Goal: Task Accomplishment & Management: Use online tool/utility

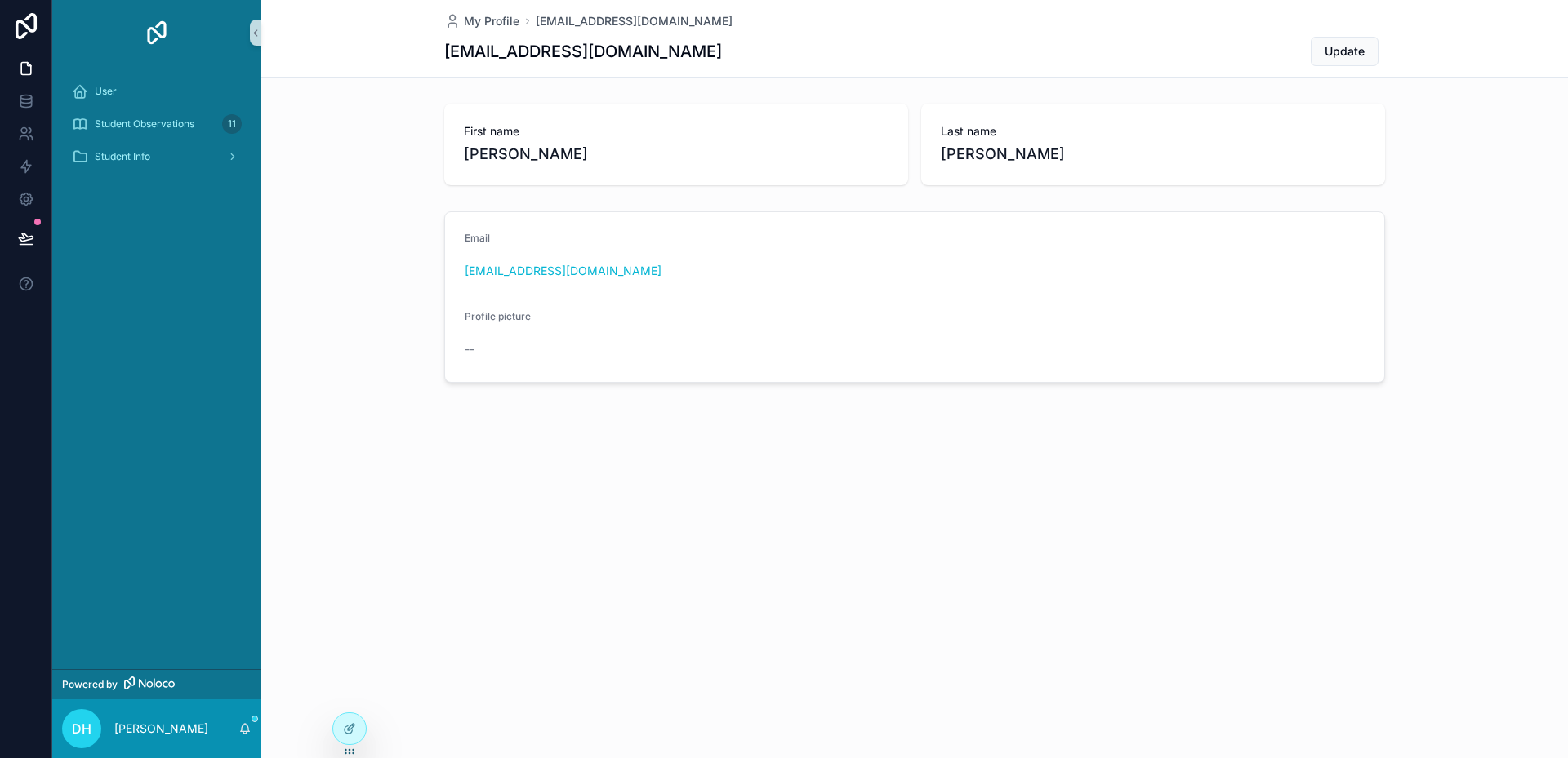
click at [212, 561] on div "User Student Observations 11 Student Info" at bounding box center [156, 367] width 209 height 604
click at [125, 89] on div "User" at bounding box center [156, 91] width 170 height 26
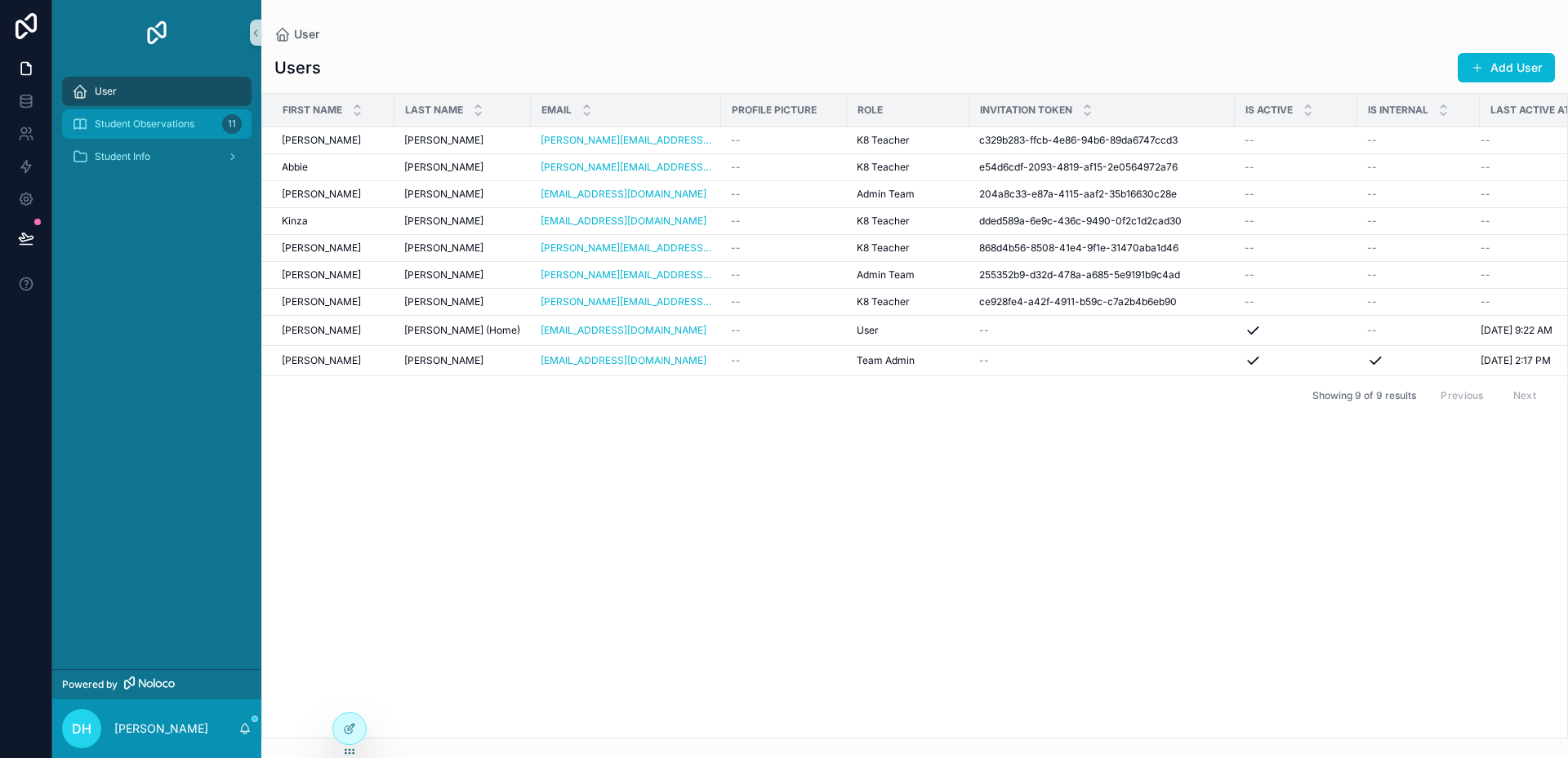
click at [136, 121] on span "Student Observations" at bounding box center [144, 124] width 99 height 13
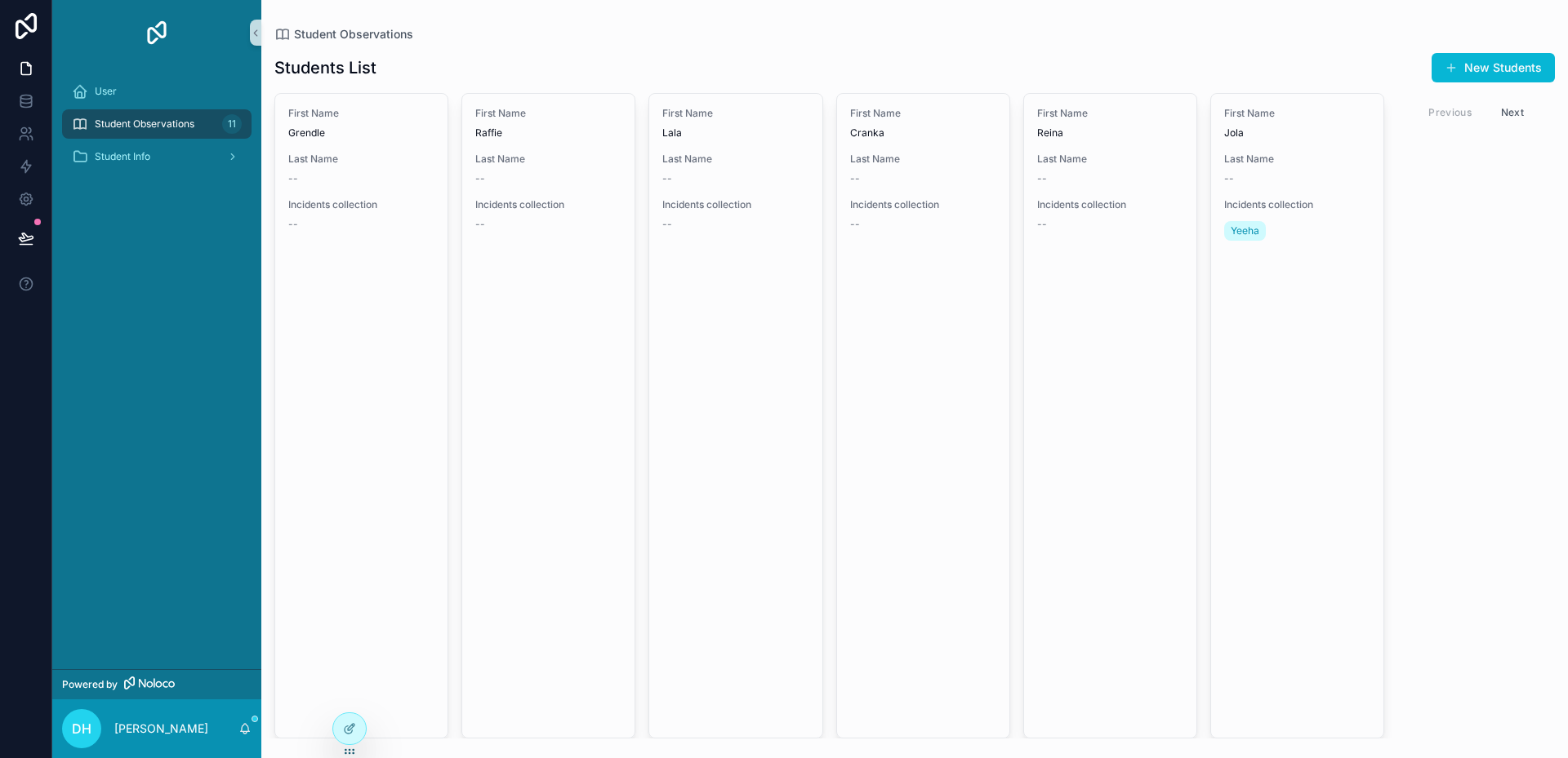
click at [122, 533] on div "User Student Observations 11 Student Info" at bounding box center [156, 367] width 209 height 604
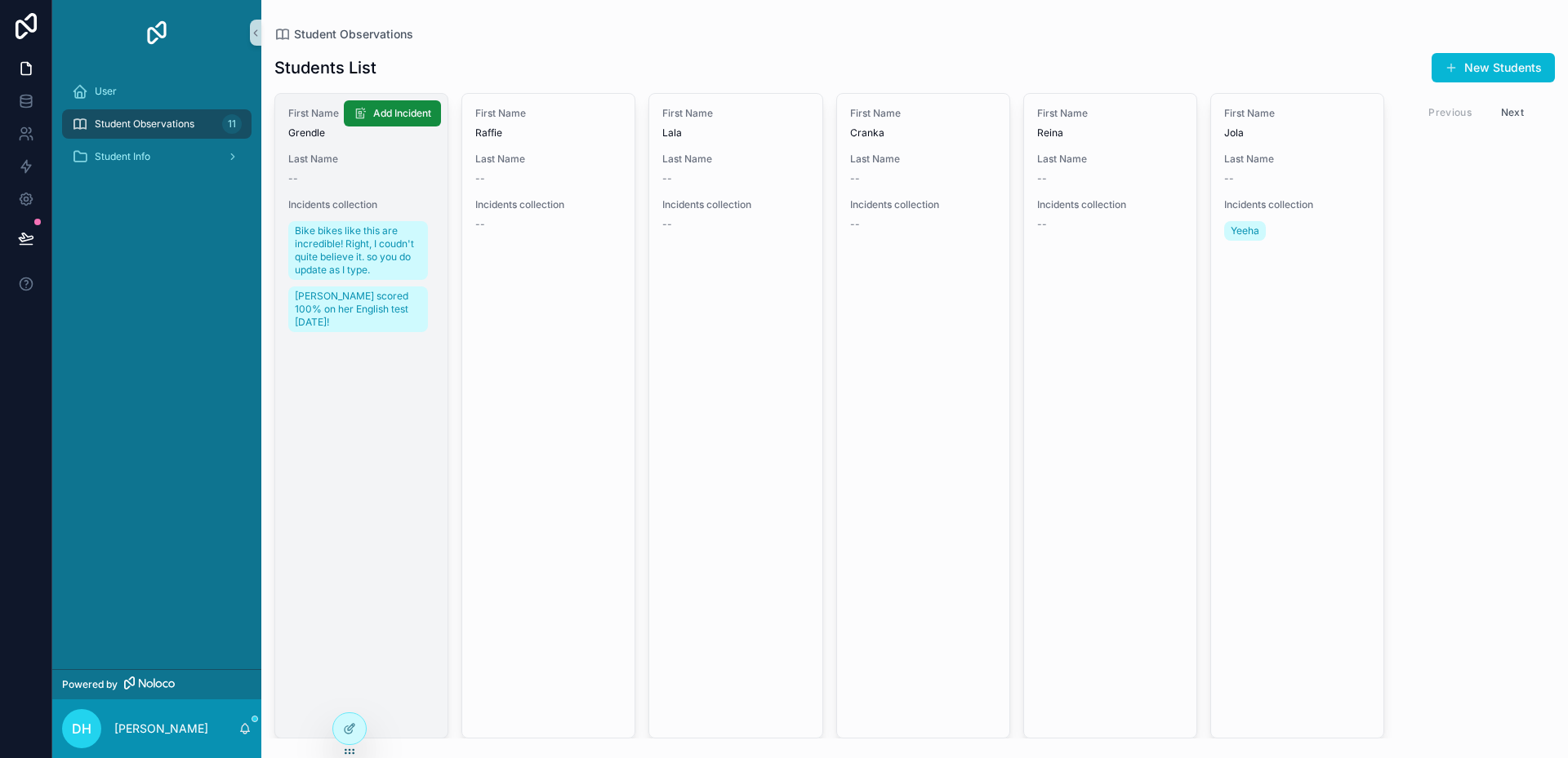
click at [389, 393] on link "First Name Grendle Last Name -- Incidents collection Bike bikes like this are i…" at bounding box center [361, 415] width 174 height 646
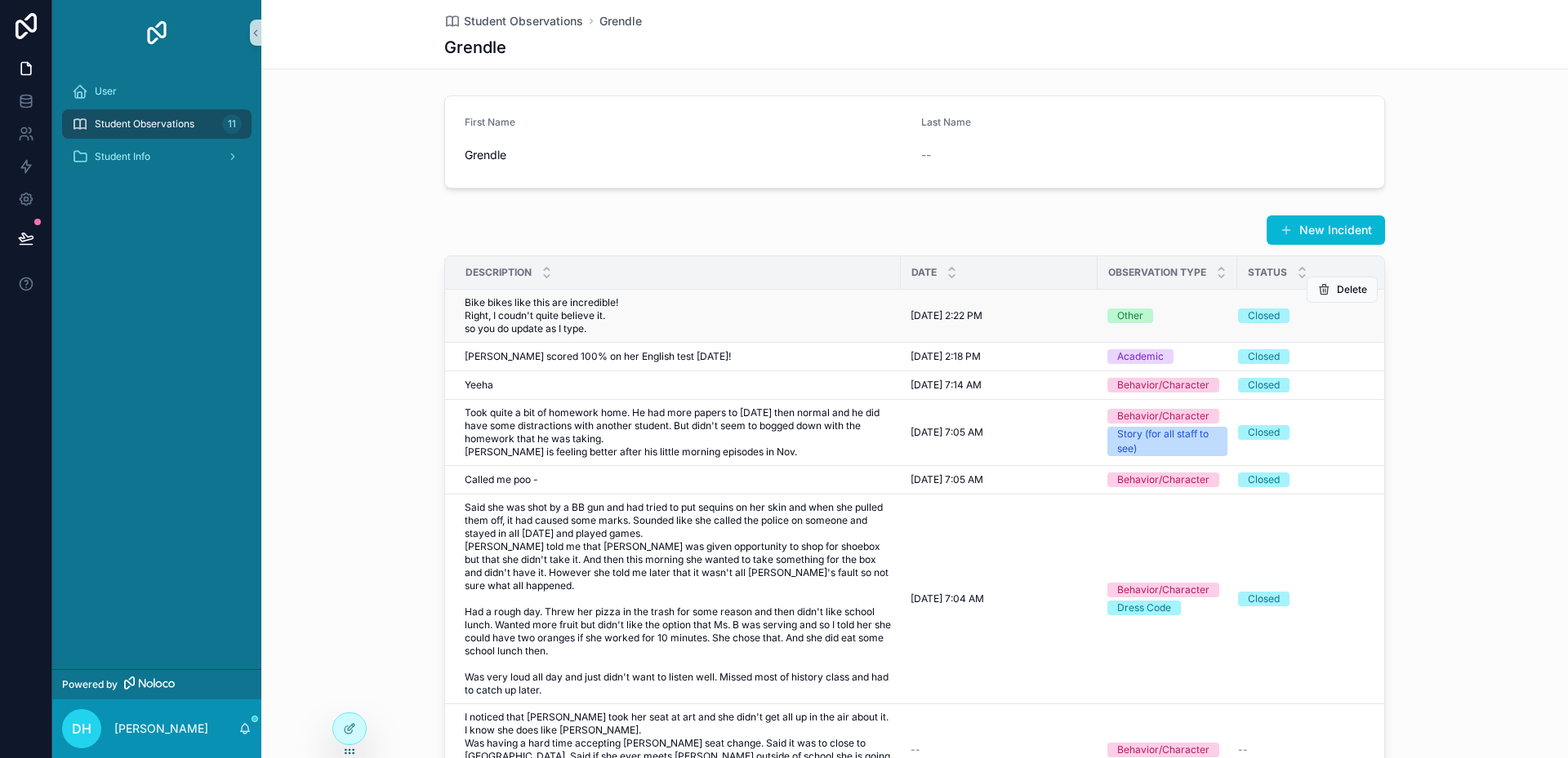
click at [715, 331] on span "Bike bikes like this are incredible! Right, I coudn't quite believe it. so you …" at bounding box center [675, 316] width 421 height 39
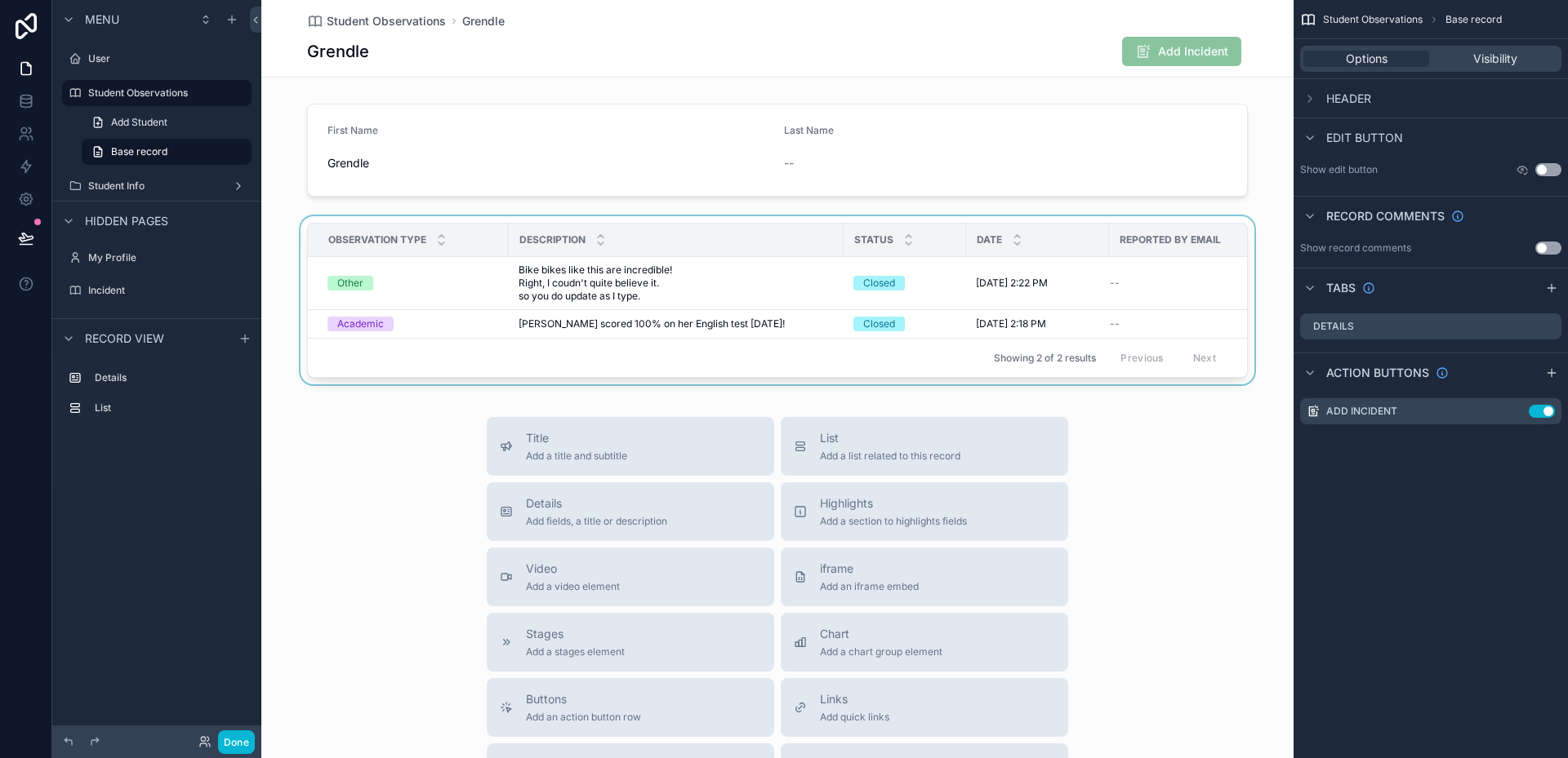
click at [712, 242] on div "Description" at bounding box center [676, 240] width 334 height 31
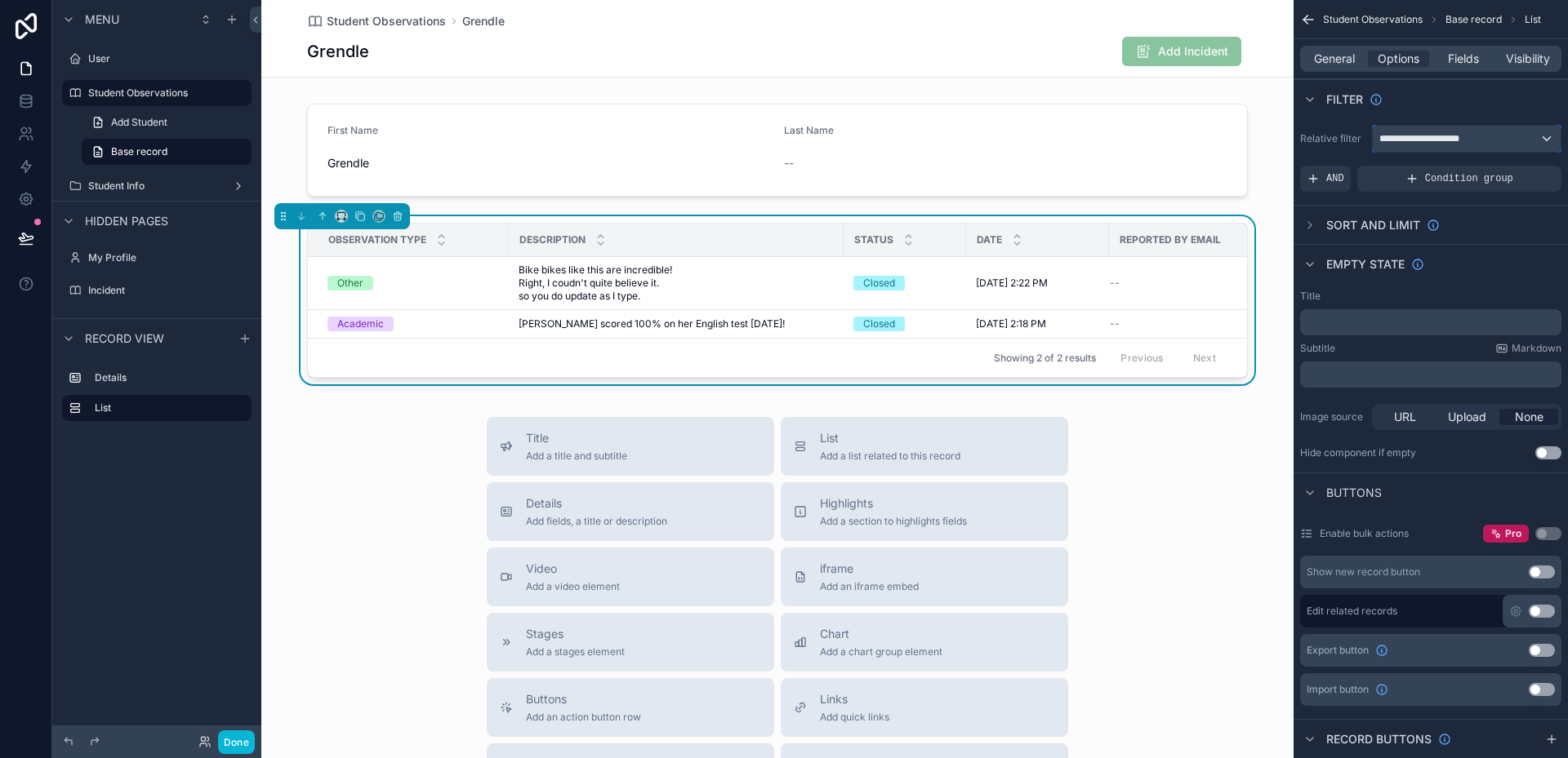
click at [1509, 138] on div "**********" at bounding box center [1467, 138] width 188 height 26
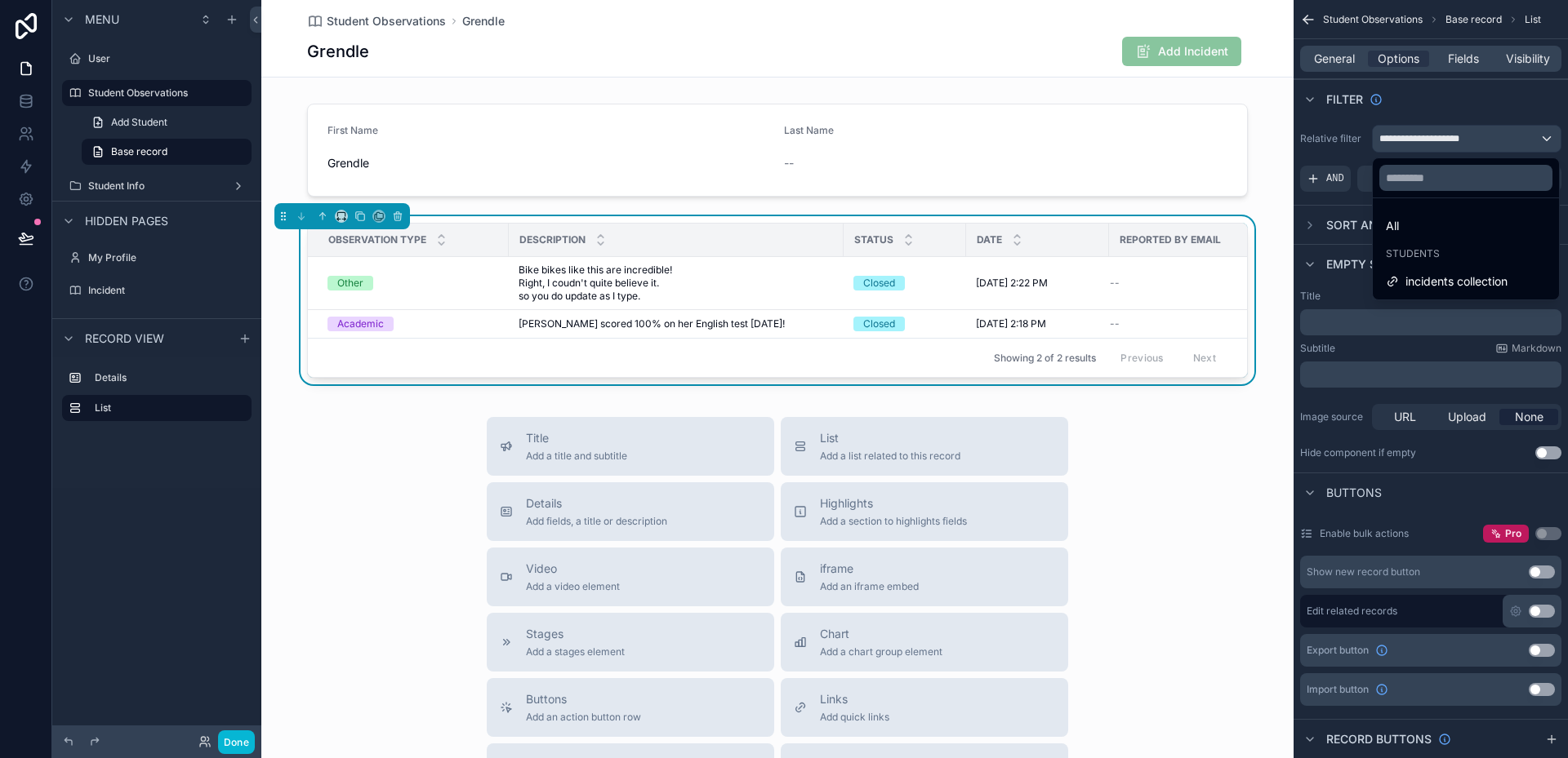
click at [1509, 138] on div "scrollable content" at bounding box center [784, 379] width 1568 height 758
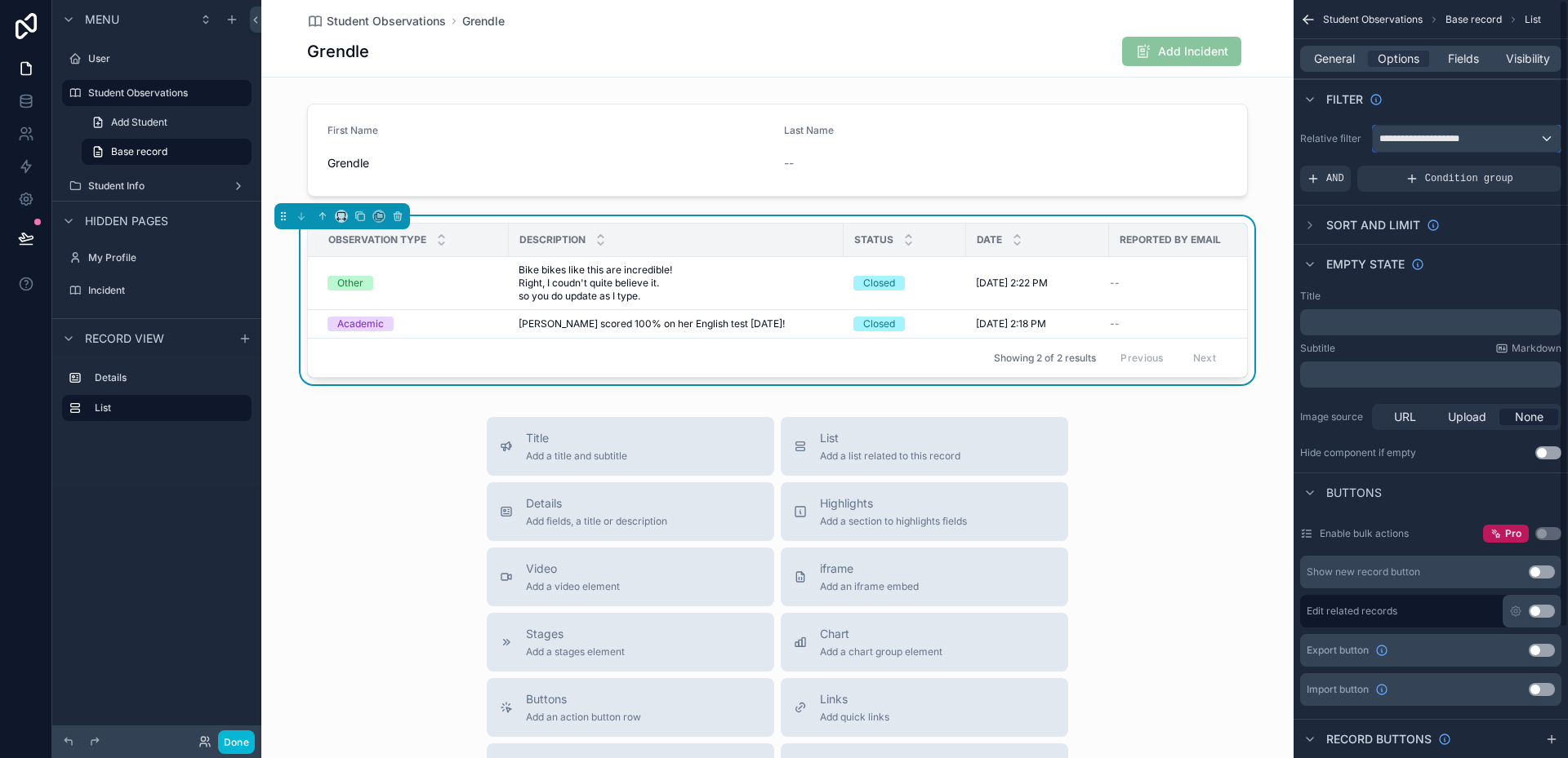
click at [1509, 138] on div "**********" at bounding box center [1467, 138] width 188 height 26
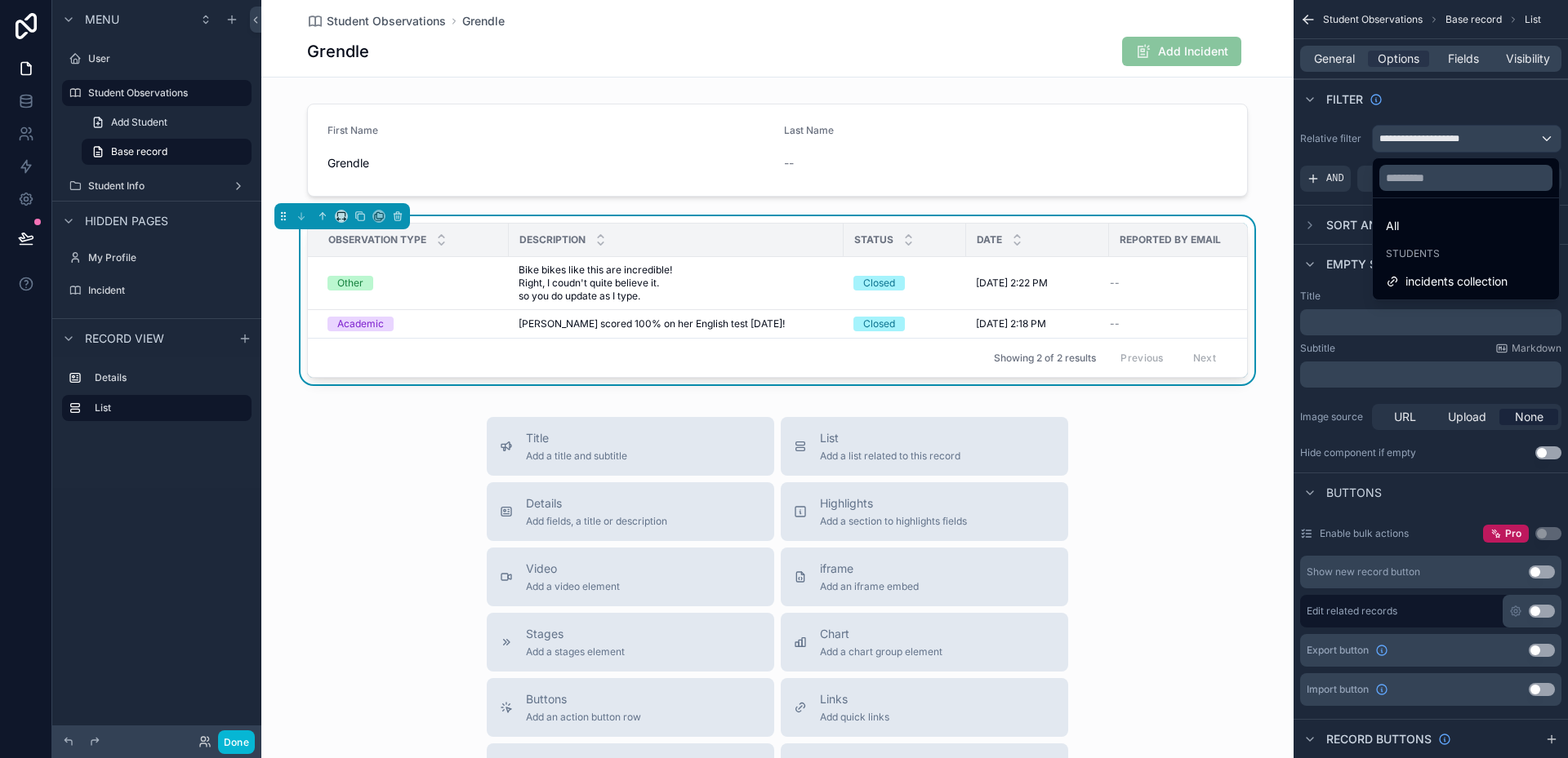
click at [1509, 137] on div "scrollable content" at bounding box center [784, 379] width 1568 height 758
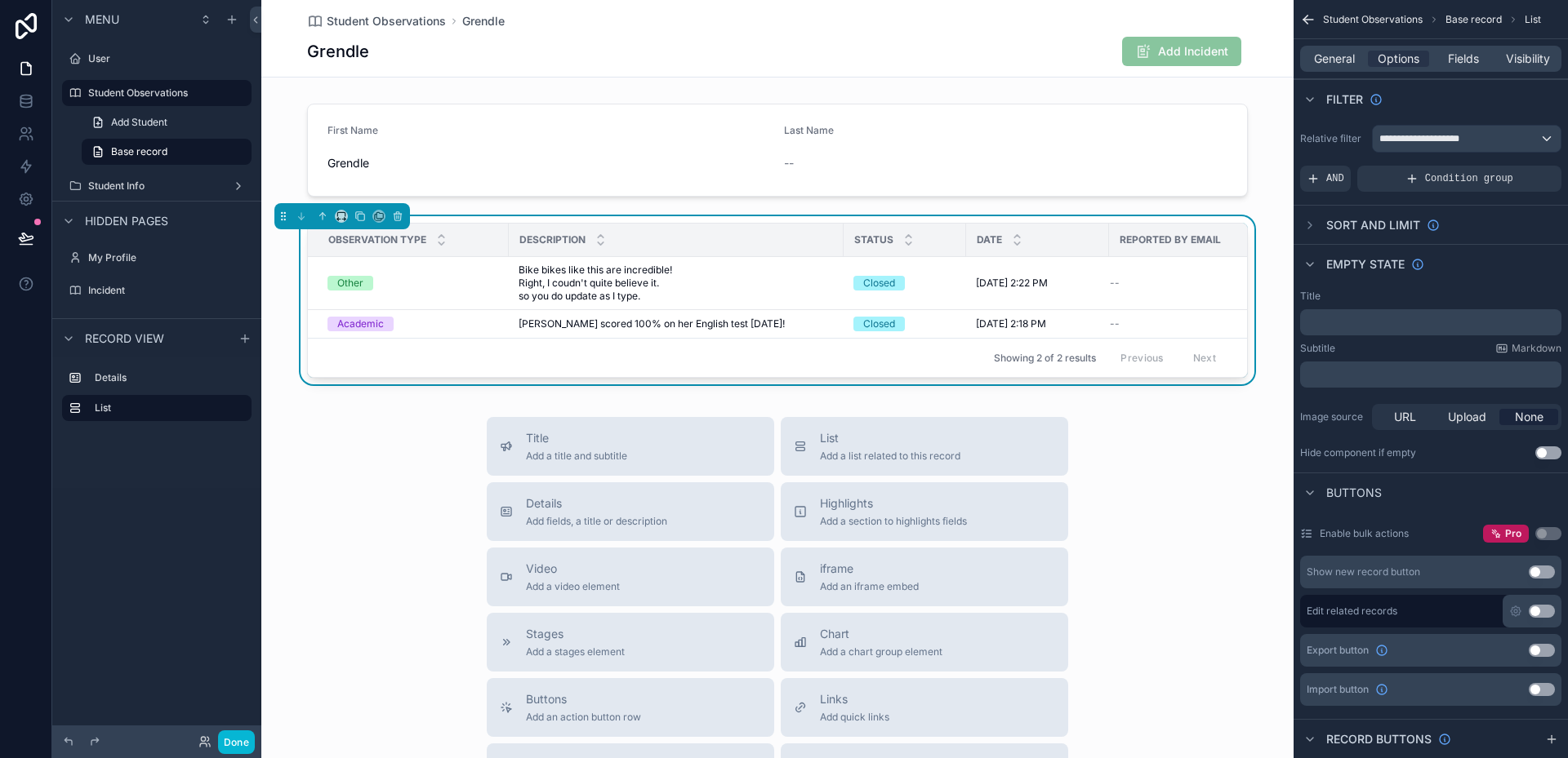
click at [1055, 61] on div "Grendle Add Incident" at bounding box center [777, 51] width 941 height 31
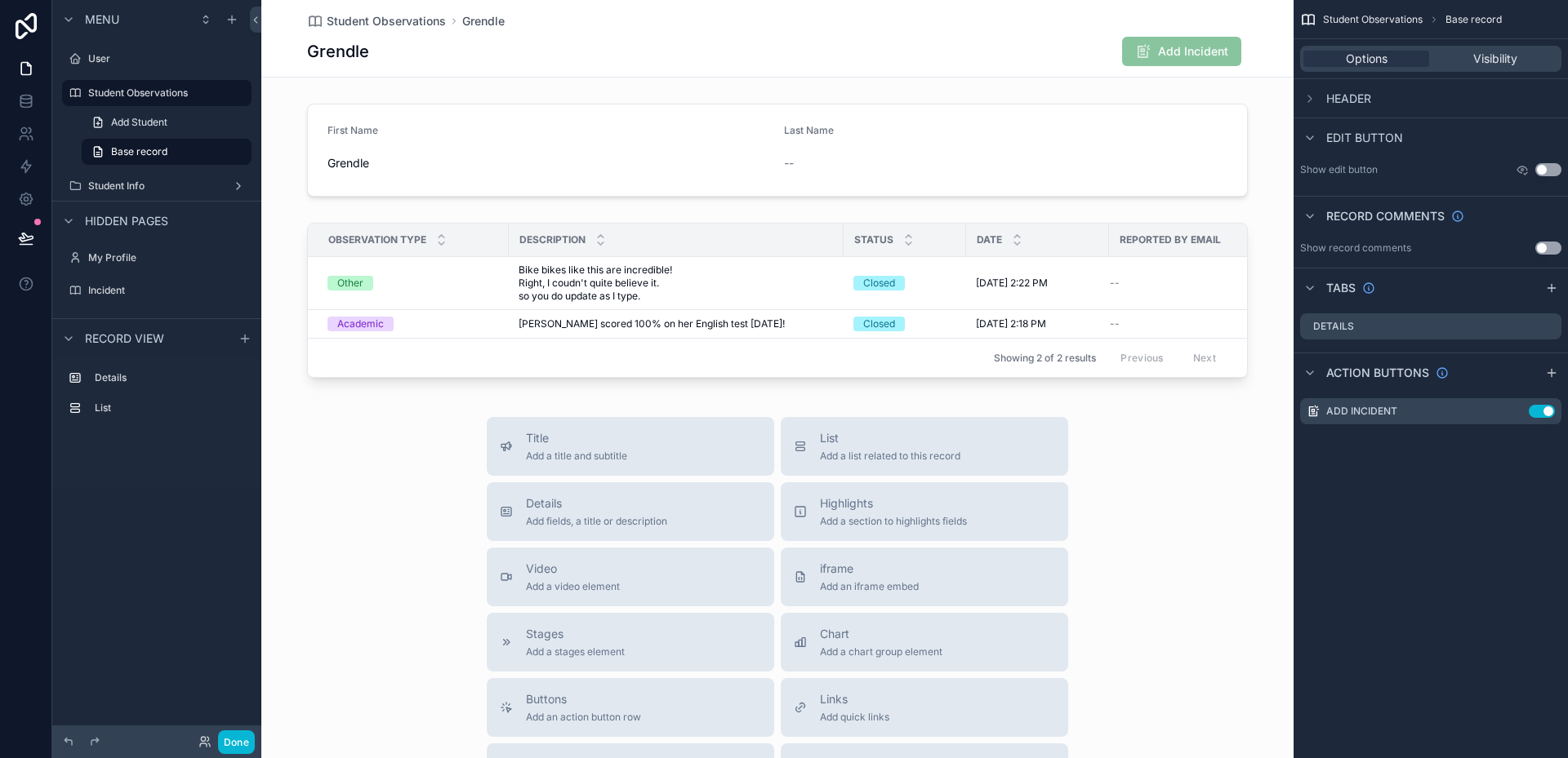
click at [1205, 91] on div "Student Observations Grendle Grendle Add Incident First Name Grendle Last Name …" at bounding box center [777, 564] width 1033 height 1129
click at [1250, 195] on div "scrollable content" at bounding box center [777, 150] width 1033 height 106
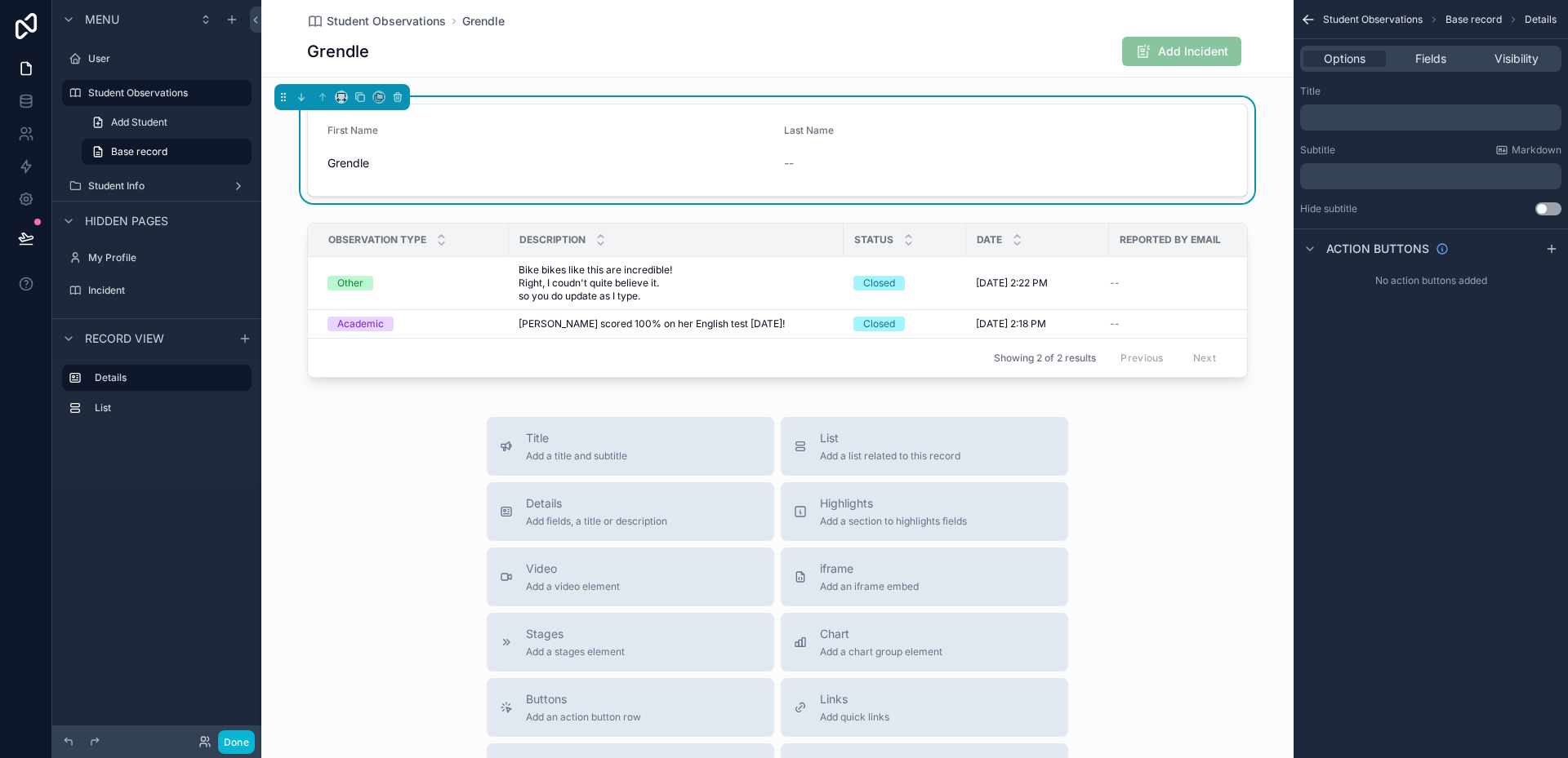
click at [872, 46] on div "Grendle Add Incident" at bounding box center [777, 51] width 941 height 31
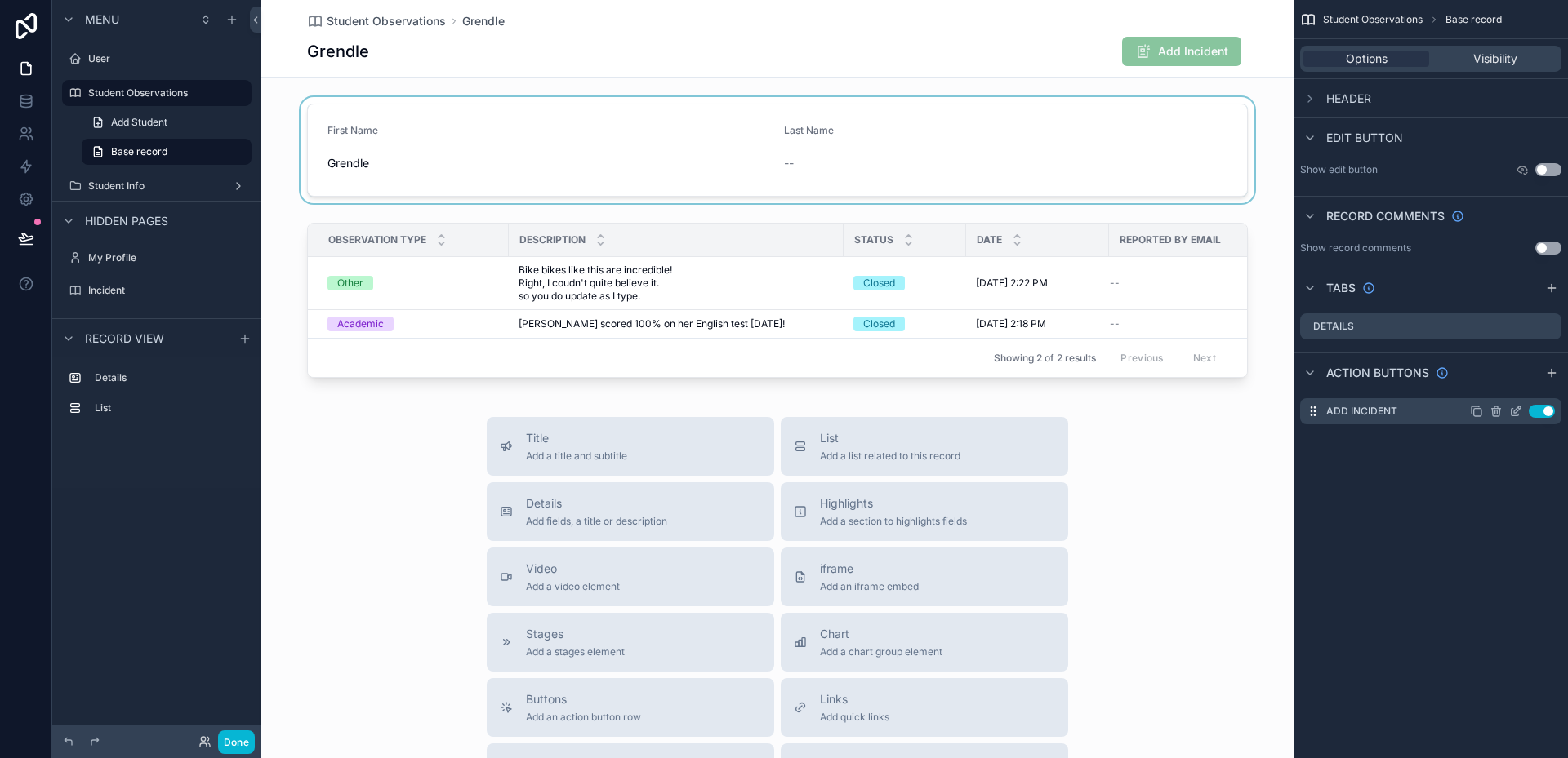
click at [1515, 410] on icon "scrollable content" at bounding box center [1516, 412] width 13 height 13
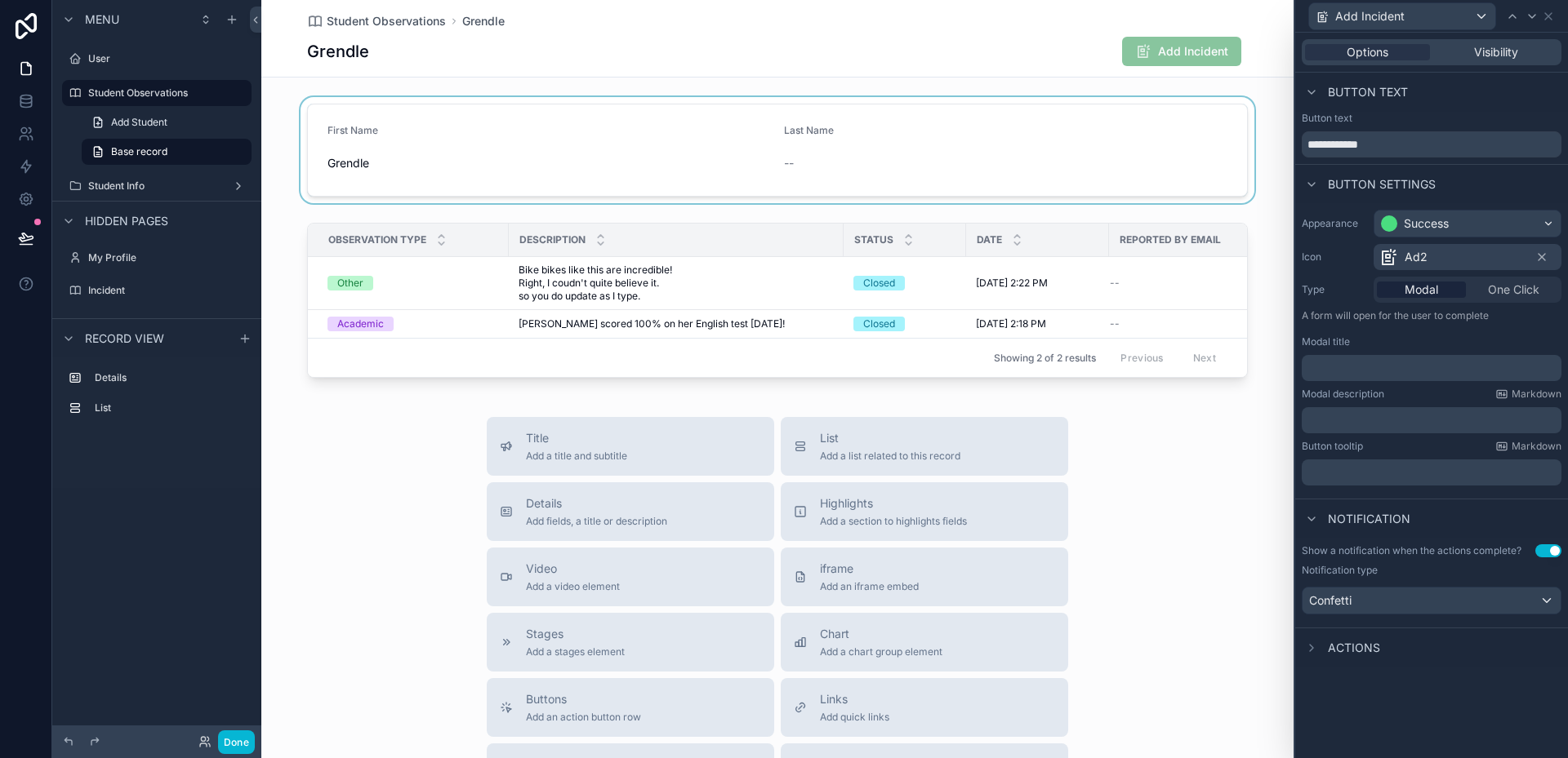
click at [1353, 643] on span "Actions" at bounding box center [1354, 648] width 52 height 17
click at [1496, 61] on div "Options Visibility" at bounding box center [1431, 52] width 259 height 26
click at [1489, 57] on span "Visibility" at bounding box center [1496, 52] width 44 height 17
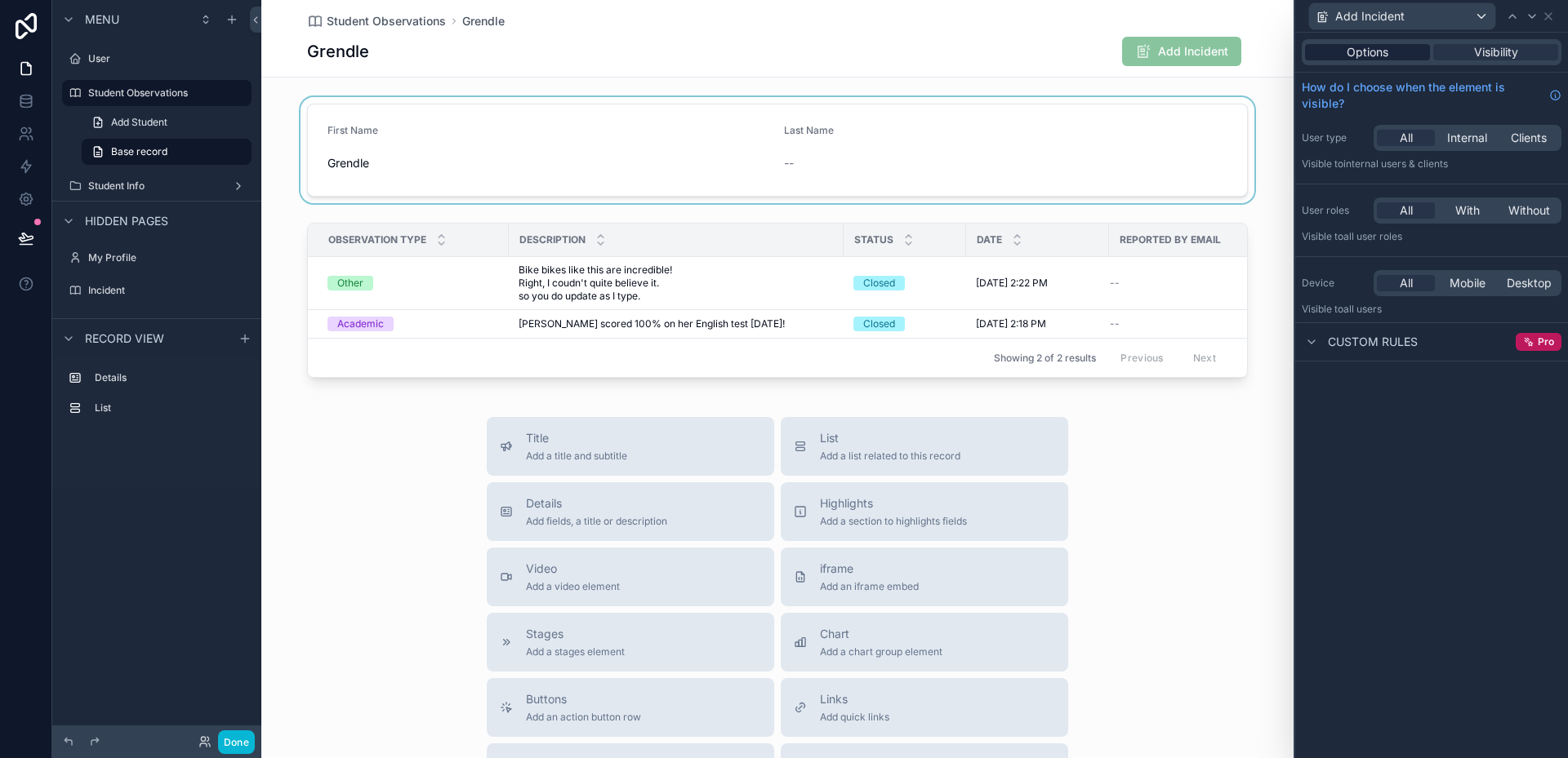
click at [1370, 55] on span "Options" at bounding box center [1367, 52] width 42 height 17
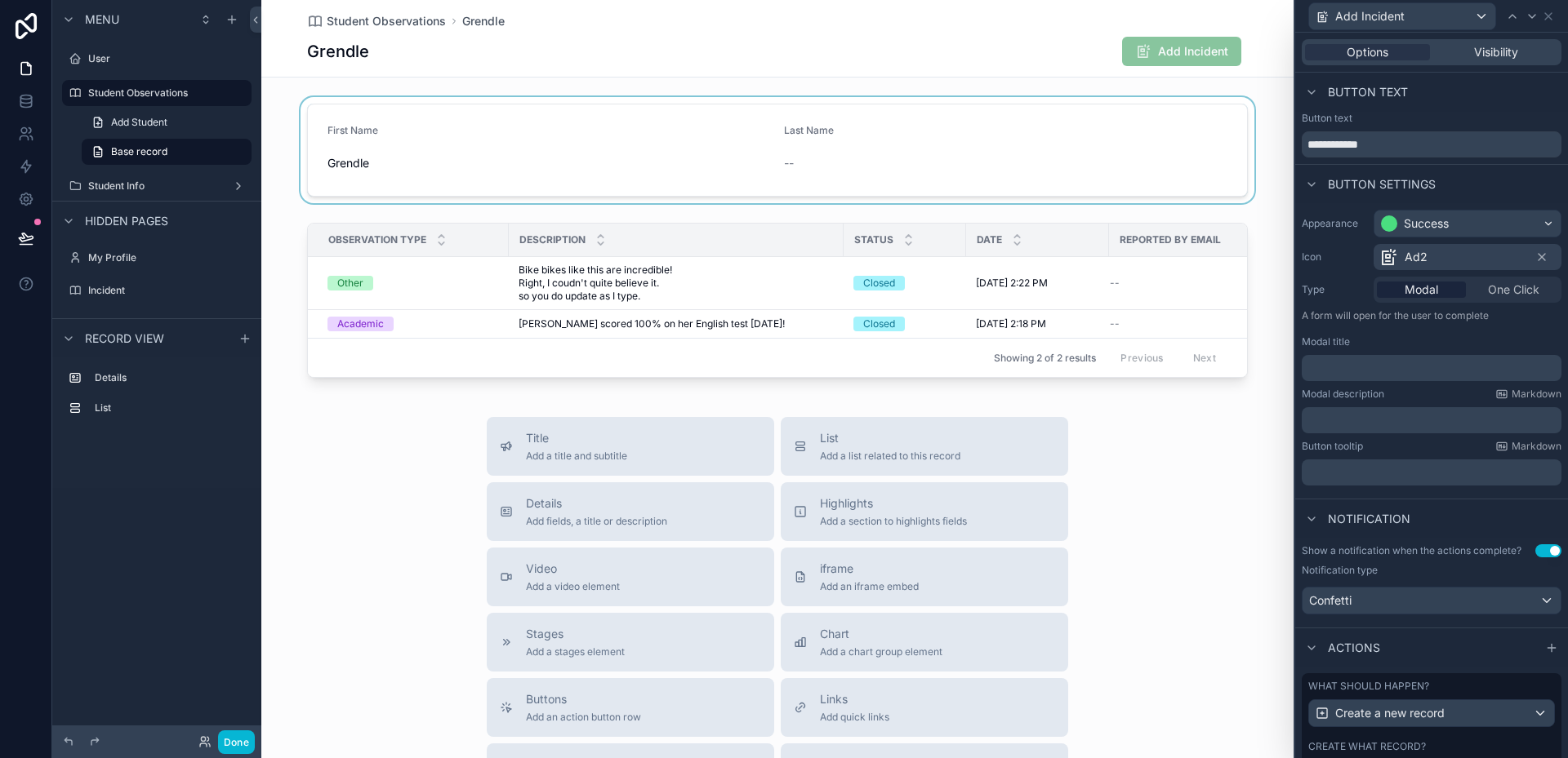
click at [1432, 298] on div "Modal One Click" at bounding box center [1468, 290] width 188 height 26
click at [1434, 298] on div "Modal One Click" at bounding box center [1468, 290] width 188 height 26
drag, startPoint x: 1434, startPoint y: 298, endPoint x: 1410, endPoint y: 334, distance: 43.3
click at [1410, 334] on div "Appearance Success Icon Ad2 Type Modal One Click A form will open for the user …" at bounding box center [1431, 347] width 272 height 289
click at [1306, 523] on icon at bounding box center [1311, 519] width 13 height 13
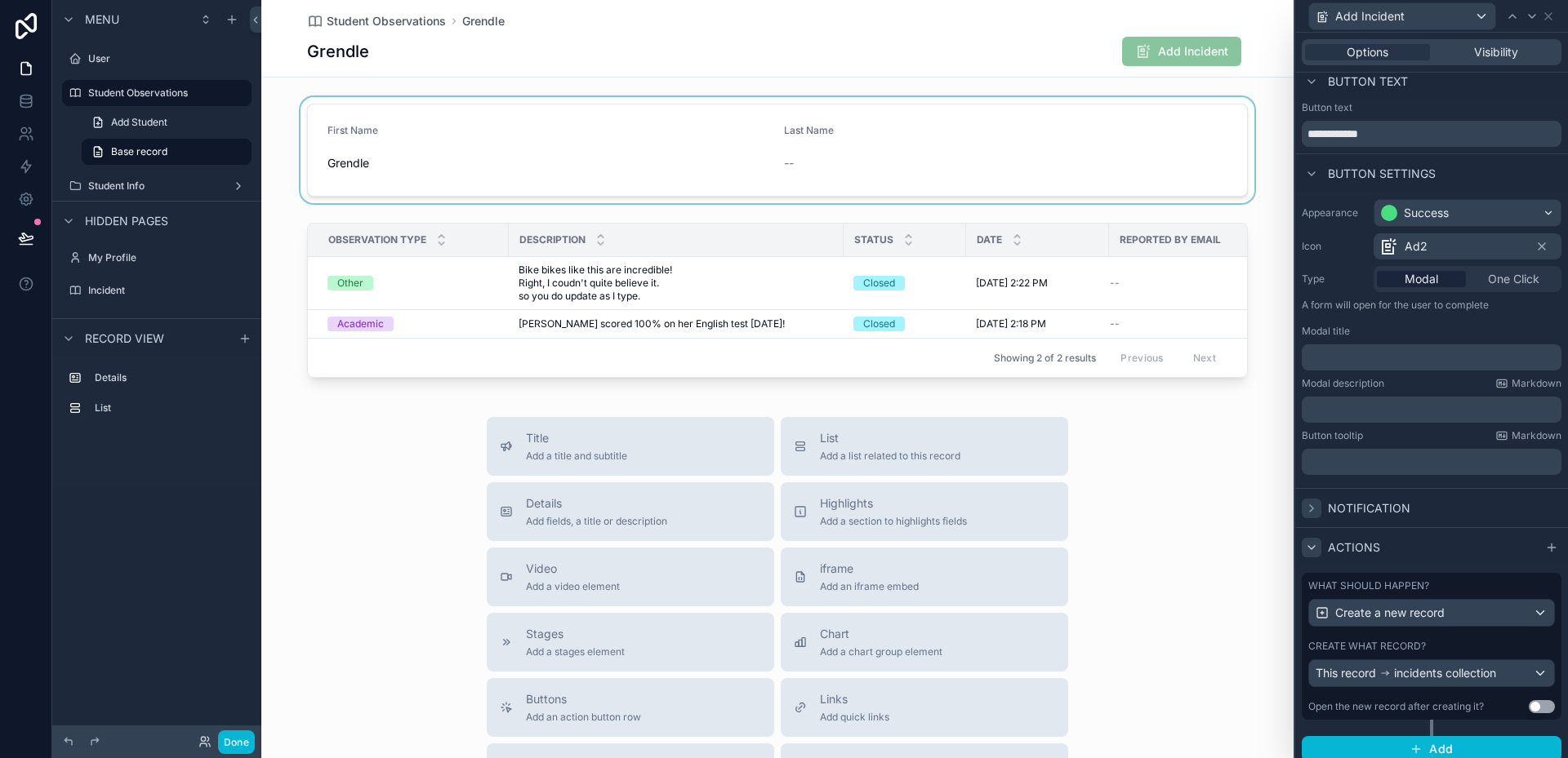
scroll to position [21, 0]
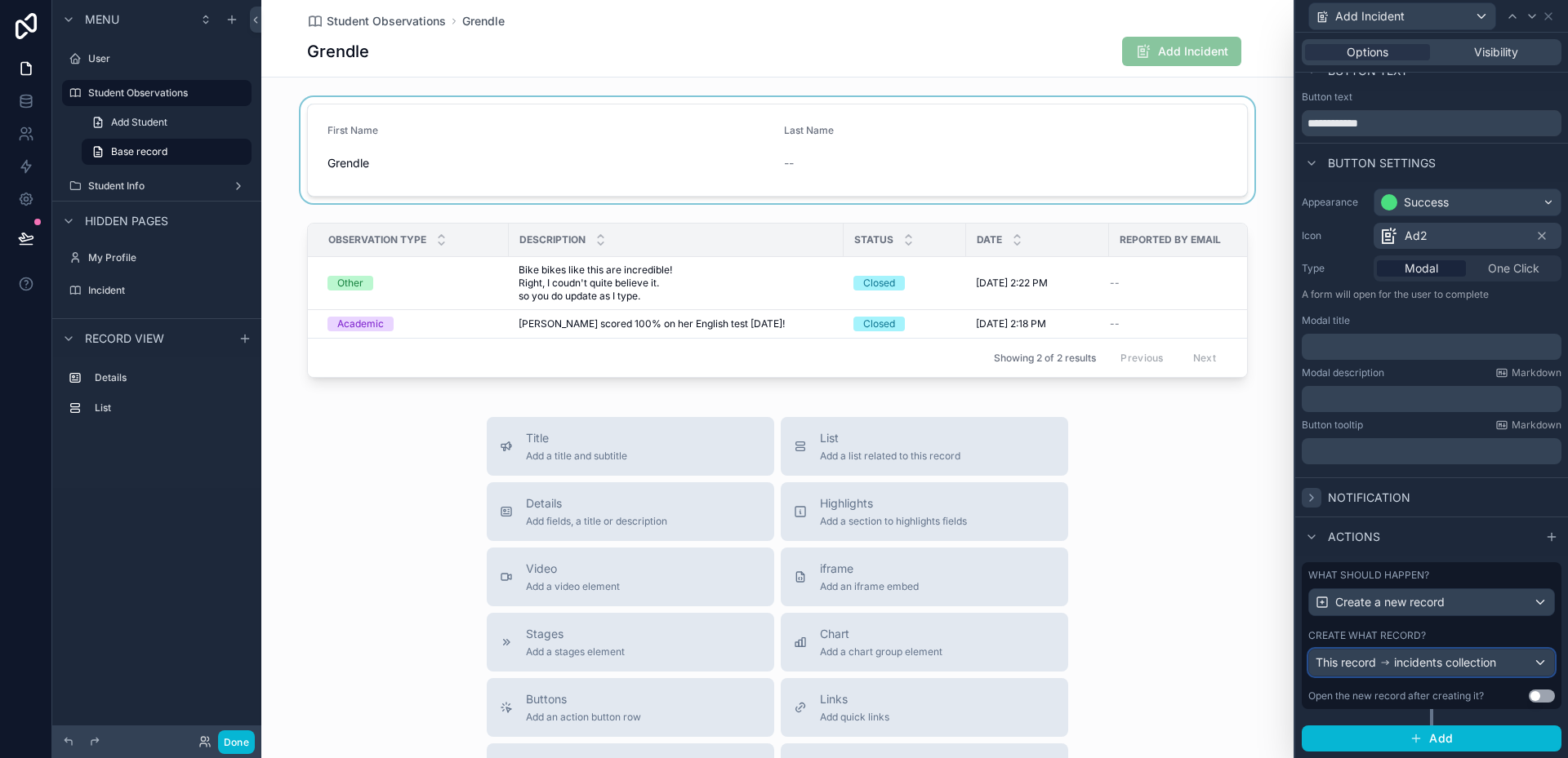
click at [1430, 671] on div "This record incidents collection" at bounding box center [1432, 662] width 245 height 26
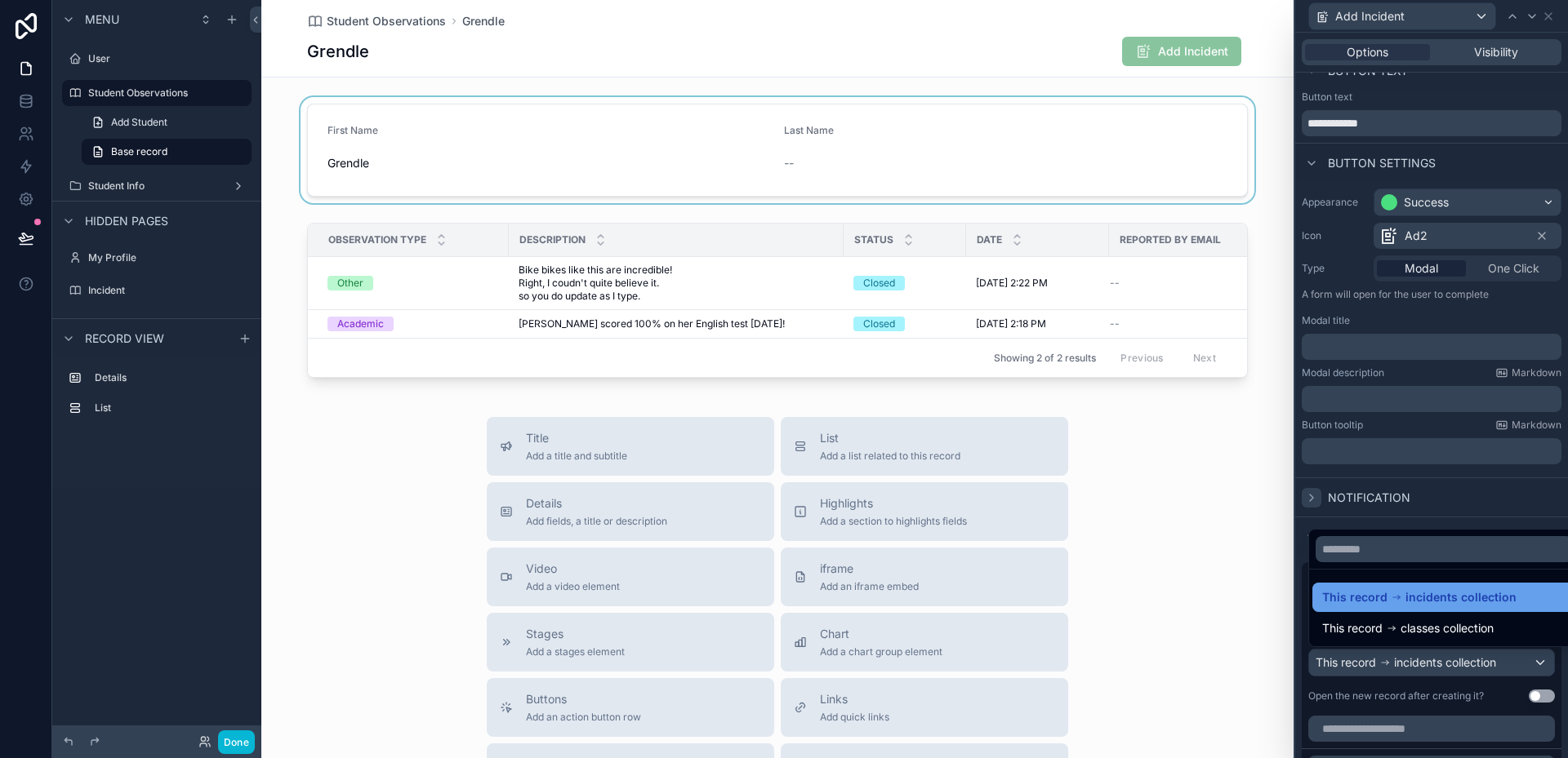
click at [1411, 600] on span "incidents collection" at bounding box center [1461, 597] width 112 height 20
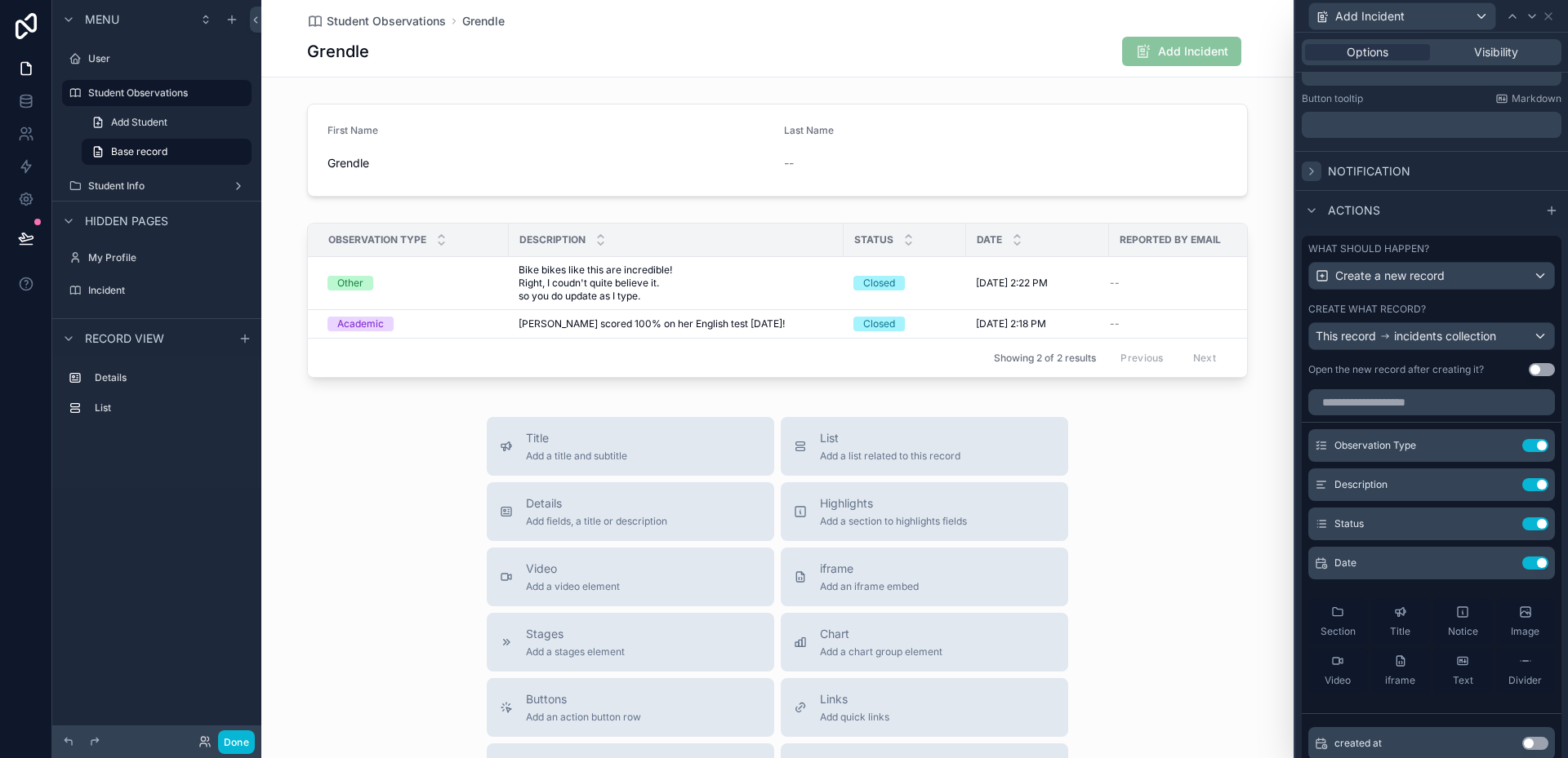
scroll to position [429, 0]
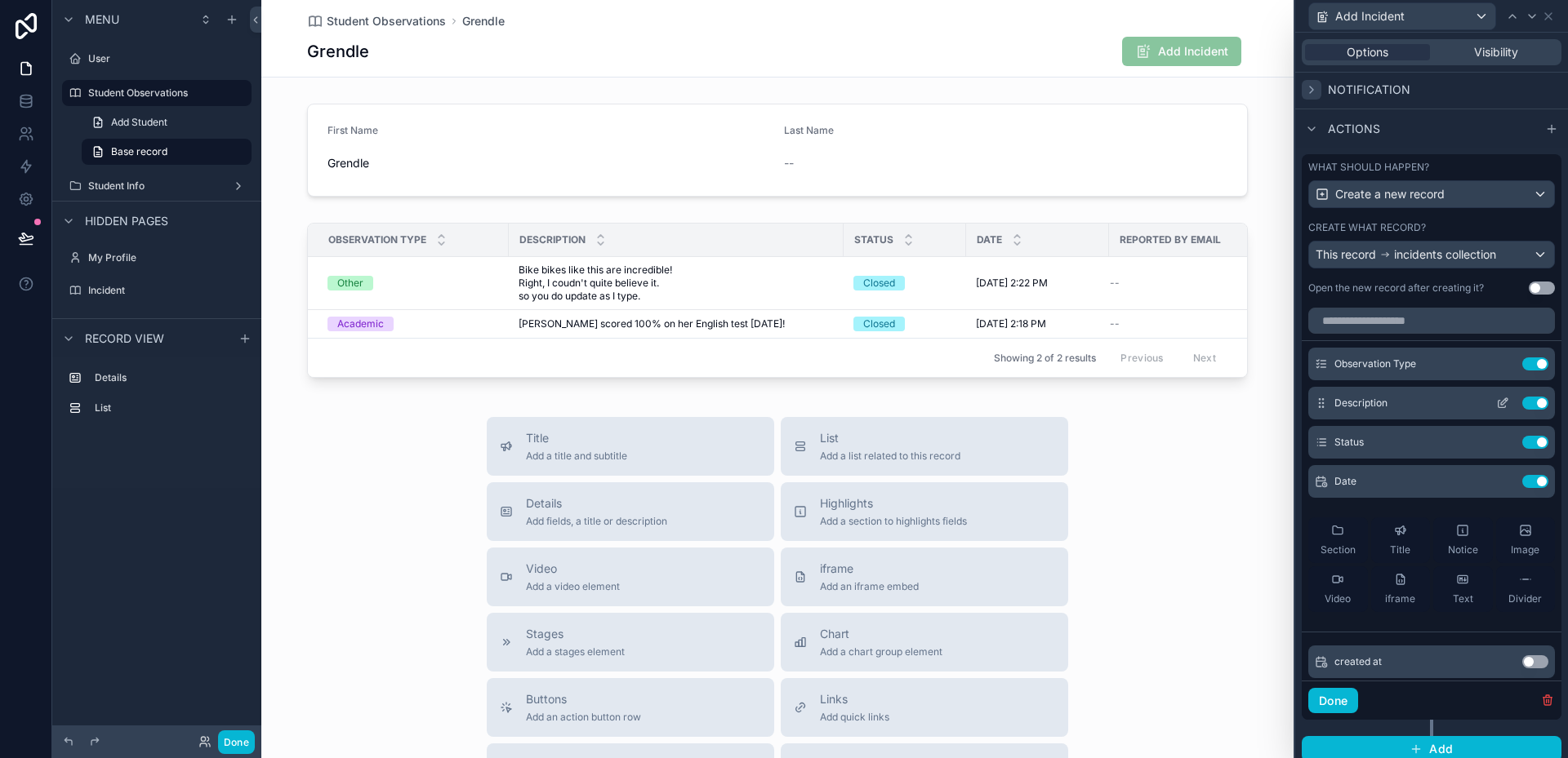
click at [1501, 400] on icon at bounding box center [1504, 401] width 7 height 7
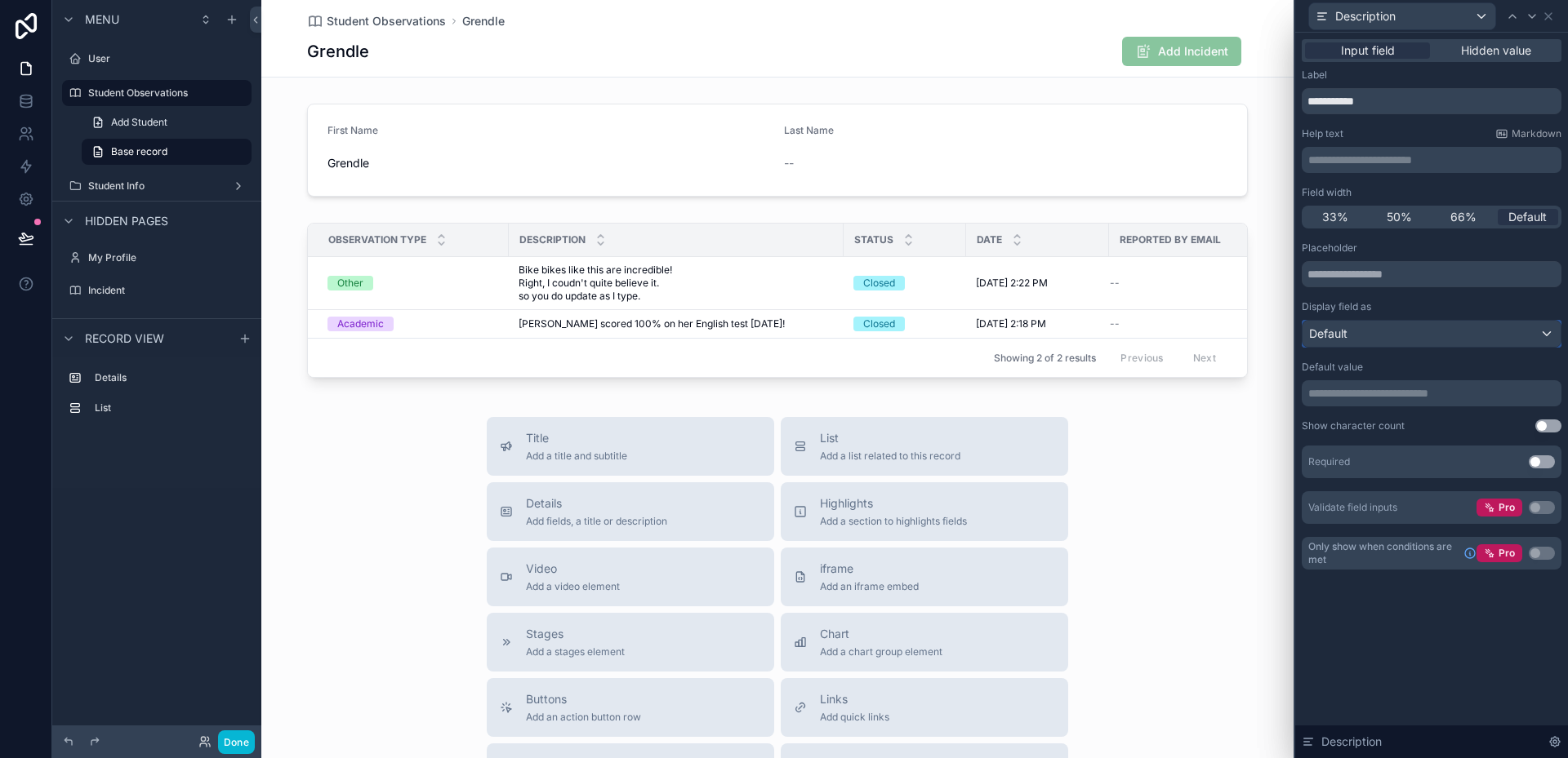
click at [1438, 332] on div "Default" at bounding box center [1432, 333] width 258 height 26
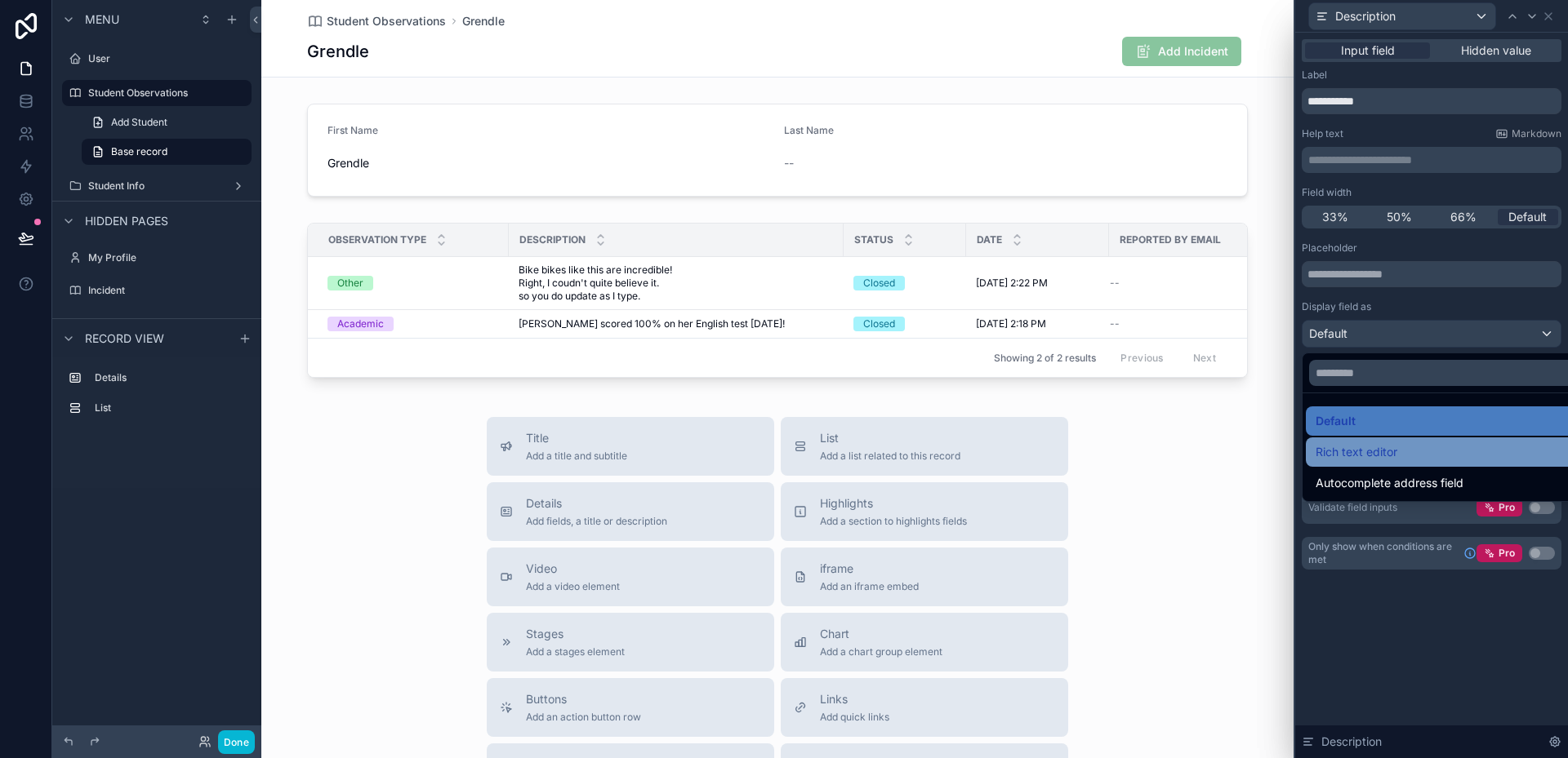
click at [1408, 444] on div "Rich text editor" at bounding box center [1451, 451] width 270 height 20
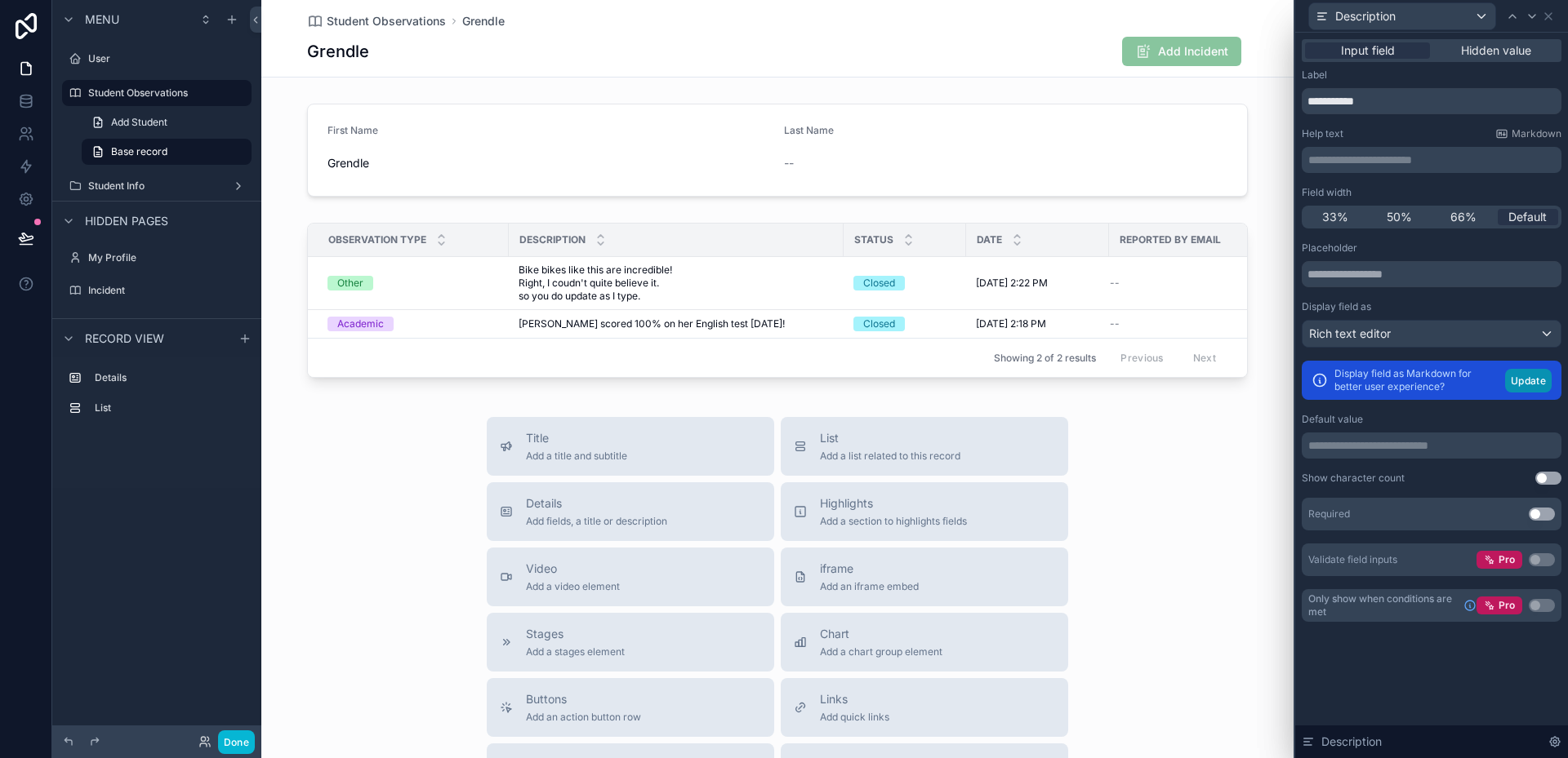
click at [1523, 380] on button "Update" at bounding box center [1528, 380] width 46 height 23
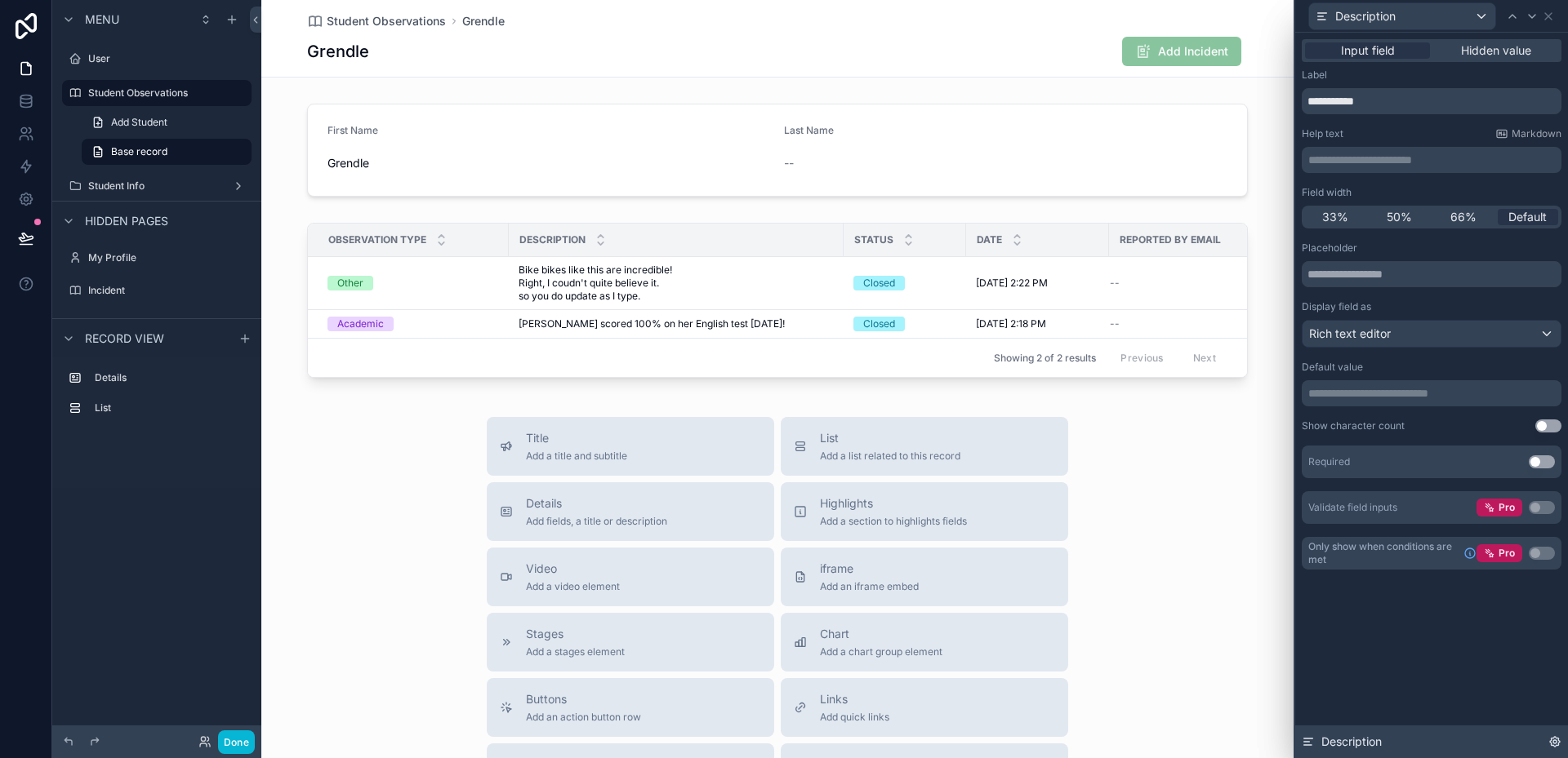
click at [1496, 737] on div "Description" at bounding box center [1431, 741] width 272 height 33
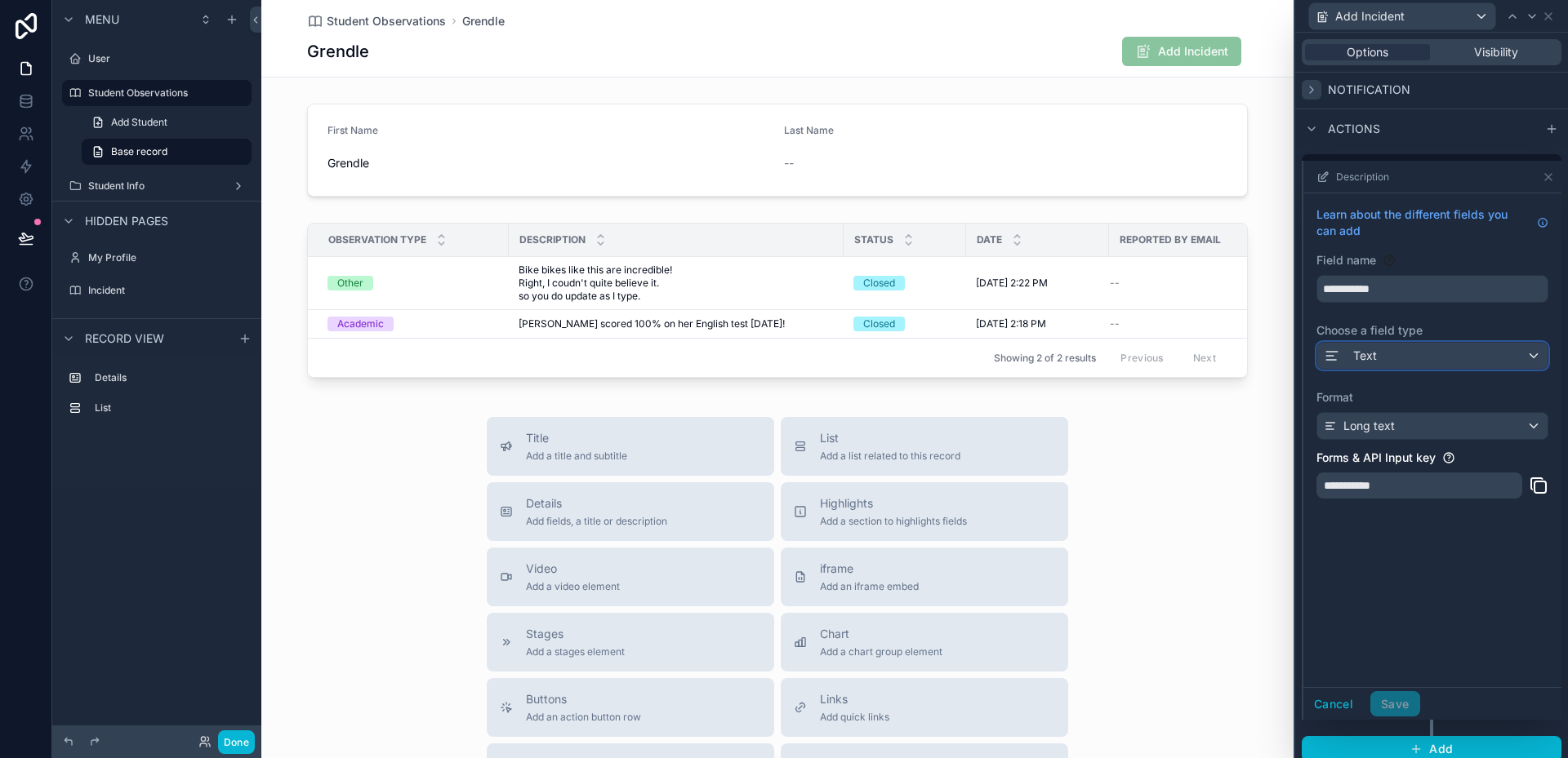
click at [1403, 360] on div "Text" at bounding box center [1432, 356] width 231 height 26
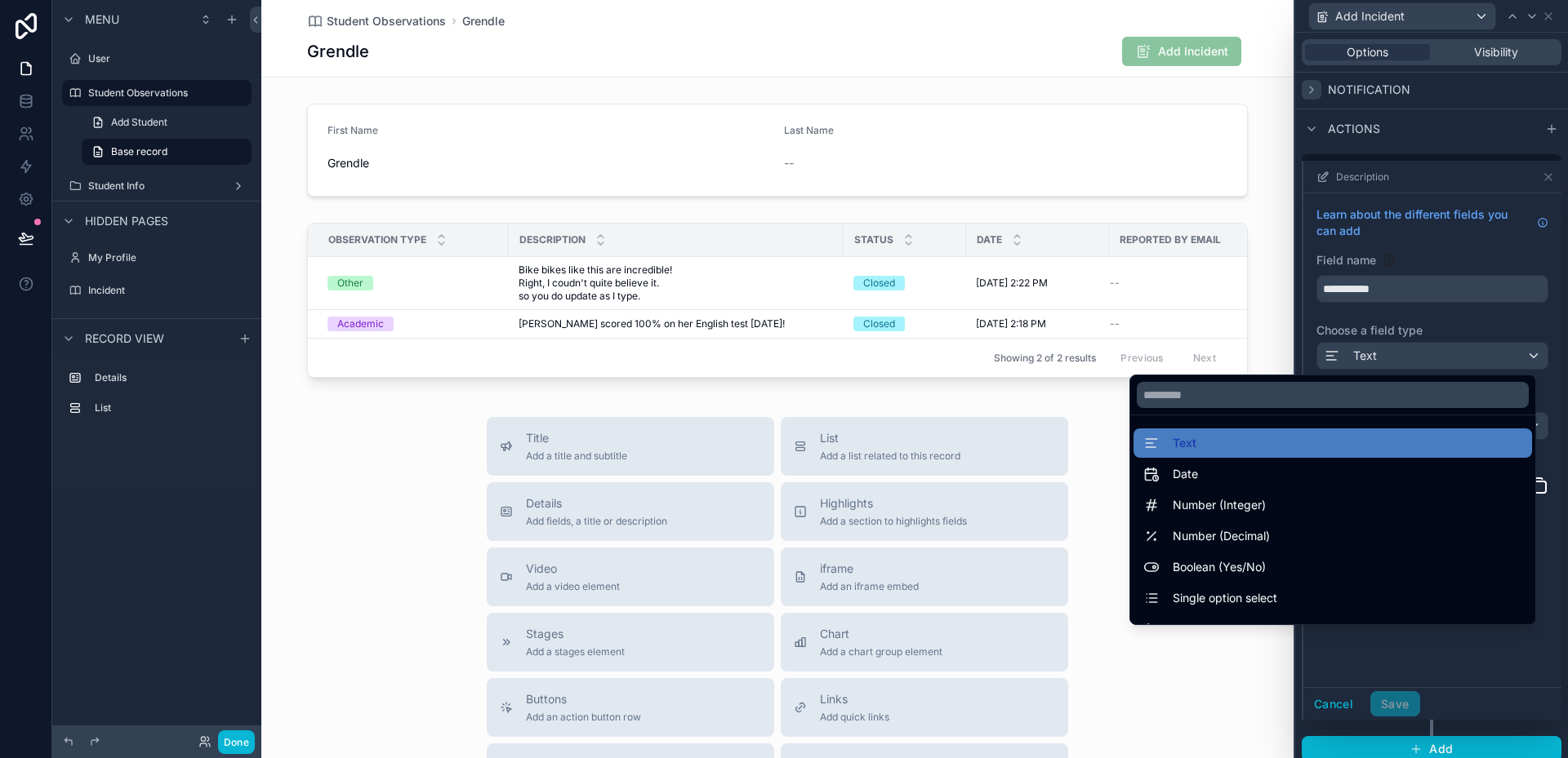
click at [1403, 360] on div at bounding box center [1432, 440] width 258 height 559
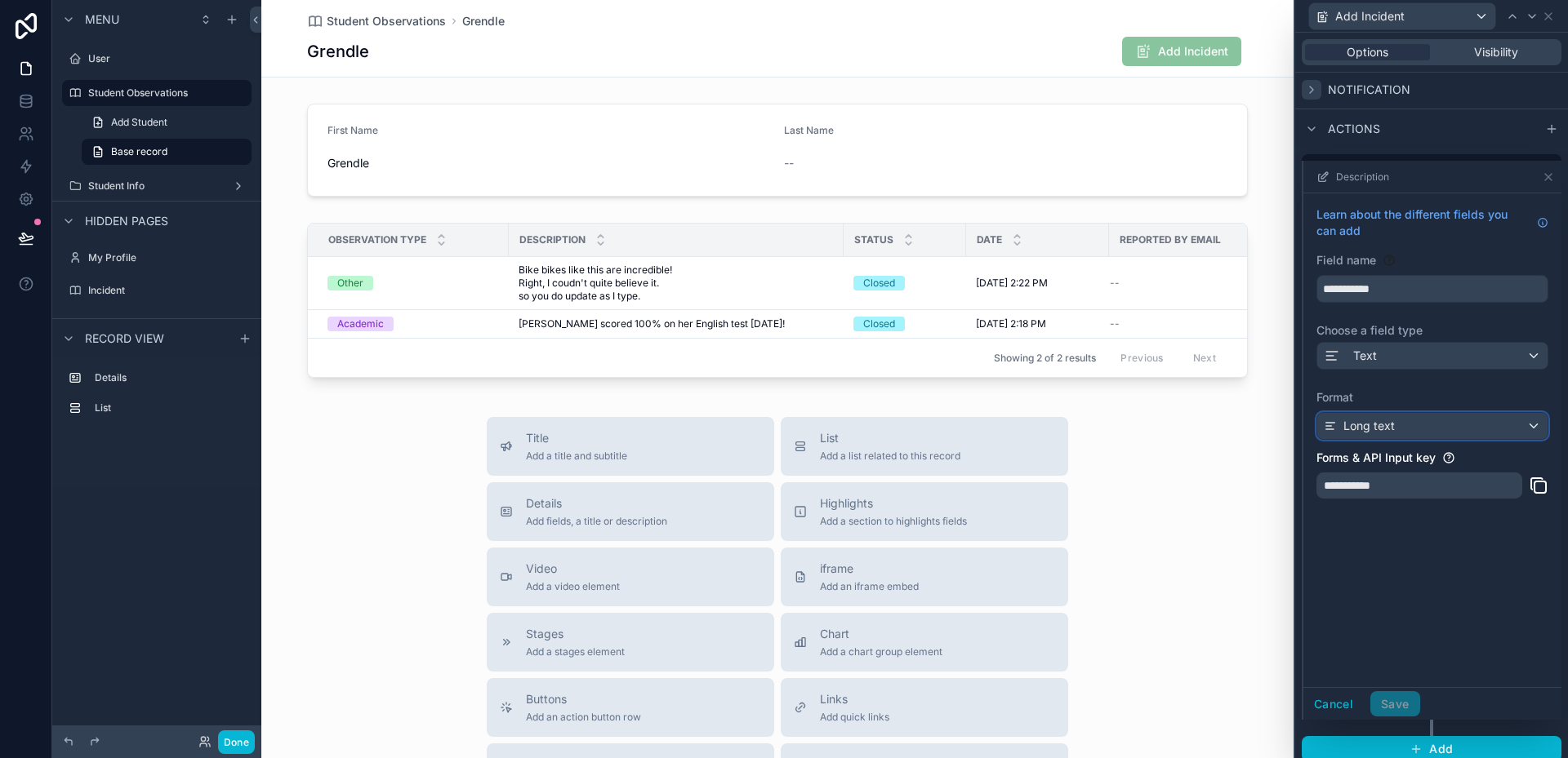
click at [1403, 428] on div "Long text" at bounding box center [1432, 426] width 231 height 26
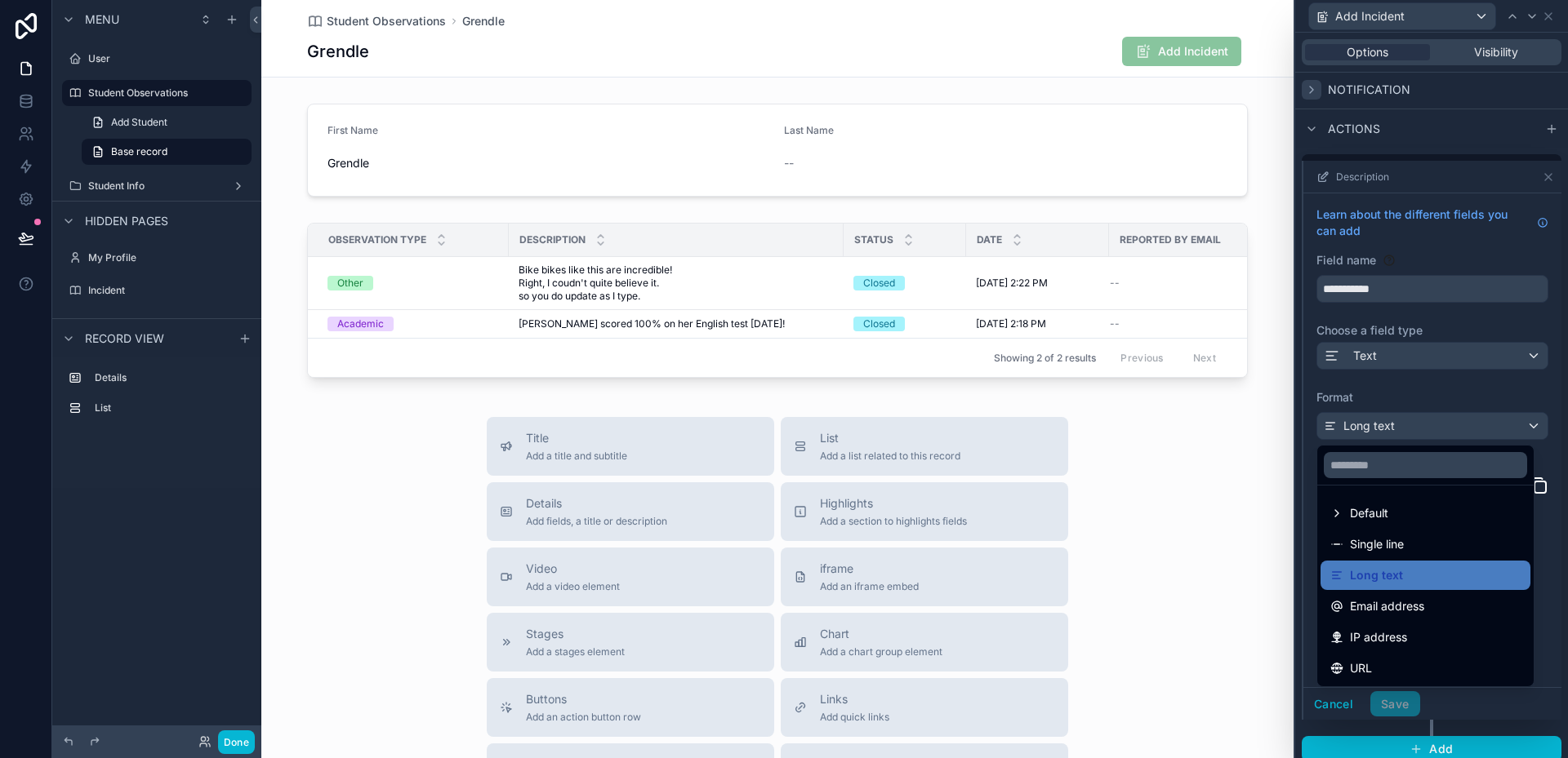
click at [1403, 428] on div at bounding box center [1432, 440] width 258 height 559
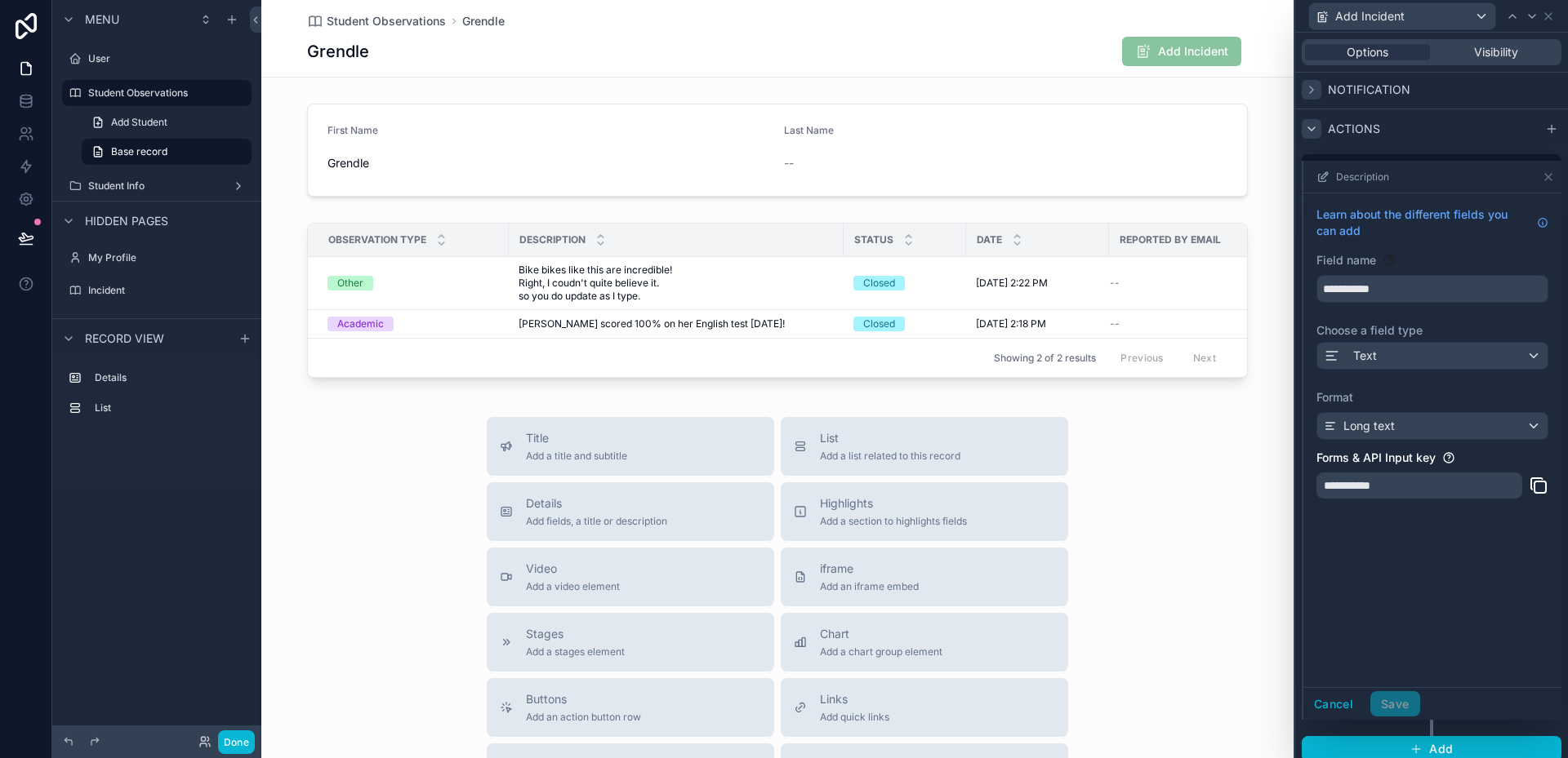
click at [1311, 137] on div at bounding box center [1311, 128] width 20 height 20
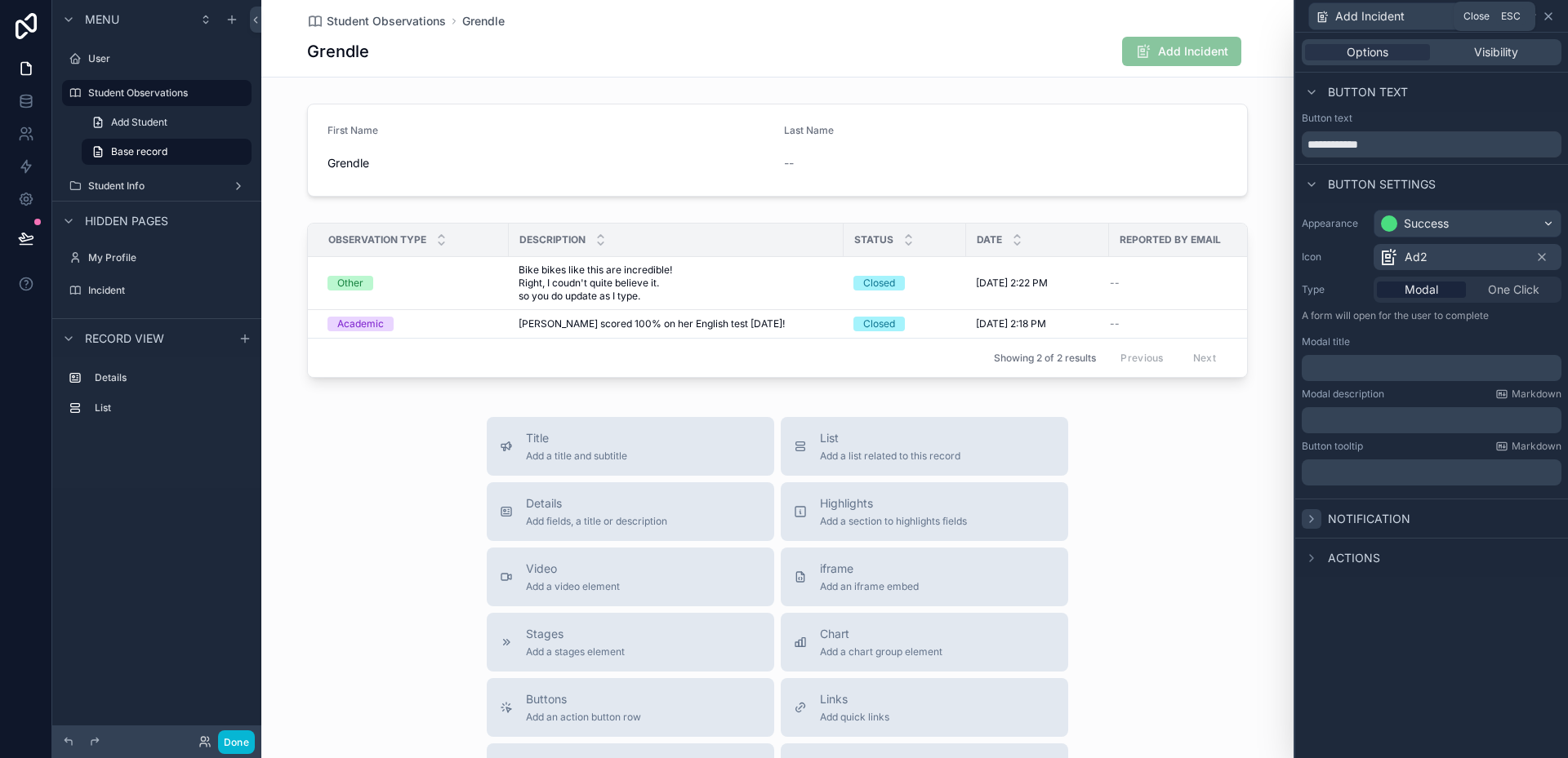
click at [1546, 16] on icon at bounding box center [1548, 17] width 13 height 13
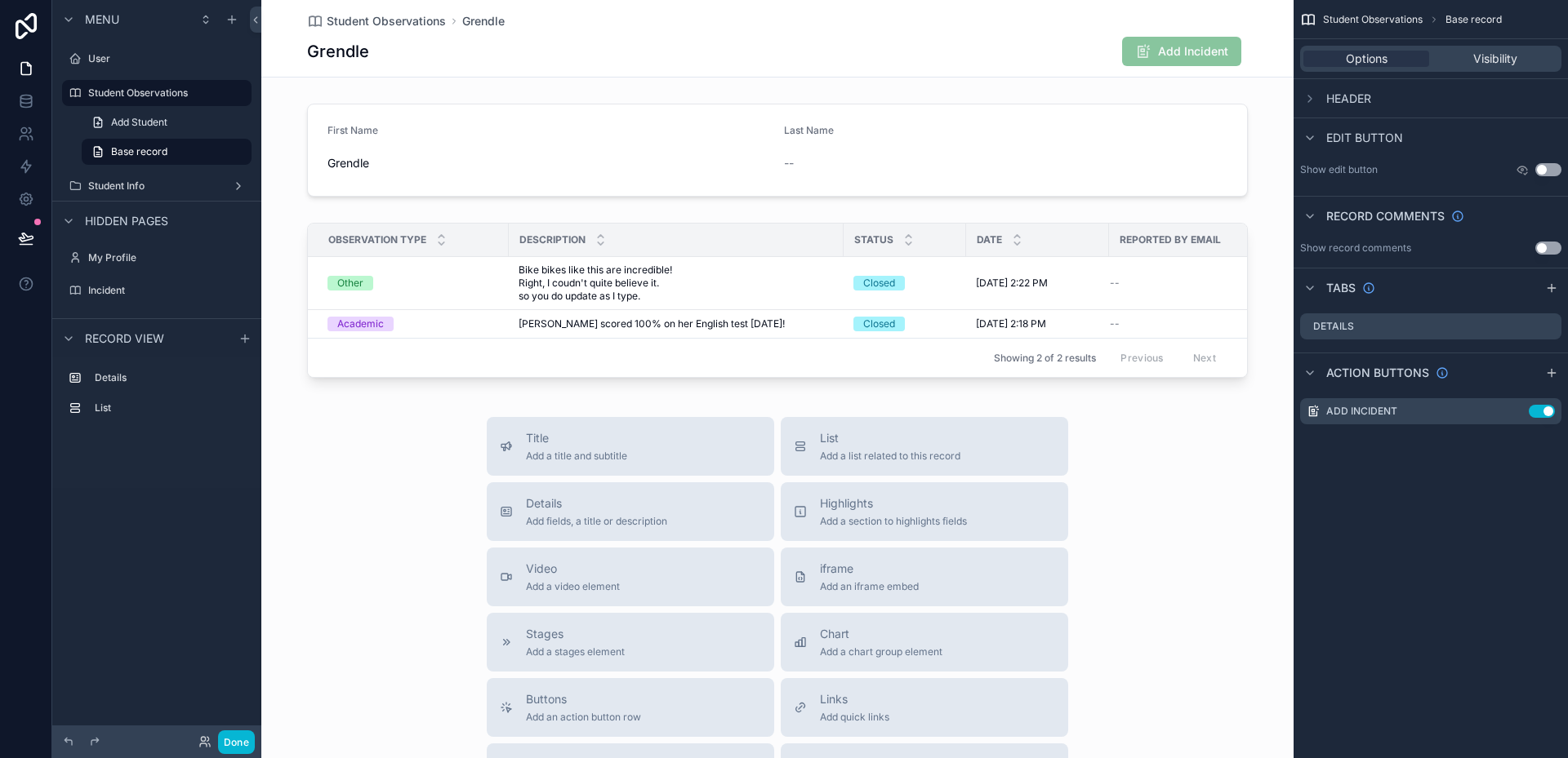
click at [1196, 63] on div "Add Incident" at bounding box center [1181, 52] width 119 height 30
click at [1197, 58] on span "Add Incident" at bounding box center [1181, 53] width 119 height 17
click at [1238, 47] on div "Add Incident" at bounding box center [1178, 51] width 138 height 31
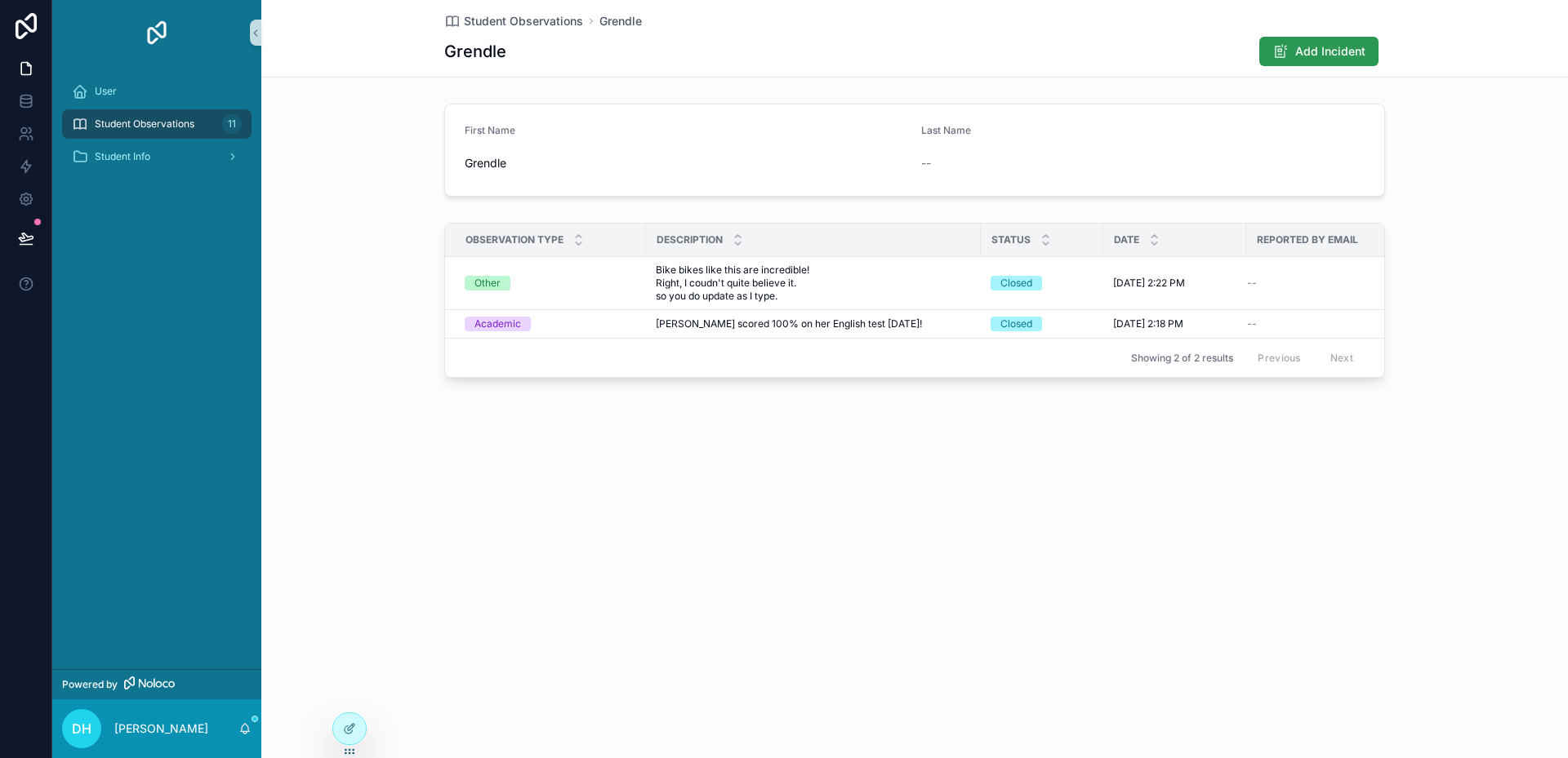
click at [1371, 55] on button "Add Incident" at bounding box center [1319, 52] width 119 height 30
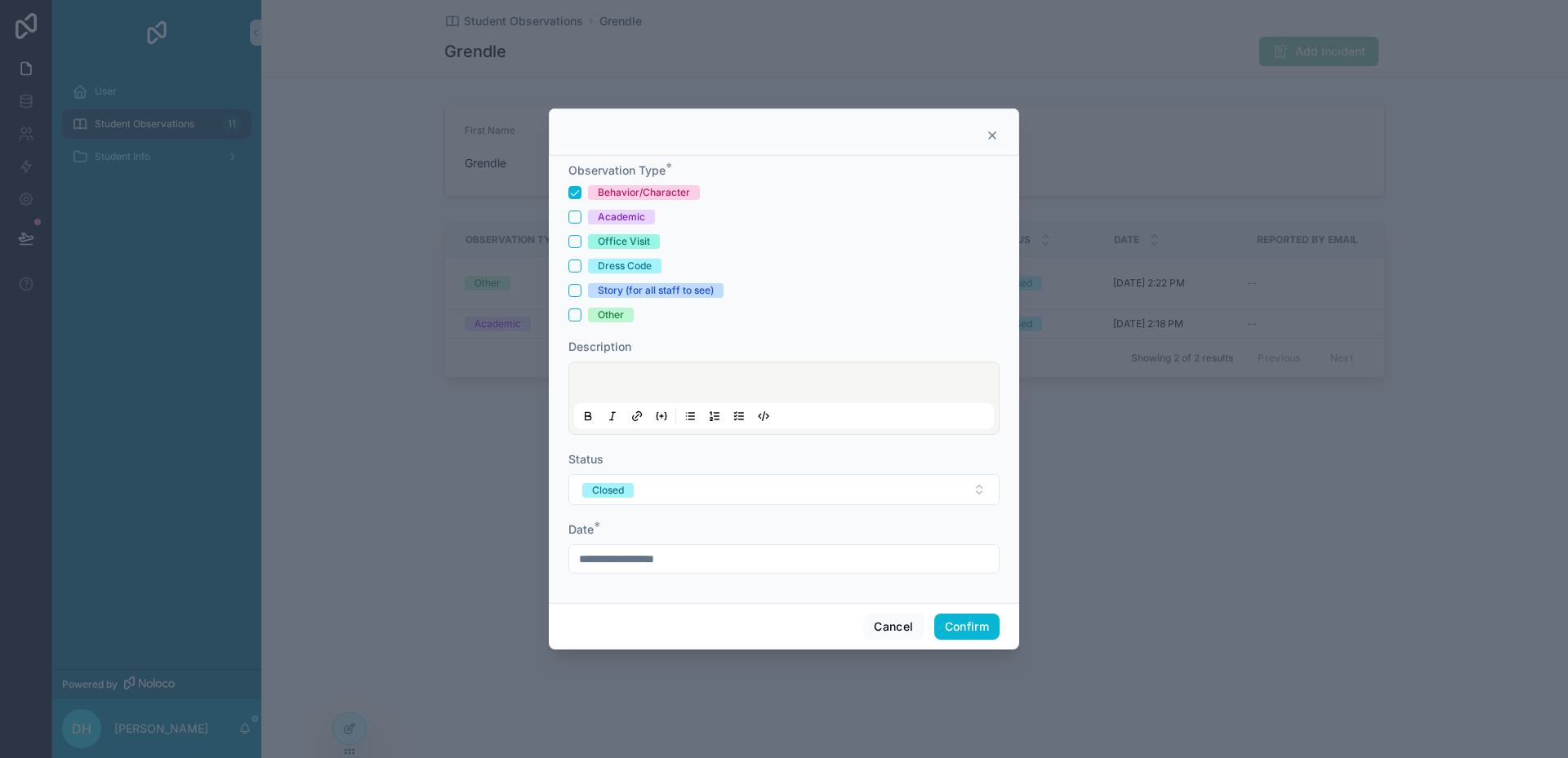
click at [837, 365] on div at bounding box center [784, 398] width 431 height 73
click at [831, 377] on p at bounding box center [787, 386] width 420 height 17
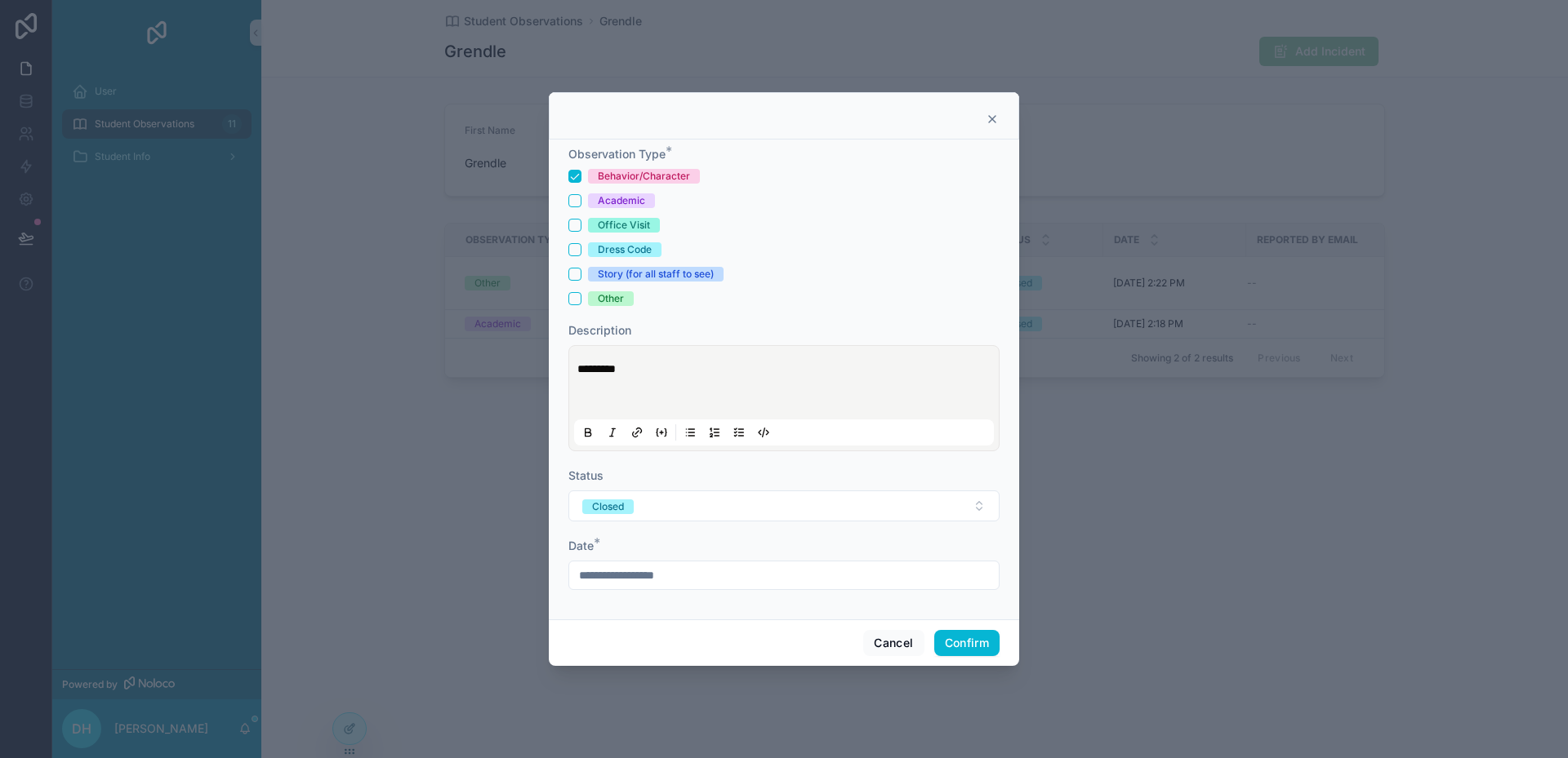
click at [688, 438] on icon at bounding box center [690, 433] width 13 height 13
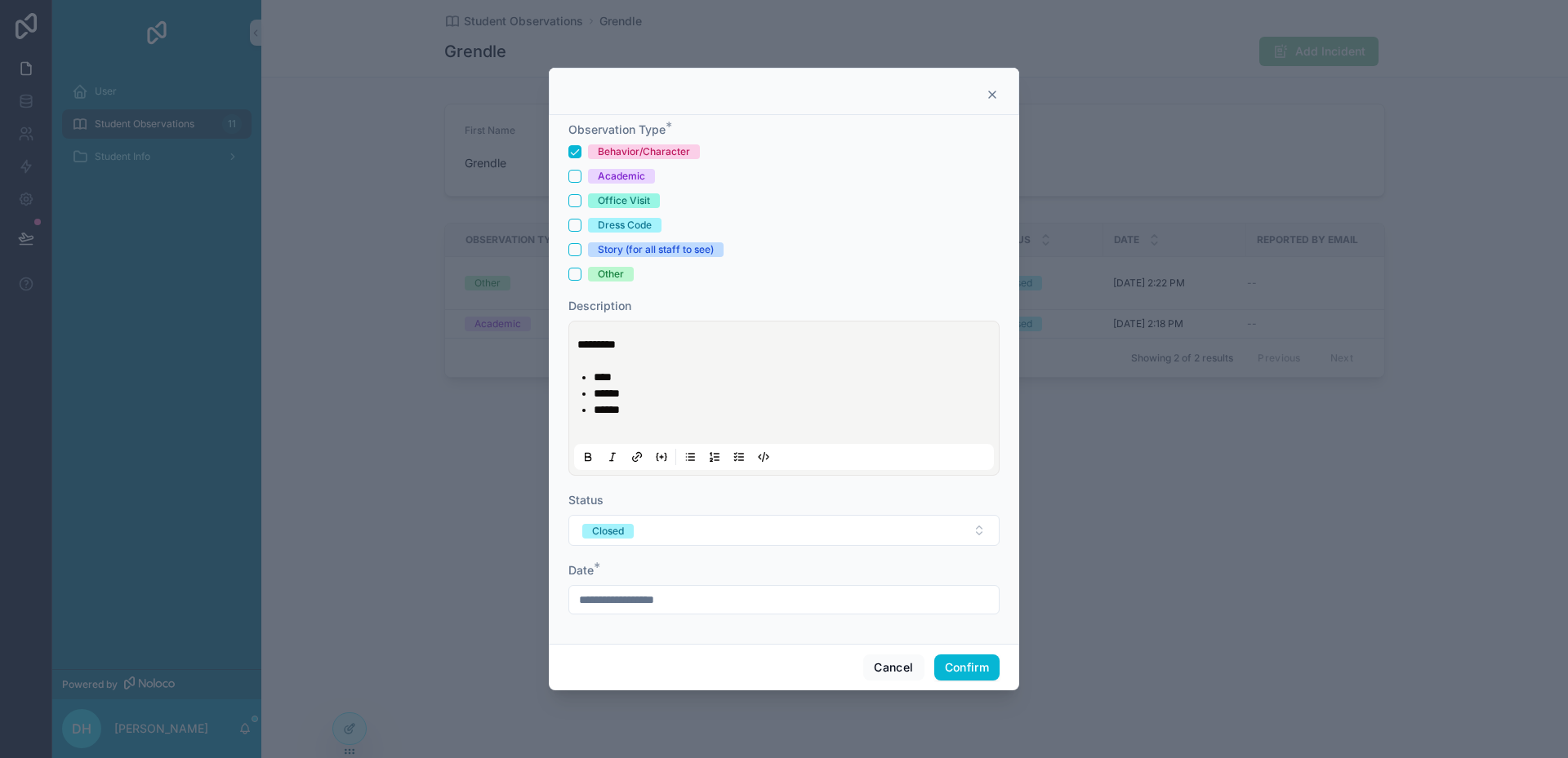
click at [660, 461] on icon at bounding box center [662, 457] width 13 height 13
click at [661, 459] on icon at bounding box center [662, 457] width 13 height 13
click at [710, 398] on li "******" at bounding box center [796, 394] width 403 height 17
click at [962, 673] on button "Confirm" at bounding box center [967, 668] width 65 height 26
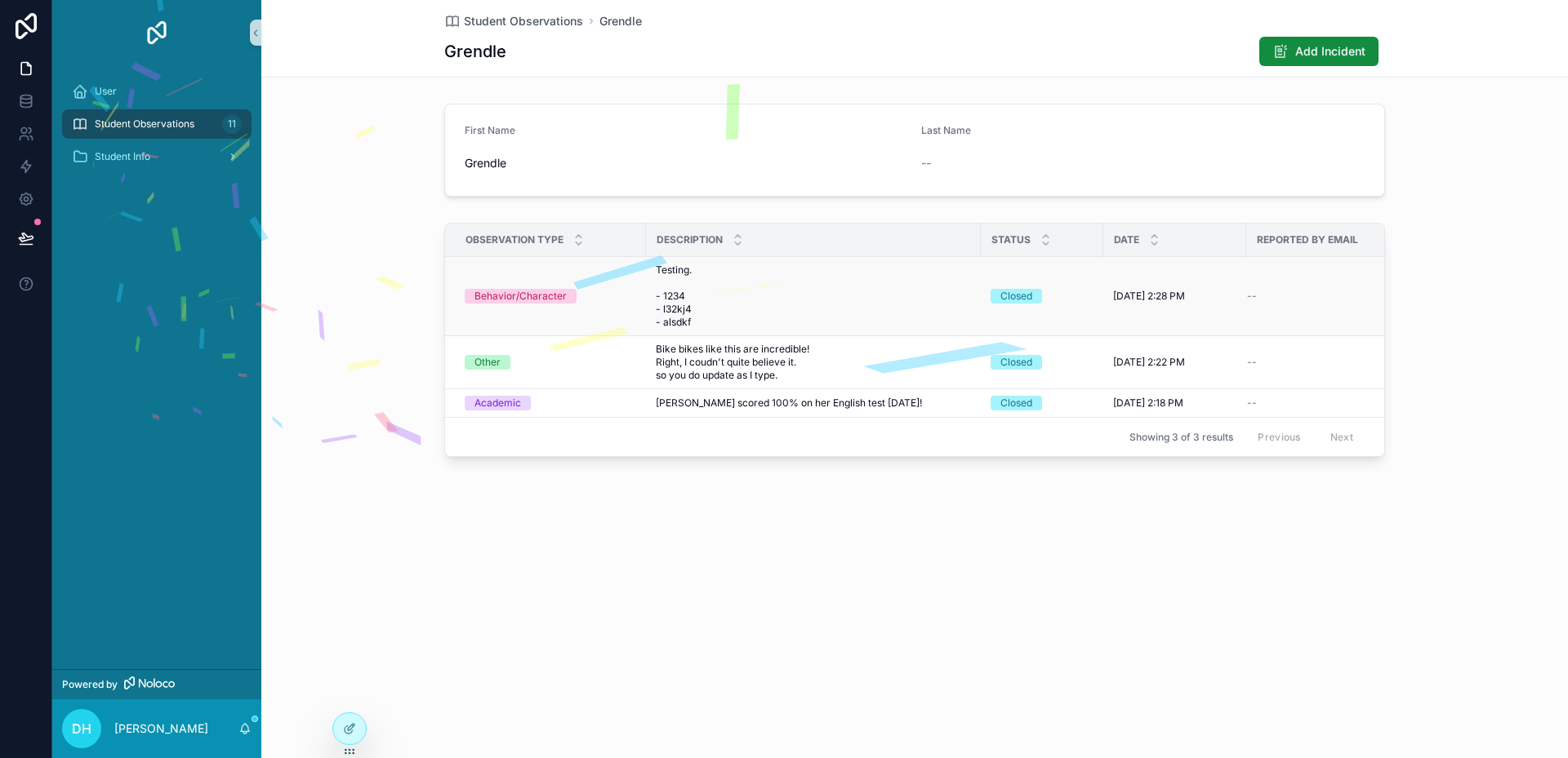
click at [763, 282] on span "Testing. - 1234 - l32kj4 - alsdkf" at bounding box center [728, 296] width 144 height 65
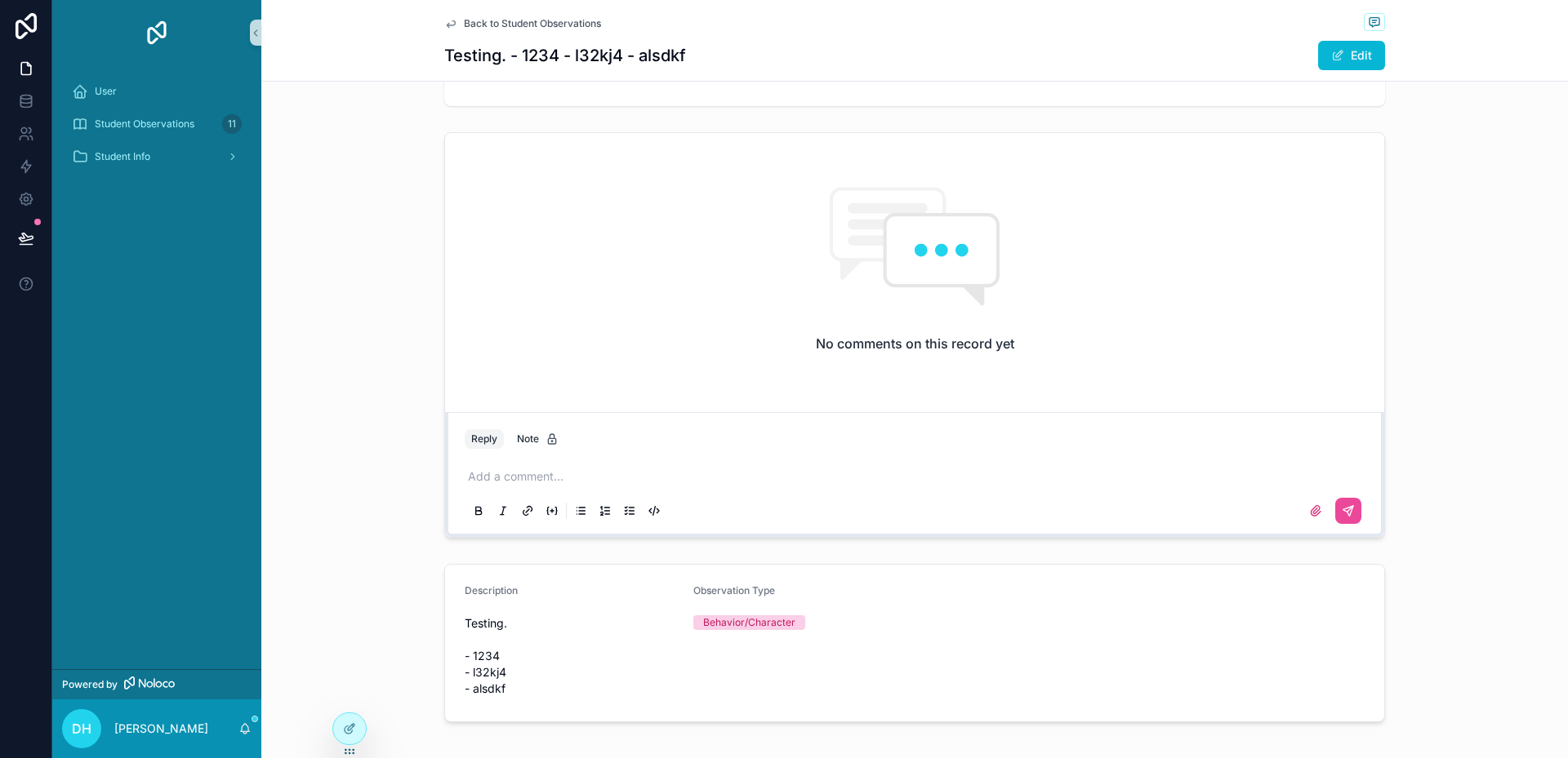
scroll to position [320, 0]
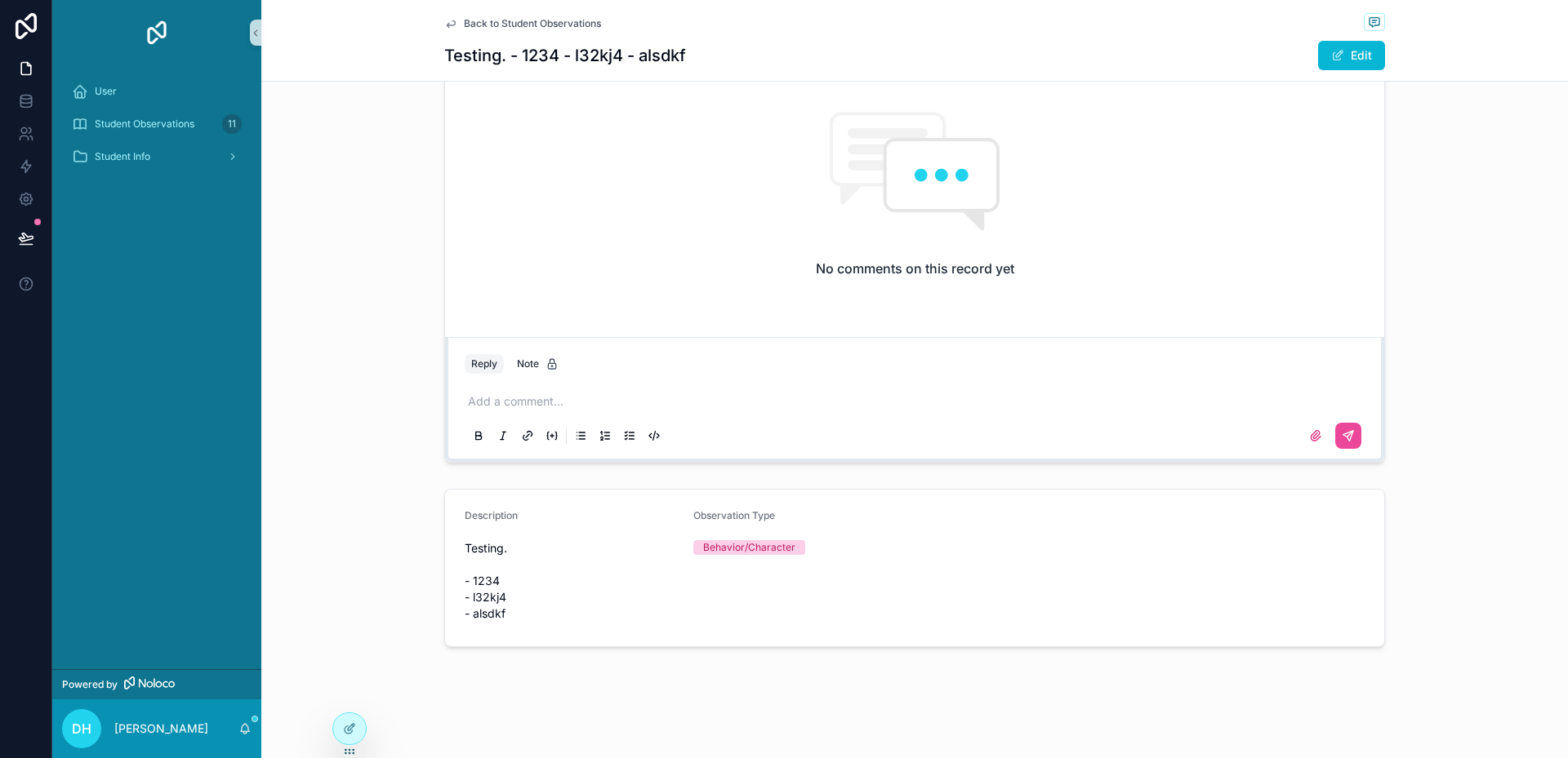
click at [560, 575] on span "Testing. - 1234 - l32kj4 - alsdkf" at bounding box center [573, 582] width 216 height 82
click at [515, 595] on span "Testing. - 1234 - l32kj4 - alsdkf" at bounding box center [573, 582] width 216 height 82
click at [1364, 50] on button "Edit" at bounding box center [1351, 56] width 67 height 30
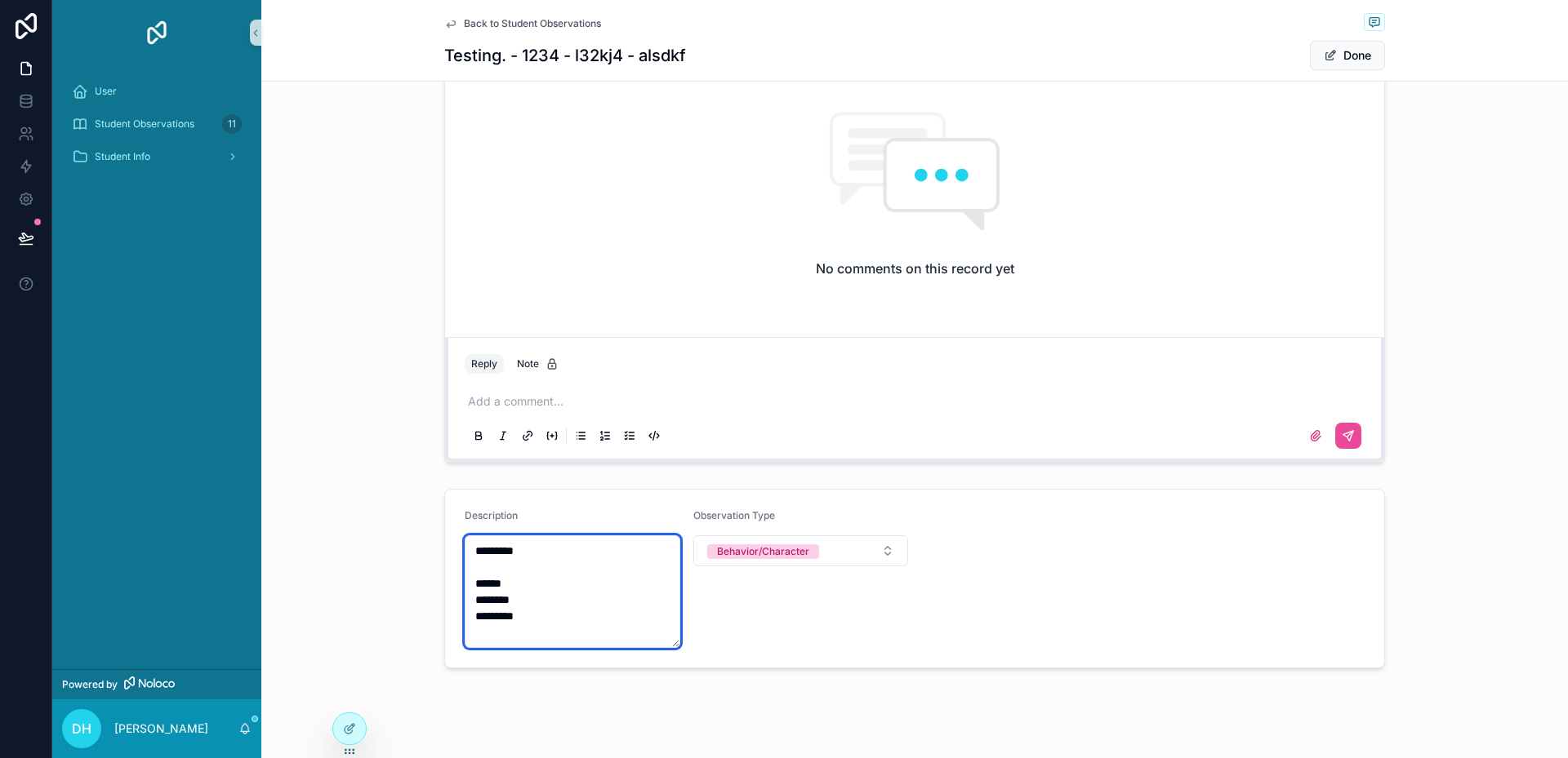
click at [600, 584] on textarea "********* ****** ******** ********" at bounding box center [573, 591] width 216 height 112
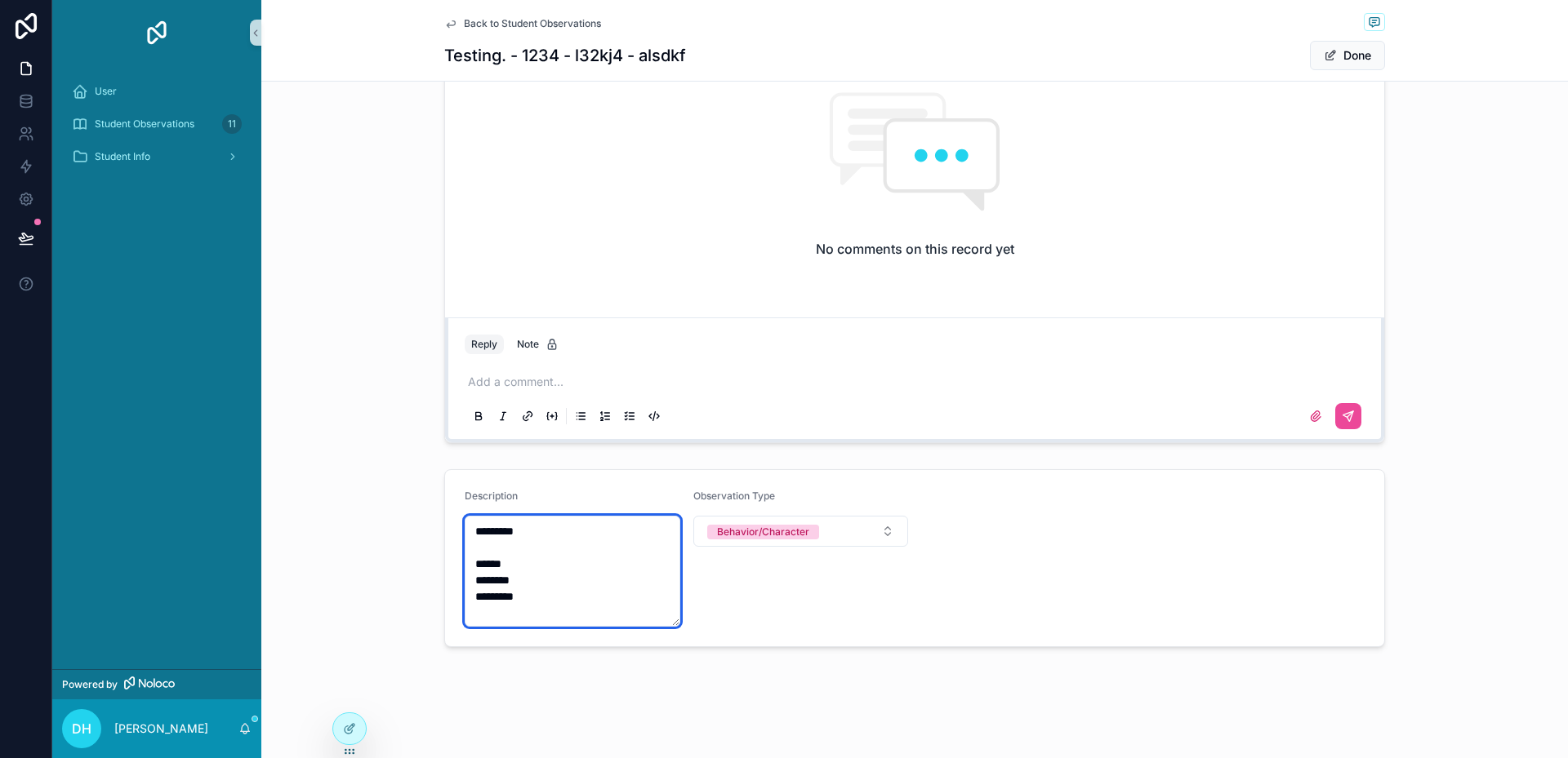
scroll to position [338, 0]
drag, startPoint x: 668, startPoint y: 623, endPoint x: 739, endPoint y: 621, distance: 71.0
click at [739, 621] on form "Description ********* ****** ******** ******** Observation Type Behavior/Charac…" at bounding box center [915, 559] width 940 height 175
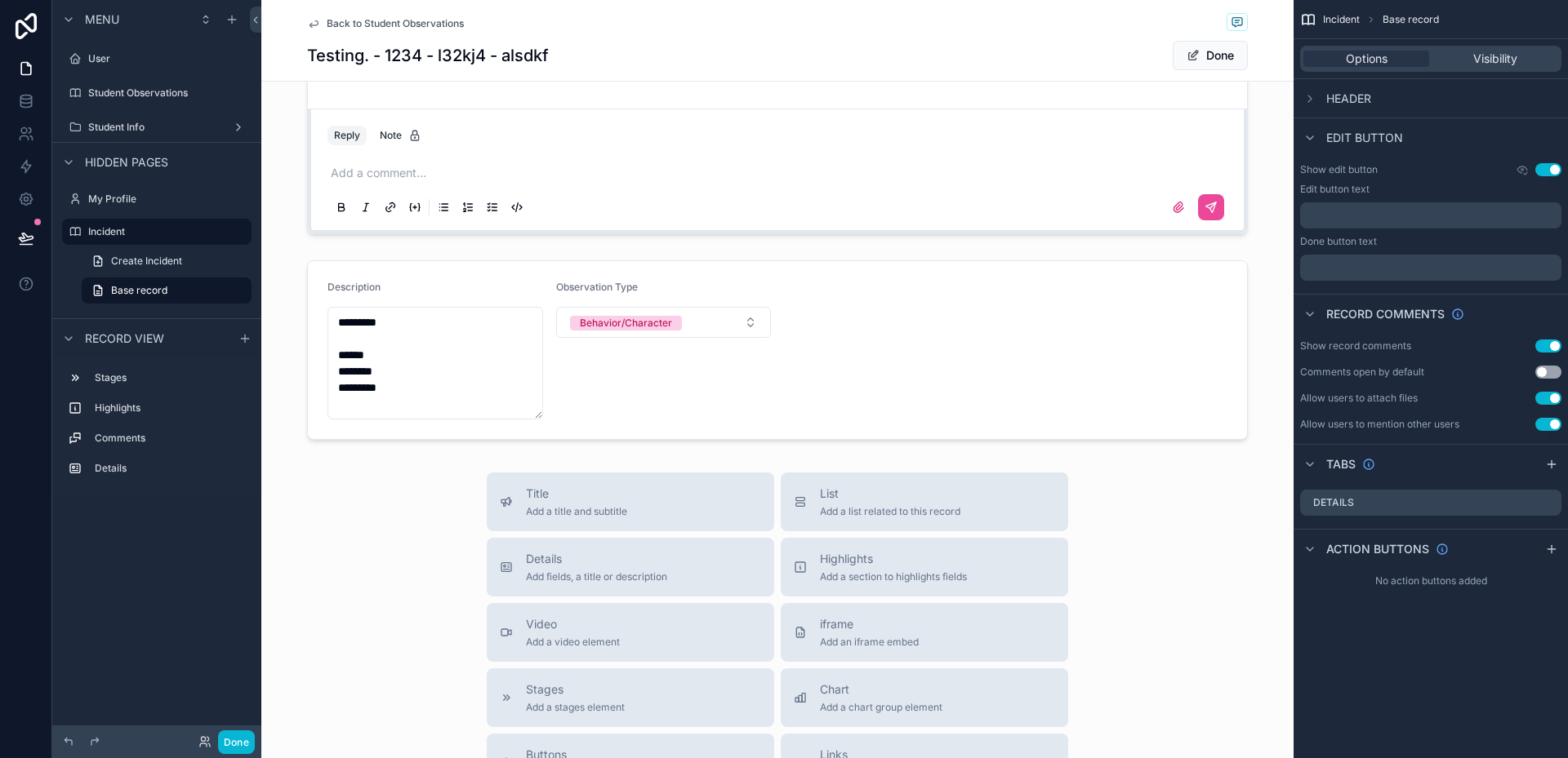
scroll to position [664, 0]
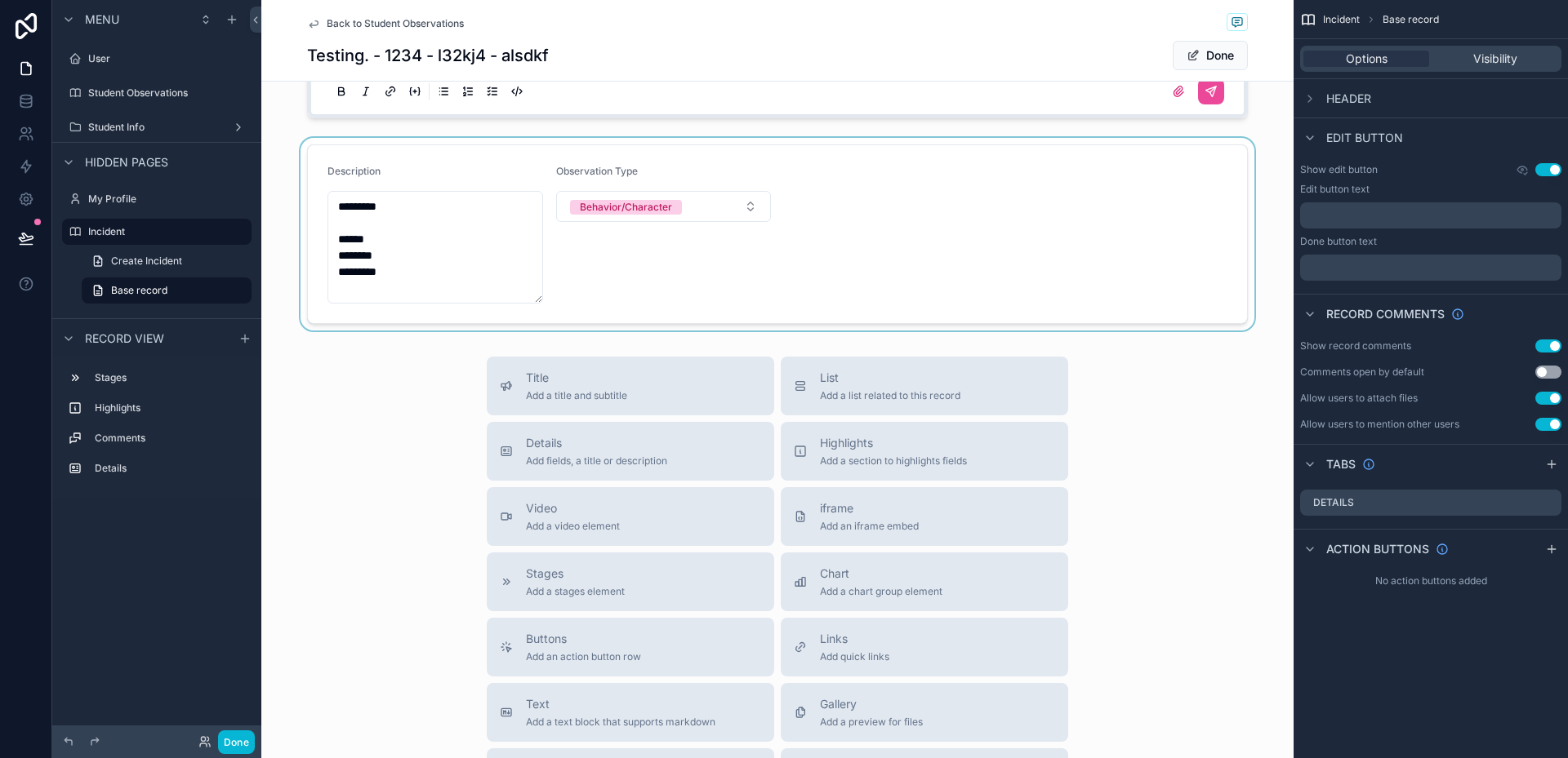
click at [981, 268] on div "scrollable content" at bounding box center [777, 234] width 1033 height 192
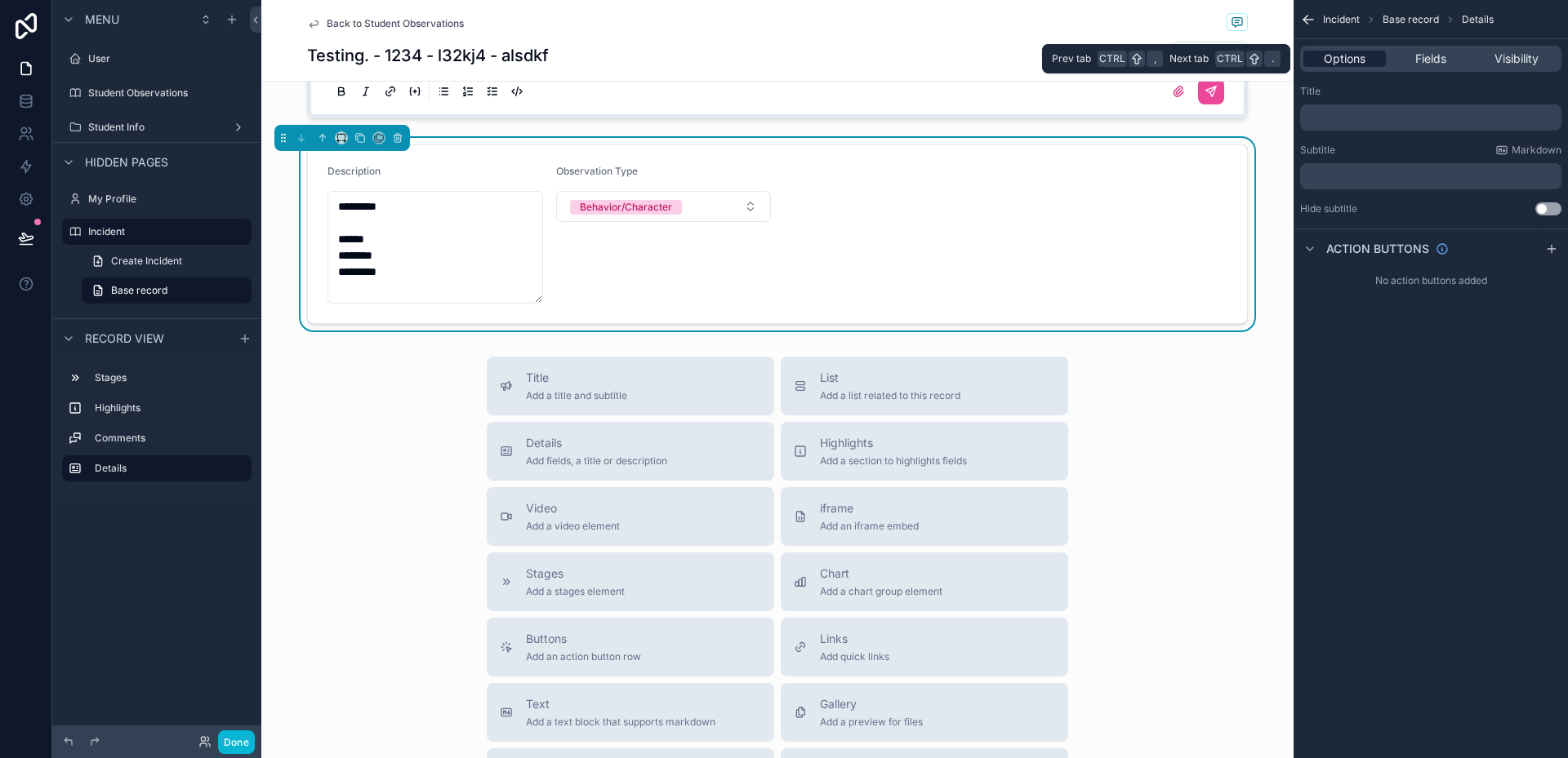
click at [1362, 59] on span "Options" at bounding box center [1344, 59] width 42 height 17
click at [1443, 59] on span "Fields" at bounding box center [1430, 59] width 31 height 17
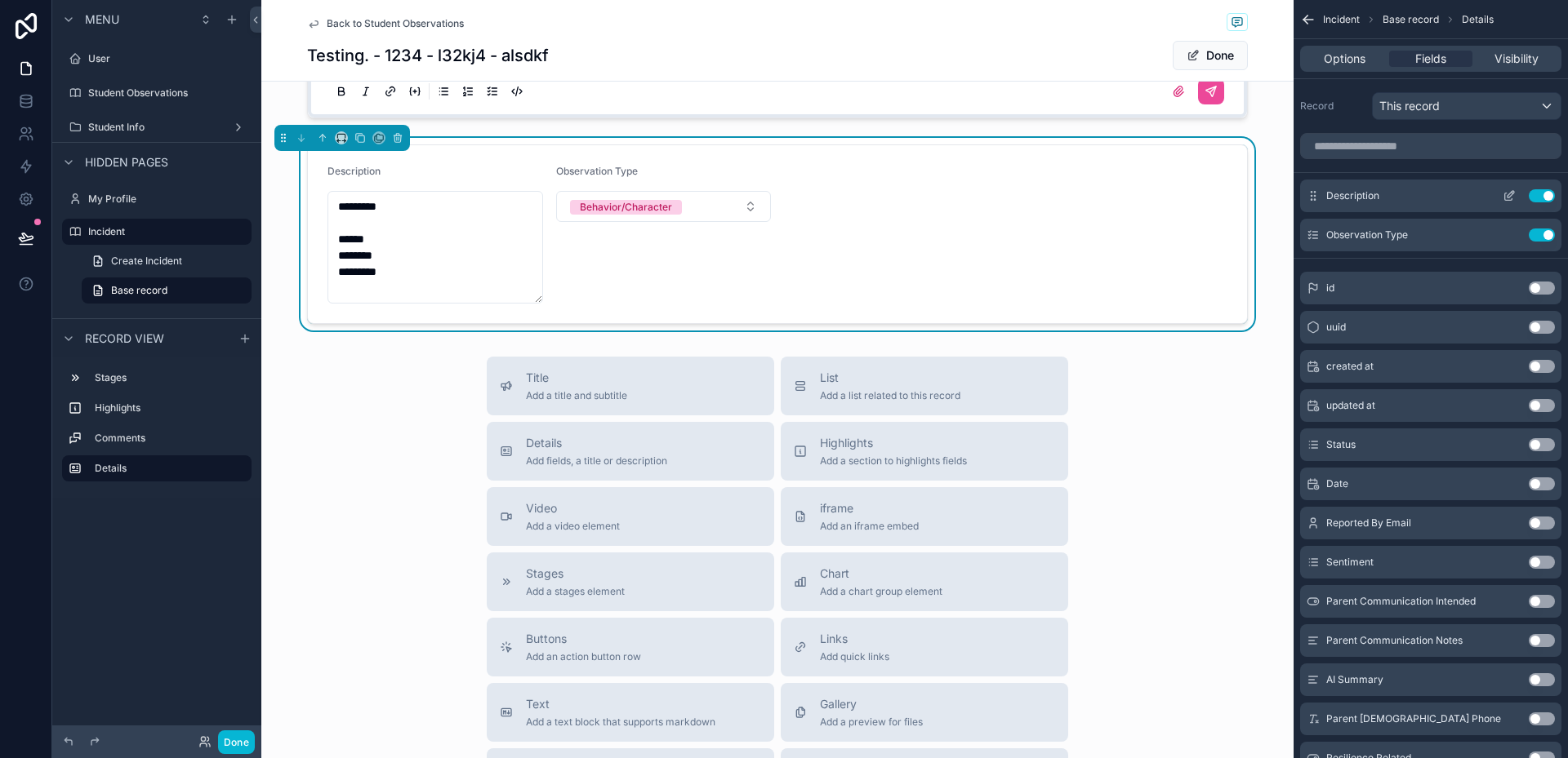
click at [1506, 194] on icon "scrollable content" at bounding box center [1509, 196] width 13 height 13
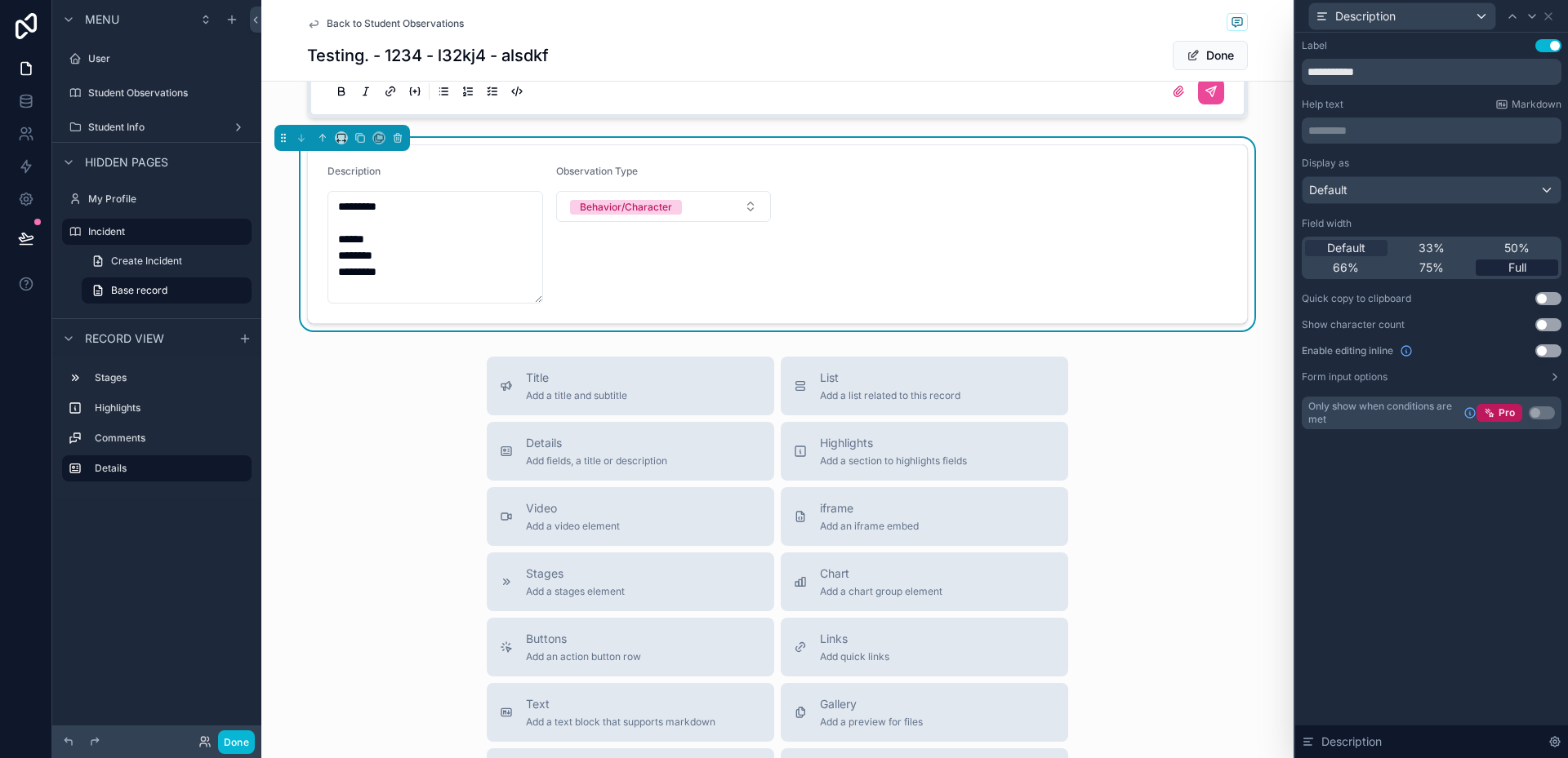
click at [1519, 261] on span "Full" at bounding box center [1517, 268] width 18 height 17
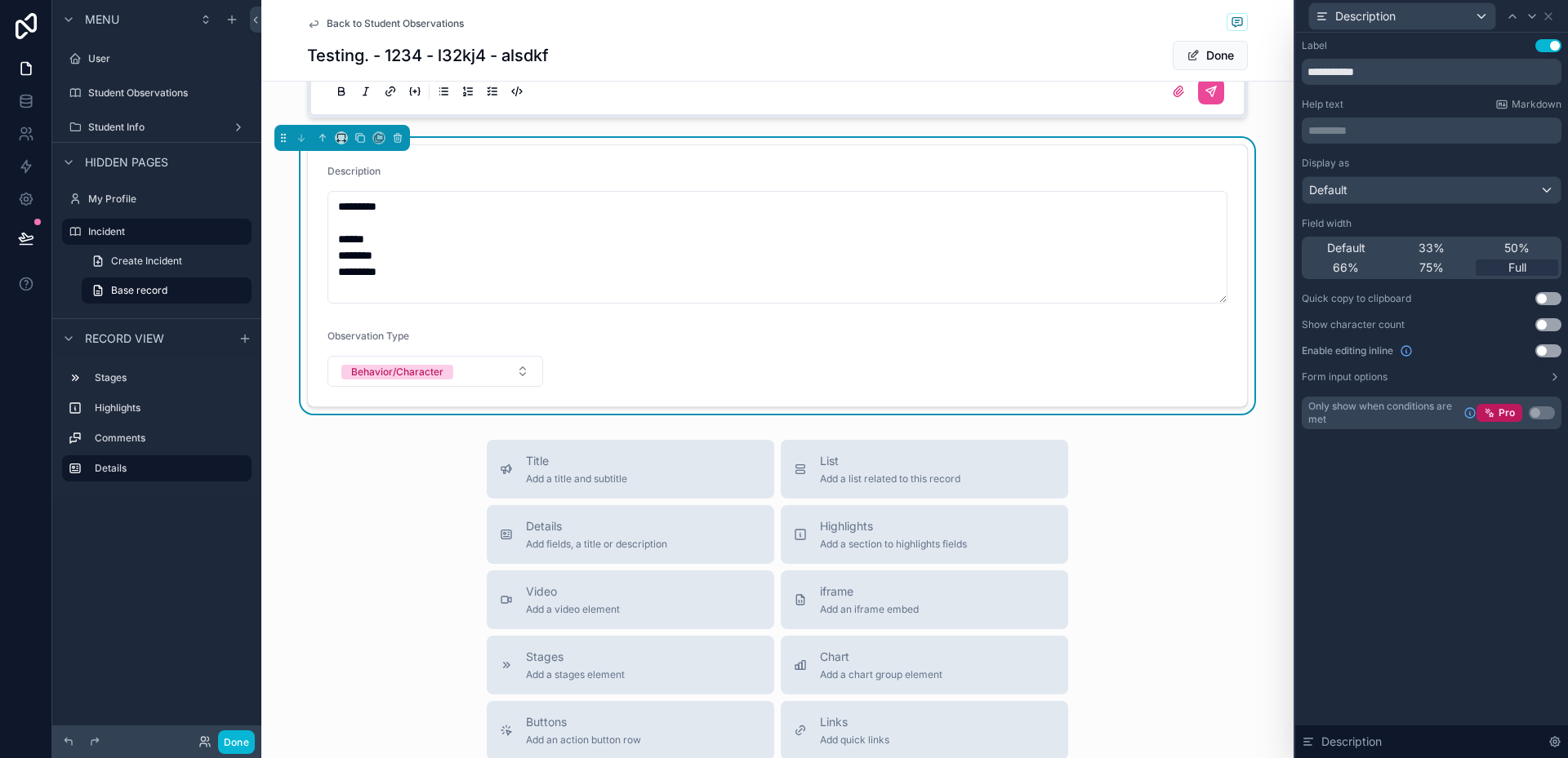
click at [1553, 350] on button "Use setting" at bounding box center [1548, 351] width 26 height 13
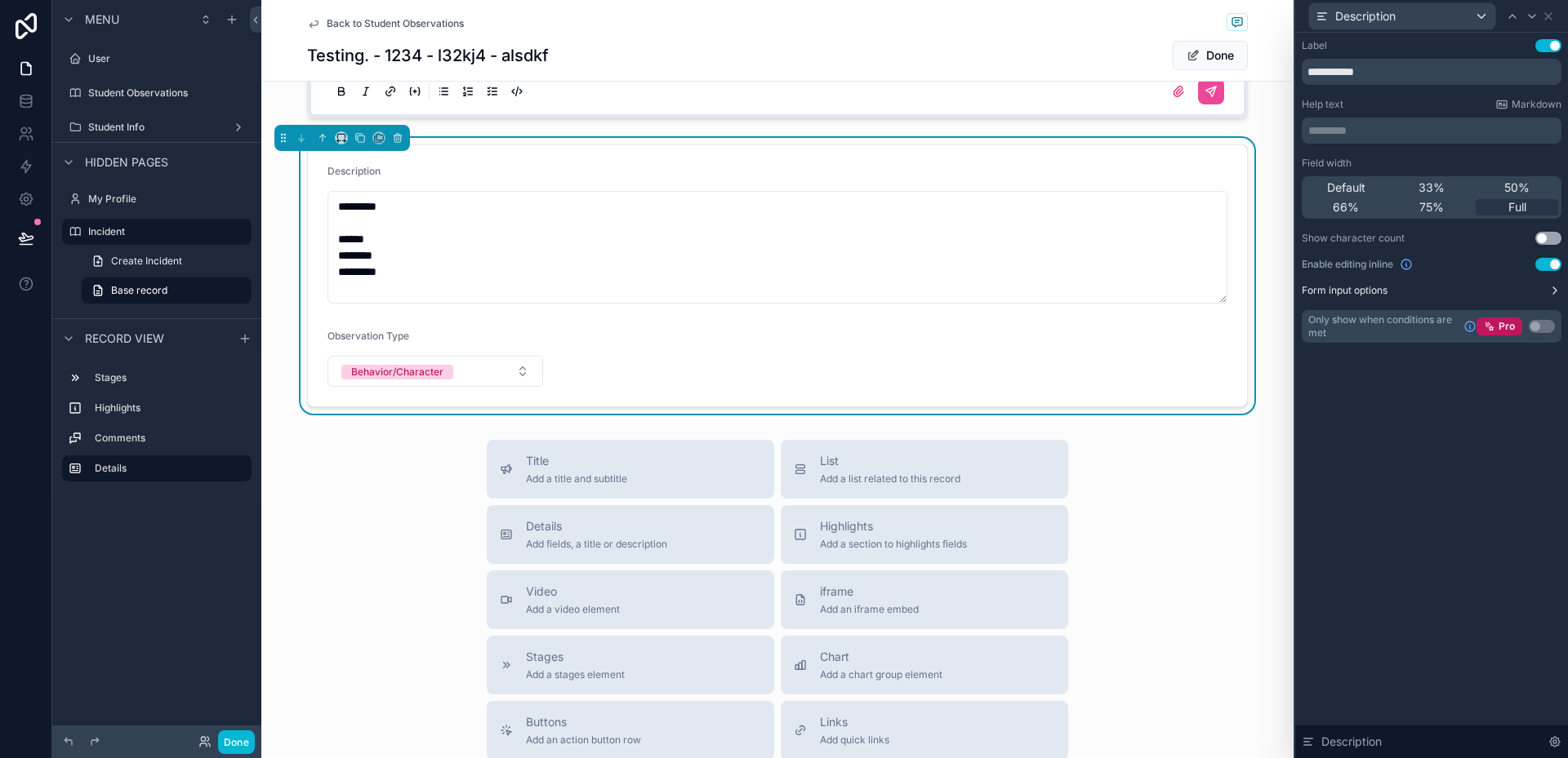
click at [1396, 286] on button "Form input options" at bounding box center [1431, 291] width 259 height 13
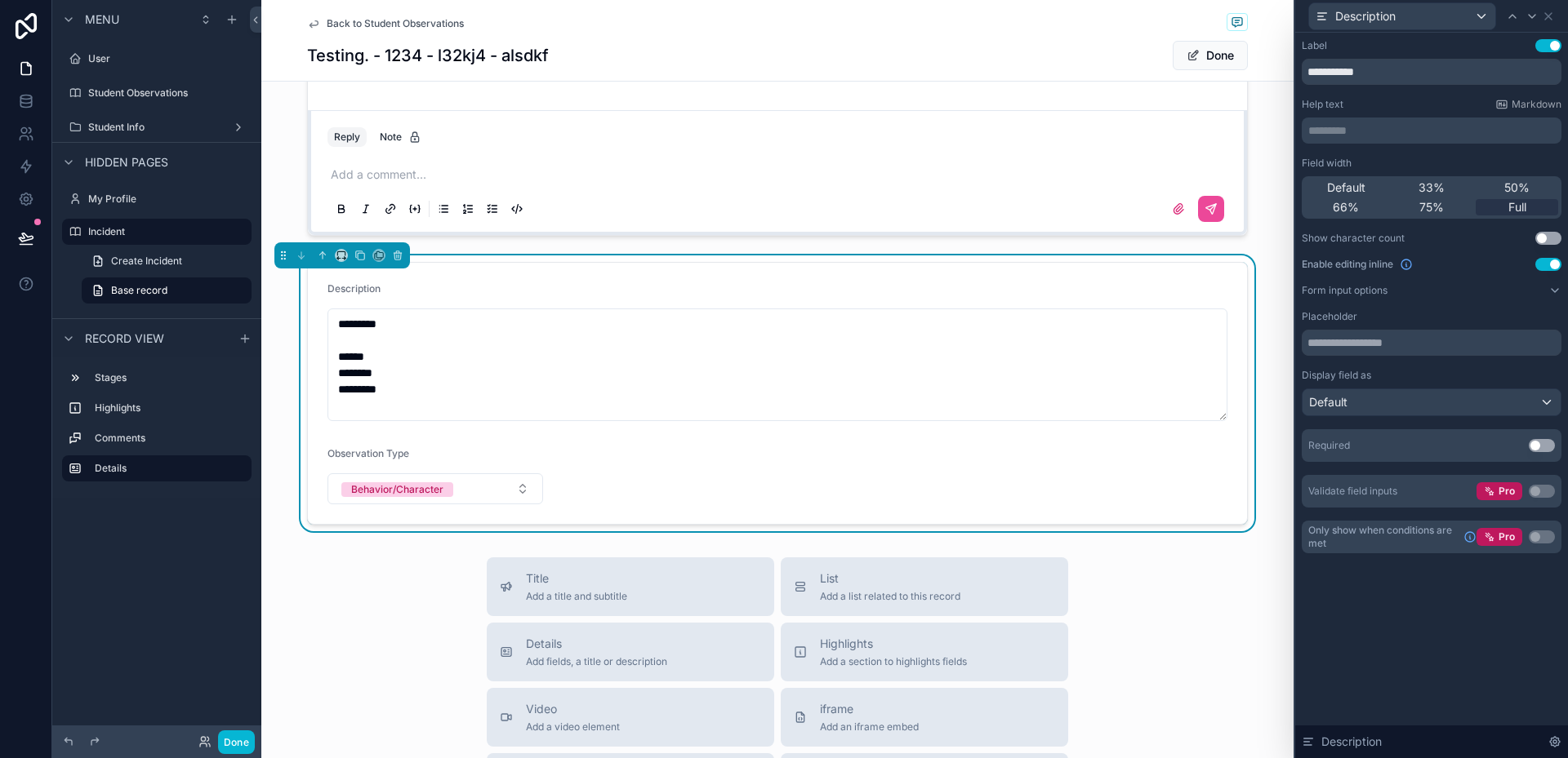
scroll to position [338, 0]
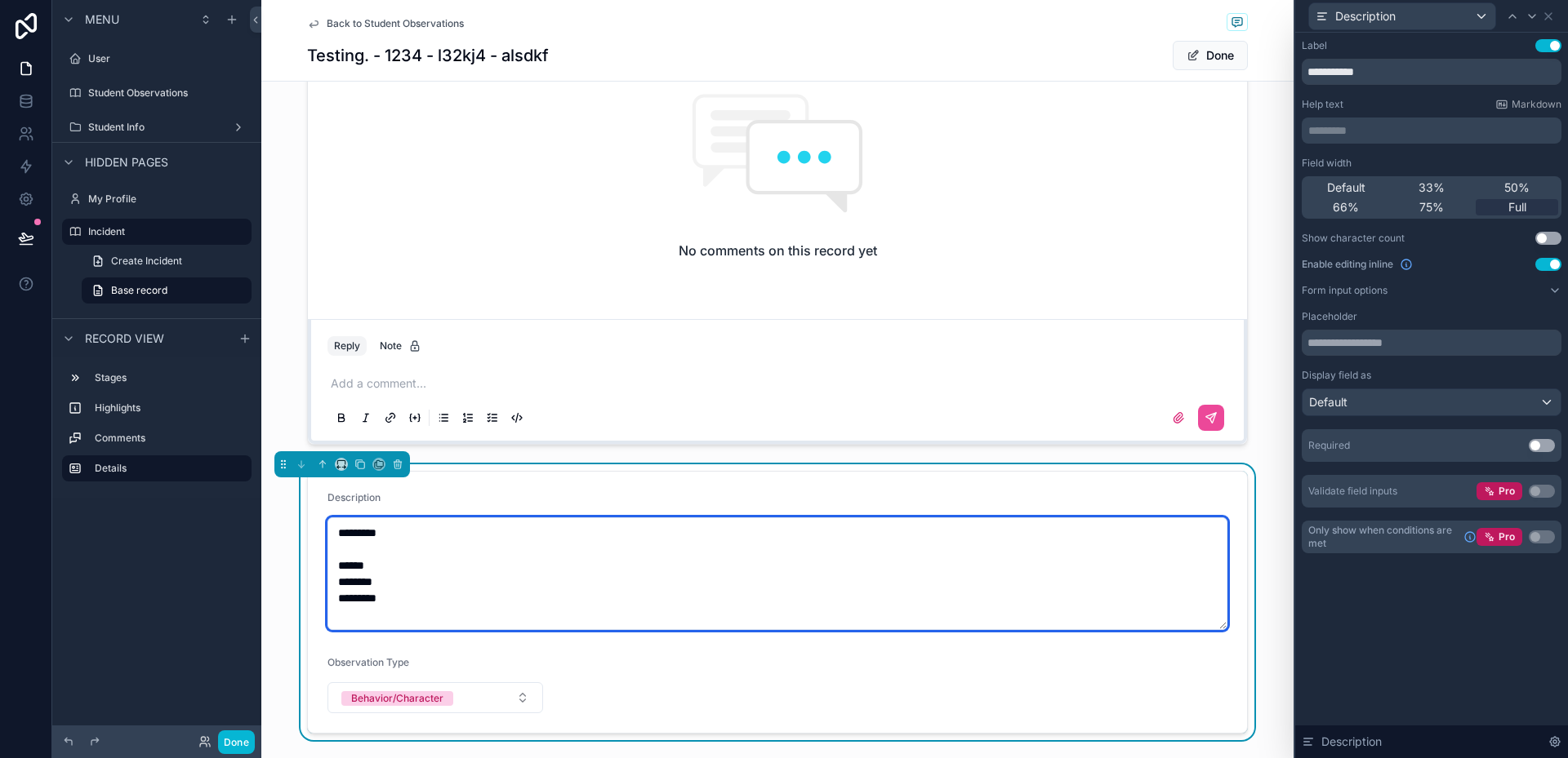
click at [846, 568] on textarea "********* ****** ******** ********" at bounding box center [777, 573] width 900 height 112
click at [787, 584] on textarea "********* ****** ******** ********" at bounding box center [777, 573] width 900 height 112
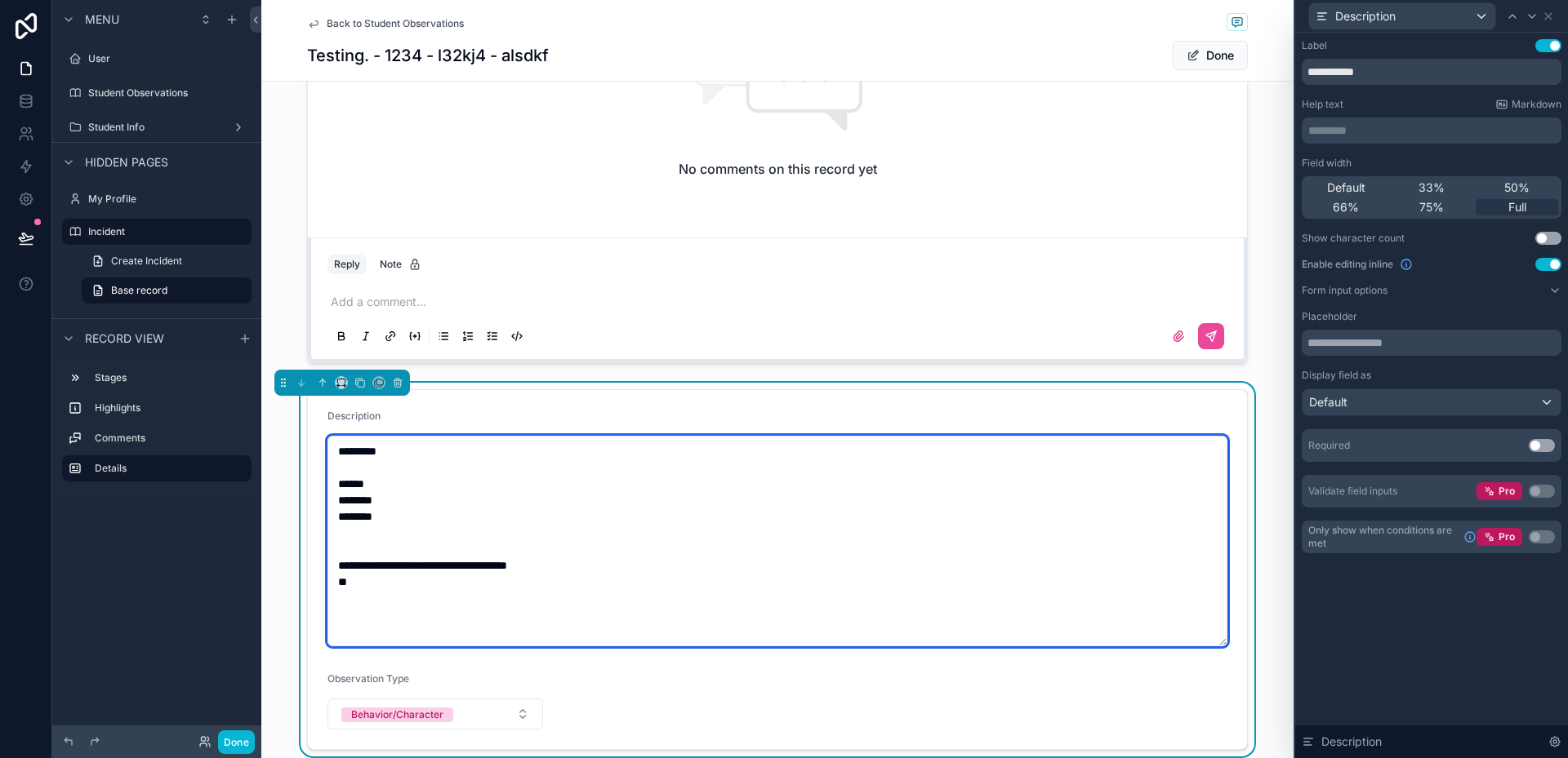
scroll to position [511, 0]
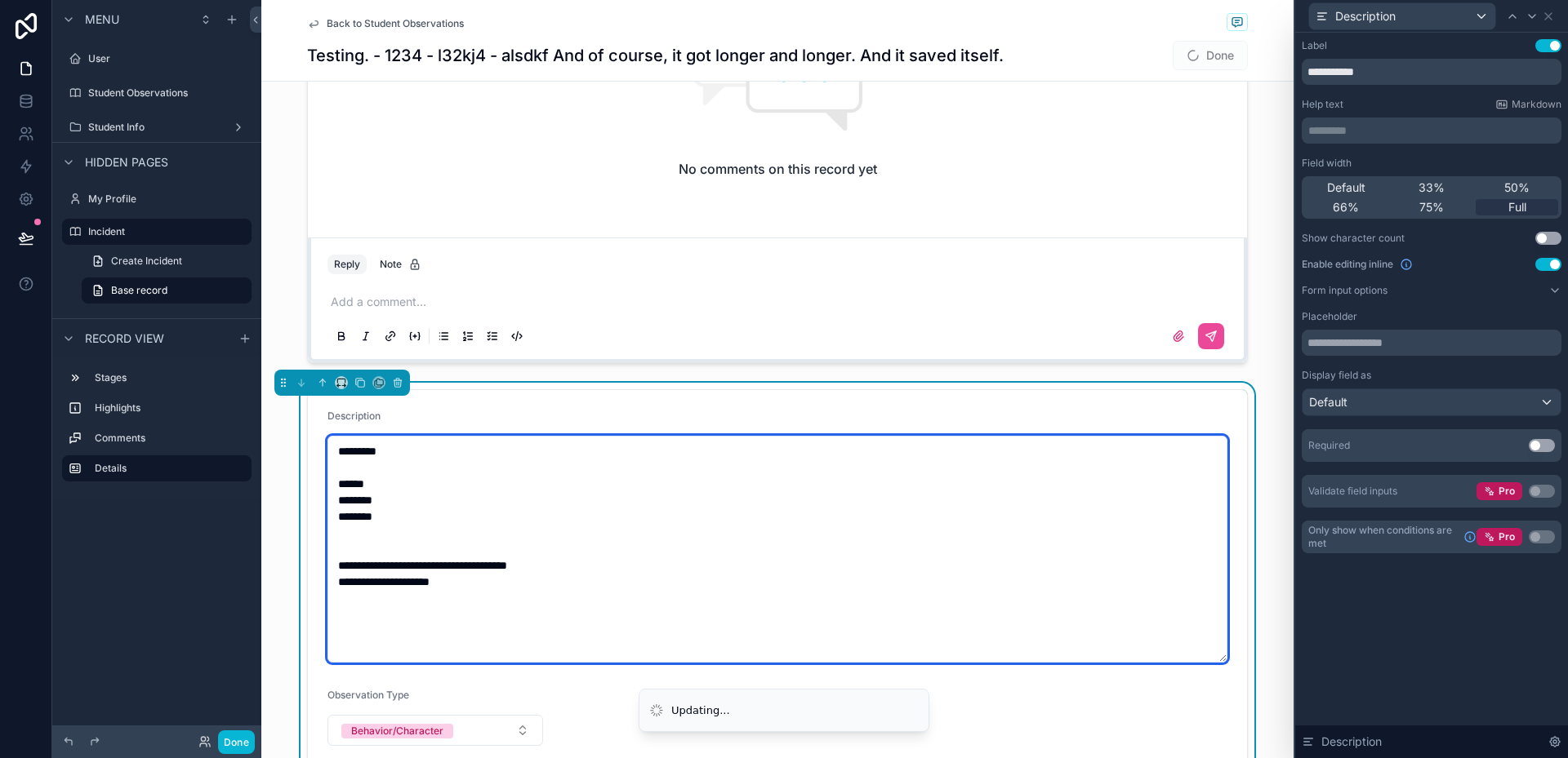
type textarea "**********"
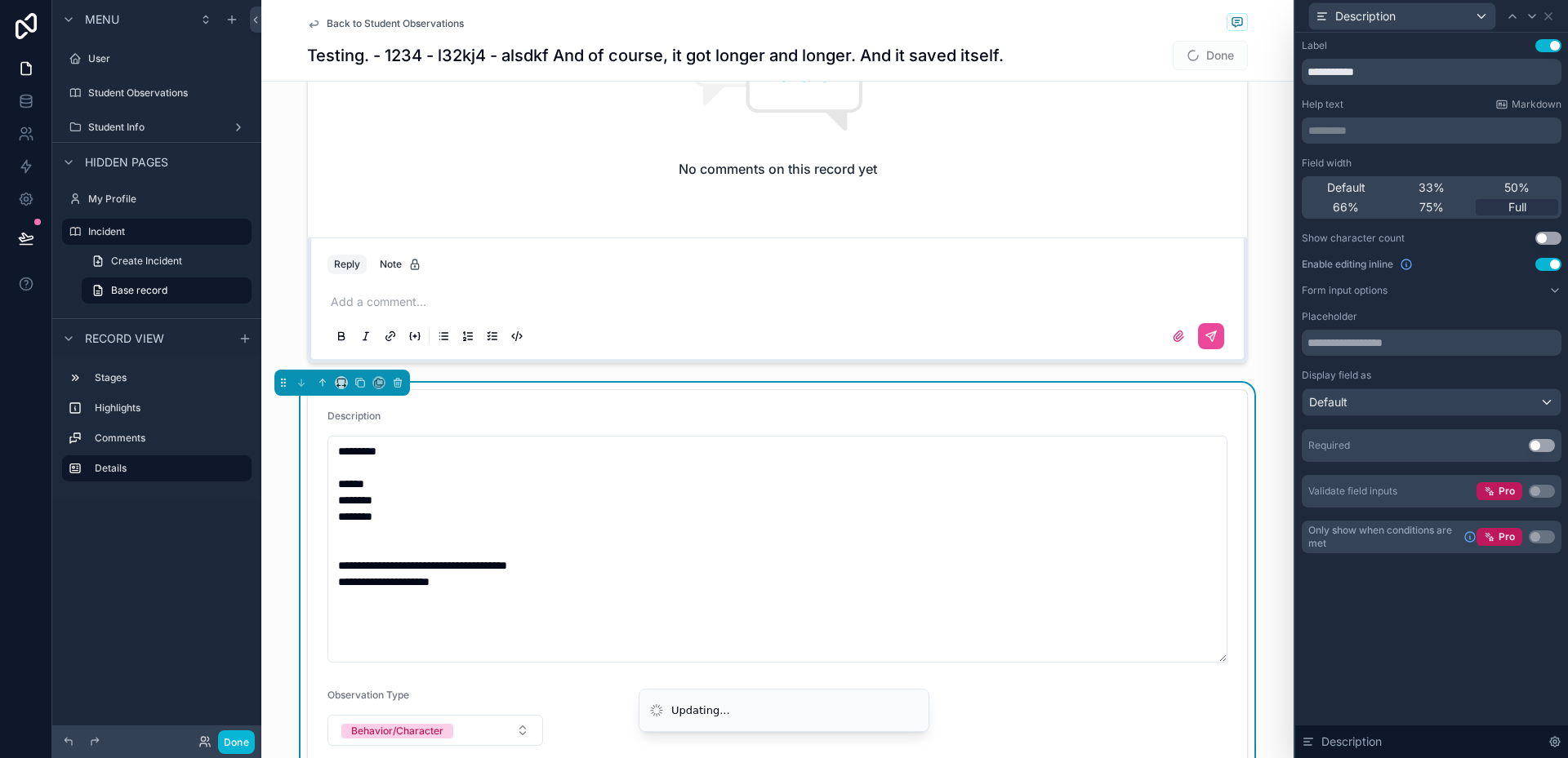
click at [893, 709] on div "**********" at bounding box center [784, 379] width 1568 height 758
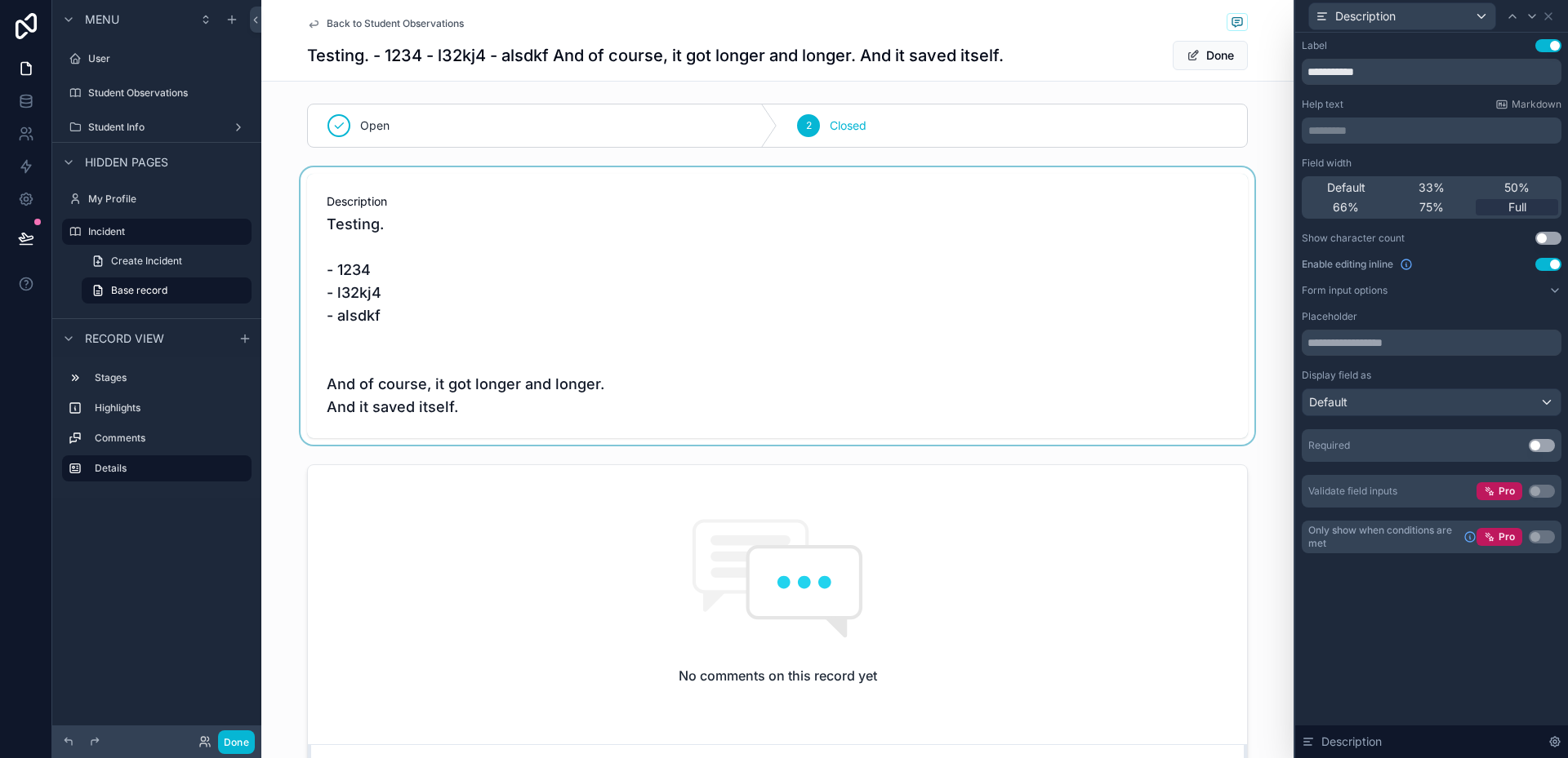
scroll to position [0, 0]
click at [525, 366] on div "scrollable content" at bounding box center [777, 310] width 1033 height 278
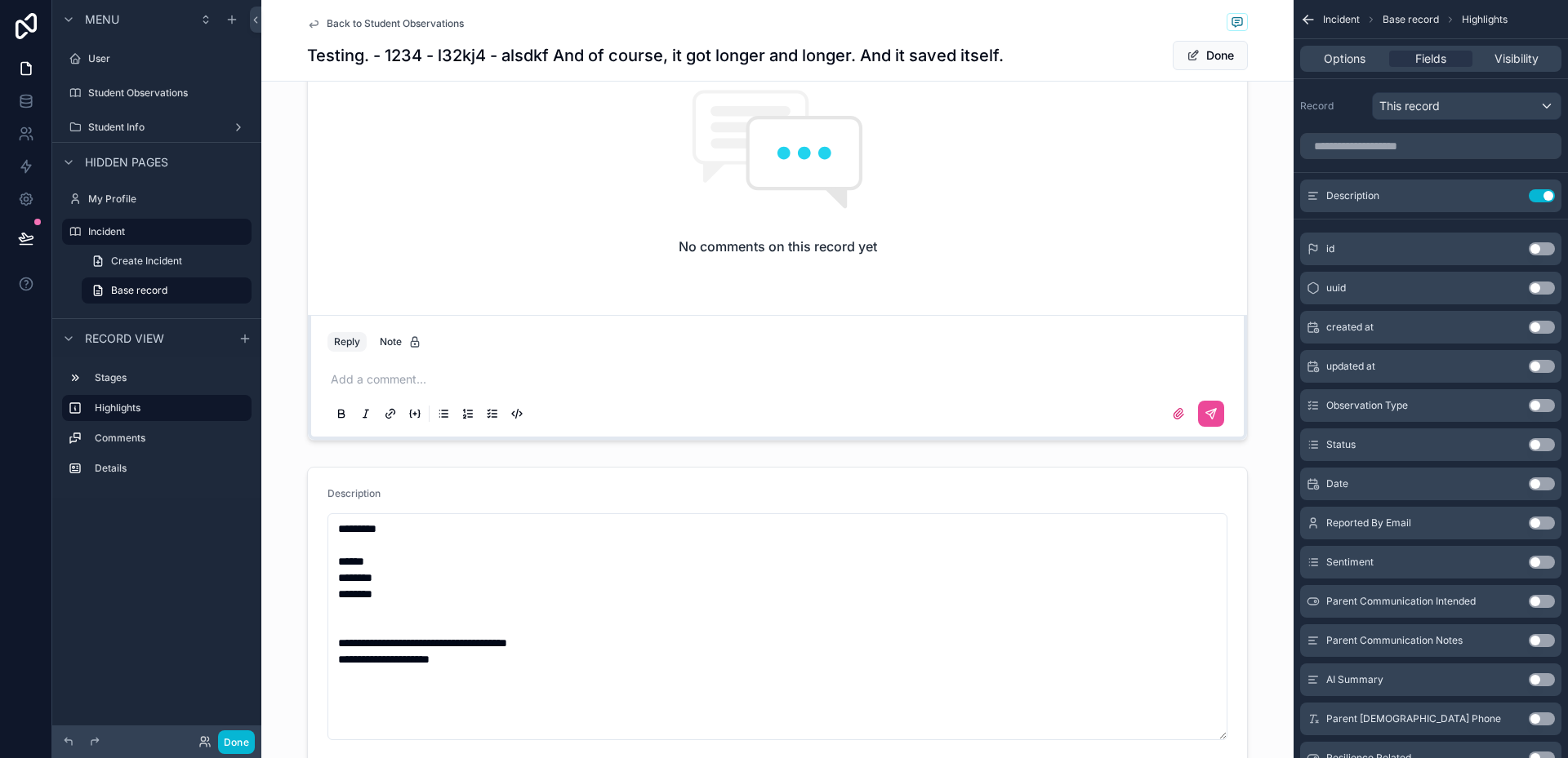
scroll to position [490, 0]
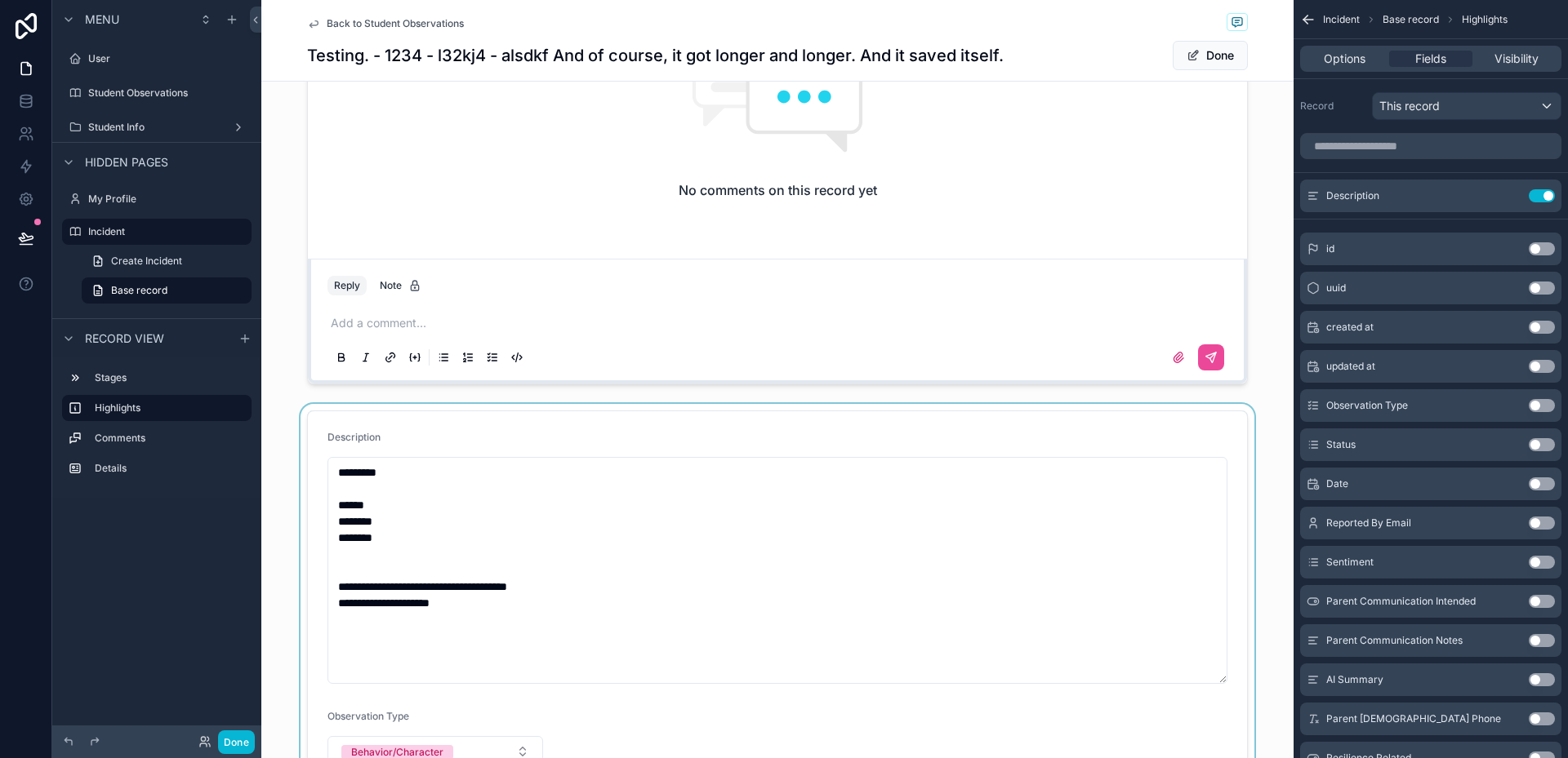
click at [741, 440] on div "scrollable content" at bounding box center [777, 599] width 1033 height 390
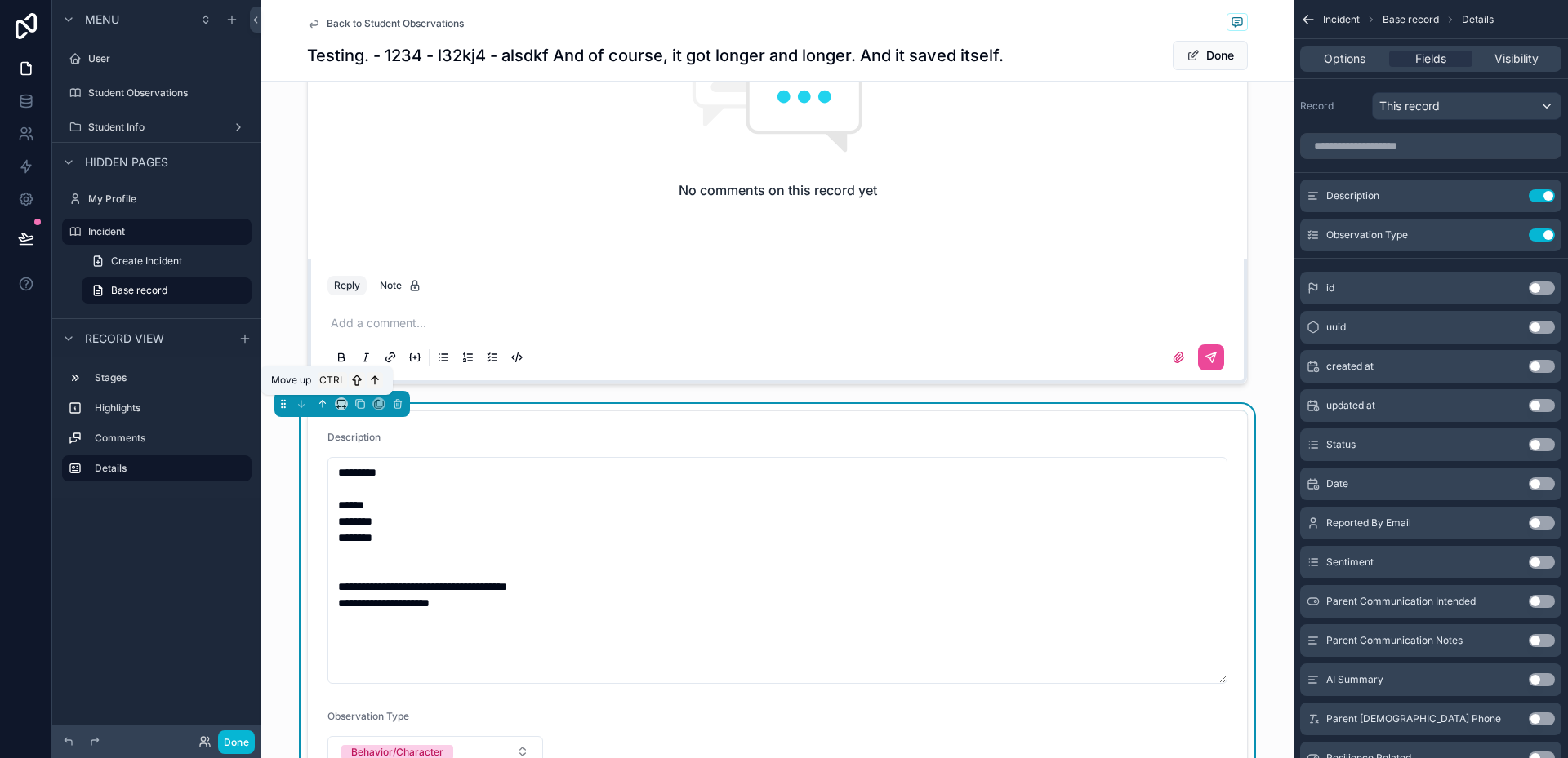
click at [323, 399] on icon "scrollable content" at bounding box center [323, 404] width 11 height 11
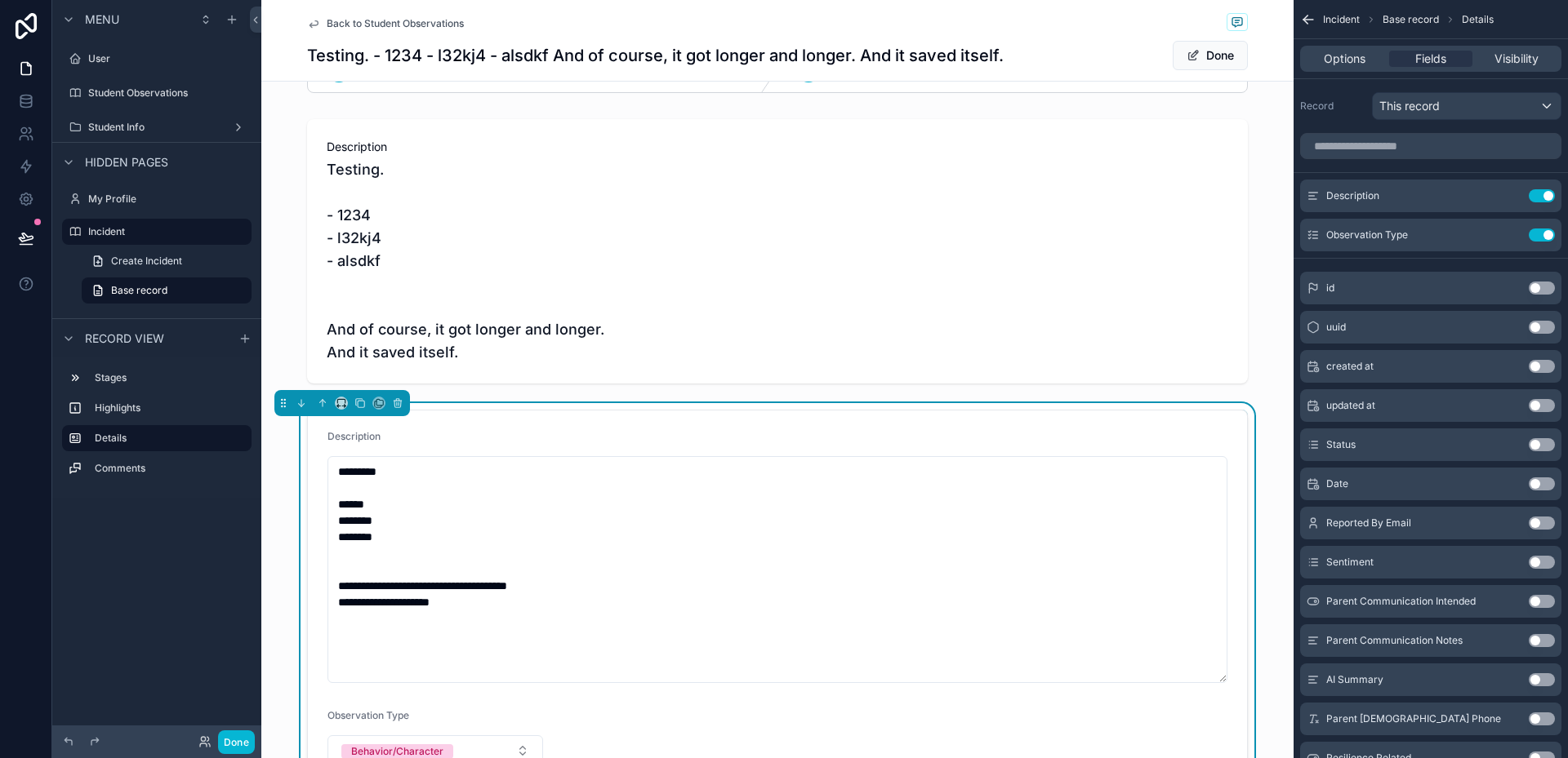
scroll to position [0, 0]
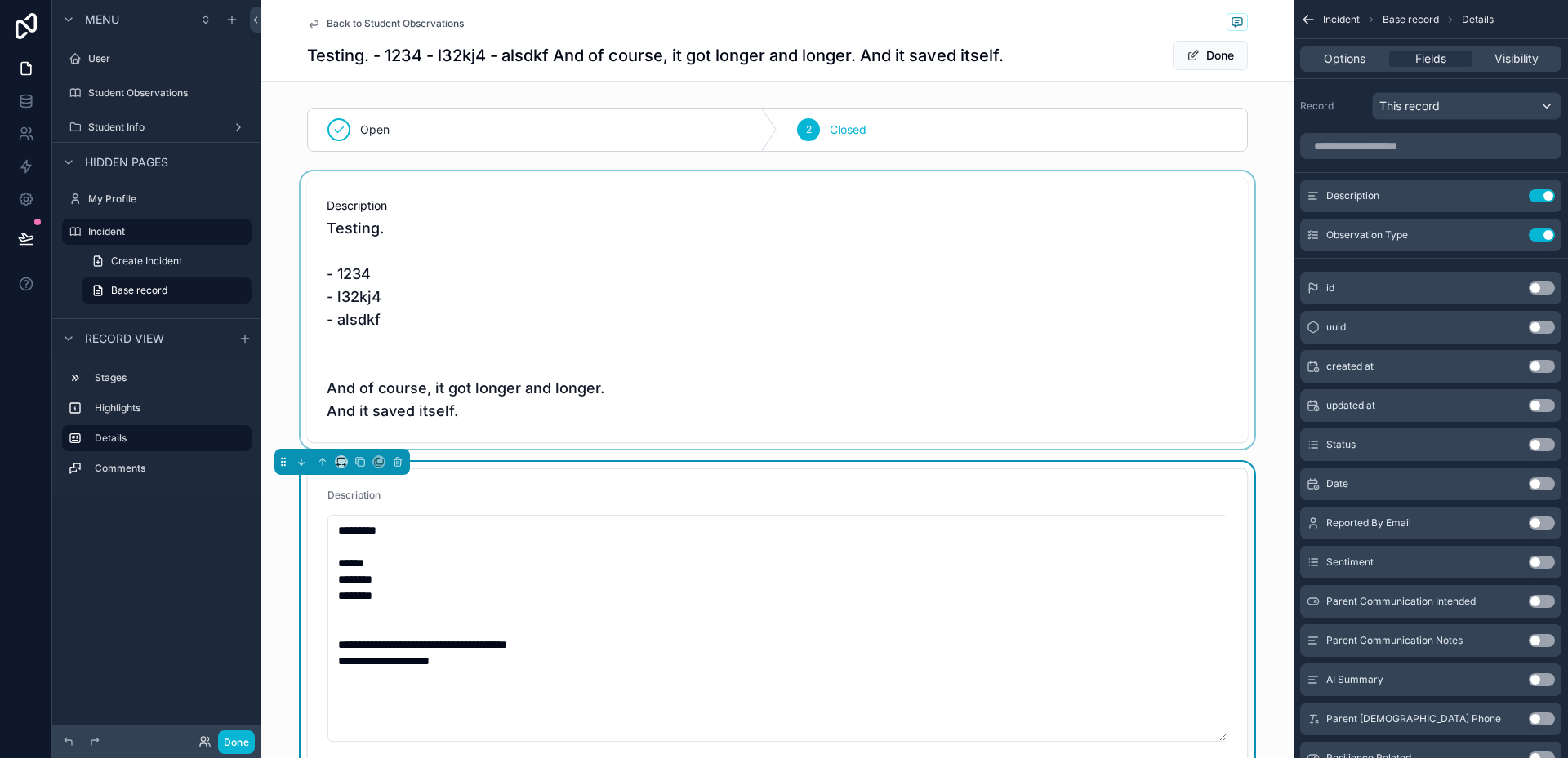
click at [593, 358] on div "scrollable content" at bounding box center [777, 310] width 1033 height 278
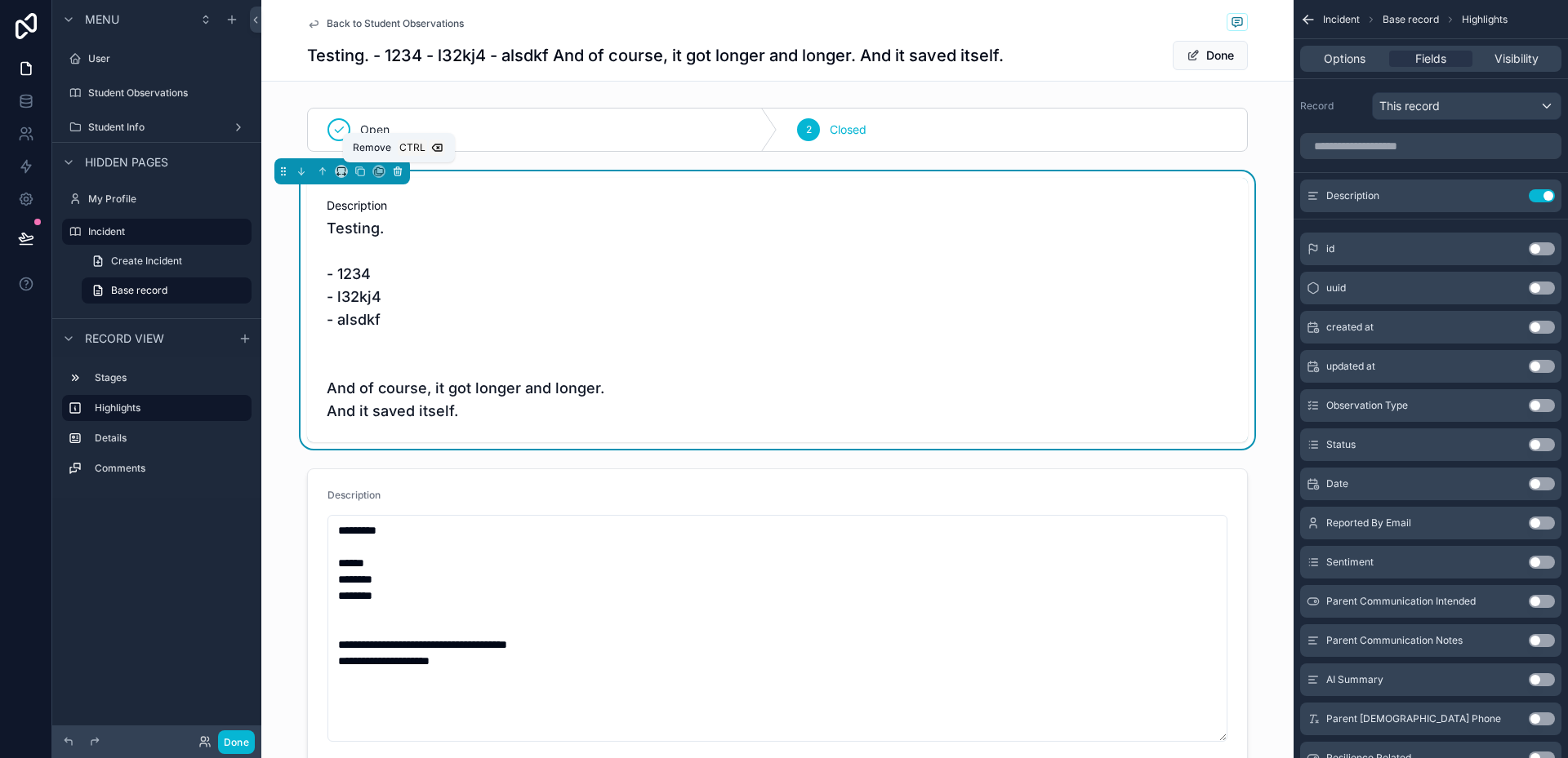
click at [402, 174] on icon "scrollable content" at bounding box center [398, 171] width 11 height 11
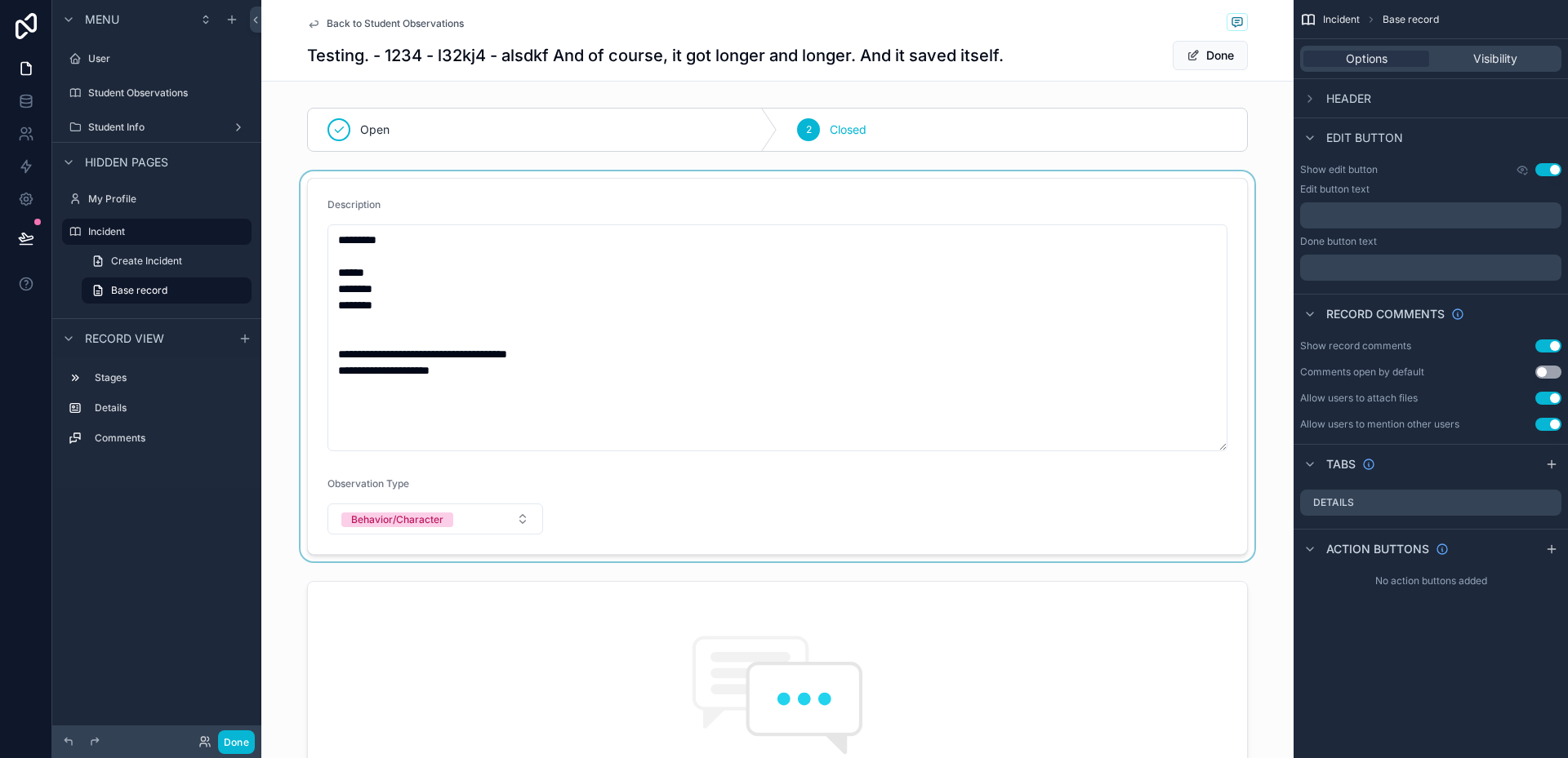
click at [574, 380] on div "scrollable content" at bounding box center [777, 367] width 1033 height 390
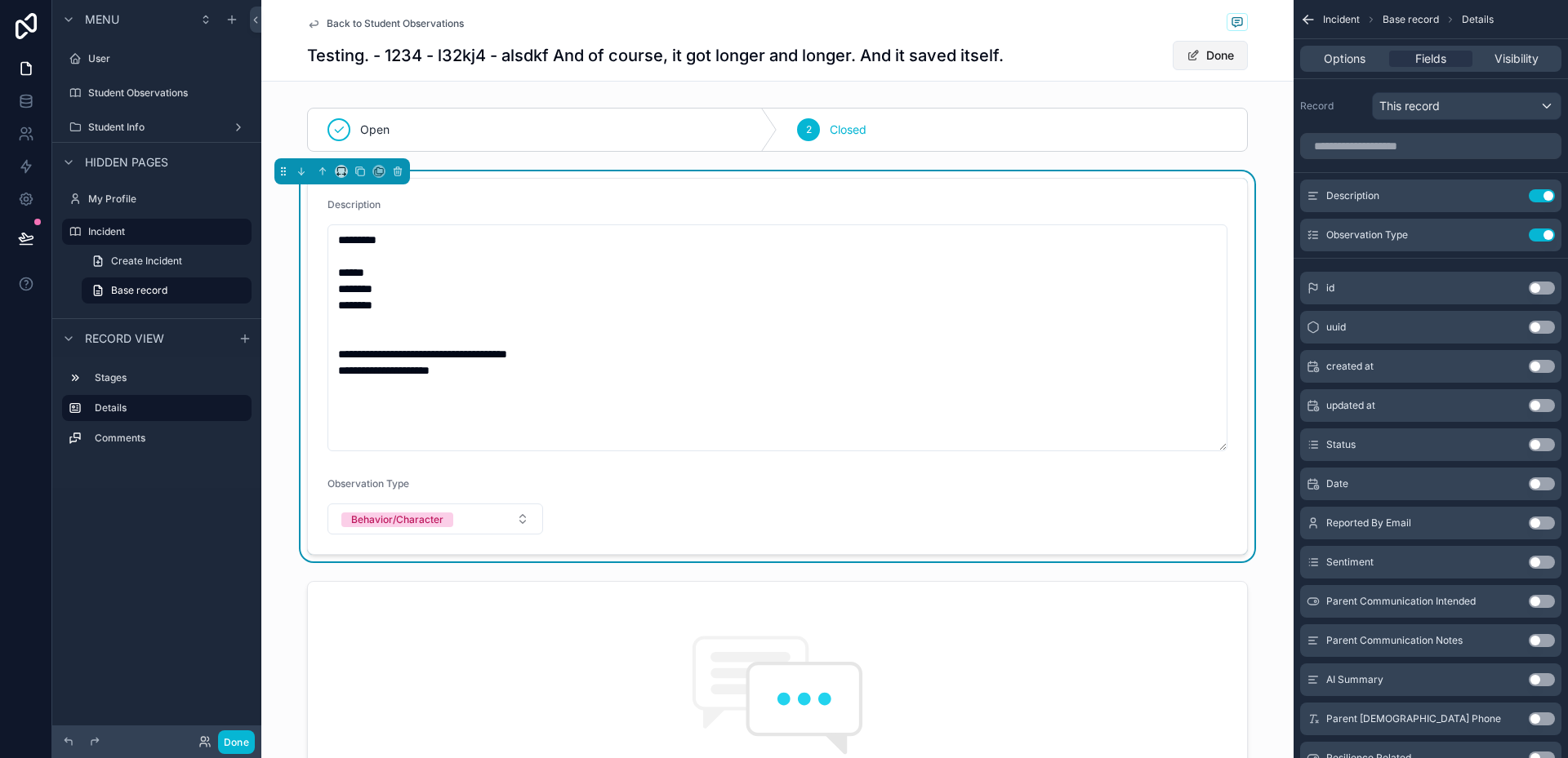
click at [1208, 61] on button "Done" at bounding box center [1210, 56] width 75 height 30
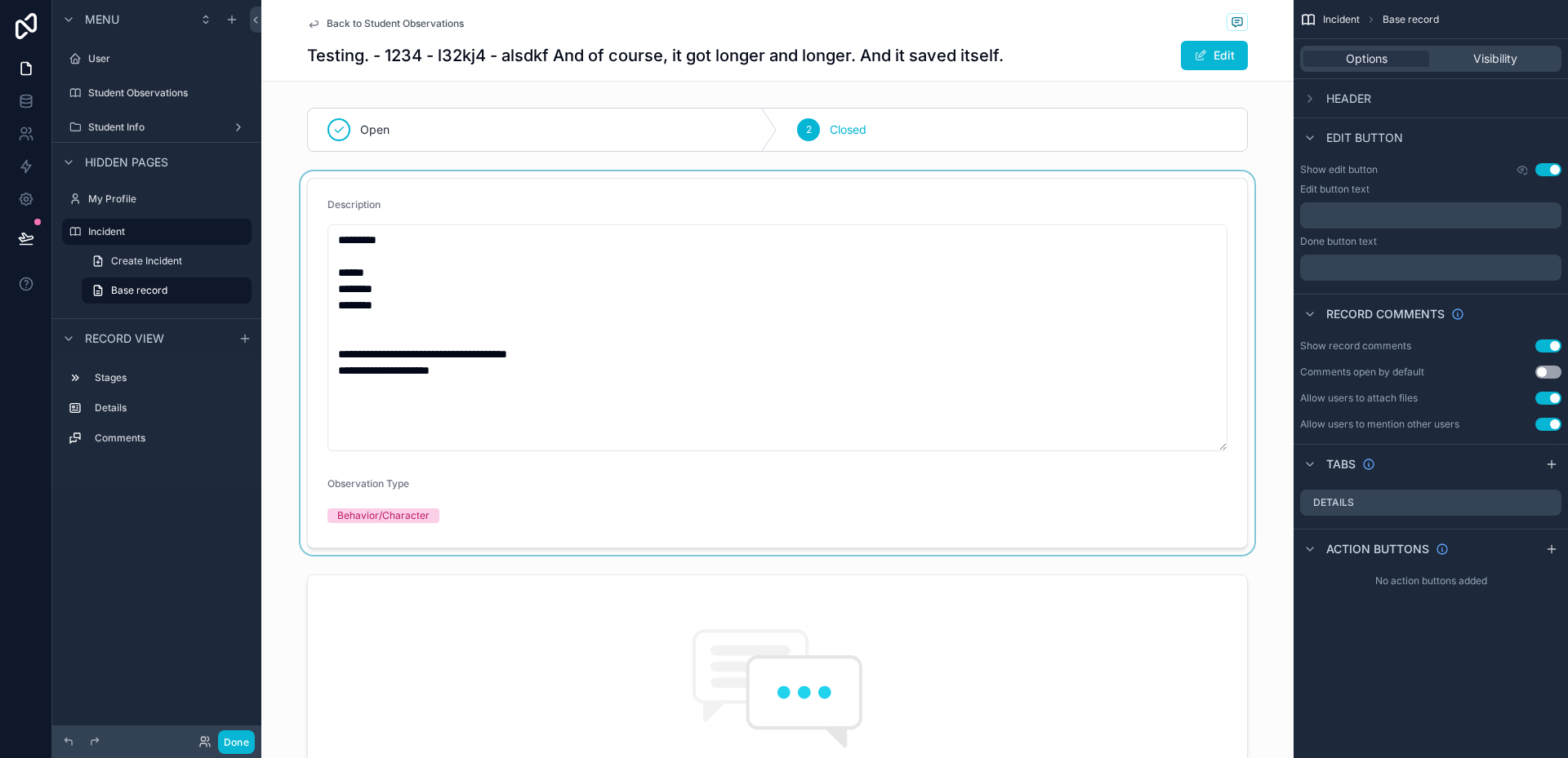
click at [512, 372] on div "scrollable content" at bounding box center [777, 363] width 1033 height 384
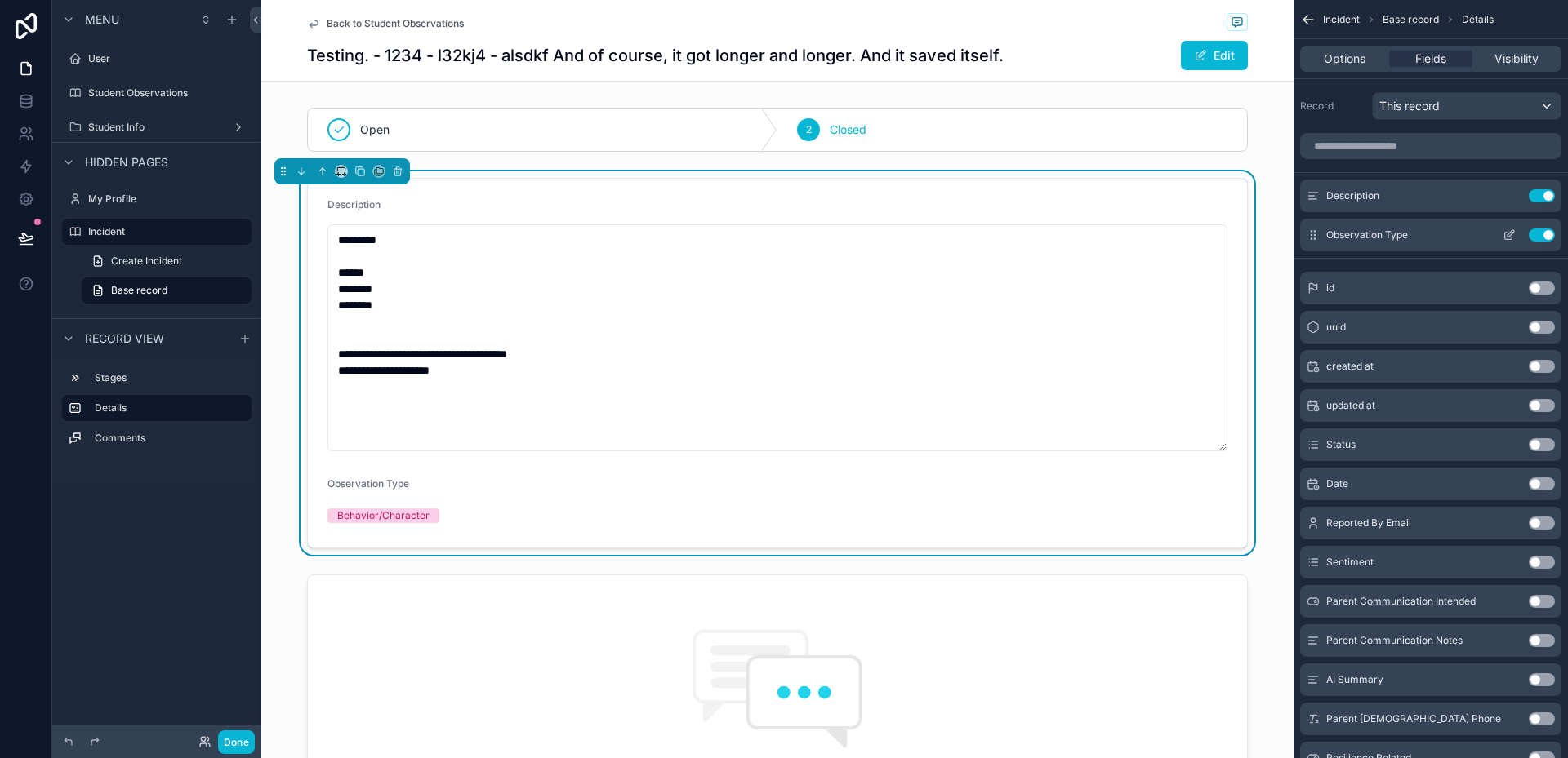
click at [1510, 232] on icon "scrollable content" at bounding box center [1510, 233] width 7 height 7
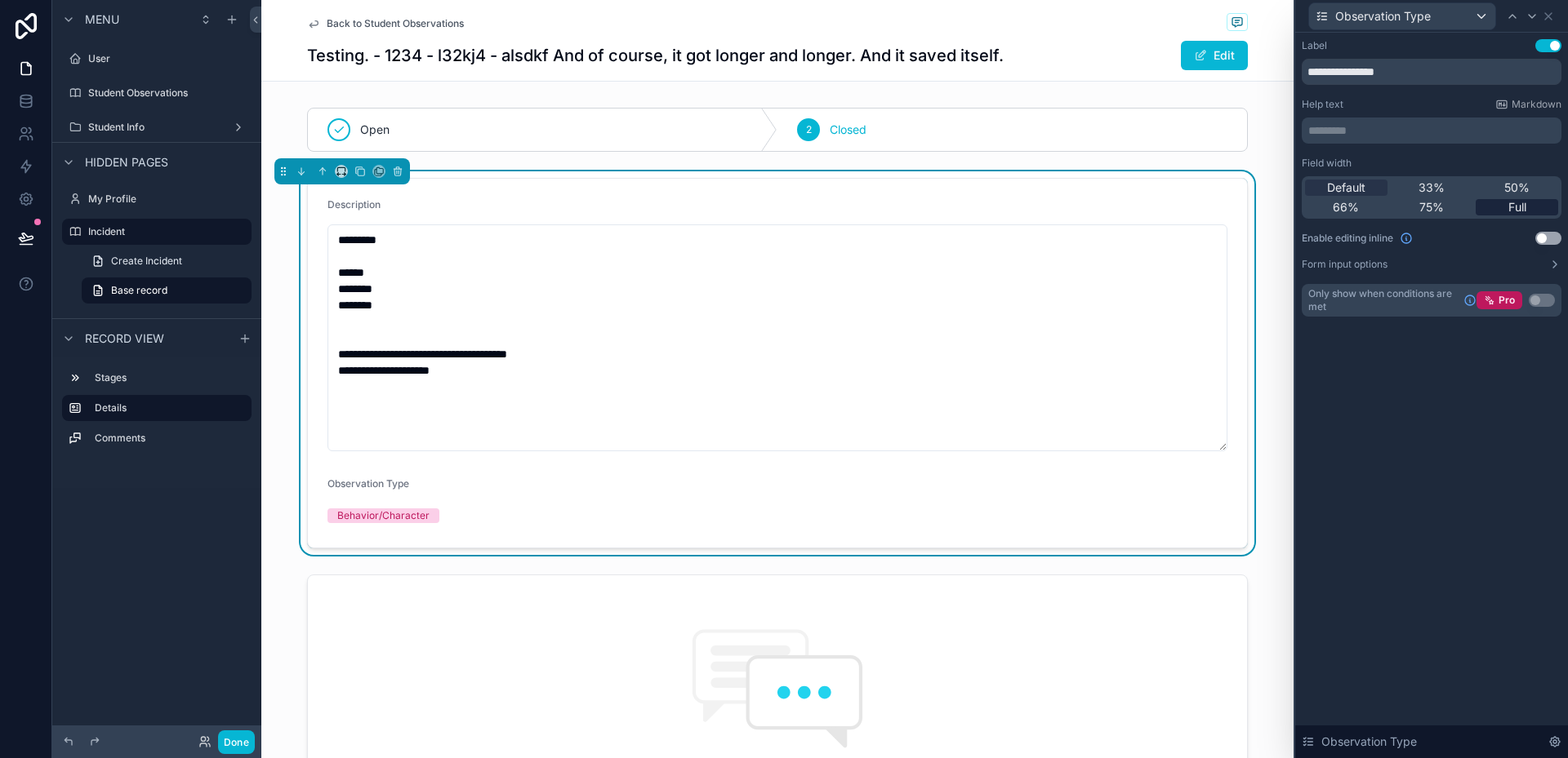
click at [1522, 205] on span "Full" at bounding box center [1517, 207] width 18 height 17
click at [1552, 240] on button "Use setting" at bounding box center [1548, 239] width 26 height 13
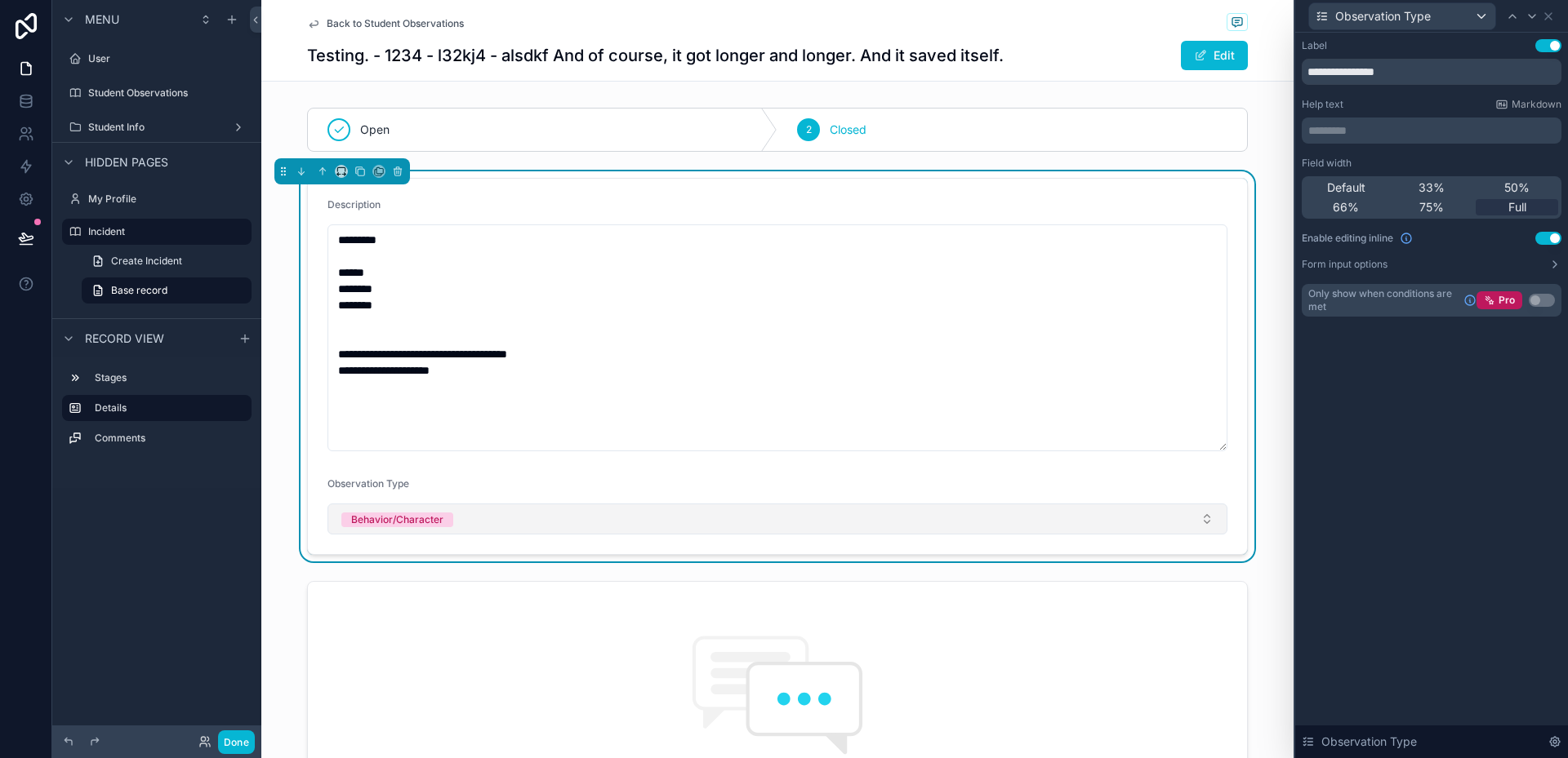
click at [834, 514] on button "Behavior/Character" at bounding box center [777, 518] width 900 height 31
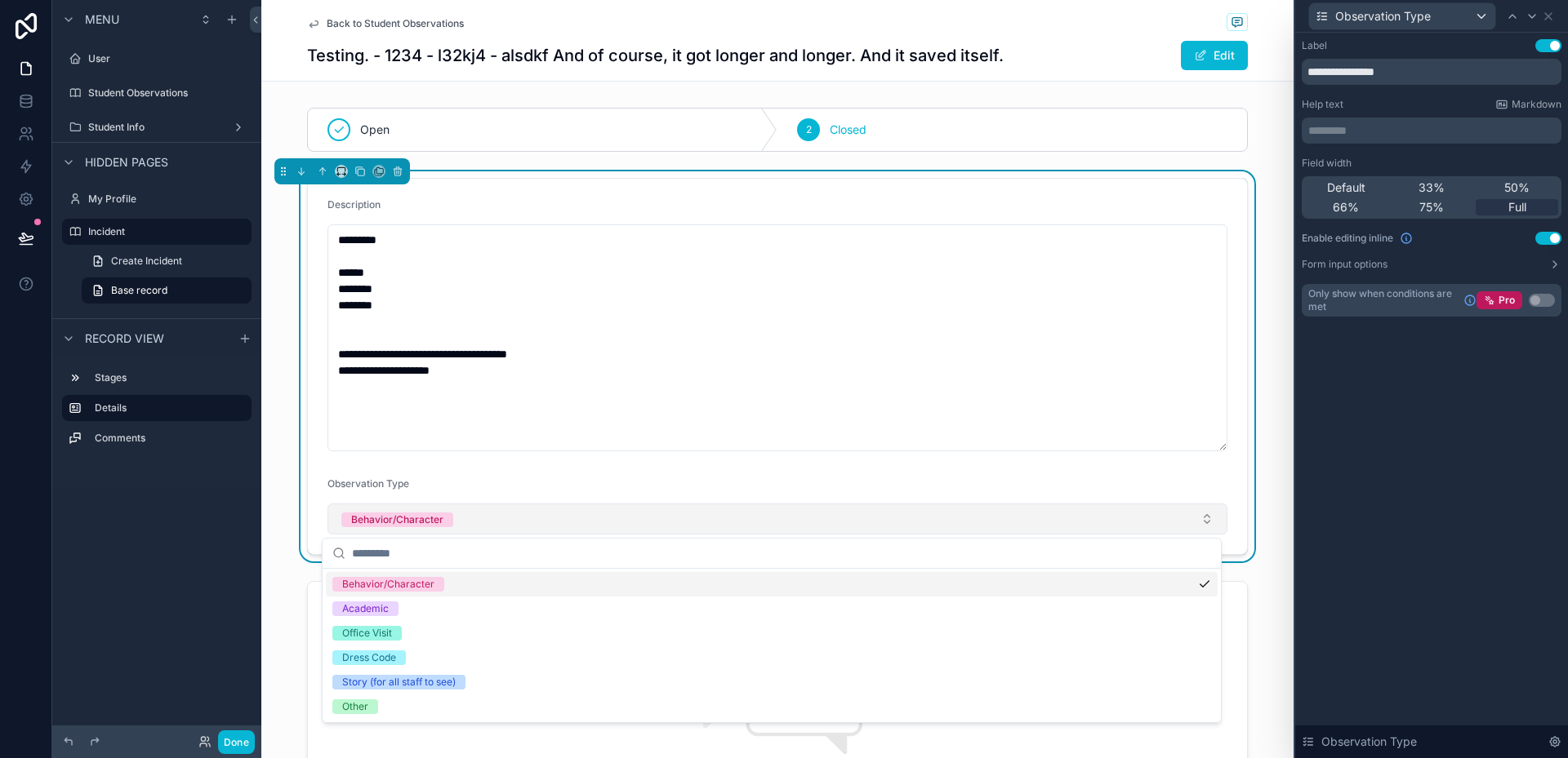
click at [834, 514] on button "Behavior/Character" at bounding box center [777, 518] width 900 height 31
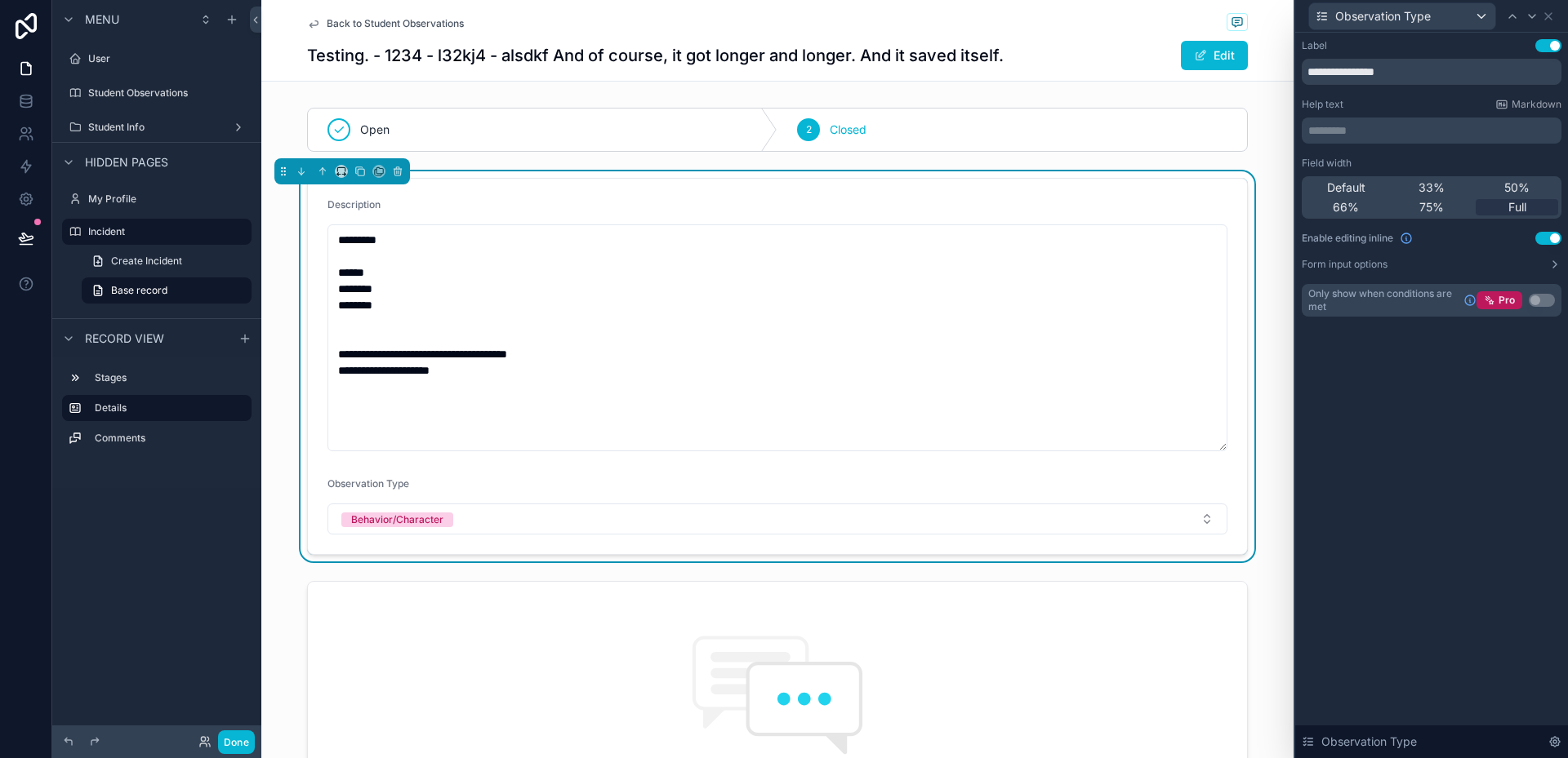
click at [824, 476] on form "**********" at bounding box center [777, 366] width 940 height 375
click at [1549, 15] on icon at bounding box center [1548, 16] width 7 height 7
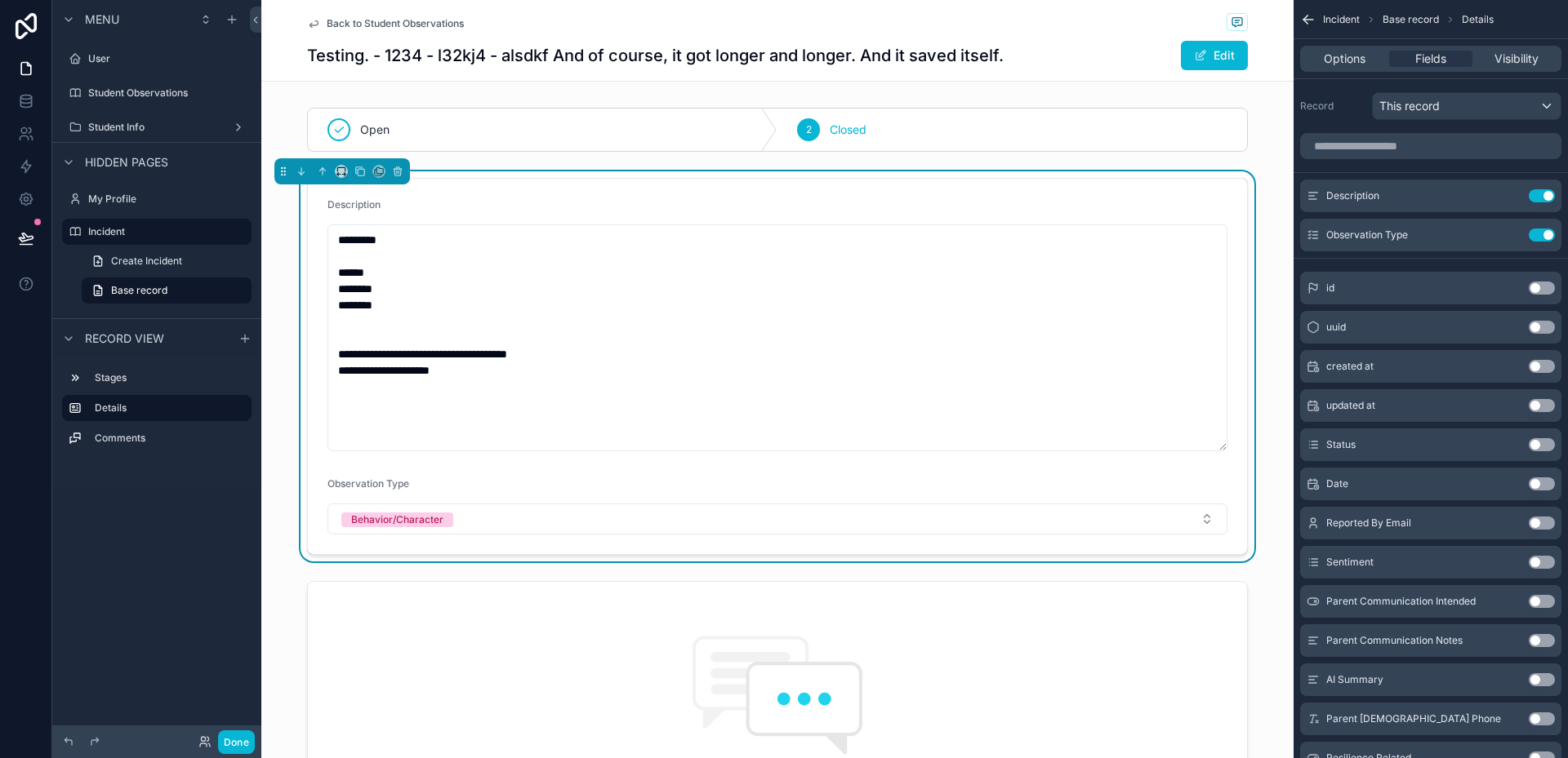
click at [1546, 481] on button "Use setting" at bounding box center [1542, 484] width 26 height 13
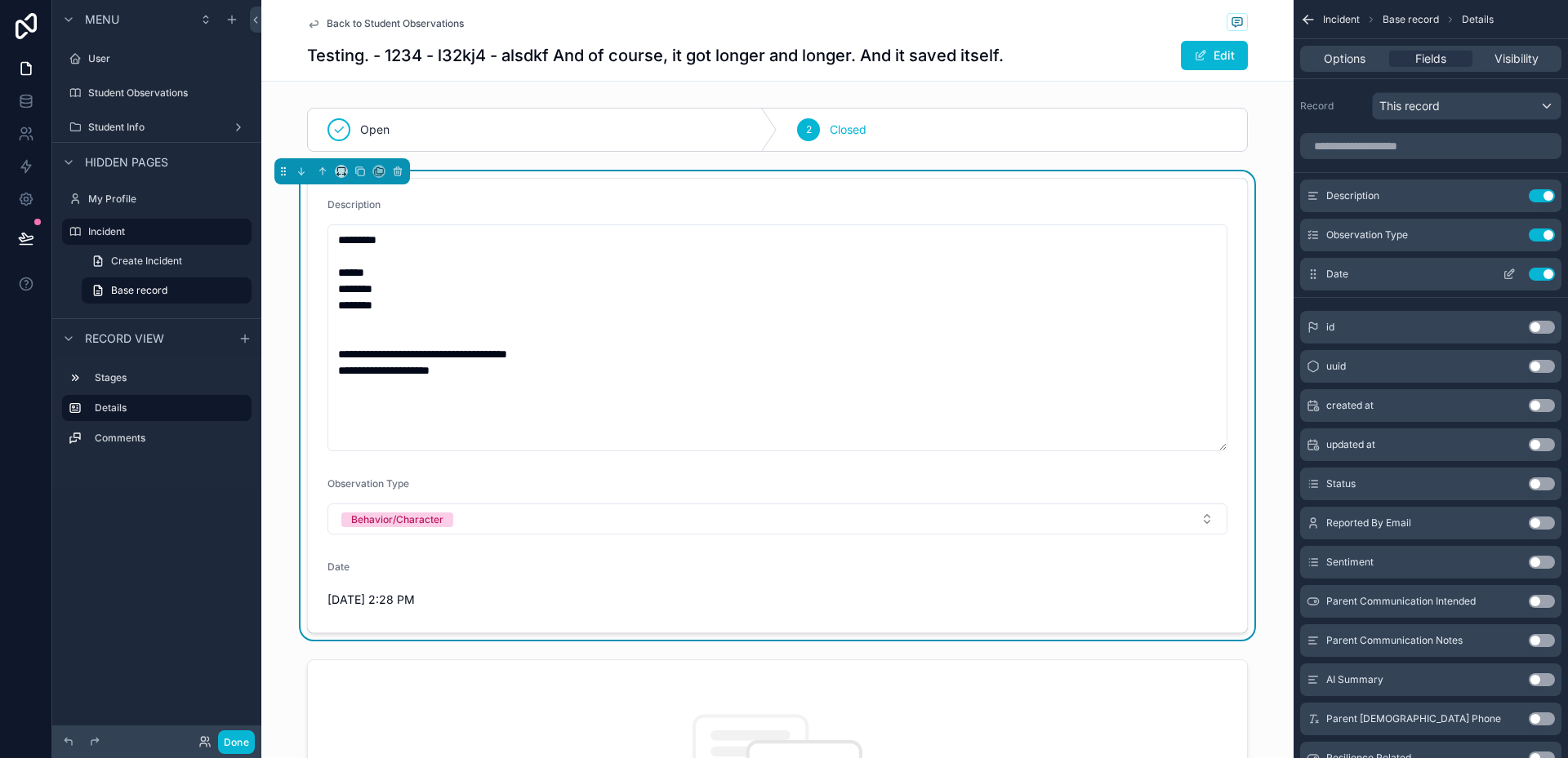
click at [1503, 273] on icon "scrollable content" at bounding box center [1509, 274] width 13 height 13
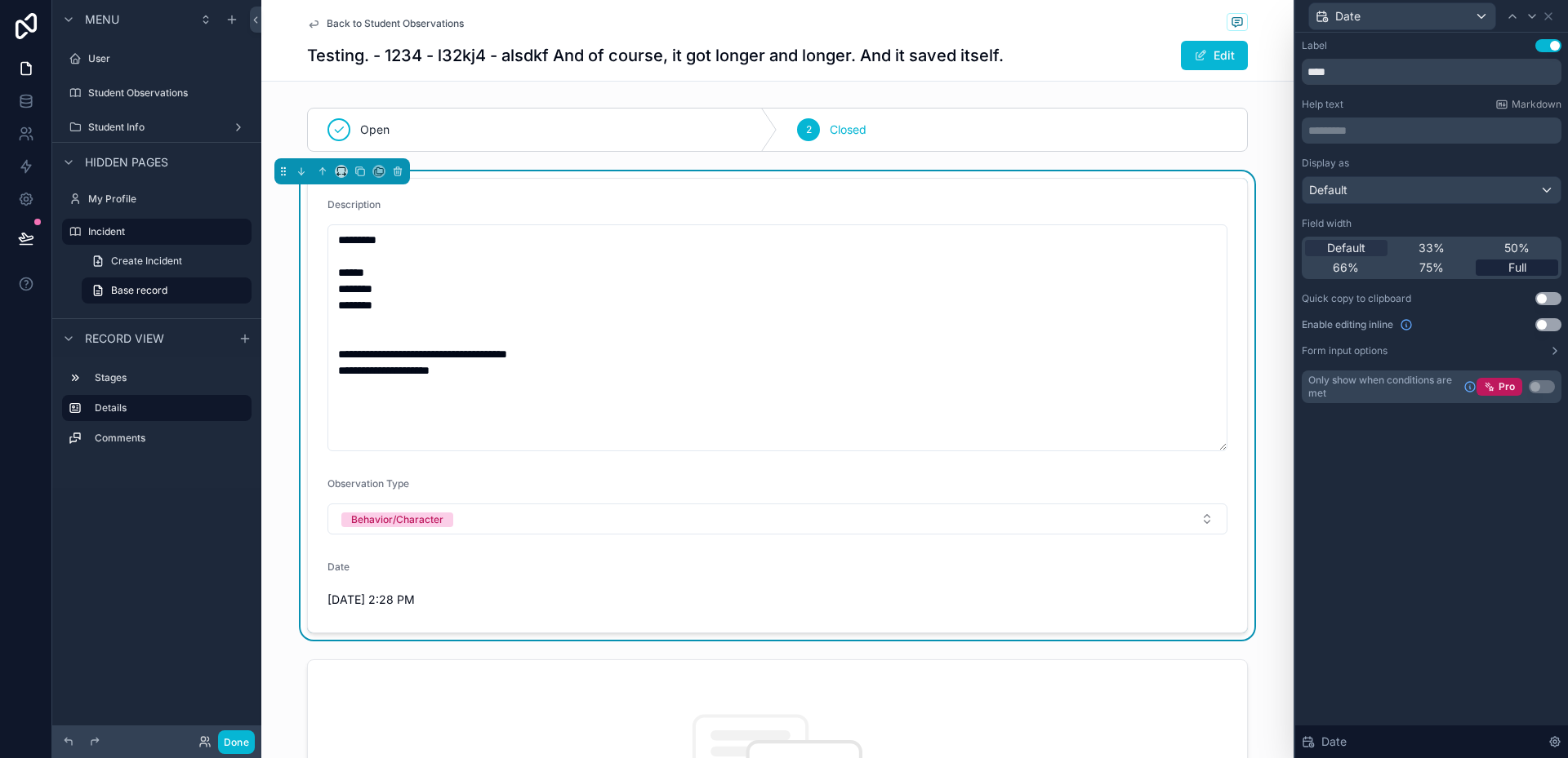
click at [1509, 274] on span "Full" at bounding box center [1517, 268] width 18 height 17
click at [1551, 325] on button "Use setting" at bounding box center [1548, 325] width 26 height 13
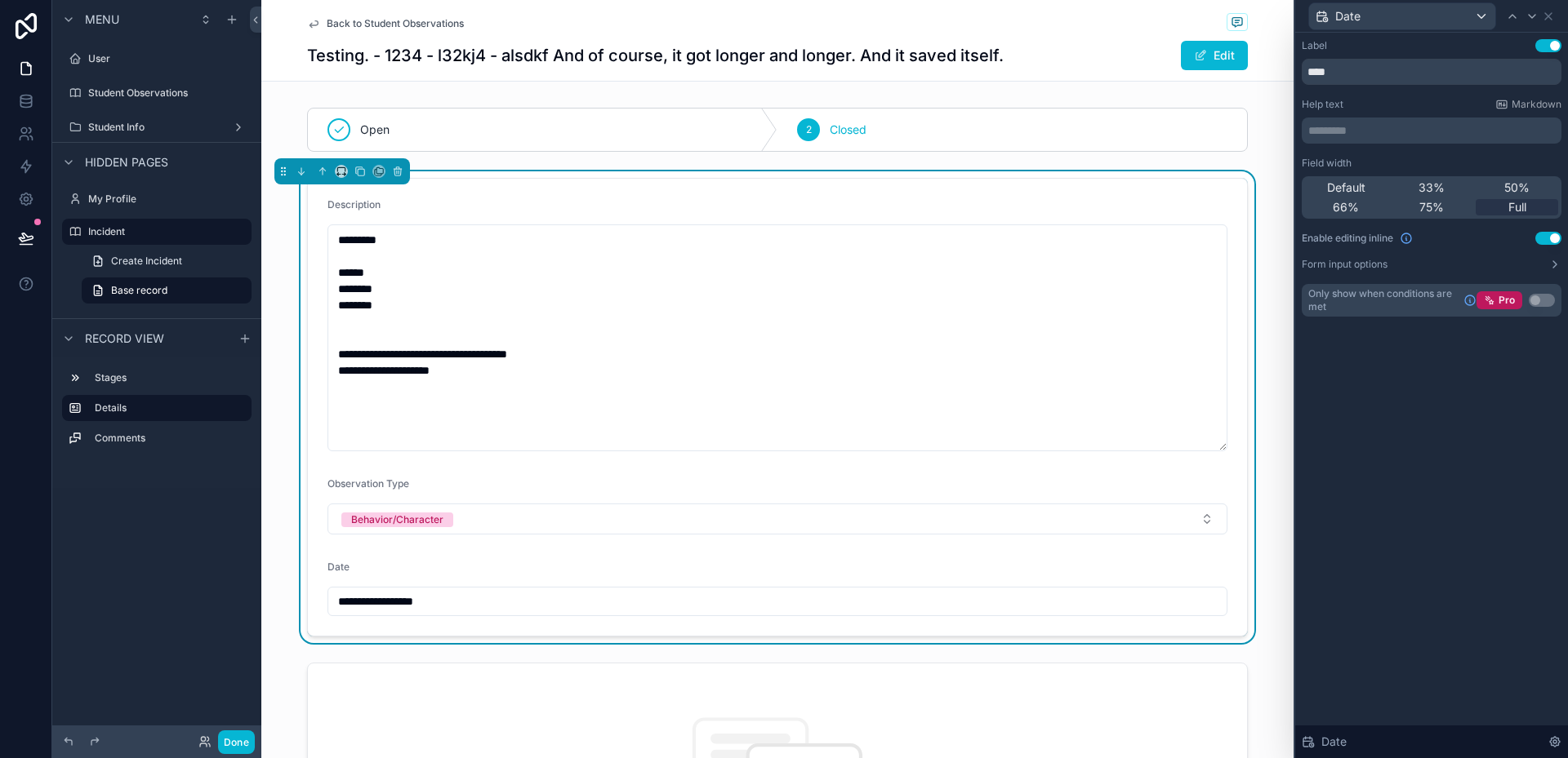
click at [1486, 380] on div "Label Use setting **** Help text Markdown ********* ﻿ Field width Default 33% 5…" at bounding box center [1431, 395] width 272 height 725
click at [1548, 17] on icon at bounding box center [1548, 16] width 7 height 7
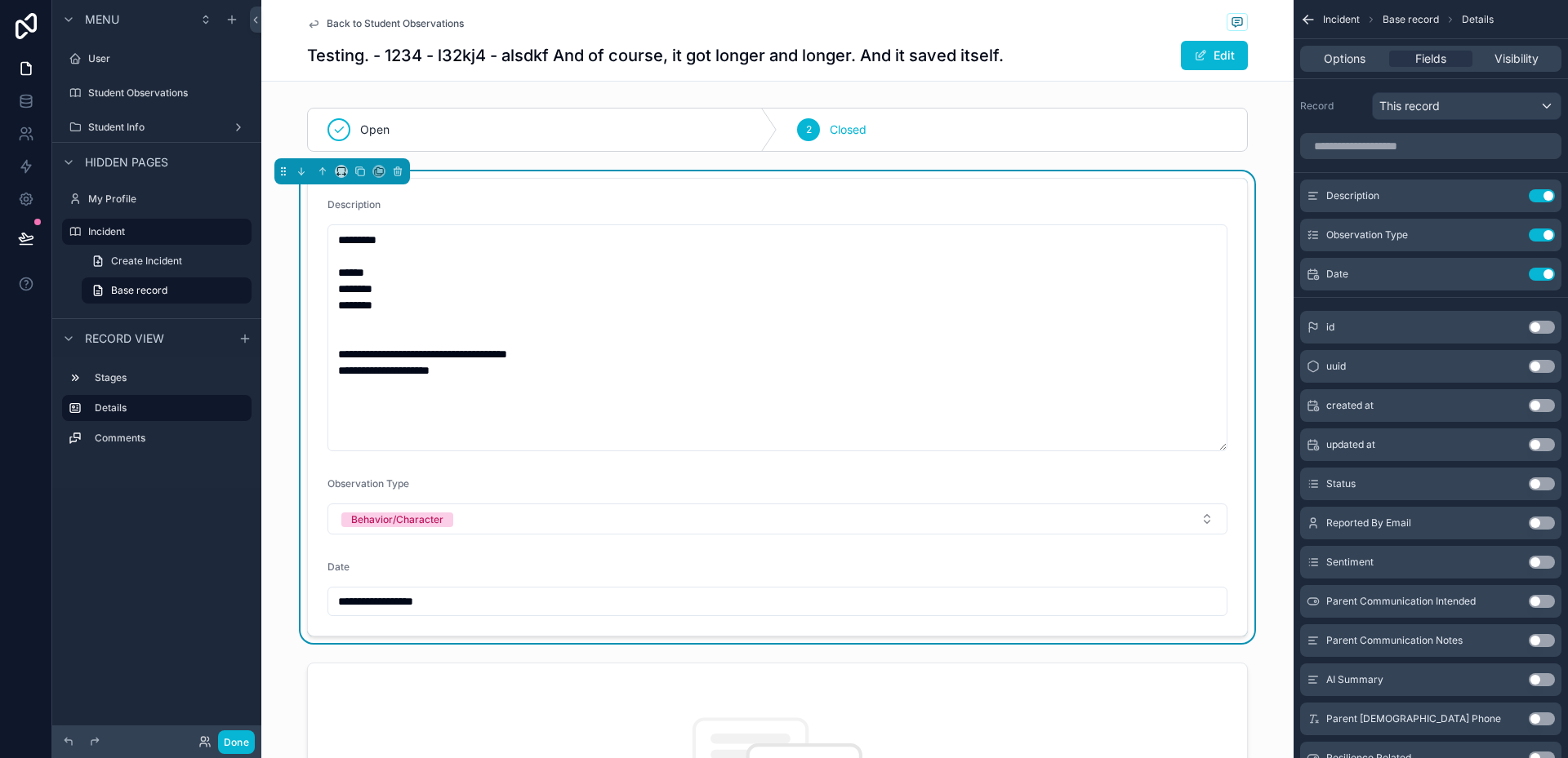
click at [1341, 22] on span "Incident" at bounding box center [1342, 20] width 37 height 13
click at [1299, 21] on div "Incident Base record Details" at bounding box center [1430, 20] width 274 height 39
click at [1303, 19] on icon "scrollable content" at bounding box center [1305, 18] width 4 height 4
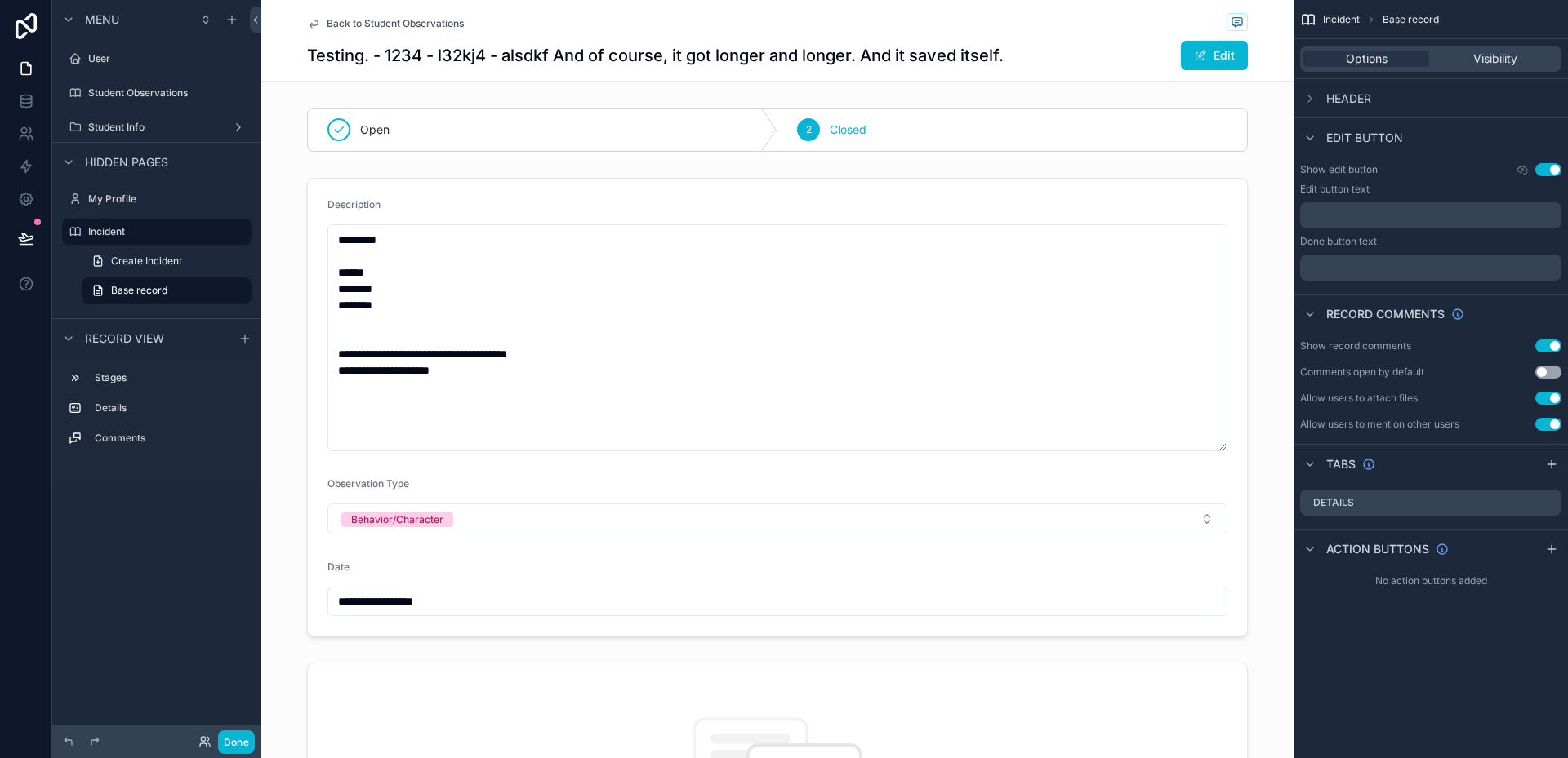
click at [1126, 51] on div "Edit" at bounding box center [1187, 55] width 123 height 31
click at [1085, 71] on div "Testing. - 1234 - l32kj4 - alsdkf And of course, it got longer and longer. And …" at bounding box center [777, 55] width 941 height 31
click at [1539, 169] on button "Use setting" at bounding box center [1548, 170] width 26 height 13
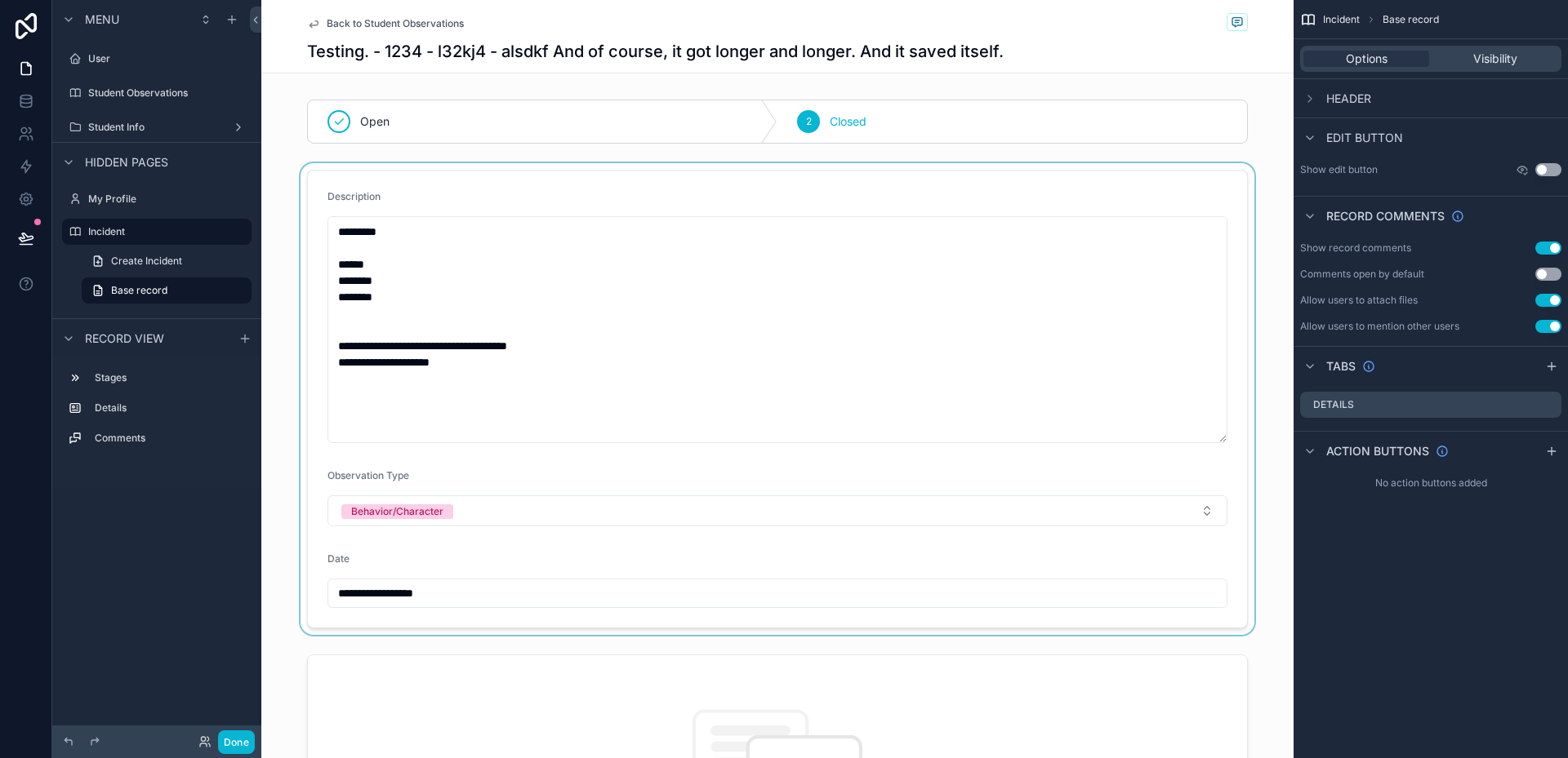
click at [624, 320] on div "scrollable content" at bounding box center [777, 399] width 1033 height 472
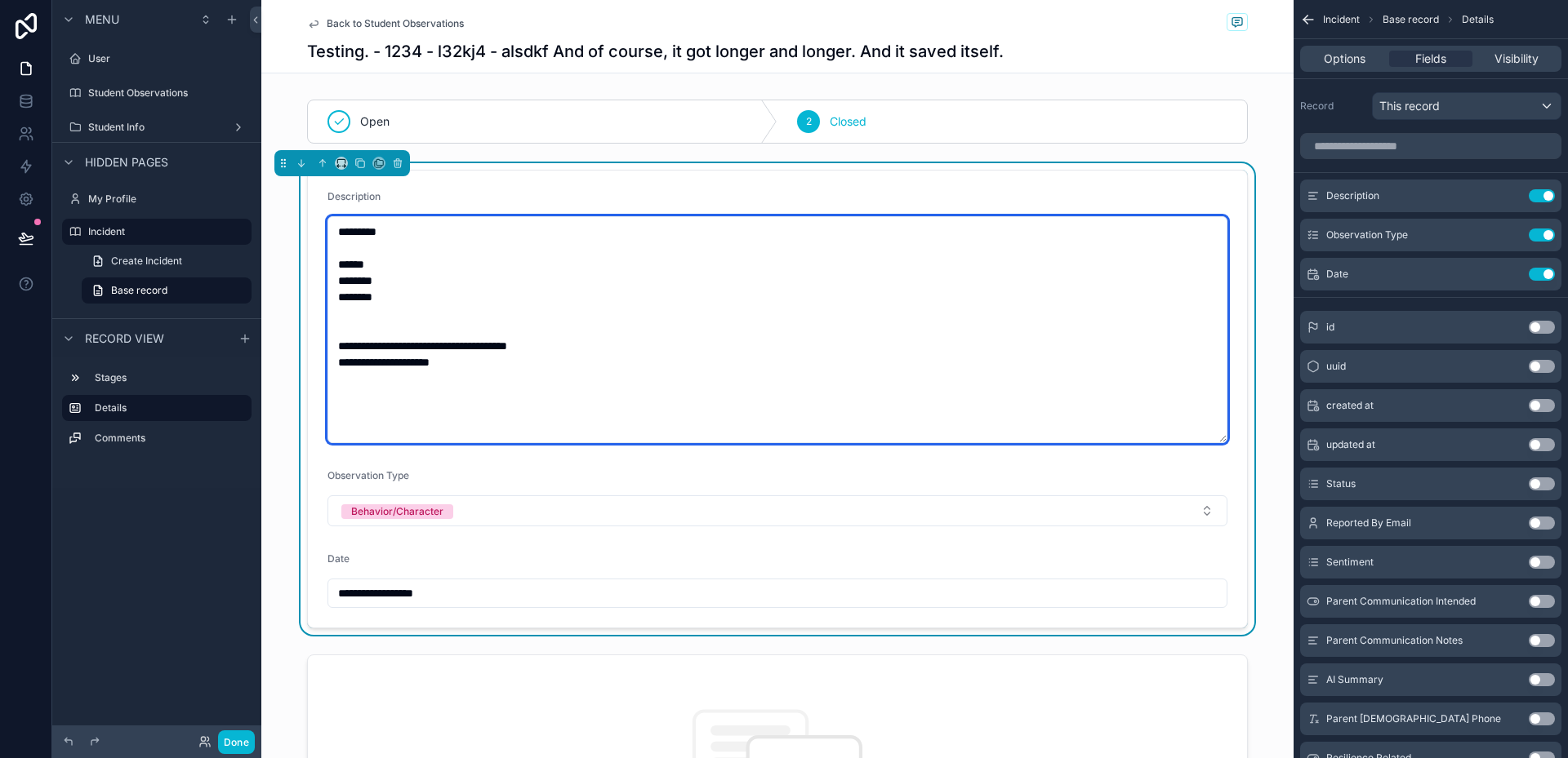
click at [533, 360] on textarea "**********" at bounding box center [777, 330] width 900 height 227
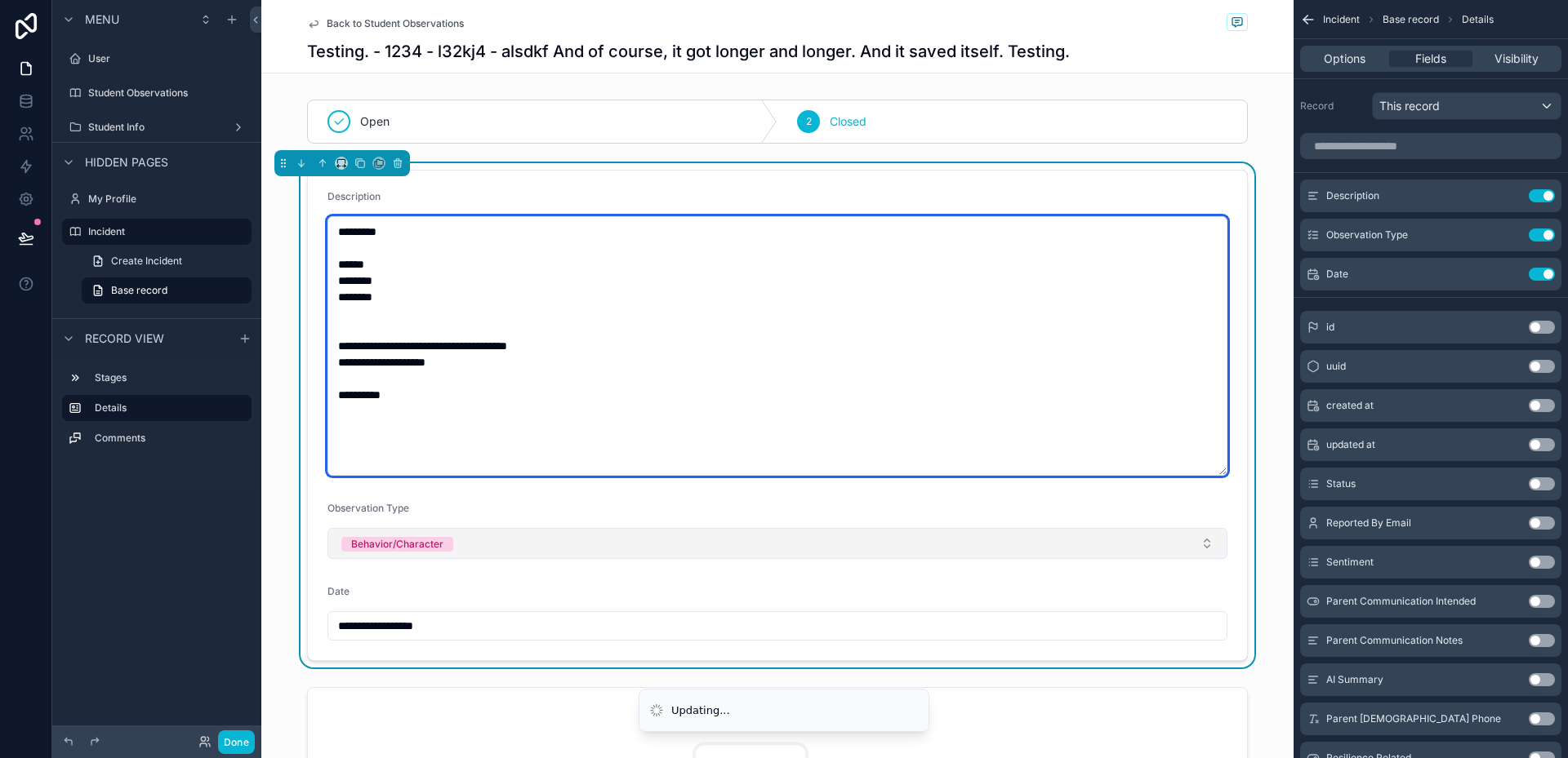
type textarea "**********"
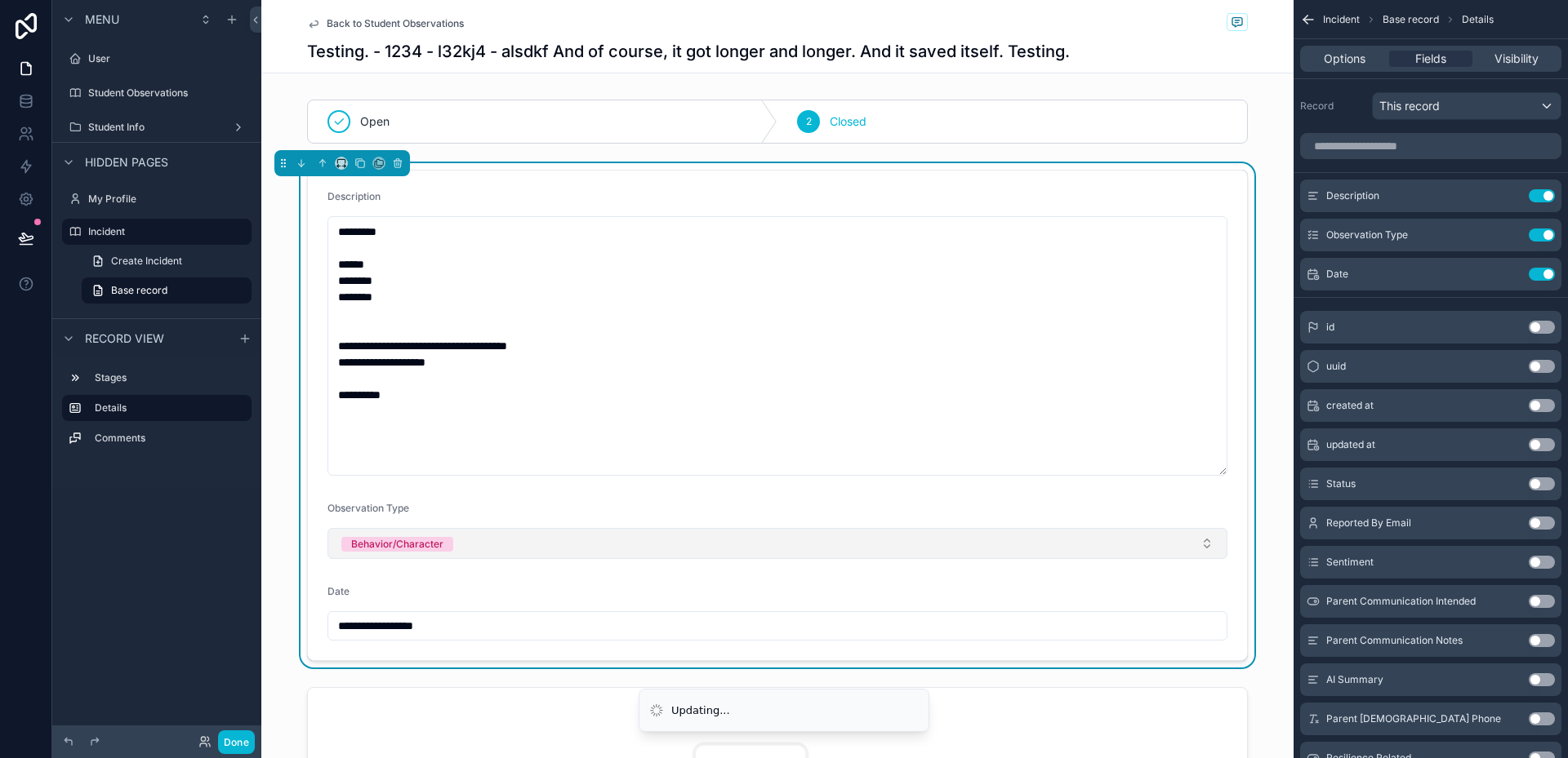
click at [457, 546] on button "Behavior/Character" at bounding box center [777, 543] width 900 height 31
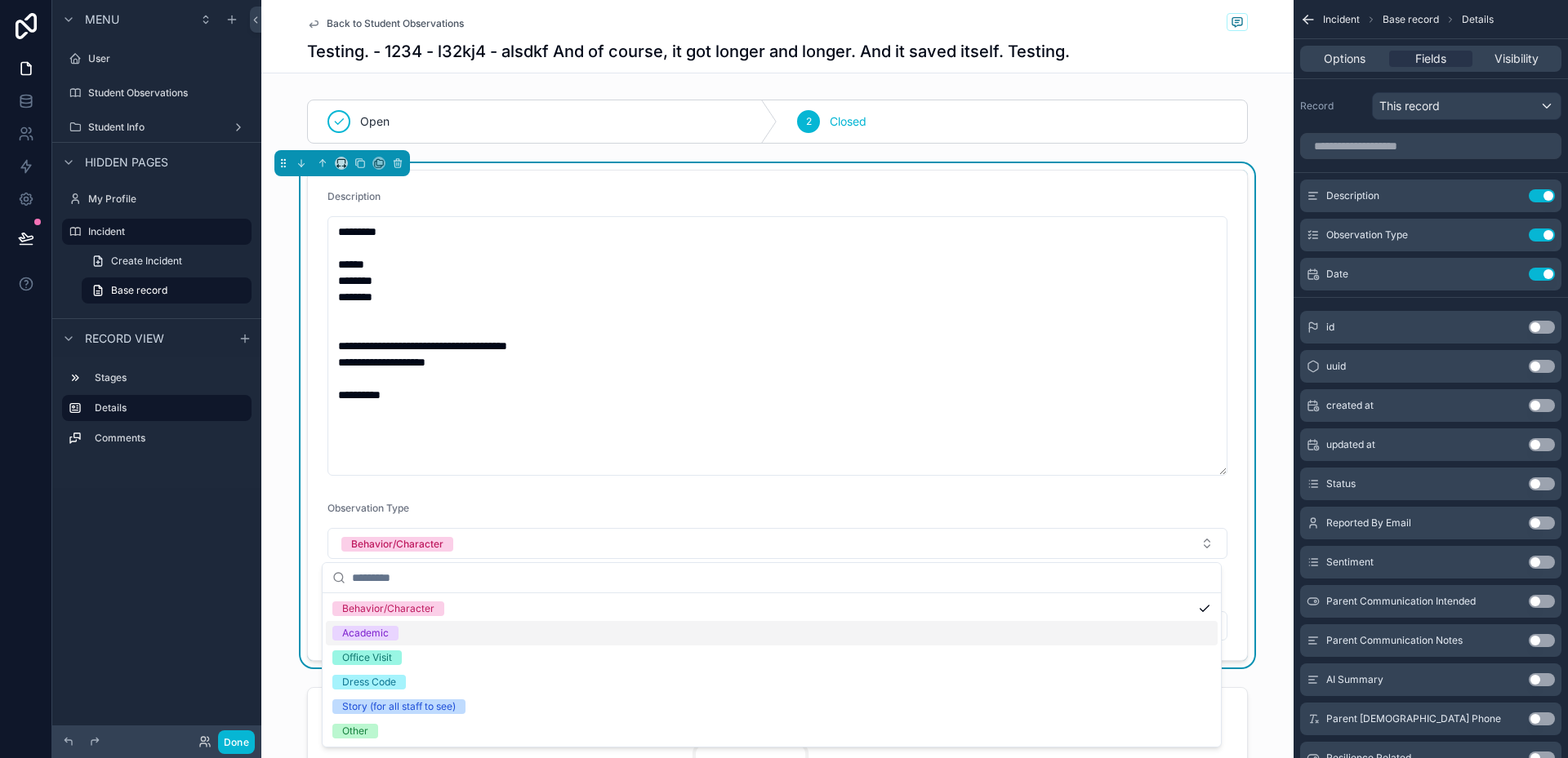
click at [402, 639] on div "Academic" at bounding box center [772, 634] width 892 height 24
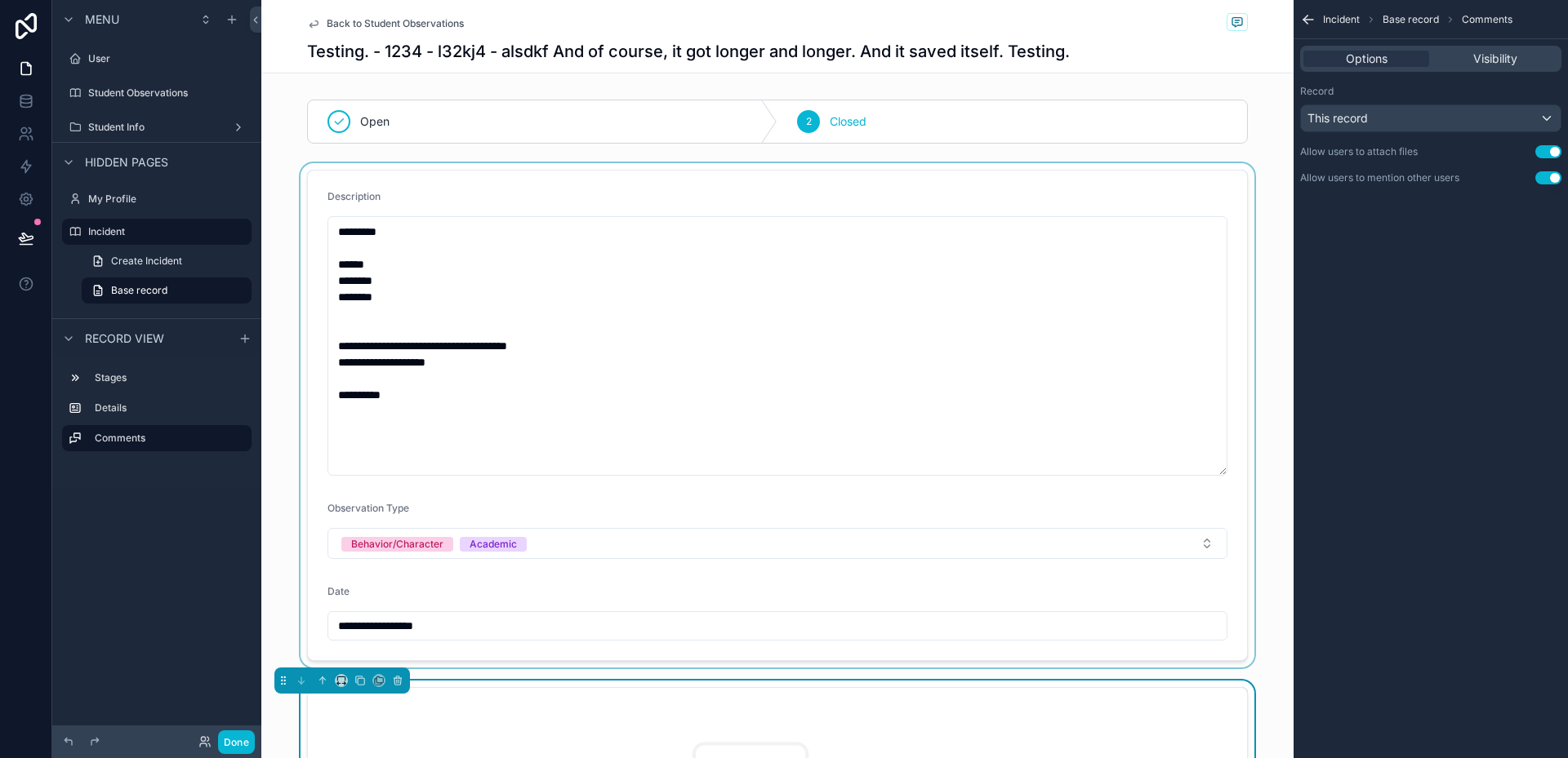
click at [458, 626] on div "scrollable content" at bounding box center [777, 415] width 1033 height 504
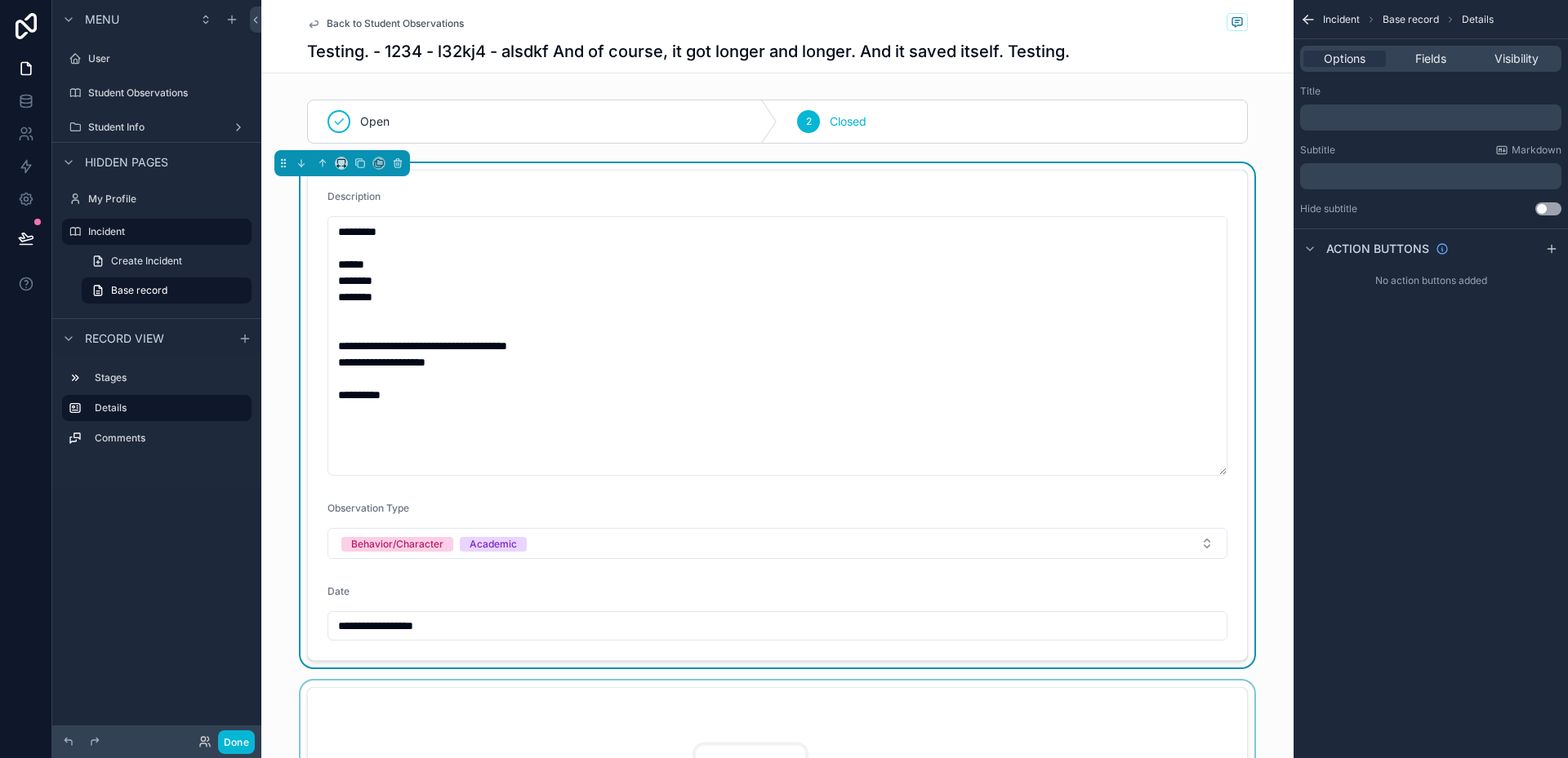
click at [458, 626] on input "**********" at bounding box center [777, 626] width 899 height 23
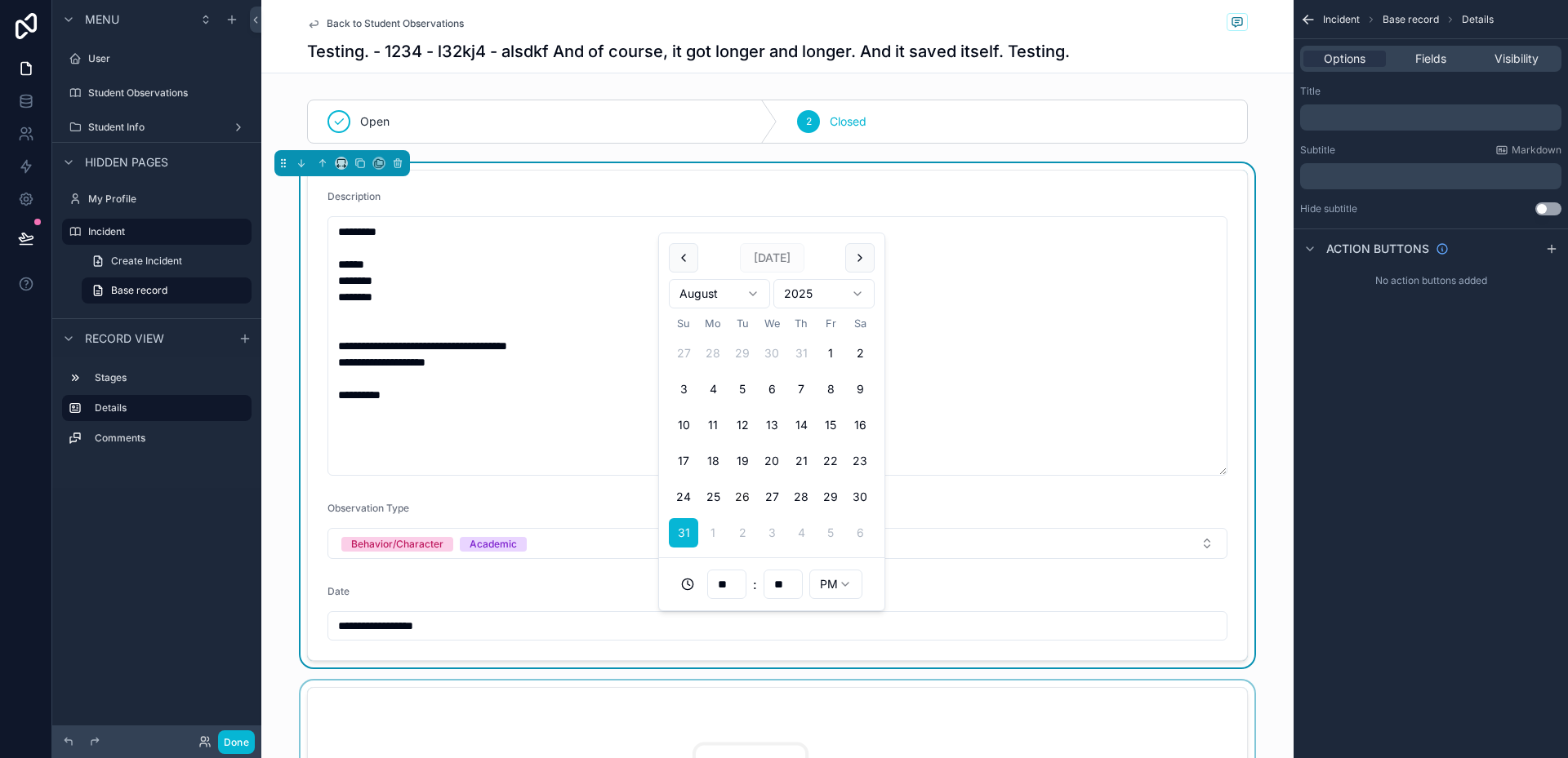
click at [744, 490] on button "26" at bounding box center [743, 497] width 30 height 30
type input "**********"
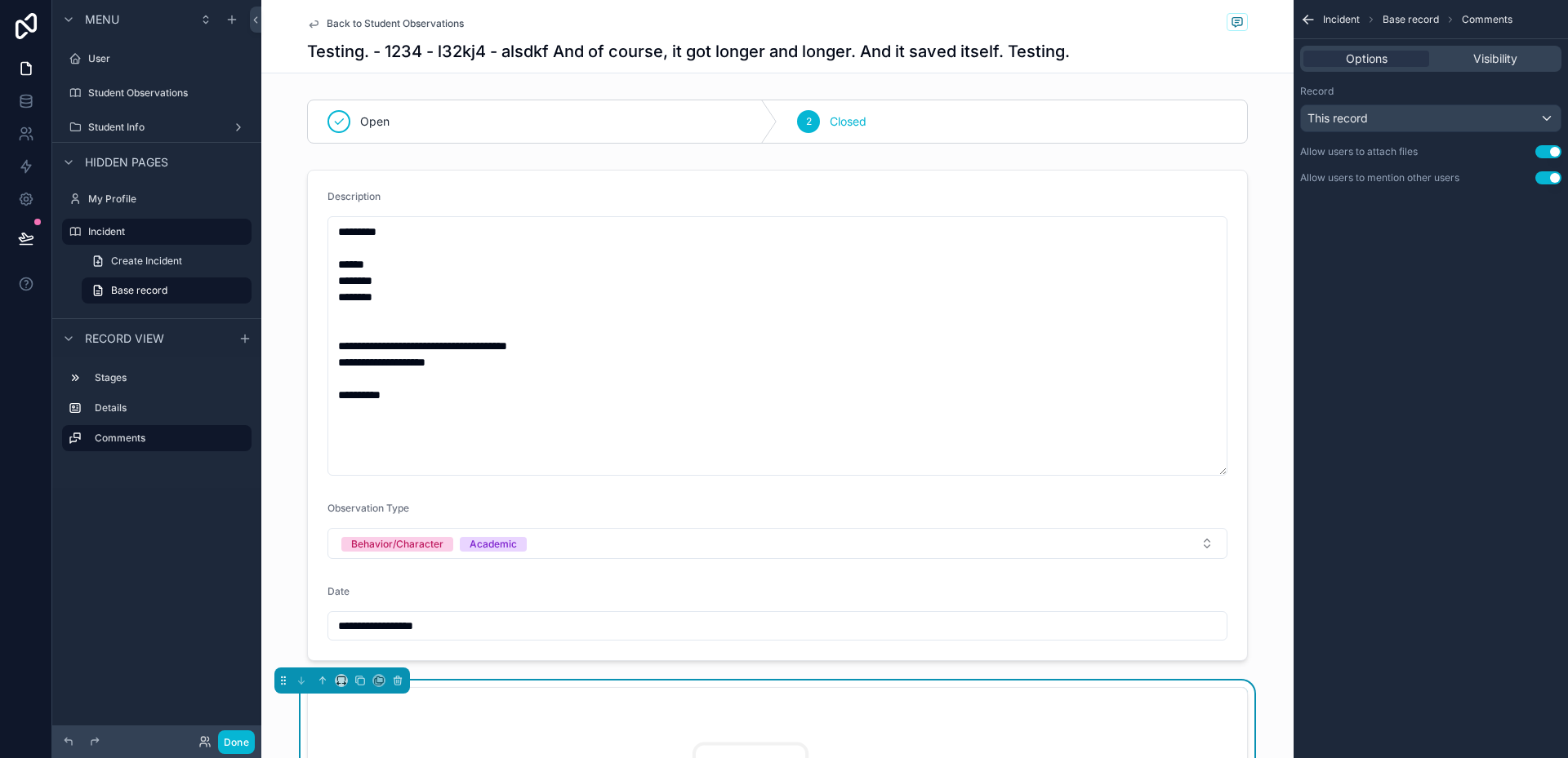
click at [1322, 16] on div "Incident Base record Comments" at bounding box center [1430, 20] width 274 height 39
click at [1341, 23] on span "Incident" at bounding box center [1342, 20] width 37 height 13
click at [1304, 20] on icon "scrollable content" at bounding box center [1305, 21] width 4 height 4
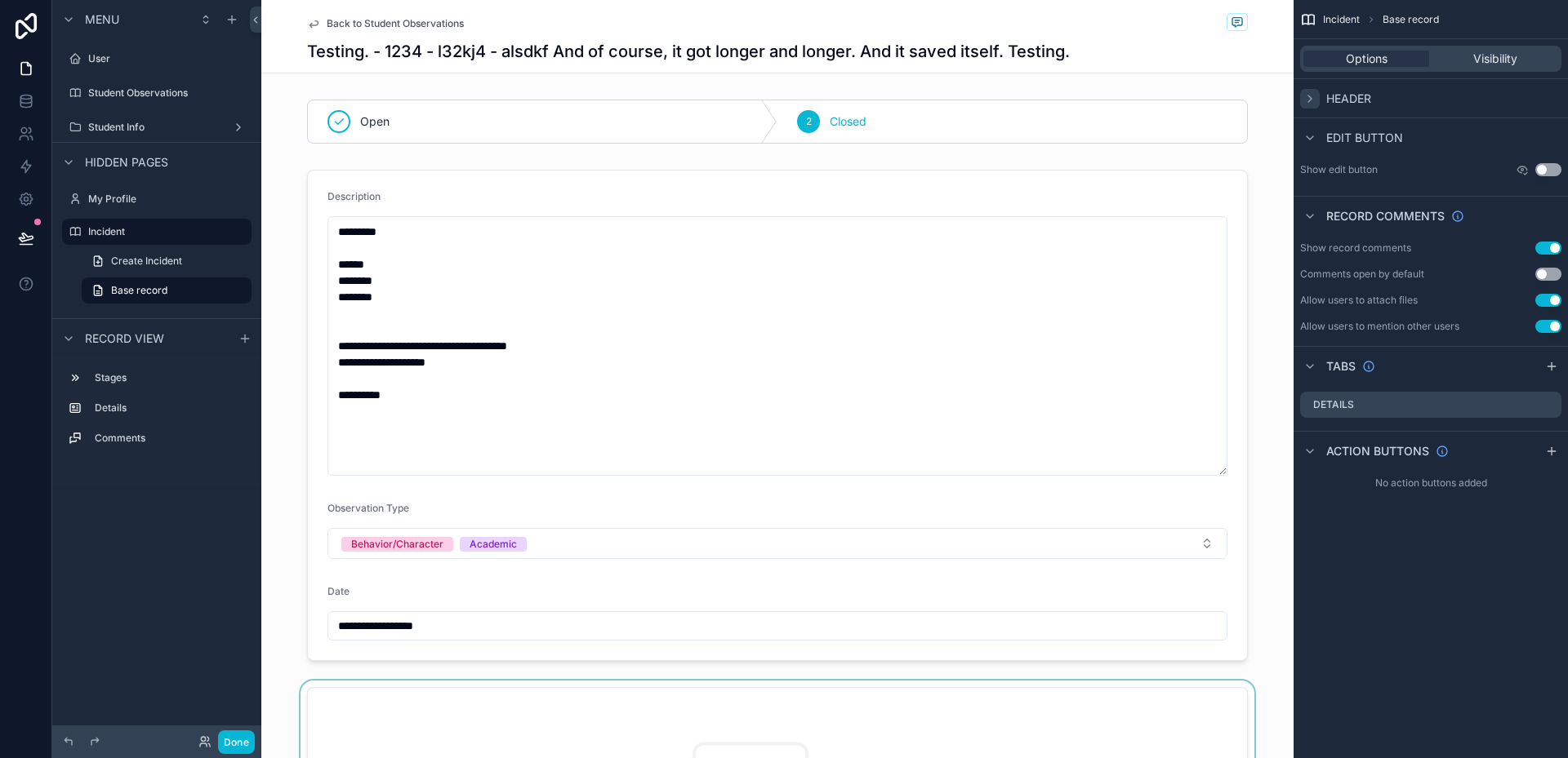
click at [1308, 98] on icon "scrollable content" at bounding box center [1310, 98] width 13 height 13
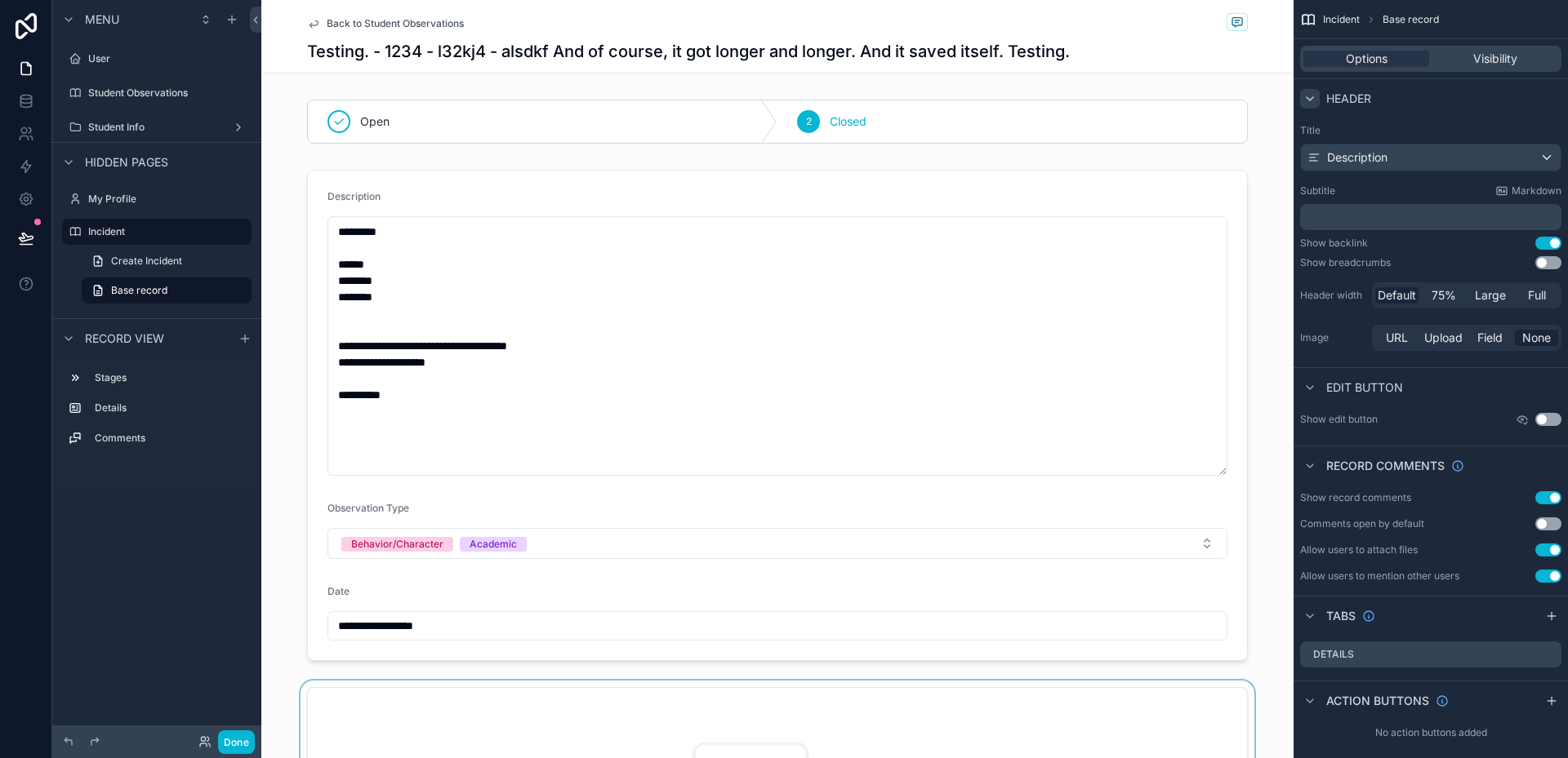
click at [1352, 219] on p "﻿" at bounding box center [1432, 217] width 252 height 17
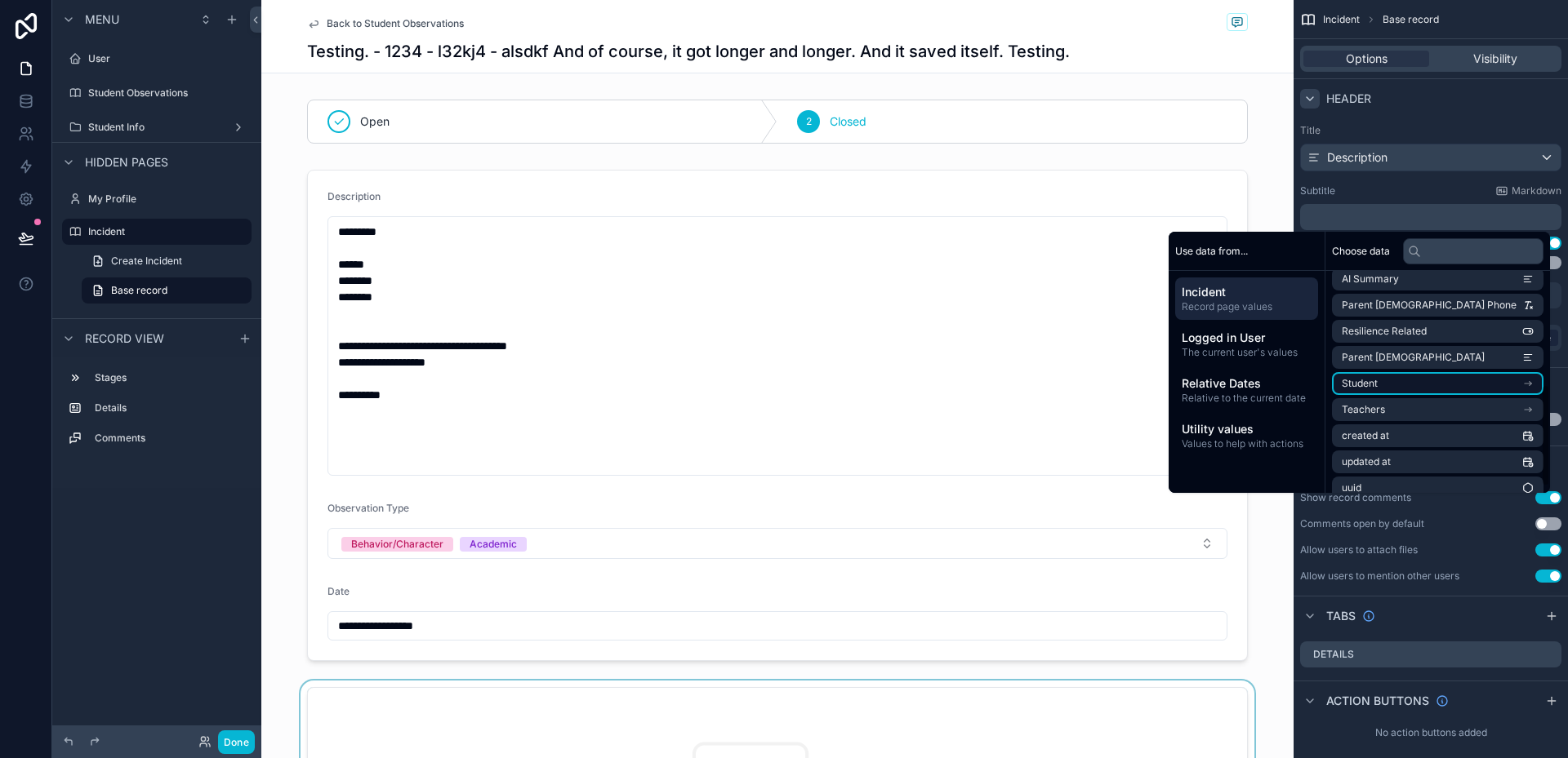
click at [1385, 380] on li "Student" at bounding box center [1438, 384] width 212 height 23
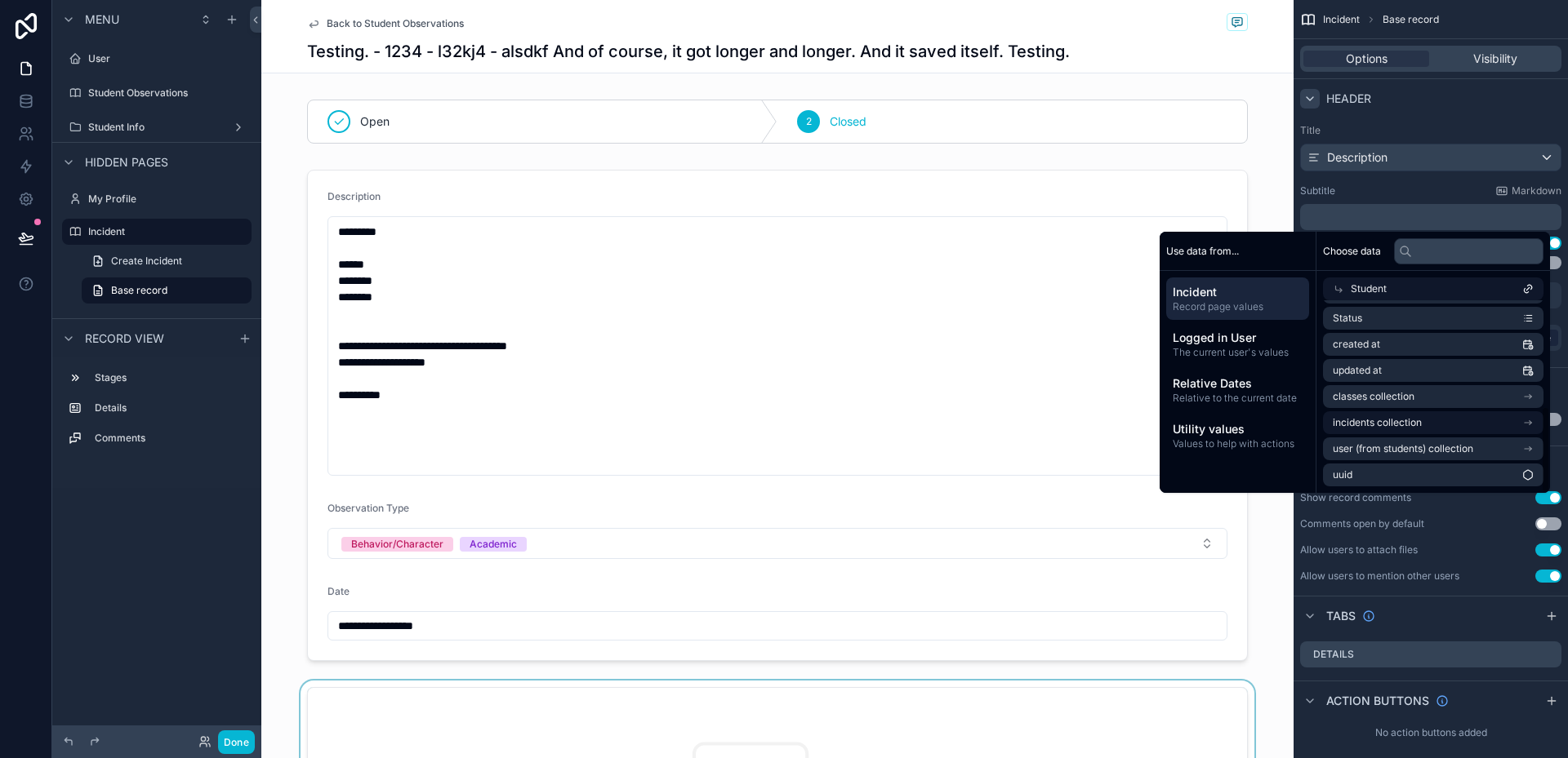
scroll to position [235, 0]
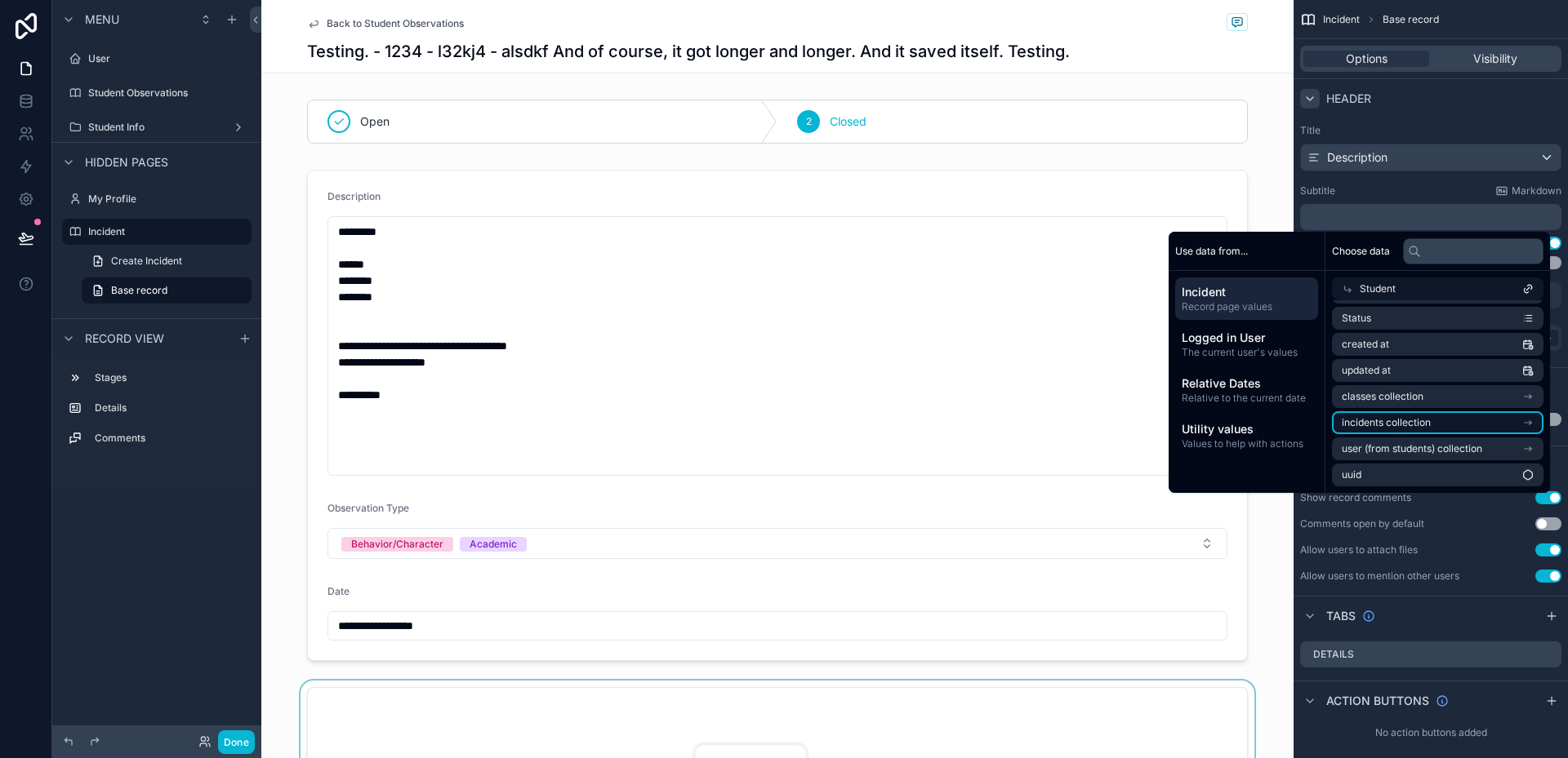
click at [1436, 429] on li "incidents collection" at bounding box center [1438, 423] width 212 height 23
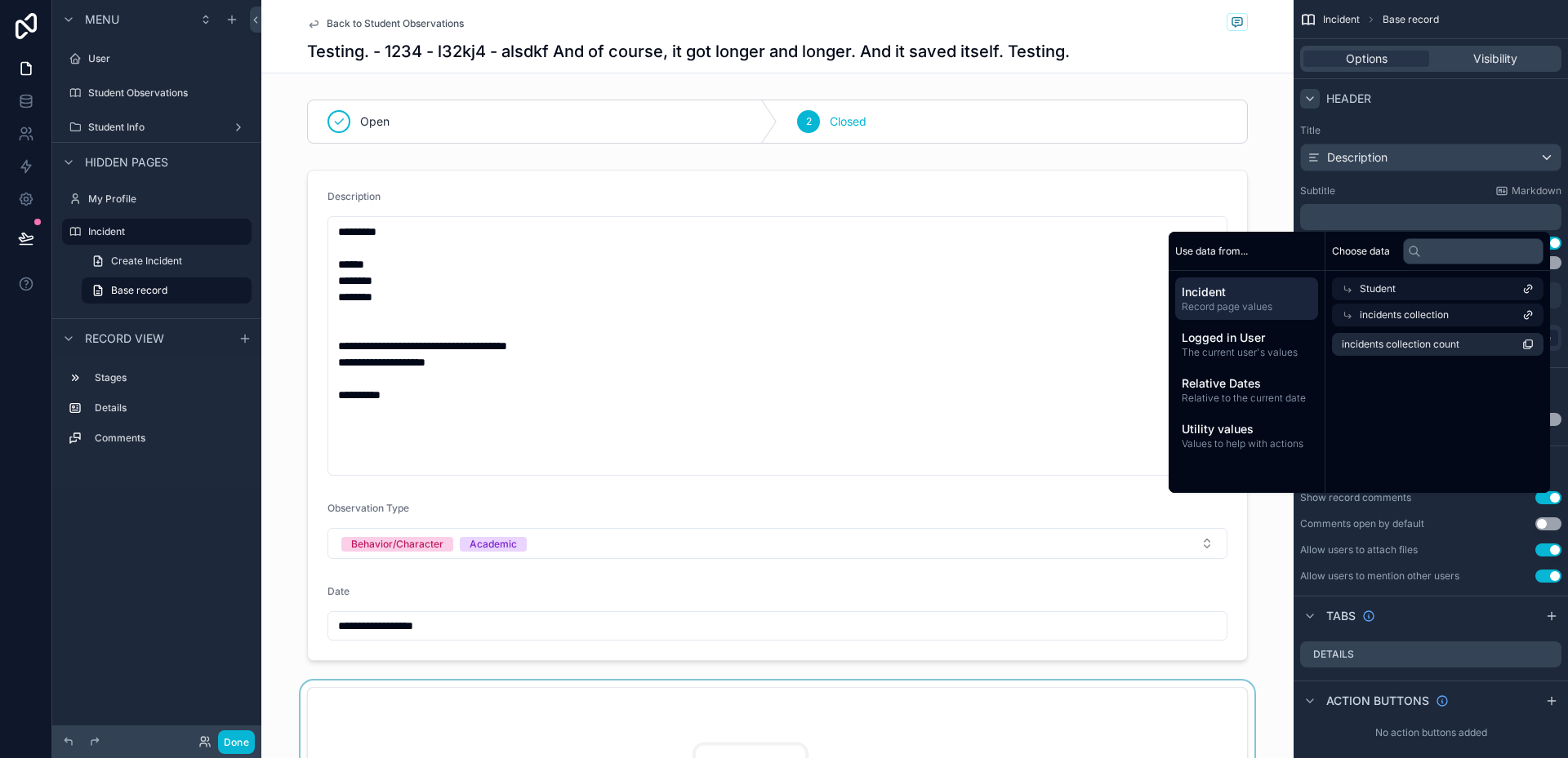
scroll to position [0, 0]
click at [1436, 429] on div "Choose data Student incidents collection incidents collection count" at bounding box center [1438, 362] width 225 height 261
click at [1478, 316] on div "incidents collection" at bounding box center [1438, 315] width 212 height 23
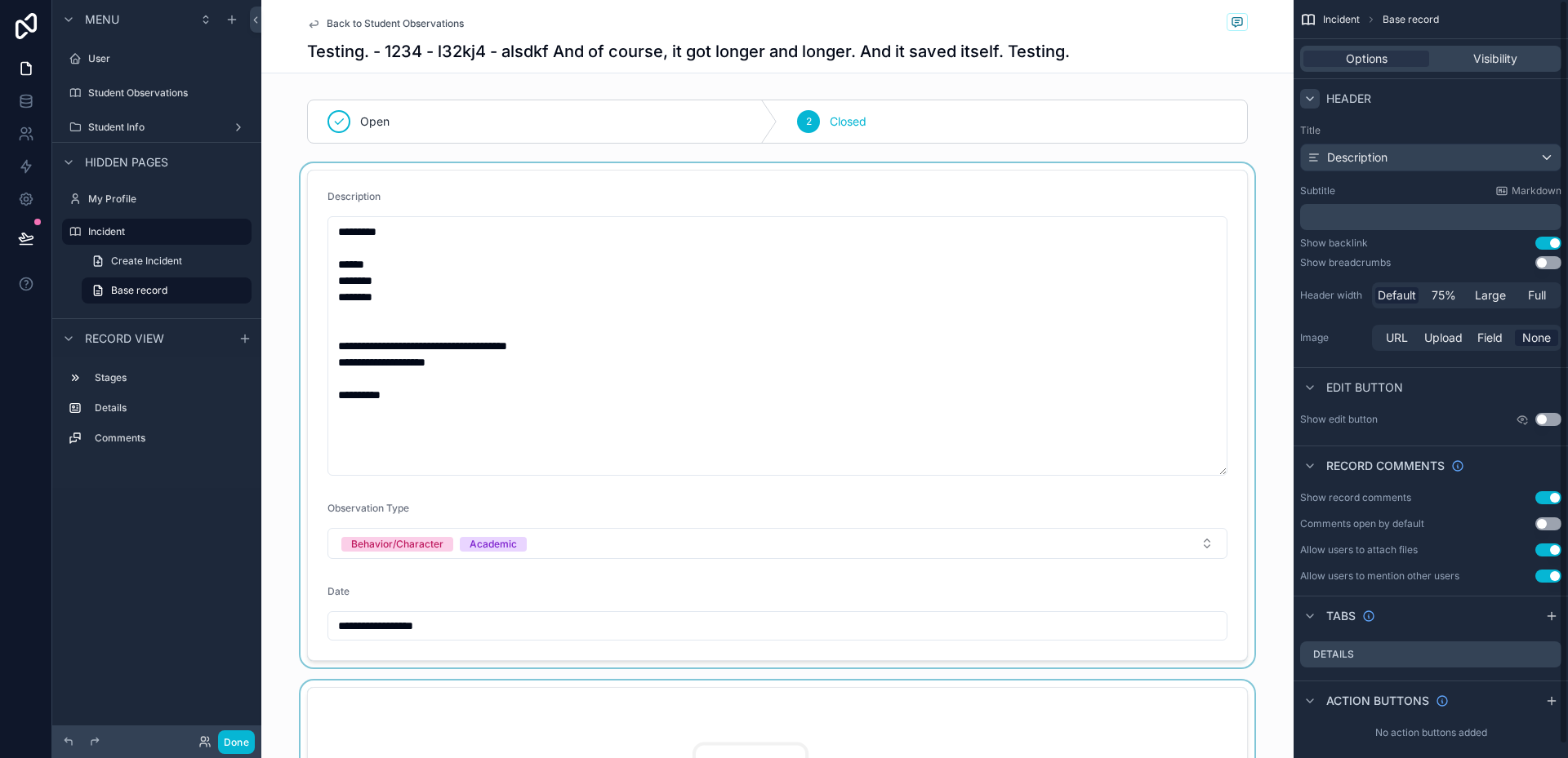
click at [1209, 568] on div "scrollable content" at bounding box center [777, 415] width 1033 height 504
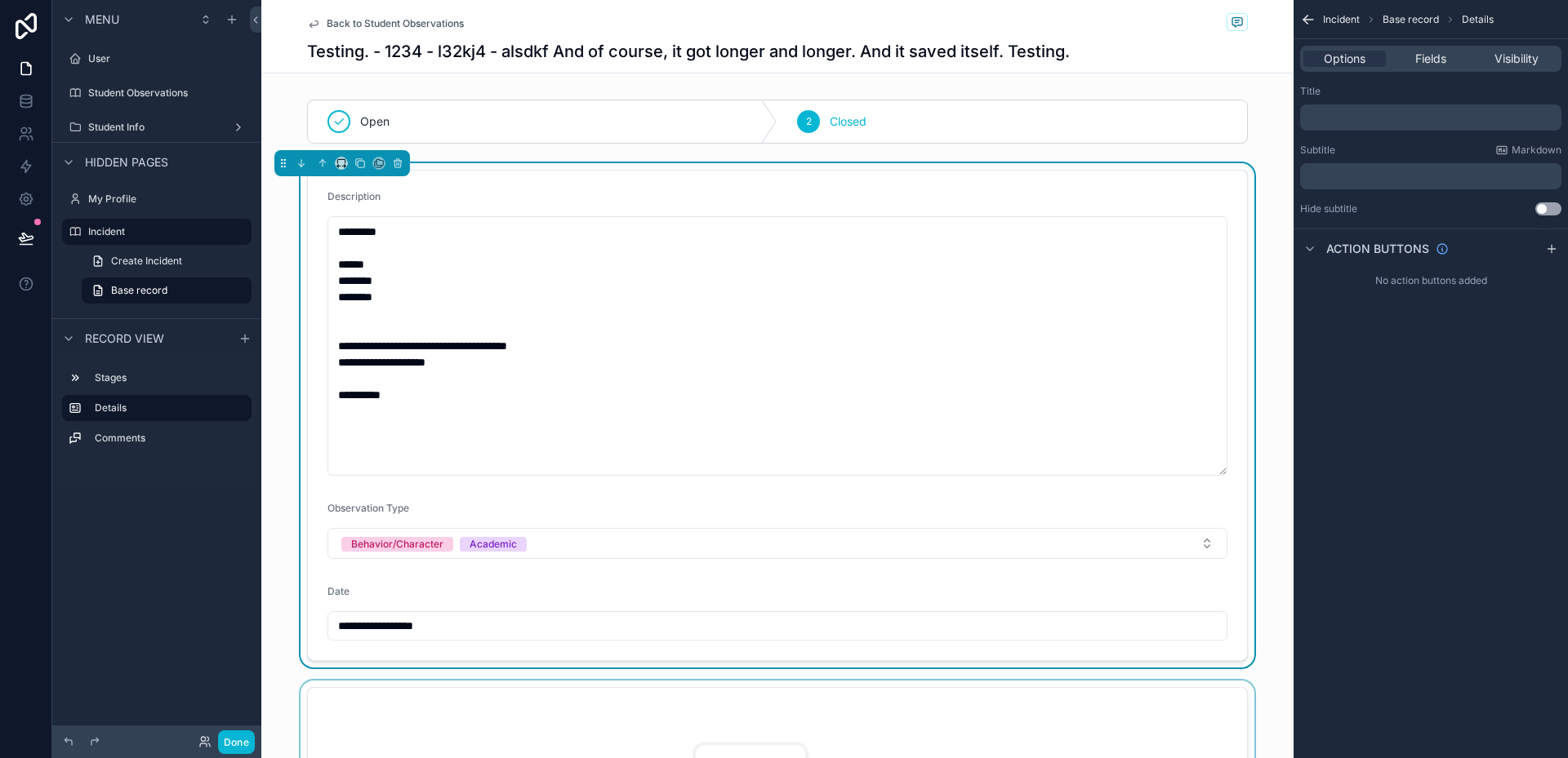
click at [433, 46] on h1 "Testing. - 1234 - l32kj4 - alsdkf And of course, it got longer and longer. And …" at bounding box center [688, 51] width 763 height 23
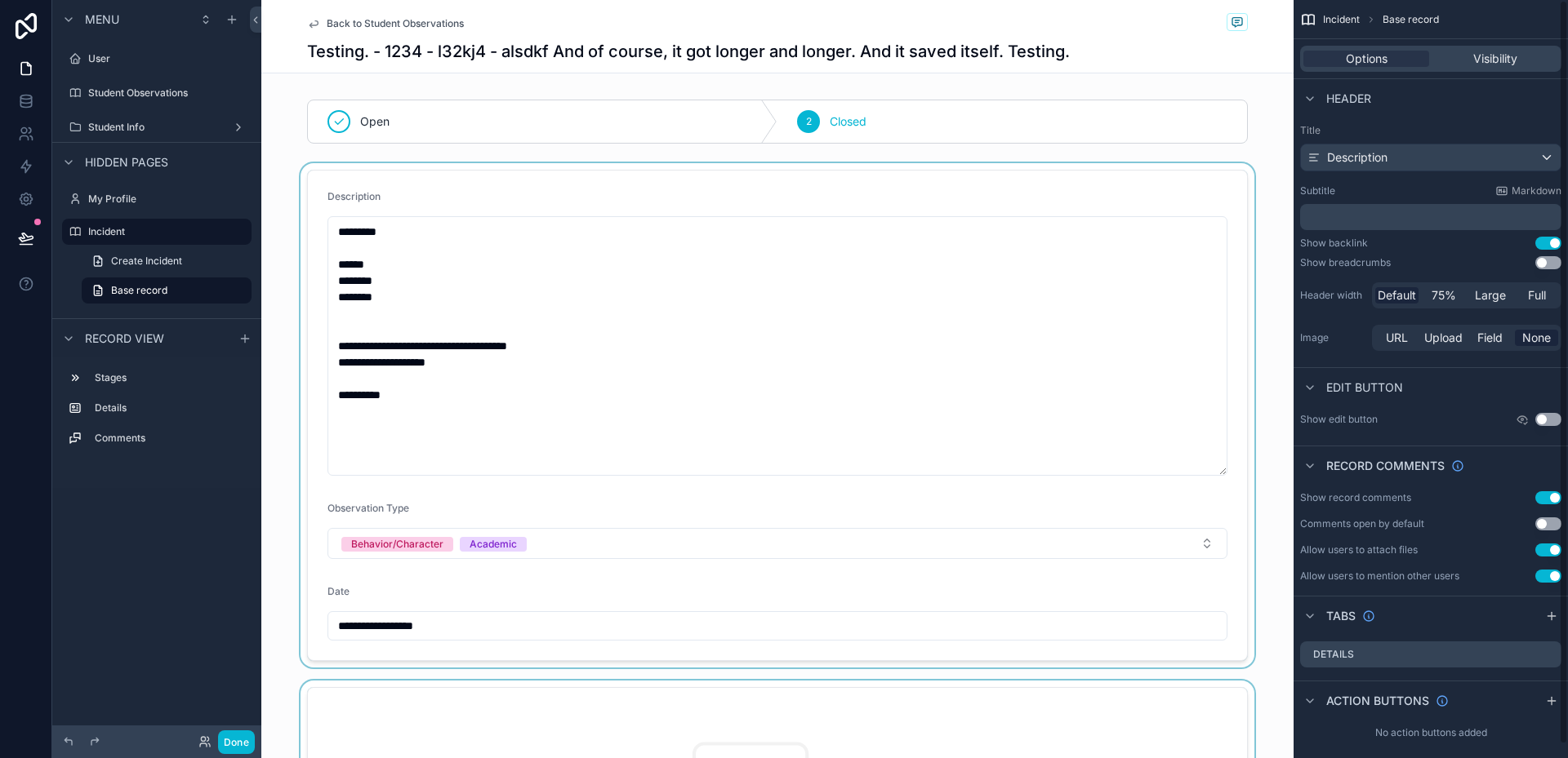
click at [1393, 219] on p "﻿" at bounding box center [1432, 217] width 252 height 17
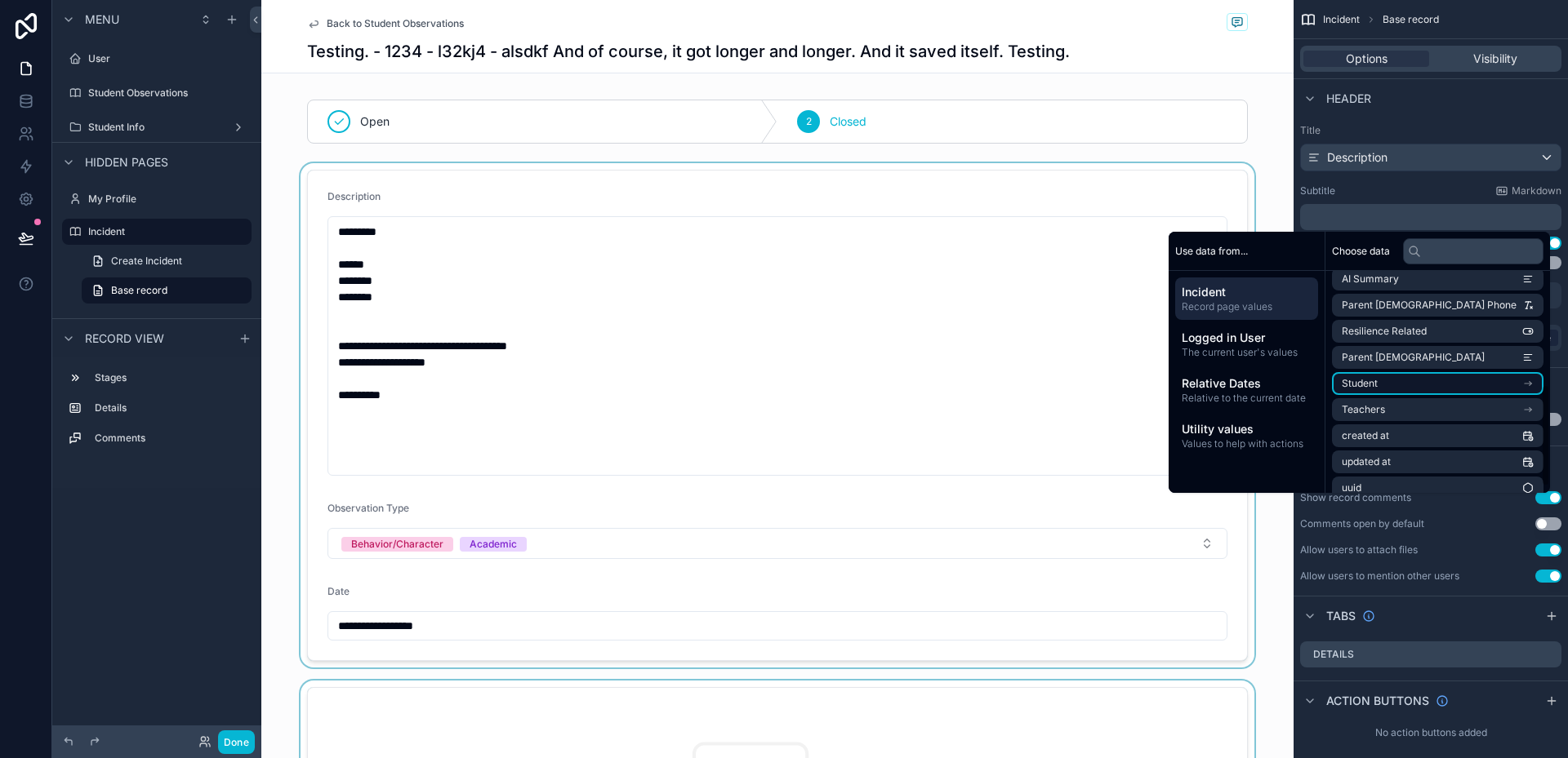
click at [1449, 380] on li "Student" at bounding box center [1438, 384] width 212 height 23
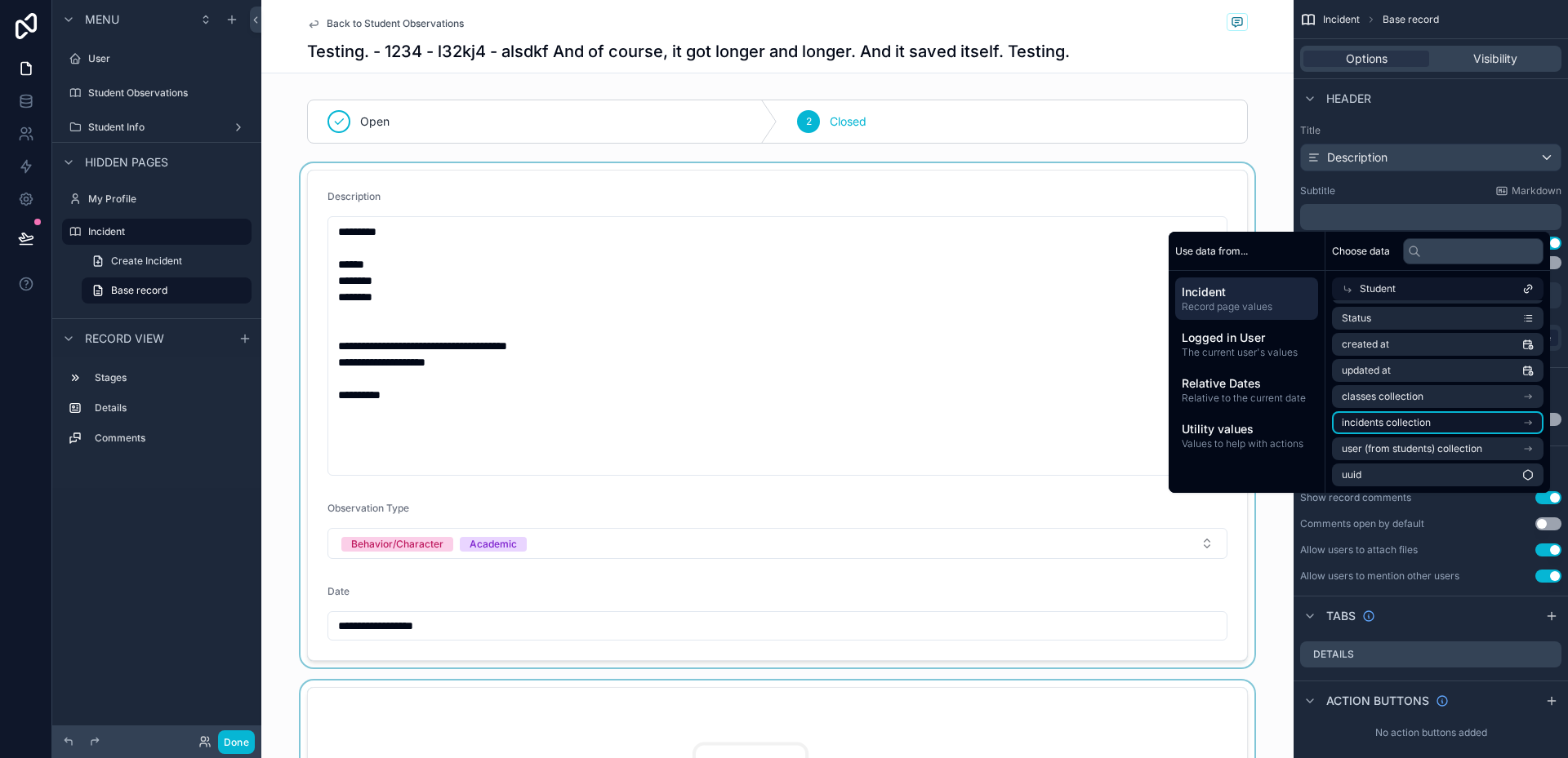
click at [1450, 424] on li "incidents collection" at bounding box center [1438, 423] width 212 height 23
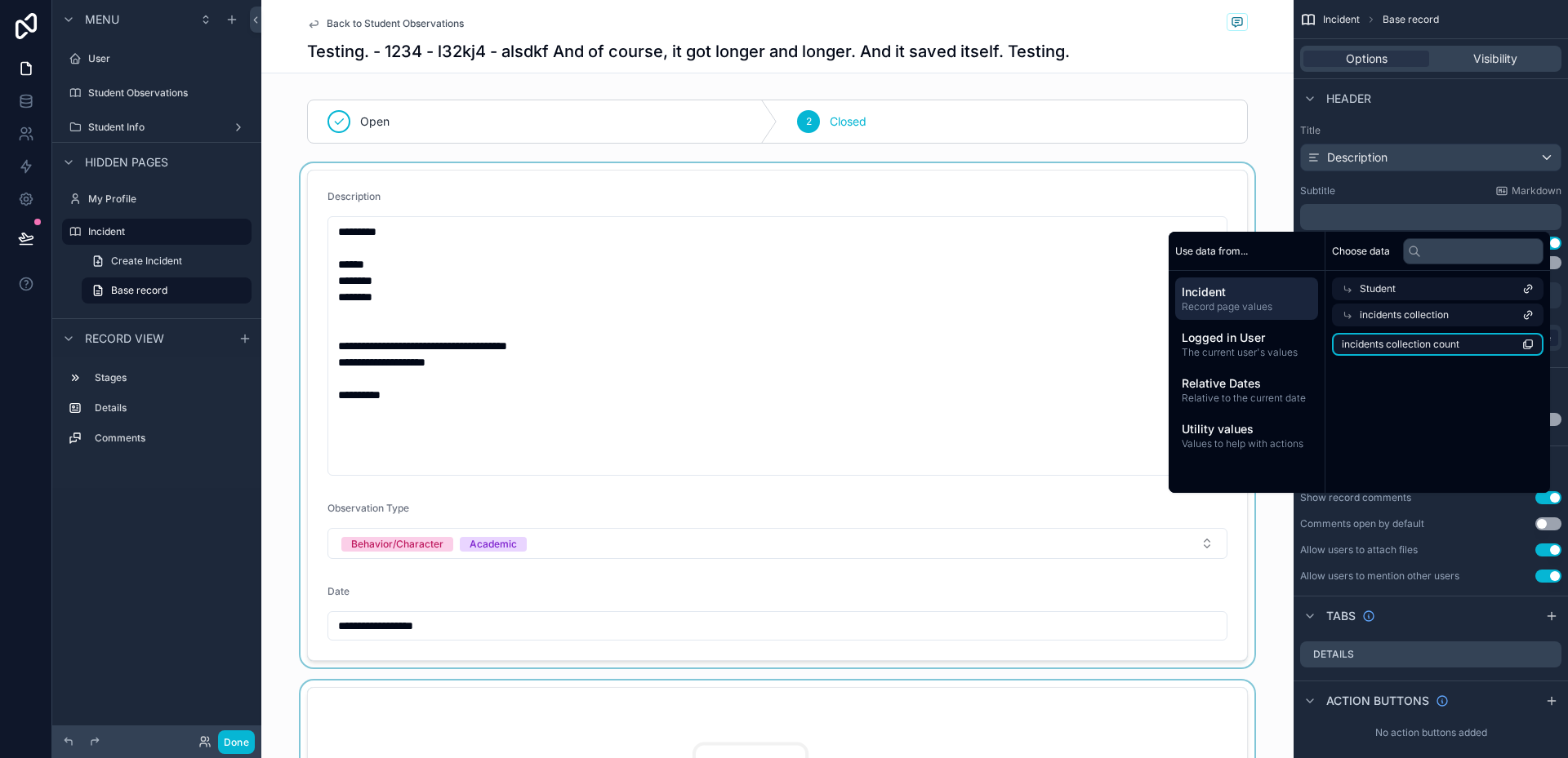
click at [1451, 350] on span "incidents collection count" at bounding box center [1401, 345] width 118 height 13
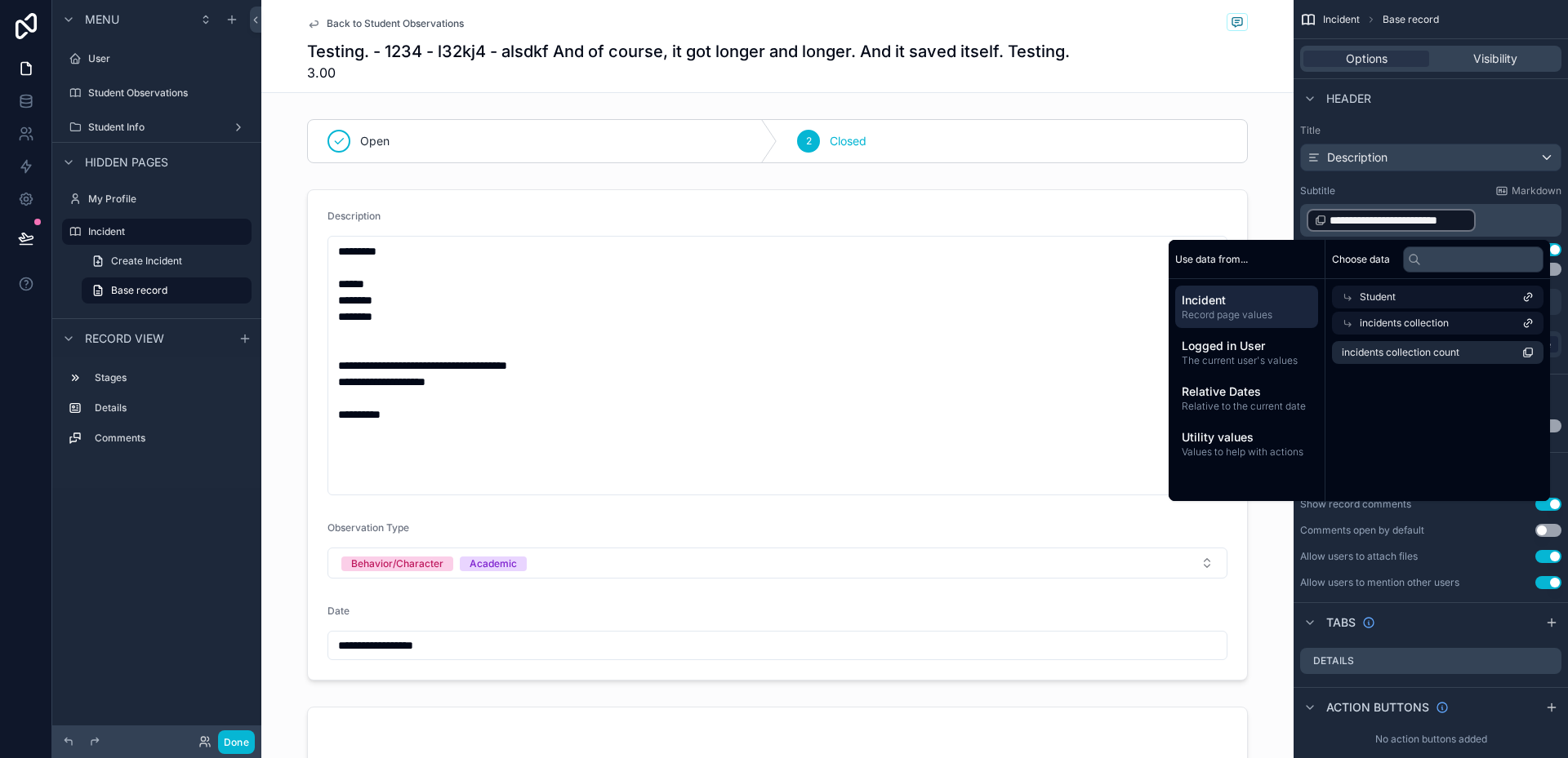
click at [1477, 319] on div "incidents collection" at bounding box center [1438, 323] width 212 height 23
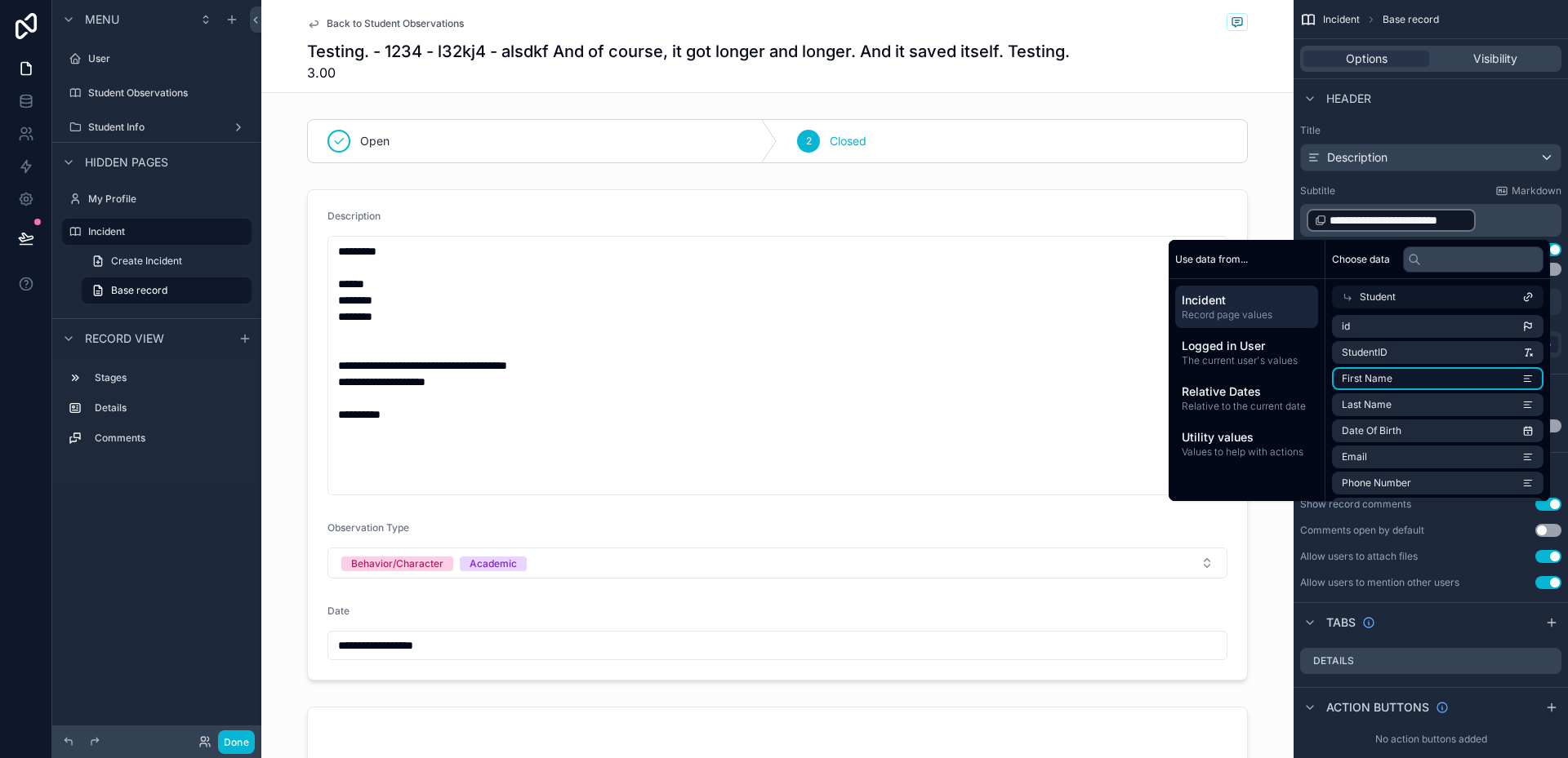
click at [1443, 380] on li "First Name" at bounding box center [1438, 378] width 212 height 23
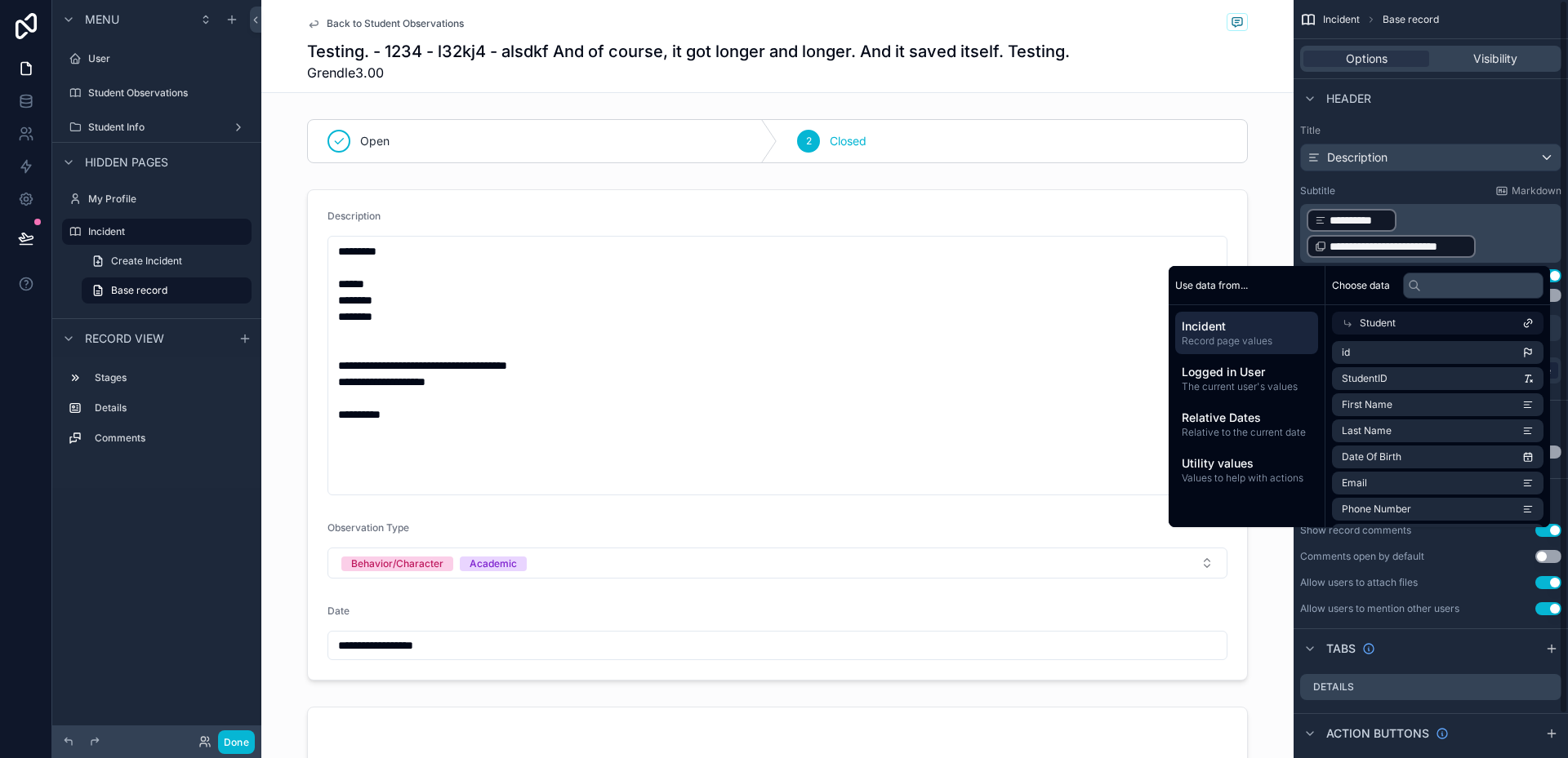
click at [1502, 247] on p "**********" at bounding box center [1432, 233] width 252 height 52
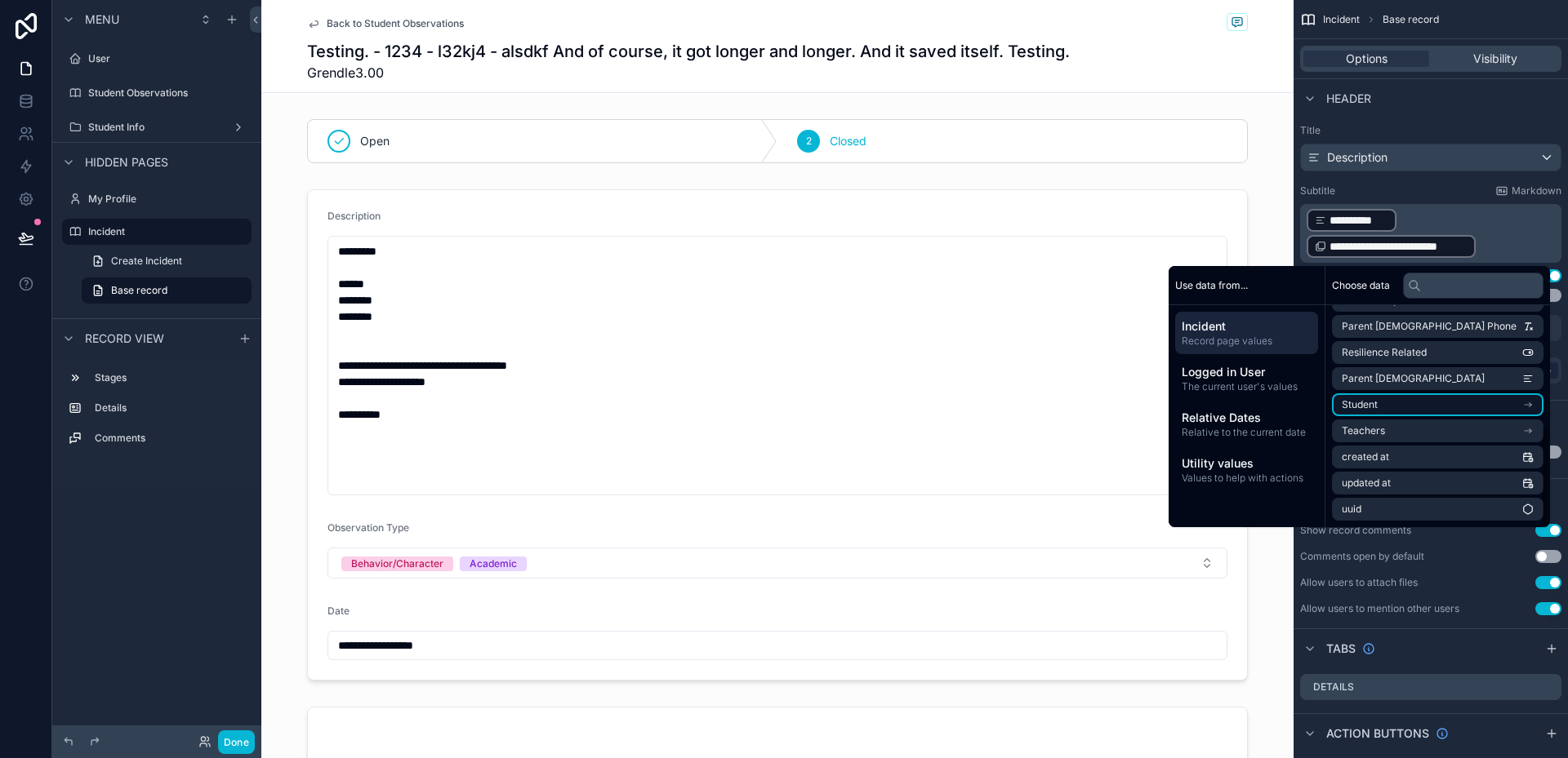
click at [1450, 405] on li "Student" at bounding box center [1438, 405] width 212 height 23
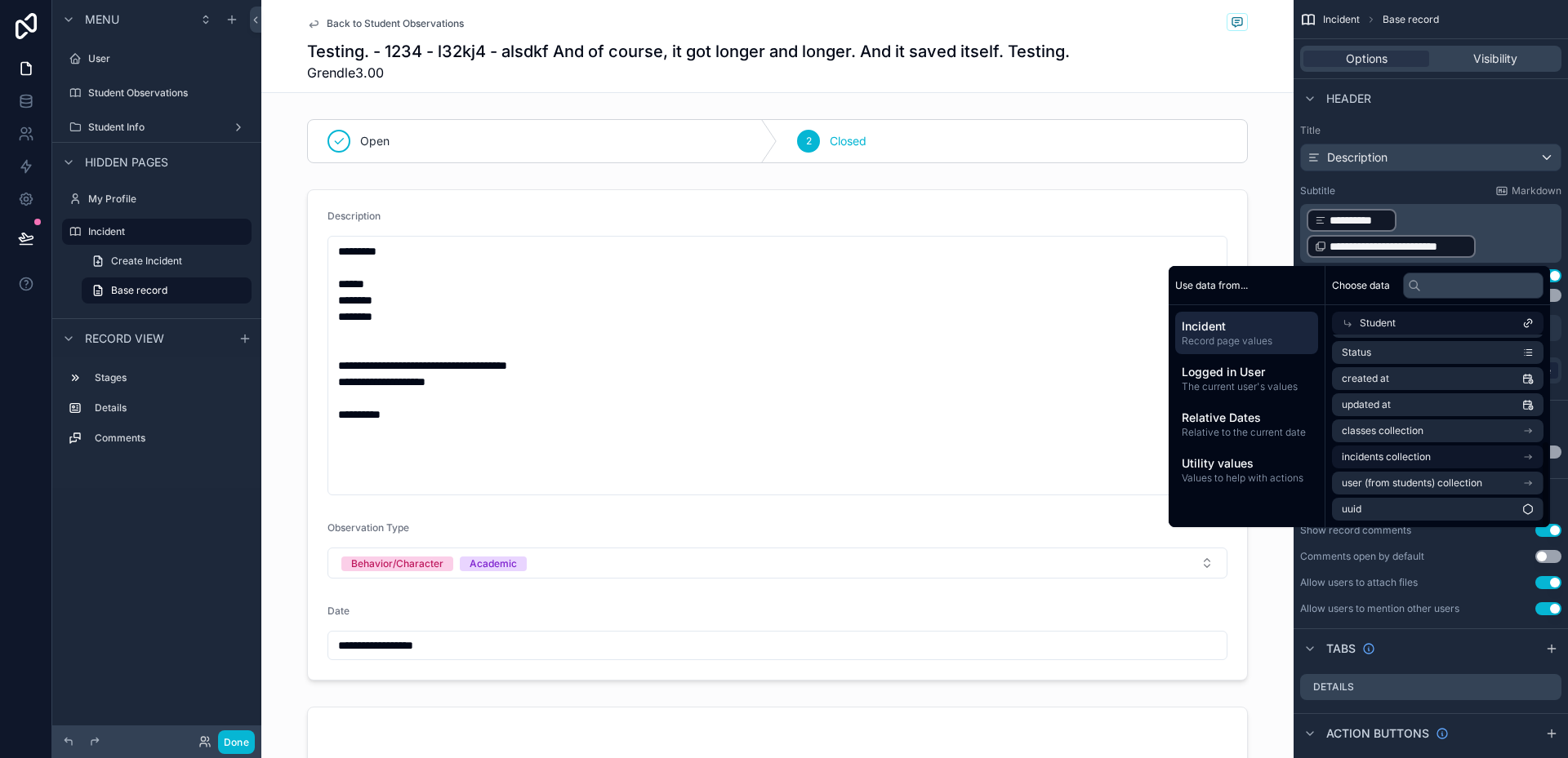
scroll to position [235, 0]
click at [1450, 451] on li "incidents collection" at bounding box center [1438, 457] width 212 height 23
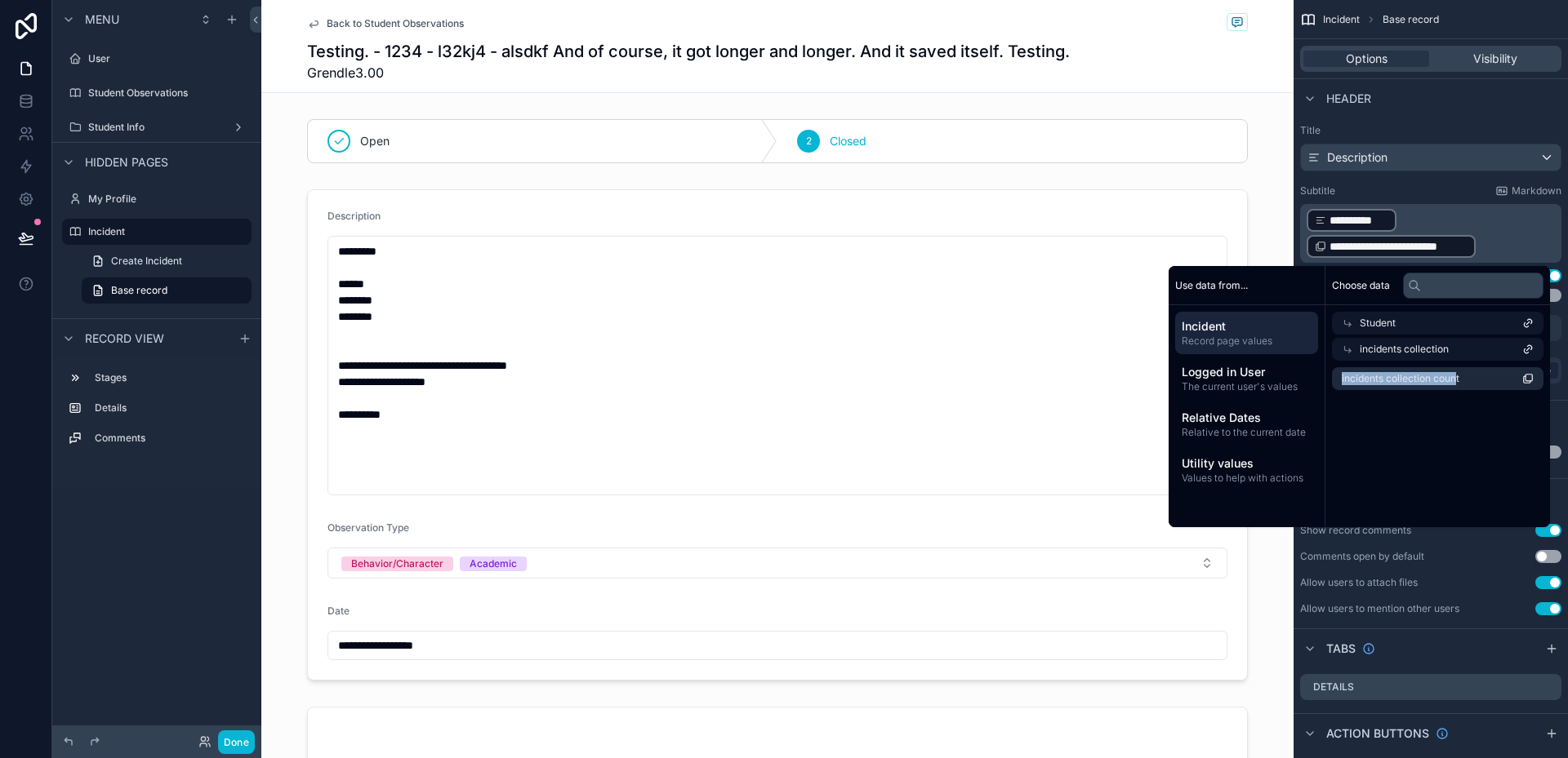
drag, startPoint x: 1484, startPoint y: 348, endPoint x: 1448, endPoint y: 390, distance: 55.3
click at [1448, 390] on div "Choose data Student incidents collection incidents collection count" at bounding box center [1438, 396] width 225 height 261
drag, startPoint x: 1448, startPoint y: 390, endPoint x: 1337, endPoint y: 350, distance: 118.0
click at [1342, 350] on icon at bounding box center [1348, 349] width 11 height 11
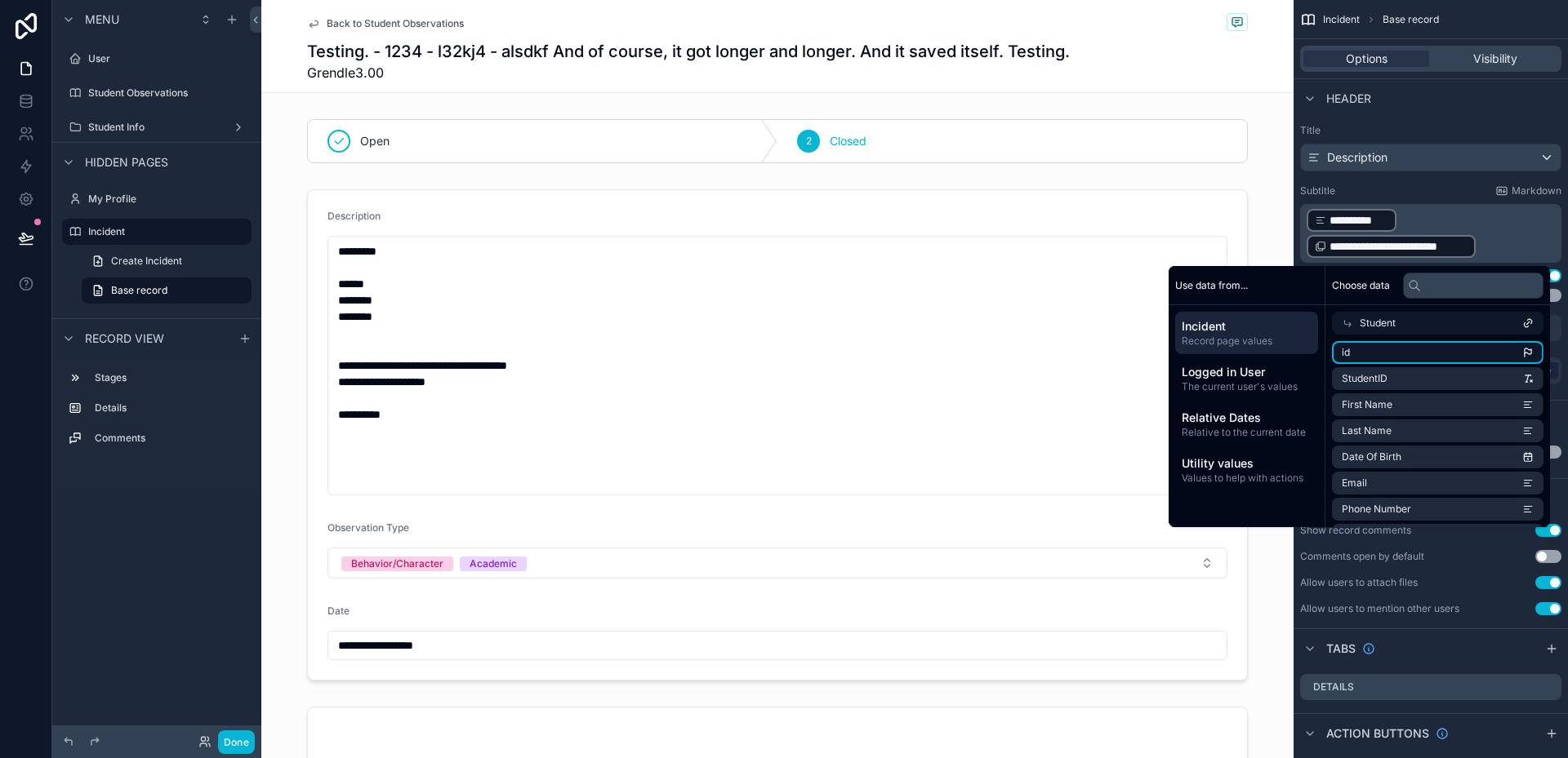
click at [1356, 353] on li "id" at bounding box center [1438, 352] width 212 height 23
click at [1383, 427] on li "Last Name" at bounding box center [1438, 431] width 212 height 23
click at [1518, 252] on p "**********" at bounding box center [1432, 233] width 252 height 52
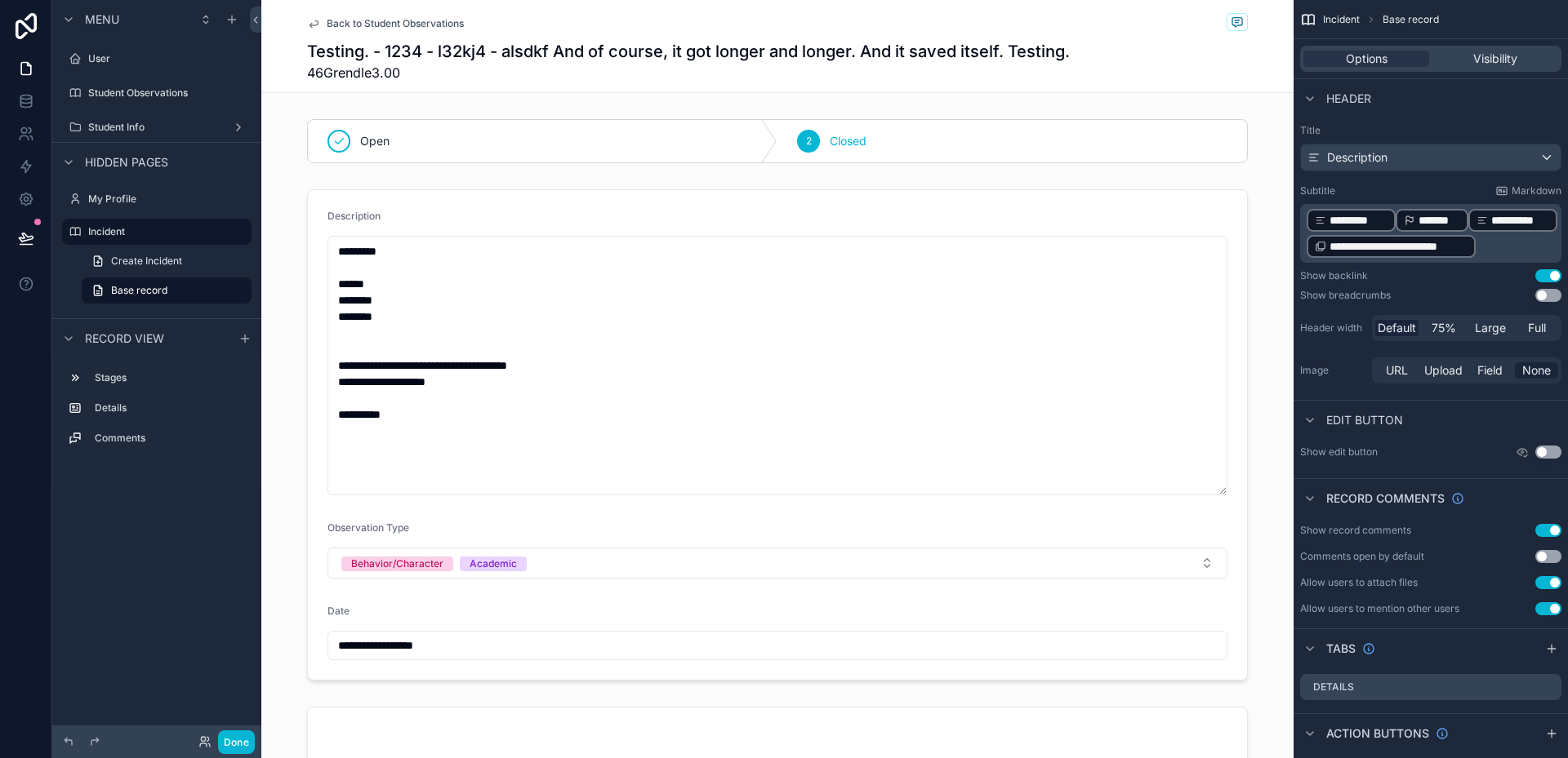
click at [1518, 252] on p "**********" at bounding box center [1432, 233] width 252 height 52
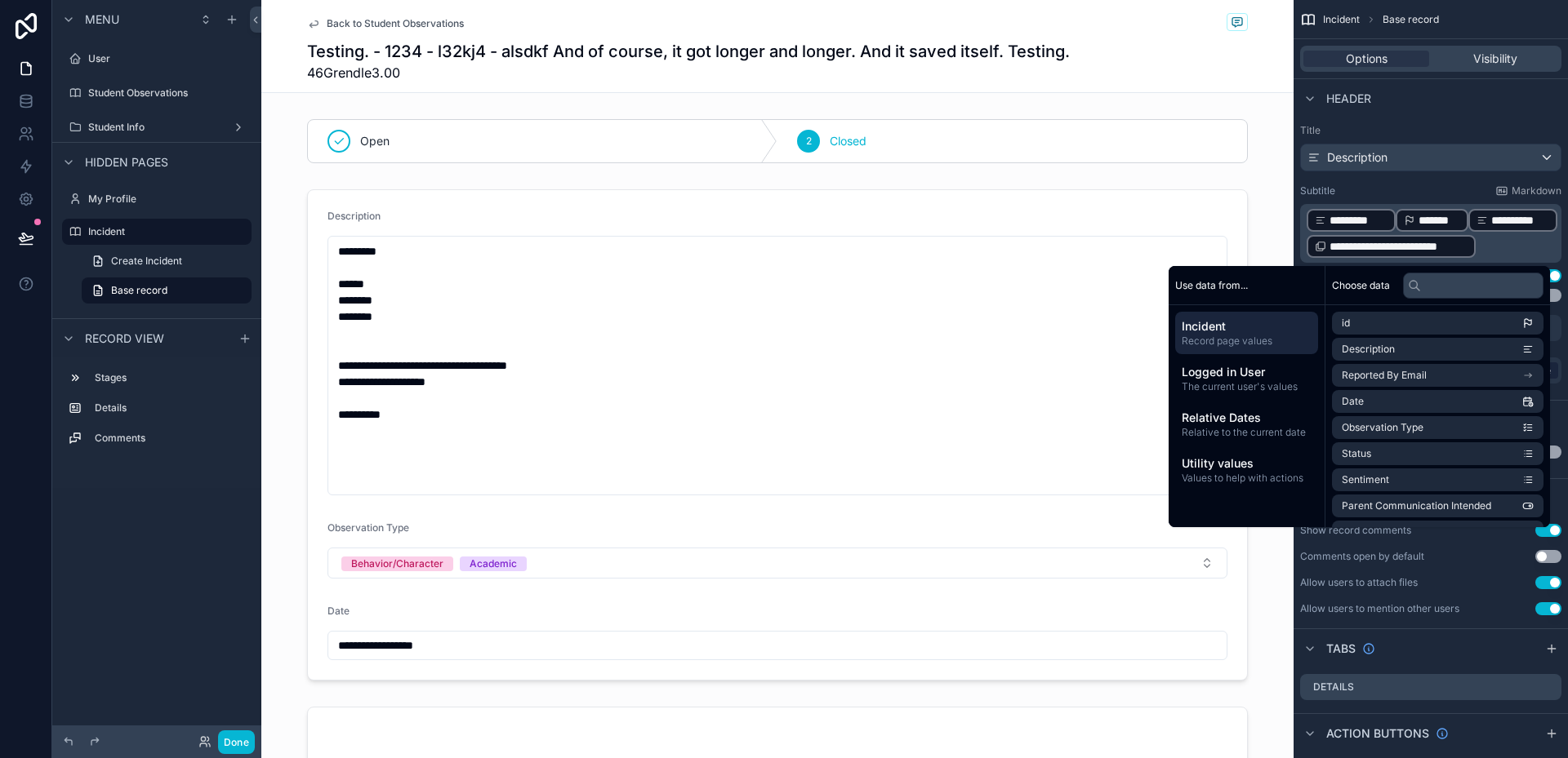
click at [1518, 252] on p "**********" at bounding box center [1432, 233] width 252 height 52
click at [1425, 154] on div "Description" at bounding box center [1430, 158] width 259 height 26
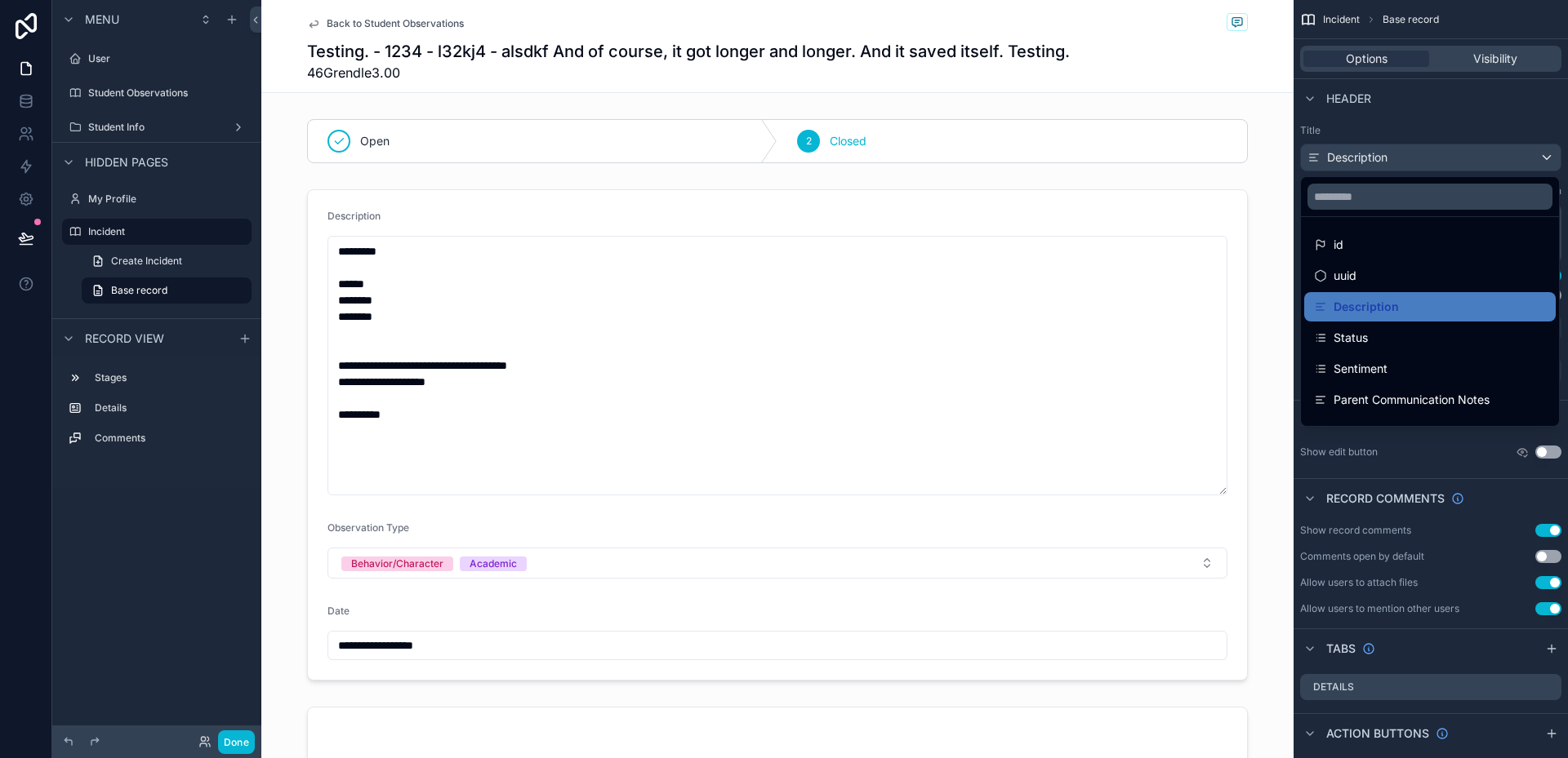
click at [1425, 154] on div "scrollable content" at bounding box center [784, 379] width 1568 height 758
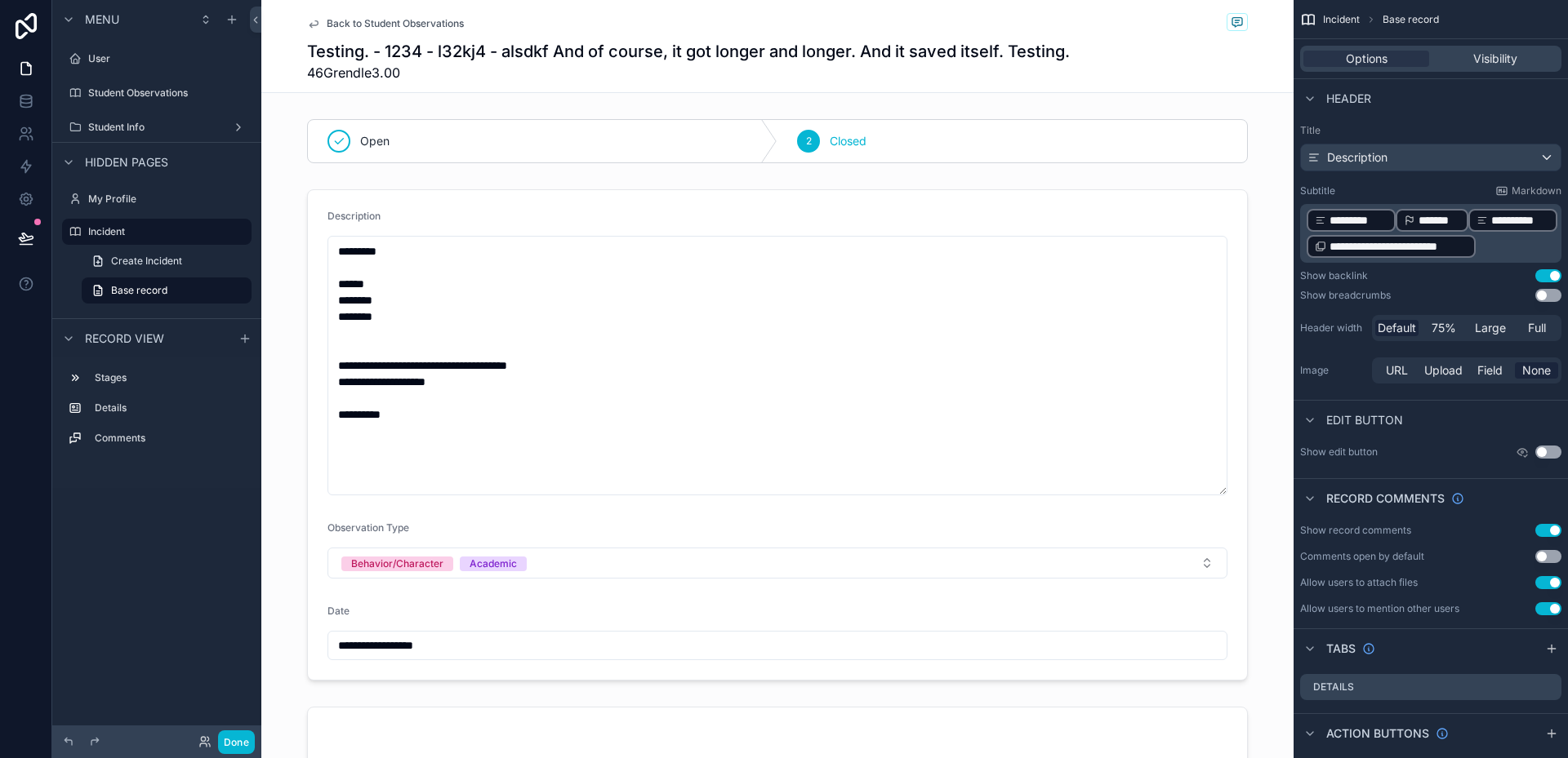
click at [1500, 239] on p "**********" at bounding box center [1432, 233] width 252 height 52
drag, startPoint x: 1500, startPoint y: 243, endPoint x: 1293, endPoint y: 239, distance: 207.0
click at [1293, 239] on div "**********" at bounding box center [915, 379] width 1307 height 758
click at [1493, 250] on p "**********" at bounding box center [1432, 233] width 252 height 52
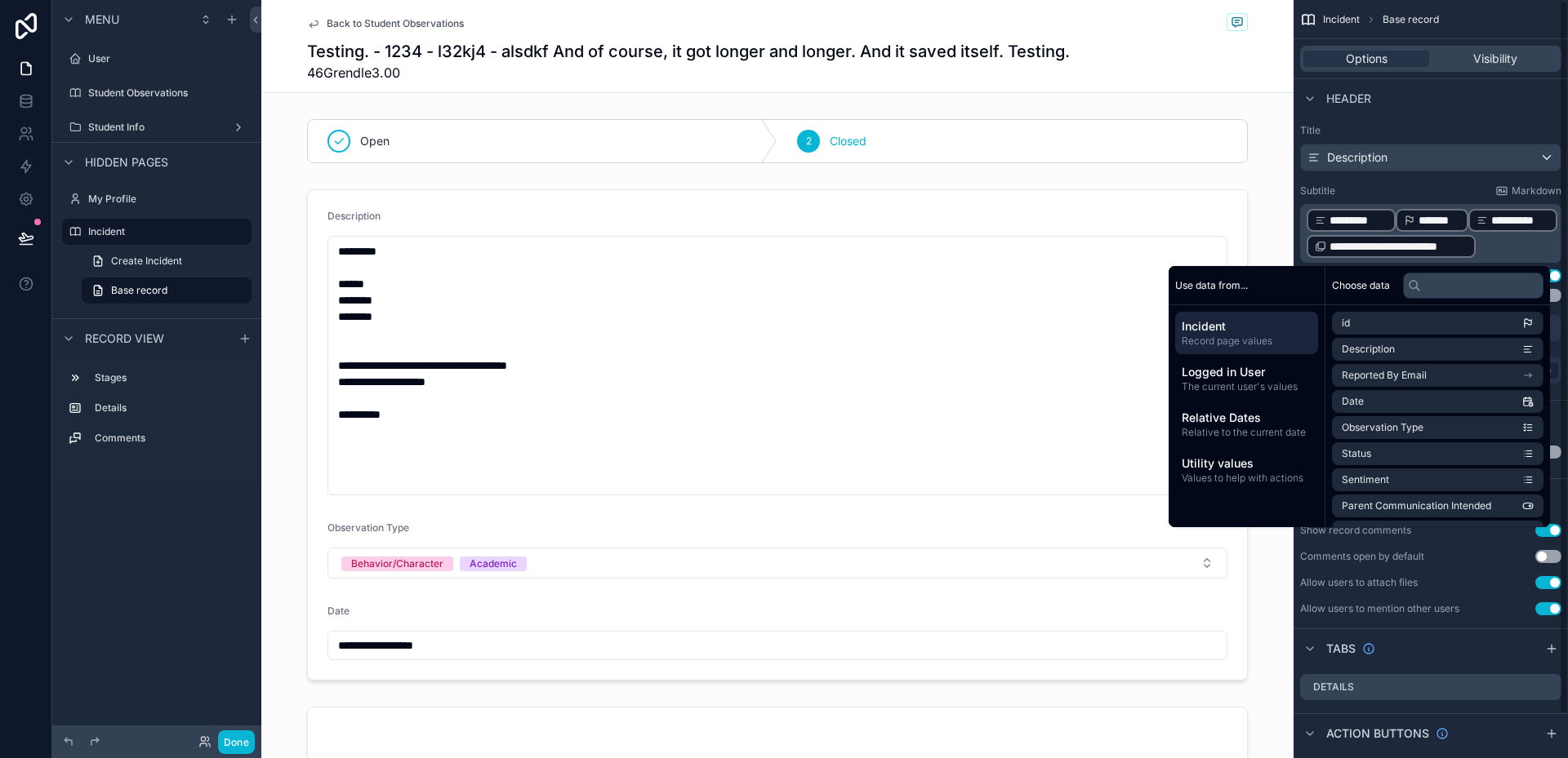
click at [1508, 247] on p "**********" at bounding box center [1432, 233] width 252 height 52
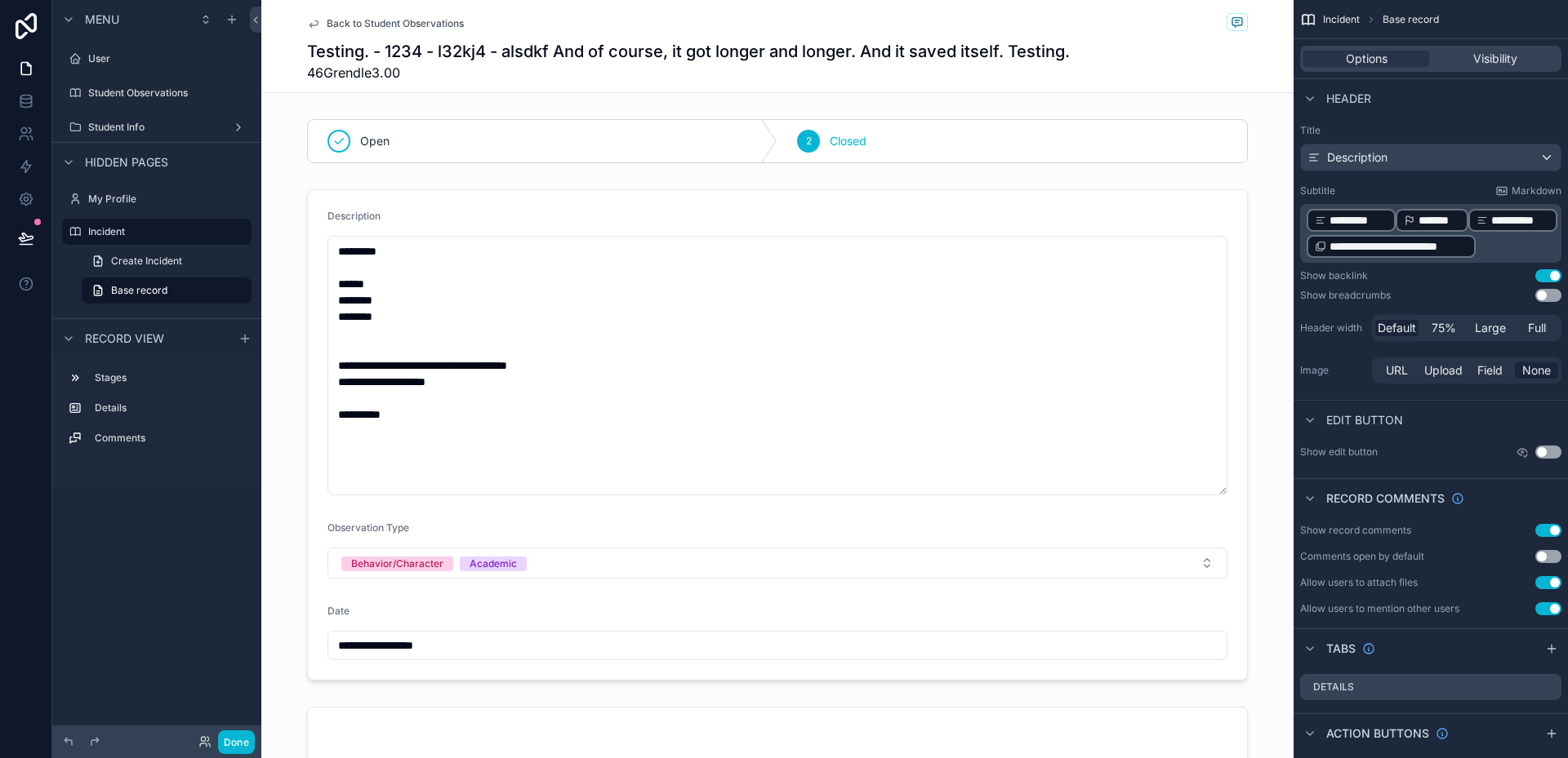
click at [1508, 247] on p "**********" at bounding box center [1432, 233] width 252 height 52
click at [1534, 190] on span "Markdown" at bounding box center [1536, 191] width 50 height 13
click at [1401, 218] on div "*******" at bounding box center [1432, 220] width 72 height 23
click at [1403, 218] on div "*******" at bounding box center [1432, 220] width 72 height 23
click at [1418, 223] on span "*******" at bounding box center [1439, 220] width 42 height 17
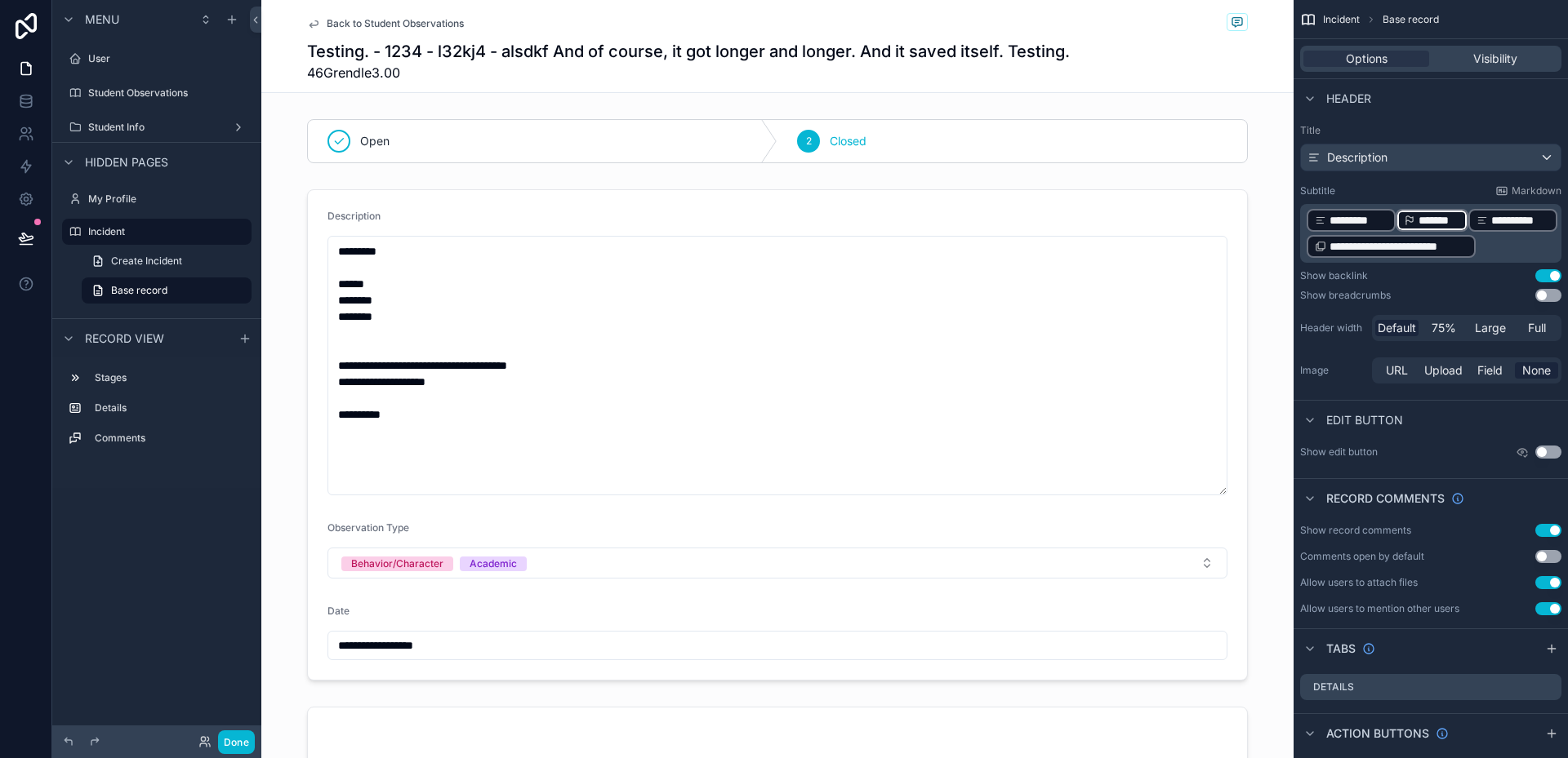
click at [1420, 216] on span "*******" at bounding box center [1439, 220] width 42 height 17
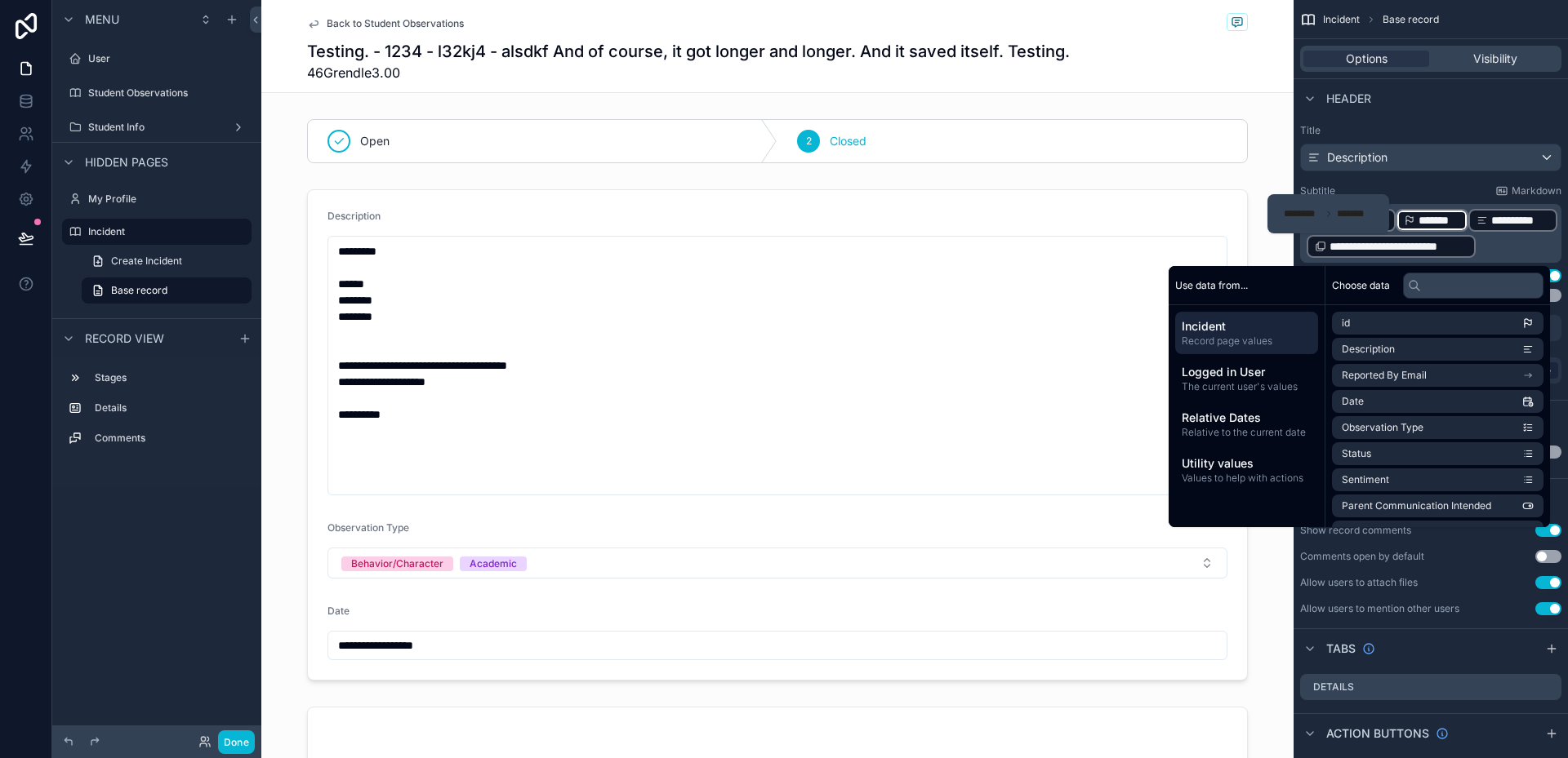
click at [1243, 283] on div "Use data from..." at bounding box center [1246, 285] width 156 height 39
click at [1228, 477] on span "Values to help with actions" at bounding box center [1246, 478] width 130 height 13
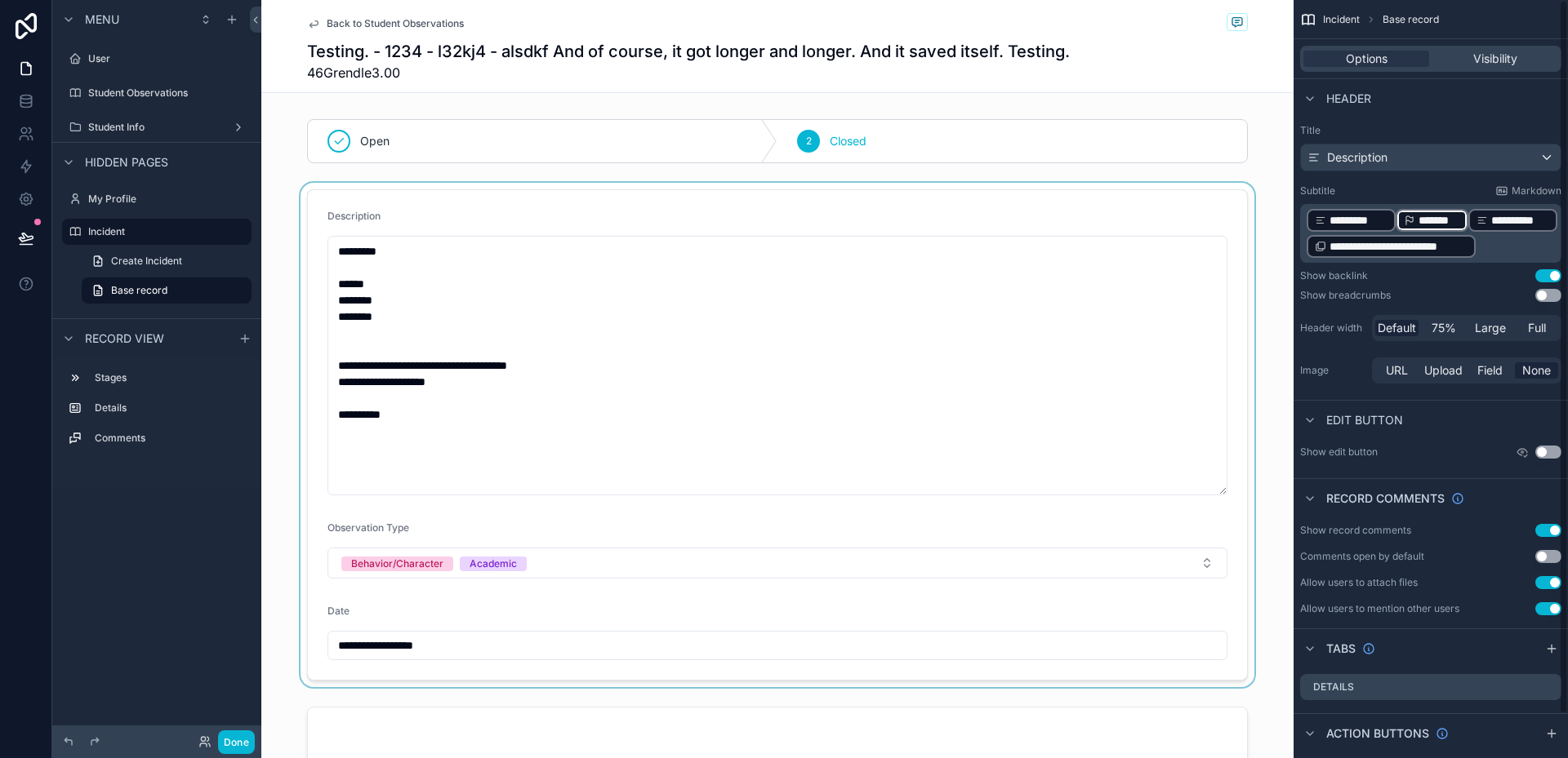
click at [1211, 568] on div "scrollable content" at bounding box center [777, 435] width 1033 height 504
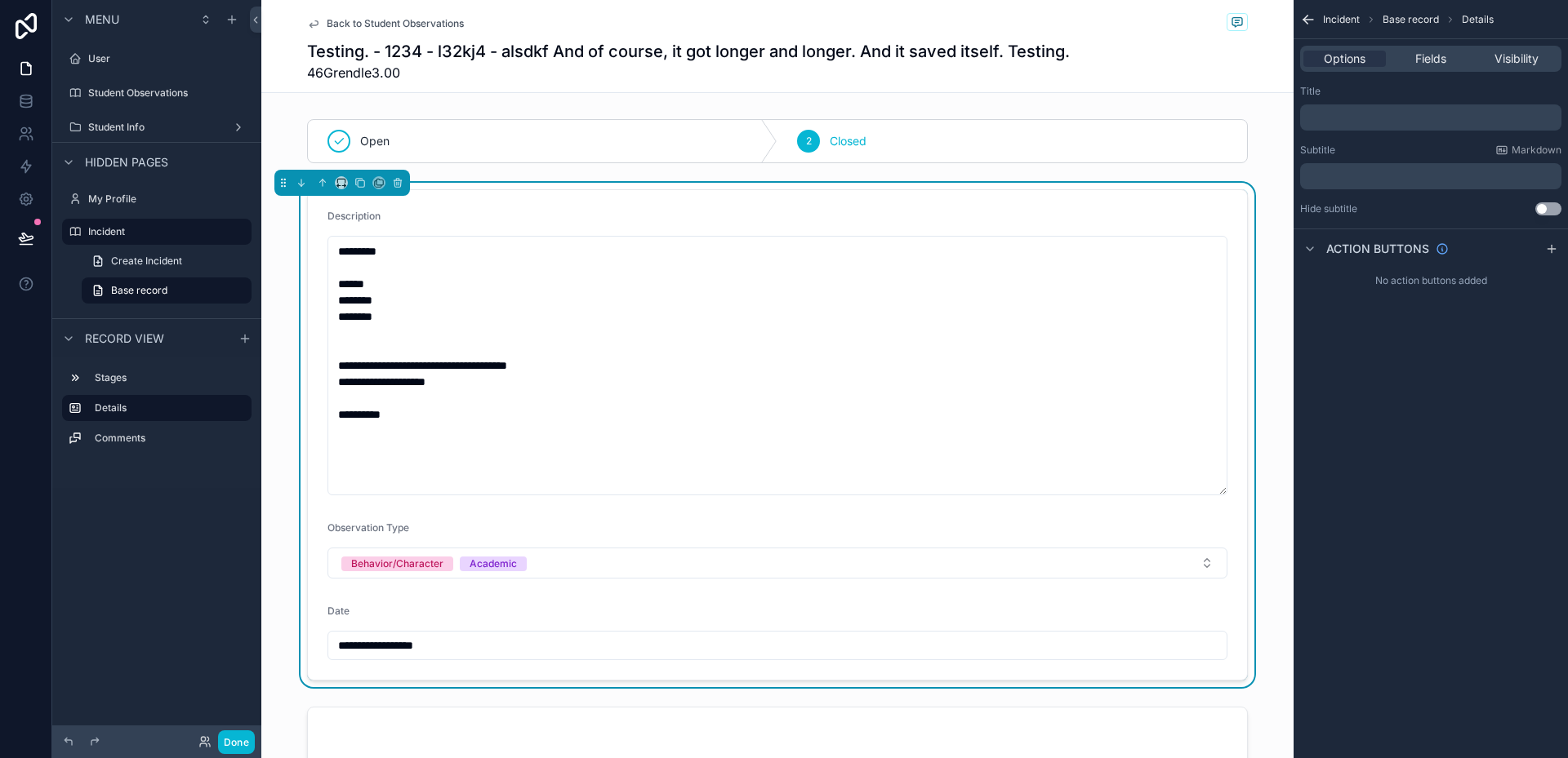
click at [493, 76] on span "46Grendle3.00" at bounding box center [688, 72] width 763 height 20
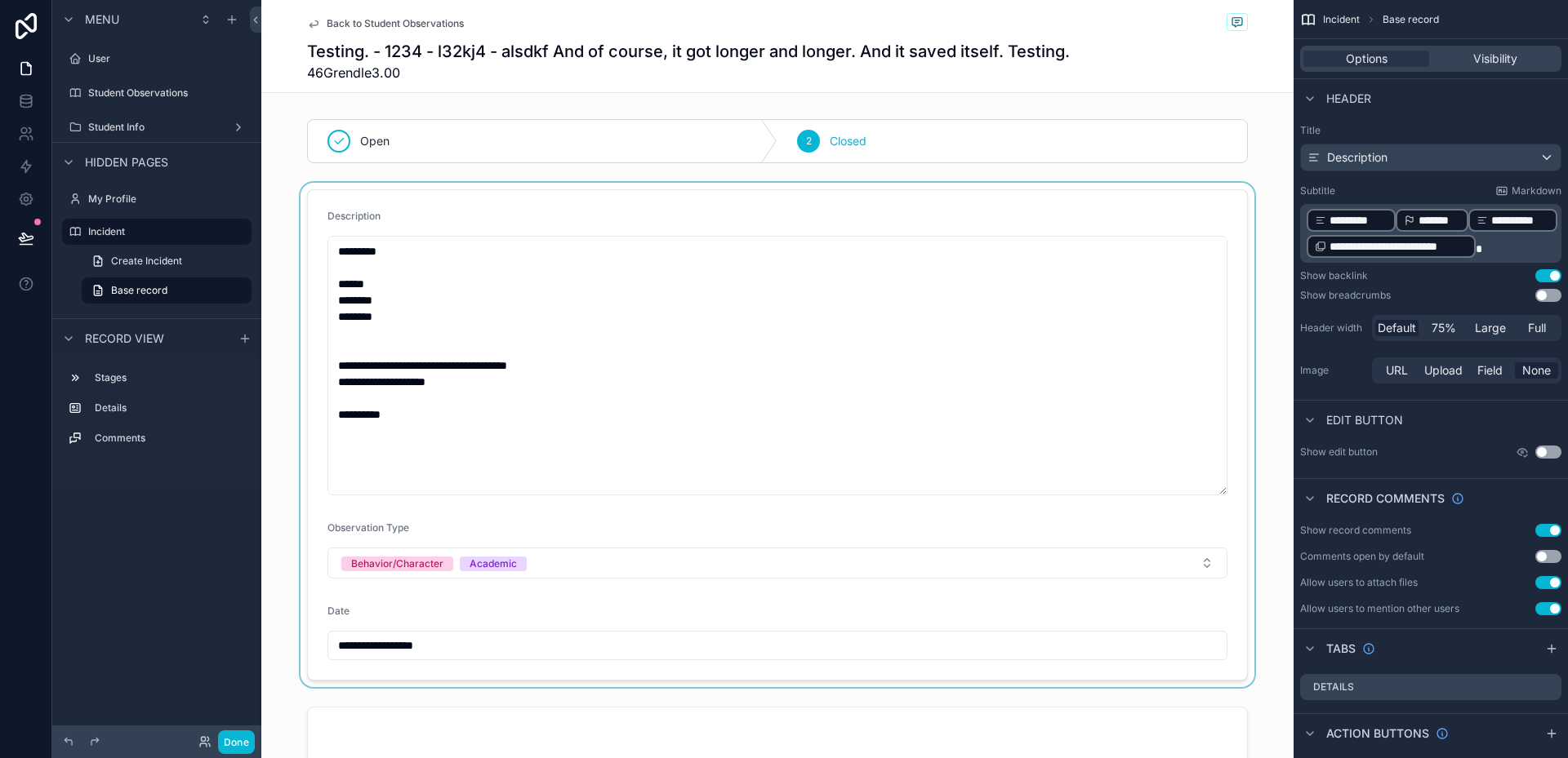
click at [401, 76] on span "46Grendle3.00" at bounding box center [688, 72] width 763 height 20
click at [1534, 246] on p "**********" at bounding box center [1432, 233] width 252 height 52
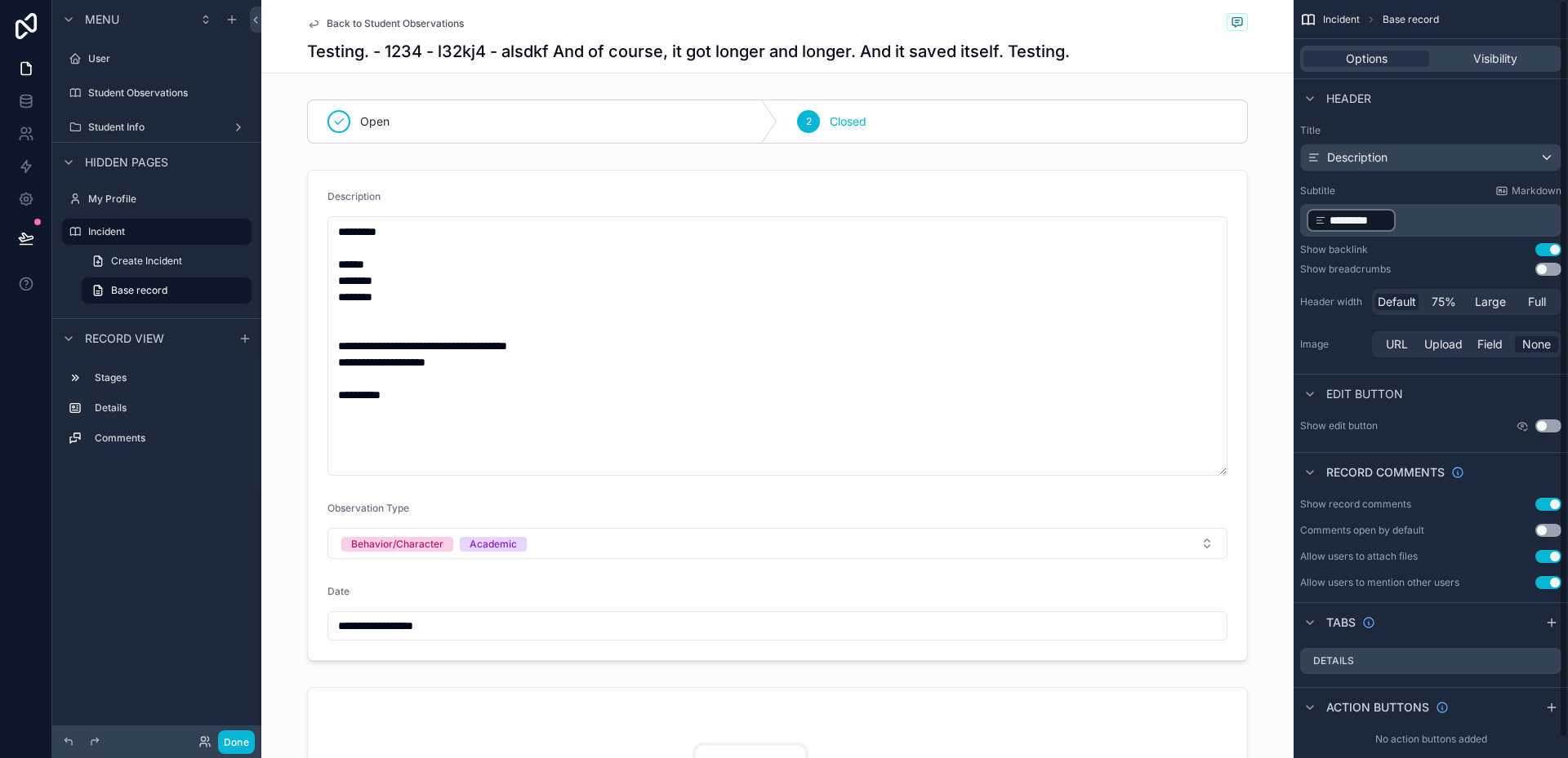
click at [1465, 219] on p "﻿ ********* ﻿ ﻿" at bounding box center [1432, 220] width 252 height 26
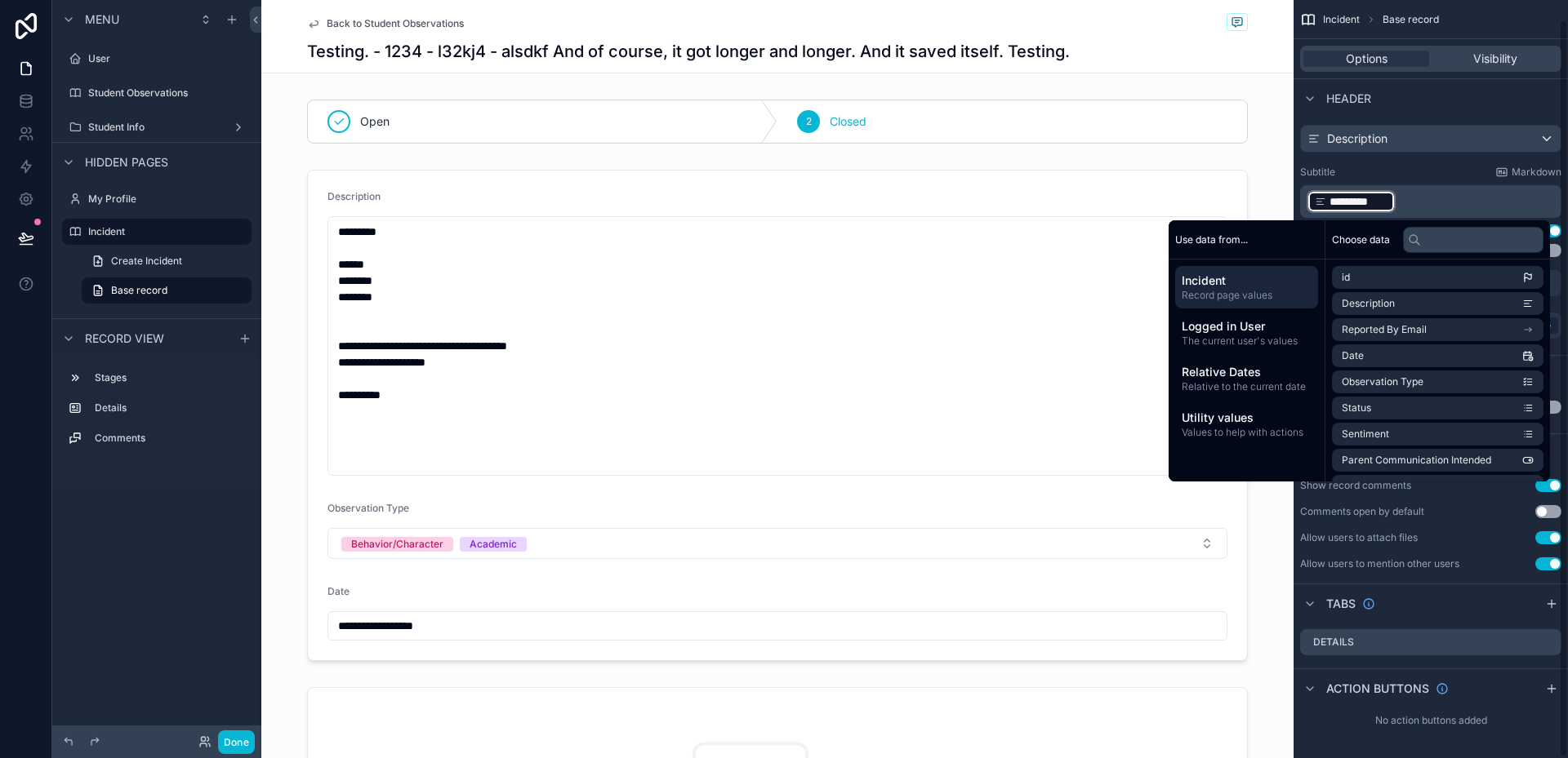
scroll to position [20, 0]
click at [1457, 202] on p "﻿ ********* ﻿ ﻿" at bounding box center [1432, 200] width 252 height 26
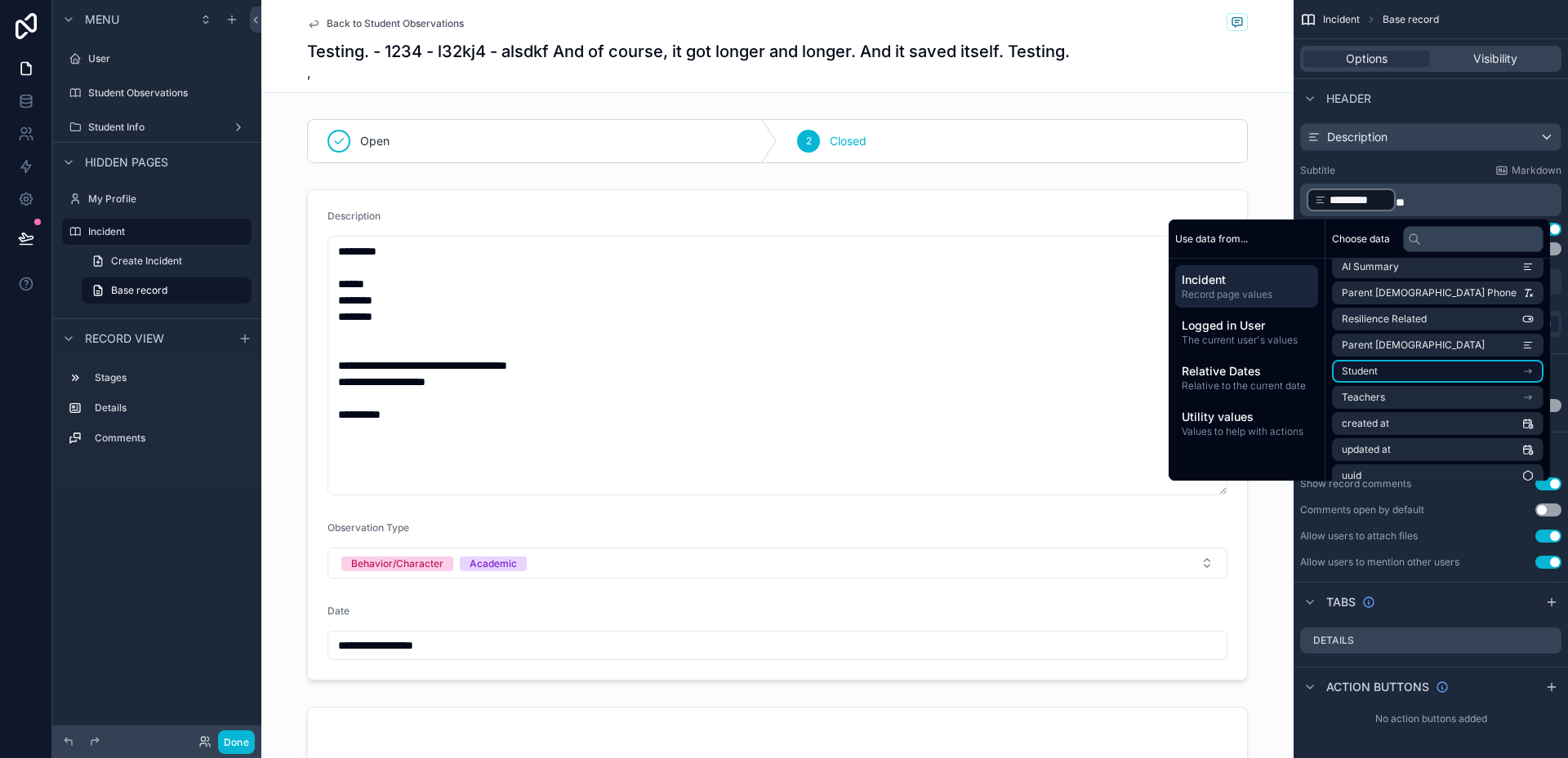
click at [1405, 372] on li "Student" at bounding box center [1438, 372] width 212 height 23
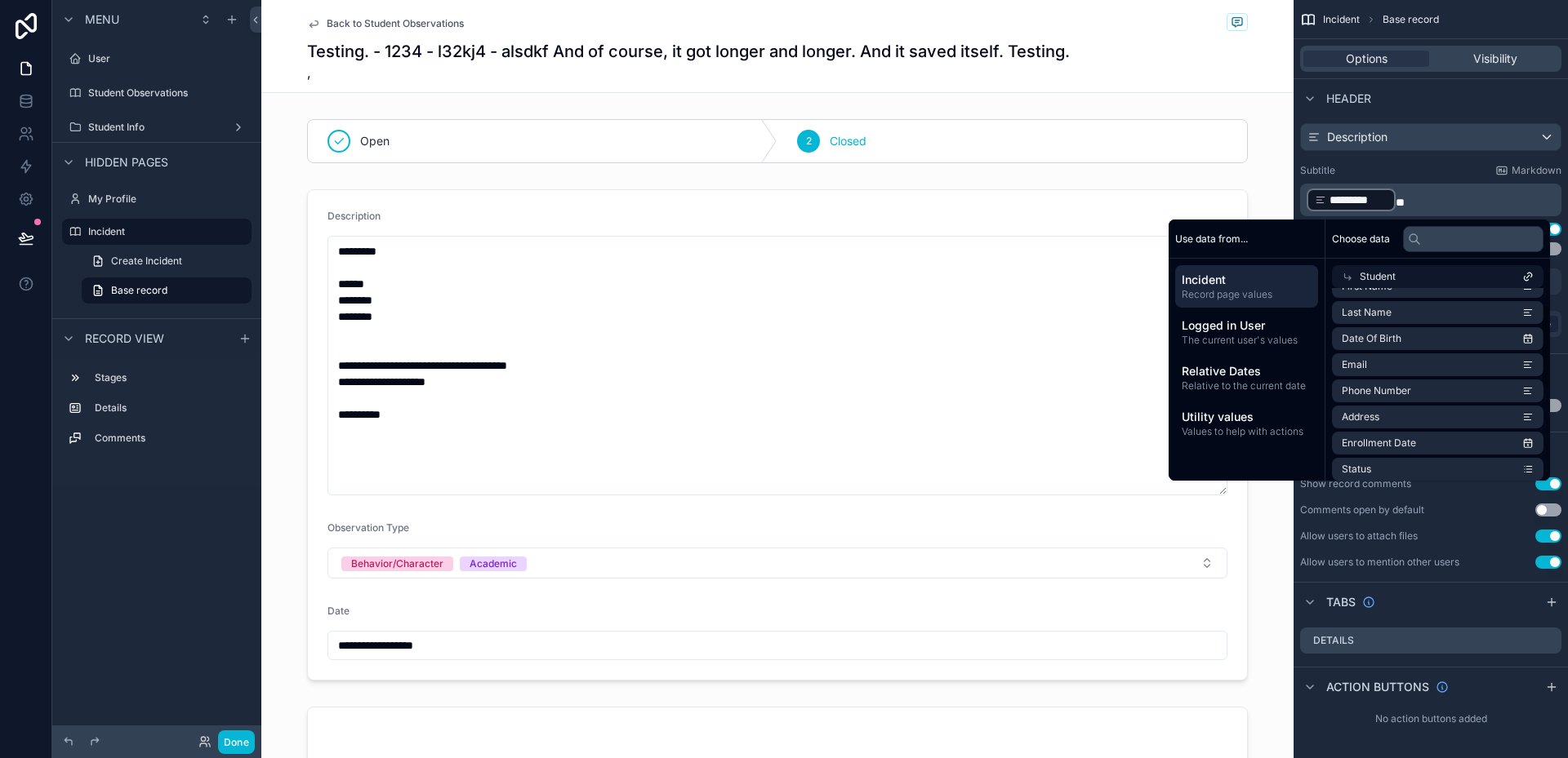
scroll to position [0, 0]
click at [1425, 387] on li "Last Name" at bounding box center [1438, 385] width 212 height 23
click at [1519, 209] on p "﻿ ********* ﻿ * ********* ﻿ ﻿" at bounding box center [1432, 200] width 252 height 26
click at [1256, 542] on div "scrollable content" at bounding box center [777, 435] width 1033 height 504
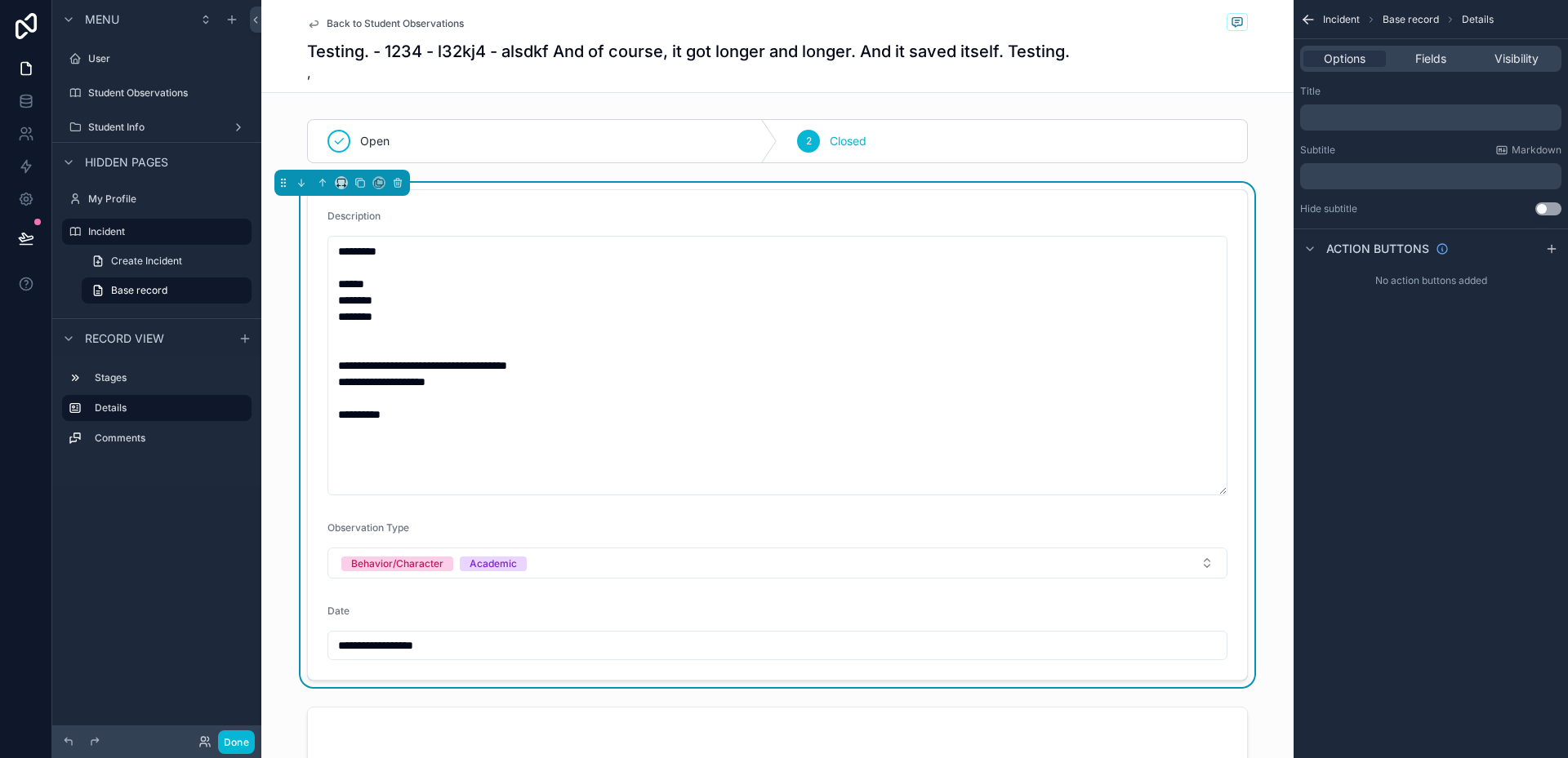
click at [1303, 20] on icon "scrollable content" at bounding box center [1305, 18] width 4 height 4
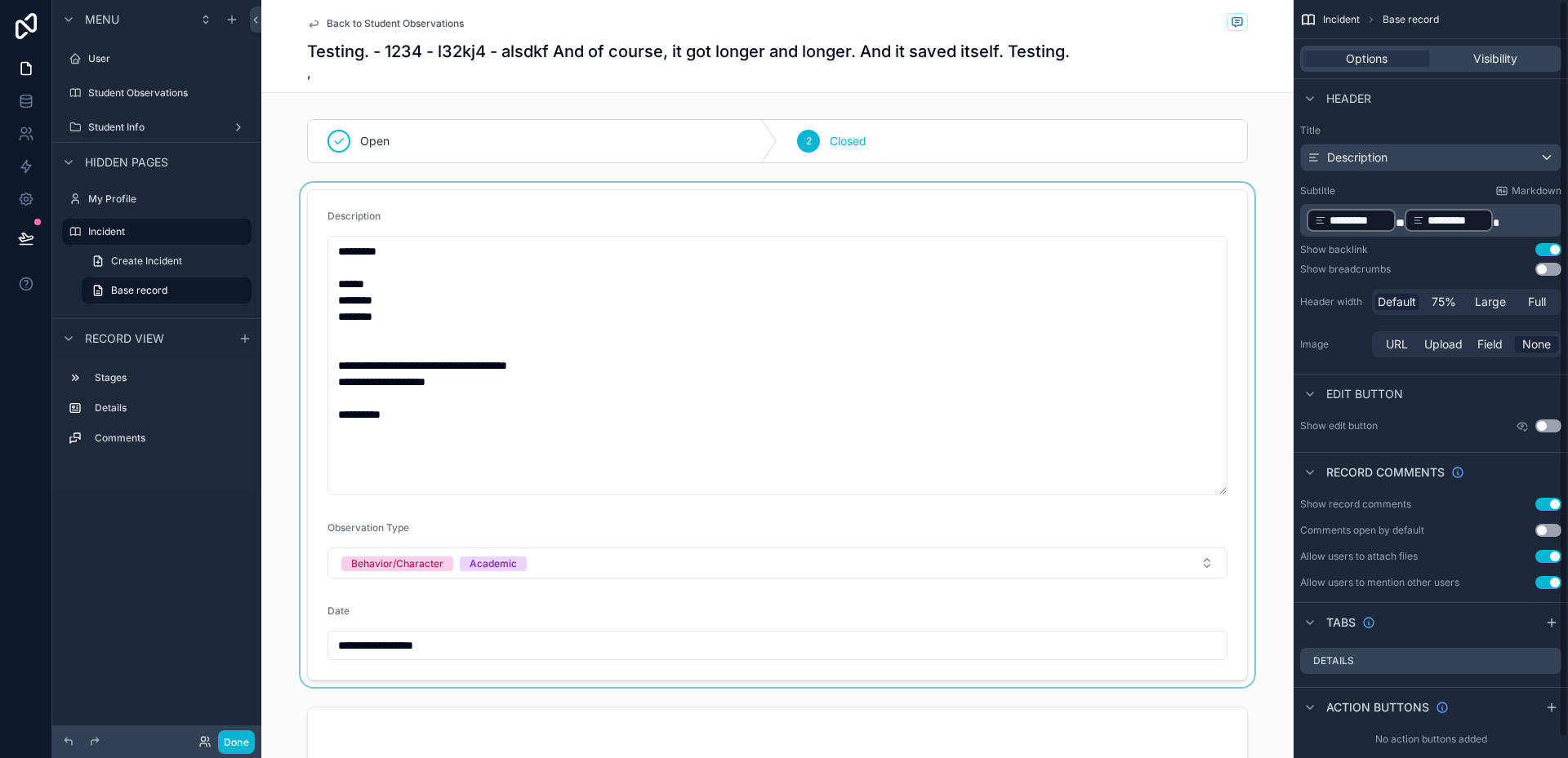
click at [1522, 212] on p "﻿ ********* ﻿ * ********* ﻿" at bounding box center [1432, 220] width 252 height 26
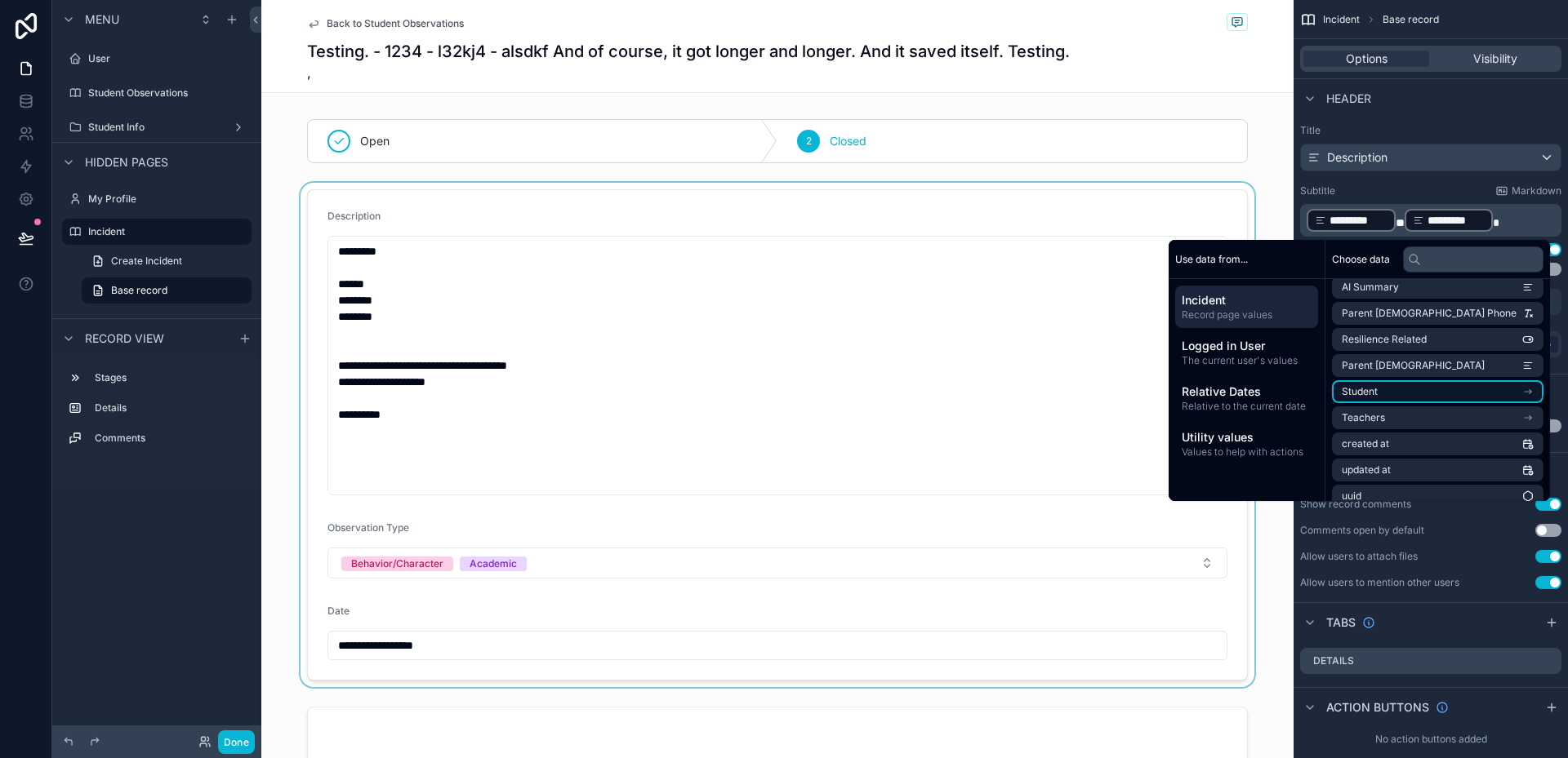
click at [1438, 398] on li "Student" at bounding box center [1438, 391] width 212 height 23
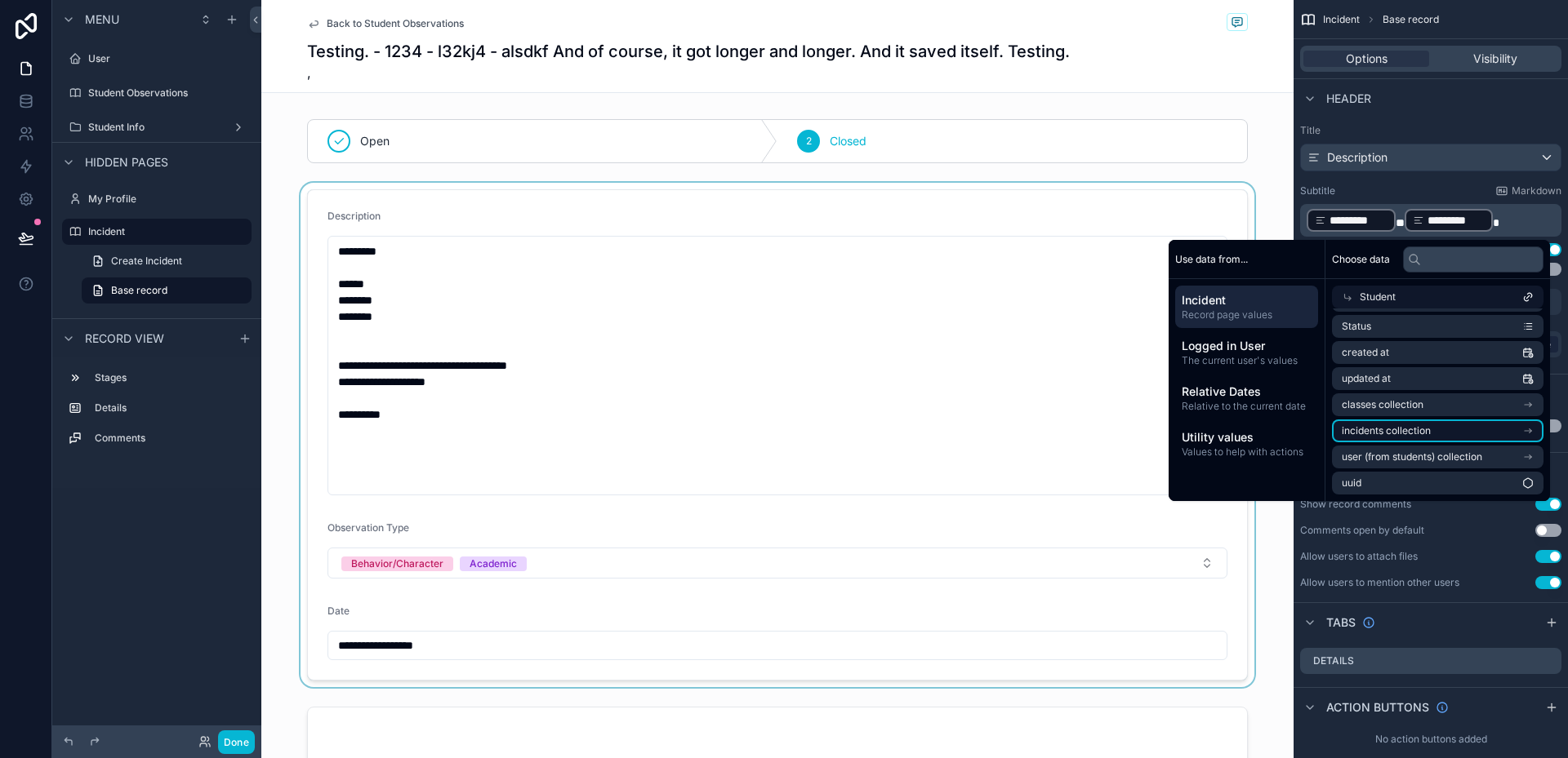
click at [1432, 437] on li "incidents collection" at bounding box center [1438, 431] width 212 height 23
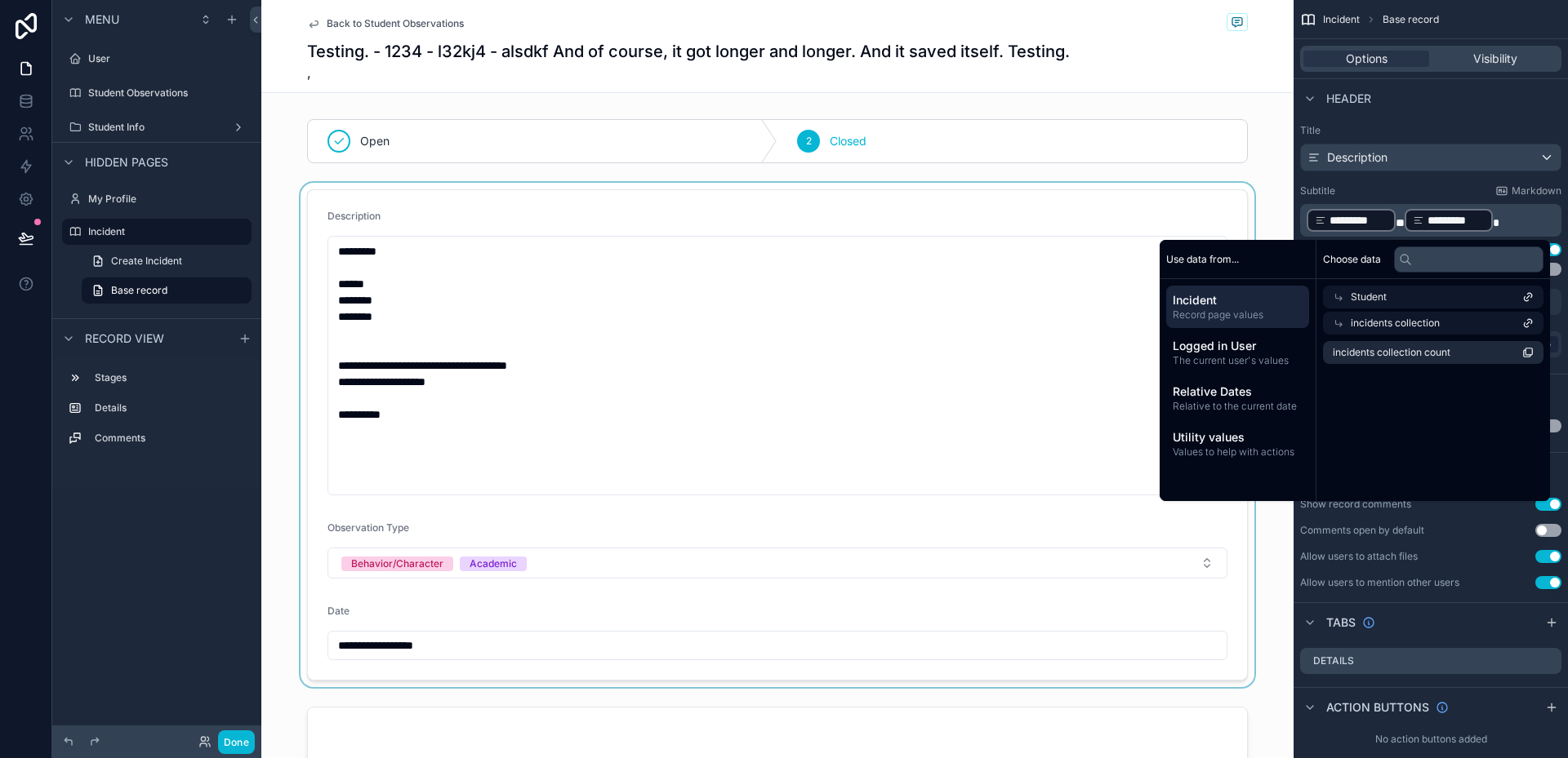
scroll to position [0, 0]
click at [1438, 322] on span "incidents collection" at bounding box center [1404, 323] width 89 height 13
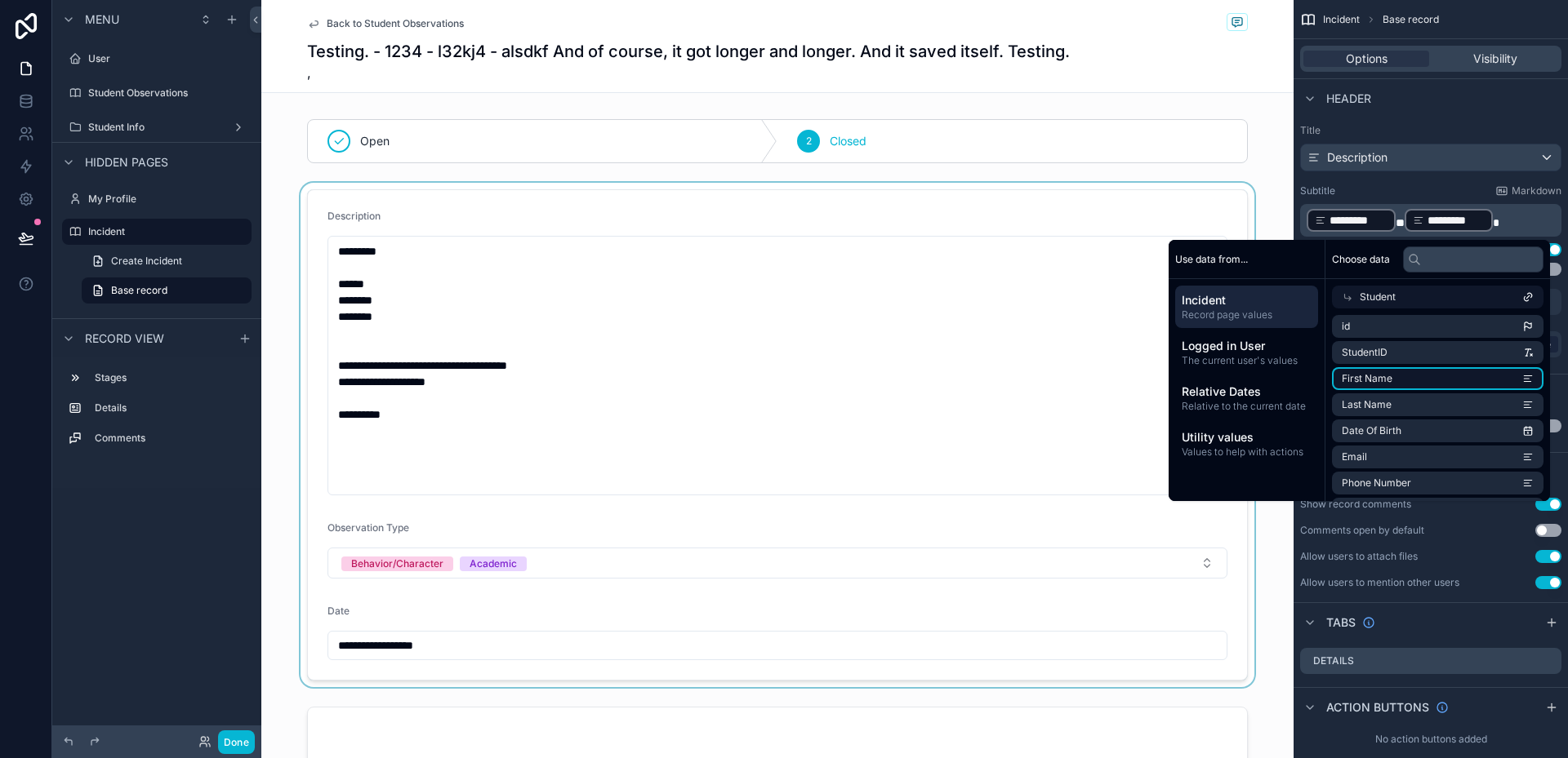
click at [1425, 373] on li "First Name" at bounding box center [1438, 378] width 212 height 23
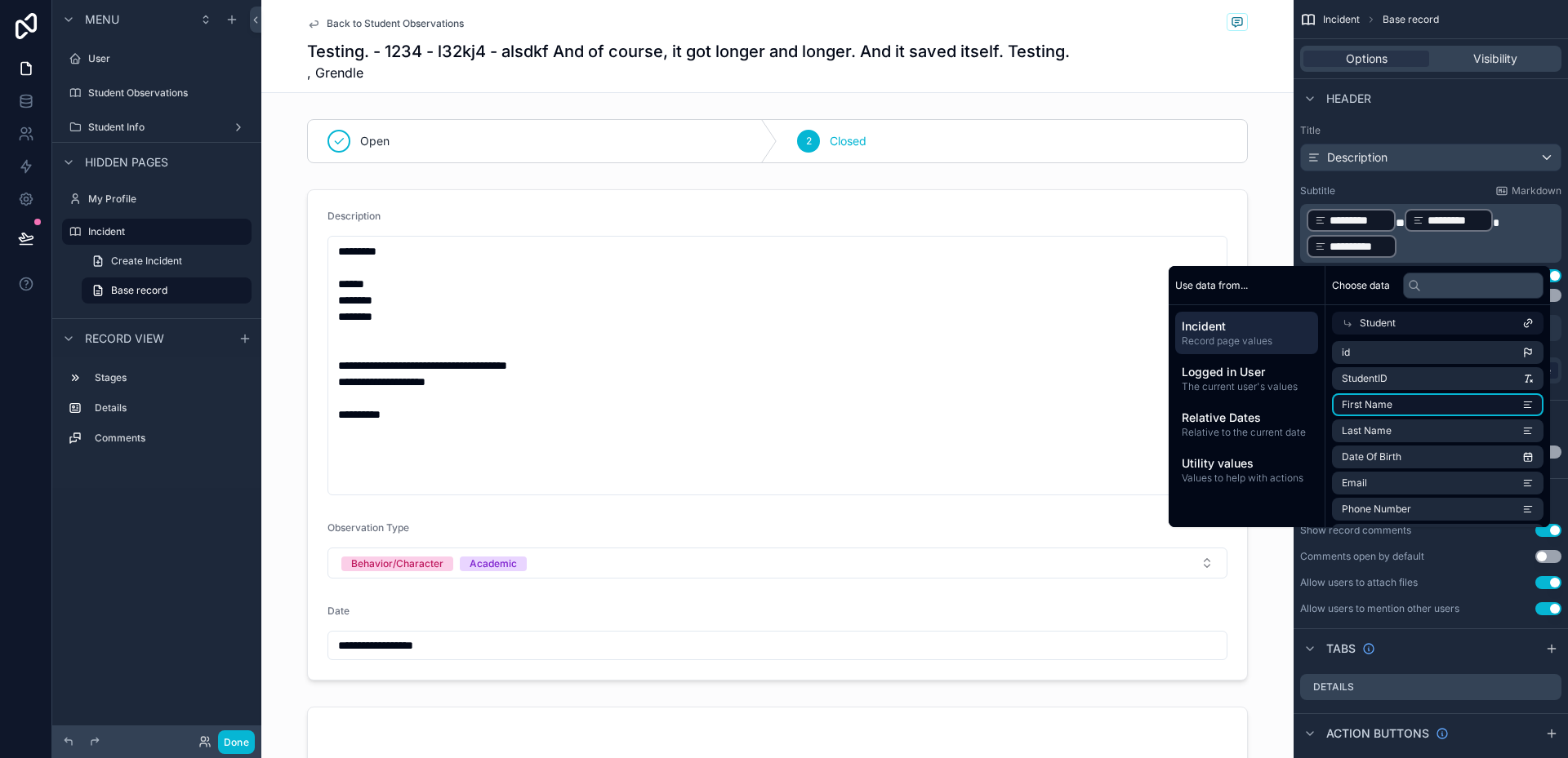
click at [1424, 400] on li "First Name" at bounding box center [1438, 405] width 212 height 23
click at [1519, 215] on p "**********" at bounding box center [1432, 233] width 252 height 52
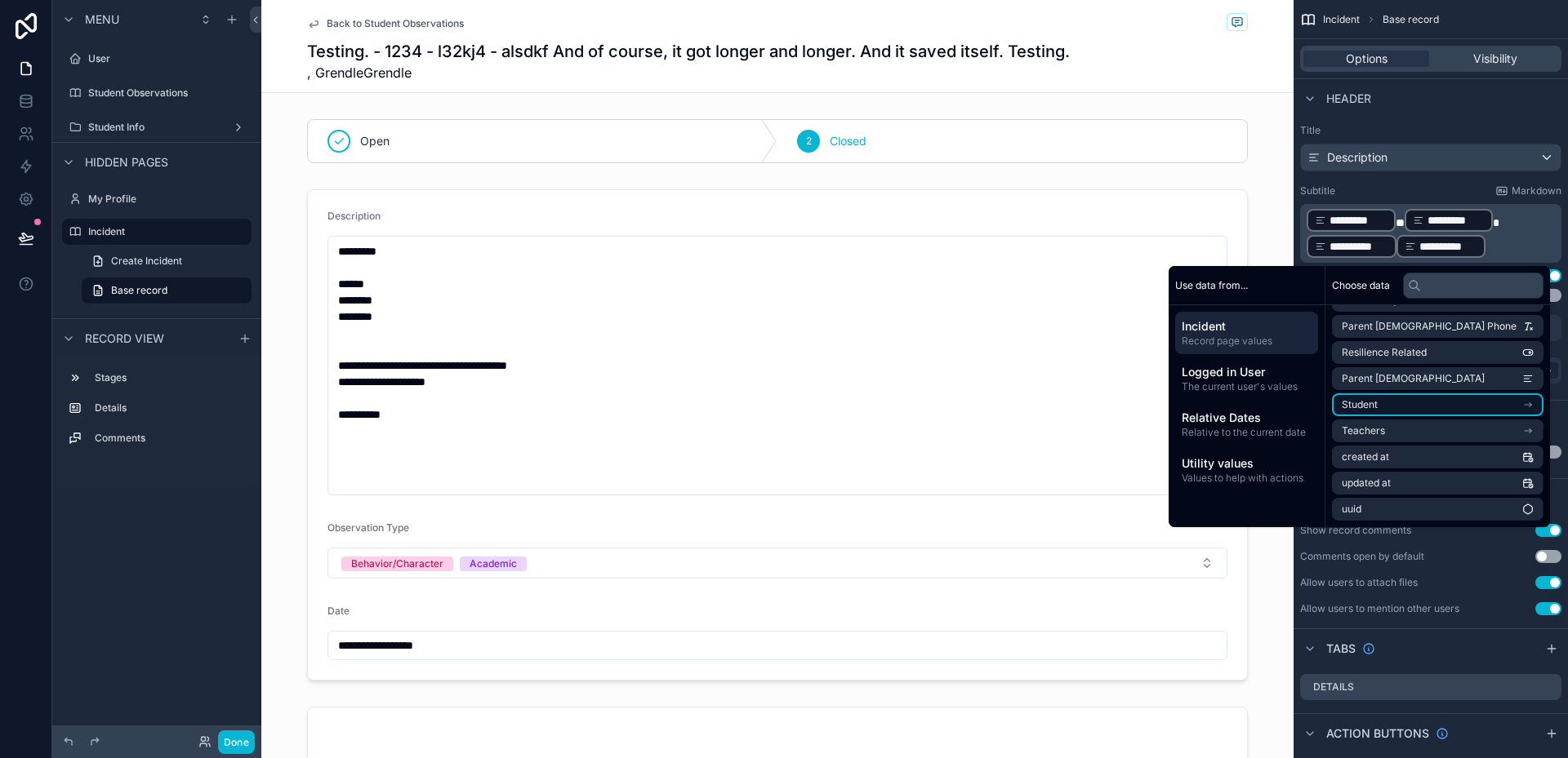
click at [1416, 402] on li "Student" at bounding box center [1438, 405] width 212 height 23
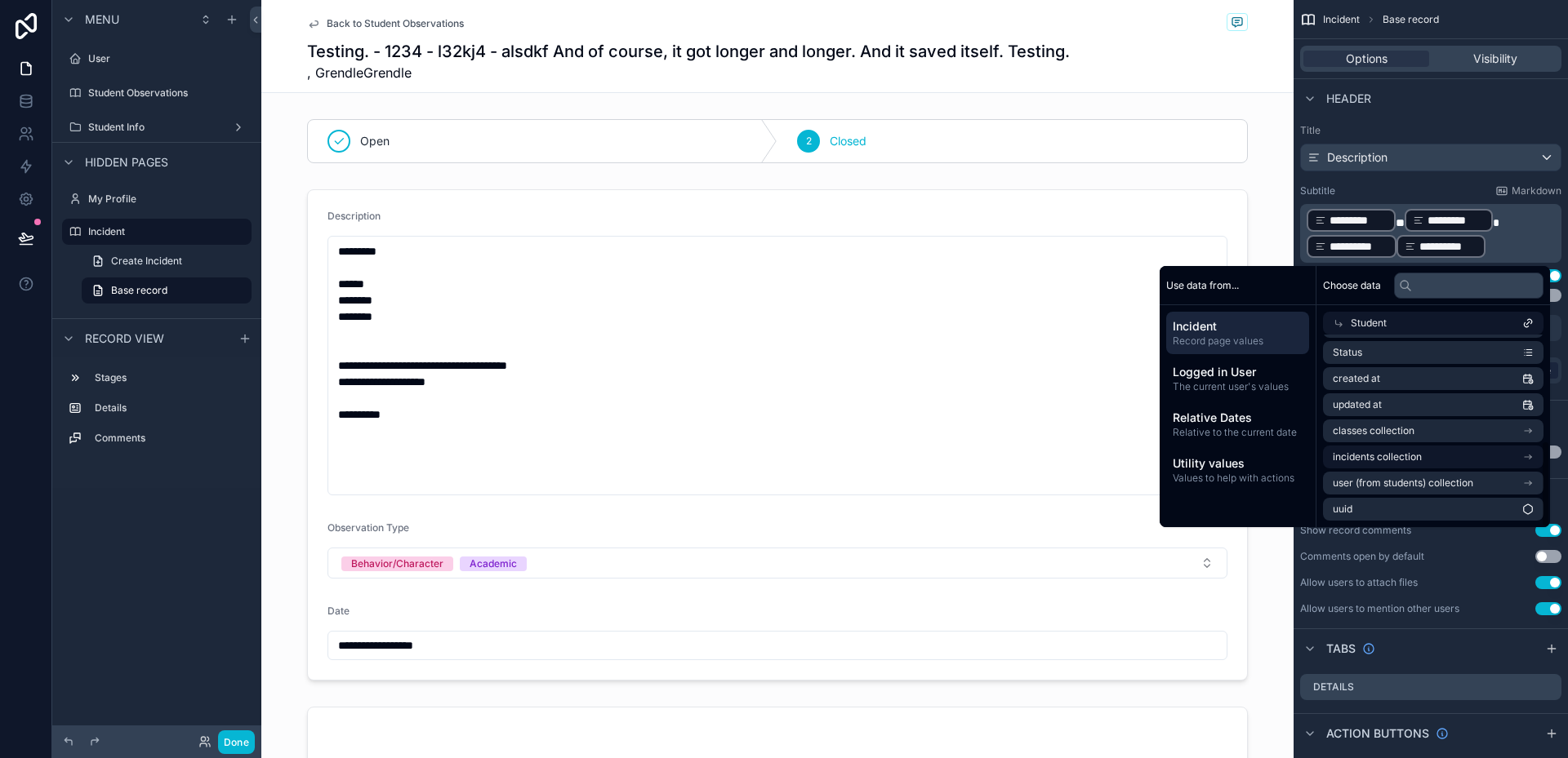
scroll to position [235, 0]
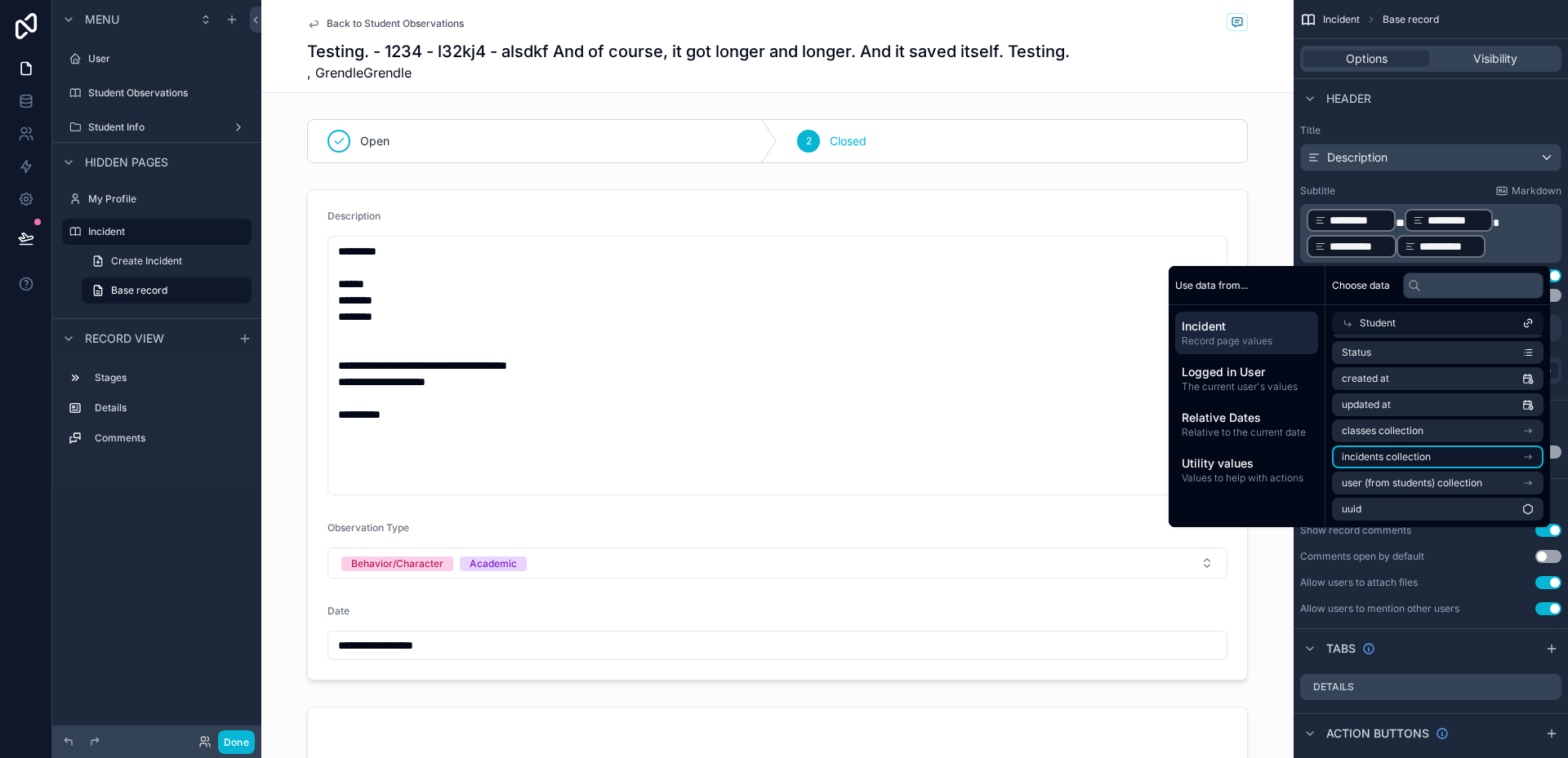
click at [1408, 465] on li "incidents collection" at bounding box center [1438, 457] width 212 height 23
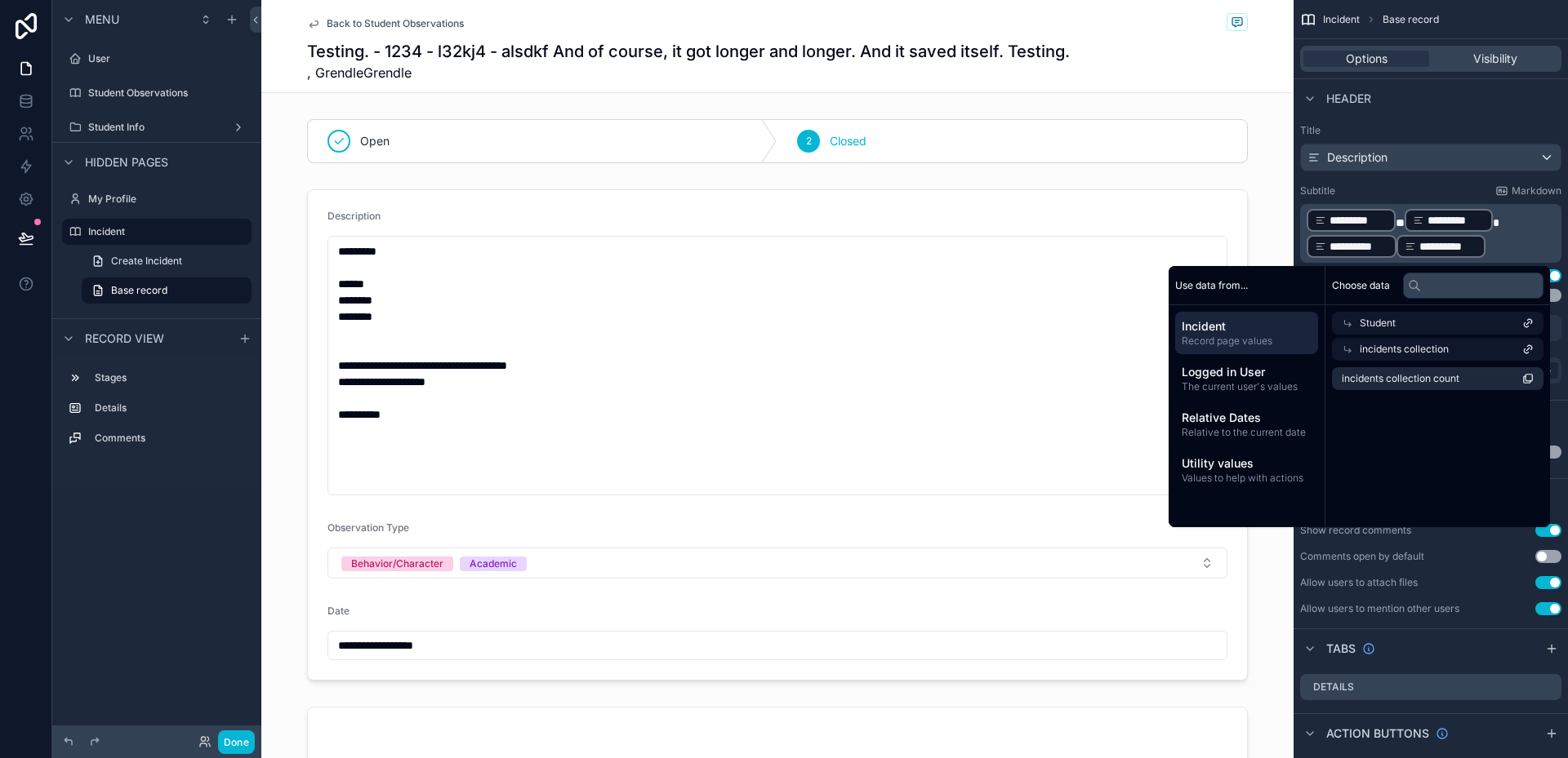
click at [1425, 350] on span "incidents collection" at bounding box center [1404, 349] width 89 height 13
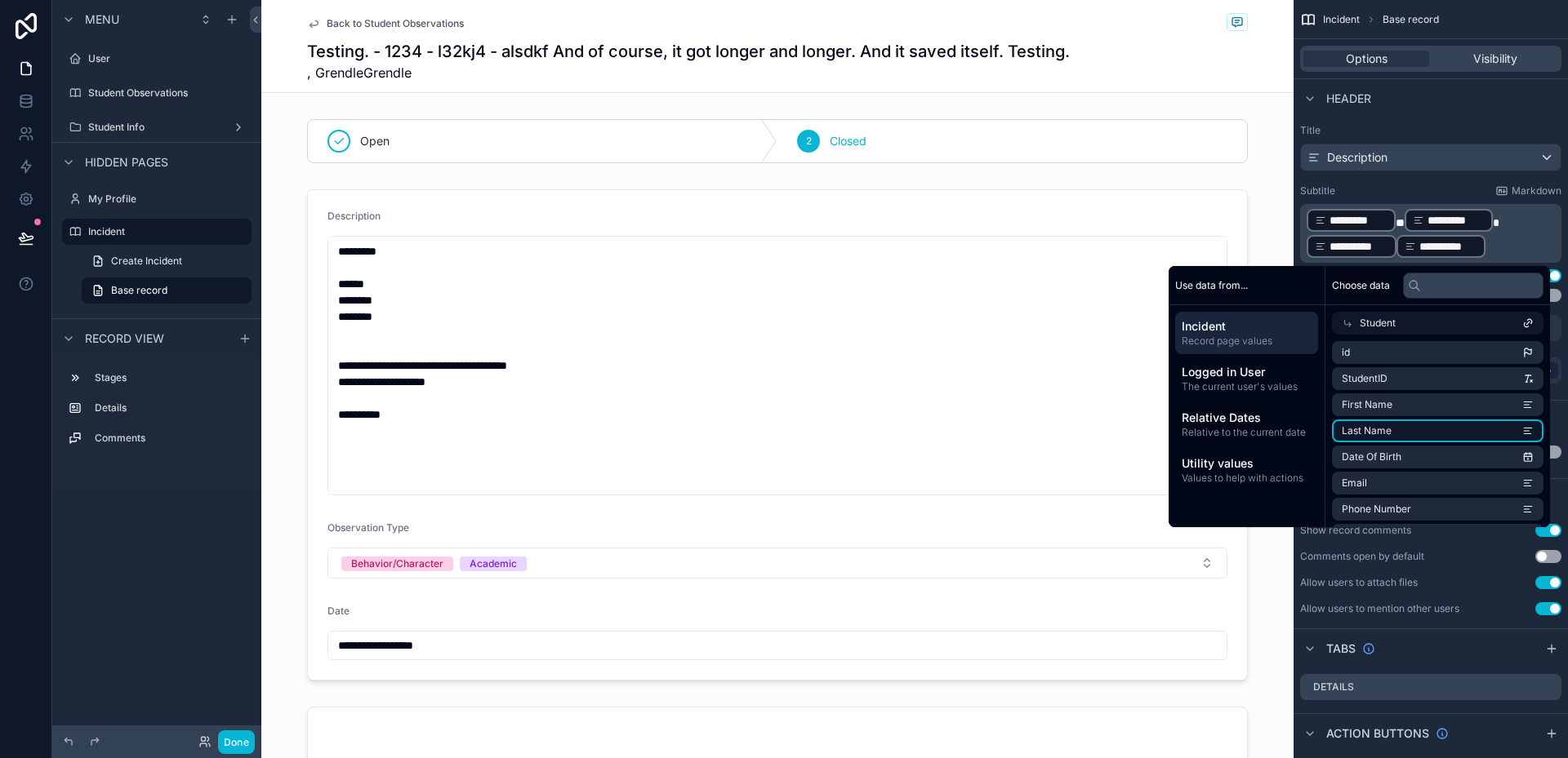
click at [1411, 428] on li "Last Name" at bounding box center [1438, 431] width 212 height 23
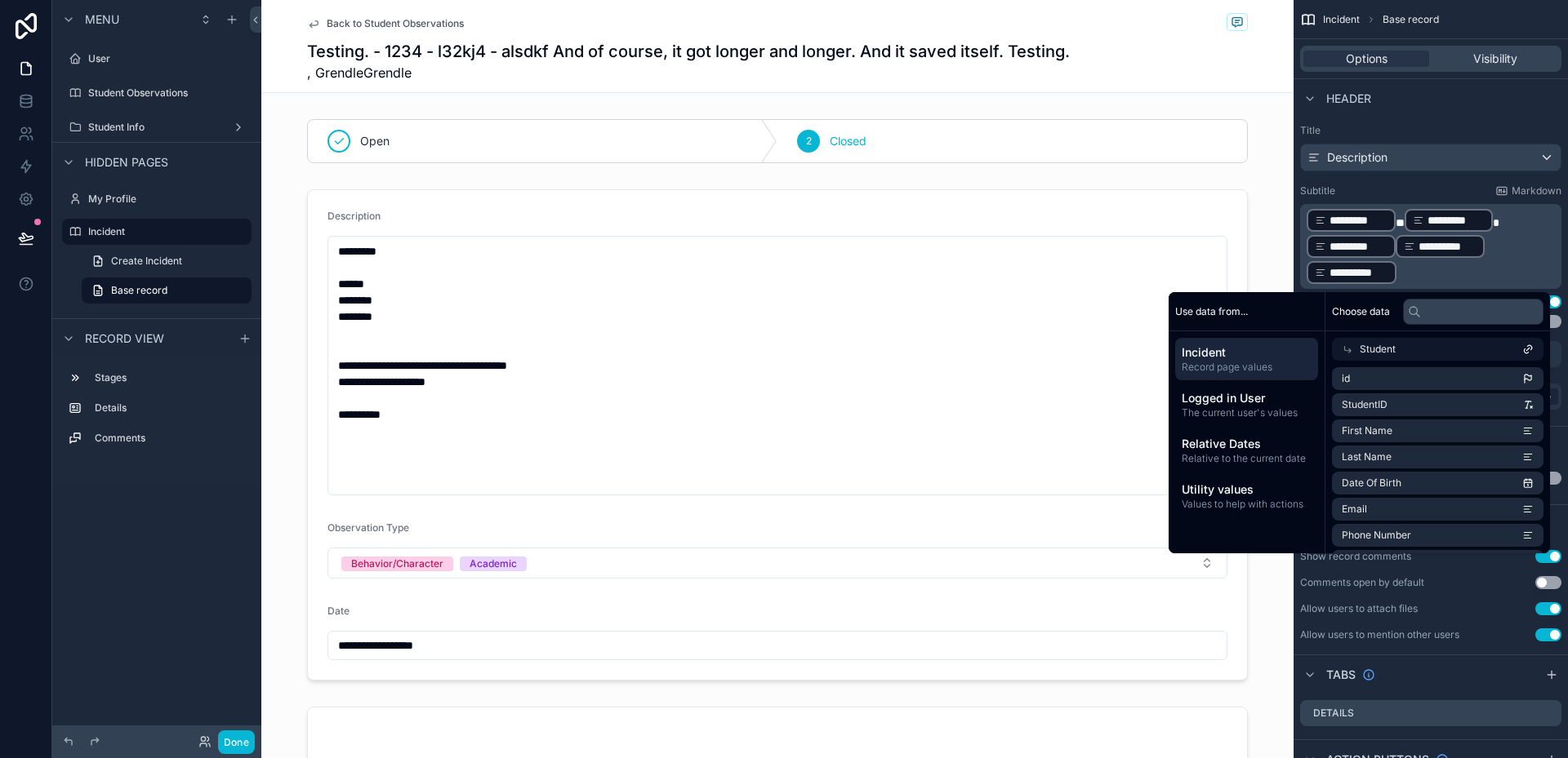
click at [1512, 261] on p "**********" at bounding box center [1432, 246] width 252 height 78
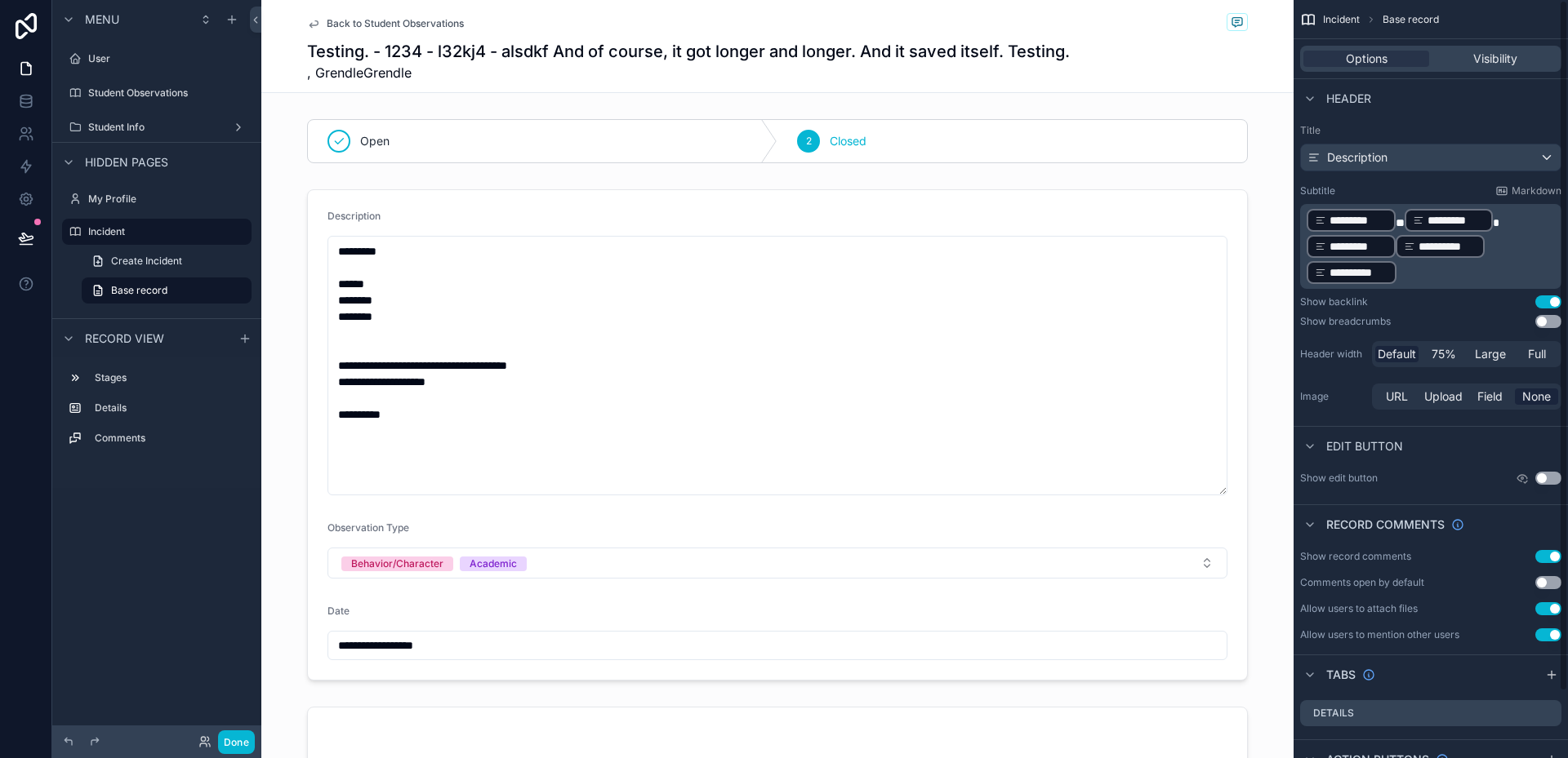
click at [1407, 272] on p "**********" at bounding box center [1432, 246] width 252 height 78
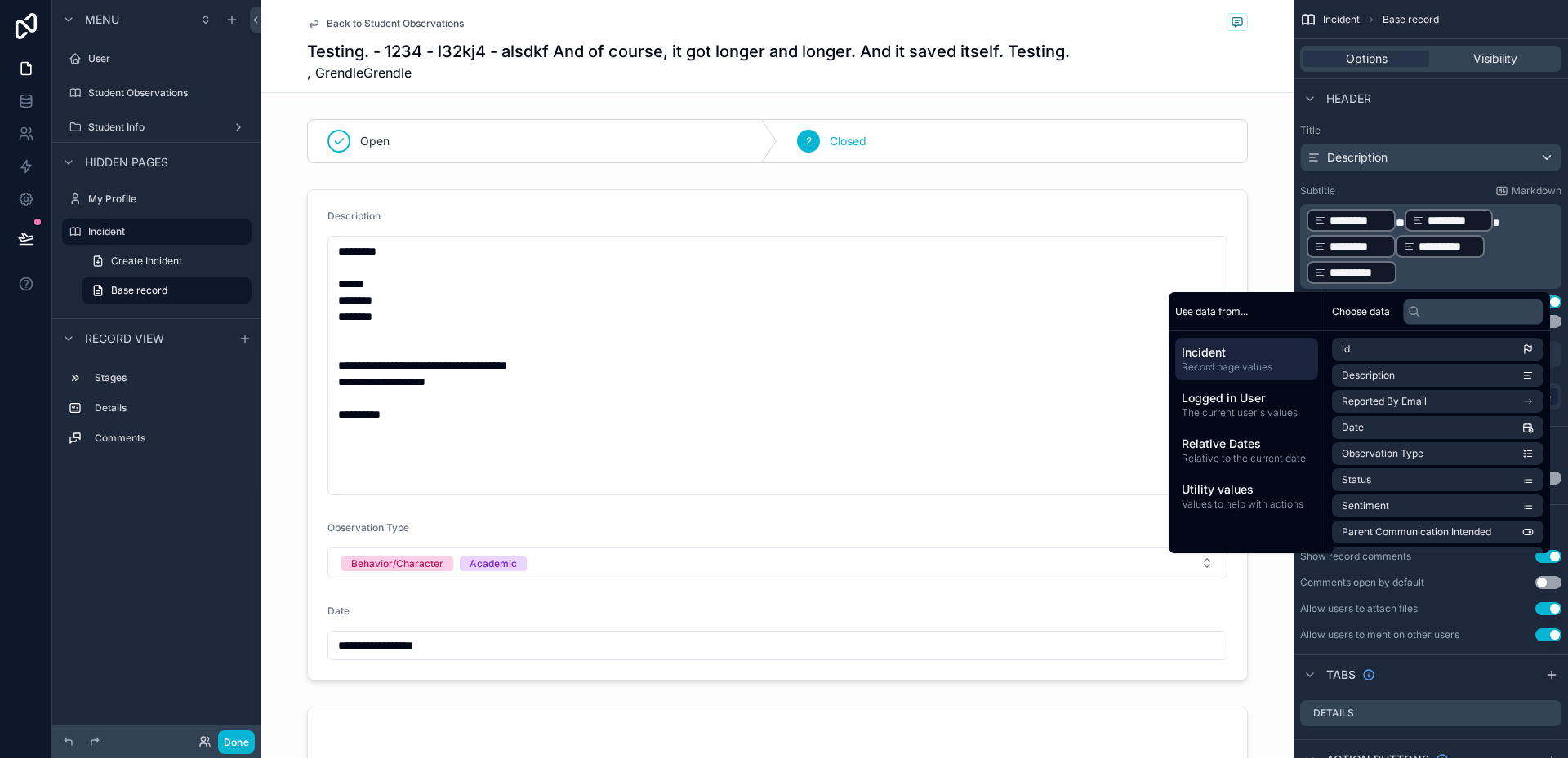
click at [1507, 253] on p "**********" at bounding box center [1432, 246] width 252 height 78
click at [1488, 241] on p "**********" at bounding box center [1432, 246] width 252 height 78
click at [1497, 266] on p "**********" at bounding box center [1432, 246] width 252 height 78
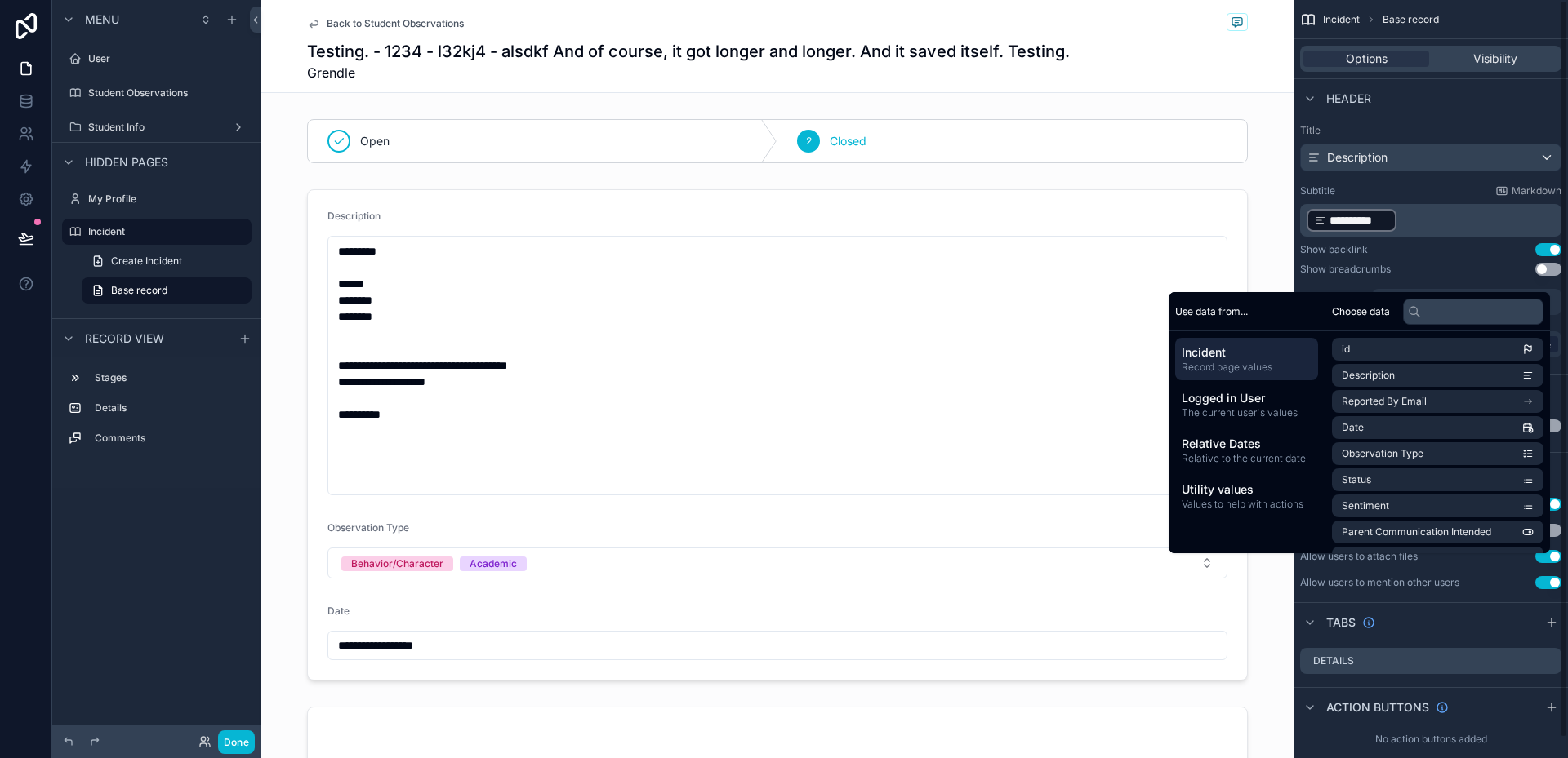
click at [1472, 219] on p "**********" at bounding box center [1432, 220] width 252 height 26
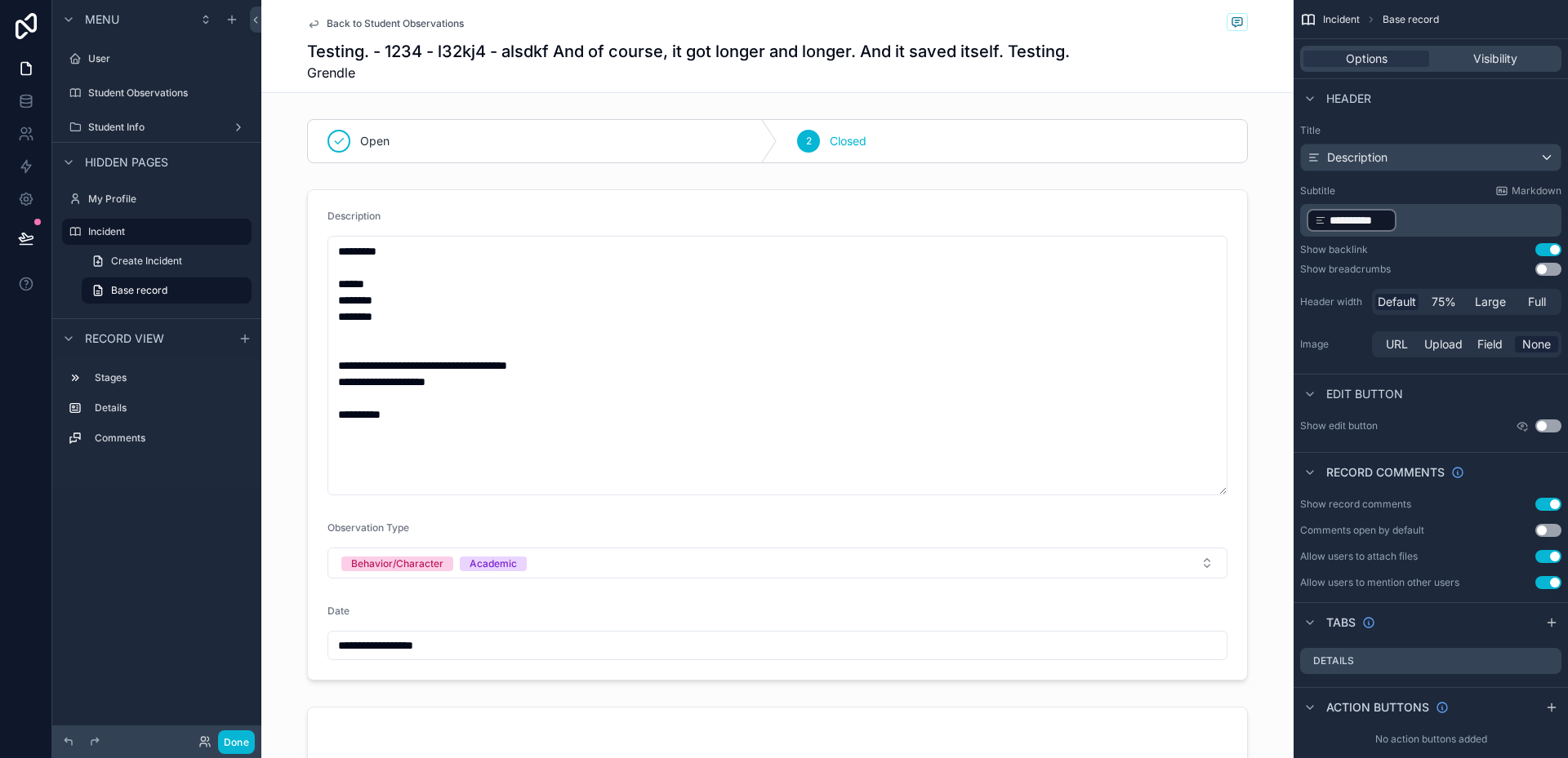
click at [1471, 215] on p "**********" at bounding box center [1432, 220] width 252 height 26
click at [1476, 221] on p "**********" at bounding box center [1432, 220] width 252 height 26
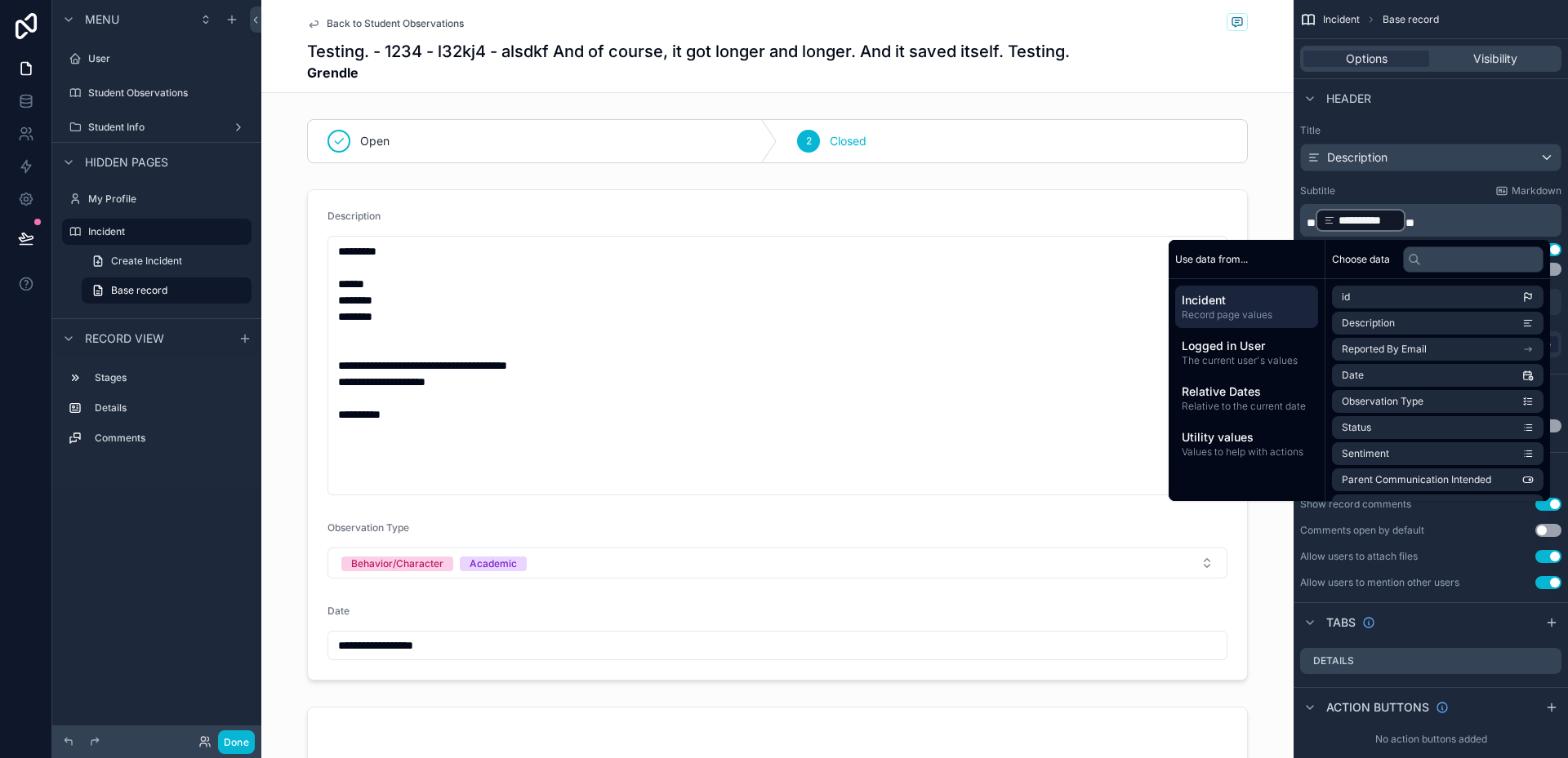
click at [1310, 217] on span "**" at bounding box center [1311, 223] width 9 height 11
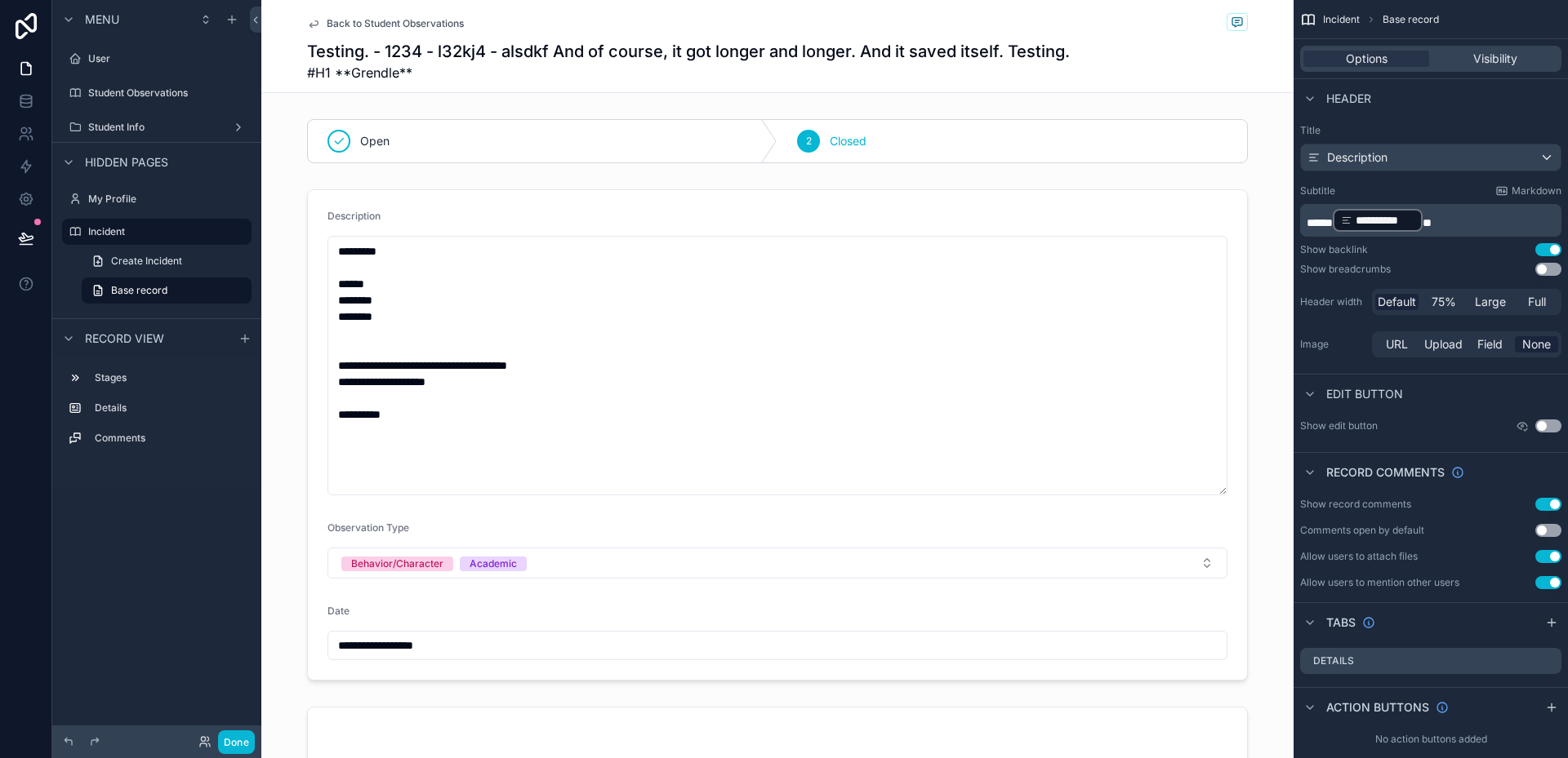
click at [1474, 214] on p "**********" at bounding box center [1432, 220] width 252 height 26
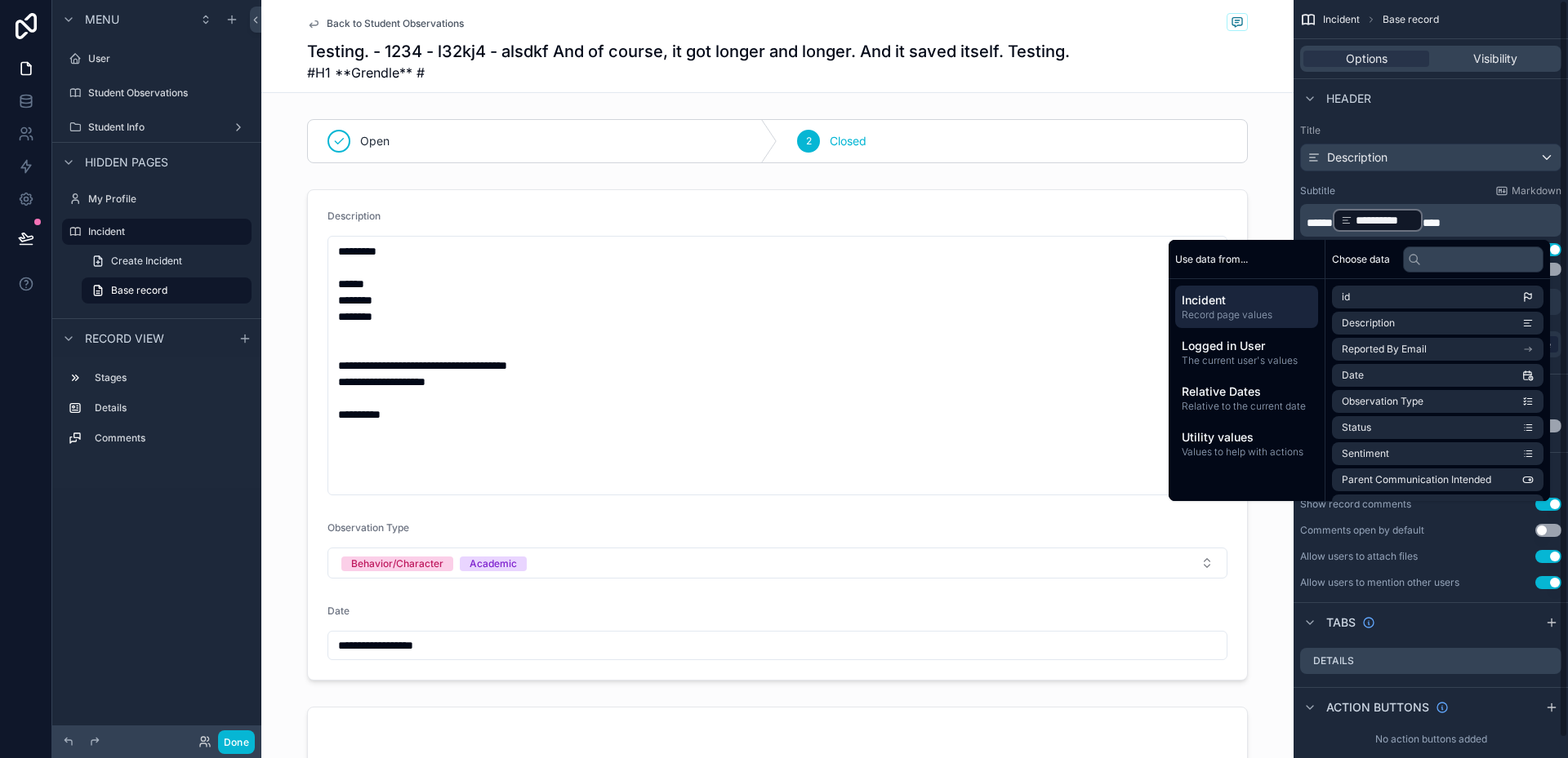
click at [1327, 219] on span "******" at bounding box center [1320, 223] width 26 height 11
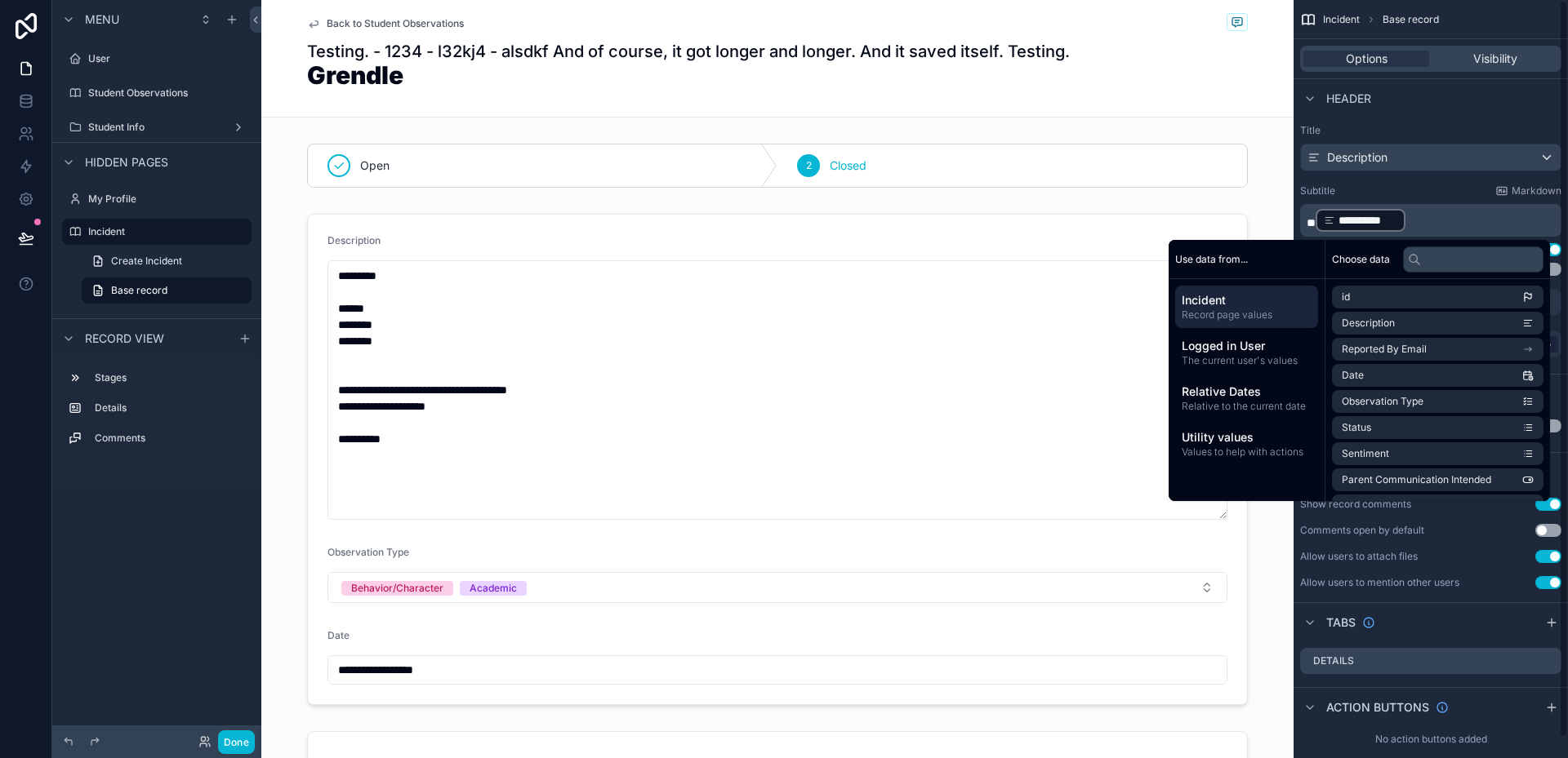
drag, startPoint x: 1411, startPoint y: 217, endPoint x: 1438, endPoint y: 216, distance: 27.0
click at [1412, 217] on p "**********" at bounding box center [1432, 220] width 252 height 26
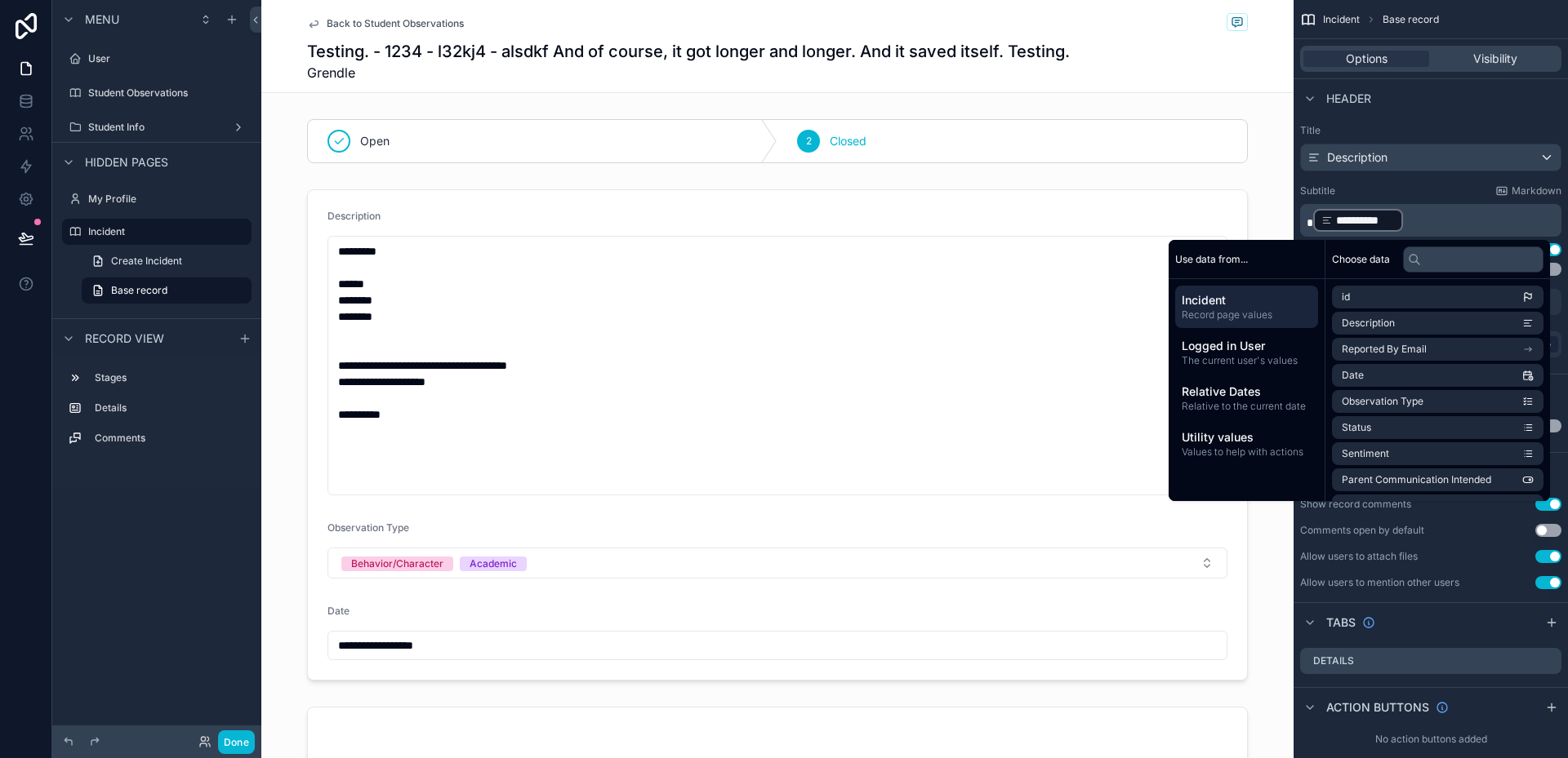
click at [1138, 71] on div "Testing. - 1234 - l32kj4 - alsdkf And of course, it got longer and longer. And …" at bounding box center [777, 61] width 941 height 43
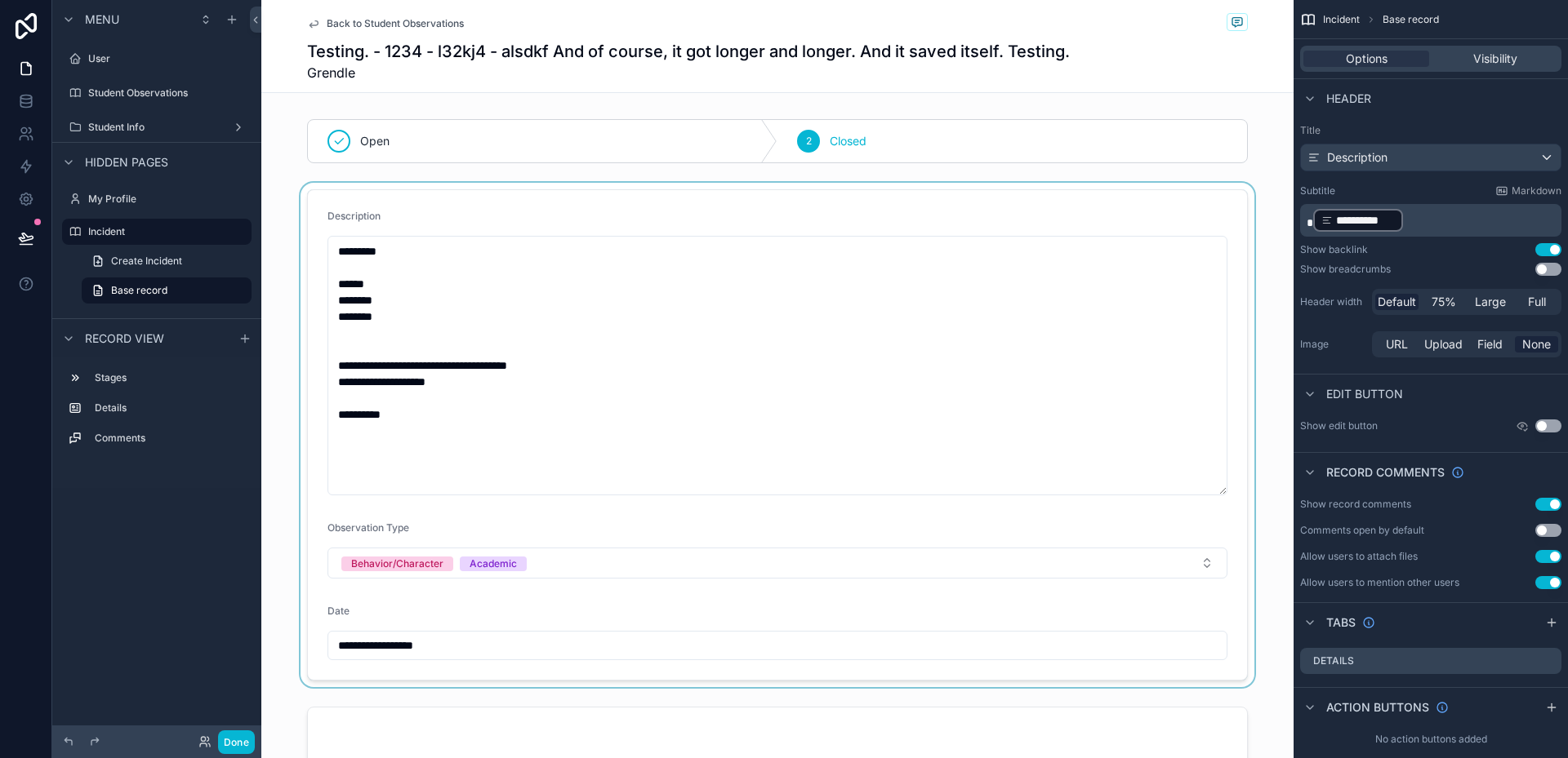
click at [526, 439] on div "scrollable content" at bounding box center [777, 435] width 1033 height 504
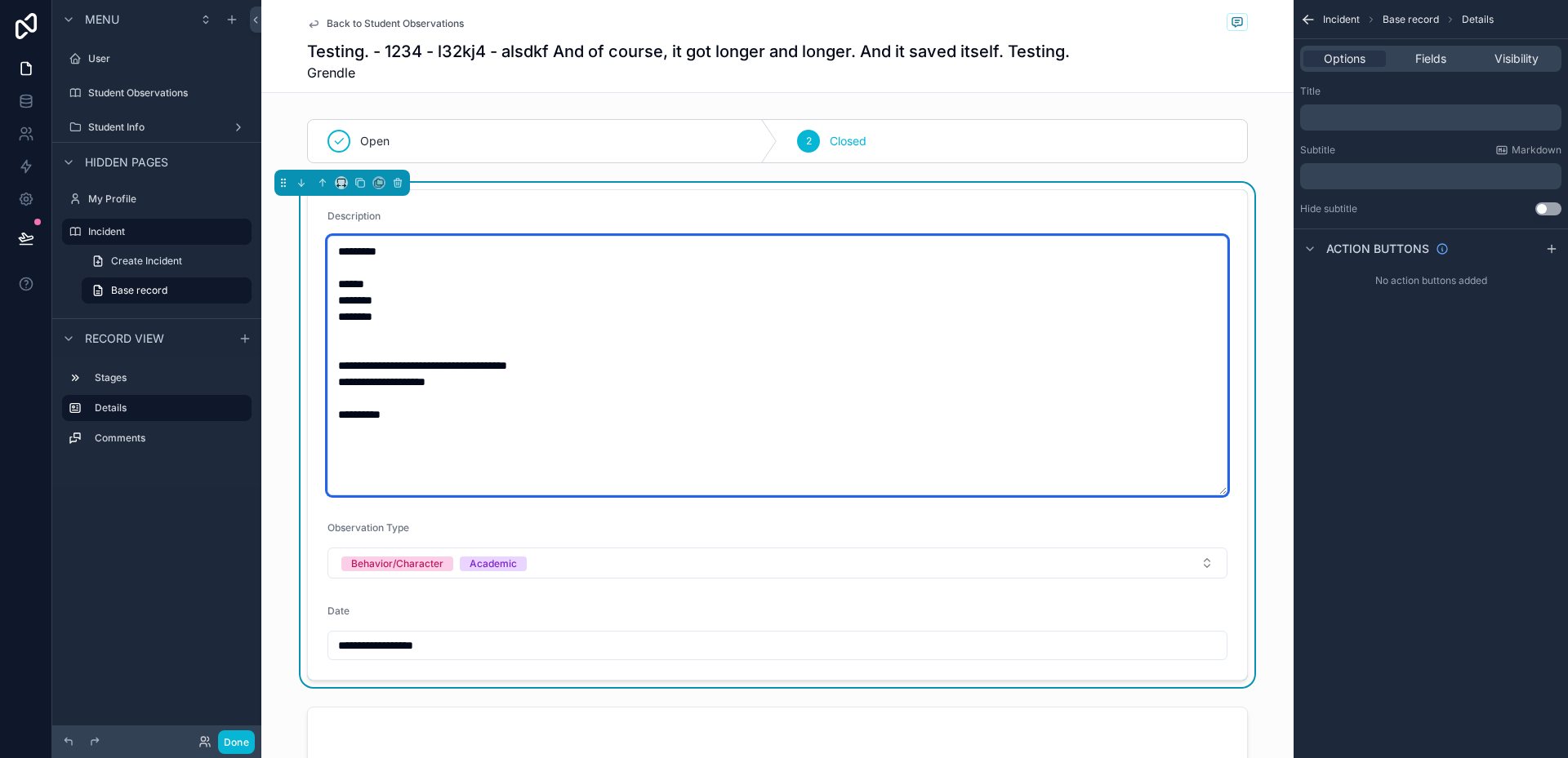
click at [558, 400] on textarea "**********" at bounding box center [777, 365] width 900 height 259
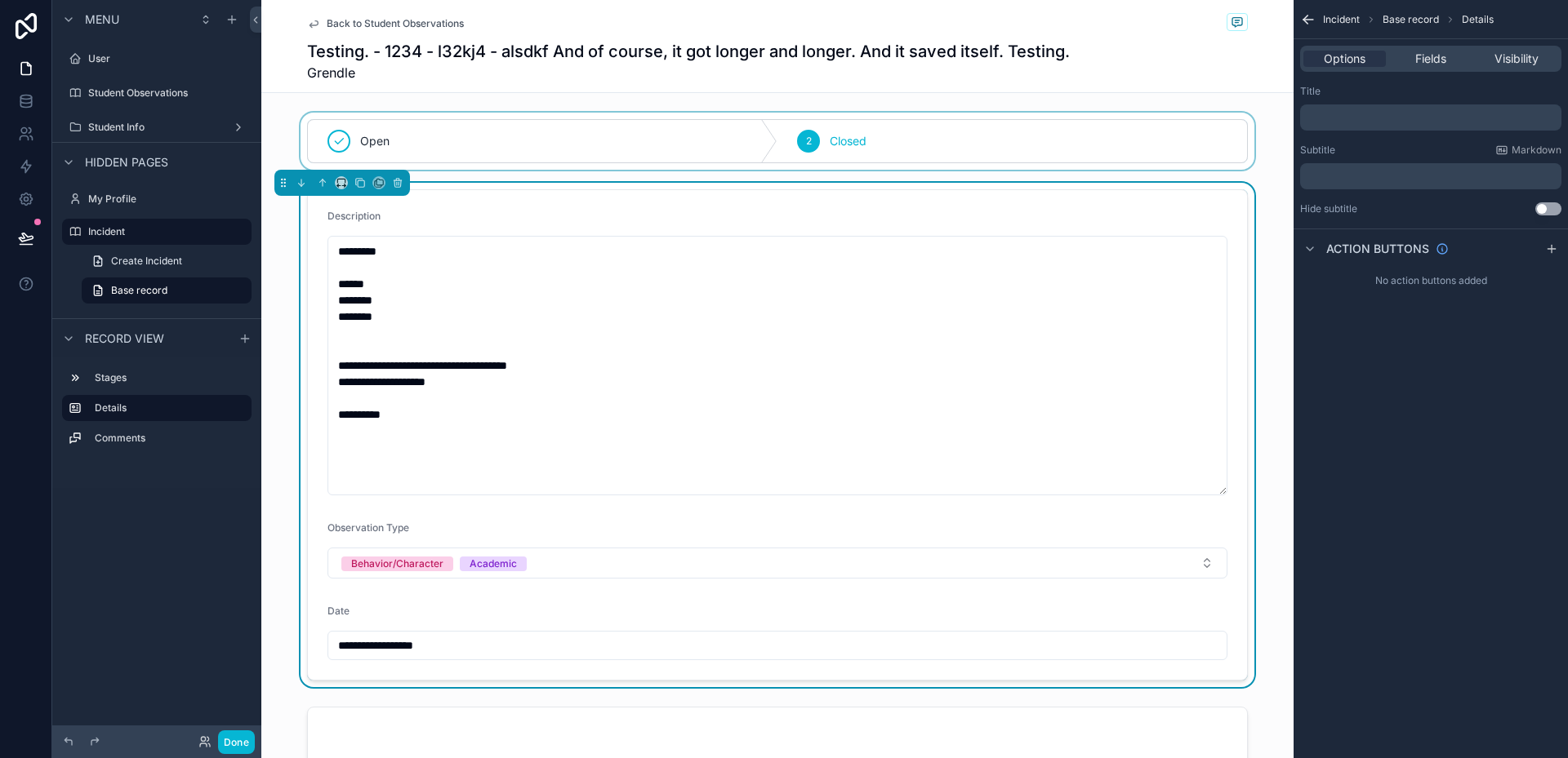
click at [846, 138] on div "scrollable content" at bounding box center [777, 141] width 1033 height 58
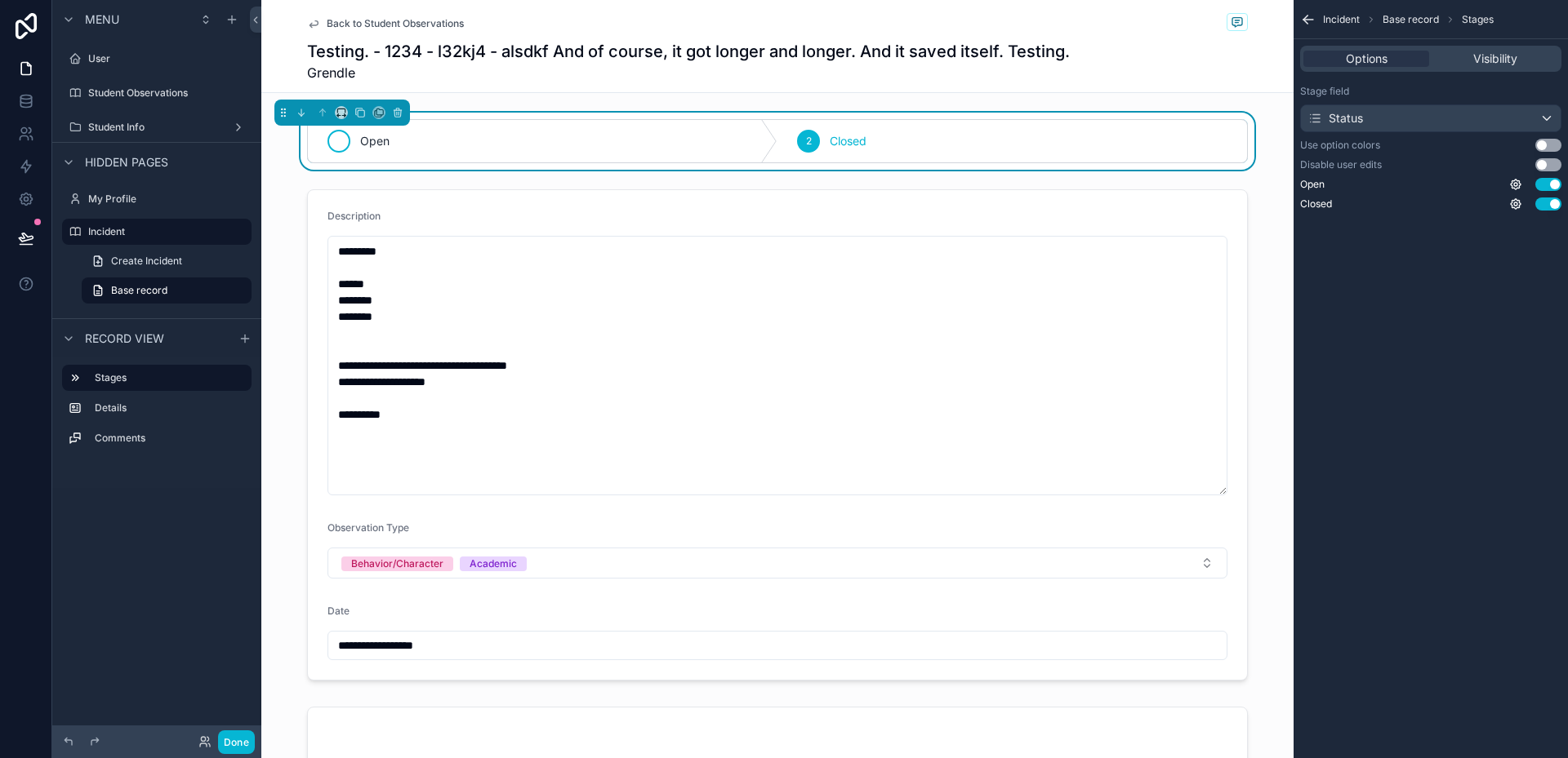
click at [628, 137] on div "Open" at bounding box center [542, 141] width 469 height 43
click at [863, 129] on div "2 Closed" at bounding box center [1012, 141] width 469 height 43
click at [800, 340] on div "scrollable content" at bounding box center [777, 435] width 1033 height 504
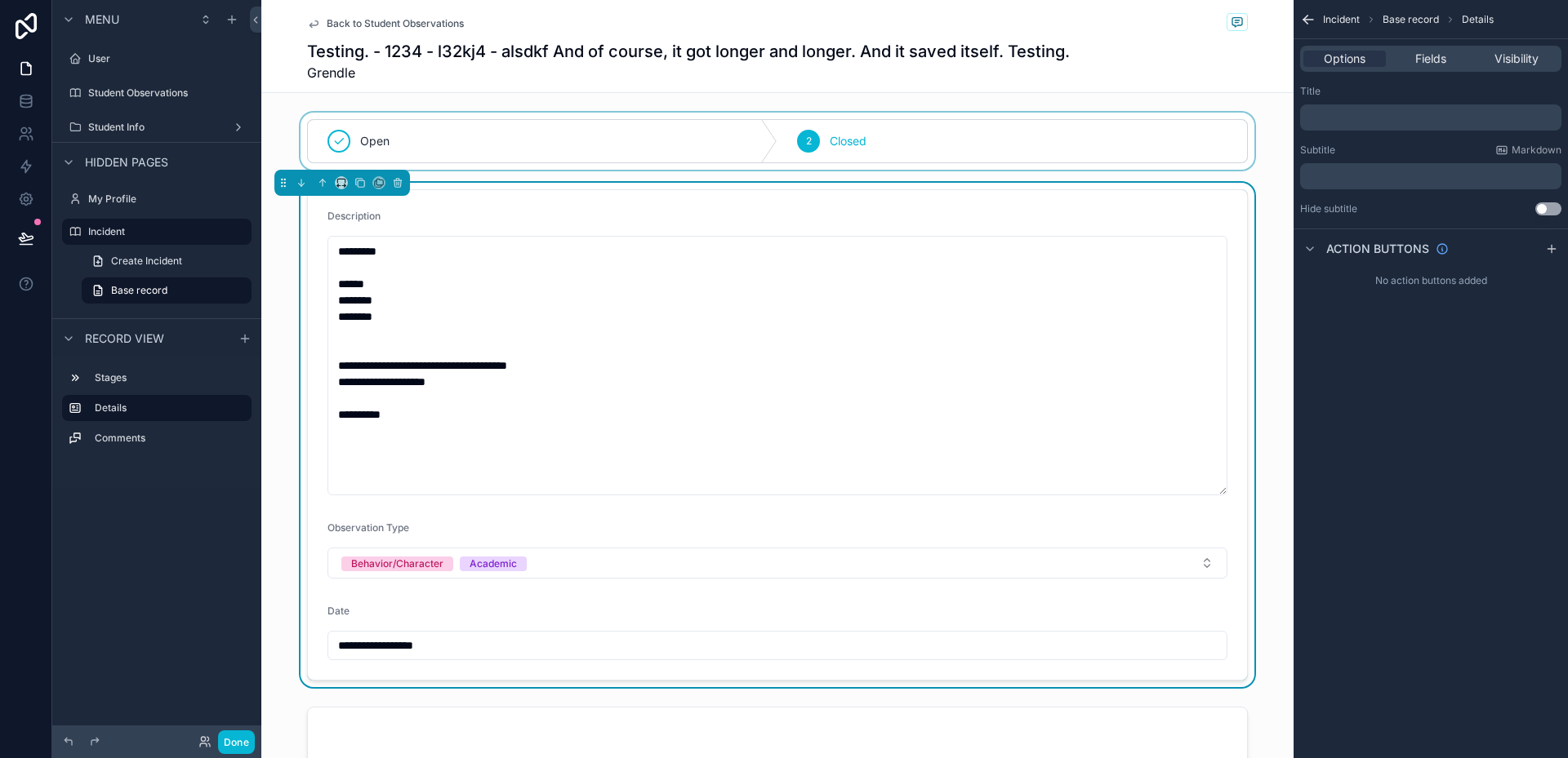
click at [430, 23] on span "Back to Student Observations" at bounding box center [395, 23] width 138 height 13
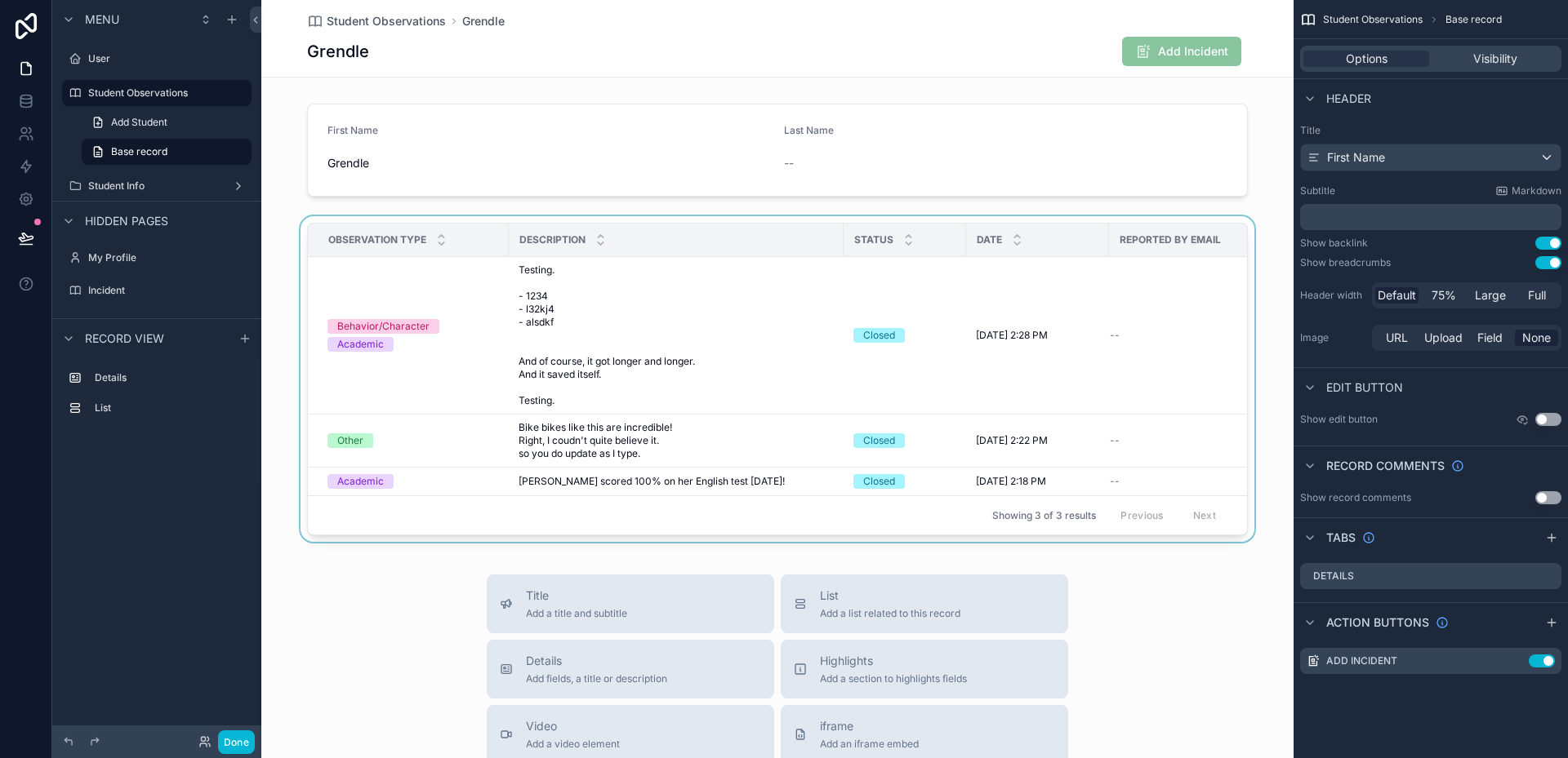
click at [691, 367] on div "scrollable content" at bounding box center [777, 383] width 1033 height 333
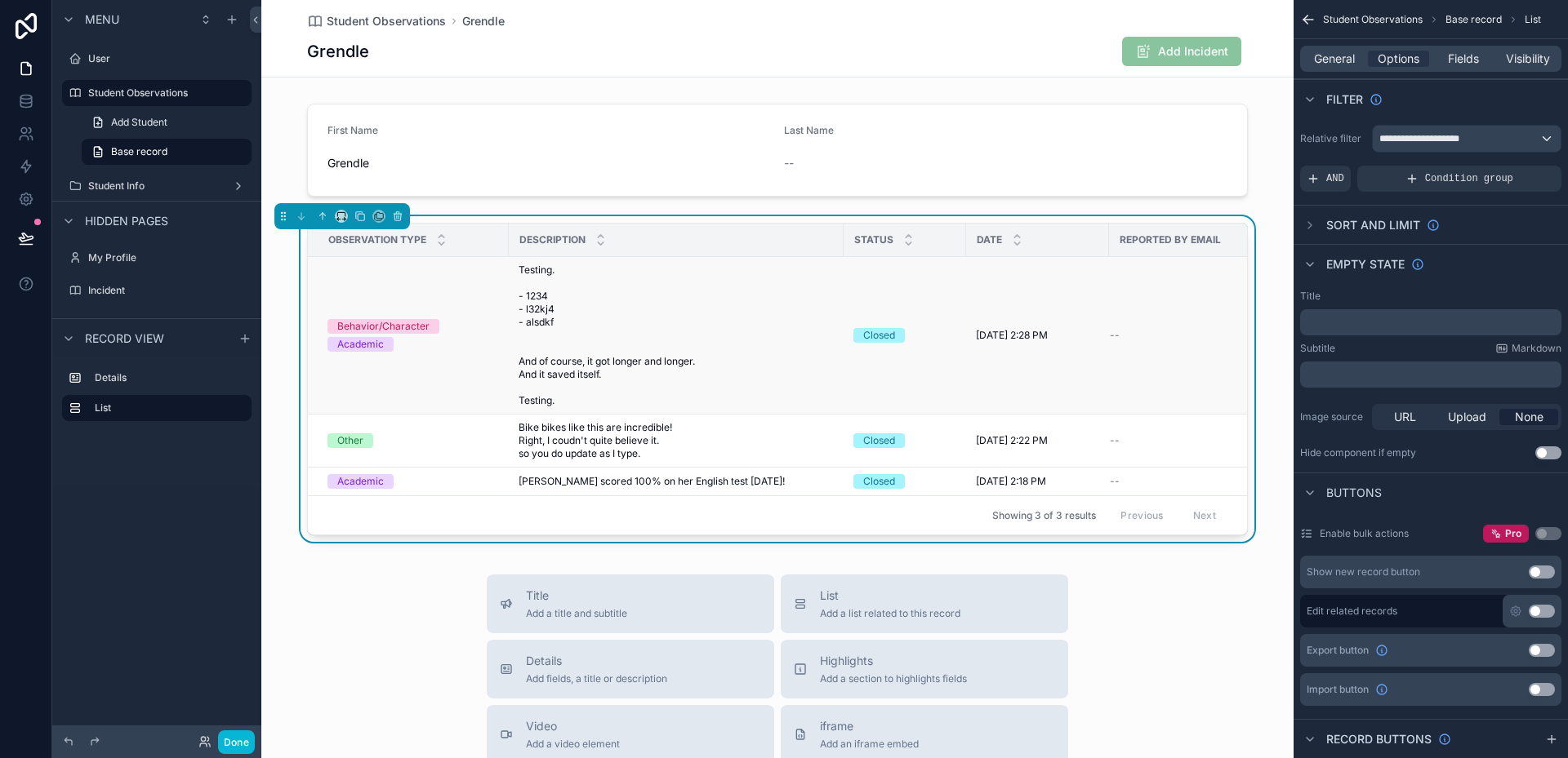
click at [716, 349] on span "Testing. - 1234 - l32kj4 - alsdkf And of course, it got longer and longer. And …" at bounding box center [676, 335] width 315 height 144
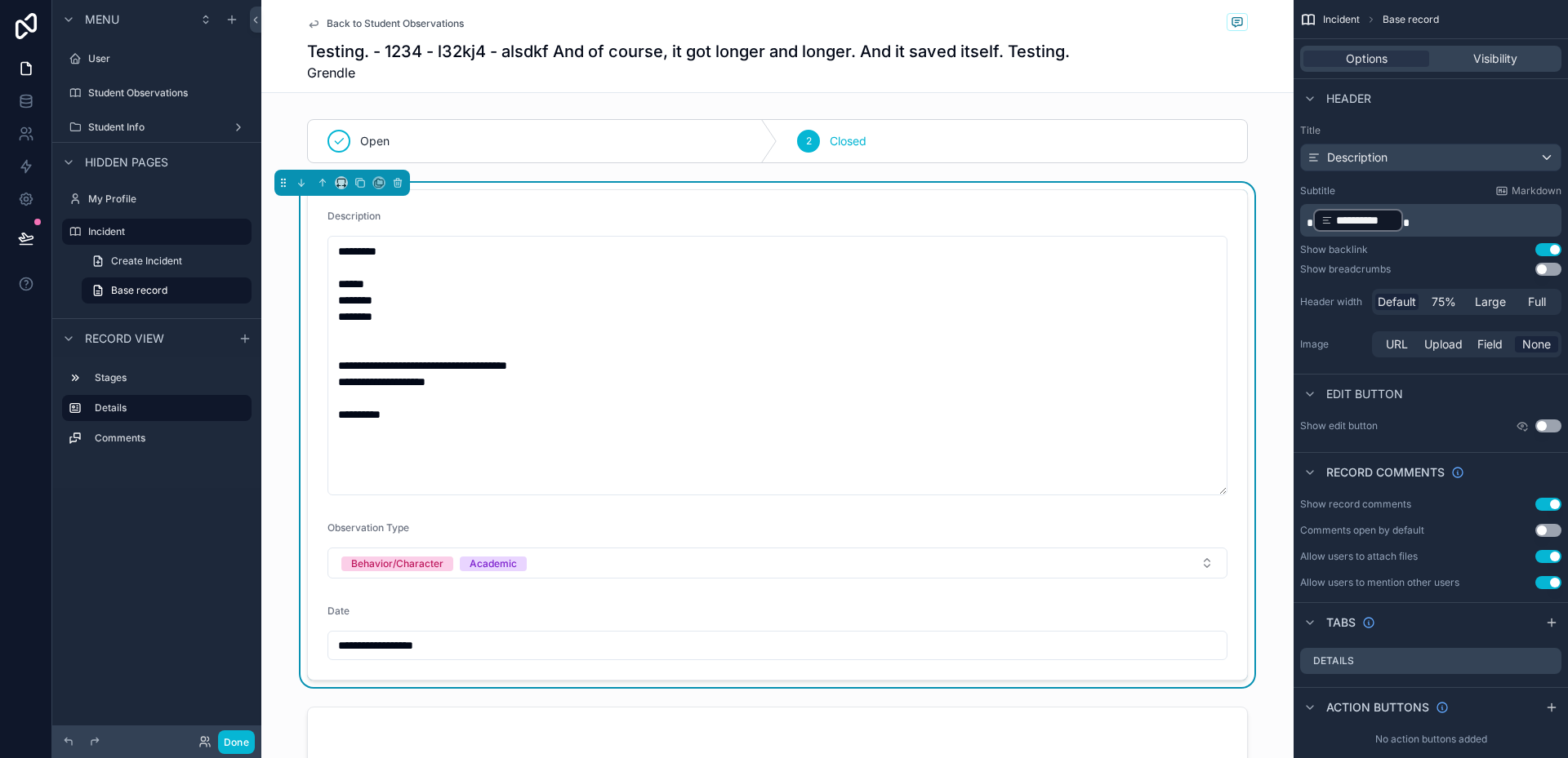
click at [627, 213] on div "Description" at bounding box center [777, 219] width 900 height 20
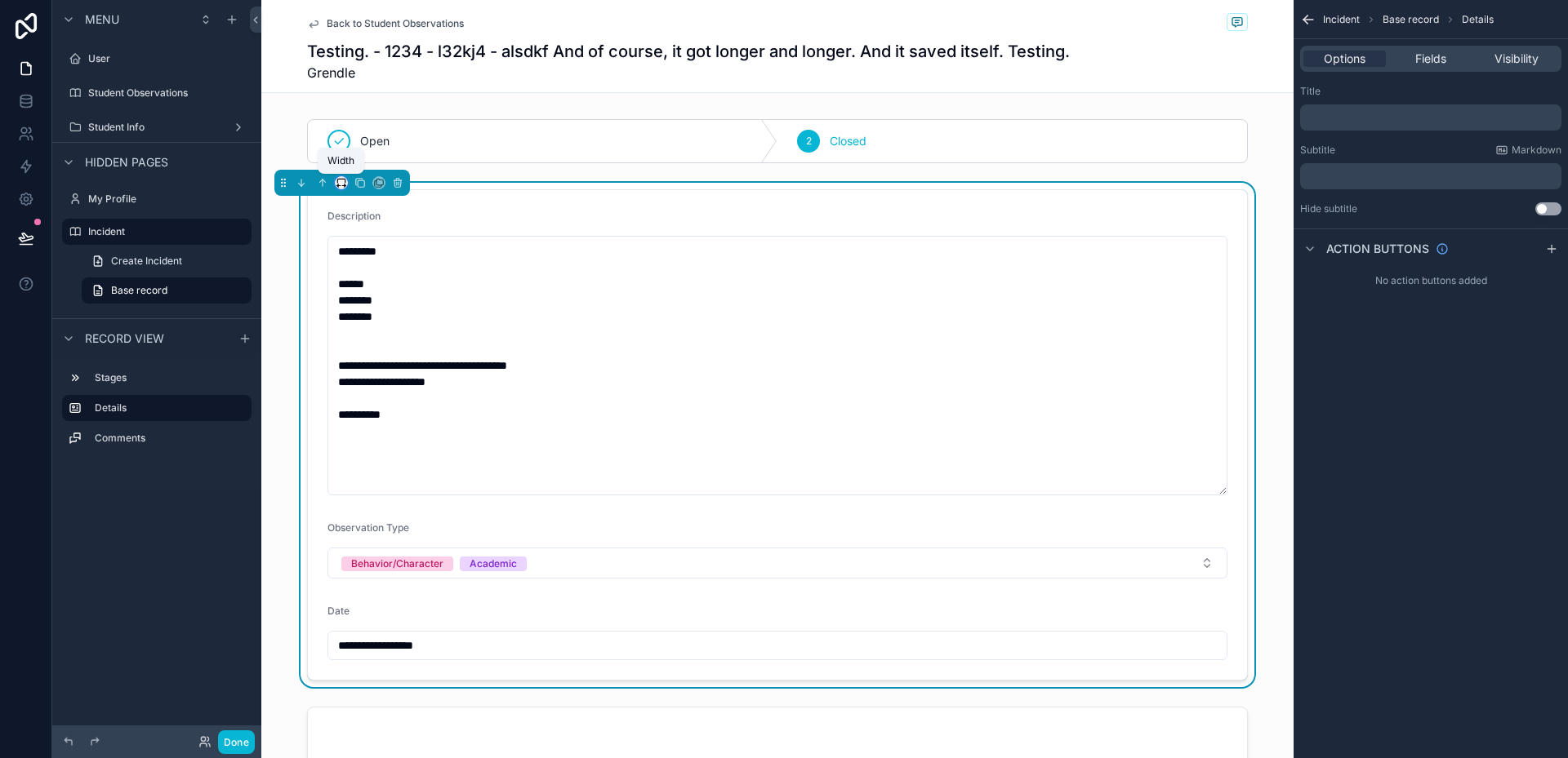
click at [341, 182] on icon "scrollable content" at bounding box center [341, 183] width 11 height 11
click at [382, 293] on div "50%" at bounding box center [375, 307] width 71 height 30
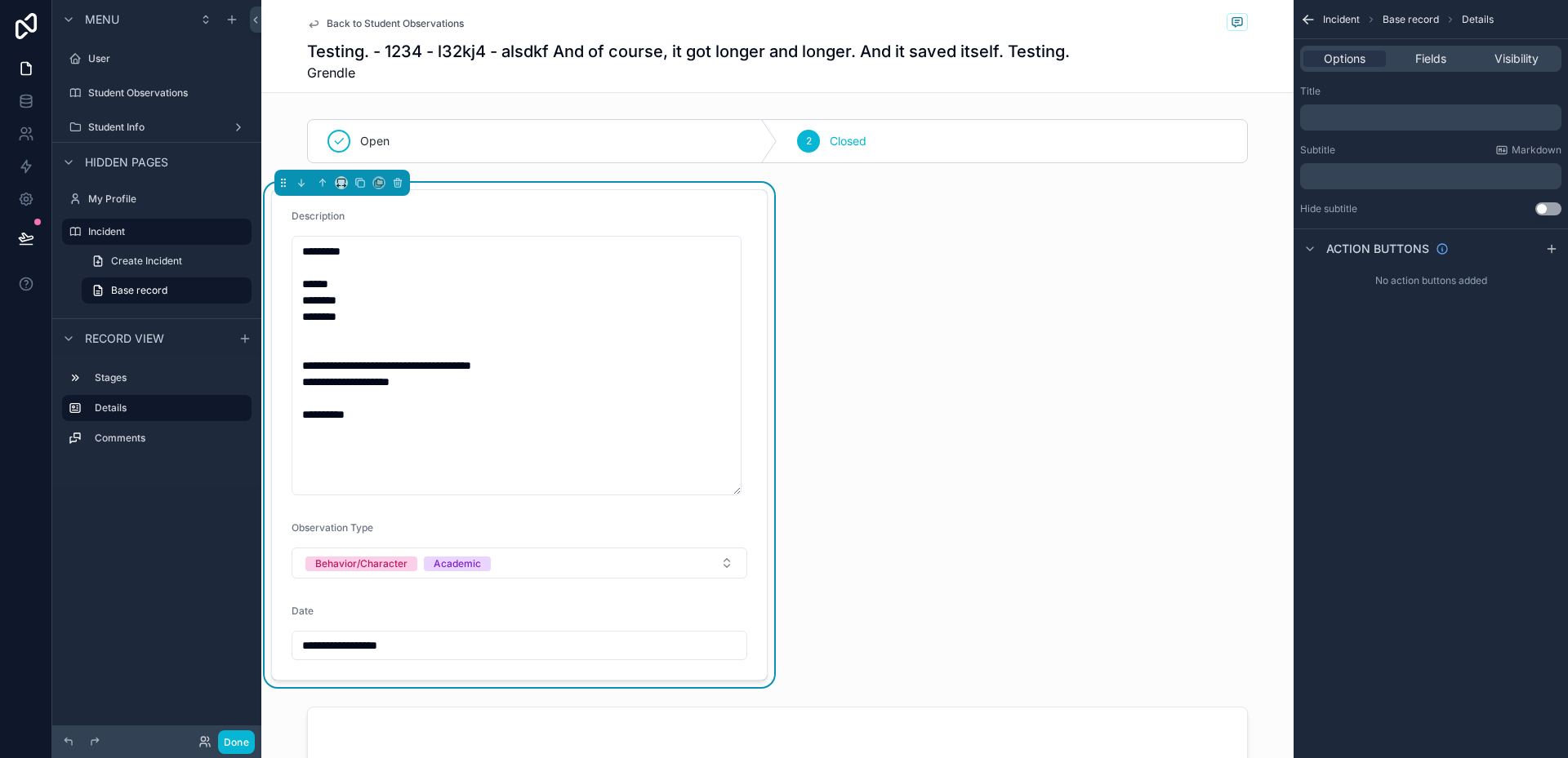
scroll to position [326, 0]
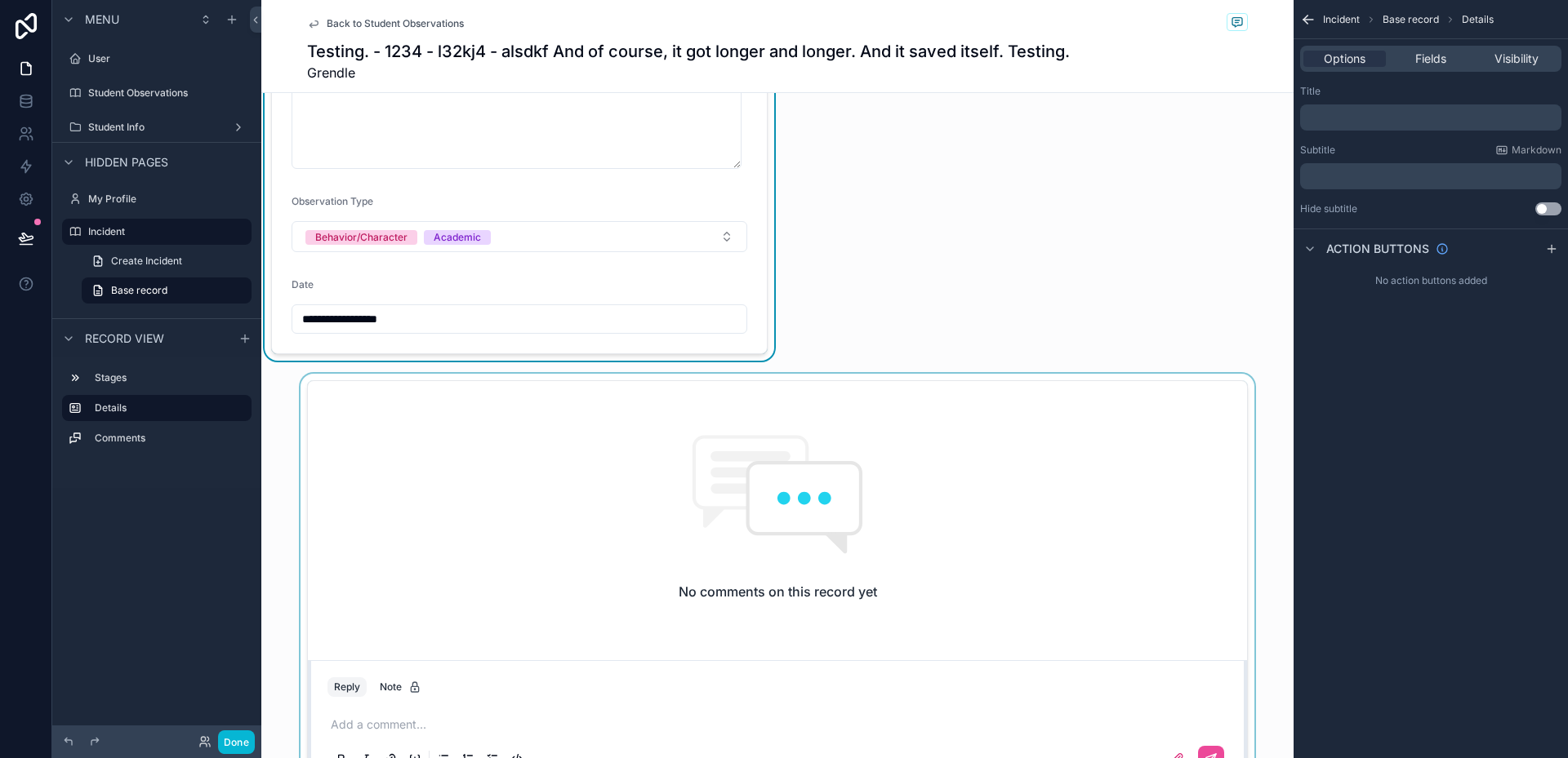
click at [586, 475] on div "scrollable content" at bounding box center [777, 582] width 1033 height 419
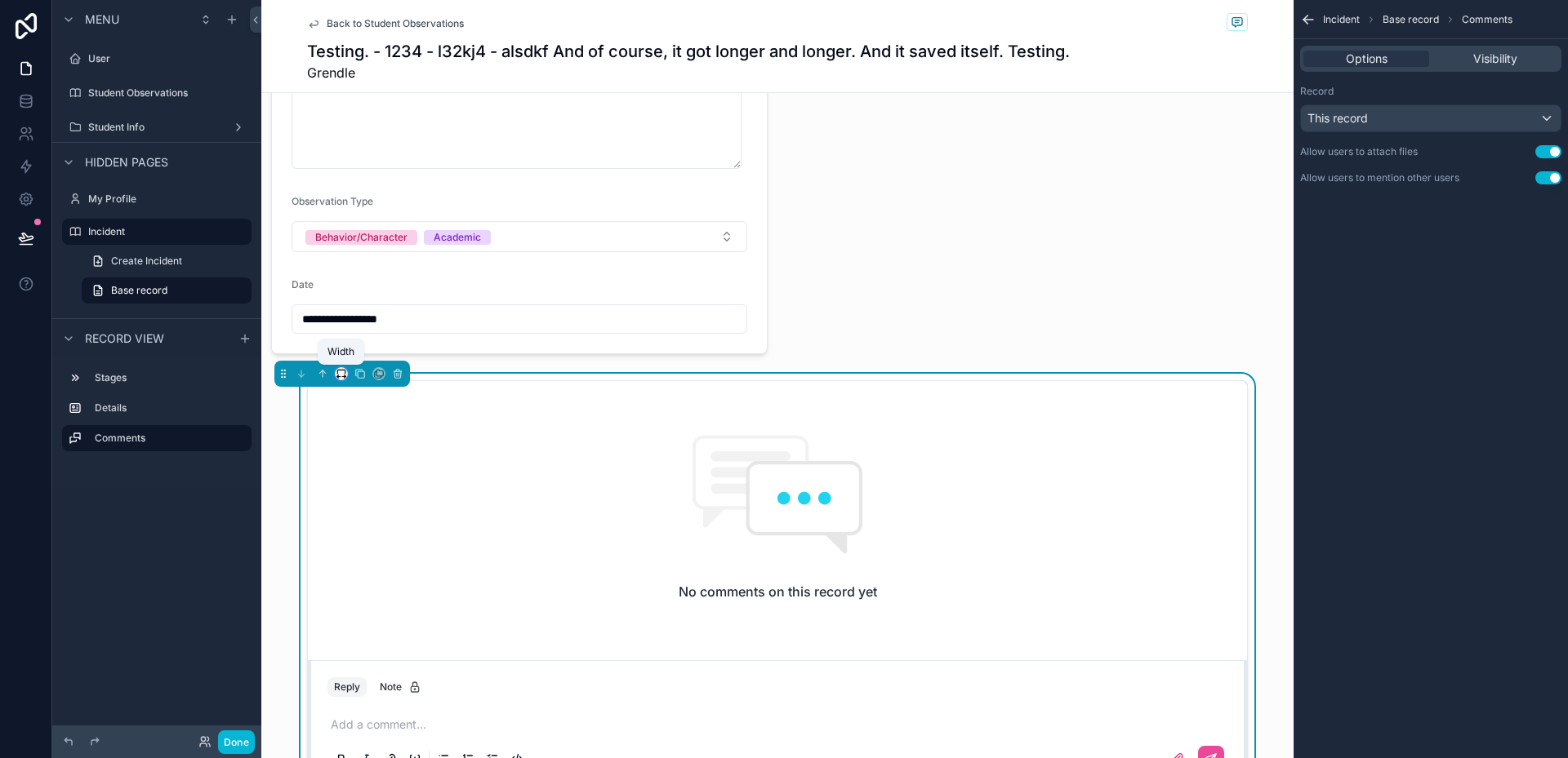
click at [340, 372] on icon "scrollable content" at bounding box center [341, 373] width 11 height 11
click at [374, 487] on div "50%" at bounding box center [375, 497] width 71 height 30
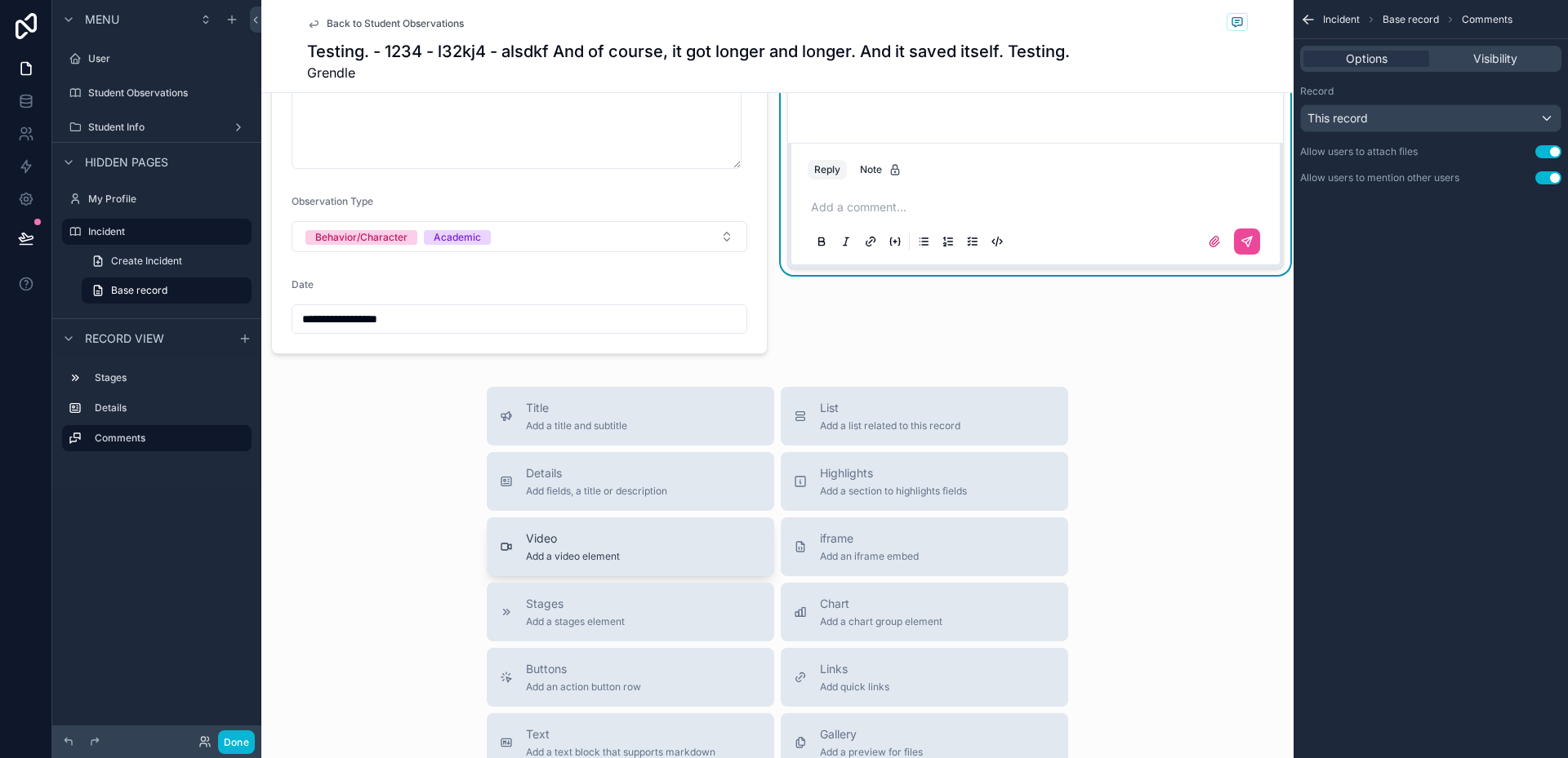
scroll to position [0, 0]
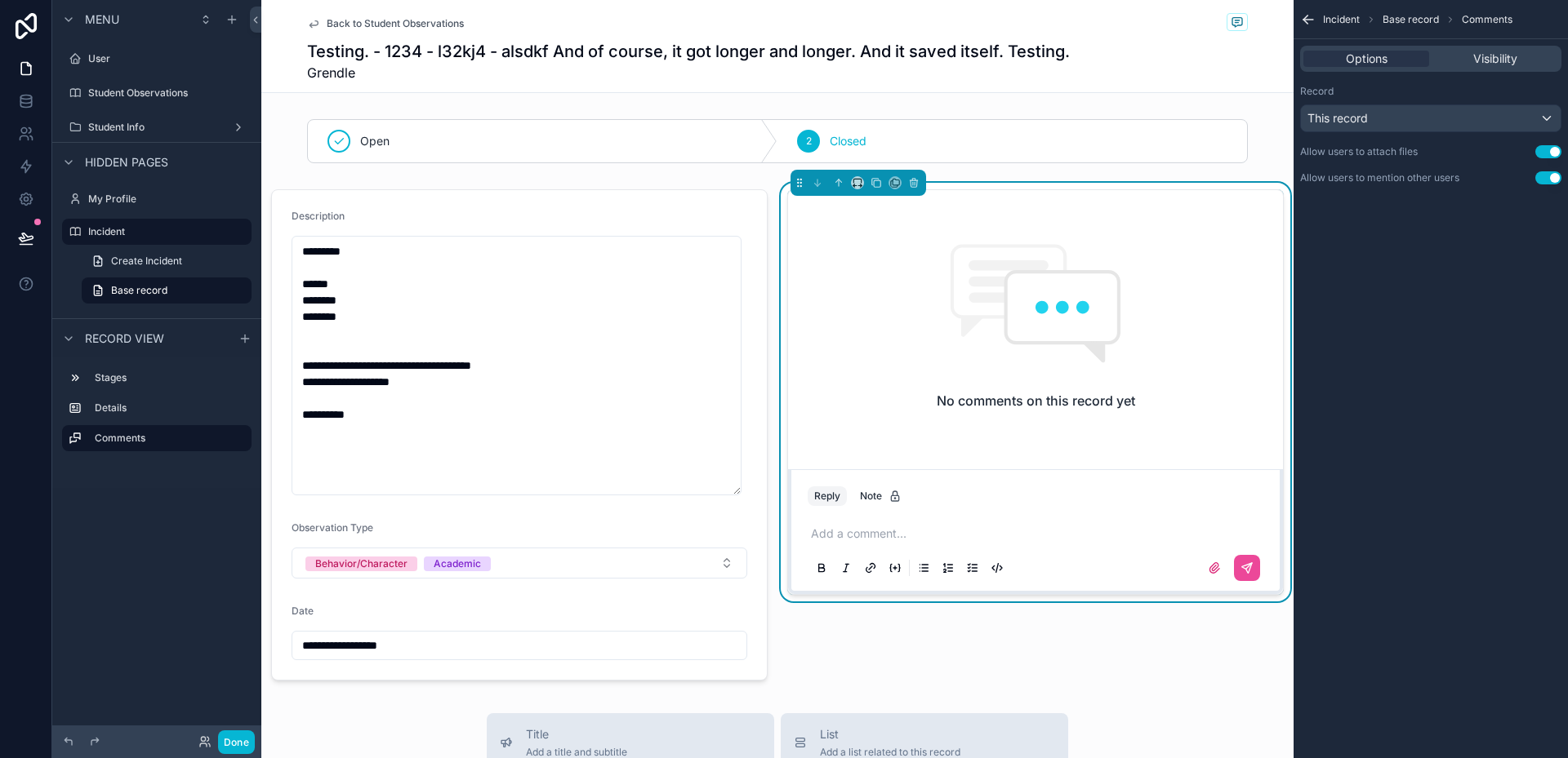
click at [942, 670] on div "No comments on this record yet Reply Note Add a comment..." at bounding box center [1035, 435] width 516 height 504
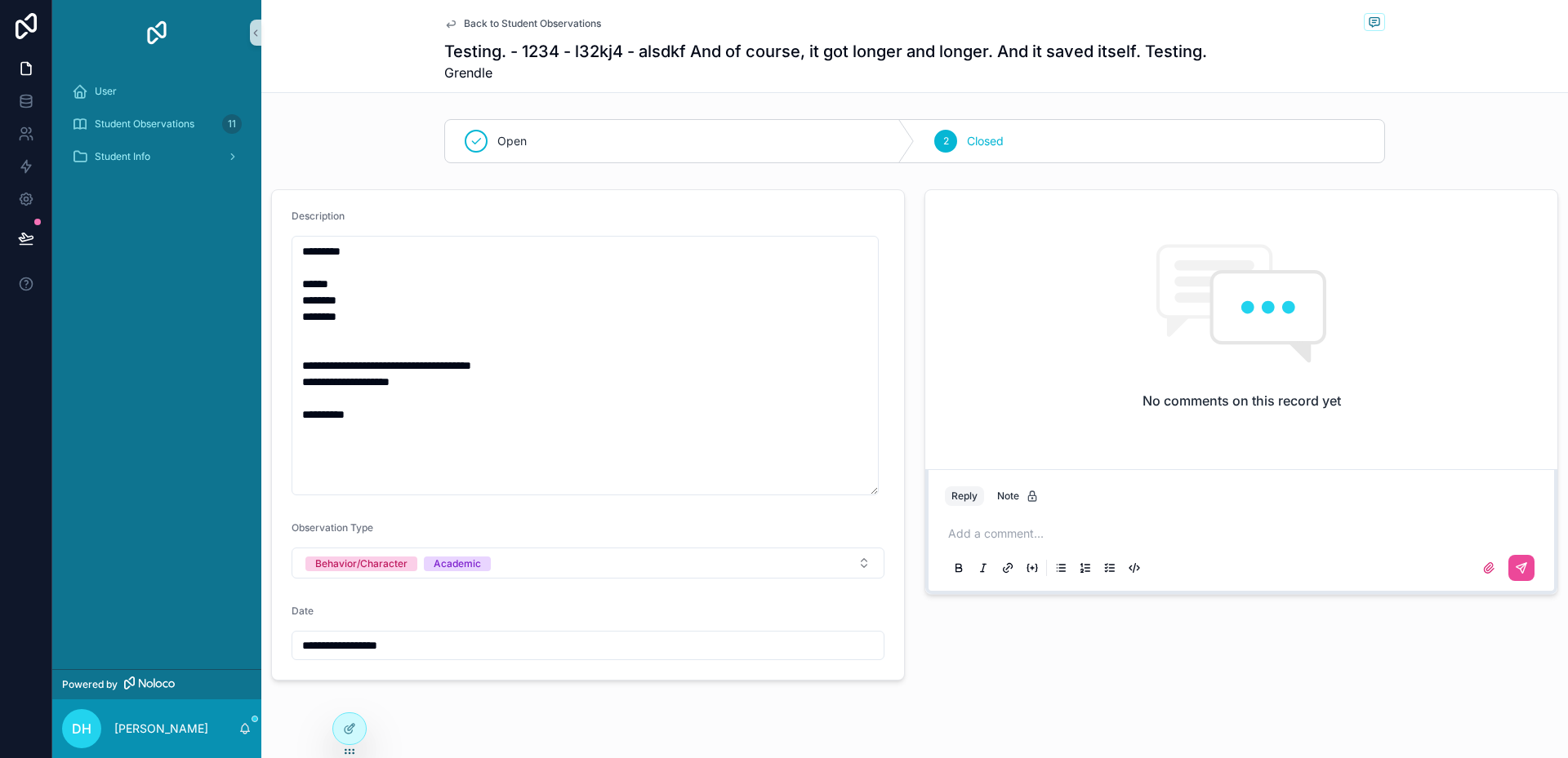
click at [1025, 723] on div "**********" at bounding box center [915, 396] width 1307 height 791
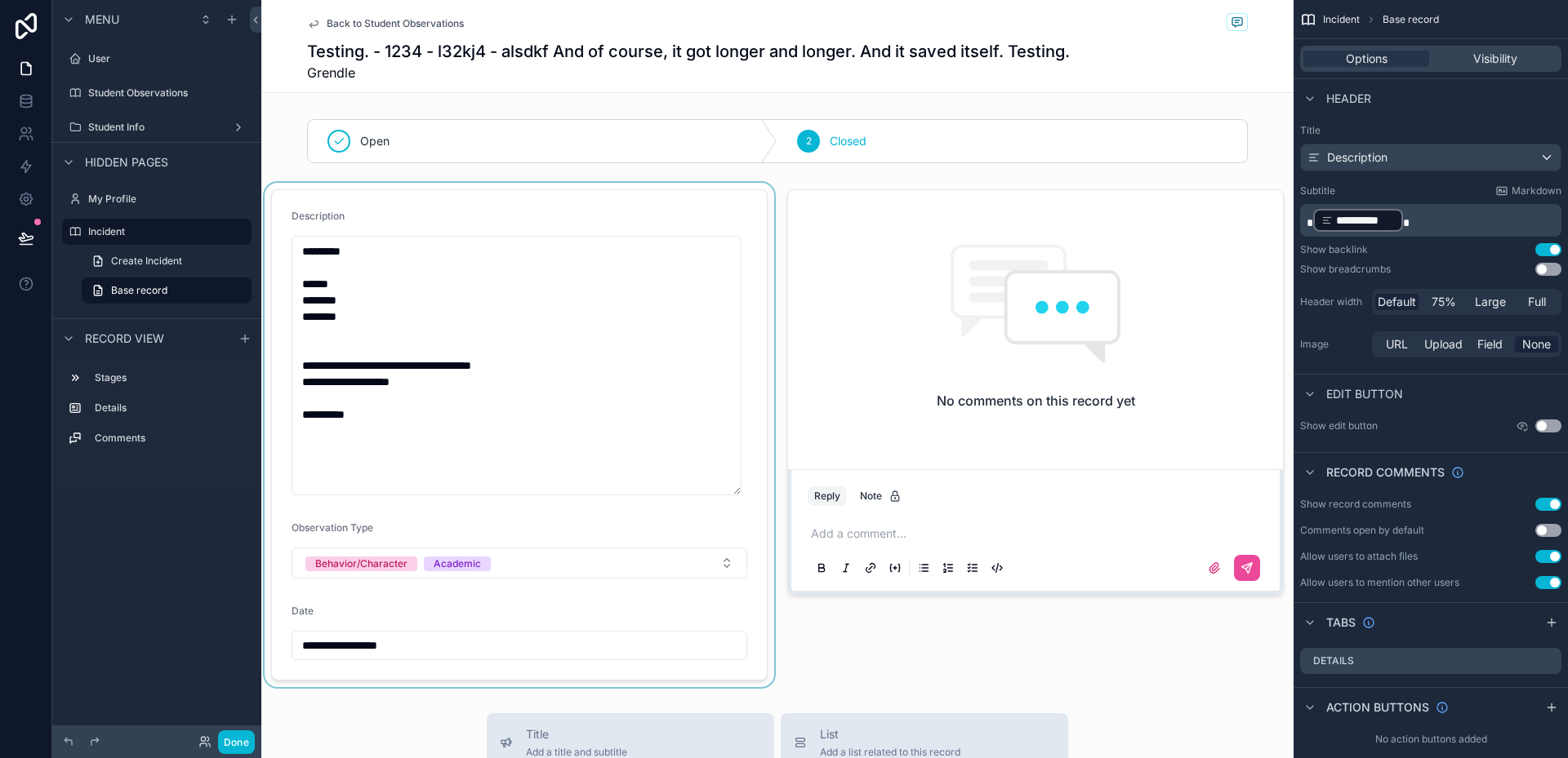
click at [589, 313] on div "scrollable content" at bounding box center [519, 435] width 516 height 504
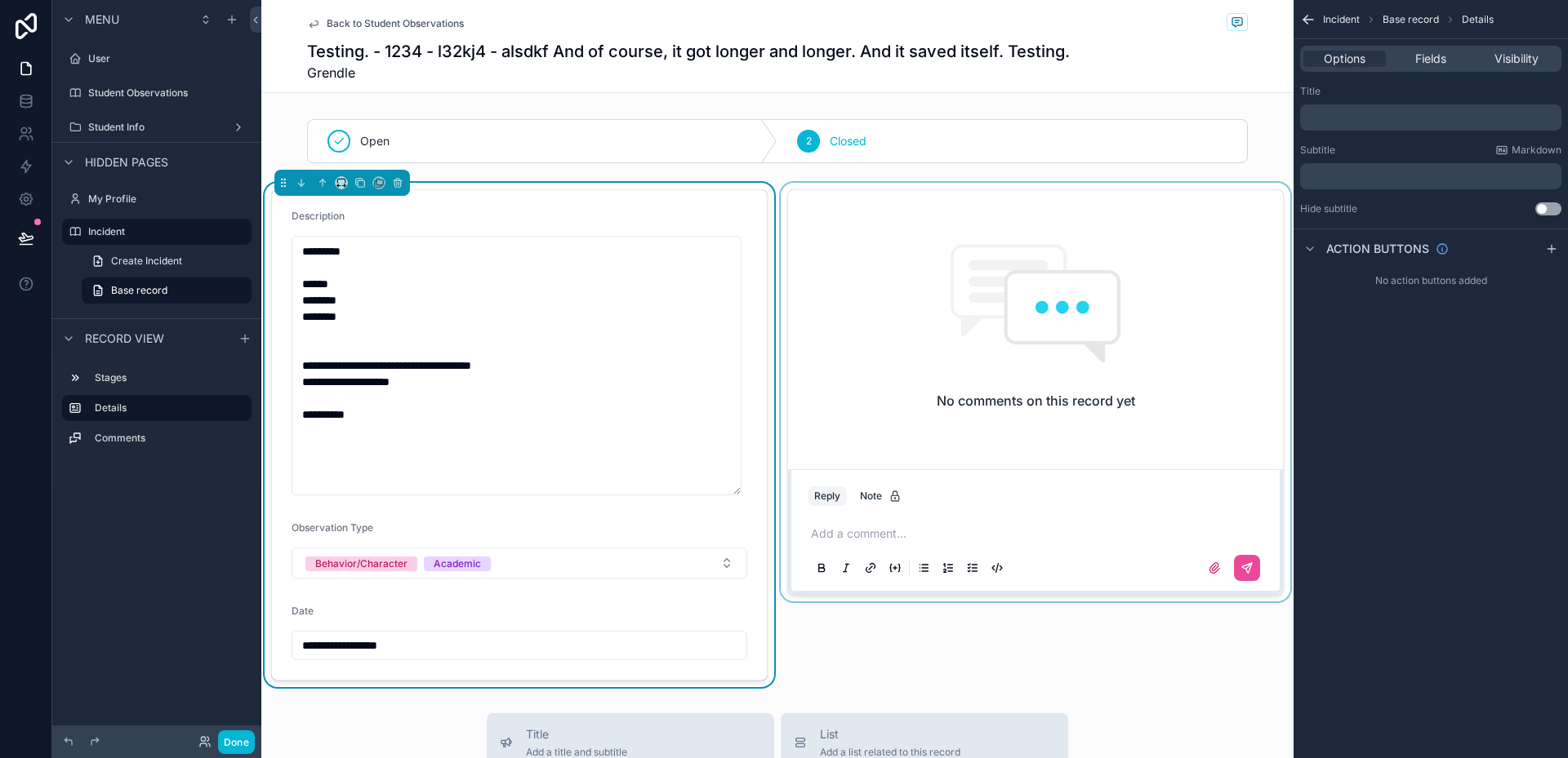
click at [807, 310] on div "scrollable content" at bounding box center [1035, 435] width 516 height 504
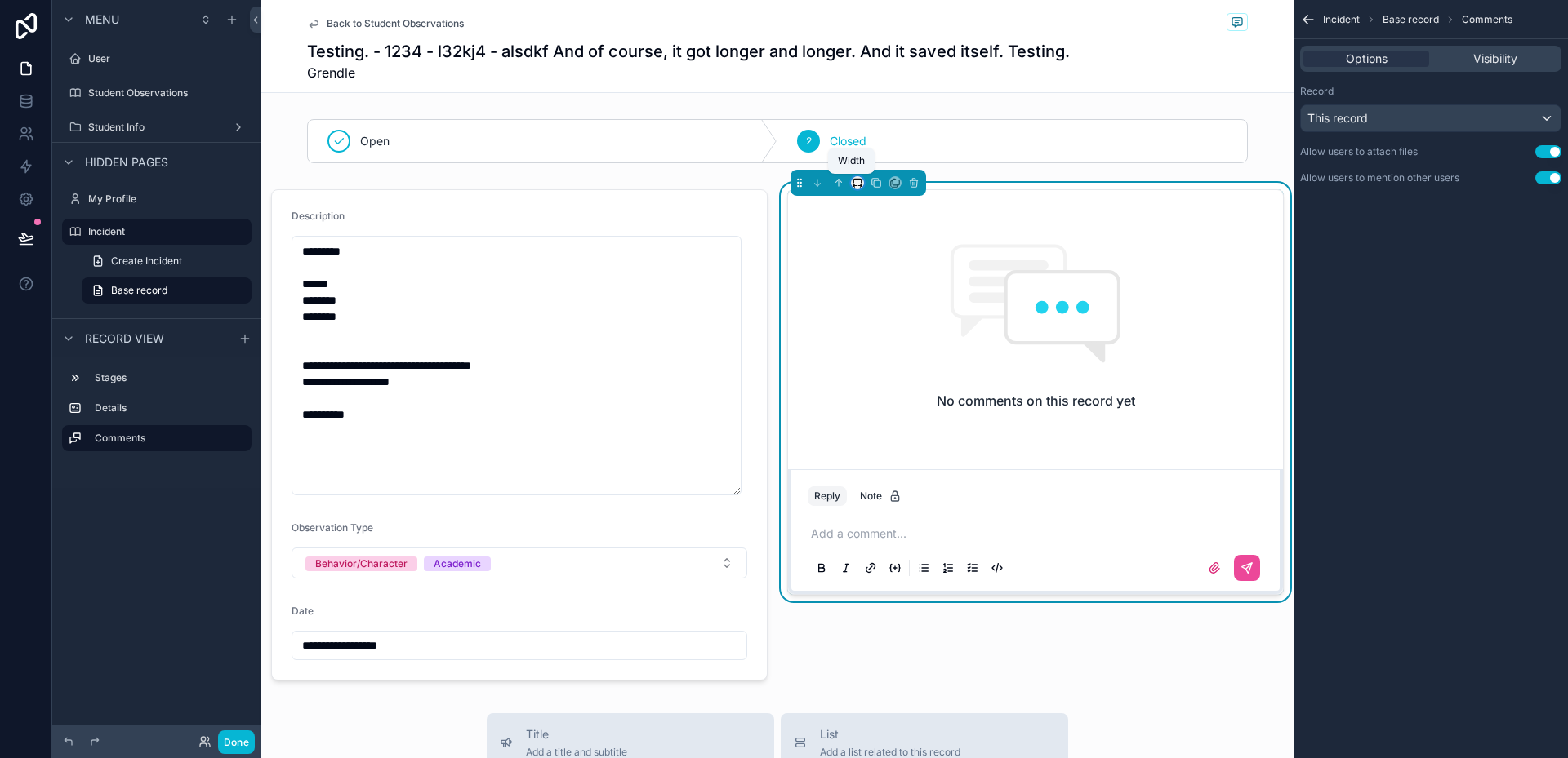
click at [851, 185] on icon "scrollable content" at bounding box center [857, 183] width 11 height 11
click at [875, 273] on span "33%" at bounding box center [872, 275] width 26 height 20
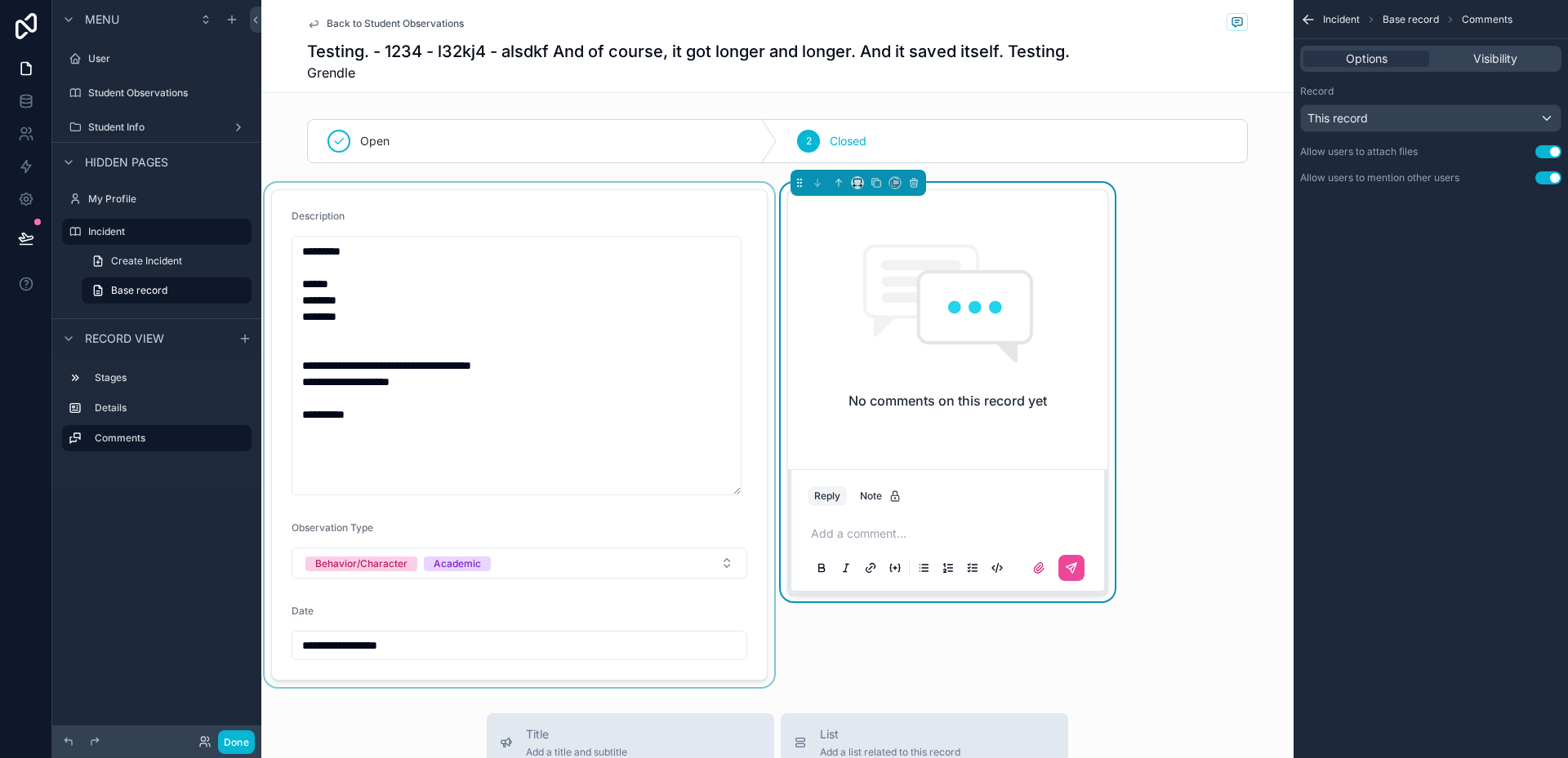
click at [701, 295] on div "scrollable content" at bounding box center [519, 435] width 516 height 504
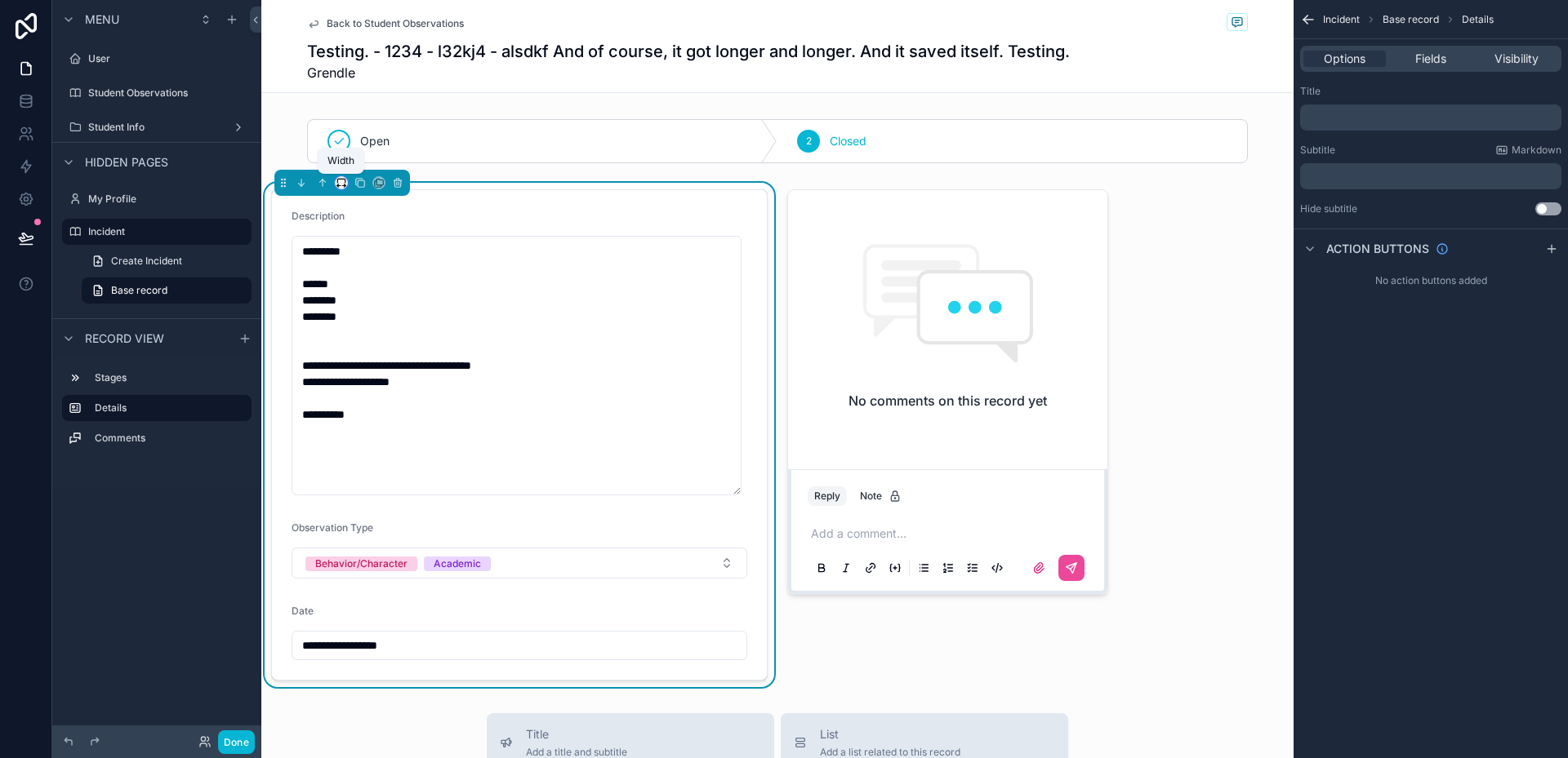
click at [340, 177] on icon "scrollable content" at bounding box center [341, 183] width 11 height 11
click at [367, 340] on span "66%" at bounding box center [362, 336] width 26 height 20
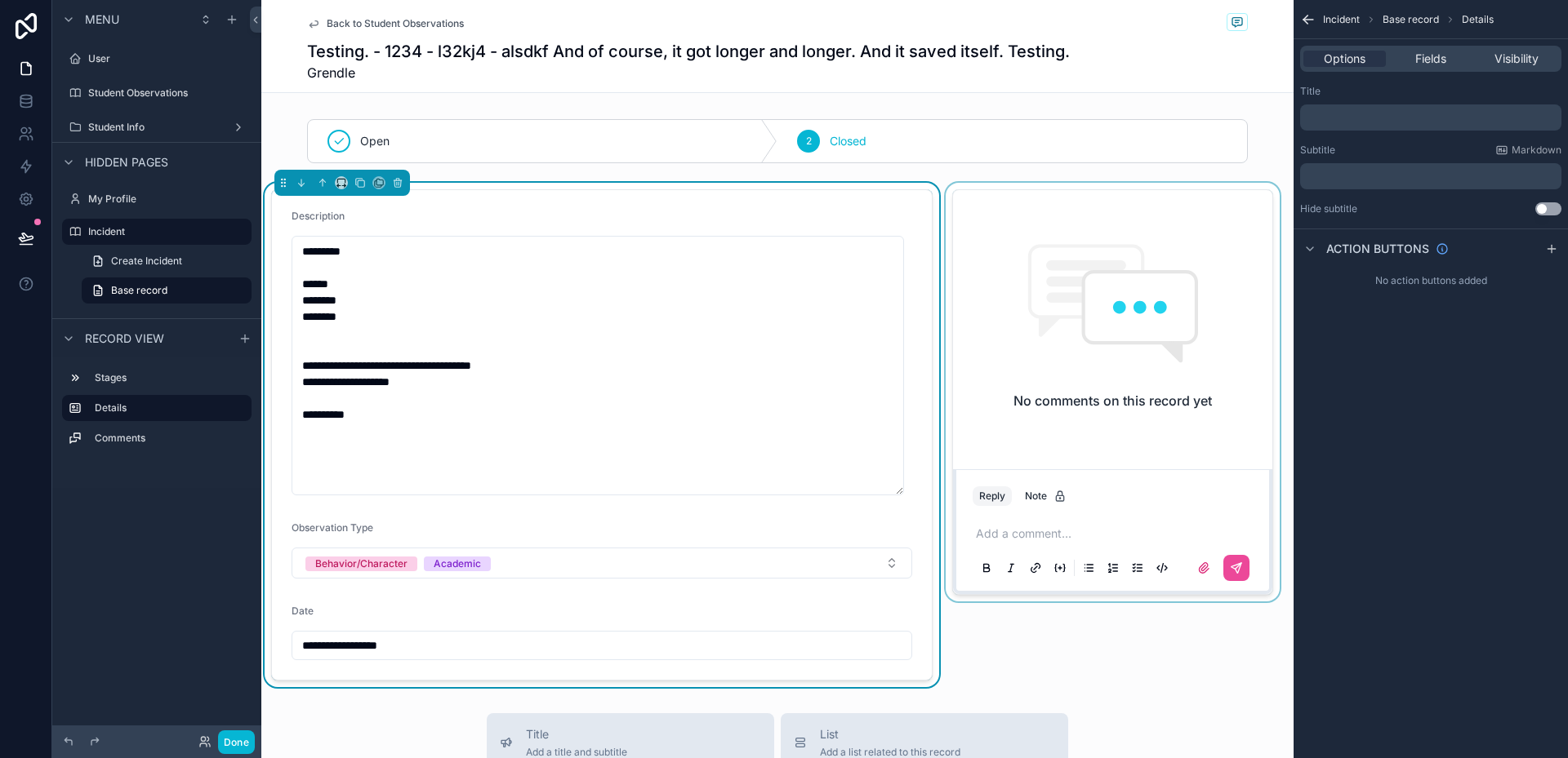
click at [1064, 676] on div "scrollable content" at bounding box center [1113, 435] width 340 height 504
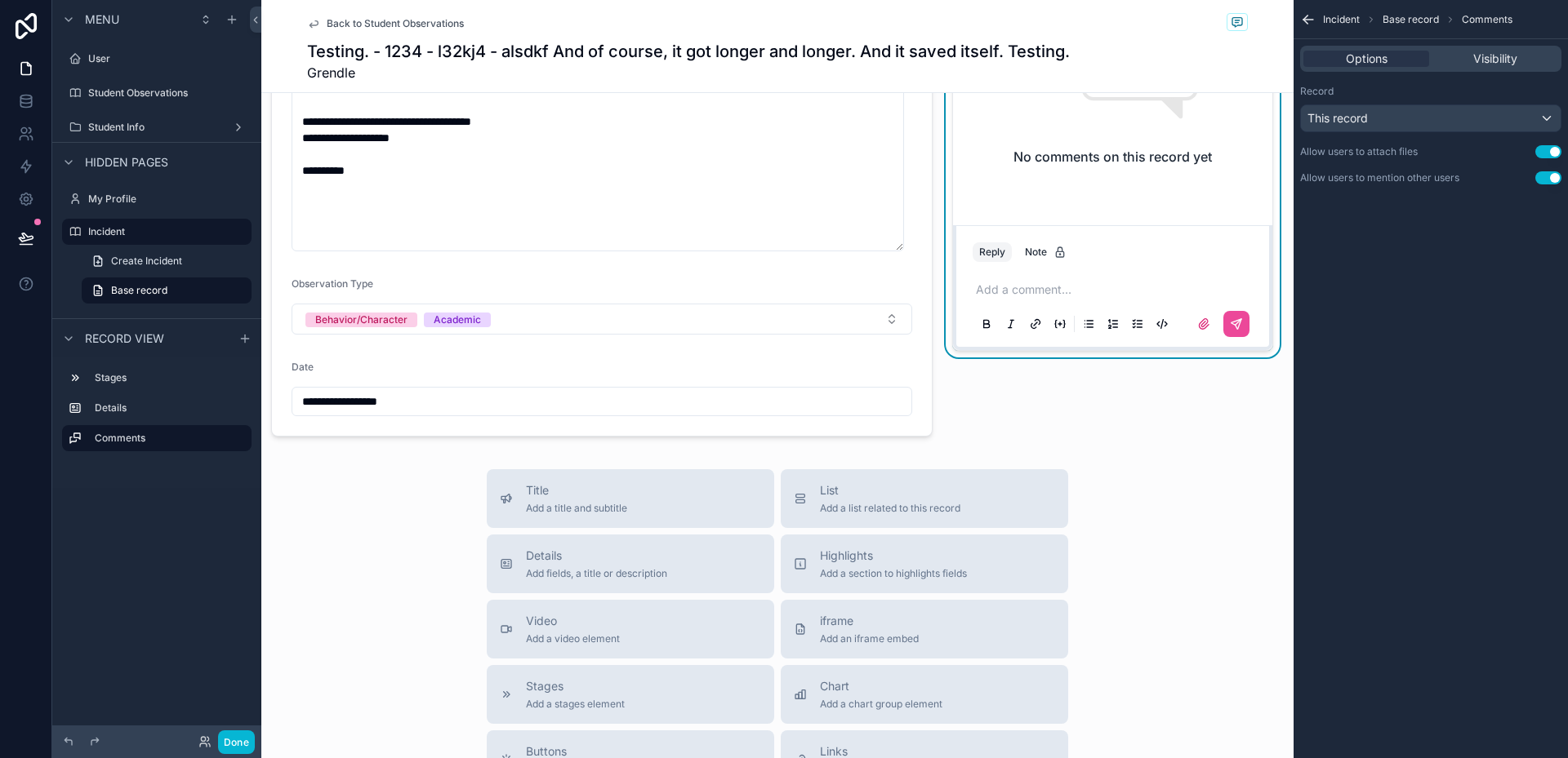
scroll to position [245, 0]
click at [1087, 425] on div "No comments on this record yet Reply Note Add a comment..." at bounding box center [1113, 190] width 340 height 504
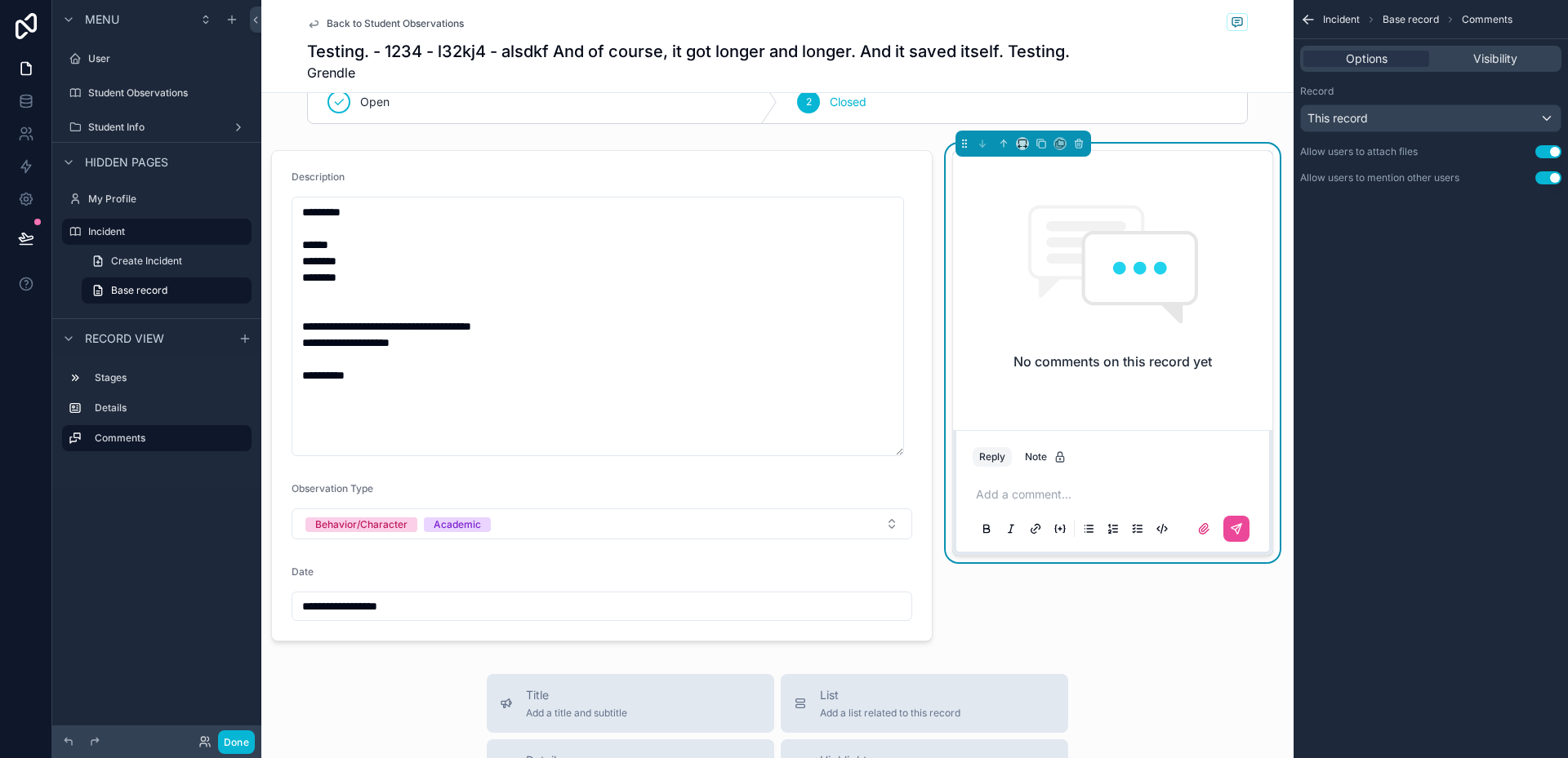
scroll to position [0, 0]
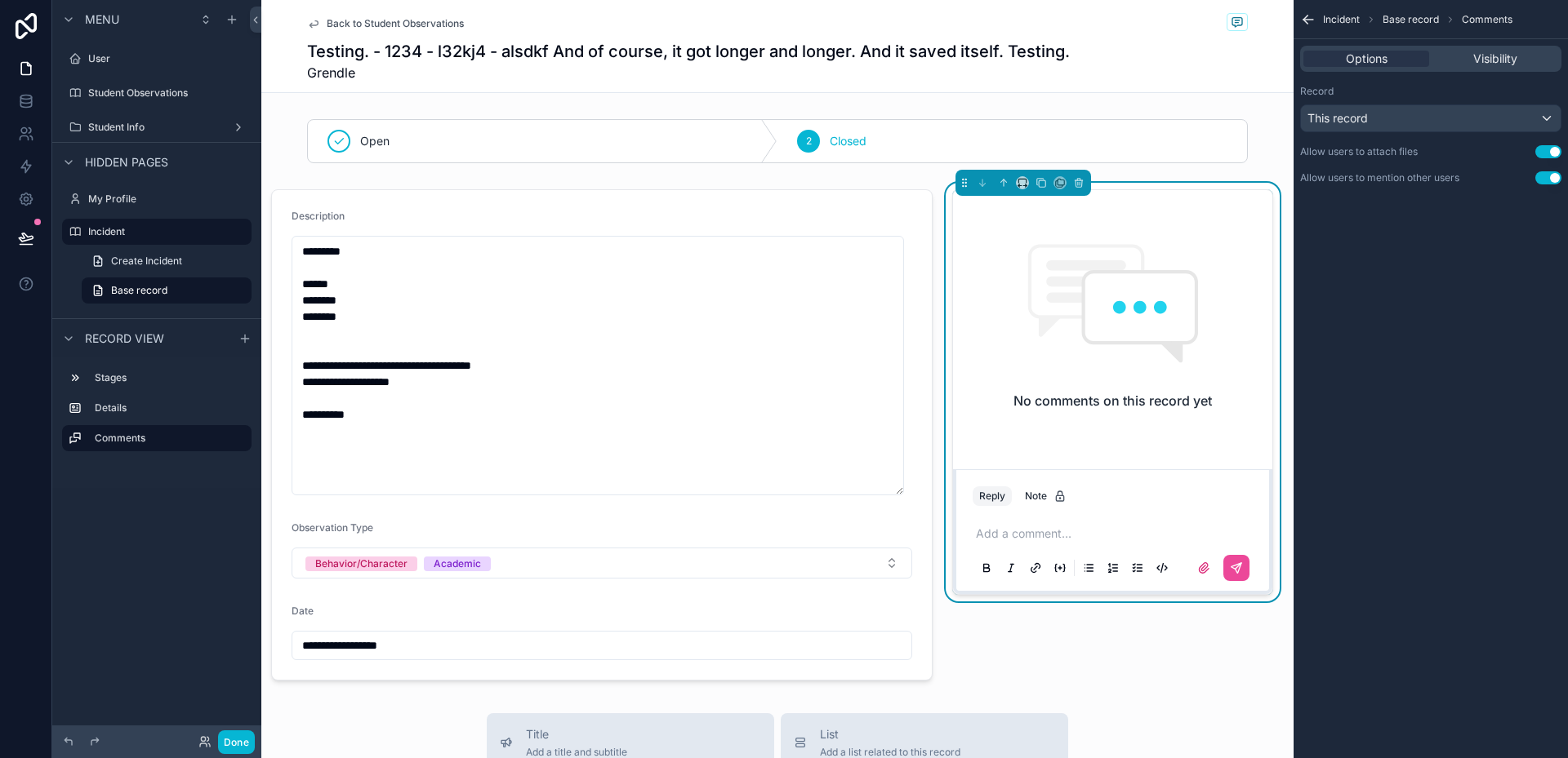
click at [1079, 534] on p "scrollable content" at bounding box center [1115, 534] width 280 height 17
click at [1121, 650] on div "No comments on this record yet Reply Note Add a comment..." at bounding box center [1113, 435] width 340 height 504
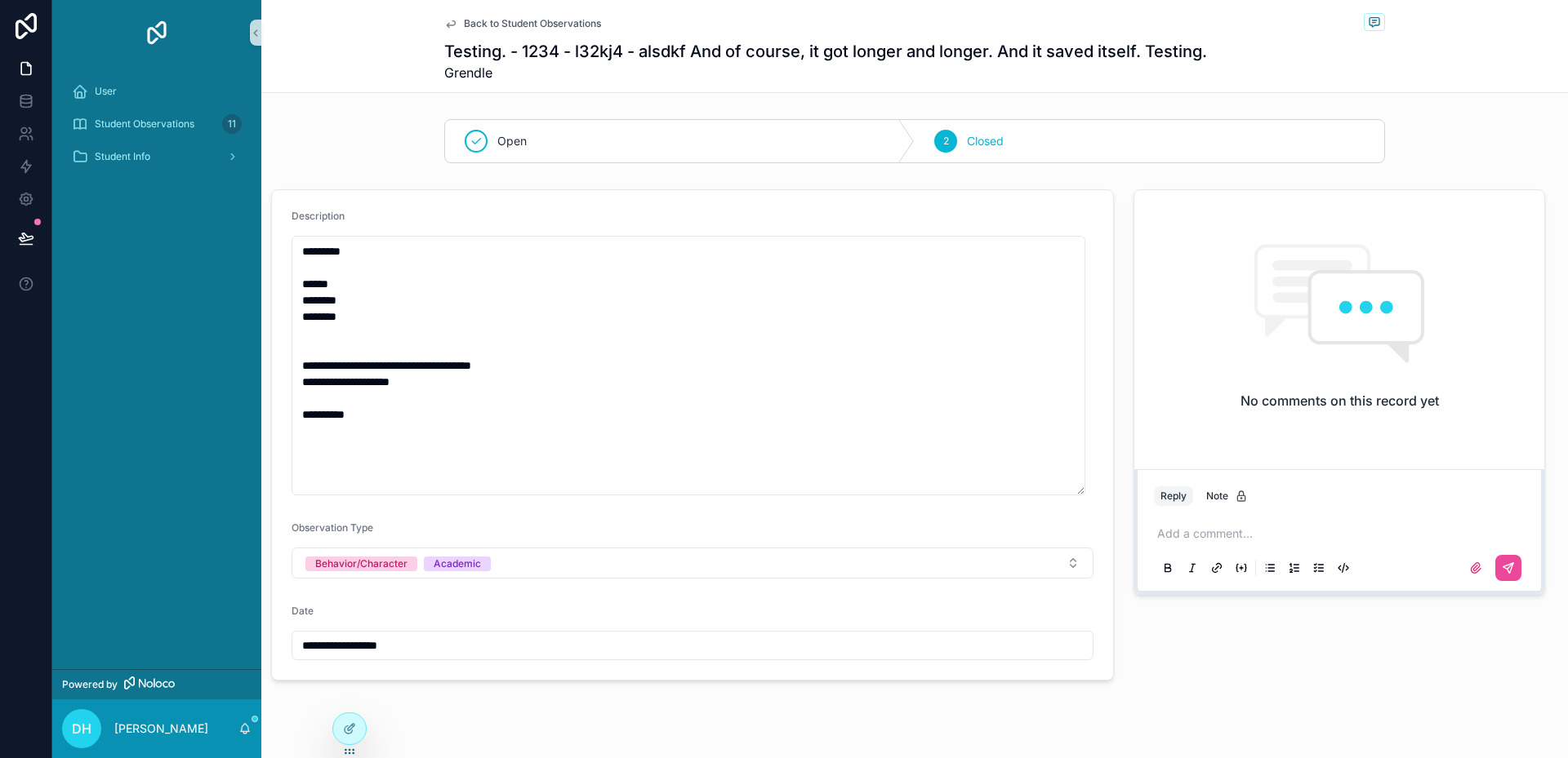
click at [1258, 532] on p "scrollable content" at bounding box center [1342, 534] width 371 height 17
click at [1504, 568] on button "scrollable content" at bounding box center [1509, 568] width 26 height 26
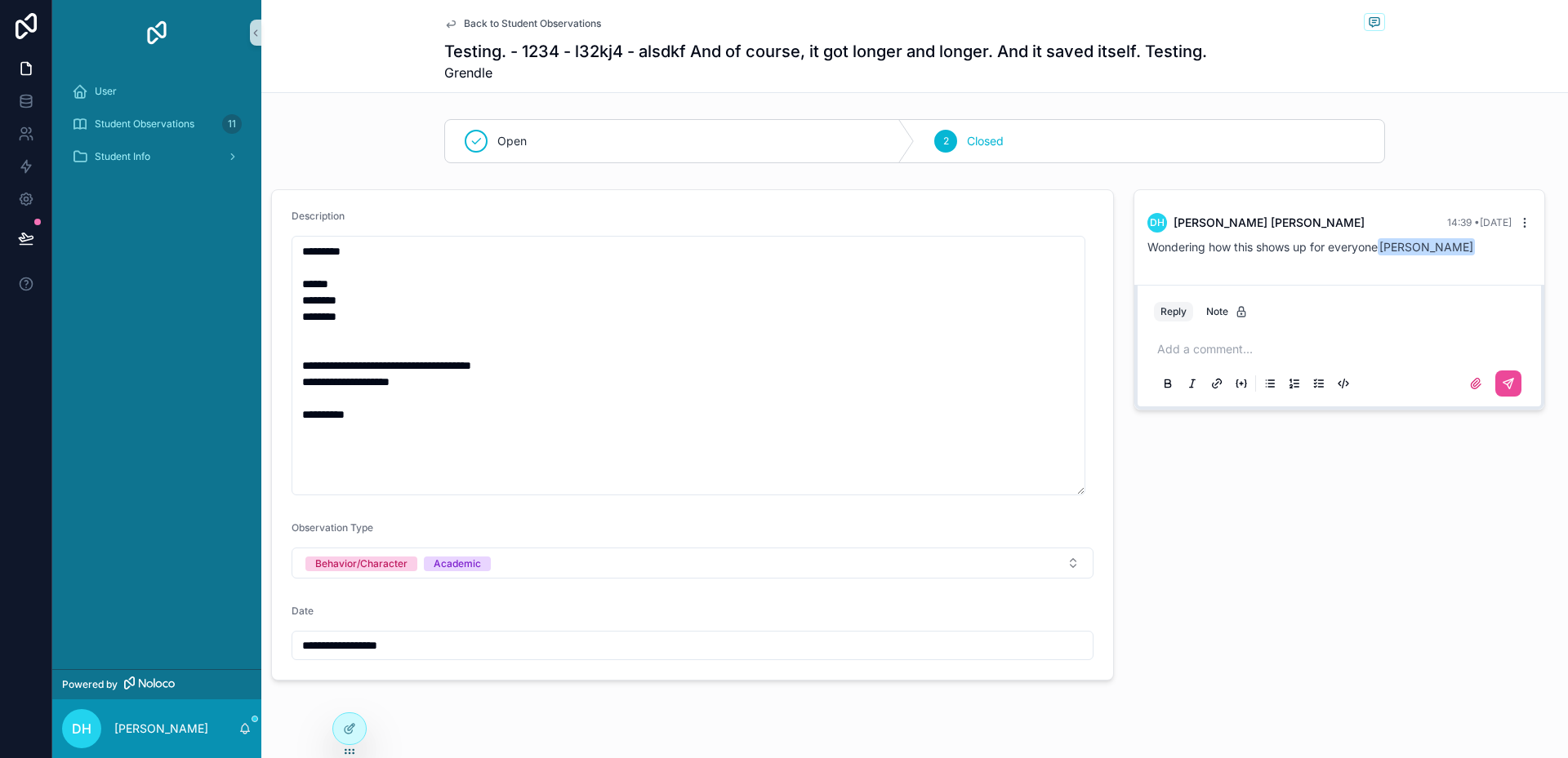
click at [1519, 222] on icon "scrollable content" at bounding box center [1525, 223] width 13 height 13
click at [1474, 324] on div "Reply Note" at bounding box center [1339, 312] width 390 height 26
click at [1419, 250] on span "[PERSON_NAME]" at bounding box center [1426, 247] width 98 height 17
click at [1451, 245] on div "Wondering how this shows up for everyone Marc Miller" at bounding box center [1339, 247] width 384 height 17
click at [1524, 222] on icon "scrollable content" at bounding box center [1524, 222] width 1 height 1
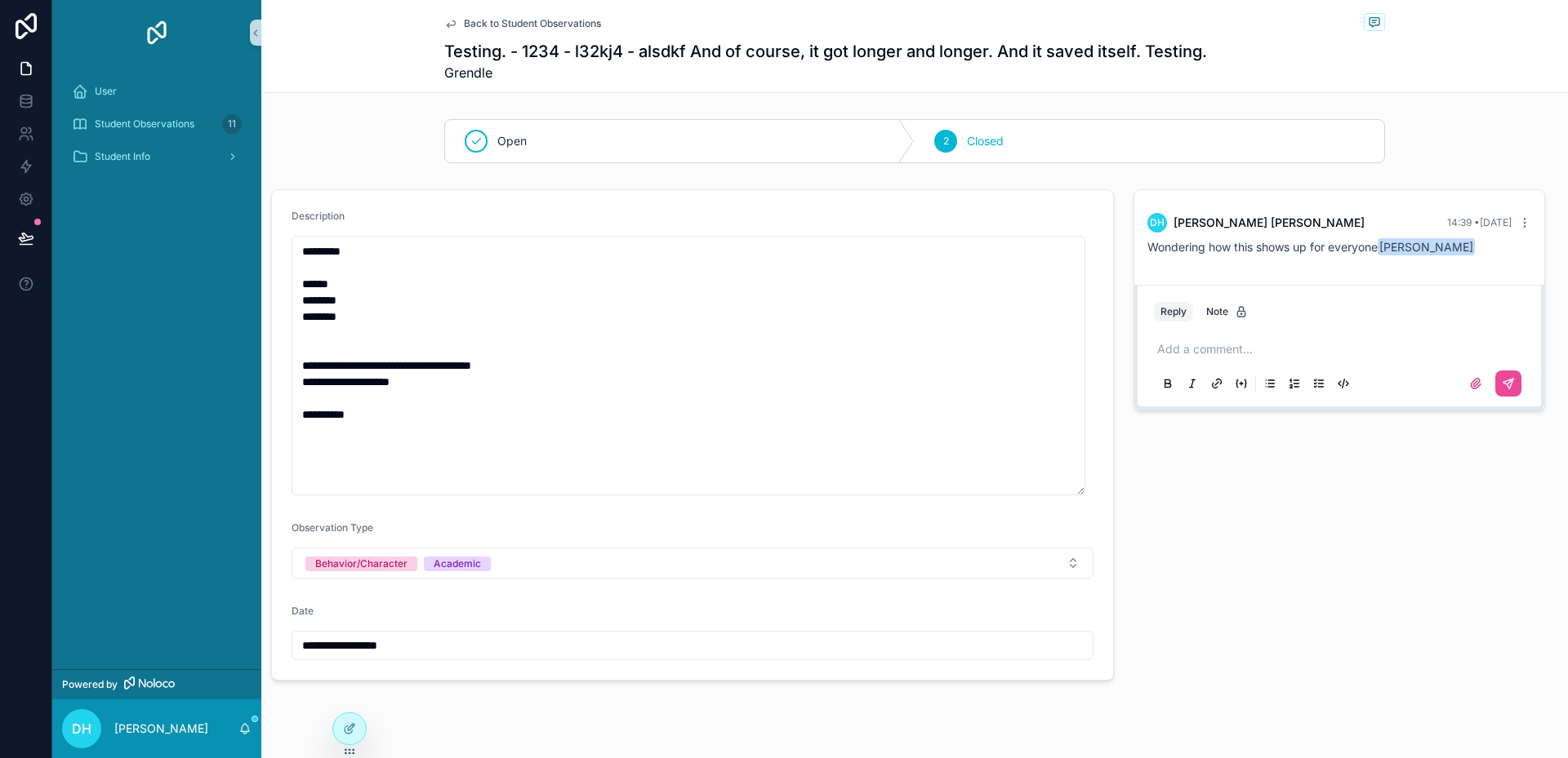
click at [1496, 251] on div "Wondering how this shows up for everyone Marc Miller" at bounding box center [1339, 247] width 384 height 17
click at [1350, 259] on div "DH Darrell Hershberger 14:39 • Today Wondering how this shows up for everyone M…" at bounding box center [1339, 234] width 403 height 62
click at [1233, 353] on p "scrollable content" at bounding box center [1342, 349] width 371 height 17
click at [1508, 399] on icon "scrollable content" at bounding box center [1510, 398] width 6 height 6
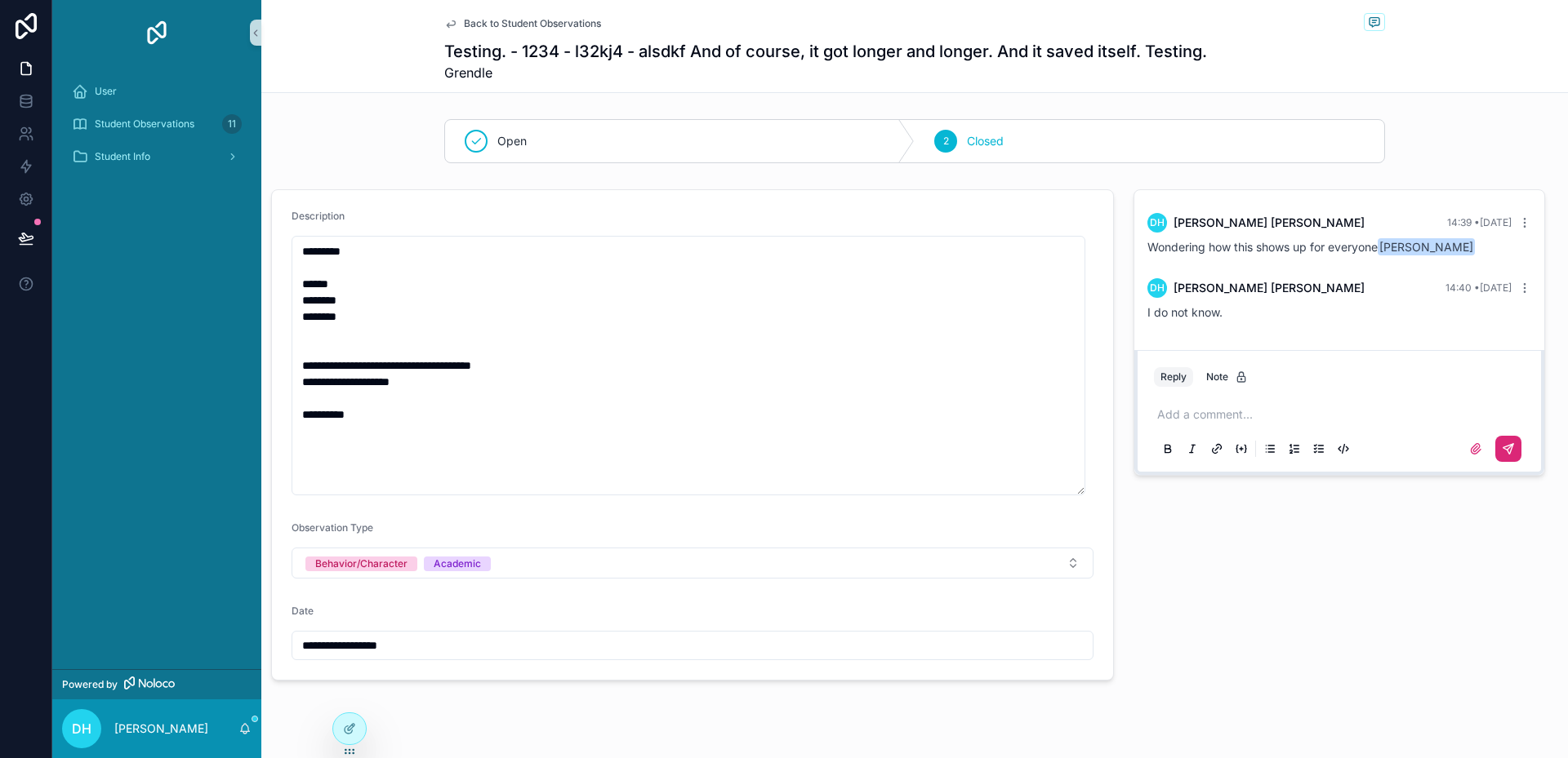
click at [1418, 582] on div "DH Darrell Hershberger 14:39 • Today Wondering how this shows up for everyone M…" at bounding box center [1339, 435] width 431 height 504
click at [165, 115] on div "Student Observations 11" at bounding box center [156, 124] width 170 height 26
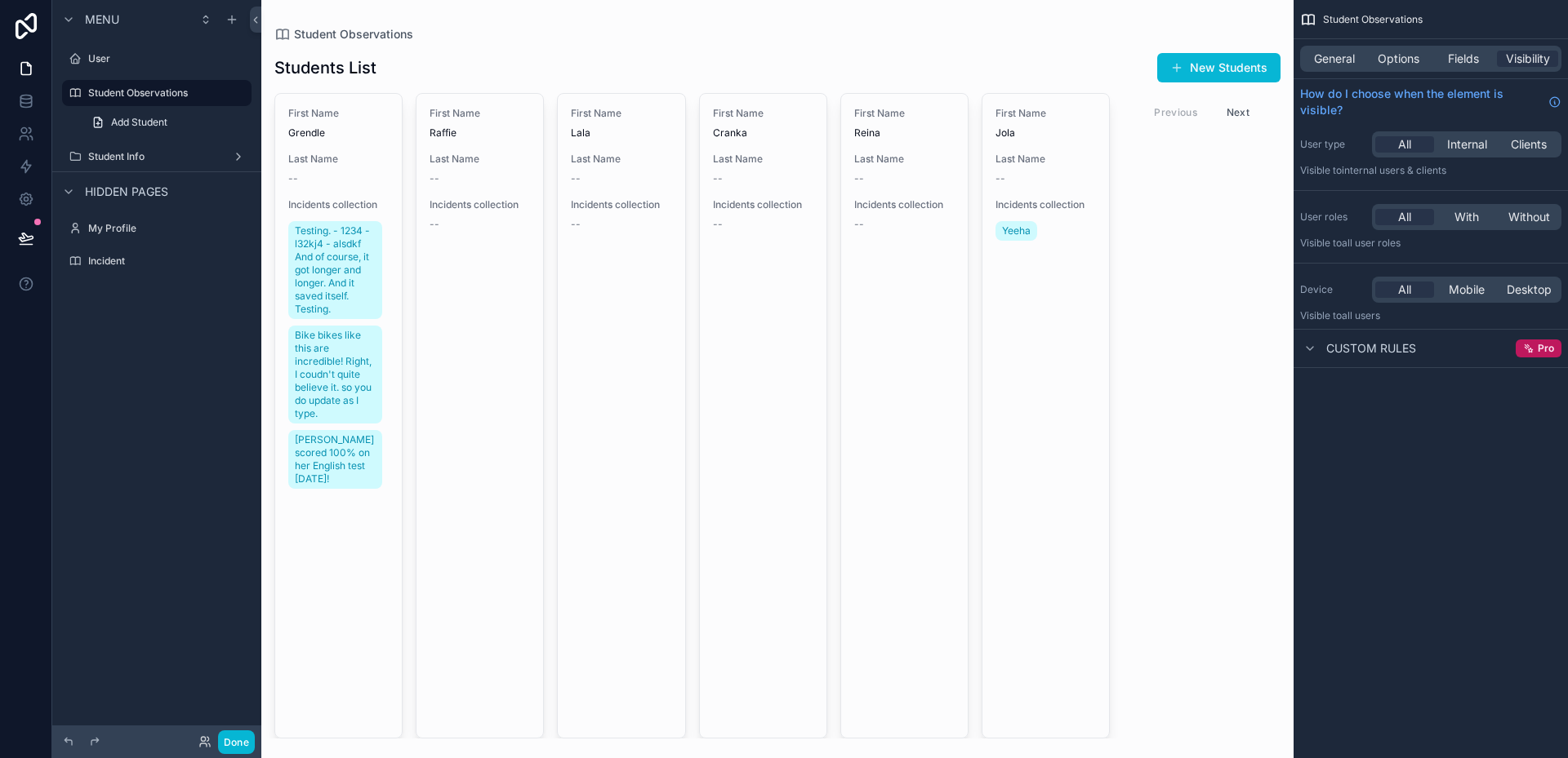
click at [1069, 51] on div "scrollable content" at bounding box center [777, 379] width 1033 height 758
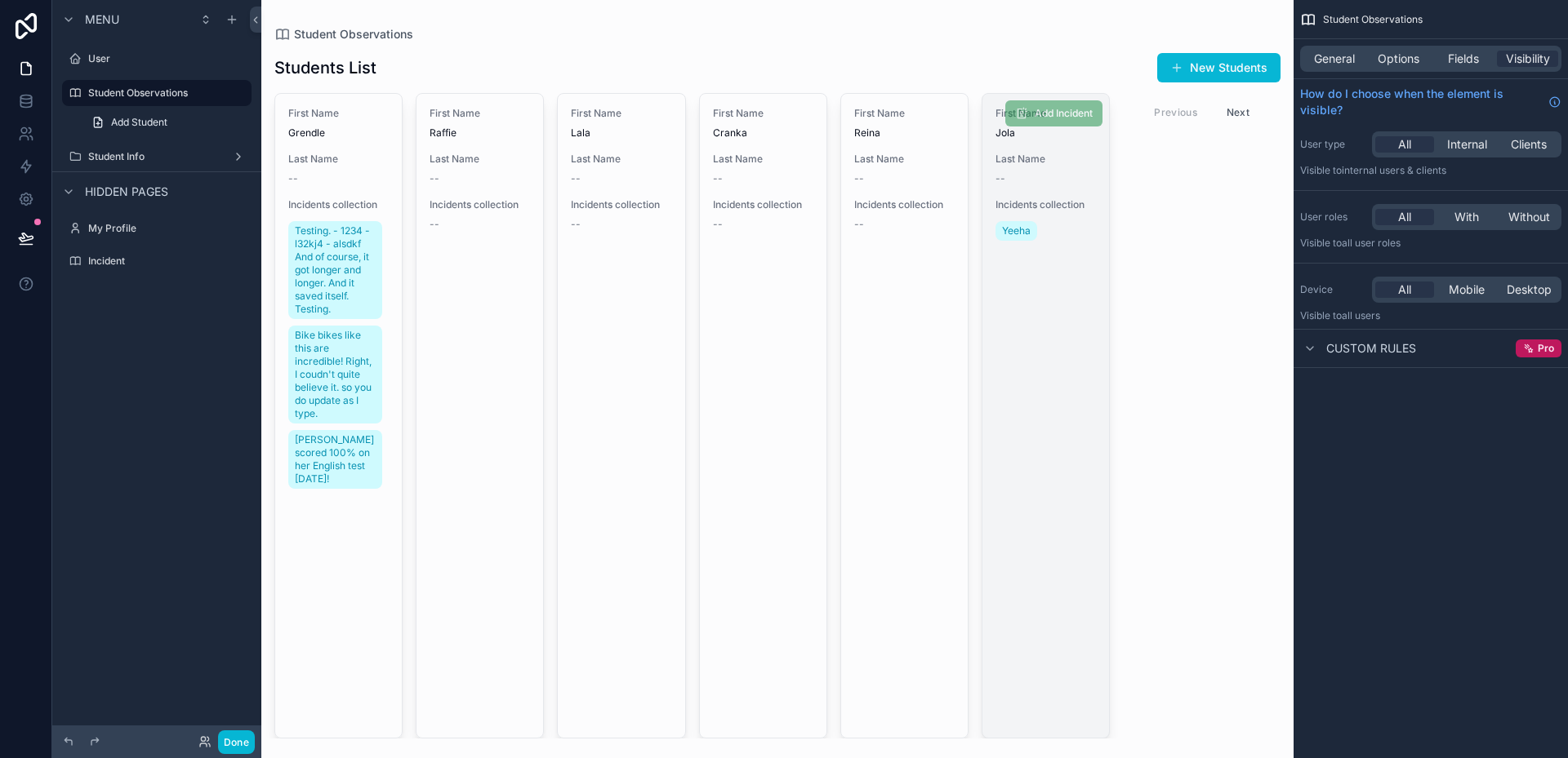
click at [1069, 357] on link "First Name Jola Last Name -- Incidents collection Yeeha Add Incident" at bounding box center [1046, 415] width 128 height 646
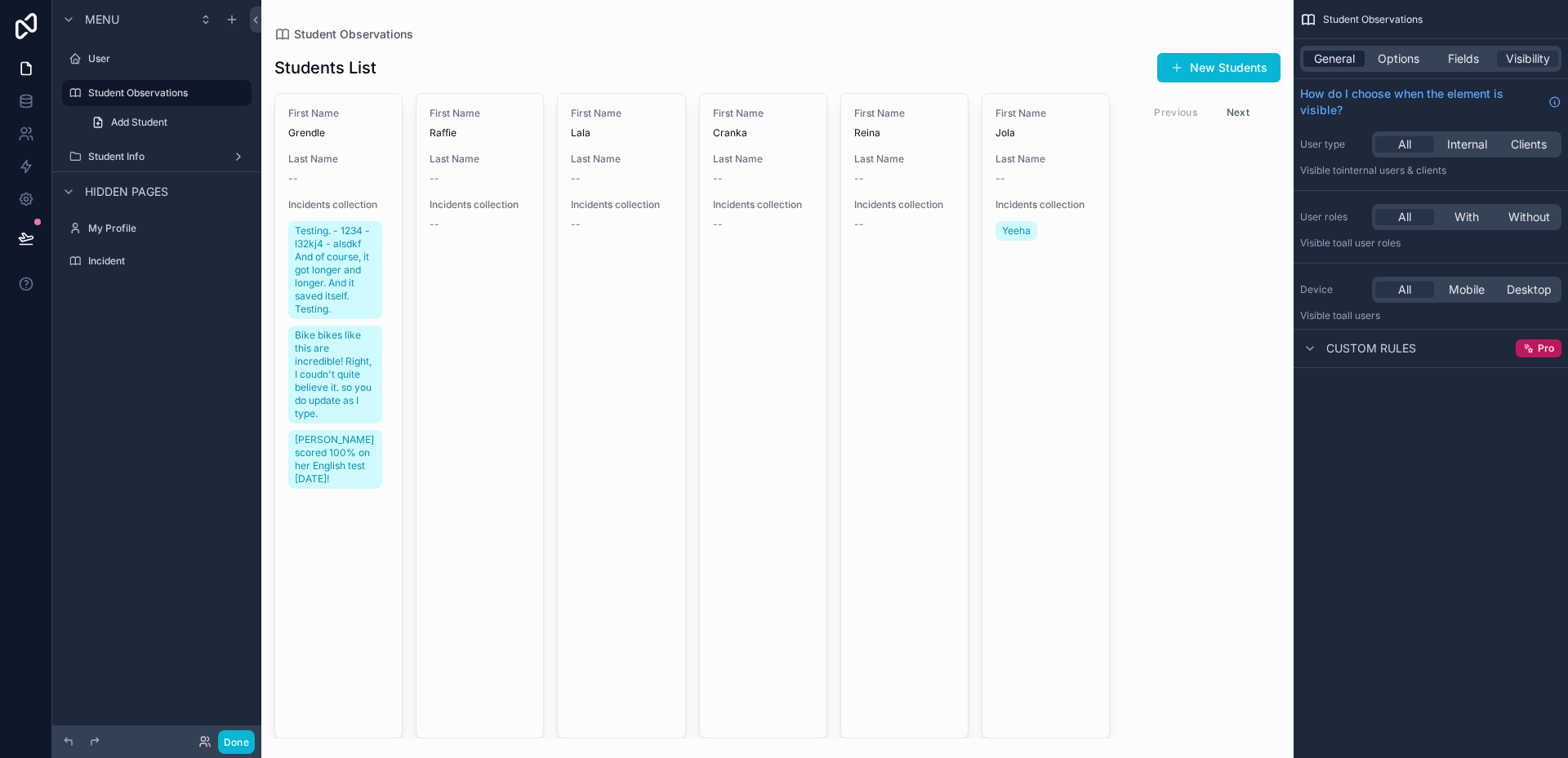
click at [1341, 56] on span "General" at bounding box center [1335, 59] width 41 height 17
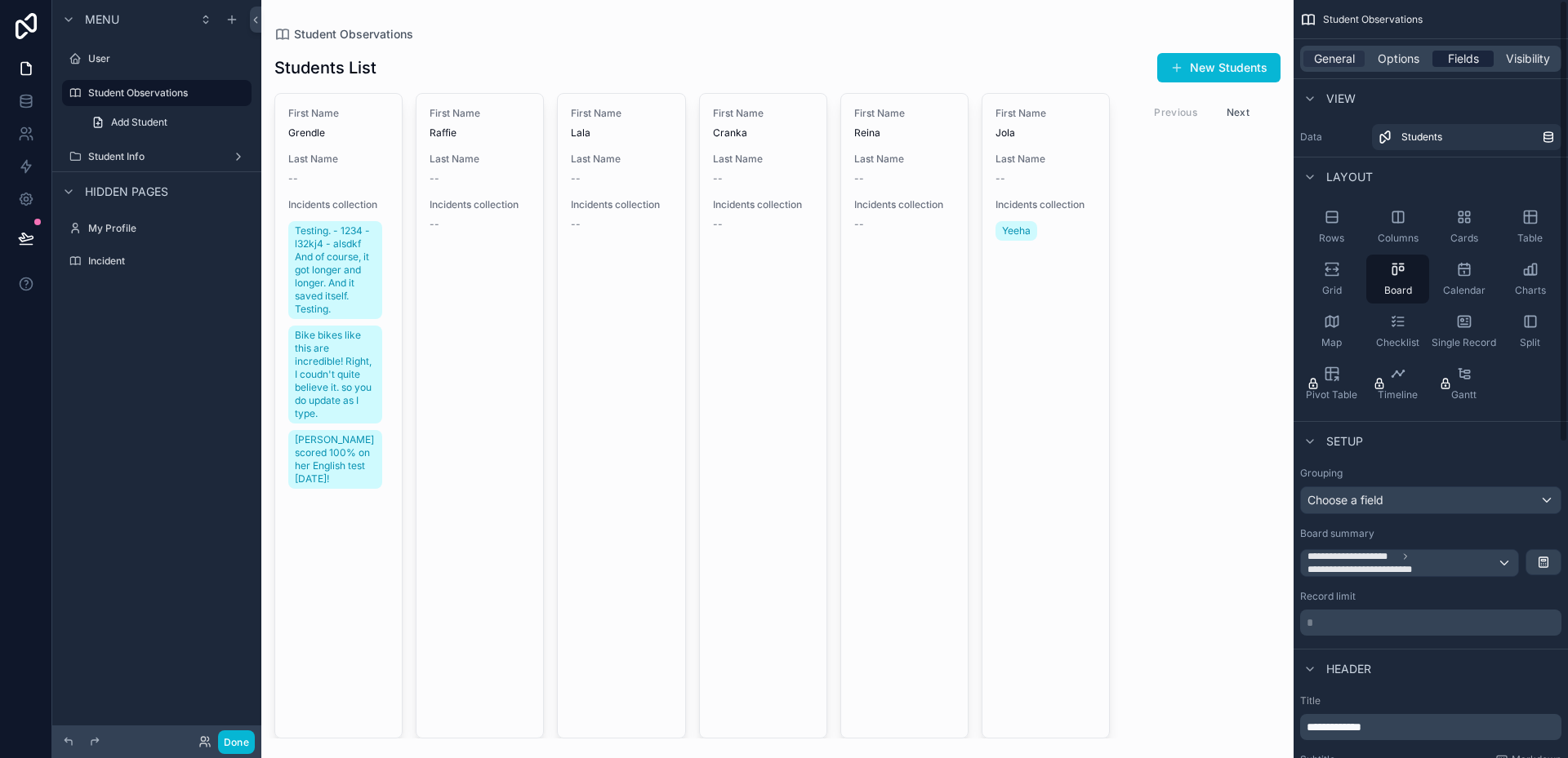
click at [1476, 58] on span "Fields" at bounding box center [1463, 59] width 31 height 17
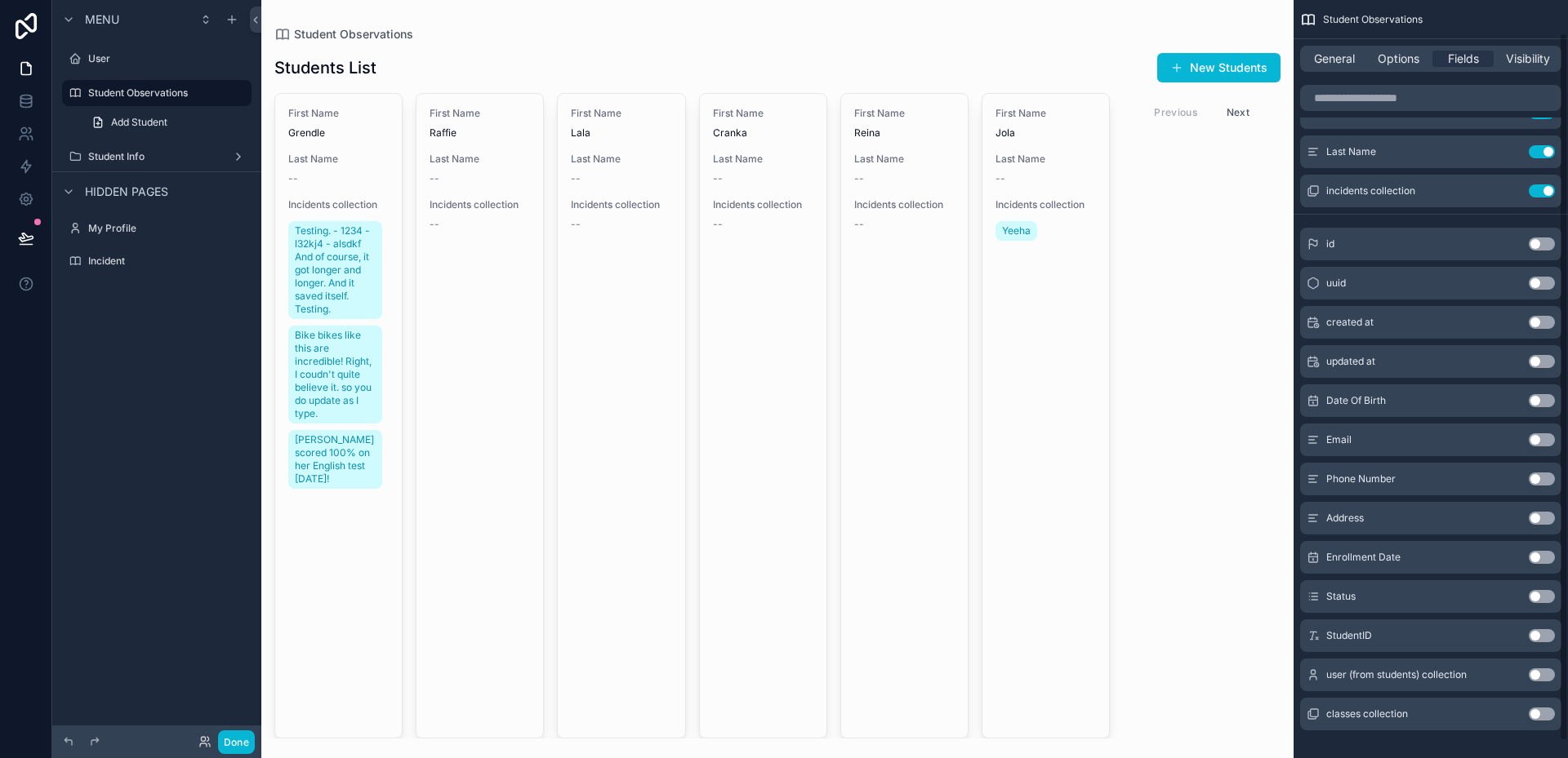
scroll to position [53, 0]
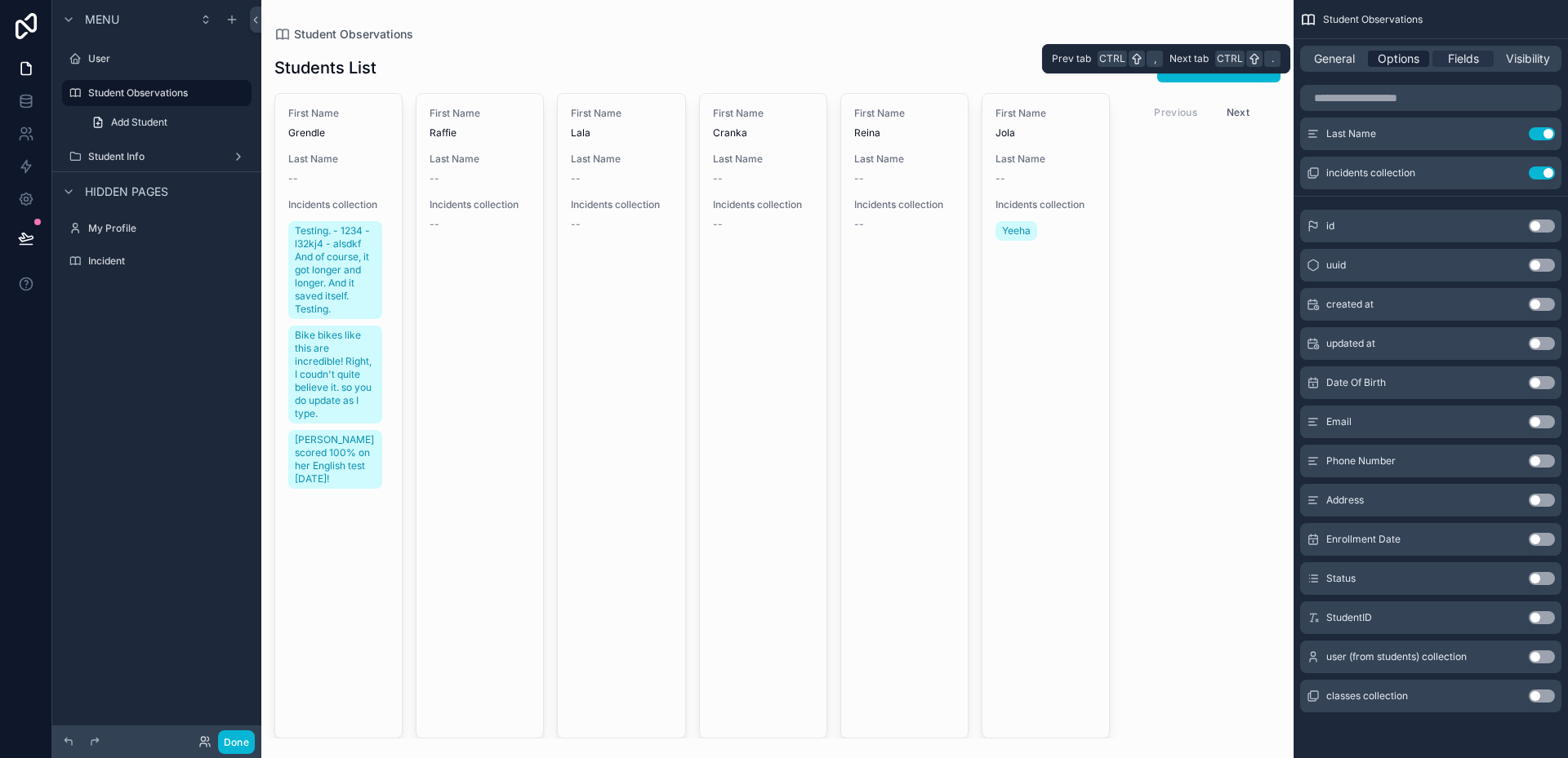
click at [1396, 61] on span "Options" at bounding box center [1398, 59] width 42 height 17
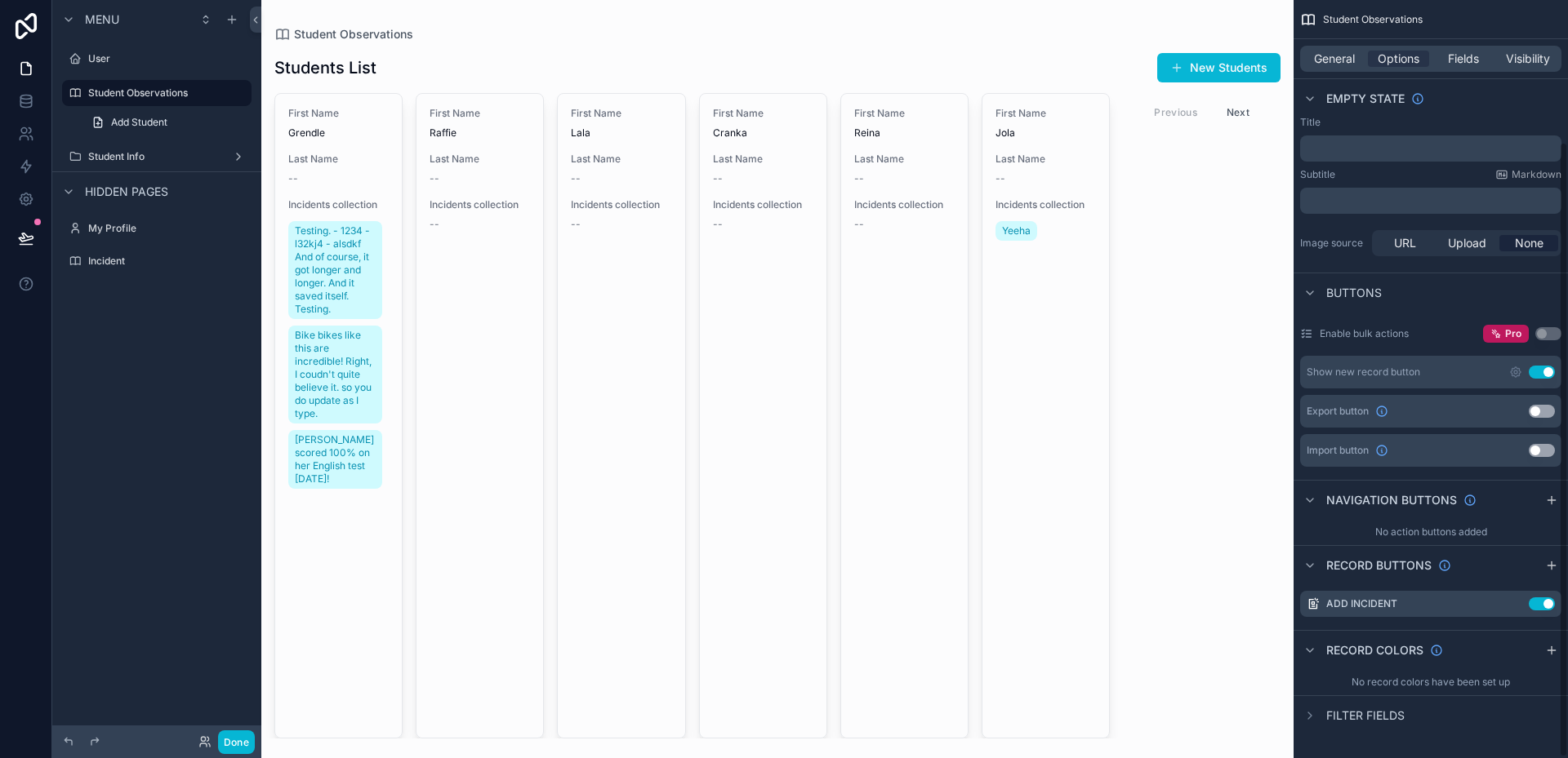
scroll to position [176, 0]
click at [1449, 58] on span "Fields" at bounding box center [1463, 59] width 31 height 17
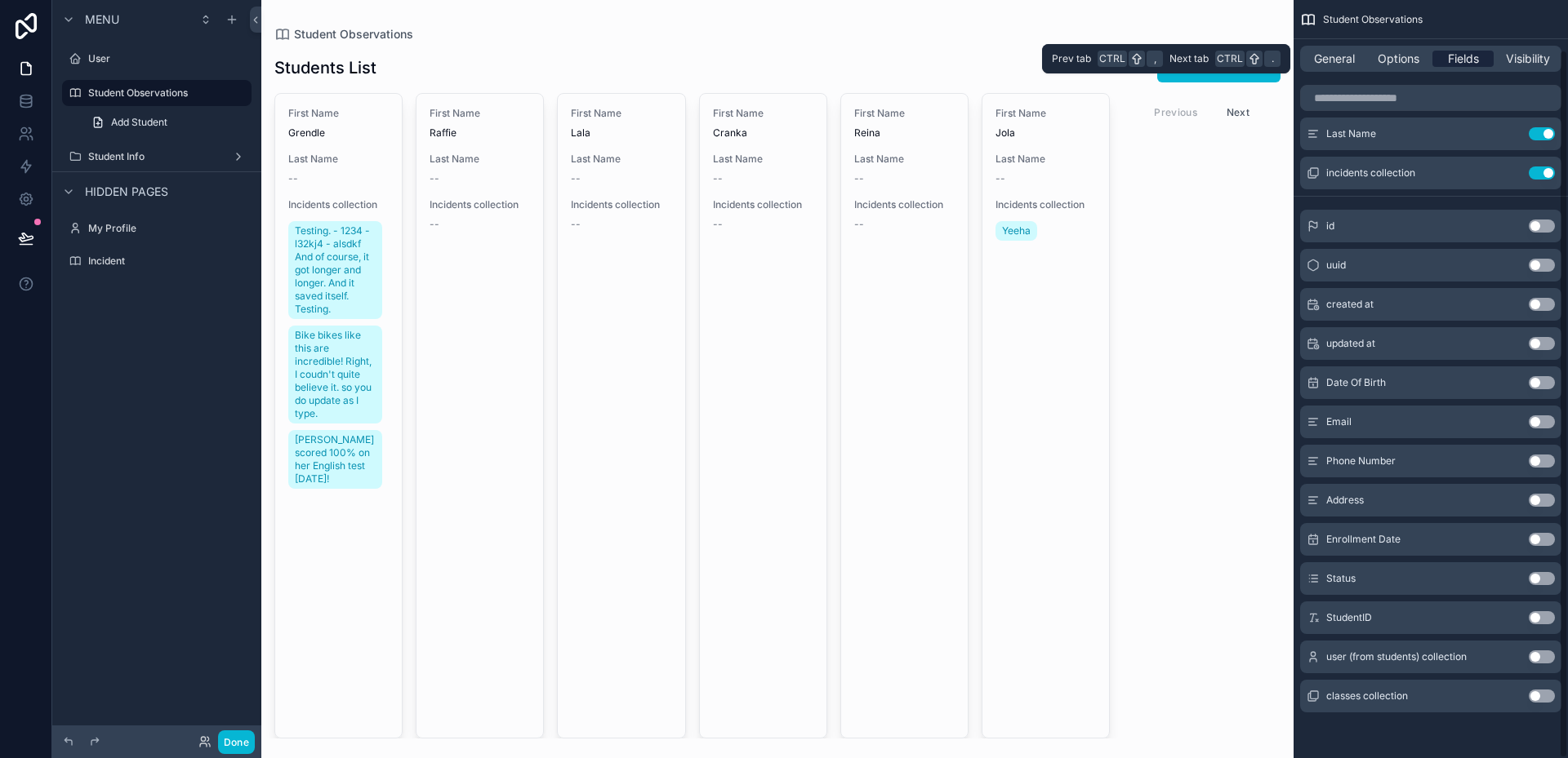
scroll to position [53, 0]
click at [1525, 62] on span "Visibility" at bounding box center [1527, 59] width 44 height 17
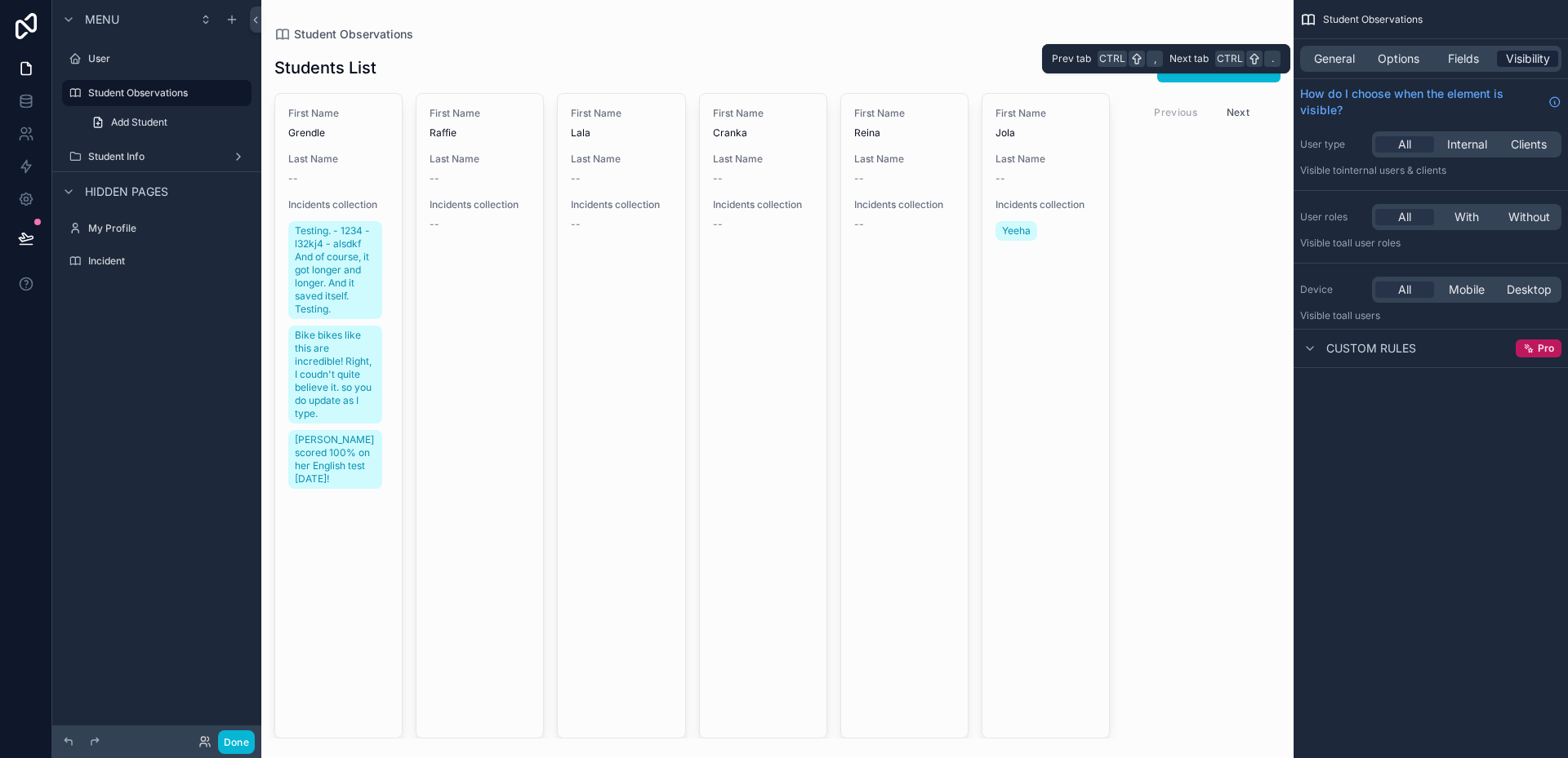
scroll to position [0, 0]
click at [1344, 64] on span "General" at bounding box center [1335, 59] width 41 height 17
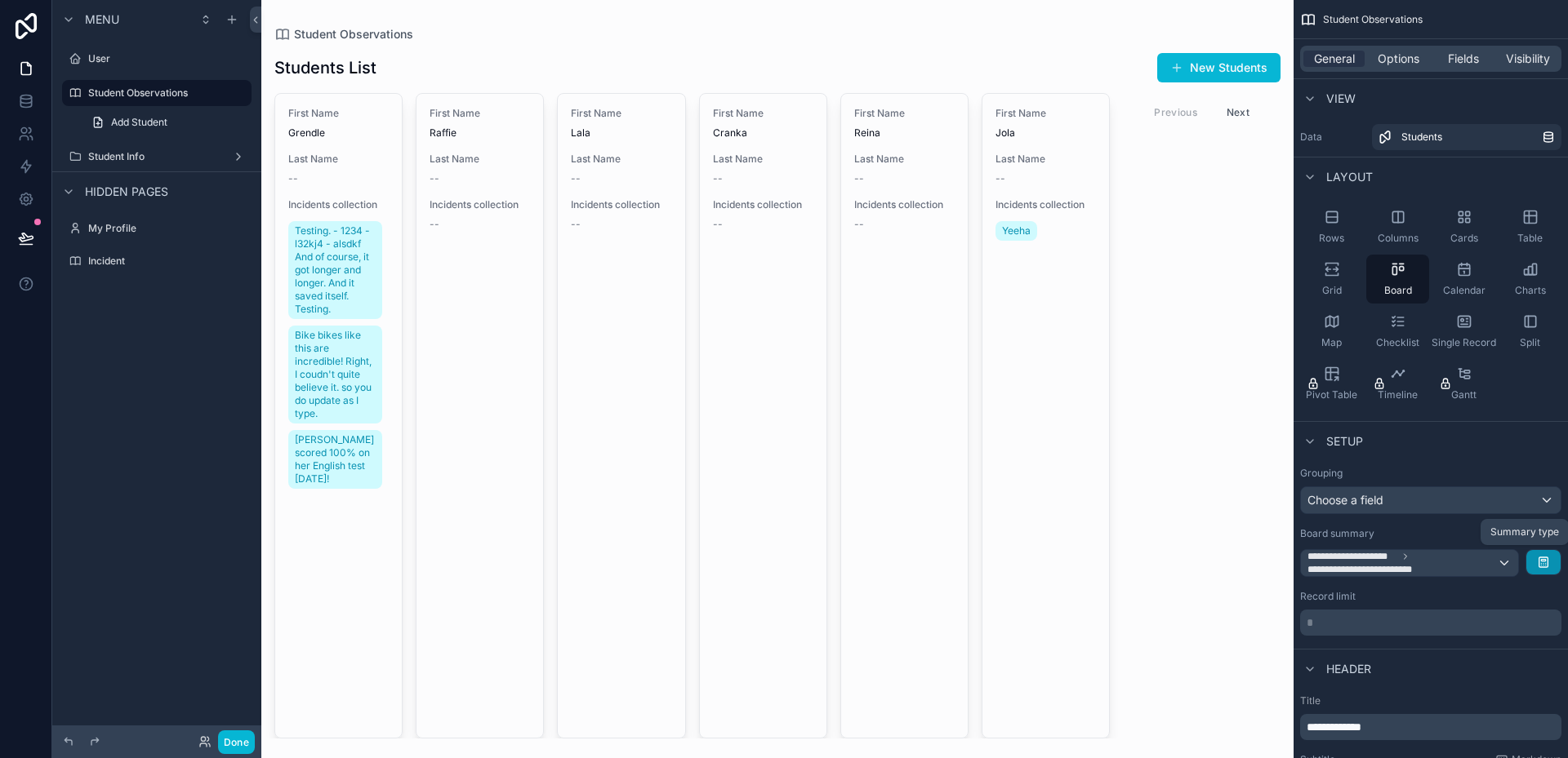
click at [1547, 560] on icon "scrollable content" at bounding box center [1544, 562] width 13 height 13
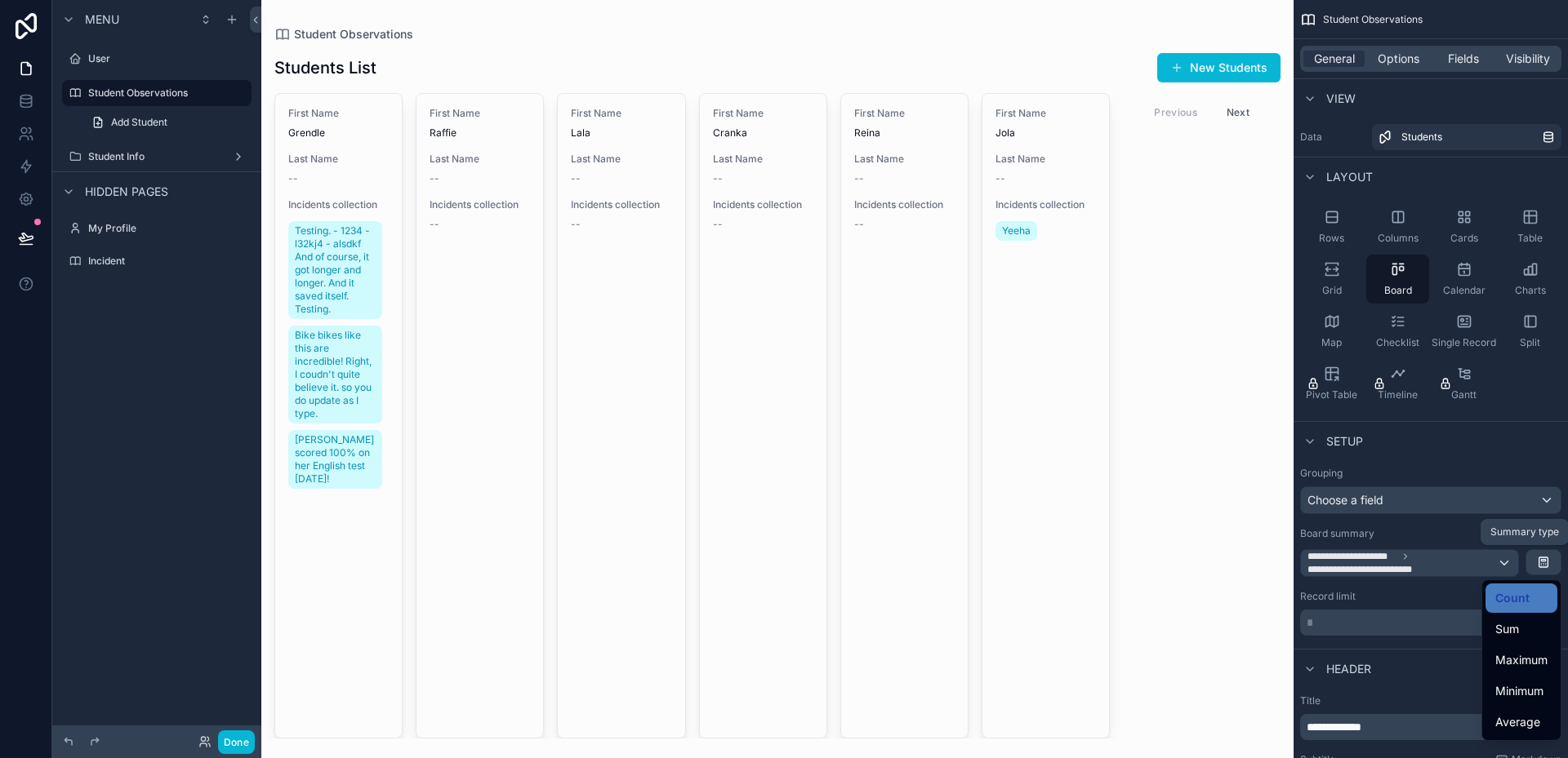
click at [1547, 560] on div "scrollable content" at bounding box center [784, 379] width 1568 height 758
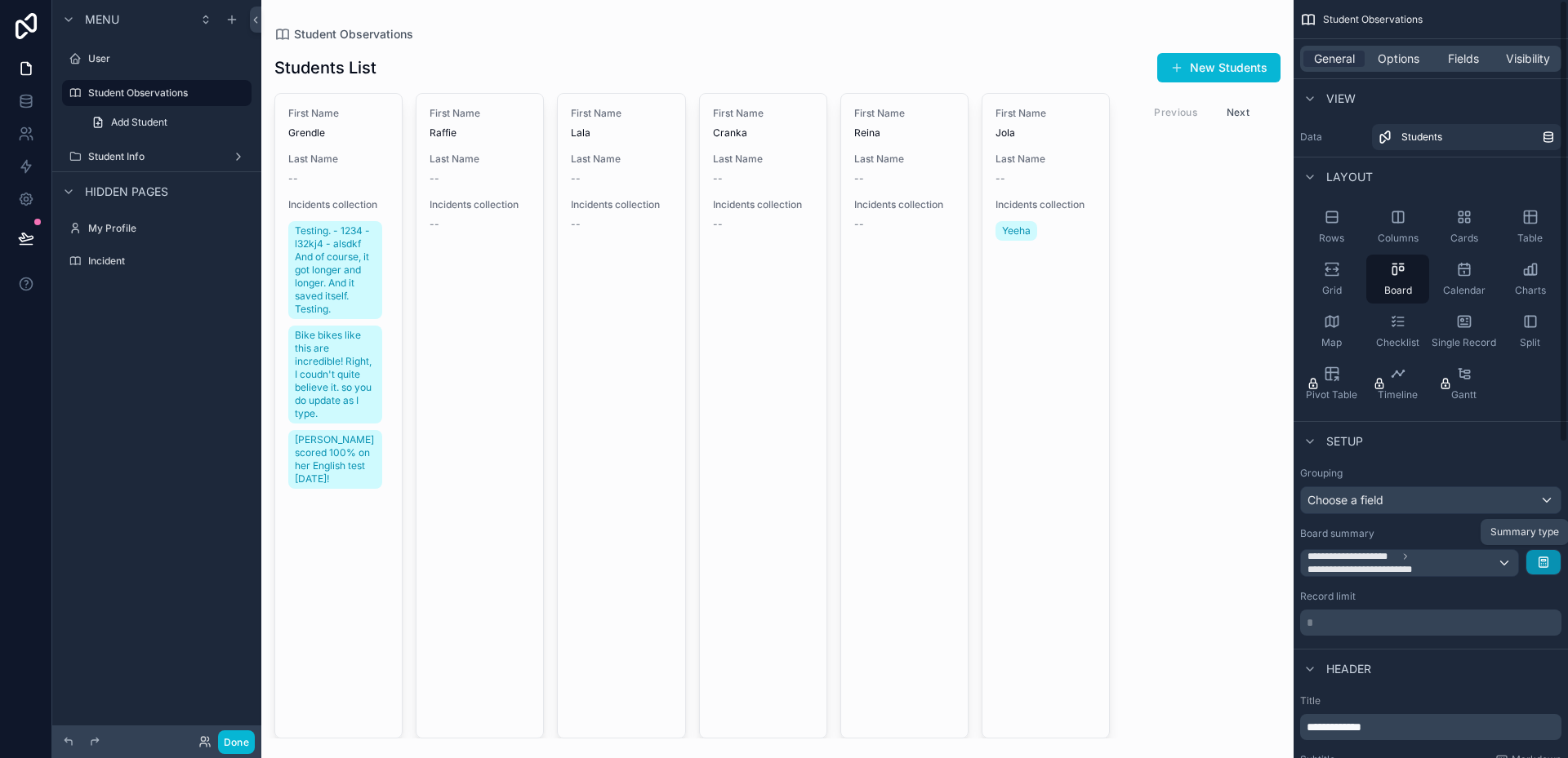
click at [1547, 560] on icon "scrollable content" at bounding box center [1544, 562] width 13 height 13
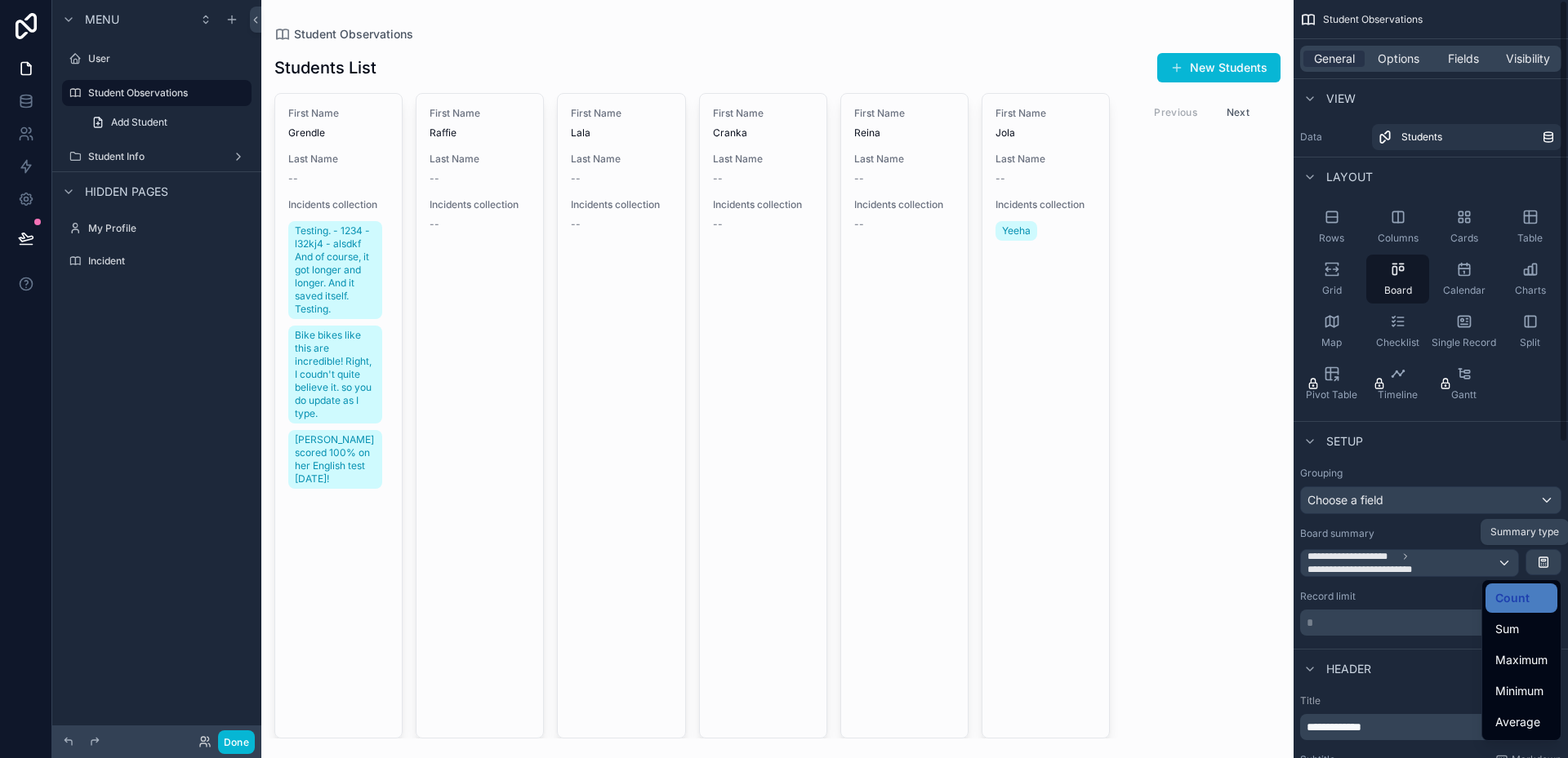
click at [1462, 589] on div "scrollable content" at bounding box center [784, 379] width 1568 height 758
click at [1417, 503] on div "Choose a field" at bounding box center [1430, 501] width 259 height 26
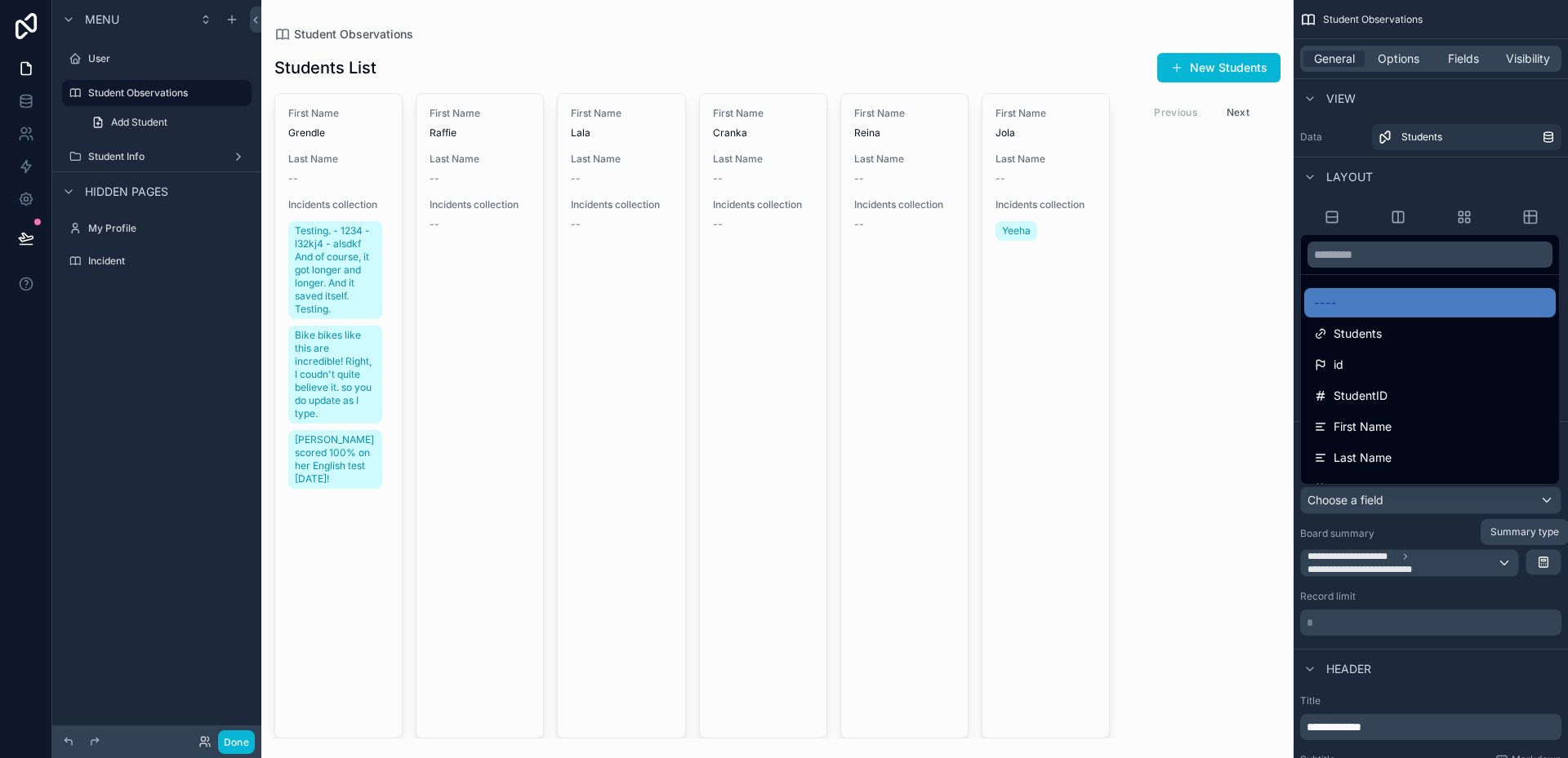
click at [1417, 502] on div "scrollable content" at bounding box center [784, 379] width 1568 height 758
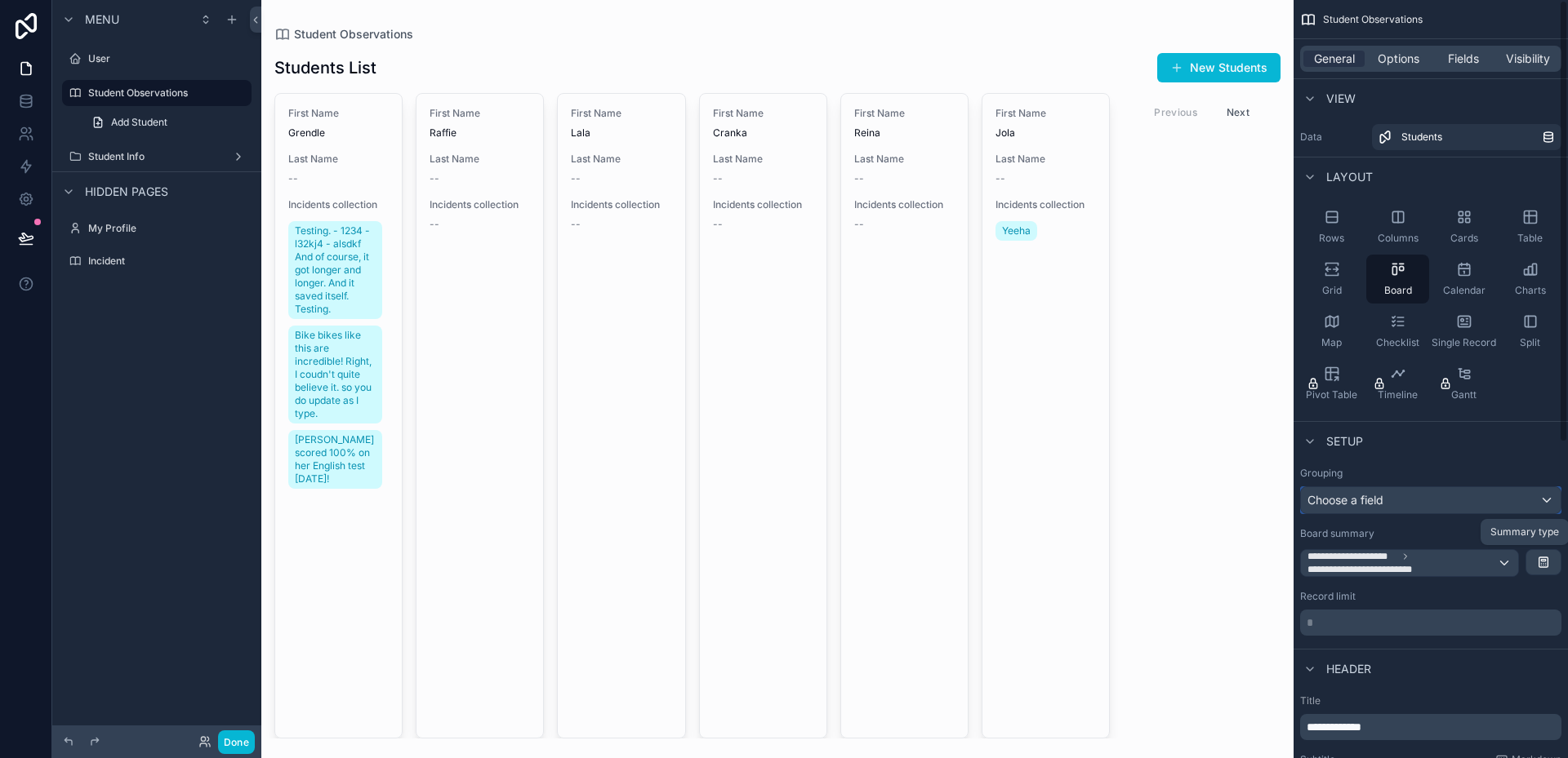
click at [1417, 502] on div "Choose a field" at bounding box center [1430, 501] width 259 height 26
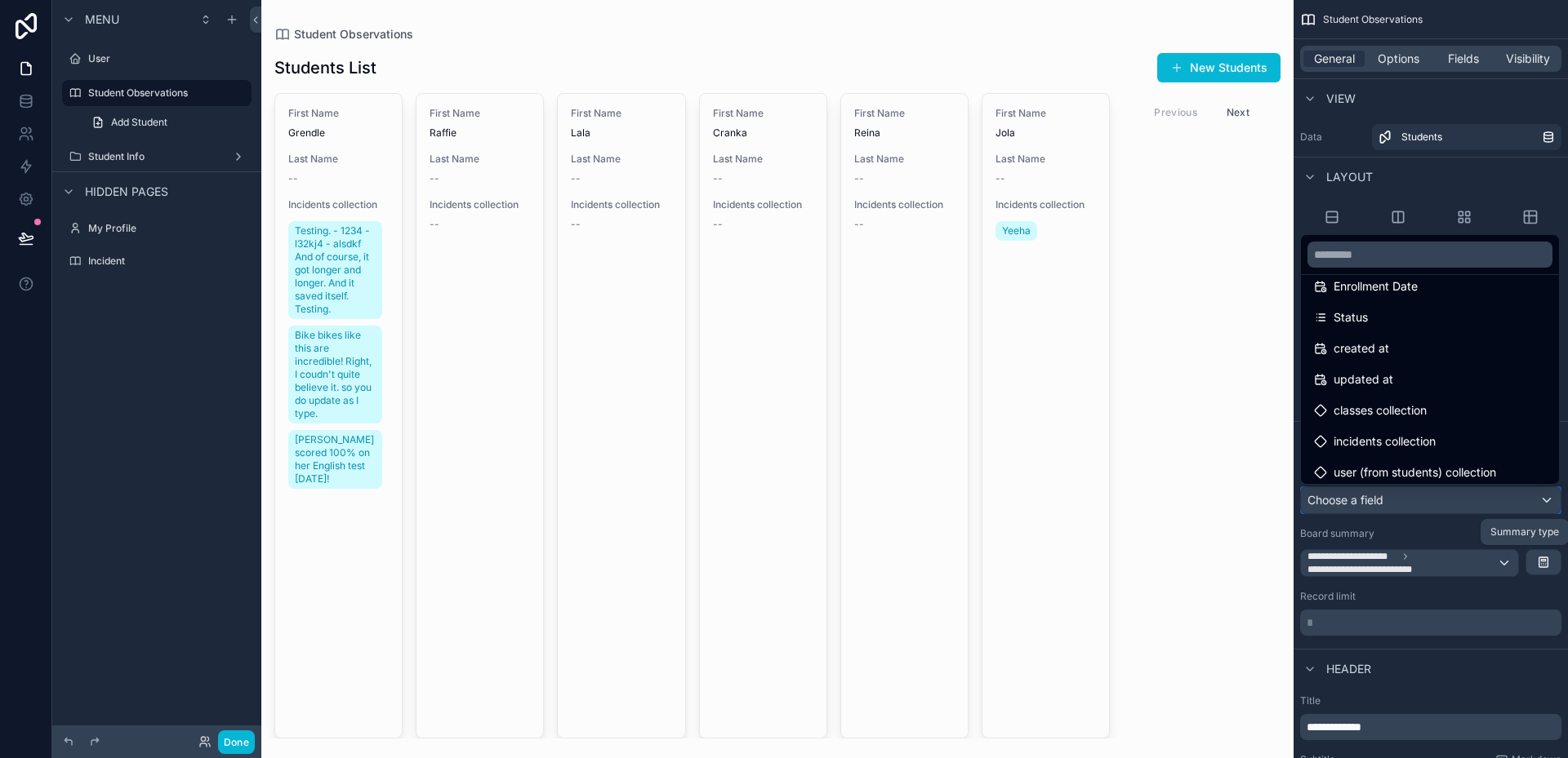
scroll to position [364, 0]
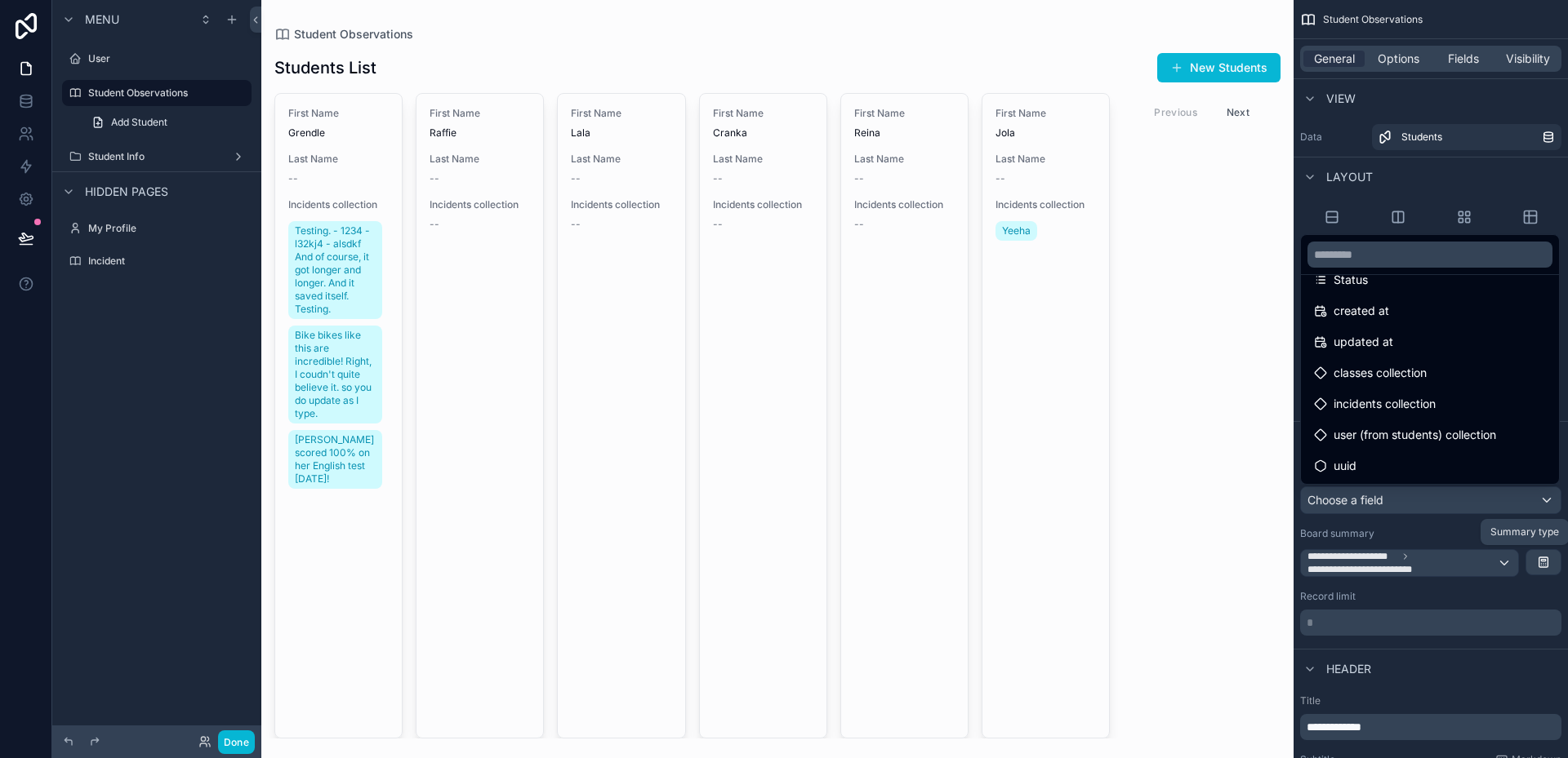
click at [1434, 503] on div "scrollable content" at bounding box center [784, 379] width 1568 height 758
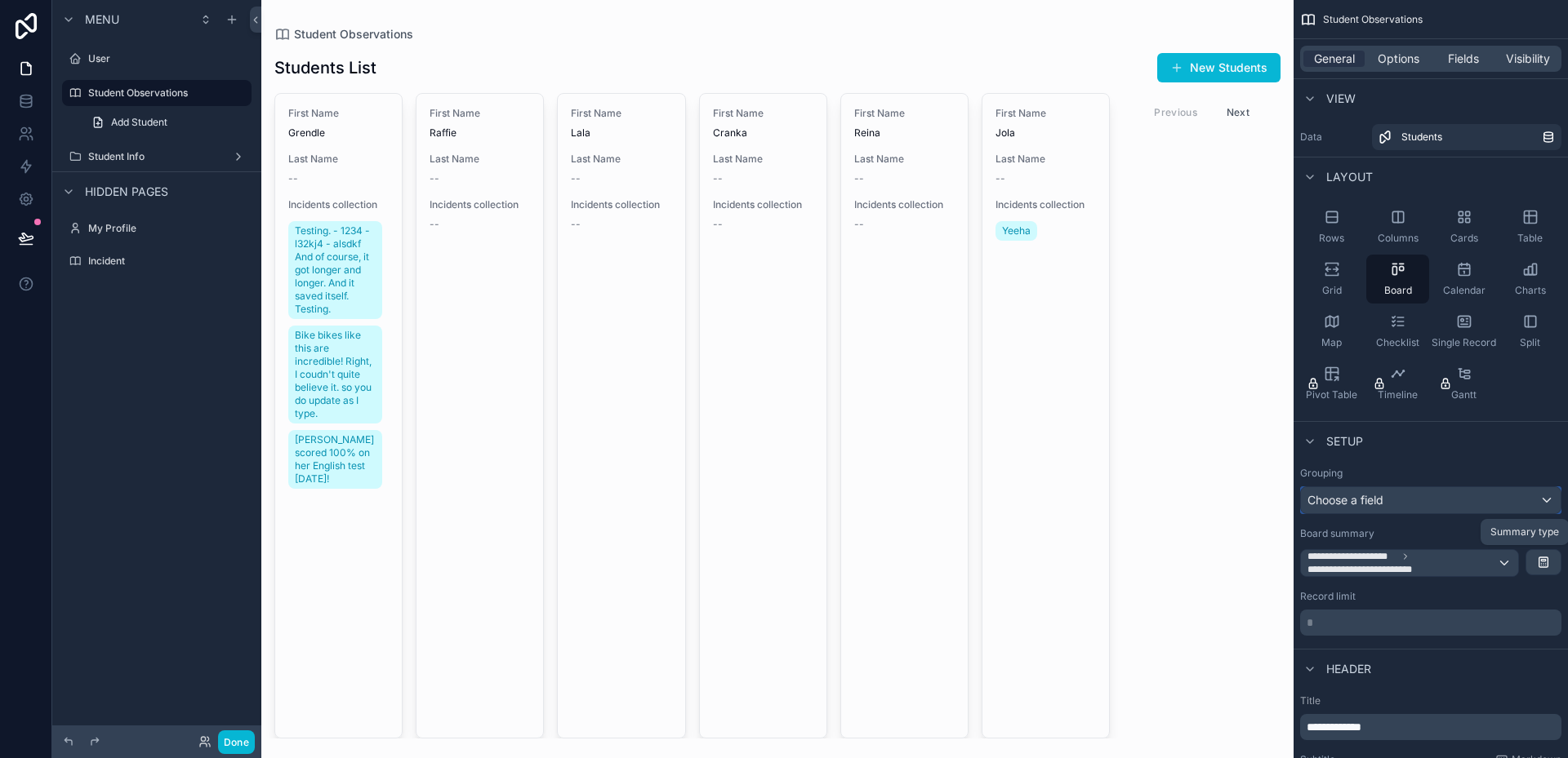
click at [1434, 503] on div "Choose a field" at bounding box center [1430, 501] width 259 height 26
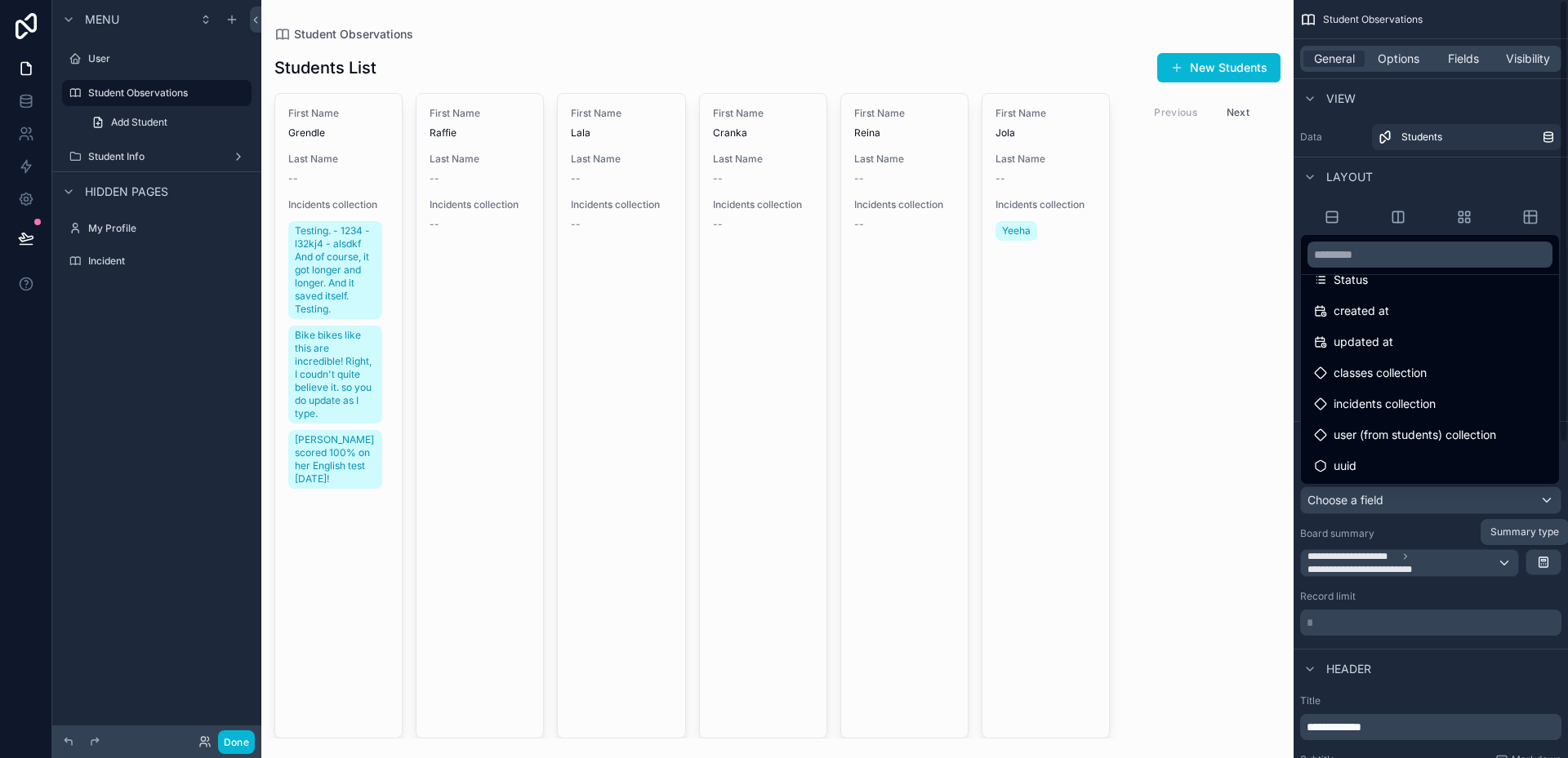
click at [1441, 537] on div "scrollable content" at bounding box center [784, 379] width 1568 height 758
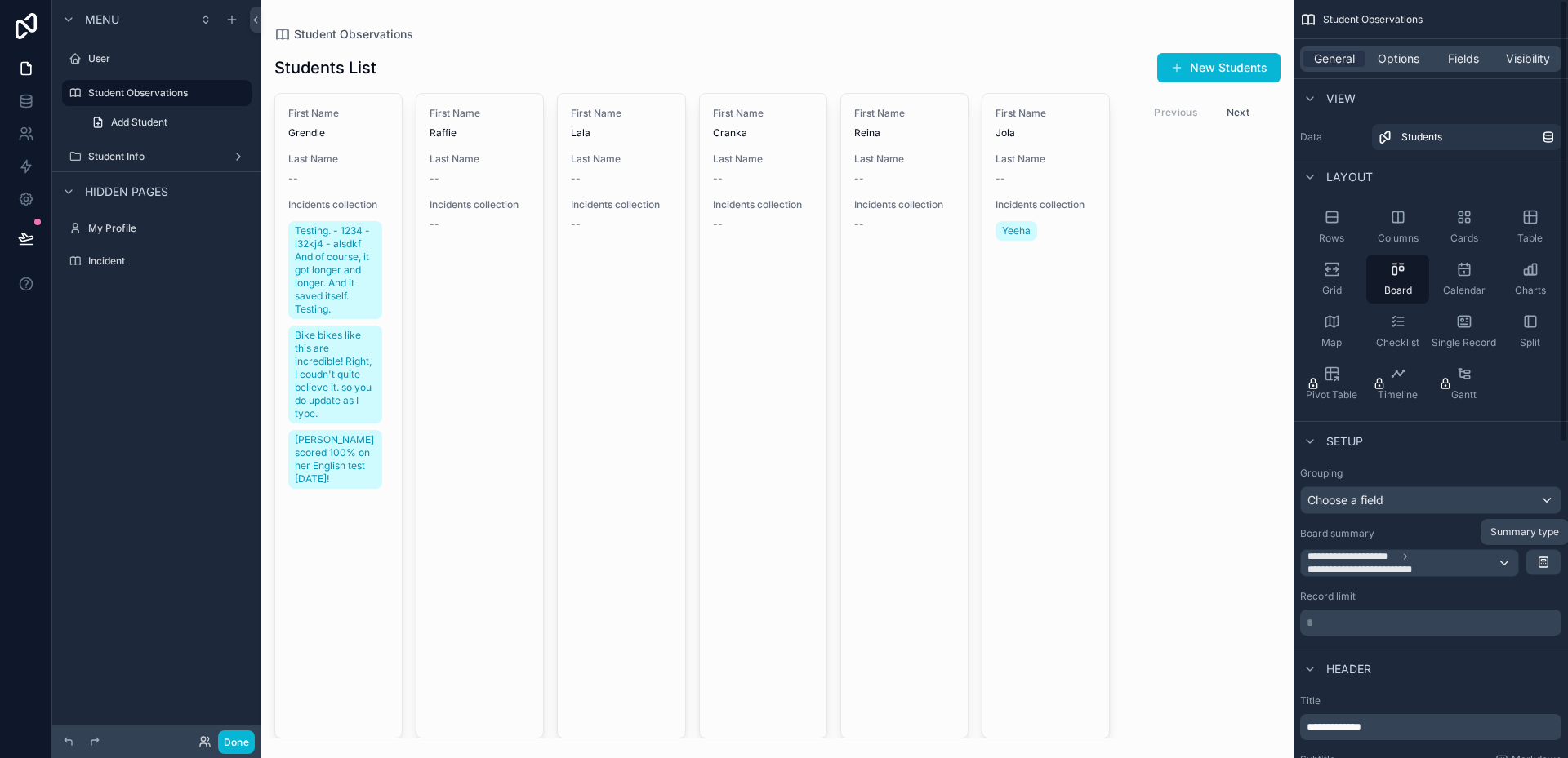
click at [1403, 74] on div "General Options Fields Visibility" at bounding box center [1430, 59] width 274 height 39
click at [1403, 71] on div "General Options Fields Visibility" at bounding box center [1430, 59] width 261 height 26
click at [1407, 64] on span "Options" at bounding box center [1398, 59] width 42 height 17
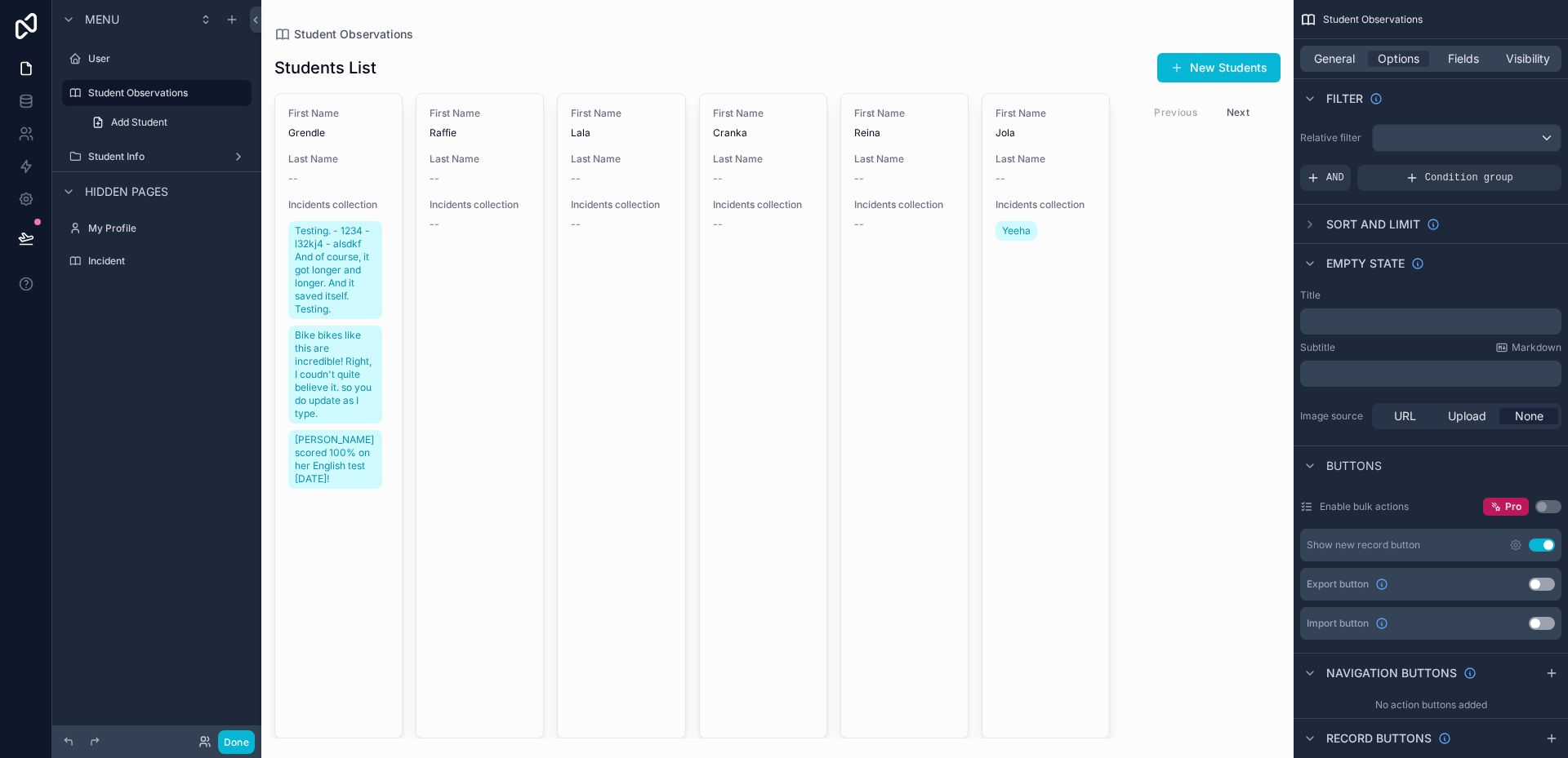
click at [1206, 382] on div "First Name Grendle Last Name -- Incidents collection Testing. - 1234 - l32kj4 -…" at bounding box center [777, 415] width 1033 height 646
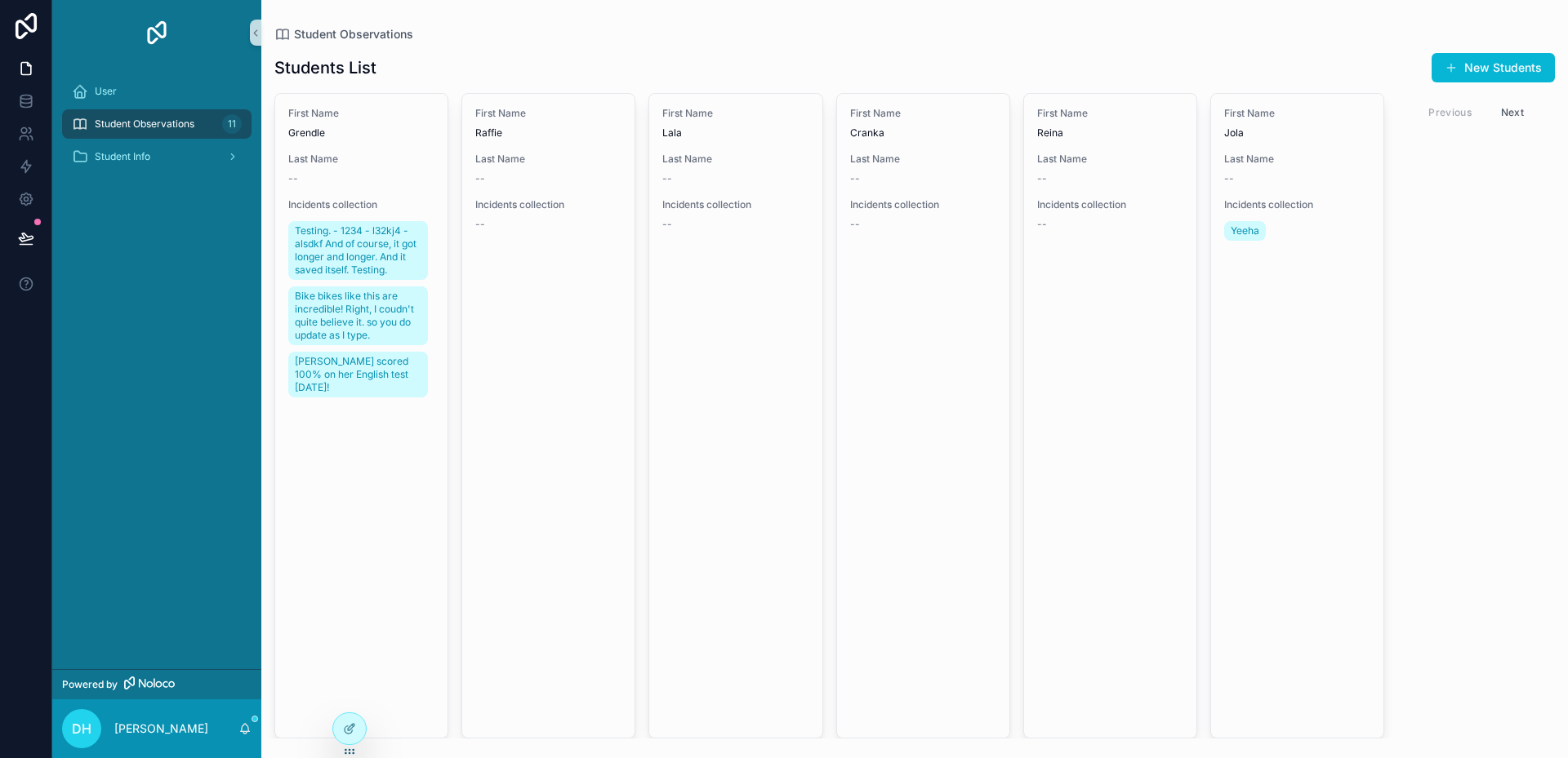
click at [1436, 309] on div "First Name Grendle Last Name -- Incidents collection Testing. - 1234 - l32kj4 -…" at bounding box center [915, 415] width 1307 height 646
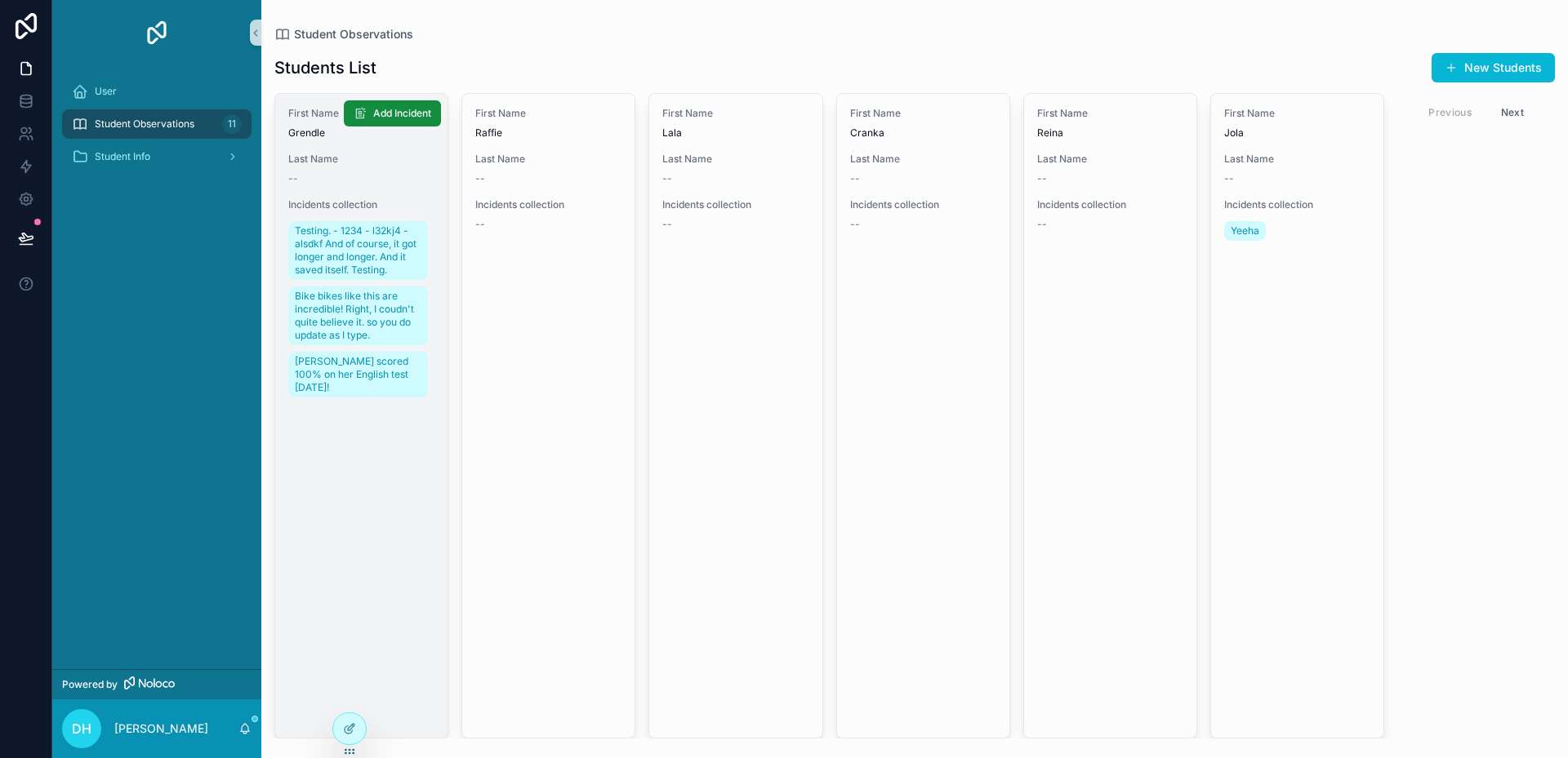
click at [365, 442] on link "First Name Grendle Last Name -- Incidents collection Testing. - 1234 - l32kj4 -…" at bounding box center [361, 415] width 174 height 646
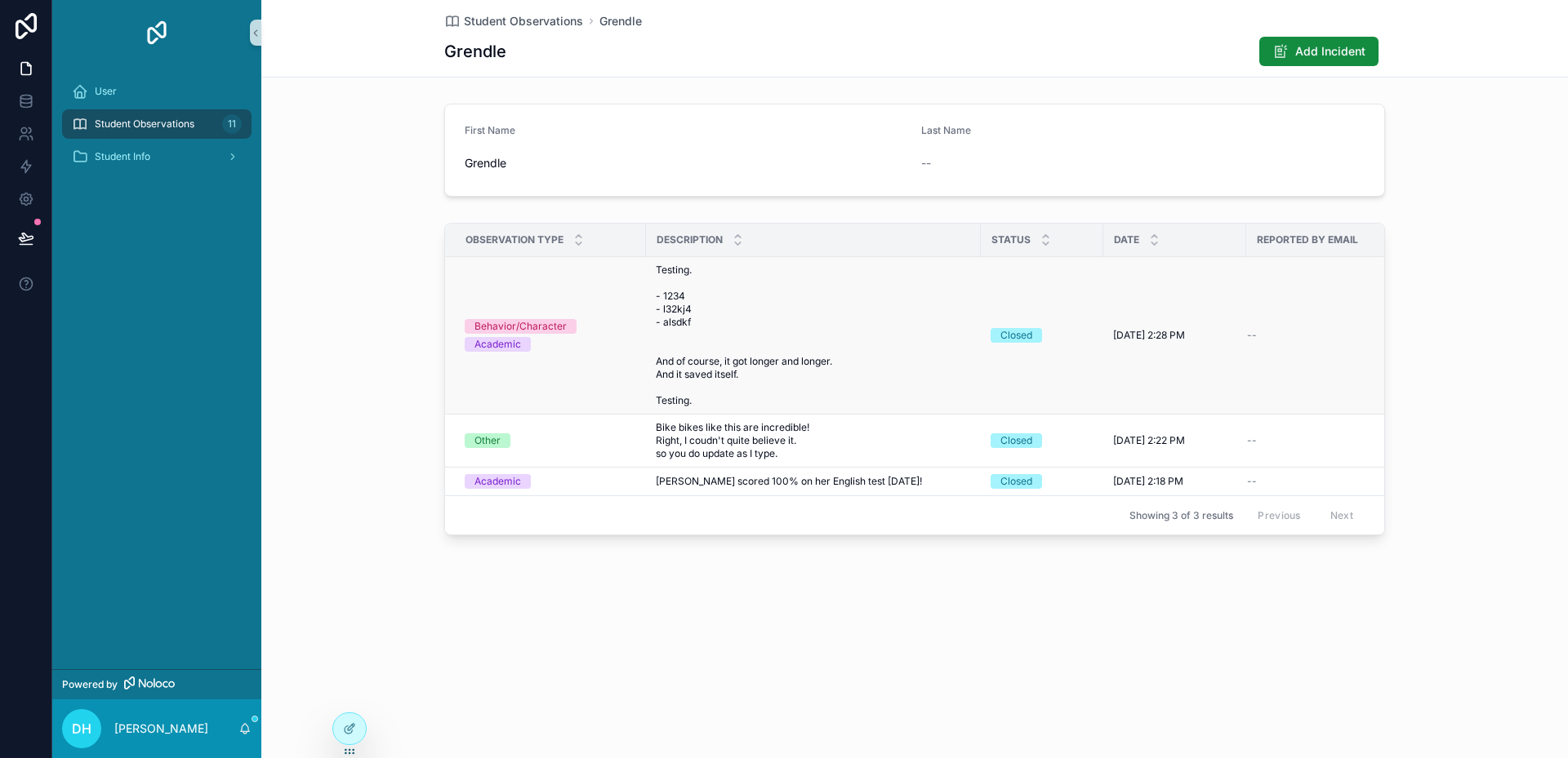
click at [810, 310] on span "Testing. - 1234 - l32kj4 - alsdkf And of course, it got longer and longer. And …" at bounding box center [813, 335] width 315 height 144
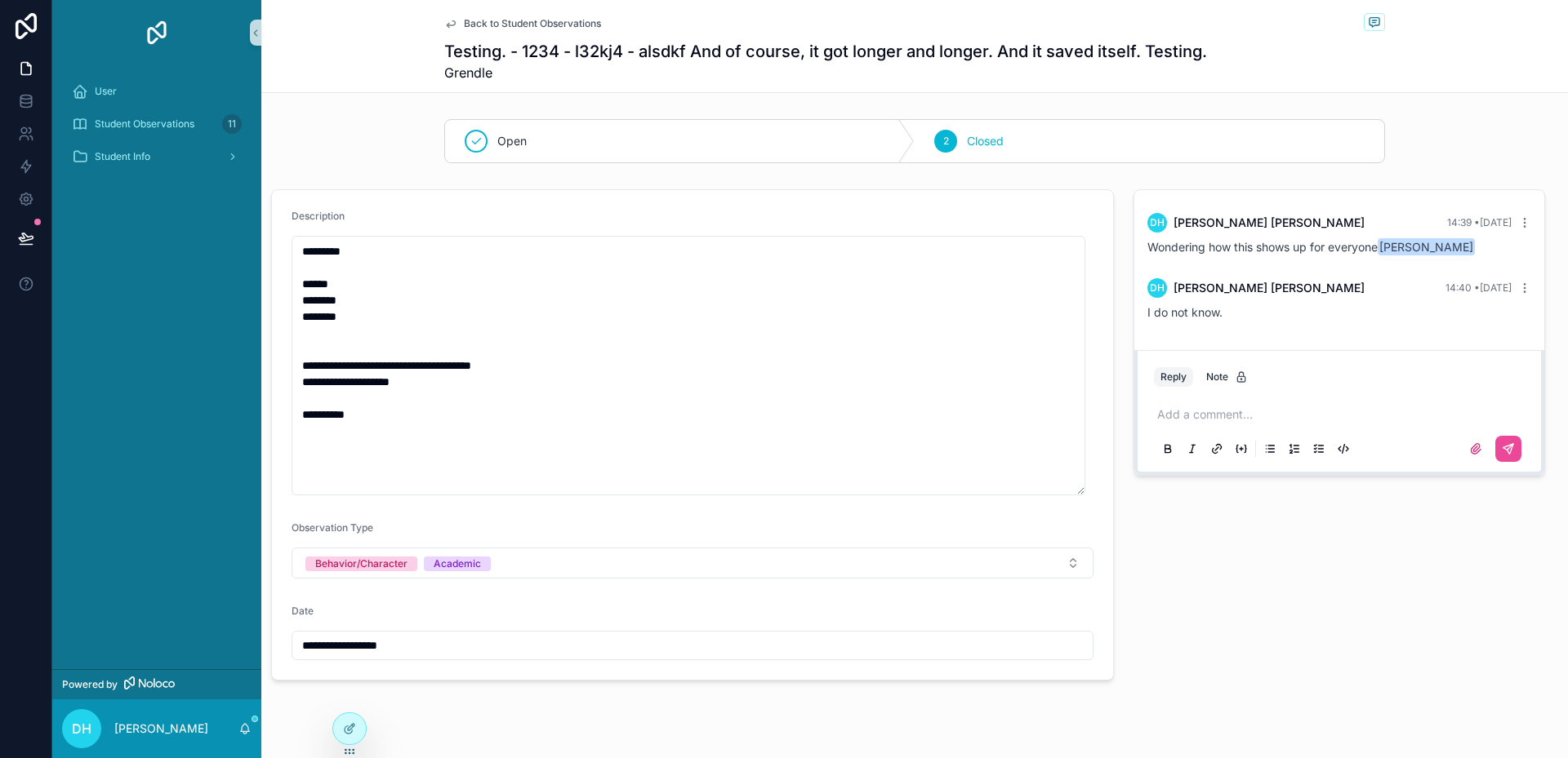
click at [252, 730] on div "DH Darrell Hershberger" at bounding box center [156, 728] width 209 height 59
click at [240, 724] on icon "scrollable content" at bounding box center [245, 729] width 13 height 13
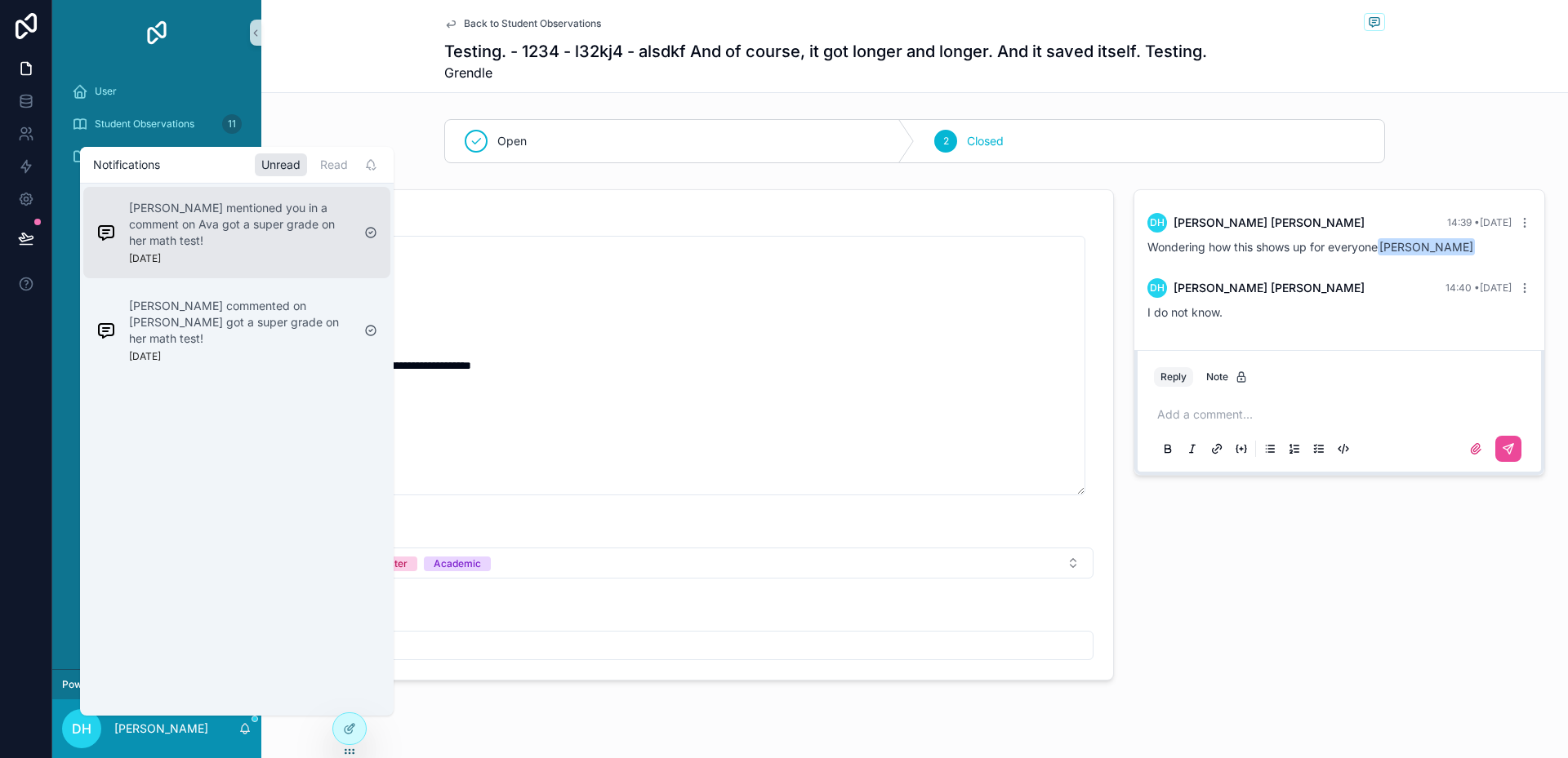
click at [290, 246] on p "[PERSON_NAME] mentioned you in a comment on Ava got a super grade on her math t…" at bounding box center [240, 224] width 222 height 49
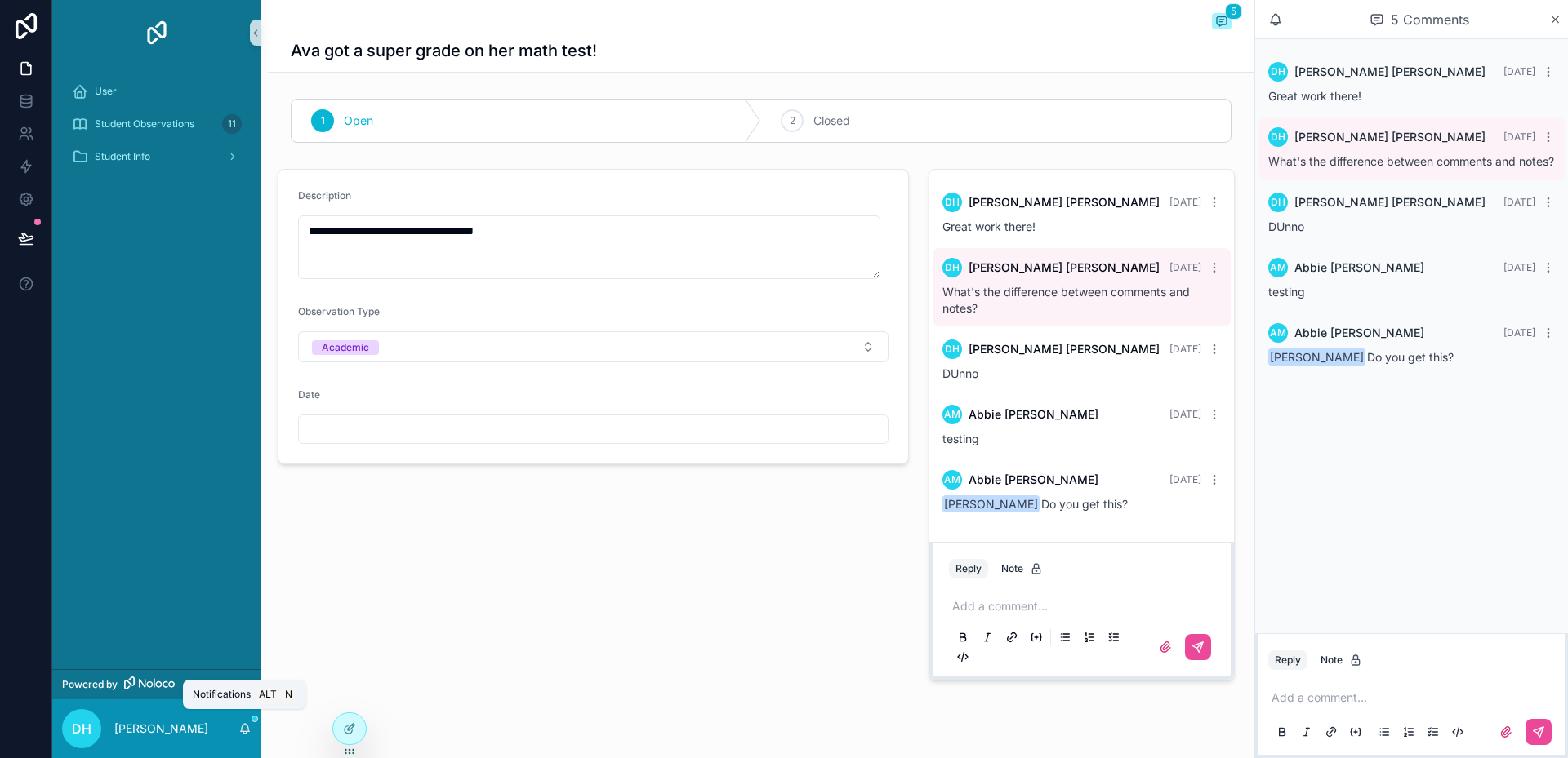
click at [246, 730] on icon "scrollable content" at bounding box center [245, 729] width 13 height 13
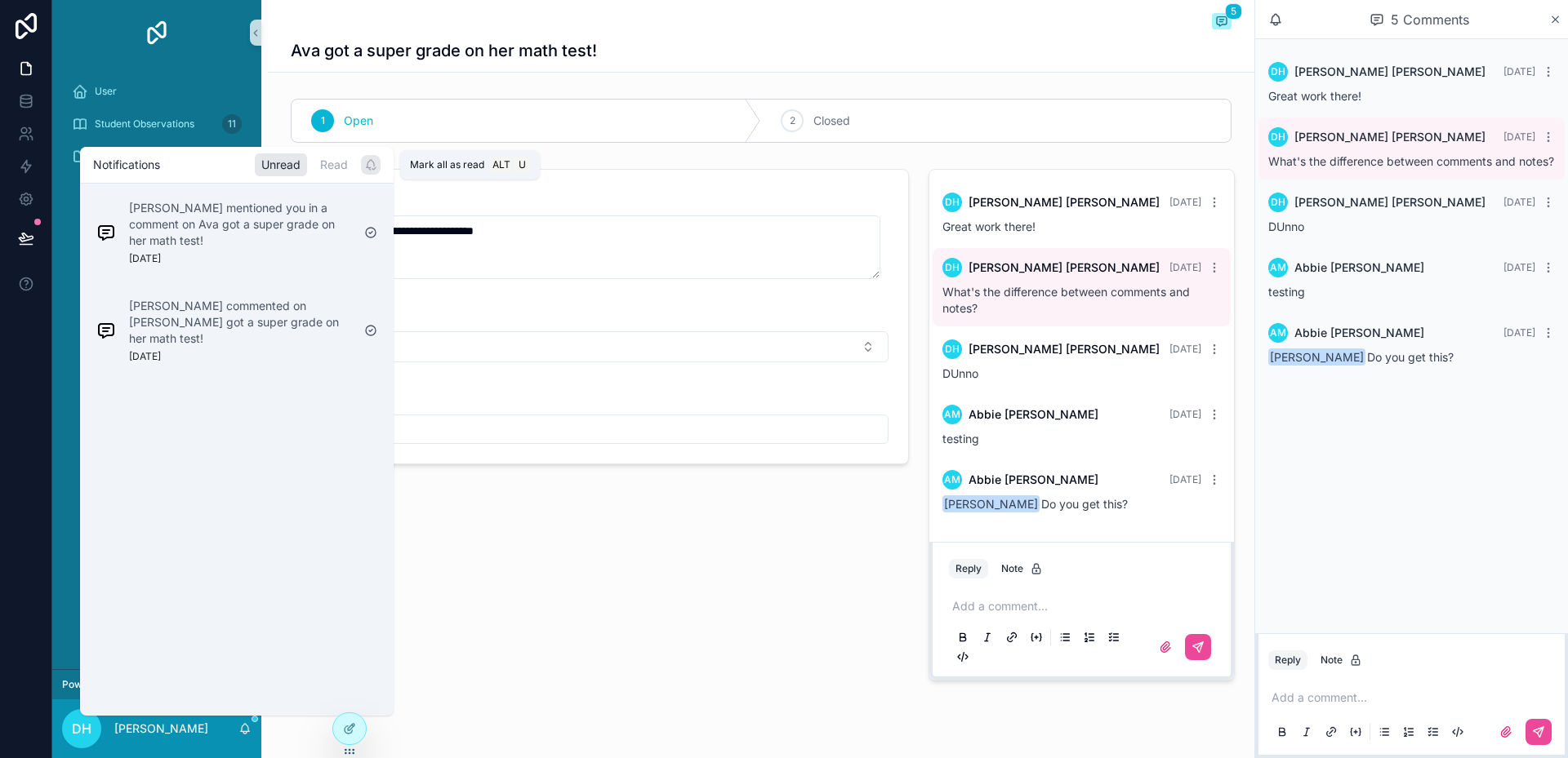
click at [371, 167] on icon "scrollable content" at bounding box center [371, 163] width 7 height 7
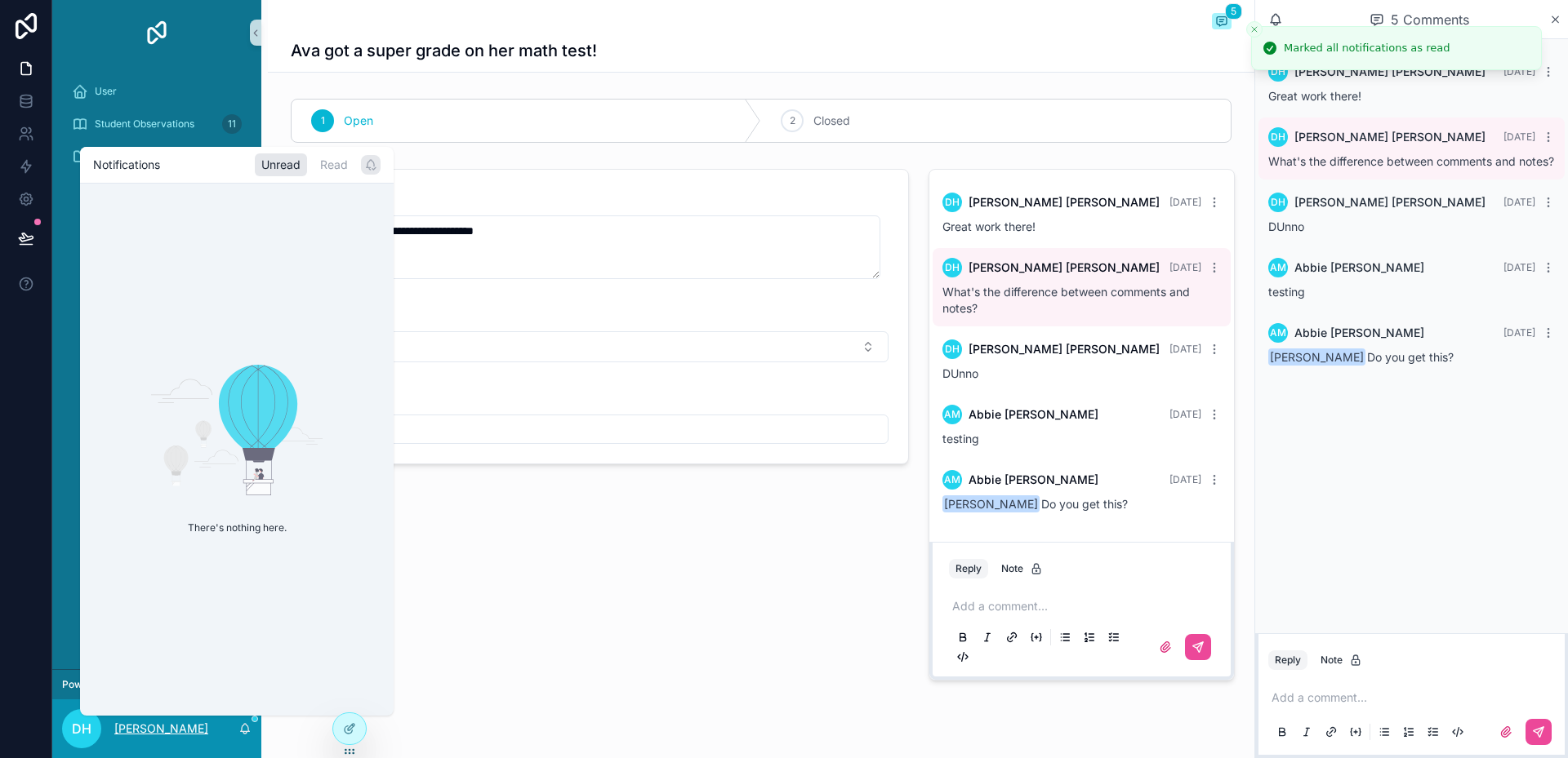
click at [205, 735] on p "[PERSON_NAME]" at bounding box center [161, 729] width 94 height 17
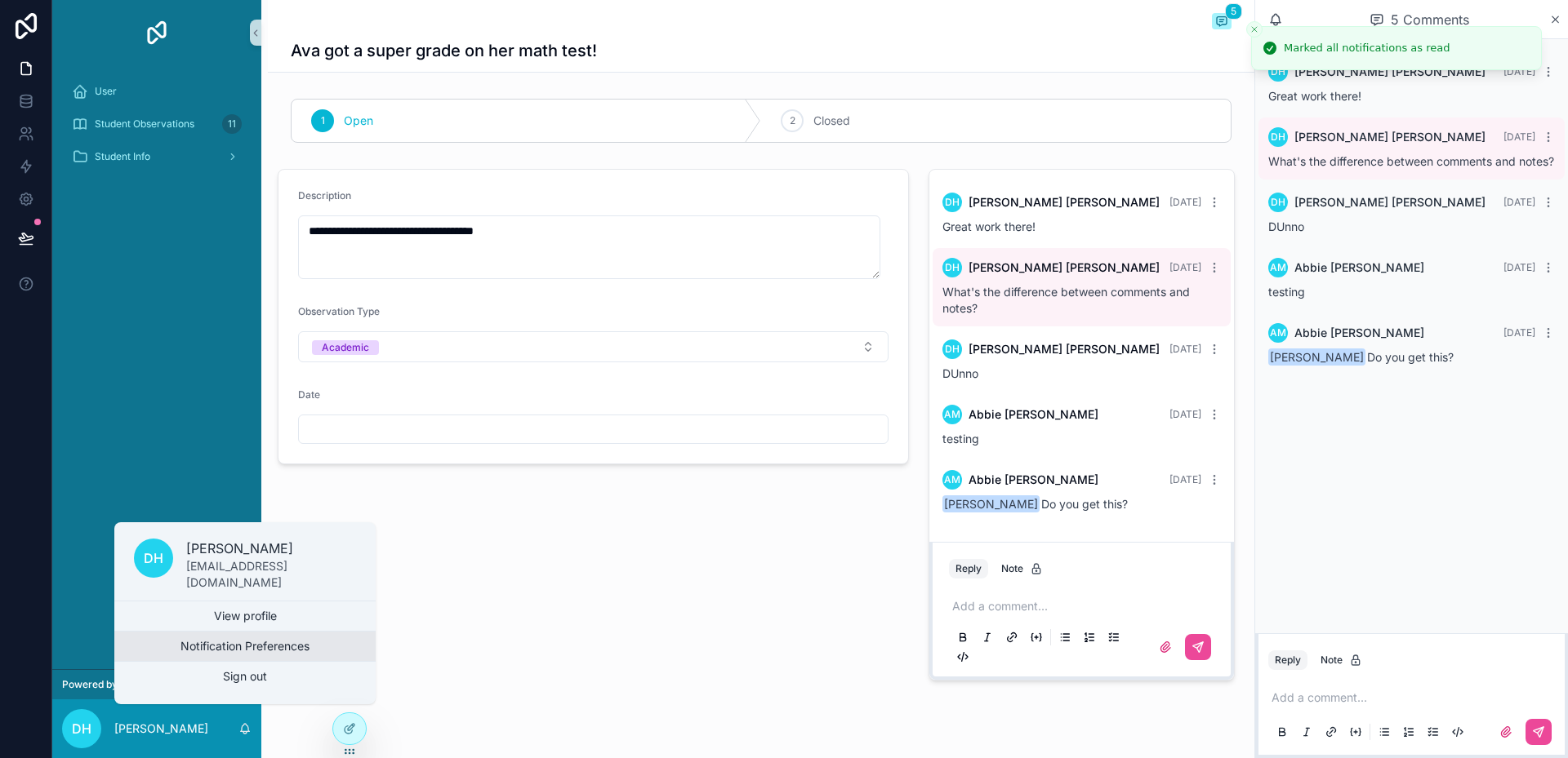
click at [219, 648] on button "Notification Preferences" at bounding box center [244, 647] width 261 height 30
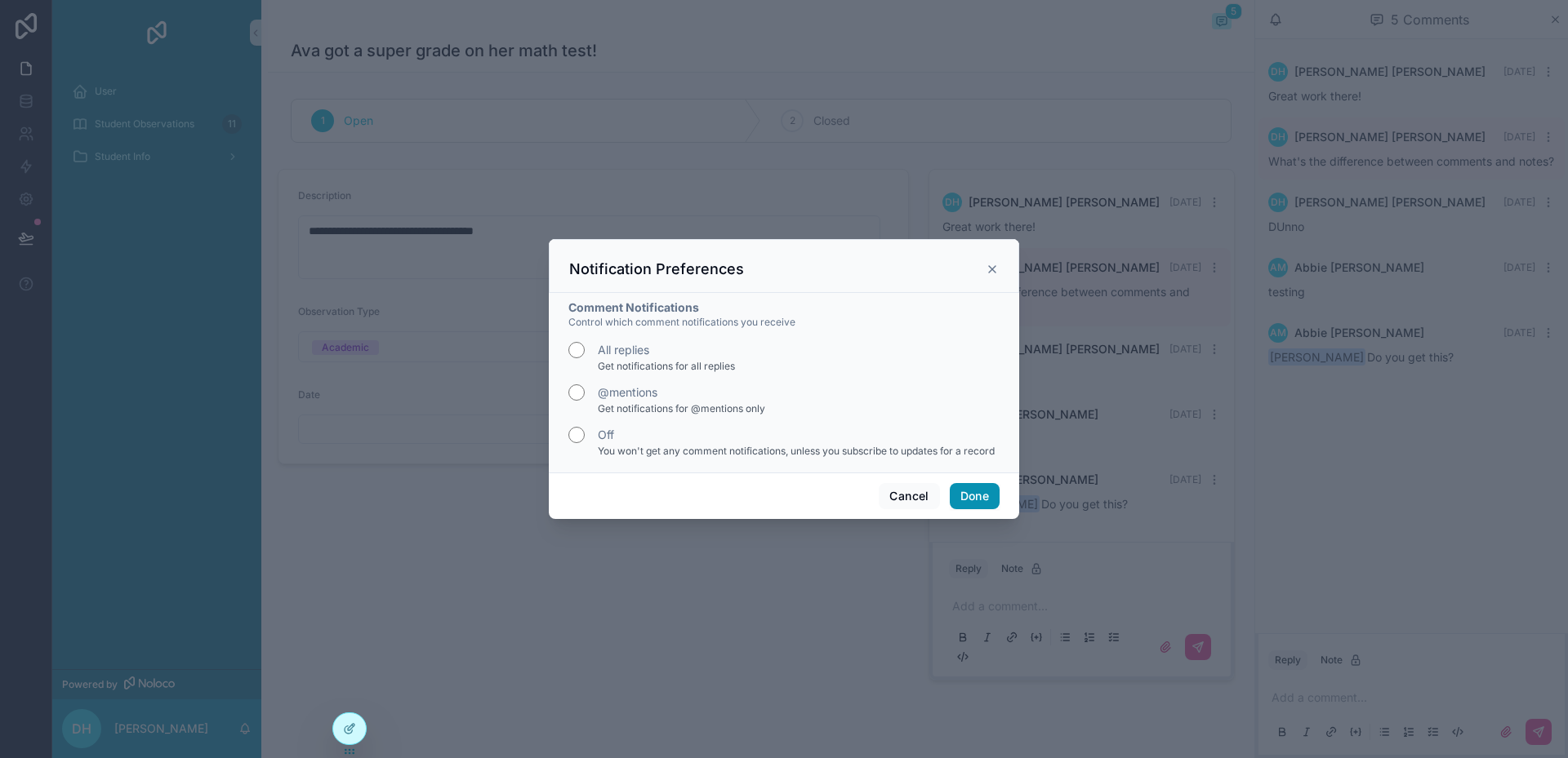
click at [964, 490] on button "Done" at bounding box center [975, 496] width 50 height 26
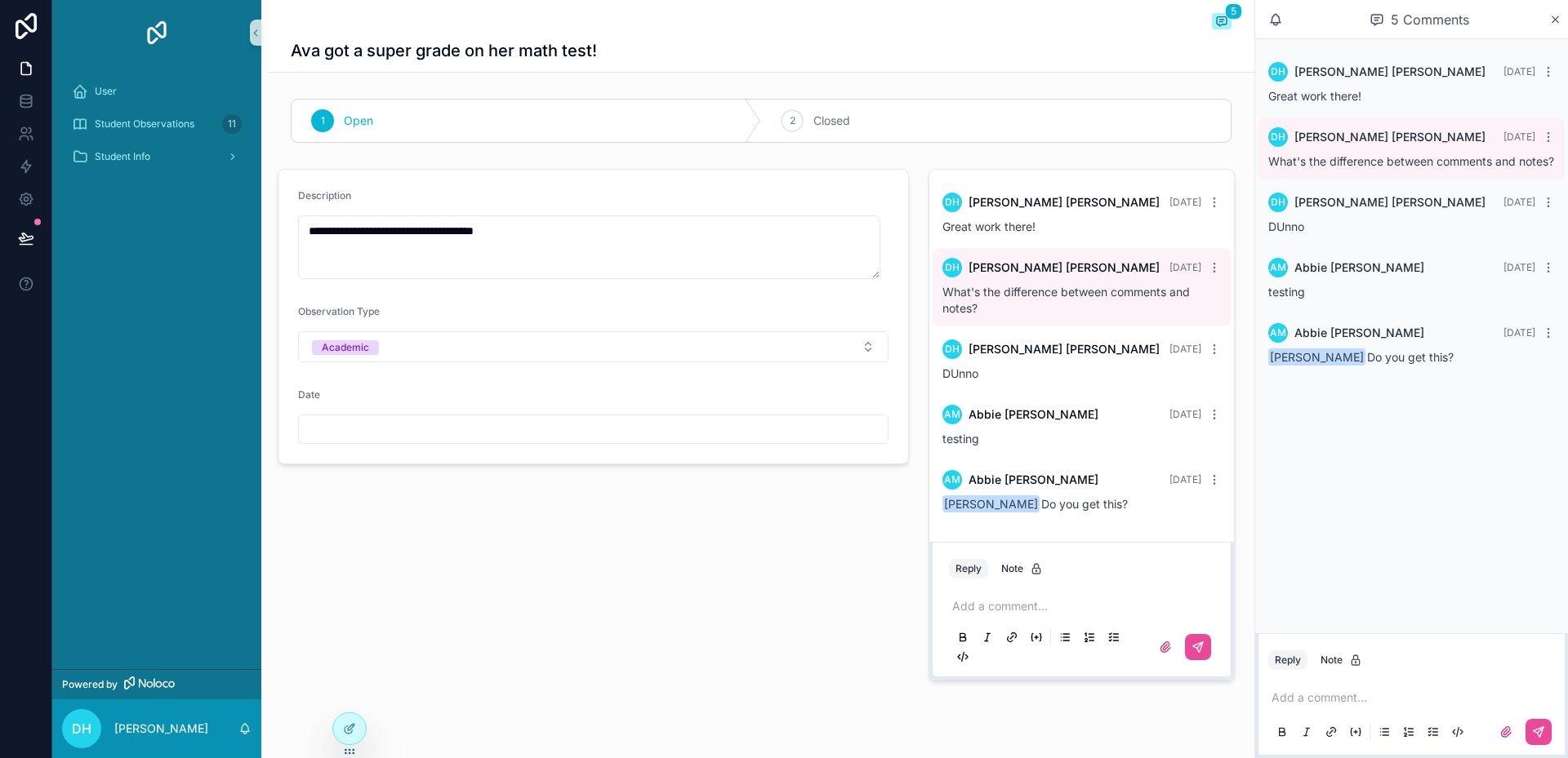
click at [670, 698] on div "**********" at bounding box center [760, 396] width 986 height 791
click at [248, 727] on icon "scrollable content" at bounding box center [245, 727] width 9 height 7
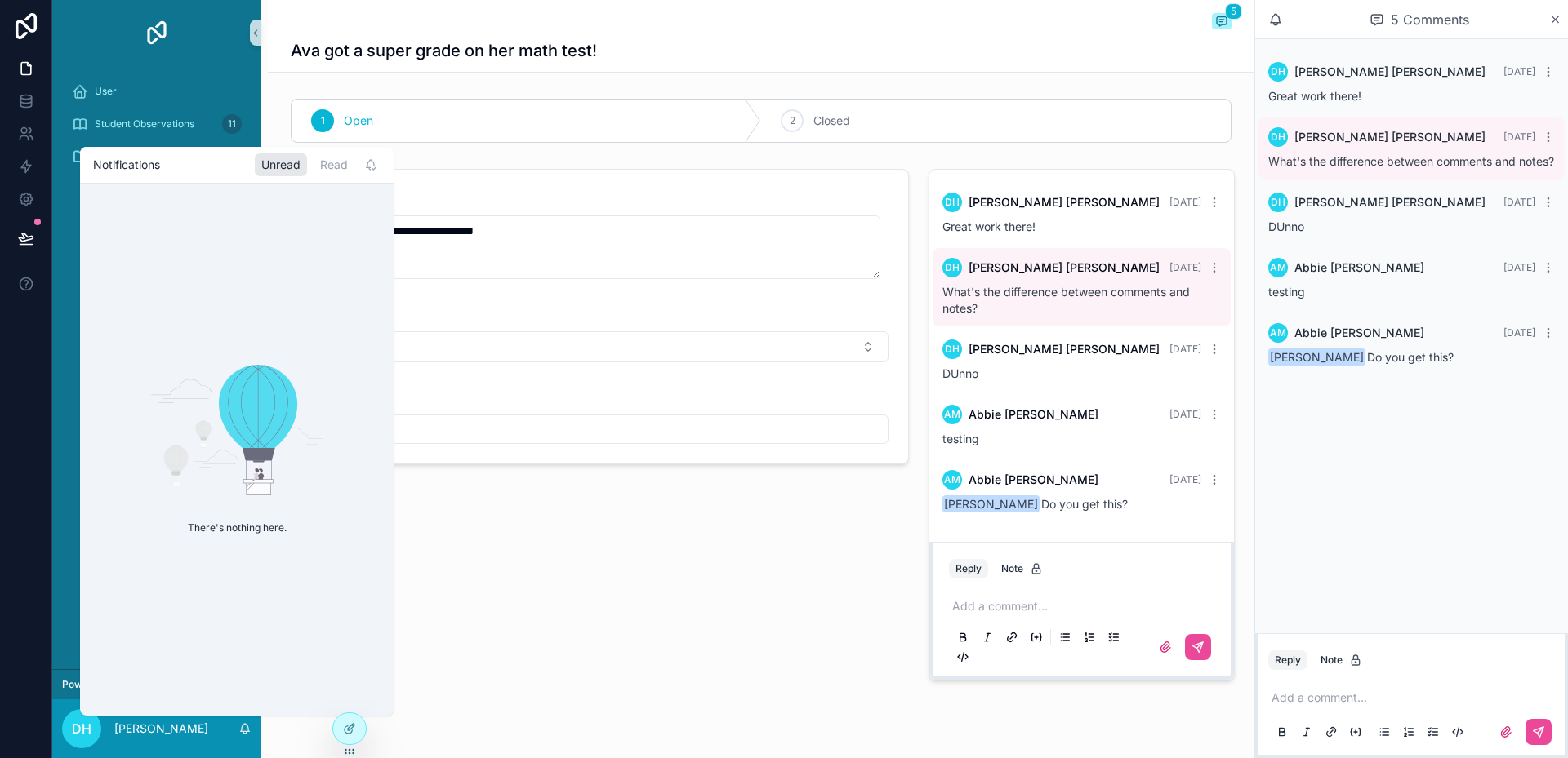
click at [709, 636] on div "**********" at bounding box center [593, 425] width 651 height 525
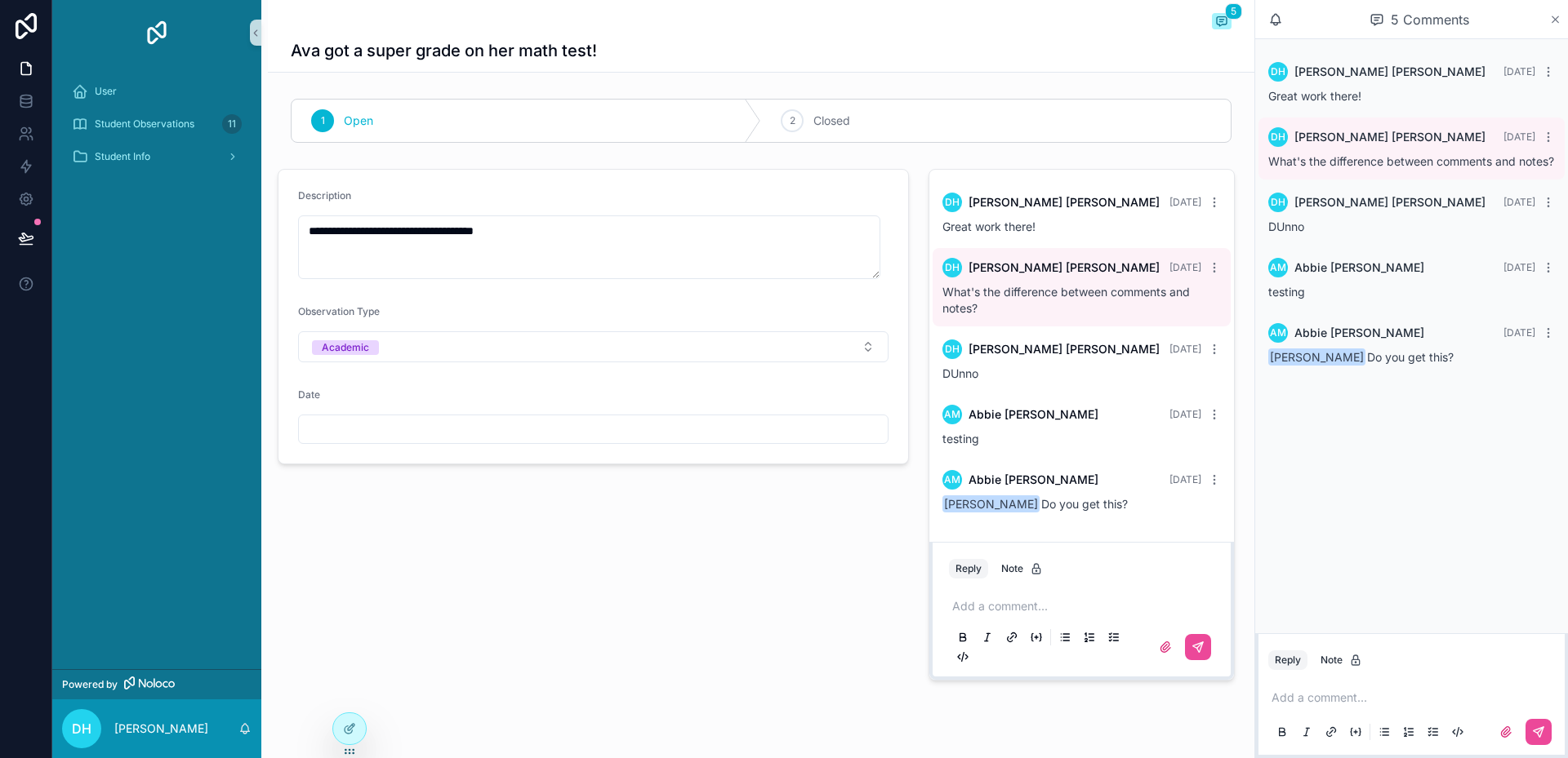
click at [1555, 14] on icon "scrollable content" at bounding box center [1555, 20] width 12 height 13
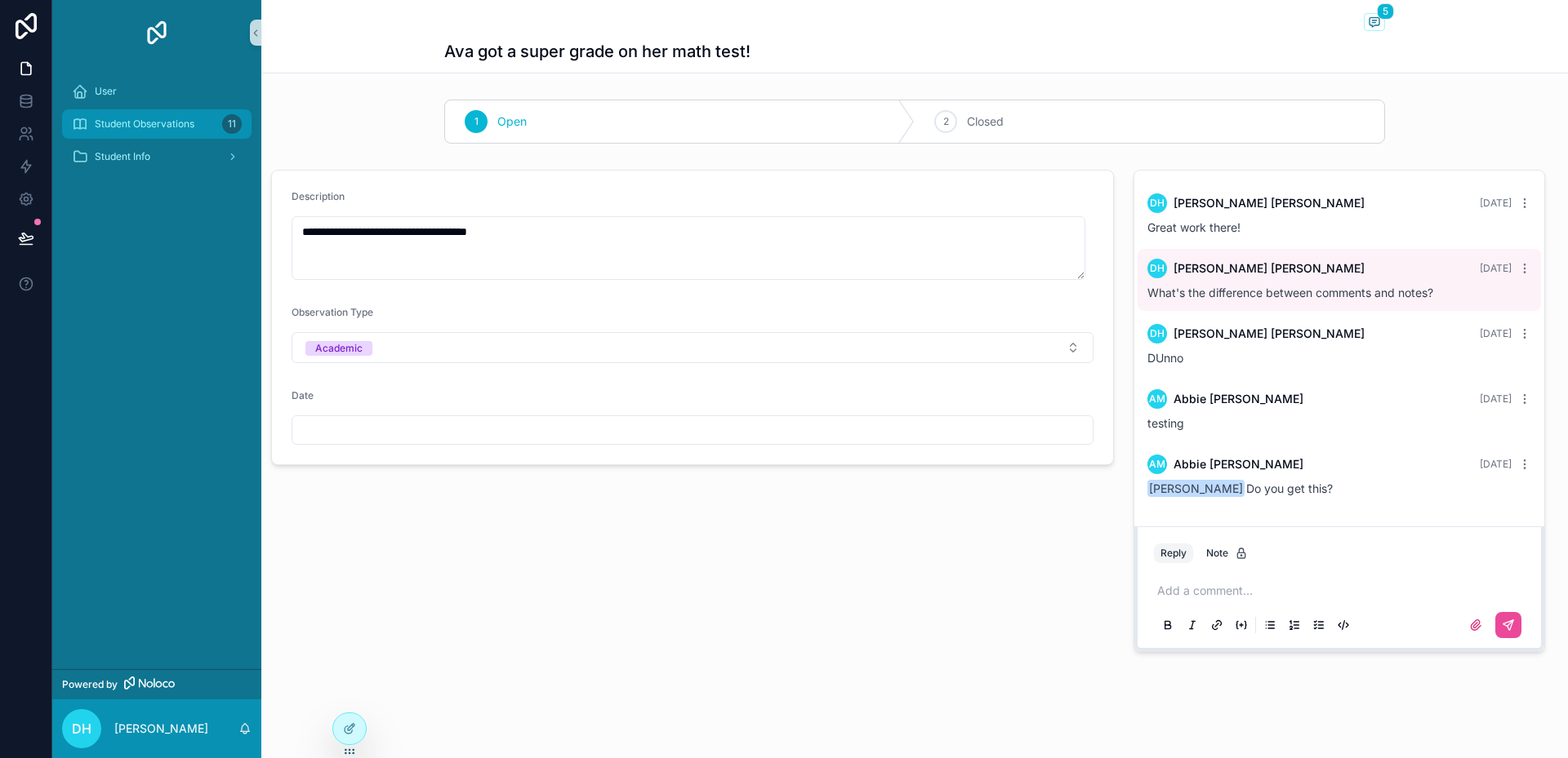
click at [184, 124] on span "Student Observations" at bounding box center [144, 124] width 99 height 13
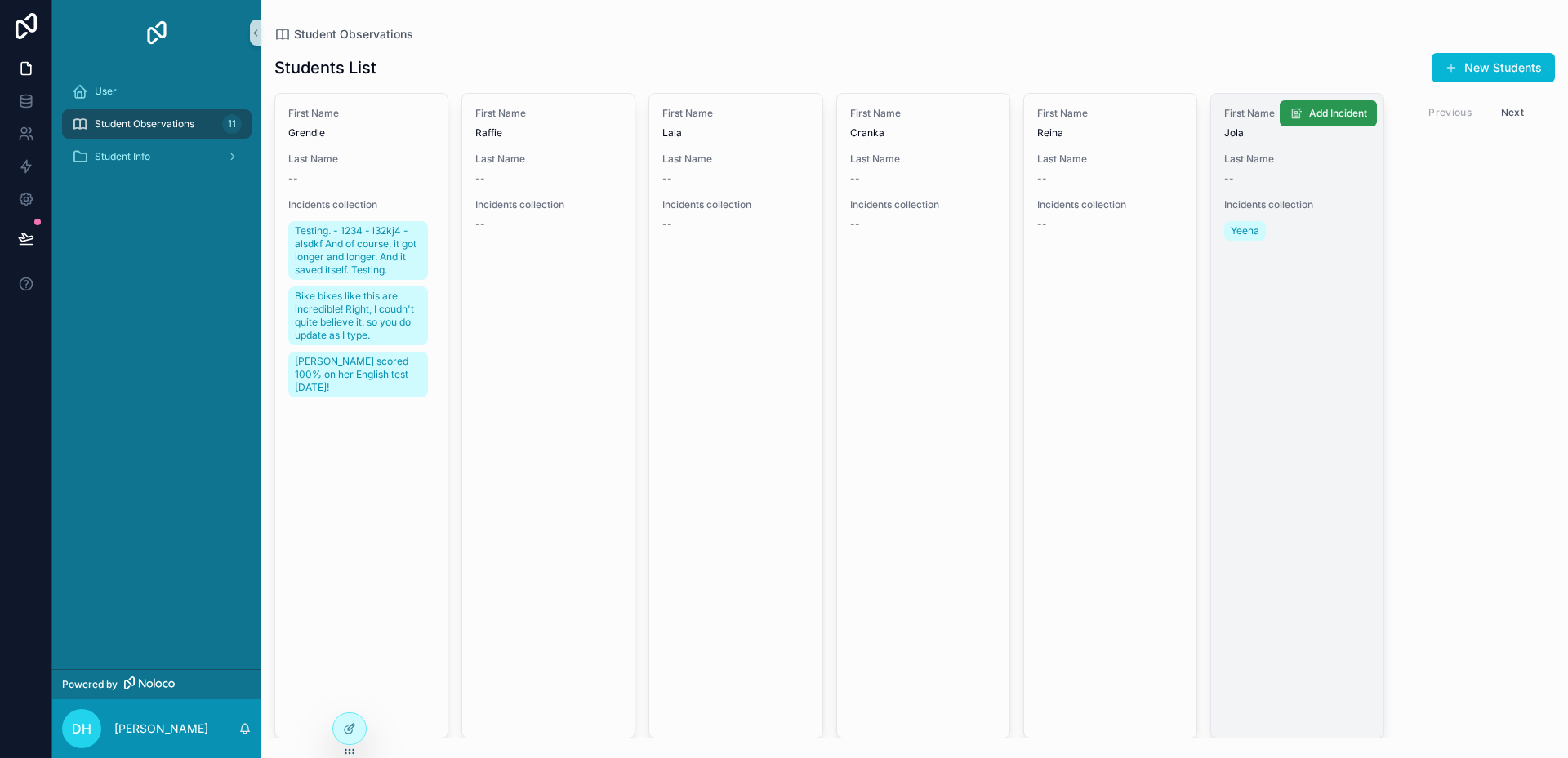
click at [1324, 113] on span "Add Incident" at bounding box center [1338, 113] width 58 height 13
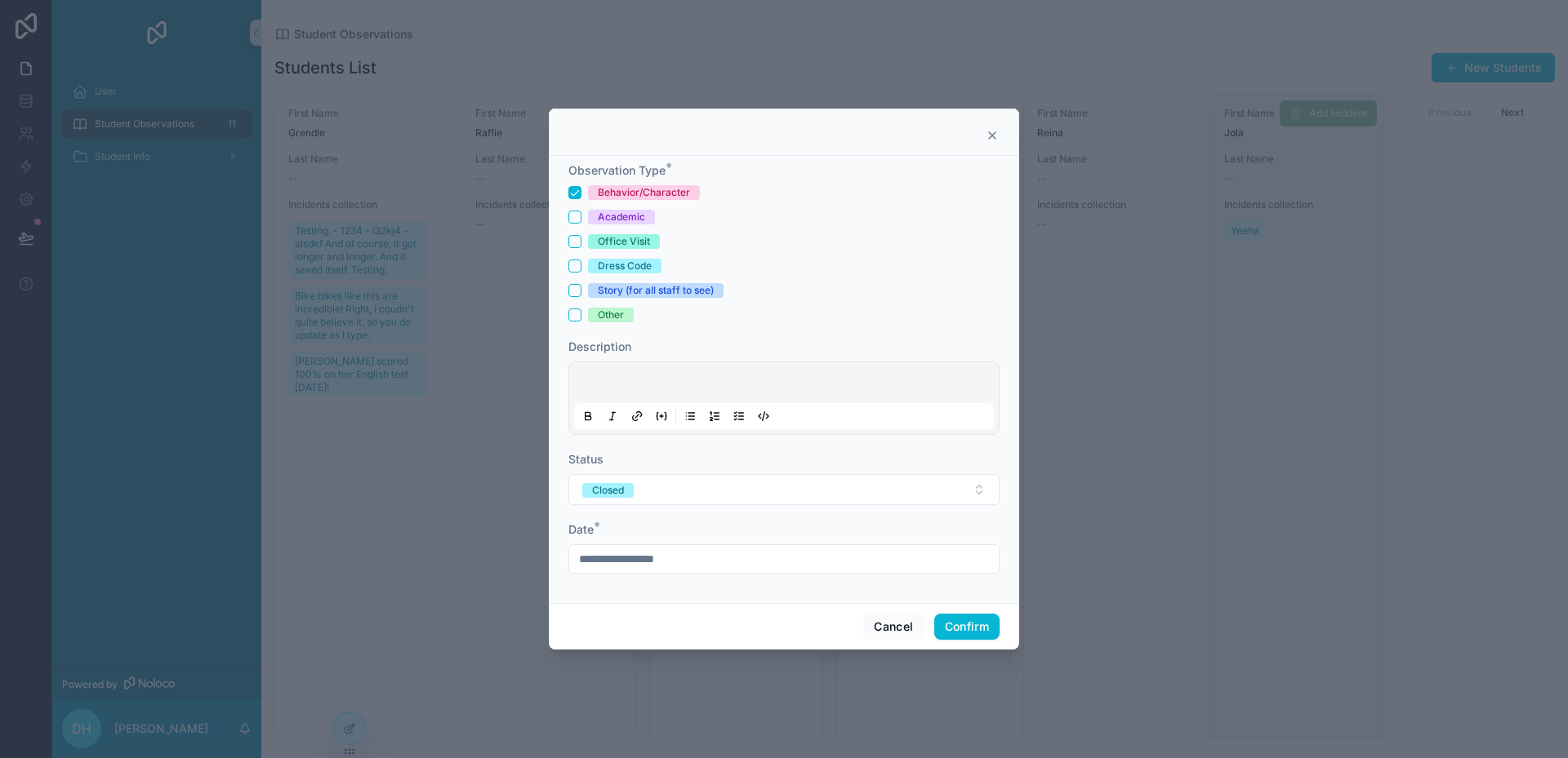
click at [987, 134] on icon at bounding box center [993, 136] width 13 height 13
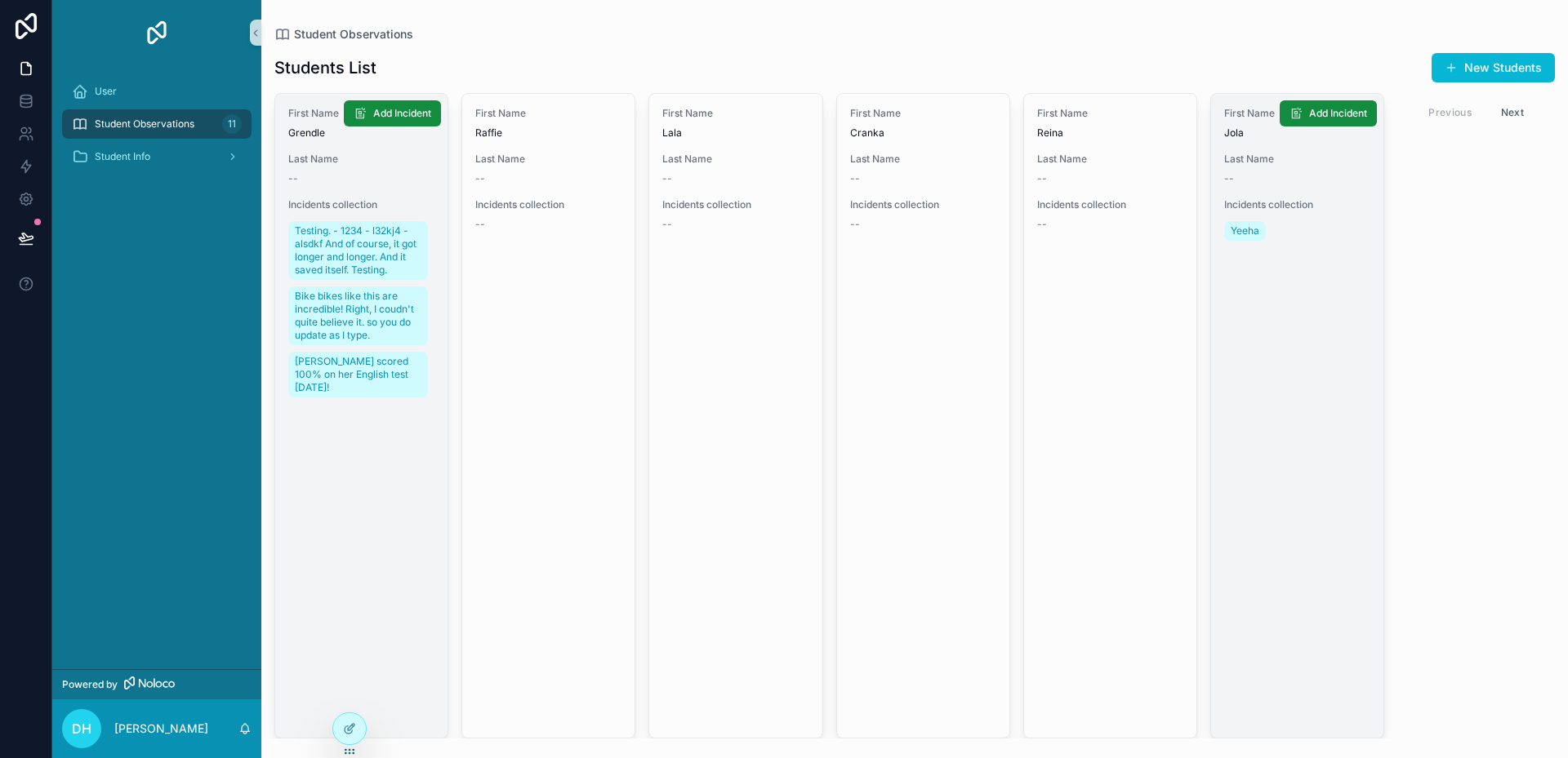
click at [330, 521] on link "First Name Grendle Last Name -- Incidents collection Testing. - 1234 - l32kj4 -…" at bounding box center [361, 415] width 174 height 646
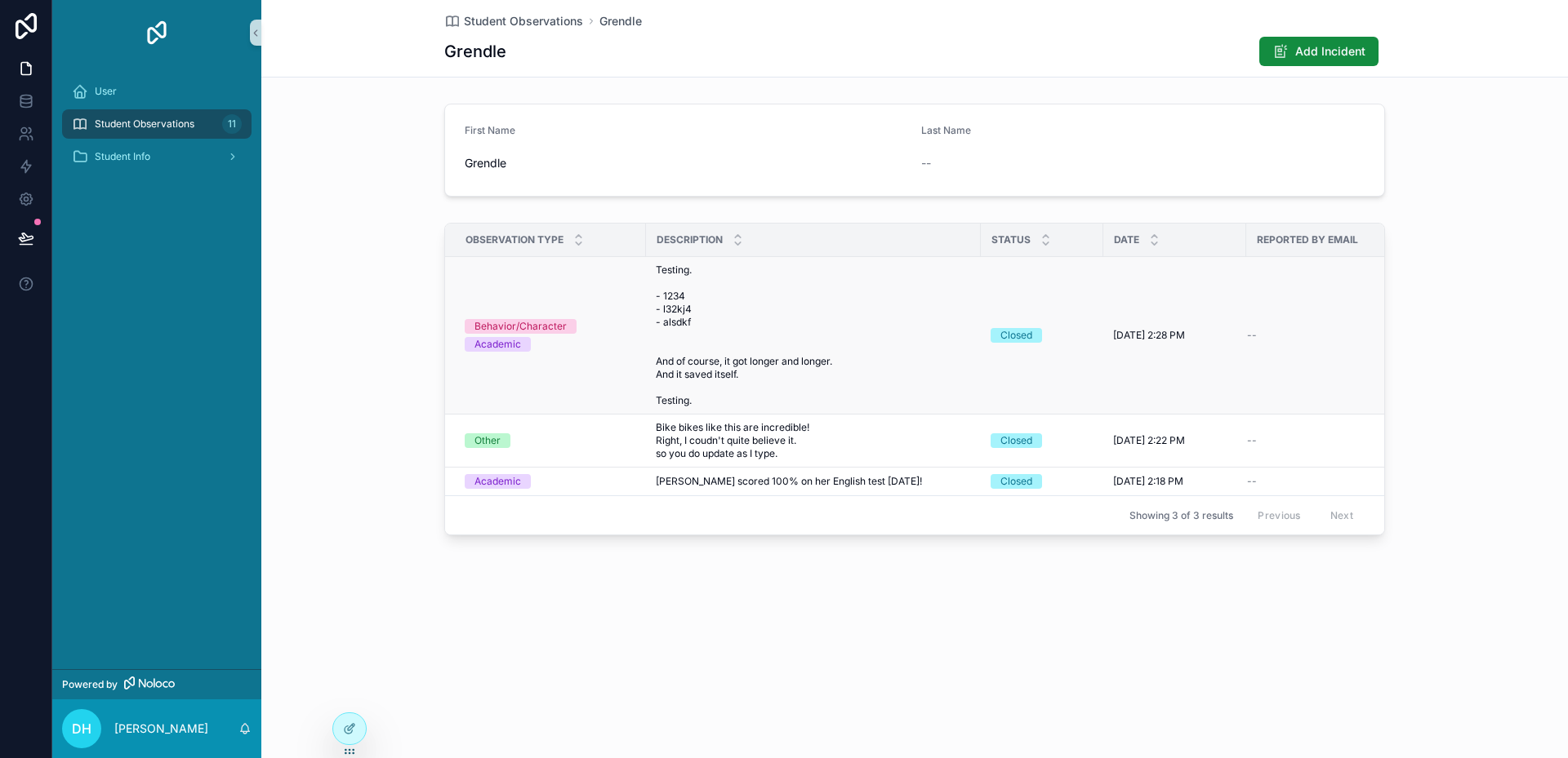
click at [716, 367] on span "Testing. - 1234 - l32kj4 - alsdkf And of course, it got longer and longer. And …" at bounding box center [813, 335] width 315 height 144
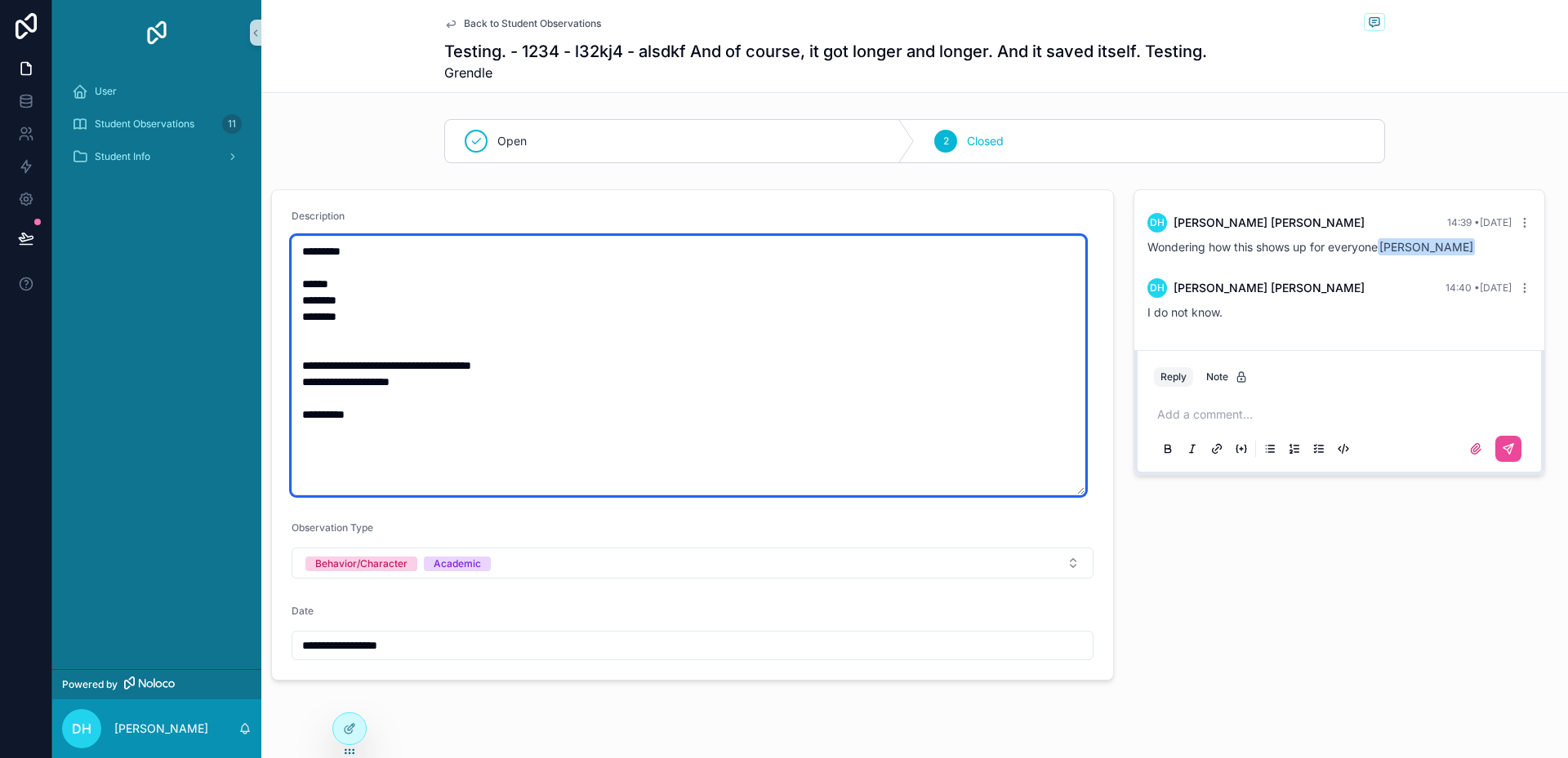
click at [716, 367] on textarea "**********" at bounding box center [689, 365] width 794 height 259
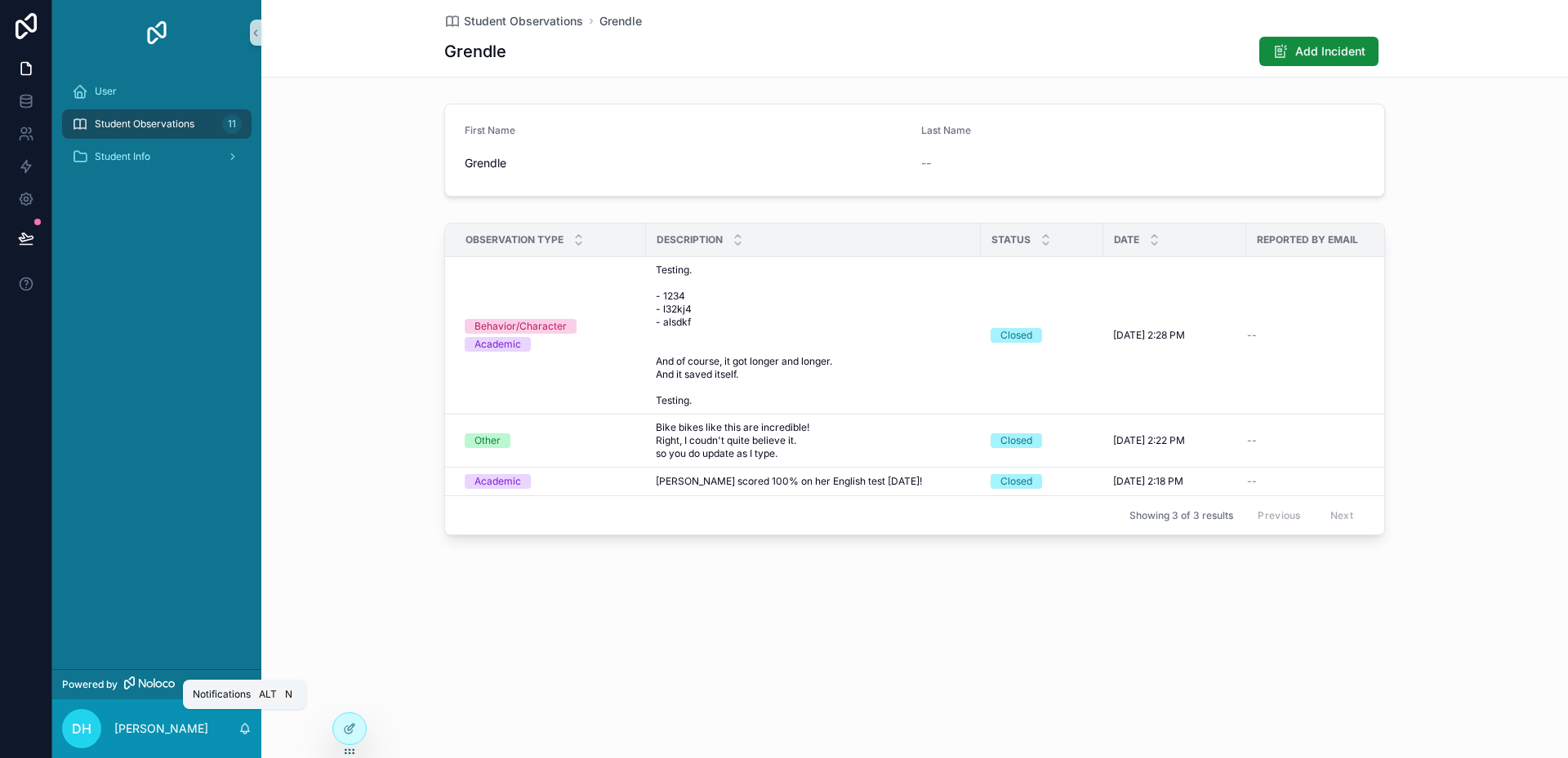
click at [245, 735] on icon "scrollable content" at bounding box center [245, 729] width 13 height 13
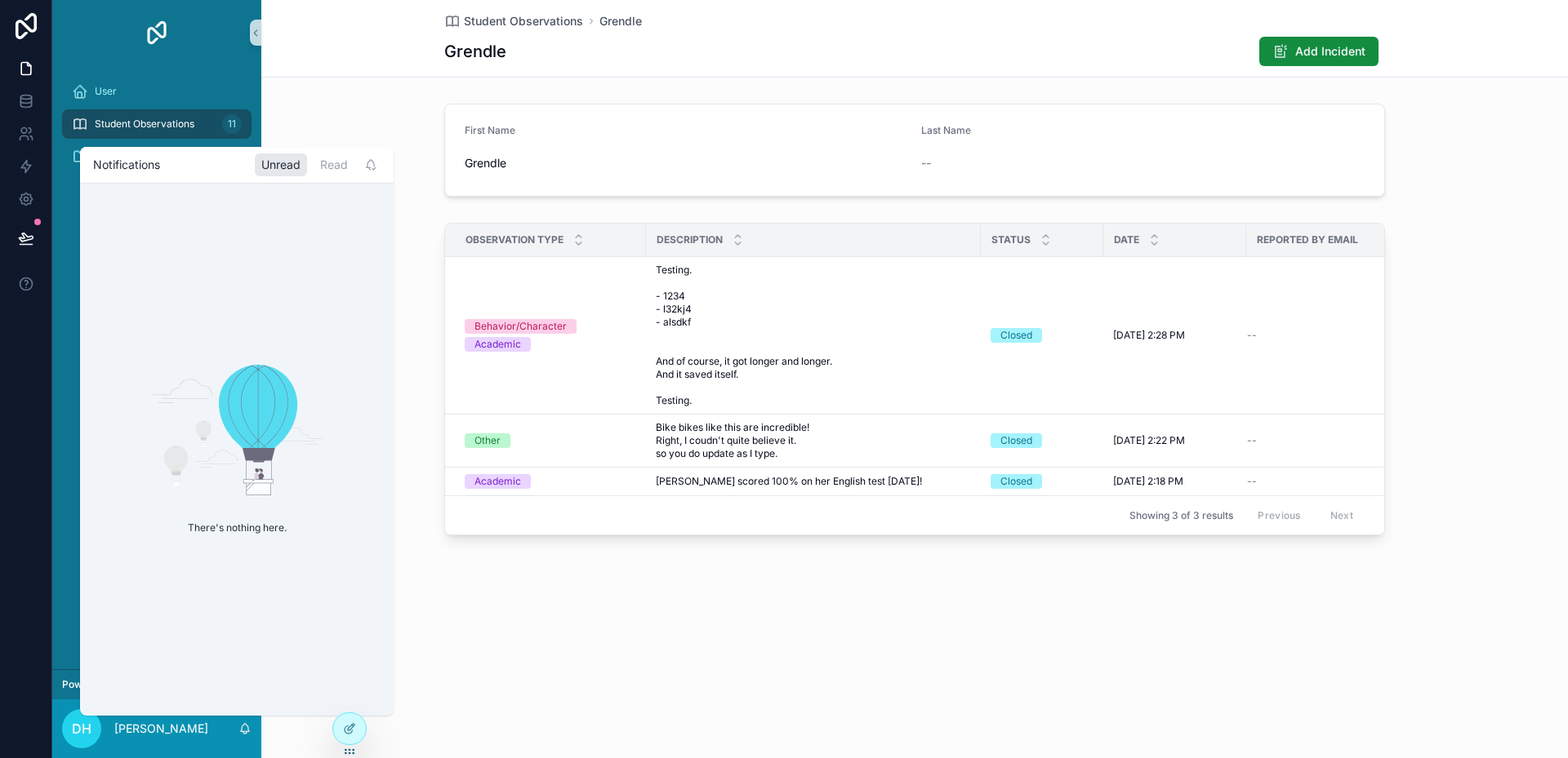
click at [224, 730] on div "DH Darrell Hershberger" at bounding box center [156, 728] width 209 height 59
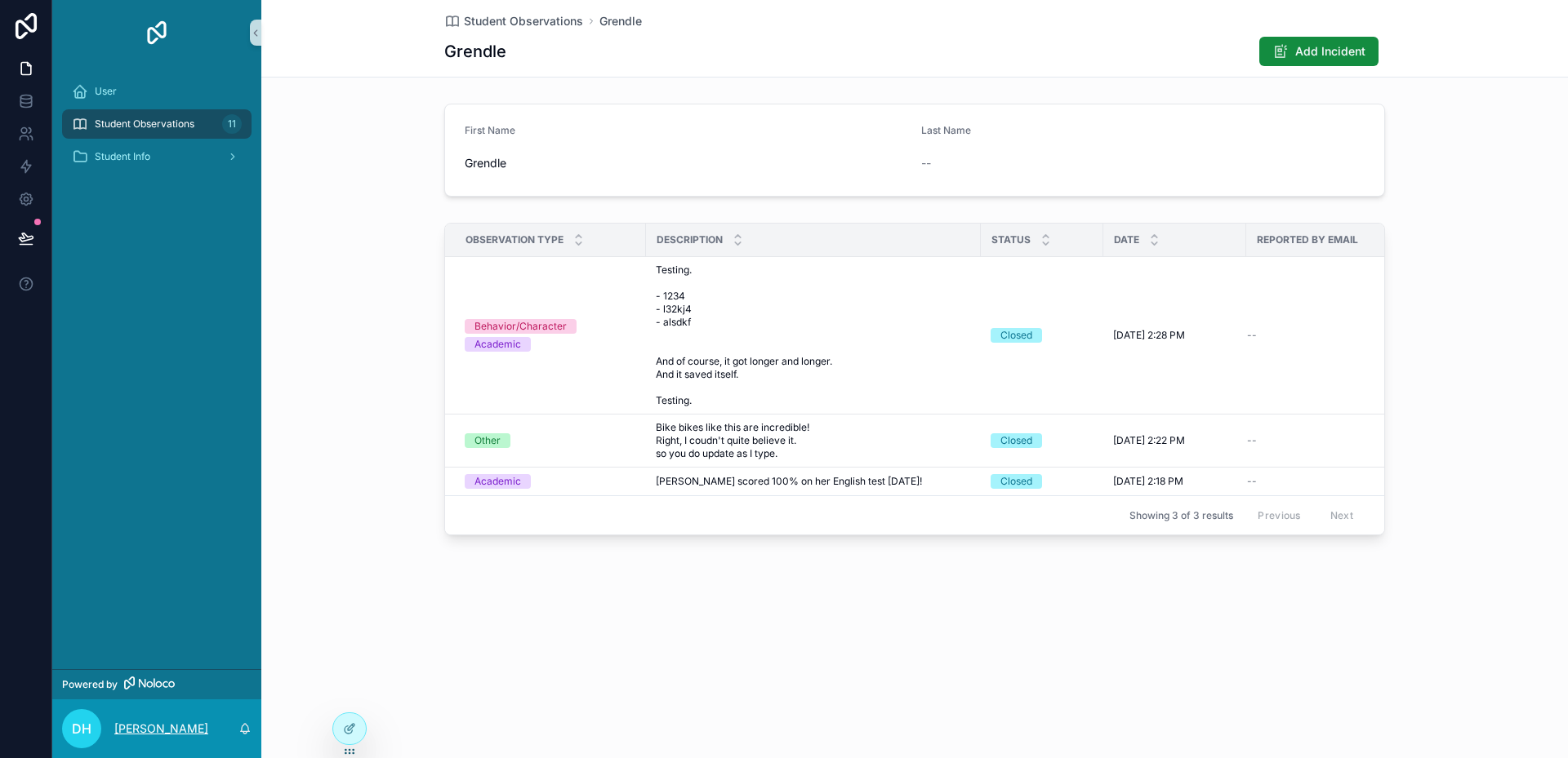
click at [205, 724] on p "[PERSON_NAME]" at bounding box center [161, 729] width 94 height 17
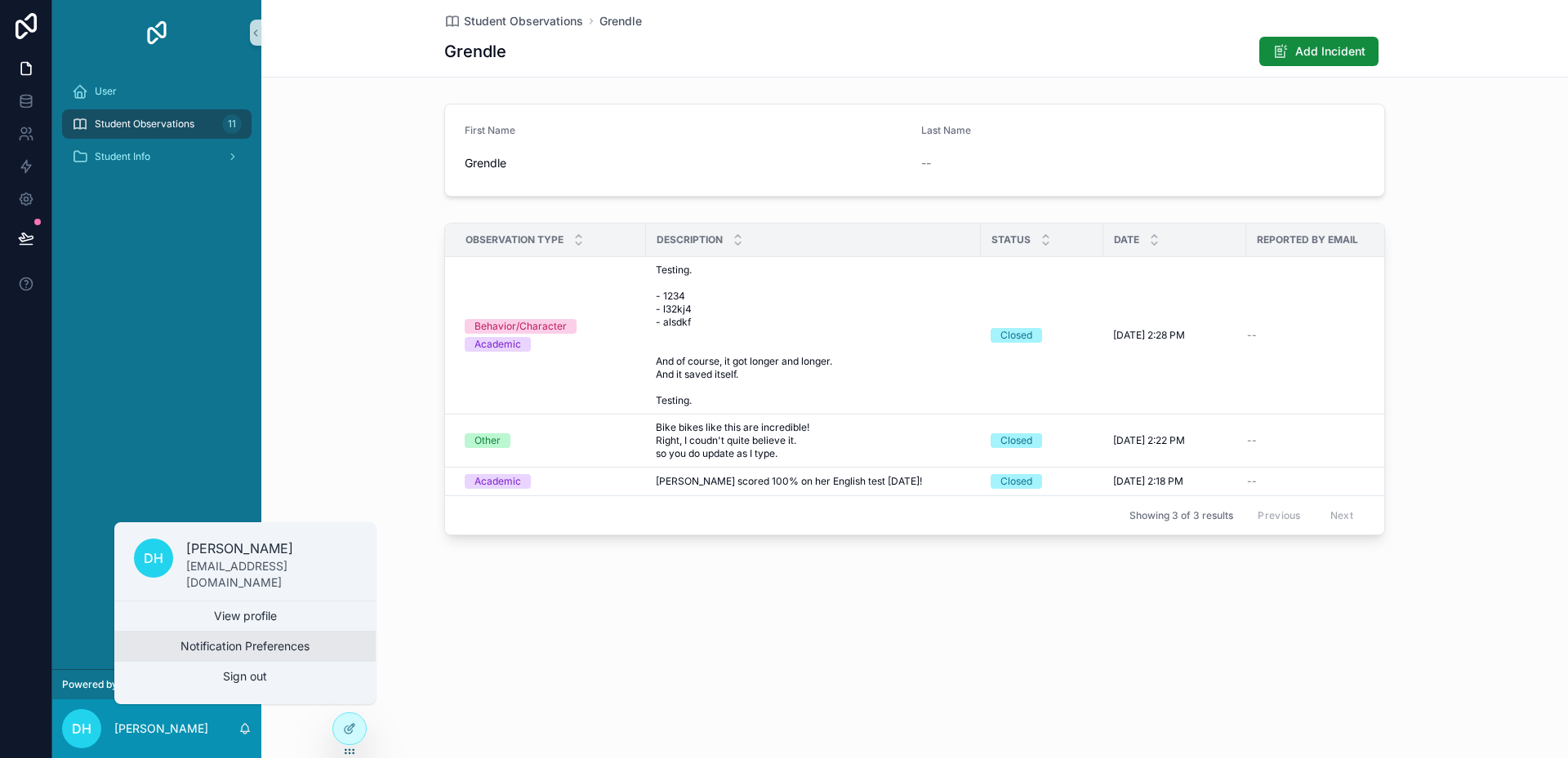
click at [205, 647] on button "Notification Preferences" at bounding box center [244, 647] width 261 height 30
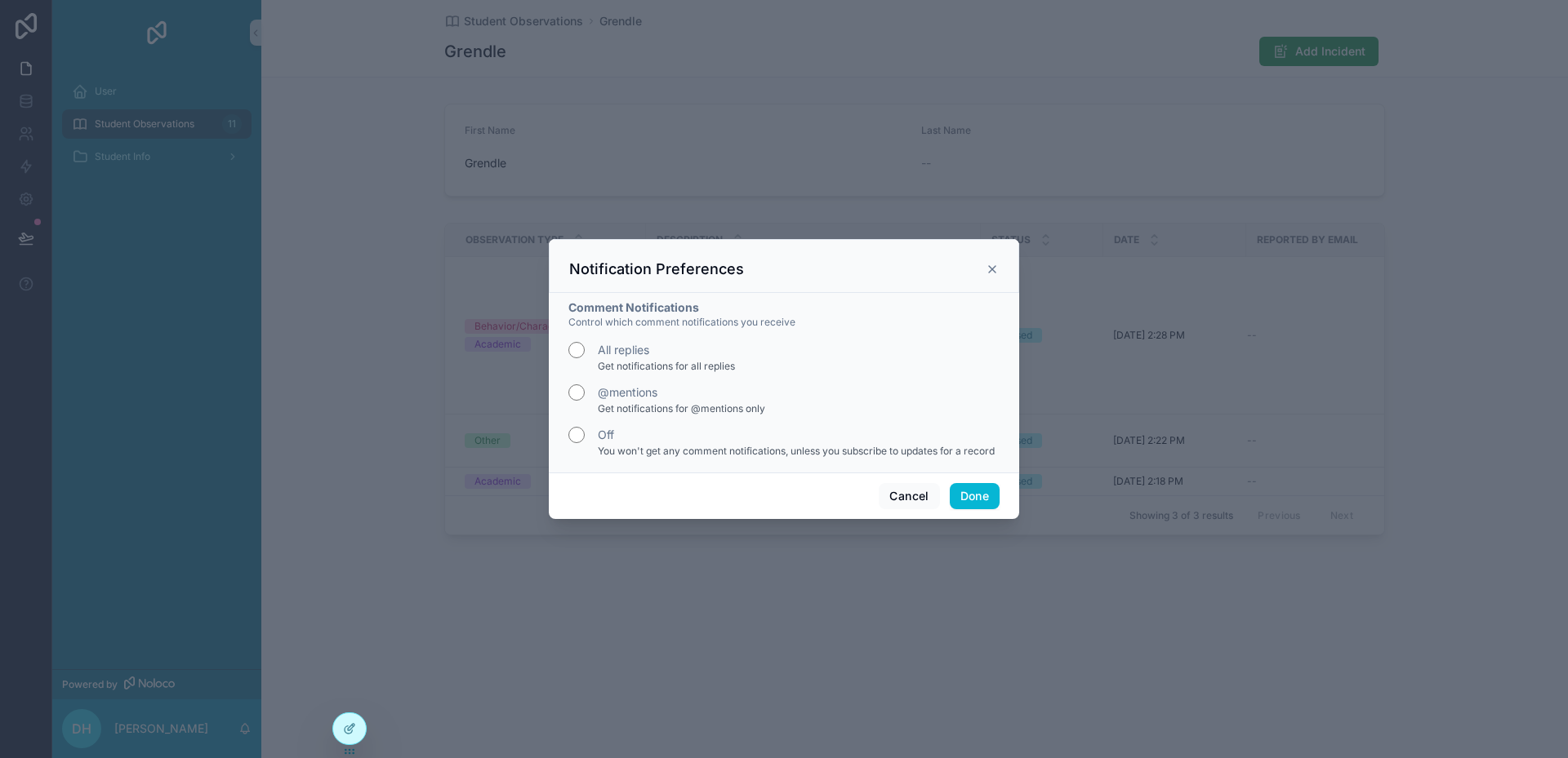
click at [991, 262] on div "Notification Preferences" at bounding box center [784, 268] width 429 height 20
click at [993, 270] on icon "scrollable content" at bounding box center [992, 268] width 7 height 7
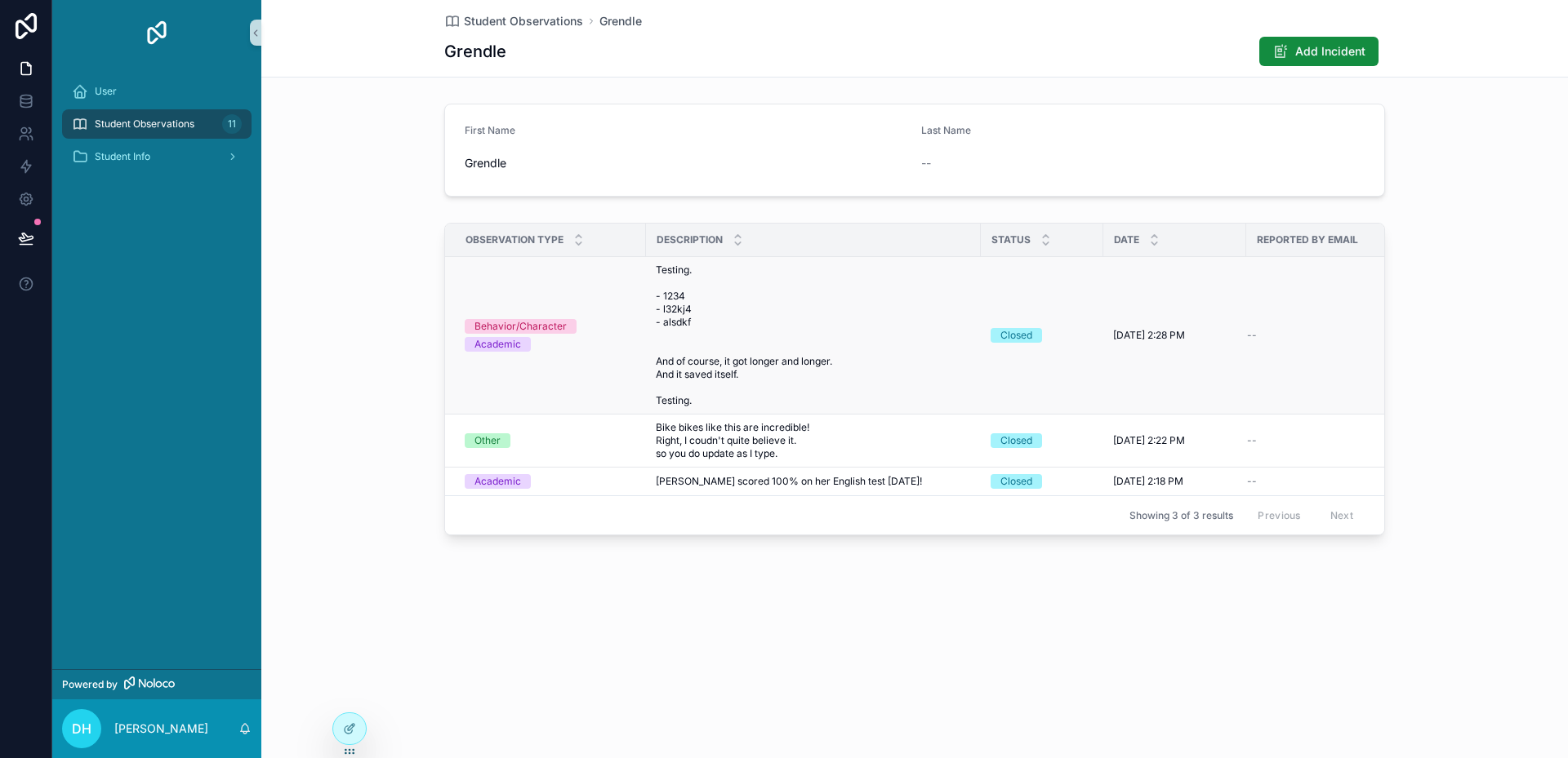
click at [835, 307] on span "Testing. - 1234 - l32kj4 - alsdkf And of course, it got longer and longer. And …" at bounding box center [813, 335] width 315 height 144
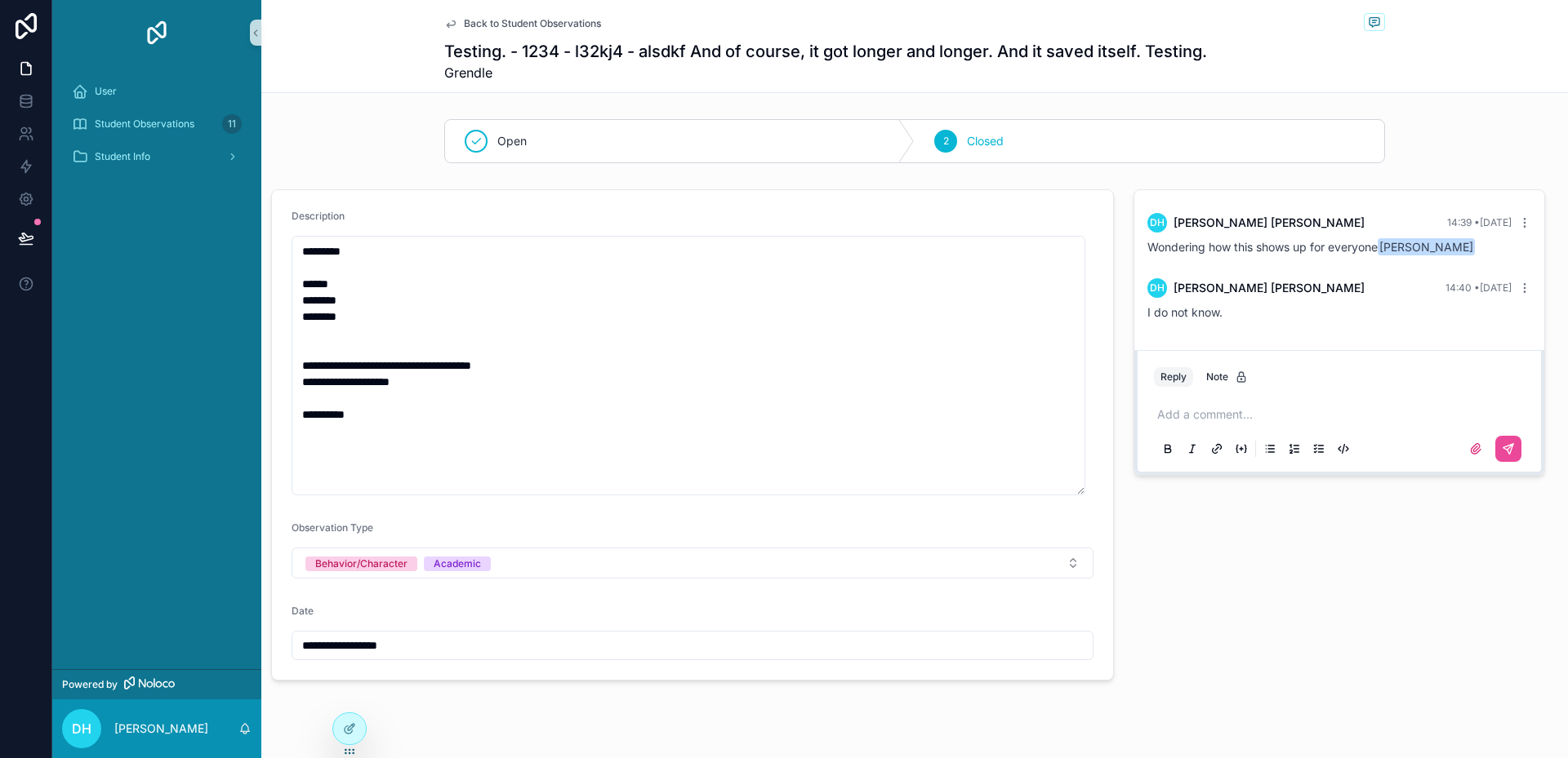
click at [471, 22] on span "Back to Student Observations" at bounding box center [533, 23] width 138 height 13
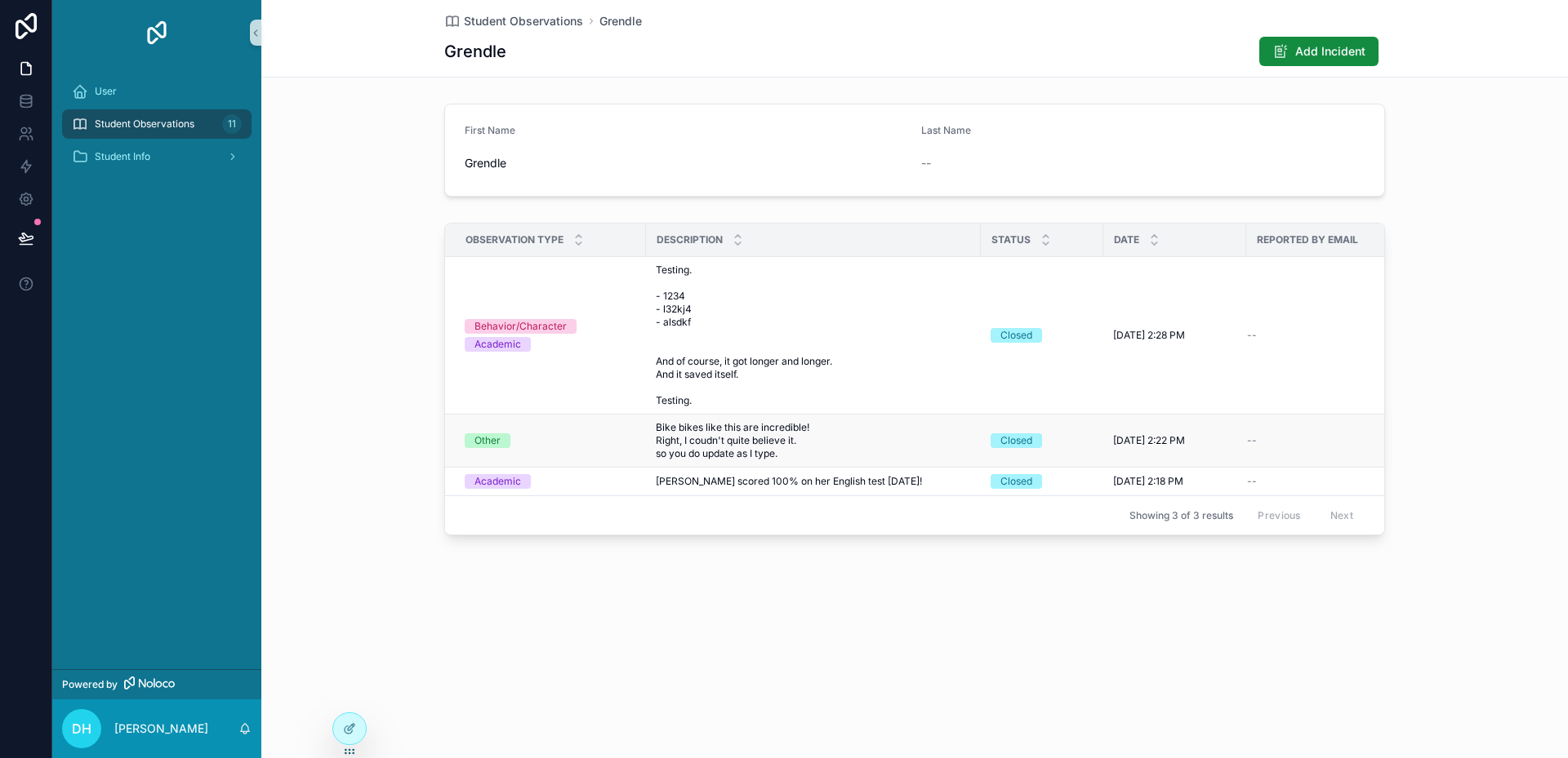
click at [710, 442] on span "Bike bikes like this are incredible! Right, I coudn't quite believe it. so you …" at bounding box center [813, 440] width 315 height 39
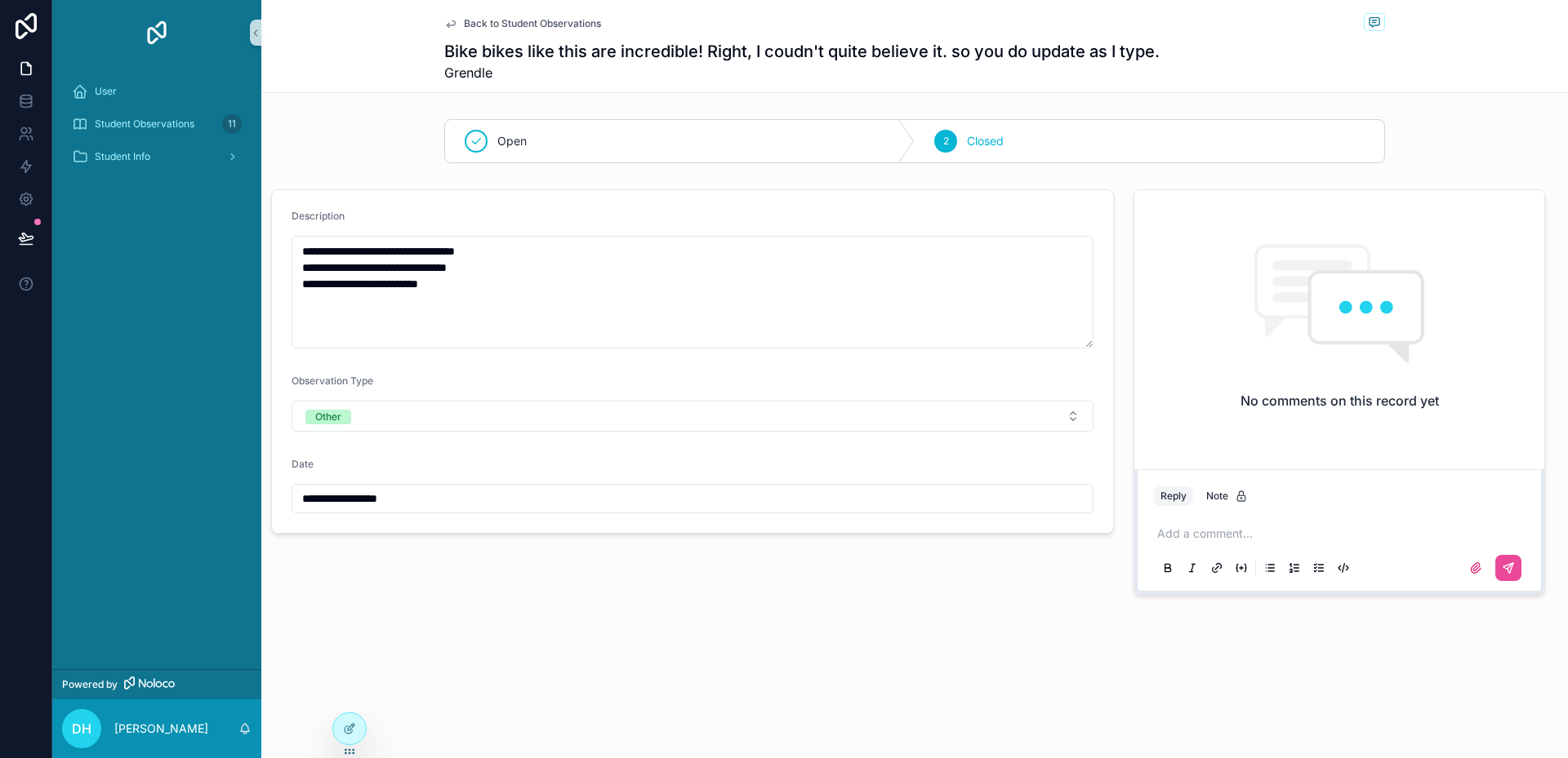
click at [1315, 521] on div "Add a comment..." at bounding box center [1339, 550] width 371 height 69
click at [1309, 533] on p "scrollable content" at bounding box center [1342, 534] width 371 height 17
click at [1175, 499] on button "Reply" at bounding box center [1174, 496] width 39 height 20
click at [1188, 532] on p "scrollable content" at bounding box center [1342, 534] width 371 height 17
click at [523, 625] on div "**********" at bounding box center [915, 353] width 1307 height 706
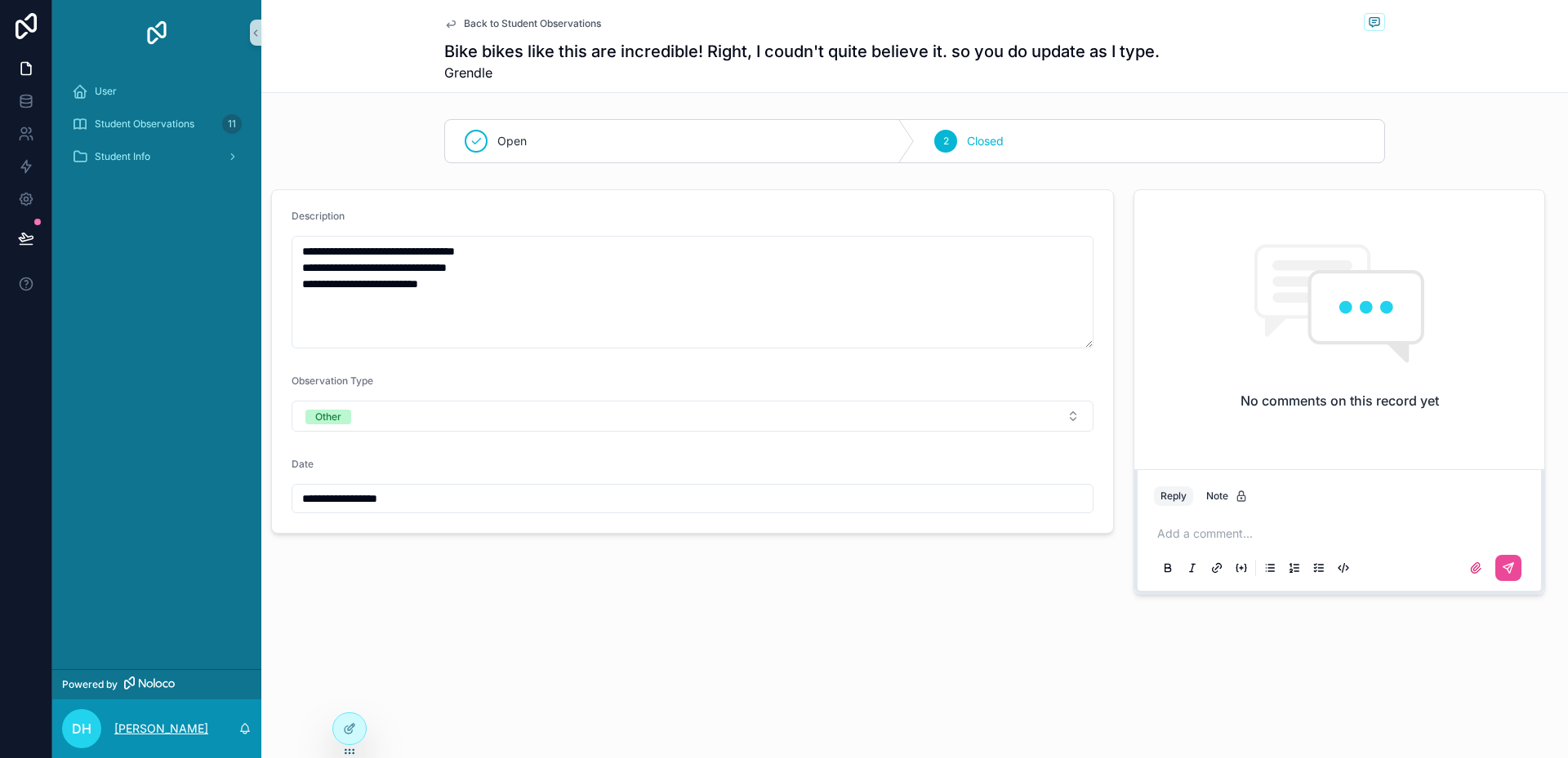
click at [185, 726] on p "[PERSON_NAME]" at bounding box center [161, 729] width 94 height 17
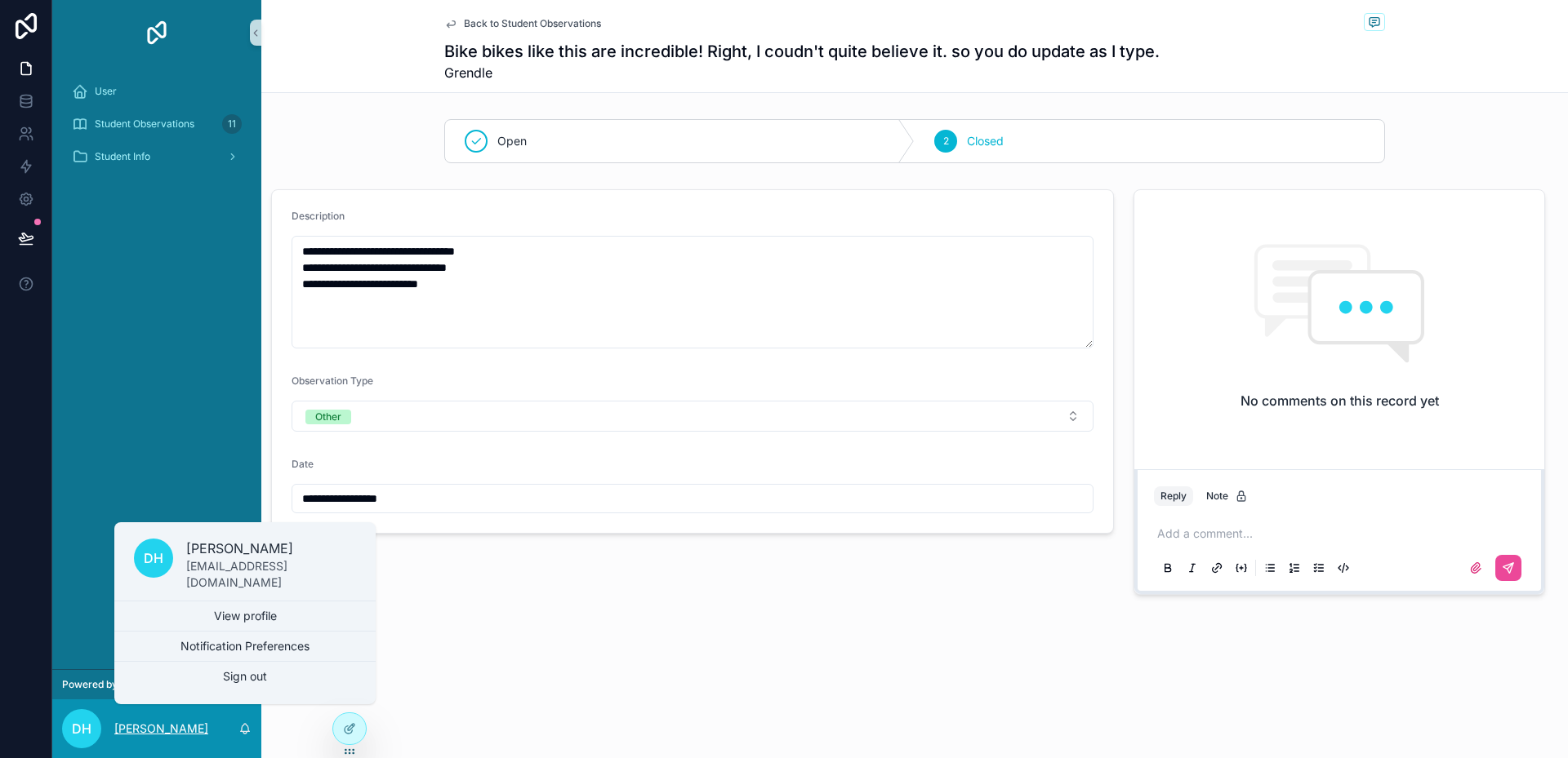
click at [185, 727] on p "[PERSON_NAME]" at bounding box center [161, 729] width 94 height 17
click at [85, 730] on span "DH" at bounding box center [81, 728] width 20 height 20
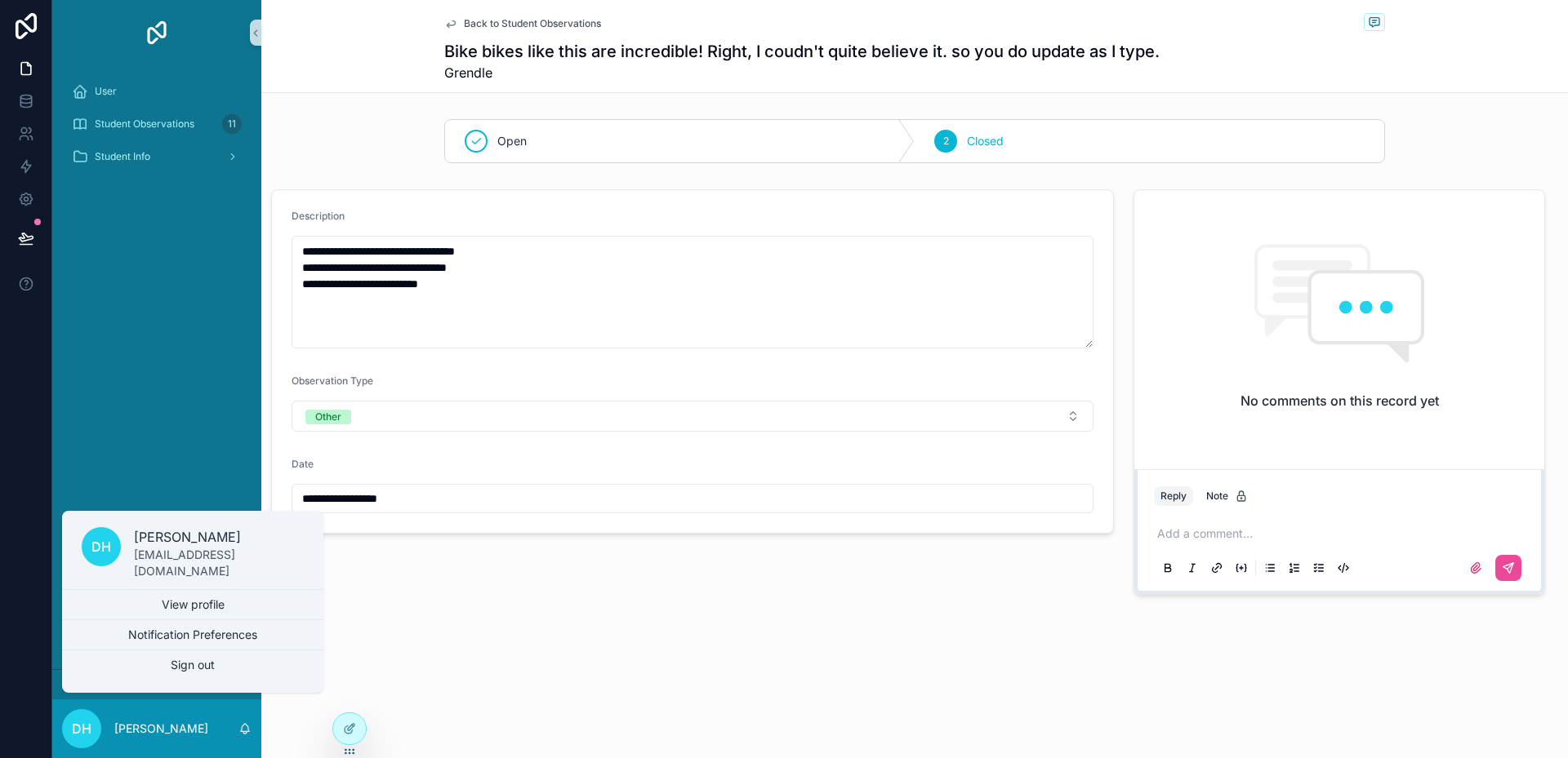
click at [85, 730] on span "DH" at bounding box center [81, 728] width 20 height 20
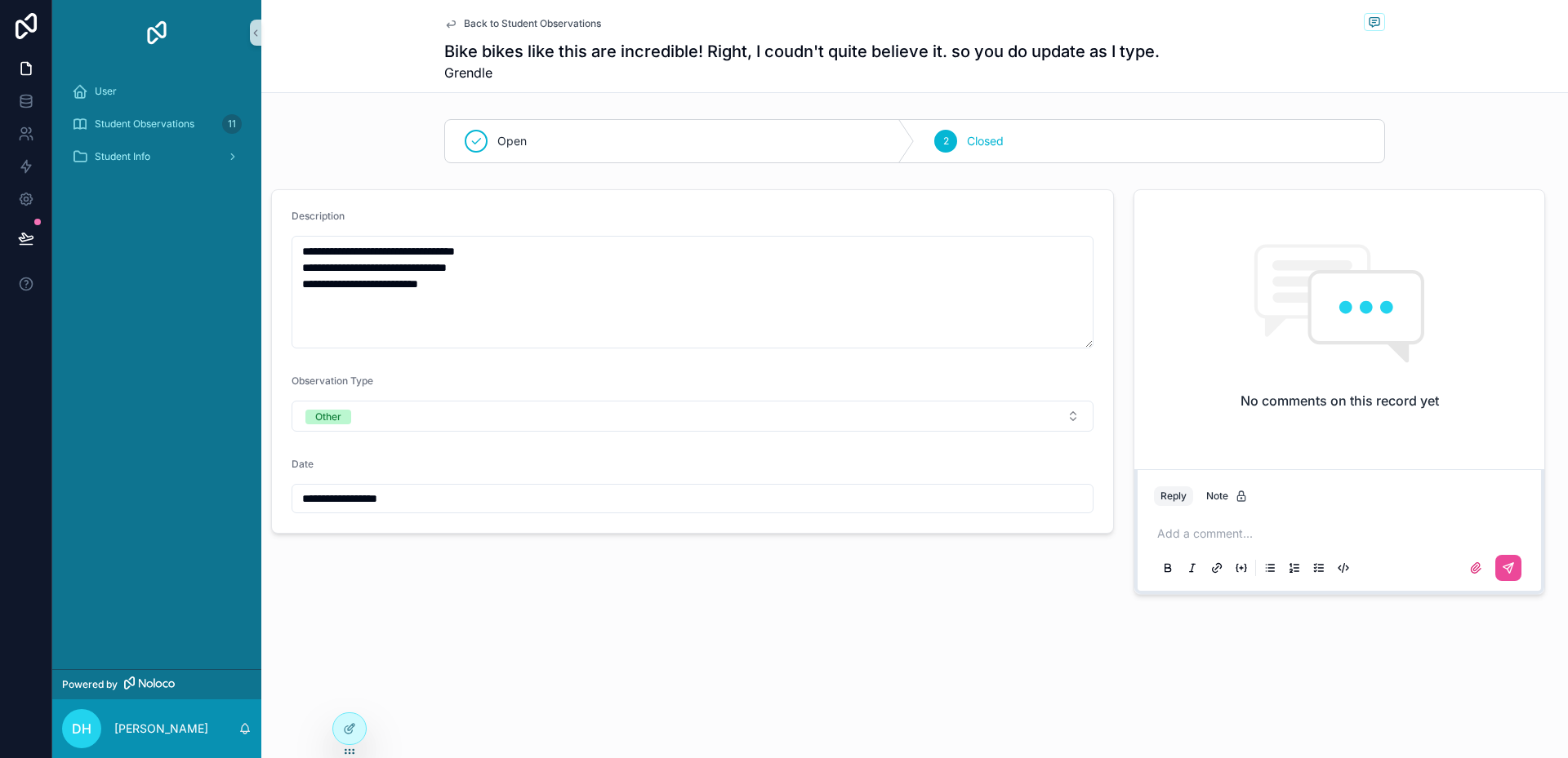
click at [365, 656] on div "**********" at bounding box center [915, 353] width 1307 height 706
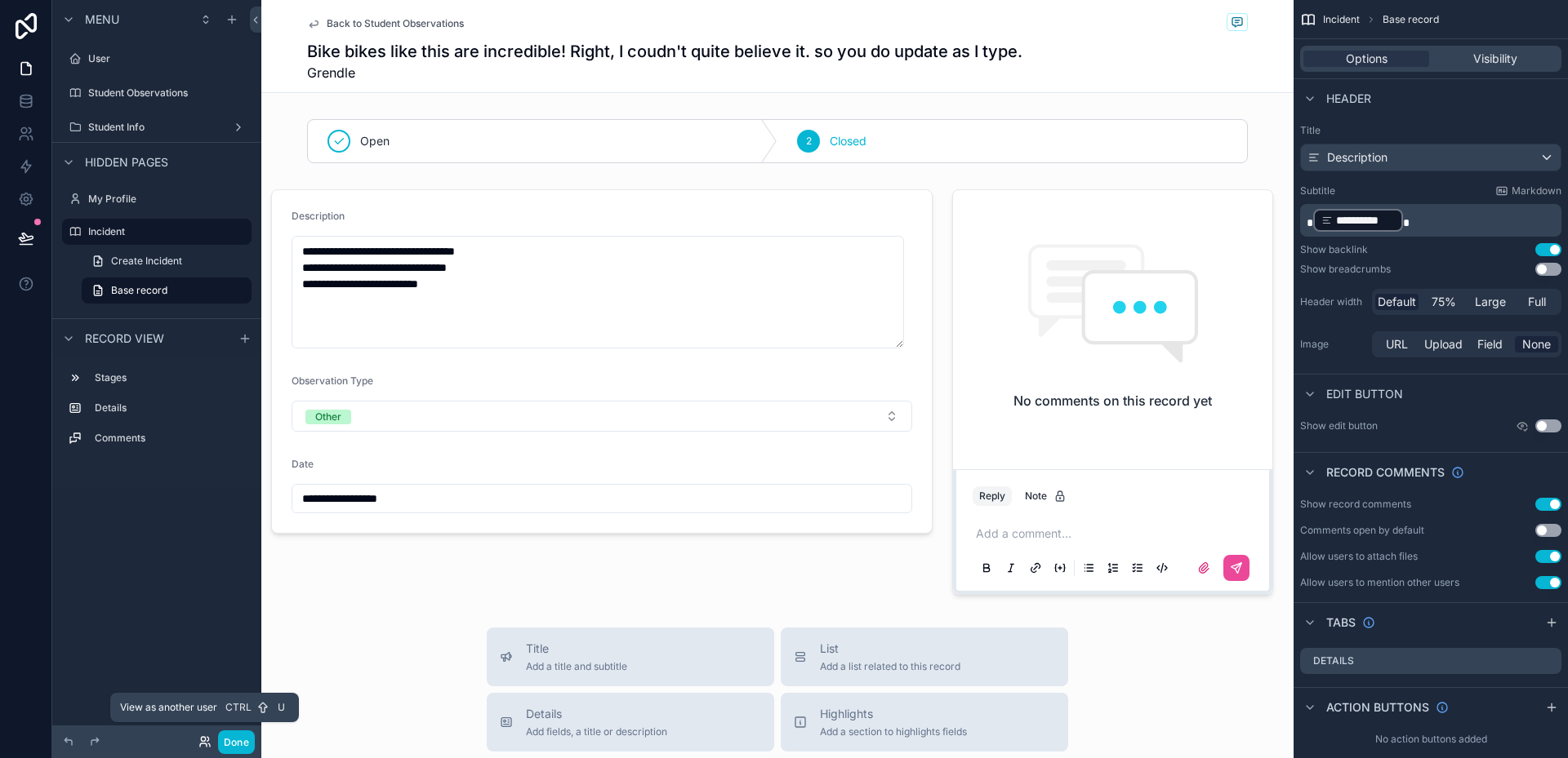
click at [208, 743] on icon at bounding box center [209, 745] width 2 height 4
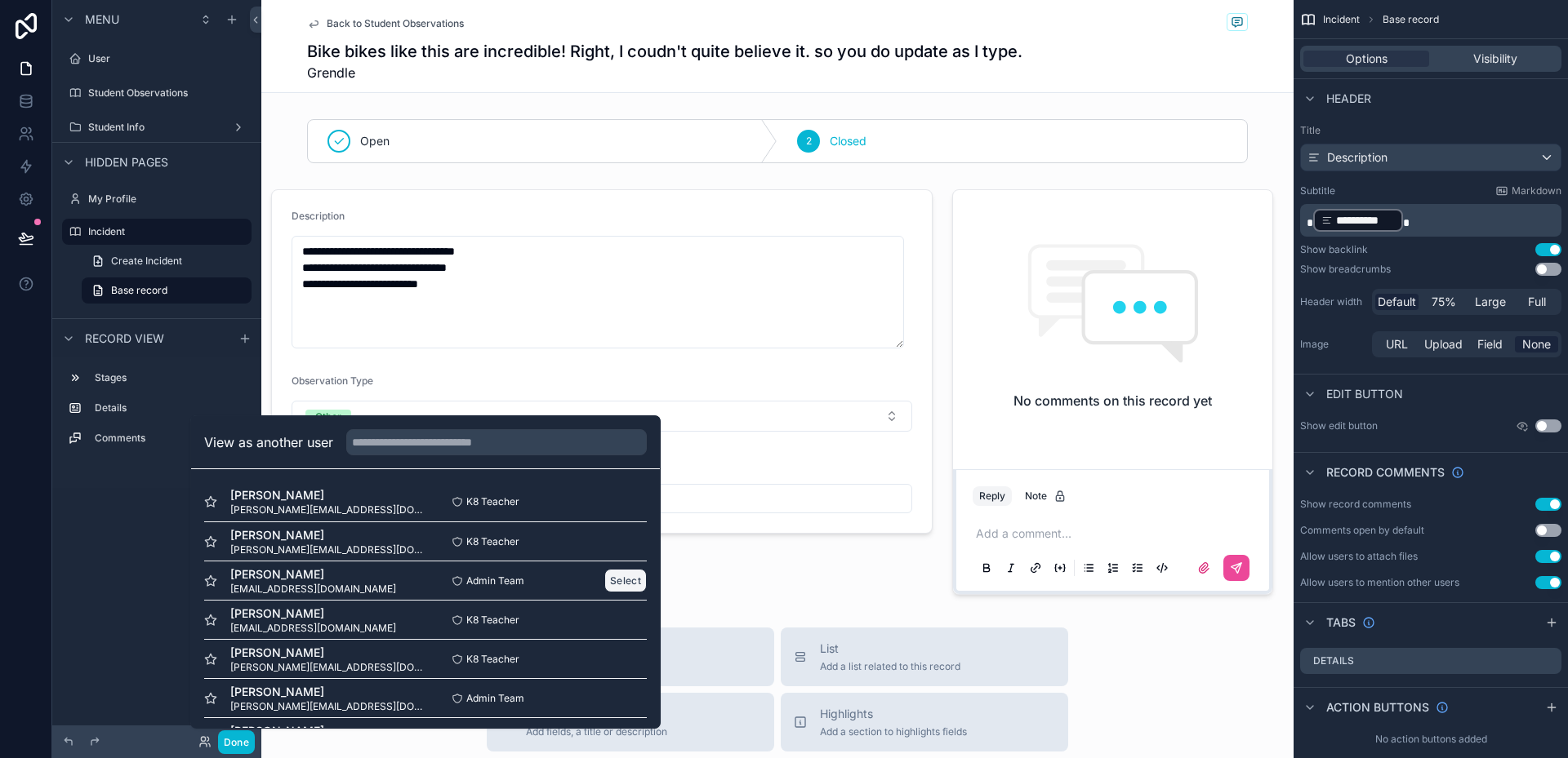
click at [617, 580] on button "Select" at bounding box center [626, 580] width 43 height 23
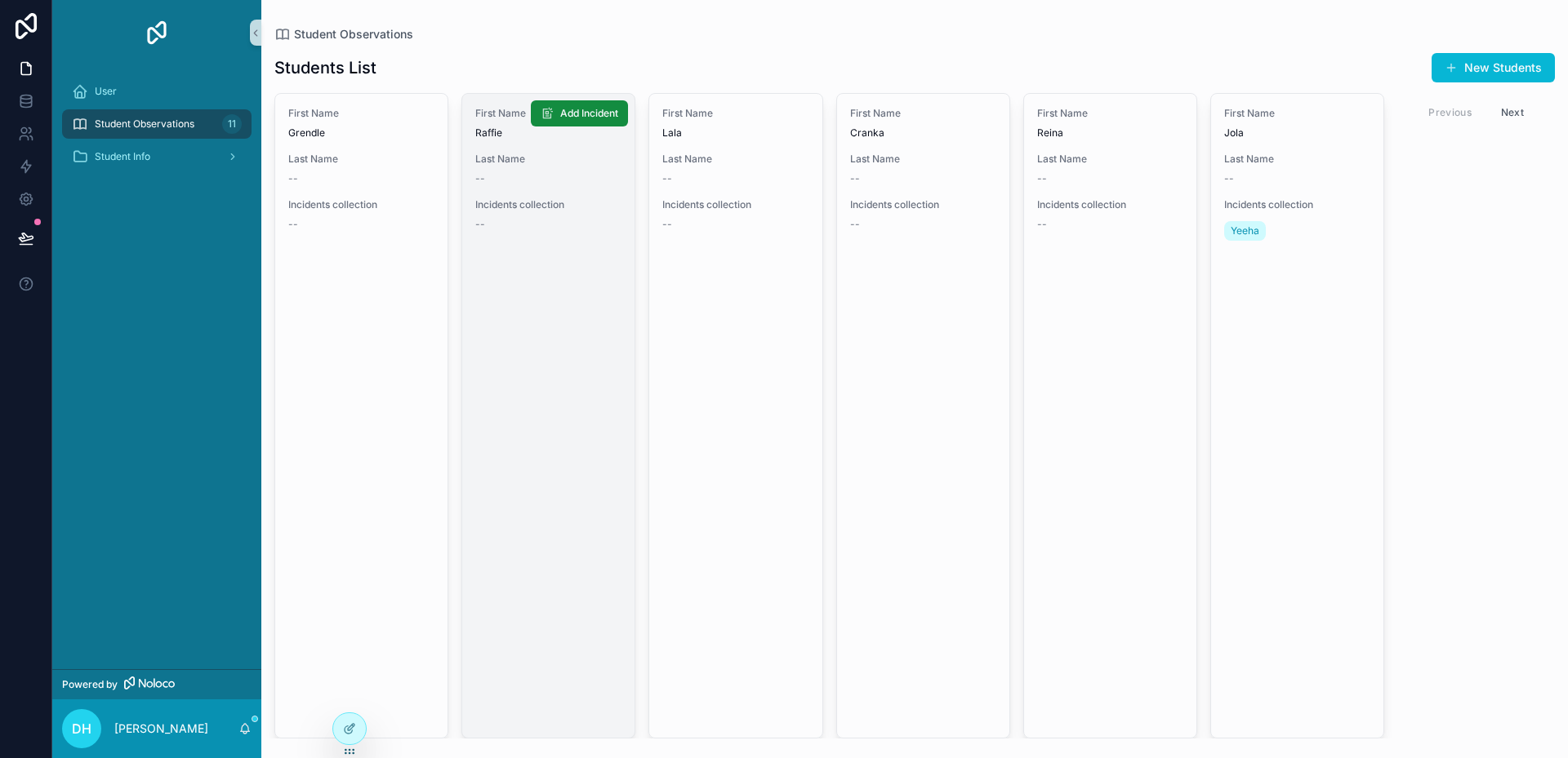
click at [600, 382] on link "First Name [PERSON_NAME] Last Name -- Incidents collection -- Add Incident" at bounding box center [547, 415] width 174 height 646
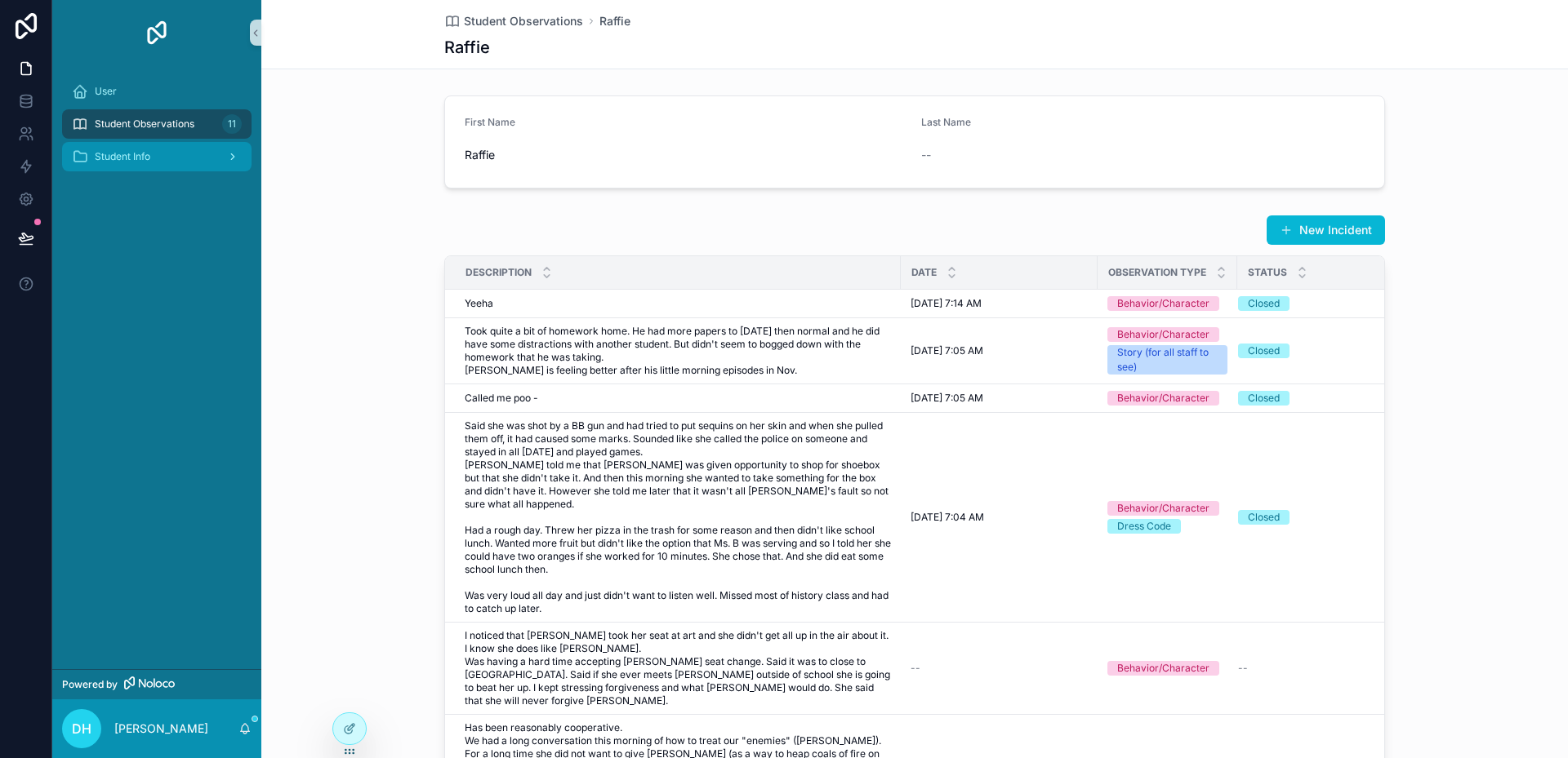
click at [157, 163] on div "Student Info" at bounding box center [156, 157] width 170 height 26
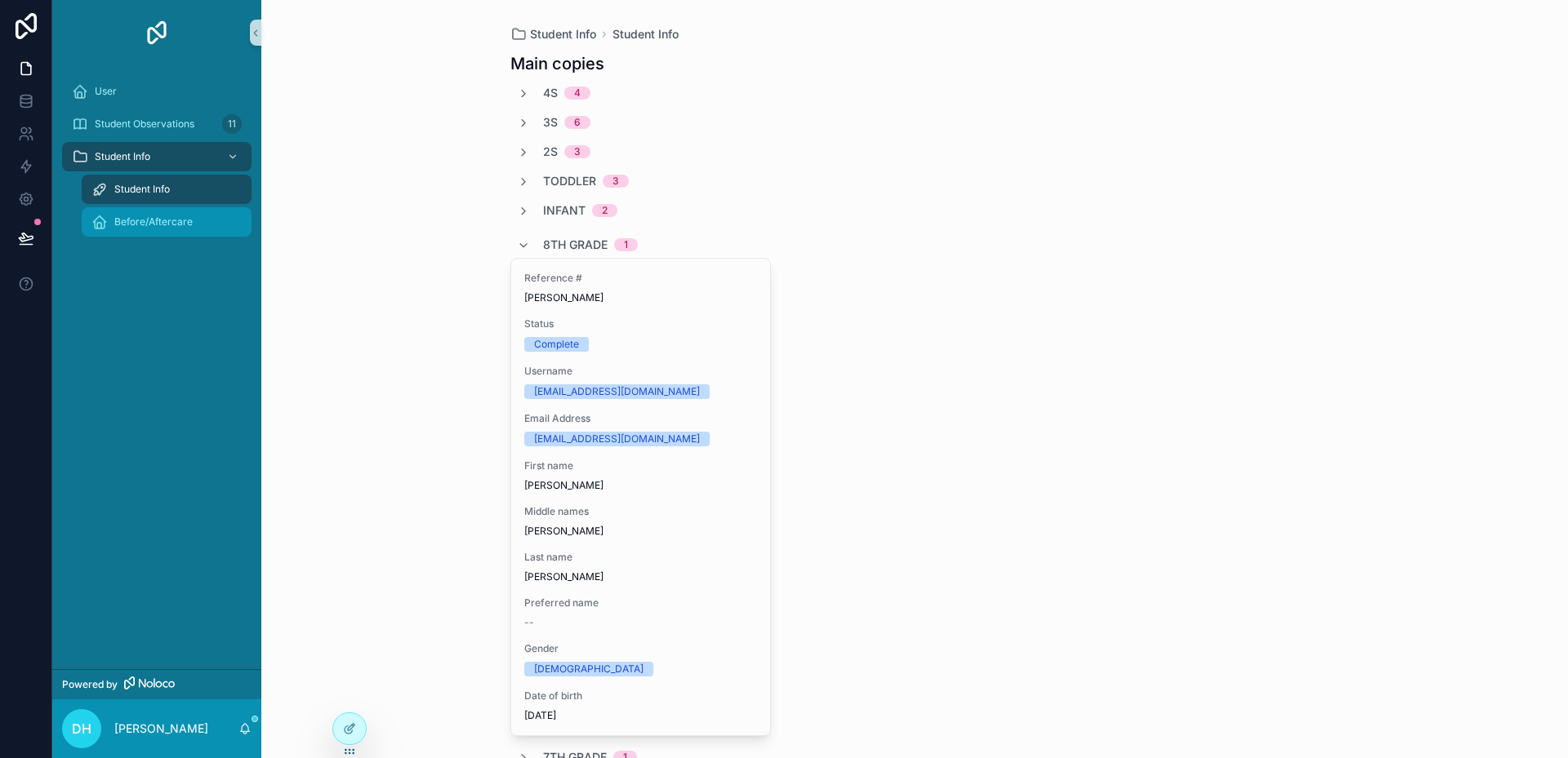
click at [161, 220] on span "Before/Aftercare" at bounding box center [153, 222] width 78 height 13
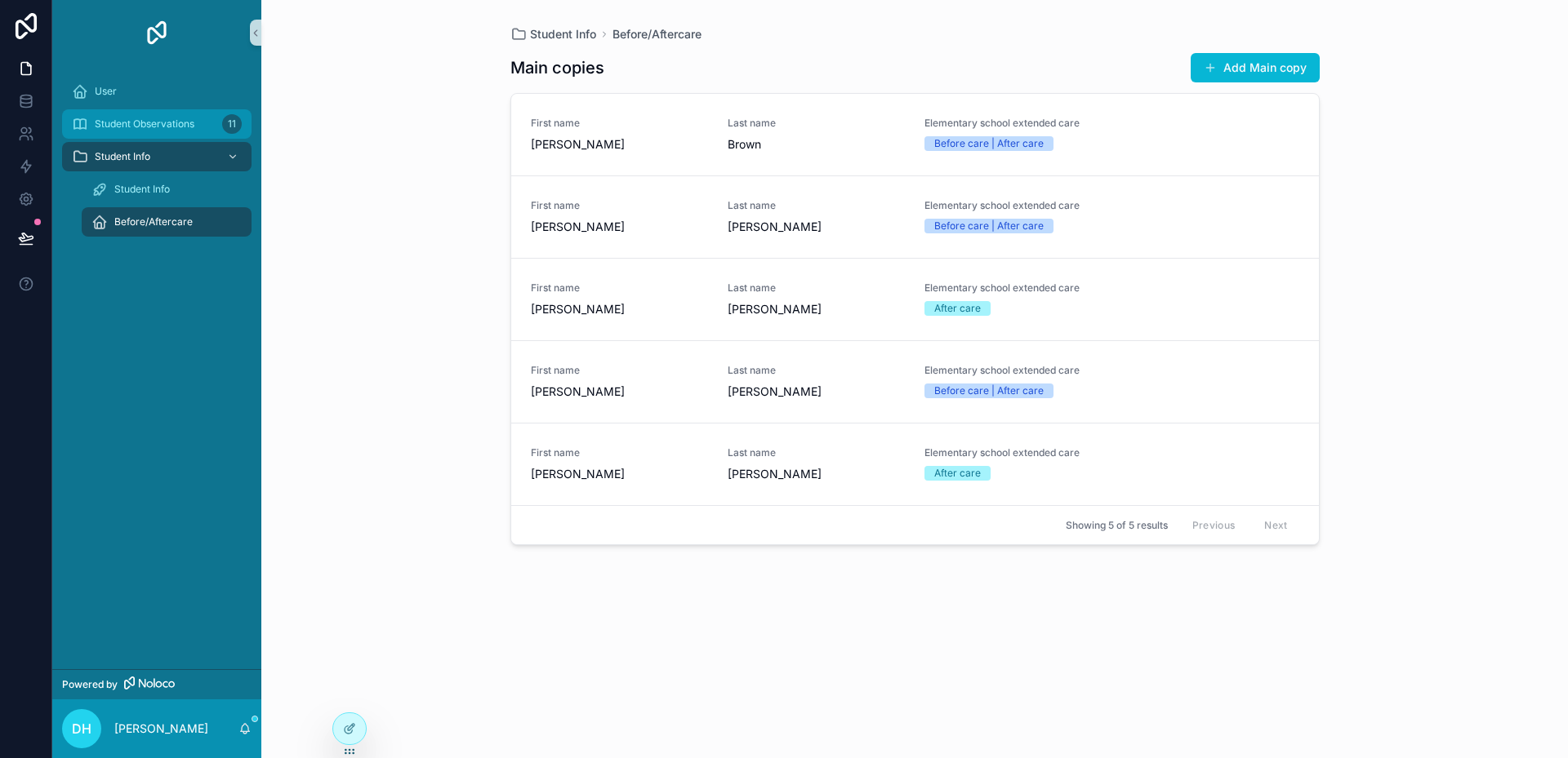
click at [141, 127] on span "Student Observations" at bounding box center [144, 124] width 99 height 13
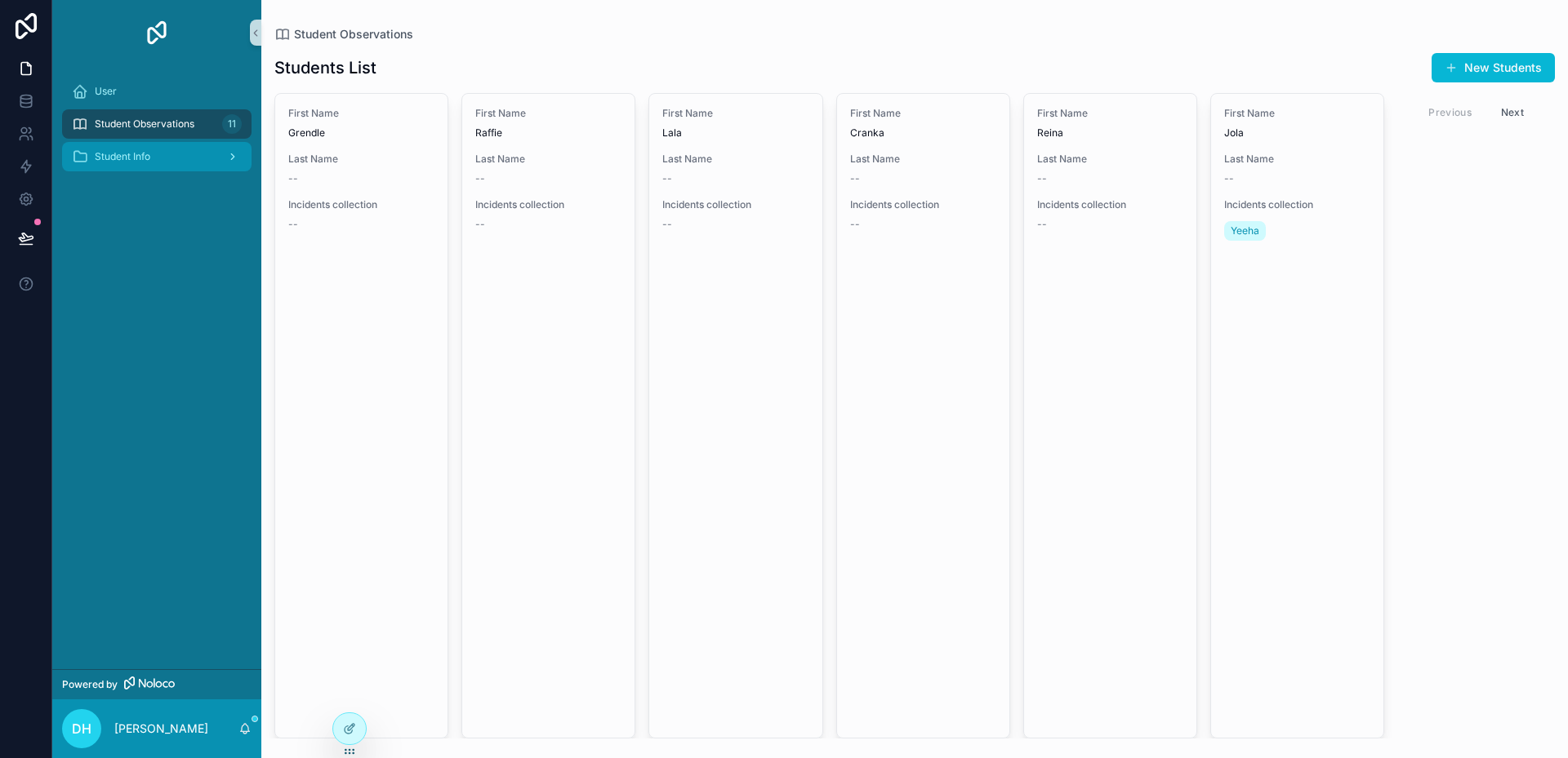
click at [143, 152] on span "Student Info" at bounding box center [123, 157] width 56 height 13
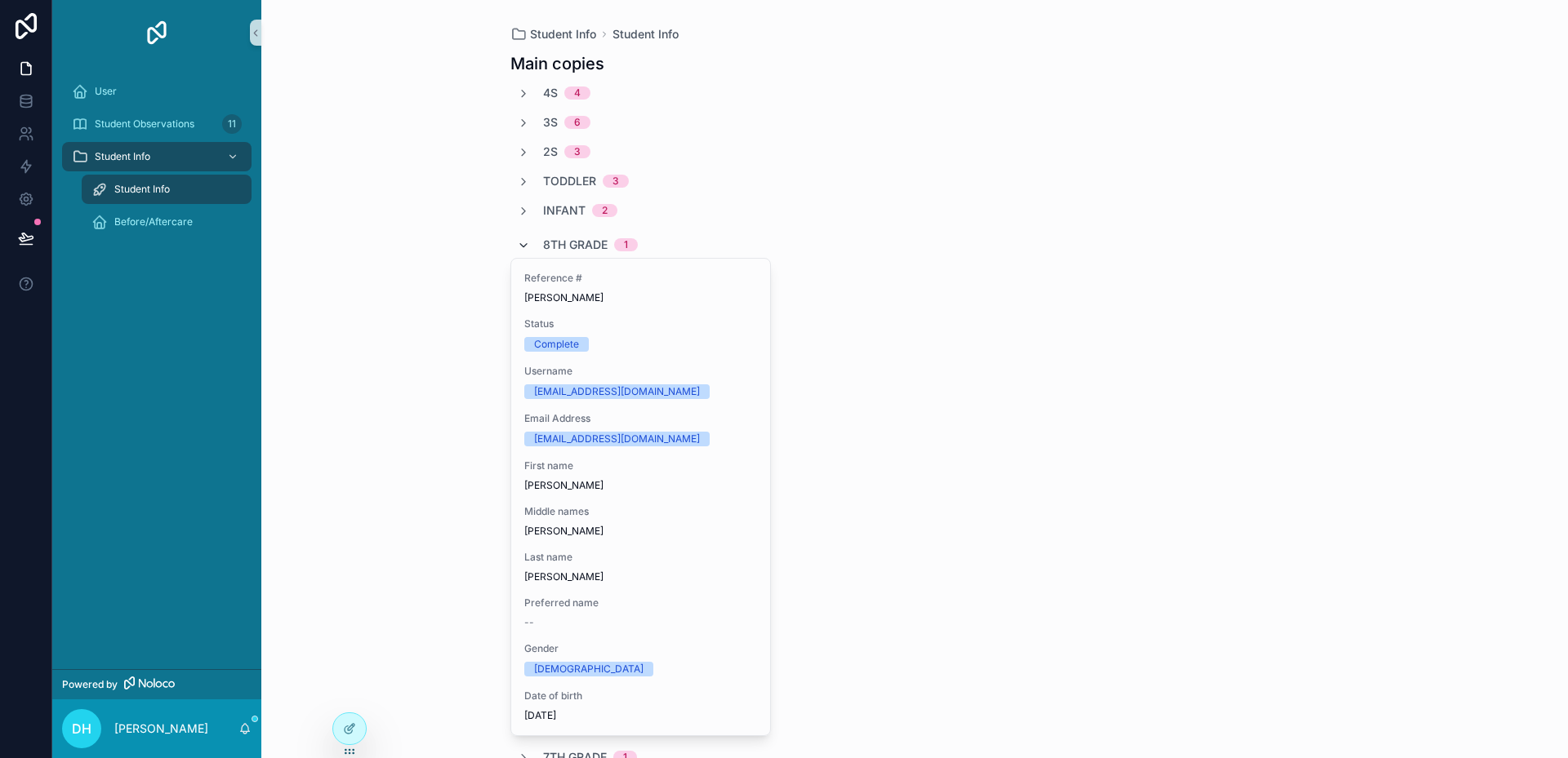
click at [517, 252] on icon "scrollable content" at bounding box center [523, 245] width 13 height 13
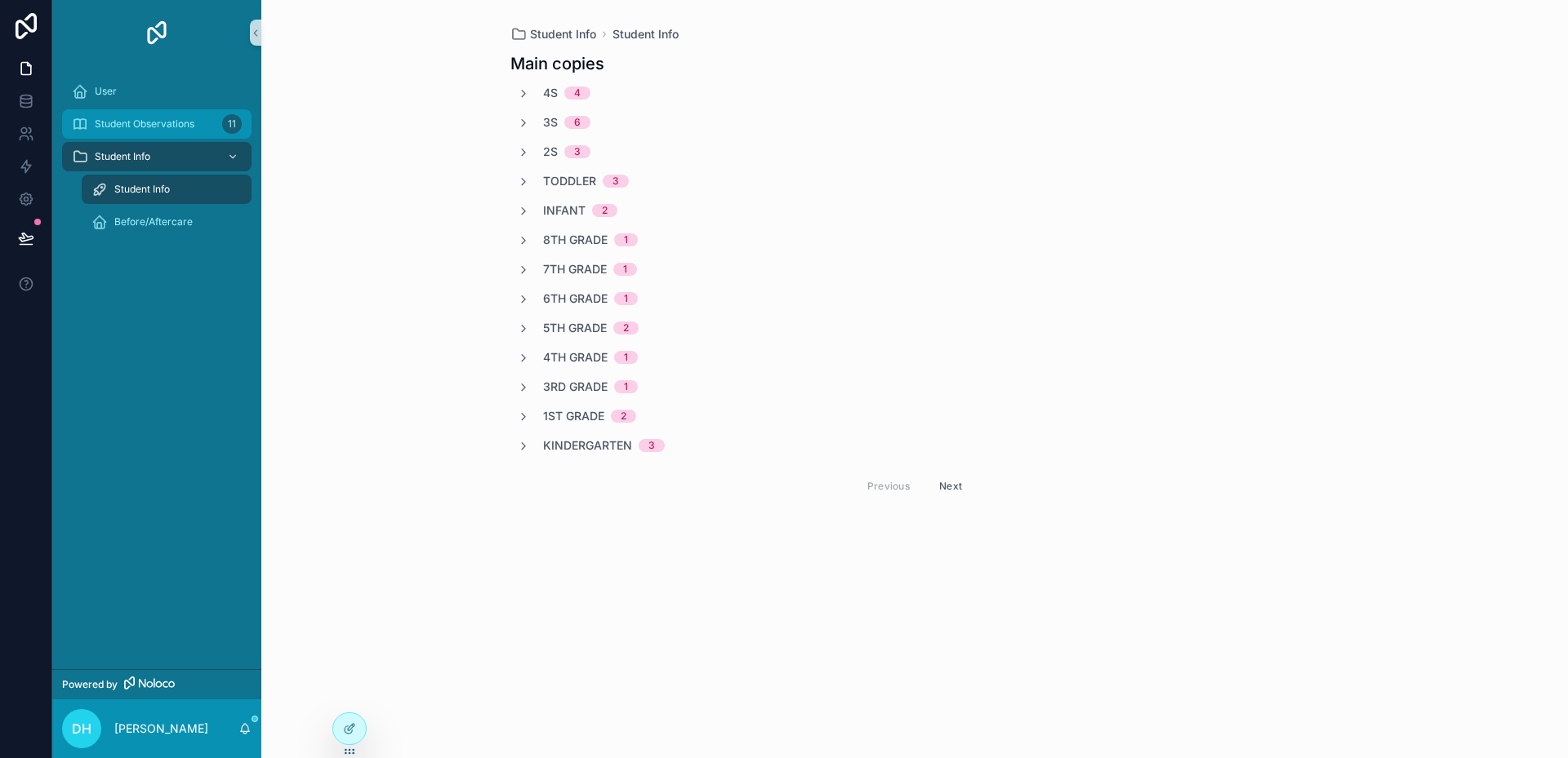
click at [164, 132] on div "Student Observations 11" at bounding box center [156, 124] width 170 height 26
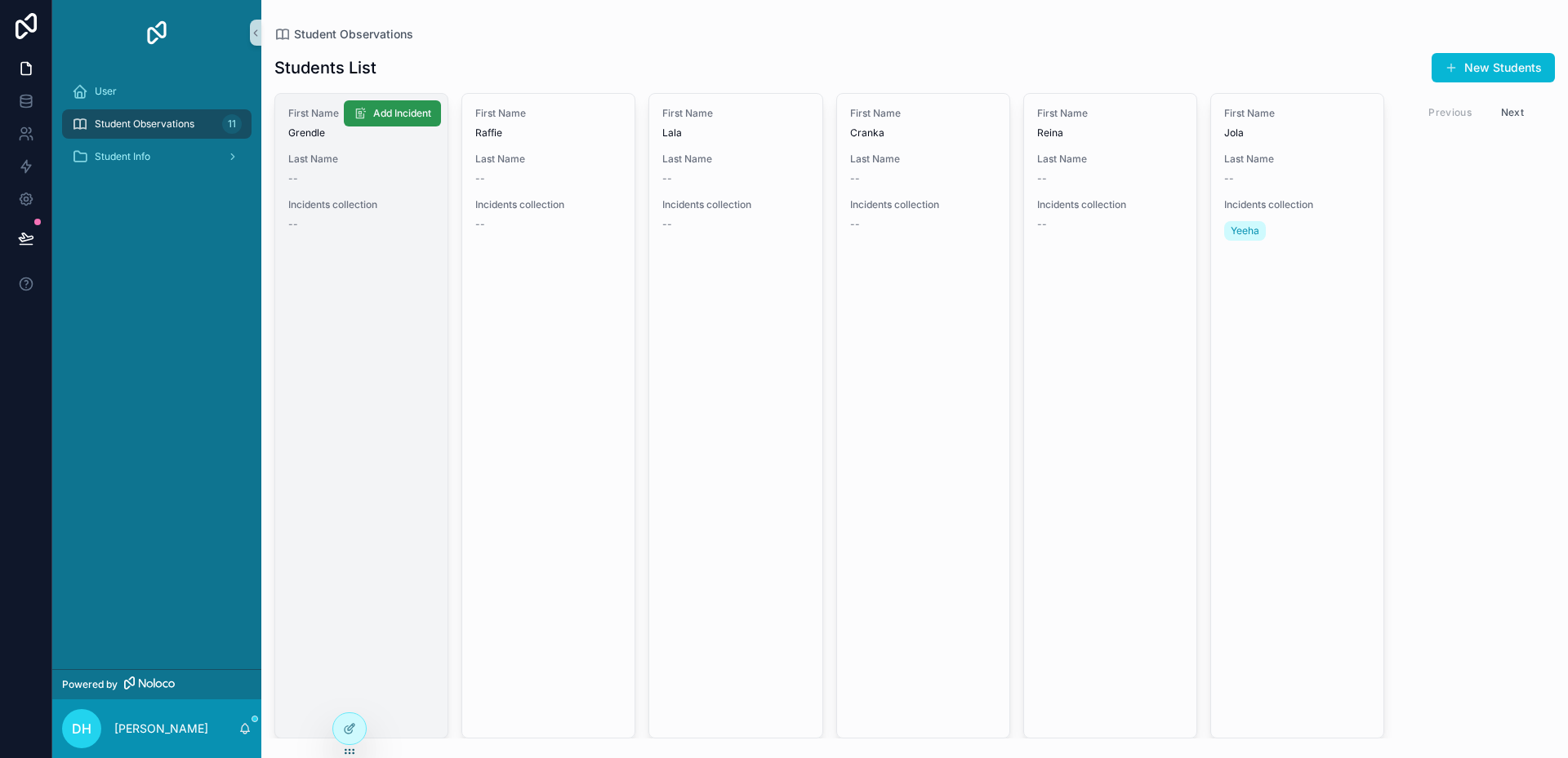
click at [399, 116] on span "Add Incident" at bounding box center [402, 113] width 58 height 13
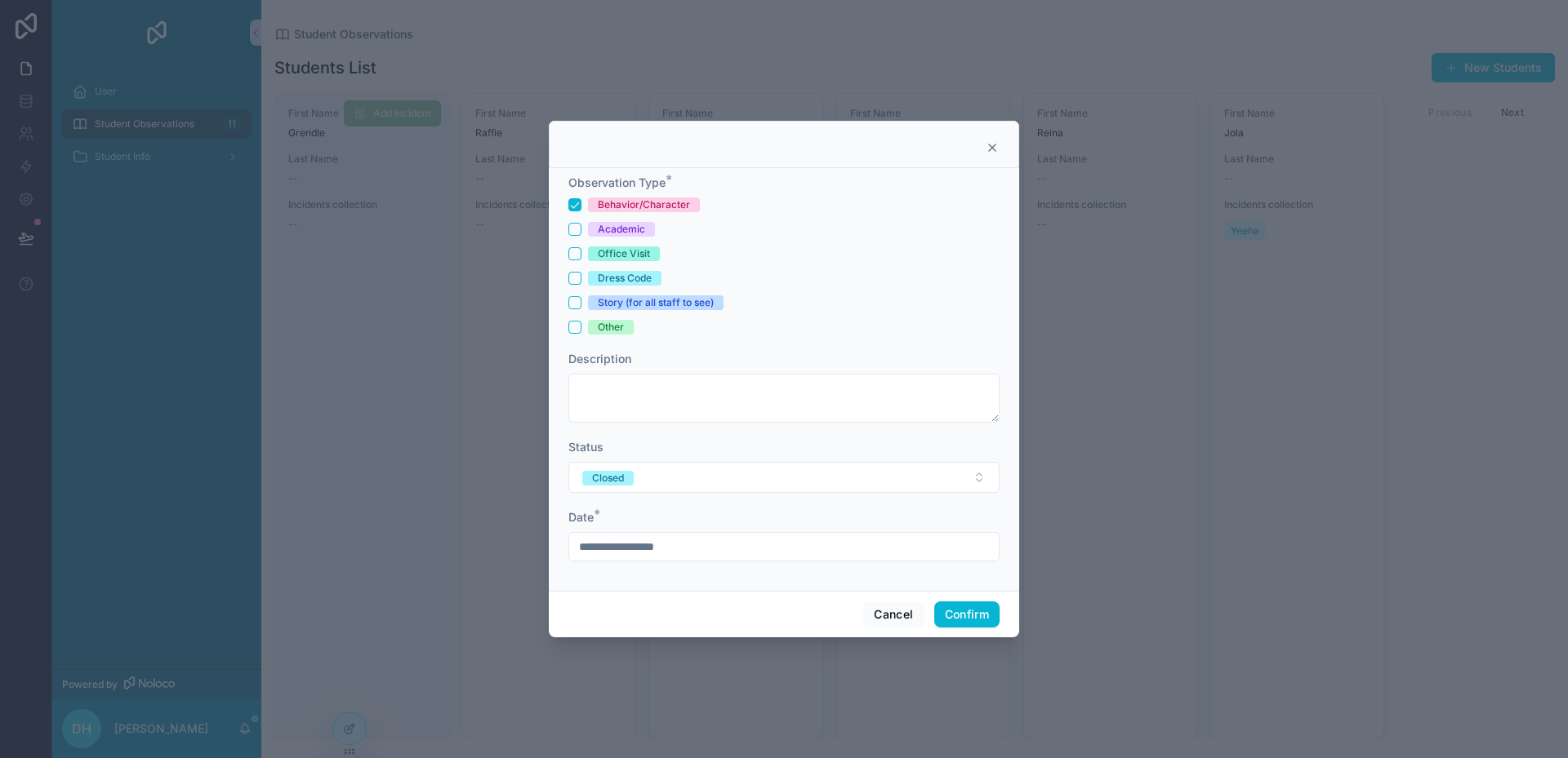
click at [609, 328] on div "Other" at bounding box center [611, 327] width 26 height 15
click at [582, 328] on button "Other" at bounding box center [575, 327] width 13 height 13
click at [619, 397] on textarea at bounding box center [784, 398] width 431 height 49
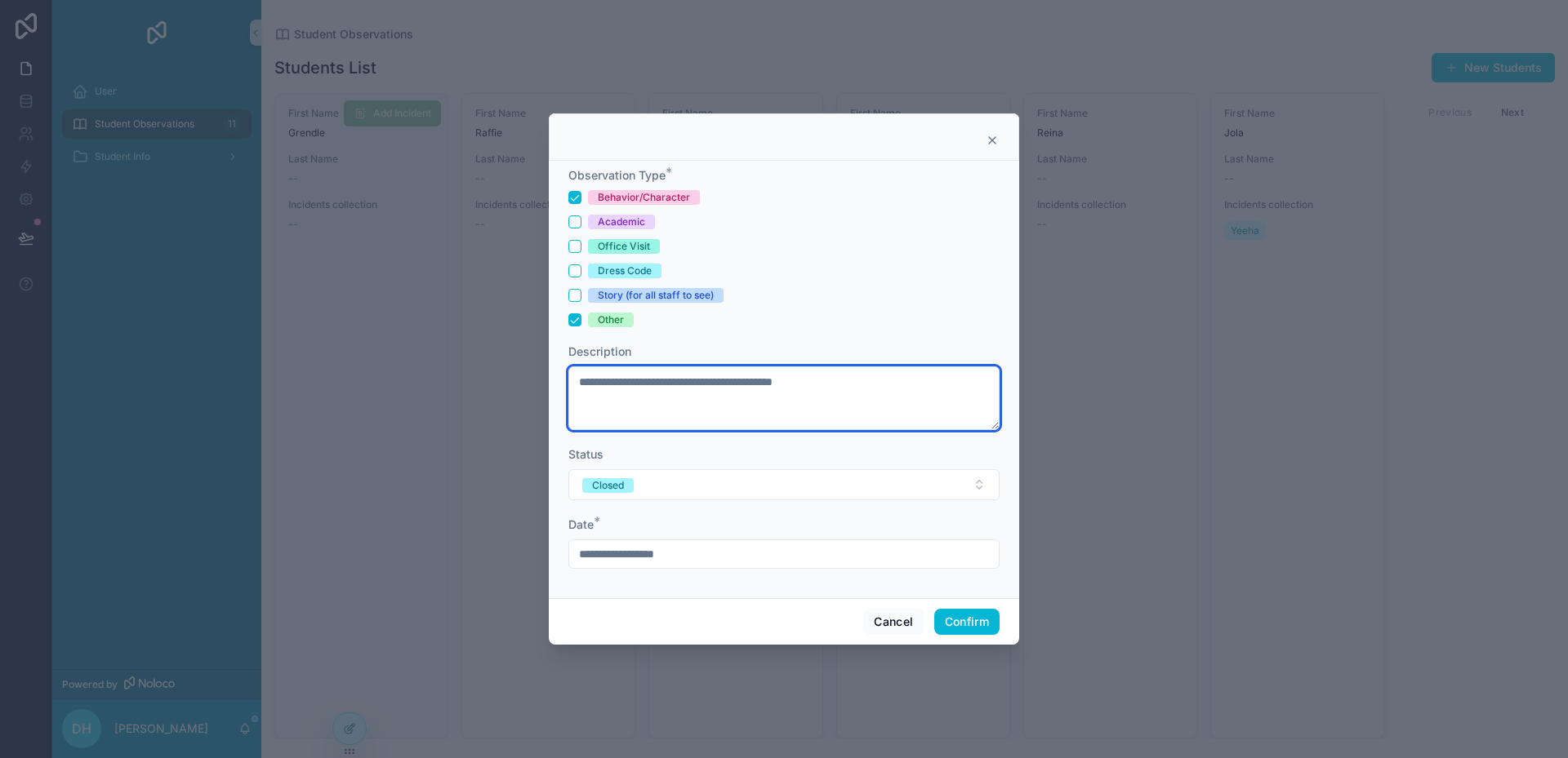
type textarea "**********"
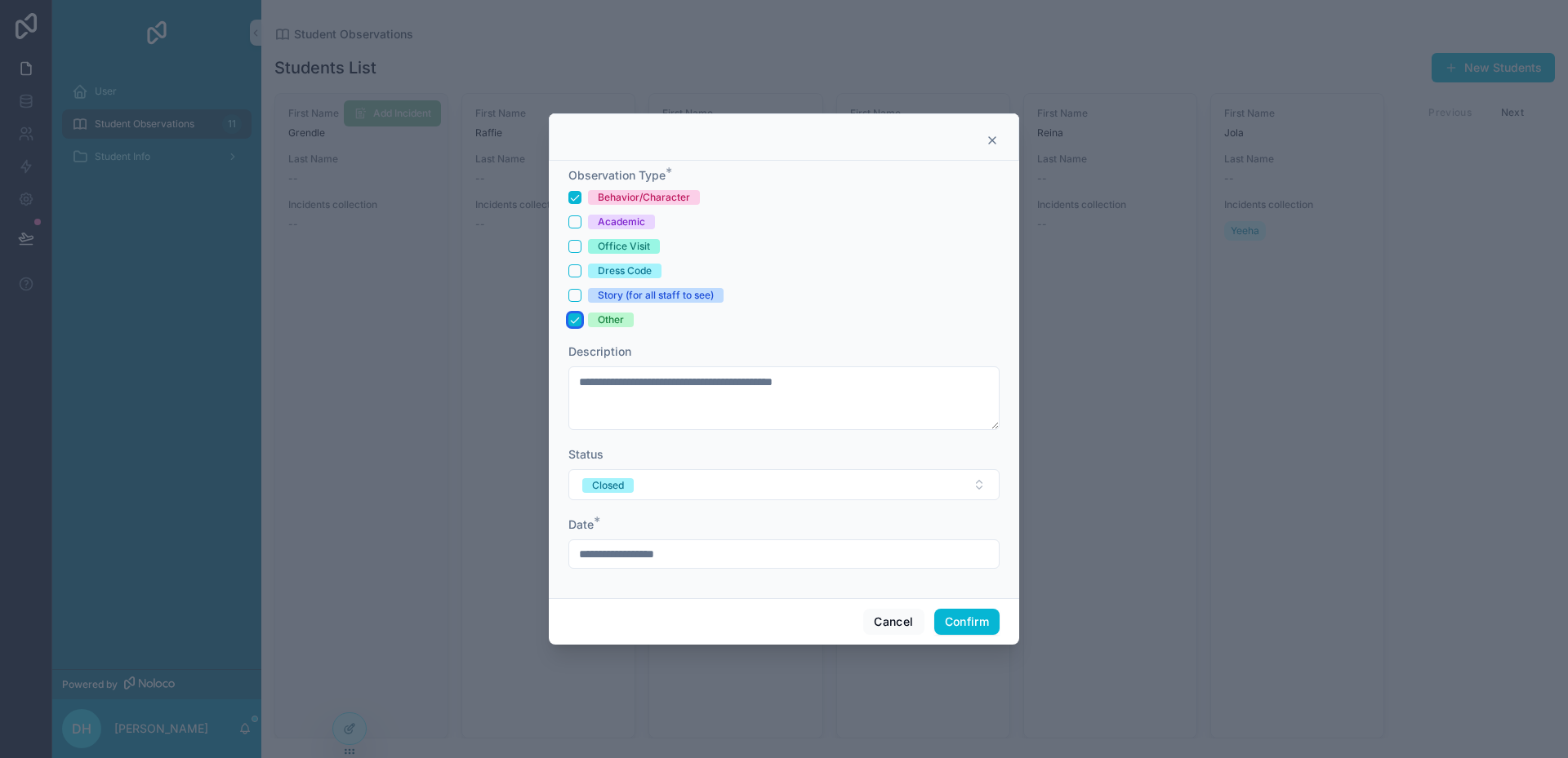
click at [578, 323] on button "Other" at bounding box center [575, 320] width 13 height 13
click at [577, 224] on button "Academic" at bounding box center [575, 222] width 13 height 13
click at [579, 199] on button "Behavior/Character" at bounding box center [575, 198] width 13 height 13
click at [958, 623] on button "Confirm" at bounding box center [967, 622] width 65 height 26
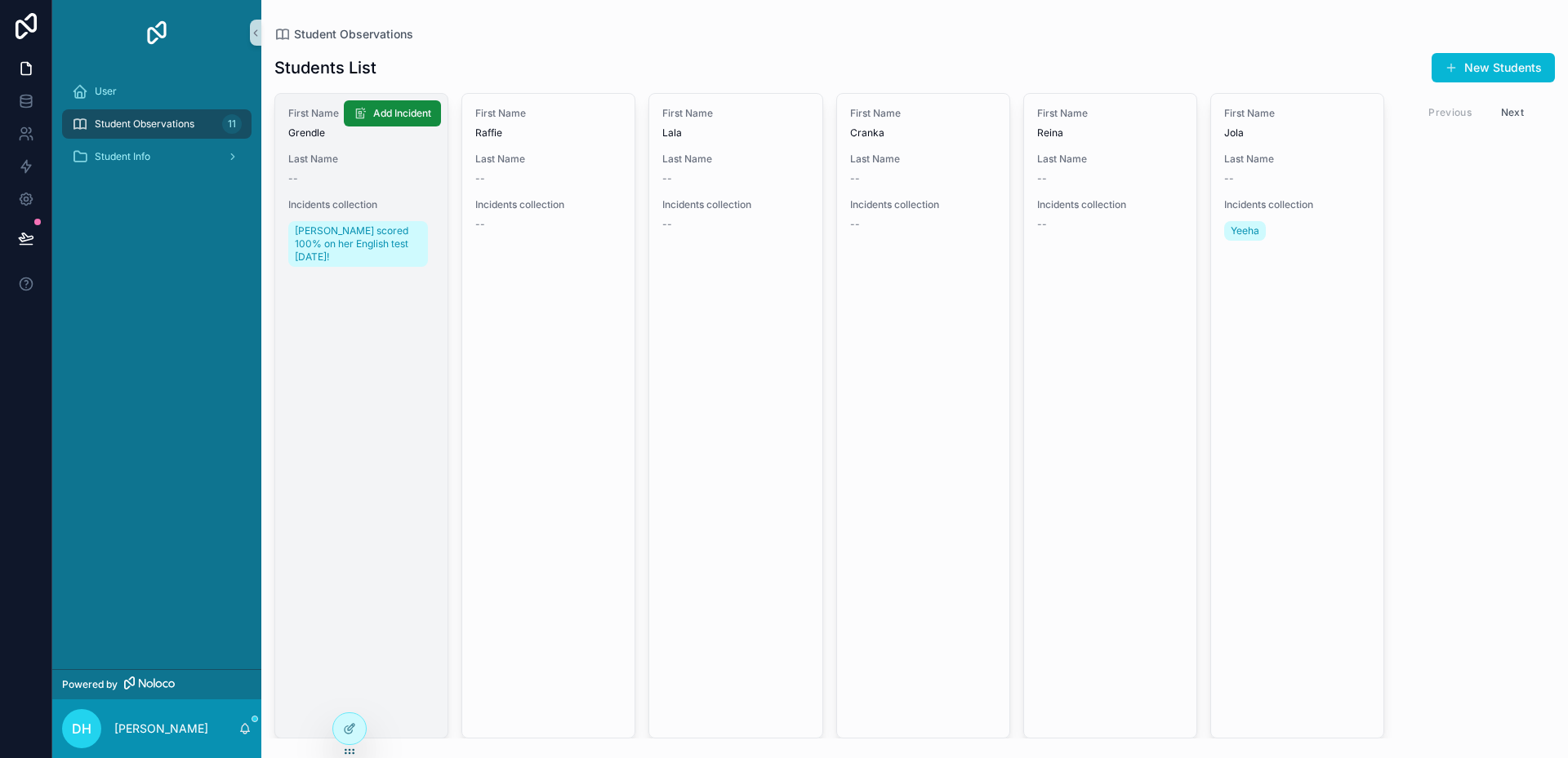
click at [334, 317] on link "First Name Grendle Last Name -- Incidents collection Grendle scored 100% on her…" at bounding box center [361, 415] width 174 height 646
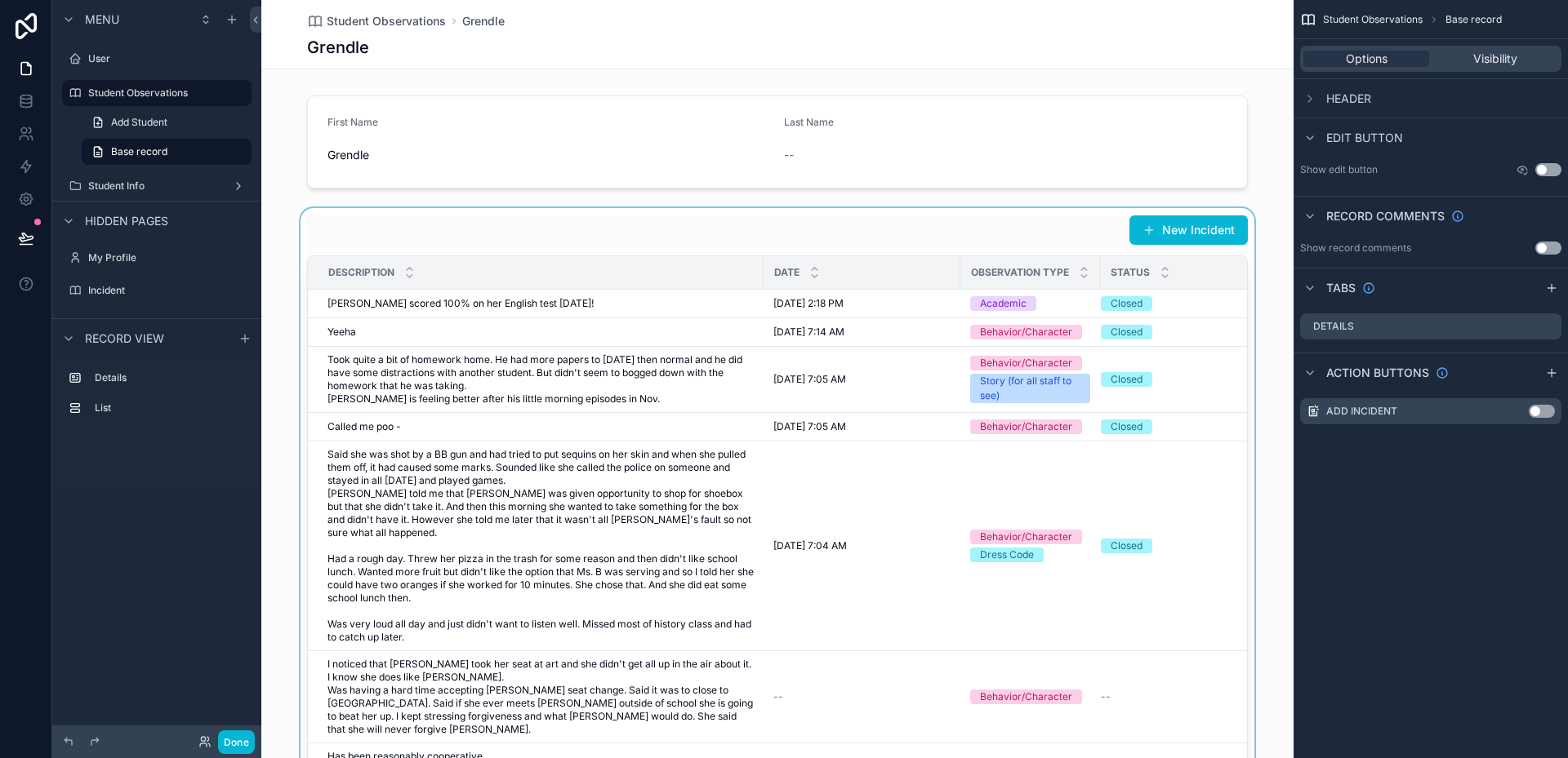
click at [713, 229] on div "scrollable content" at bounding box center [777, 520] width 1033 height 624
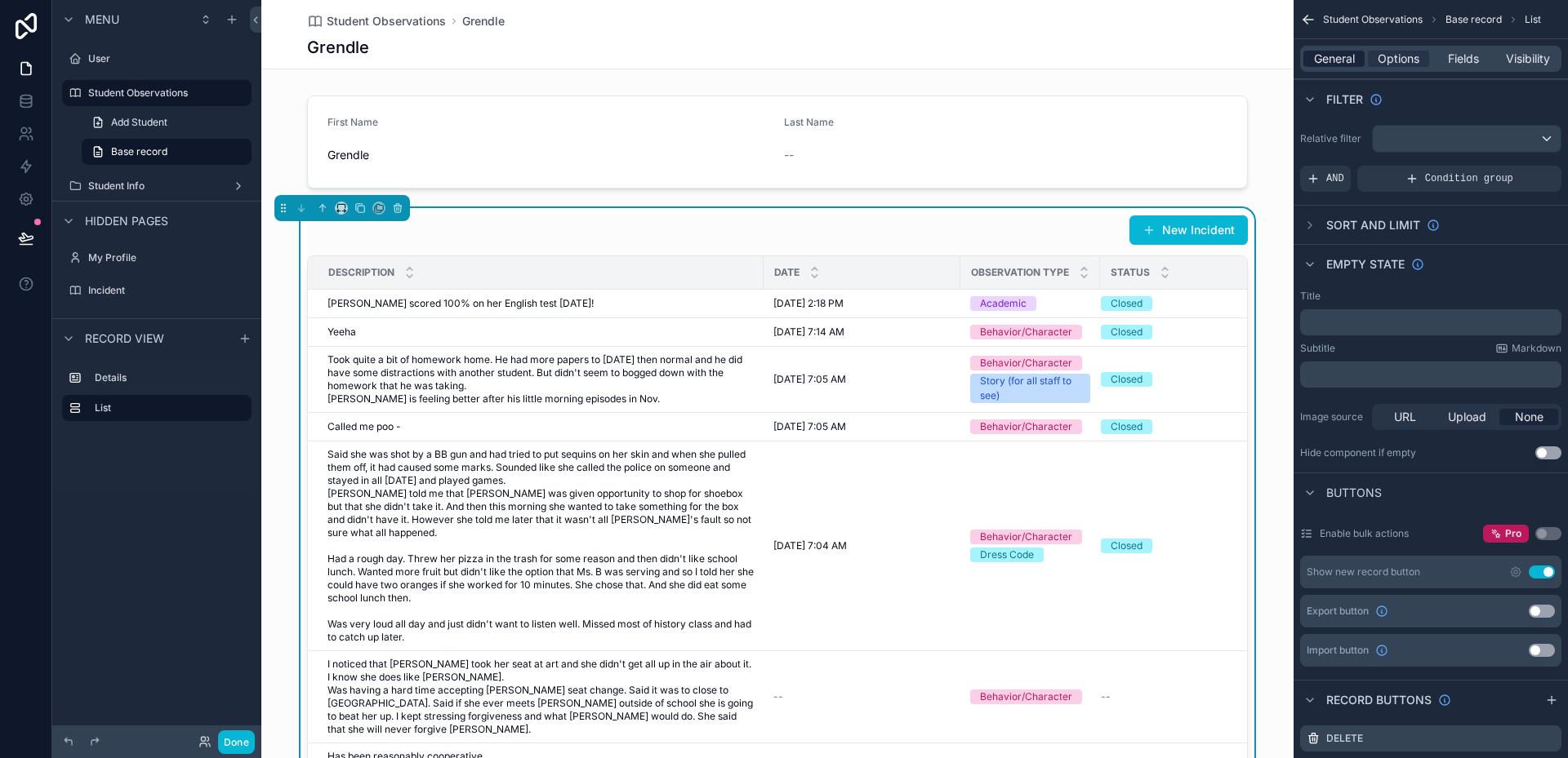
click at [1330, 61] on span "General" at bounding box center [1335, 59] width 41 height 17
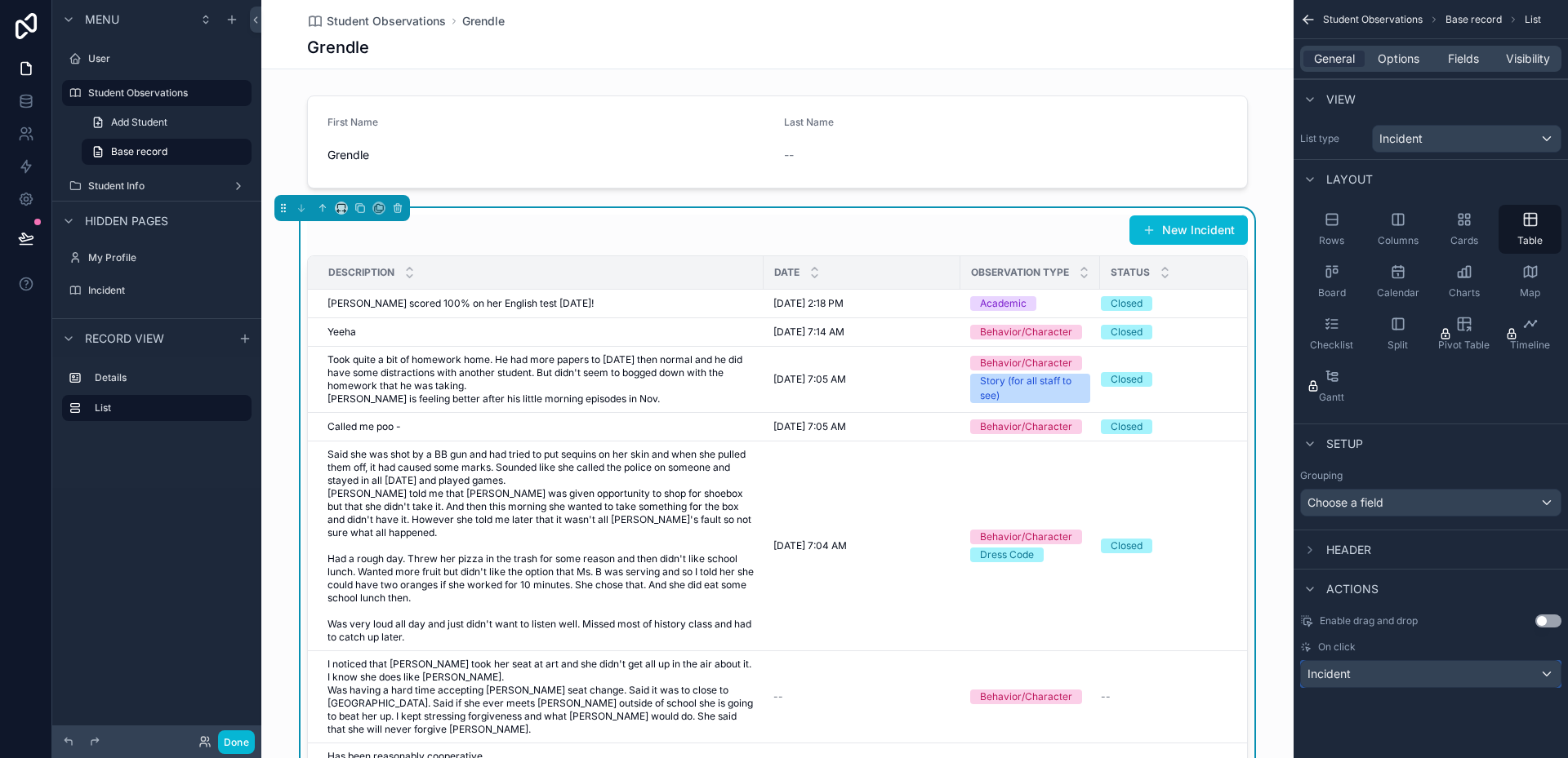
click at [1398, 673] on div "Incident" at bounding box center [1430, 674] width 259 height 26
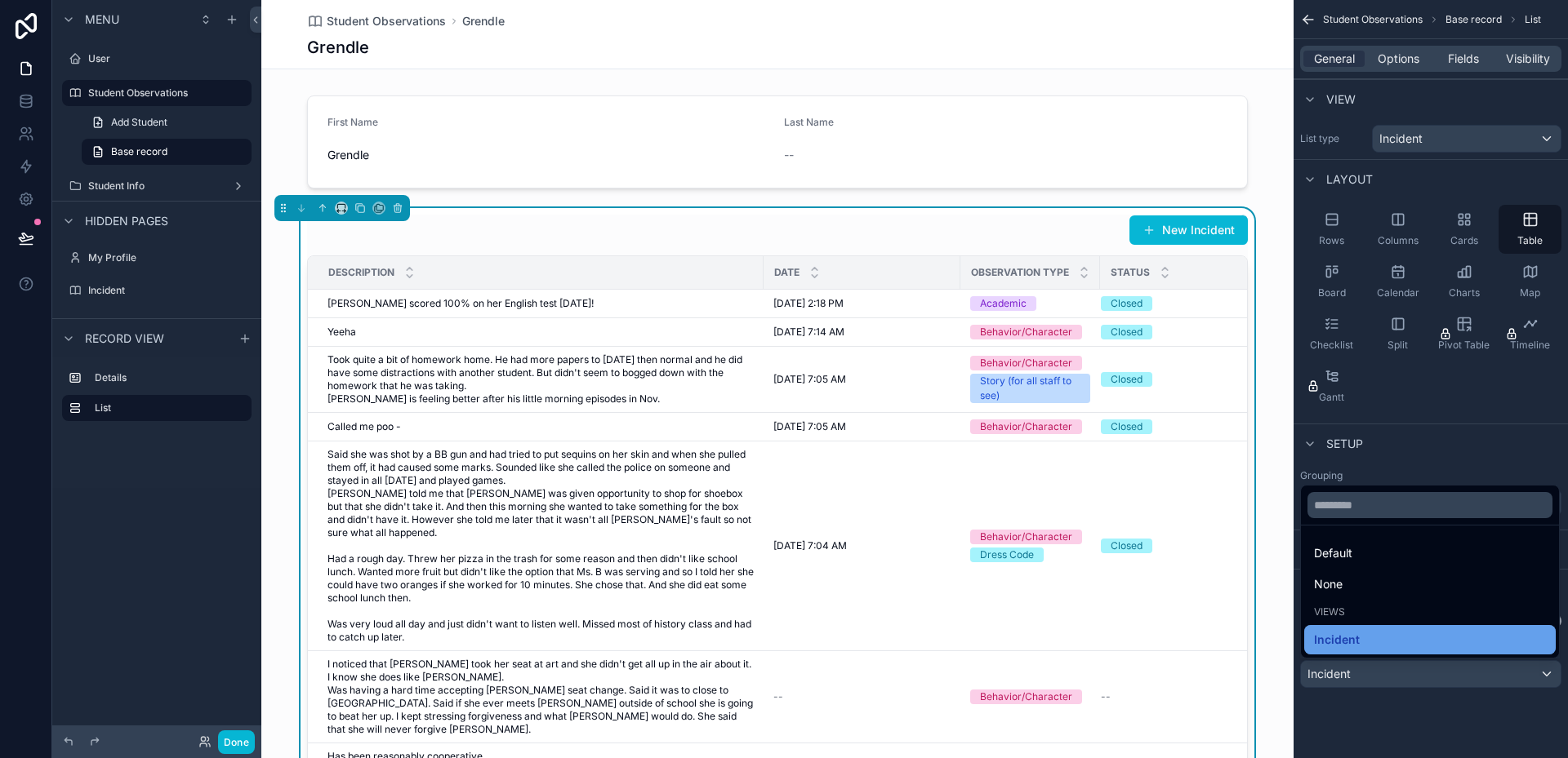
click at [1377, 633] on div "Incident" at bounding box center [1430, 639] width 232 height 20
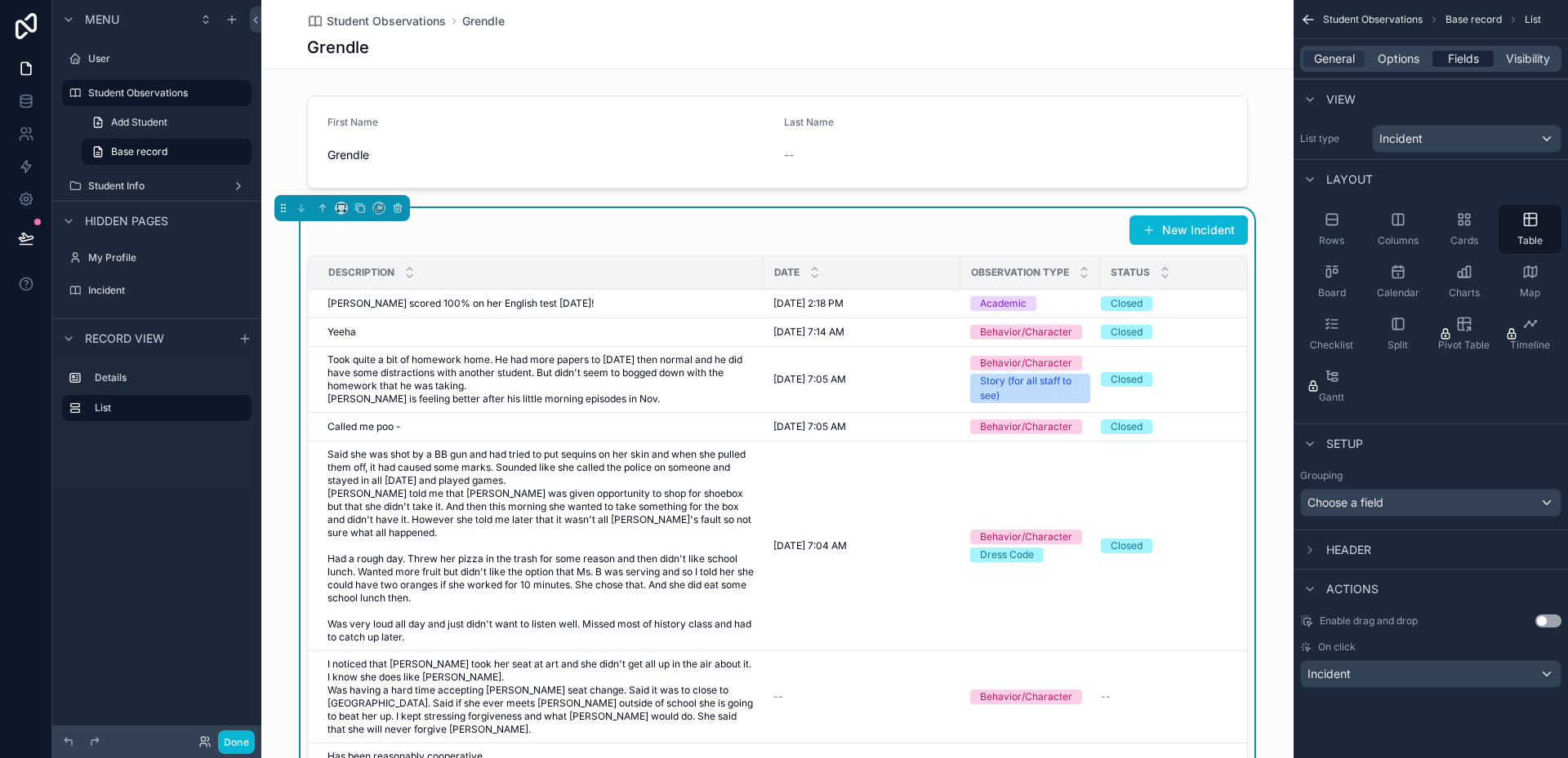
click at [1448, 55] on span "Fields" at bounding box center [1463, 59] width 31 height 17
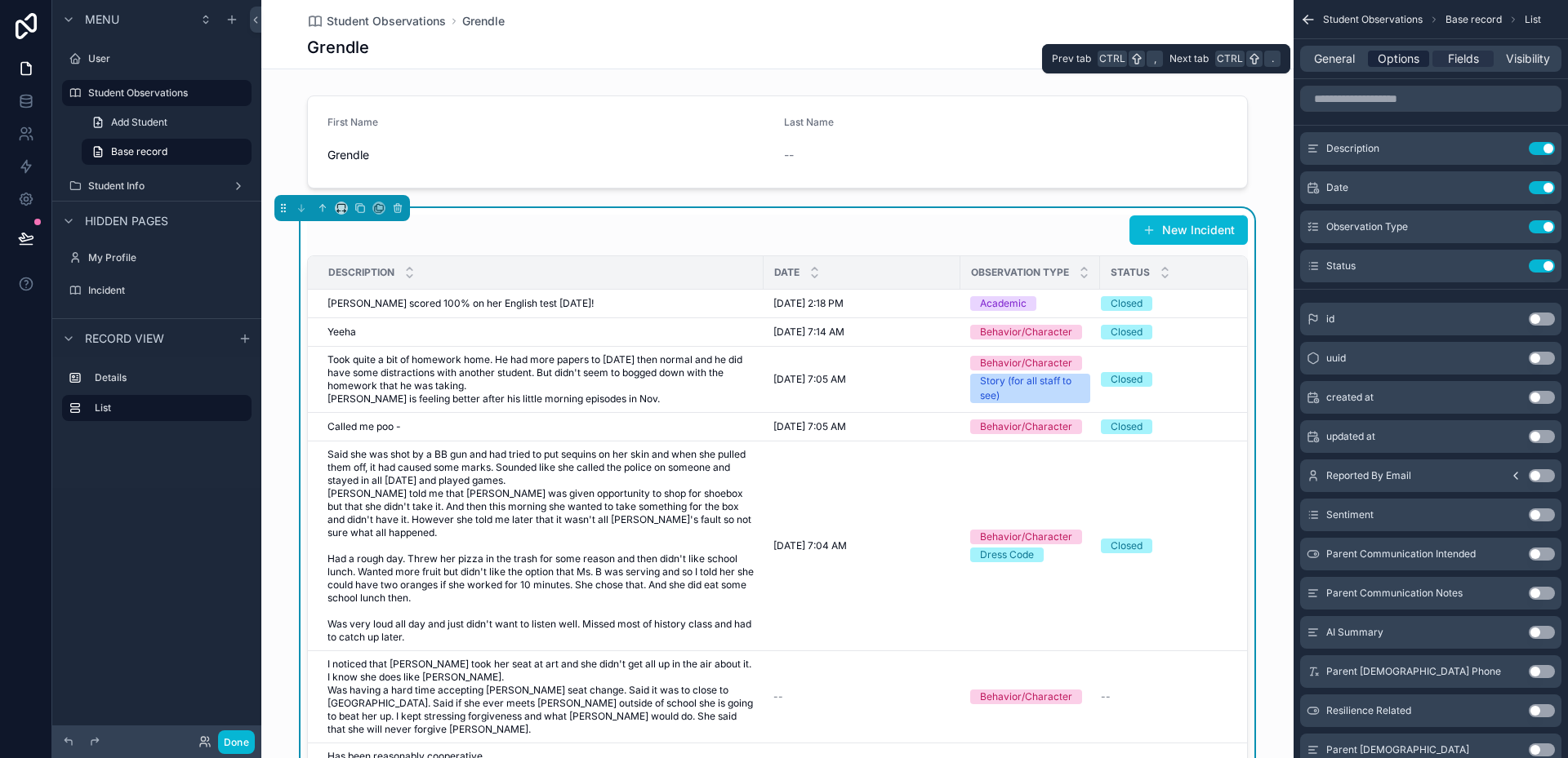
click at [1418, 57] on span "Options" at bounding box center [1398, 59] width 42 height 17
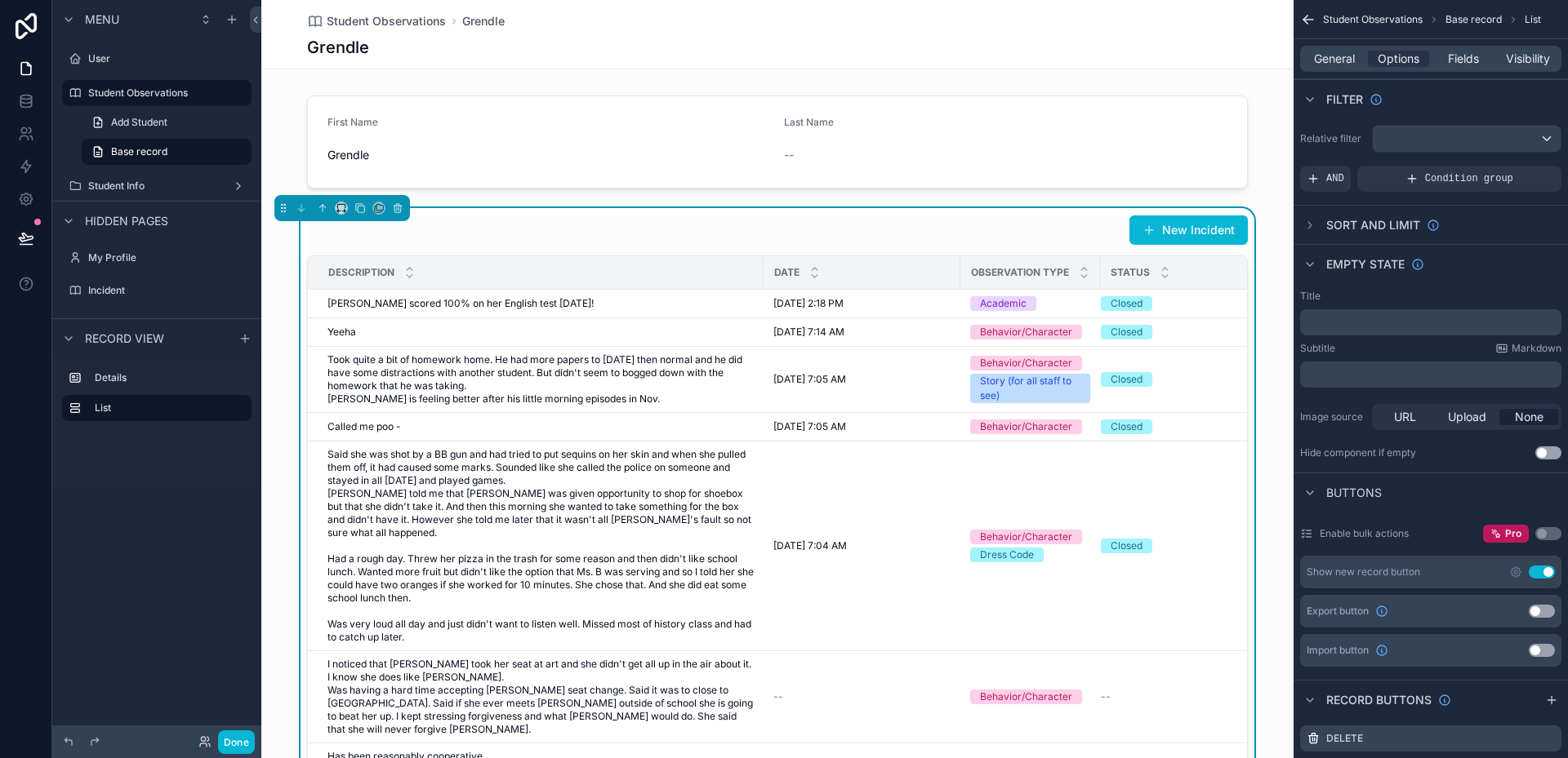
click at [1533, 574] on button "Use setting" at bounding box center [1542, 572] width 26 height 13
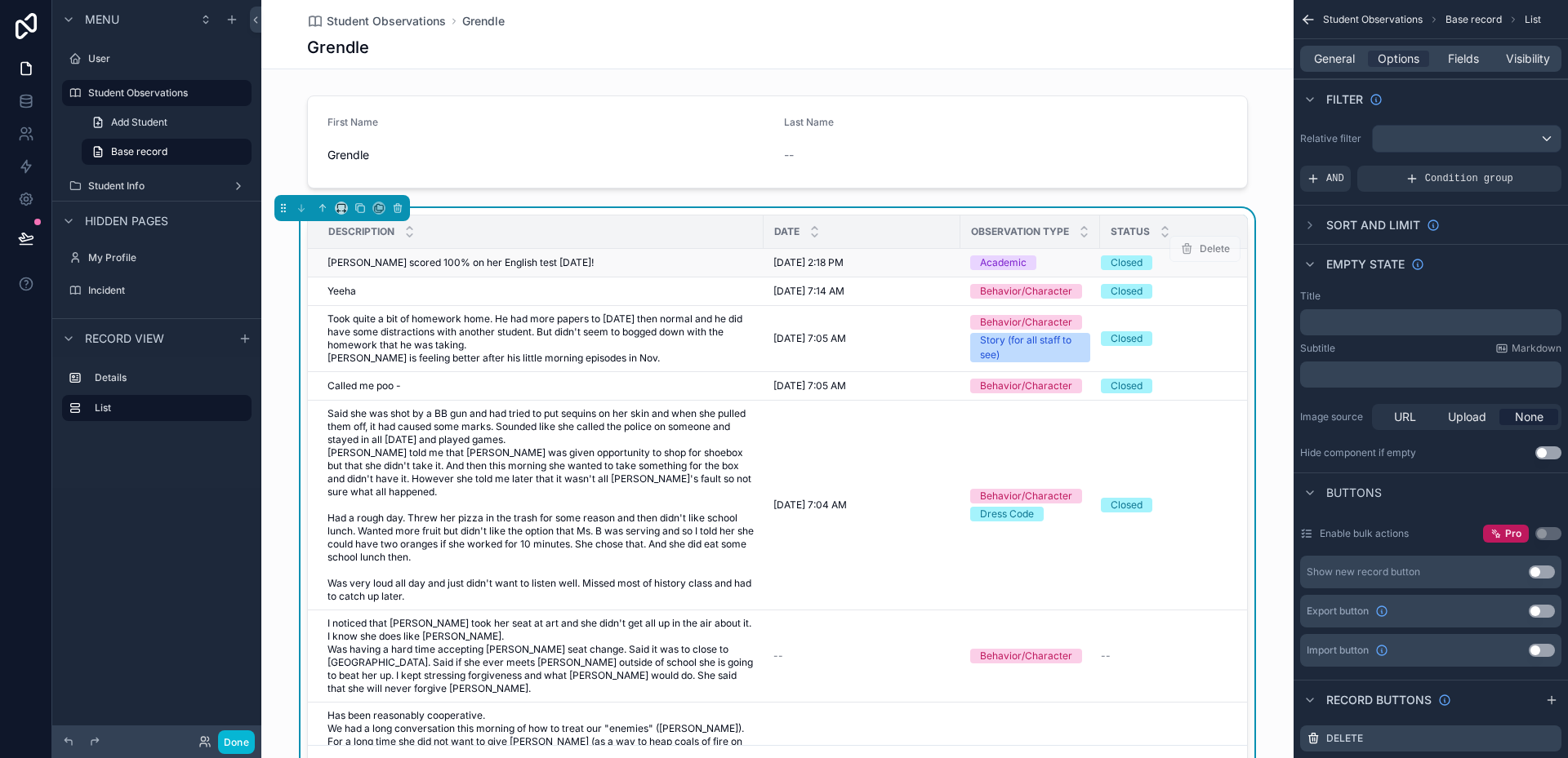
click at [639, 274] on td "Grendle scored 100% on her English test today! Grendle scored 100% on her Engli…" at bounding box center [535, 263] width 455 height 29
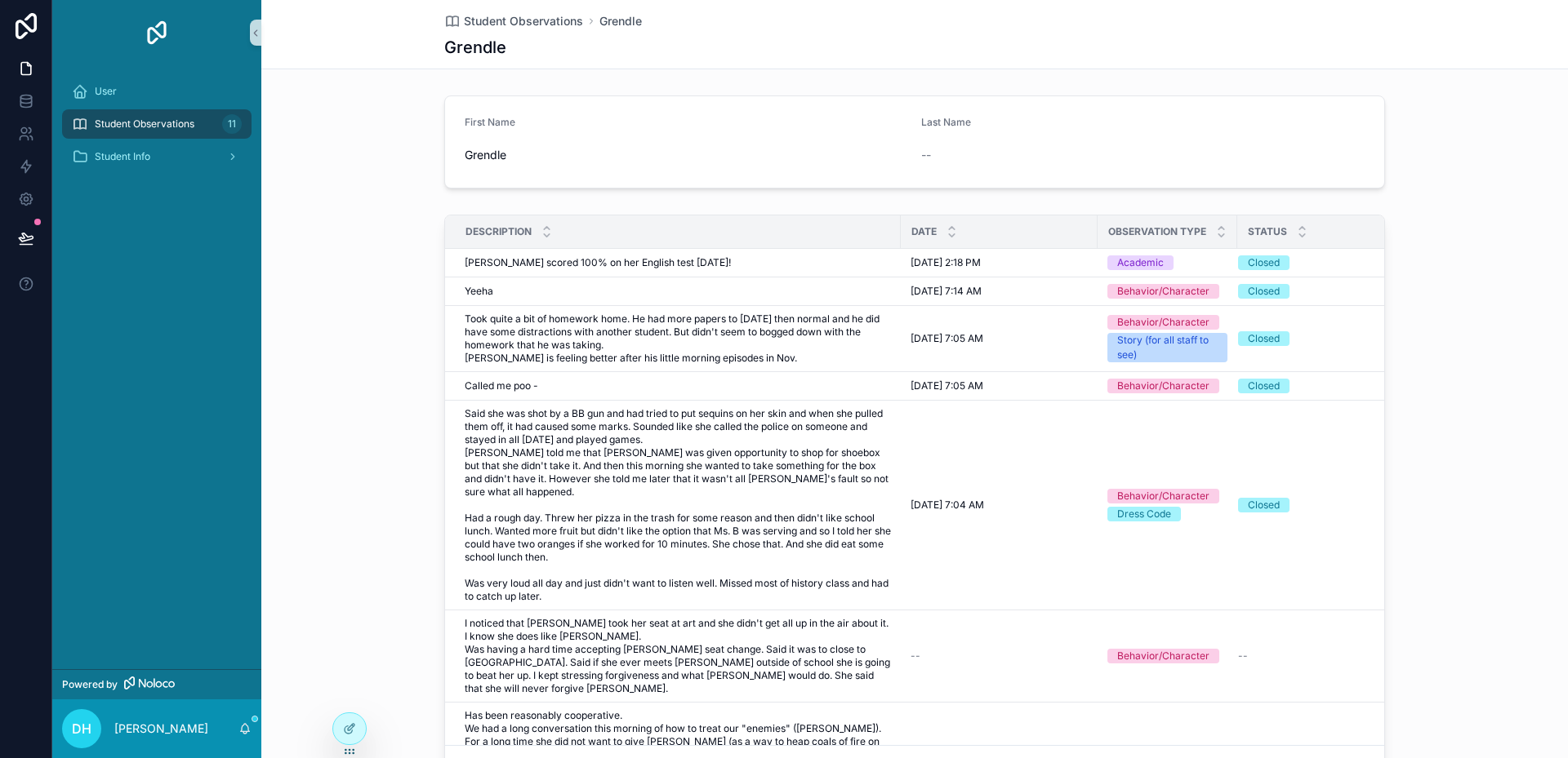
click at [402, 365] on div "Description Date Observation Type Status Grendle scored 100% on her English tes…" at bounding box center [915, 503] width 1307 height 590
click at [523, 14] on span "Student Observations" at bounding box center [523, 21] width 119 height 17
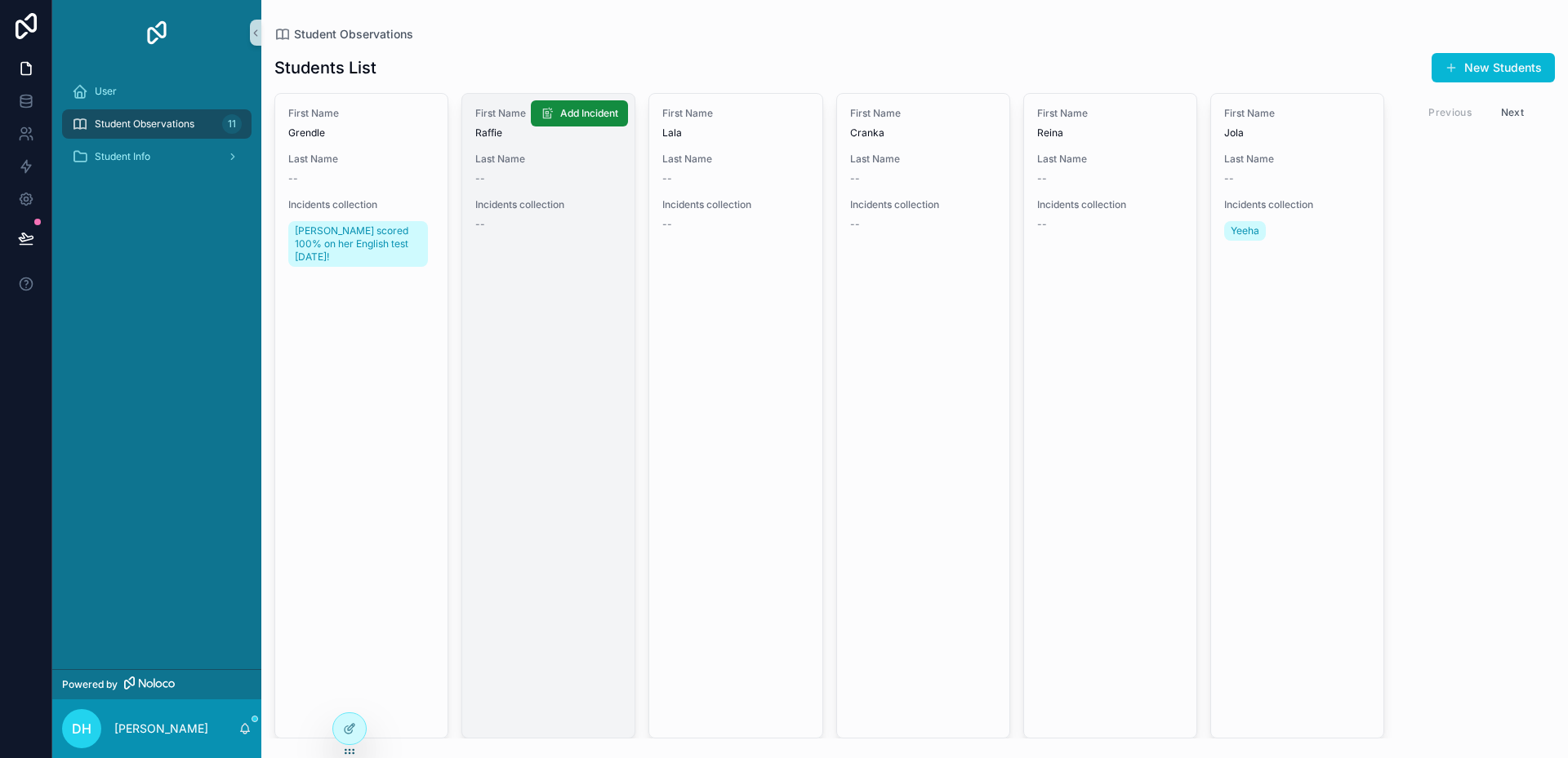
click at [536, 294] on link "First Name [PERSON_NAME] Last Name -- Incidents collection -- Add Incident" at bounding box center [547, 415] width 174 height 646
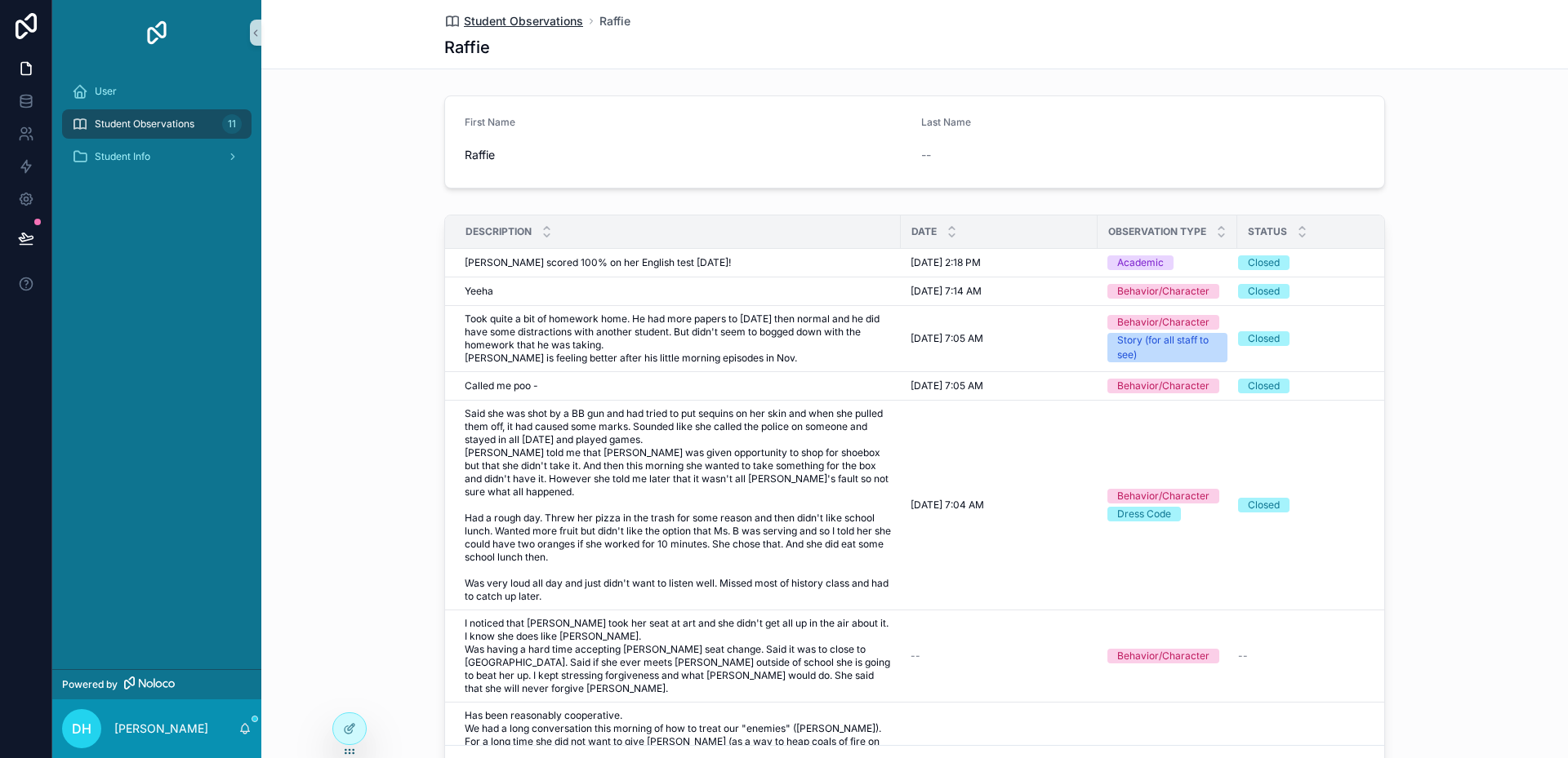
click at [511, 25] on span "Student Observations" at bounding box center [523, 21] width 119 height 17
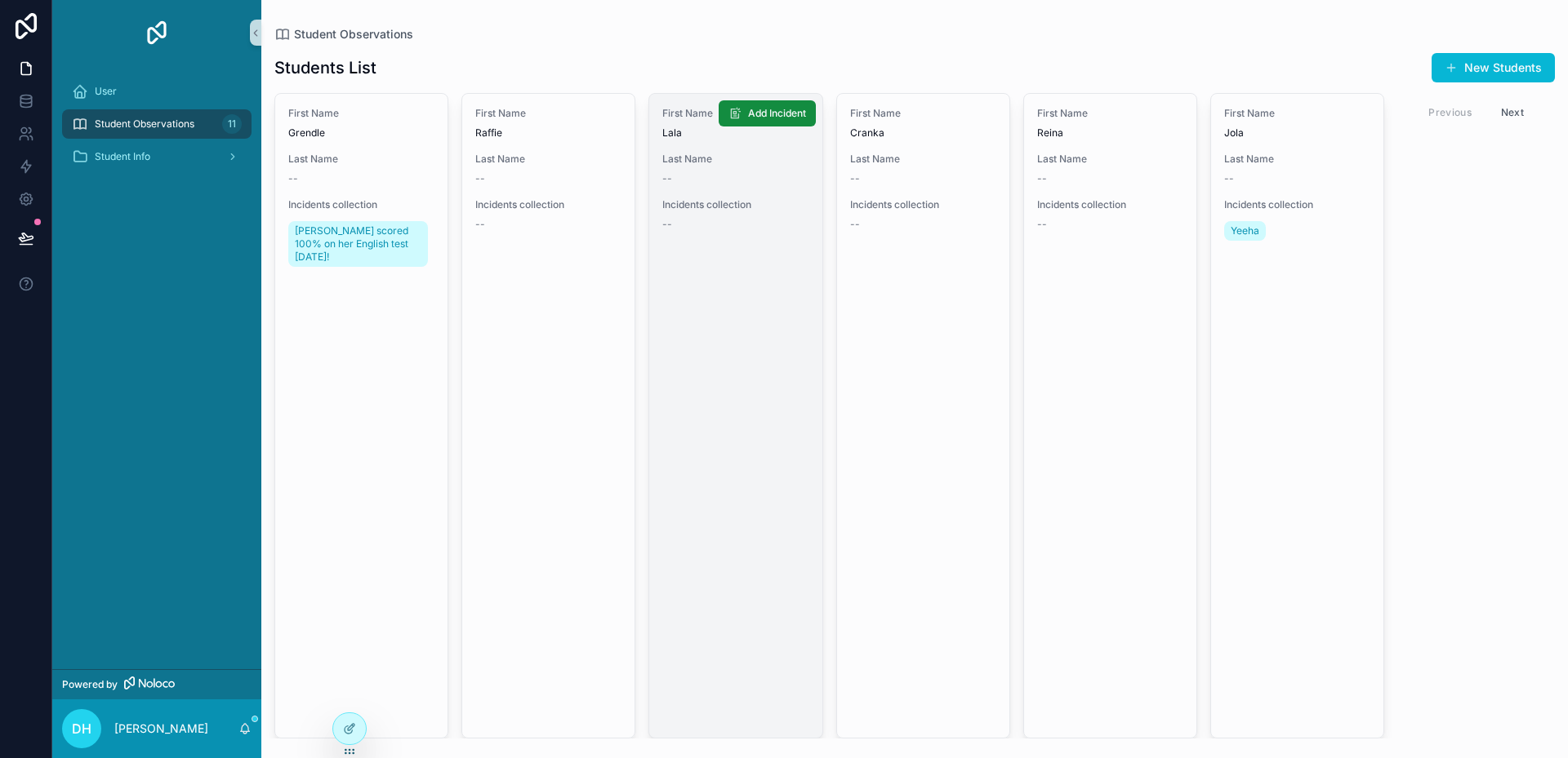
click at [730, 333] on link "First Name Lala Last Name -- Incidents collection -- Add Incident" at bounding box center [735, 415] width 174 height 646
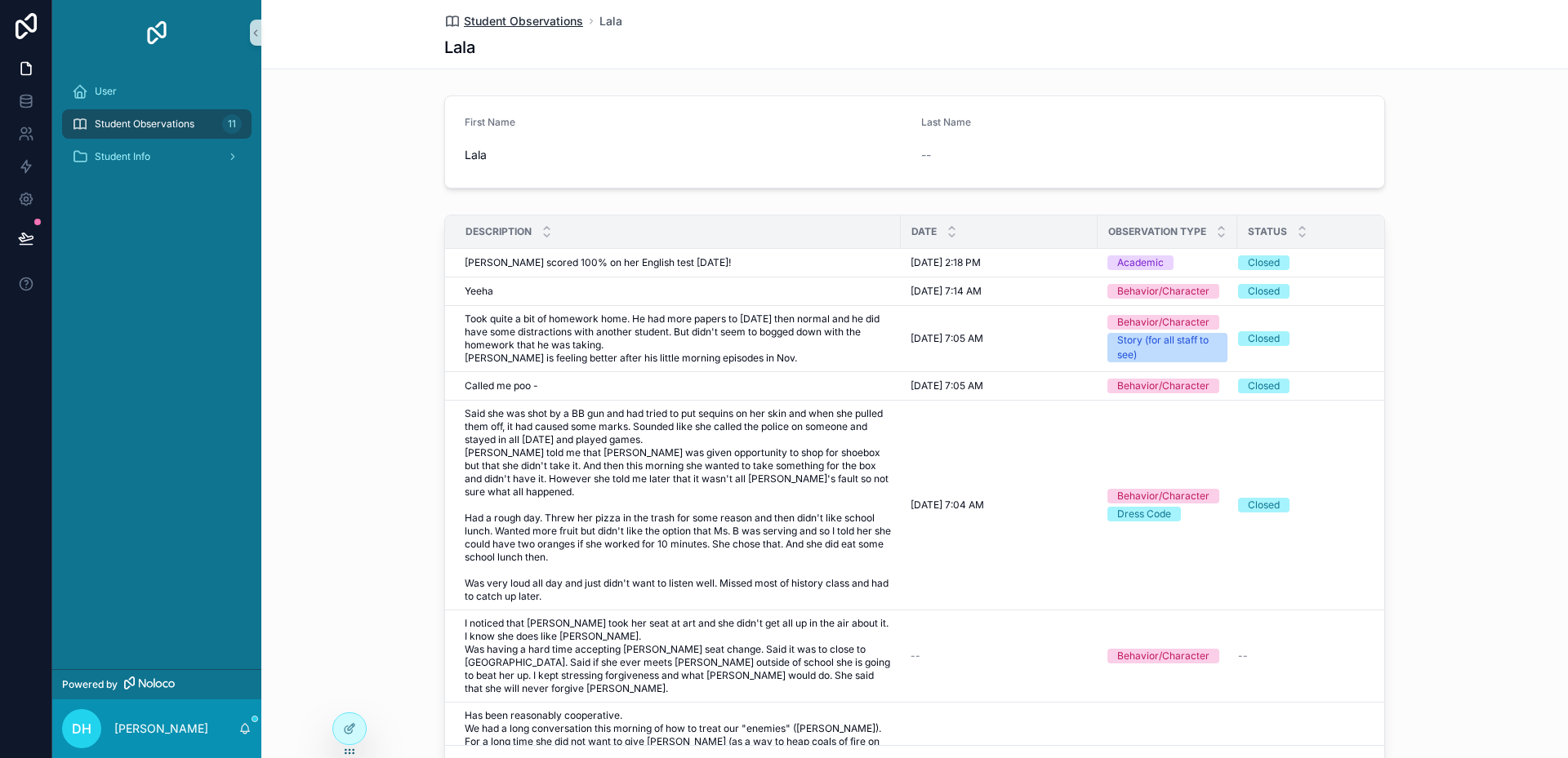
click at [535, 20] on span "Student Observations" at bounding box center [523, 21] width 119 height 17
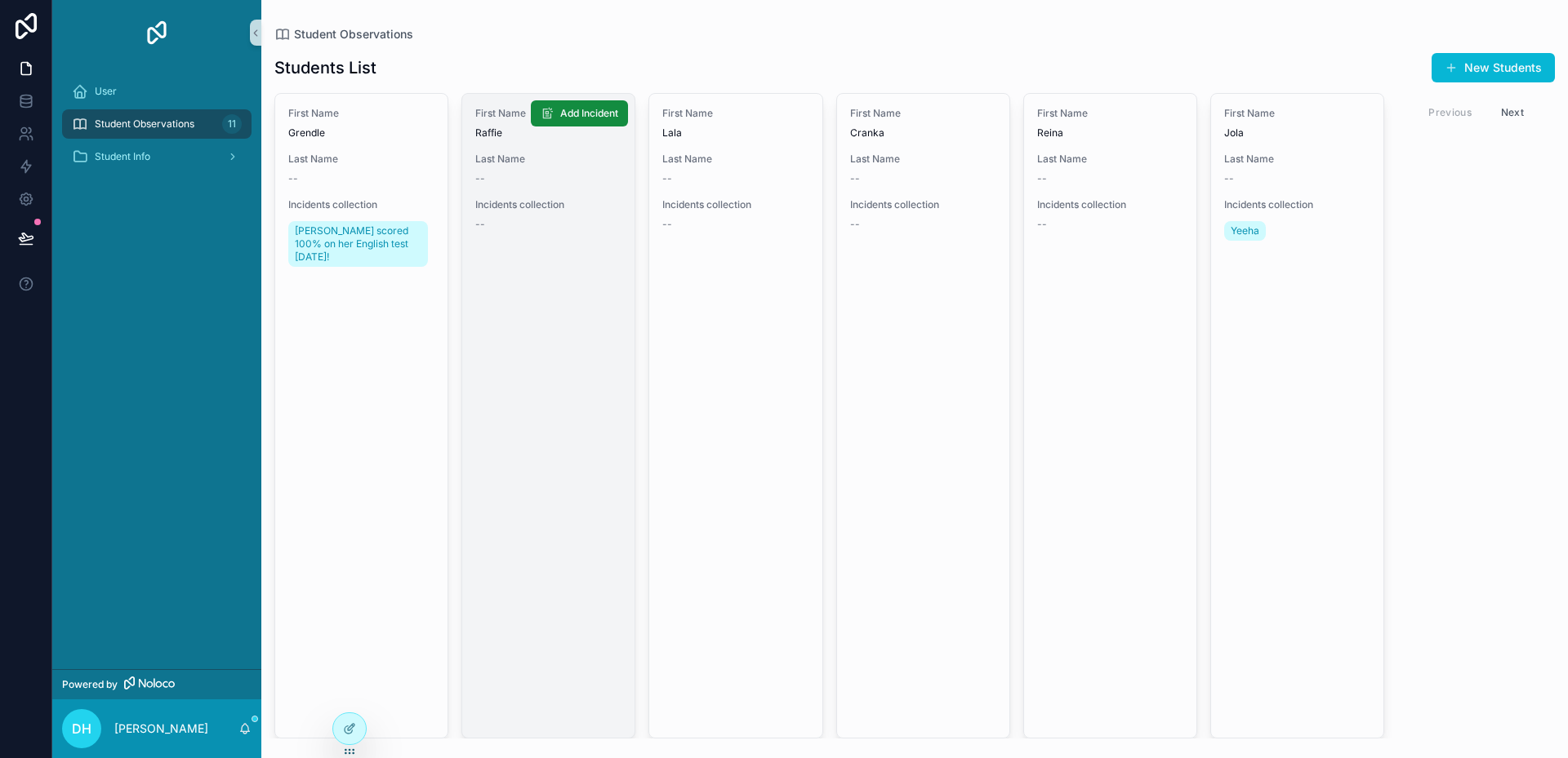
click at [550, 368] on link "First Name [PERSON_NAME] Last Name -- Incidents collection -- Add Incident" at bounding box center [547, 415] width 174 height 646
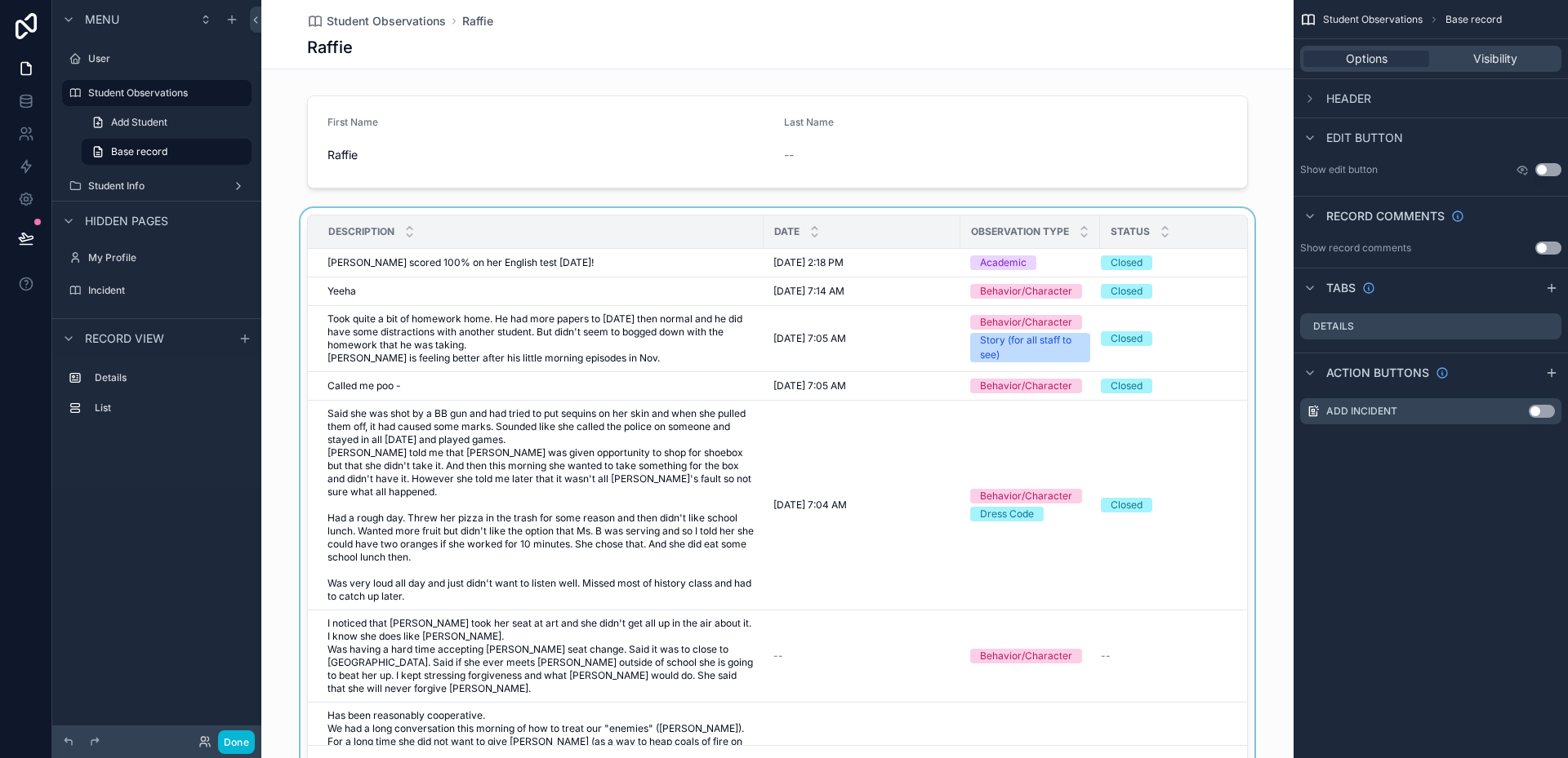
click at [928, 232] on div "Date" at bounding box center [862, 231] width 195 height 31
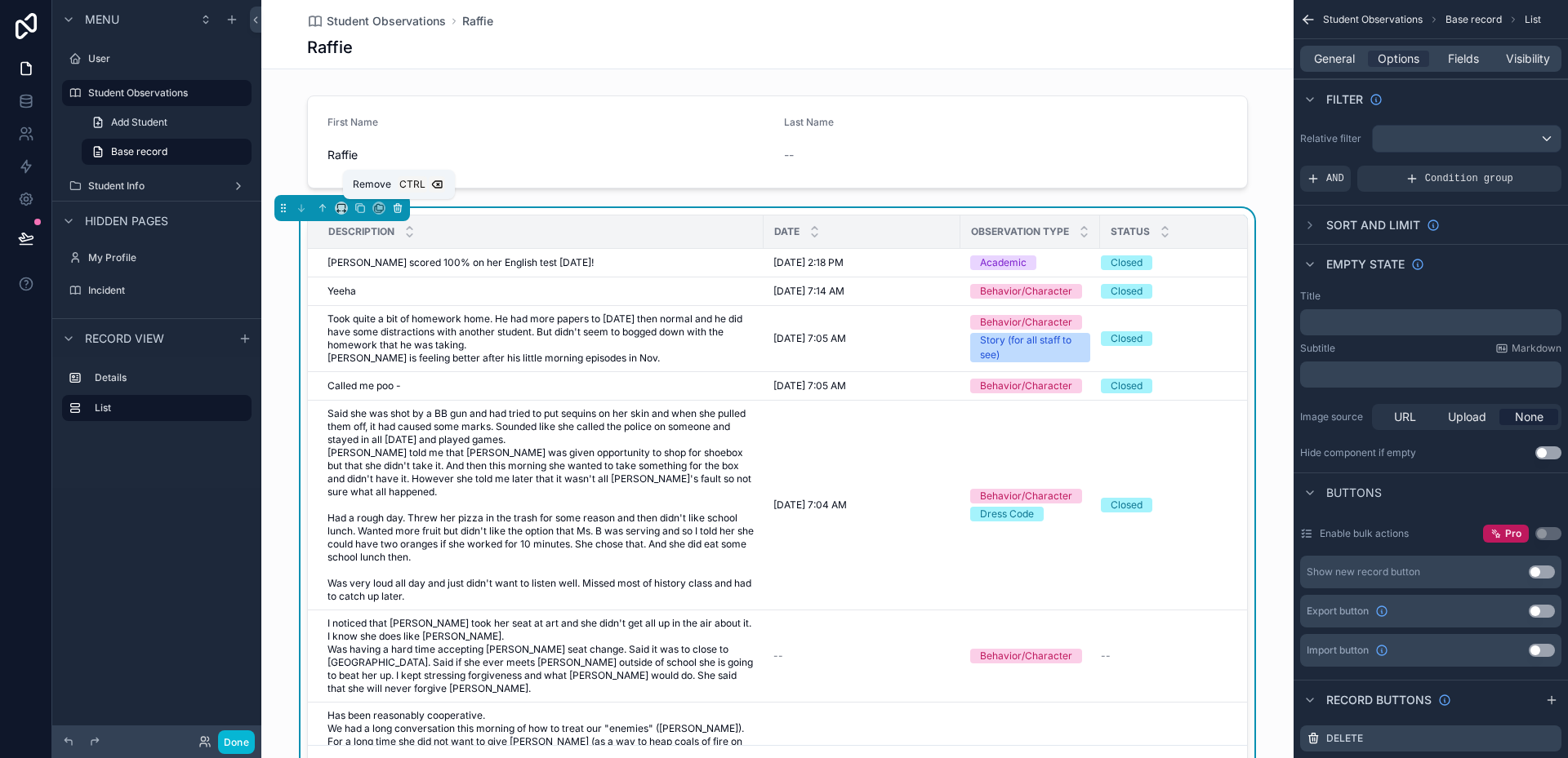
click at [402, 212] on icon "scrollable content" at bounding box center [398, 208] width 11 height 11
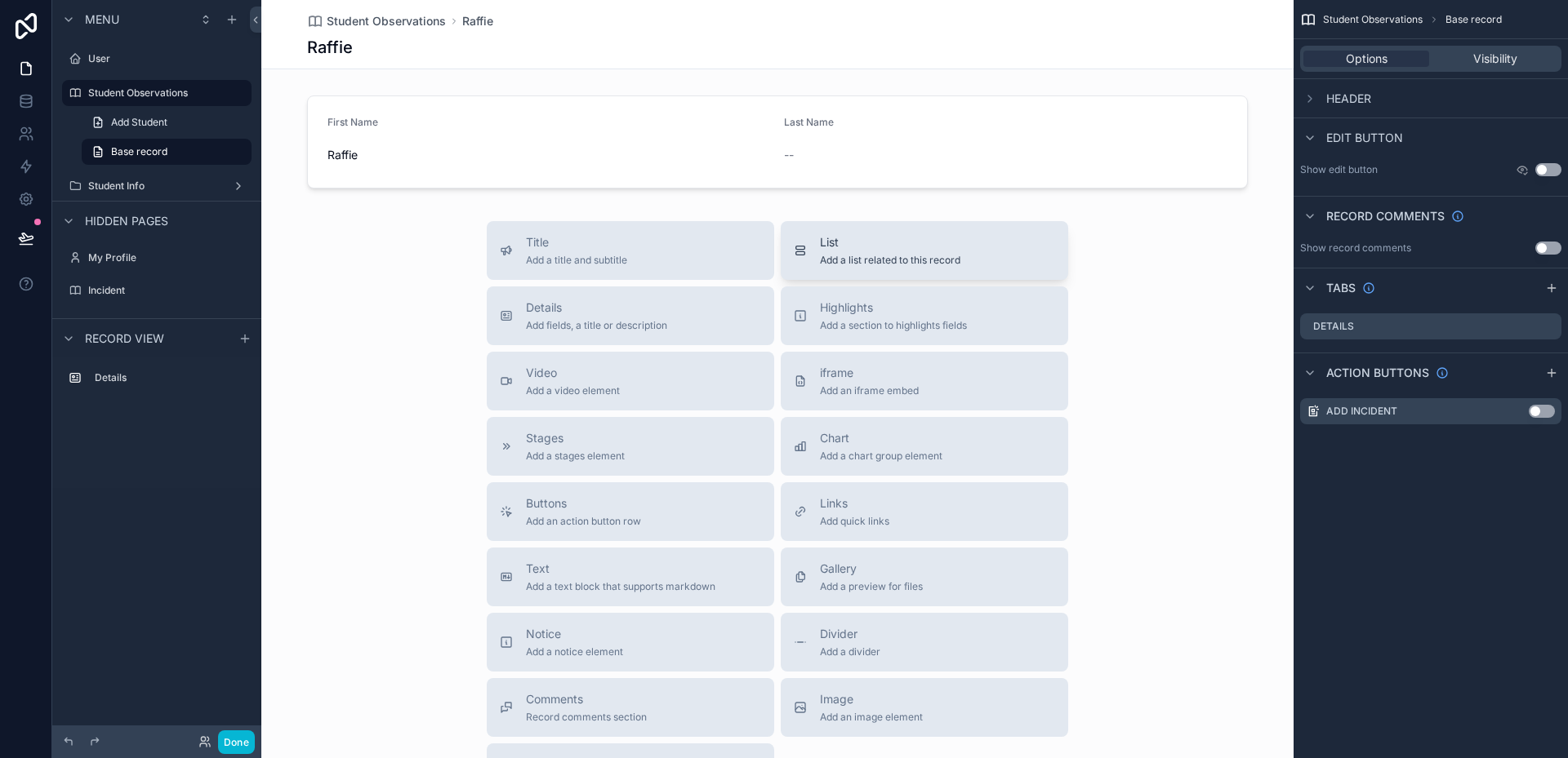
click at [892, 240] on span "List" at bounding box center [889, 242] width 140 height 17
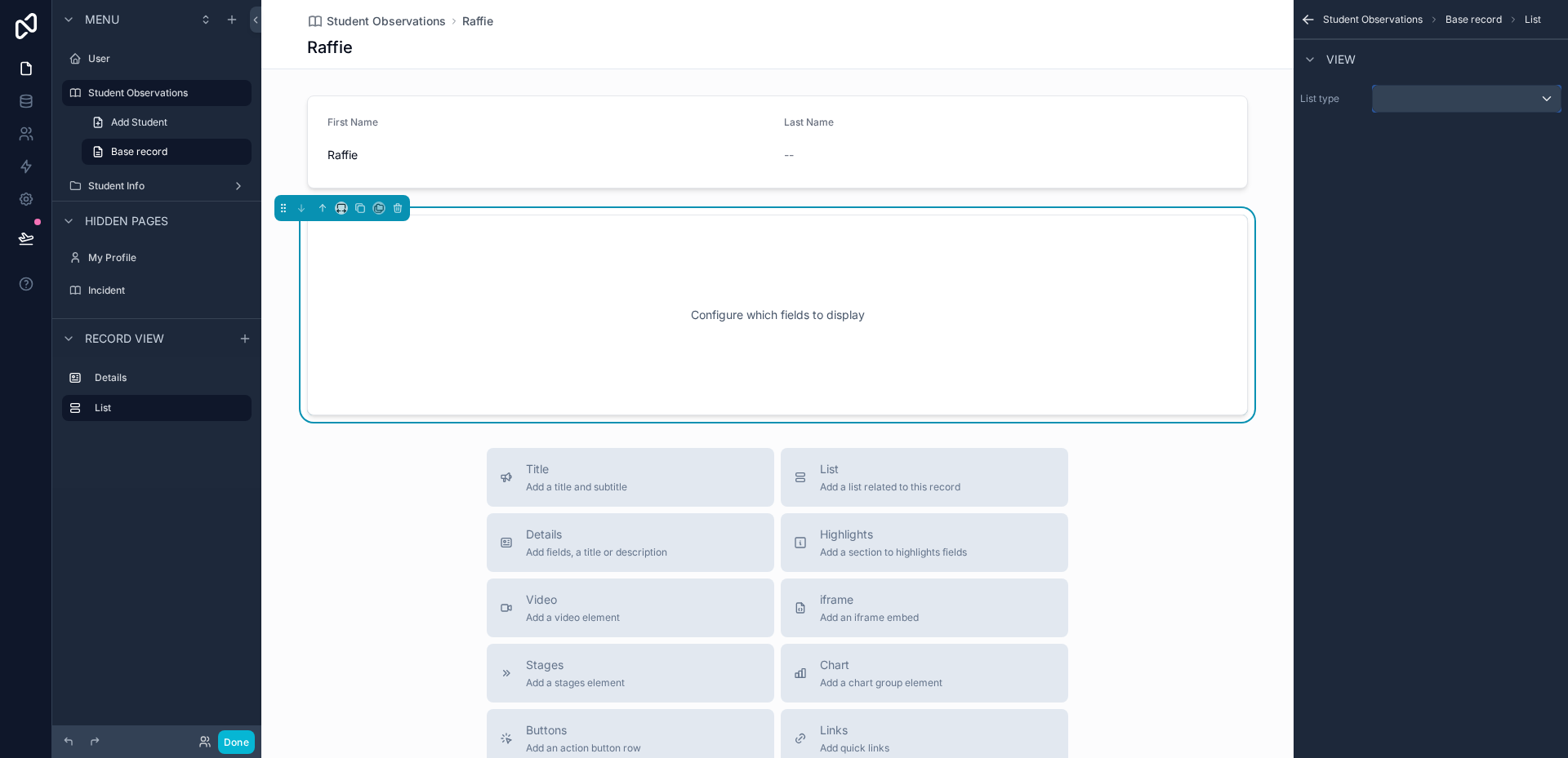
click at [1417, 104] on div "scrollable content" at bounding box center [1467, 98] width 188 height 26
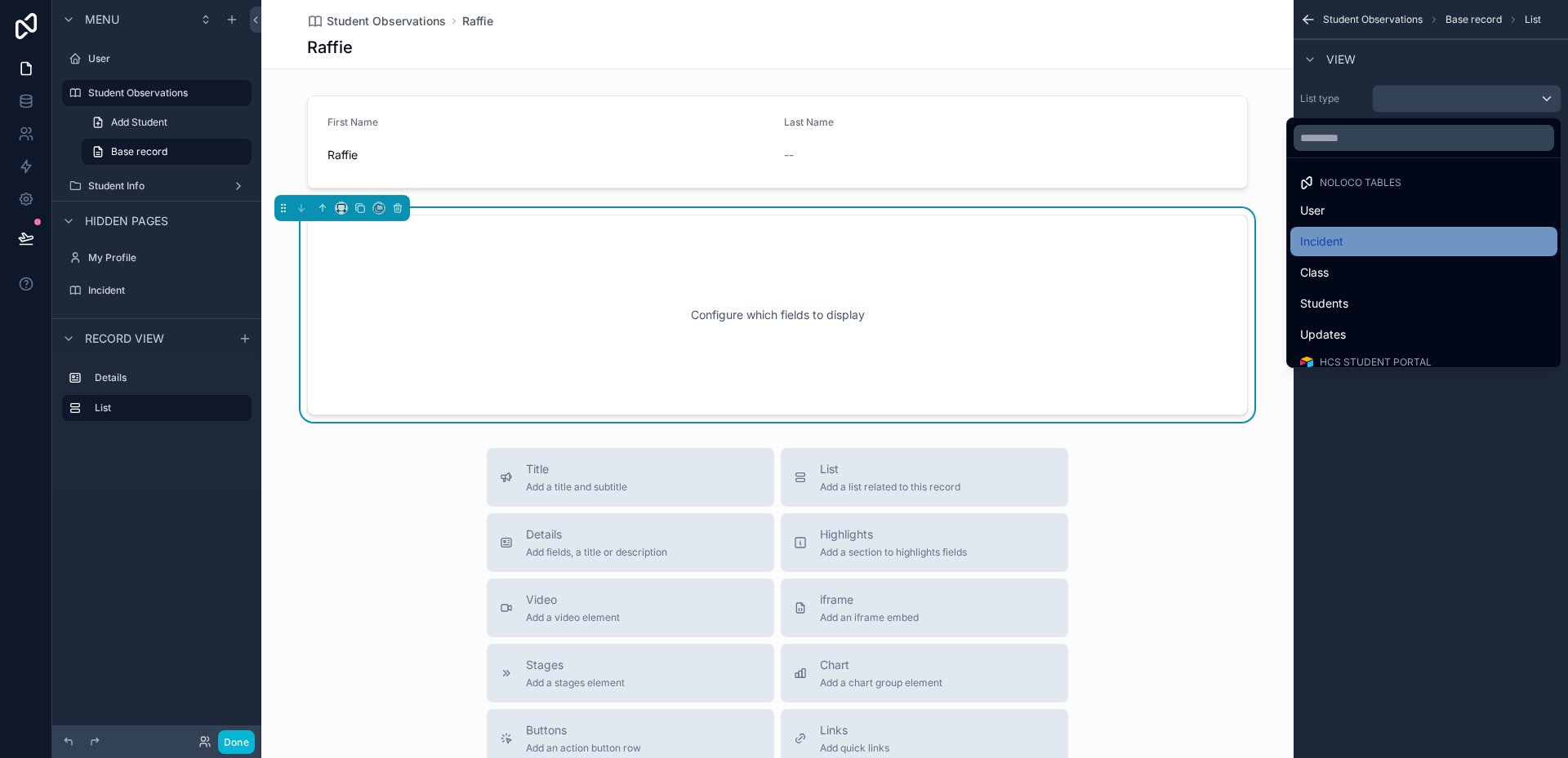
click at [1343, 236] on span "Incident" at bounding box center [1322, 242] width 44 height 20
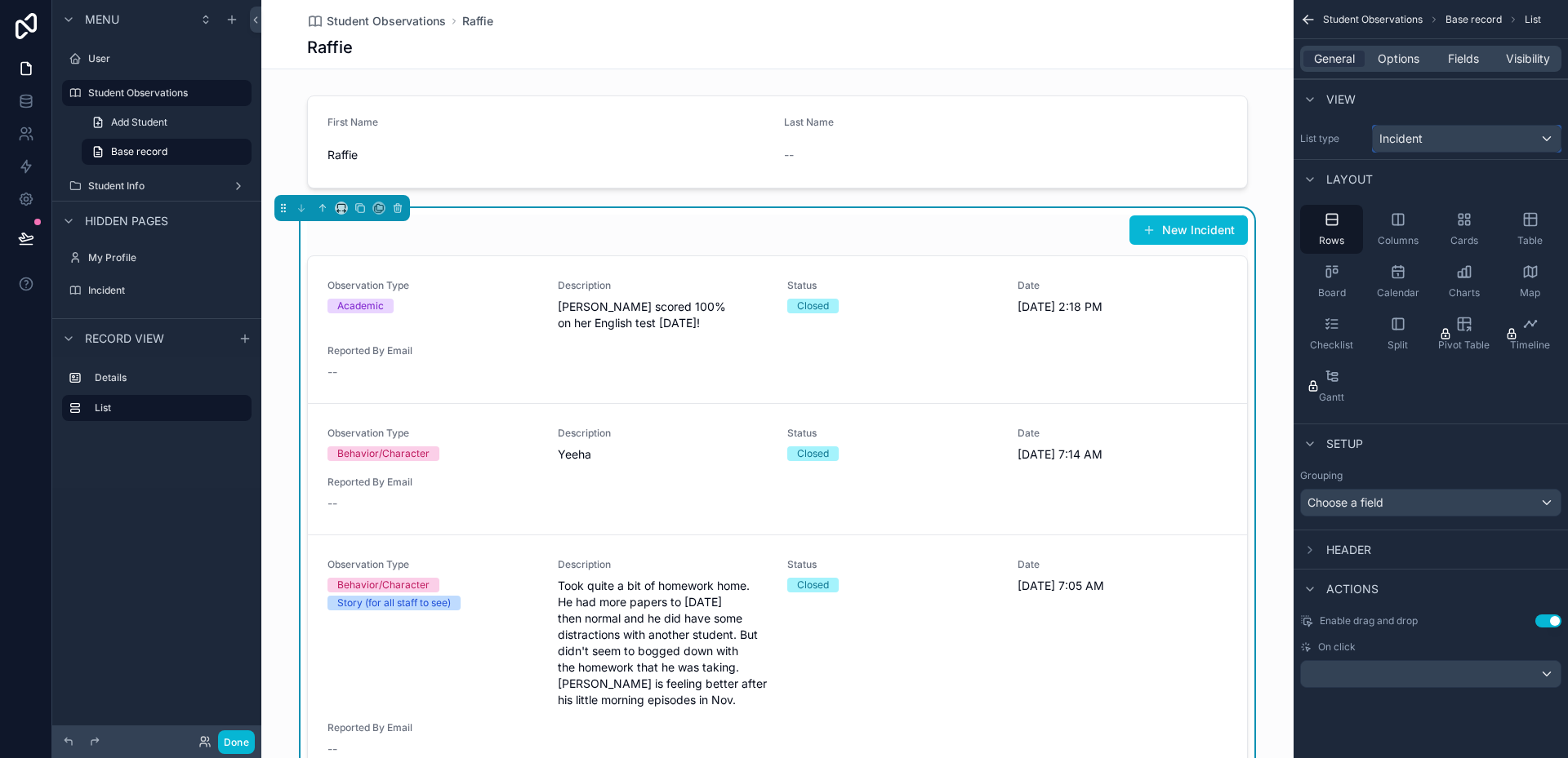
click at [1434, 150] on div "Incident" at bounding box center [1467, 138] width 188 height 26
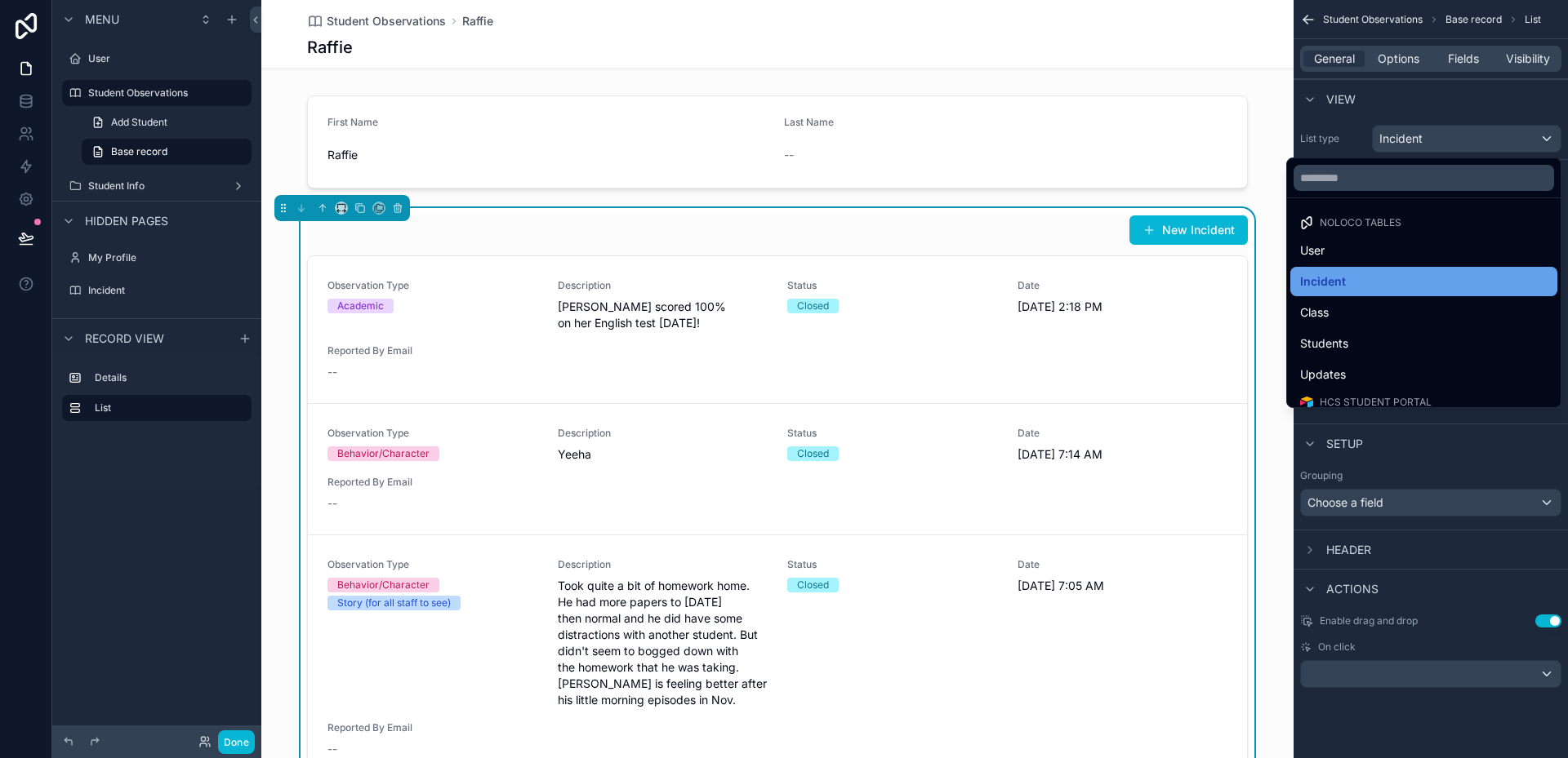
click at [1423, 293] on div "Incident" at bounding box center [1423, 281] width 267 height 30
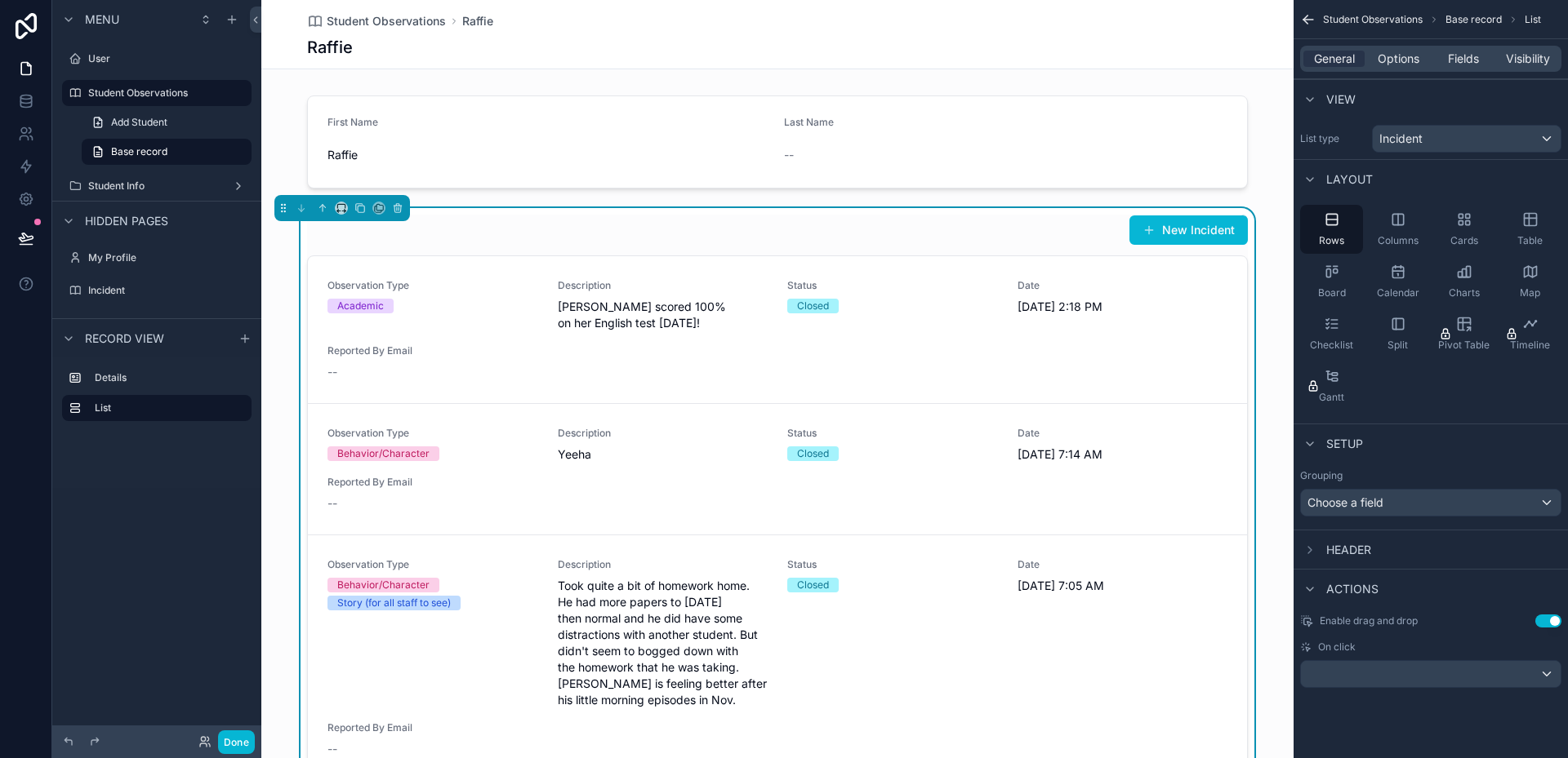
click at [1403, 68] on div "General Options Fields Visibility" at bounding box center [1430, 59] width 261 height 26
click at [1405, 63] on span "Options" at bounding box center [1398, 59] width 42 height 17
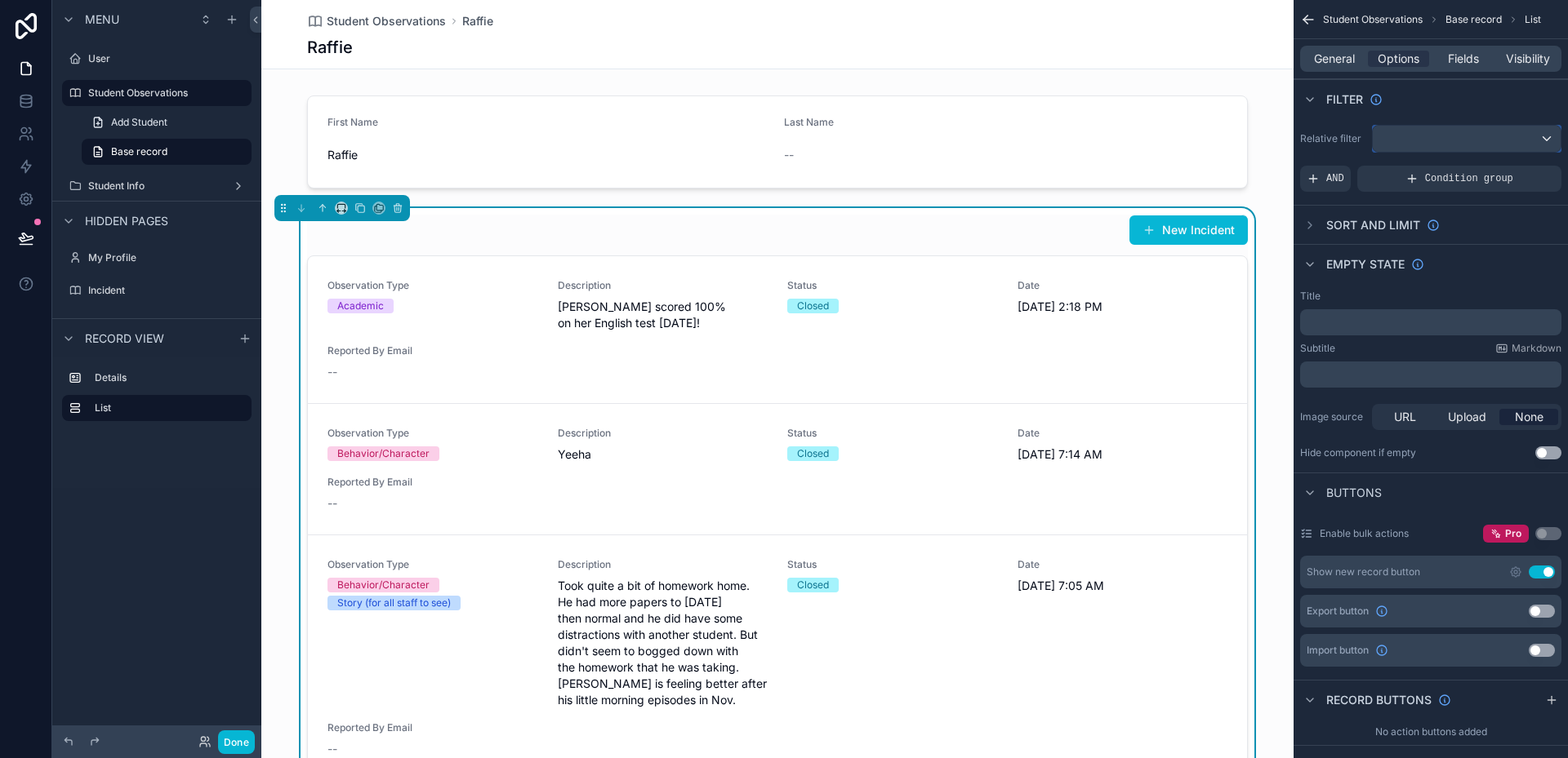
click at [1429, 139] on div "scrollable content" at bounding box center [1467, 138] width 188 height 26
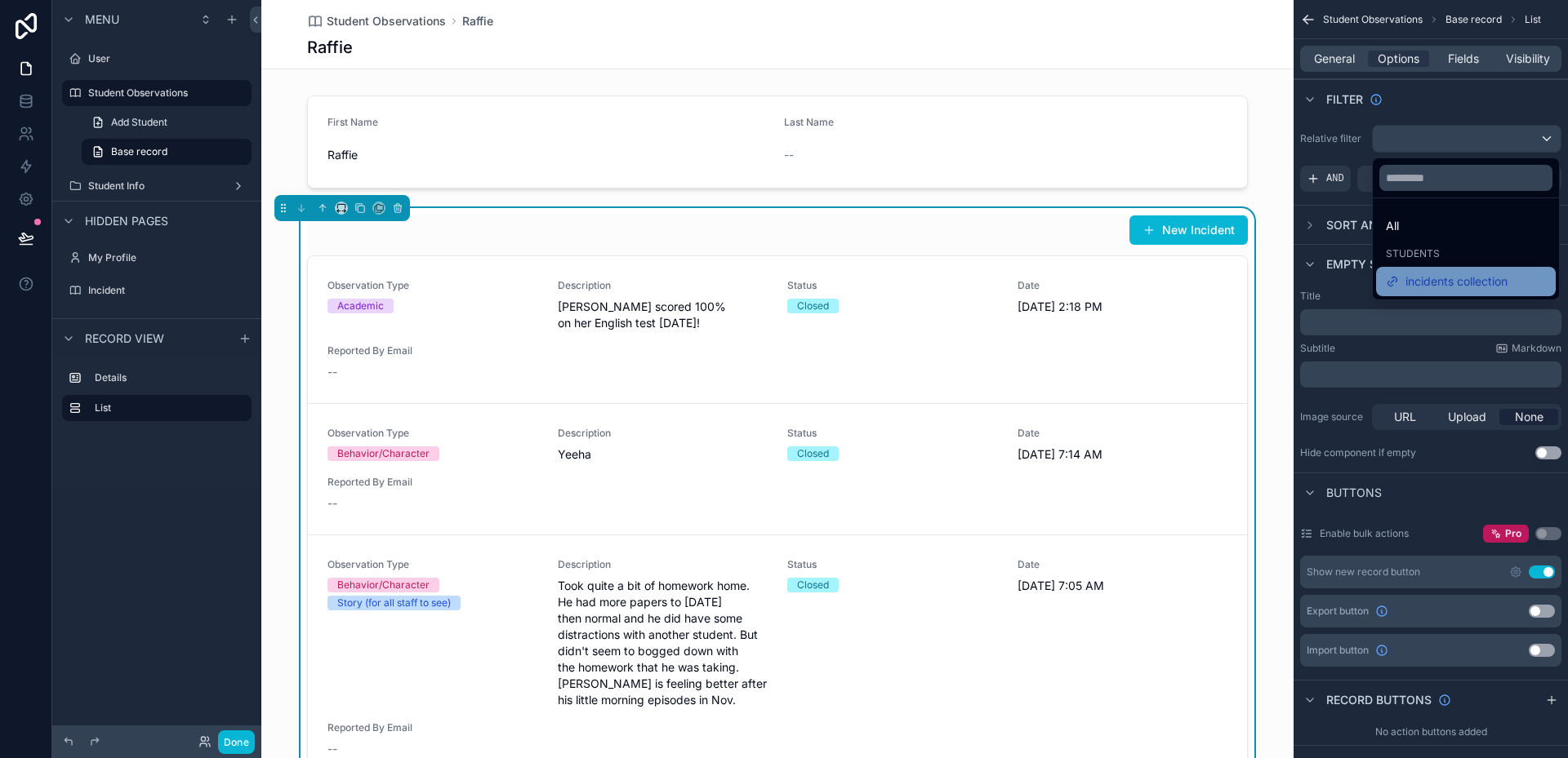
click at [1461, 280] on span "incidents collection" at bounding box center [1456, 281] width 102 height 20
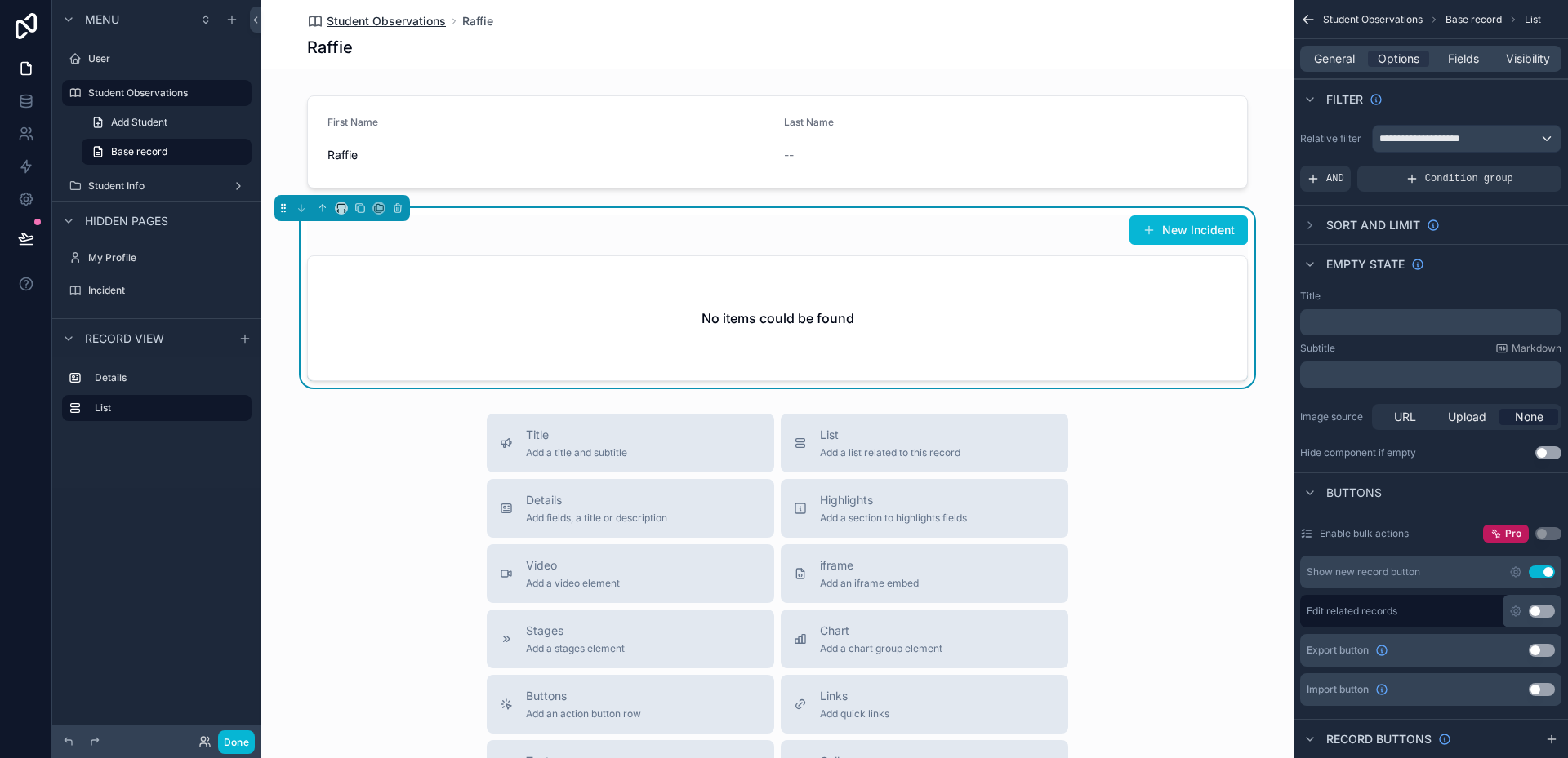
click at [367, 17] on span "Student Observations" at bounding box center [386, 21] width 119 height 17
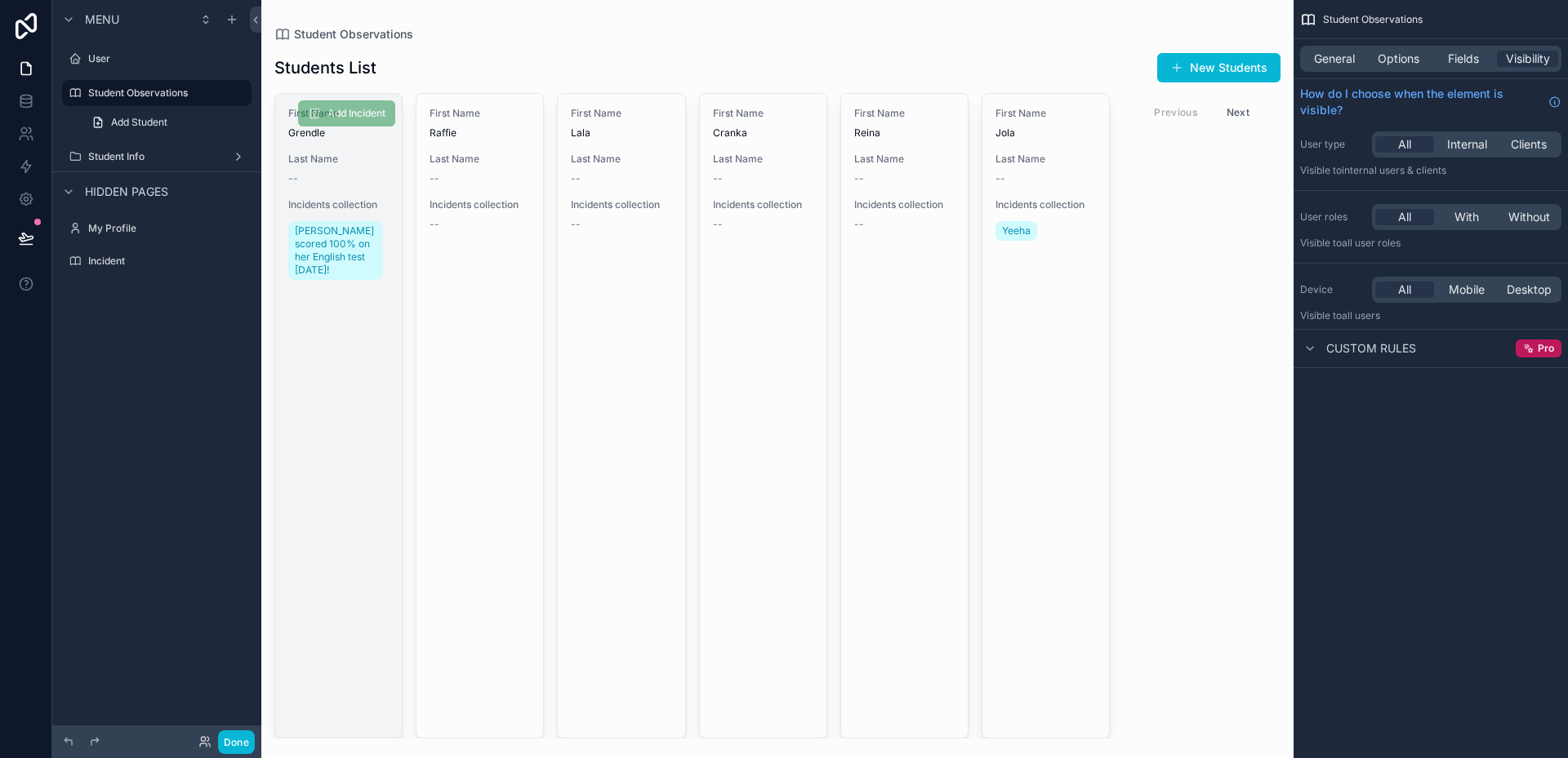
click at [323, 320] on link "First Name Grendle Last Name -- Incidents collection Grendle scored 100% on her…" at bounding box center [338, 415] width 128 height 646
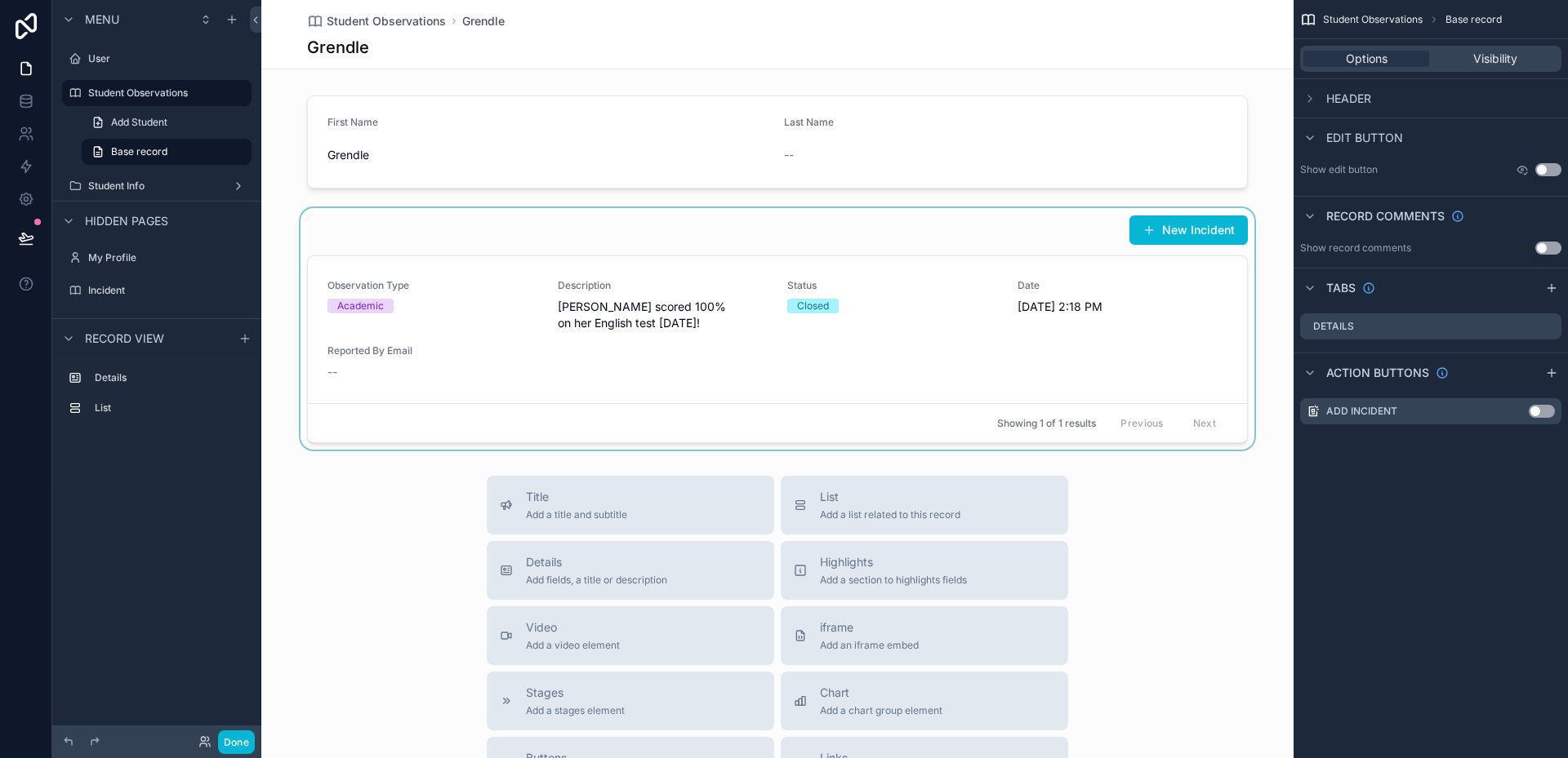
click at [1177, 237] on div "scrollable content" at bounding box center [777, 329] width 1033 height 242
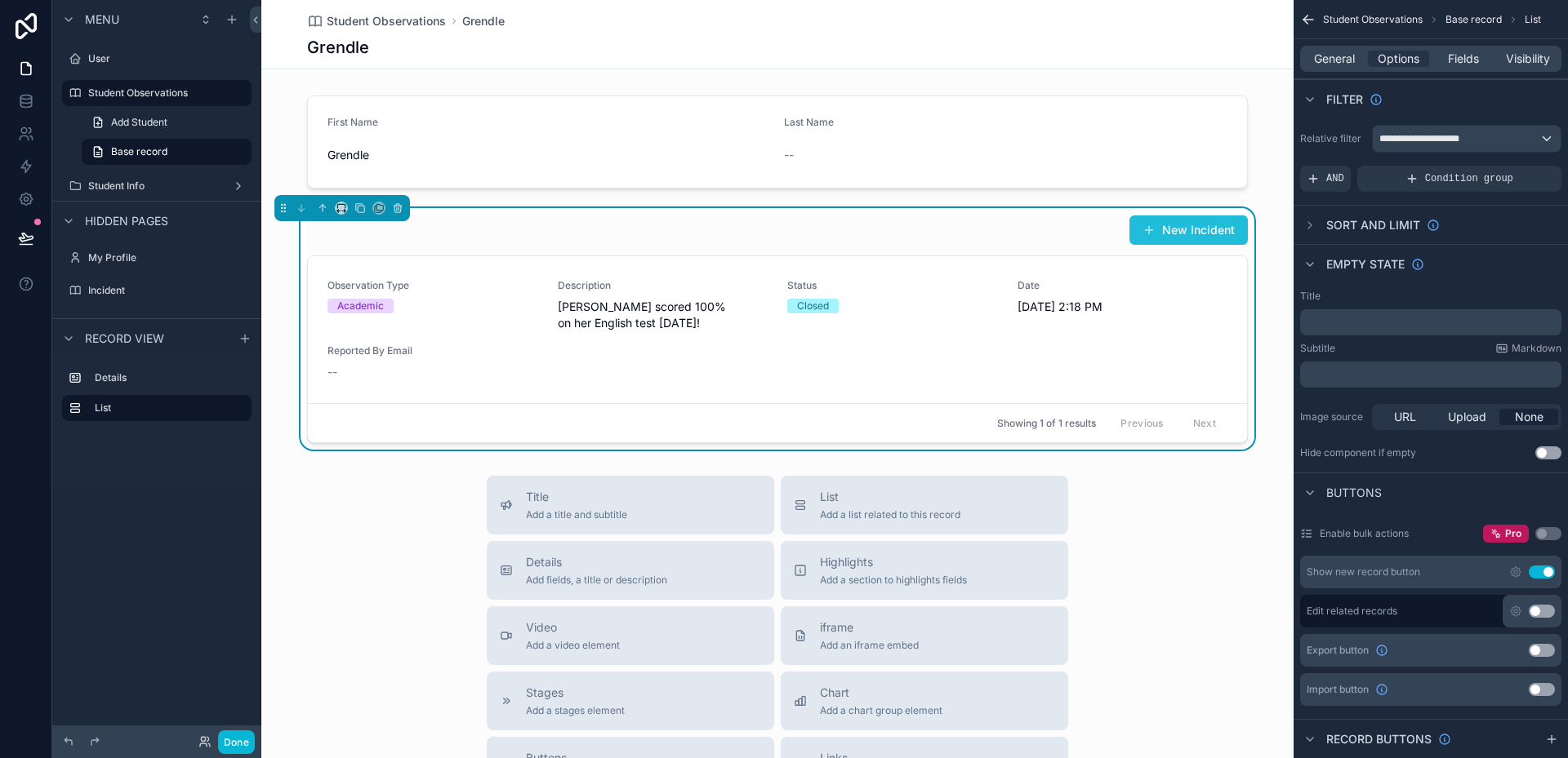
click at [1179, 233] on button "New Incident" at bounding box center [1188, 230] width 118 height 30
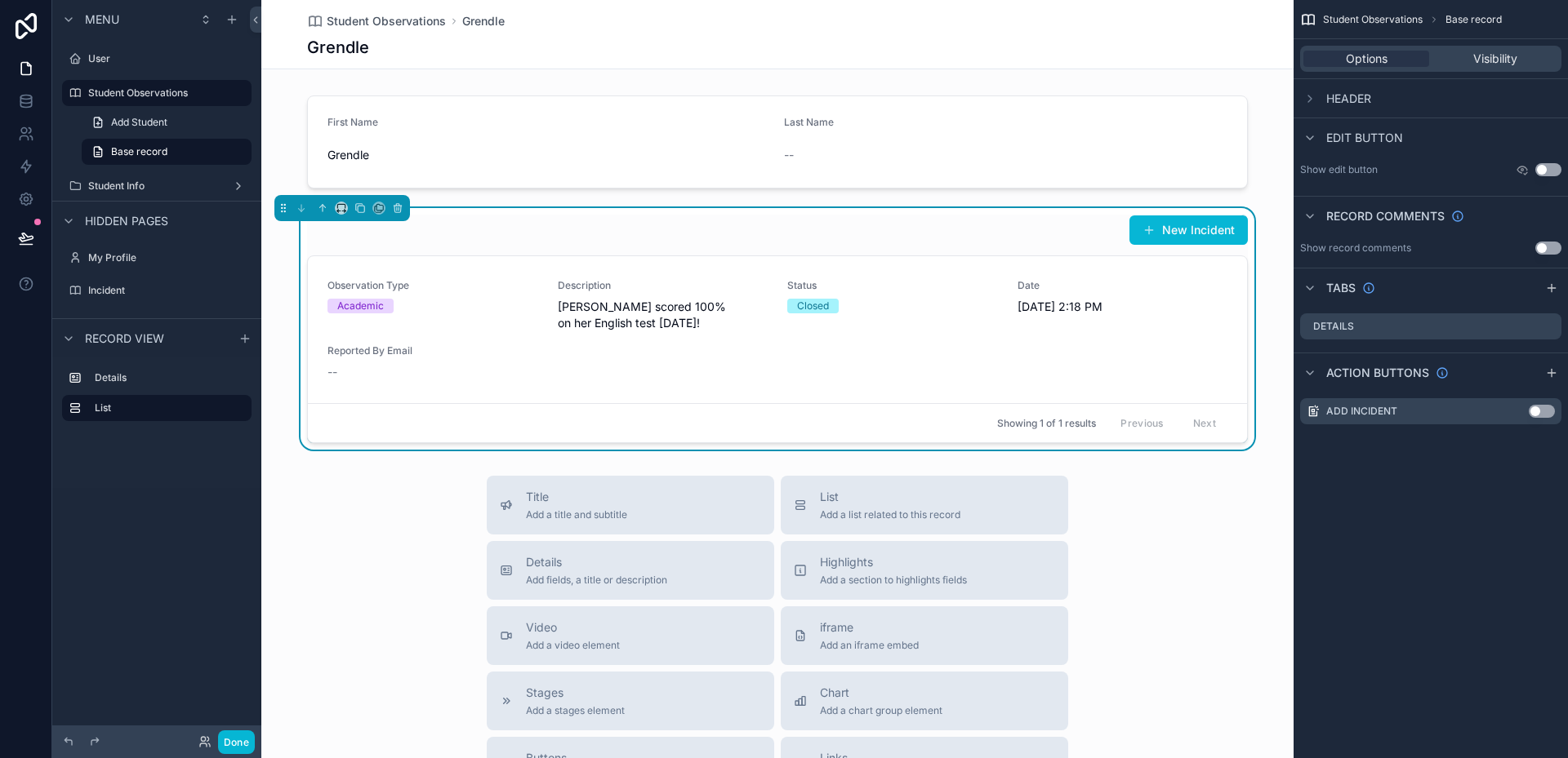
click at [878, 430] on div "Showing 1 of 1 results Previous Next" at bounding box center [777, 423] width 940 height 39
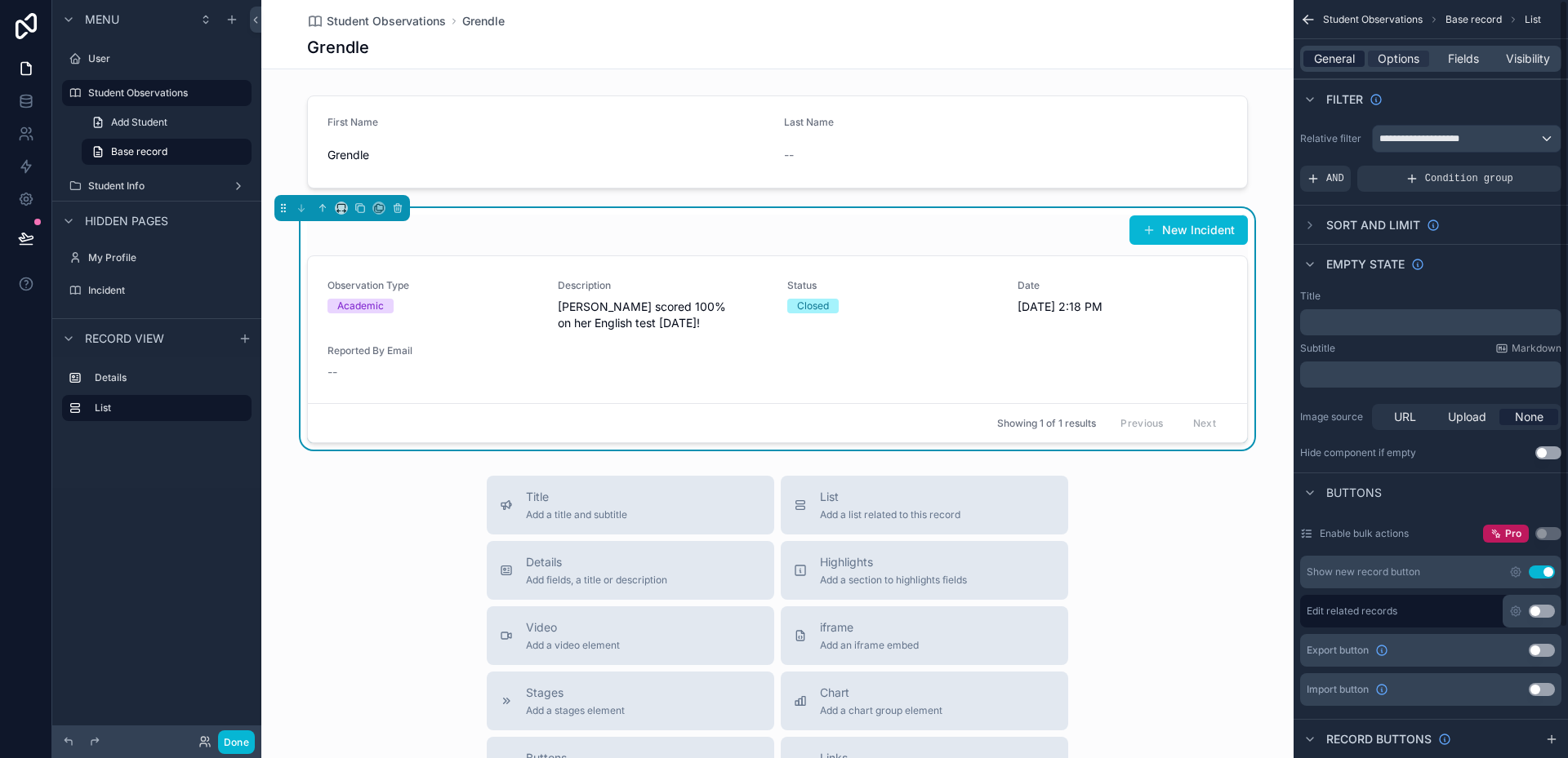
click at [1352, 53] on span "General" at bounding box center [1335, 59] width 41 height 17
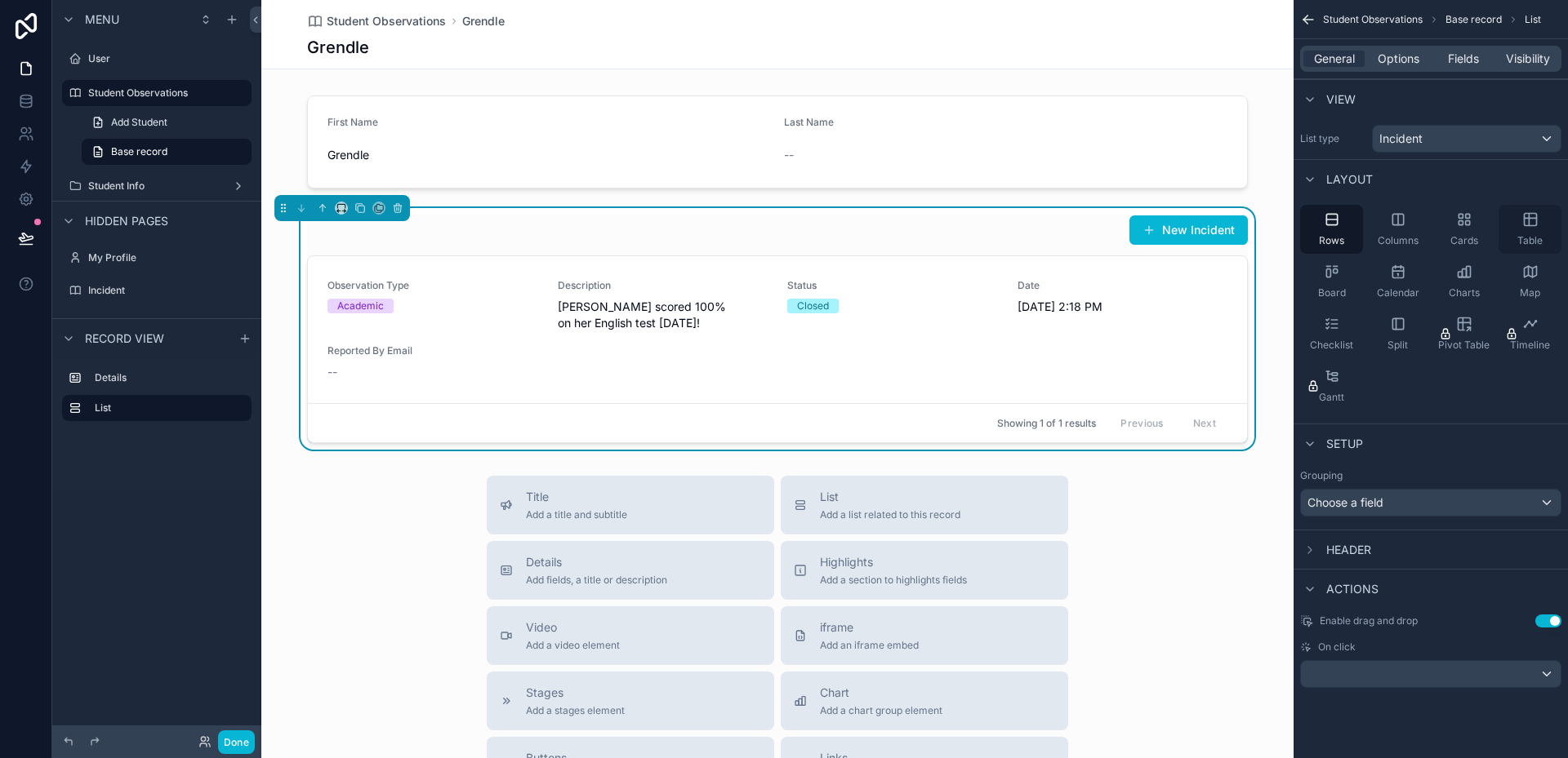
click at [1512, 214] on div "Table" at bounding box center [1530, 229] width 63 height 49
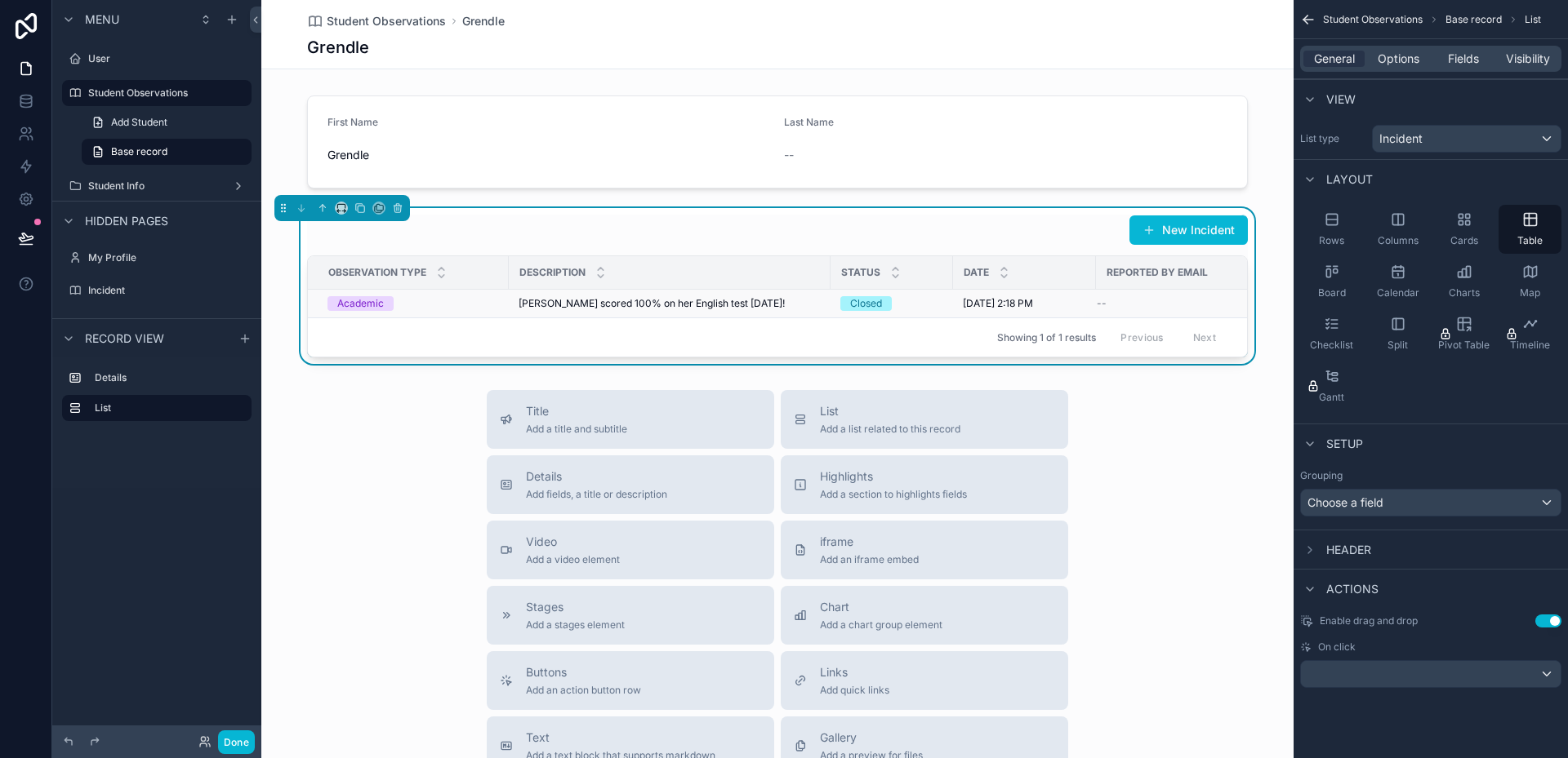
click at [1126, 306] on div "--" at bounding box center [1168, 304] width 144 height 13
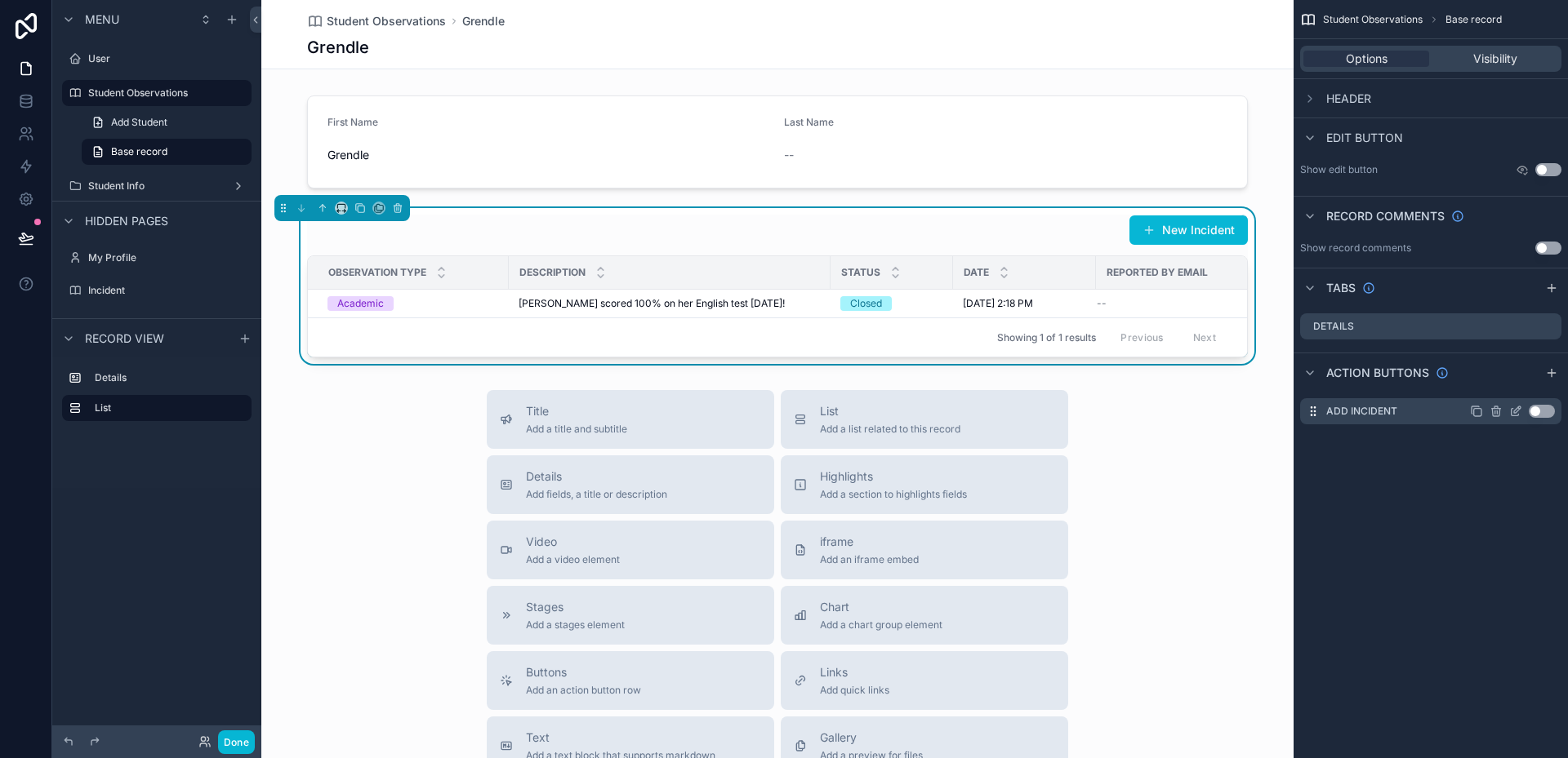
click at [1546, 412] on button "Use setting" at bounding box center [1542, 412] width 26 height 13
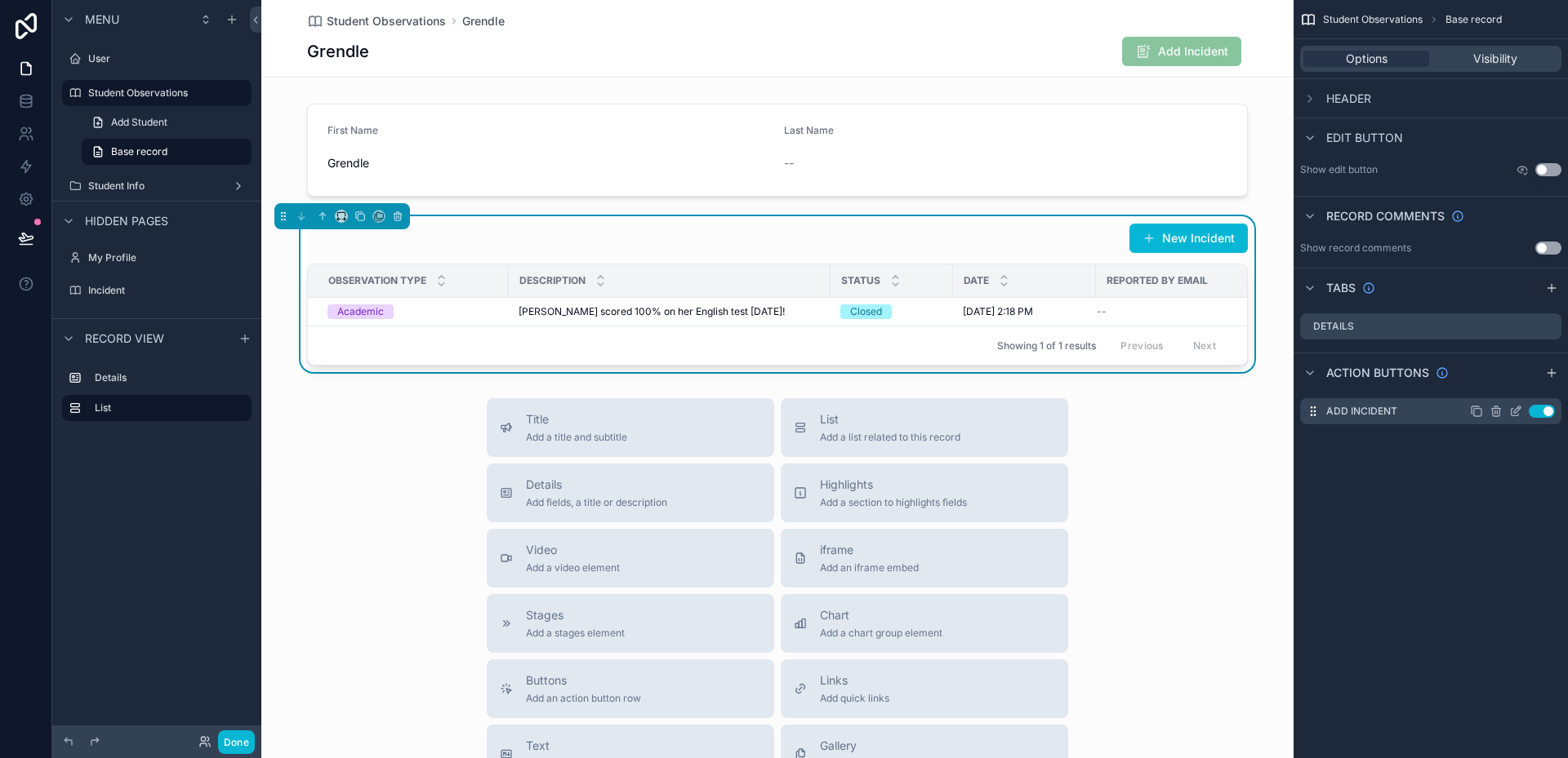
click at [1516, 414] on icon "scrollable content" at bounding box center [1516, 412] width 13 height 13
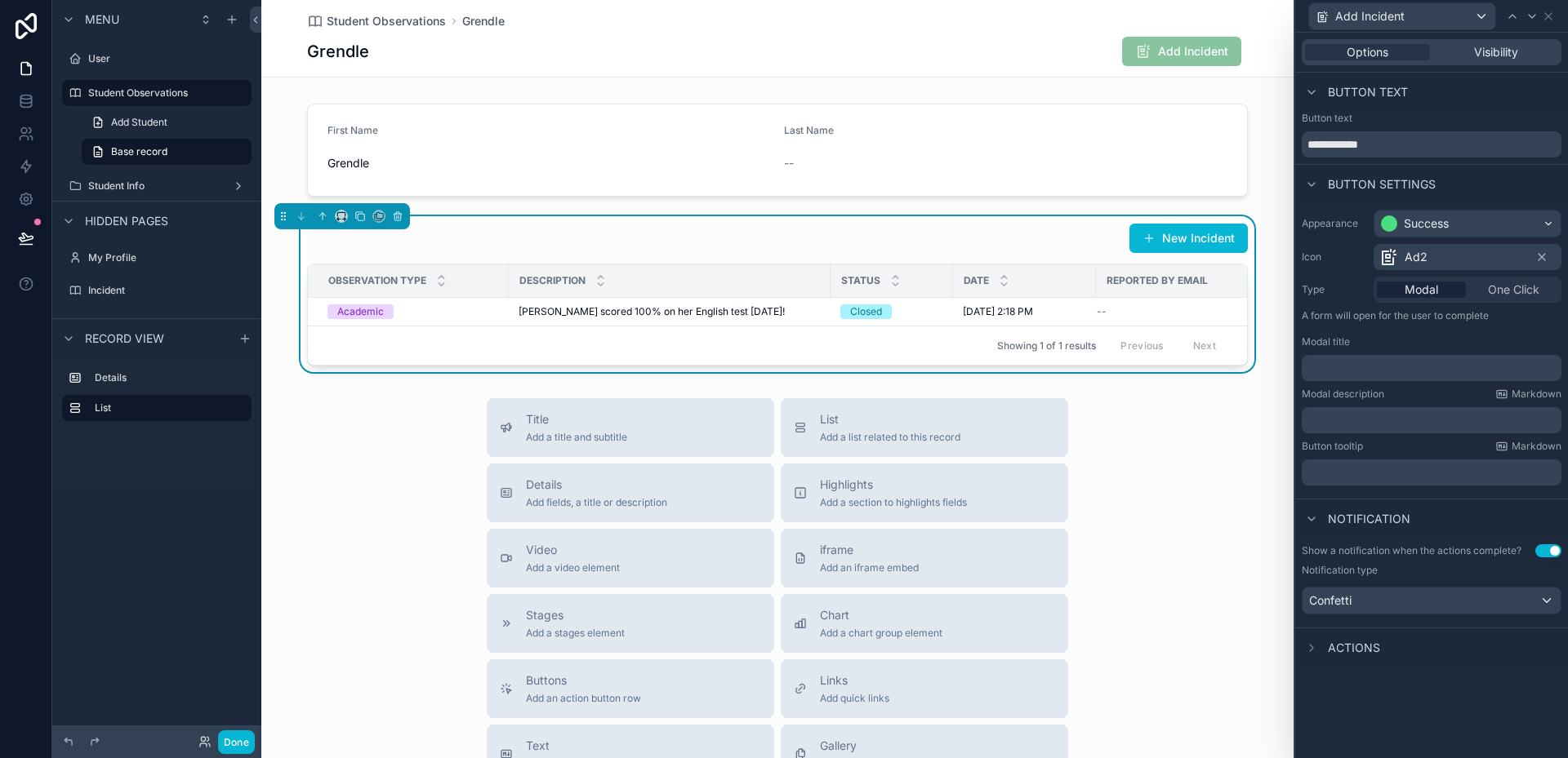
click at [1435, 293] on span "Modal" at bounding box center [1421, 290] width 33 height 17
click at [1499, 52] on span "Visibility" at bounding box center [1496, 52] width 44 height 17
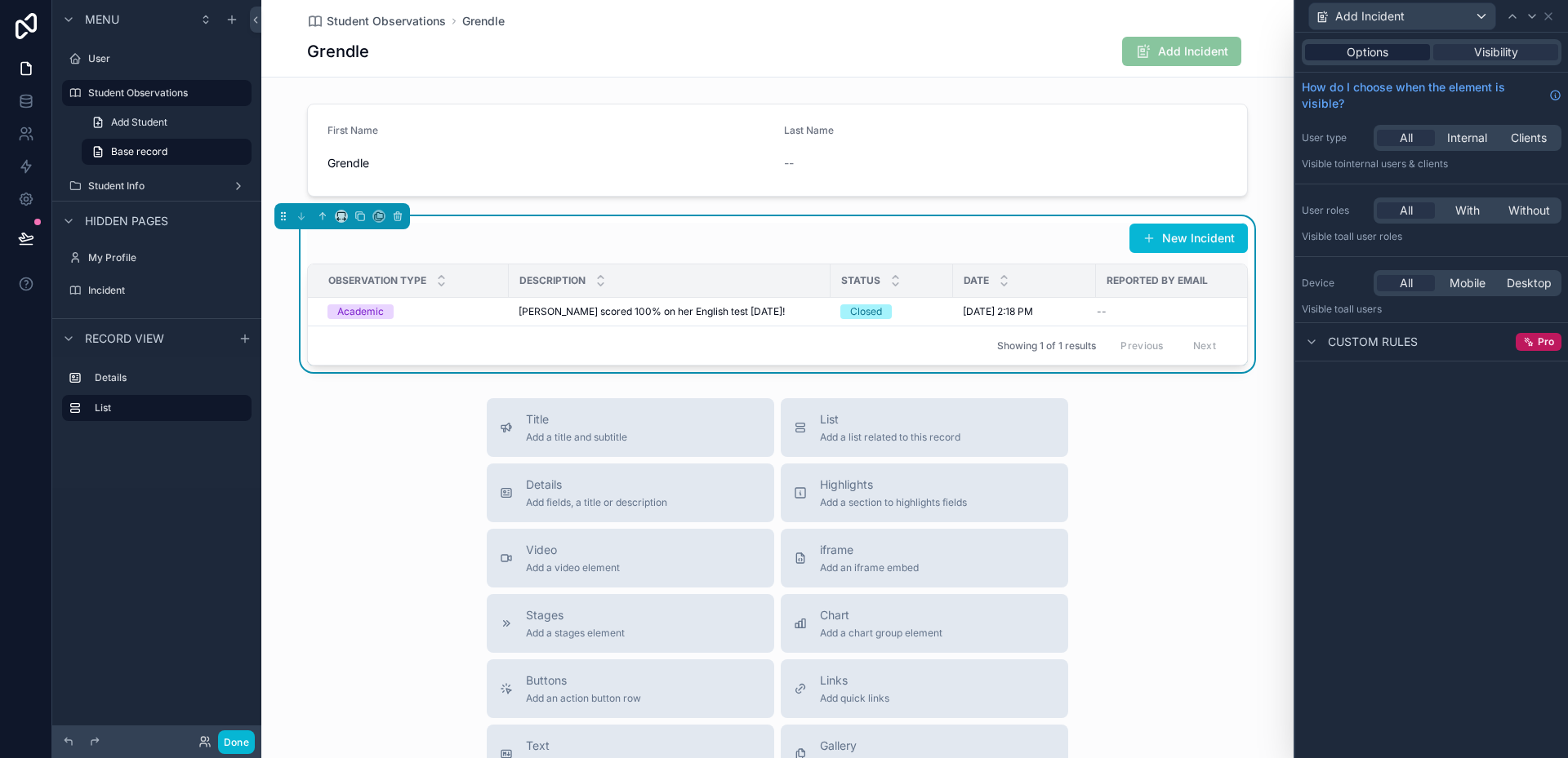
click at [1392, 59] on div "Options" at bounding box center [1367, 52] width 125 height 17
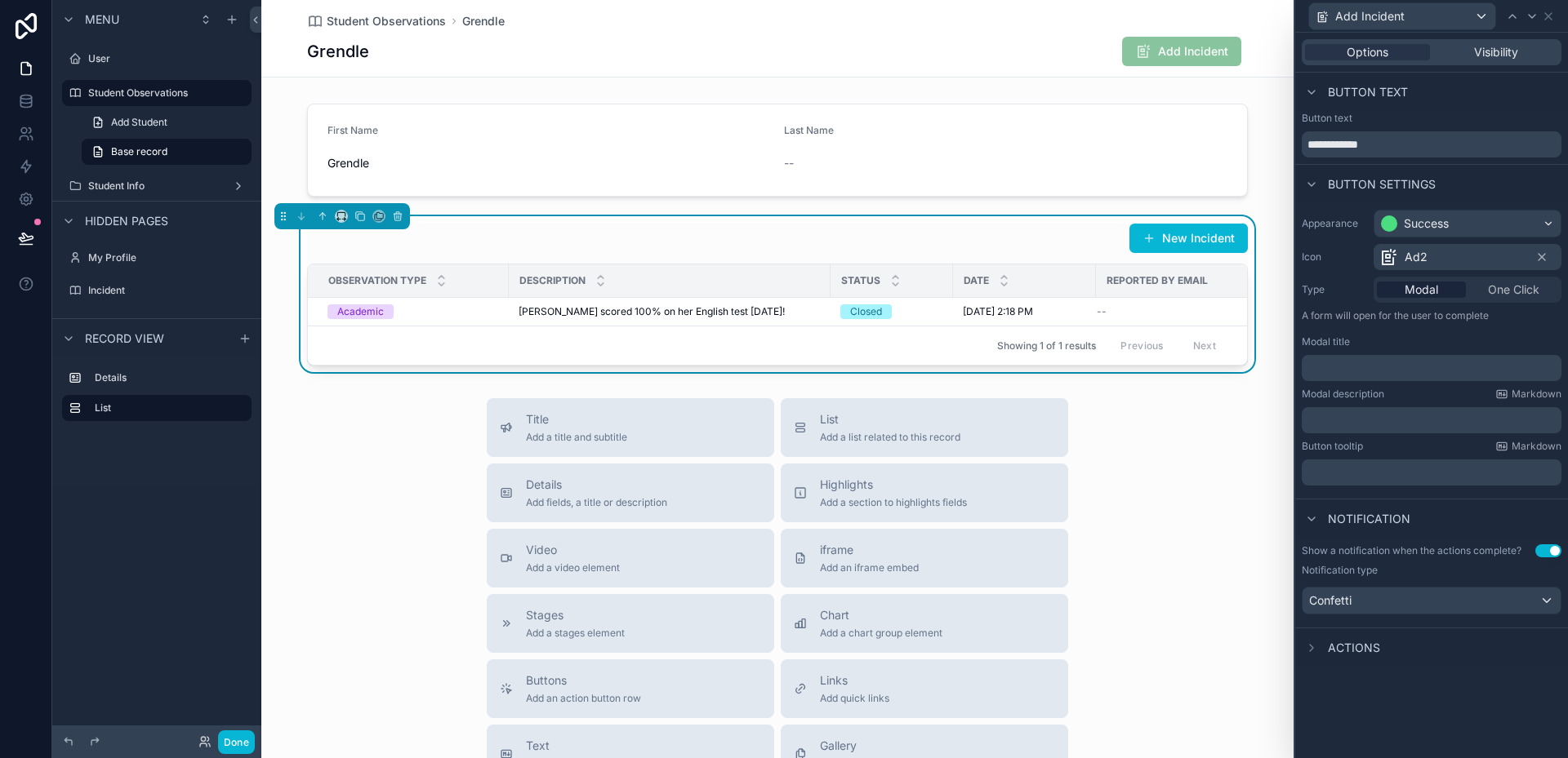
click at [1196, 58] on span "Add Incident" at bounding box center [1181, 53] width 119 height 17
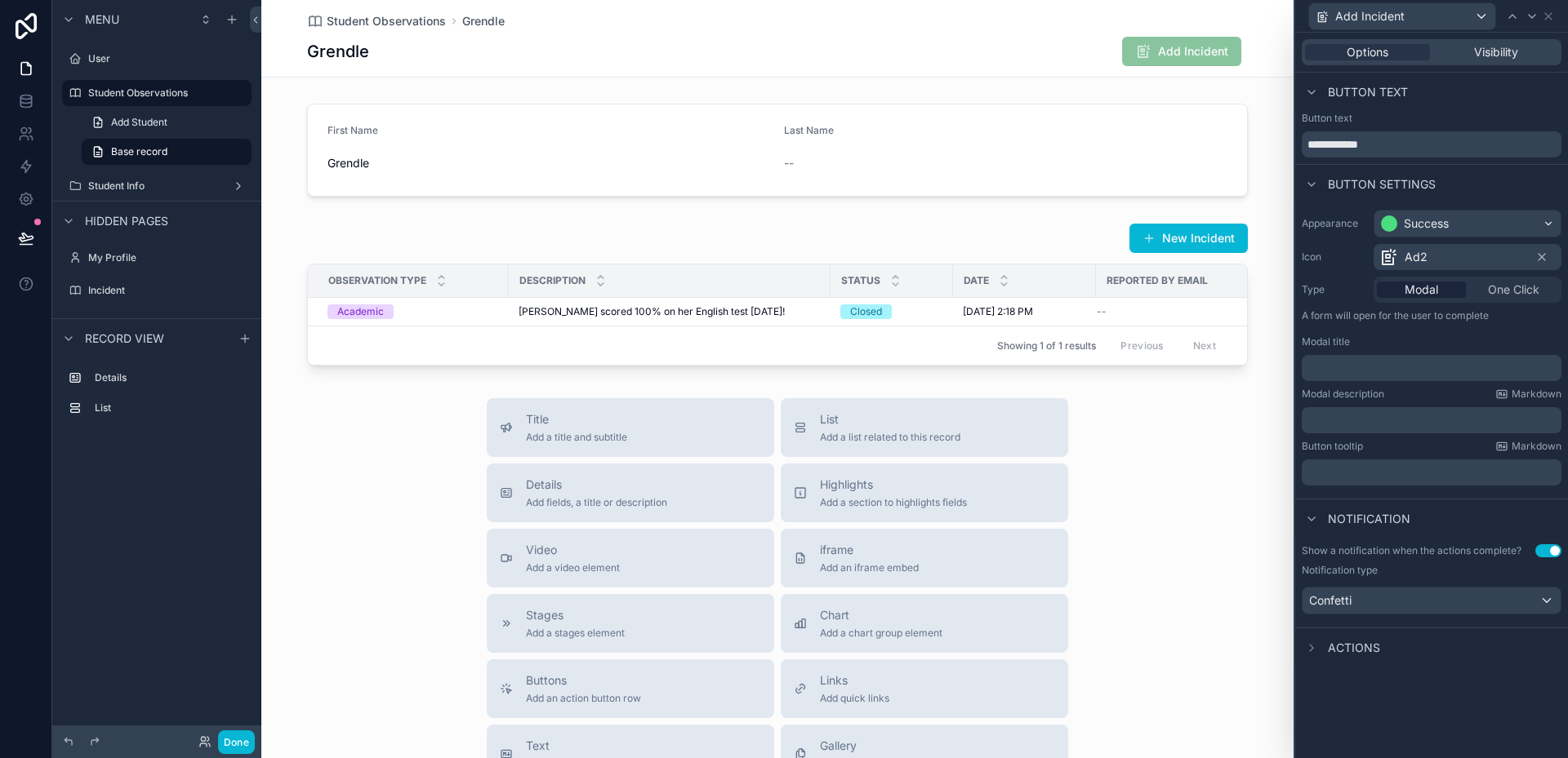
click at [1199, 52] on span "Add Incident" at bounding box center [1181, 53] width 119 height 17
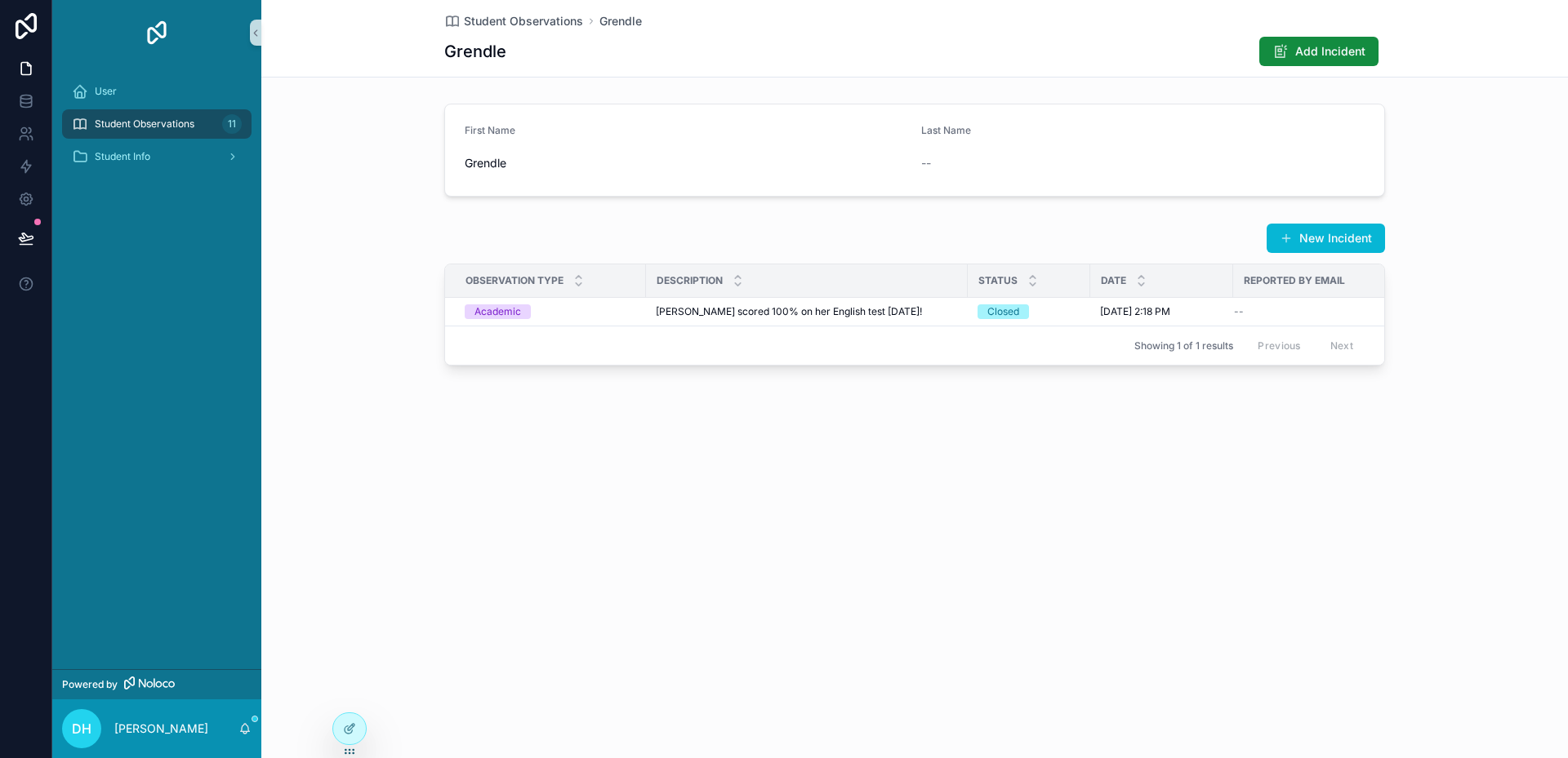
click at [1441, 141] on div "First Name Grendle Last Name --" at bounding box center [915, 150] width 1307 height 106
click at [1361, 47] on span "Add Incident" at bounding box center [1331, 52] width 71 height 17
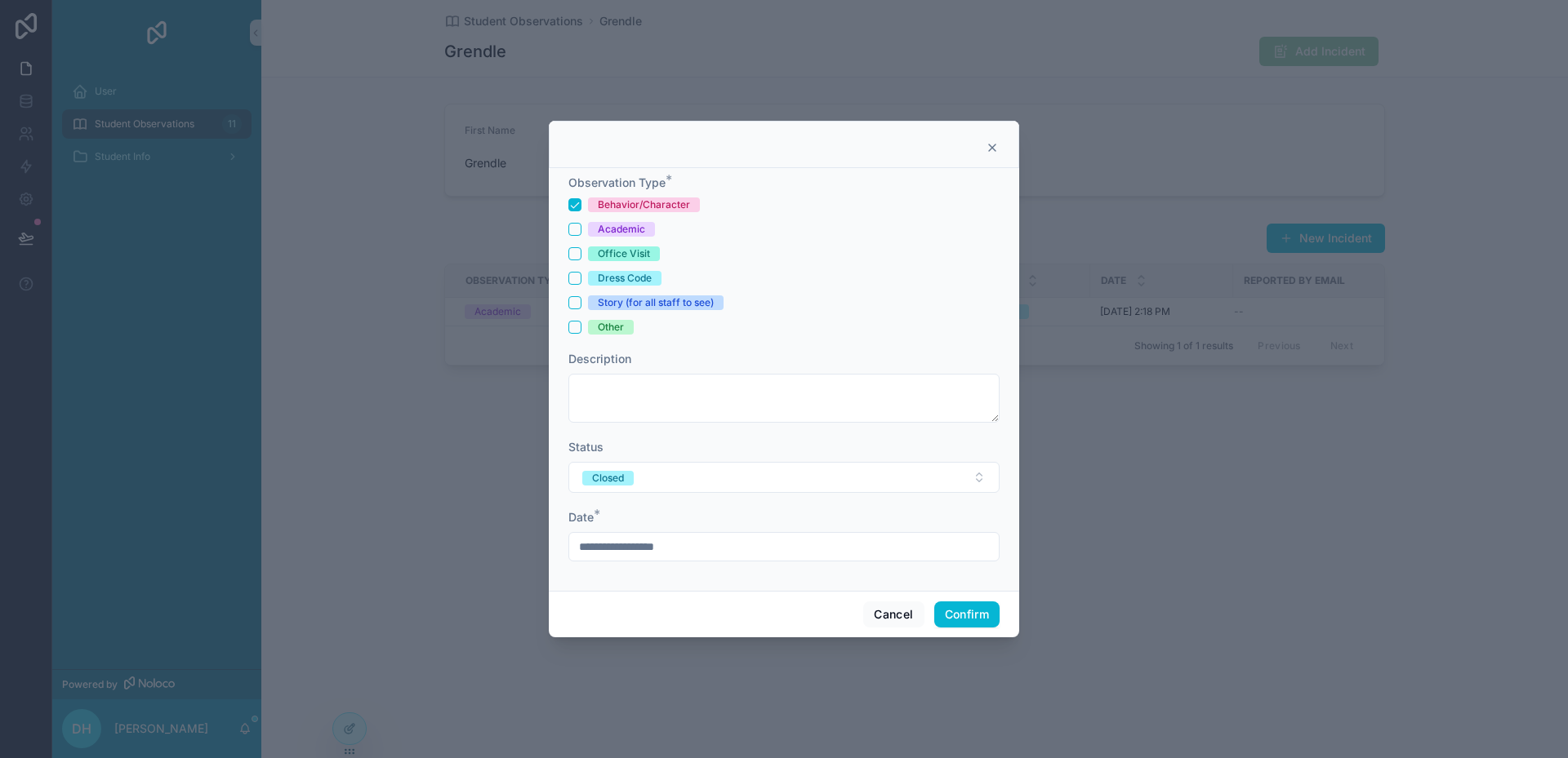
click at [600, 329] on div "Other" at bounding box center [611, 327] width 26 height 15
click at [582, 329] on button "Other" at bounding box center [575, 327] width 13 height 13
click at [577, 201] on button "Behavior/Character" at bounding box center [575, 205] width 13 height 13
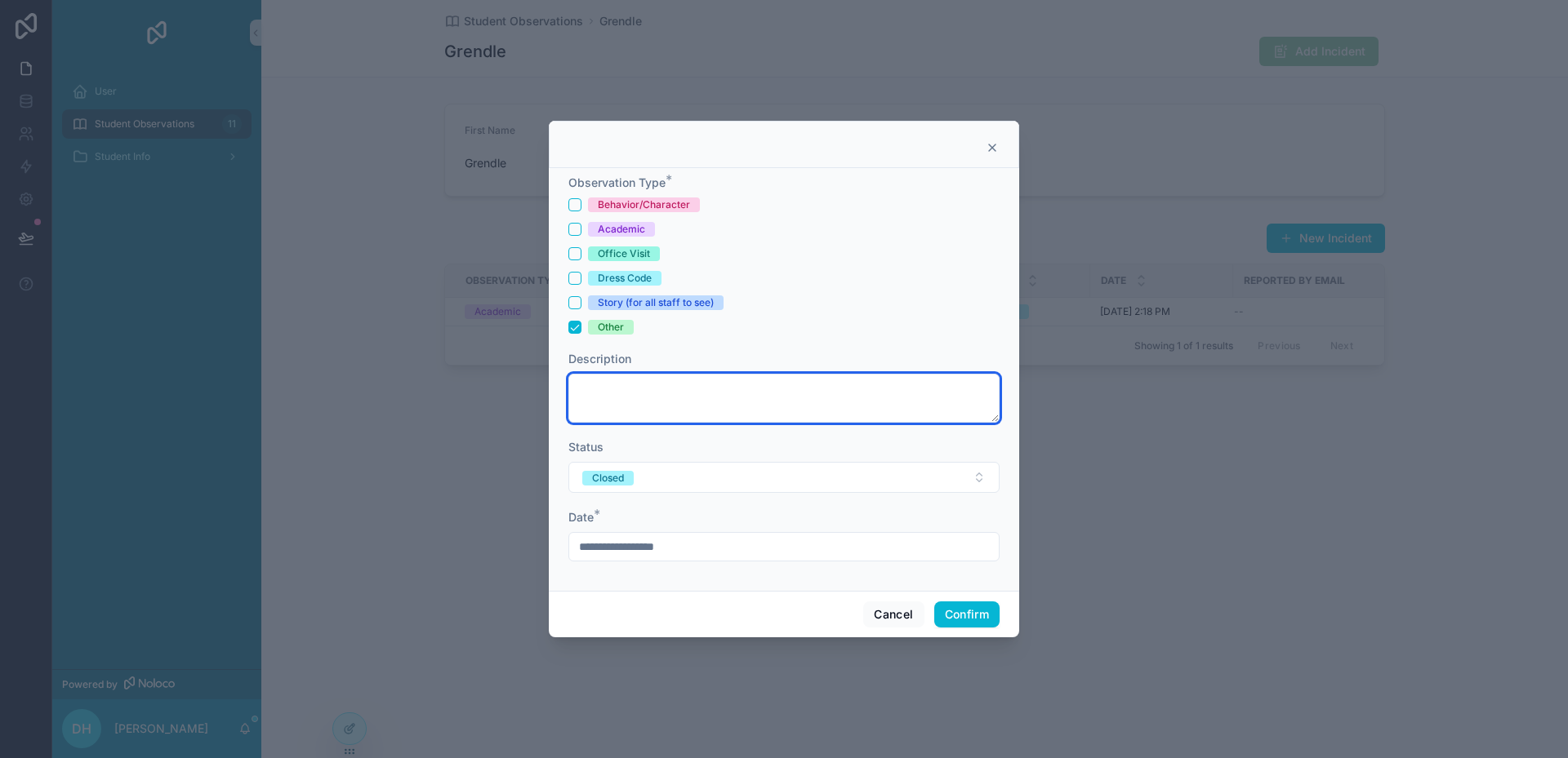
click at [680, 399] on textarea at bounding box center [784, 398] width 431 height 49
type textarea "**********"
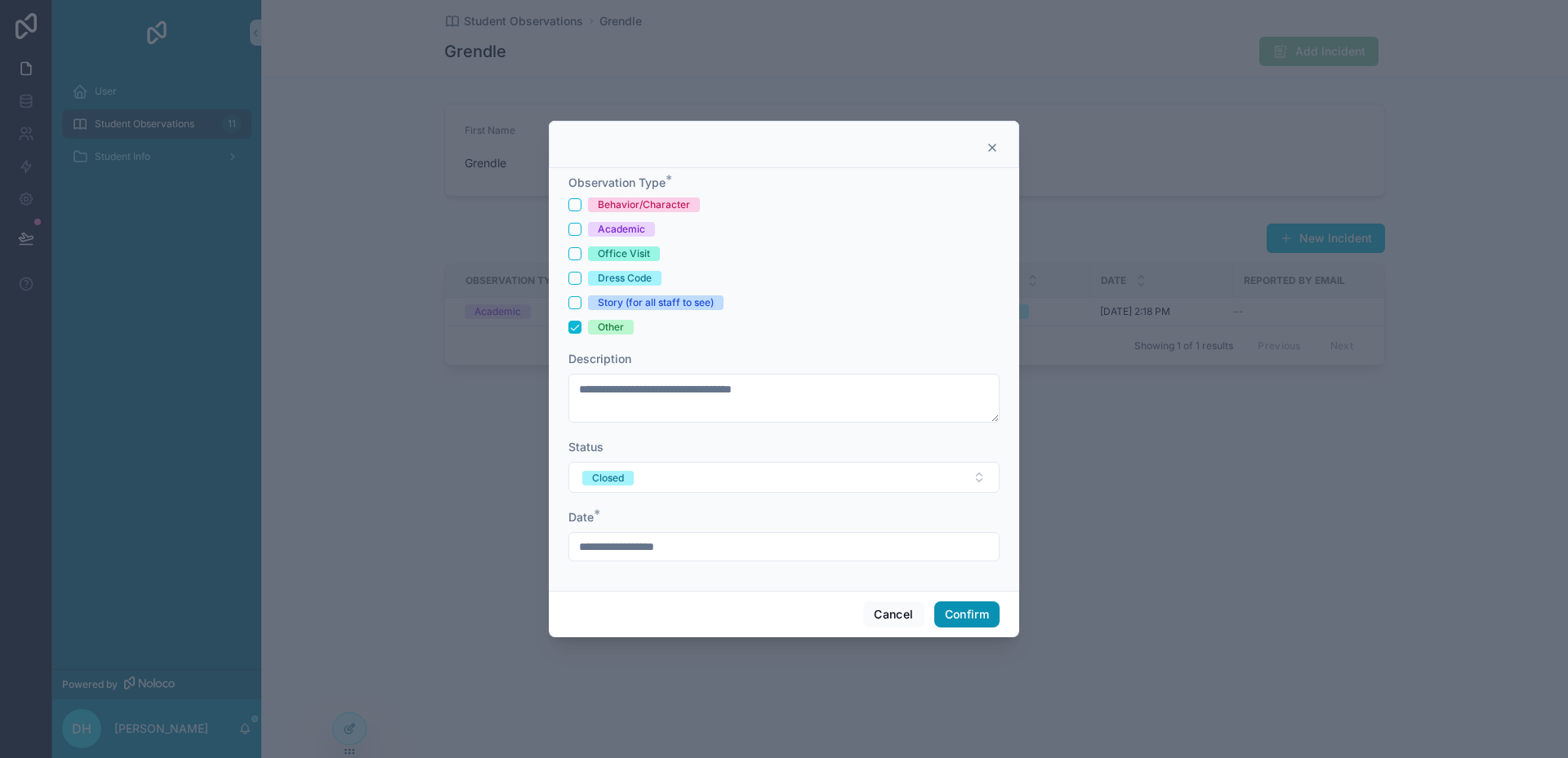
click at [985, 614] on button "Confirm" at bounding box center [967, 615] width 65 height 26
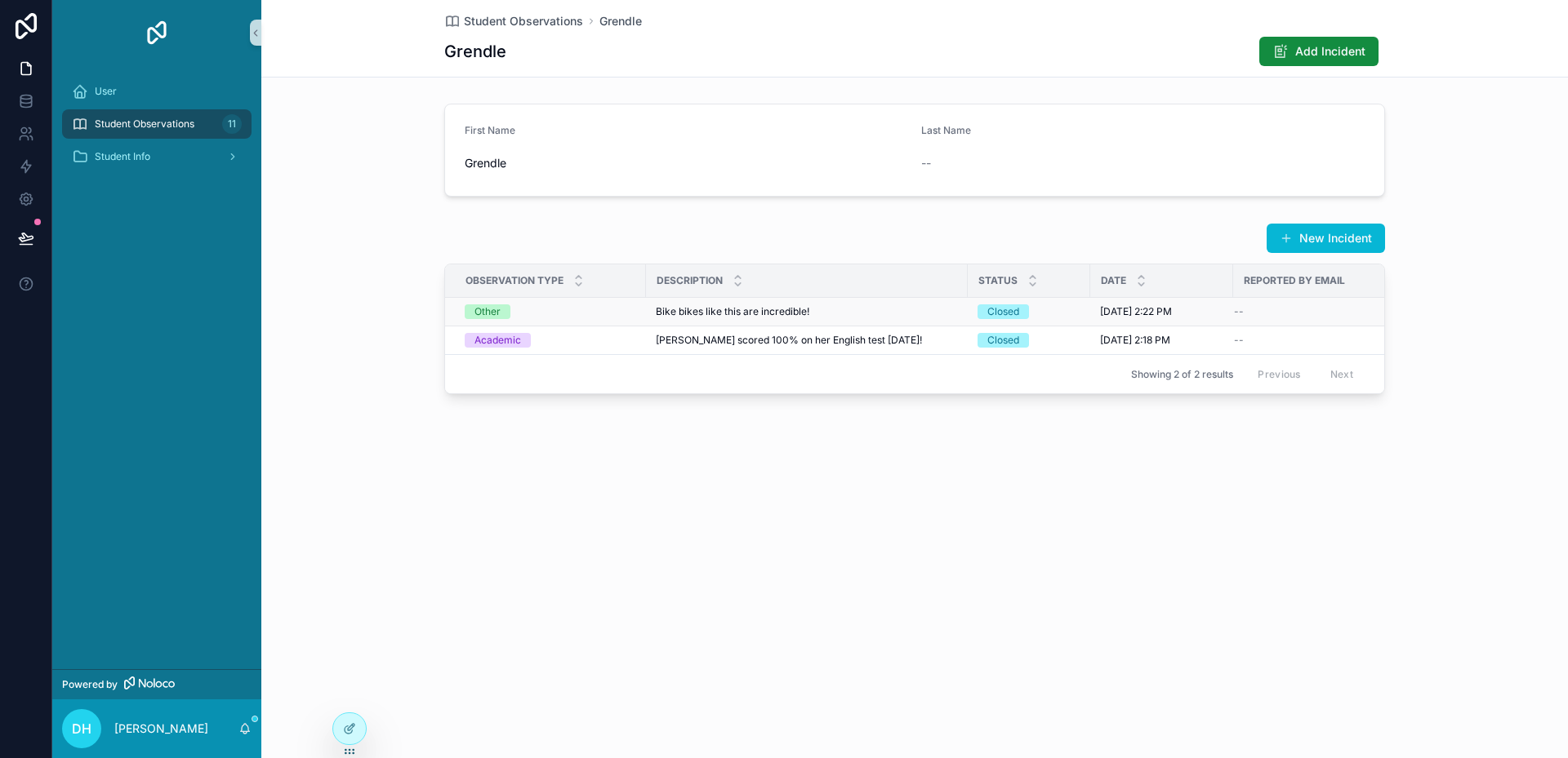
click at [919, 311] on div "Bike bikes like this are incredible! Bike bikes like this are incredible!" at bounding box center [807, 312] width 302 height 13
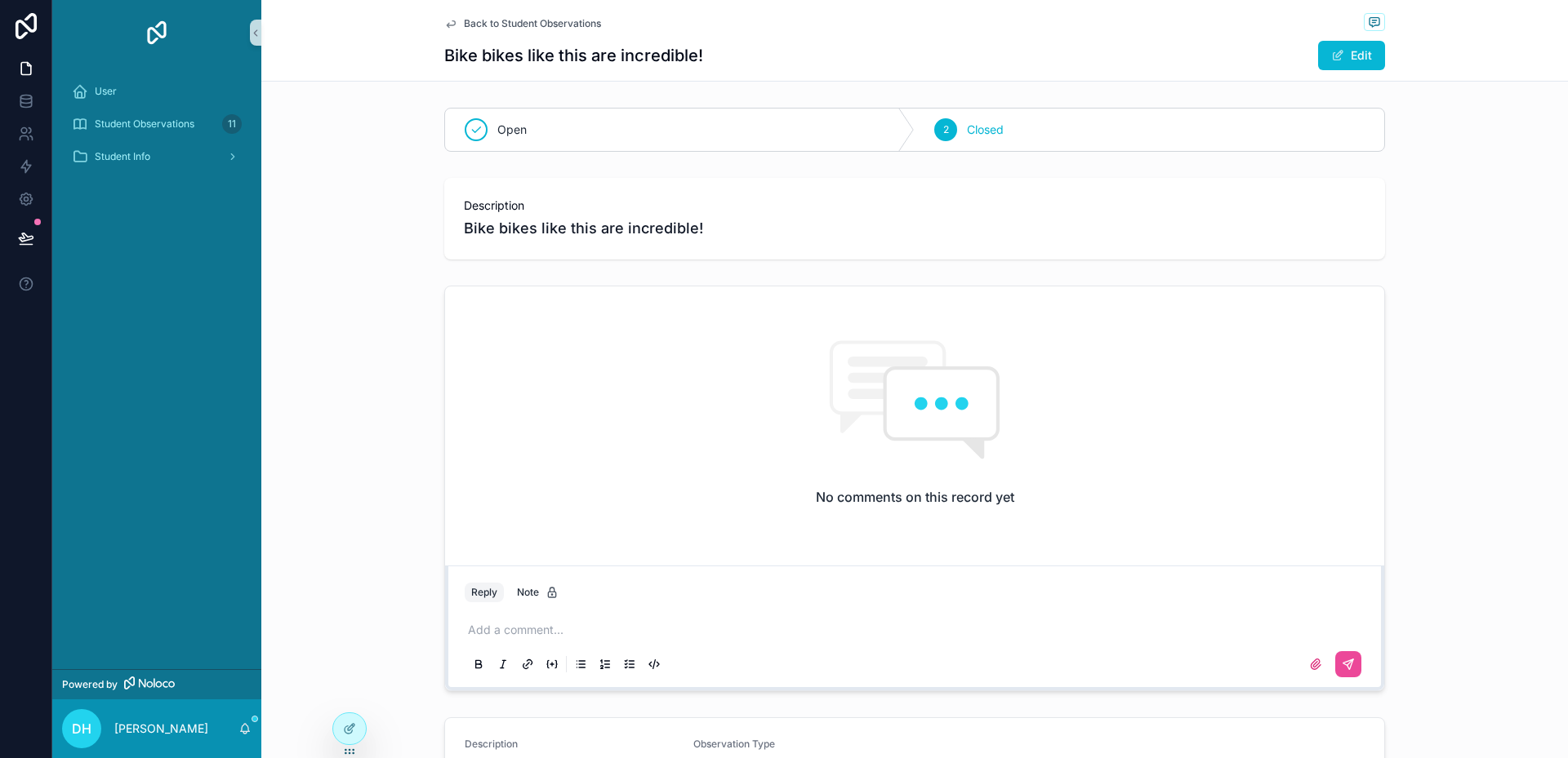
click at [744, 220] on span "Bike bikes like this are incredible!" at bounding box center [915, 229] width 902 height 23
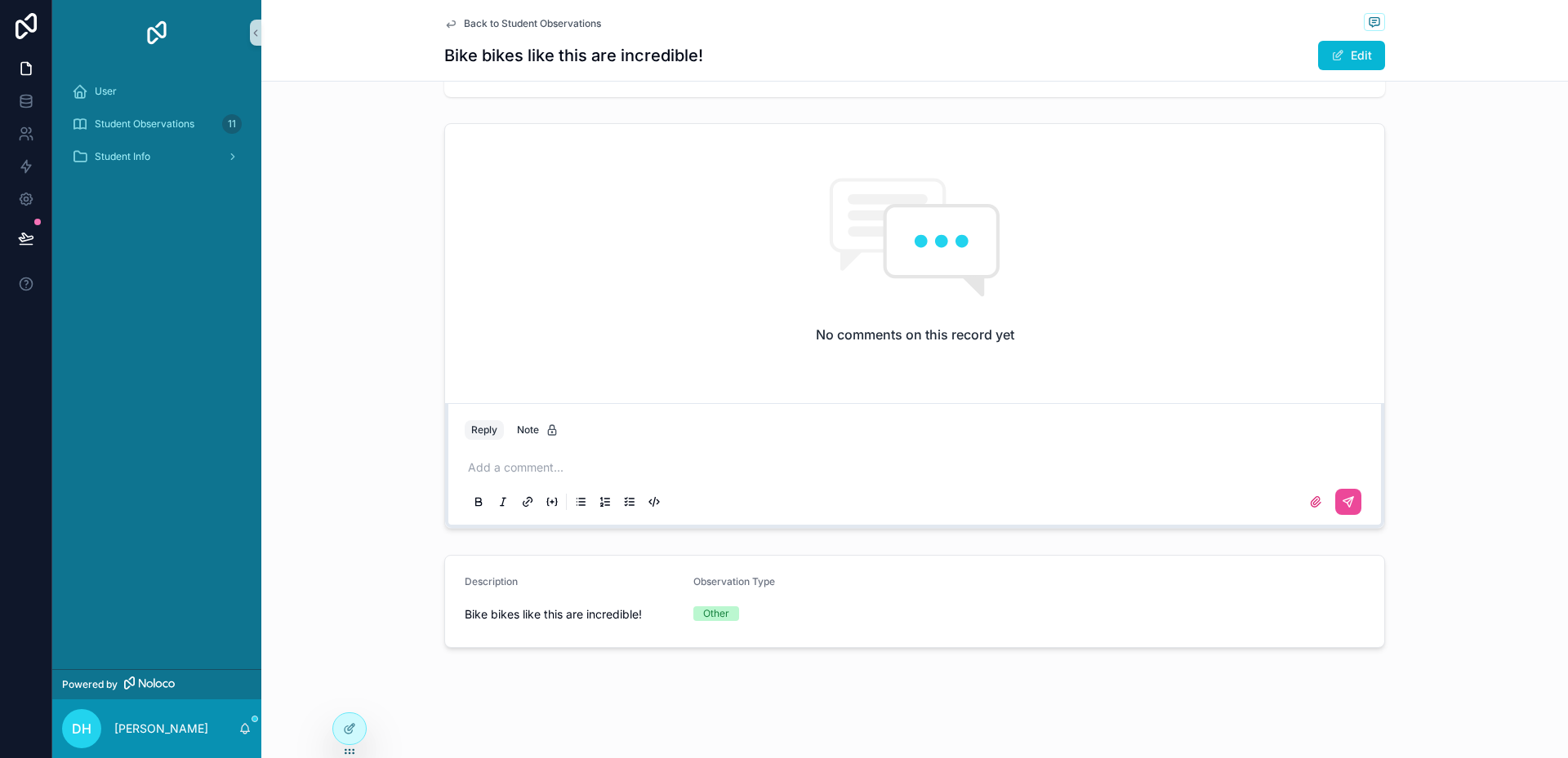
scroll to position [163, 0]
click at [592, 620] on span "Bike bikes like this are incredible!" at bounding box center [573, 614] width 216 height 17
click at [599, 612] on span "Bike bikes like this are incredible!" at bounding box center [573, 614] width 216 height 17
click at [630, 609] on span "Bike bikes like this are incredible!" at bounding box center [573, 614] width 216 height 17
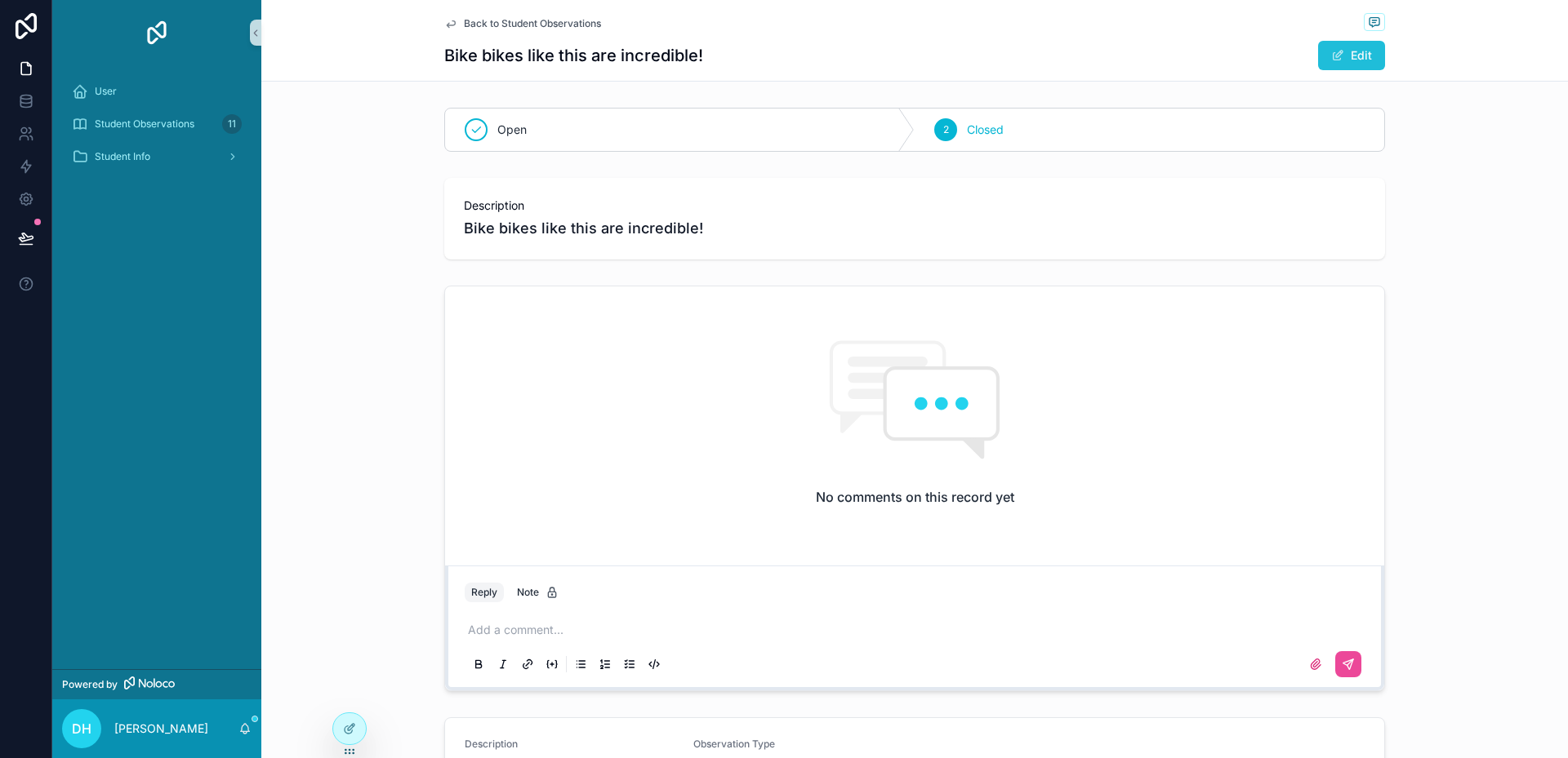
click at [1377, 55] on button "Edit" at bounding box center [1351, 56] width 67 height 30
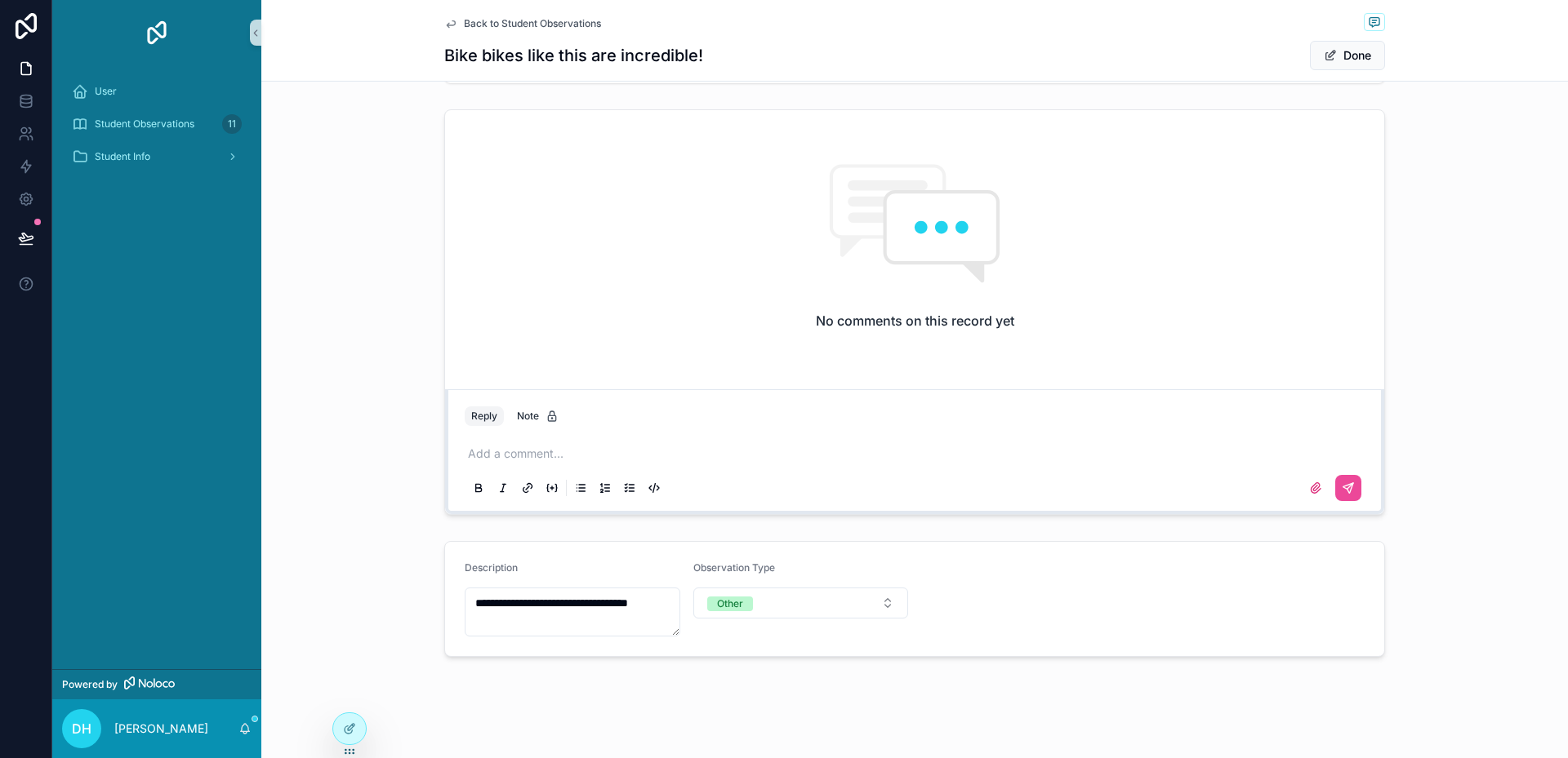
scroll to position [186, 0]
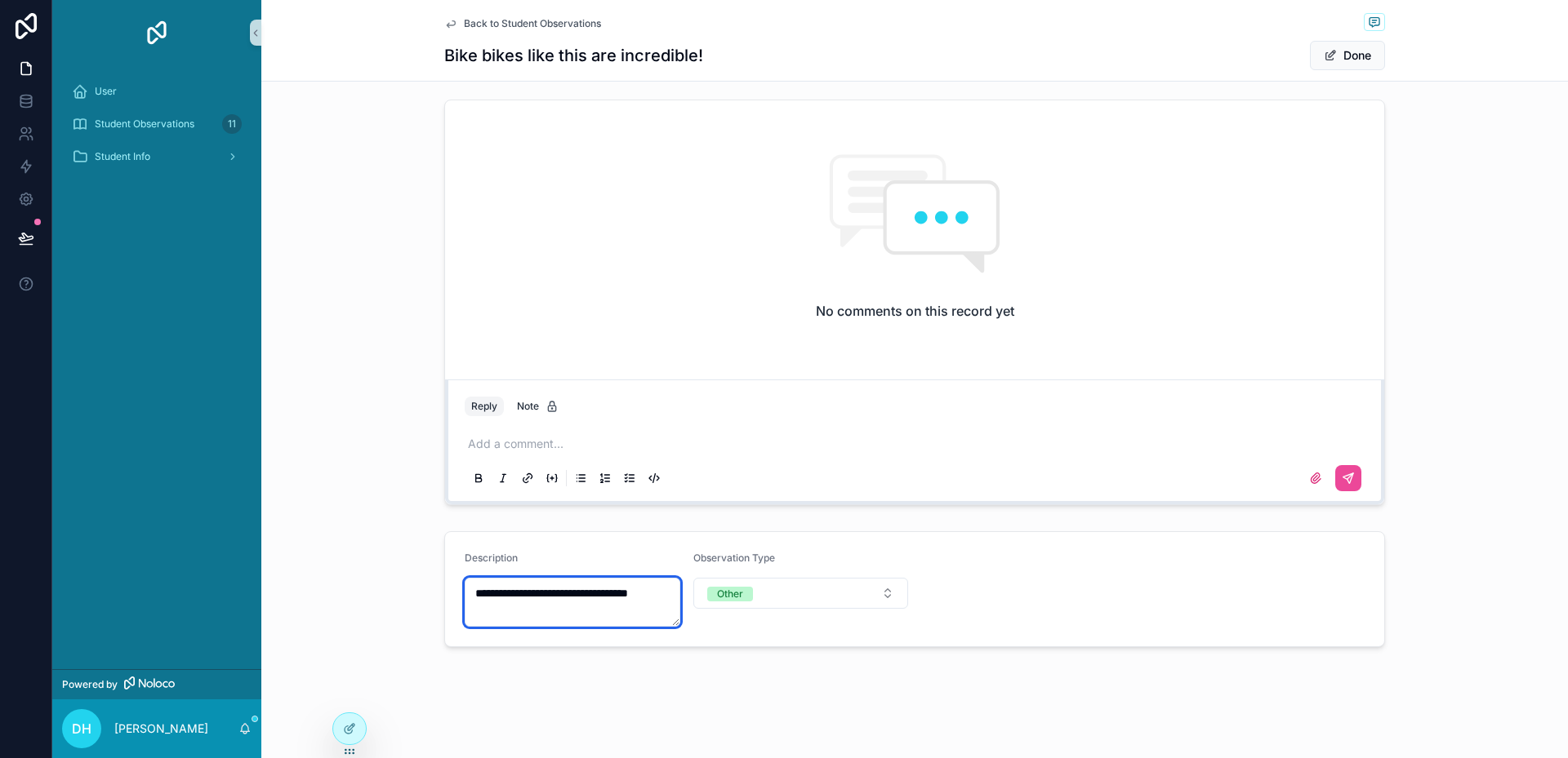
click at [651, 597] on textarea "**********" at bounding box center [573, 602] width 216 height 49
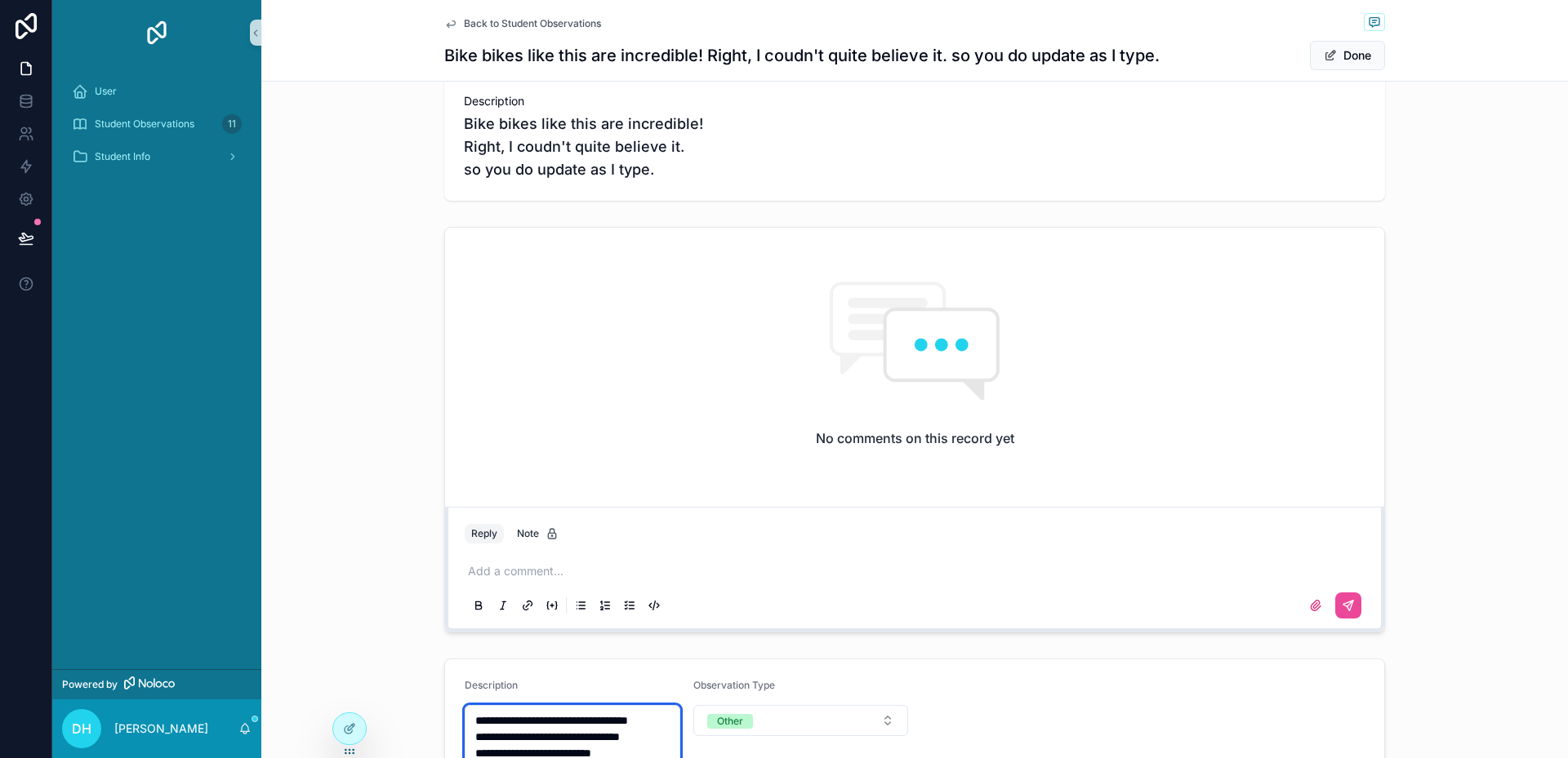
scroll to position [0, 0]
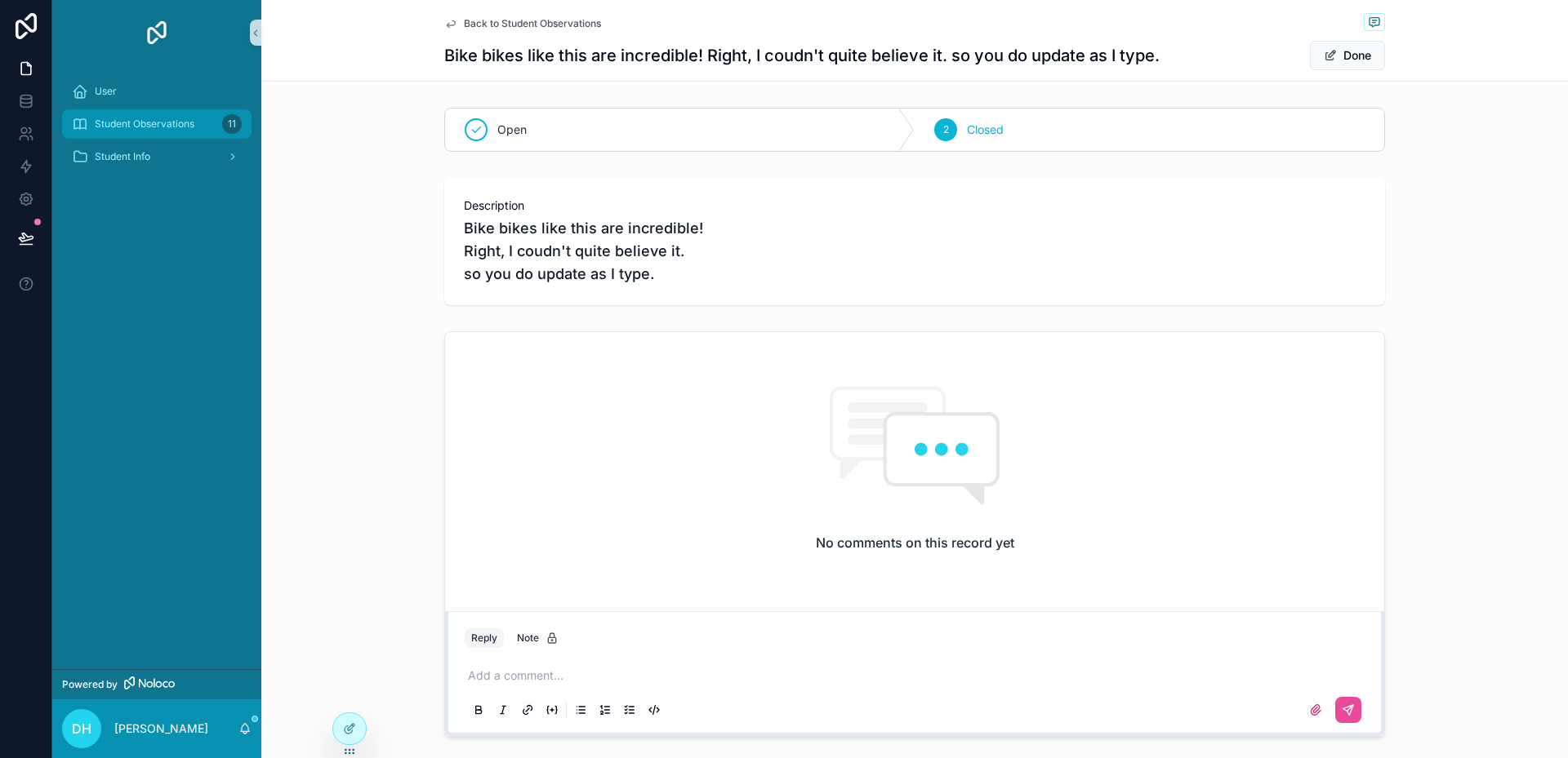
type textarea "**********"
click at [149, 115] on div "Student Observations 11" at bounding box center [156, 124] width 170 height 26
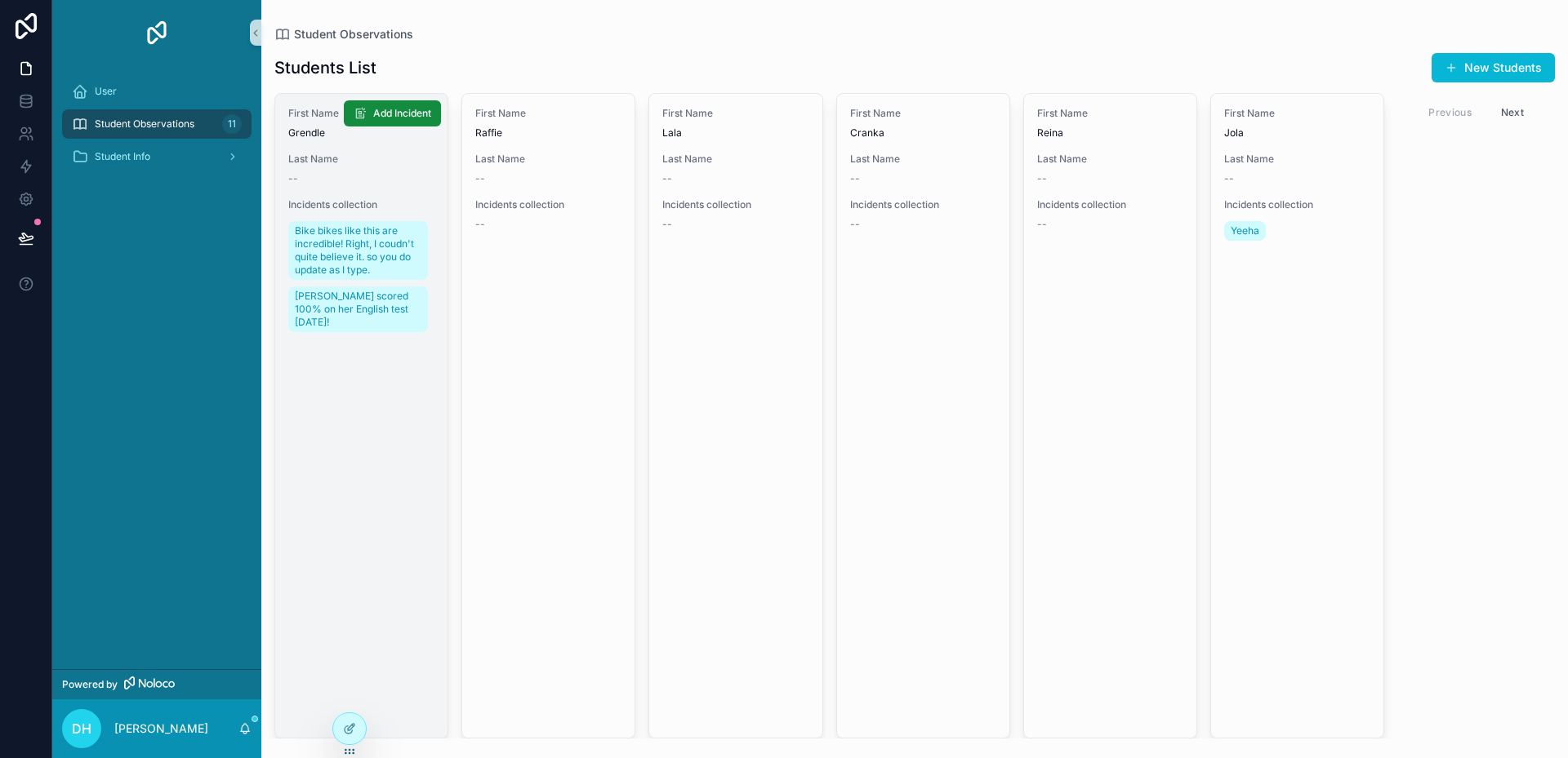
click at [348, 376] on link "First Name Grendle Last Name -- Incidents collection Bike bikes like this are i…" at bounding box center [361, 415] width 174 height 646
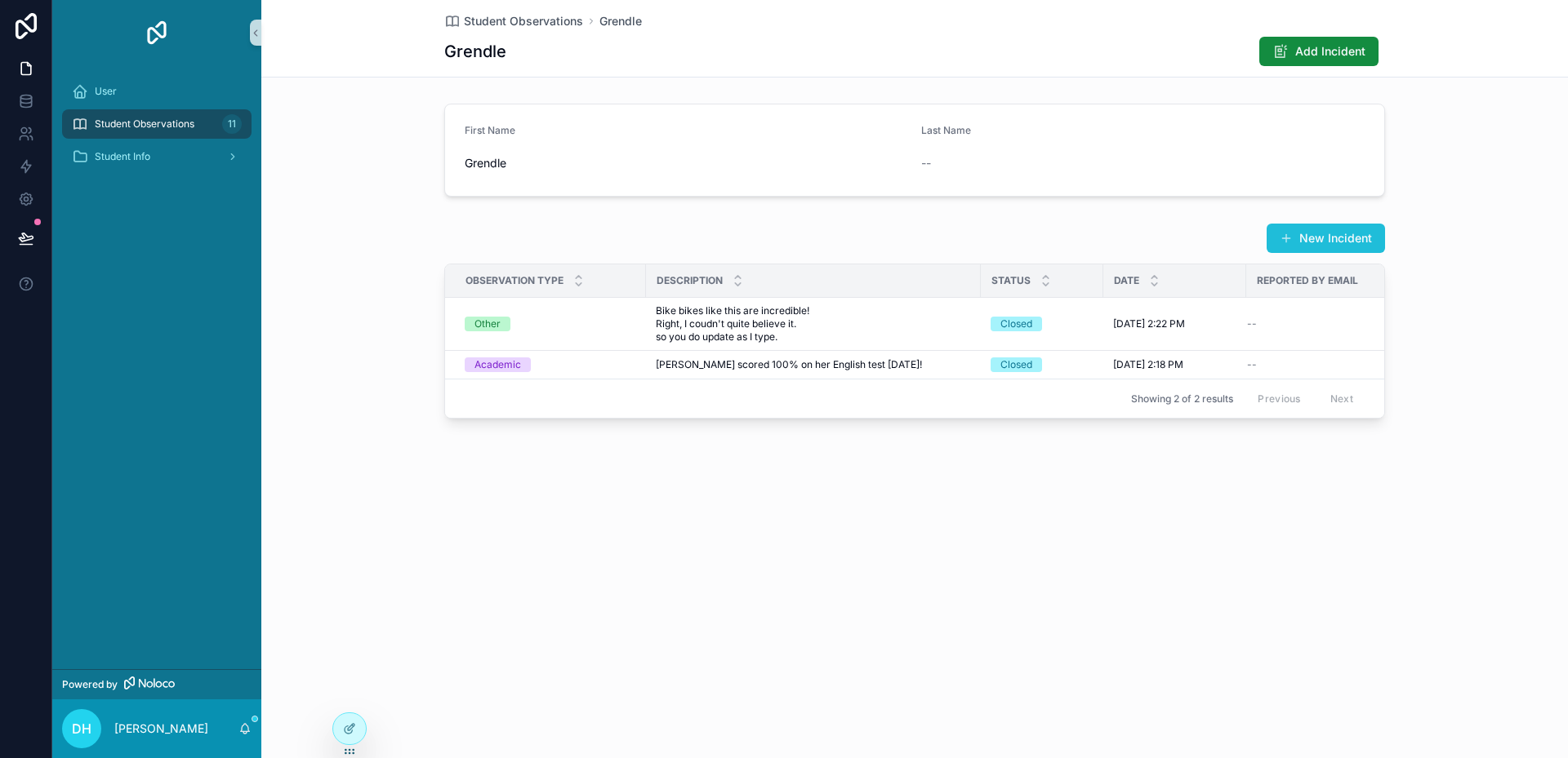
click at [1293, 239] on span "scrollable content" at bounding box center [1286, 239] width 13 height 13
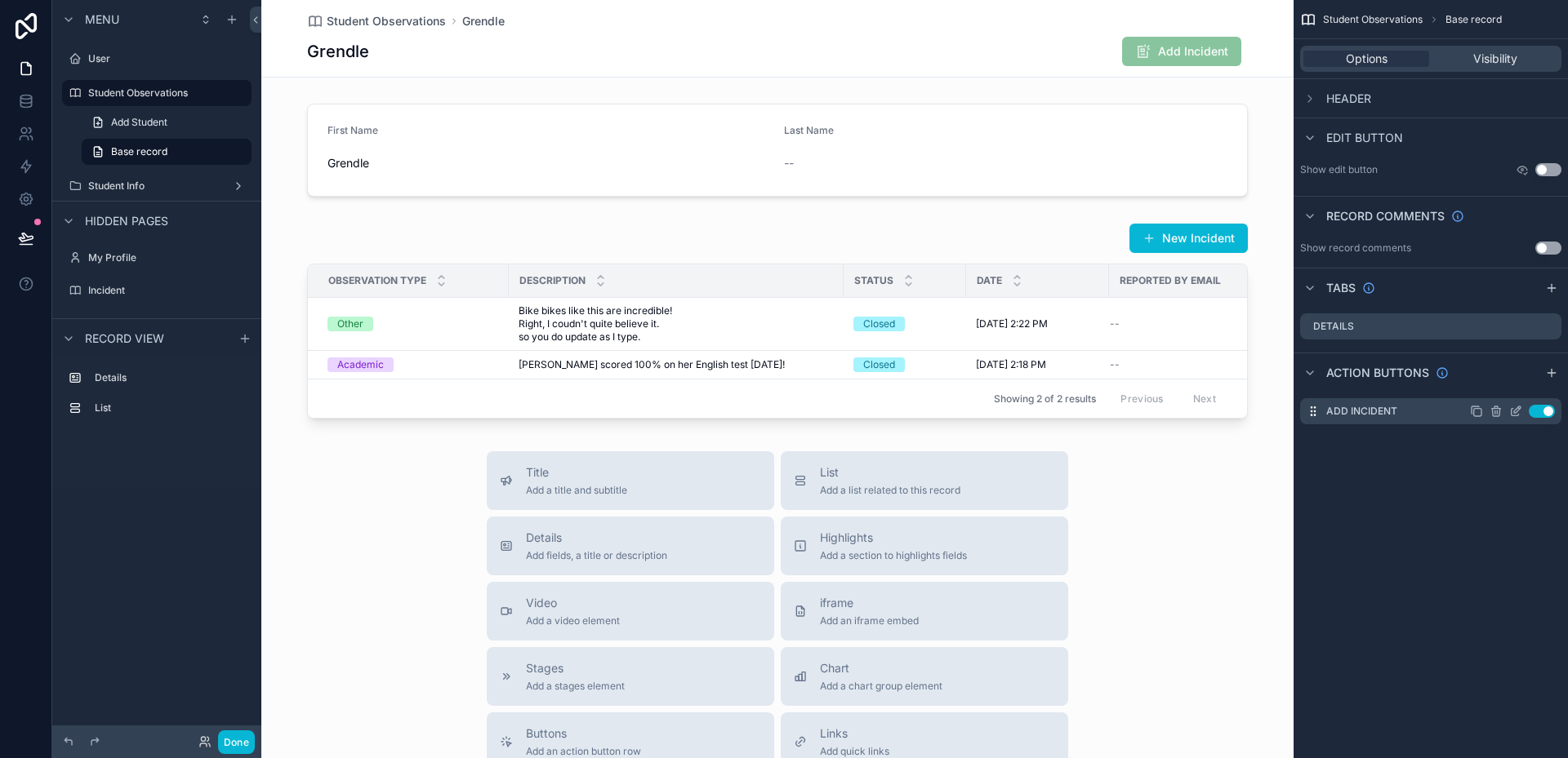
click at [1515, 414] on icon "scrollable content" at bounding box center [1516, 412] width 13 height 13
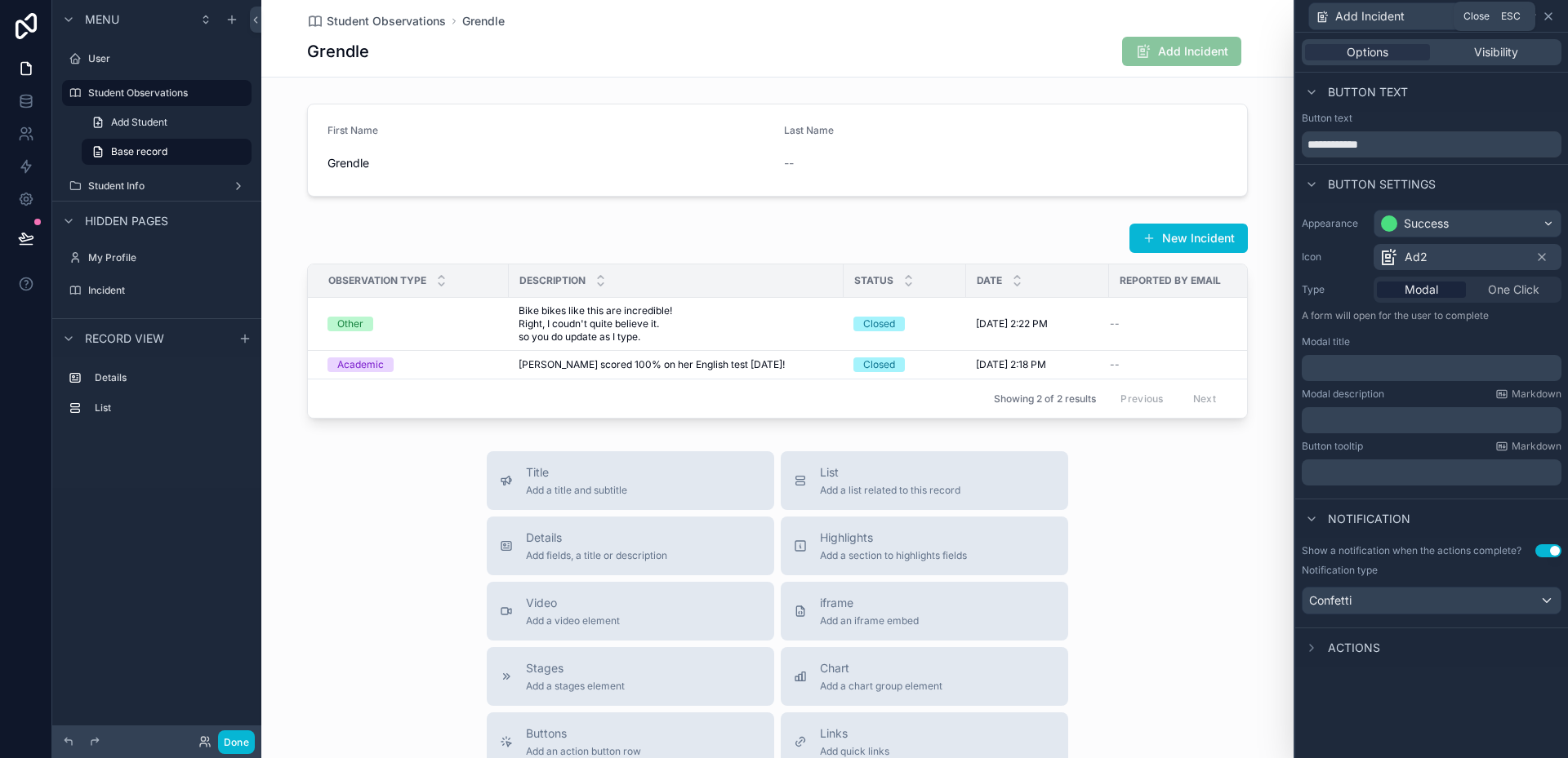
click at [1546, 13] on icon at bounding box center [1548, 16] width 7 height 7
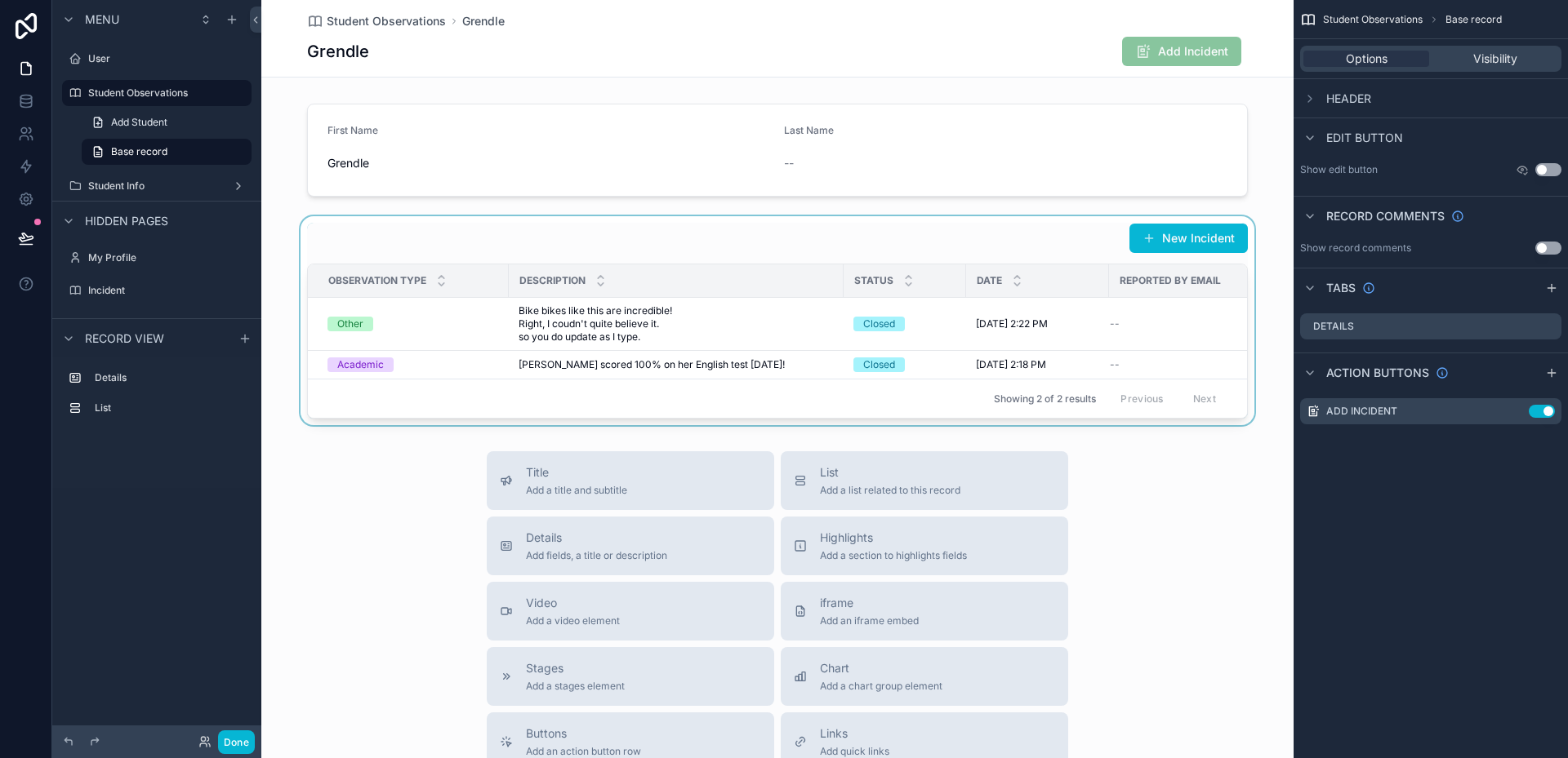
click at [1216, 326] on div "scrollable content" at bounding box center [777, 320] width 1033 height 209
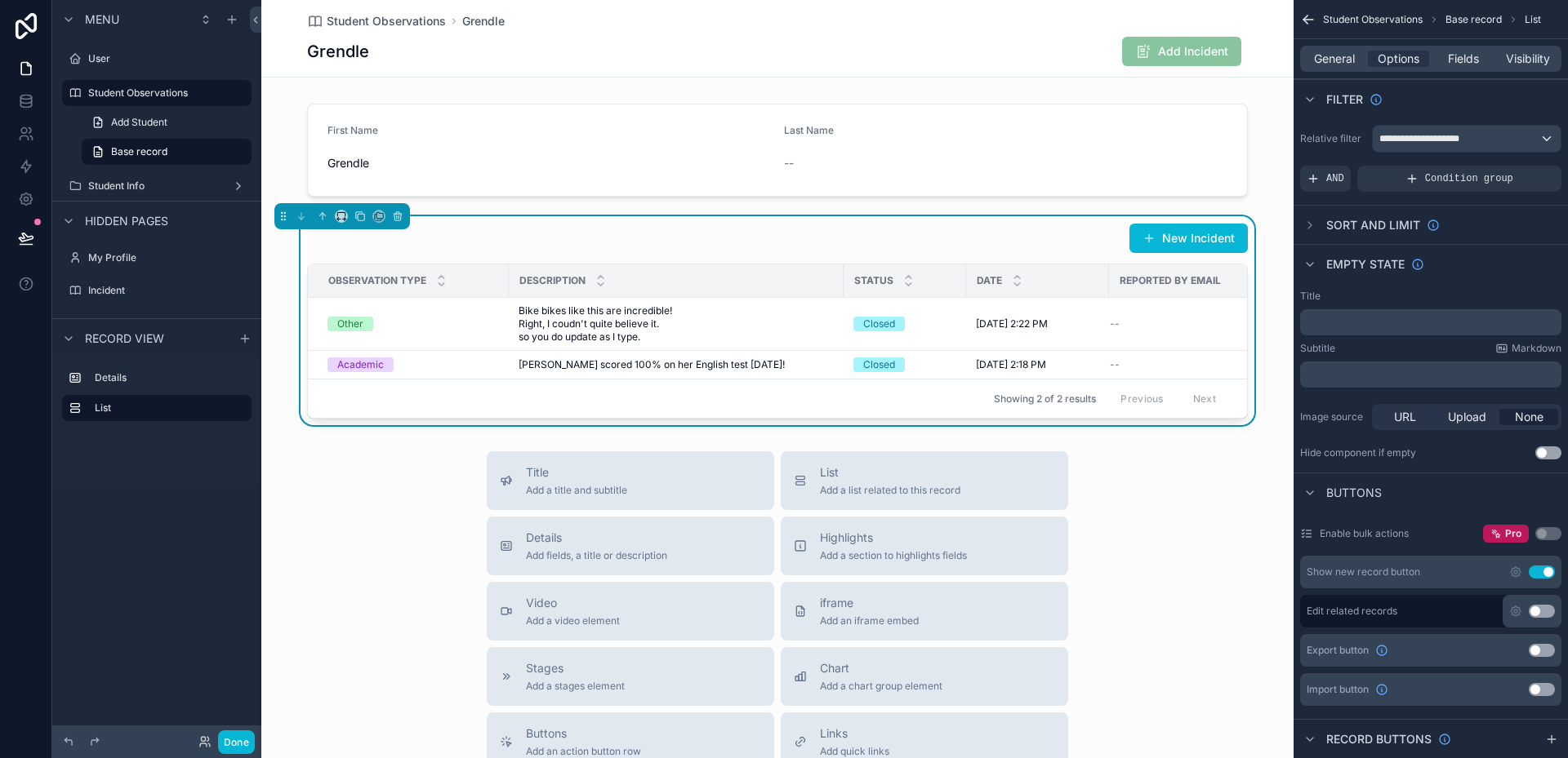
click at [1535, 574] on button "Use setting" at bounding box center [1542, 572] width 26 height 13
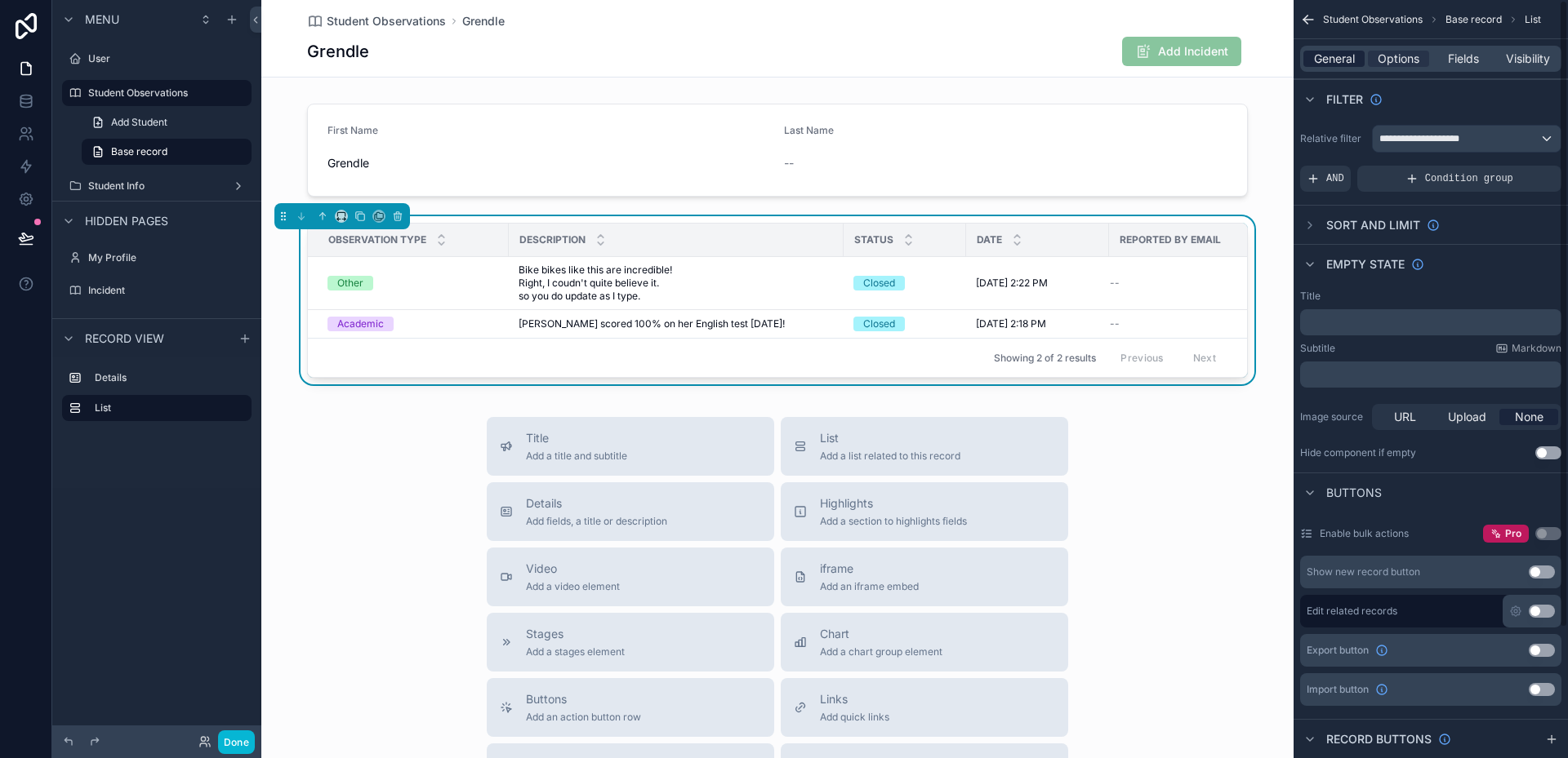
click at [1342, 63] on span "General" at bounding box center [1335, 59] width 41 height 17
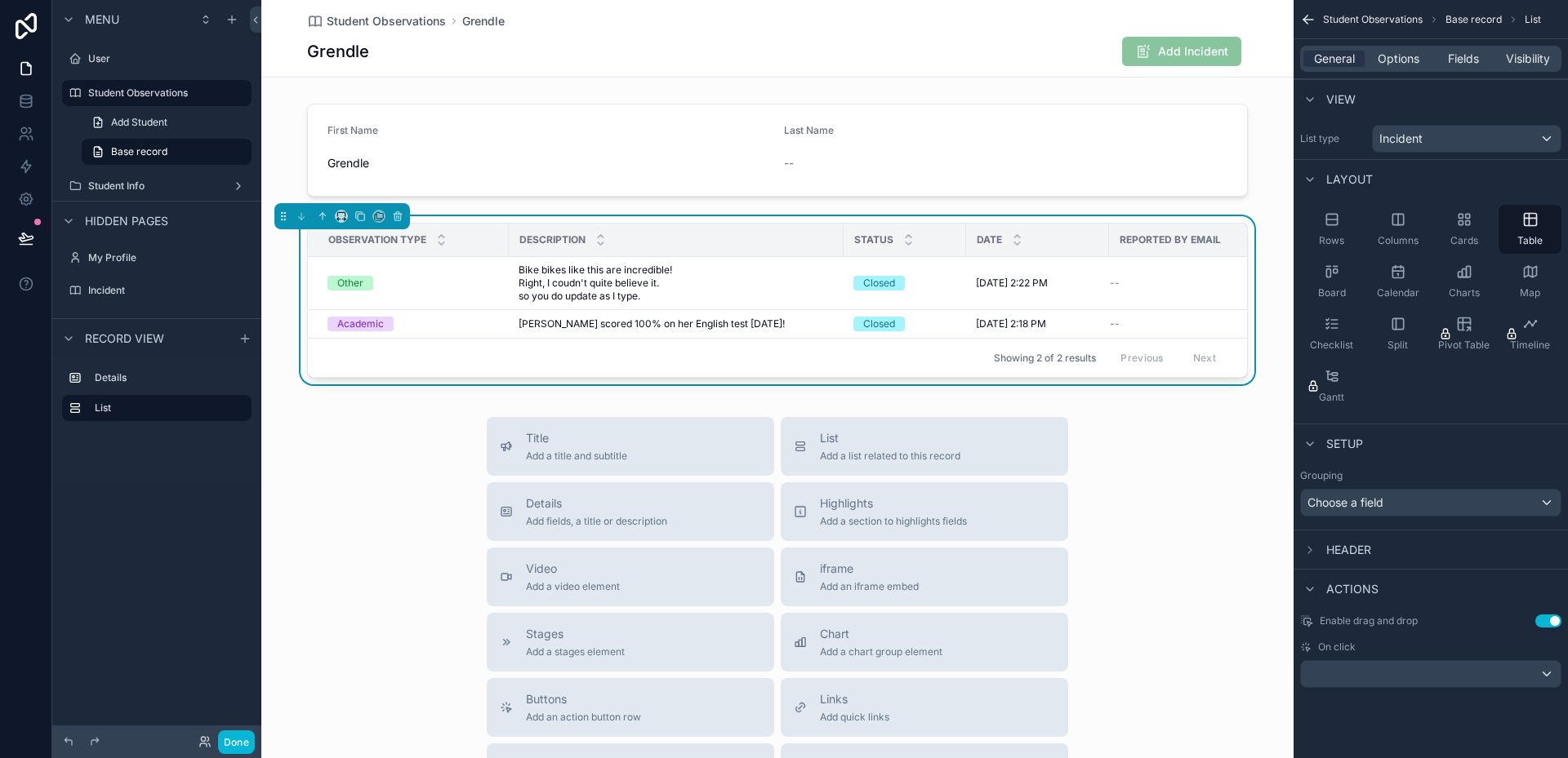
click at [1135, 531] on div "Title Add a title and subtitle List Add a list related to this record Details A…" at bounding box center [777, 708] width 1033 height 582
click at [665, 282] on span "Bike bikes like this are incredible! Right, I coudn't quite believe it. so you …" at bounding box center [676, 283] width 315 height 39
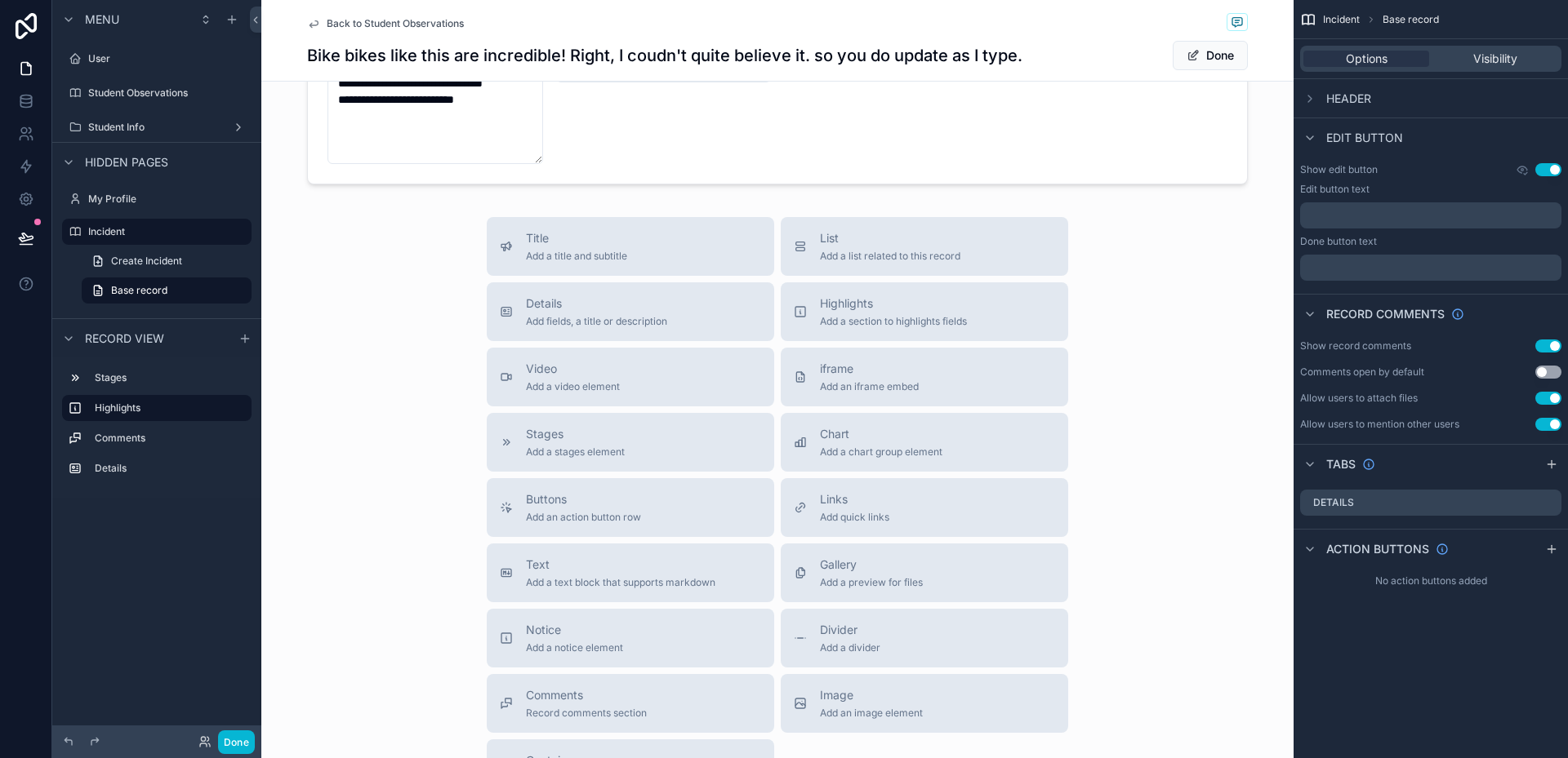
scroll to position [898, 0]
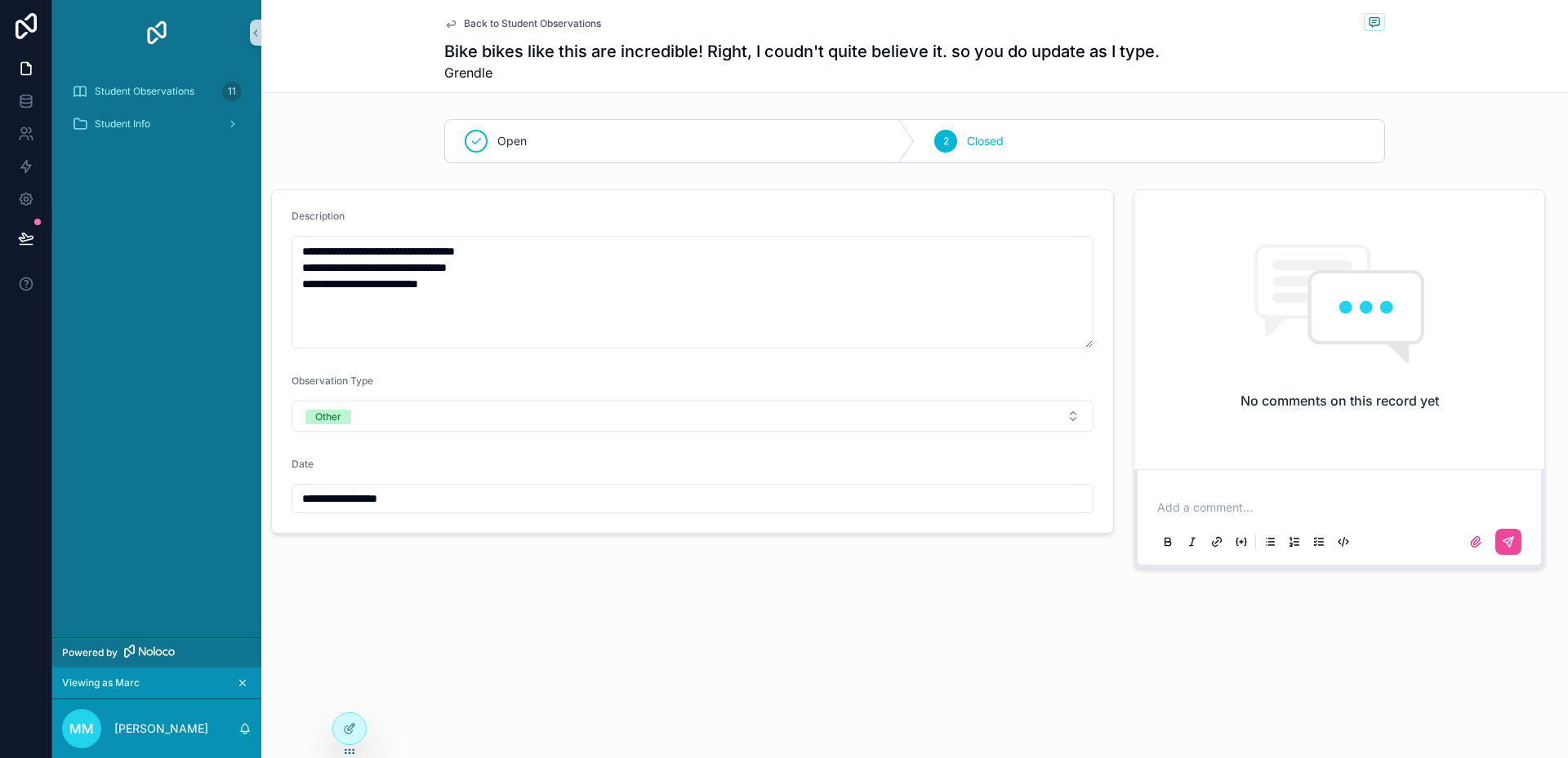
click at [630, 598] on div "**********" at bounding box center [915, 340] width 1307 height 680
click at [141, 124] on span "Student Info" at bounding box center [123, 124] width 56 height 13
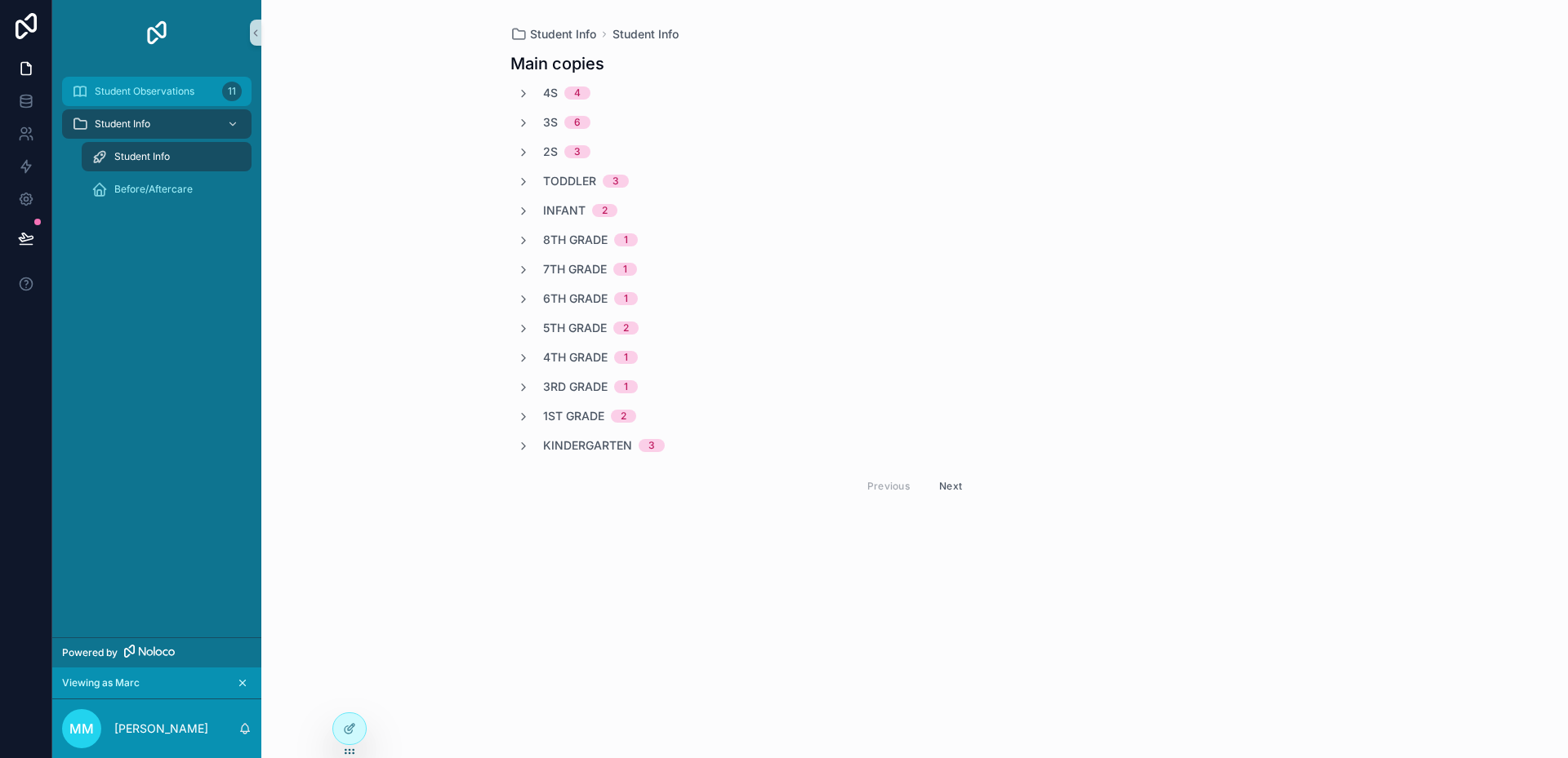
click at [154, 94] on span "Student Observations" at bounding box center [144, 91] width 99 height 13
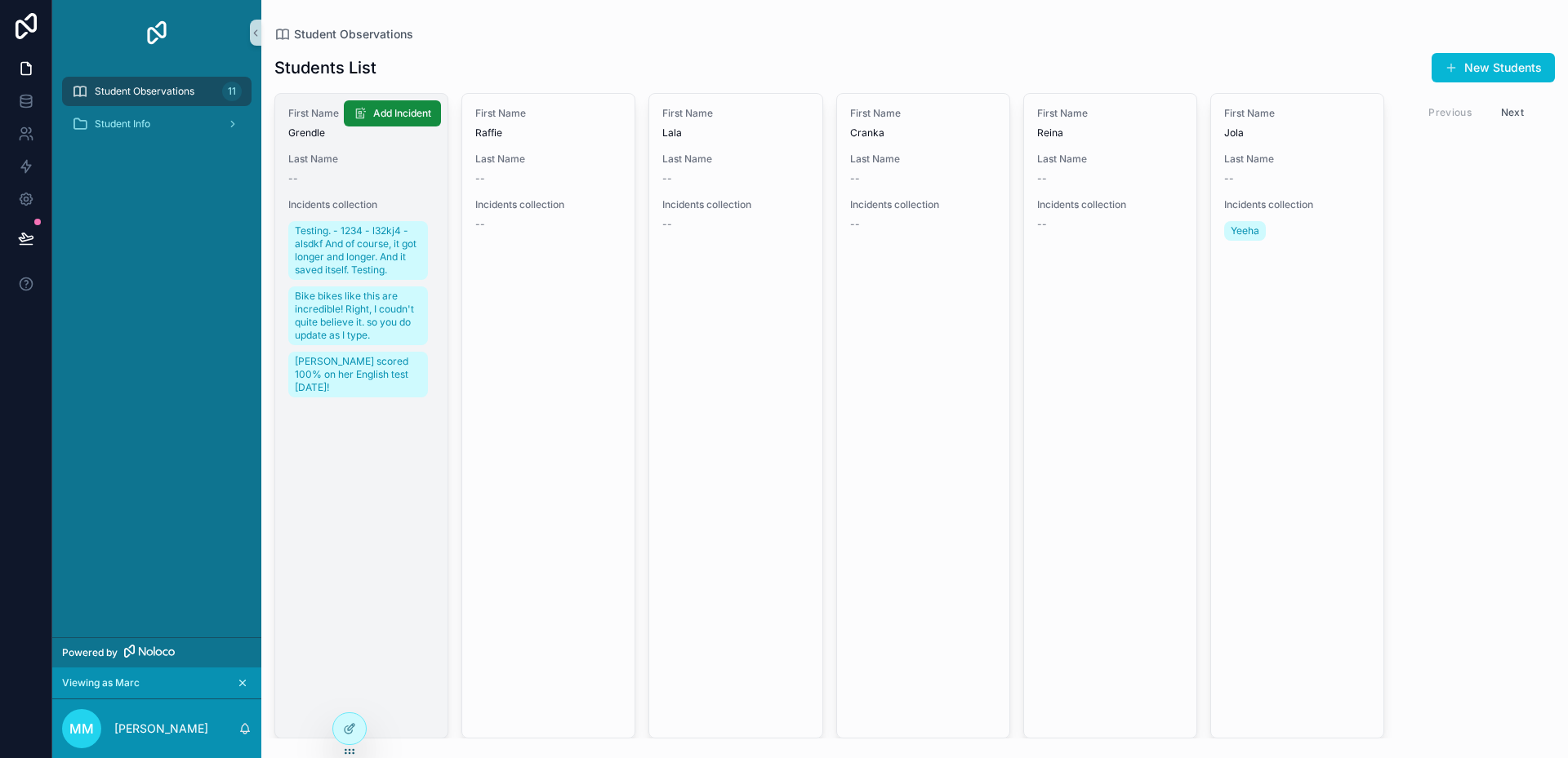
click at [394, 477] on link "First Name Grendle Last Name -- Incidents collection Testing. - 1234 - l32kj4 -…" at bounding box center [361, 415] width 174 height 646
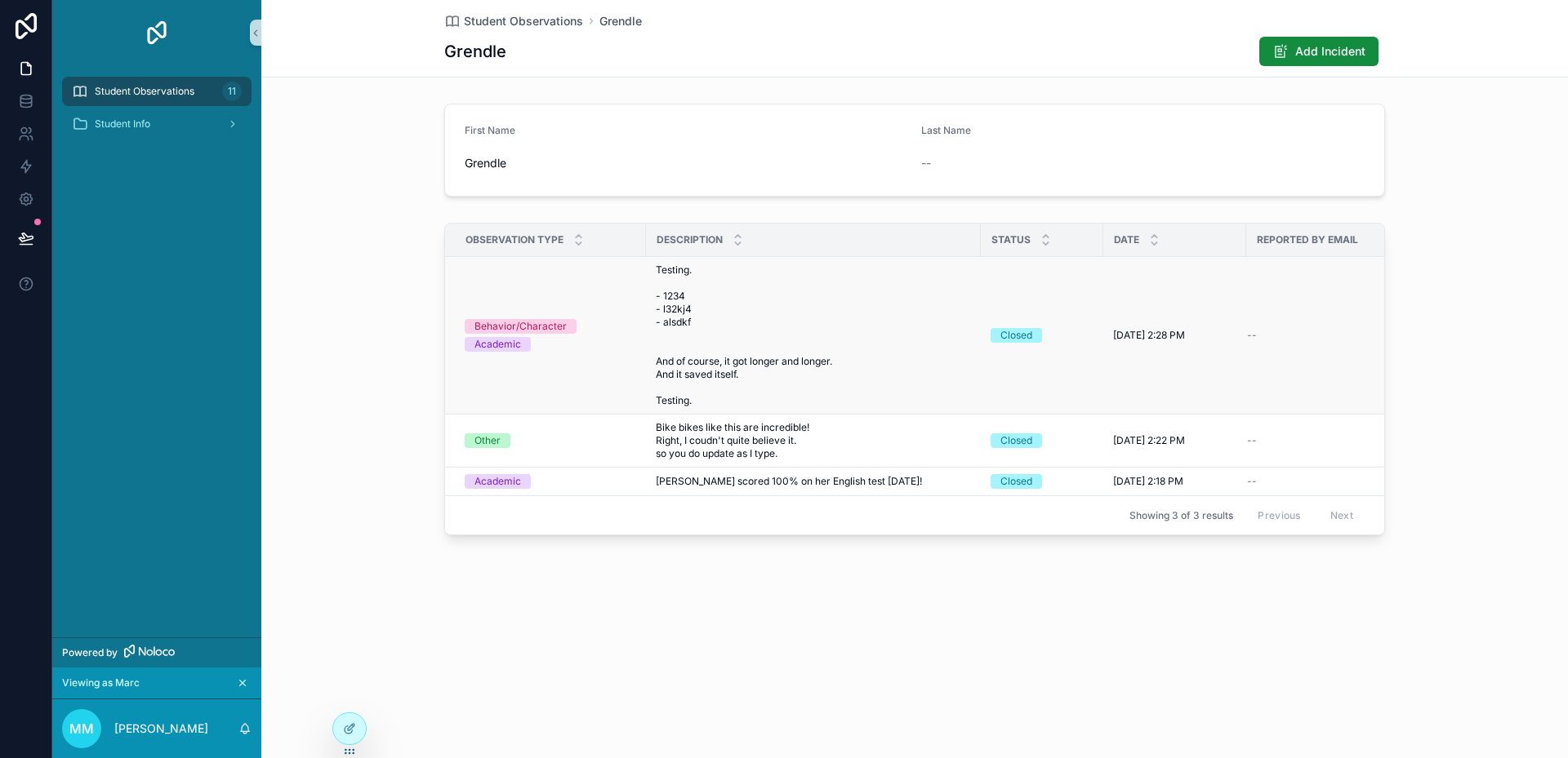
click at [766, 368] on span "Testing. - 1234 - l32kj4 - alsdkf And of course, it got longer and longer. And …" at bounding box center [813, 335] width 315 height 144
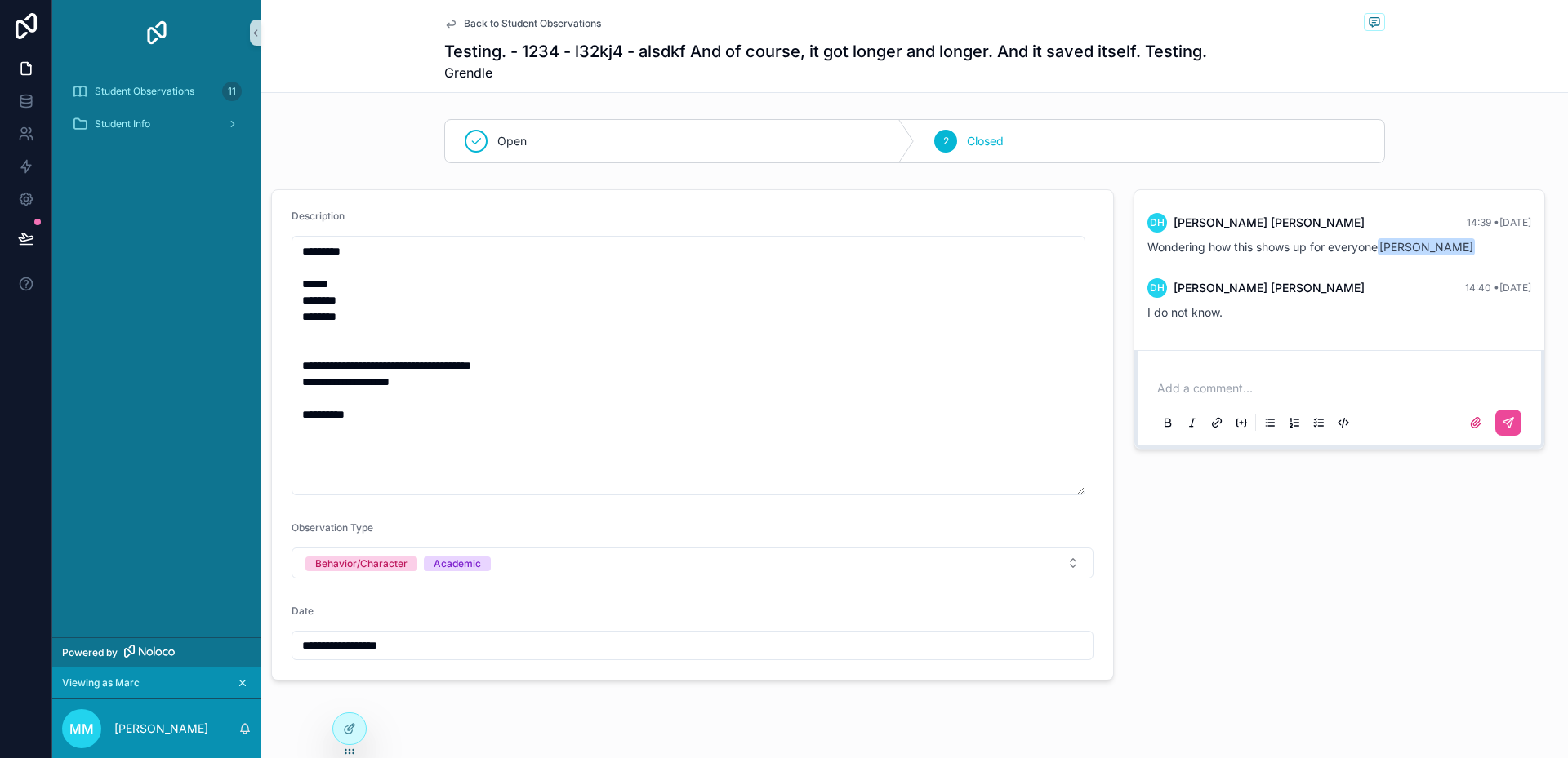
click at [1228, 373] on div "Add a comment..." at bounding box center [1339, 405] width 371 height 69
click at [1235, 381] on p "scrollable content" at bounding box center [1342, 388] width 371 height 17
click at [1496, 433] on button "scrollable content" at bounding box center [1509, 423] width 26 height 26
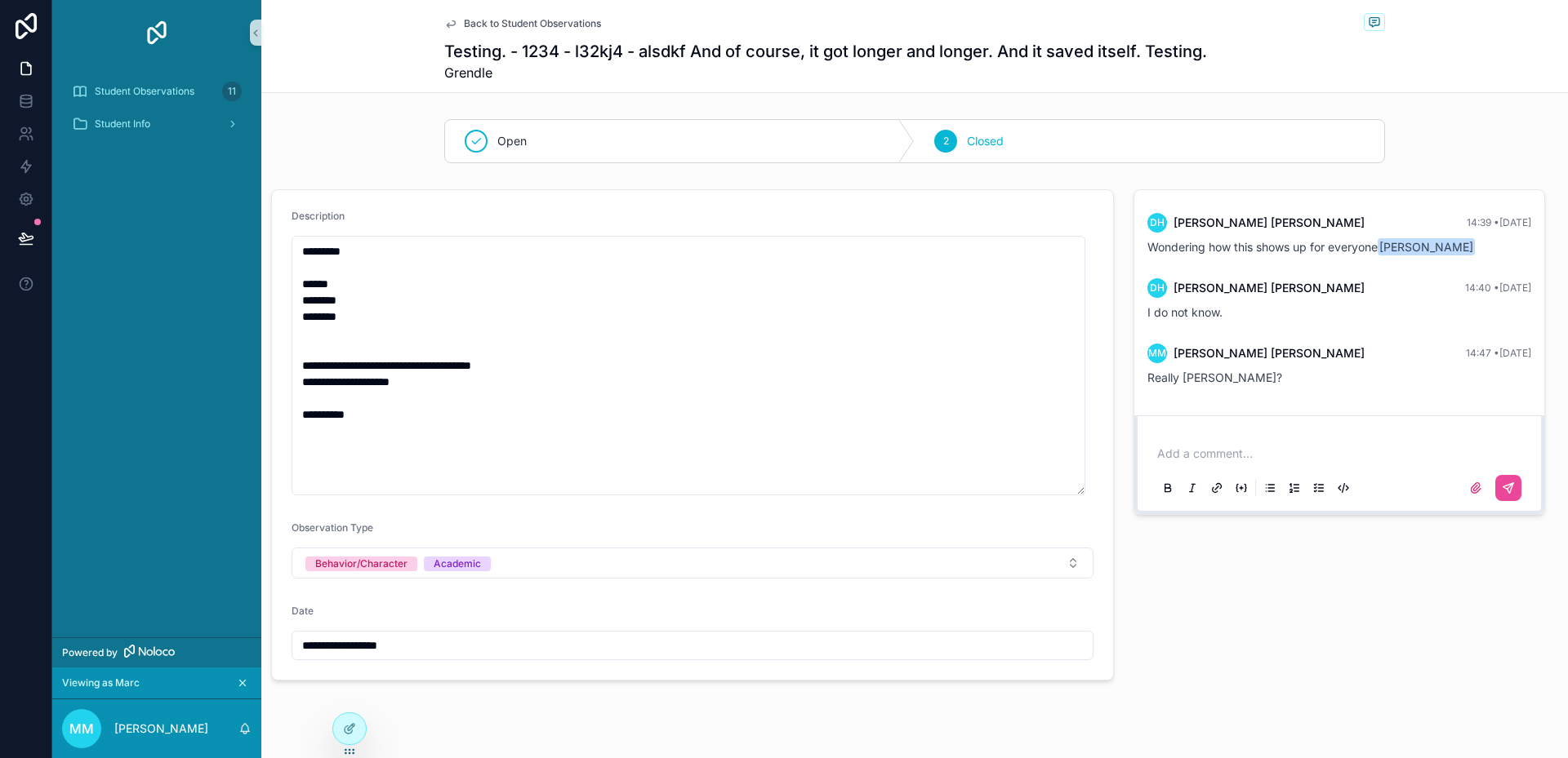
click at [501, 21] on span "Back to Student Observations" at bounding box center [533, 23] width 138 height 13
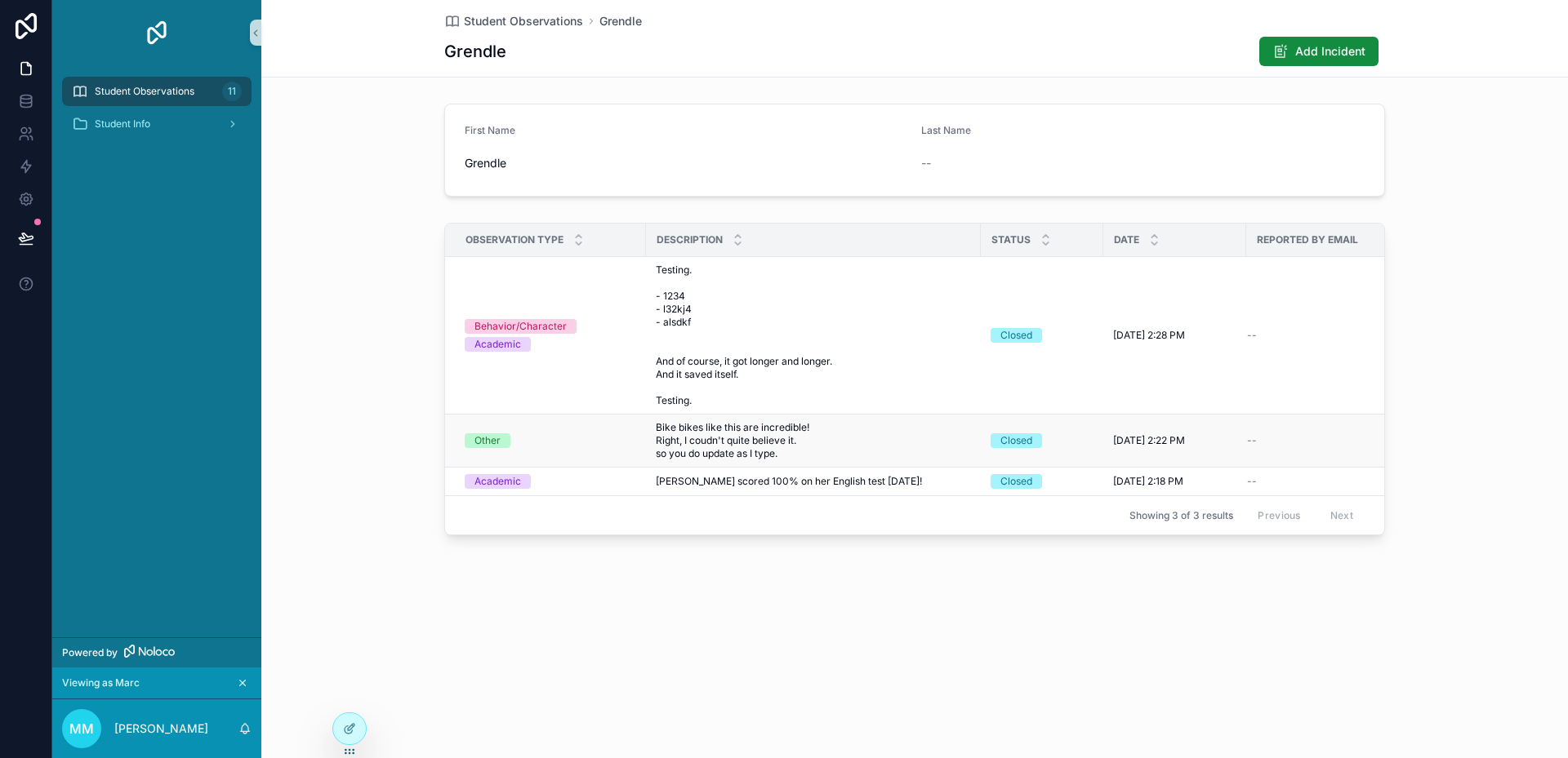
click at [751, 454] on span "Bike bikes like this are incredible! Right, I coudn't quite believe it. so you …" at bounding box center [813, 440] width 315 height 39
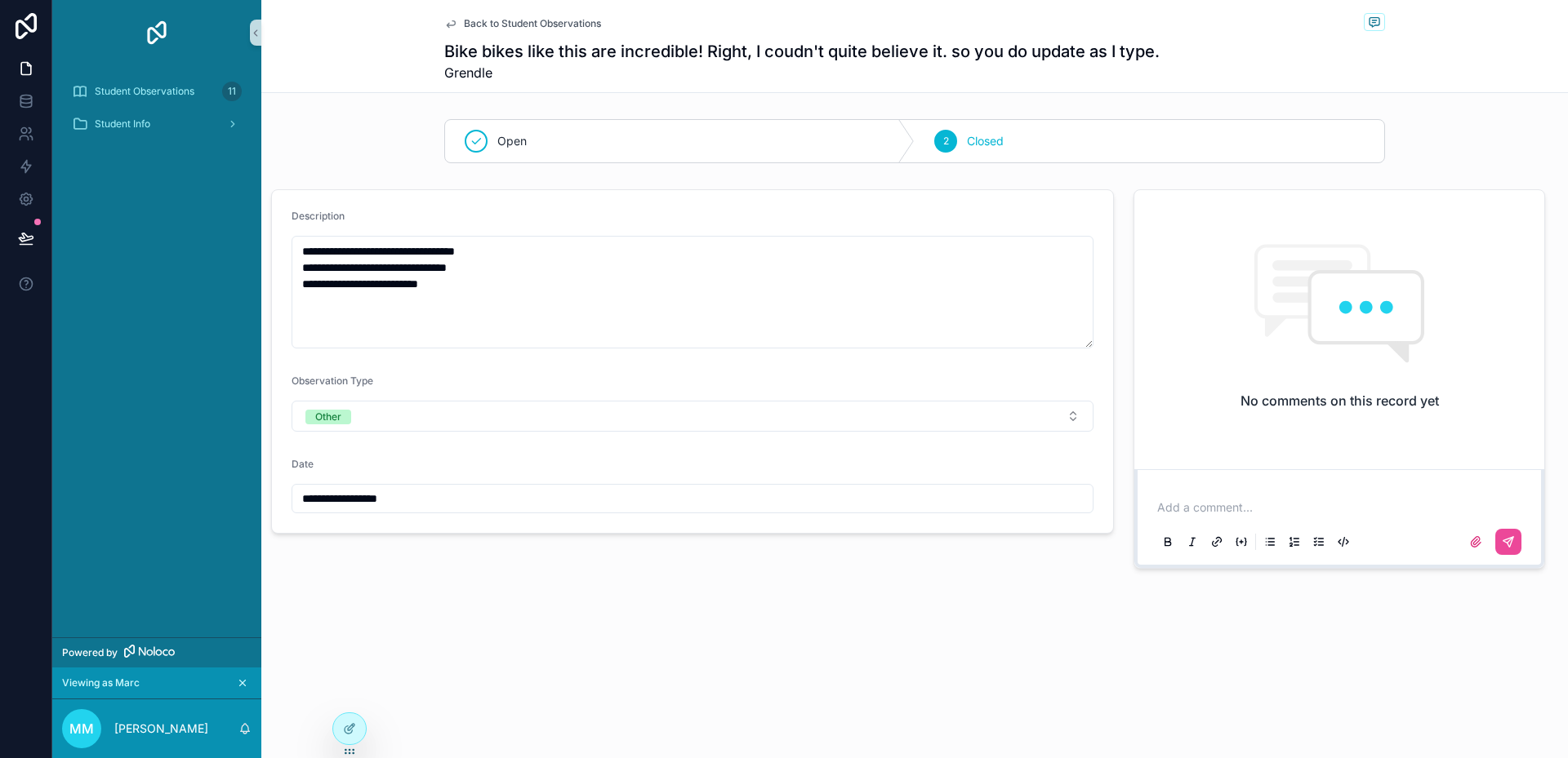
click at [1256, 507] on p "scrollable content" at bounding box center [1342, 508] width 371 height 17
click at [1500, 541] on button "scrollable content" at bounding box center [1509, 542] width 26 height 26
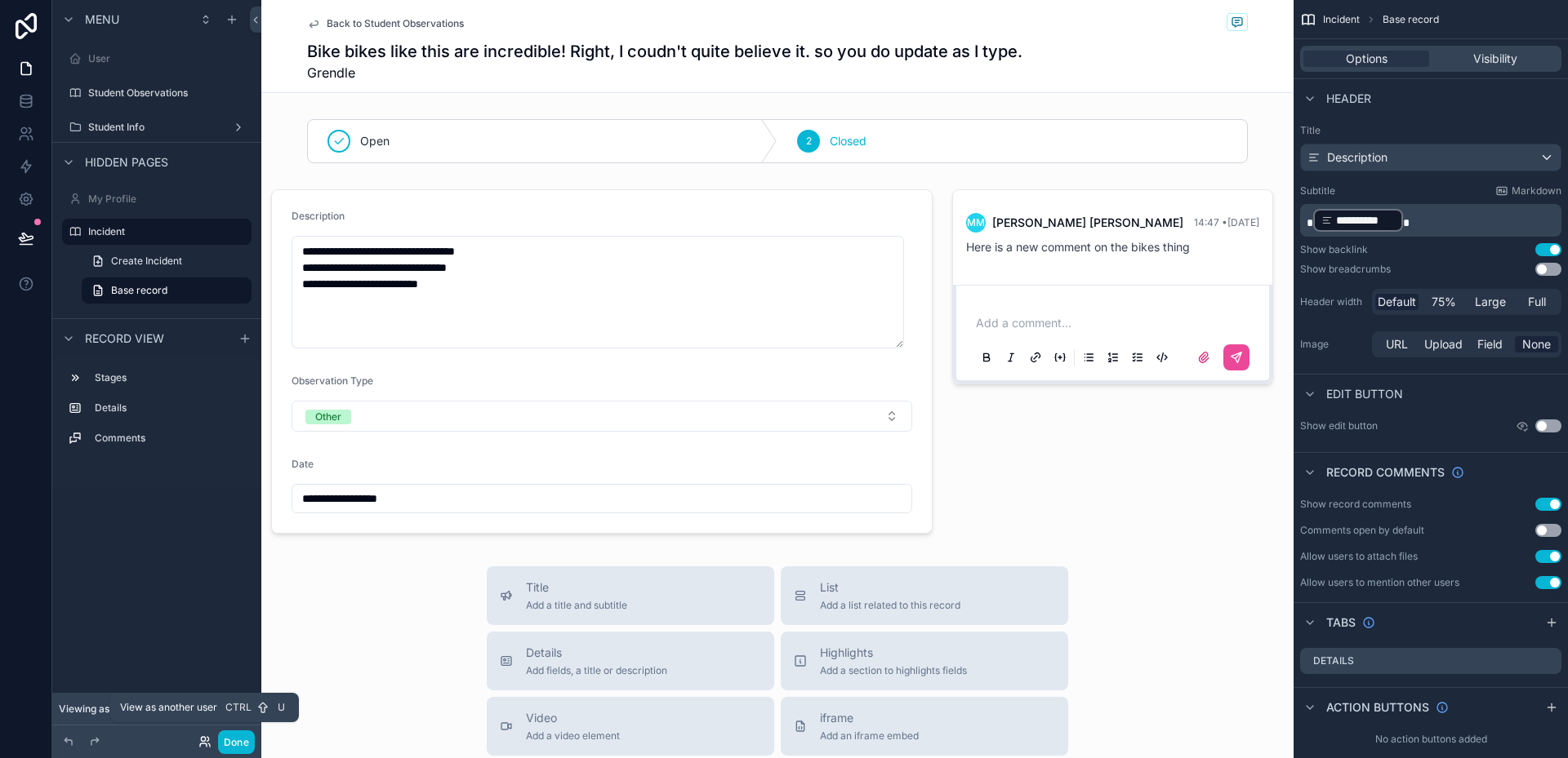
click at [208, 744] on icon at bounding box center [205, 742] width 13 height 13
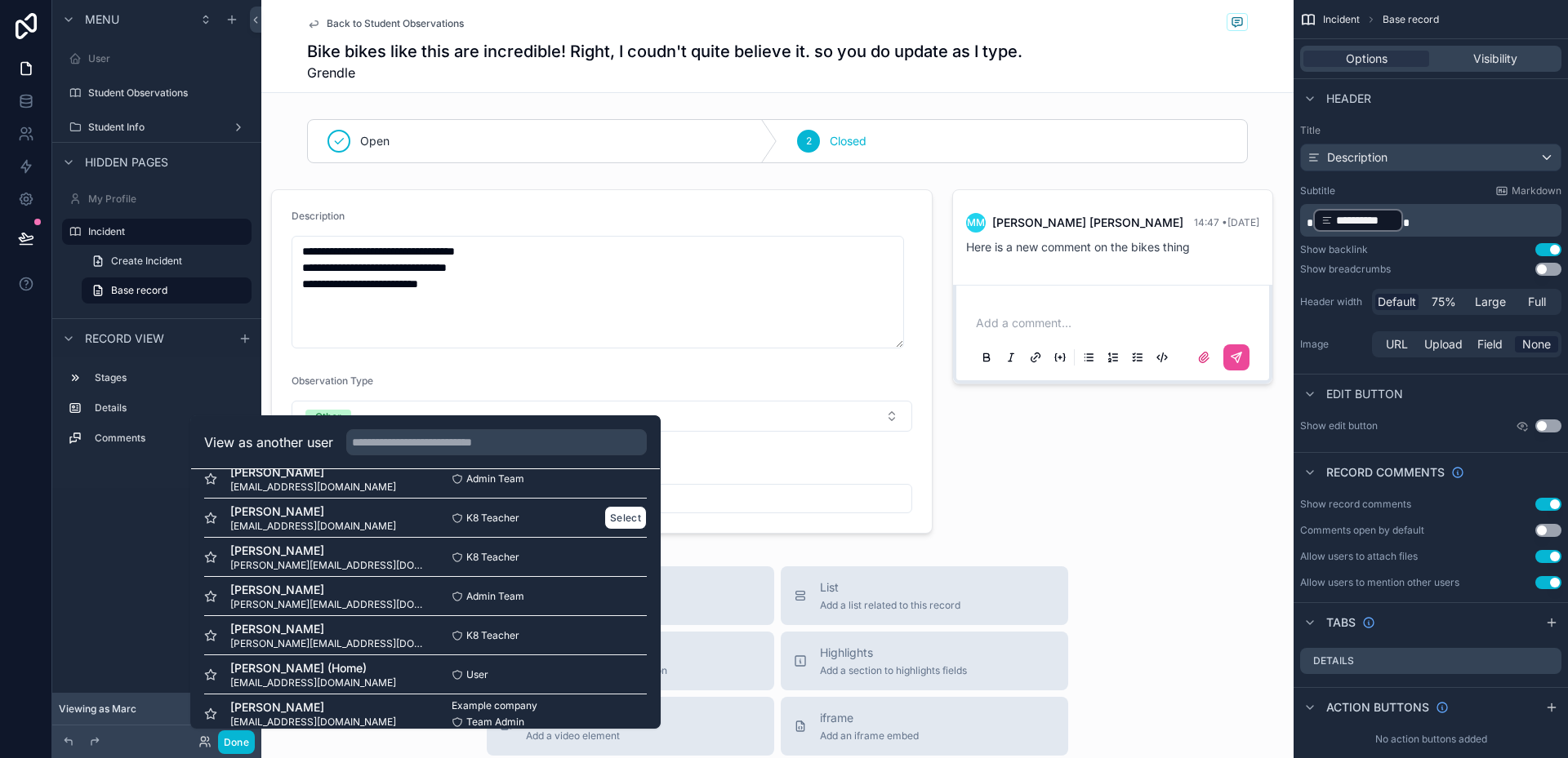
scroll to position [120, 0]
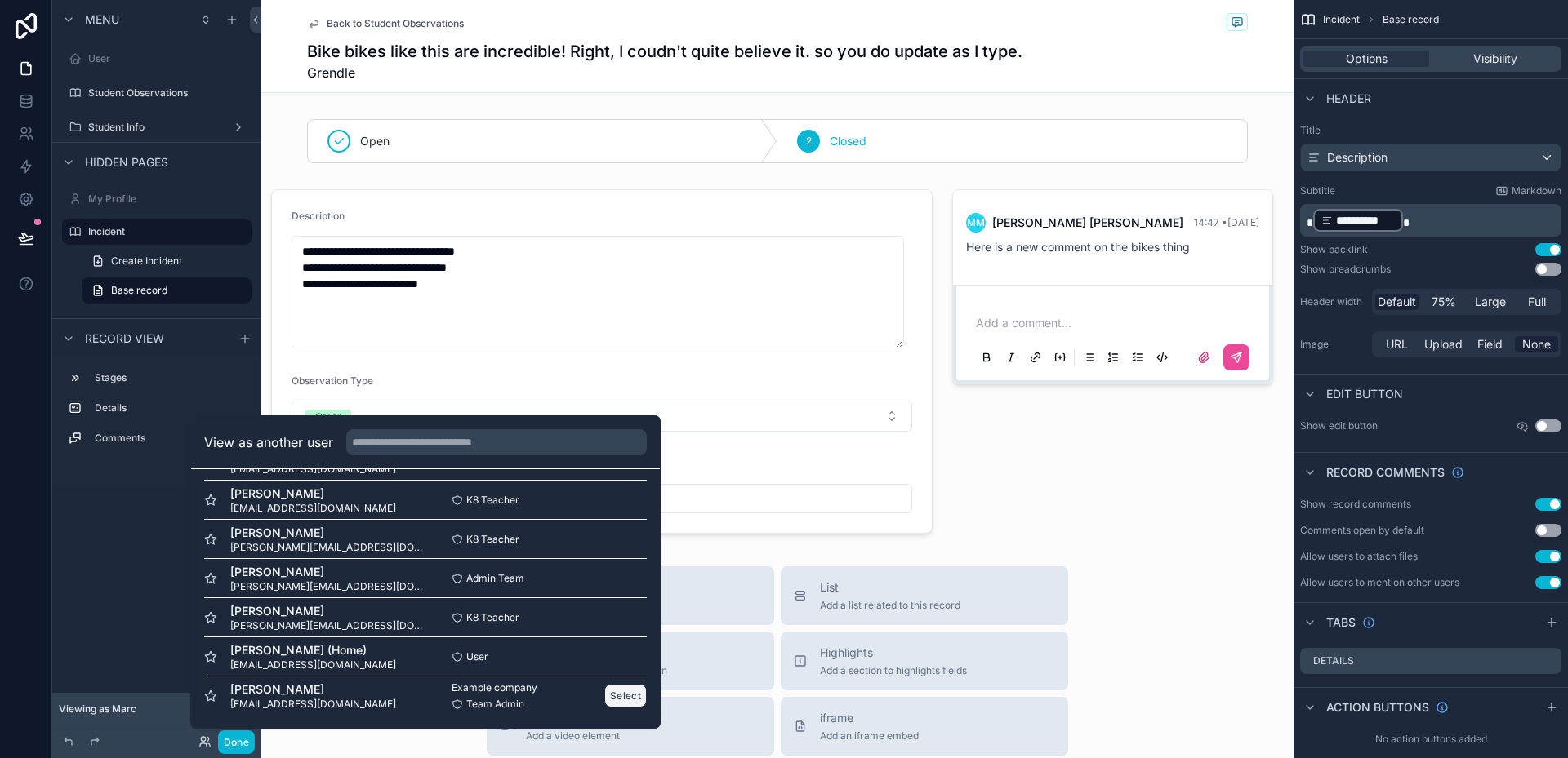
click at [613, 696] on button "Select" at bounding box center [626, 695] width 43 height 23
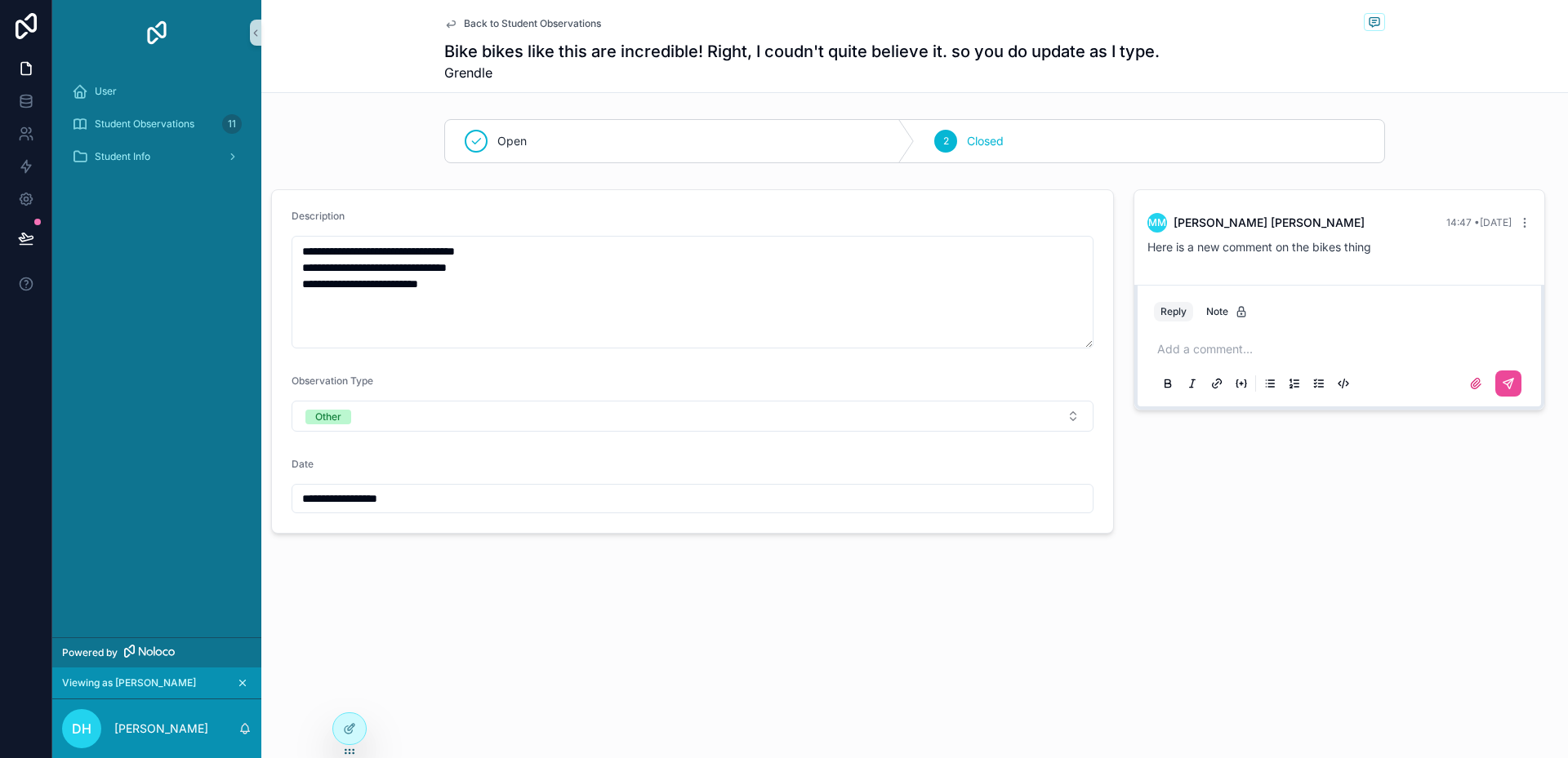
click at [326, 659] on div "**********" at bounding box center [915, 379] width 1307 height 758
click at [244, 727] on icon "scrollable content" at bounding box center [245, 729] width 13 height 13
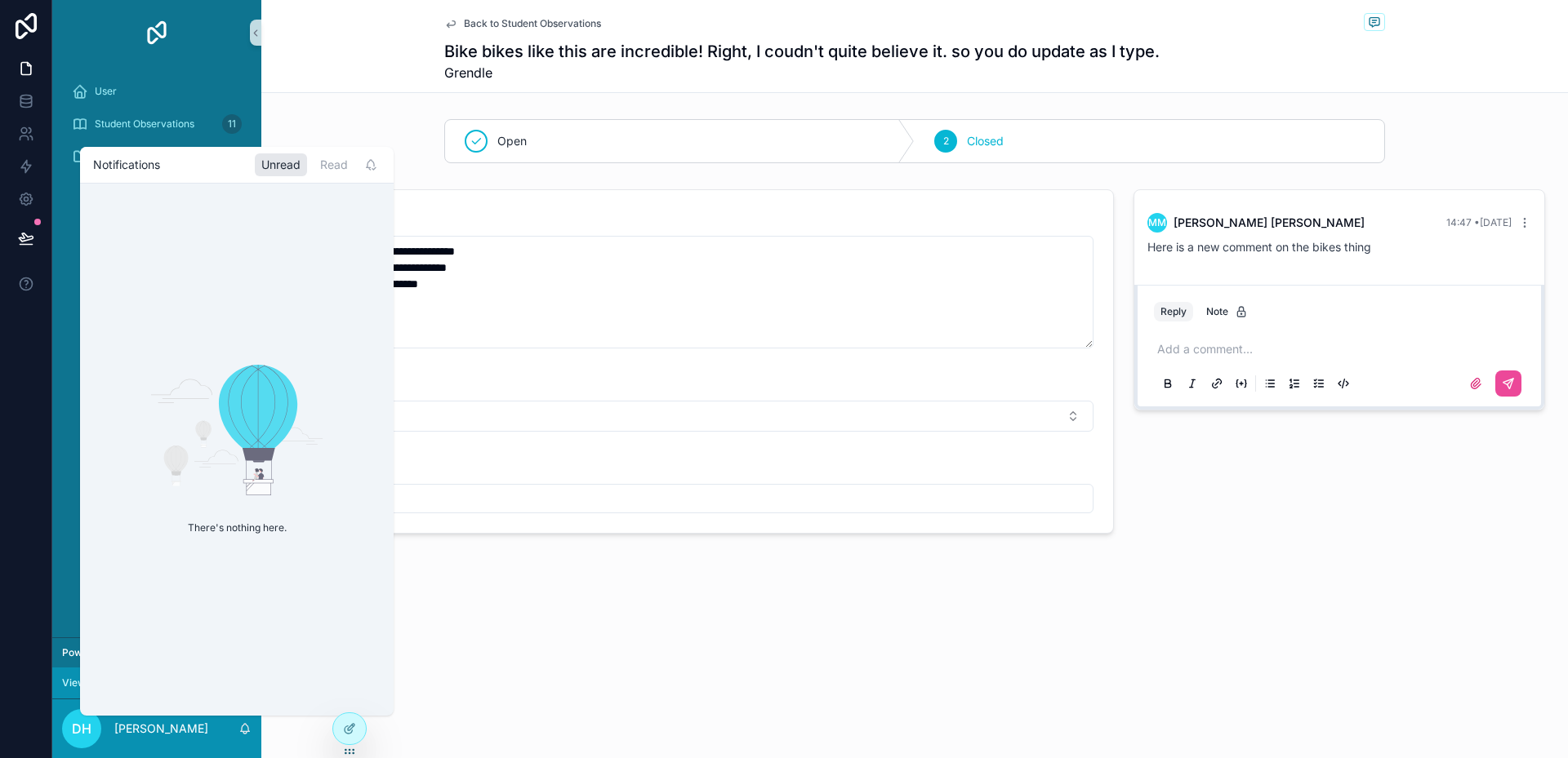
click at [244, 727] on icon "scrollable content" at bounding box center [245, 729] width 13 height 13
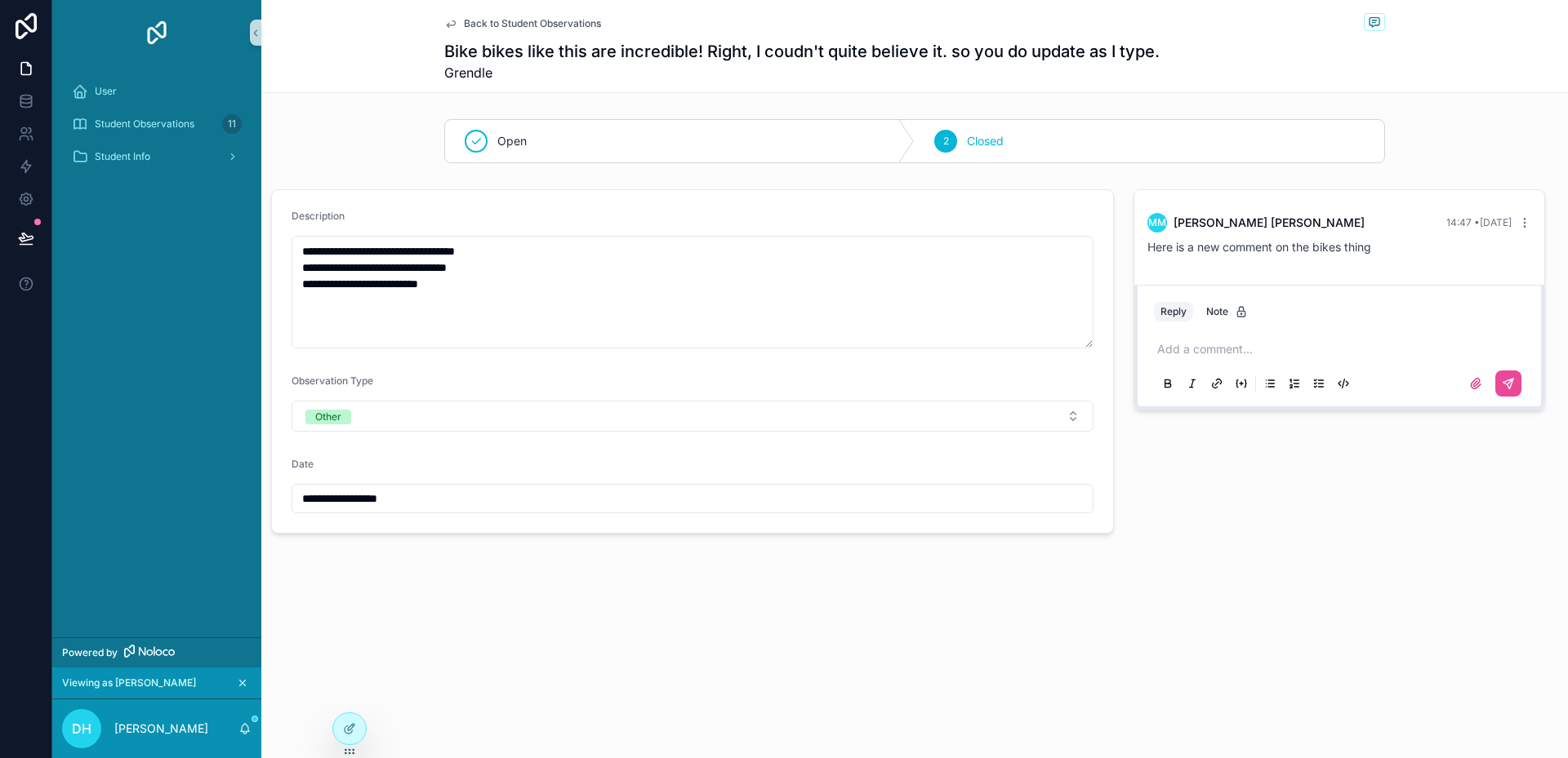
click at [441, 630] on div "**********" at bounding box center [915, 322] width 1307 height 645
click at [244, 729] on icon "scrollable content" at bounding box center [245, 729] width 13 height 13
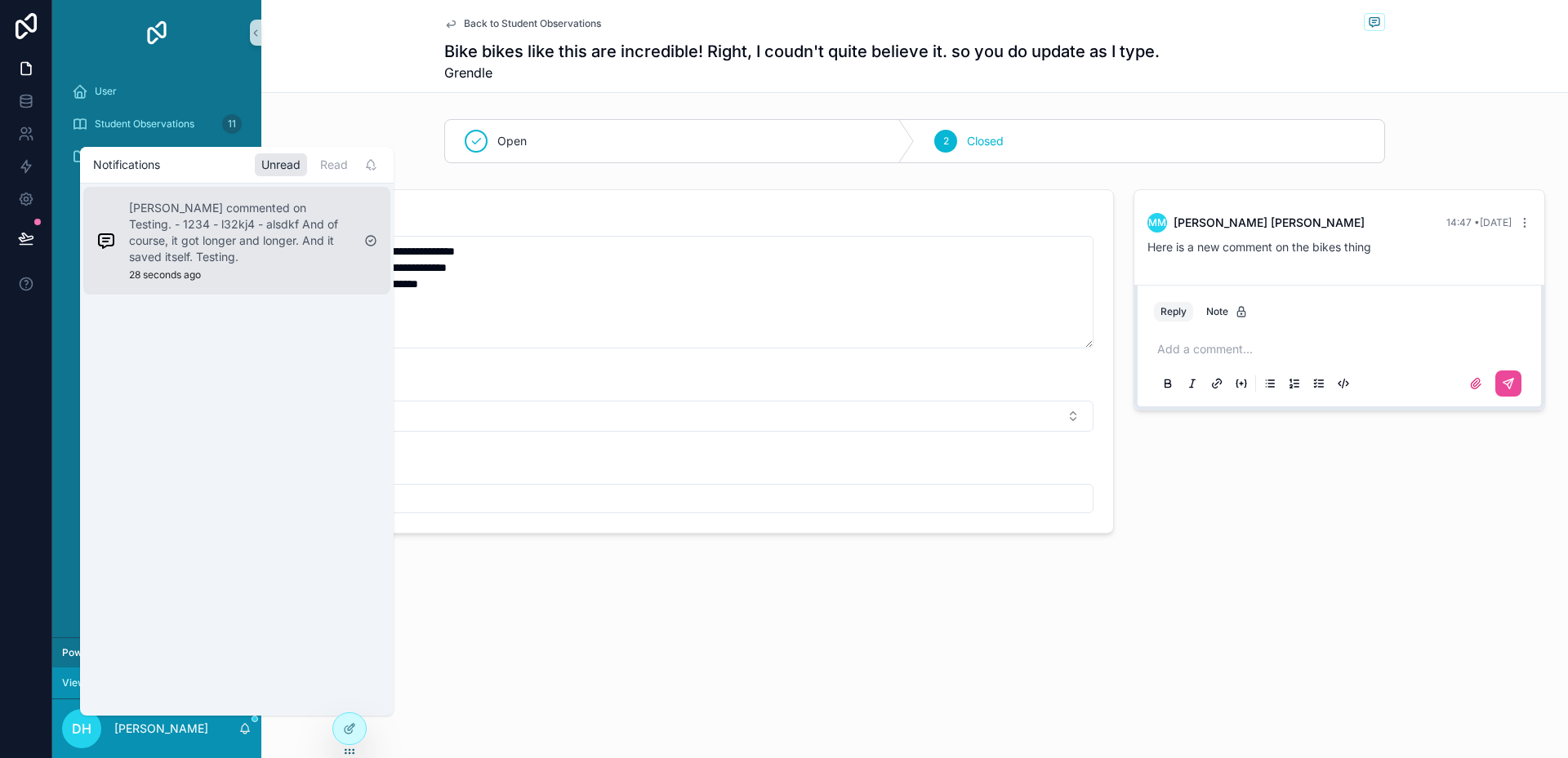
click at [197, 236] on p "[PERSON_NAME] commented on Testing. - 1234 - l32kj4 - alsdkf And of course, it …" at bounding box center [240, 232] width 222 height 65
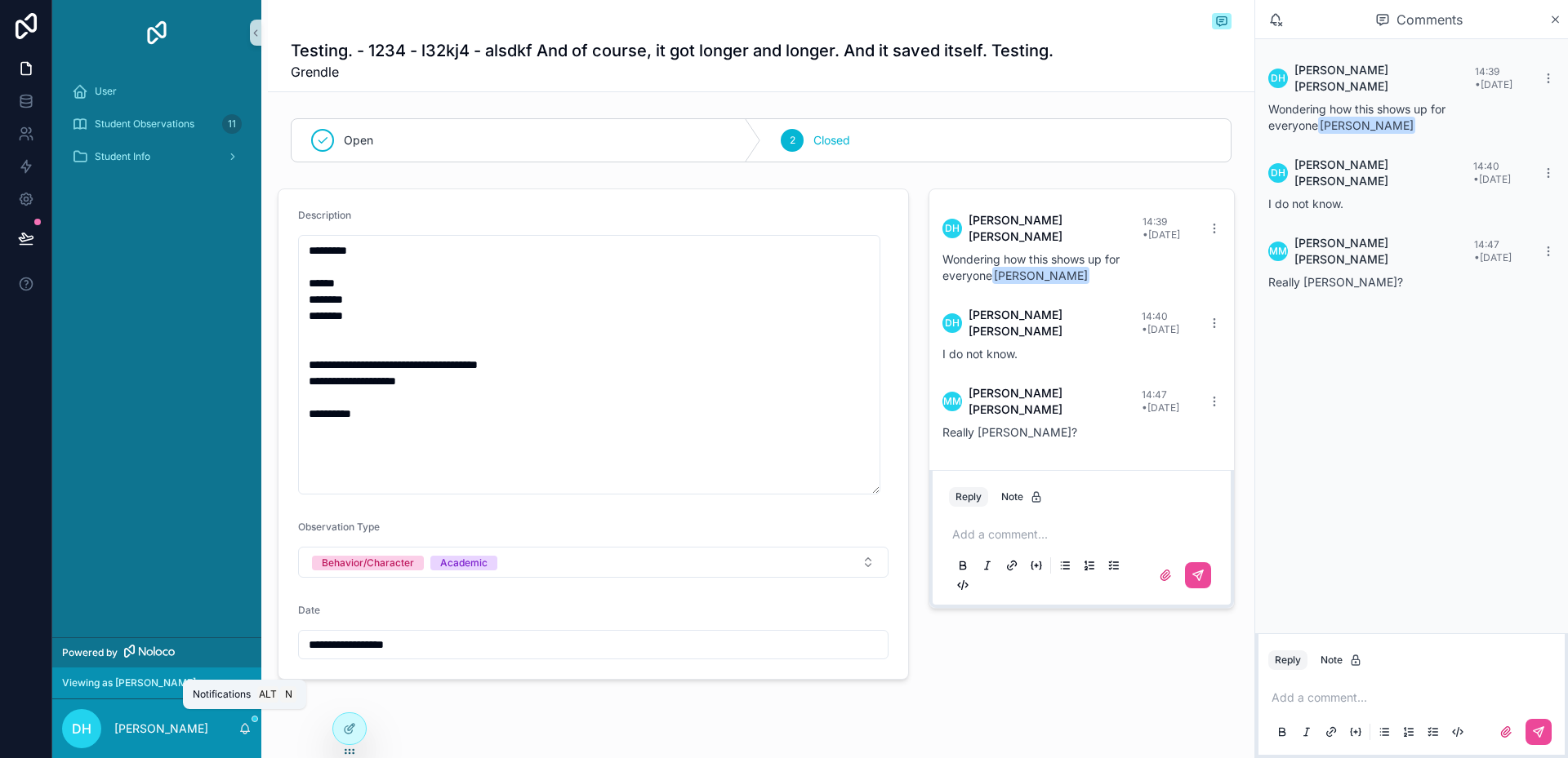
click at [241, 729] on icon "scrollable content" at bounding box center [245, 729] width 13 height 13
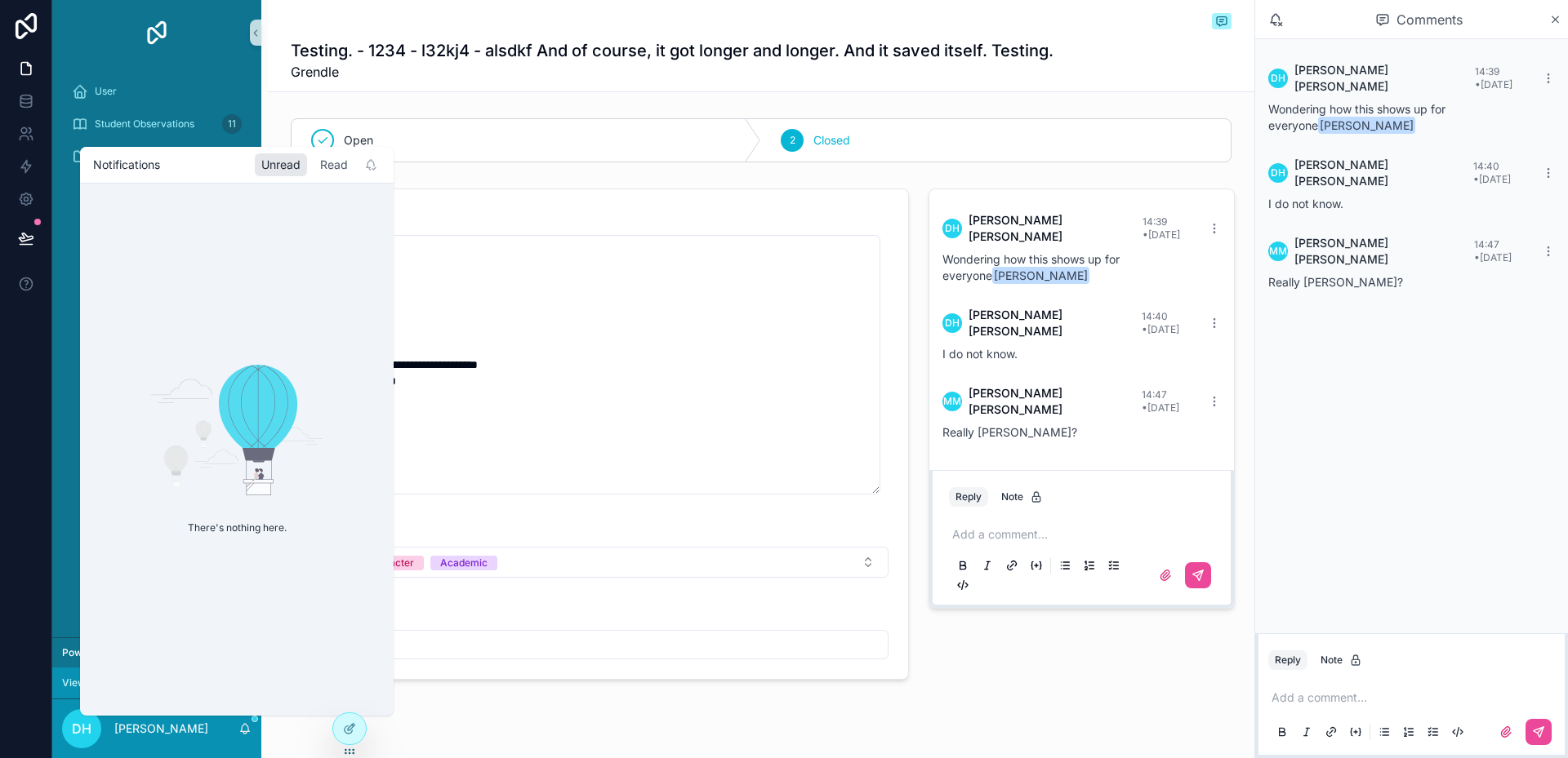
click at [334, 162] on div "Read" at bounding box center [334, 164] width 41 height 23
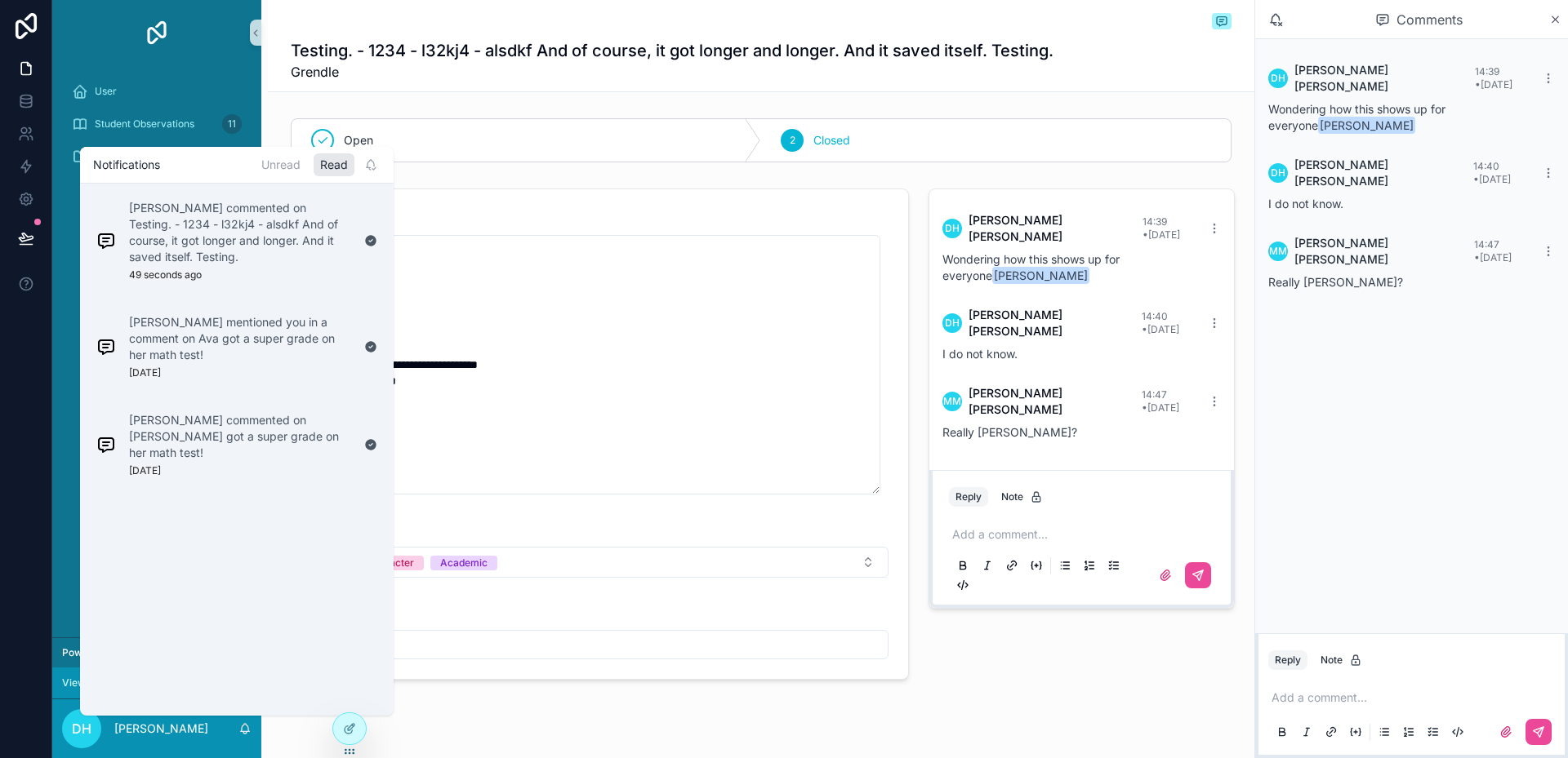
click at [475, 724] on div "**********" at bounding box center [760, 395] width 986 height 791
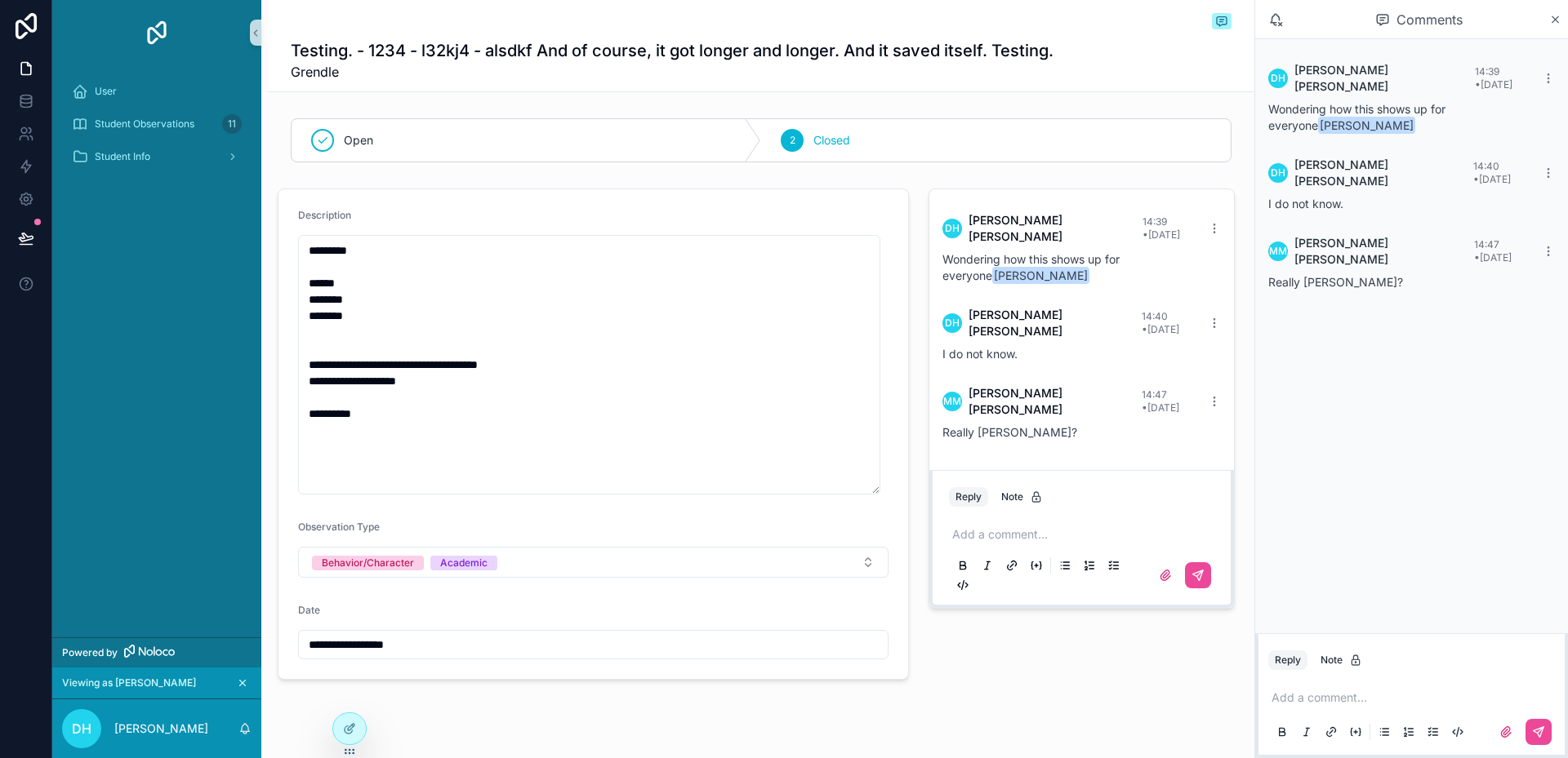
click at [524, 689] on div "**********" at bounding box center [760, 395] width 986 height 791
click at [1087, 638] on div "DH [PERSON_NAME] 14:39 • [DATE] Wondering how this shows up for everyone [PERSO…" at bounding box center [1082, 434] width 326 height 504
click at [967, 642] on div "DH [PERSON_NAME] 14:39 • [DATE] Wondering how this shows up for everyone [PERSO…" at bounding box center [1082, 434] width 326 height 504
click at [1558, 16] on icon "scrollable content" at bounding box center [1555, 20] width 12 height 13
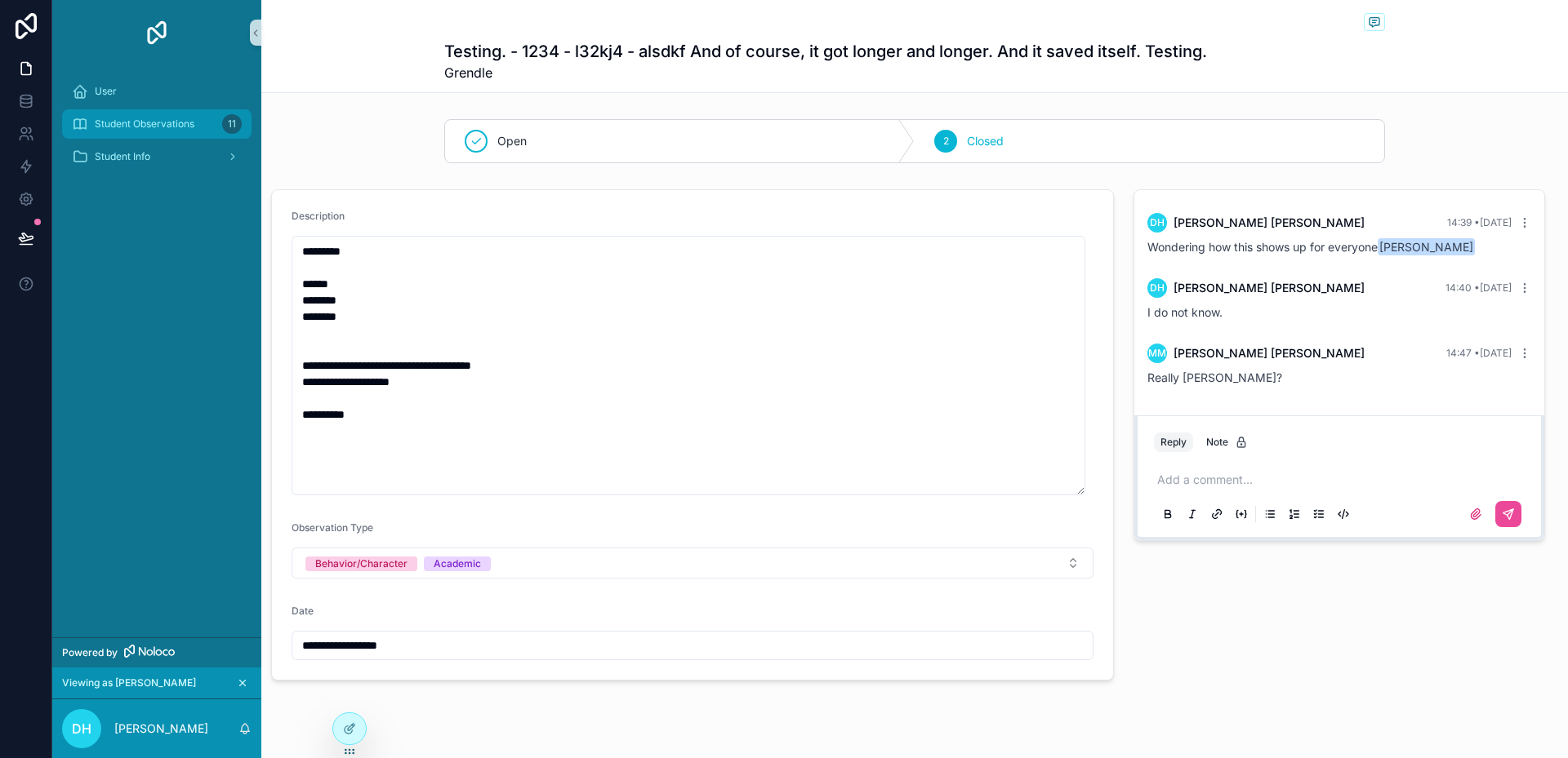
click at [171, 129] on span "Student Observations" at bounding box center [144, 124] width 99 height 13
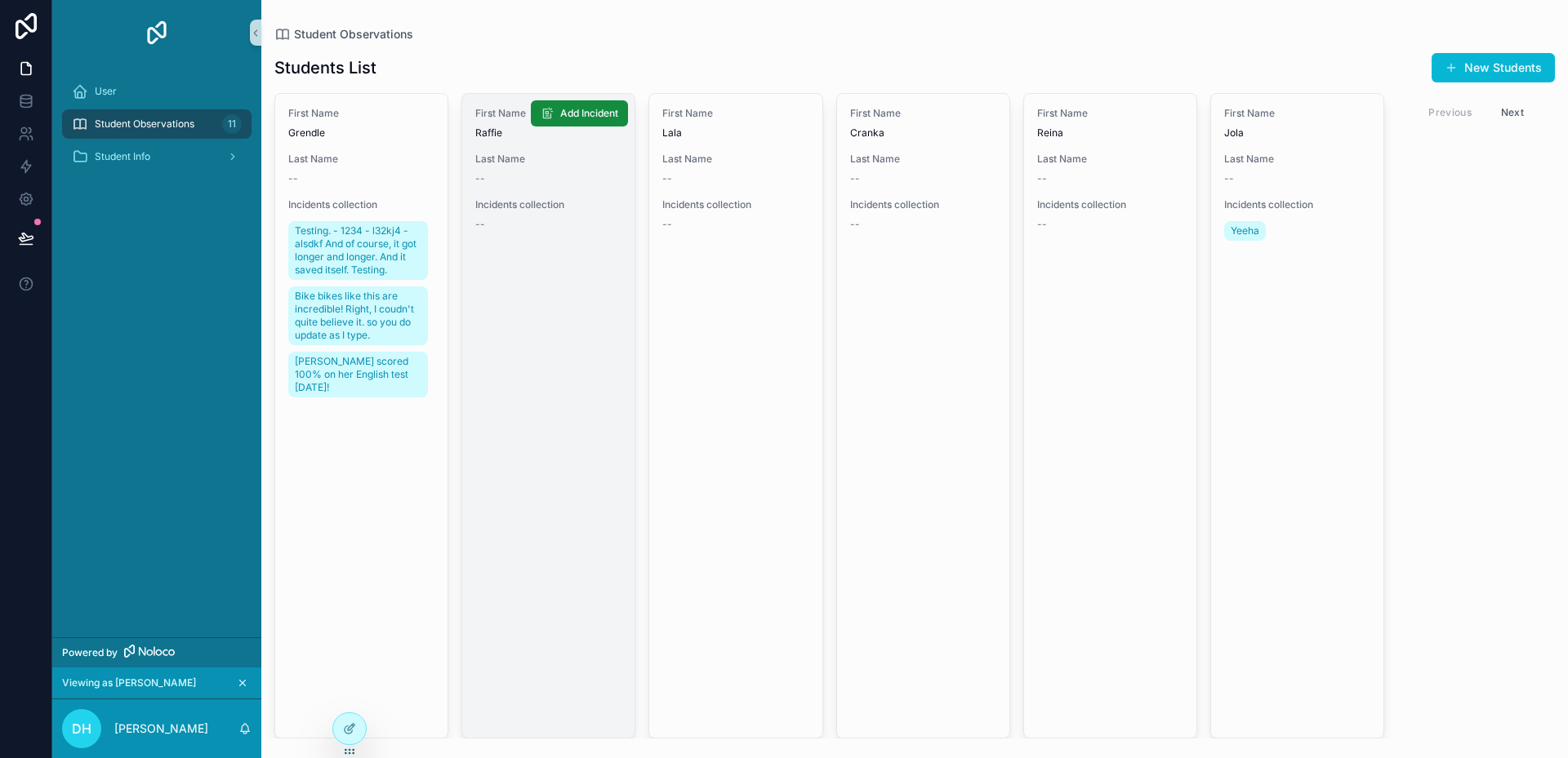
click at [532, 344] on link "First Name [PERSON_NAME] Last Name -- Incidents collection -- Add Incident" at bounding box center [547, 415] width 174 height 646
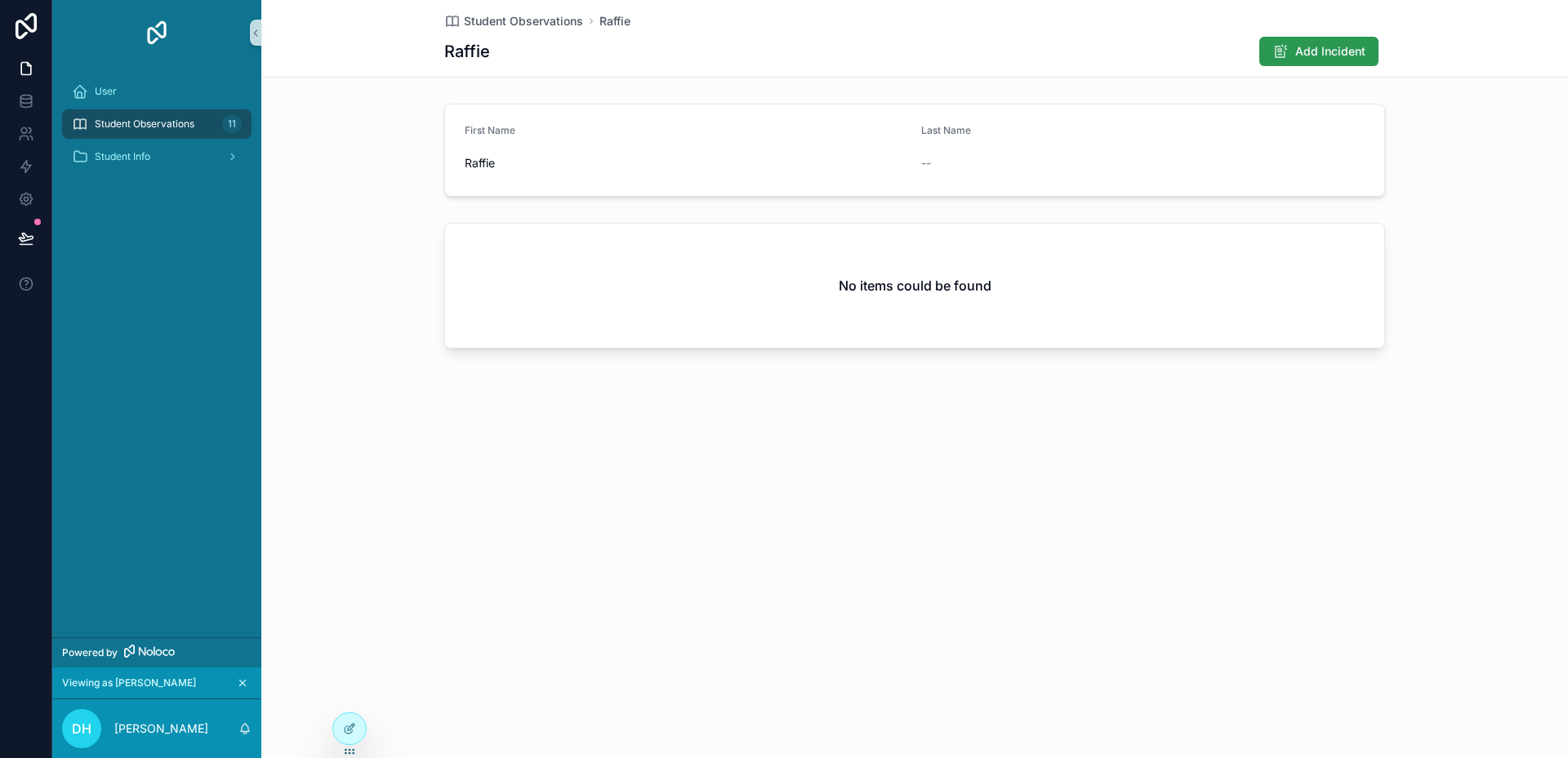
click at [1291, 55] on button "Add Incident" at bounding box center [1319, 52] width 119 height 30
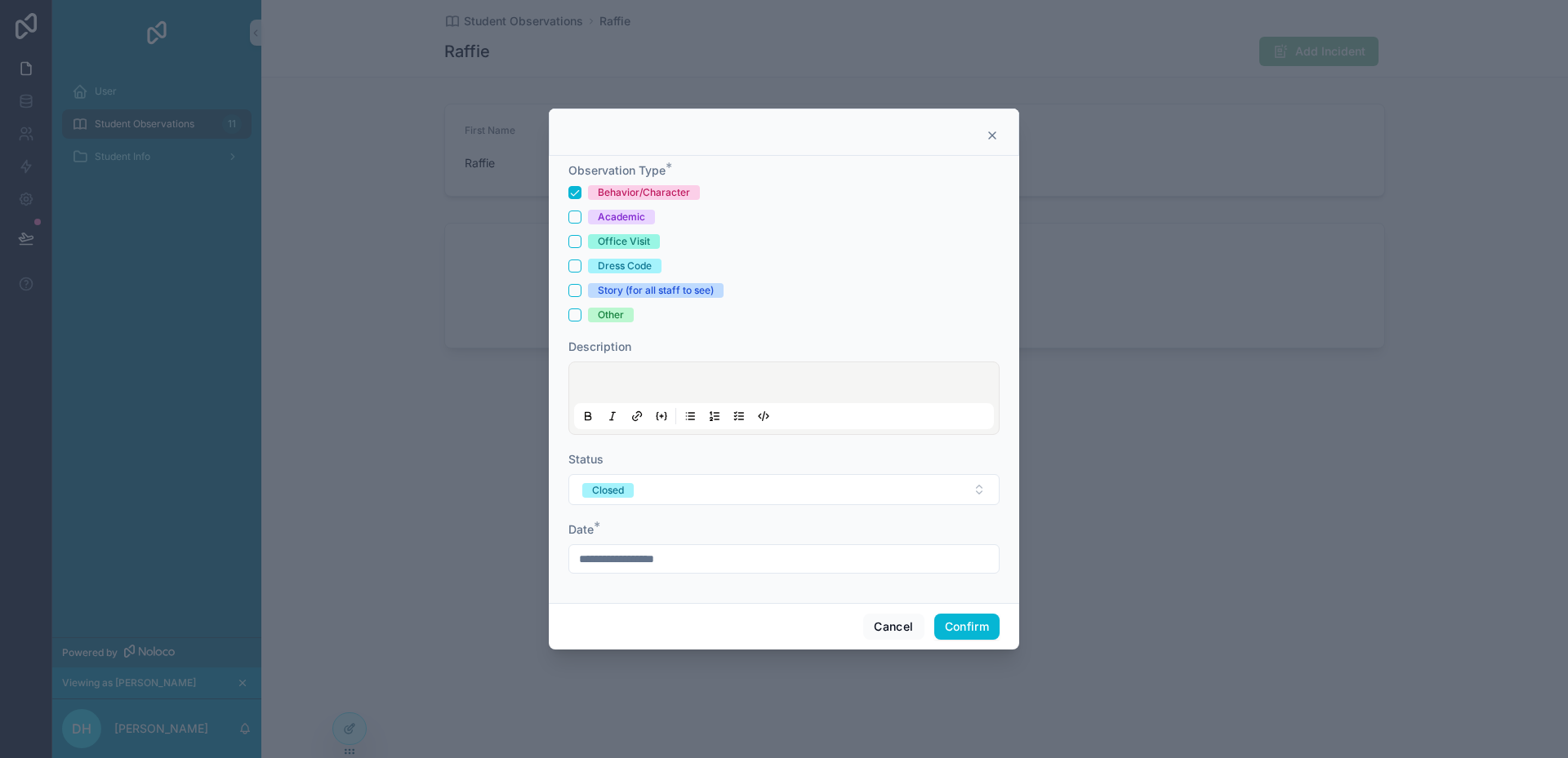
click at [629, 265] on div "Dress Code" at bounding box center [625, 267] width 54 height 15
click at [582, 265] on button "Dress Code" at bounding box center [575, 266] width 13 height 13
click at [570, 193] on button "Behavior/Character" at bounding box center [575, 192] width 13 height 13
click at [652, 384] on p at bounding box center [787, 386] width 420 height 17
click at [959, 618] on button "Confirm" at bounding box center [967, 627] width 65 height 26
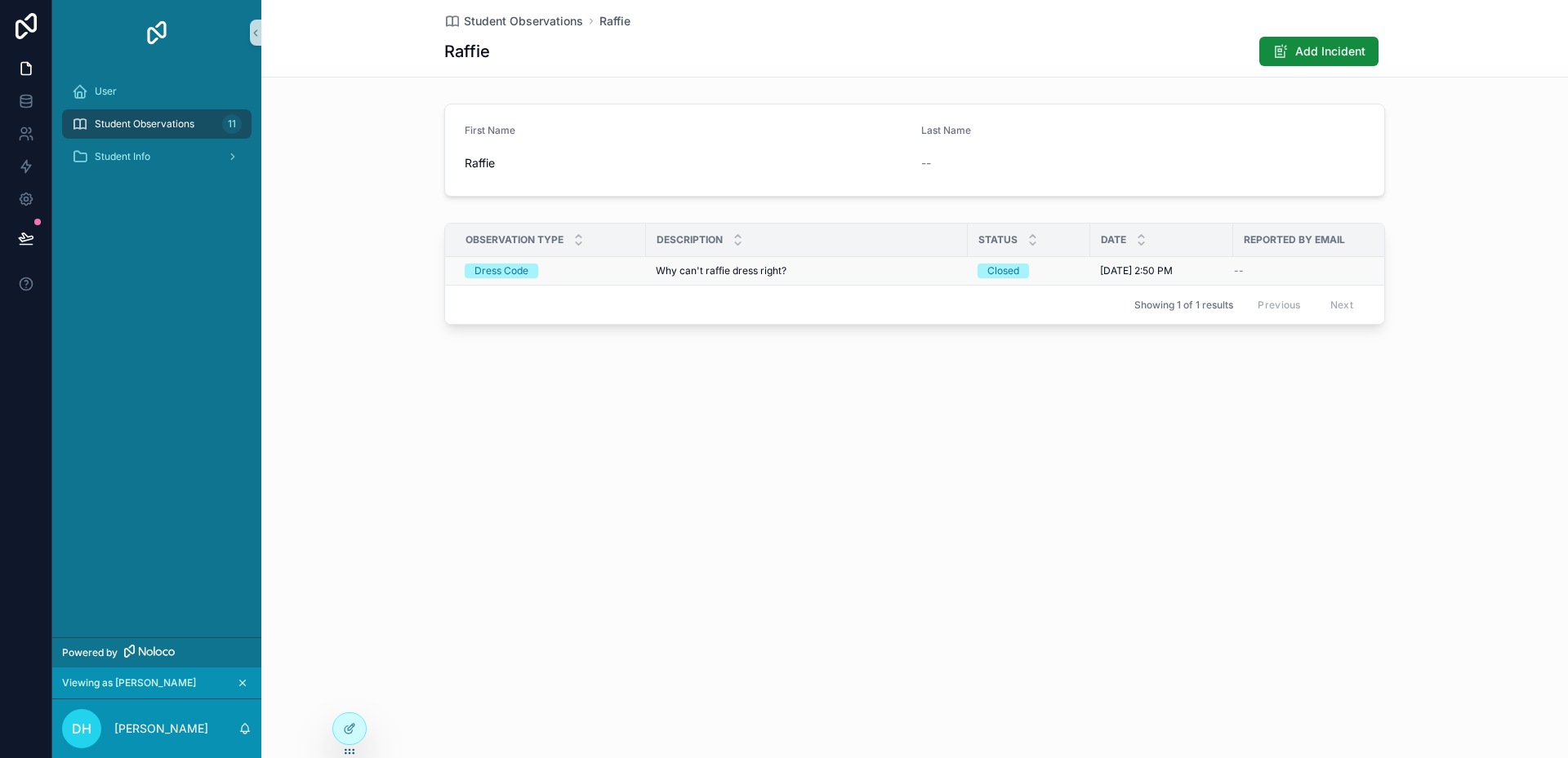
click at [766, 270] on span "Why can't raffie dress right?" at bounding box center [721, 271] width 131 height 13
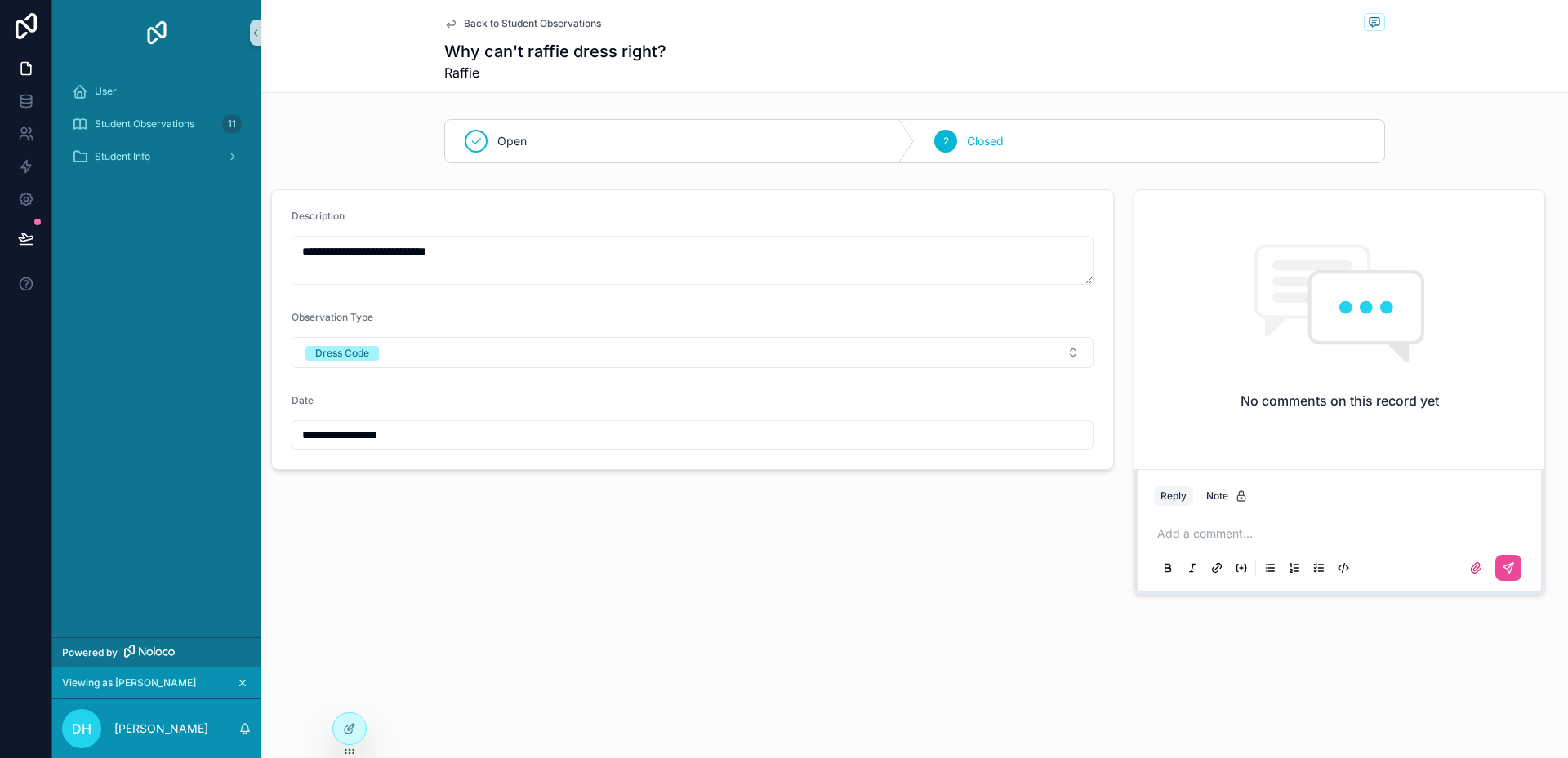
click at [502, 22] on span "Back to Student Observations" at bounding box center [533, 23] width 138 height 13
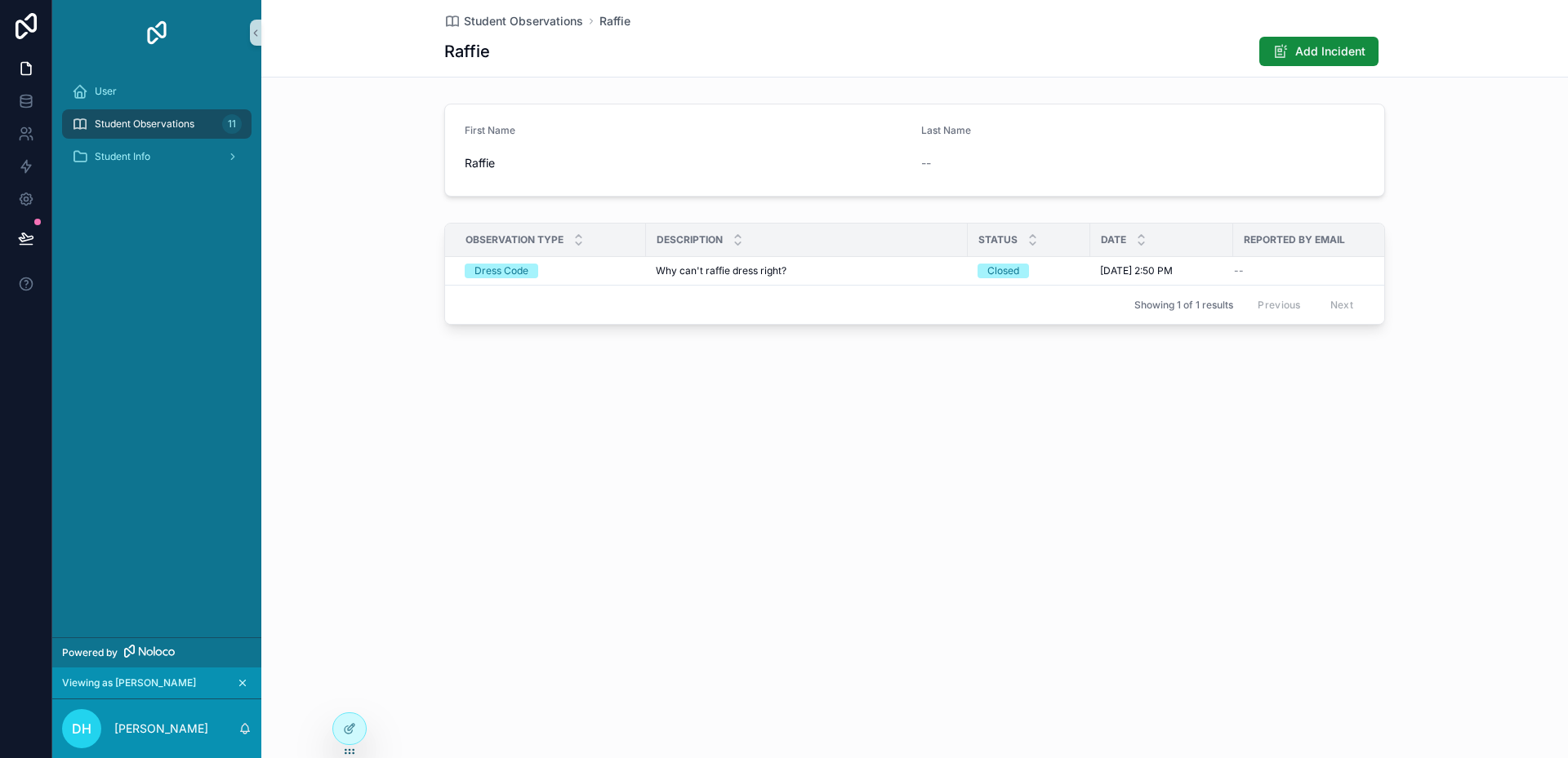
click at [502, 22] on span "Student Observations" at bounding box center [523, 21] width 119 height 17
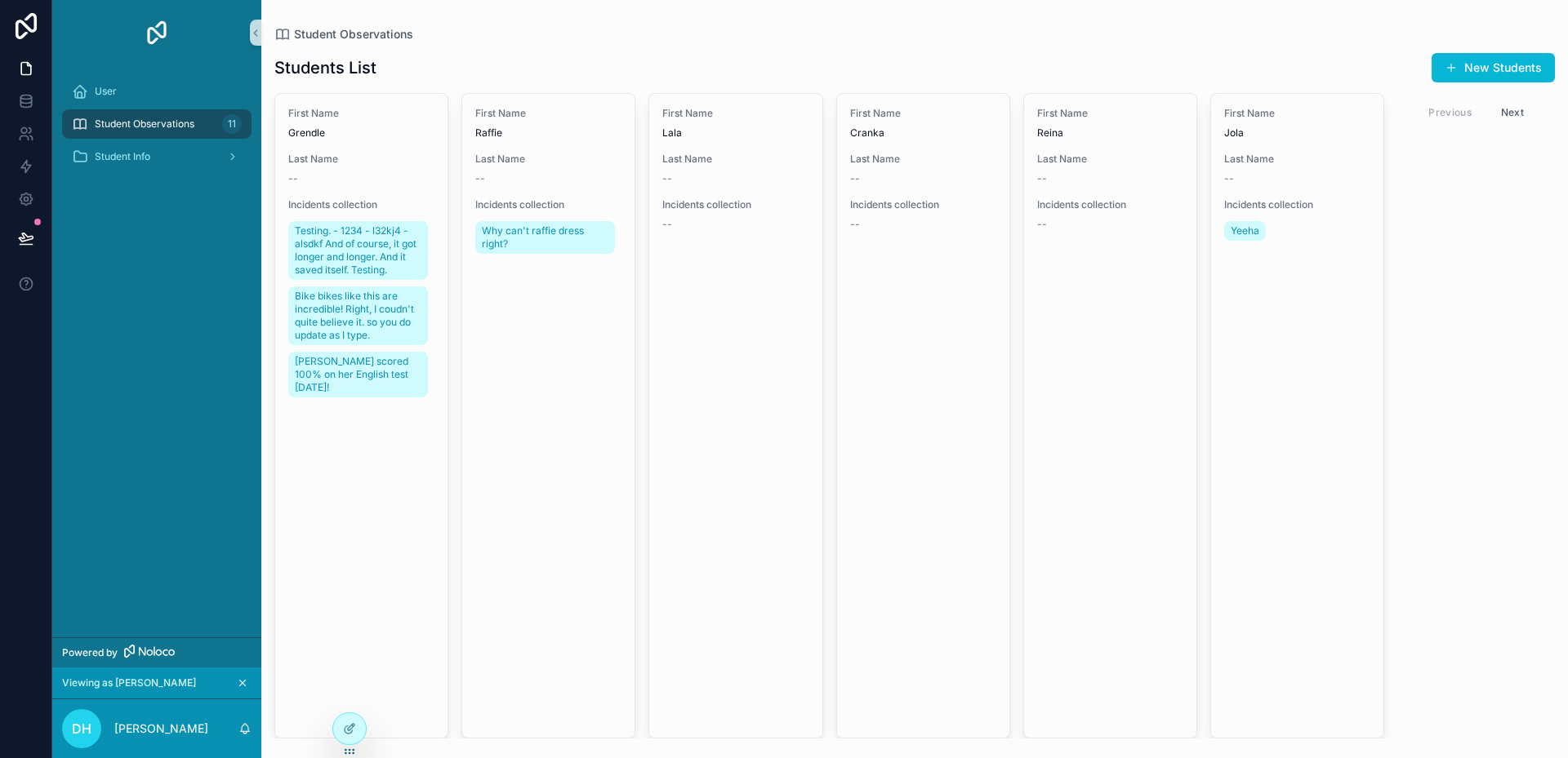
click at [1512, 109] on button "Next" at bounding box center [1512, 111] width 46 height 25
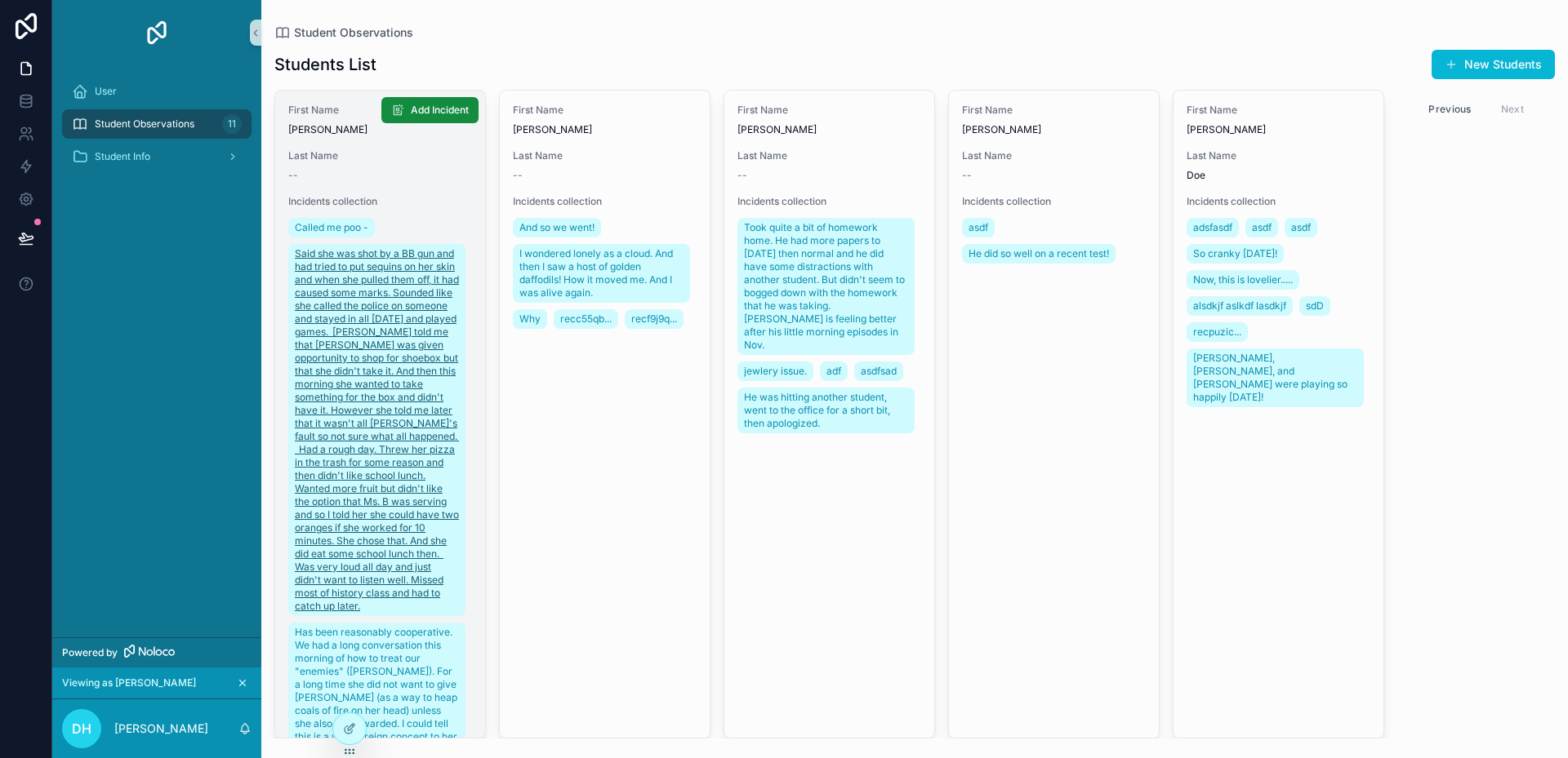
click at [379, 540] on span "Said she was shot by a BB gun and had tried to put sequins on her skin and when…" at bounding box center [376, 430] width 165 height 366
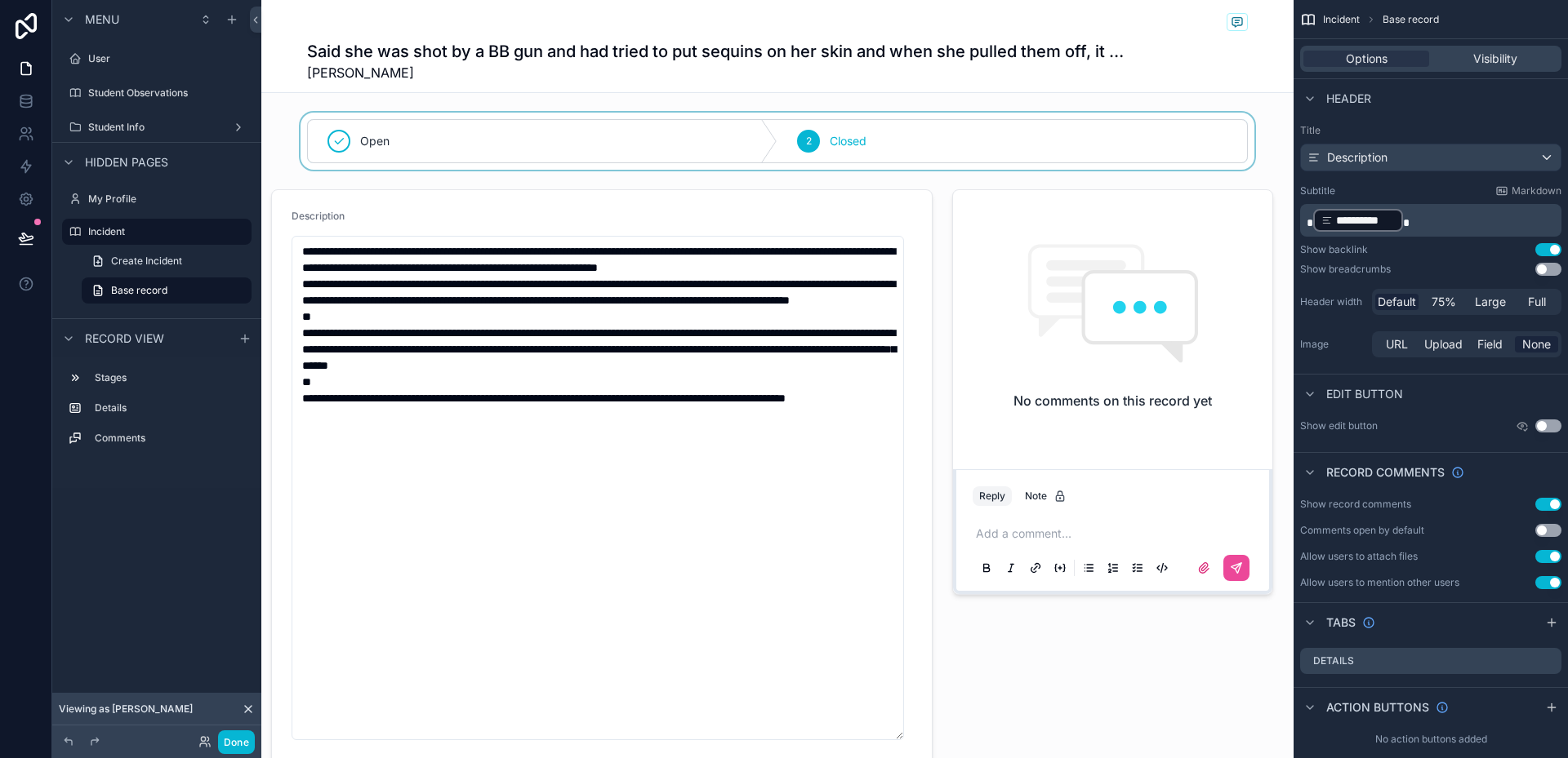
click at [985, 137] on div "scrollable content" at bounding box center [777, 141] width 1033 height 58
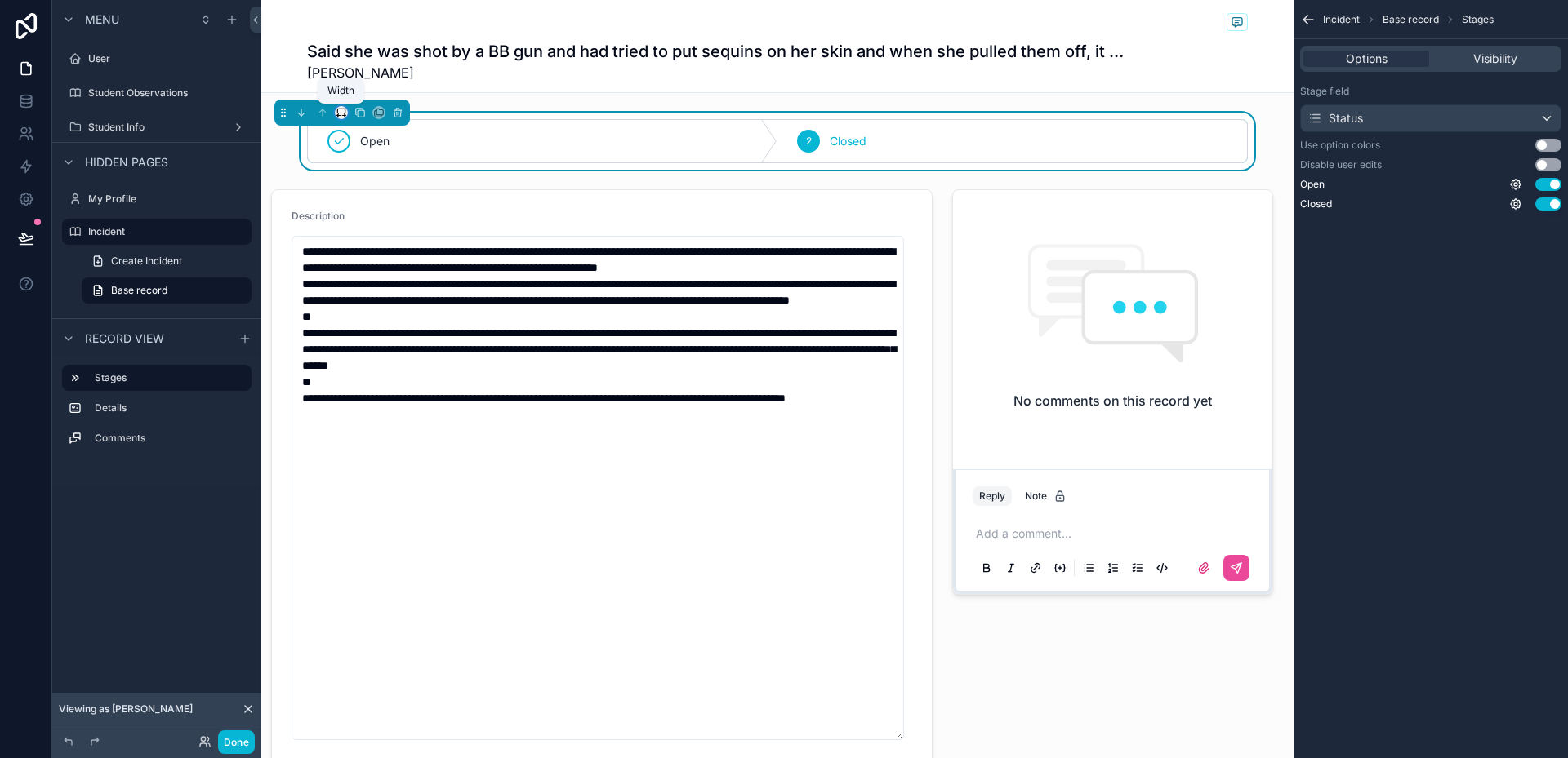
click at [337, 111] on icon "scrollable content" at bounding box center [341, 111] width 7 height 4
click at [367, 292] on span "Full width" at bounding box center [374, 284] width 50 height 20
click at [1556, 147] on button "Use setting" at bounding box center [1548, 145] width 26 height 13
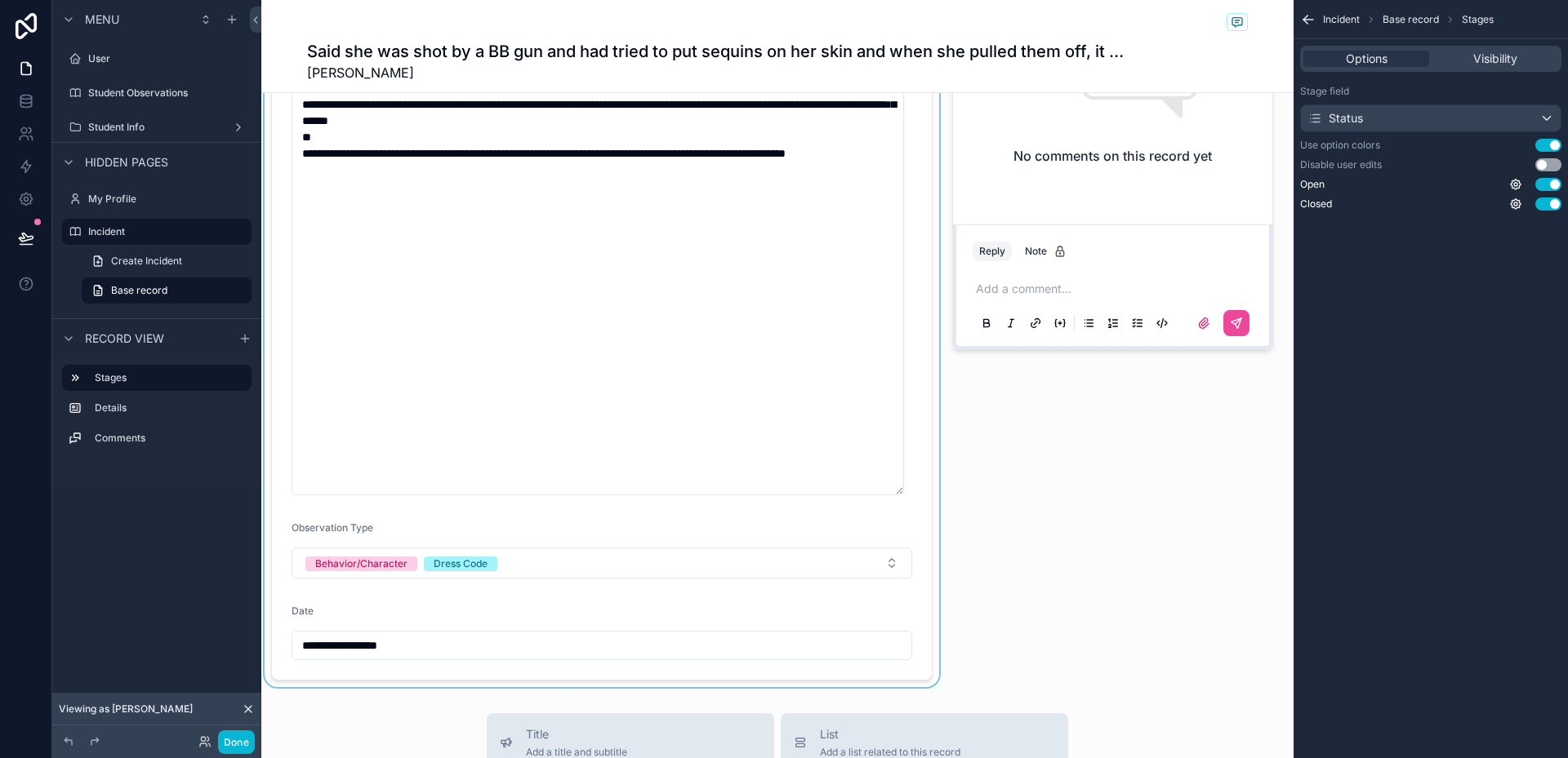
scroll to position [0, 0]
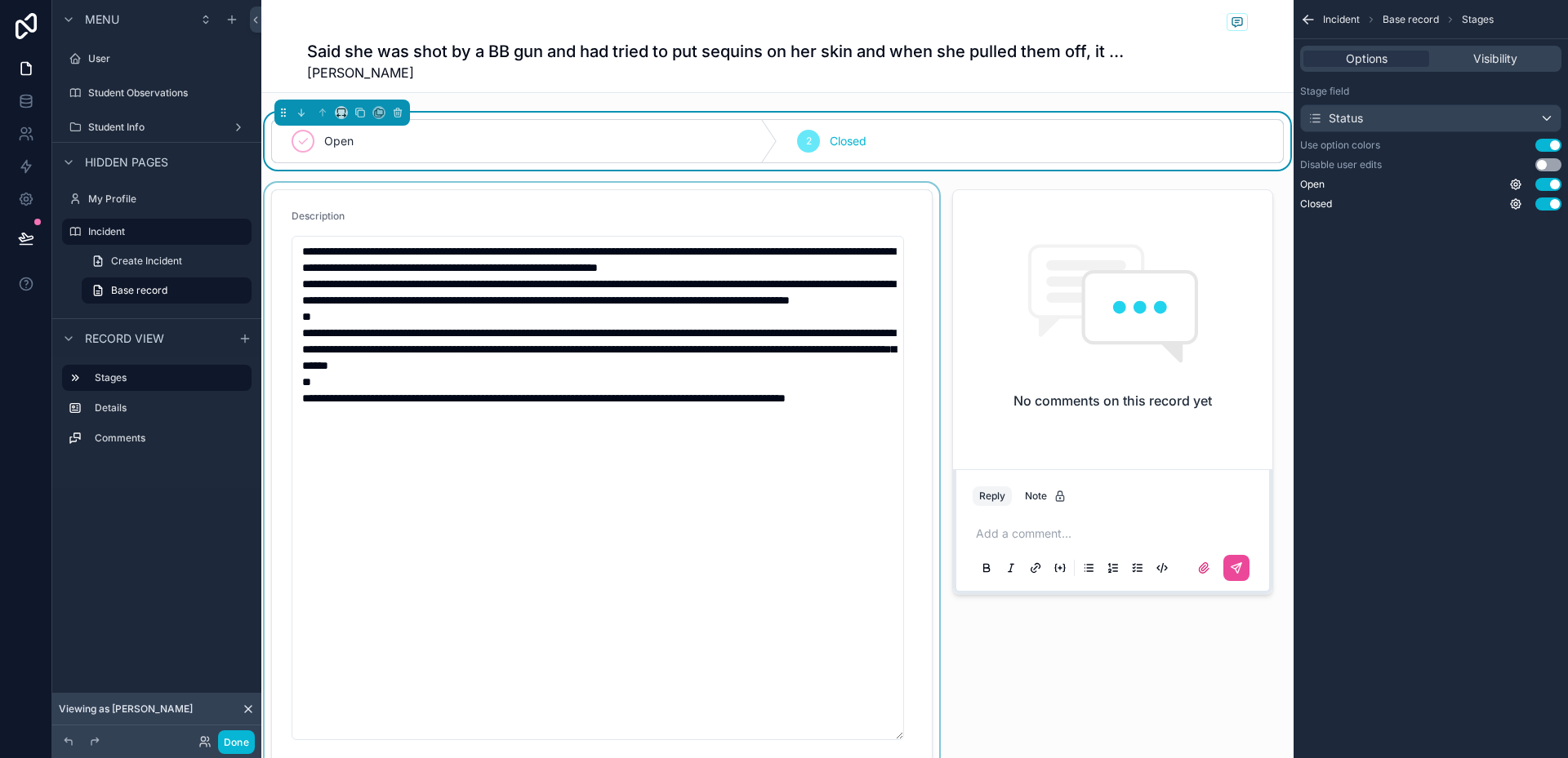
click at [813, 199] on div "scrollable content" at bounding box center [601, 557] width 681 height 750
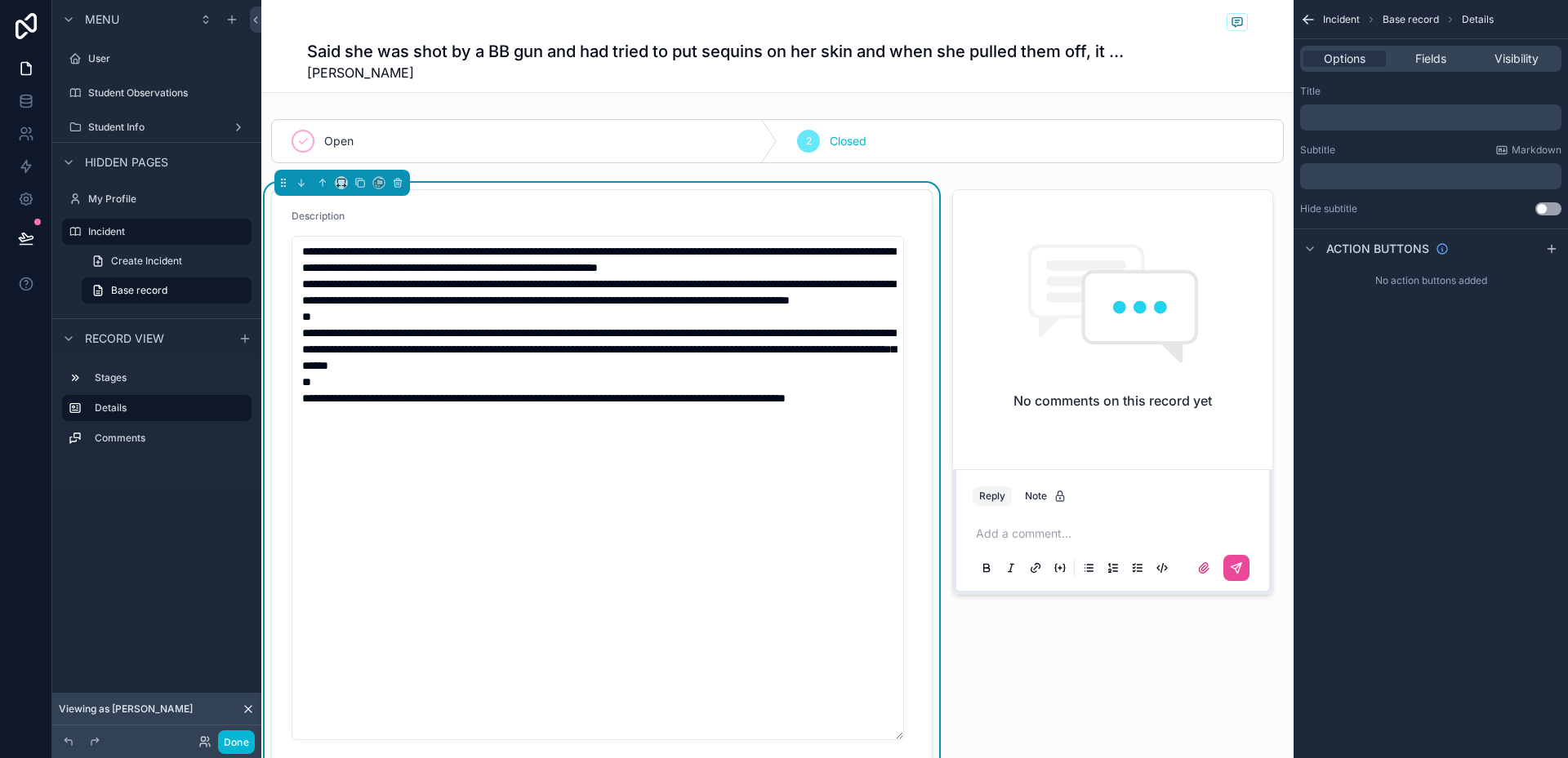
click at [788, 60] on h1 "Said she was shot by a BB gun and had tried to put sequins on her skin and when…" at bounding box center [716, 51] width 818 height 23
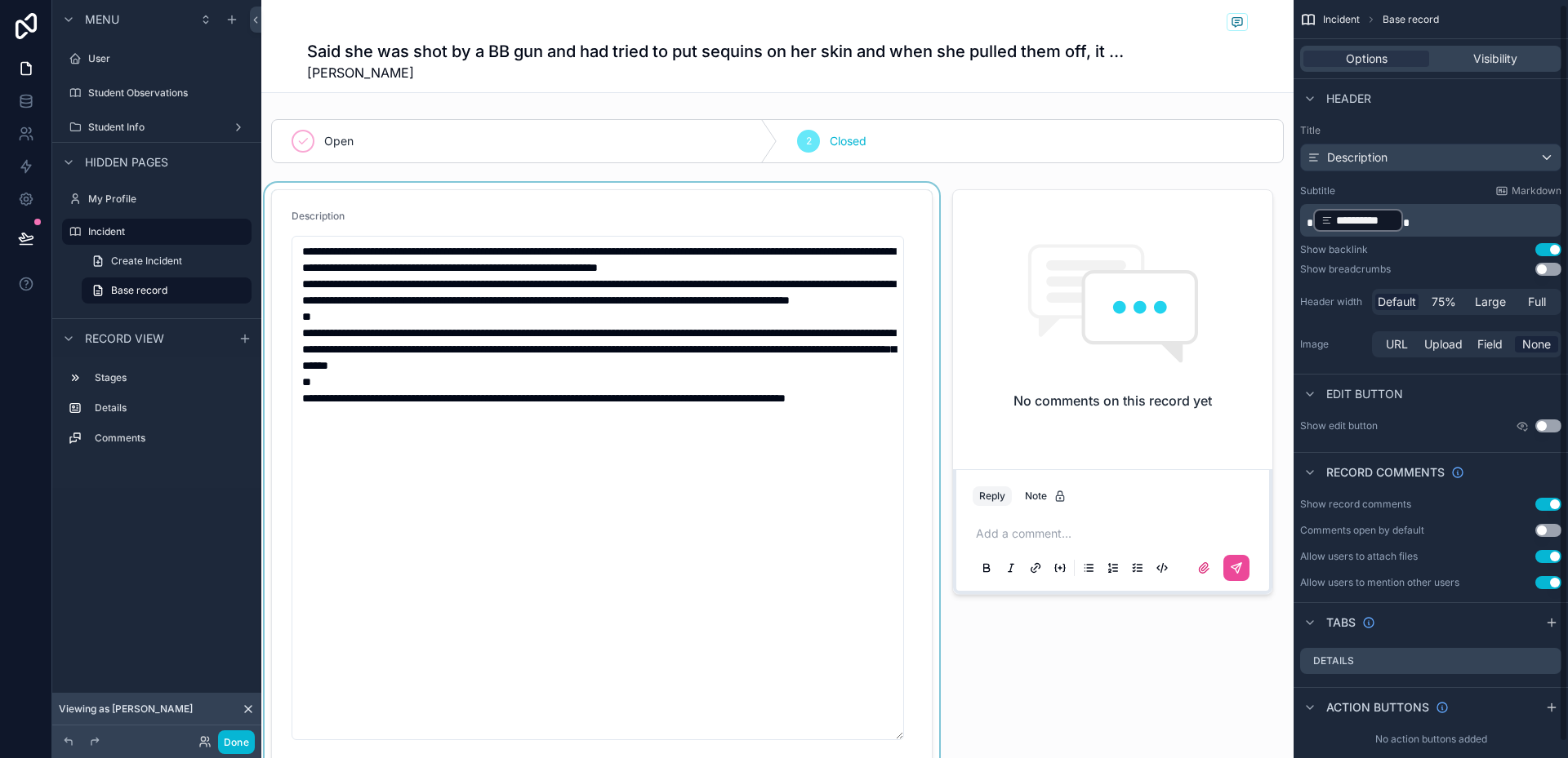
scroll to position [20, 0]
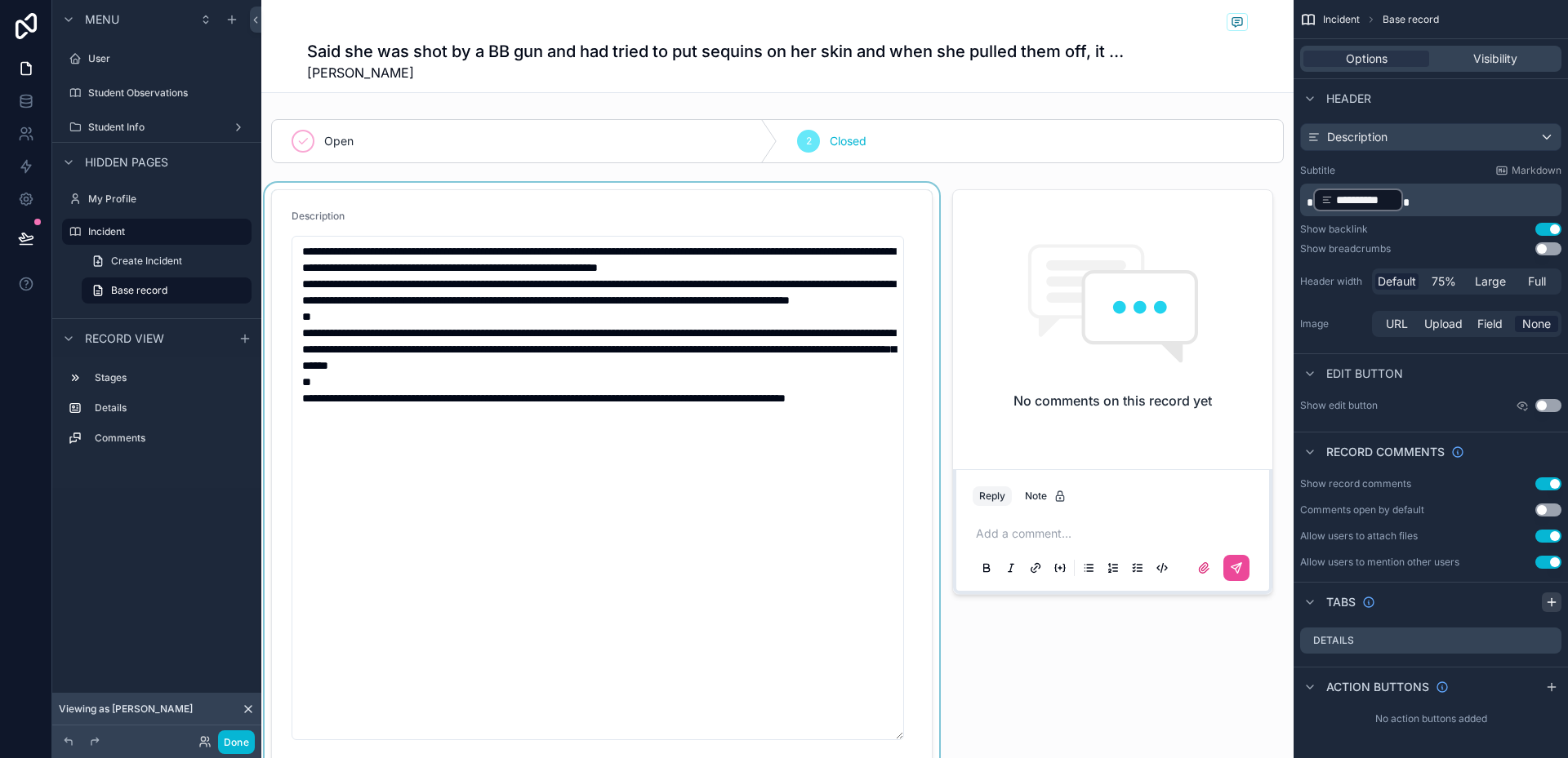
click at [1550, 603] on icon "scrollable content" at bounding box center [1552, 602] width 13 height 13
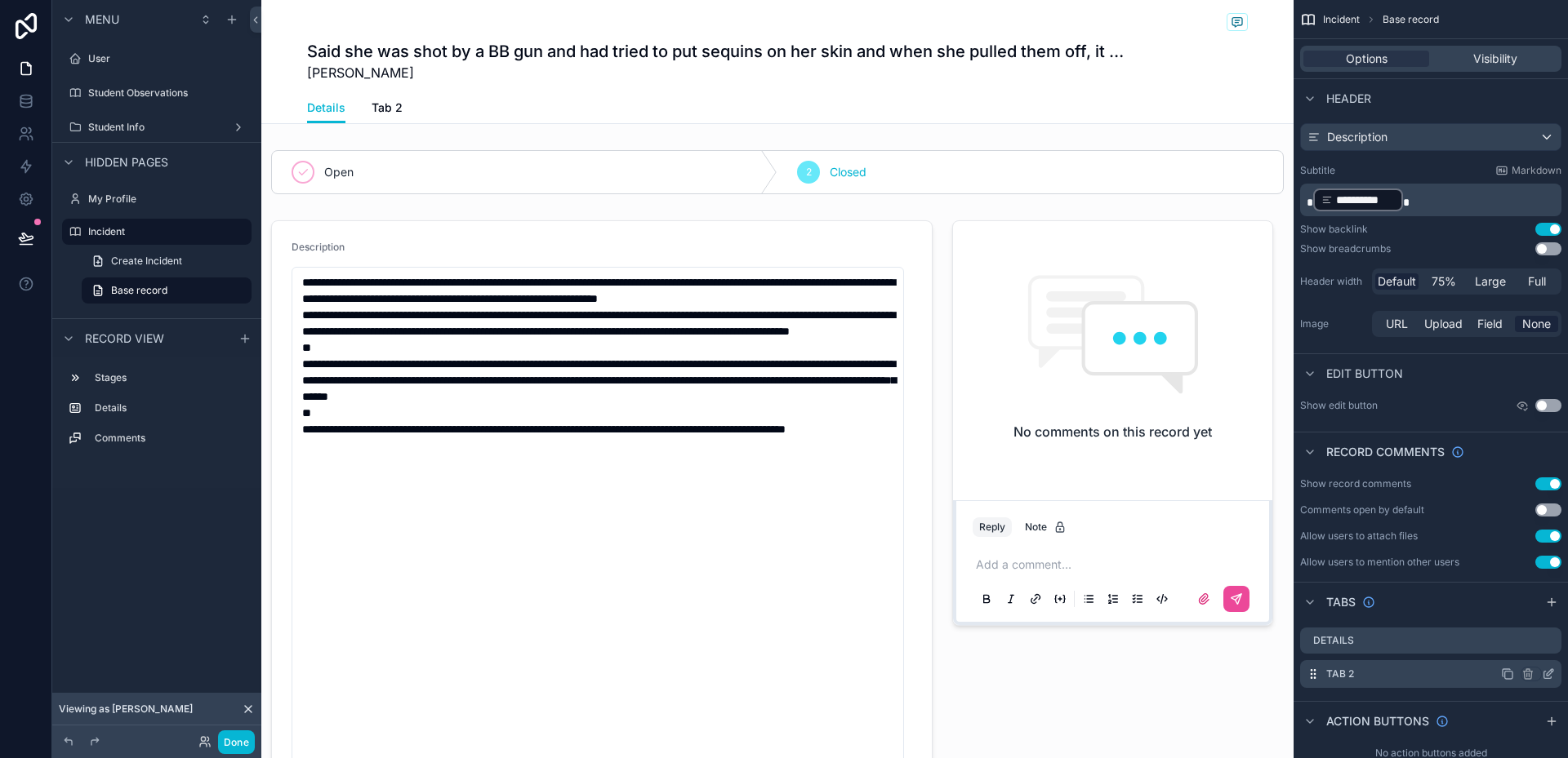
click at [1549, 673] on icon "scrollable content" at bounding box center [1548, 674] width 13 height 13
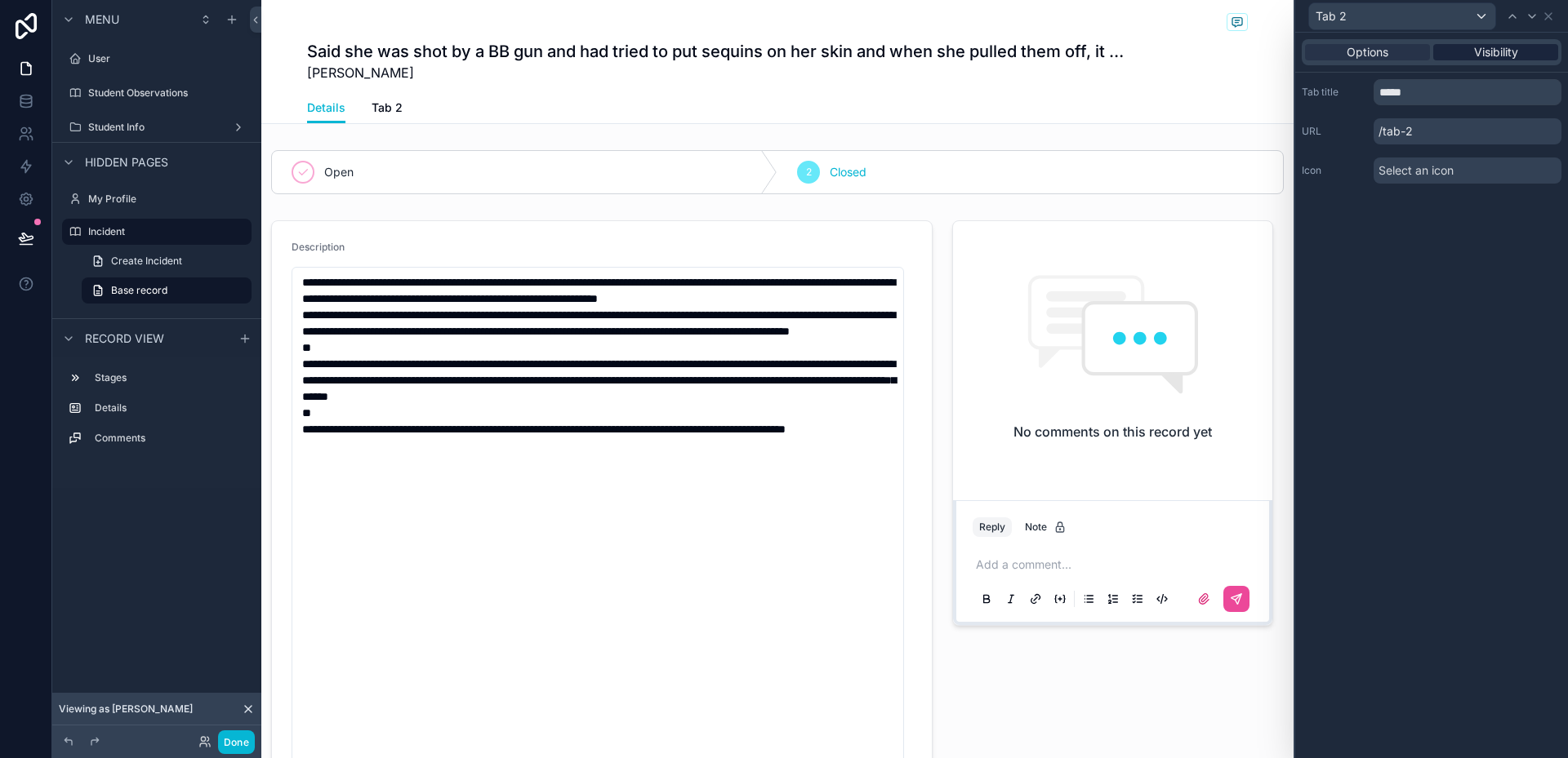
click at [1497, 53] on span "Visibility" at bounding box center [1496, 52] width 44 height 17
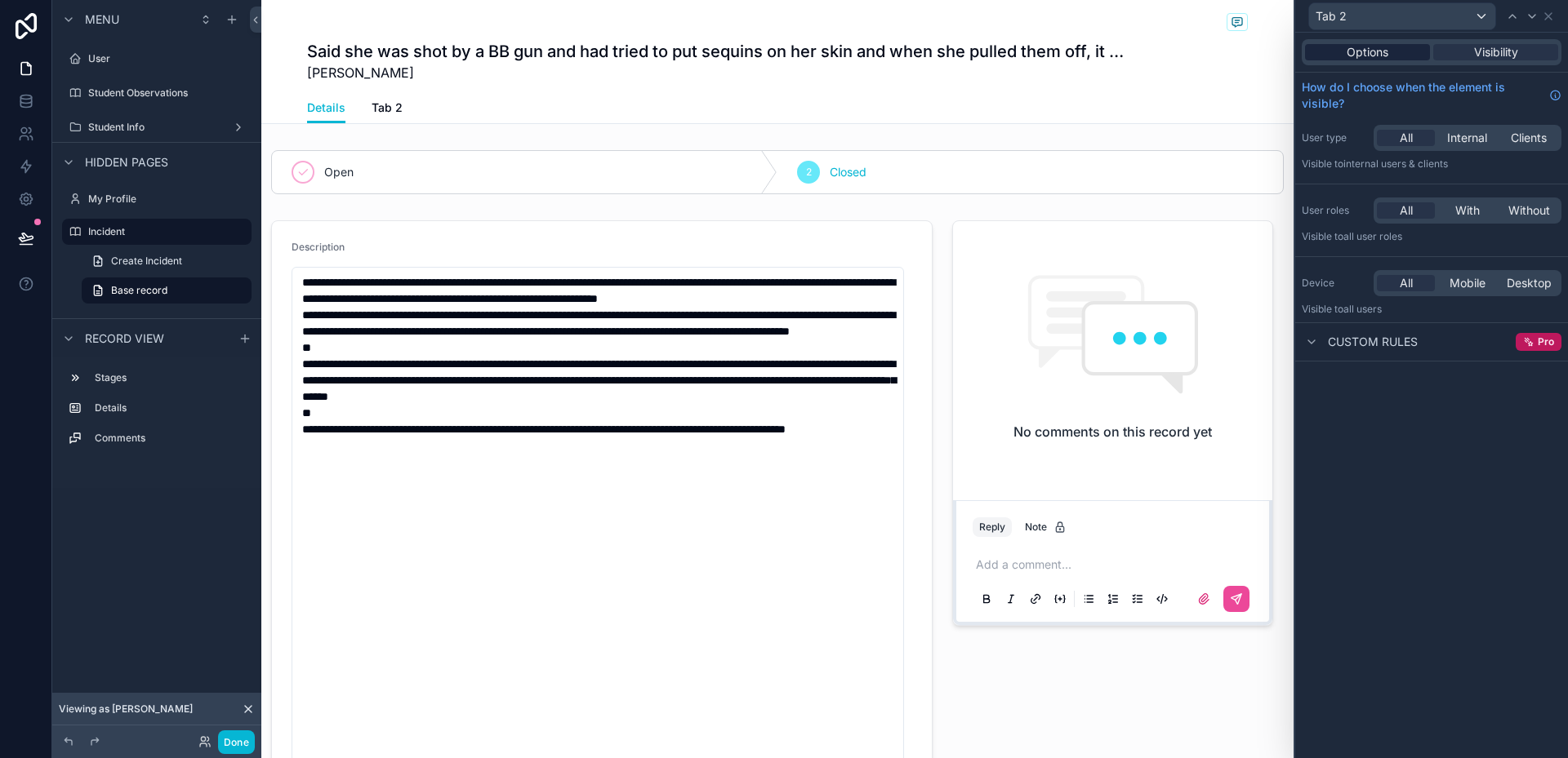
click at [1407, 58] on div "Options" at bounding box center [1367, 52] width 125 height 17
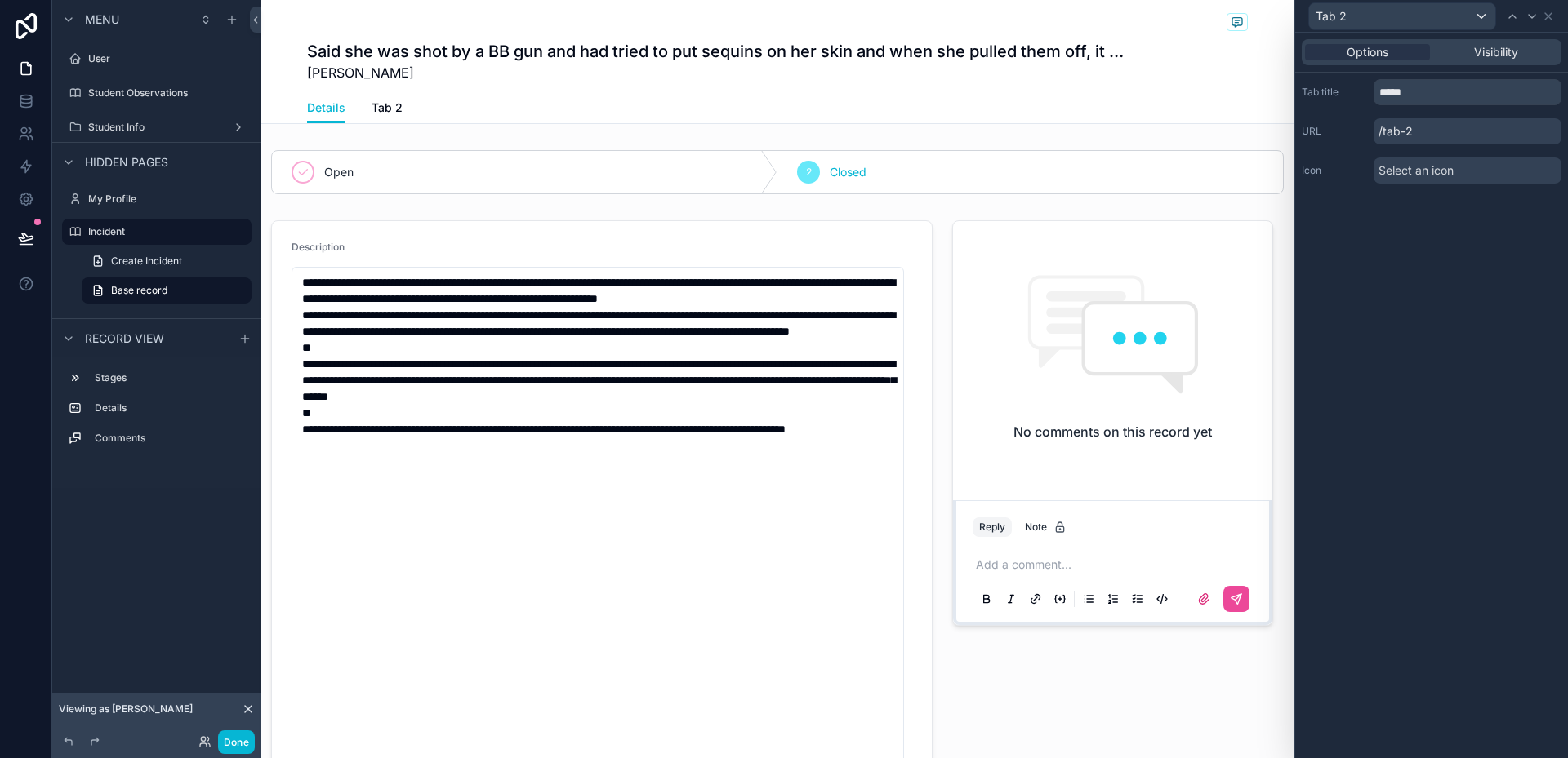
click at [395, 108] on div "Details Tab 2" at bounding box center [777, 107] width 941 height 31
click at [374, 108] on span "Tab 2" at bounding box center [387, 108] width 31 height 17
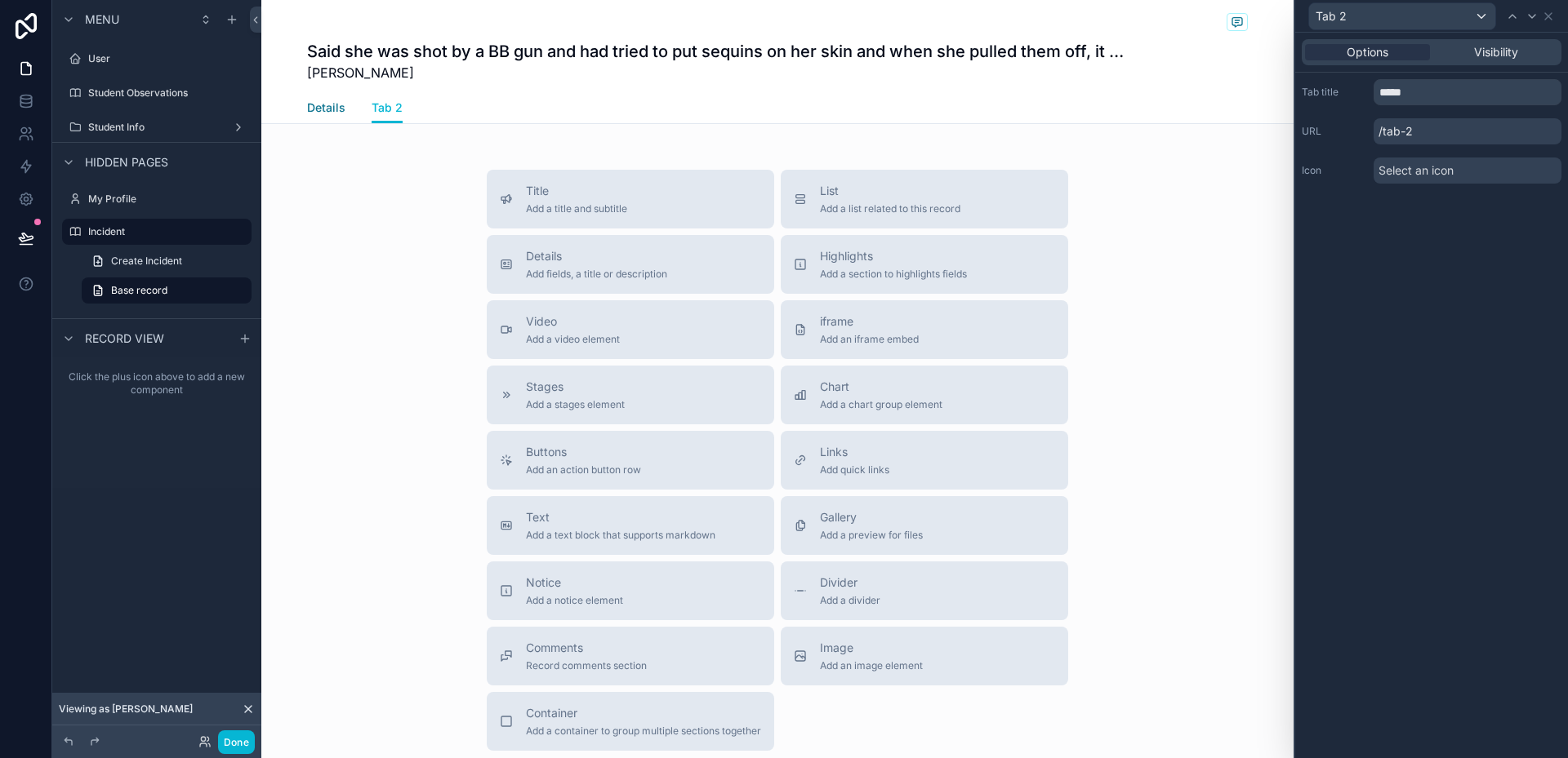
click at [317, 109] on span "Details" at bounding box center [325, 108] width 38 height 17
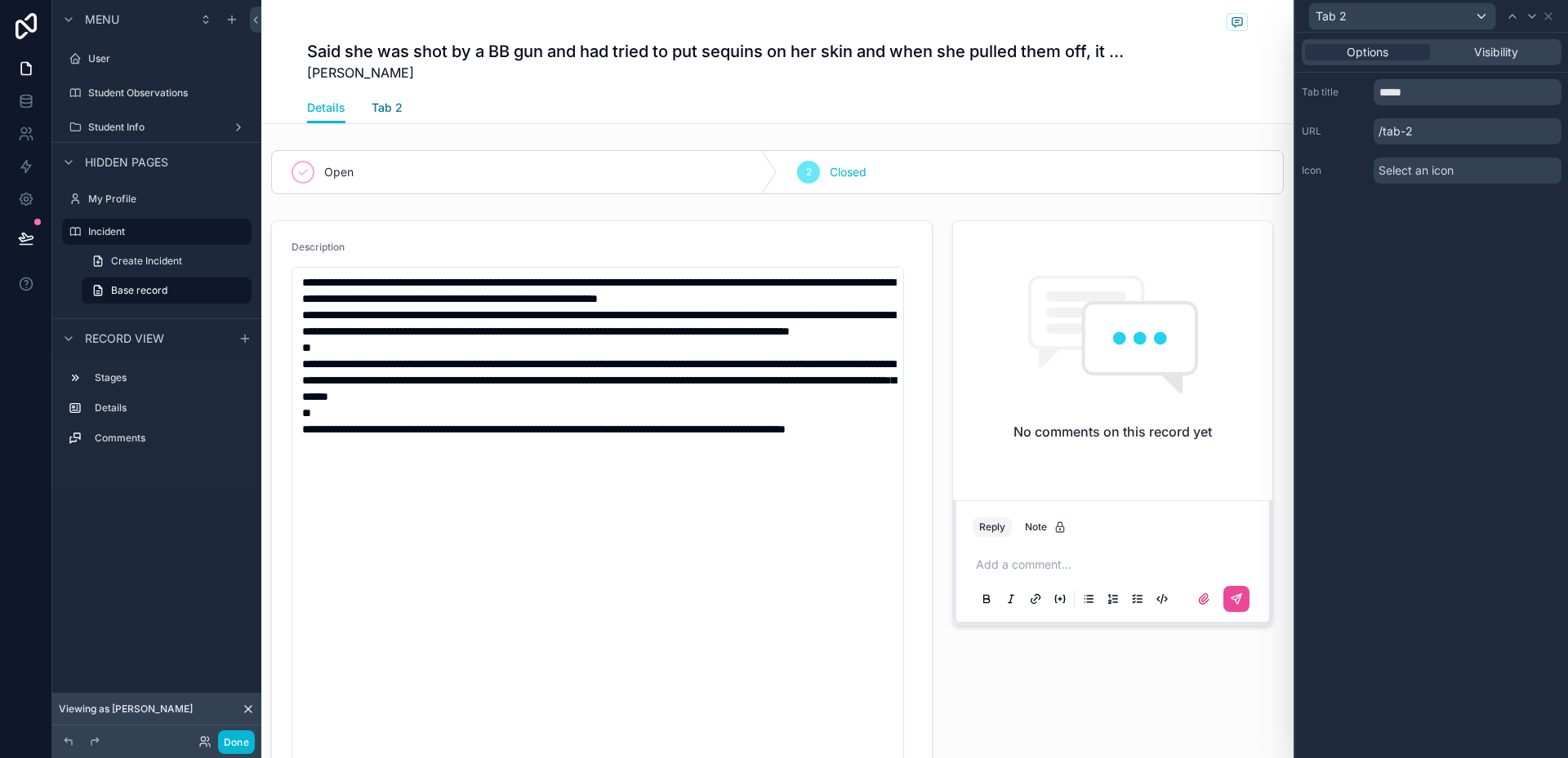
click at [373, 104] on span "Tab 2" at bounding box center [387, 108] width 31 height 17
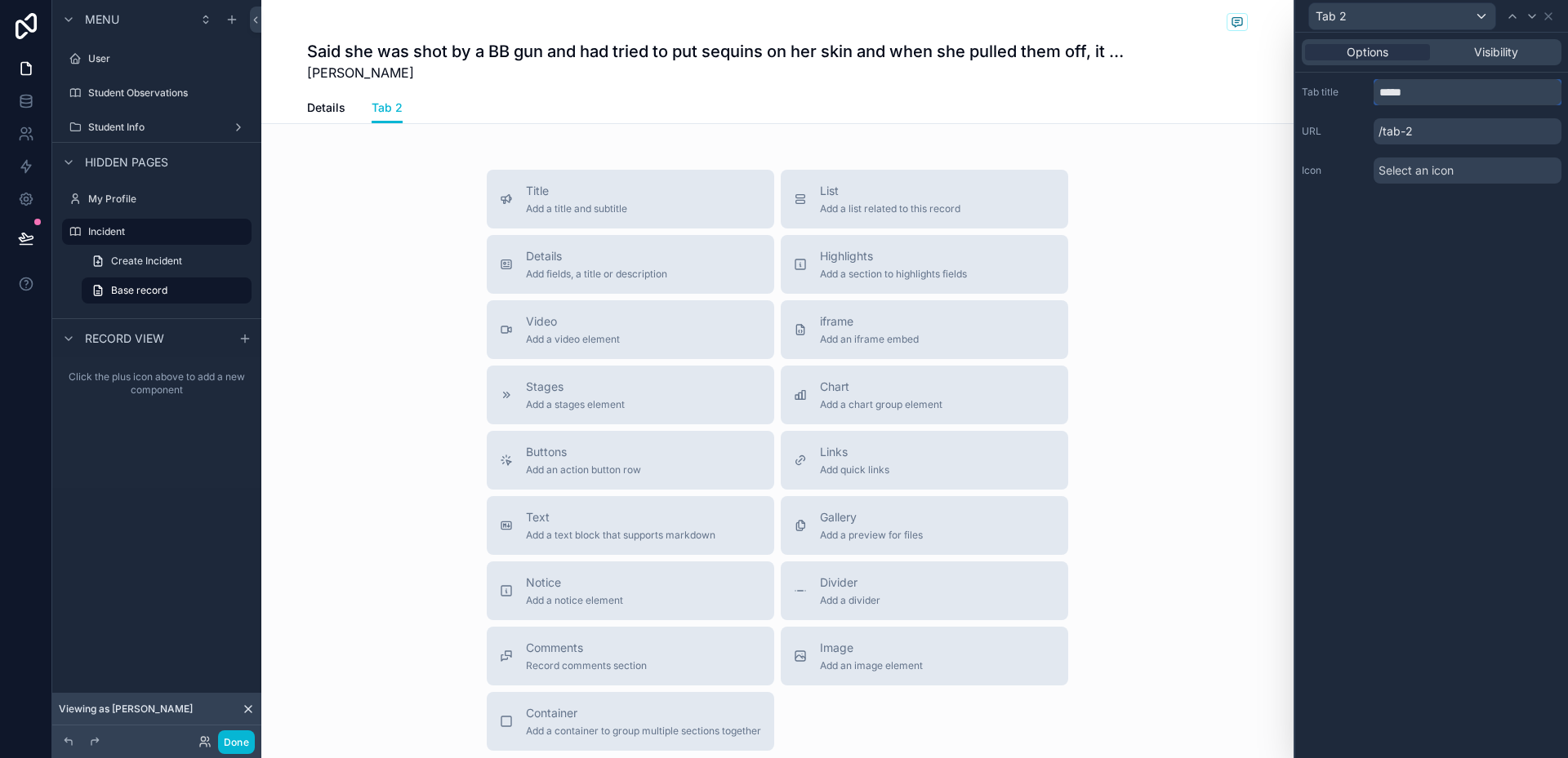
click at [1436, 87] on input "*****" at bounding box center [1468, 92] width 188 height 26
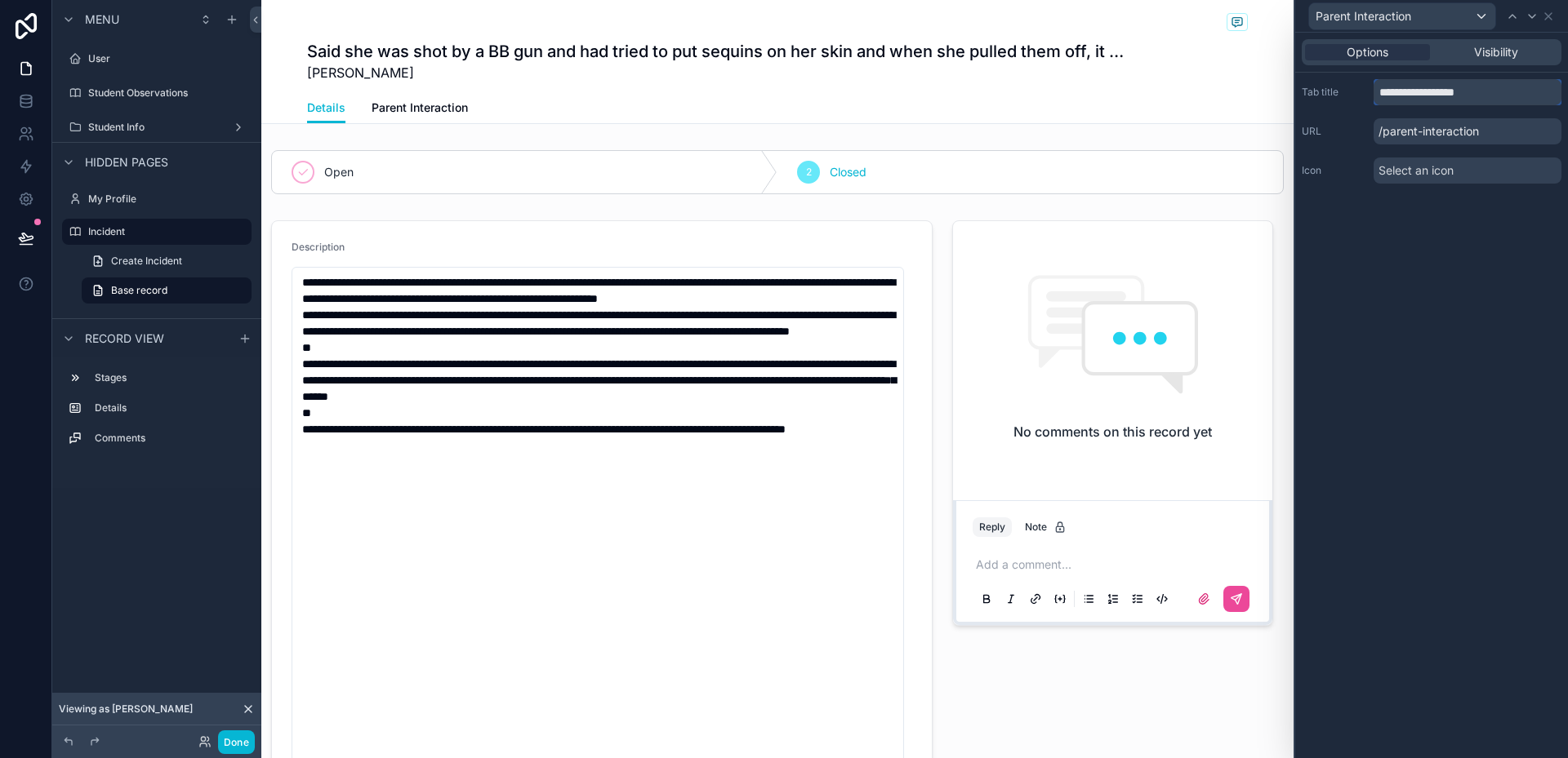
type input "**********"
click at [1478, 174] on div "Select an icon" at bounding box center [1468, 171] width 188 height 26
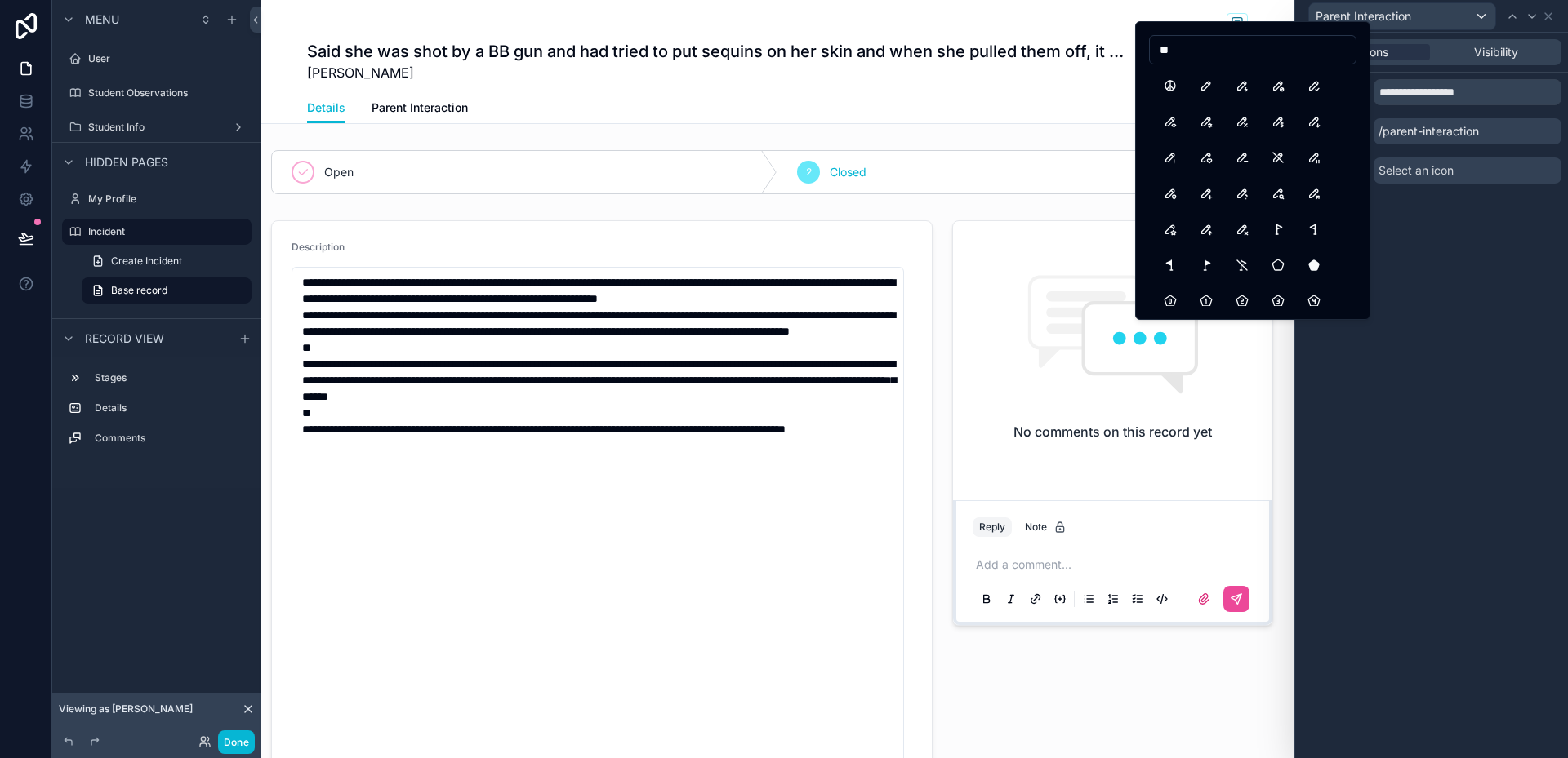
type input "*"
type input "***"
click at [1238, 85] on button "Woman" at bounding box center [1243, 85] width 30 height 30
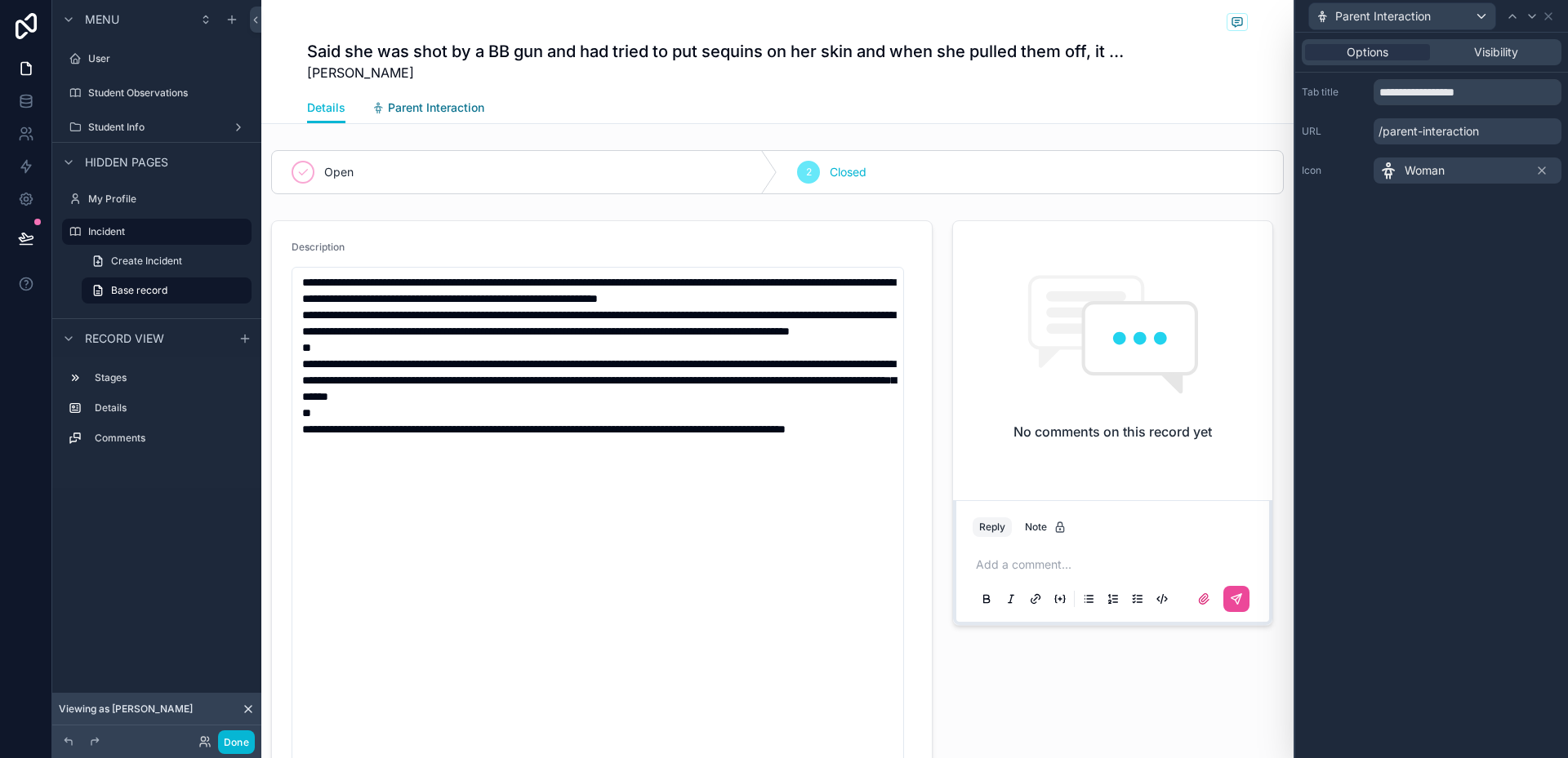
click at [419, 107] on span "Parent Interaction" at bounding box center [436, 108] width 97 height 17
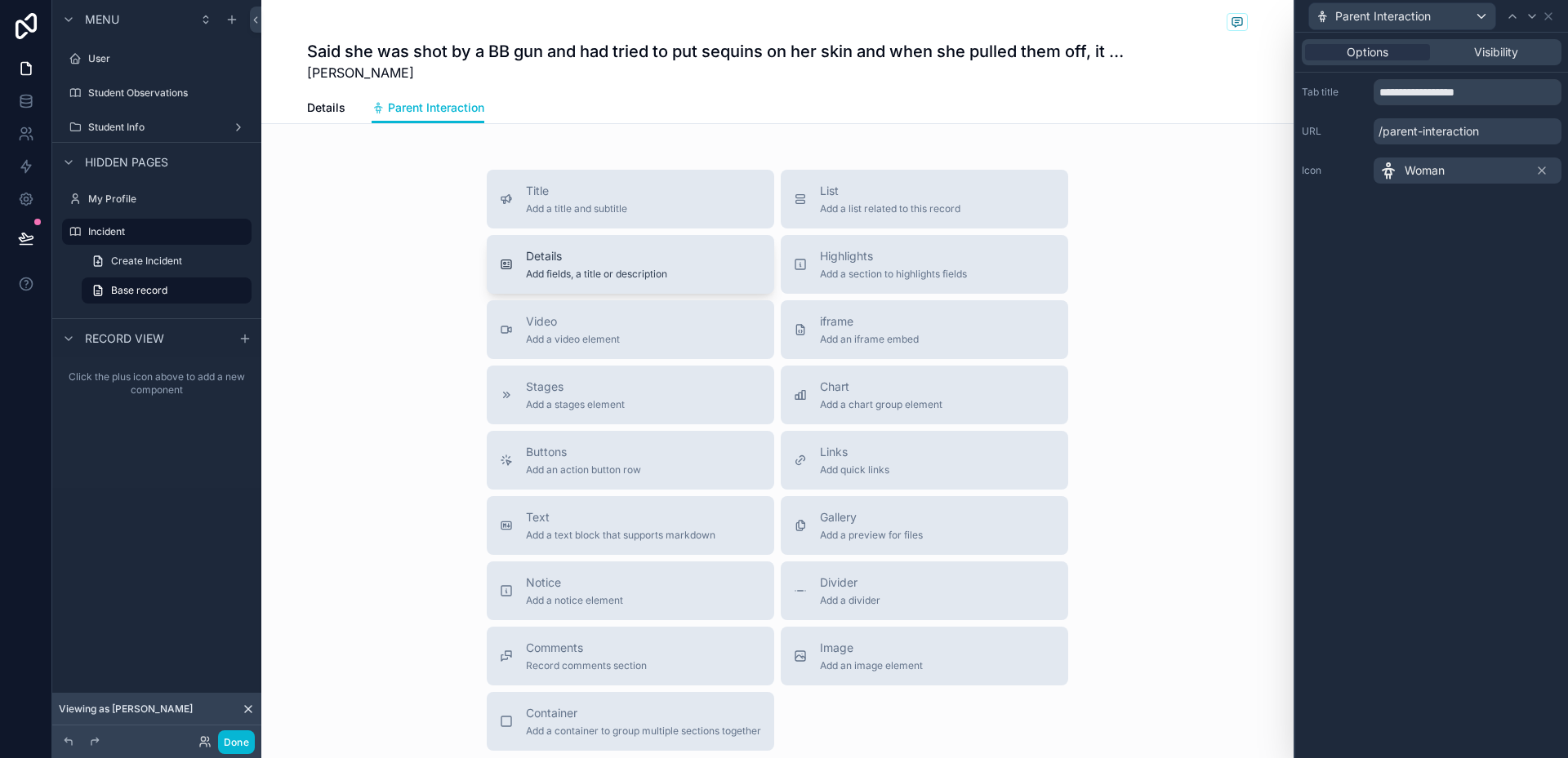
click at [586, 276] on span "Add fields, a title or description" at bounding box center [597, 274] width 141 height 13
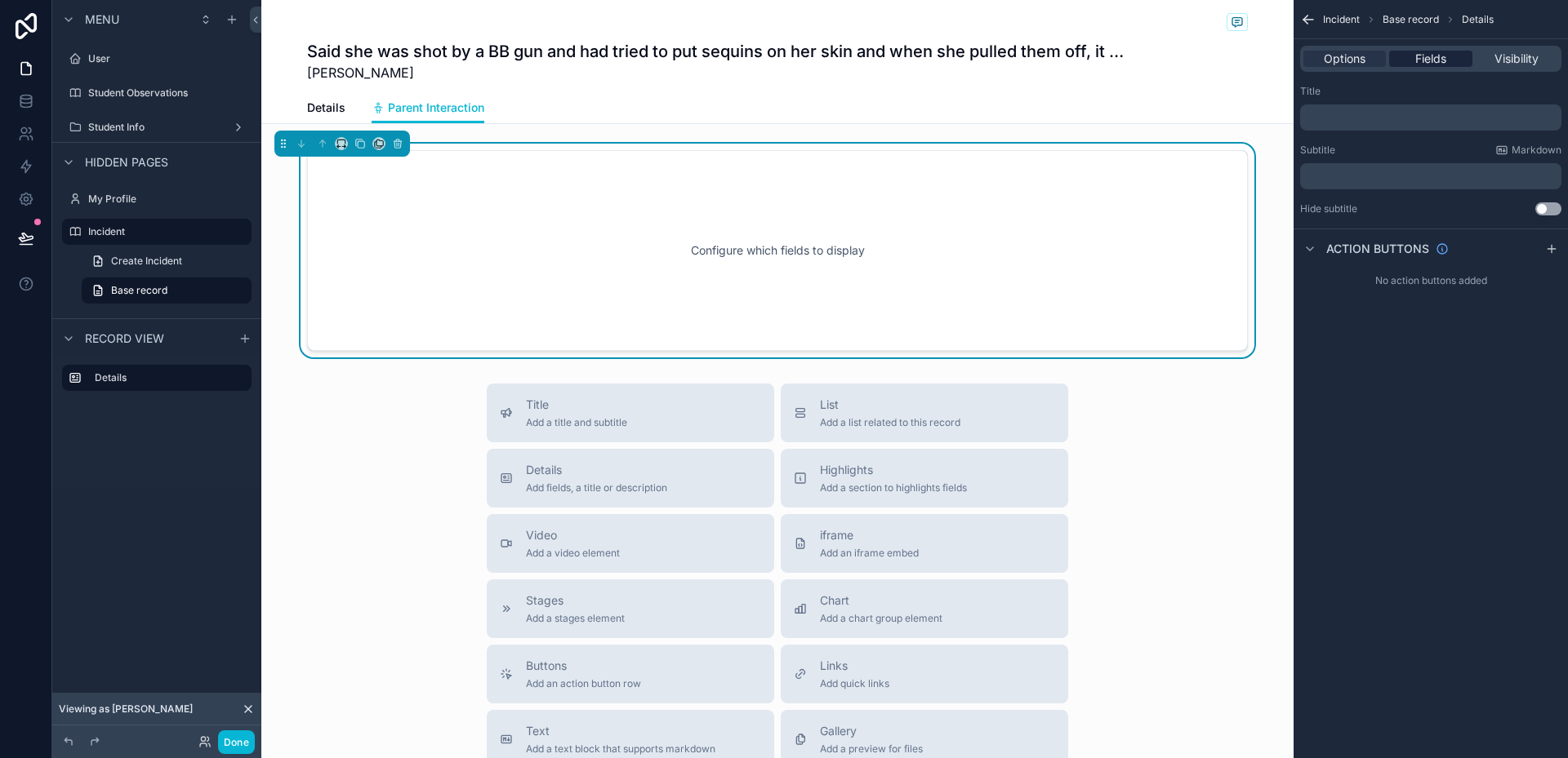
click at [1417, 58] on span "Fields" at bounding box center [1430, 59] width 31 height 17
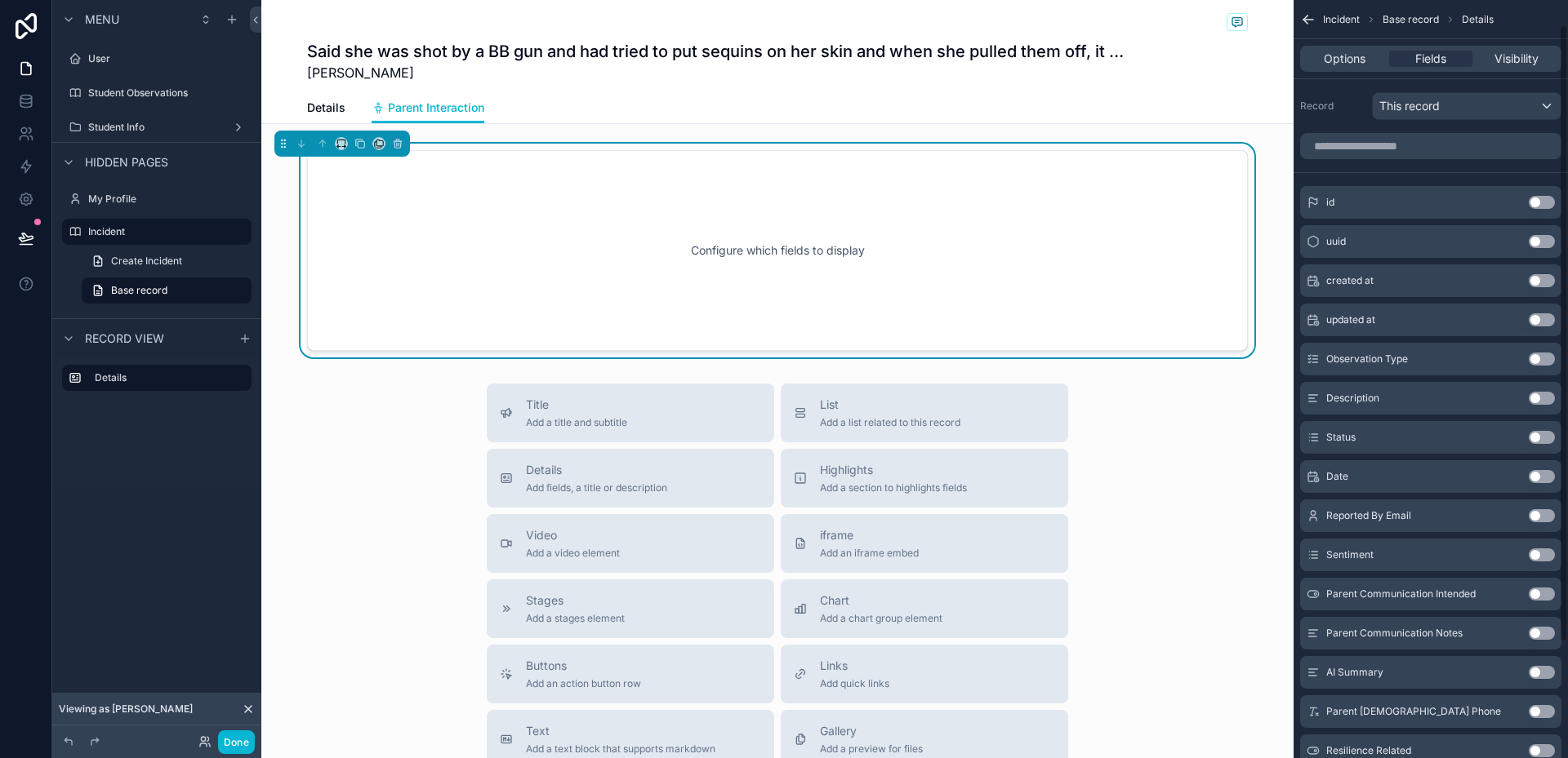
scroll to position [82, 0]
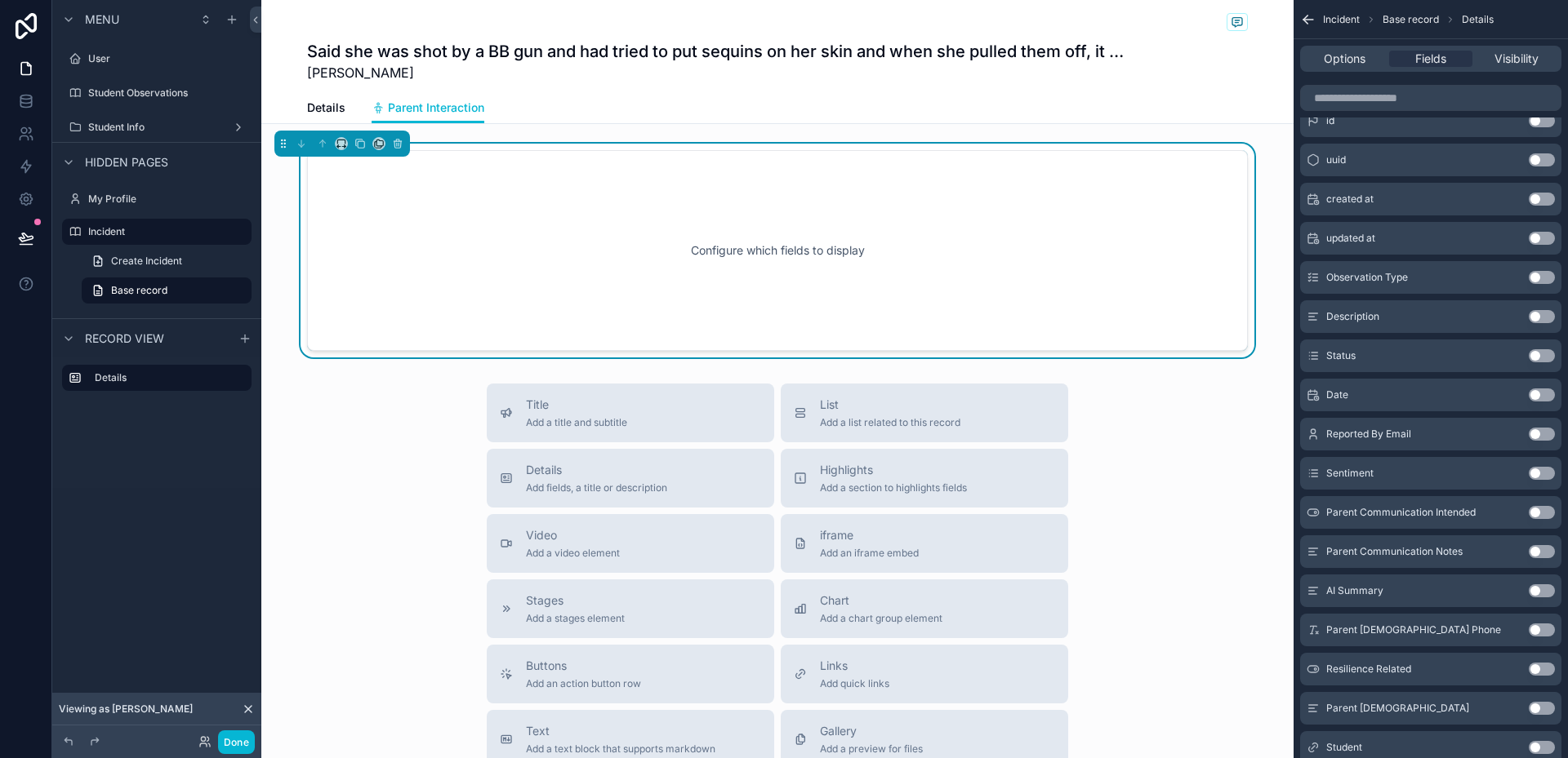
click at [1542, 548] on button "Use setting" at bounding box center [1542, 552] width 26 height 13
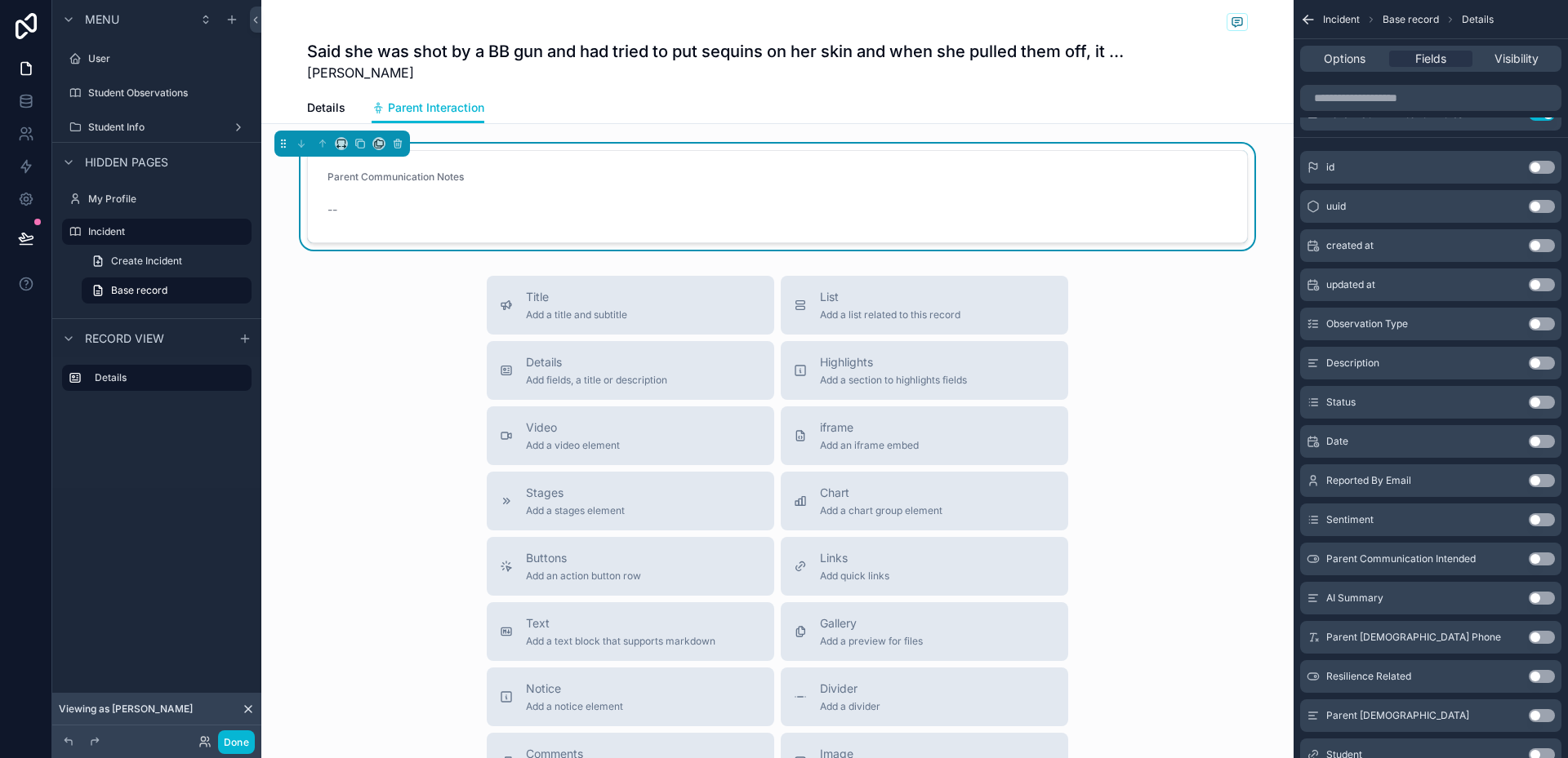
click at [1310, 12] on icon "scrollable content" at bounding box center [1309, 20] width 17 height 17
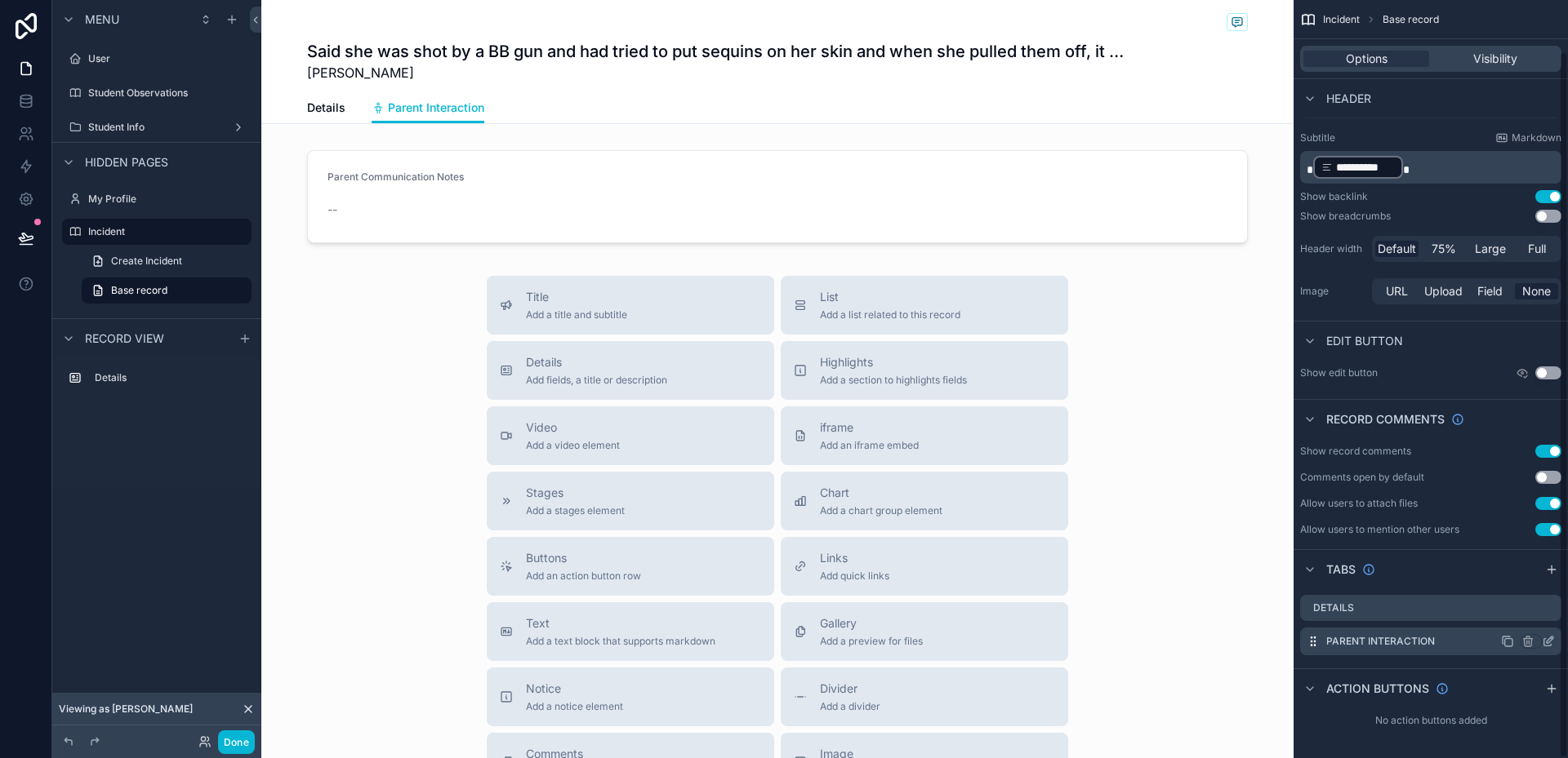
scroll to position [55, 0]
click at [1530, 639] on icon "scrollable content" at bounding box center [1528, 640] width 13 height 13
click at [1473, 689] on div "Remove tab" at bounding box center [1472, 696] width 138 height 20
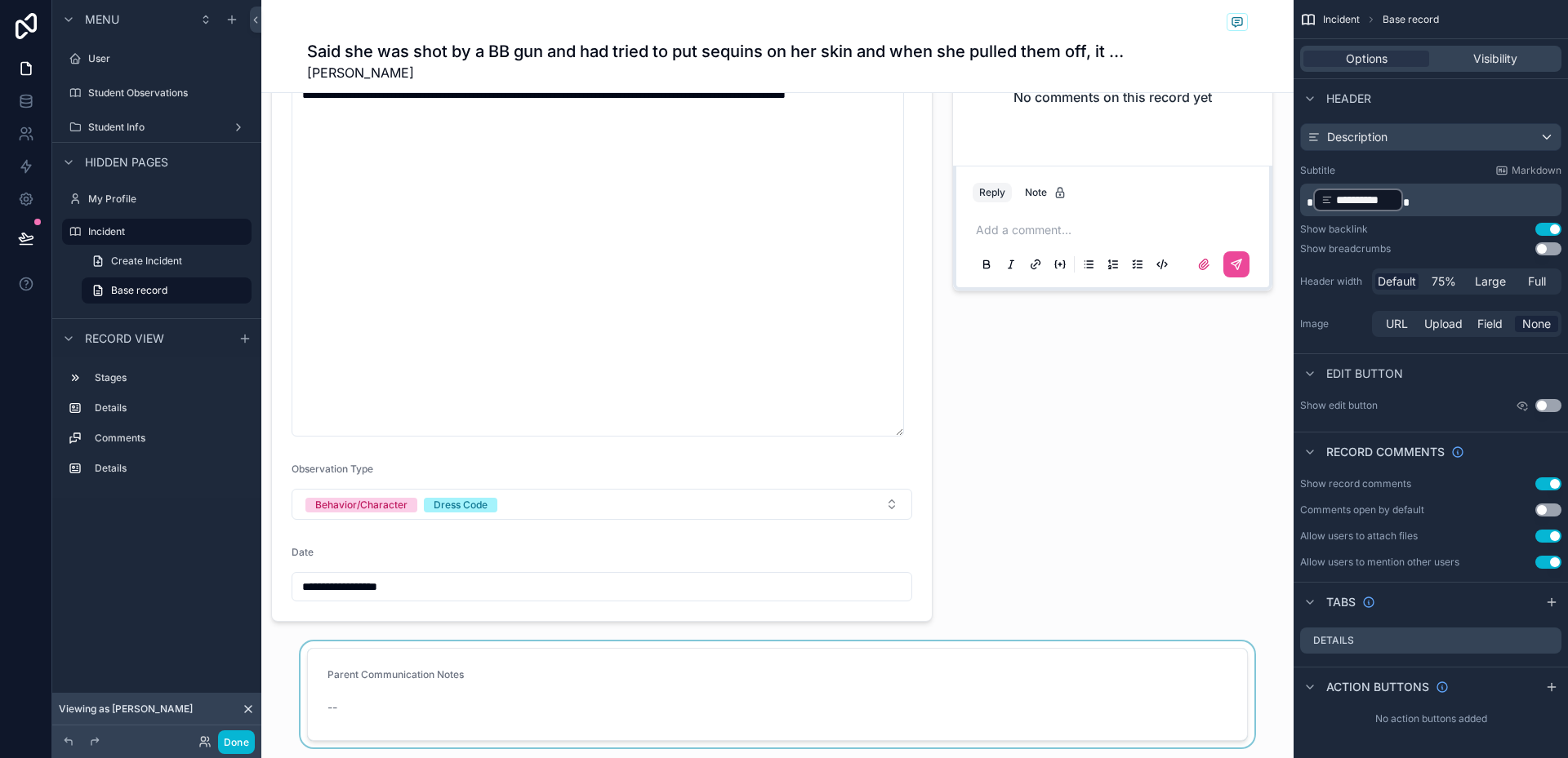
scroll to position [245, 0]
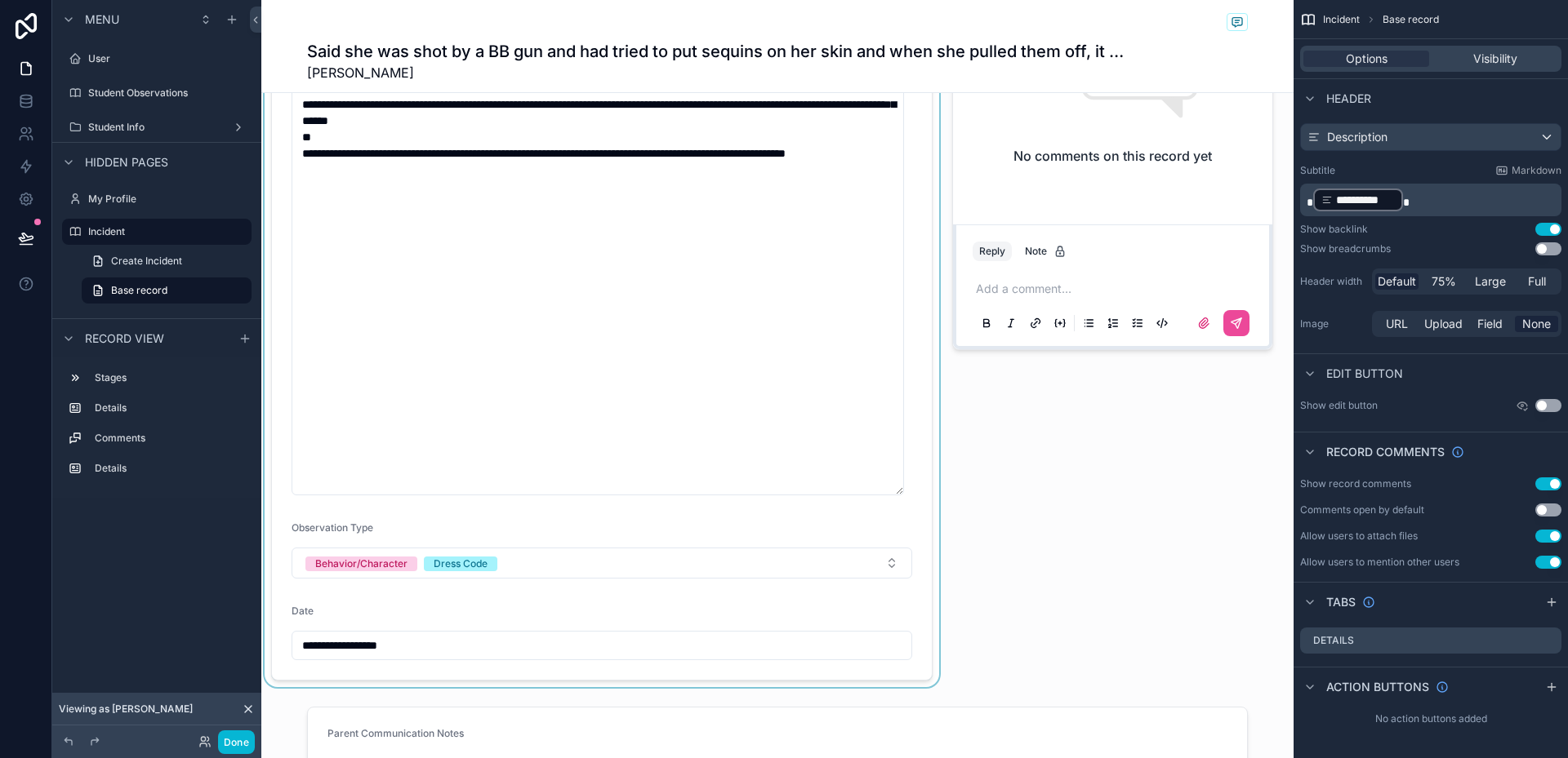
click at [697, 310] on div "scrollable content" at bounding box center [601, 312] width 681 height 750
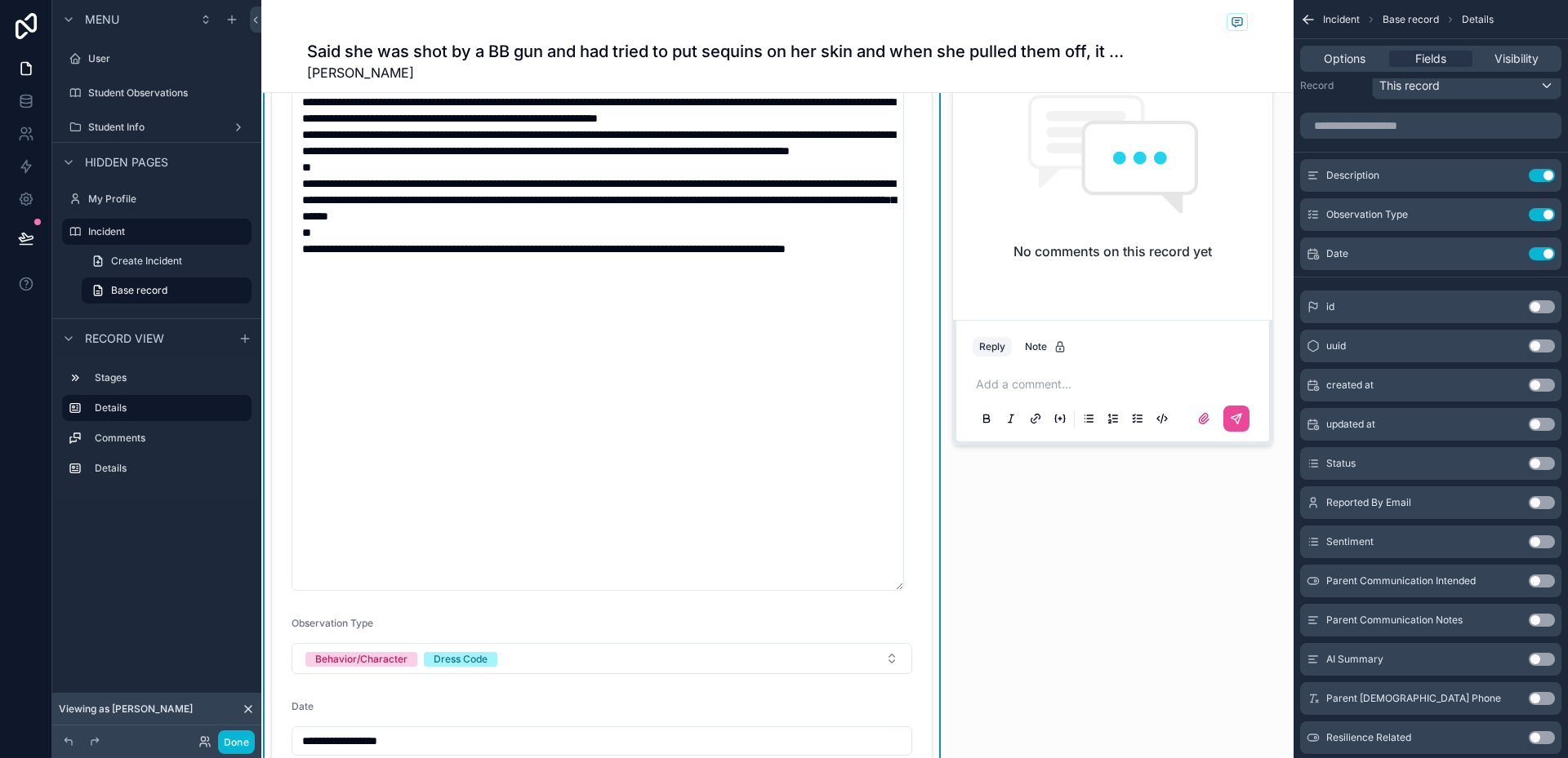
scroll to position [0, 0]
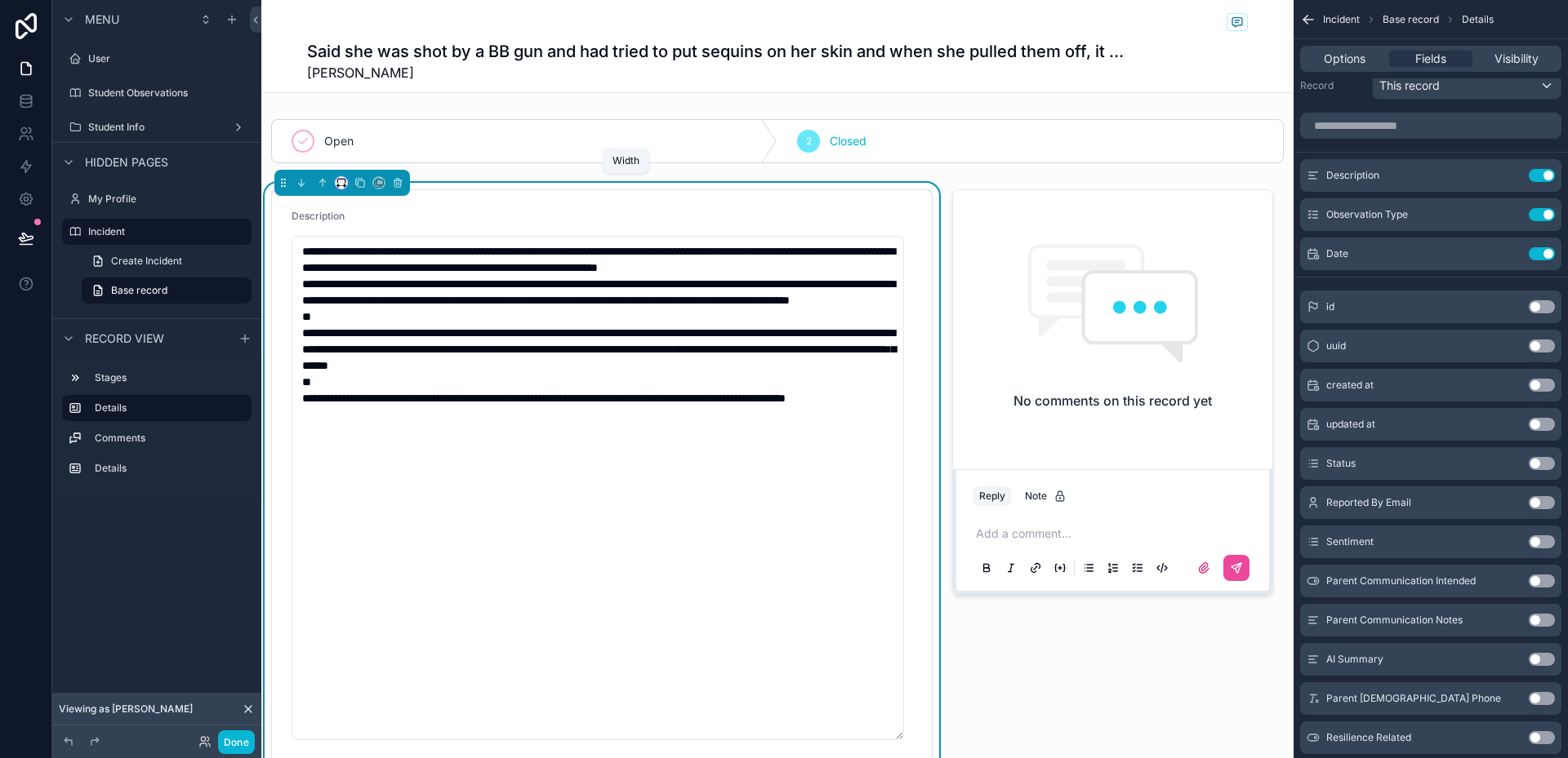
click at [340, 182] on icon "scrollable content" at bounding box center [341, 183] width 11 height 11
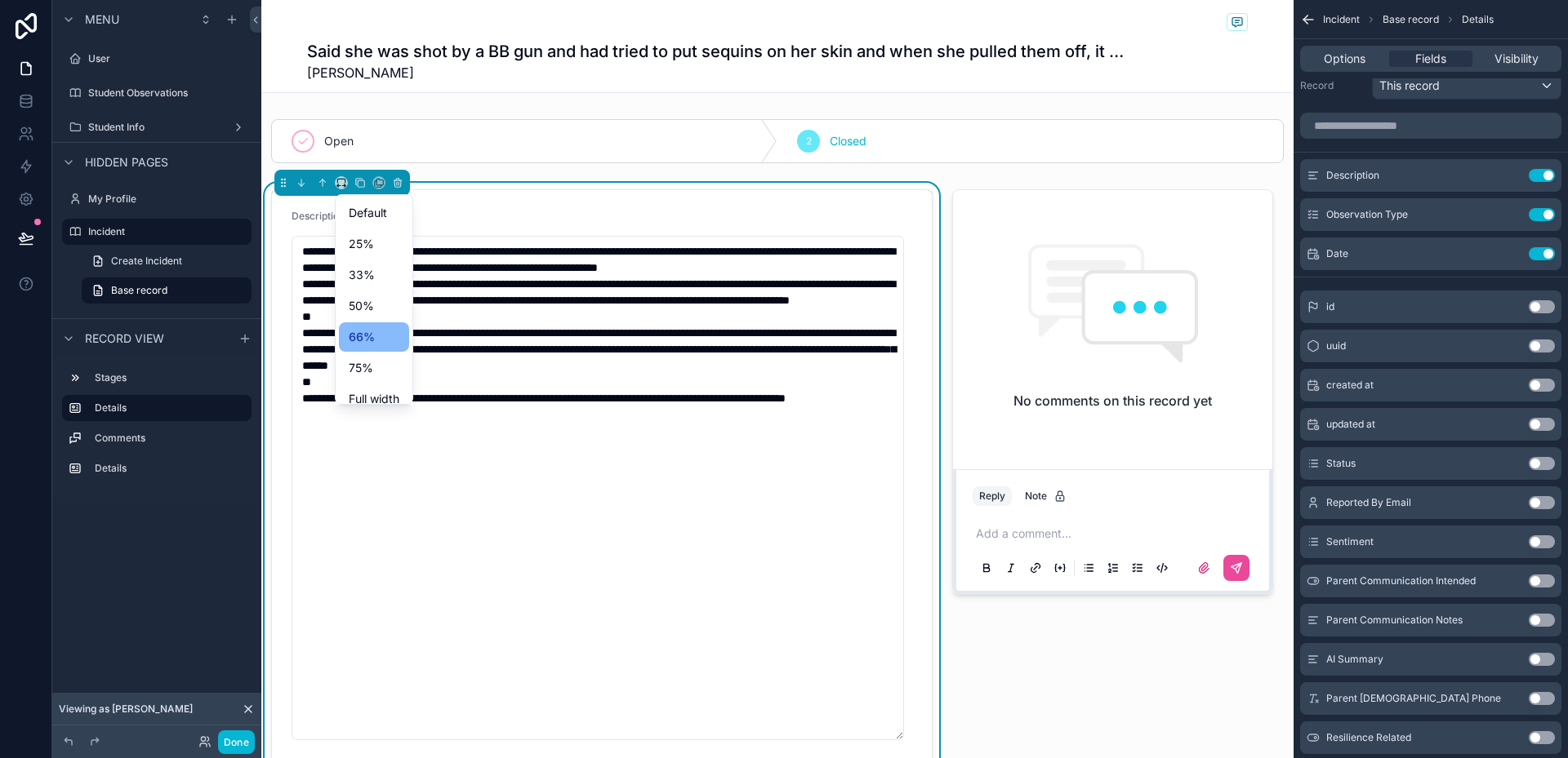
click at [718, 535] on div "scrollable content" at bounding box center [784, 379] width 1568 height 758
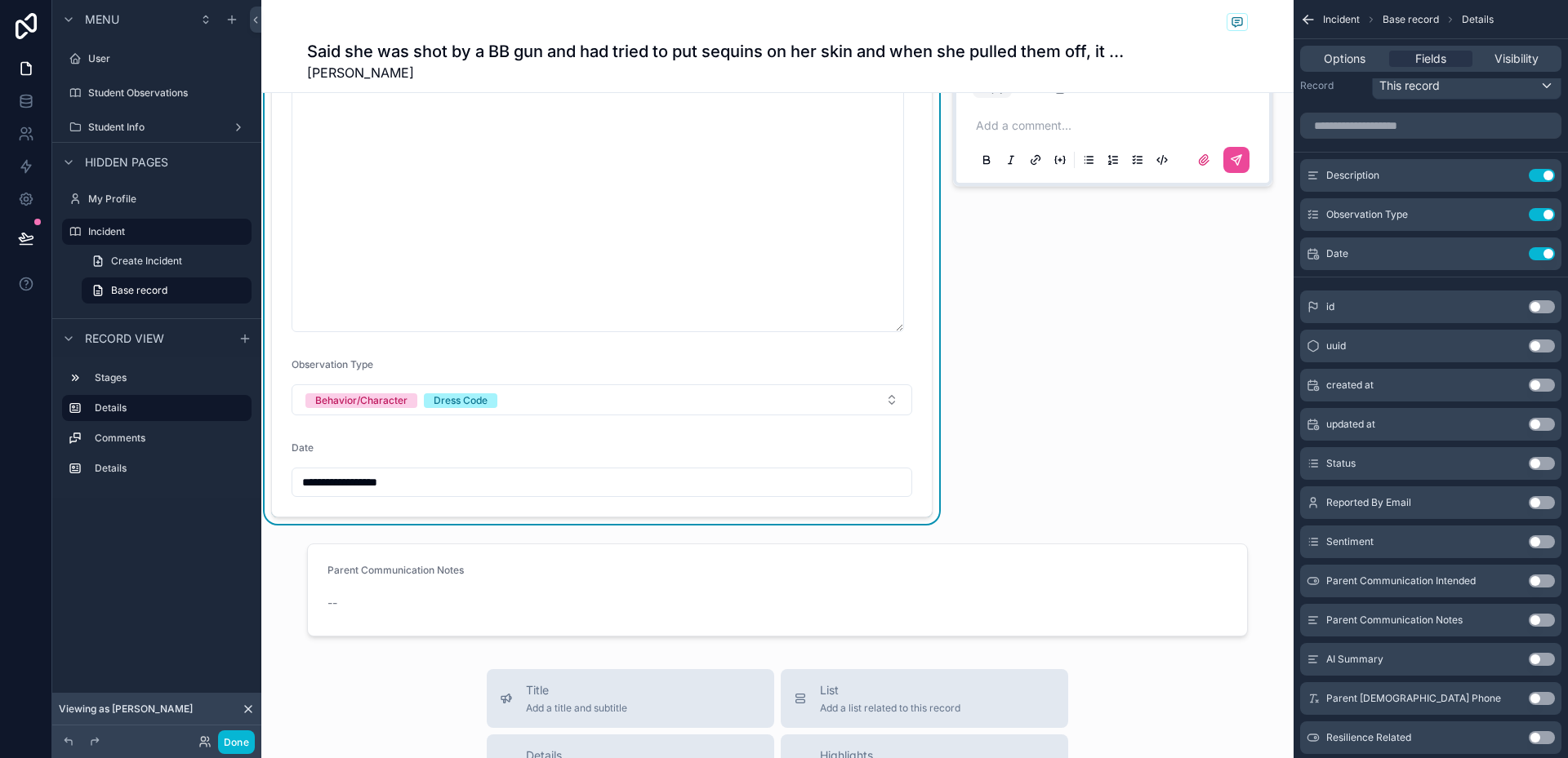
scroll to position [571, 0]
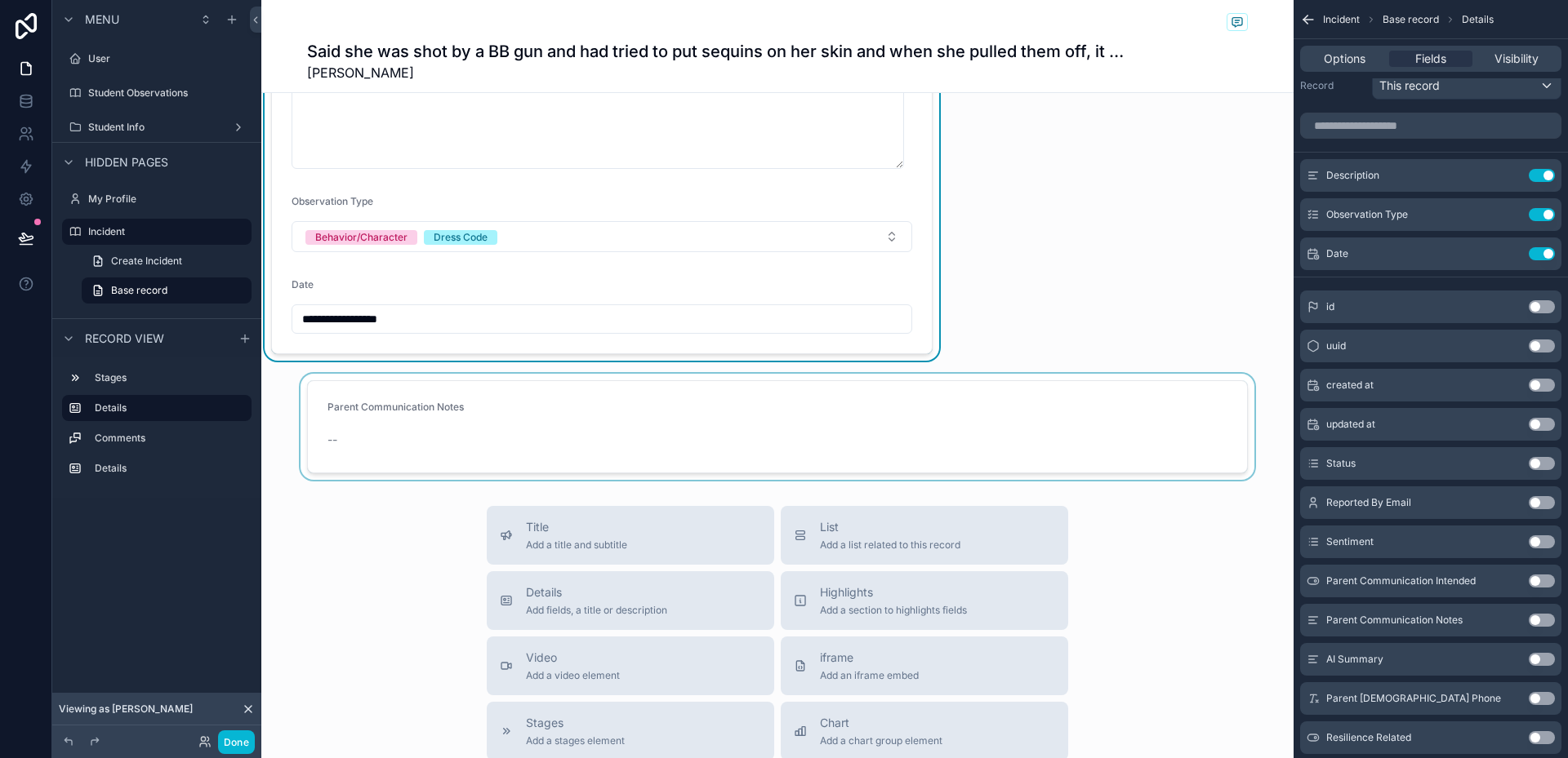
click at [652, 439] on div "scrollable content" at bounding box center [777, 426] width 1033 height 106
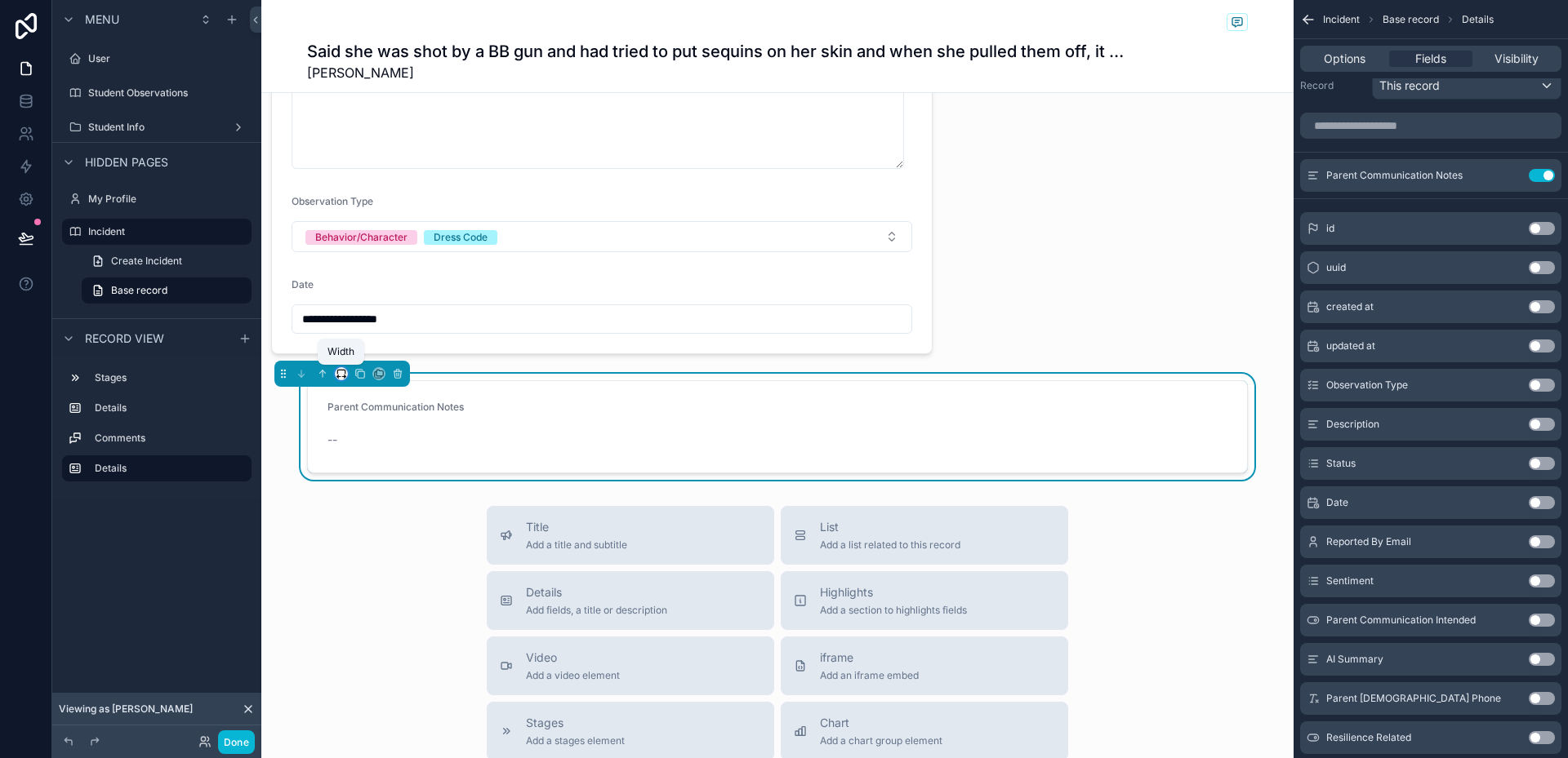
click at [340, 377] on icon "scrollable content" at bounding box center [339, 377] width 4 height 0
click at [379, 464] on div "33%" at bounding box center [374, 465] width 50 height 20
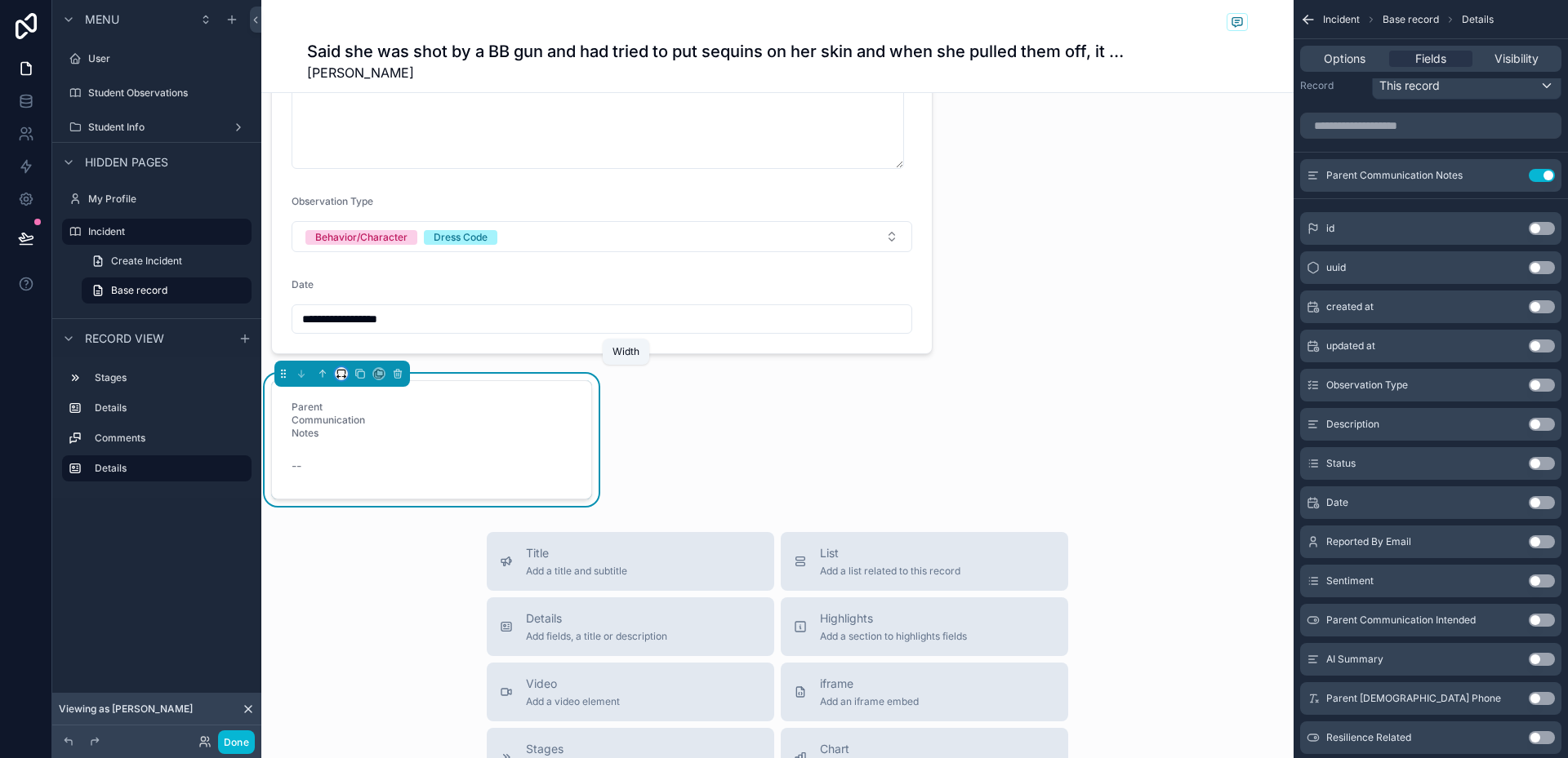
click at [343, 378] on icon "scrollable content" at bounding box center [341, 373] width 11 height 11
click at [374, 470] on span "33%" at bounding box center [362, 465] width 26 height 20
click at [336, 373] on icon "scrollable content" at bounding box center [341, 373] width 11 height 11
click at [375, 529] on div "66%" at bounding box center [374, 528] width 50 height 20
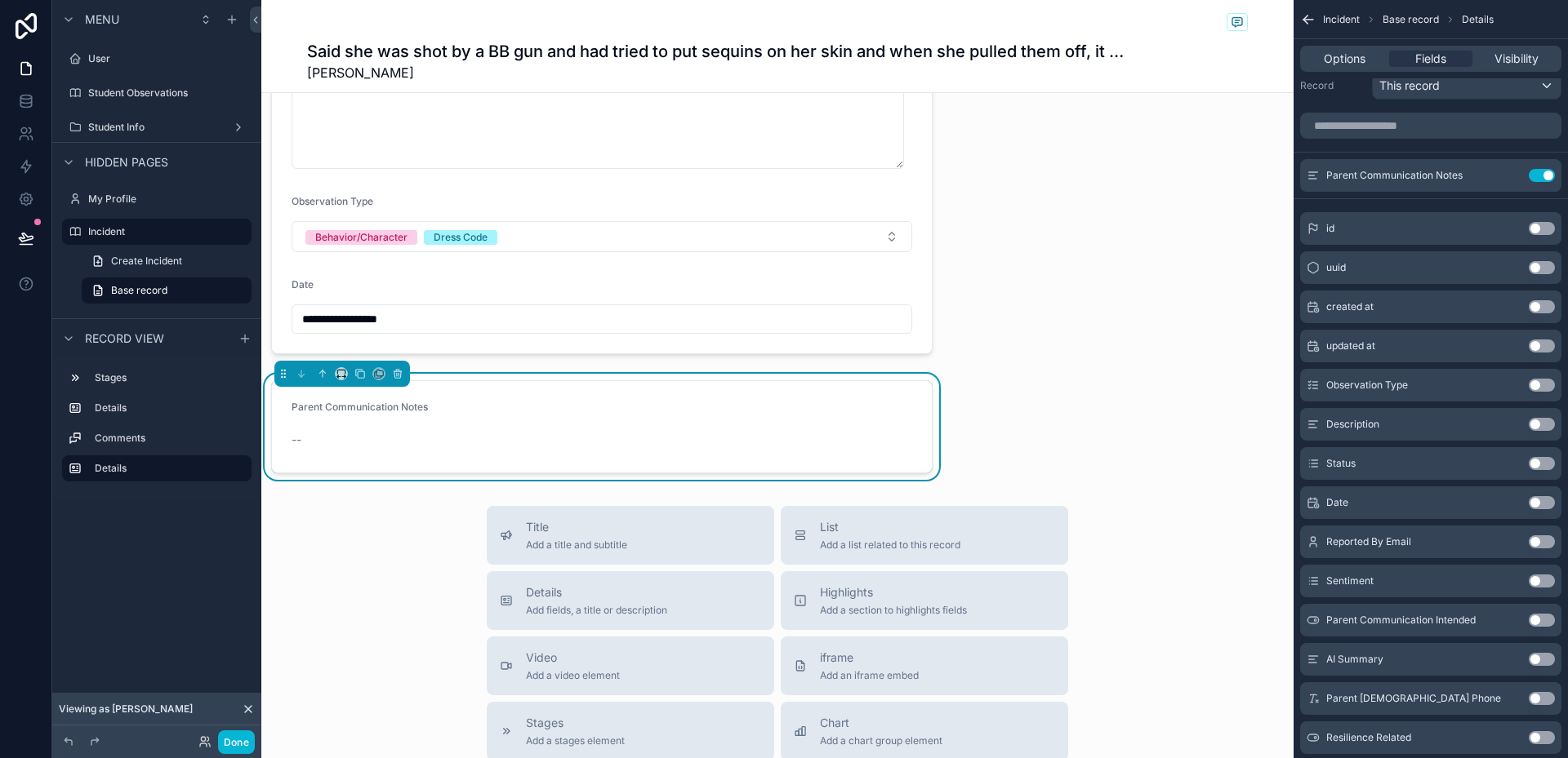
click at [1029, 432] on div "**********" at bounding box center [777, 10] width 1033 height 939
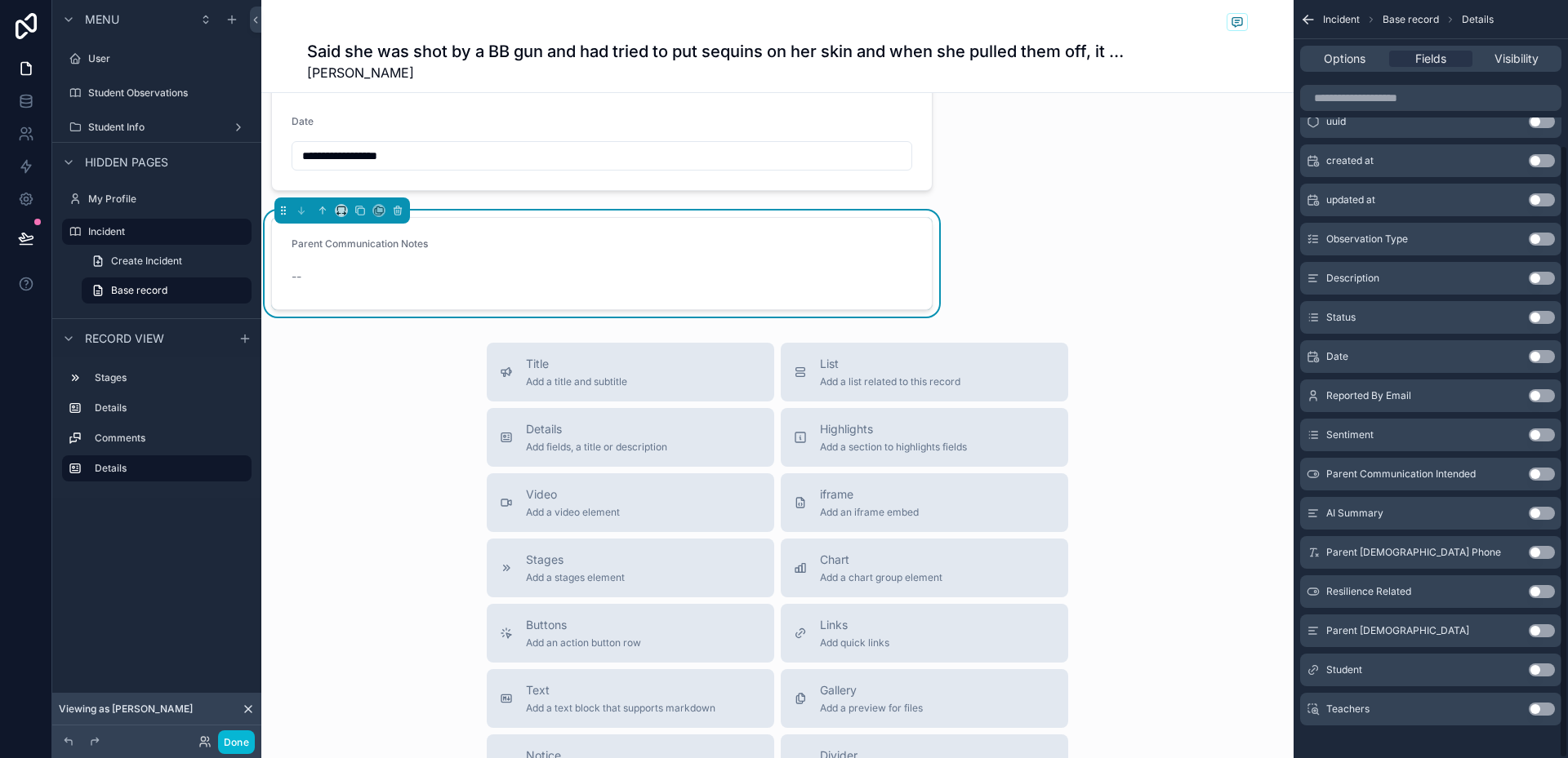
scroll to position [179, 0]
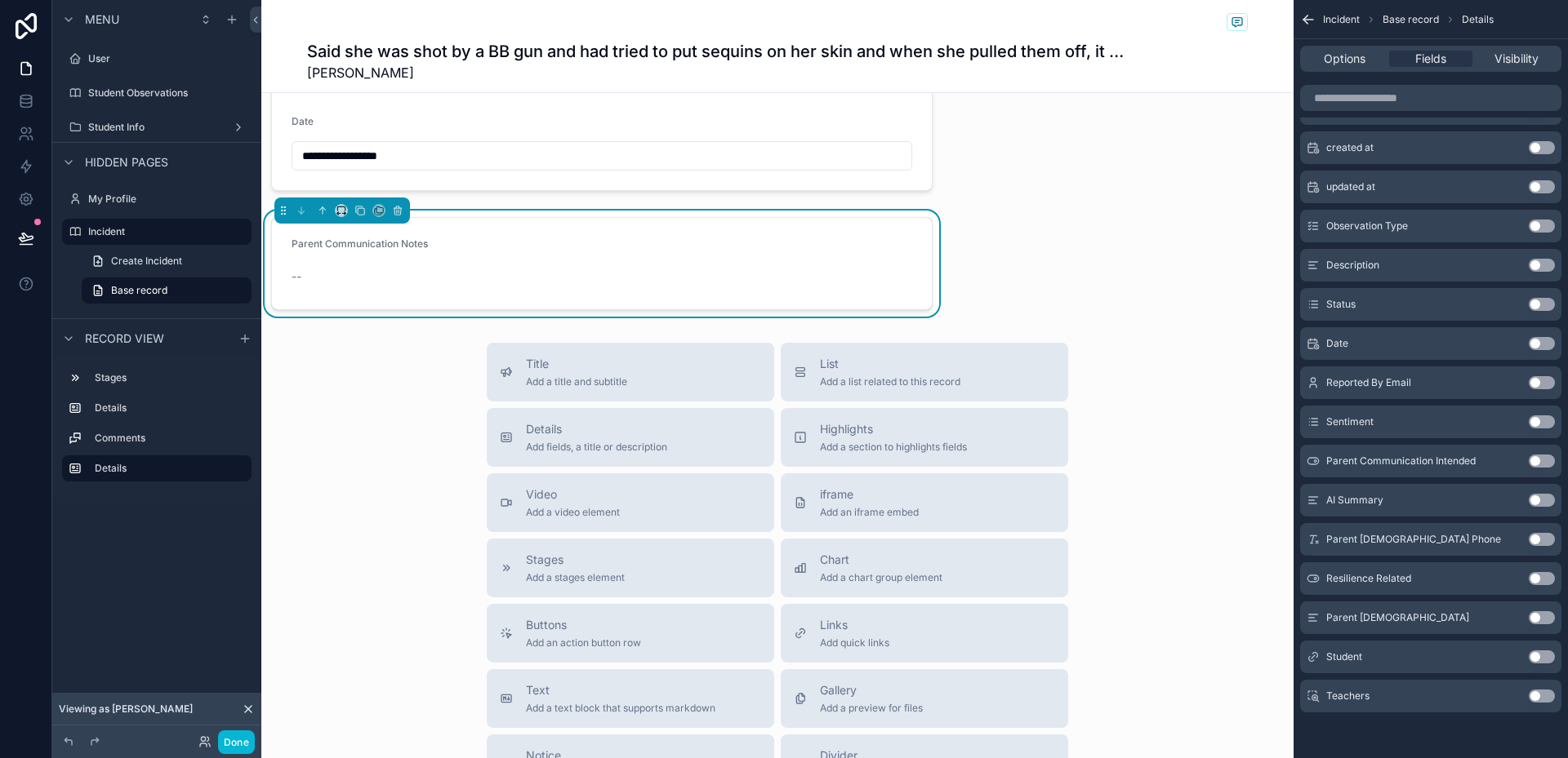
click at [1544, 503] on button "Use setting" at bounding box center [1542, 501] width 26 height 13
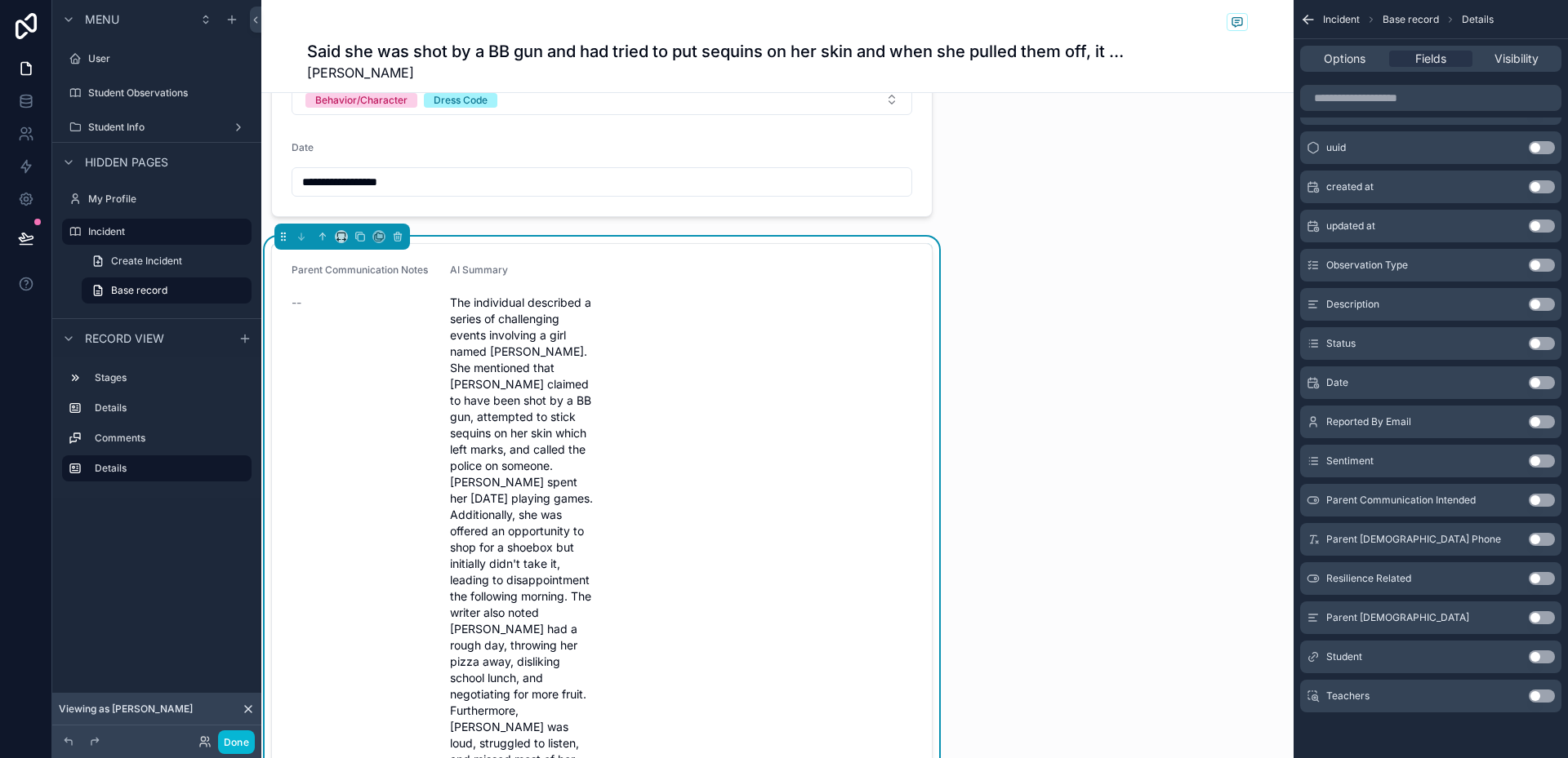
scroll to position [653, 0]
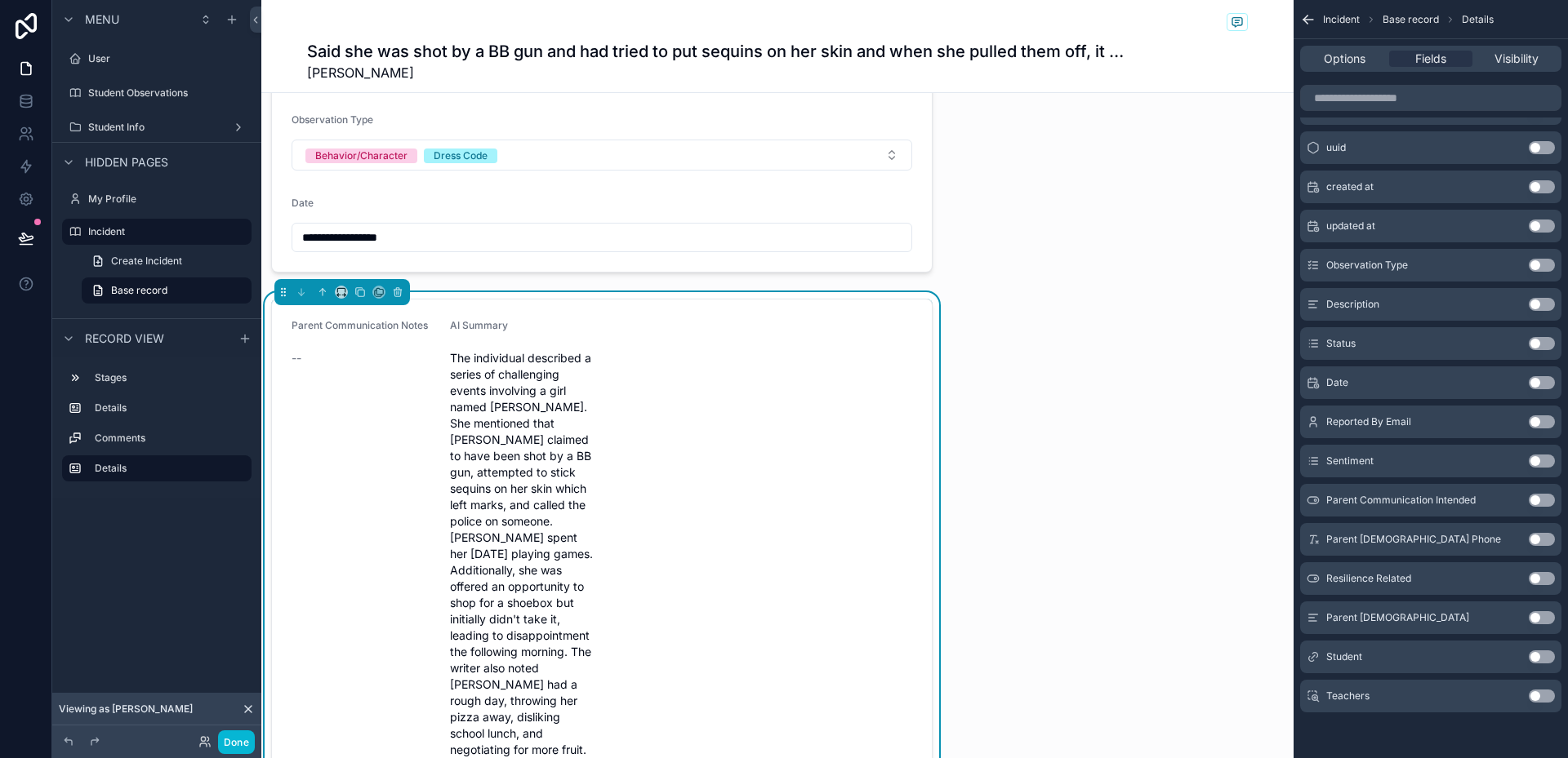
click at [378, 381] on div "Parent Communication Notes --" at bounding box center [364, 590] width 145 height 542
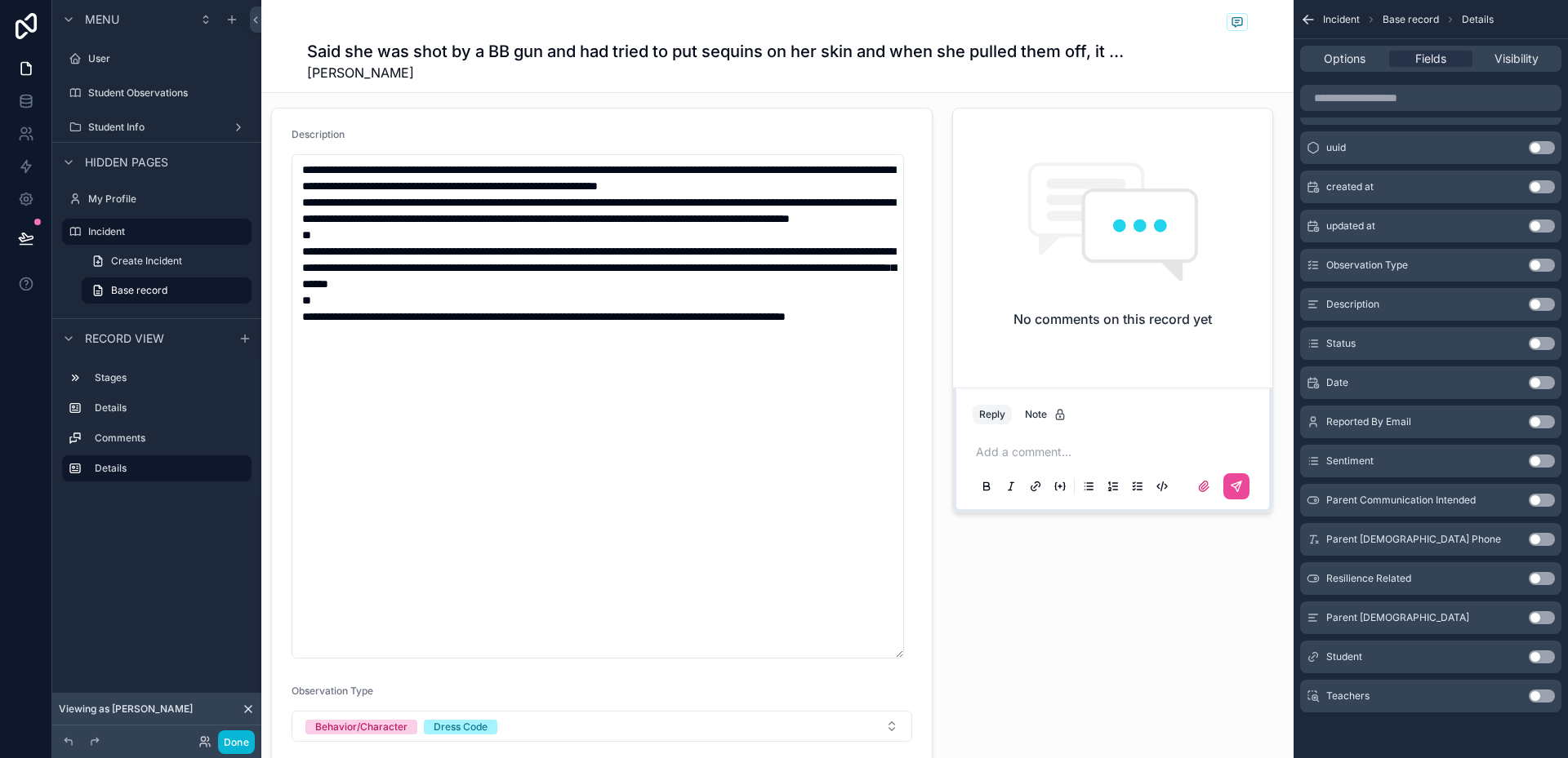
scroll to position [163, 0]
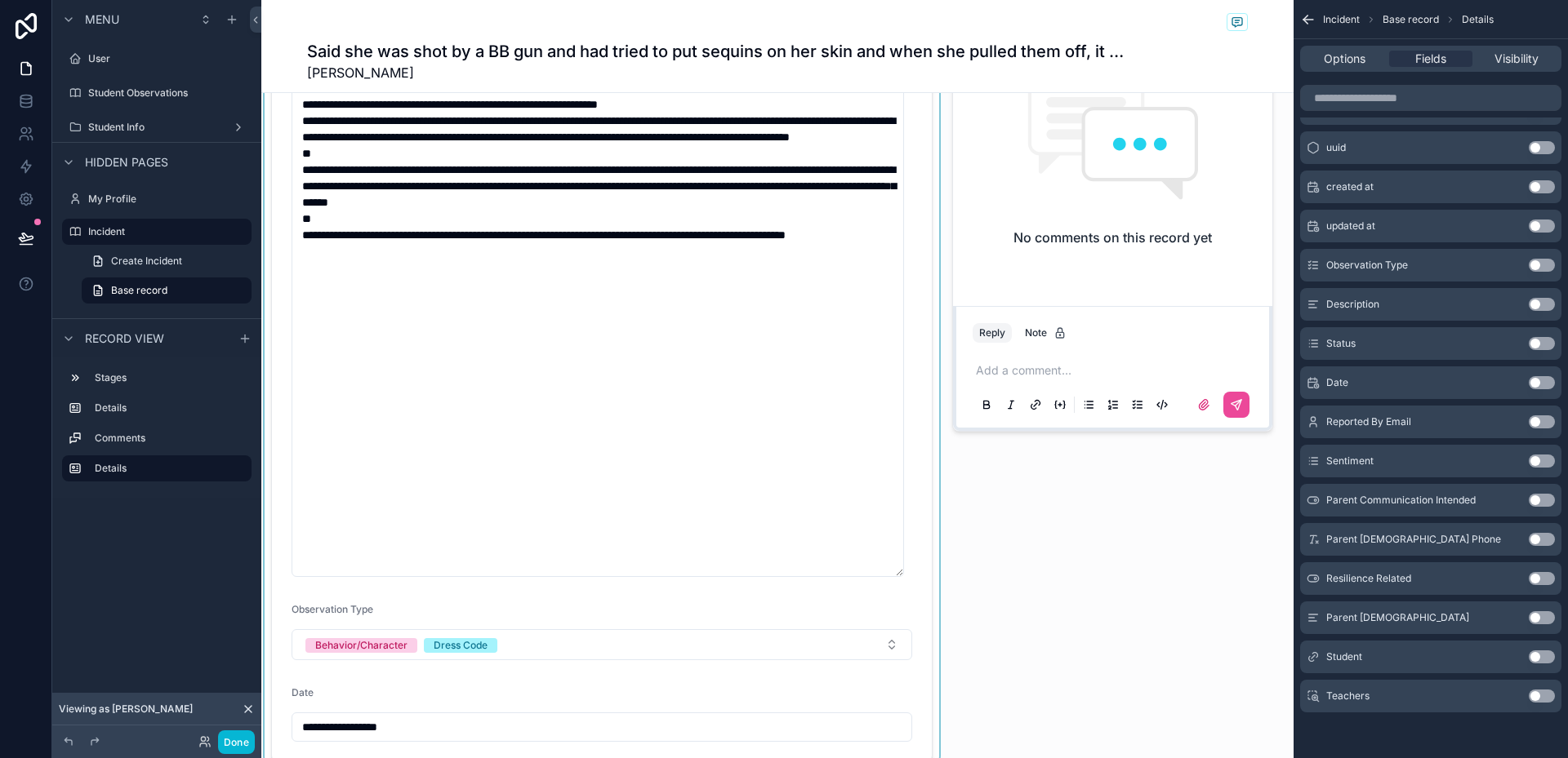
click at [645, 335] on div "scrollable content" at bounding box center [601, 394] width 681 height 750
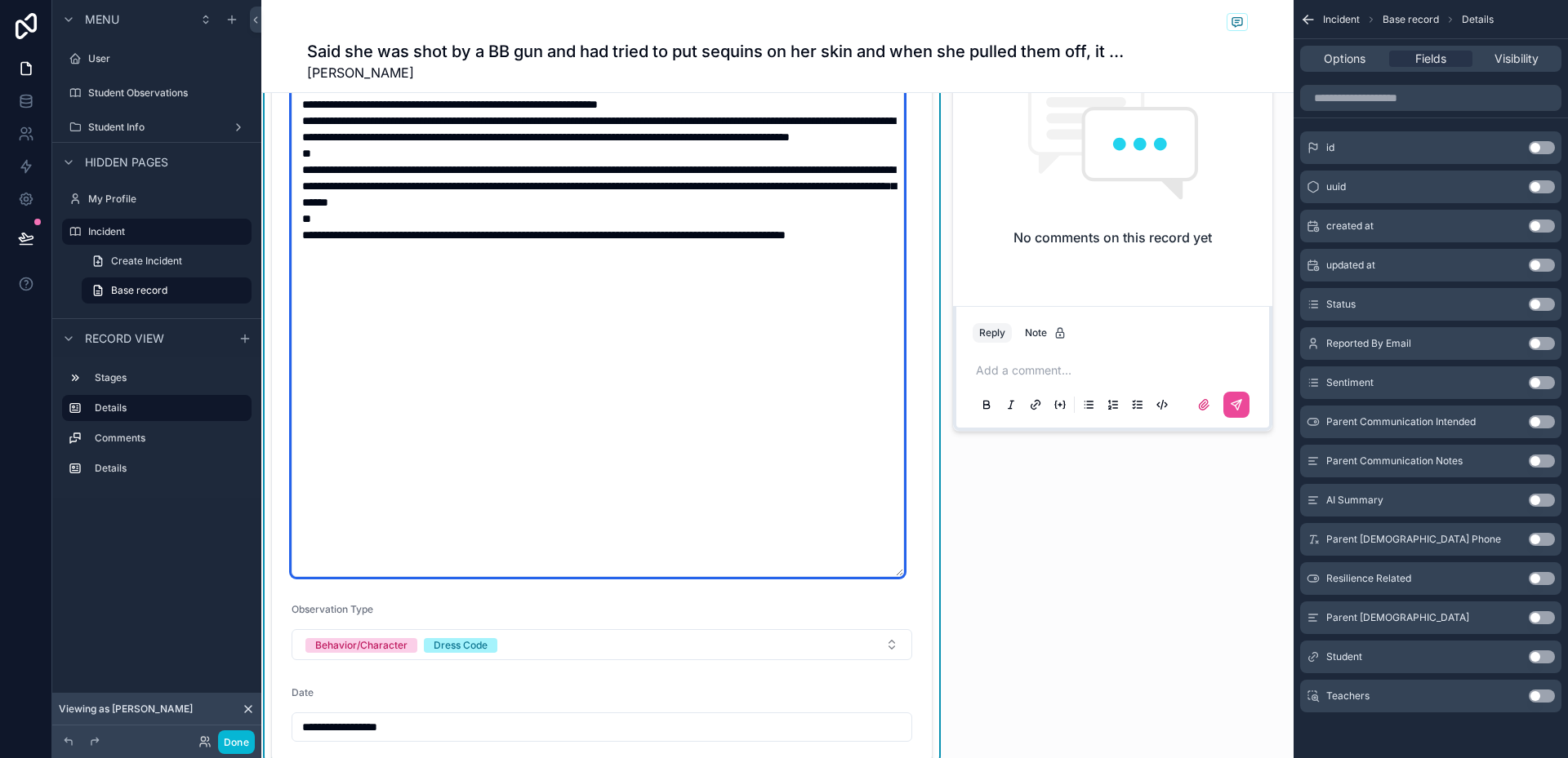
click at [640, 299] on textarea "**********" at bounding box center [598, 324] width 613 height 504
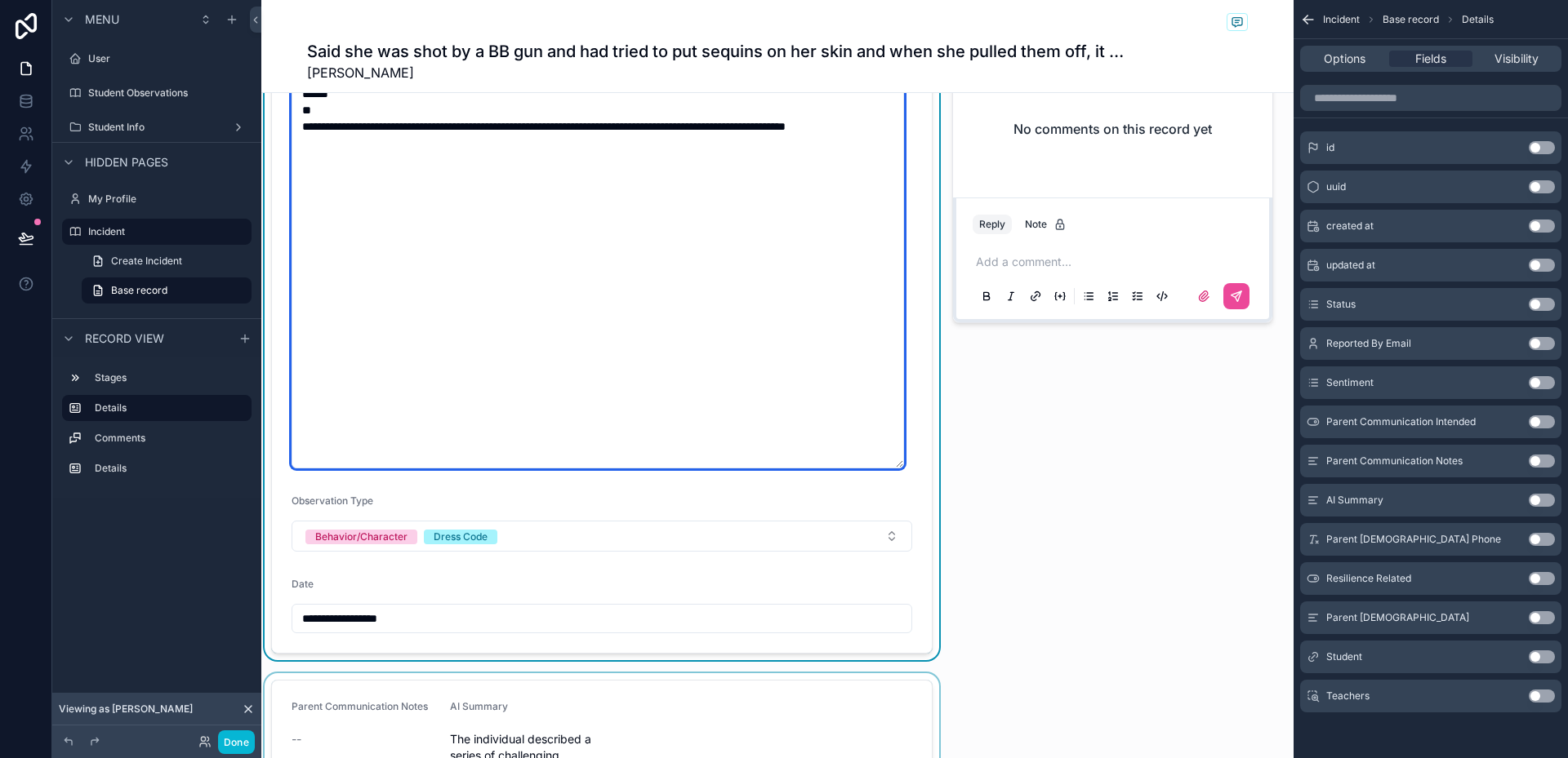
scroll to position [326, 0]
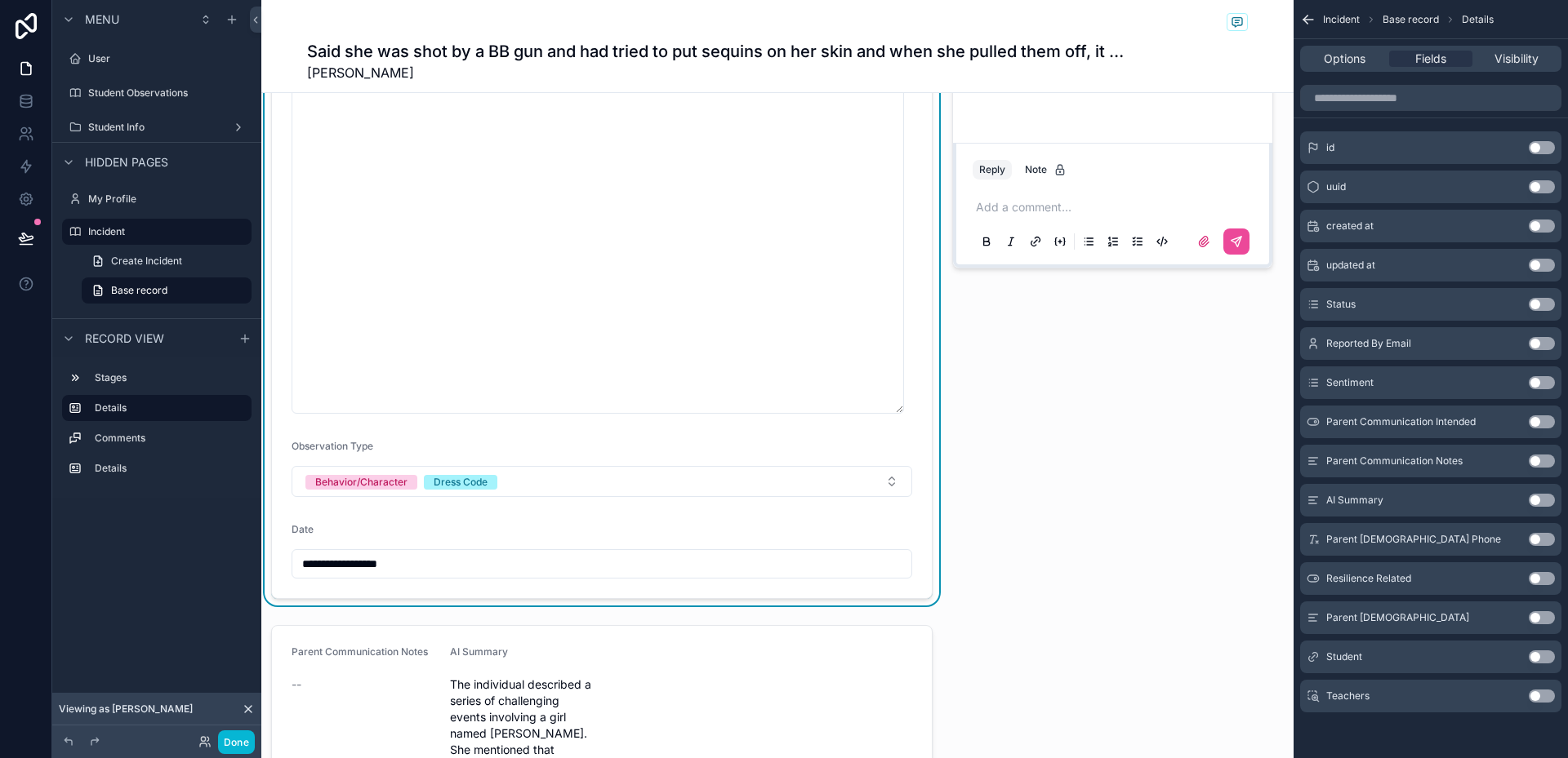
click at [907, 441] on form "**********" at bounding box center [602, 230] width 660 height 735
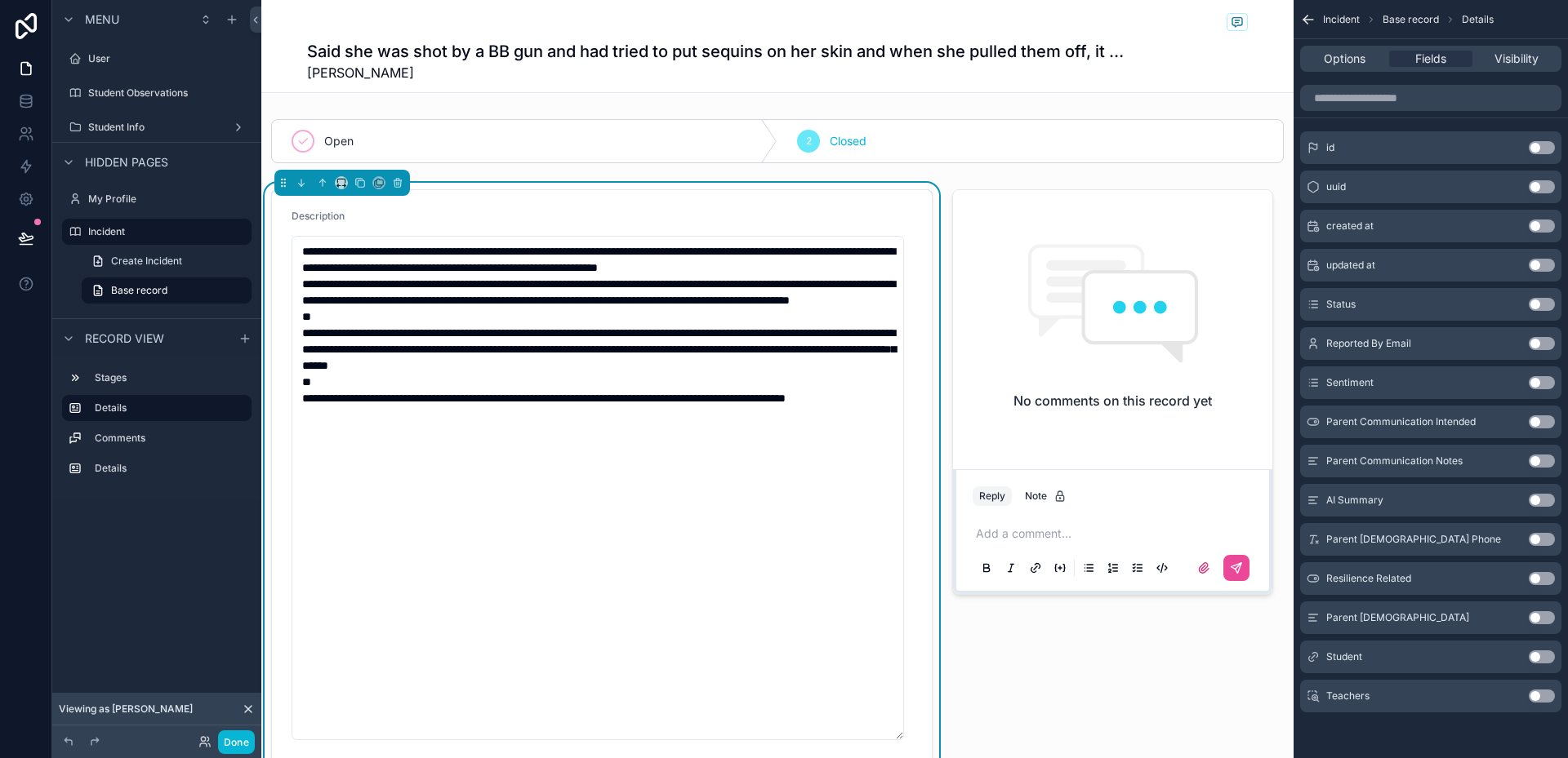
scroll to position [408, 0]
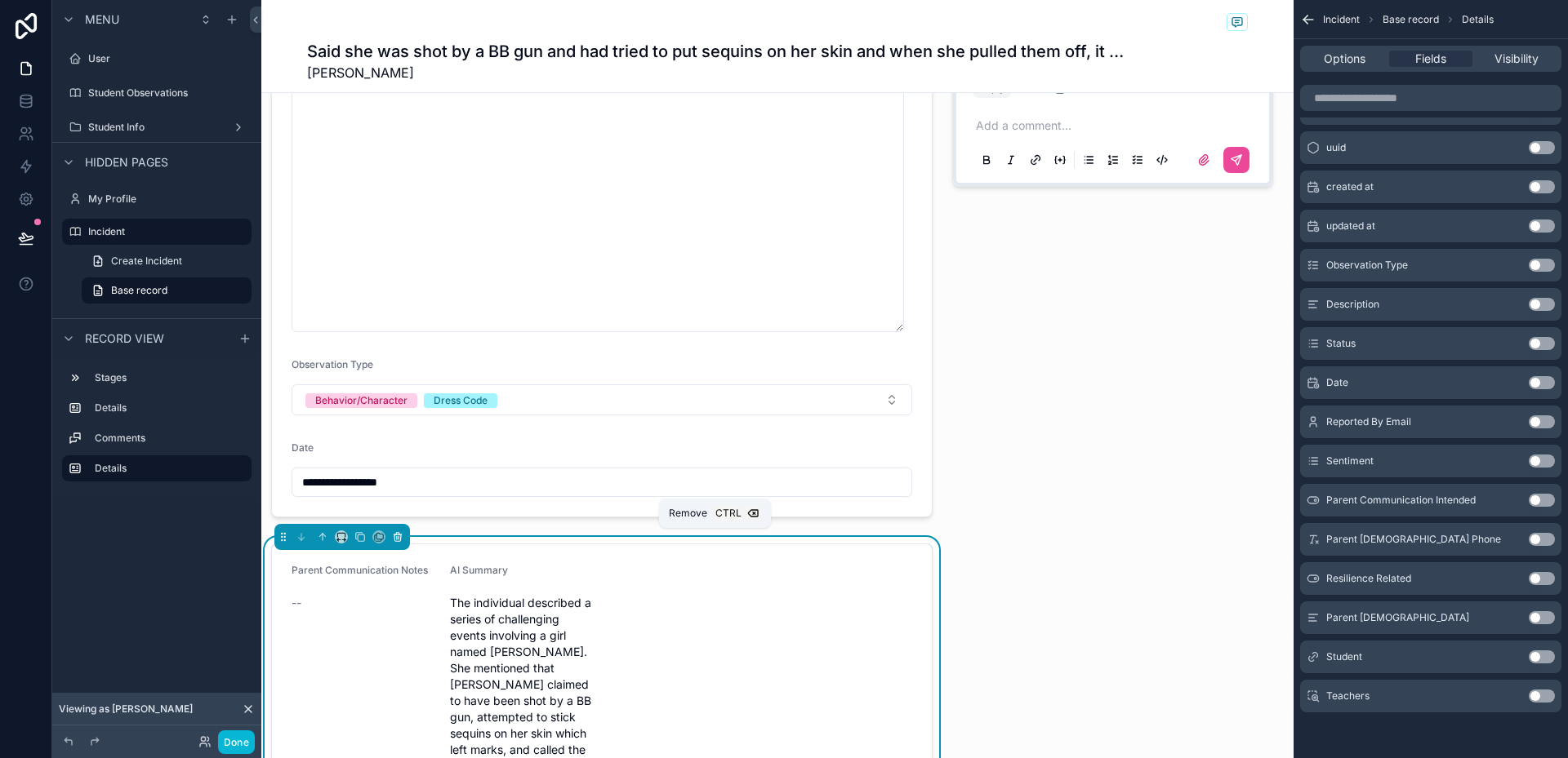
click at [403, 531] on button "scrollable content" at bounding box center [397, 537] width 18 height 18
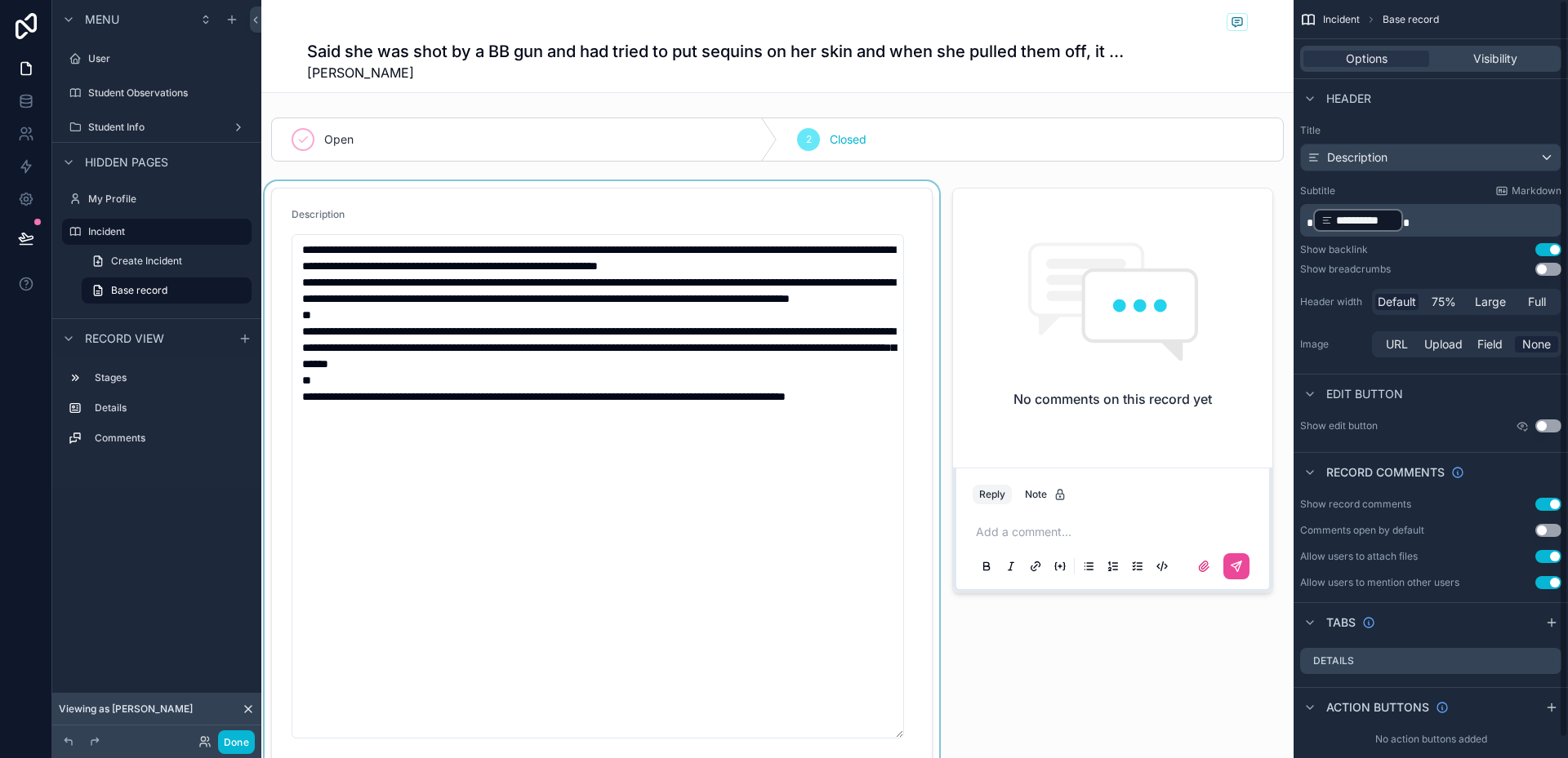
scroll to position [0, 0]
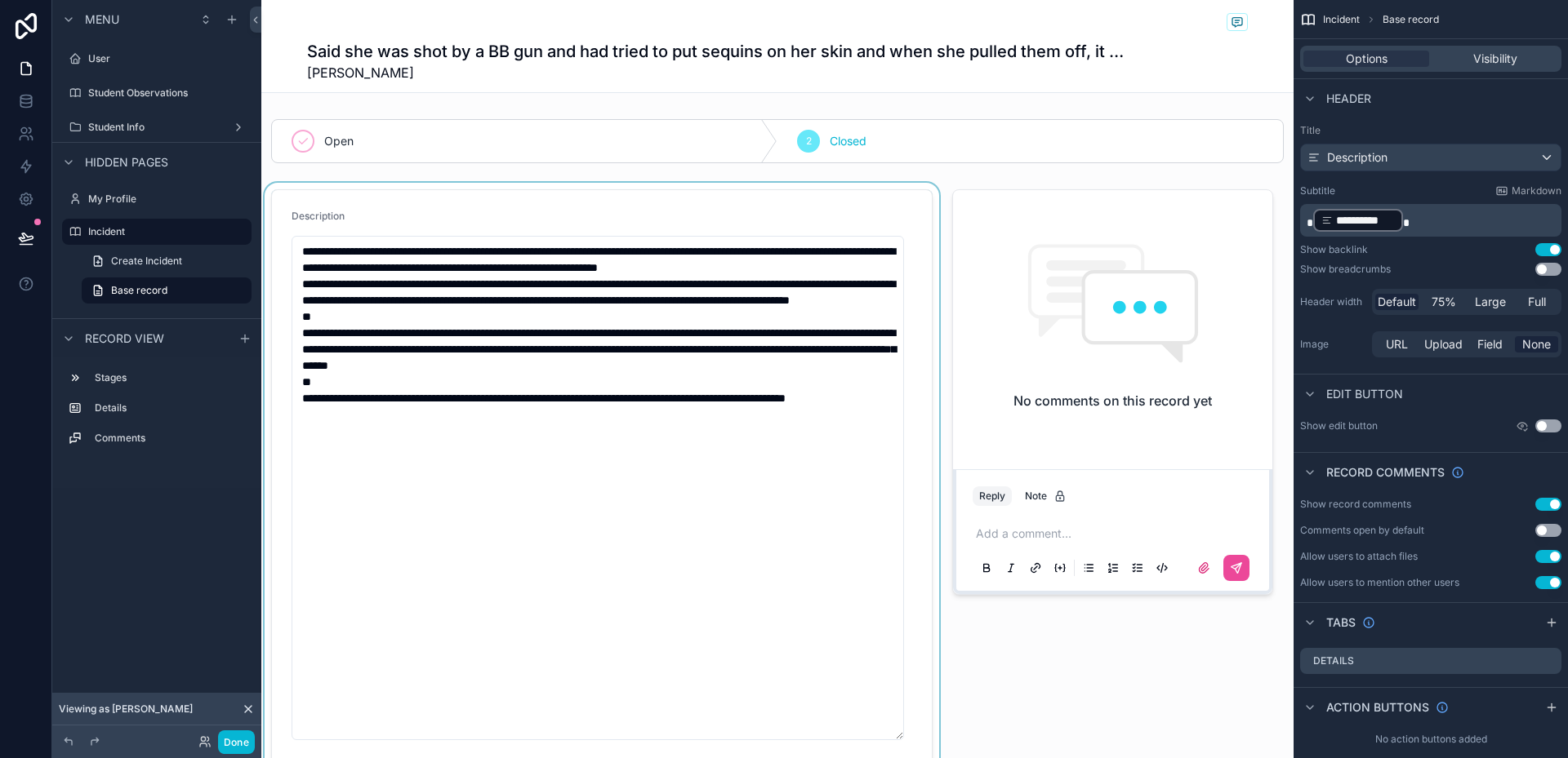
click at [707, 532] on div "scrollable content" at bounding box center [601, 557] width 681 height 750
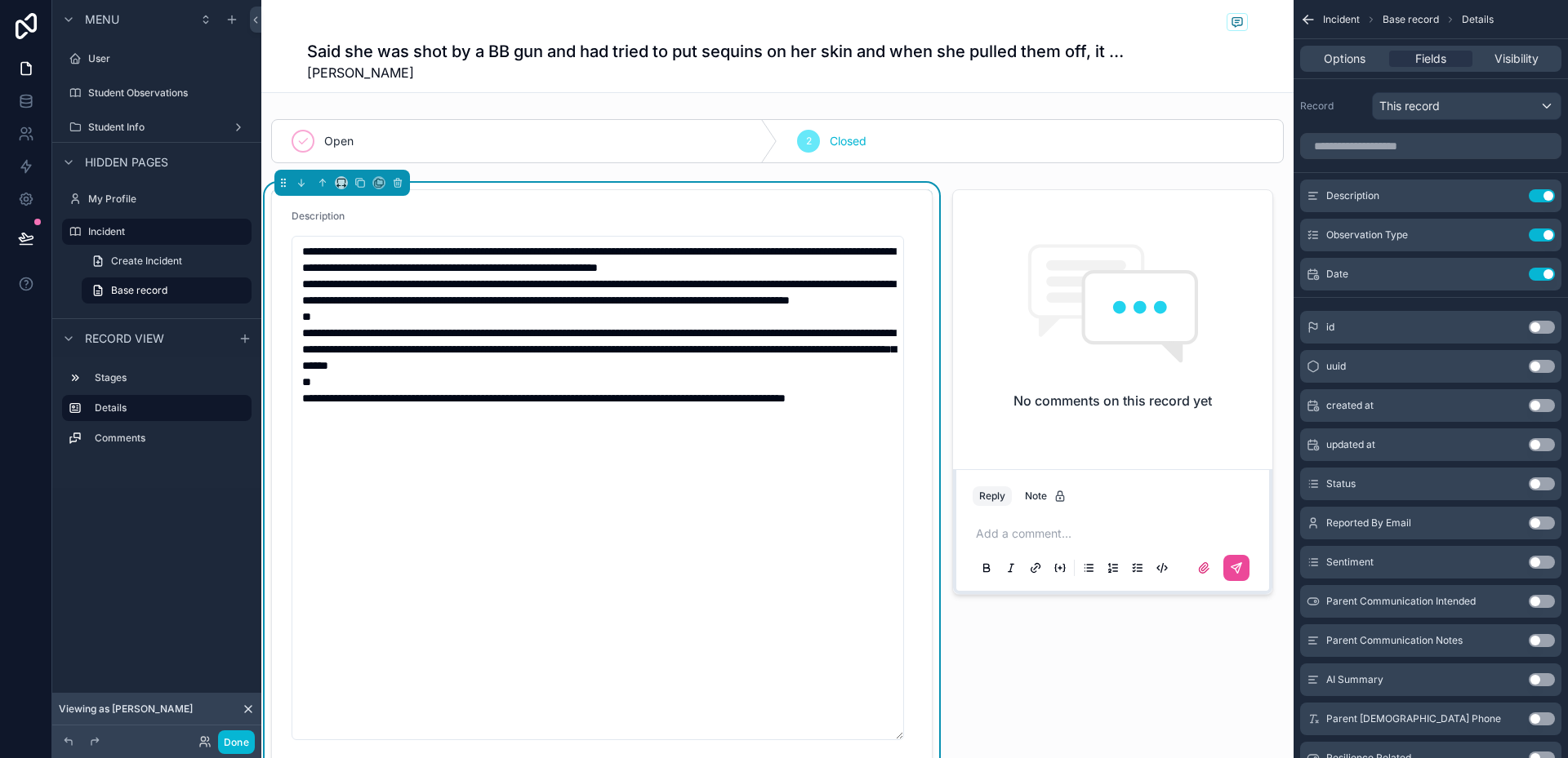
click at [1543, 683] on button "Use setting" at bounding box center [1542, 680] width 26 height 13
click at [1547, 683] on button "Use setting" at bounding box center [1542, 680] width 26 height 13
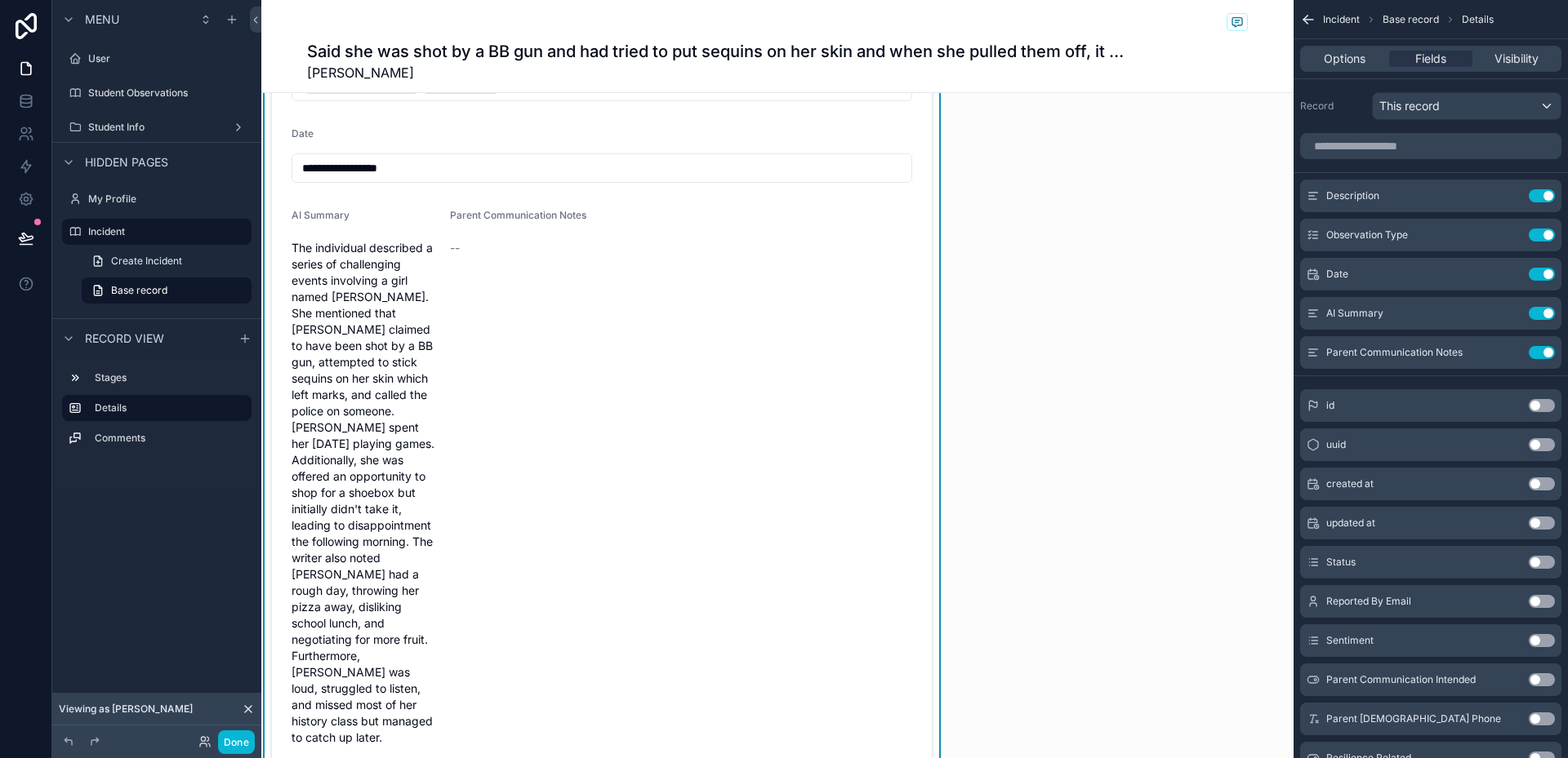
scroll to position [735, 0]
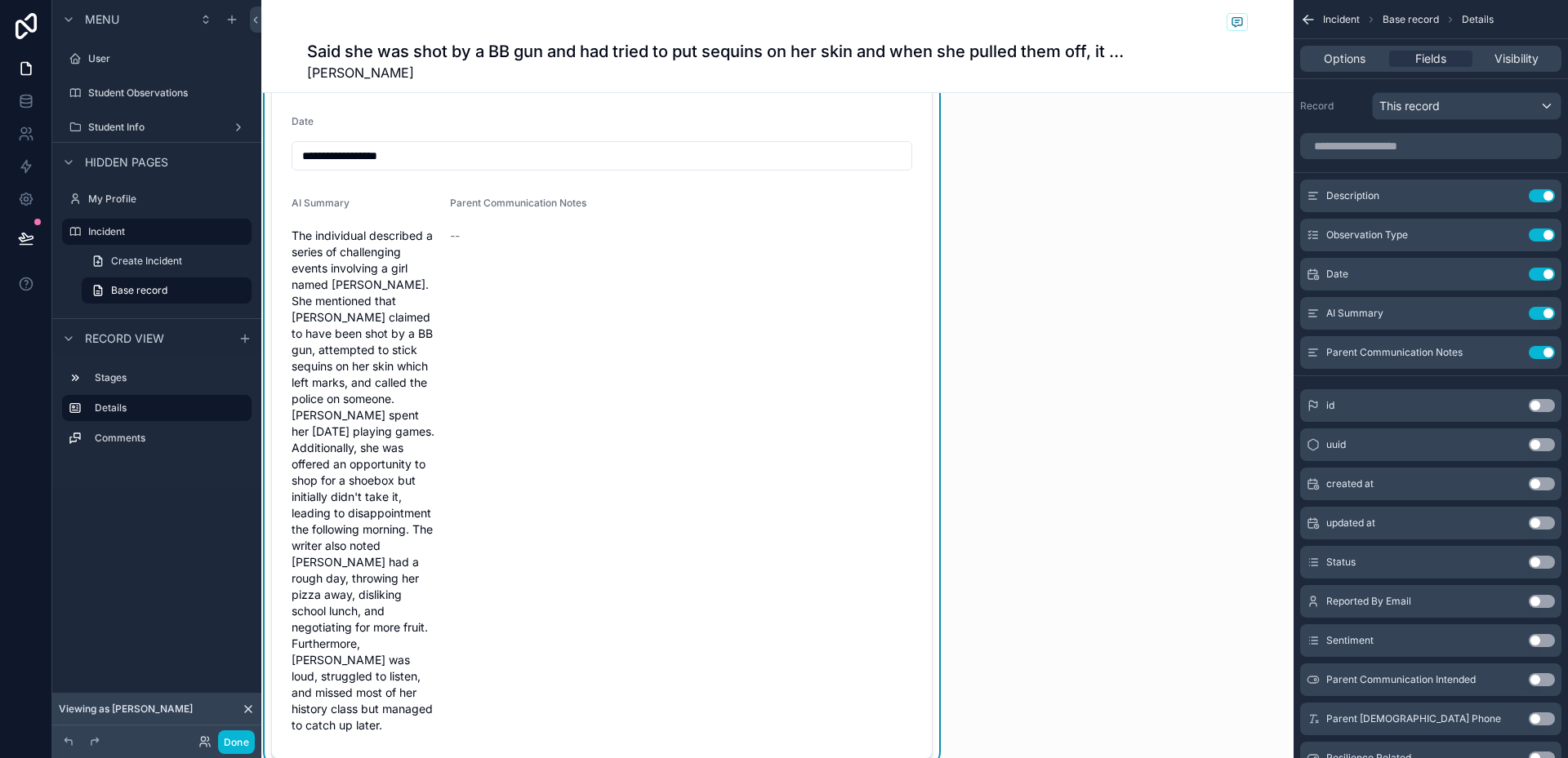
click at [643, 457] on form "**********" at bounding box center [602, 107] width 660 height 1302
click at [499, 407] on div "Parent Communication Notes --" at bounding box center [522, 467] width 145 height 542
click at [372, 386] on span "The individual described a series of challenging events involving a girl named …" at bounding box center [364, 480] width 145 height 506
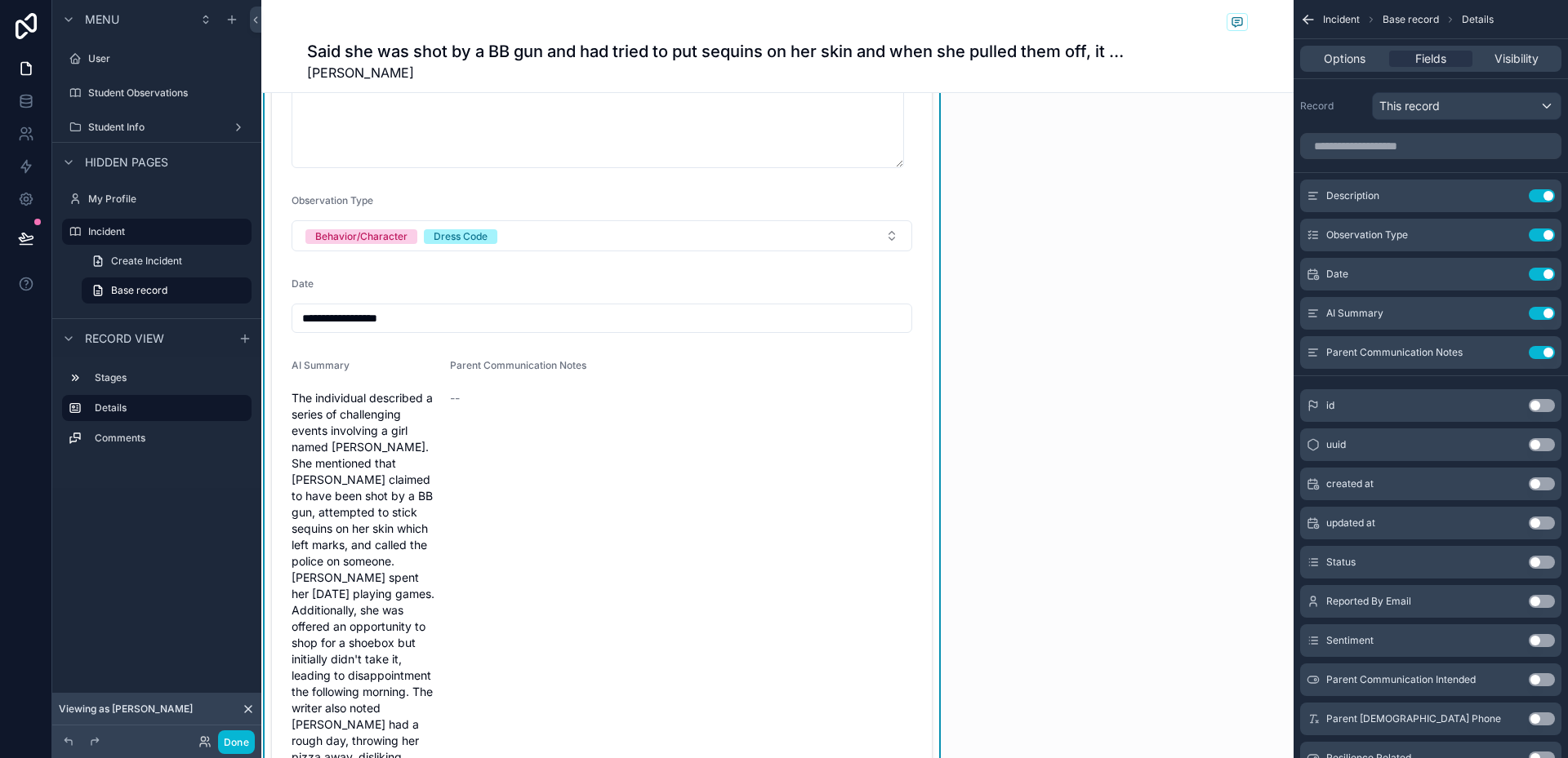
scroll to position [571, 0]
click at [1510, 350] on icon "scrollable content" at bounding box center [1510, 350] width 7 height 7
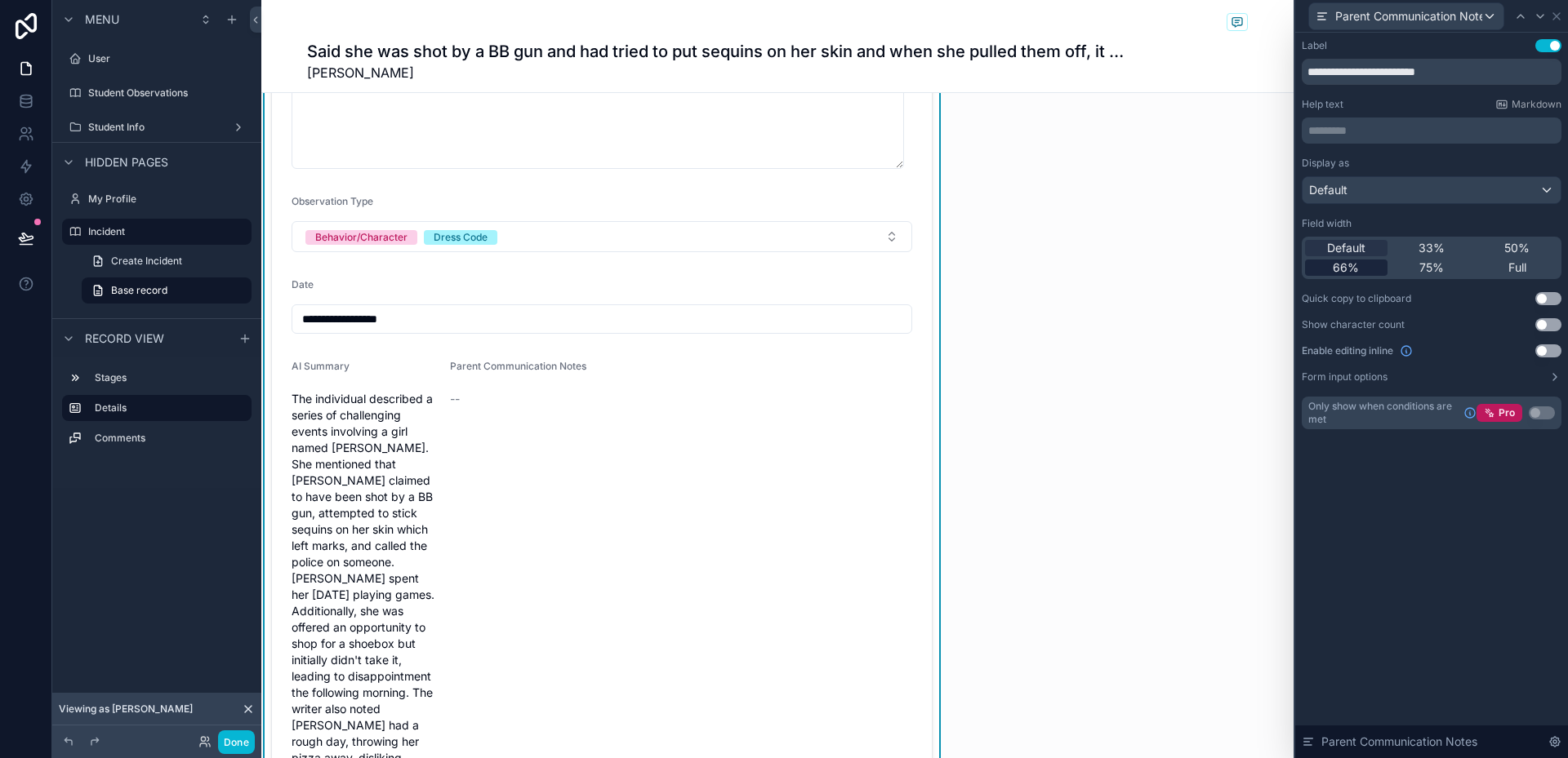
click at [1354, 272] on span "66%" at bounding box center [1346, 268] width 26 height 17
click at [1352, 269] on span "66%" at bounding box center [1346, 268] width 26 height 17
click at [1552, 349] on button "Use setting" at bounding box center [1548, 351] width 26 height 13
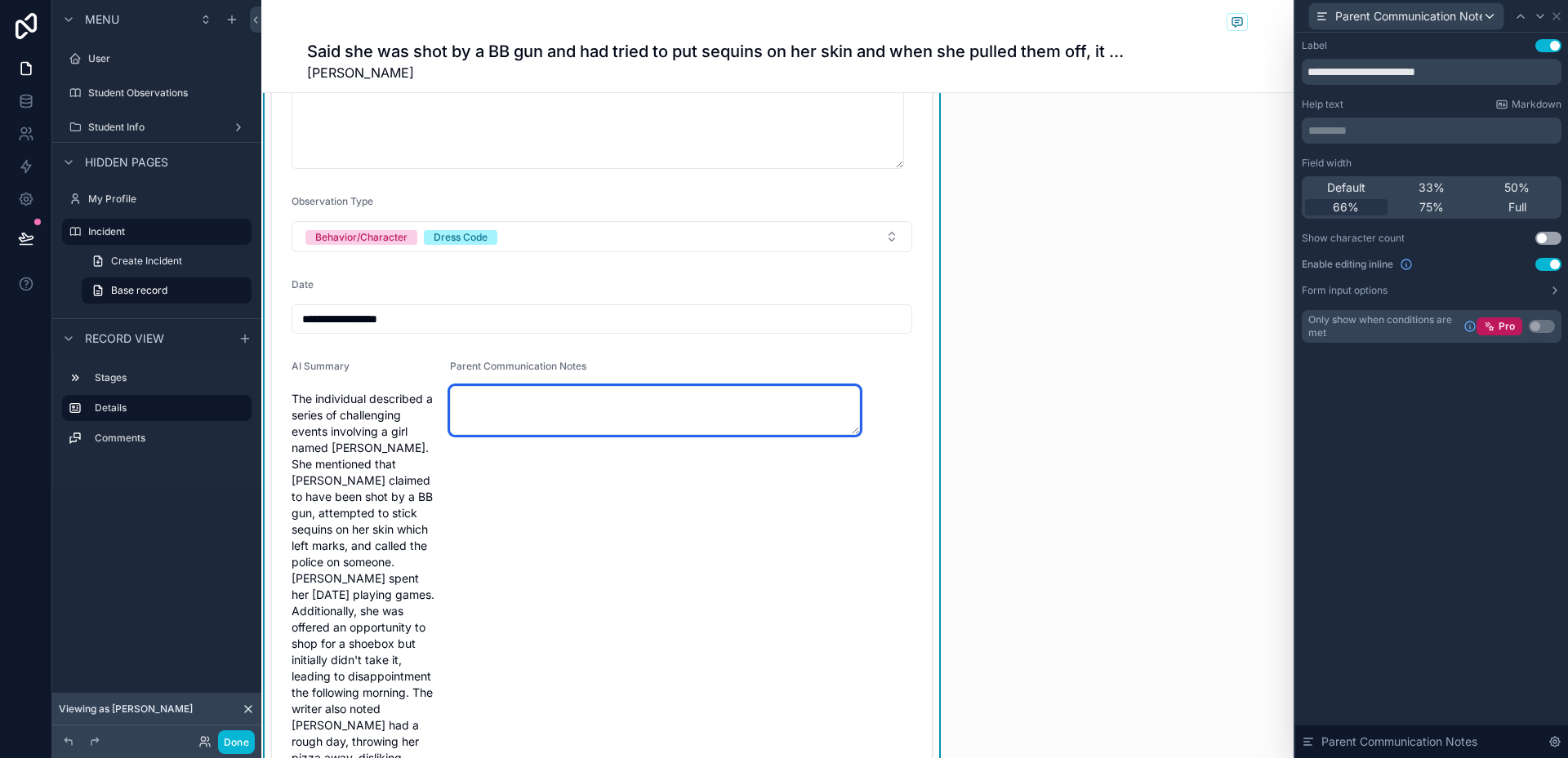
click at [828, 409] on textarea "scrollable content" at bounding box center [654, 411] width 410 height 49
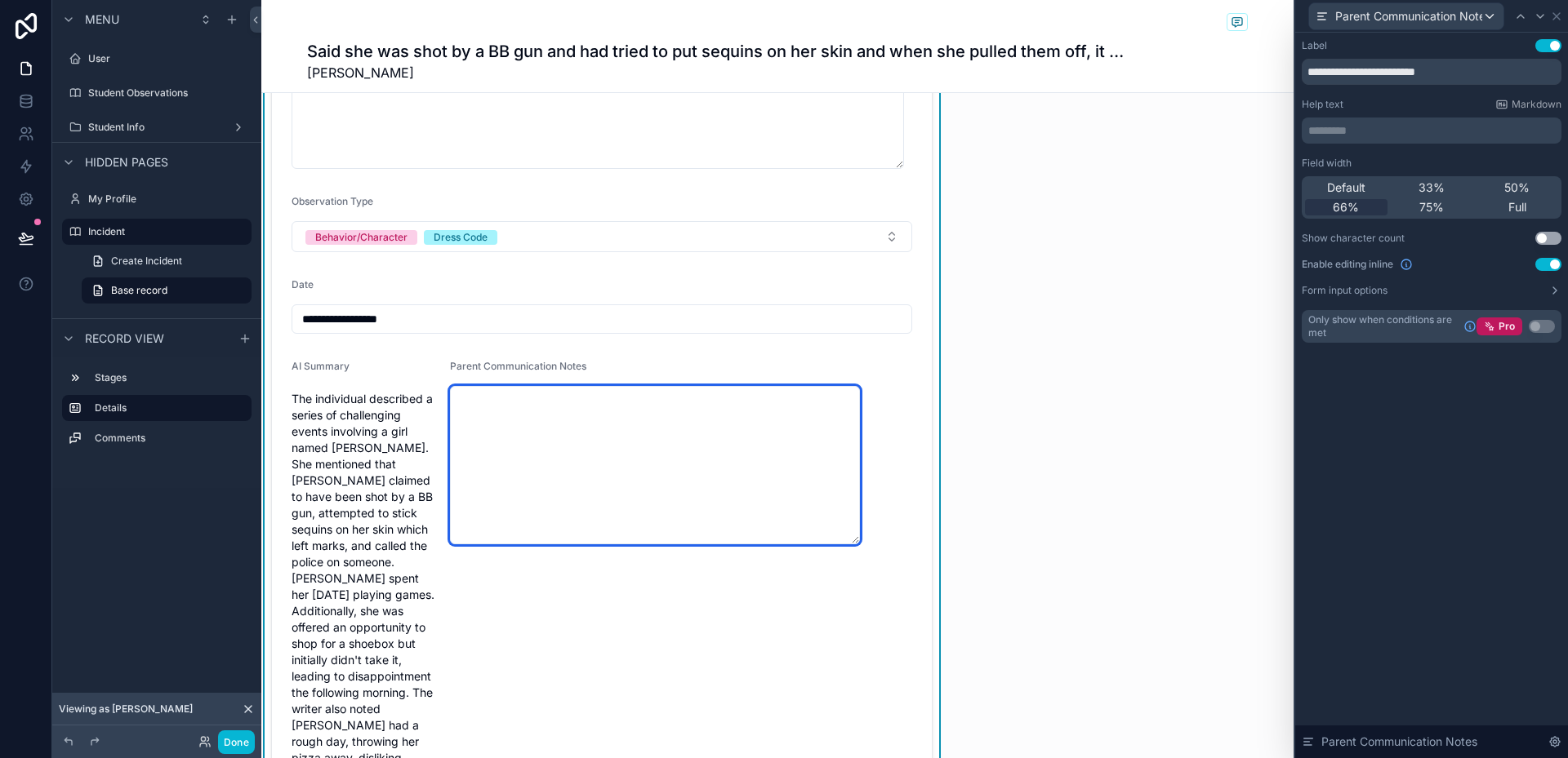
drag, startPoint x: 846, startPoint y: 432, endPoint x: 865, endPoint y: 542, distance: 111.6
click at [865, 542] on form "**********" at bounding box center [602, 270] width 660 height 1302
click at [707, 446] on textarea "scrollable content" at bounding box center [654, 465] width 410 height 158
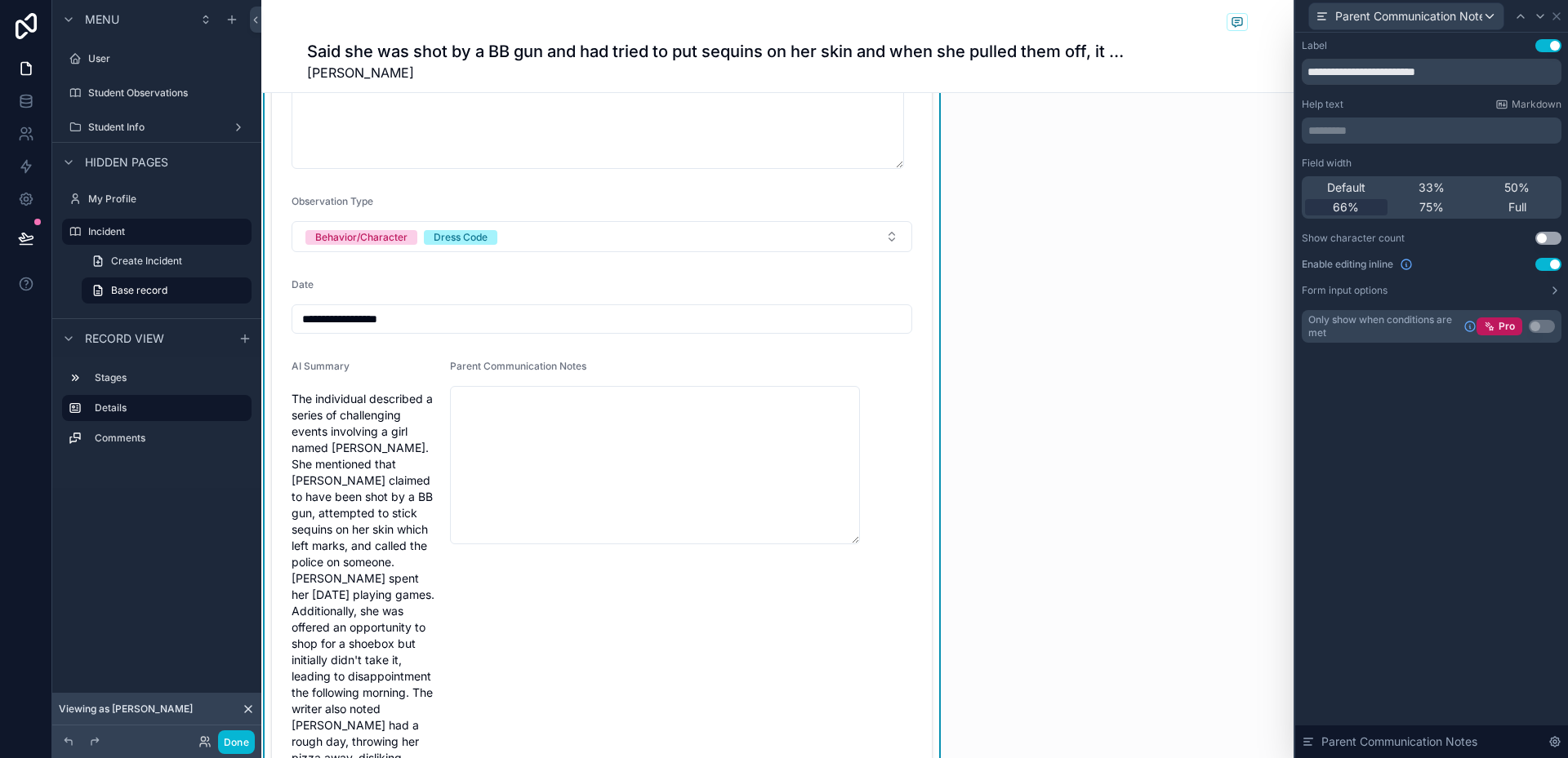
click at [743, 629] on div "Parent Communication Notes" at bounding box center [654, 631] width 410 height 542
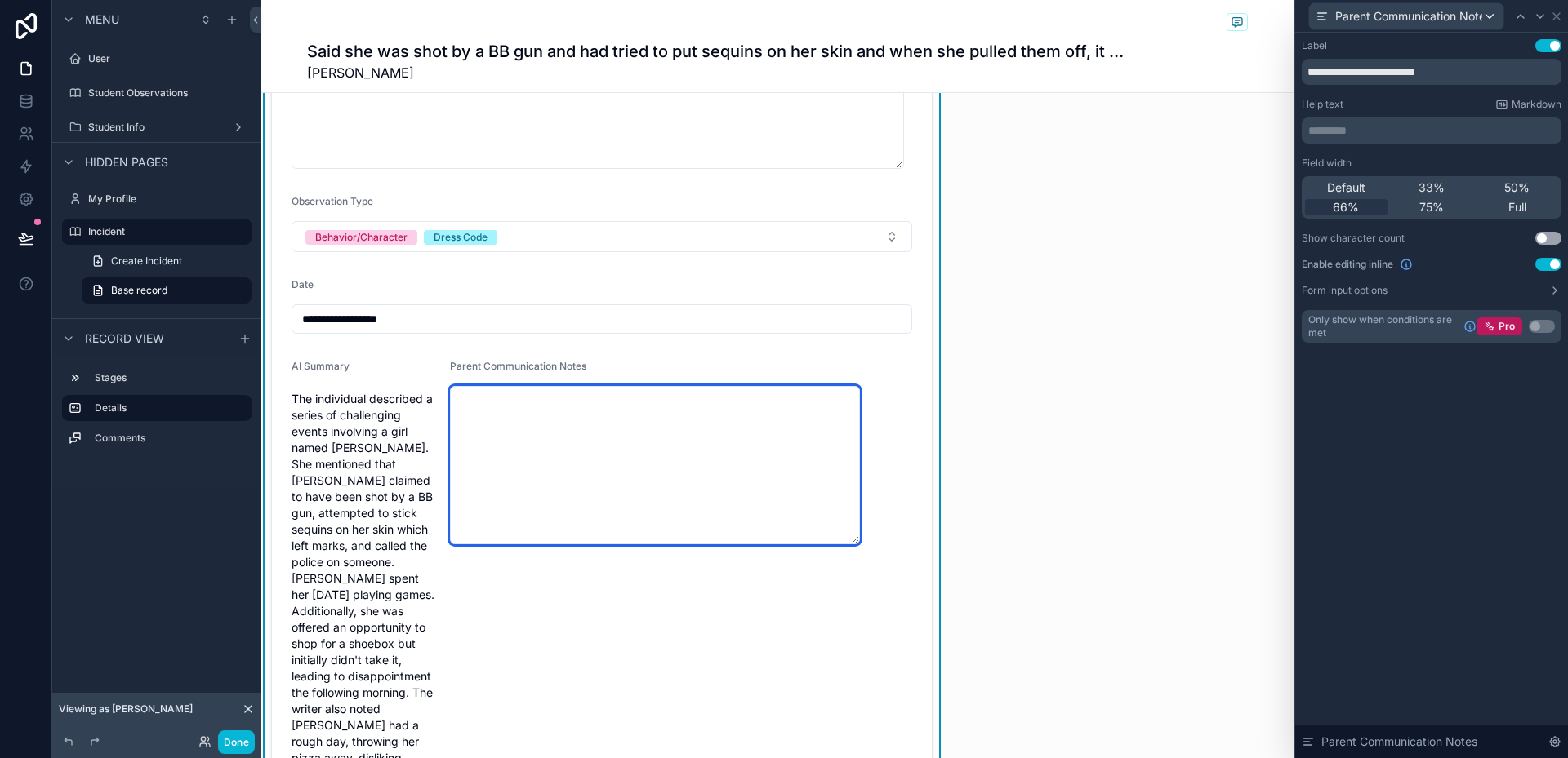
click at [678, 463] on textarea "scrollable content" at bounding box center [654, 465] width 410 height 158
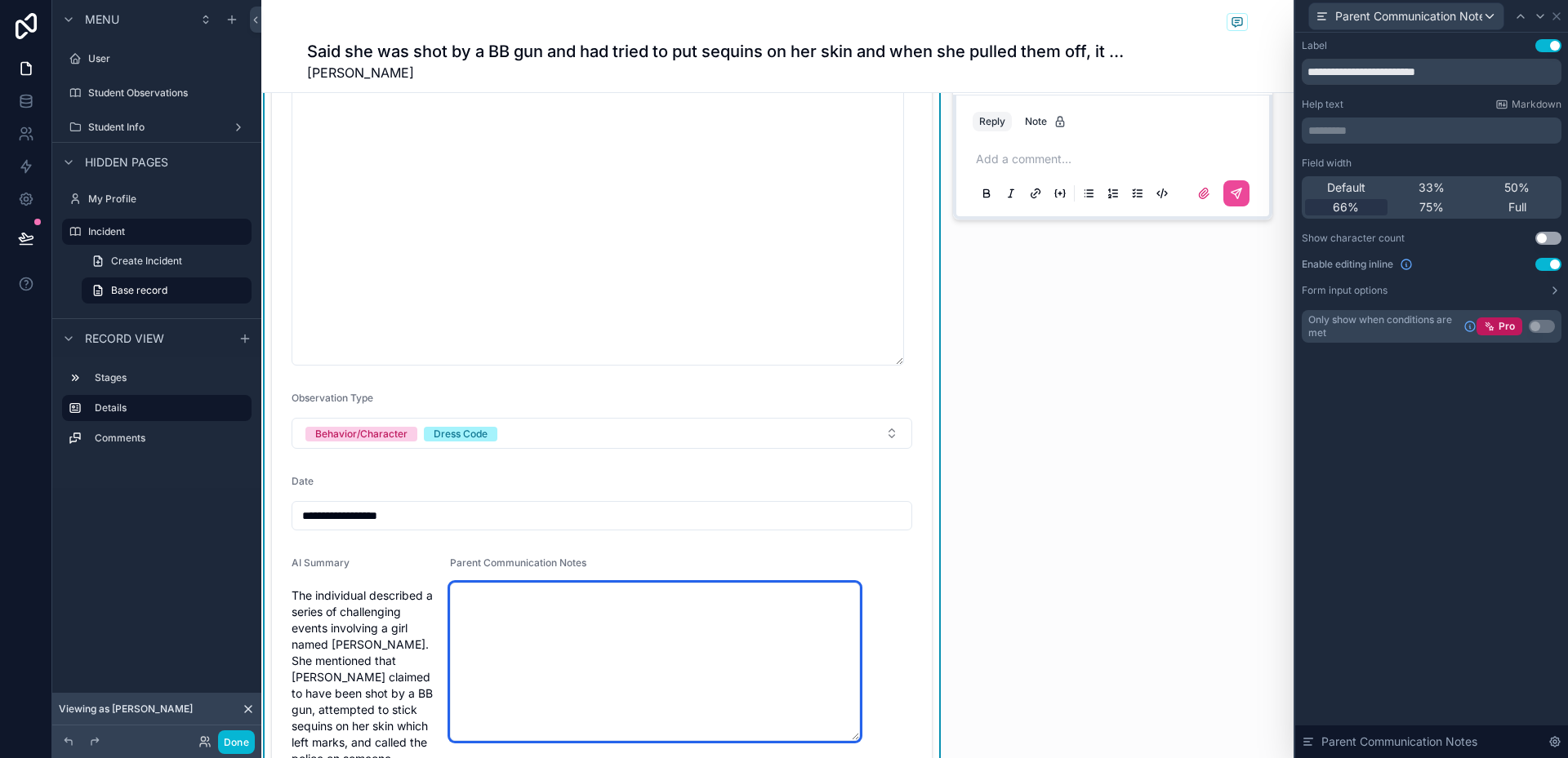
scroll to position [408, 0]
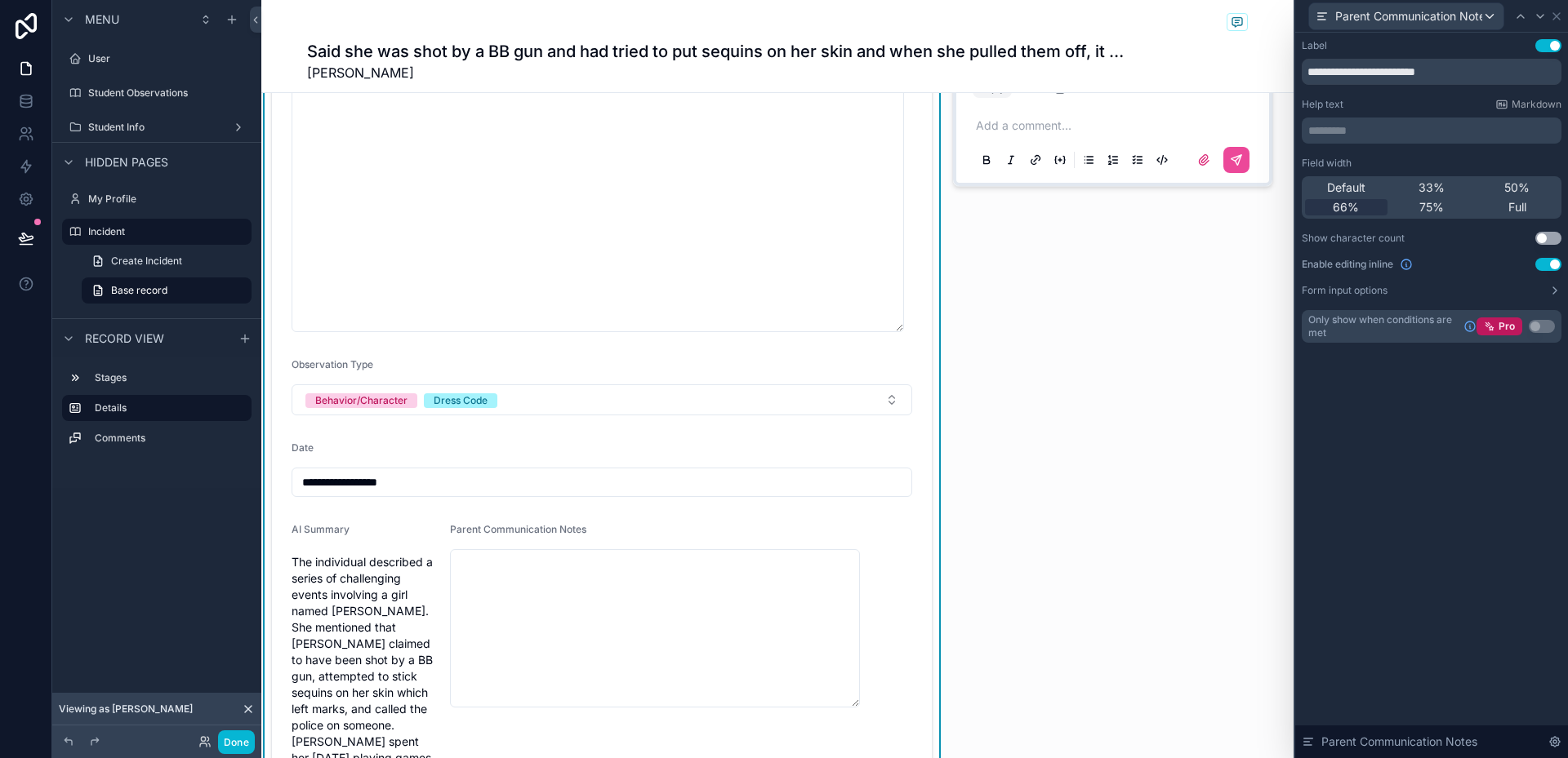
click at [548, 452] on div "Date" at bounding box center [602, 451] width 621 height 20
click at [422, 475] on input "**********" at bounding box center [602, 482] width 619 height 23
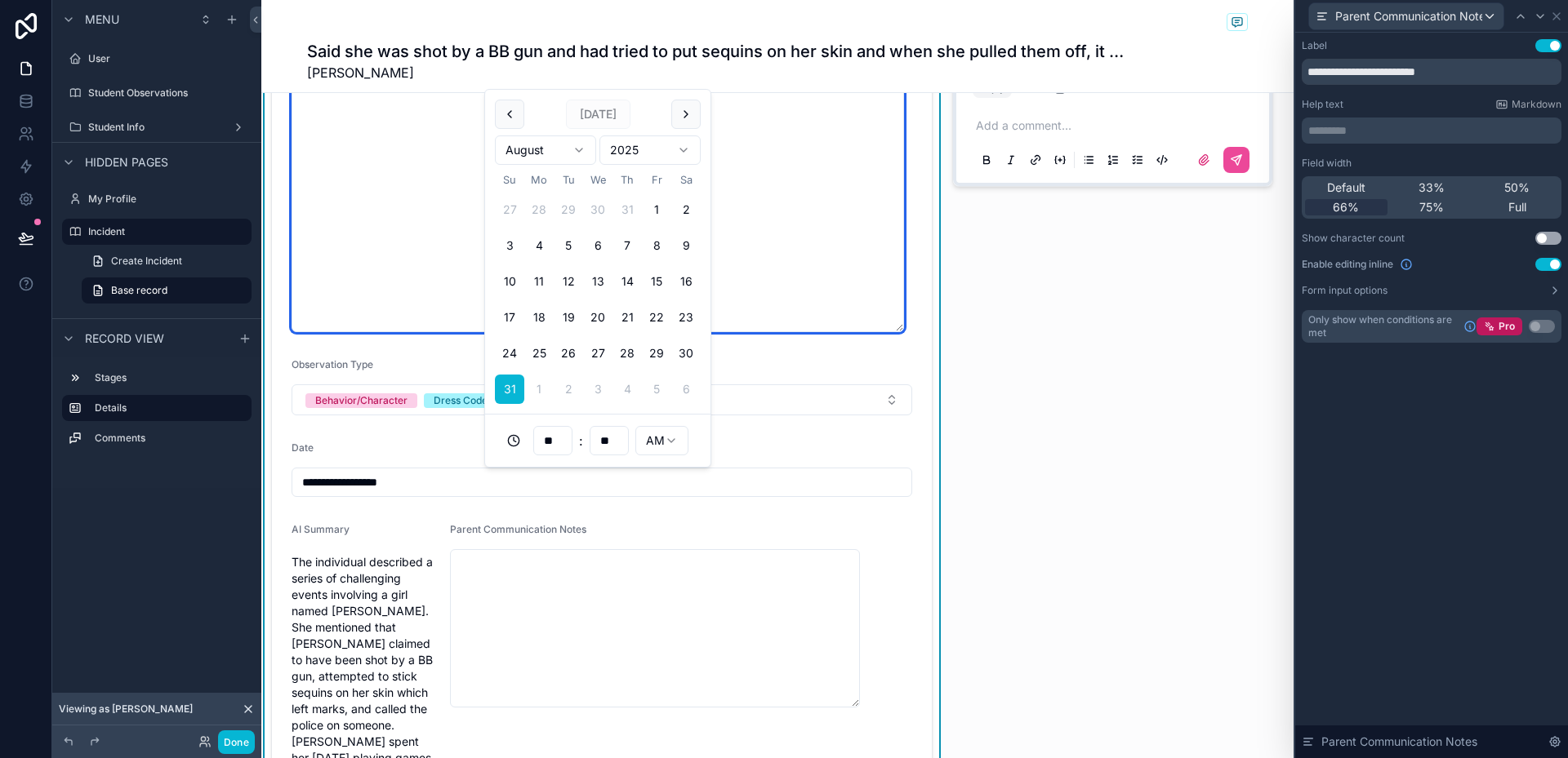
click at [380, 300] on textarea "**********" at bounding box center [598, 80] width 613 height 504
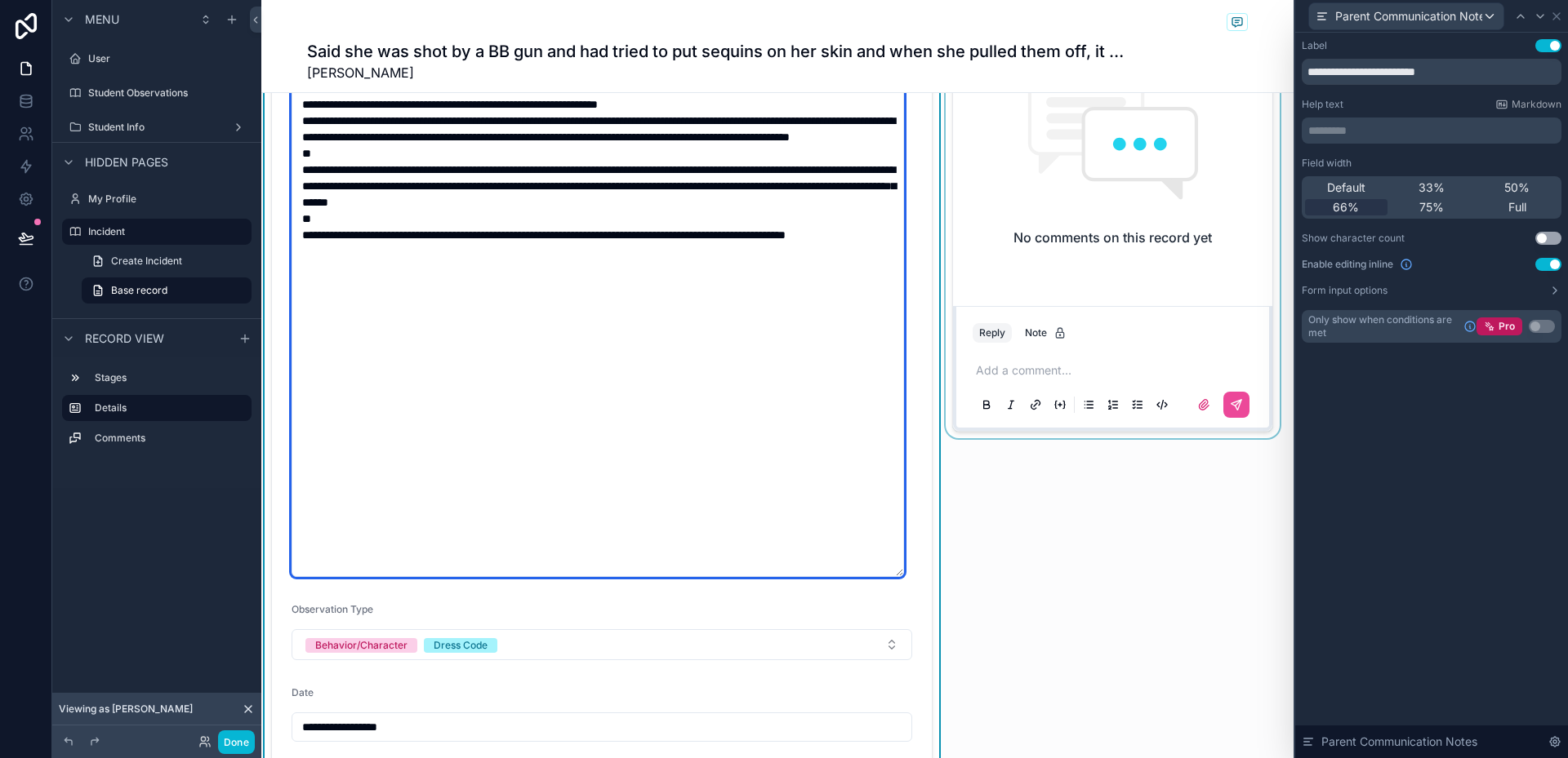
scroll to position [0, 0]
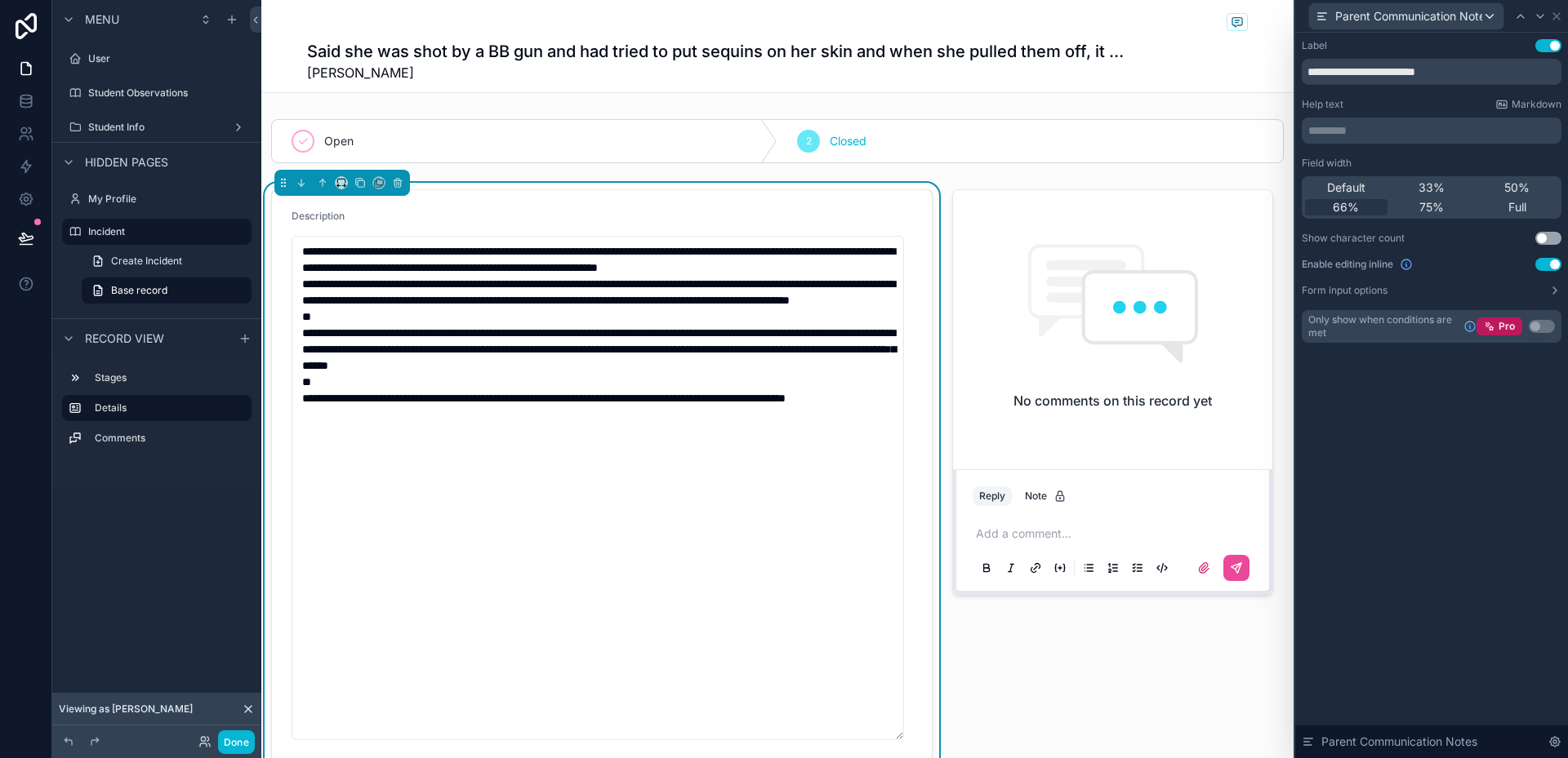
click at [888, 214] on div "Description" at bounding box center [602, 219] width 621 height 20
click at [1556, 17] on icon at bounding box center [1556, 16] width 7 height 7
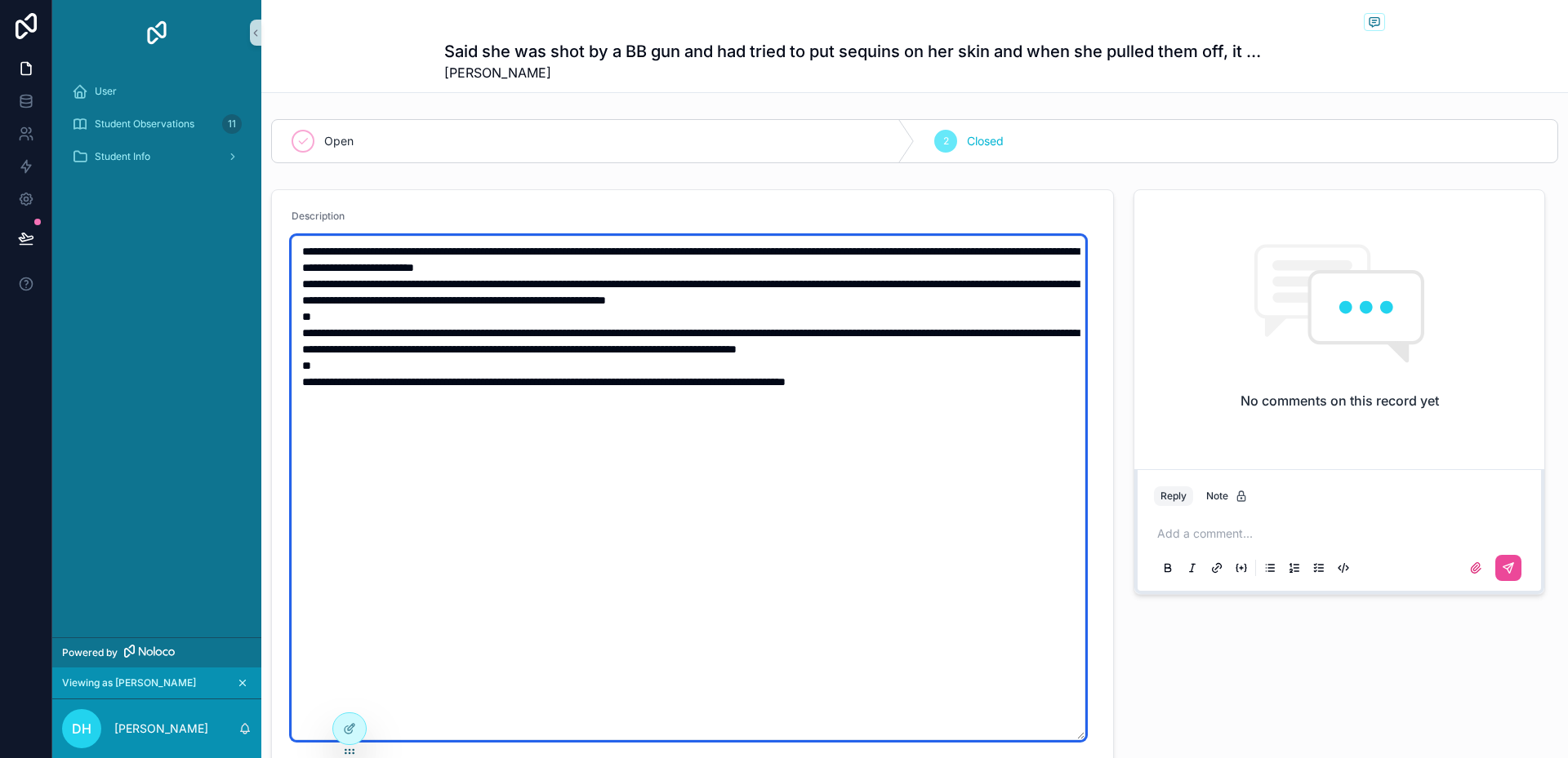
click at [933, 530] on textarea "**********" at bounding box center [689, 488] width 794 height 504
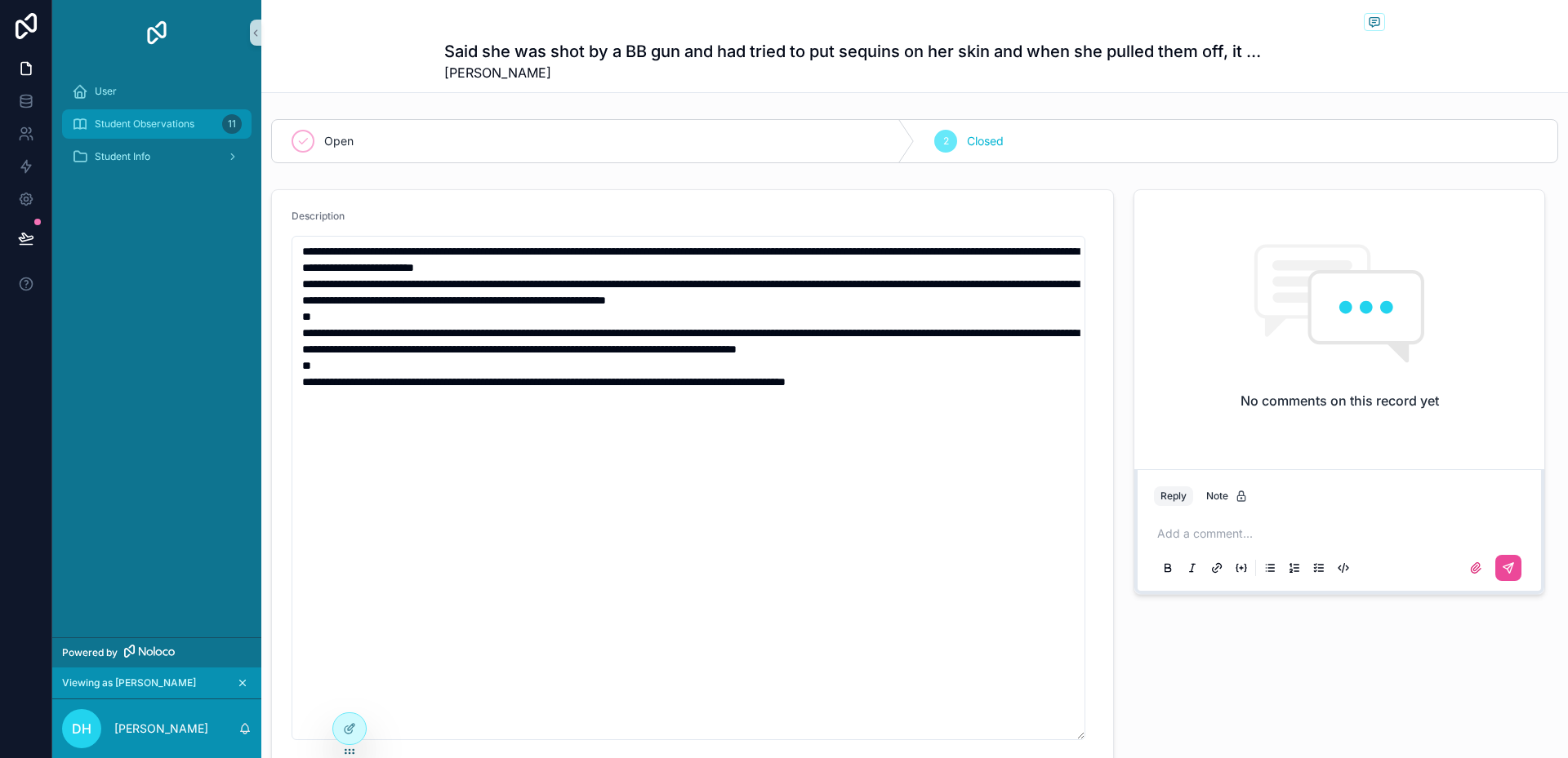
click at [170, 124] on span "Student Observations" at bounding box center [144, 124] width 99 height 13
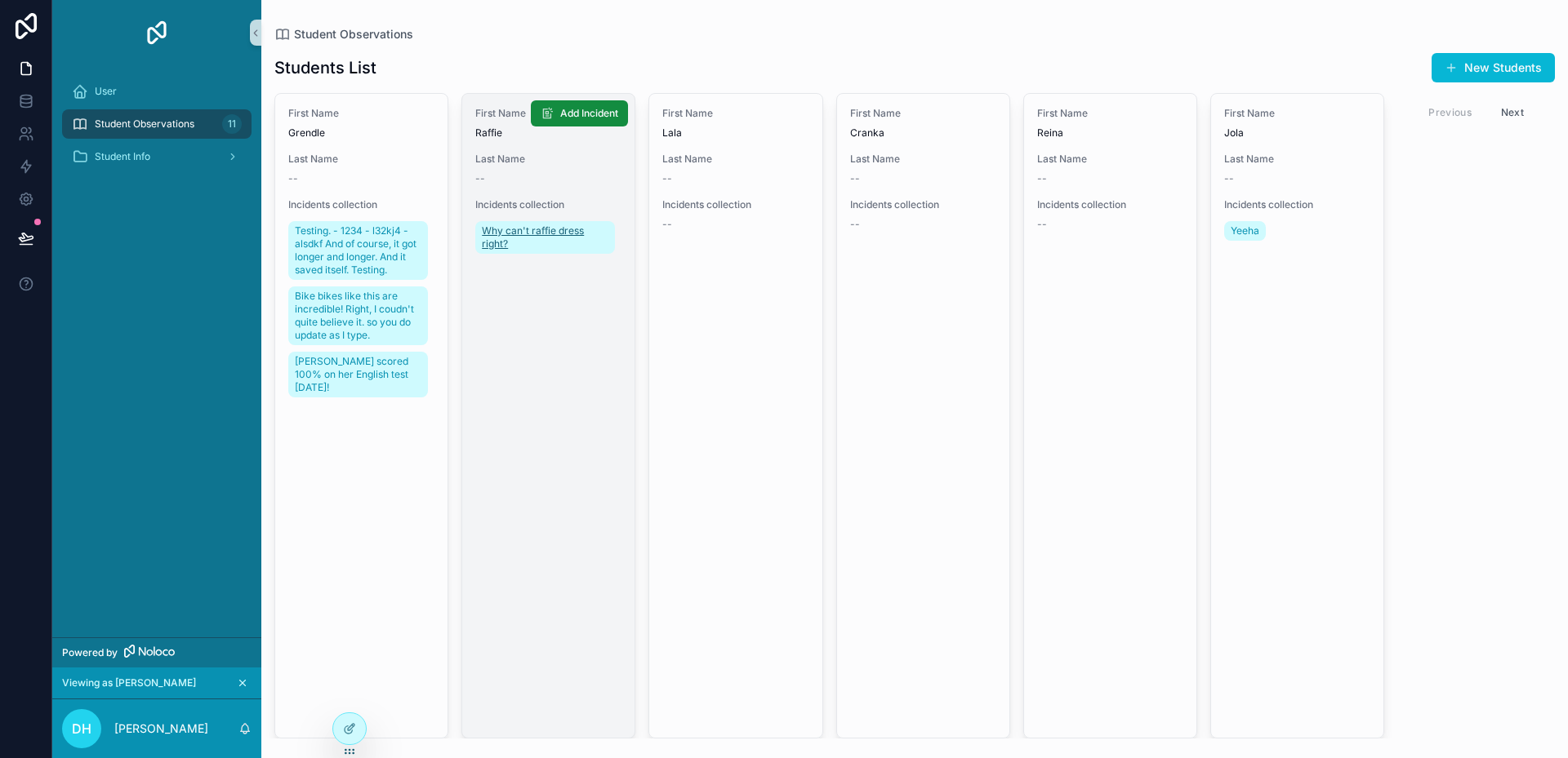
click at [502, 234] on span "Why can't raffie dress right?" at bounding box center [545, 238] width 126 height 26
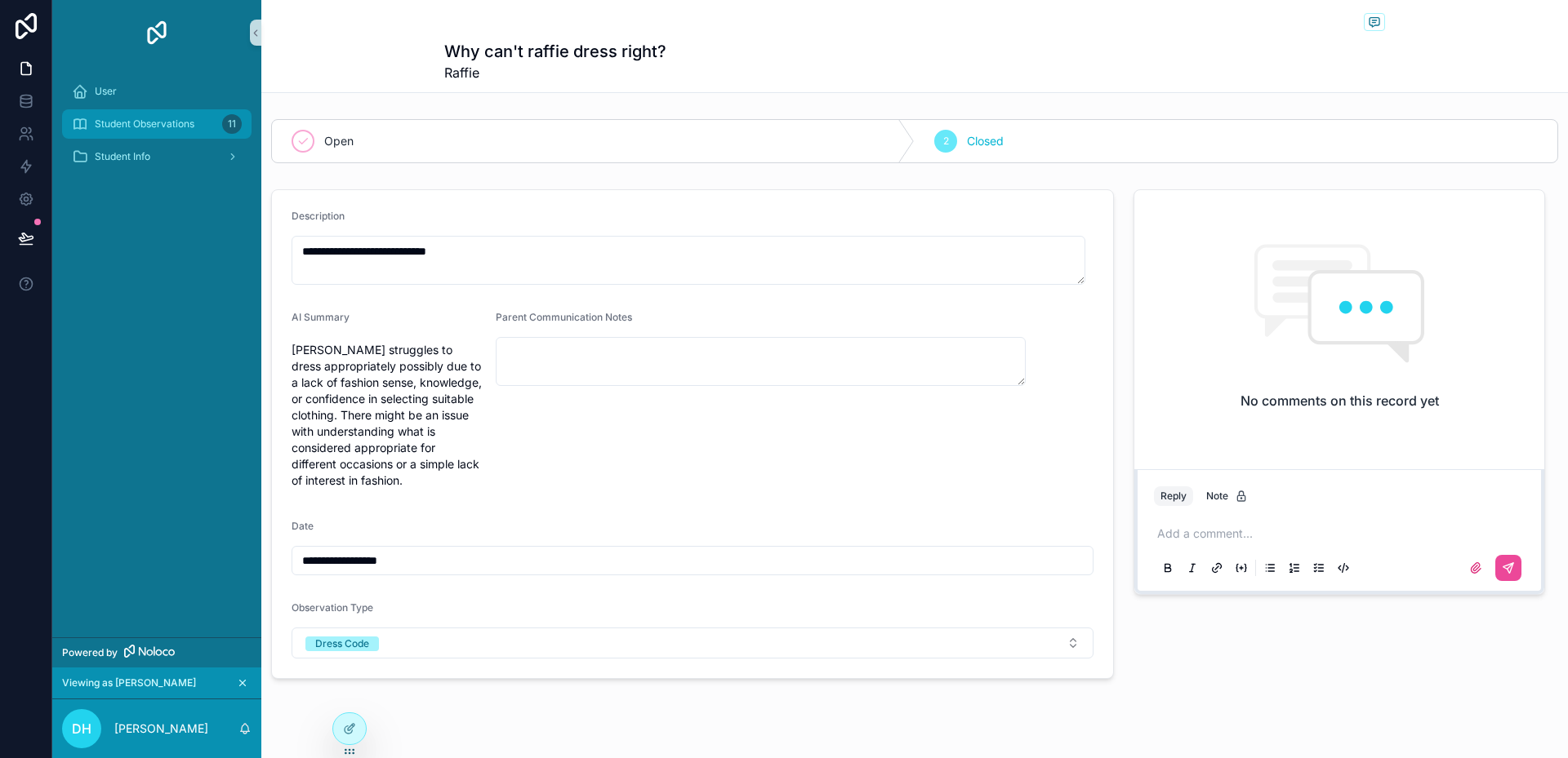
click at [132, 118] on span "Student Observations" at bounding box center [144, 124] width 99 height 13
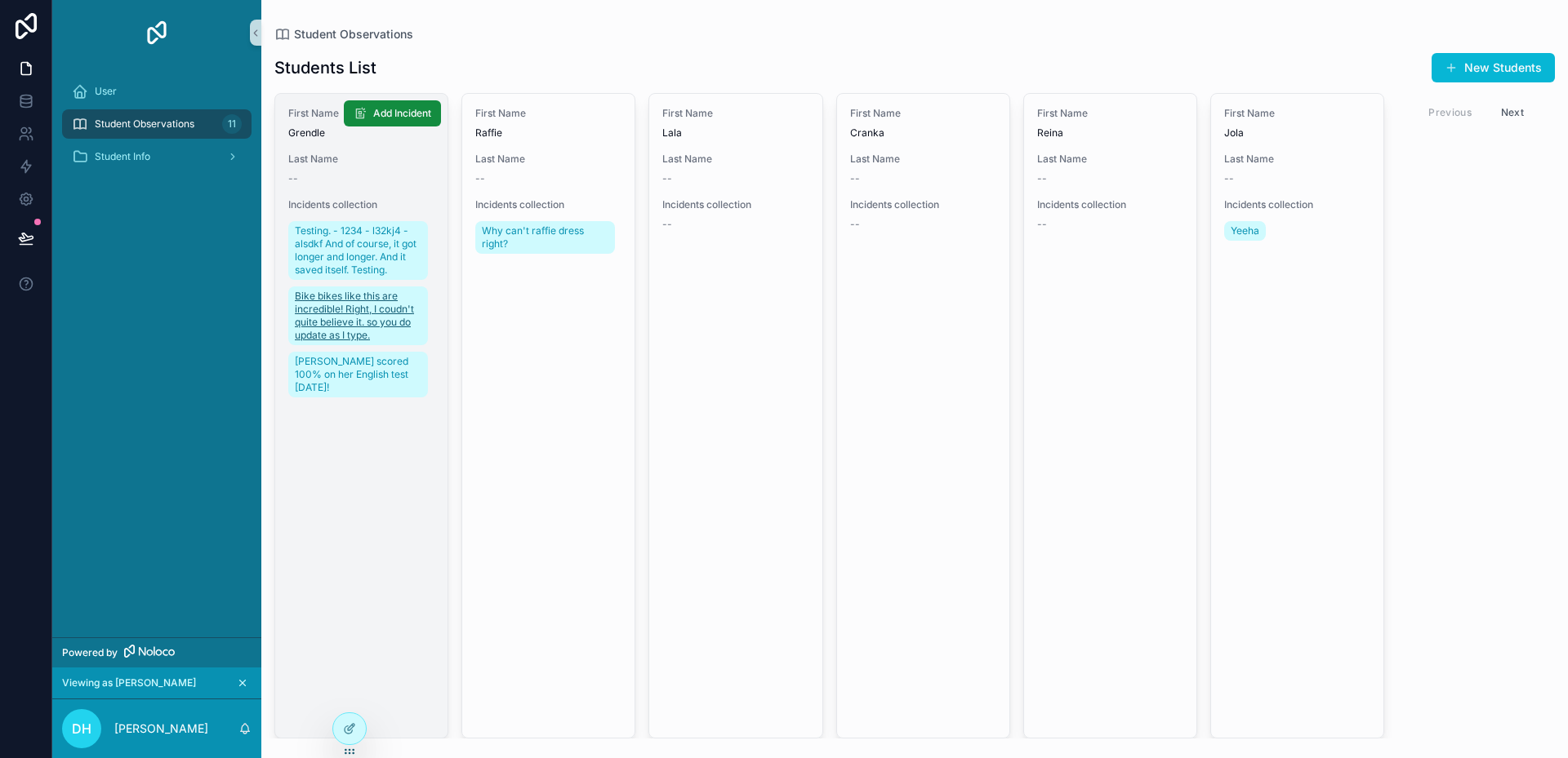
click at [347, 326] on span "Bike bikes like this are incredible! Right, I coudn't quite believe it. so you …" at bounding box center [358, 316] width 126 height 52
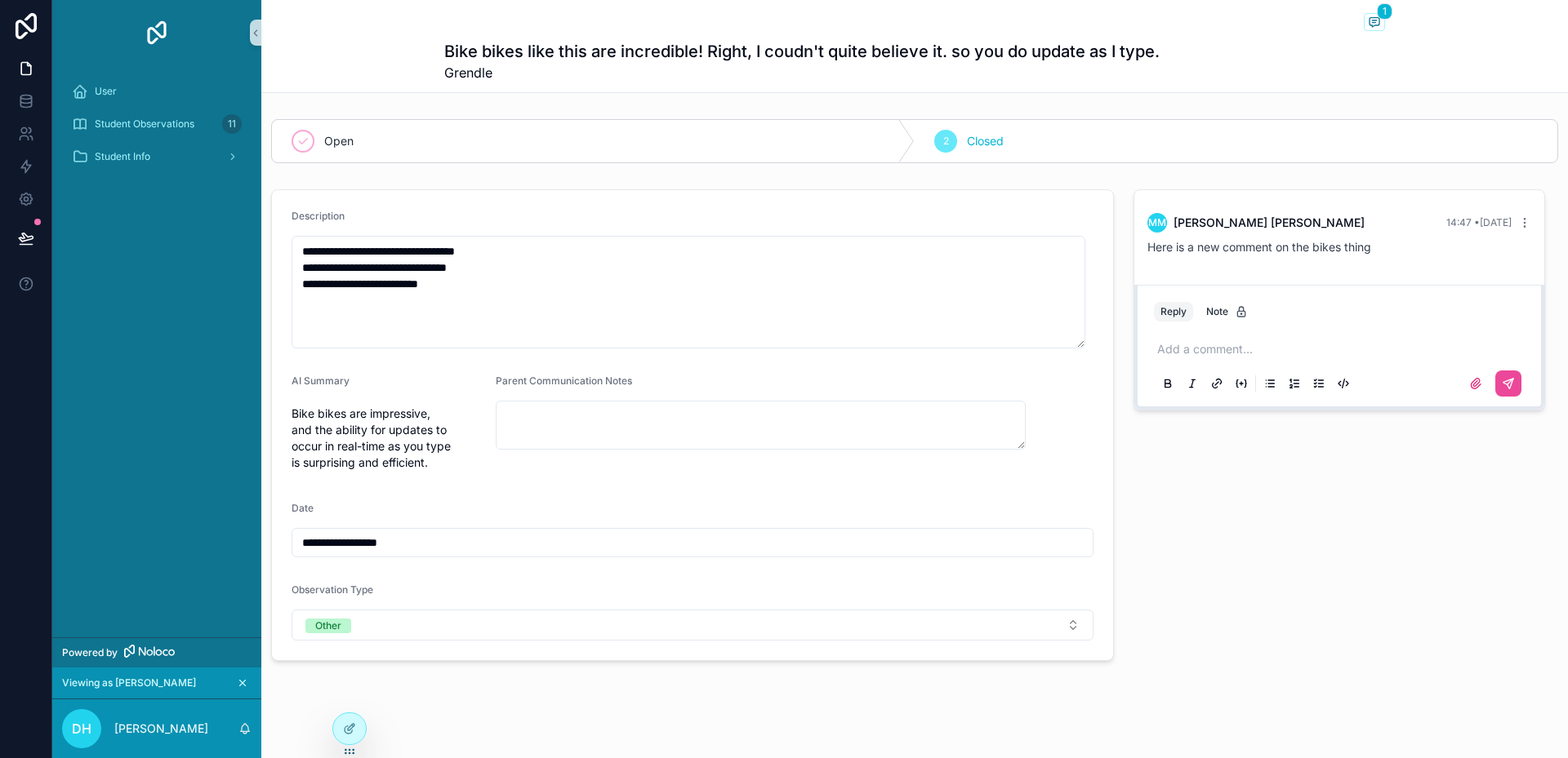
click at [425, 456] on span "Bike bikes are impressive, and the ability for updates to occur in real-time as…" at bounding box center [388, 438] width 191 height 65
click at [706, 477] on form "**********" at bounding box center [692, 425] width 841 height 470
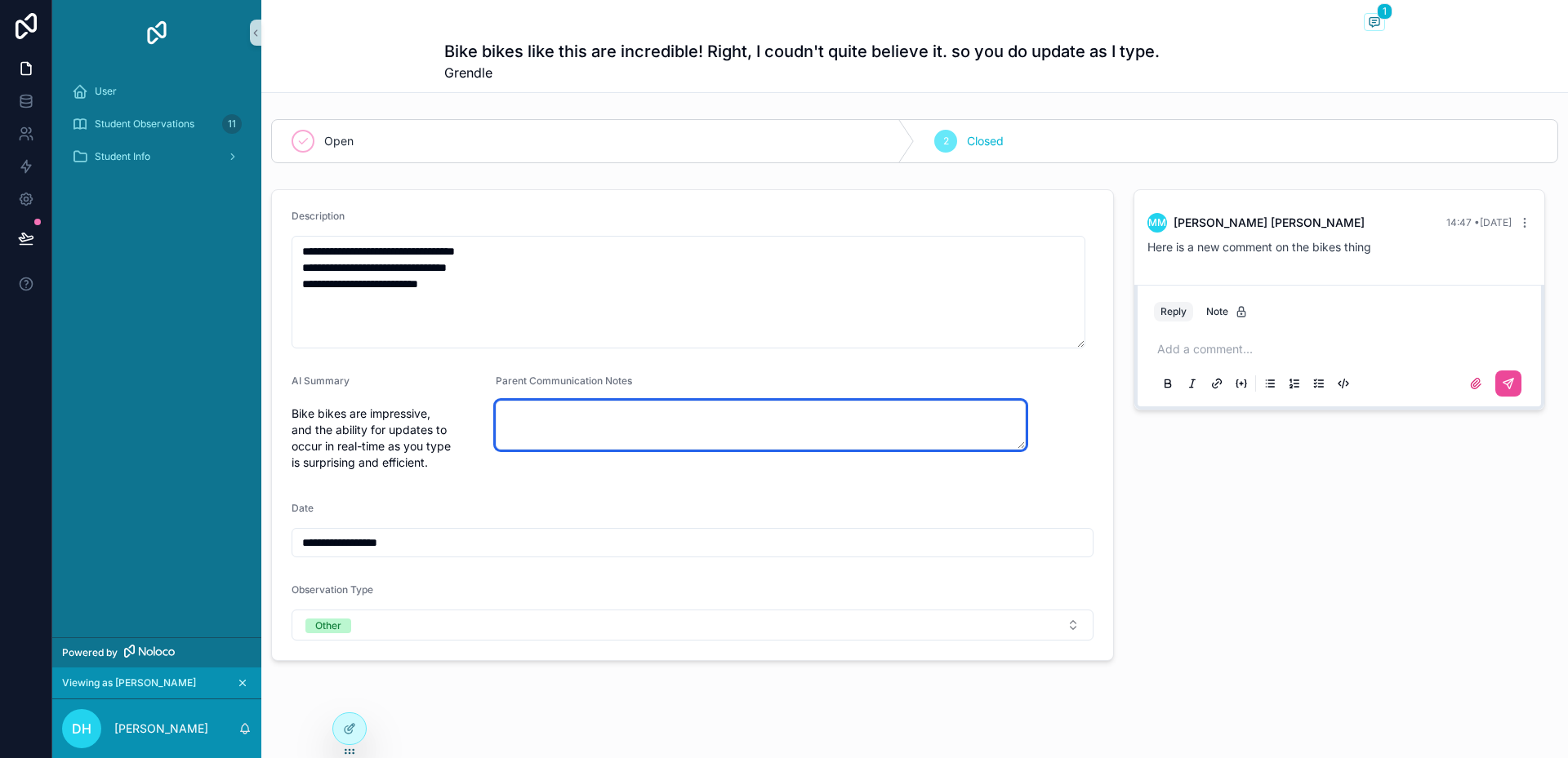
click at [564, 421] on textarea "scrollable content" at bounding box center [760, 425] width 530 height 49
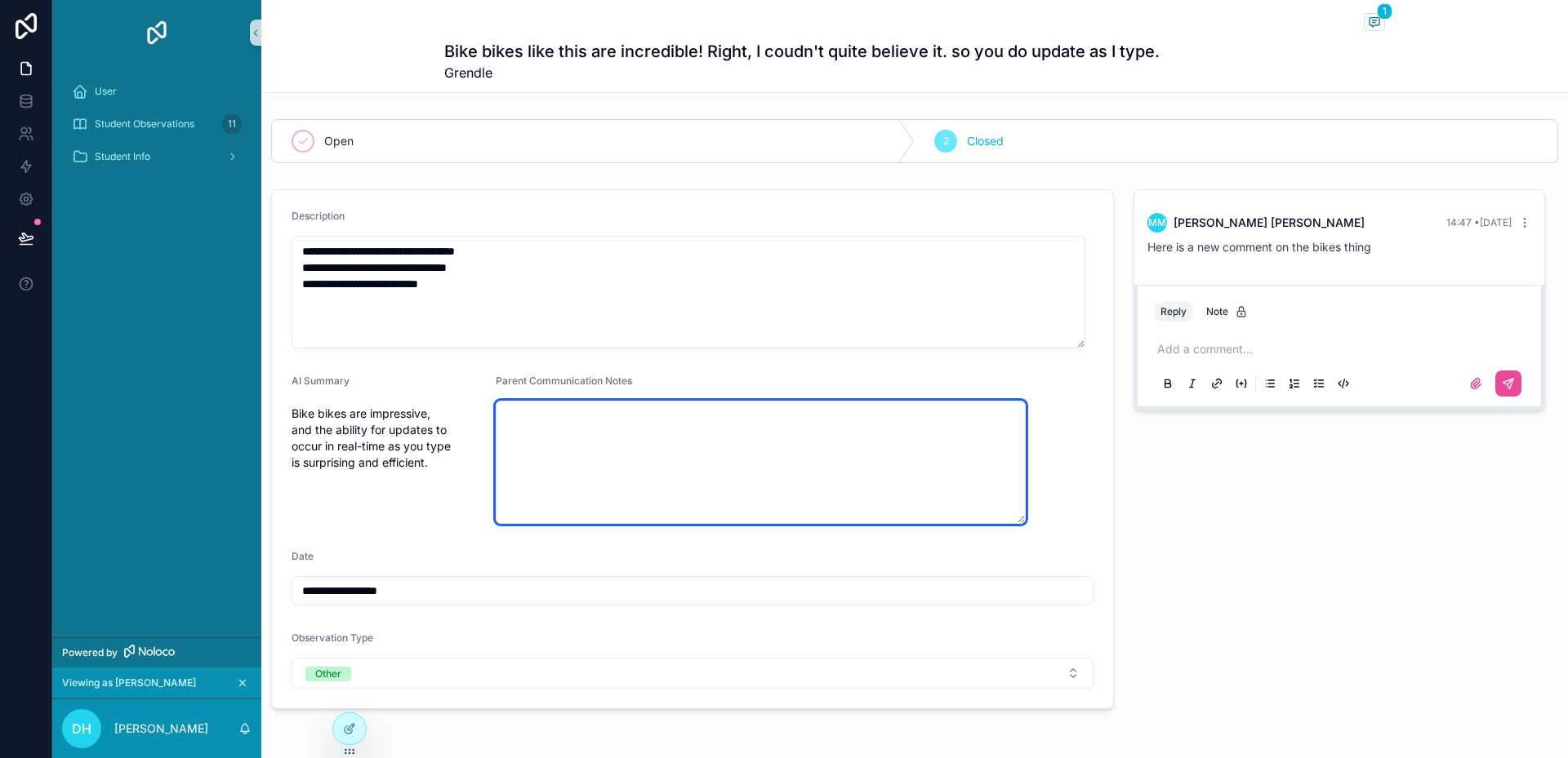
drag, startPoint x: 1014, startPoint y: 448, endPoint x: 1021, endPoint y: 522, distance: 74.3
click at [1021, 522] on form "**********" at bounding box center [692, 450] width 841 height 518
click at [819, 461] on textarea "scrollable content" at bounding box center [760, 462] width 530 height 124
click at [641, 462] on textarea "scrollable content" at bounding box center [760, 462] width 530 height 124
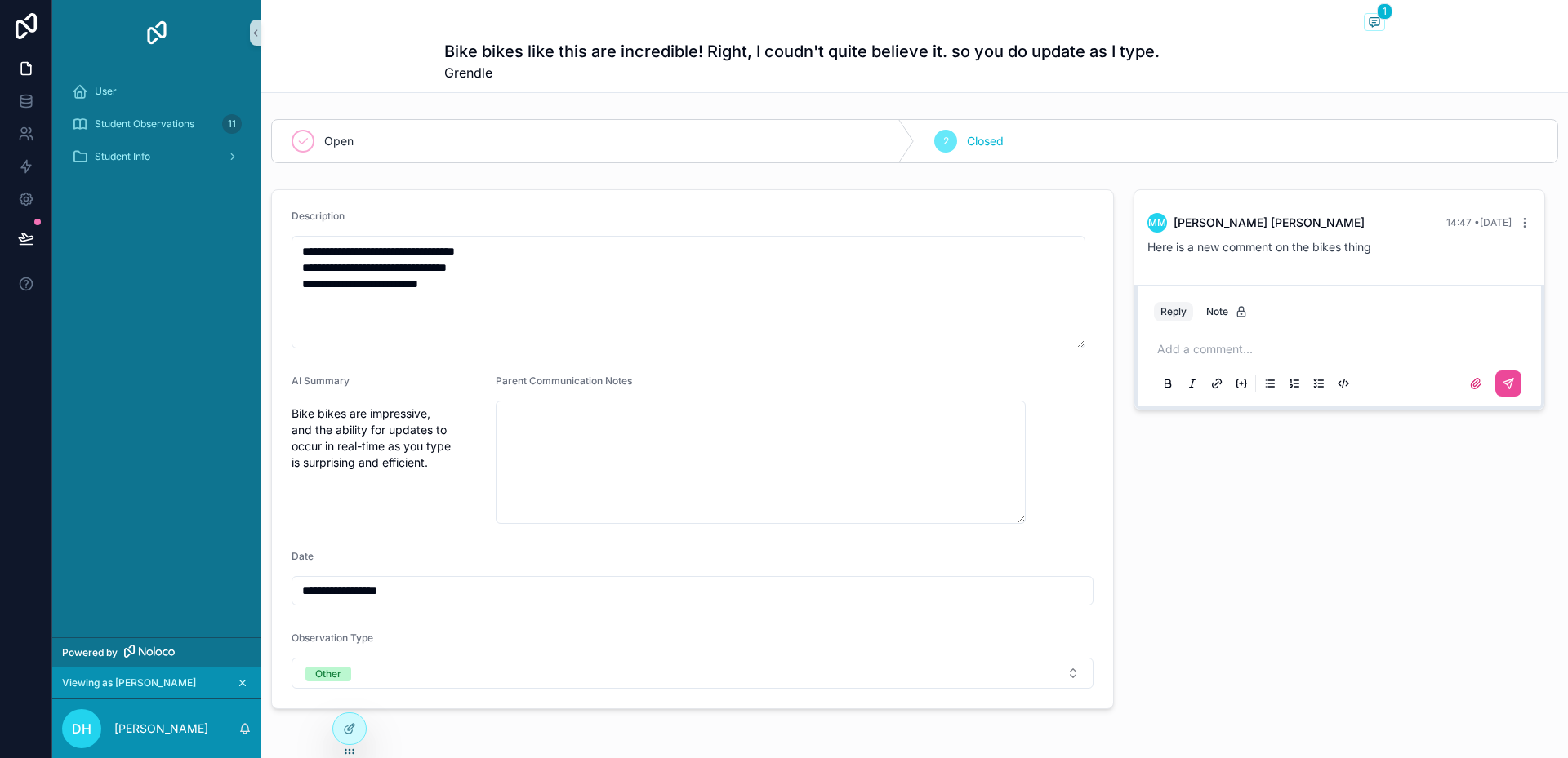
click at [767, 546] on form "**********" at bounding box center [692, 450] width 841 height 518
click at [692, 381] on div "Parent Communication Notes" at bounding box center [760, 384] width 530 height 20
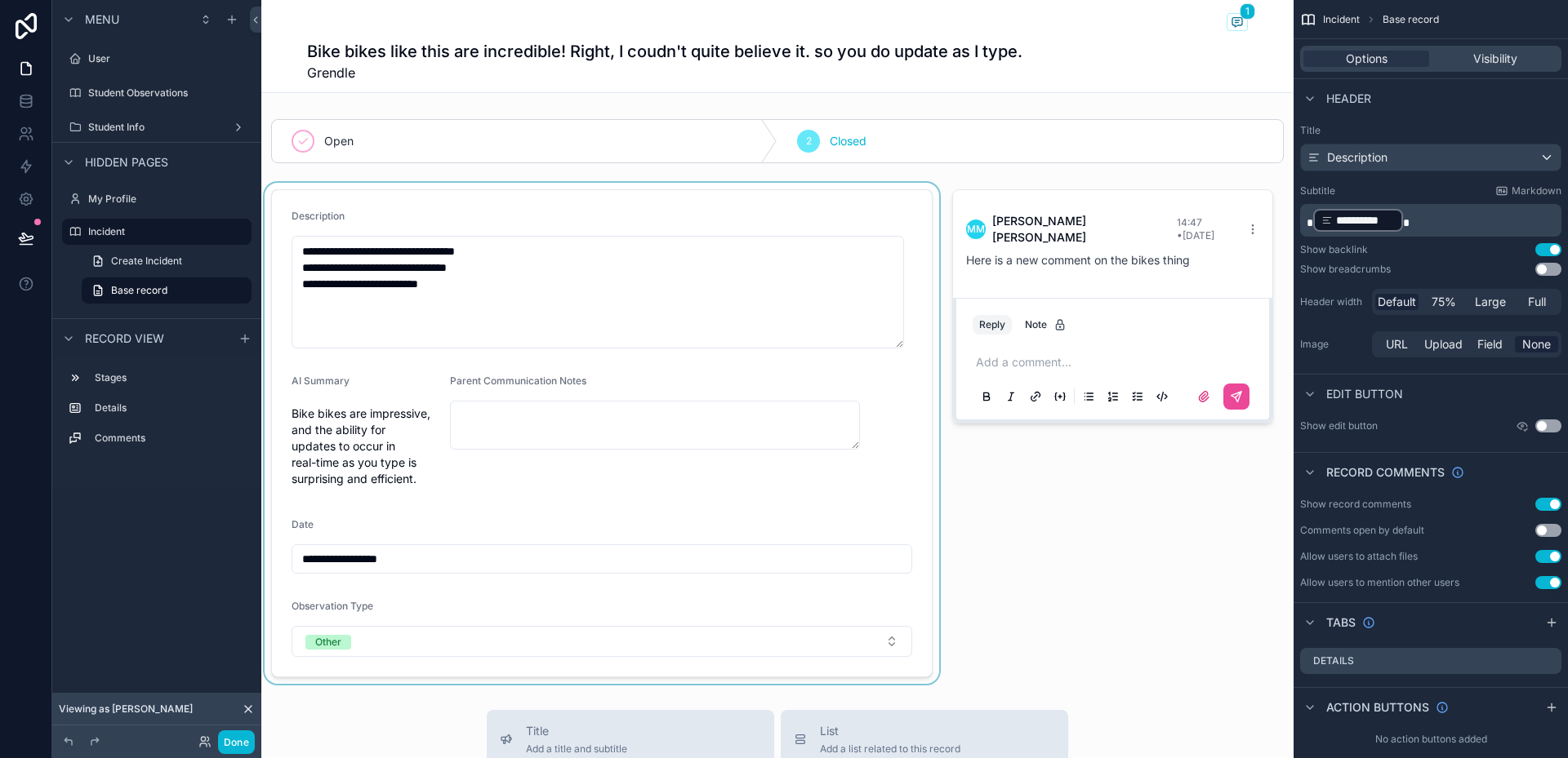
click at [783, 212] on div "scrollable content" at bounding box center [601, 434] width 681 height 502
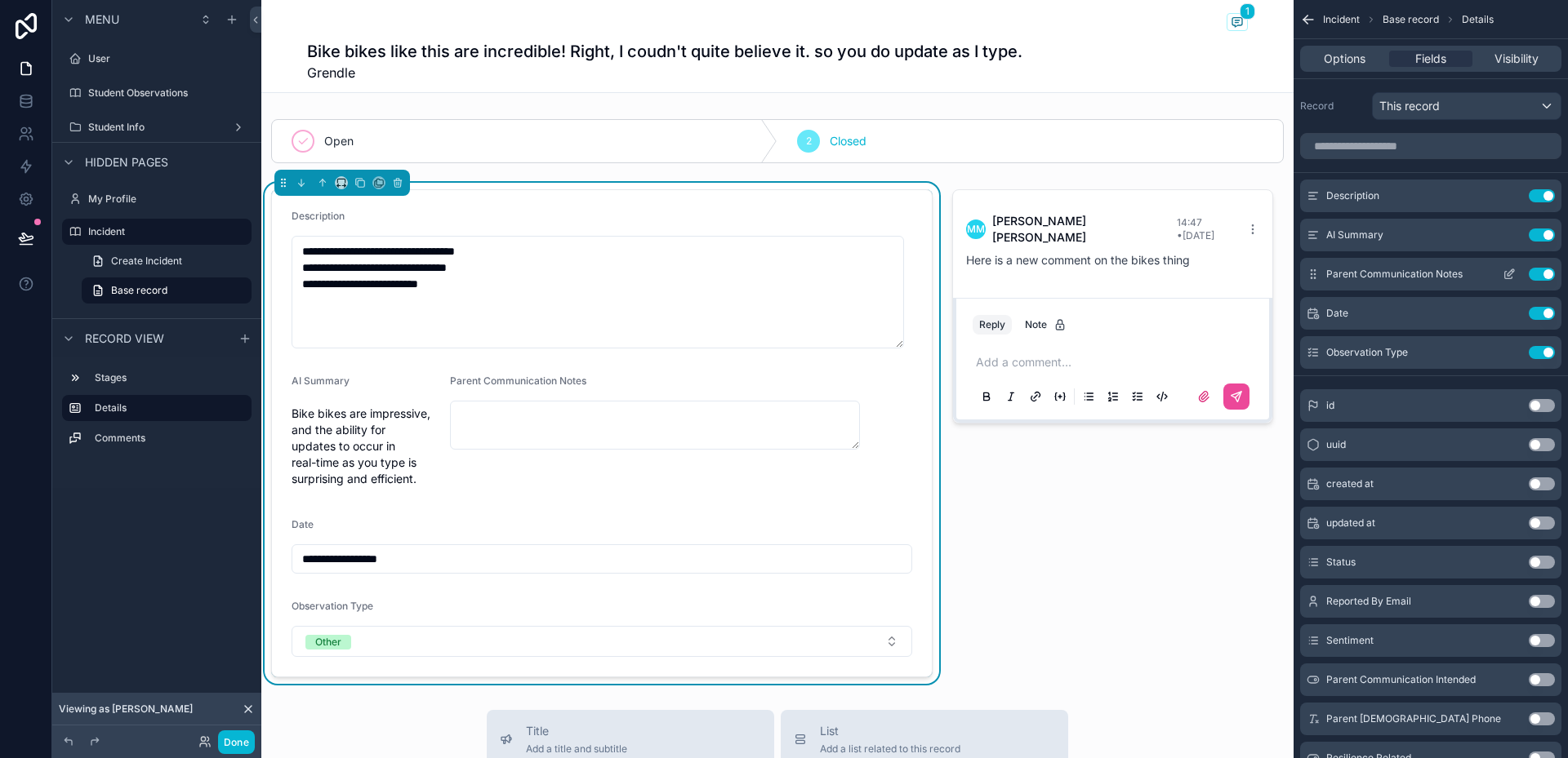
click at [1531, 270] on button "Use setting" at bounding box center [1542, 274] width 26 height 13
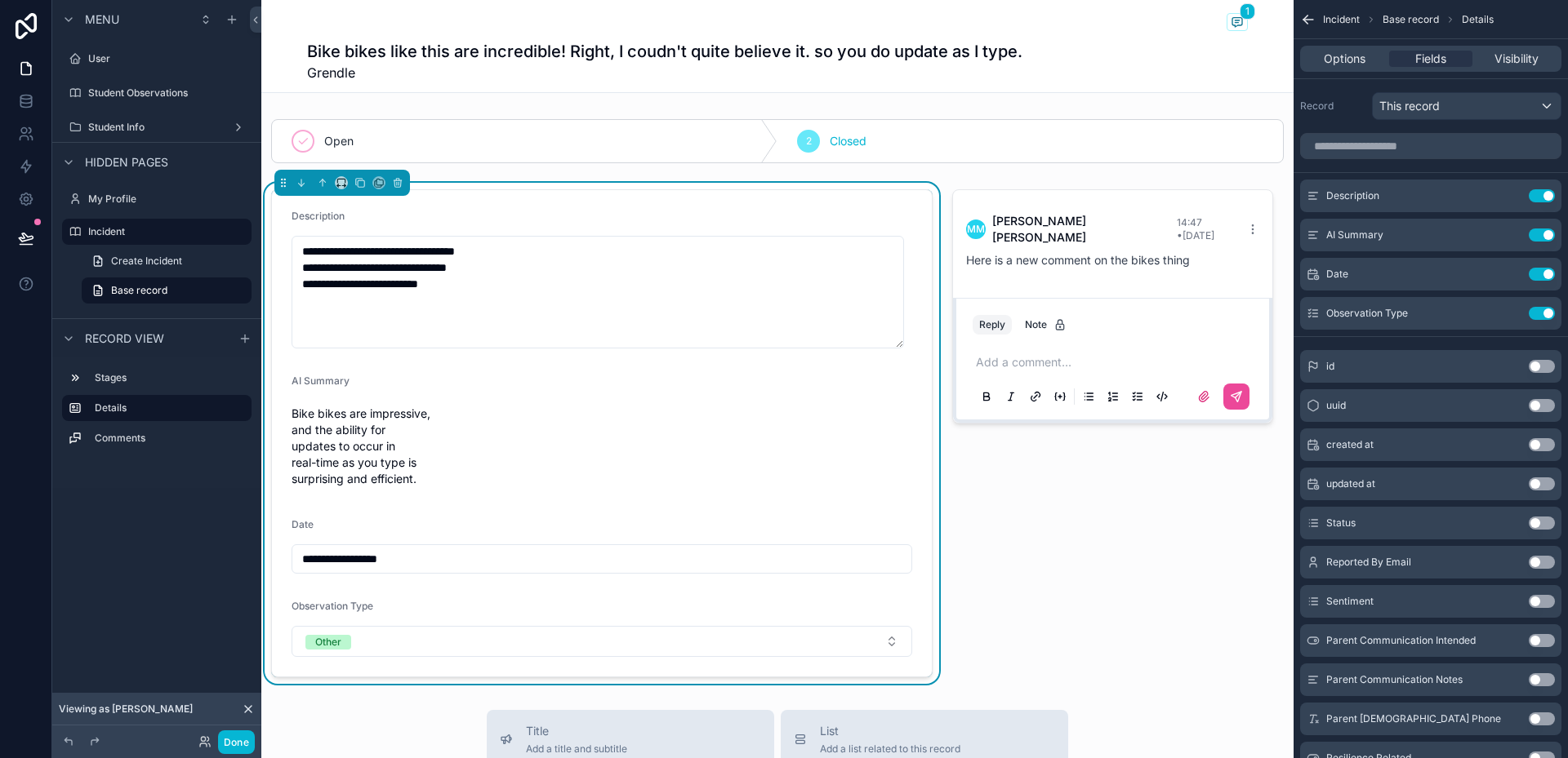
click at [381, 436] on span "Bike bikes are impressive, and the ability for updates to occur in real-time as…" at bounding box center [364, 447] width 145 height 82
click at [1509, 273] on icon "scrollable content" at bounding box center [1509, 274] width 13 height 13
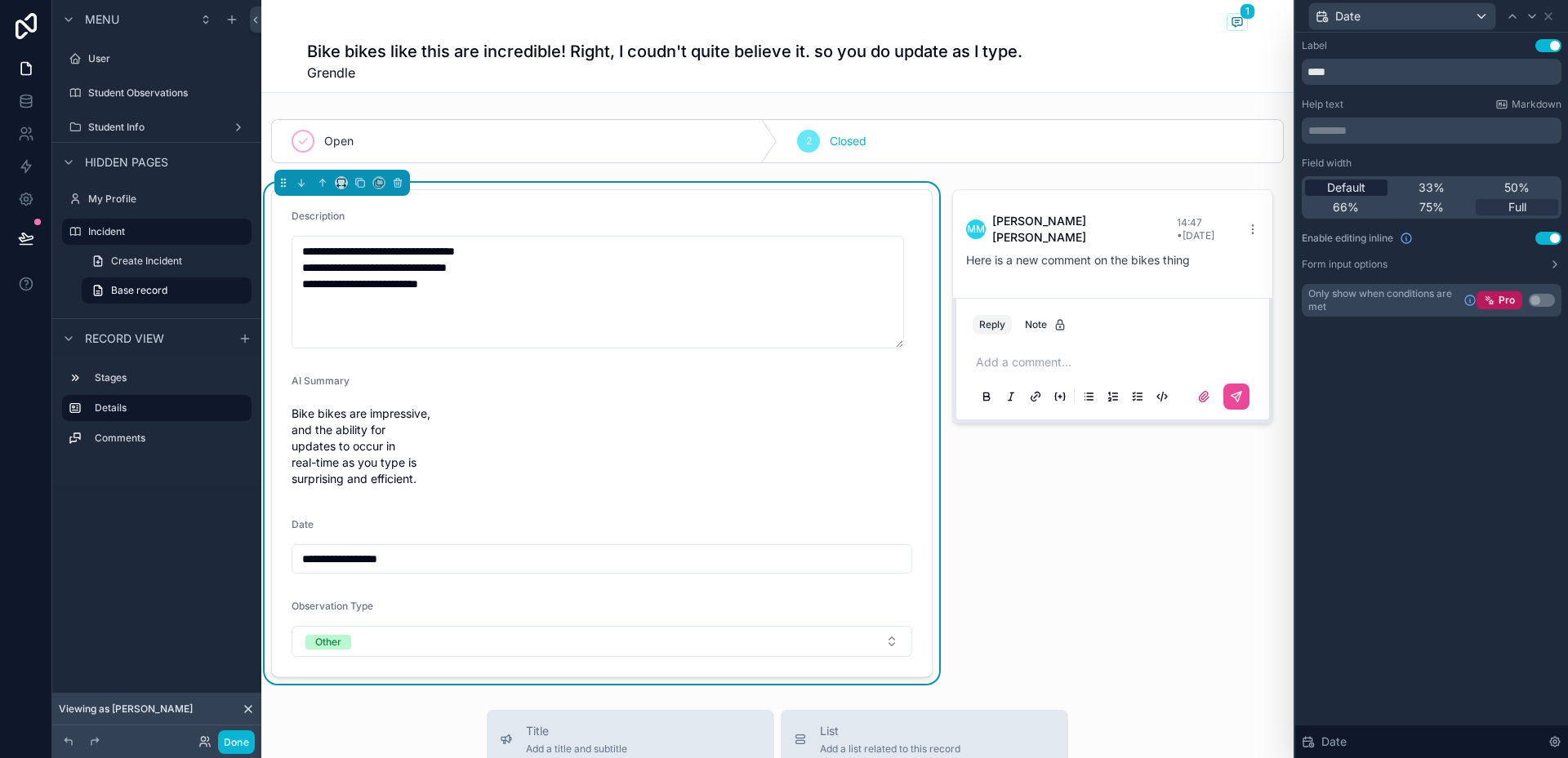
click at [1364, 190] on span "Default" at bounding box center [1346, 188] width 38 height 17
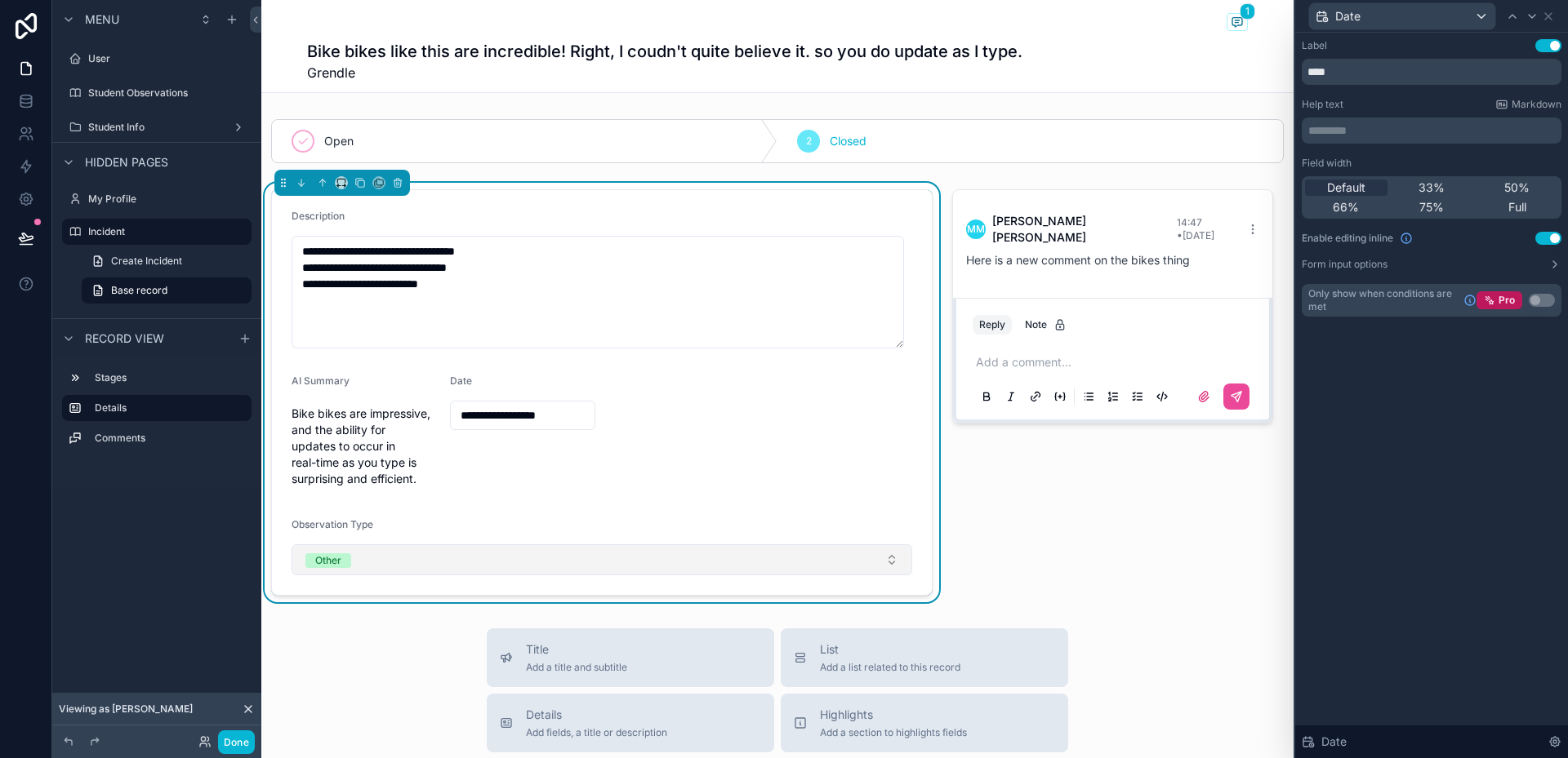
click at [442, 553] on button "Other" at bounding box center [602, 559] width 621 height 31
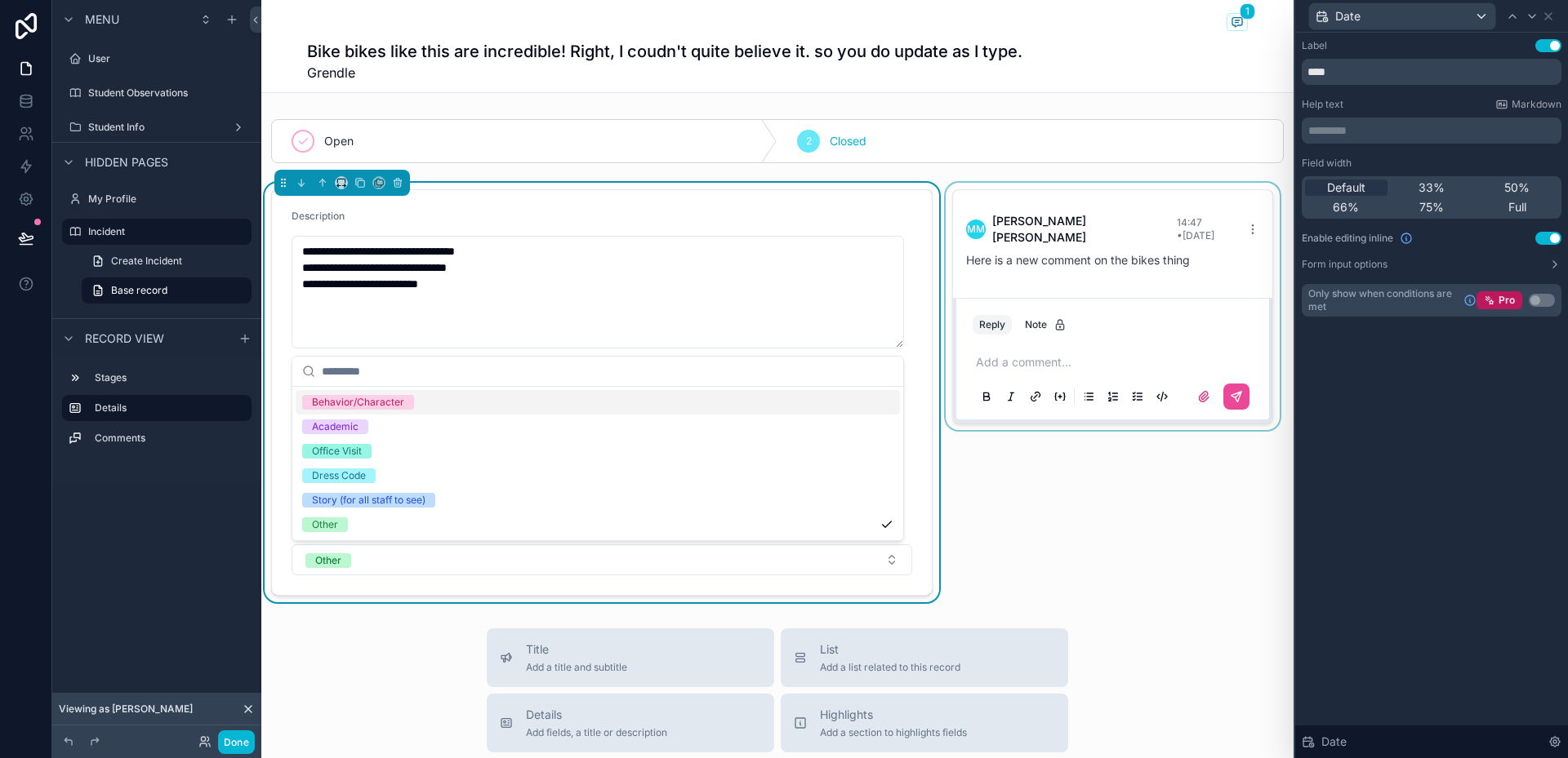
click at [961, 565] on div "scrollable content" at bounding box center [1113, 393] width 340 height 420
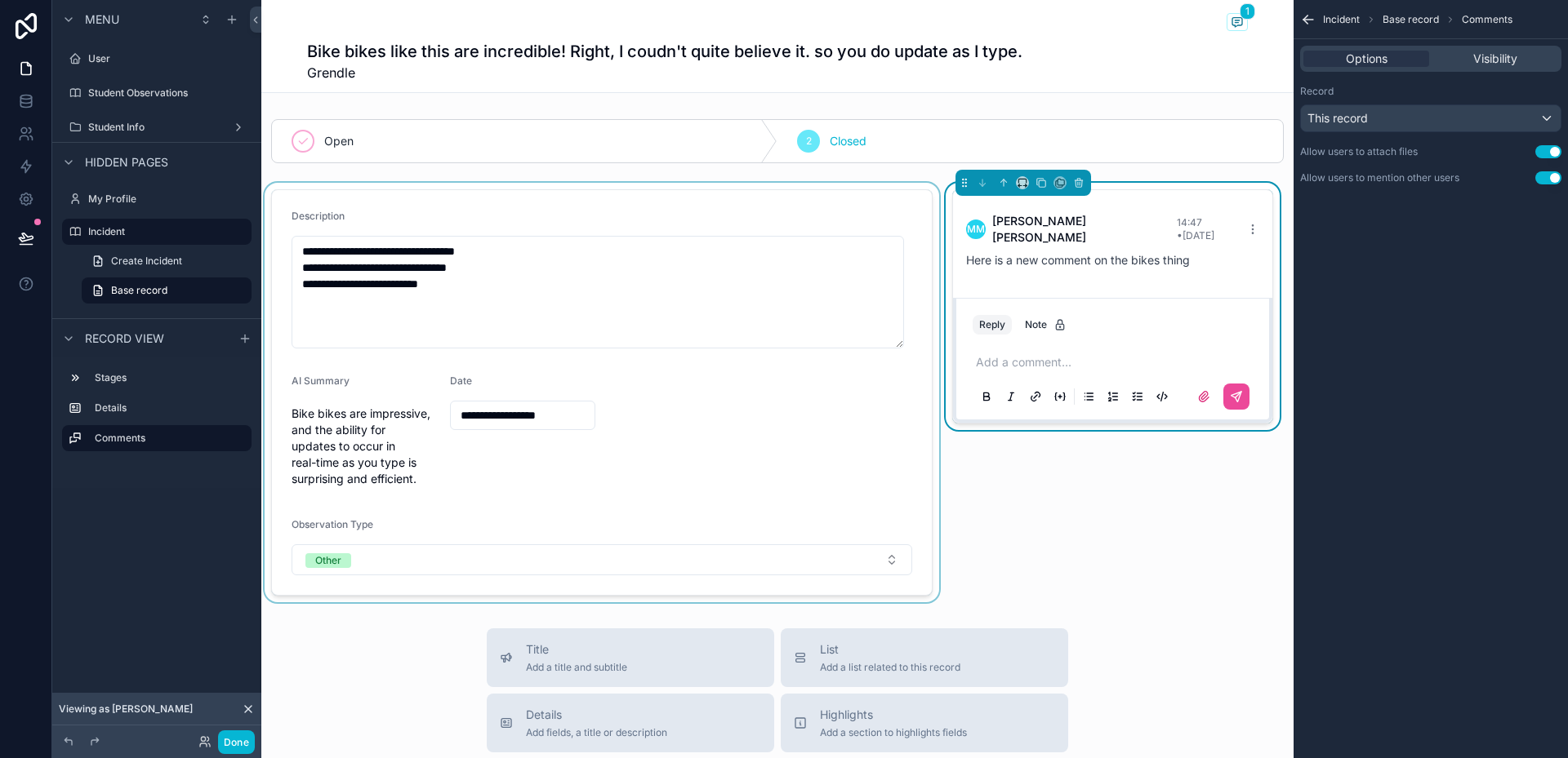
click at [735, 529] on div "scrollable content" at bounding box center [601, 393] width 681 height 420
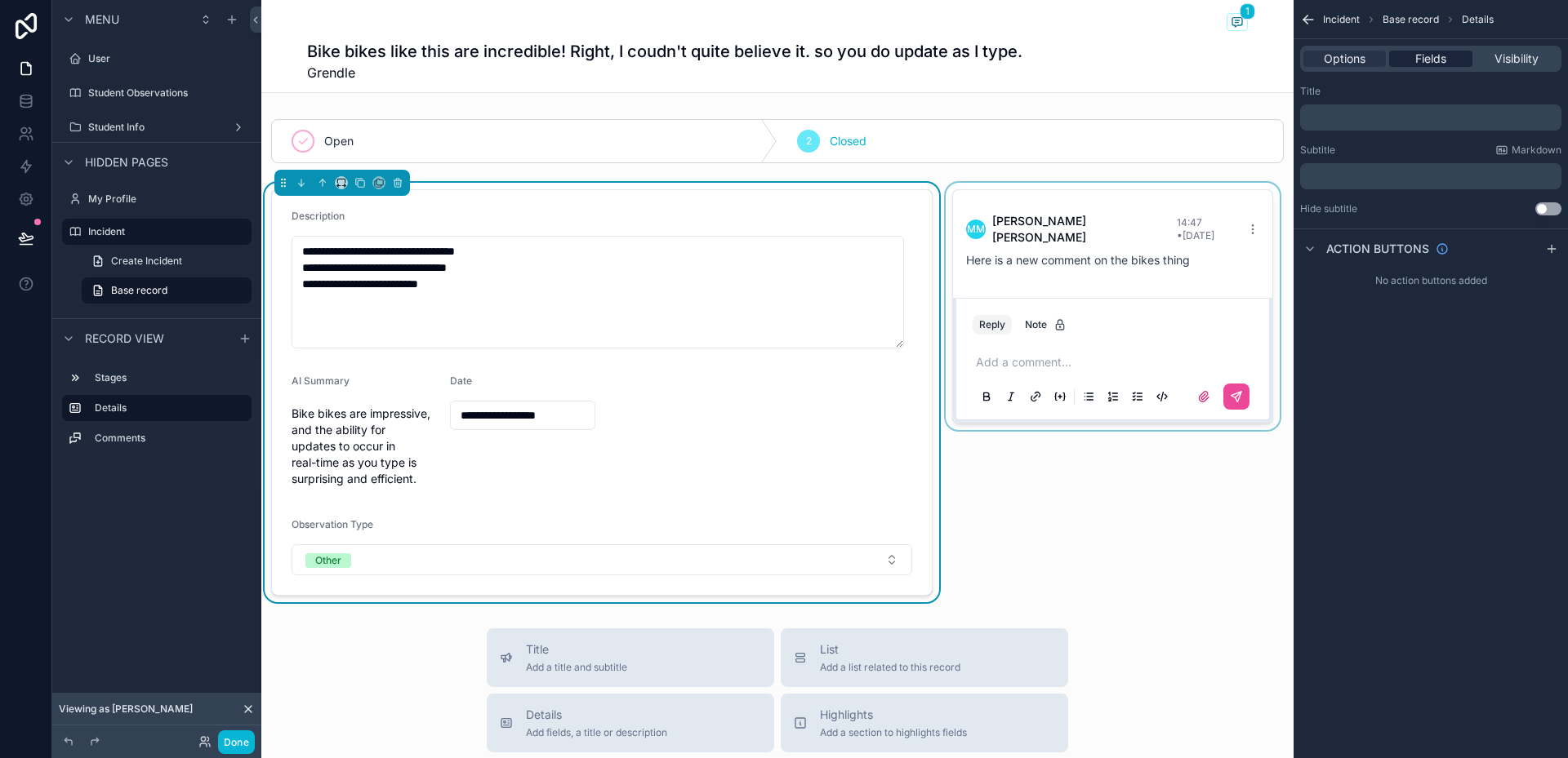
click at [1444, 62] on span "Fields" at bounding box center [1430, 59] width 31 height 17
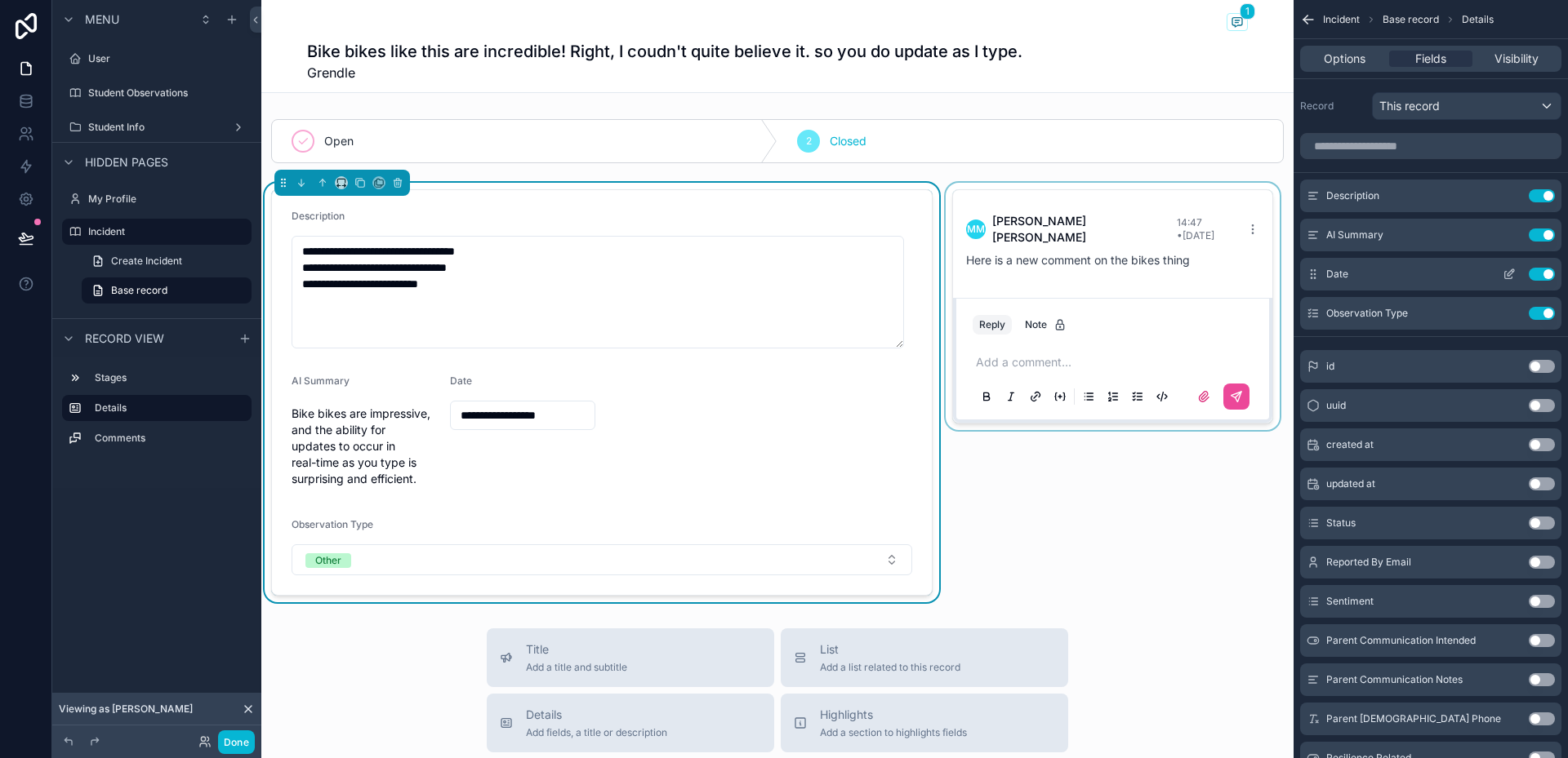
click at [1507, 272] on icon "scrollable content" at bounding box center [1509, 274] width 13 height 13
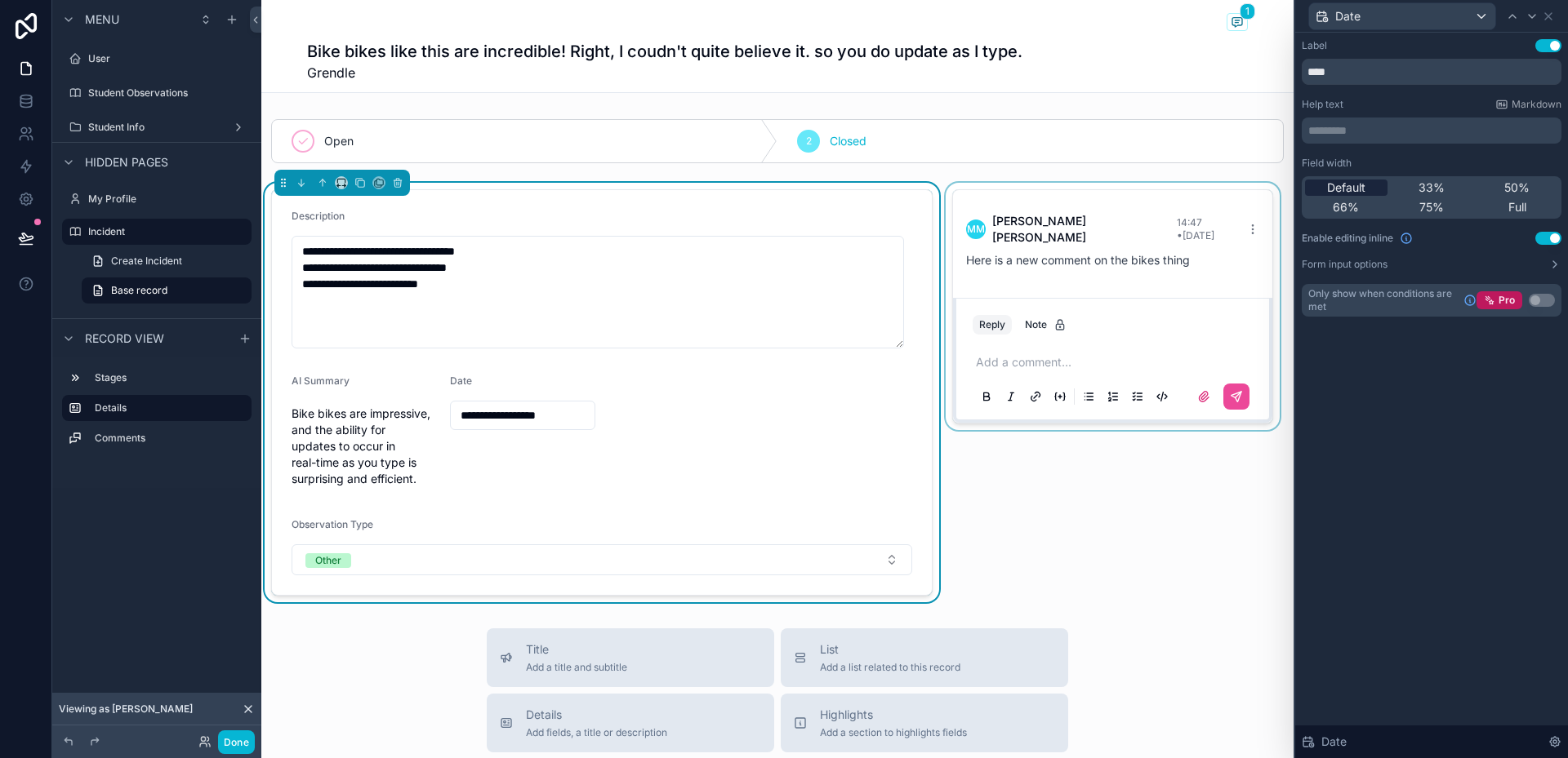
click at [1356, 190] on span "Default" at bounding box center [1346, 188] width 38 height 17
click at [1470, 17] on div "Date" at bounding box center [1403, 17] width 186 height 26
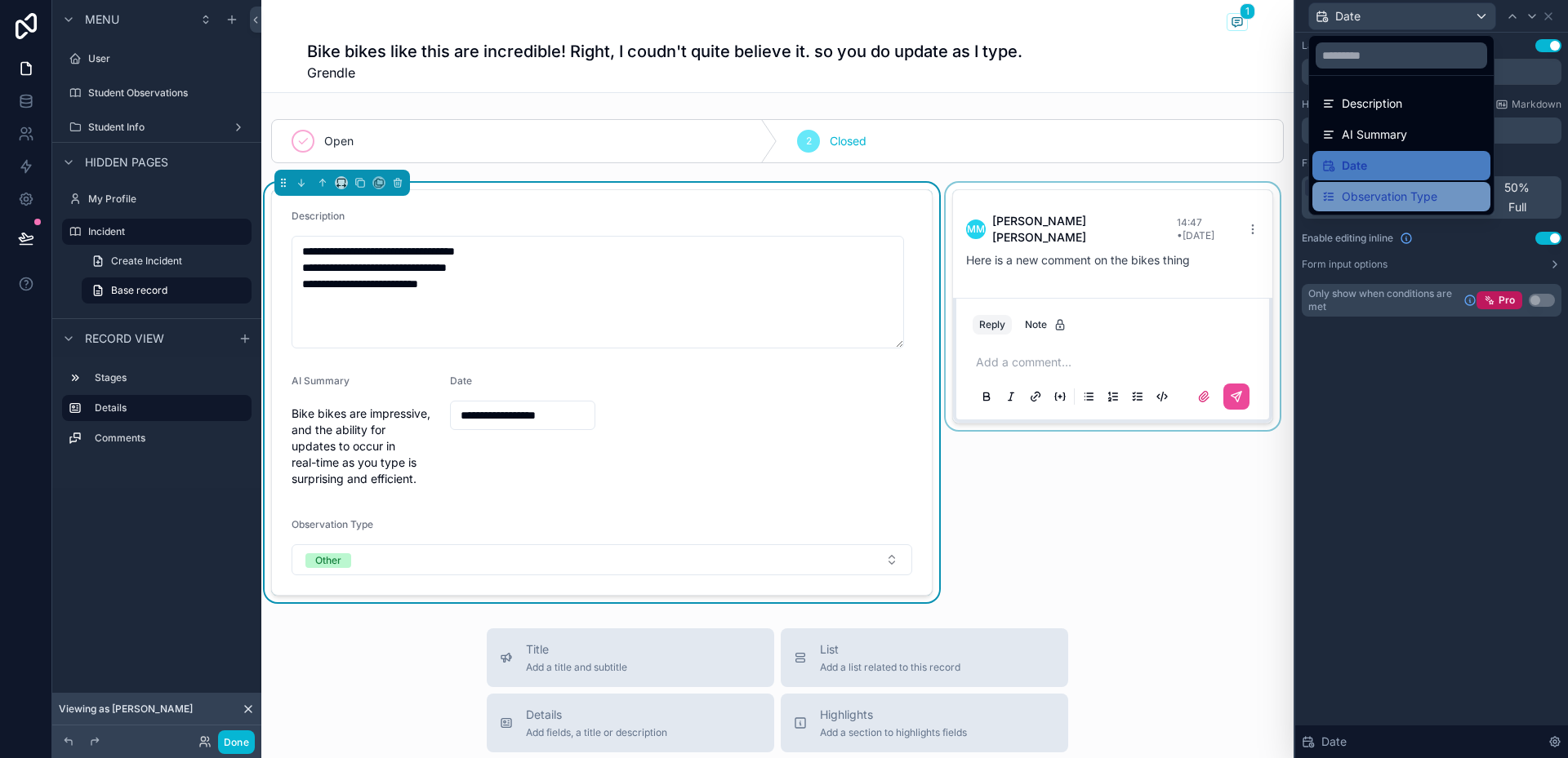
click at [1364, 189] on span "Observation Type" at bounding box center [1390, 196] width 96 height 20
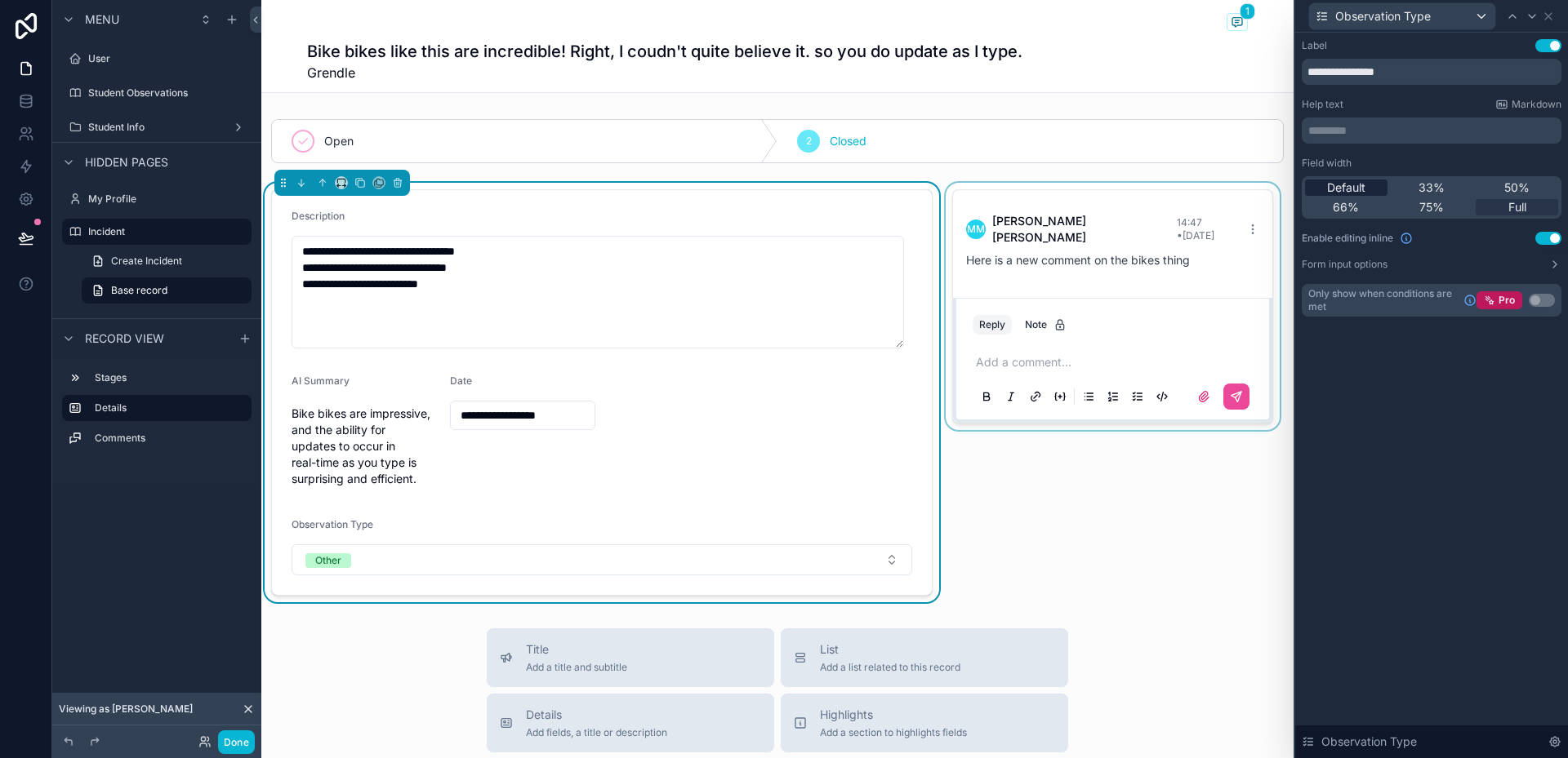
click at [1354, 189] on span "Default" at bounding box center [1346, 188] width 38 height 17
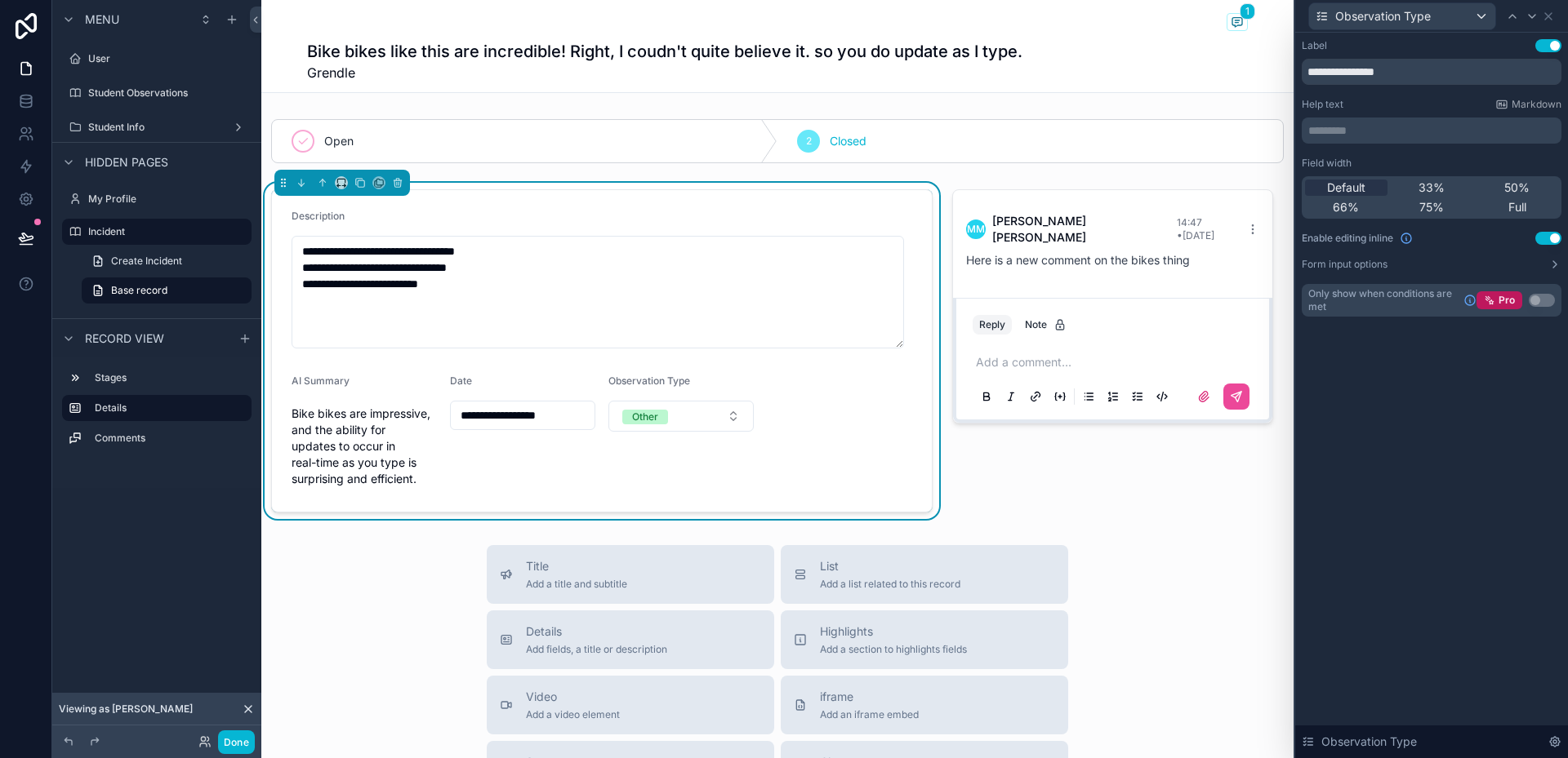
click at [874, 433] on form "**********" at bounding box center [602, 351] width 660 height 321
click at [1013, 475] on div "scrollable content" at bounding box center [1113, 351] width 340 height 336
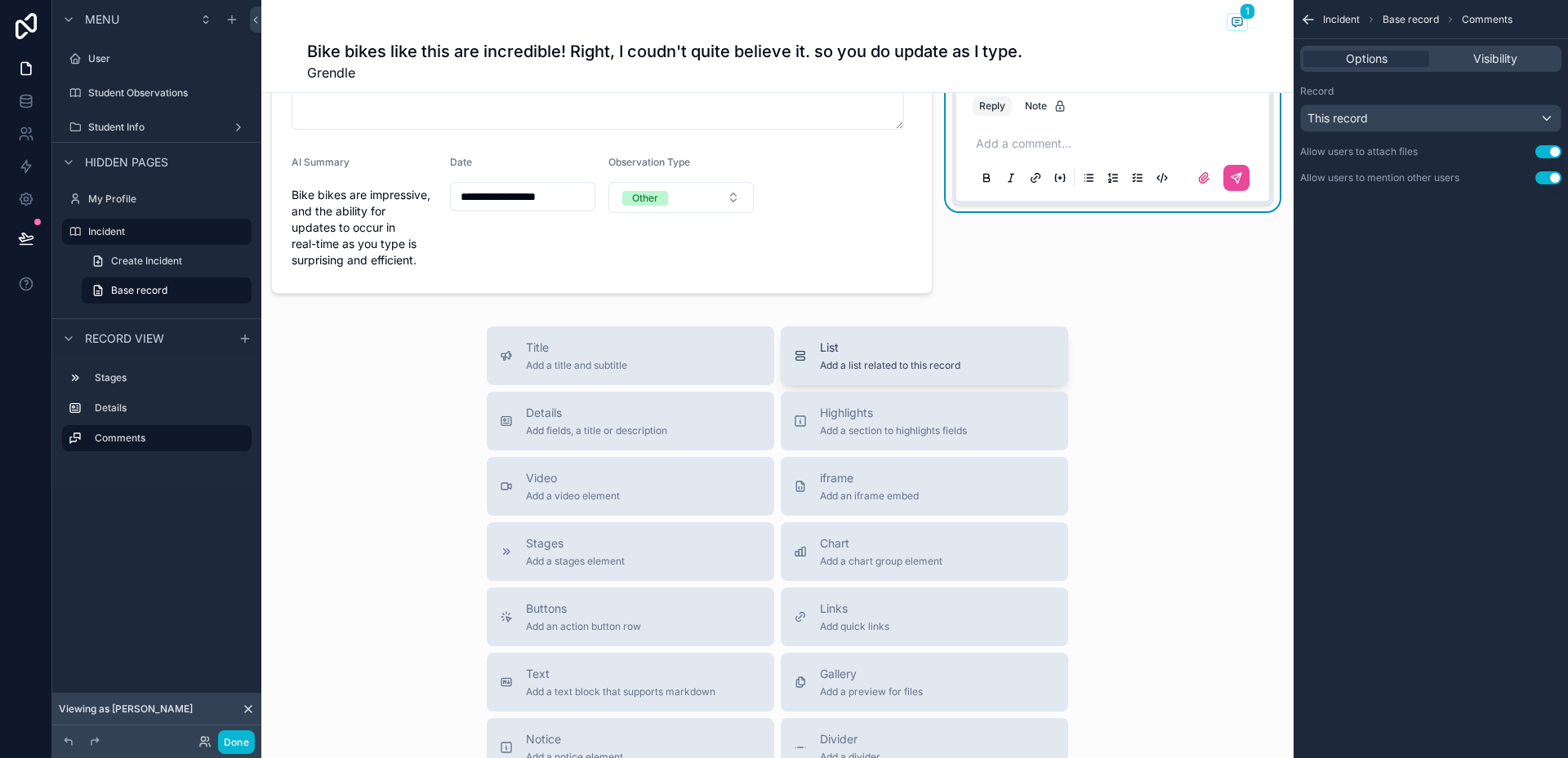
scroll to position [245, 0]
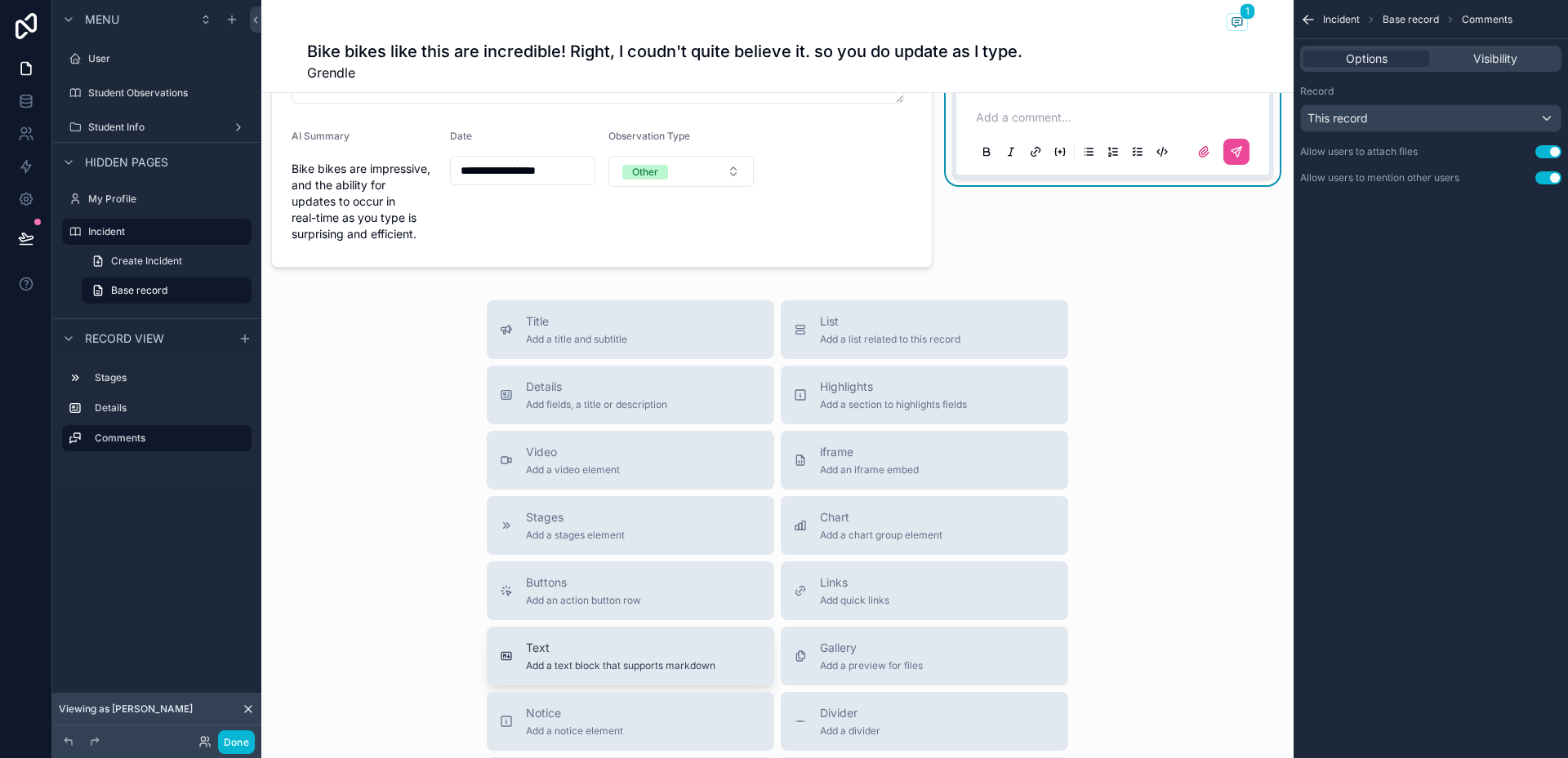
click at [692, 648] on span "Text" at bounding box center [621, 648] width 190 height 17
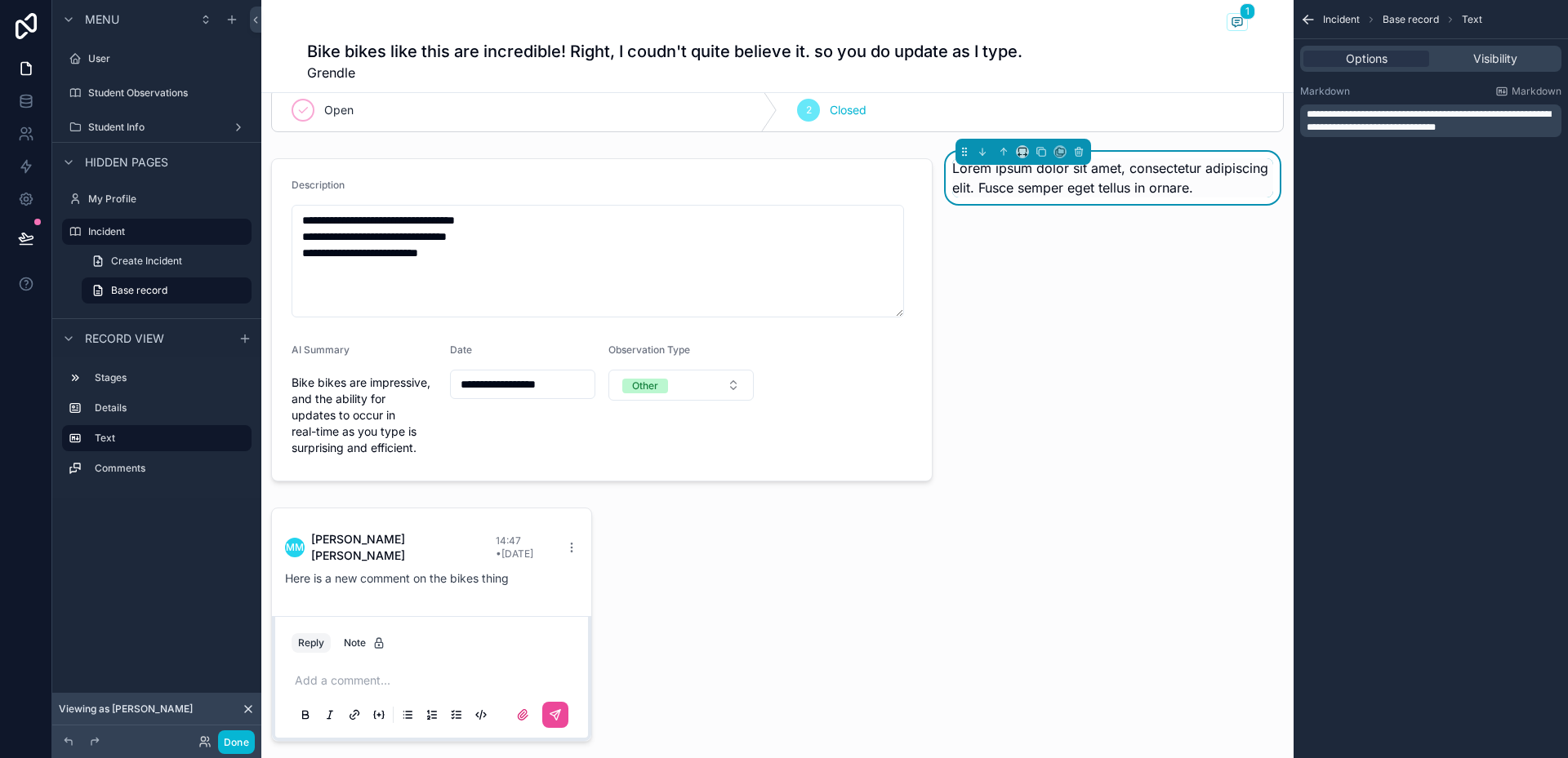
scroll to position [7, 0]
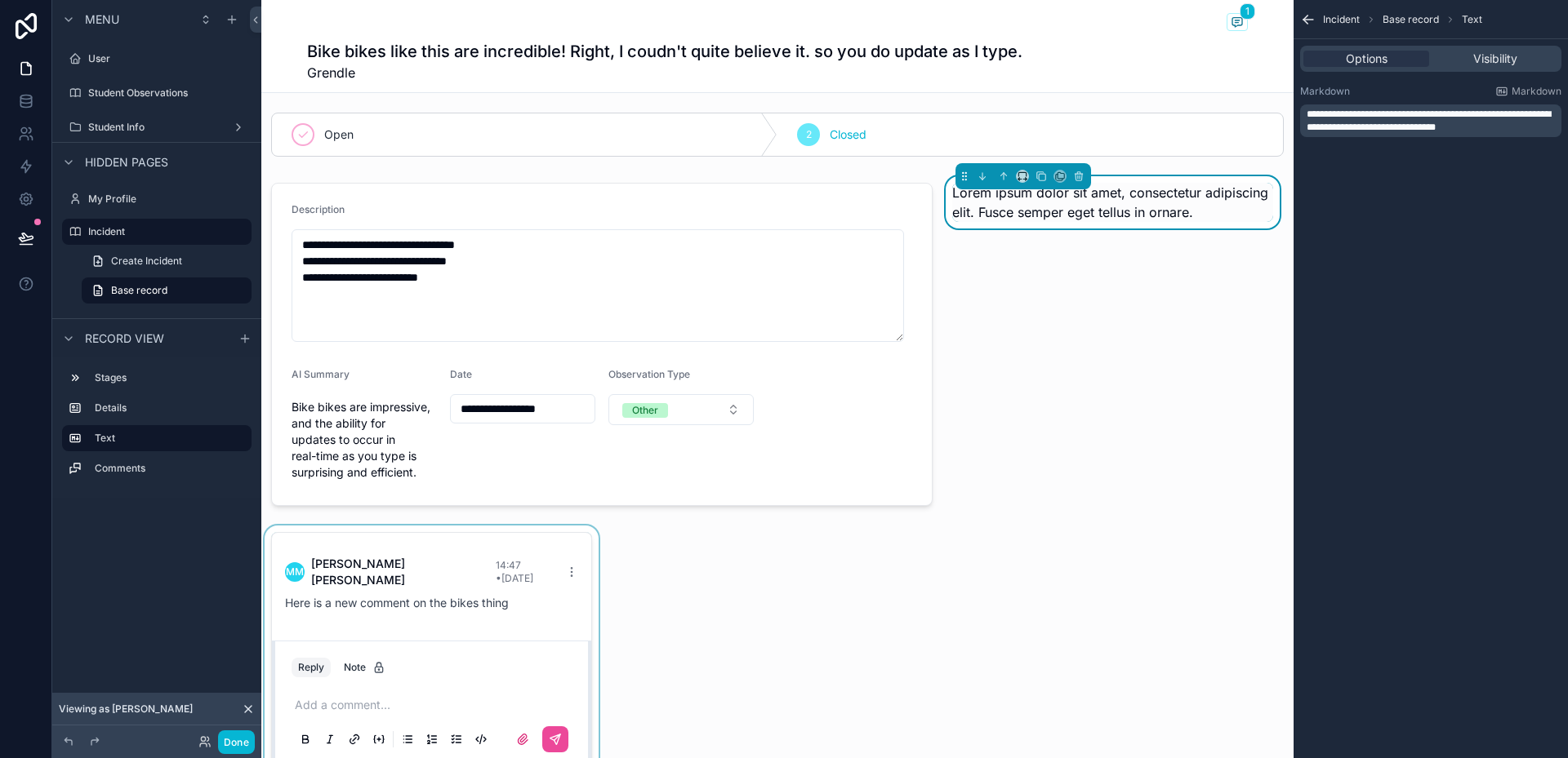
click at [338, 538] on div "scrollable content" at bounding box center [431, 649] width 340 height 247
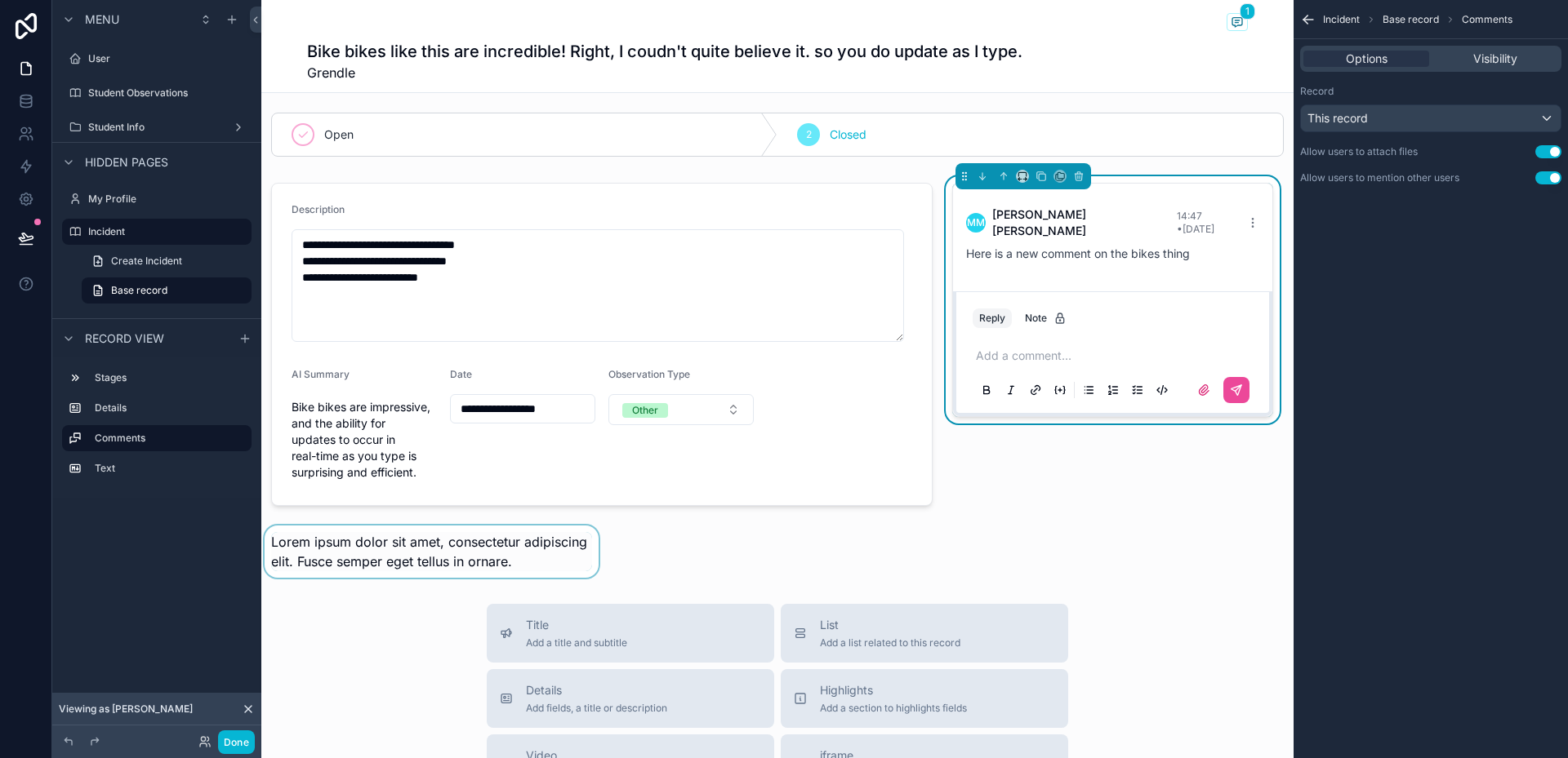
click at [476, 554] on div "scrollable content" at bounding box center [431, 552] width 340 height 52
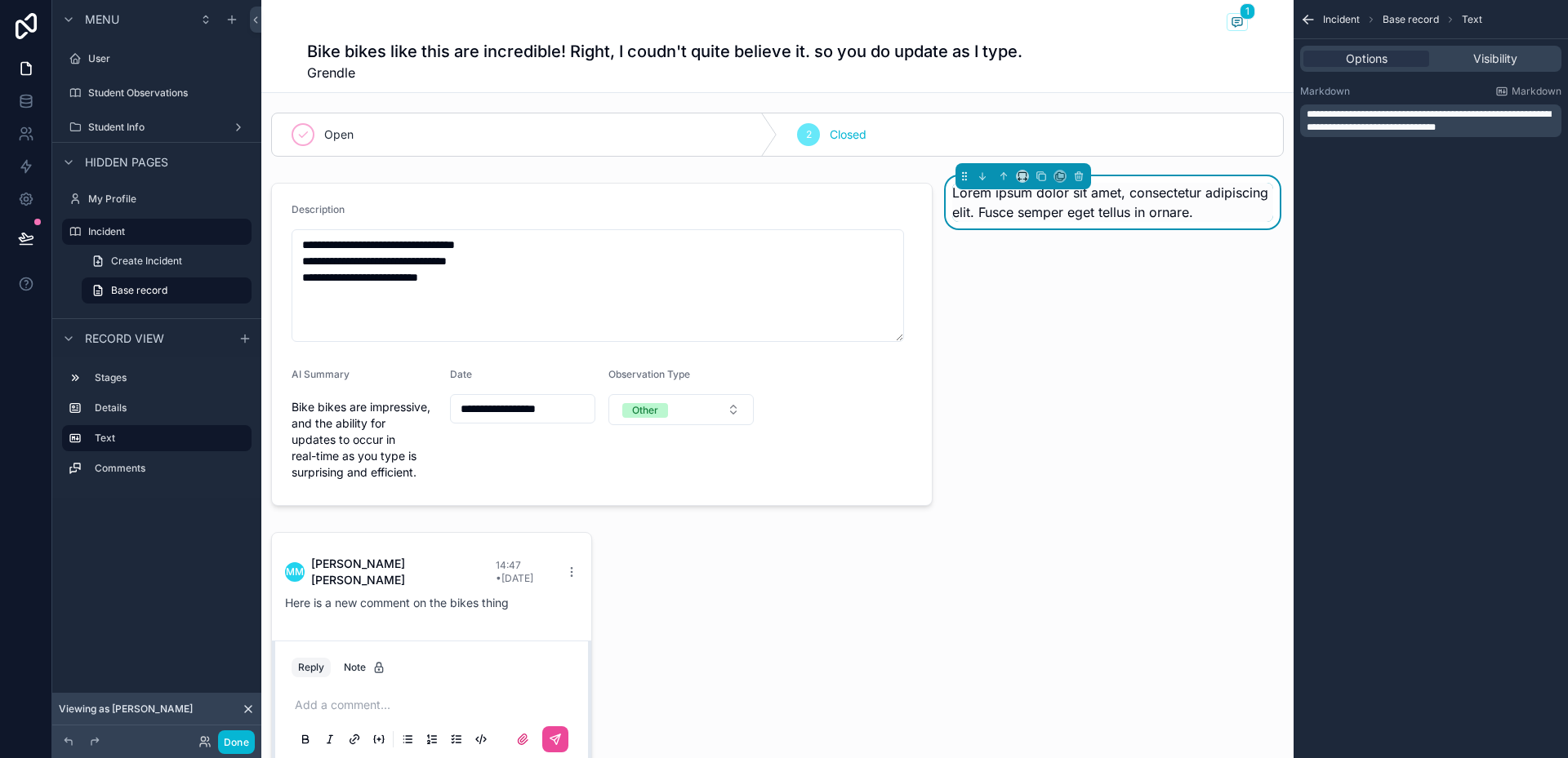
click at [1154, 188] on span "Lorem ipsum dolor sit amet, consectetur adipiscing elit. Fusce semper eget tell…" at bounding box center [1111, 203] width 316 height 36
click at [1189, 216] on div "Lorem ipsum dolor sit amet, consectetur adipiscing elit. Fusce semper eget tell…" at bounding box center [1113, 203] width 321 height 39
click at [1176, 214] on span "Lorem ipsum dolor sit amet, consectetur adipiscing elit. Fusce semper eget tell…" at bounding box center [1111, 203] width 316 height 36
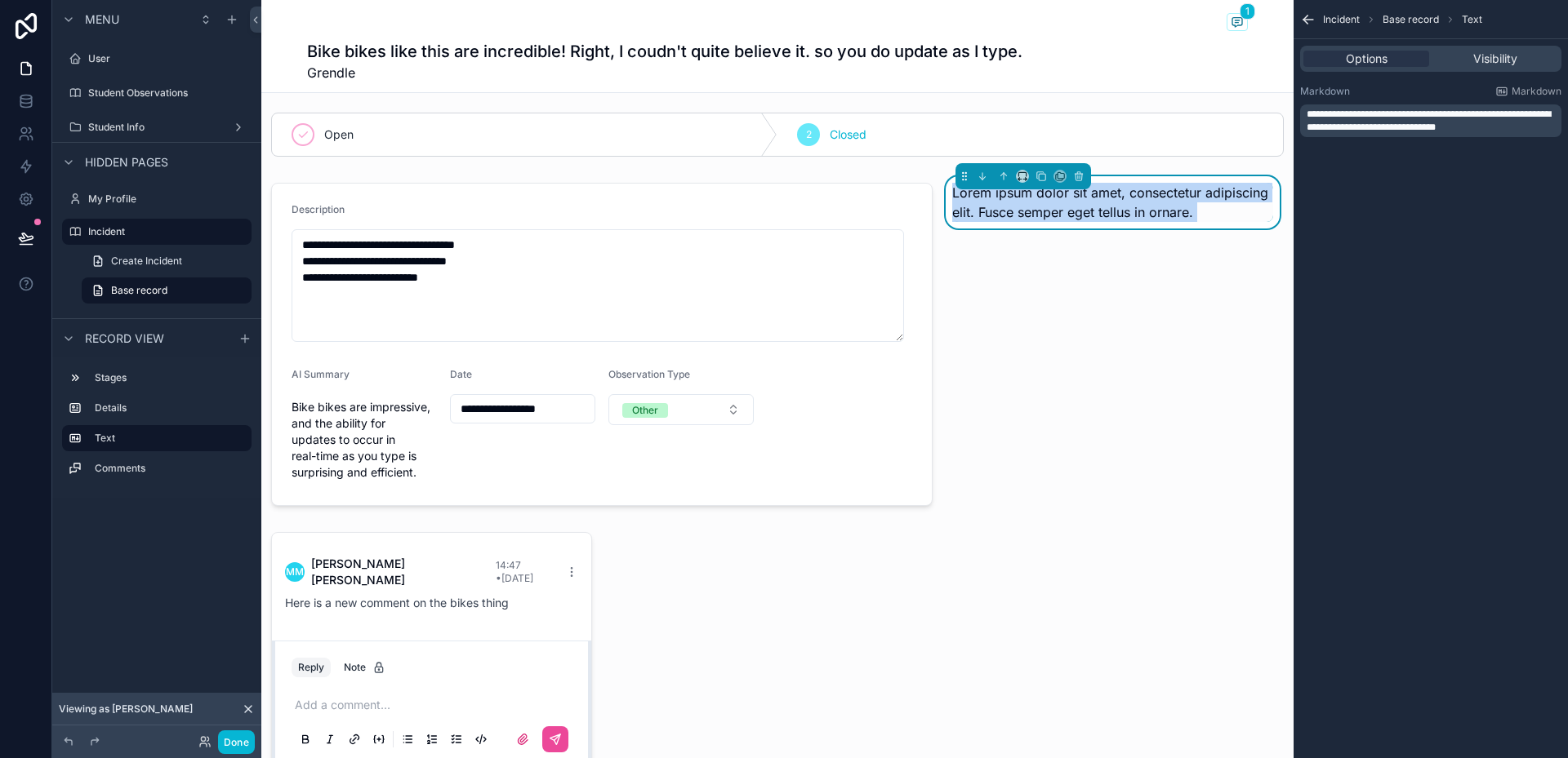
click at [1130, 259] on div "Lorem ipsum dolor sit amet, consectetur adipiscing elit. Fusce semper eget tell…" at bounding box center [1113, 345] width 340 height 336
click at [1077, 172] on icon "scrollable content" at bounding box center [1079, 173] width 4 height 2
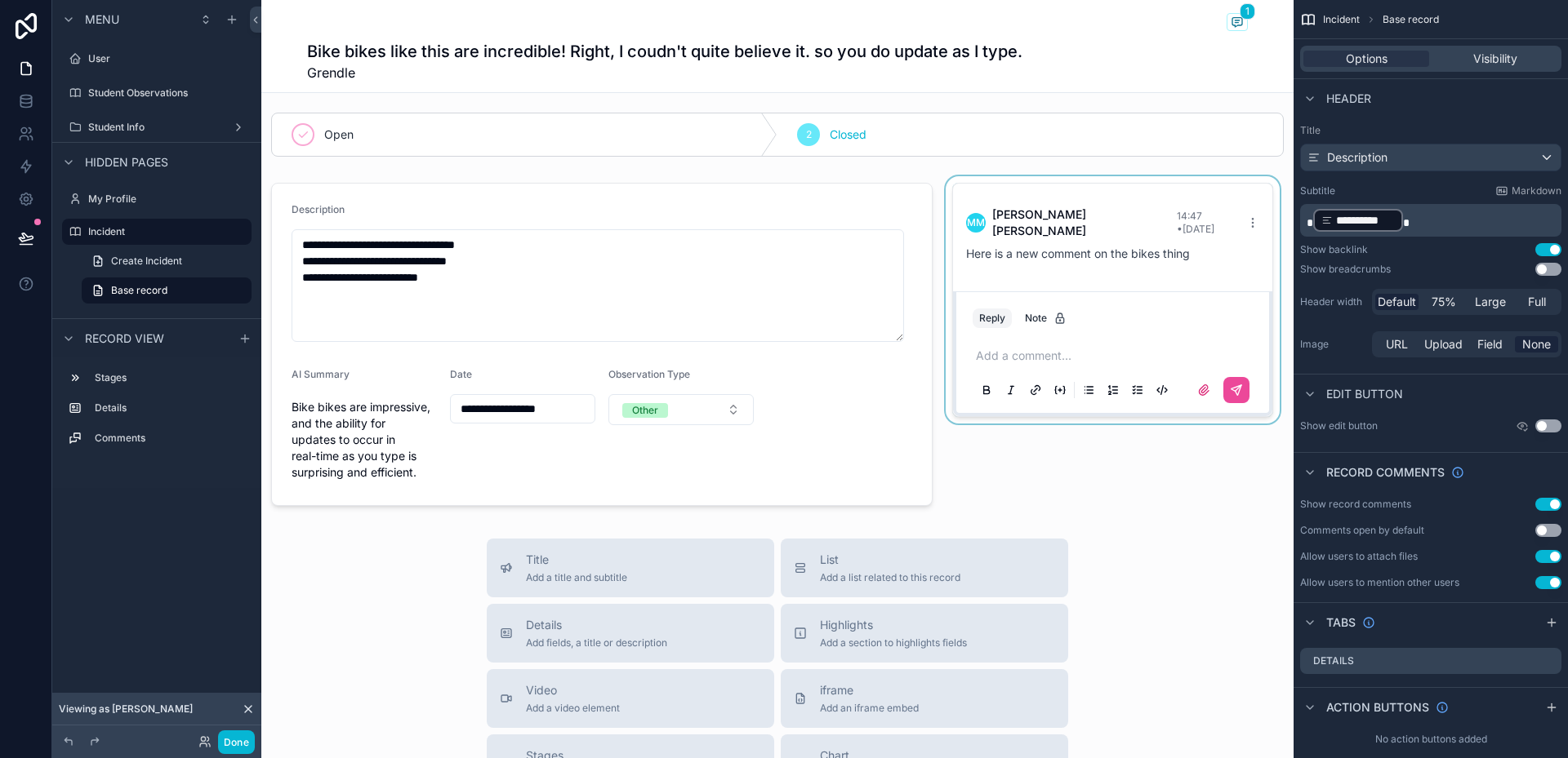
click at [1076, 201] on div "scrollable content" at bounding box center [1113, 345] width 340 height 336
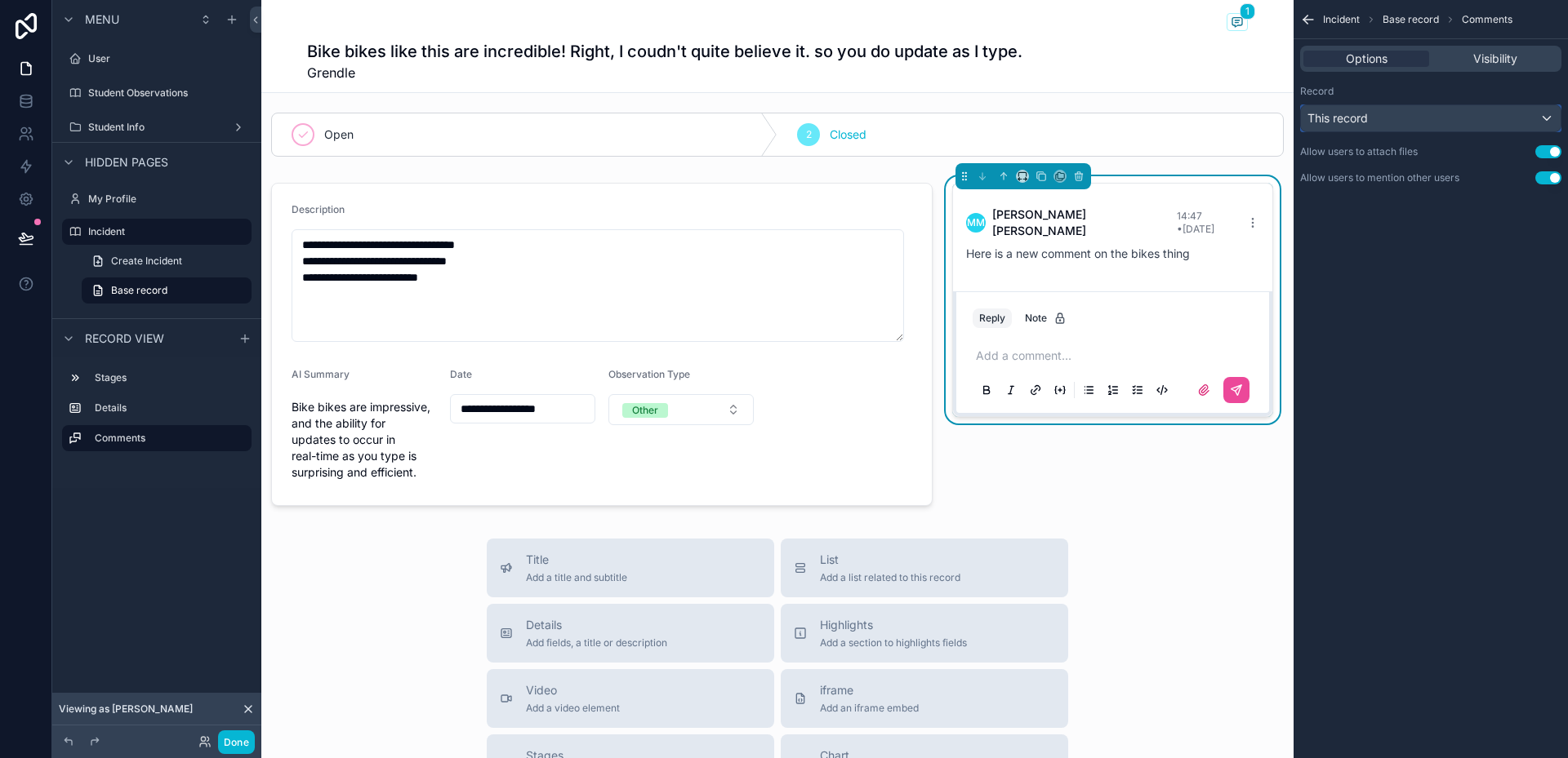
click at [1486, 117] on div "This record" at bounding box center [1430, 118] width 259 height 26
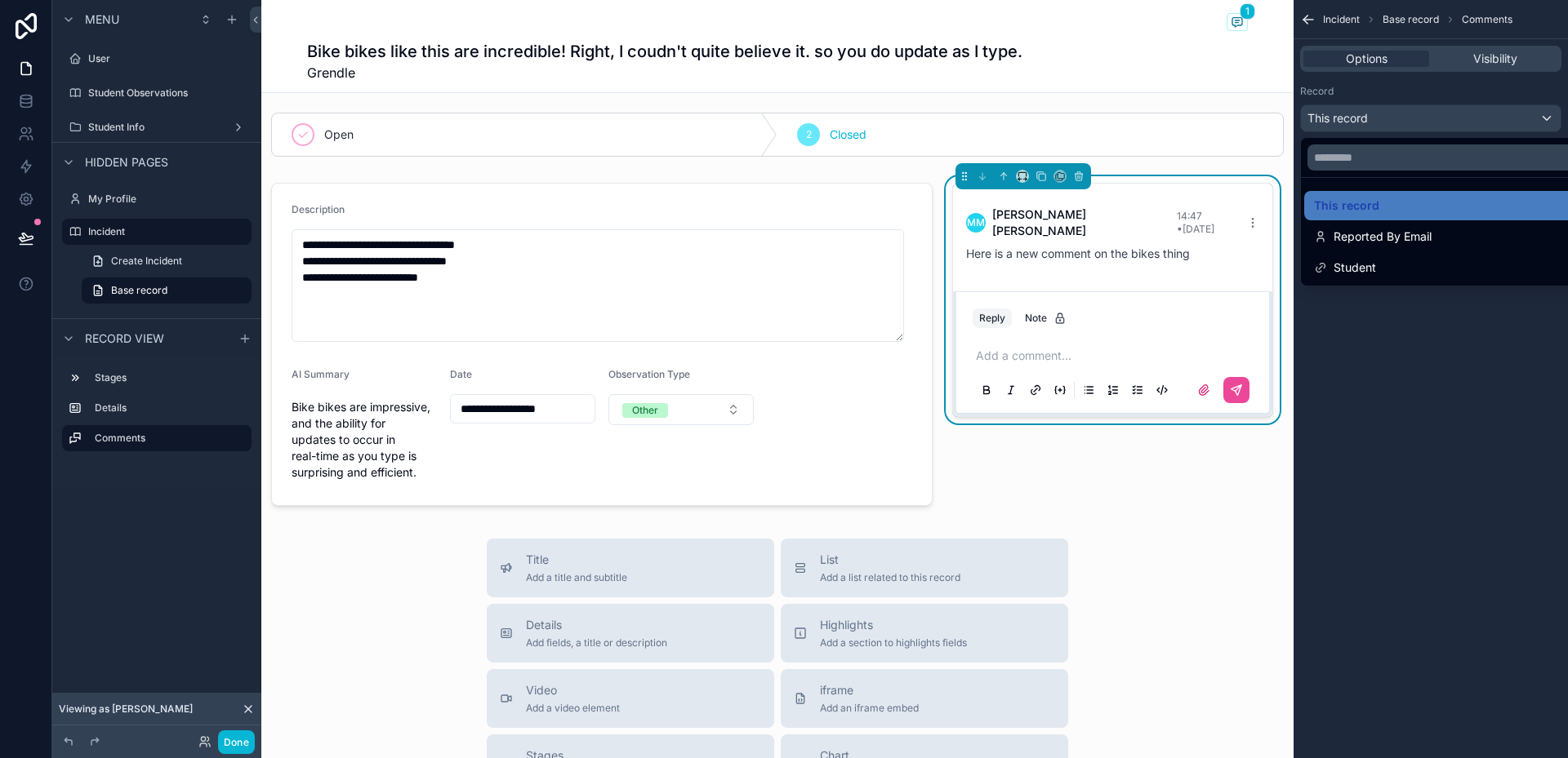
click at [1486, 117] on div "scrollable content" at bounding box center [784, 379] width 1568 height 758
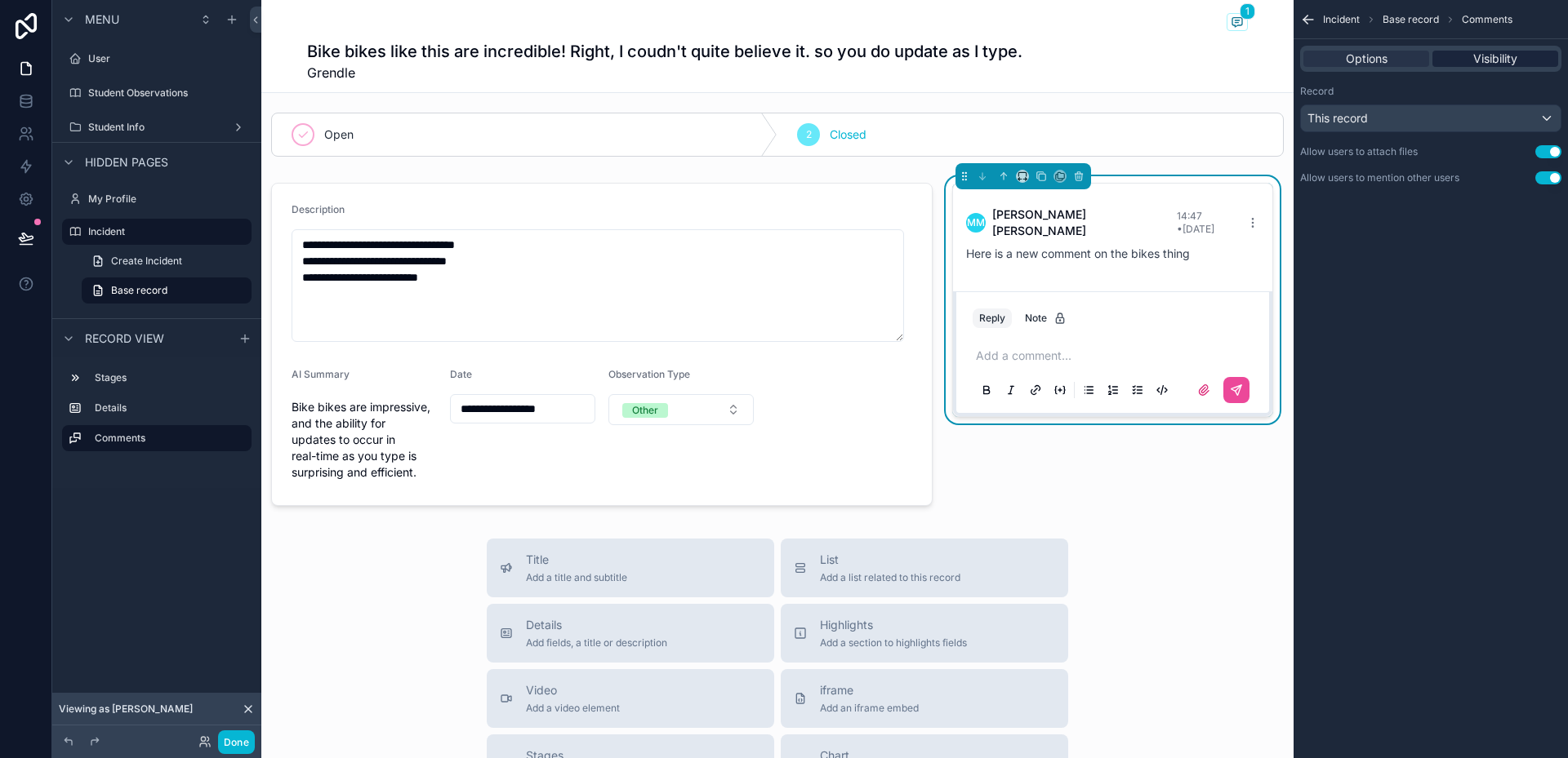
click at [1507, 58] on span "Visibility" at bounding box center [1495, 59] width 44 height 17
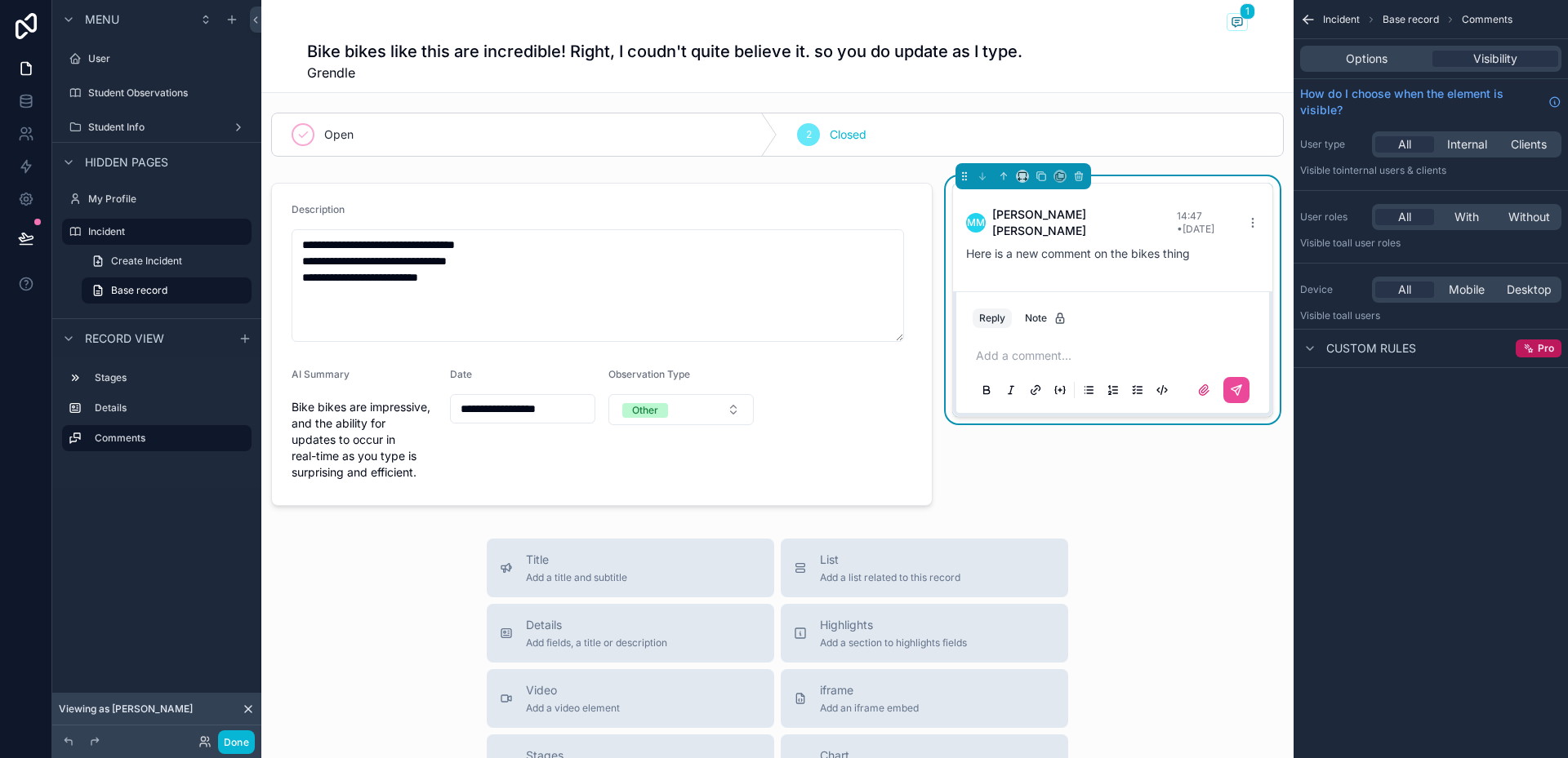
click at [1370, 68] on div "Options Visibility" at bounding box center [1430, 59] width 261 height 26
click at [1370, 53] on span "Options" at bounding box center [1366, 59] width 42 height 17
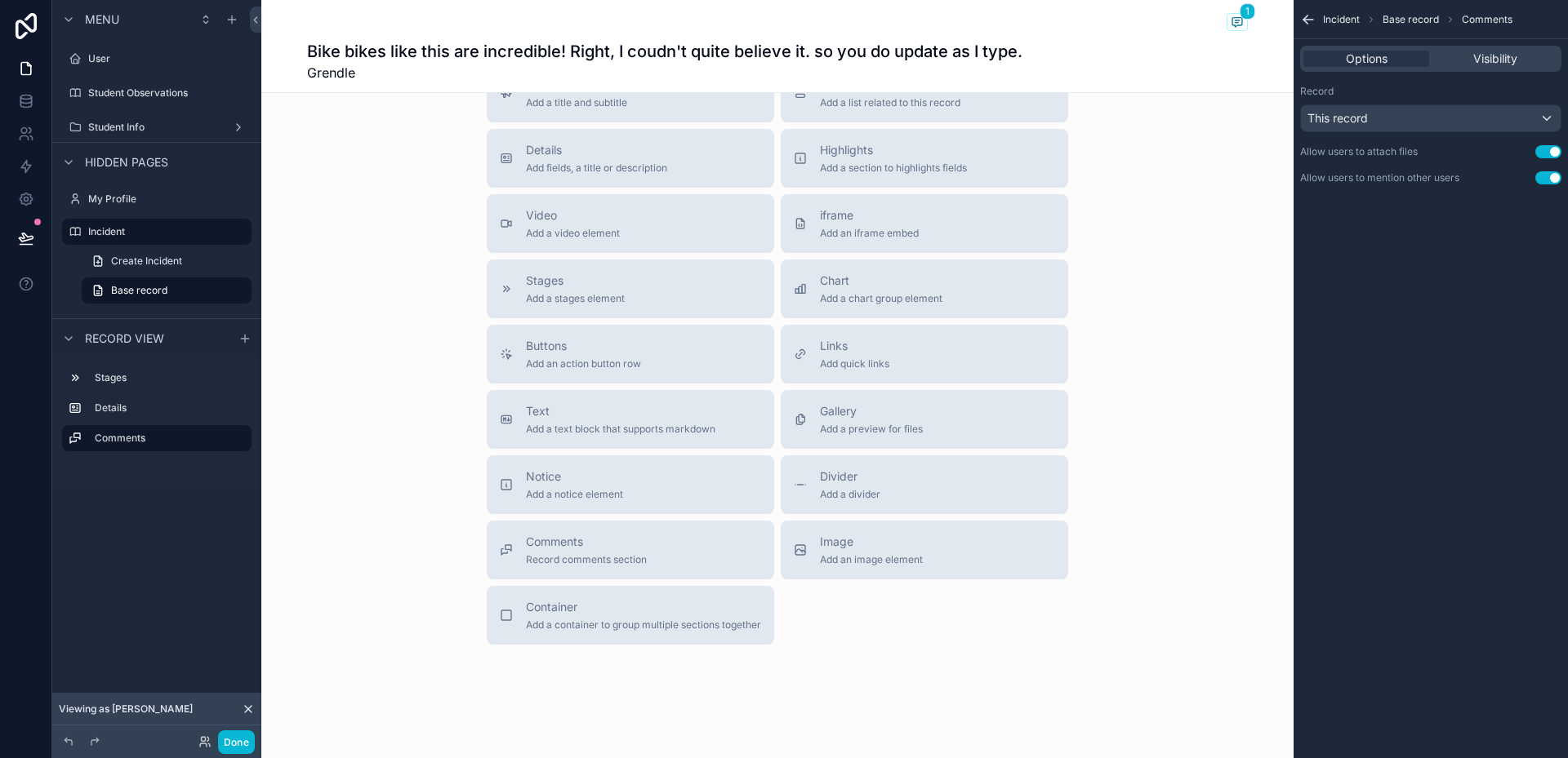
scroll to position [496, 0]
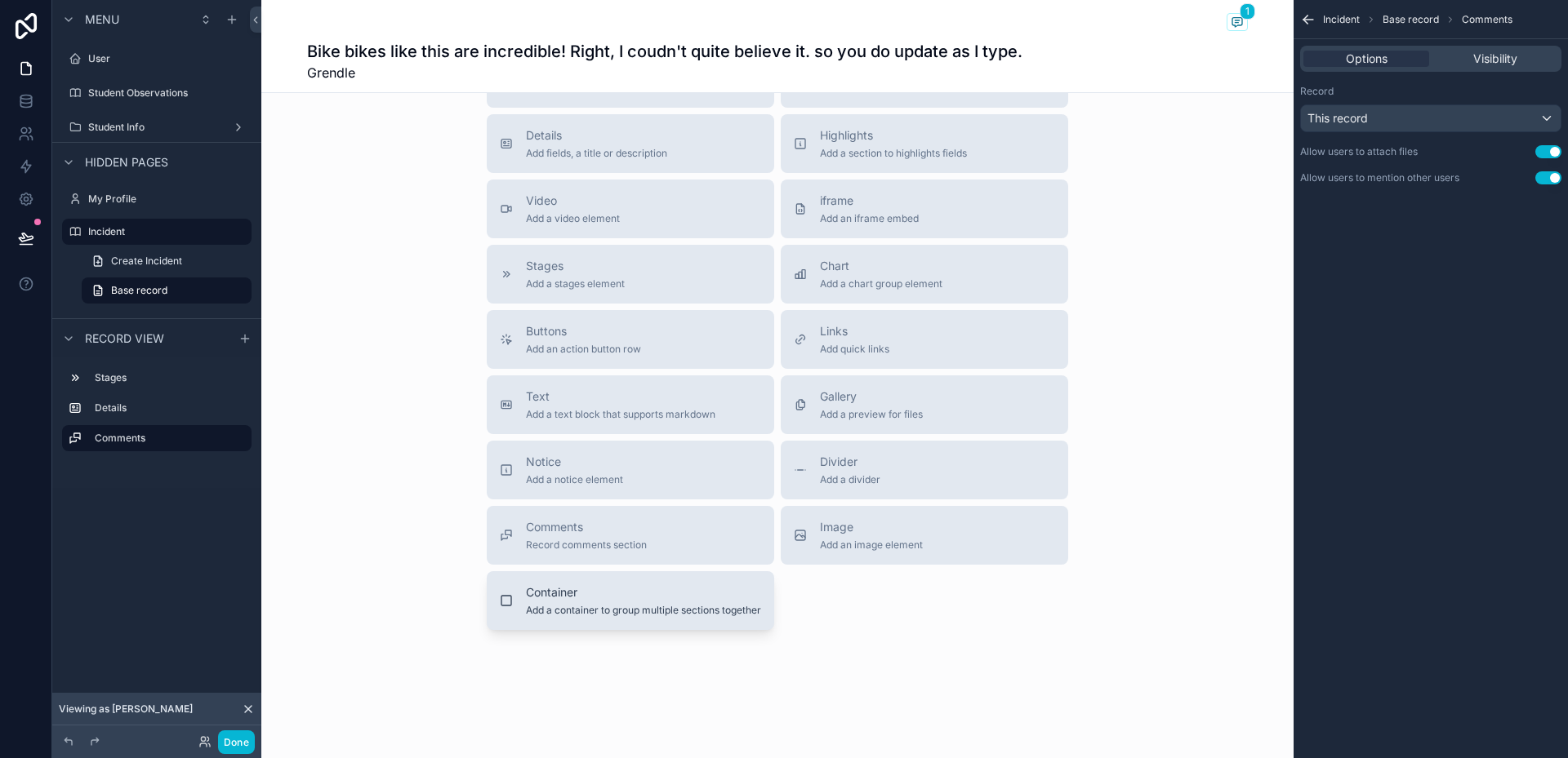
click at [656, 611] on span "Add a container to group multiple sections together" at bounding box center [643, 610] width 235 height 13
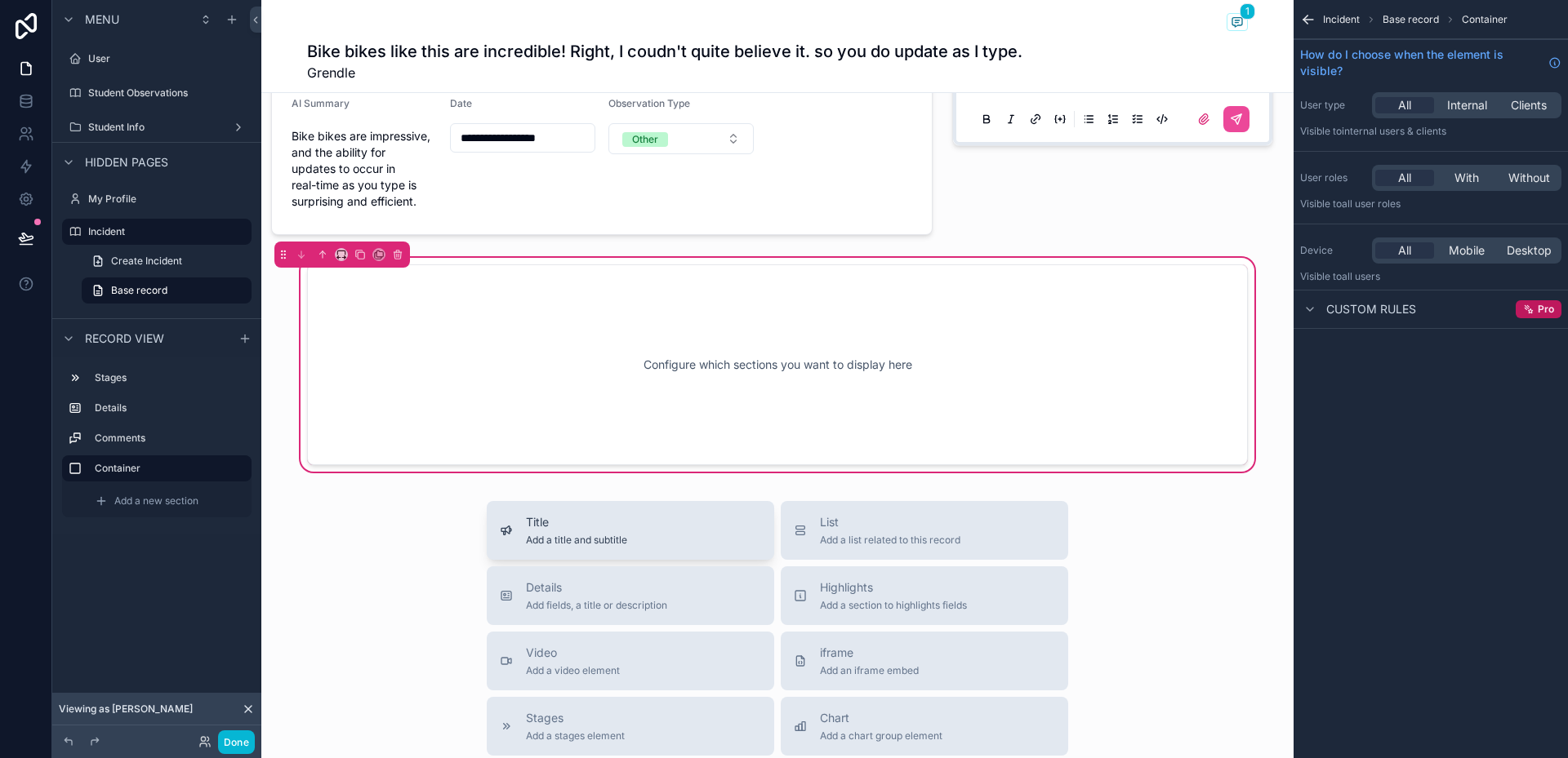
scroll to position [264, 0]
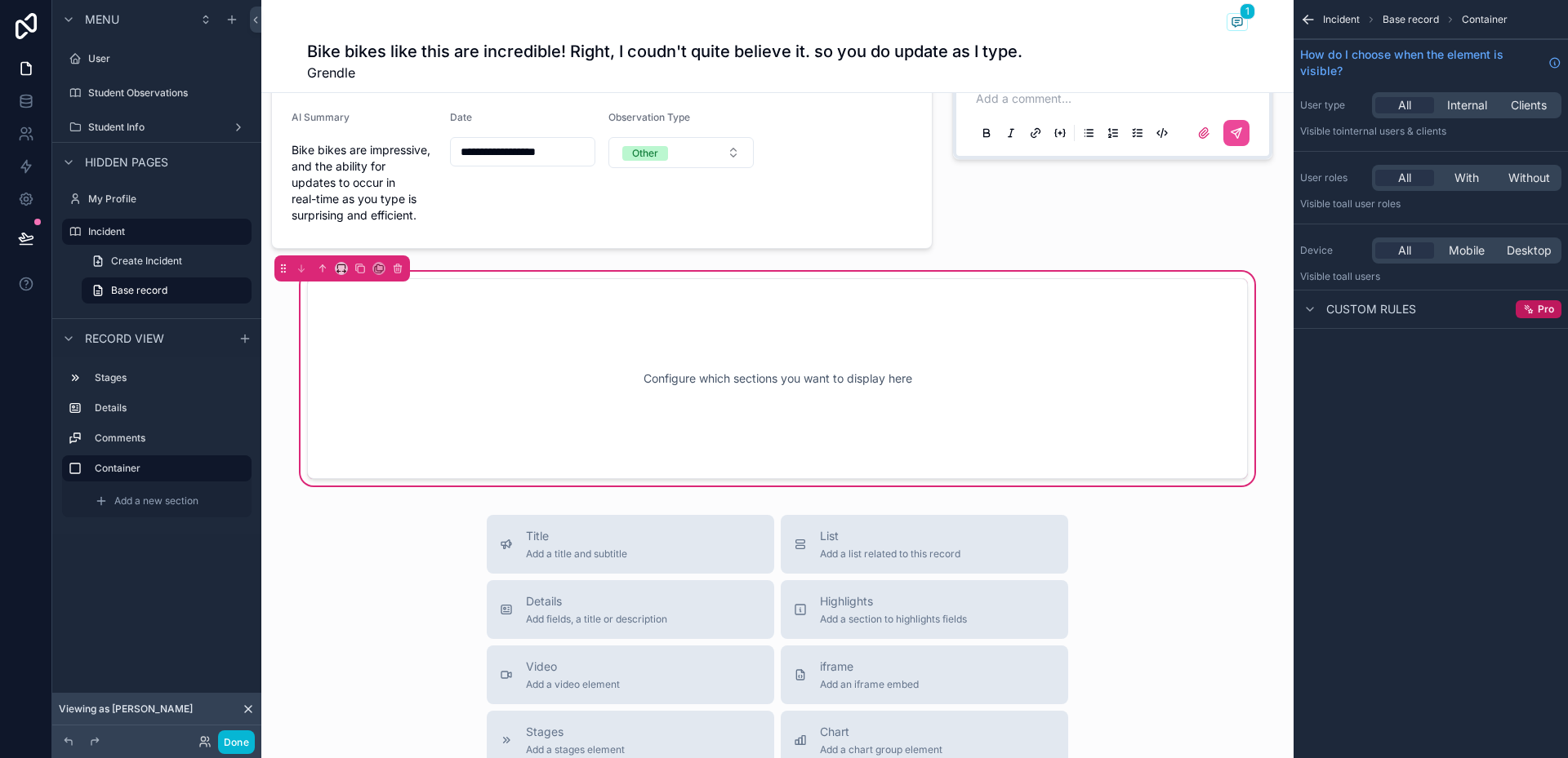
click at [648, 401] on div "Configure which sections you want to display here" at bounding box center [777, 379] width 887 height 147
click at [666, 379] on div "Configure which sections you want to display here" at bounding box center [777, 379] width 887 height 147
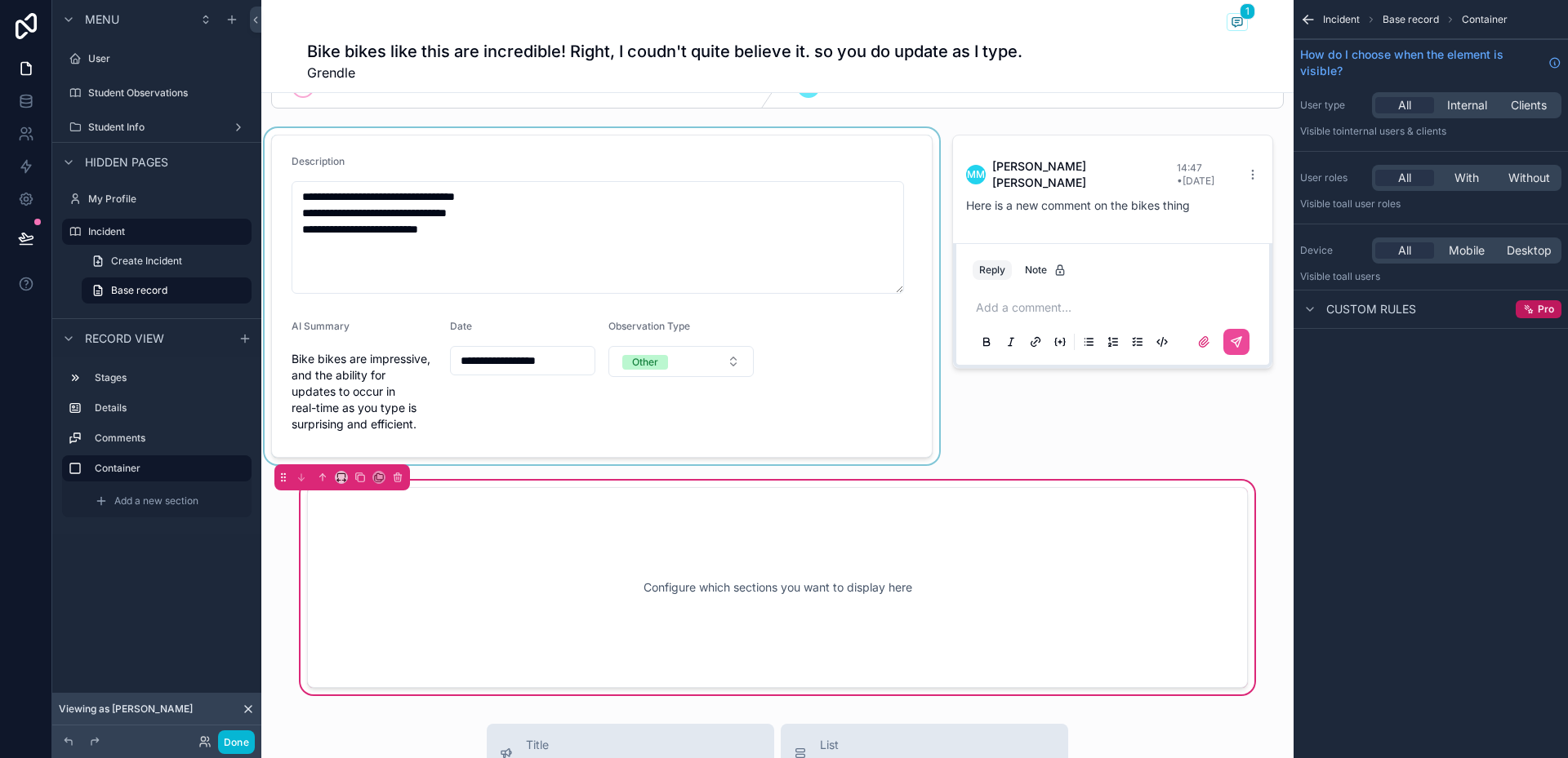
scroll to position [19, 0]
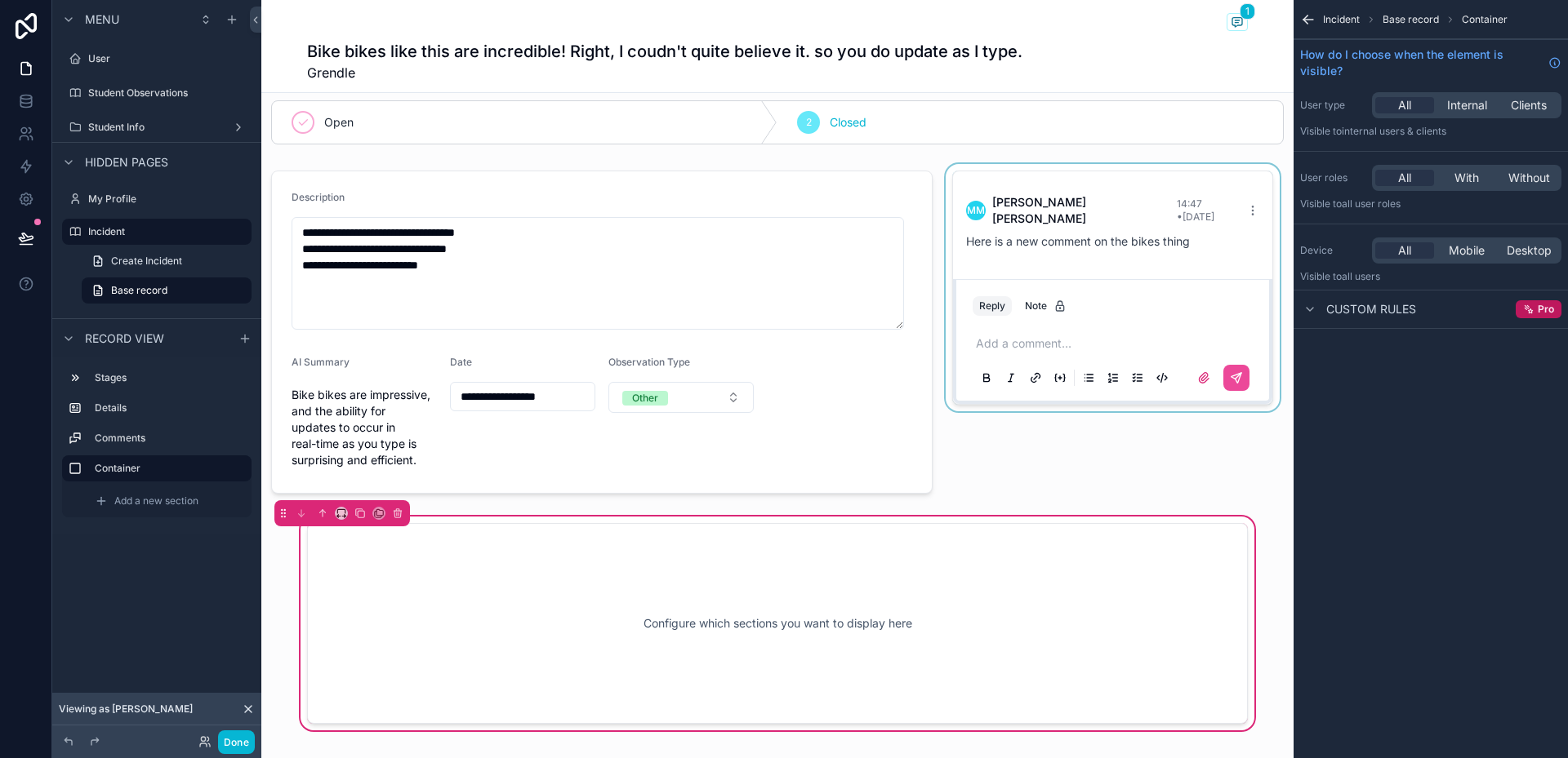
drag, startPoint x: 965, startPoint y: 178, endPoint x: 960, endPoint y: 288, distance: 110.1
click at [962, 290] on div "scrollable content" at bounding box center [1113, 333] width 340 height 336
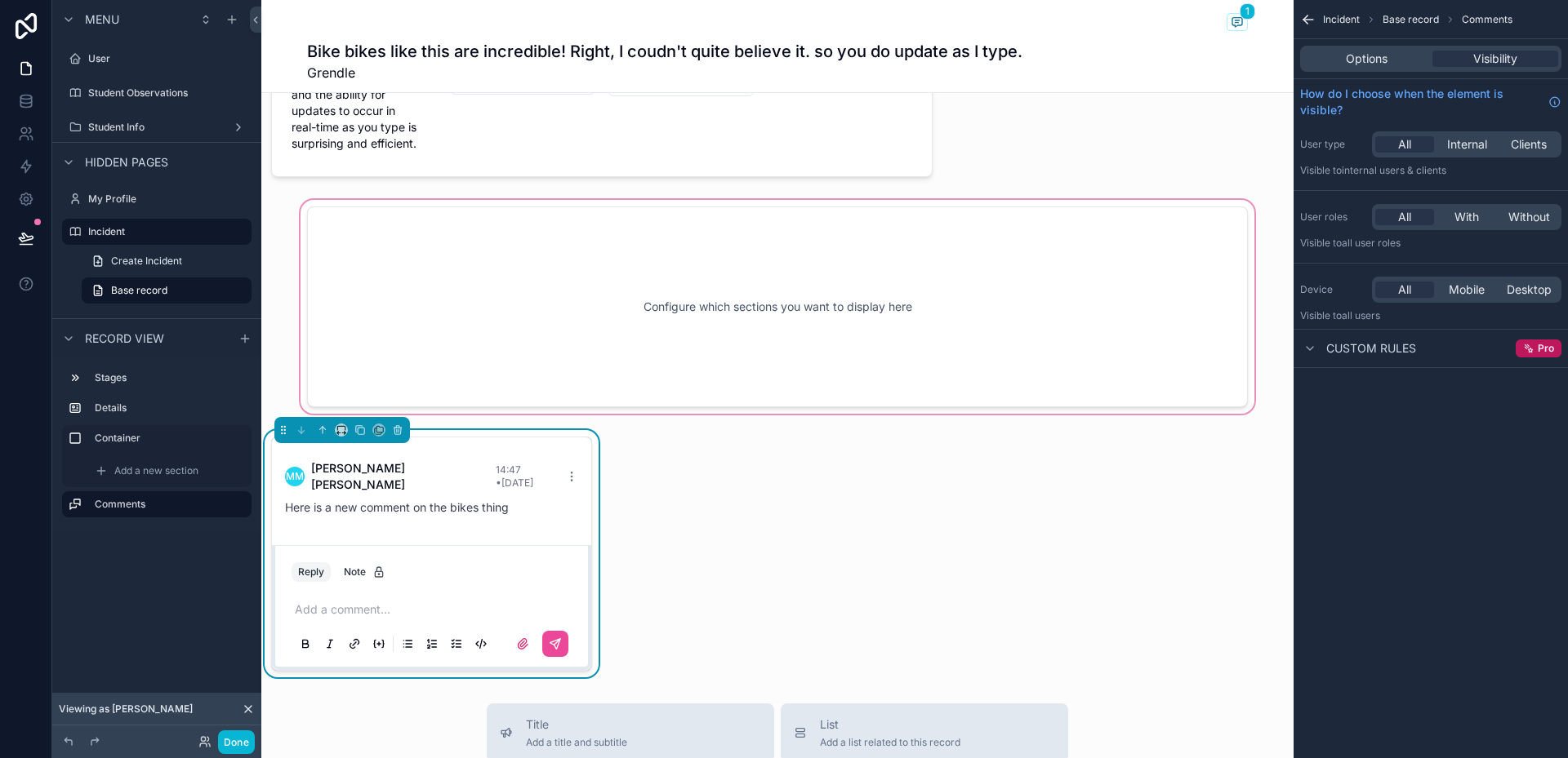
scroll to position [346, 0]
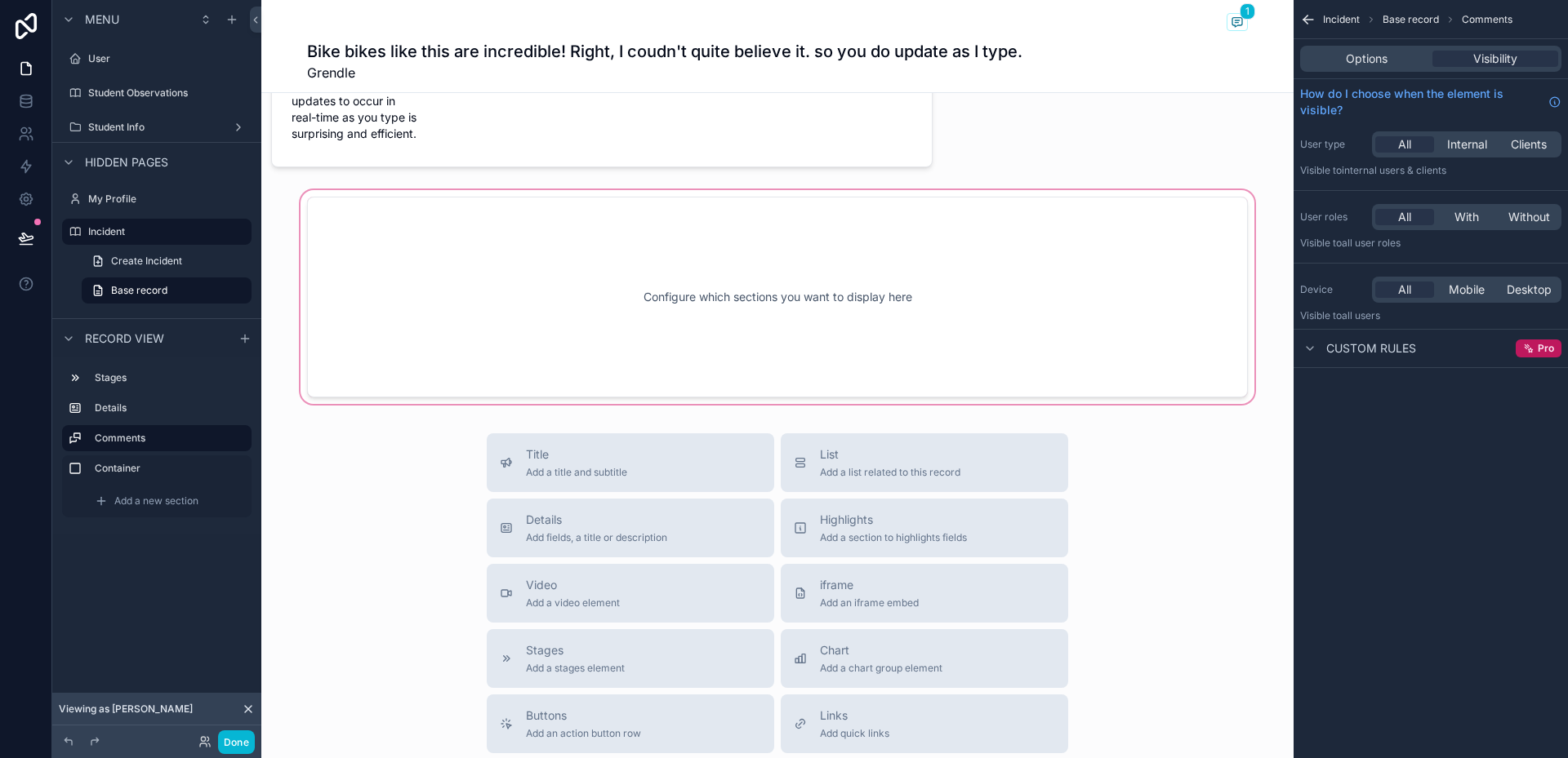
click at [783, 281] on div "scrollable content" at bounding box center [777, 296] width 1033 height 220
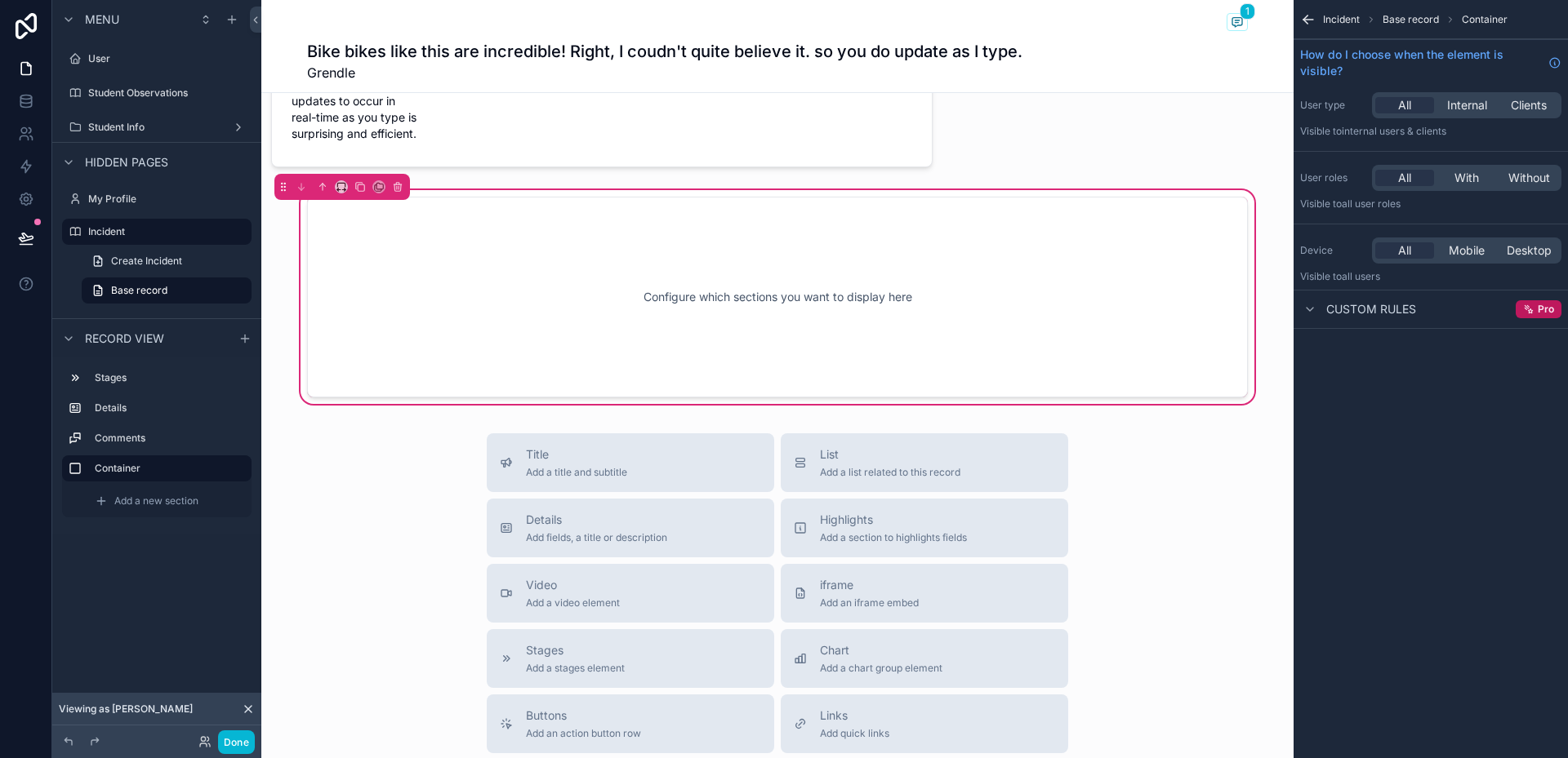
click at [778, 293] on div "Configure which sections you want to display here" at bounding box center [777, 297] width 887 height 147
click at [938, 290] on div "Configure which sections you want to display here" at bounding box center [777, 297] width 887 height 147
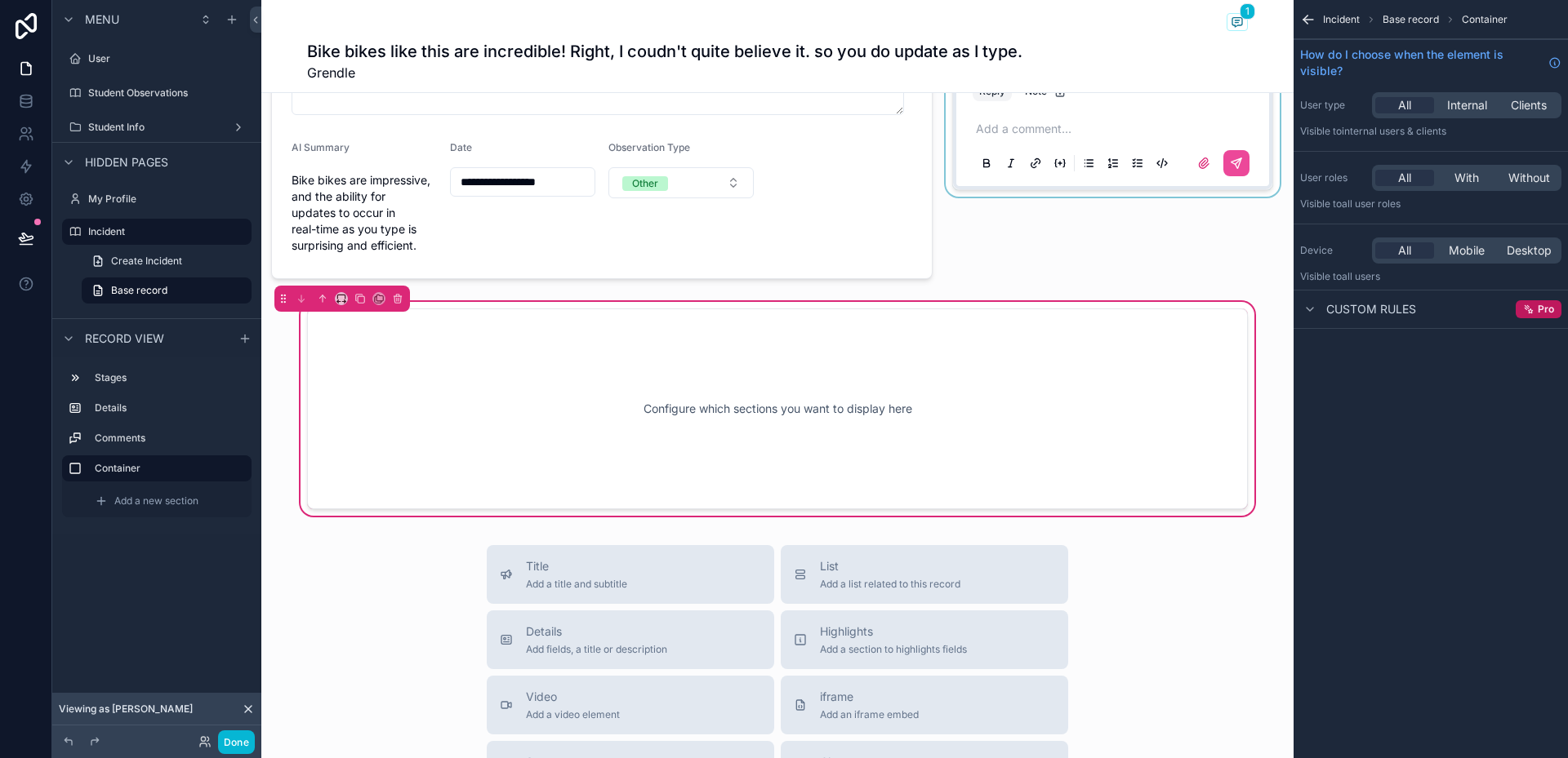
scroll to position [245, 0]
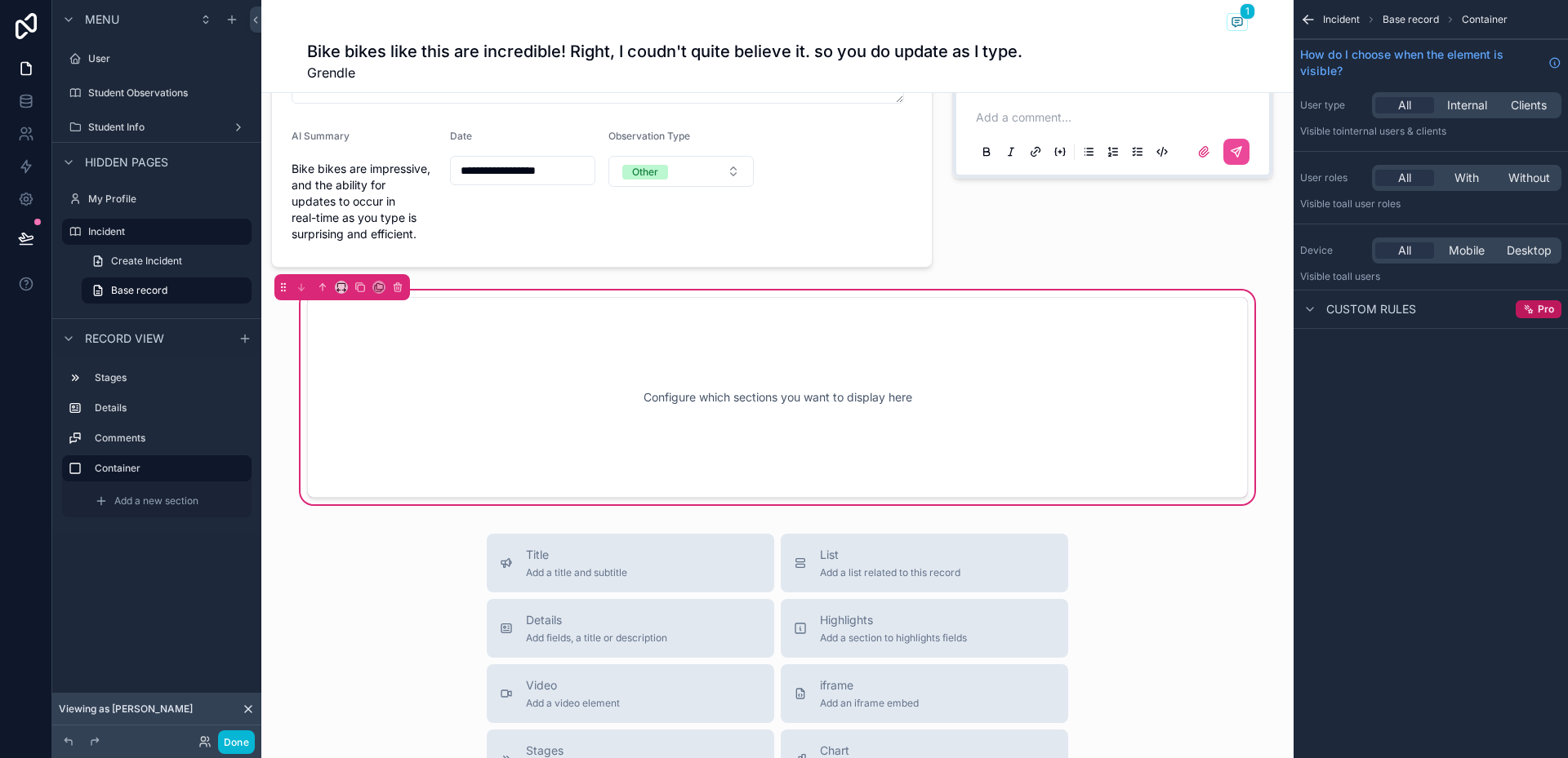
click at [919, 395] on div "Configure which sections you want to display here" at bounding box center [777, 398] width 887 height 147
click at [884, 385] on div "Configure which sections you want to display here" at bounding box center [777, 398] width 887 height 147
click at [509, 435] on div "Configure which sections you want to display here" at bounding box center [777, 398] width 887 height 147
drag, startPoint x: 559, startPoint y: 388, endPoint x: 548, endPoint y: 387, distance: 11.0
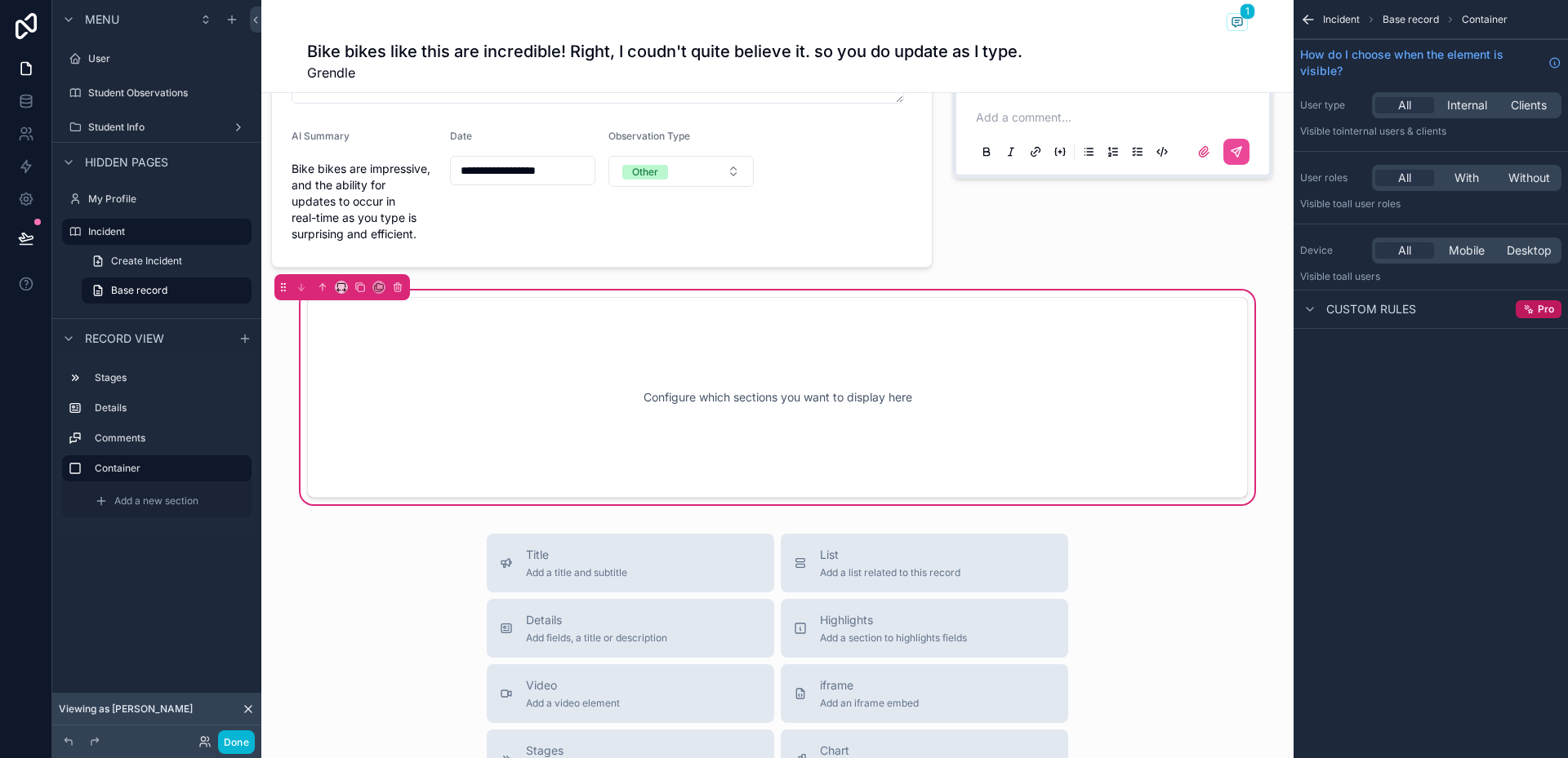
click at [548, 387] on div "Configure which sections you want to display here" at bounding box center [777, 398] width 887 height 147
drag, startPoint x: 542, startPoint y: 573, endPoint x: 677, endPoint y: 409, distance: 212.4
click at [677, 409] on div "**********" at bounding box center [777, 500] width 1033 height 1491
drag, startPoint x: 586, startPoint y: 554, endPoint x: 758, endPoint y: 427, distance: 213.8
click at [758, 427] on div "**********" at bounding box center [777, 500] width 1033 height 1491
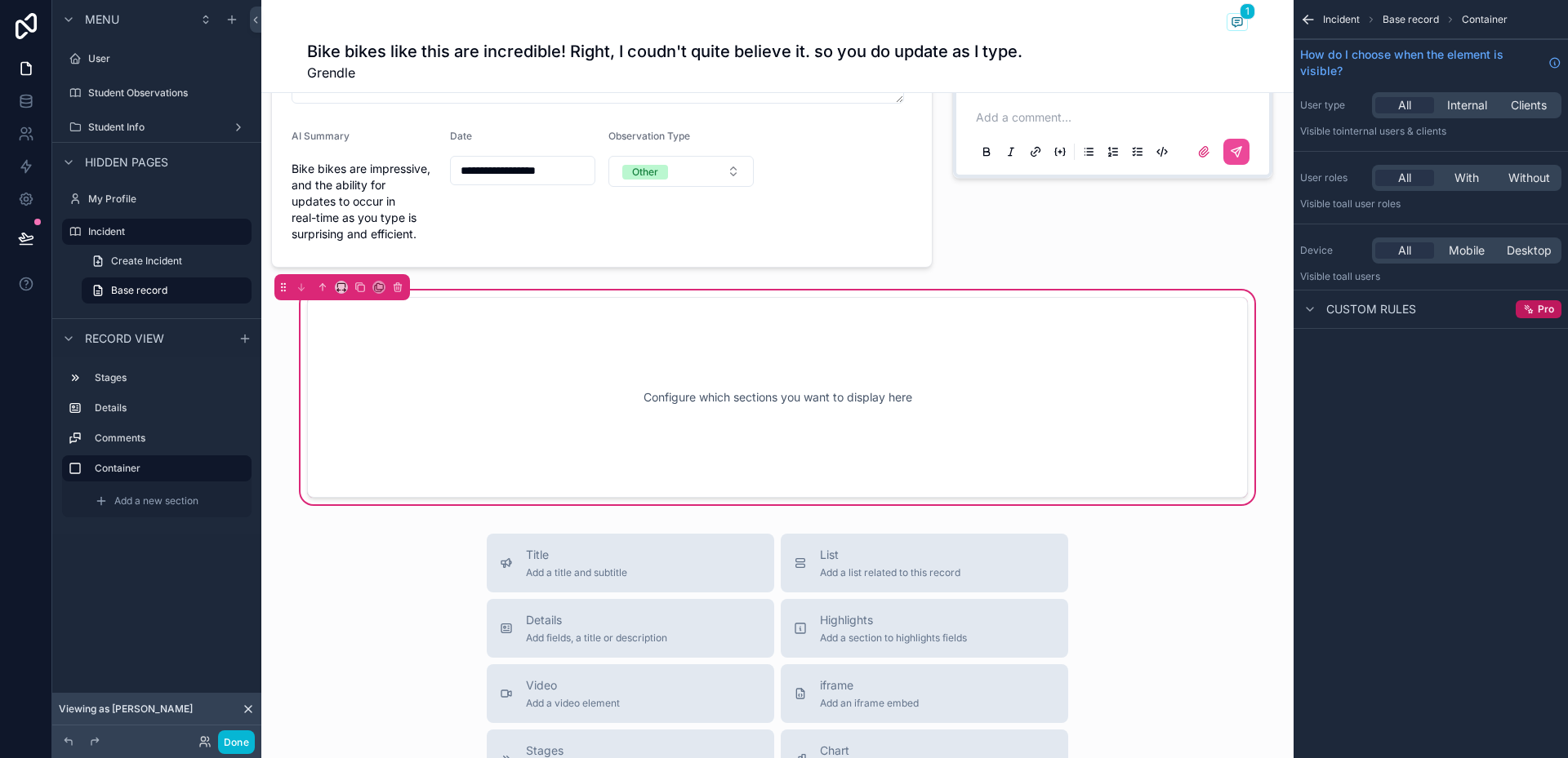
click at [771, 412] on div "Configure which sections you want to display here" at bounding box center [777, 398] width 887 height 147
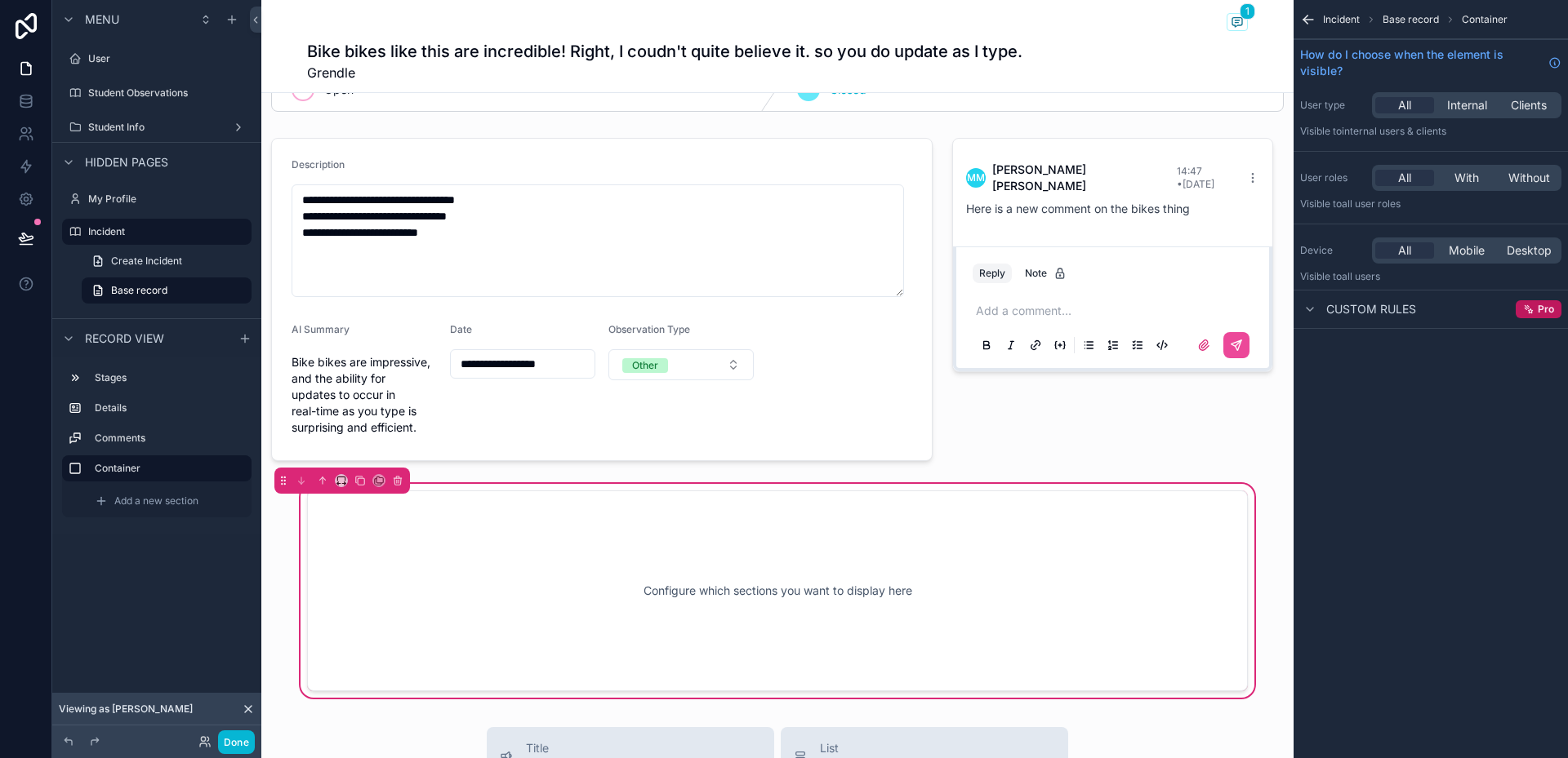
scroll to position [0, 0]
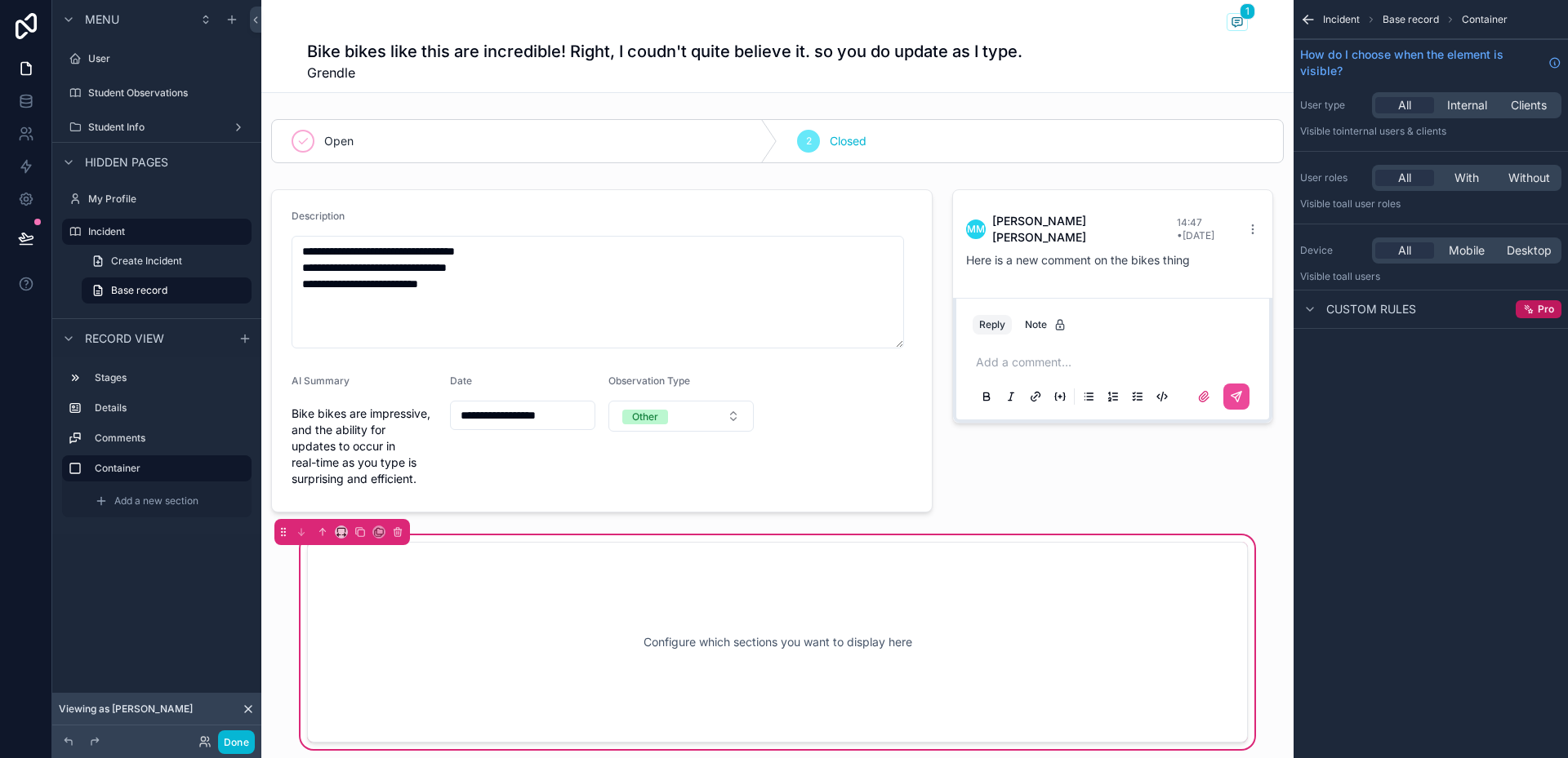
click at [751, 595] on div "Configure which sections you want to display here" at bounding box center [777, 642] width 887 height 147
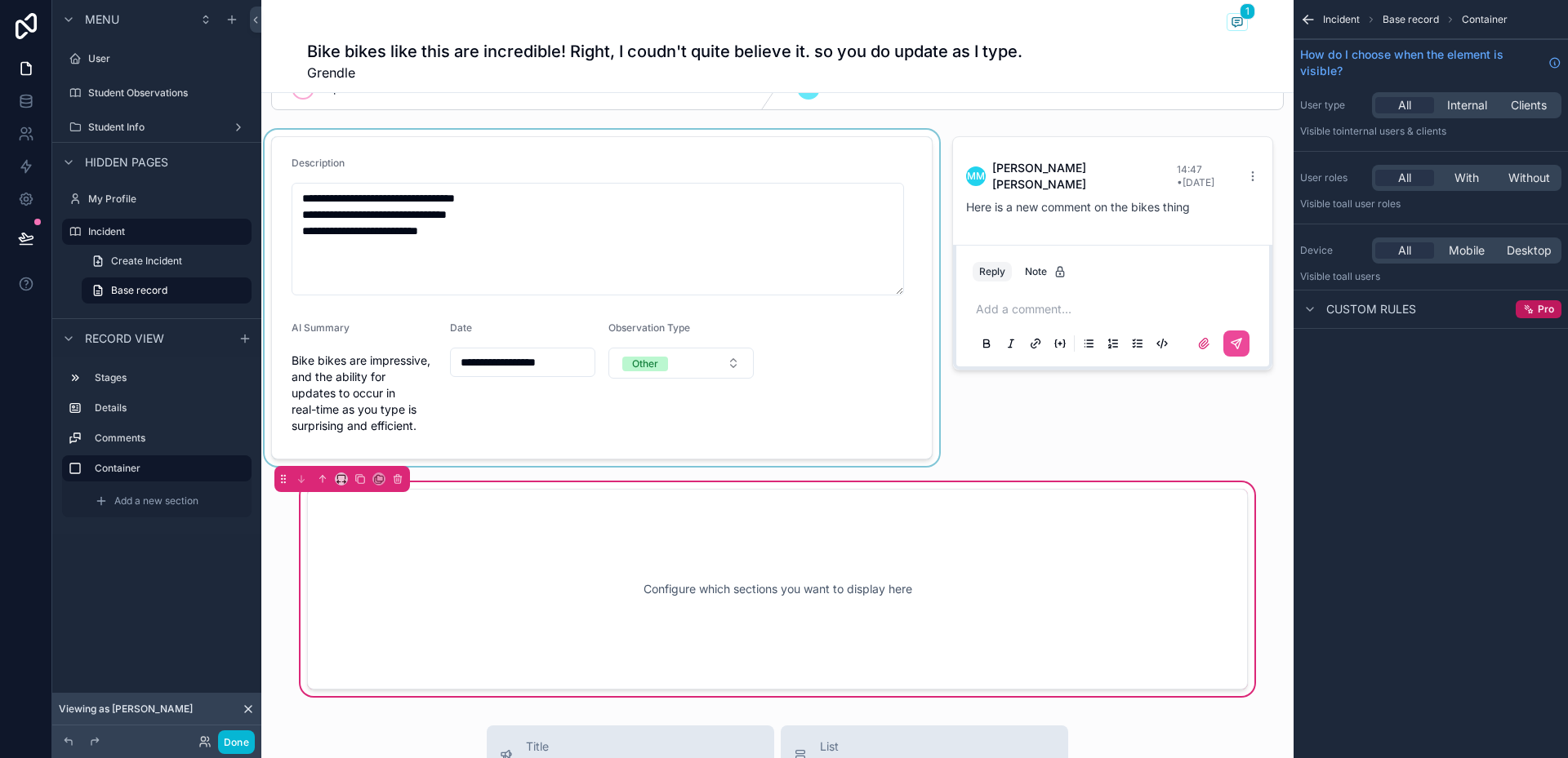
scroll to position [82, 0]
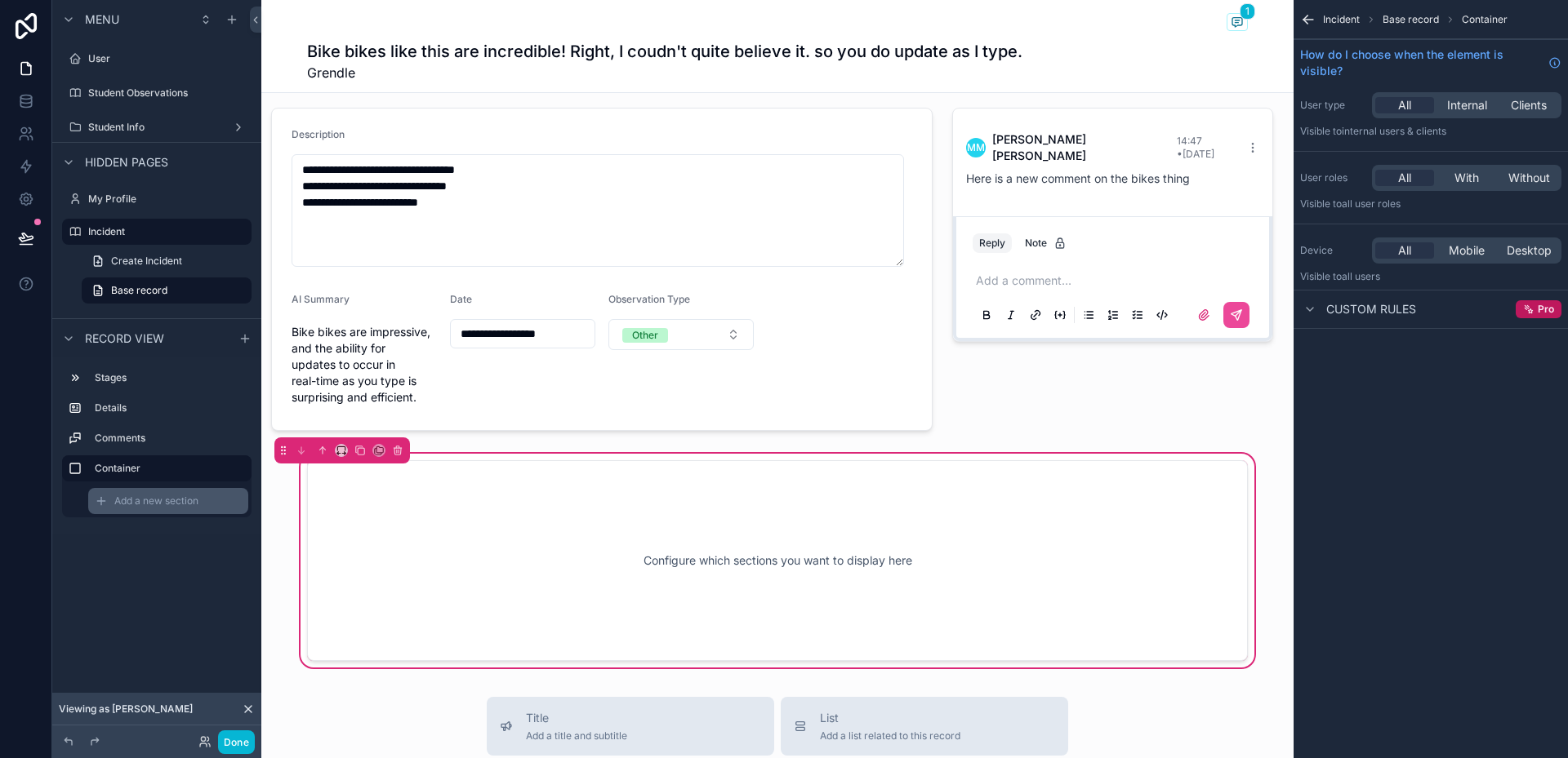
click at [181, 500] on span "Add a new section" at bounding box center [156, 501] width 85 height 13
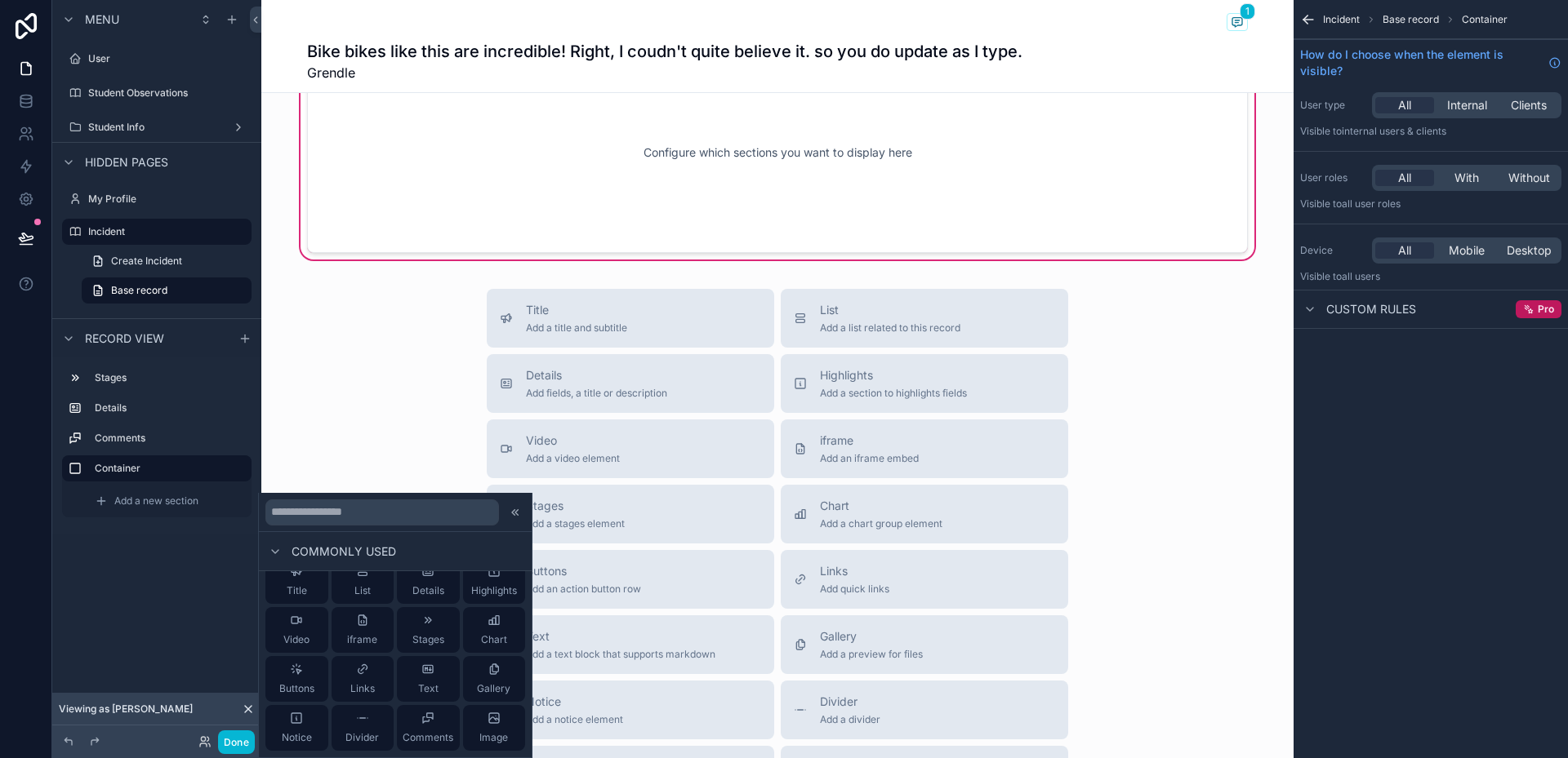
scroll to position [0, 0]
click at [312, 706] on span "Buttons" at bounding box center [297, 709] width 35 height 13
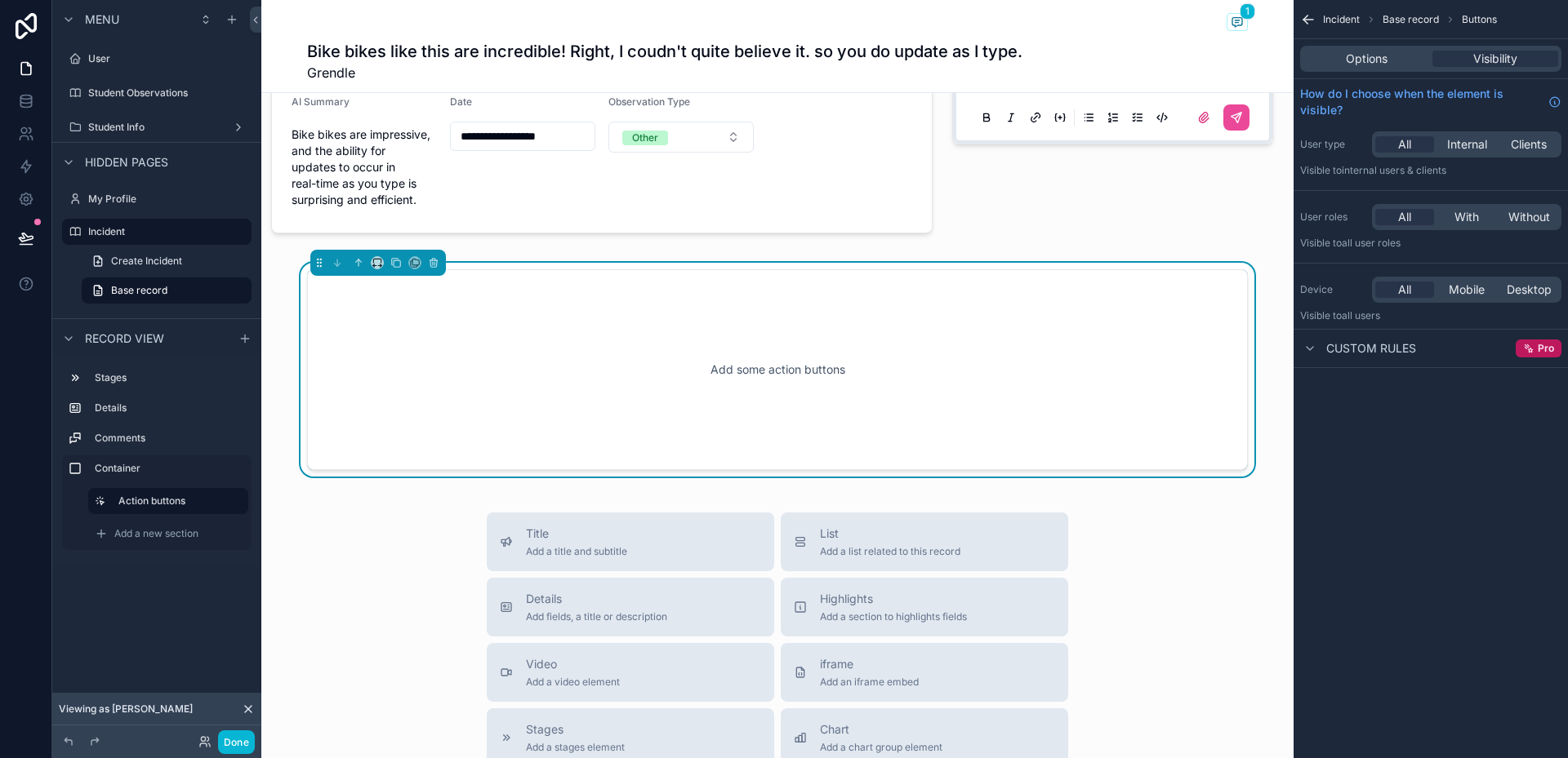
scroll to position [270, 0]
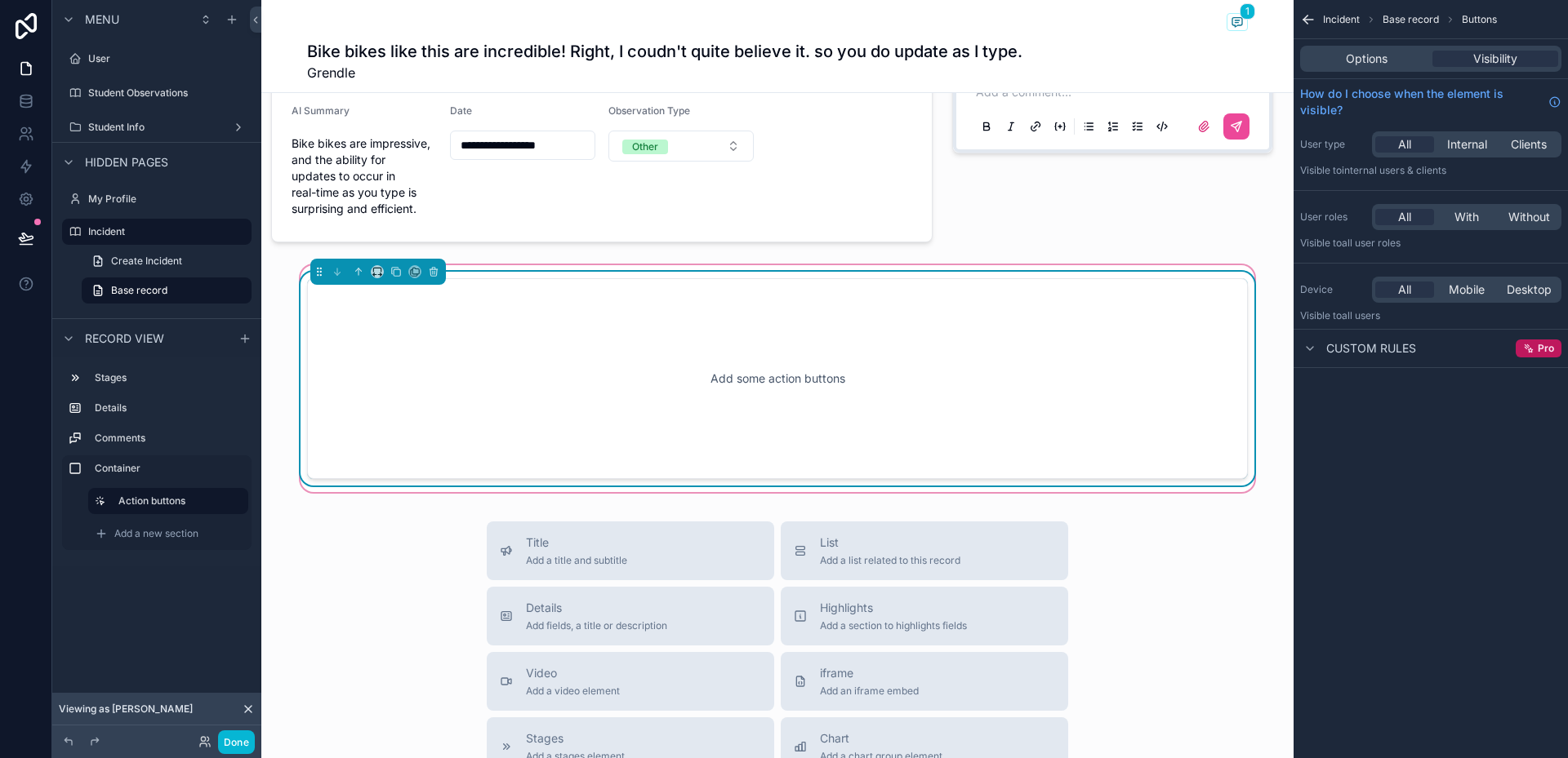
click at [746, 400] on div "Add some action buttons" at bounding box center [777, 379] width 887 height 147
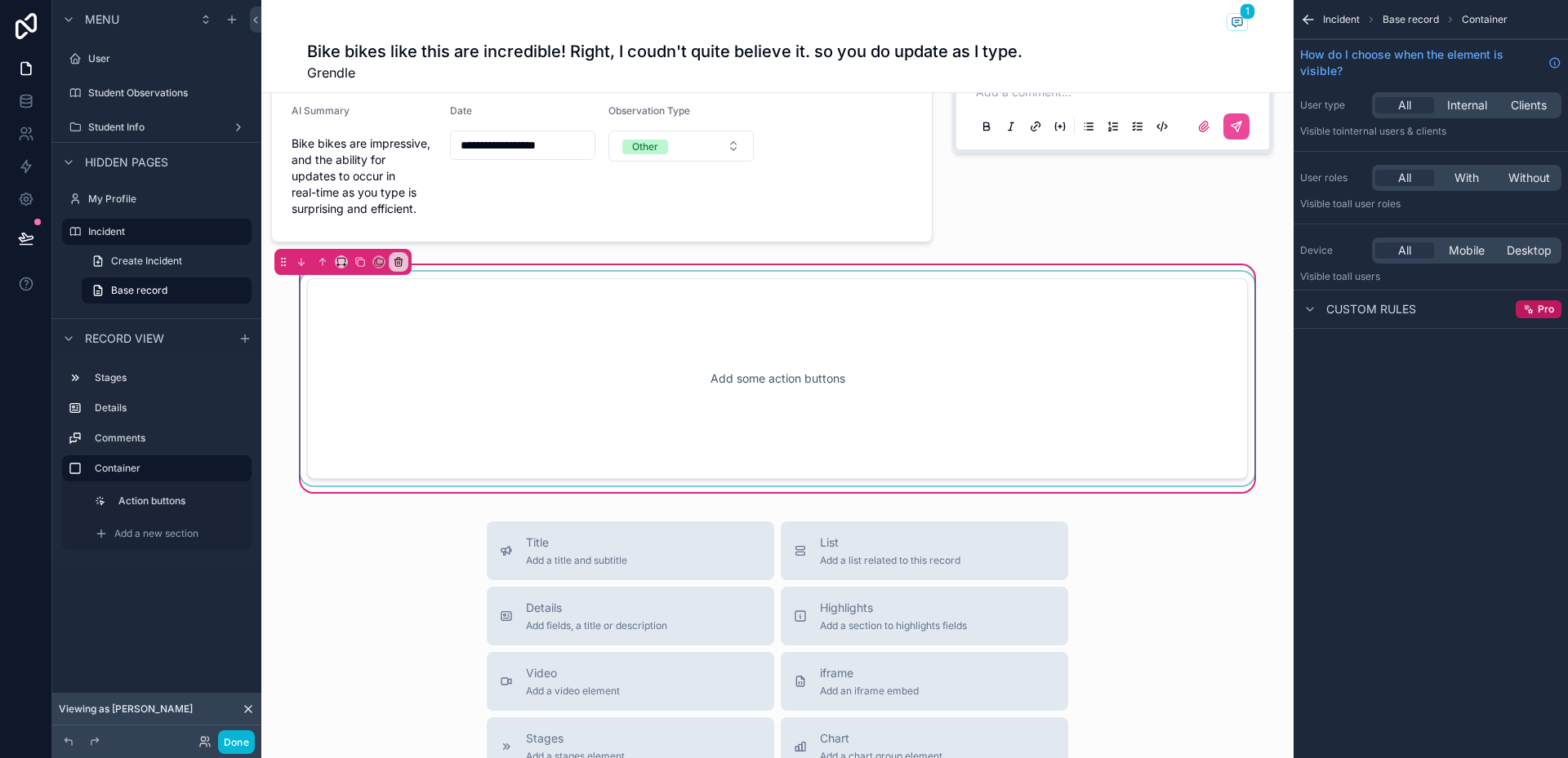
click at [791, 373] on div "scrollable content" at bounding box center [777, 379] width 960 height 214
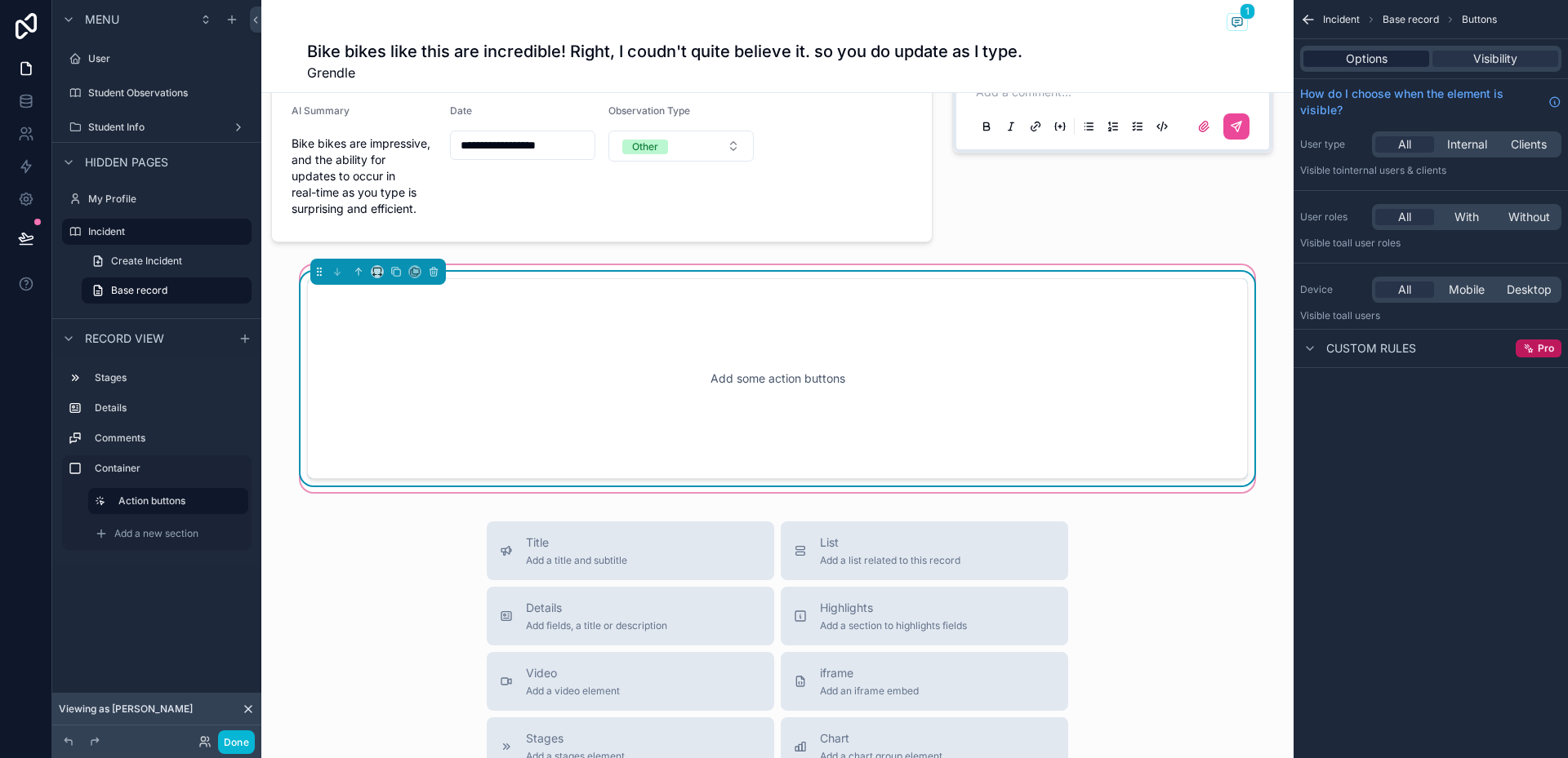
click at [1392, 53] on div "Options" at bounding box center [1365, 59] width 125 height 17
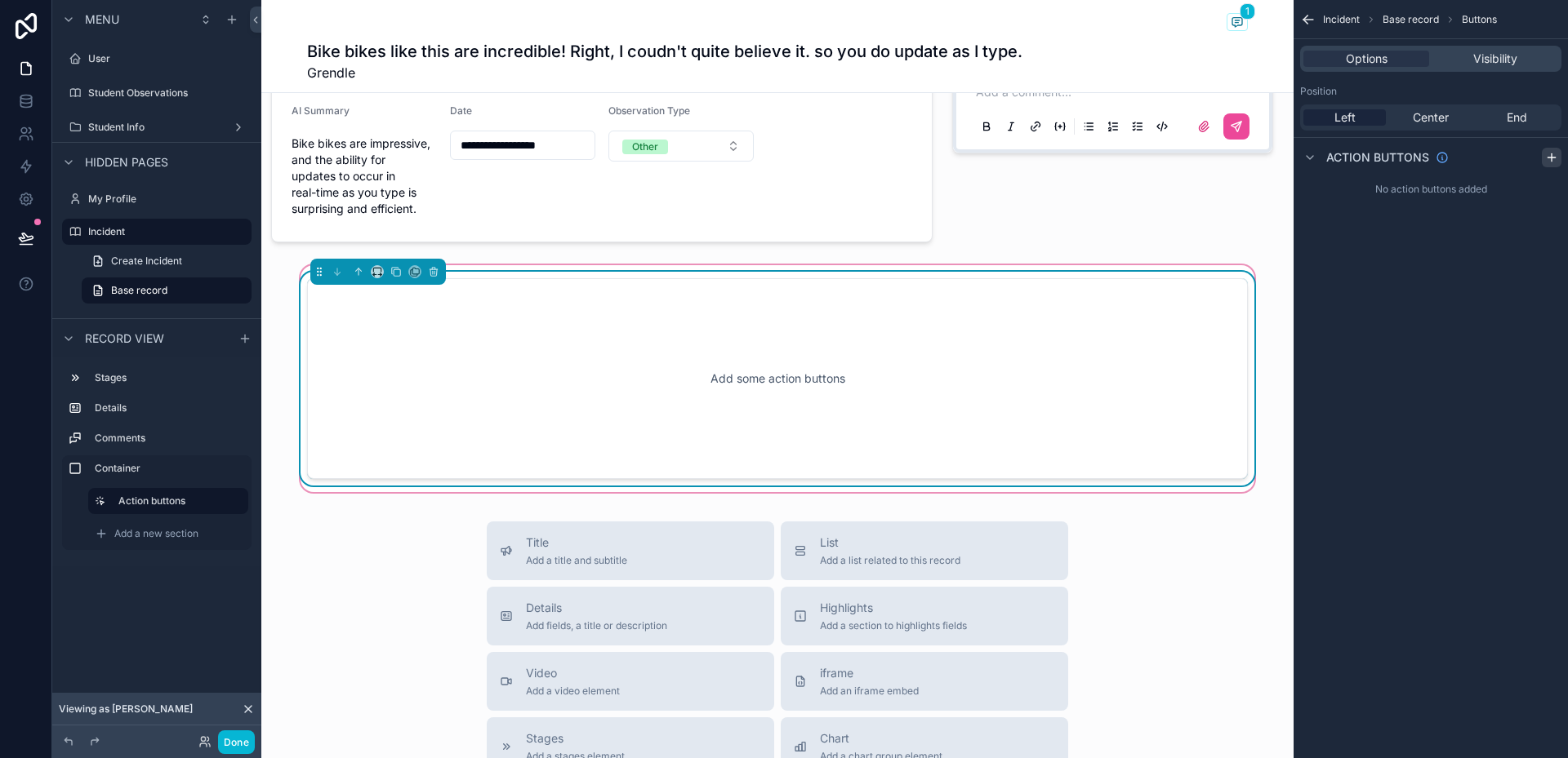
click at [1547, 158] on icon "scrollable content" at bounding box center [1552, 158] width 13 height 13
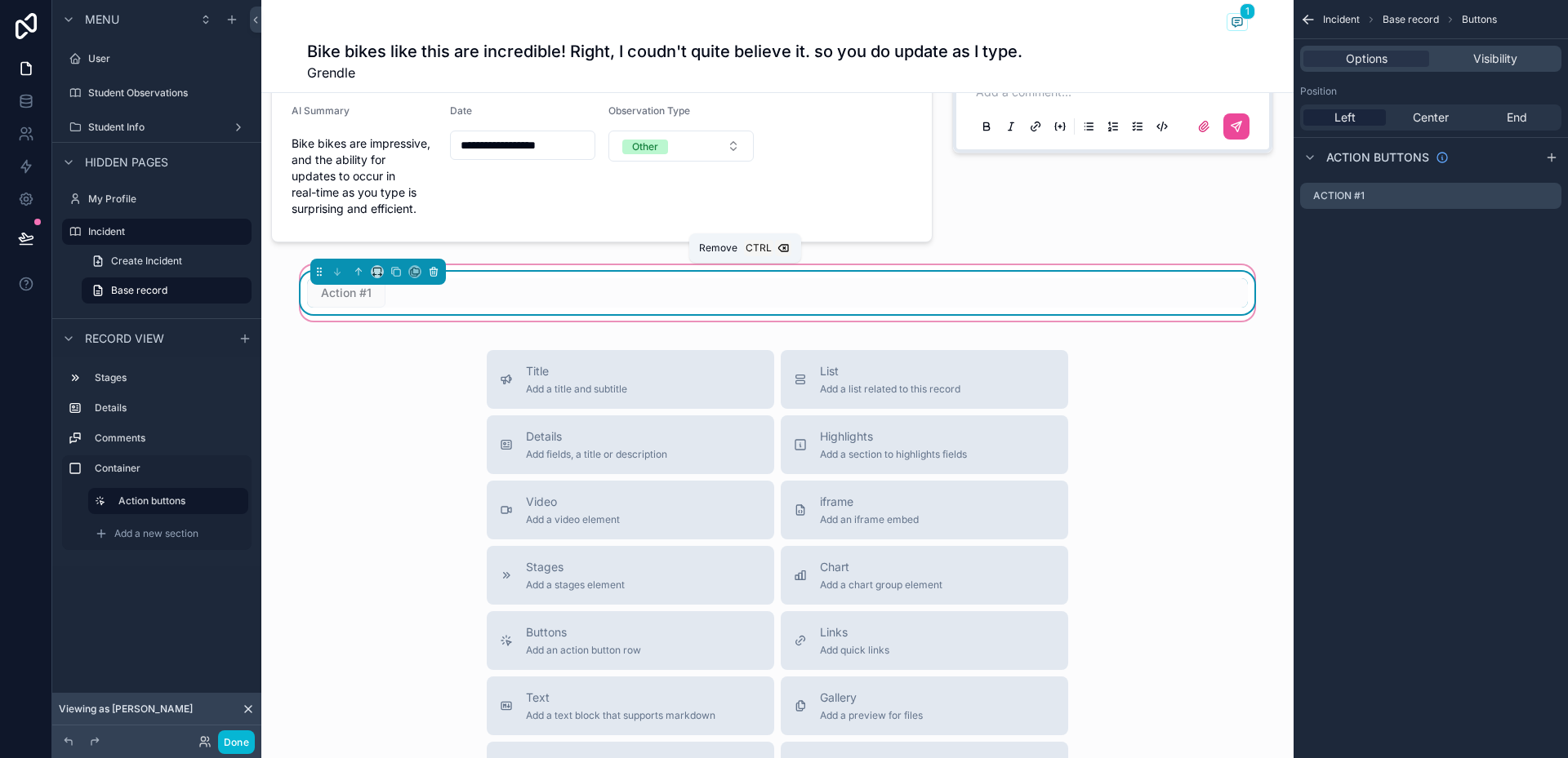
click at [428, 272] on icon "scrollable content" at bounding box center [433, 271] width 11 height 11
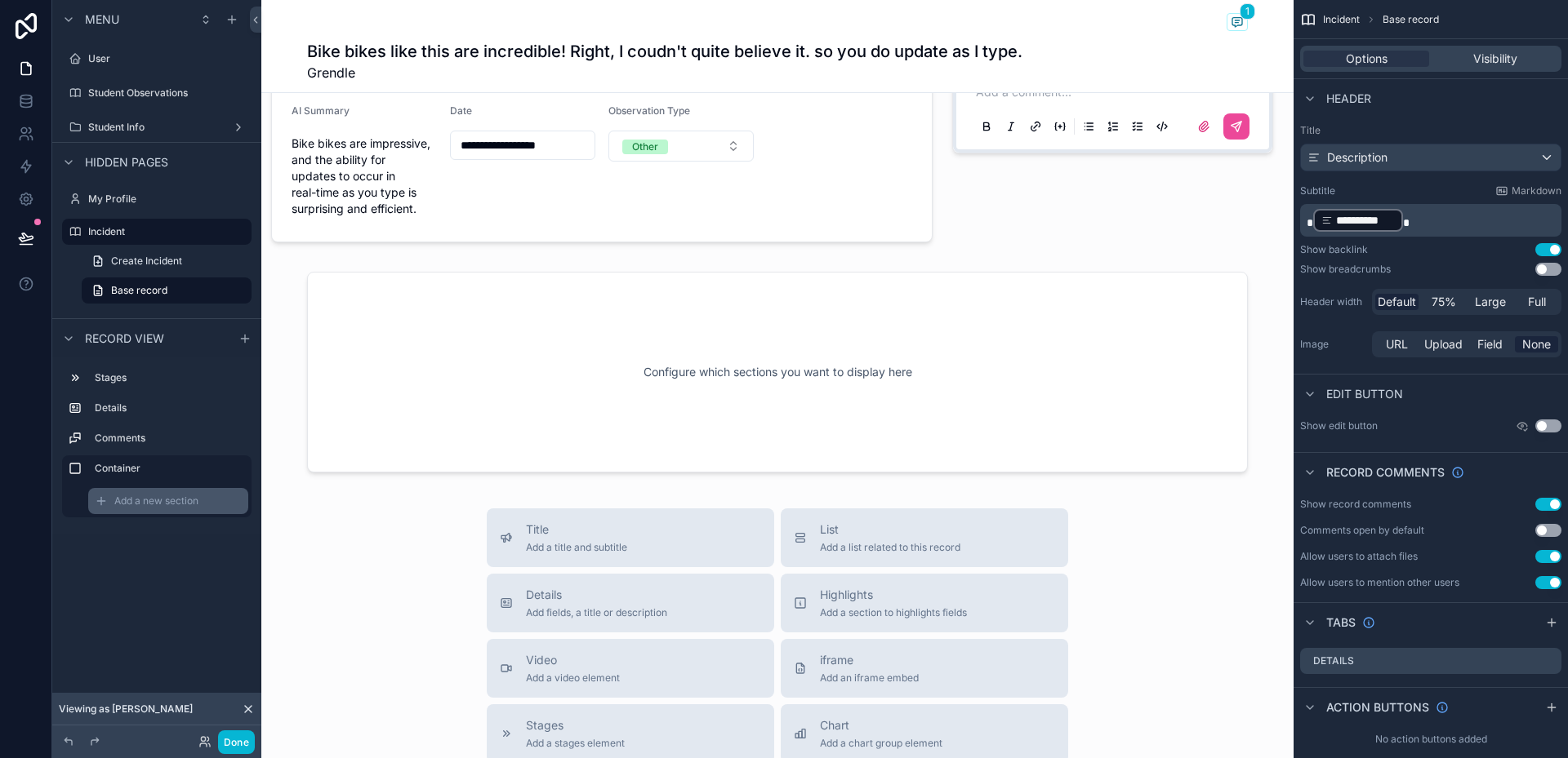
click at [178, 503] on span "Add a new section" at bounding box center [156, 501] width 85 height 13
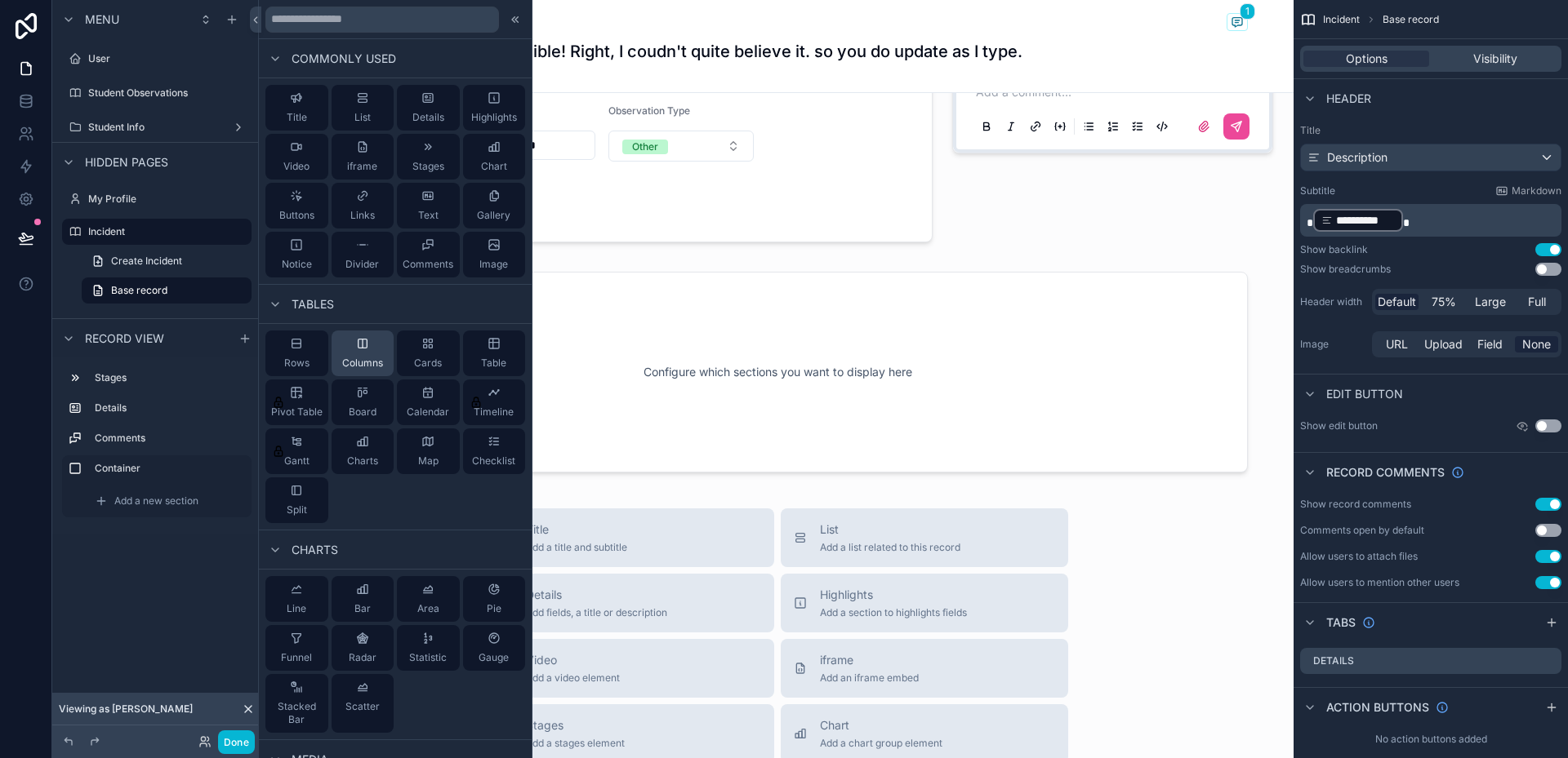
click at [358, 353] on div "Columns" at bounding box center [363, 353] width 63 height 46
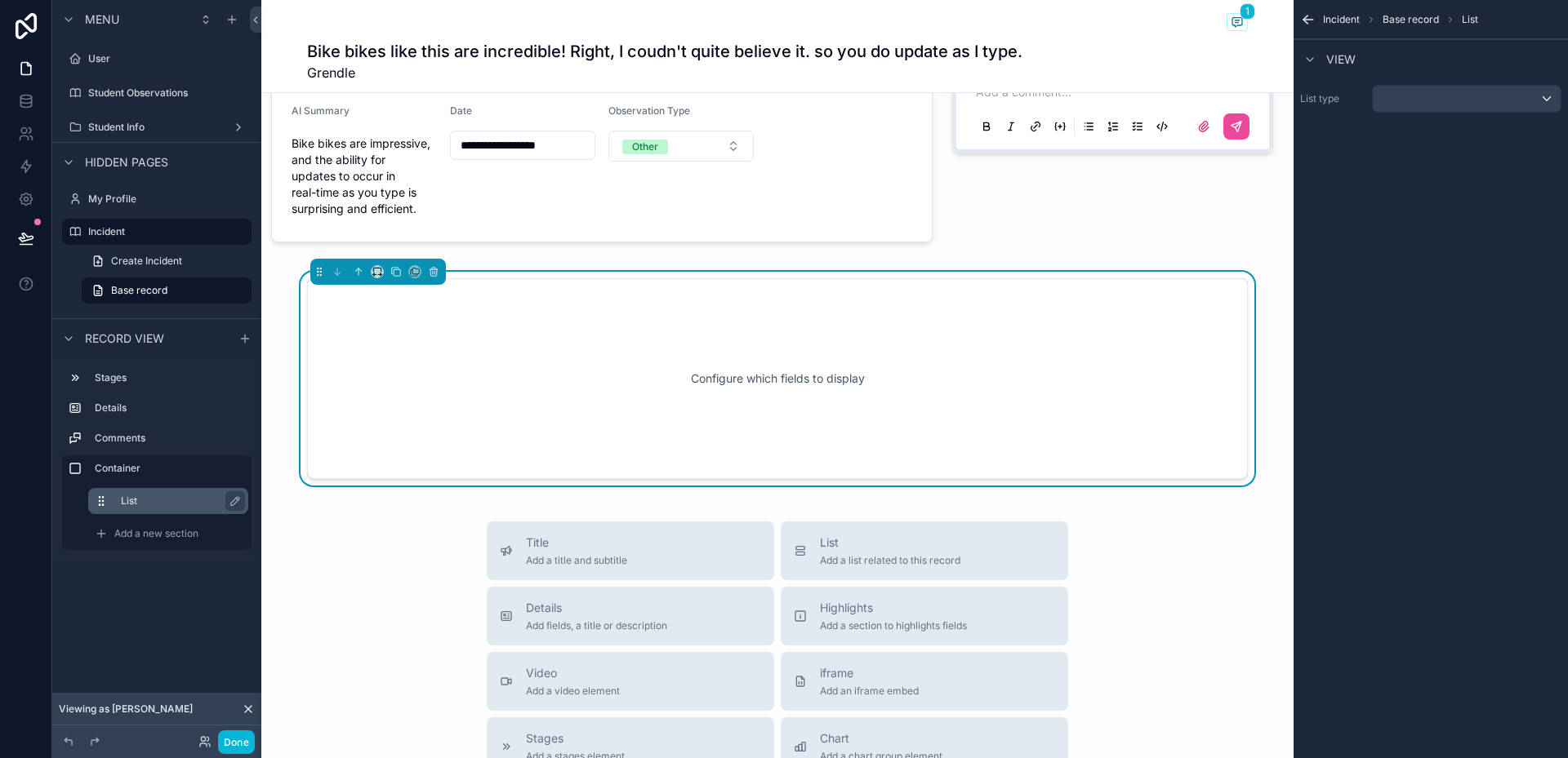
click at [147, 503] on label "List" at bounding box center [178, 501] width 114 height 13
click at [135, 505] on label "List" at bounding box center [178, 501] width 114 height 13
click at [1437, 104] on div "scrollable content" at bounding box center [1467, 98] width 188 height 26
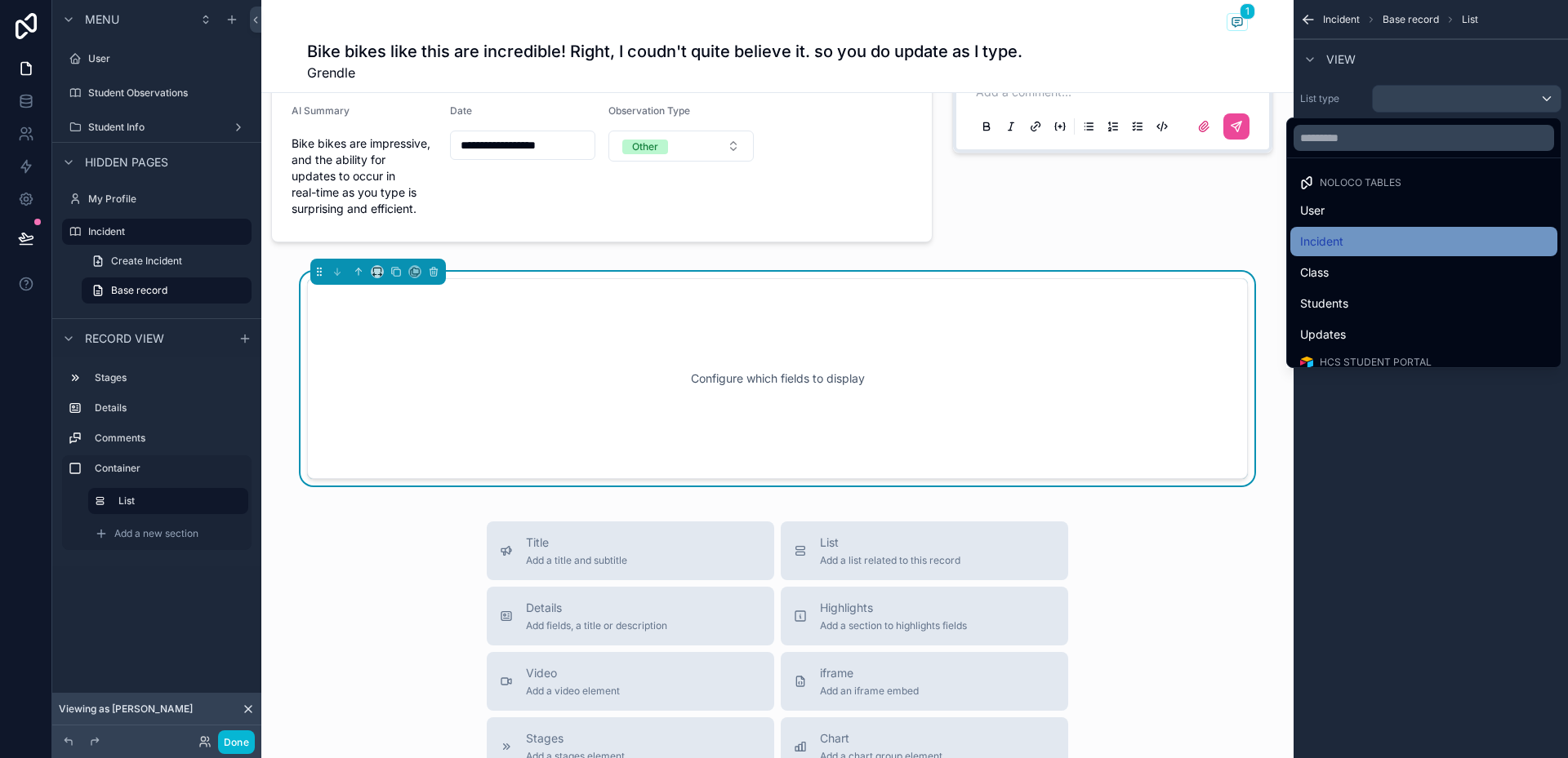
click at [1403, 243] on div "Incident" at bounding box center [1424, 242] width 247 height 20
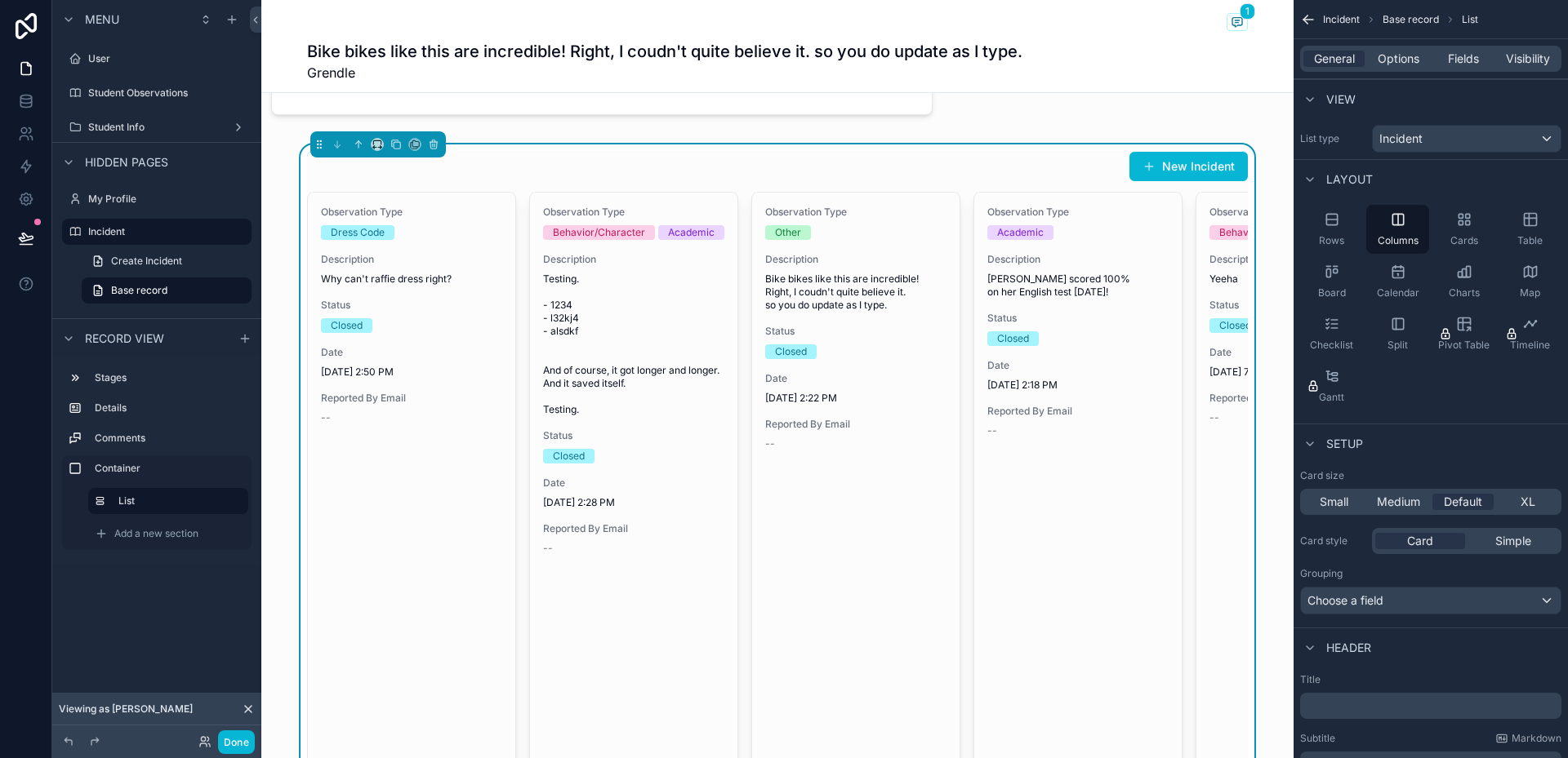
scroll to position [408, 0]
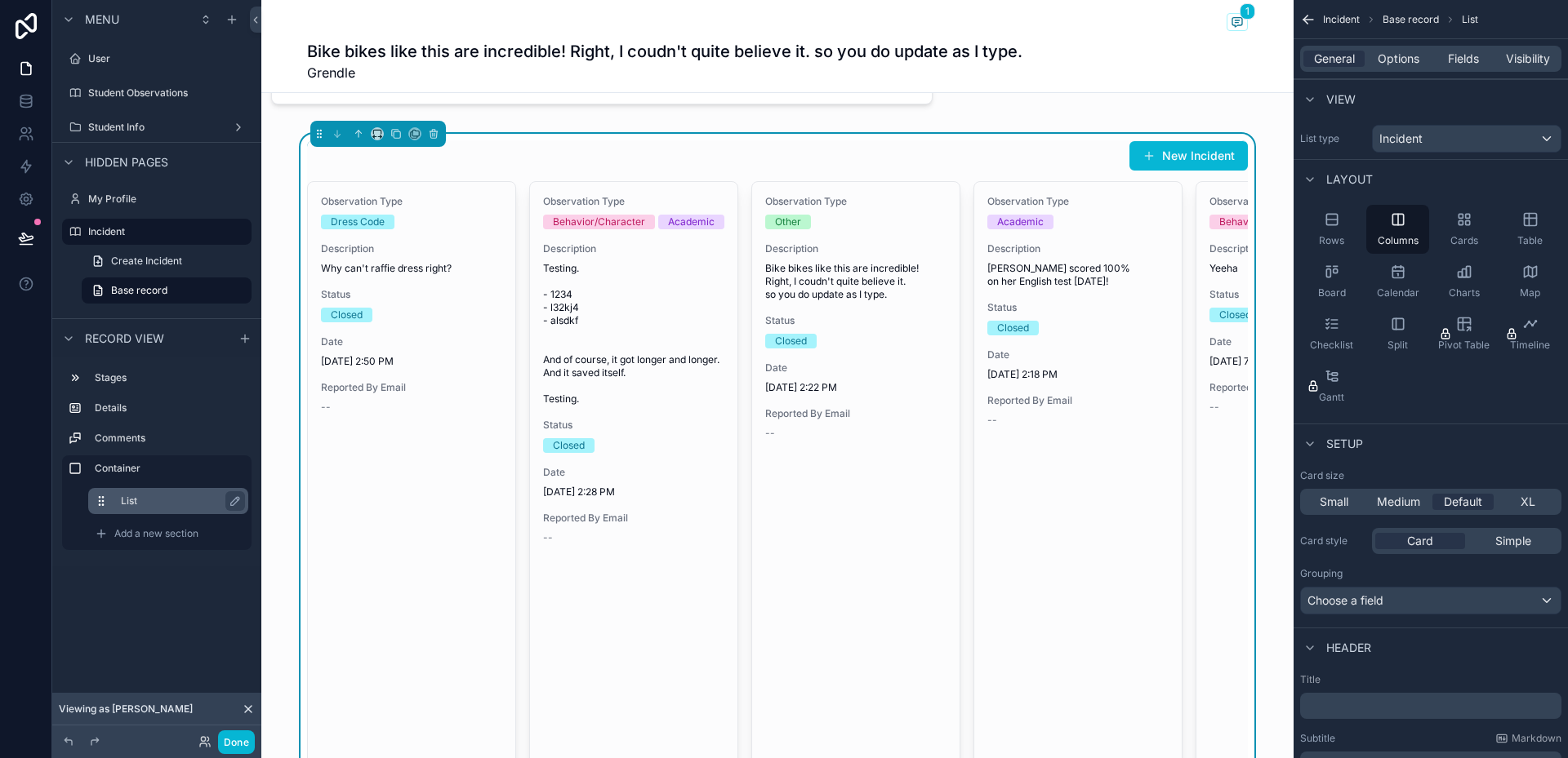
click at [172, 501] on label "List" at bounding box center [178, 501] width 114 height 13
drag, startPoint x: 172, startPoint y: 501, endPoint x: 127, endPoint y: 497, distance: 45.2
click at [148, 496] on label "List" at bounding box center [178, 501] width 114 height 13
click at [428, 132] on icon "scrollable content" at bounding box center [433, 134] width 11 height 11
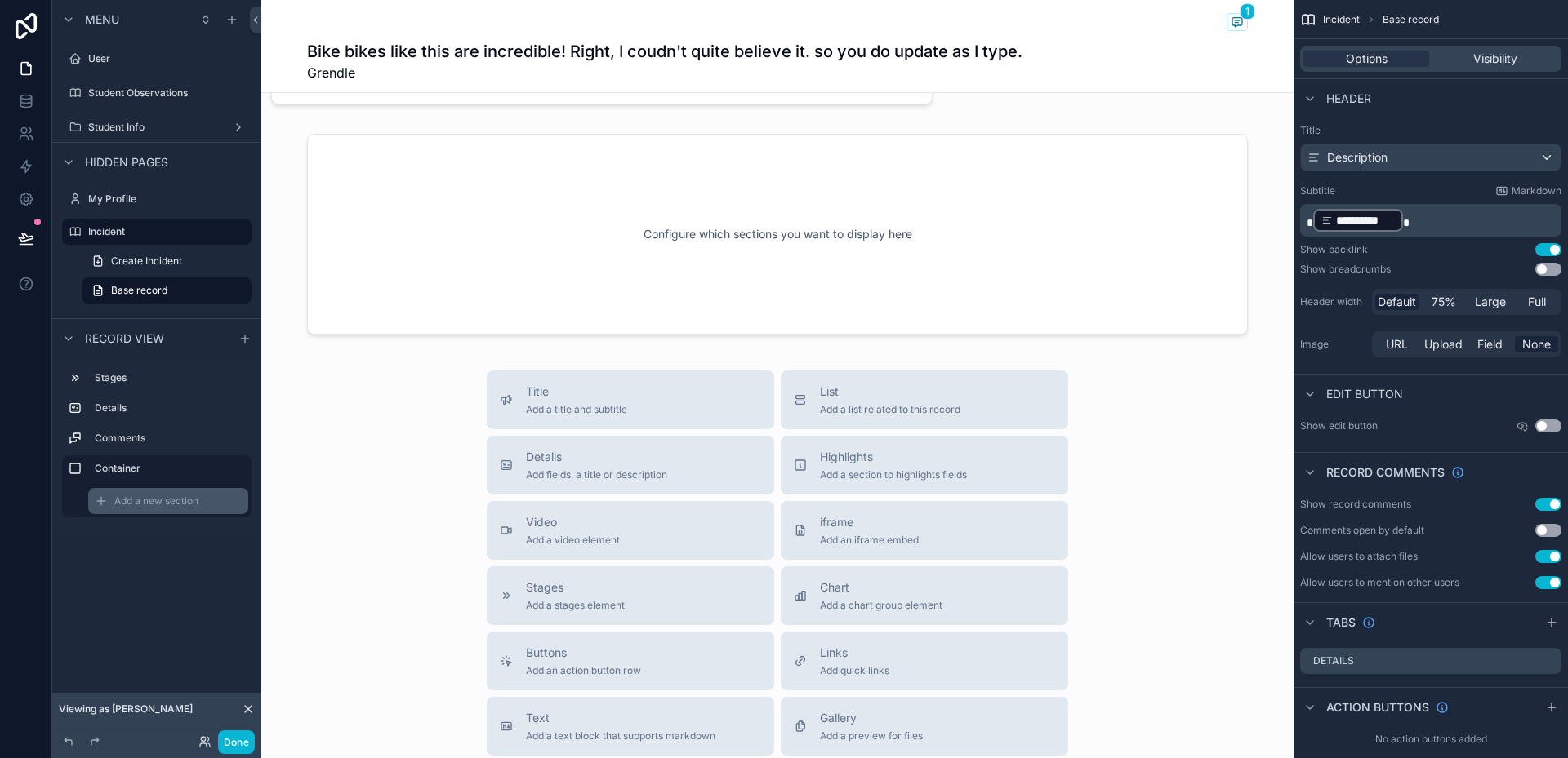
click at [165, 498] on span "Add a new section" at bounding box center [156, 501] width 85 height 13
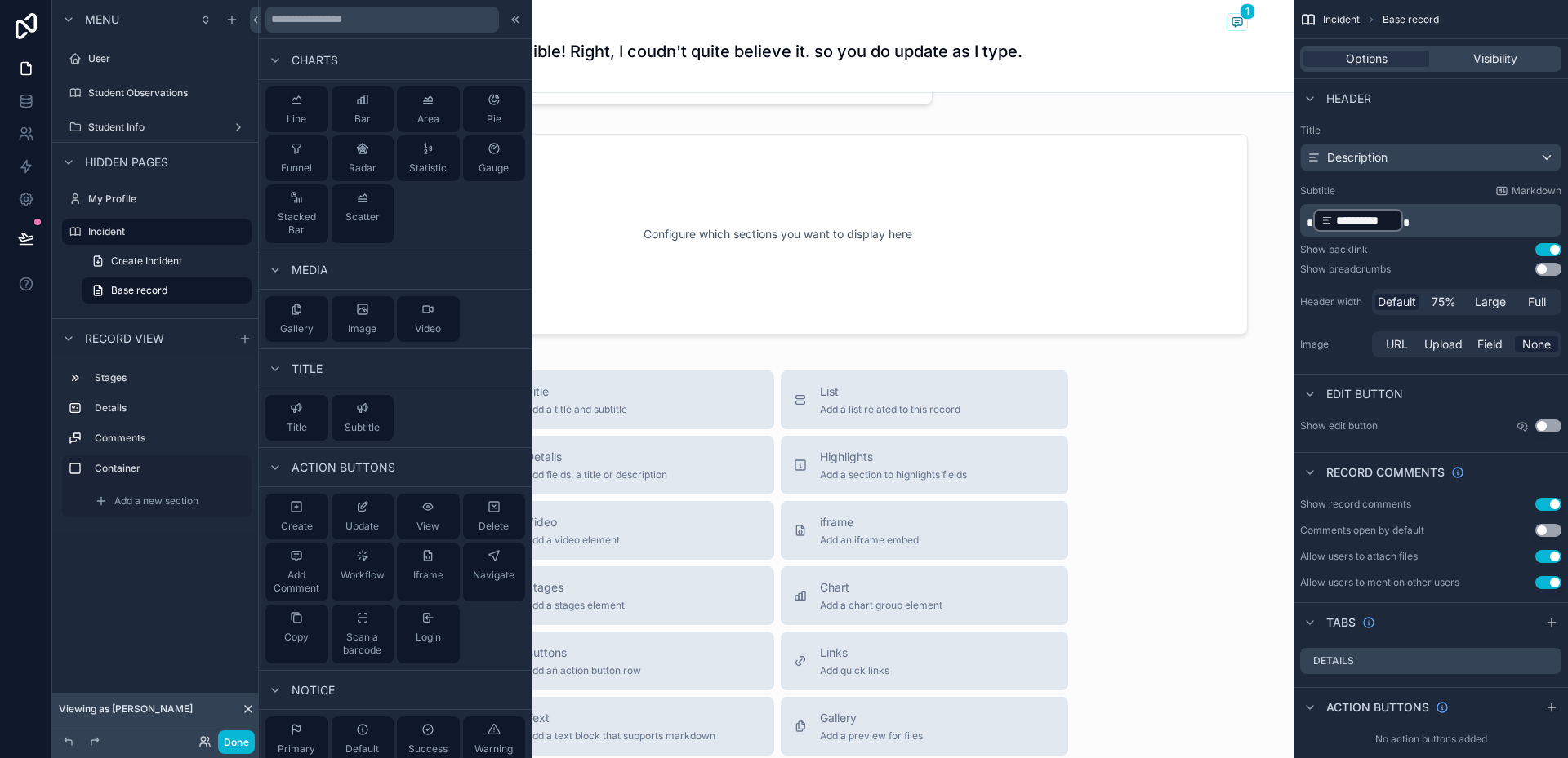
scroll to position [550, 0]
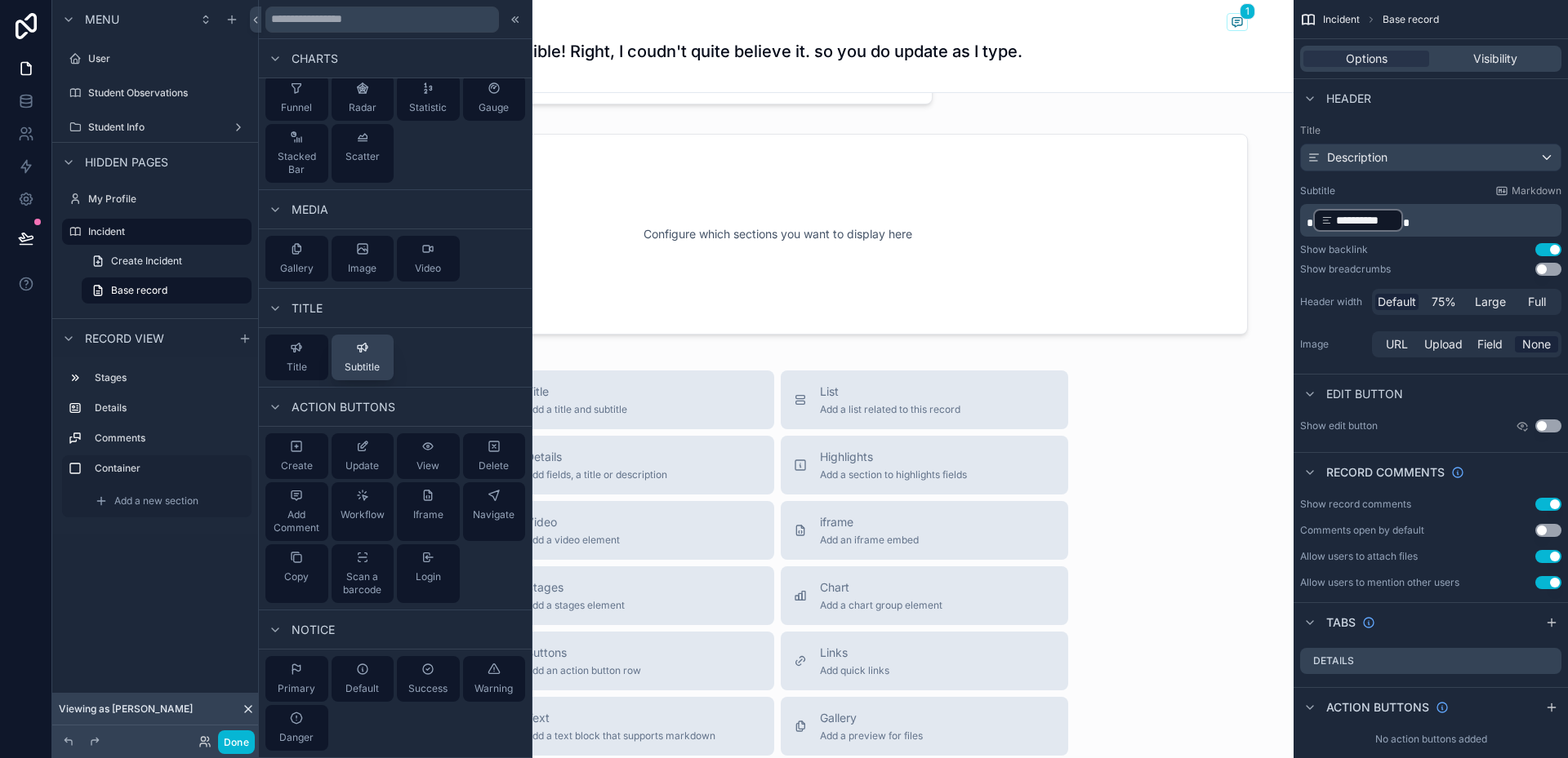
click at [362, 360] on div "Subtitle" at bounding box center [362, 357] width 35 height 33
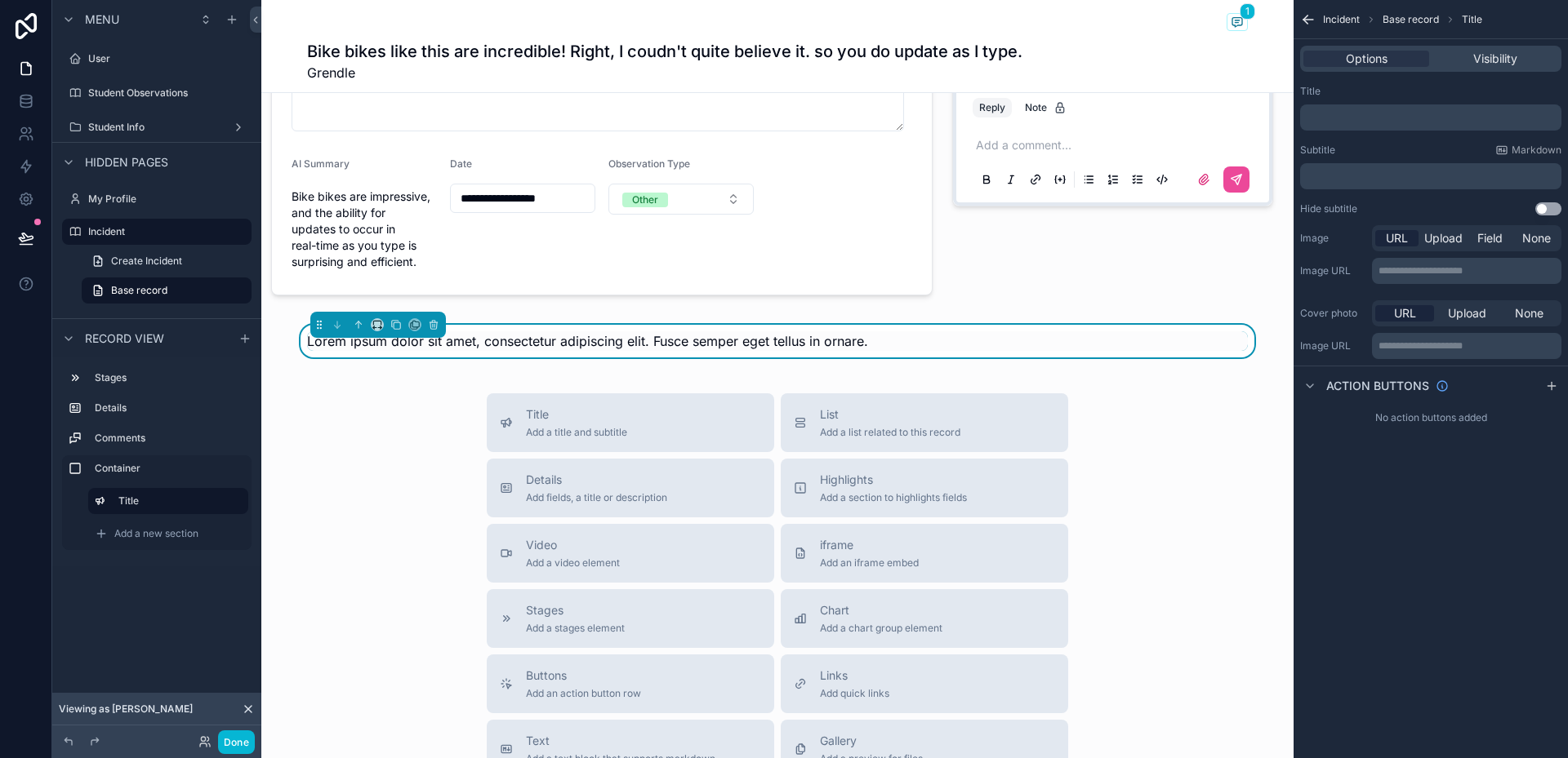
scroll to position [179, 0]
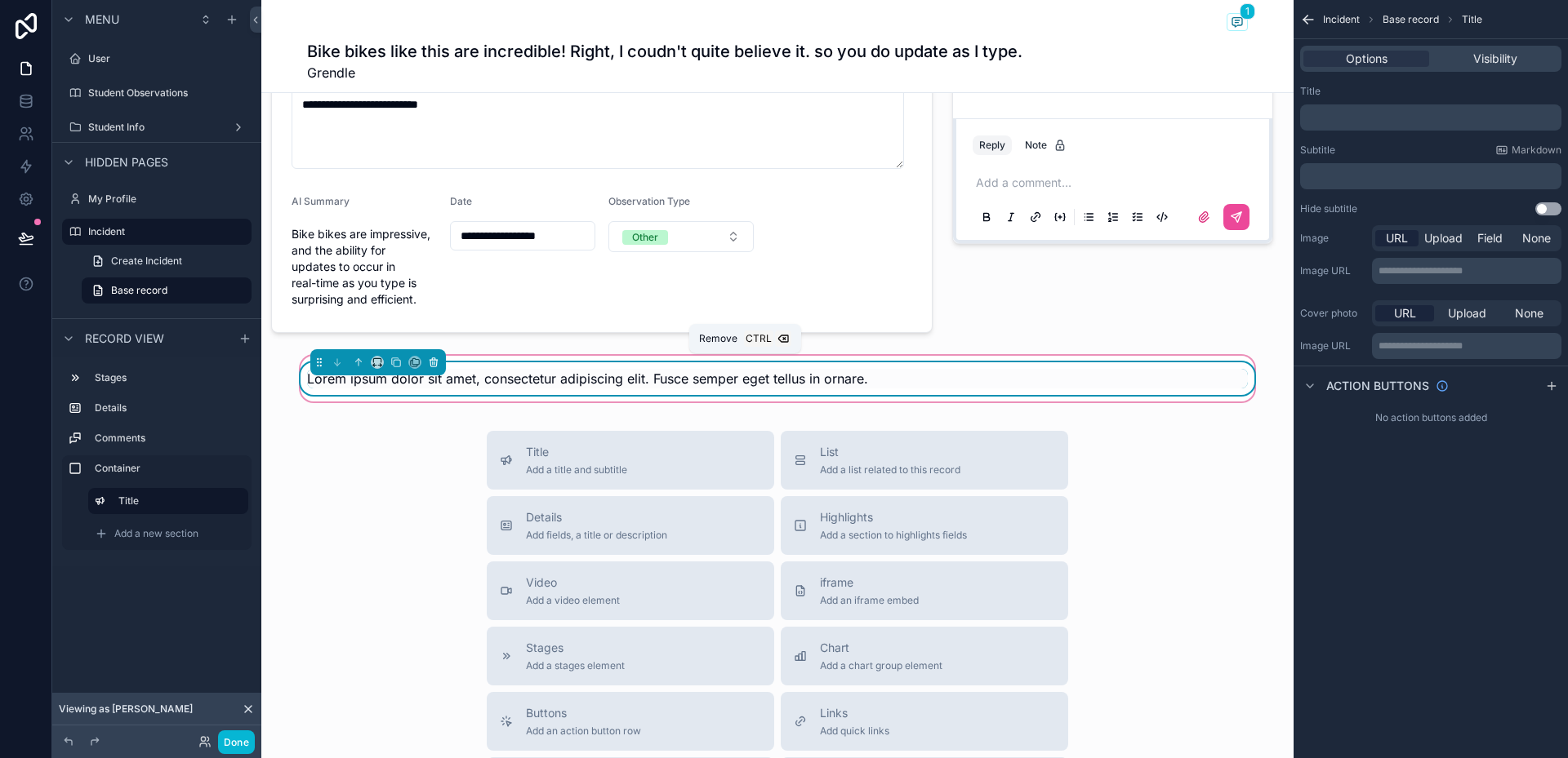
click at [428, 367] on icon "scrollable content" at bounding box center [433, 362] width 11 height 11
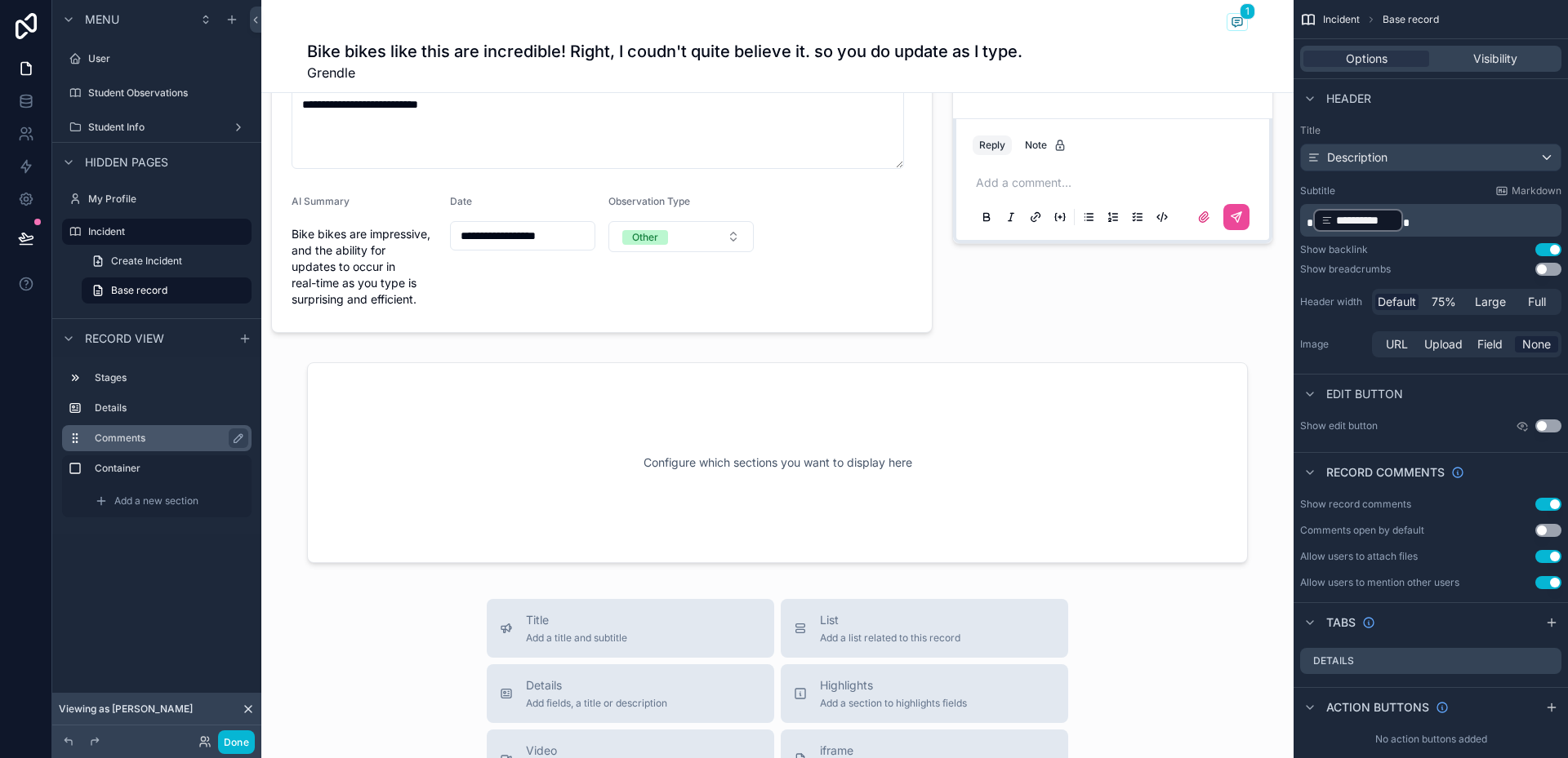
click at [148, 439] on label "Comments" at bounding box center [166, 438] width 144 height 13
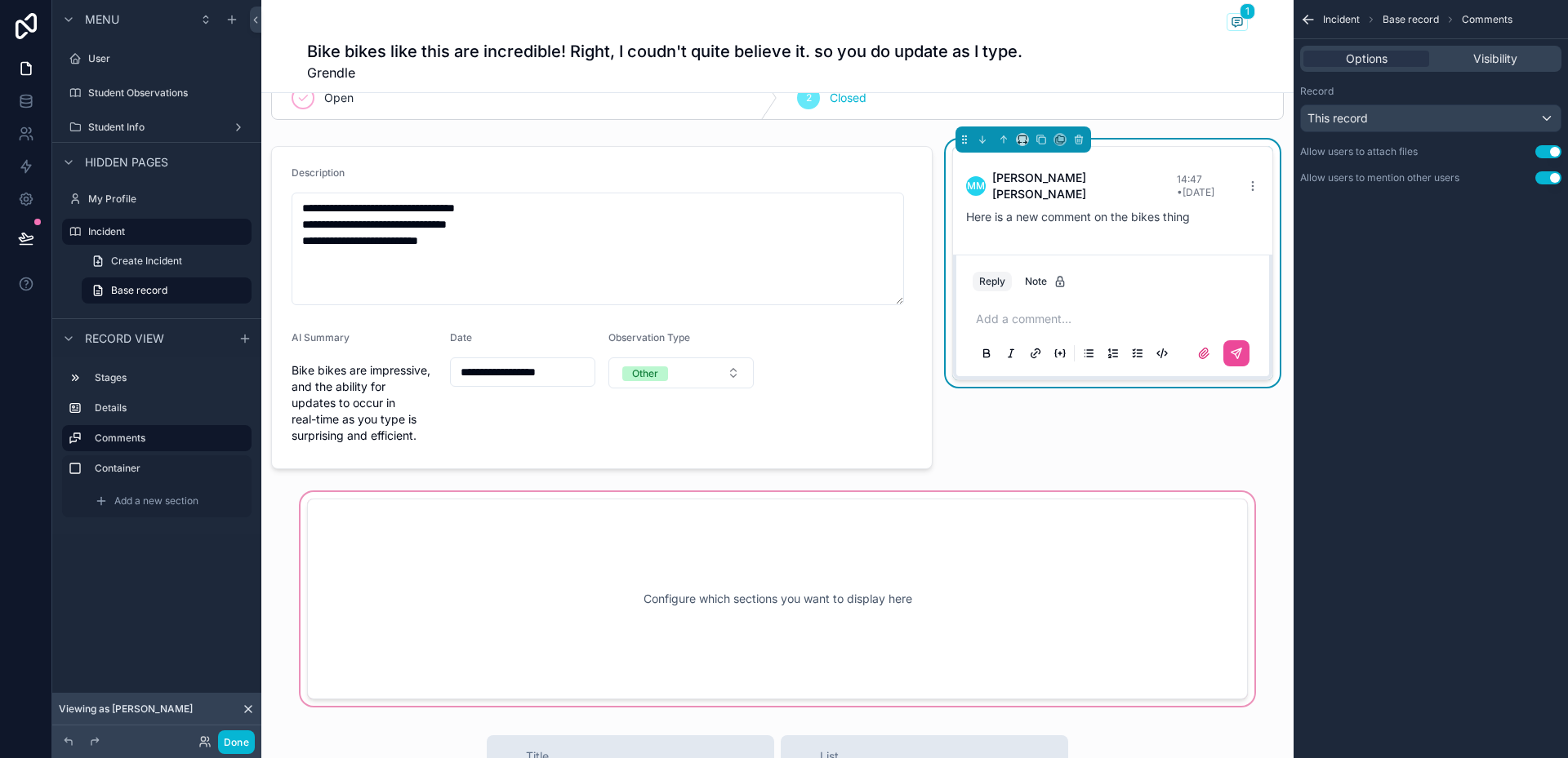
scroll to position [0, 0]
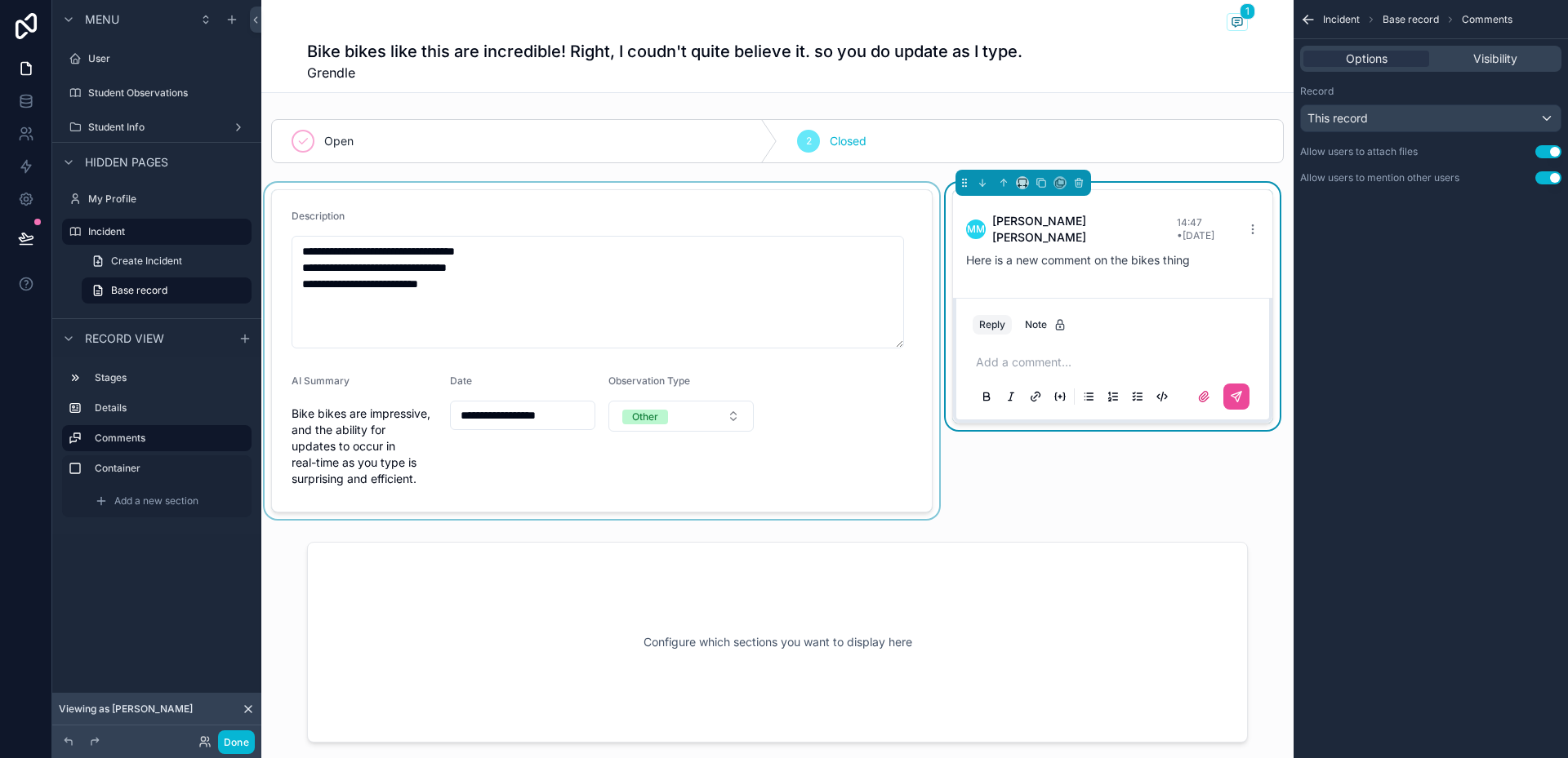
click at [506, 198] on div "scrollable content" at bounding box center [601, 351] width 681 height 336
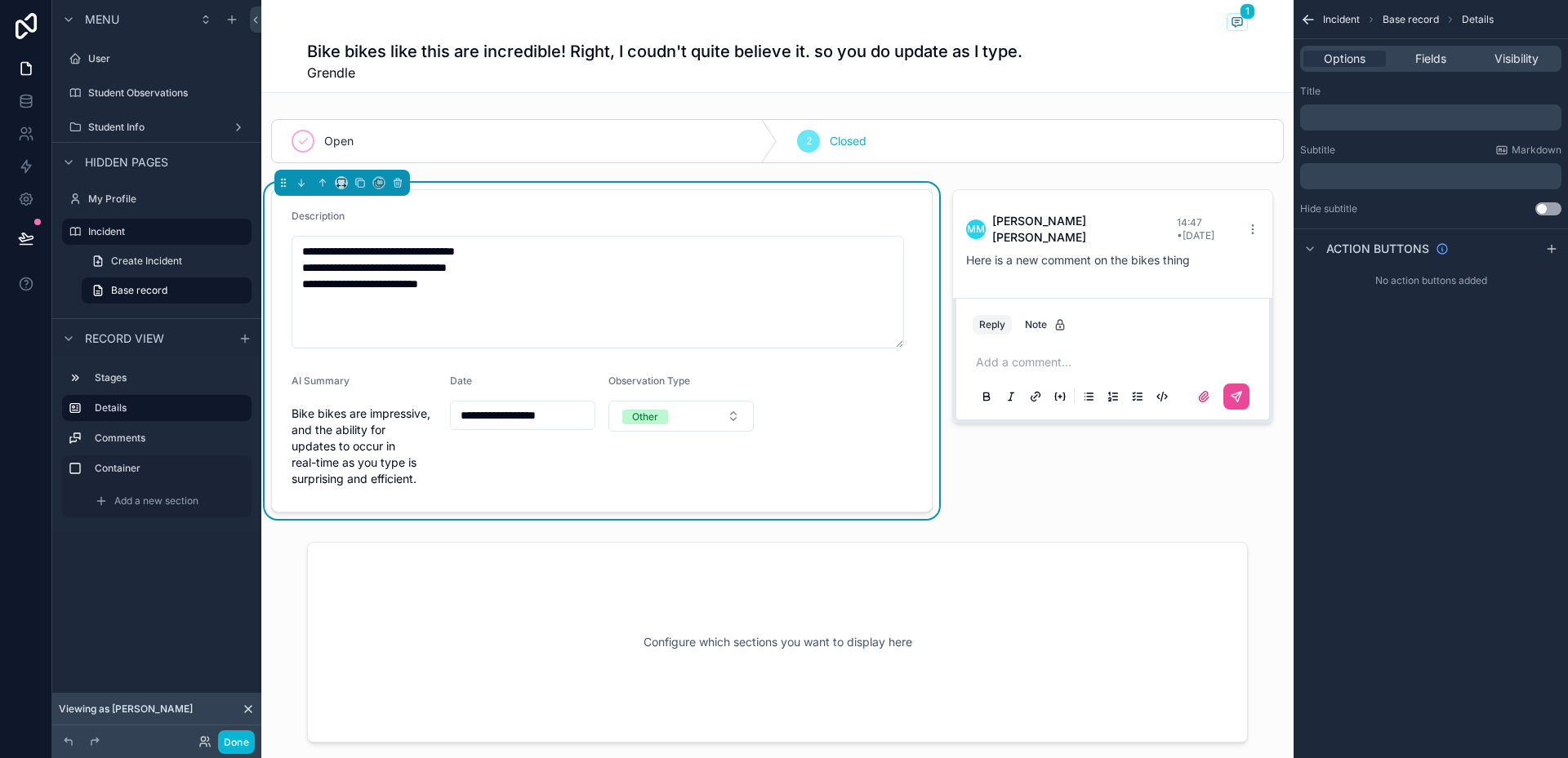
click at [1351, 111] on p "﻿" at bounding box center [1432, 118] width 252 height 13
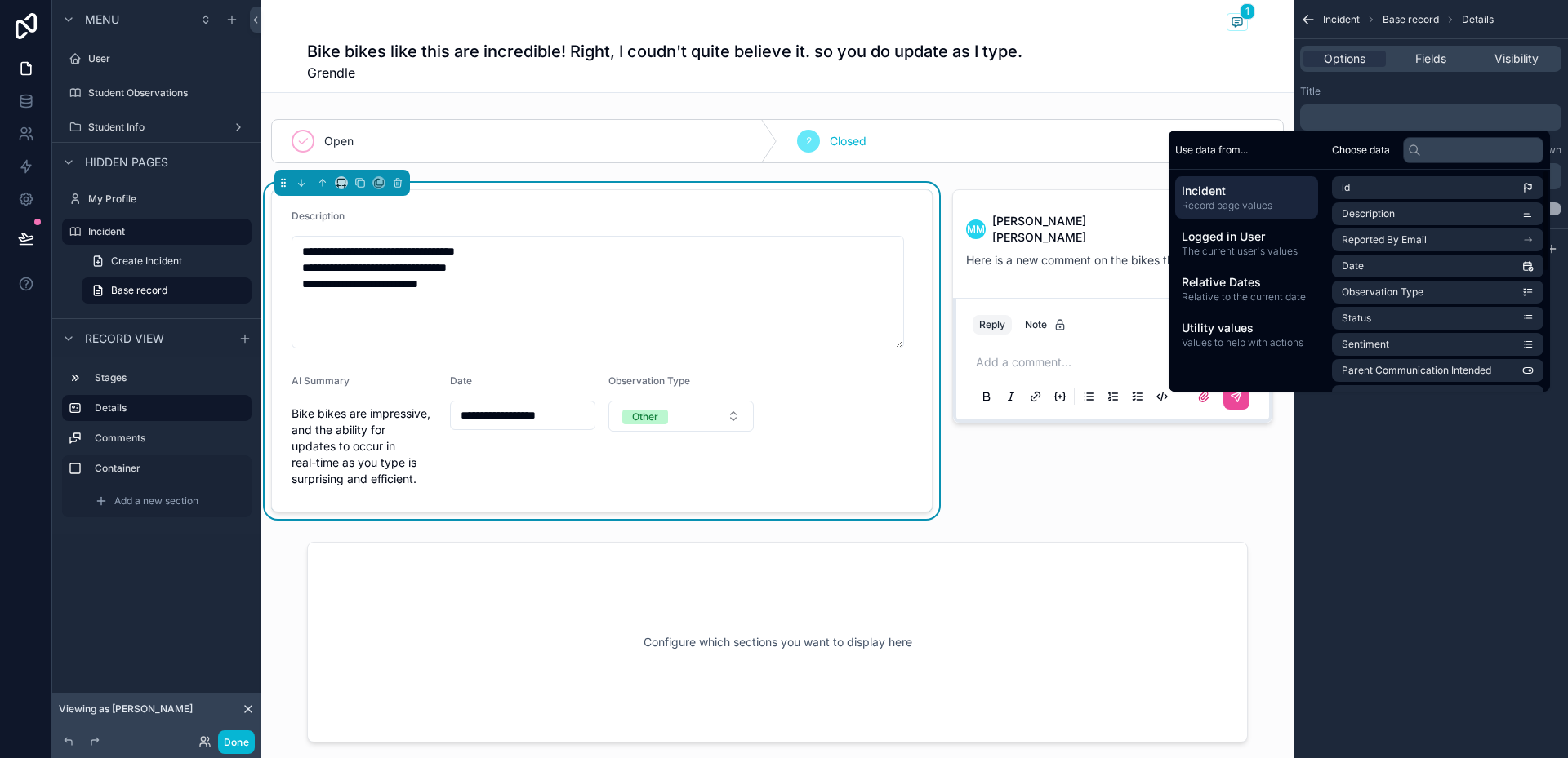
click at [1401, 463] on div "Incident Base record Details Options Fields Visibility Title ﻿ Subtitle Markdow…" at bounding box center [1430, 379] width 274 height 758
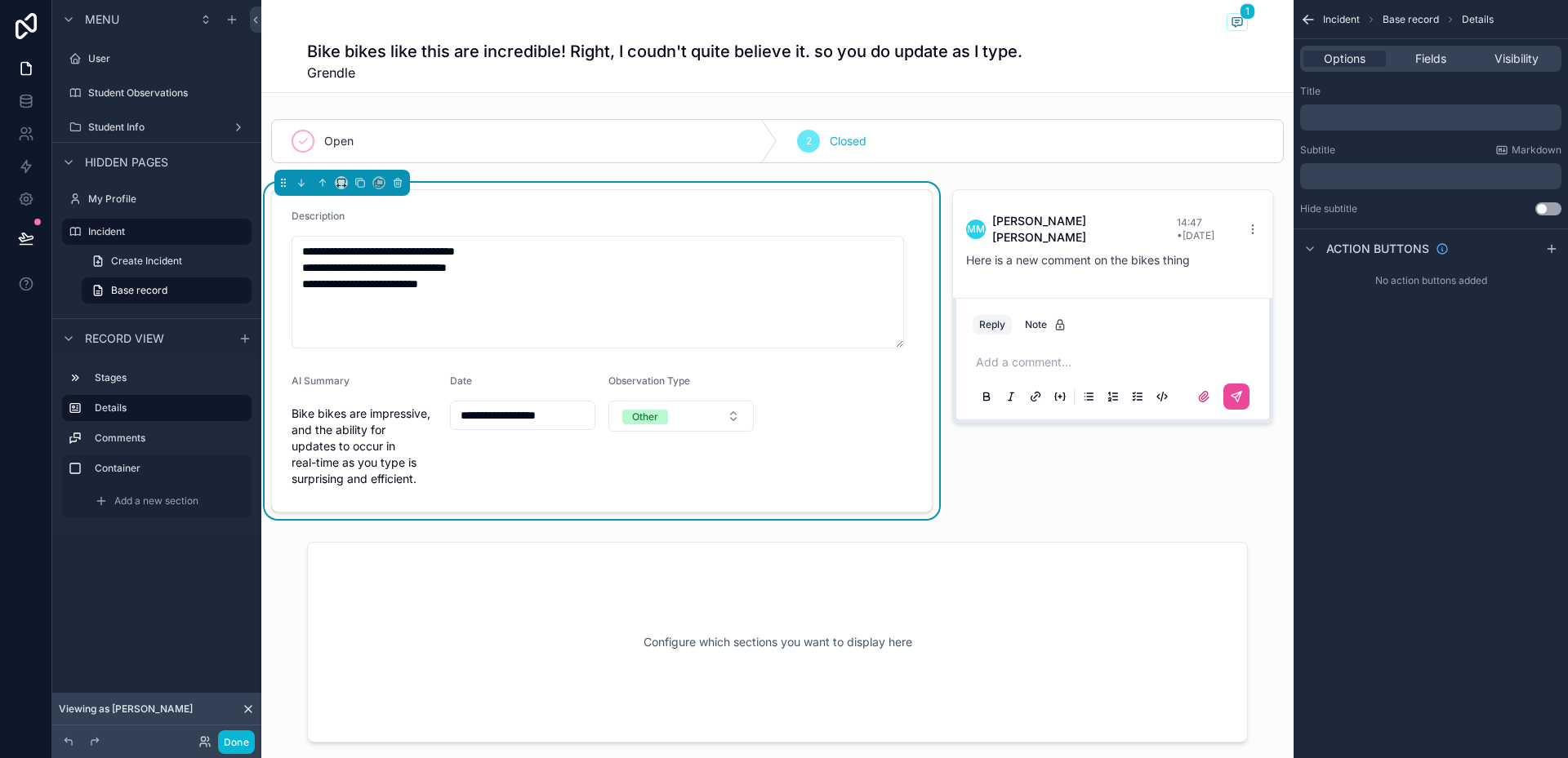
click at [1390, 177] on p "﻿" at bounding box center [1432, 176] width 252 height 13
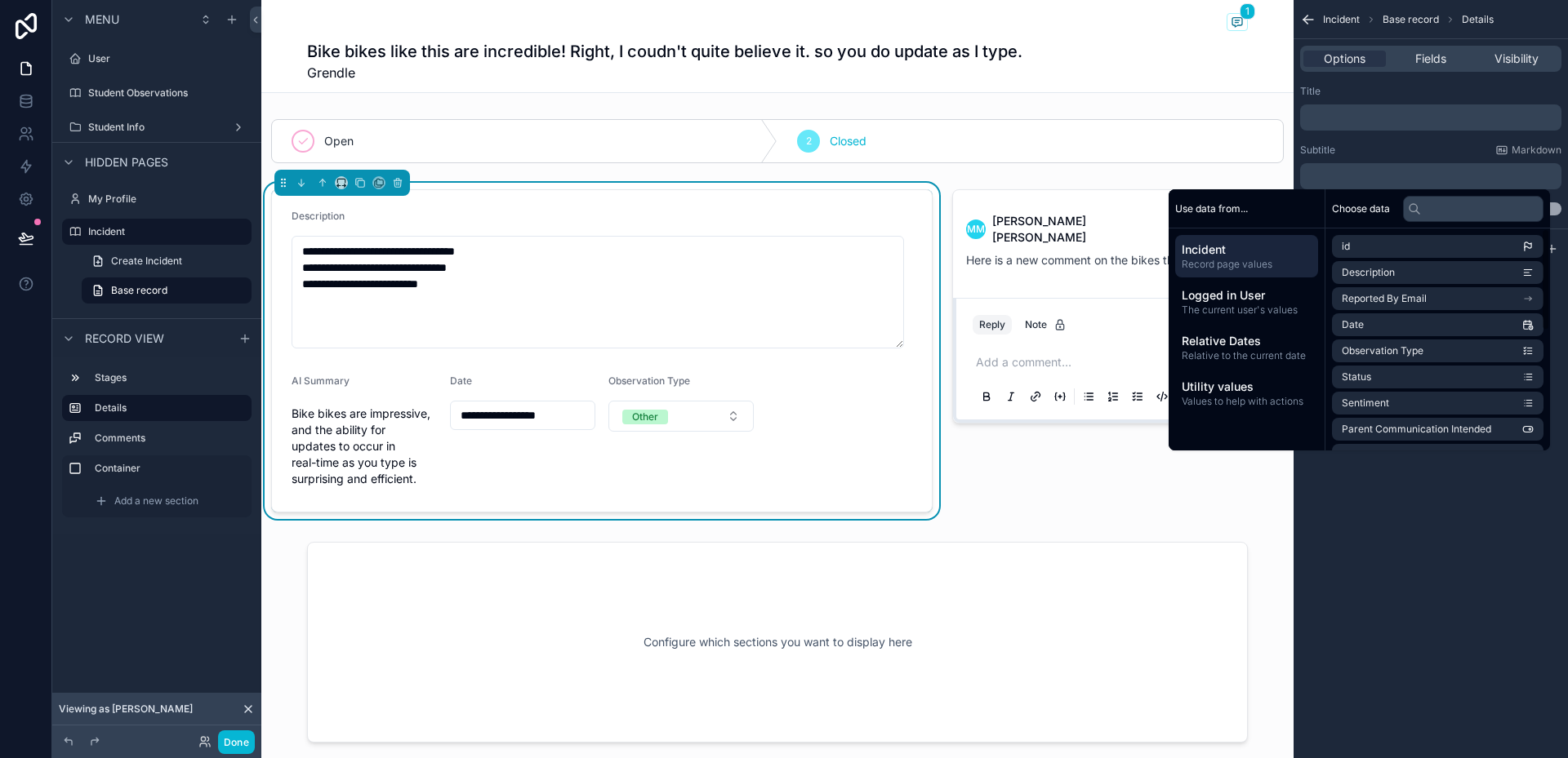
click at [1348, 551] on div "Incident Base record Details Options Fields Visibility Title ﻿ Subtitle Markdow…" at bounding box center [1430, 379] width 274 height 758
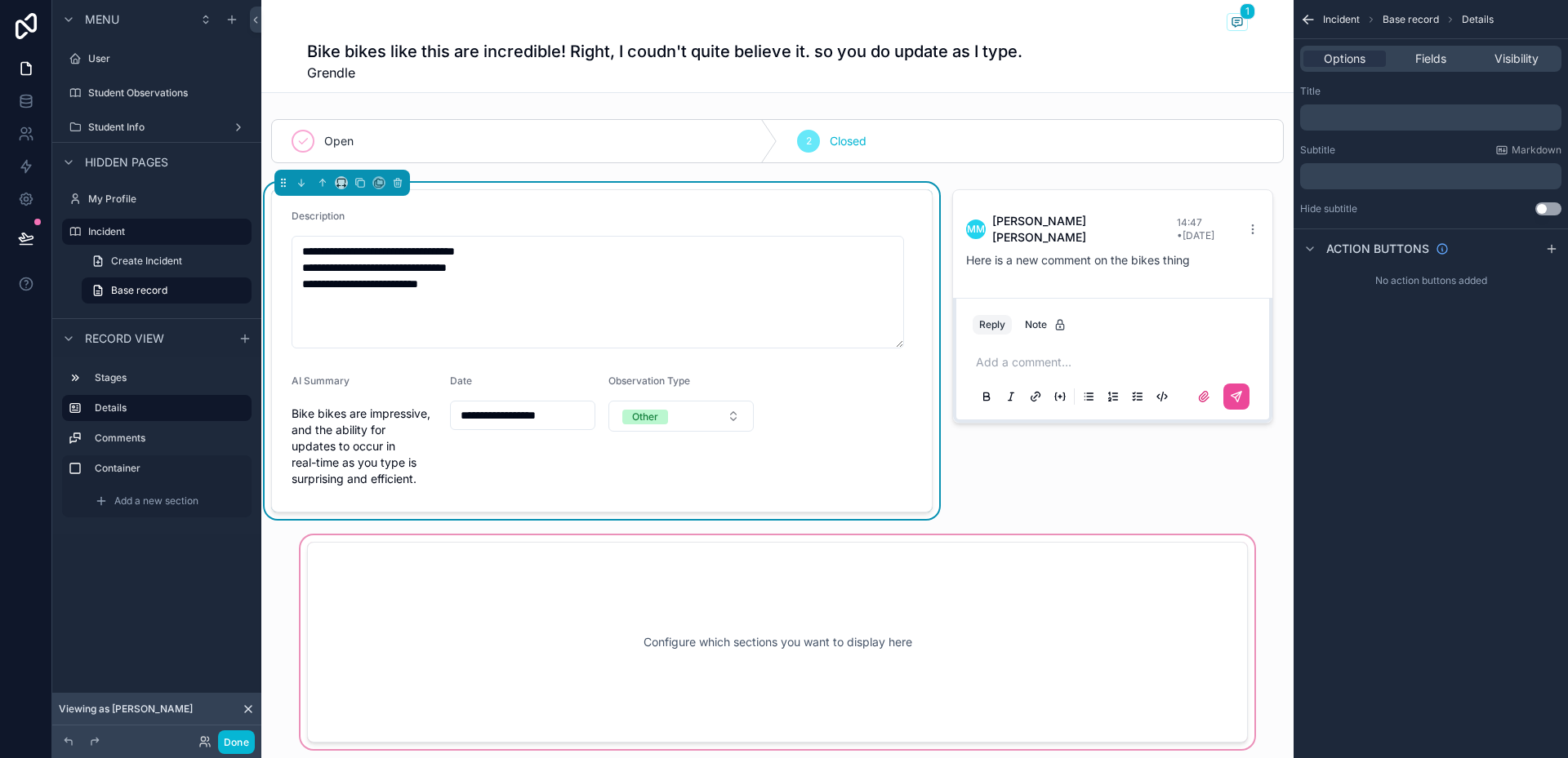
scroll to position [326, 0]
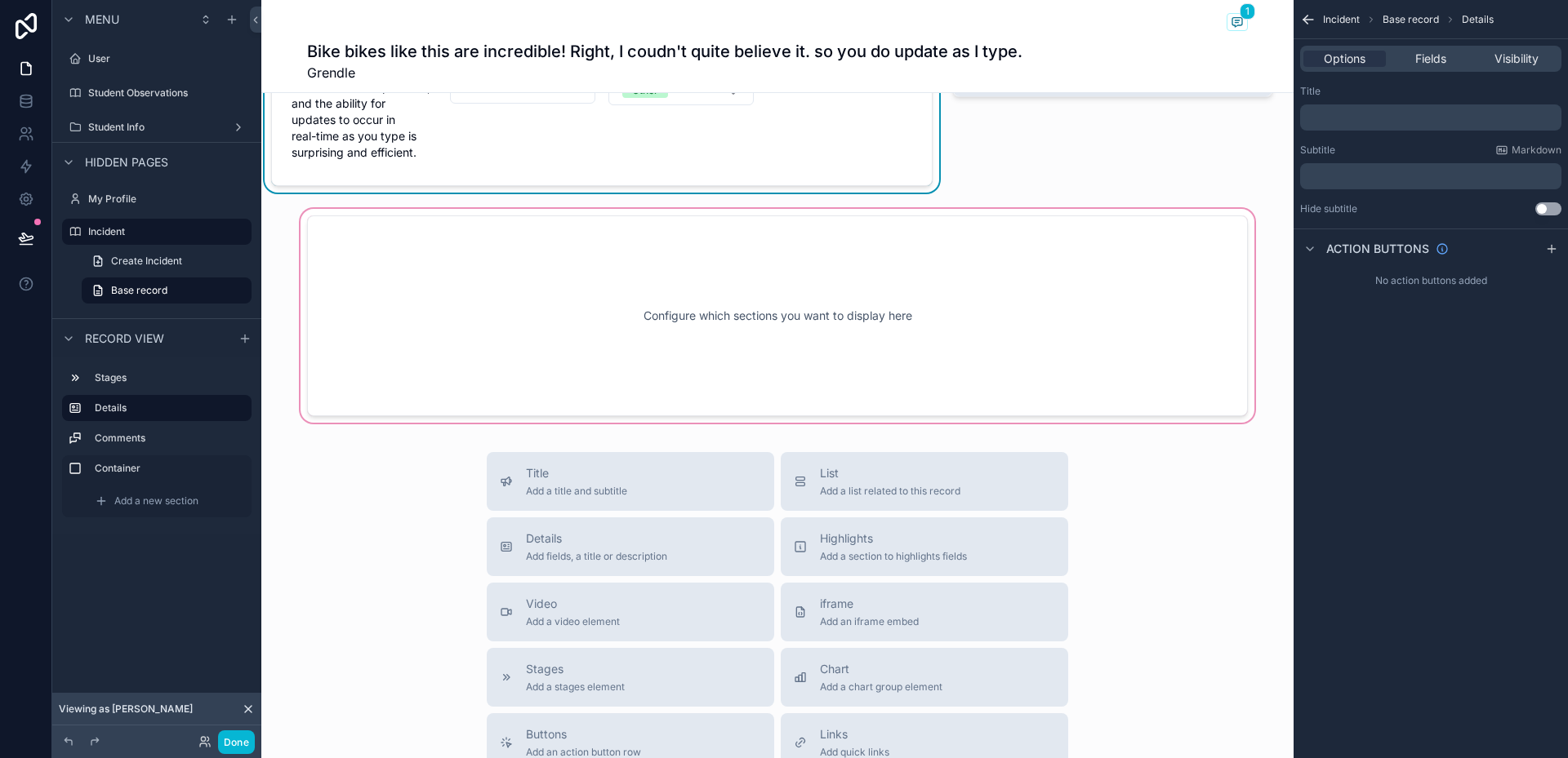
click at [575, 334] on div "scrollable content" at bounding box center [777, 315] width 1033 height 220
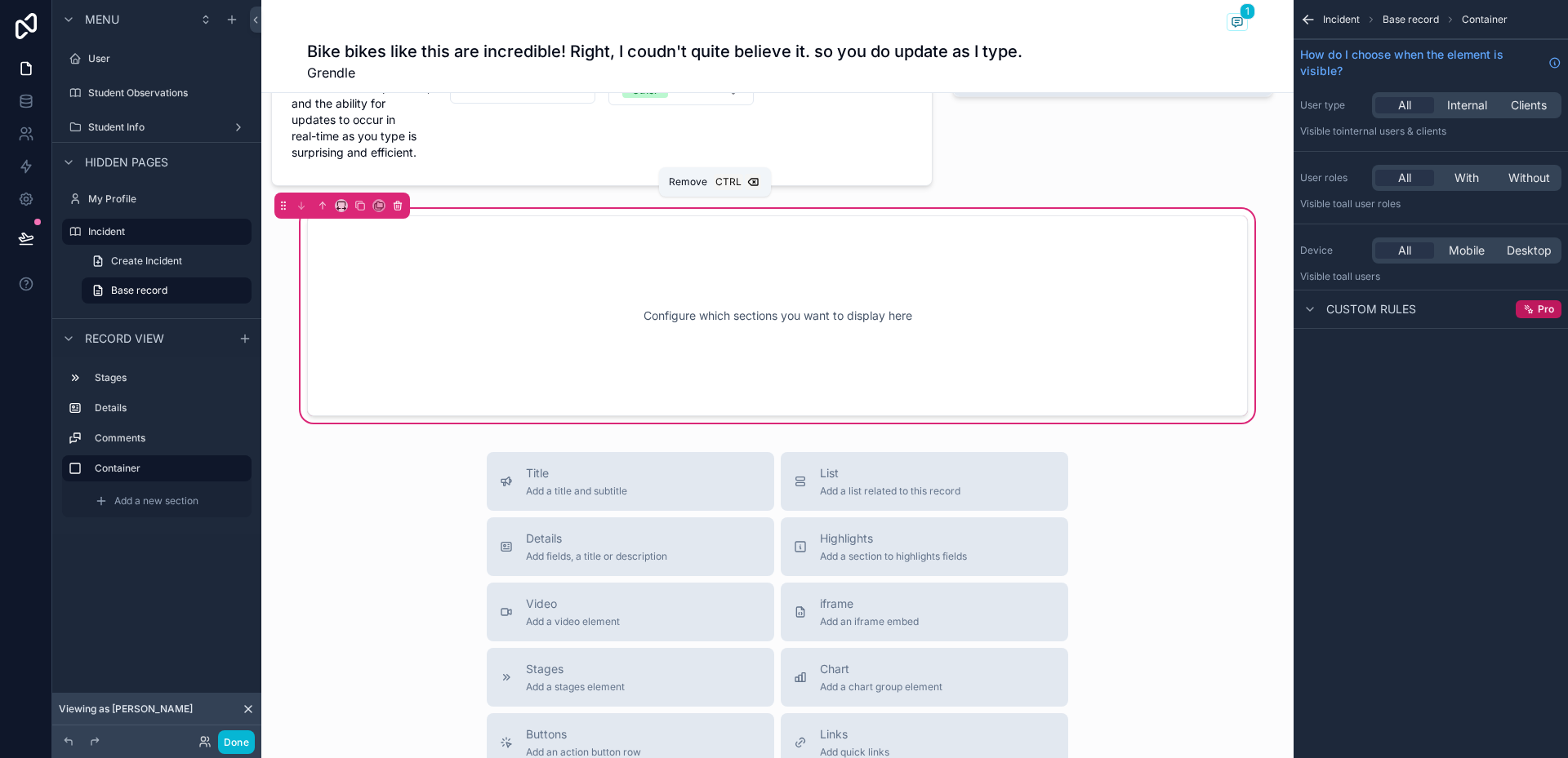
click at [401, 203] on icon "scrollable content" at bounding box center [397, 206] width 7 height 7
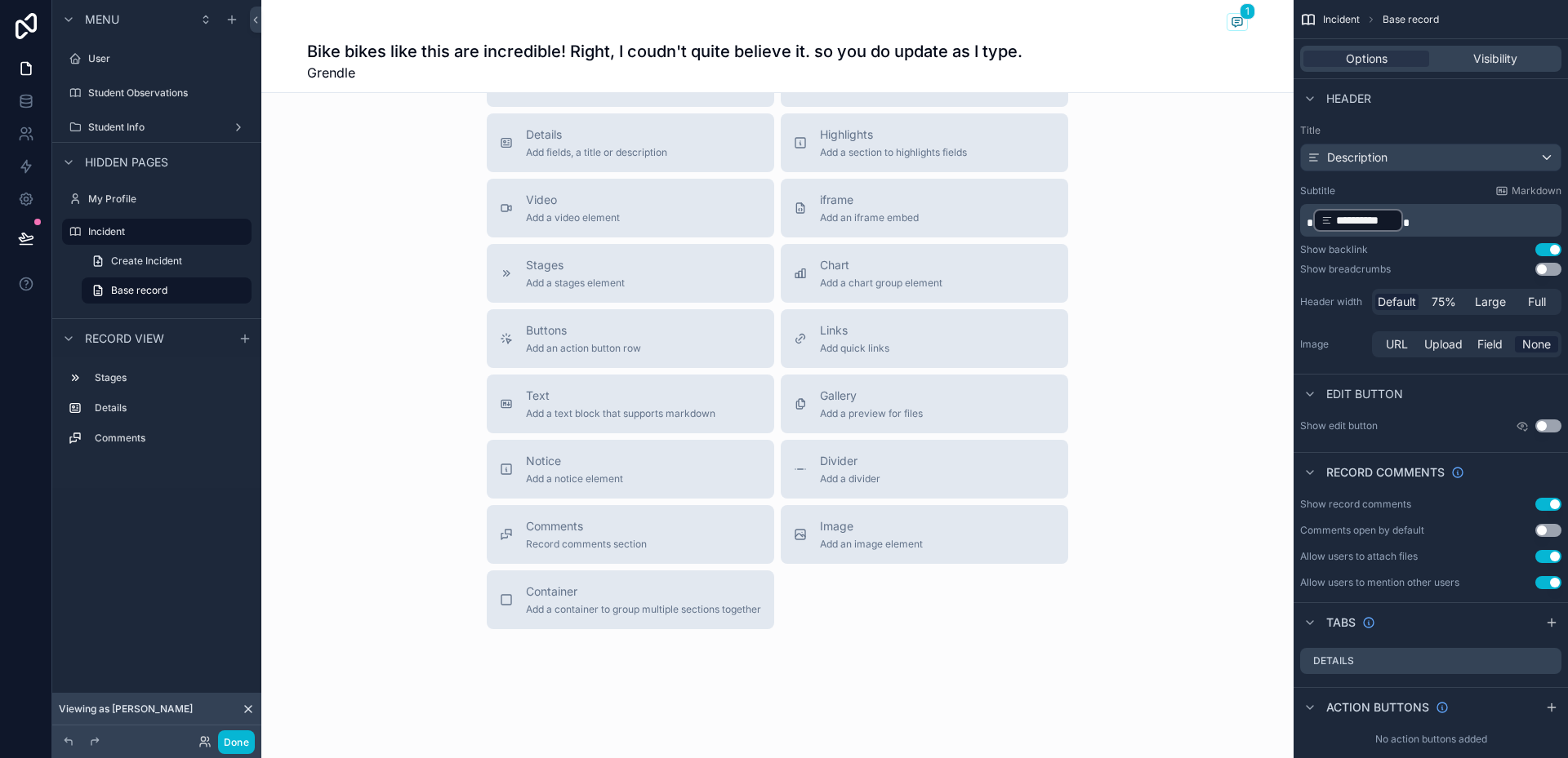
scroll to position [499, 0]
click at [244, 336] on icon "scrollable content" at bounding box center [245, 339] width 13 height 13
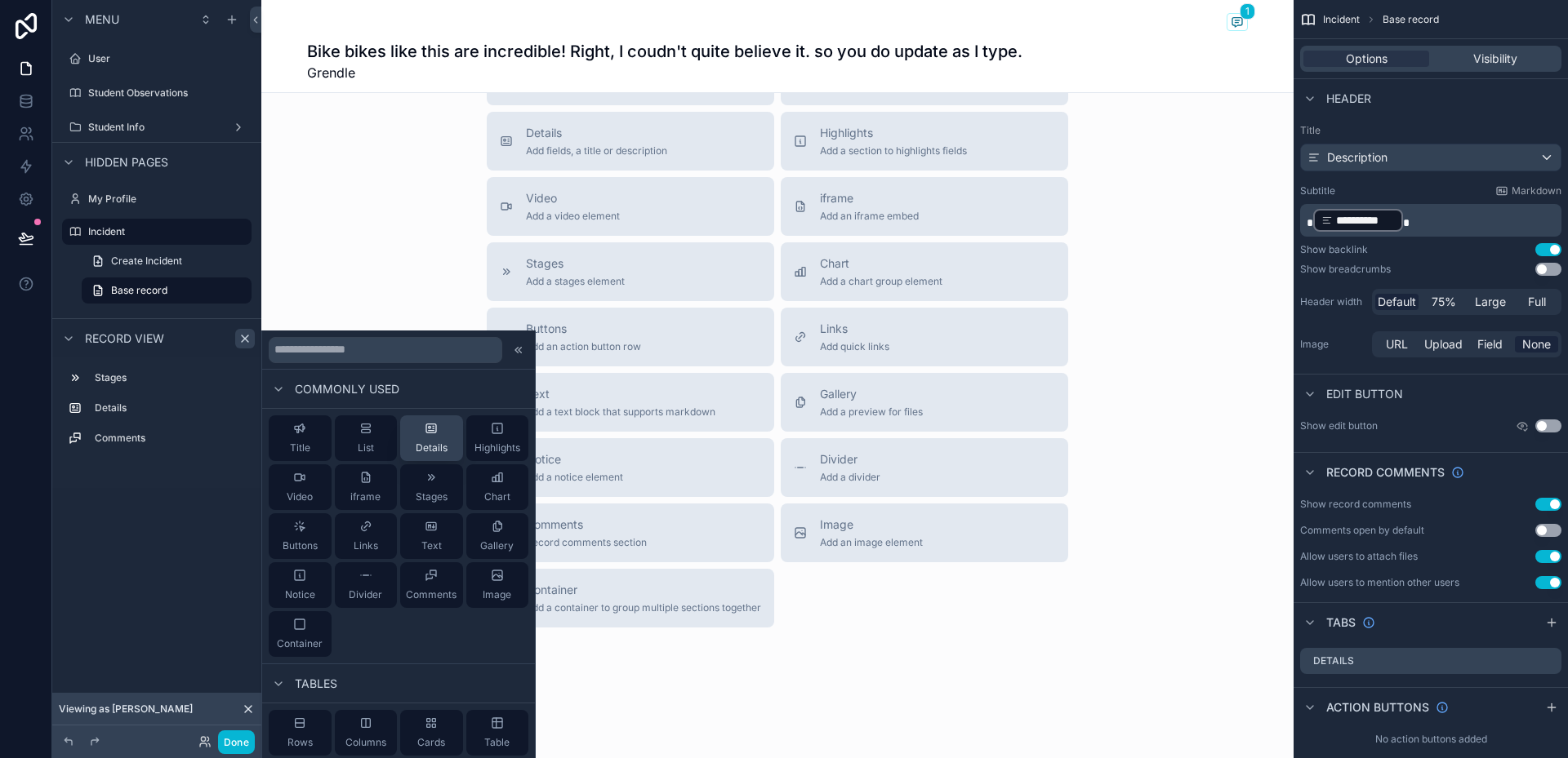
click at [415, 432] on div "Details" at bounding box center [431, 438] width 32 height 33
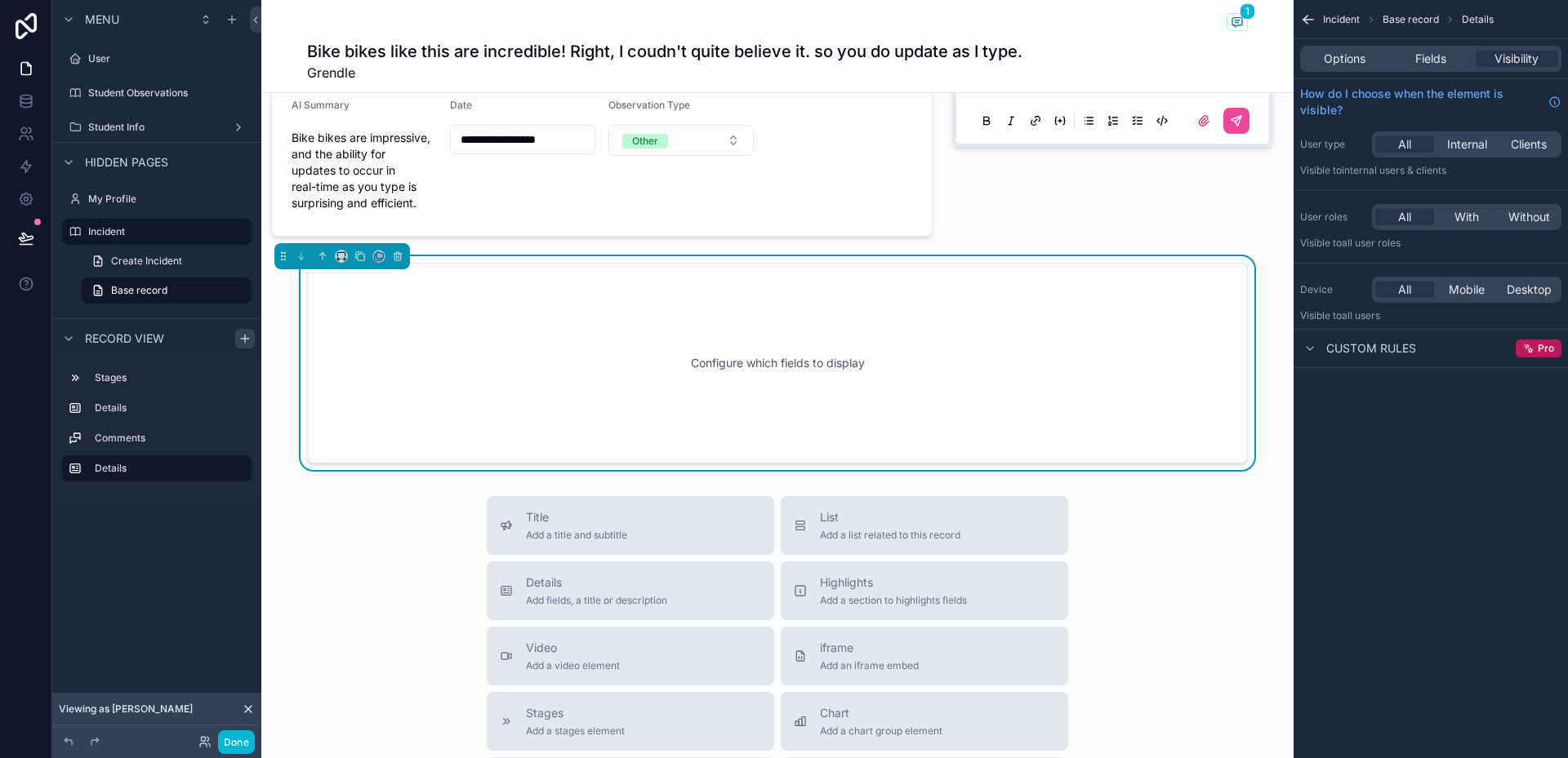
scroll to position [260, 0]
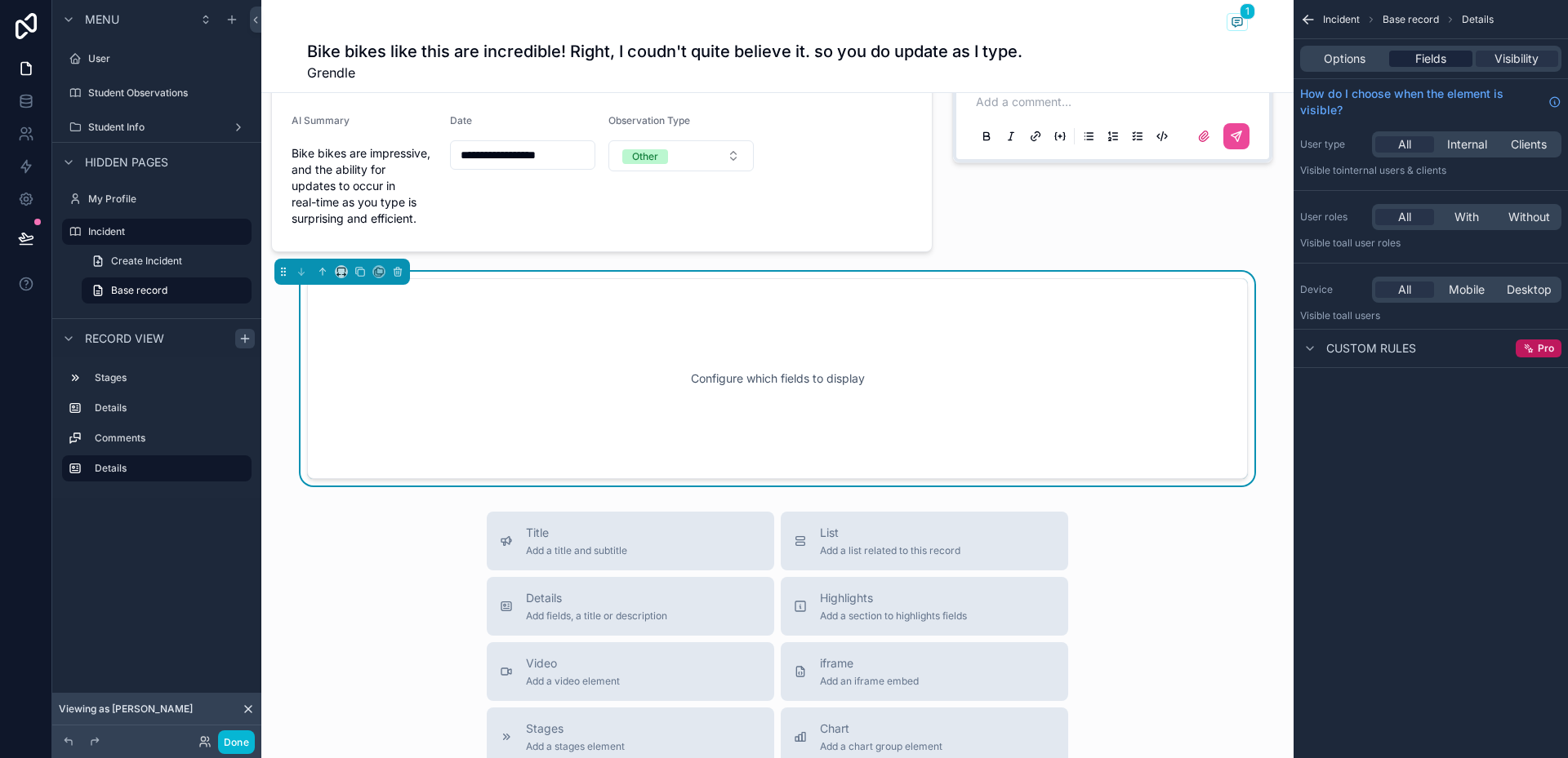
click at [1444, 60] on span "Fields" at bounding box center [1430, 59] width 31 height 17
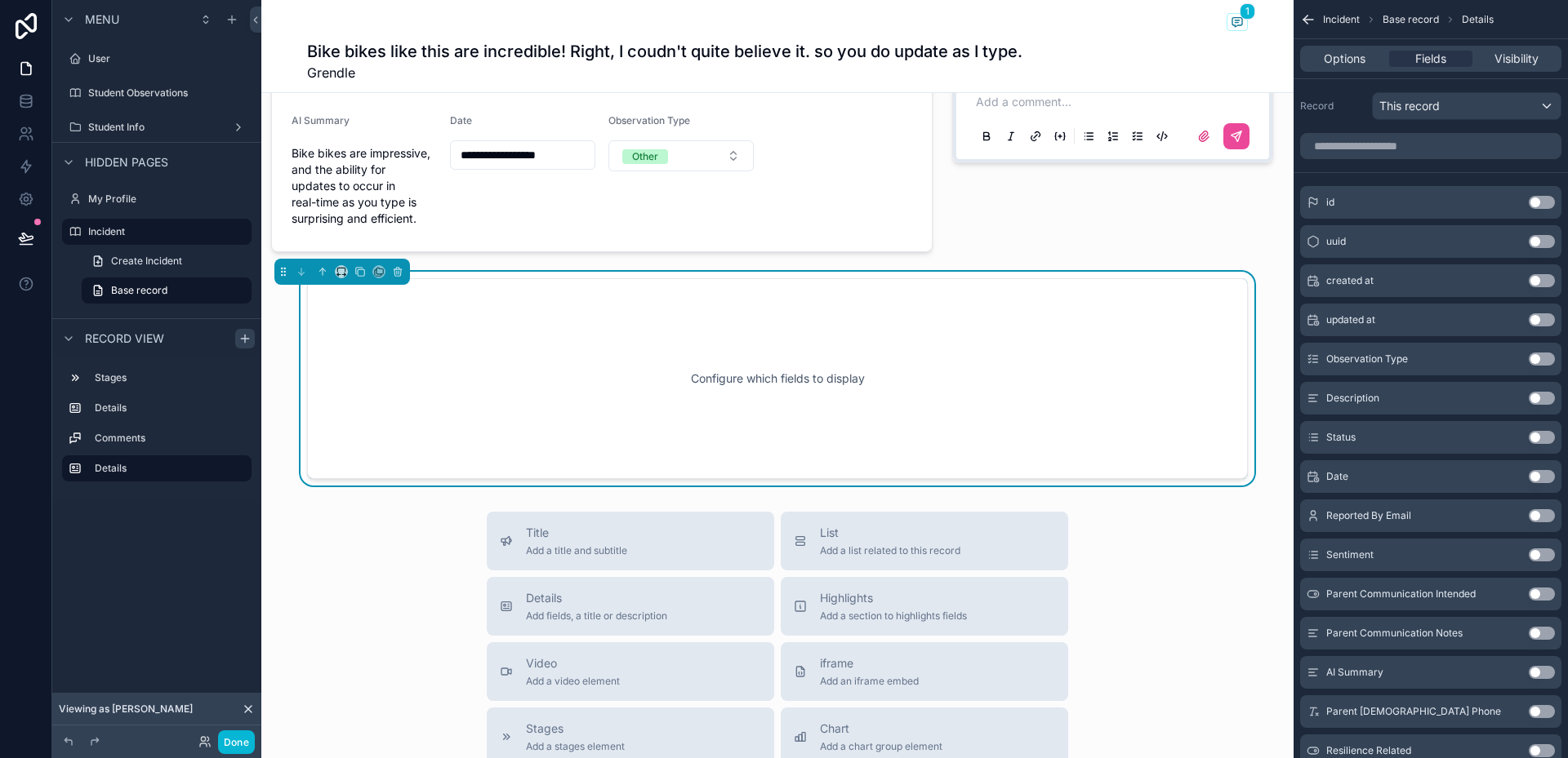
click at [1541, 359] on button "Use setting" at bounding box center [1542, 359] width 26 height 13
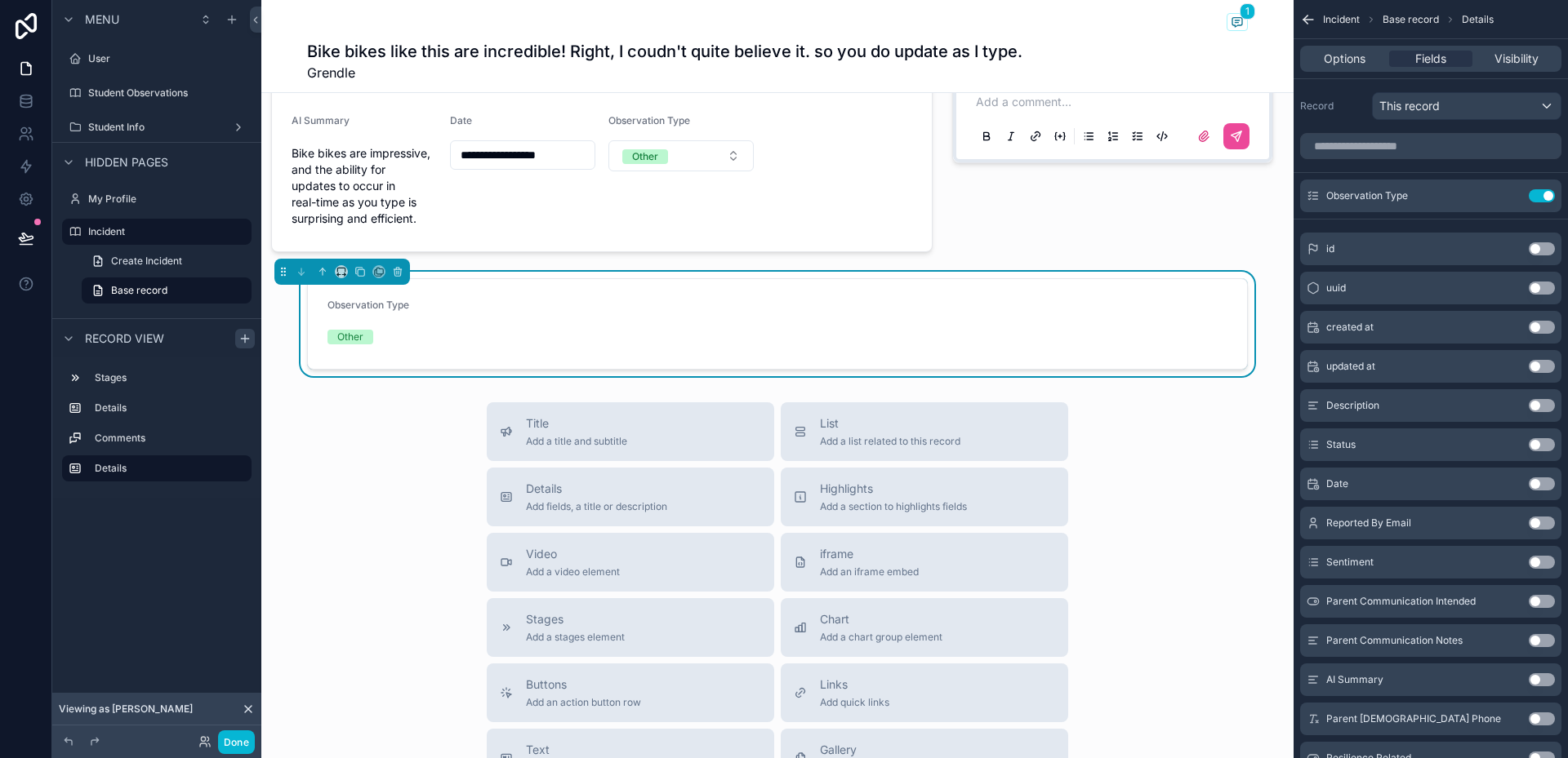
click at [1541, 359] on div "updated at Use setting" at bounding box center [1430, 366] width 261 height 33
click at [1546, 407] on button "Use setting" at bounding box center [1542, 406] width 26 height 13
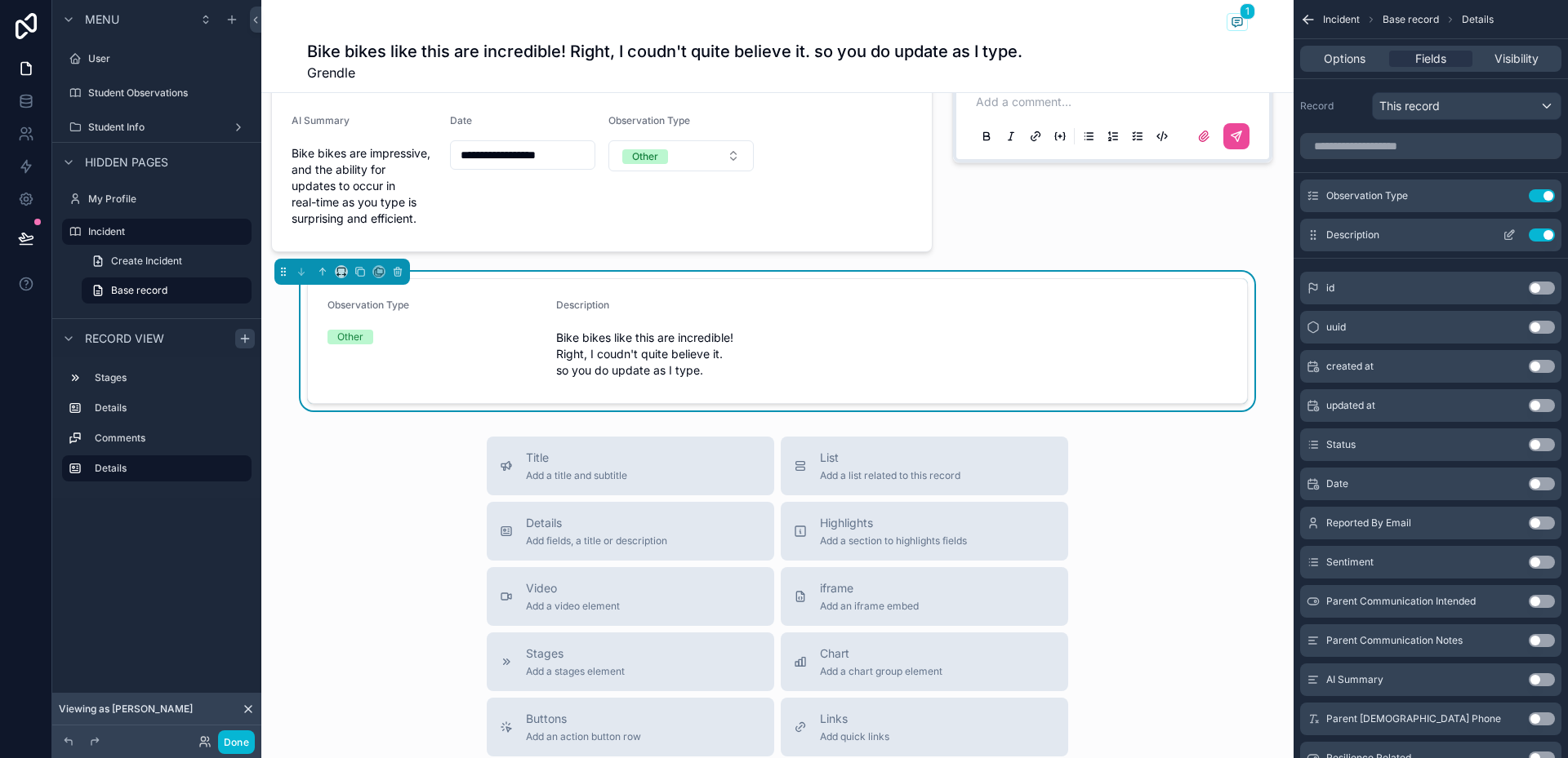
click at [1534, 232] on button "Use setting" at bounding box center [1542, 235] width 26 height 13
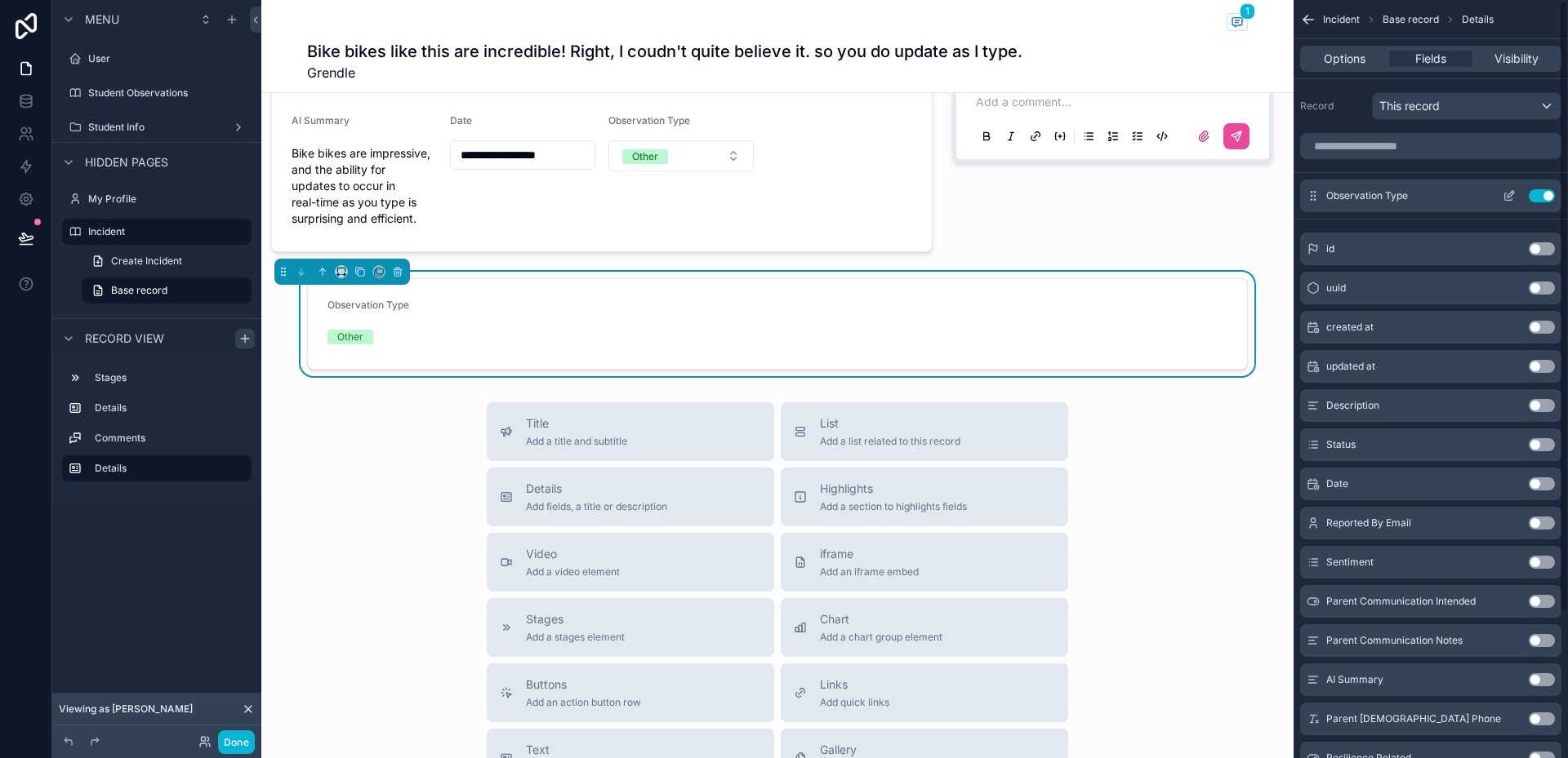
click at [1532, 196] on button "Use setting" at bounding box center [1542, 196] width 26 height 13
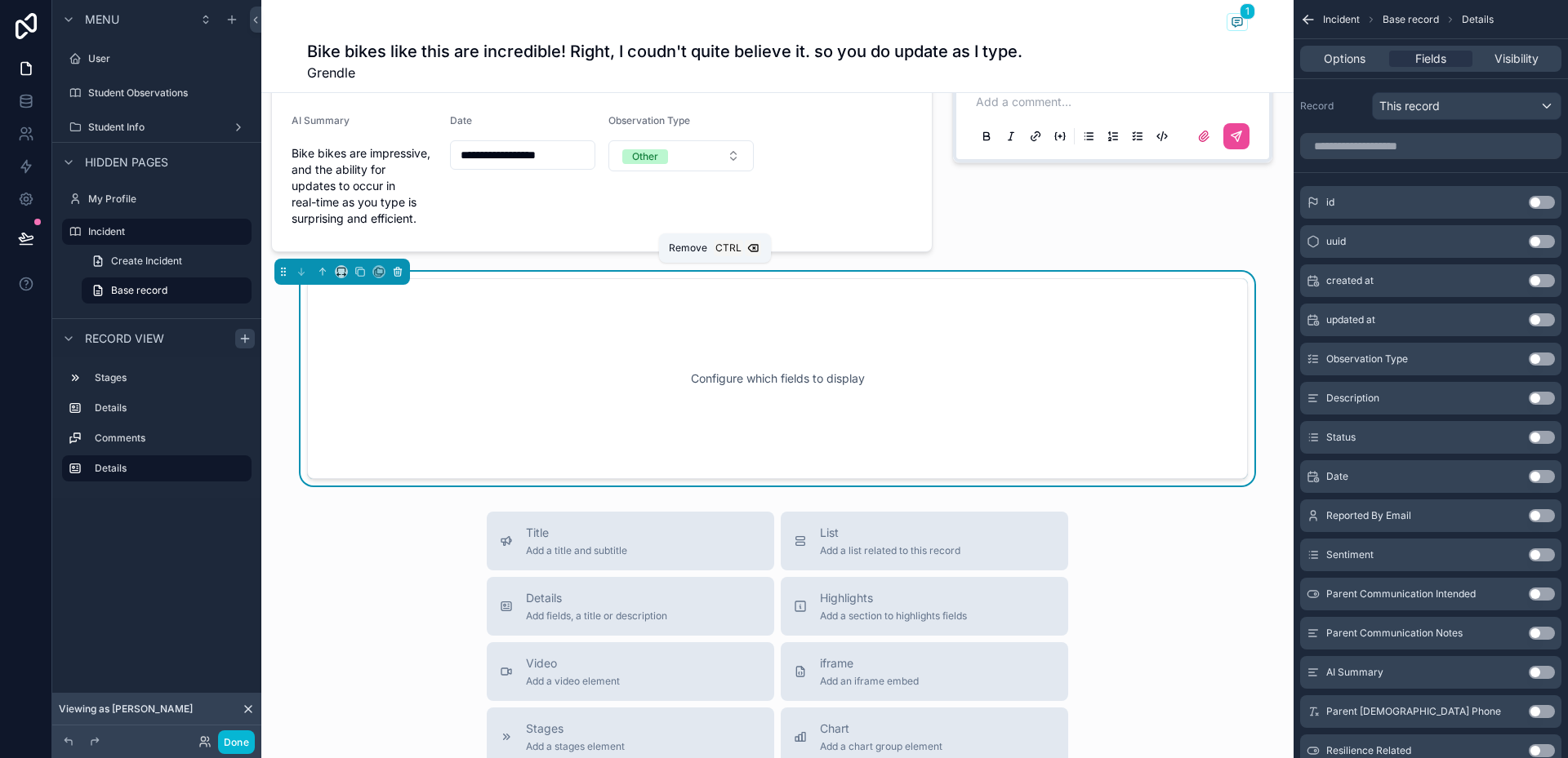
click at [392, 273] on icon "scrollable content" at bounding box center [398, 271] width 11 height 11
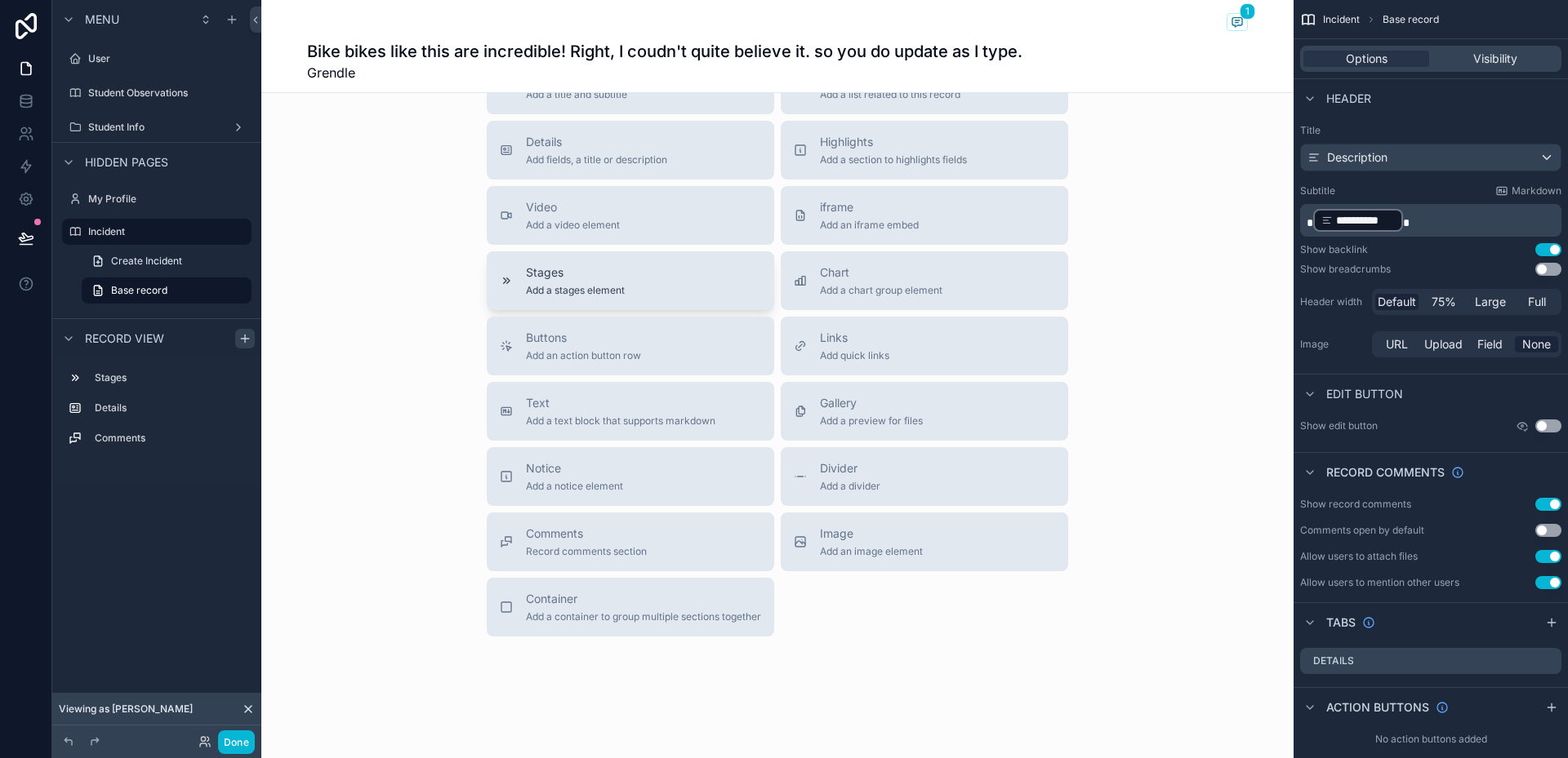
scroll to position [0, 0]
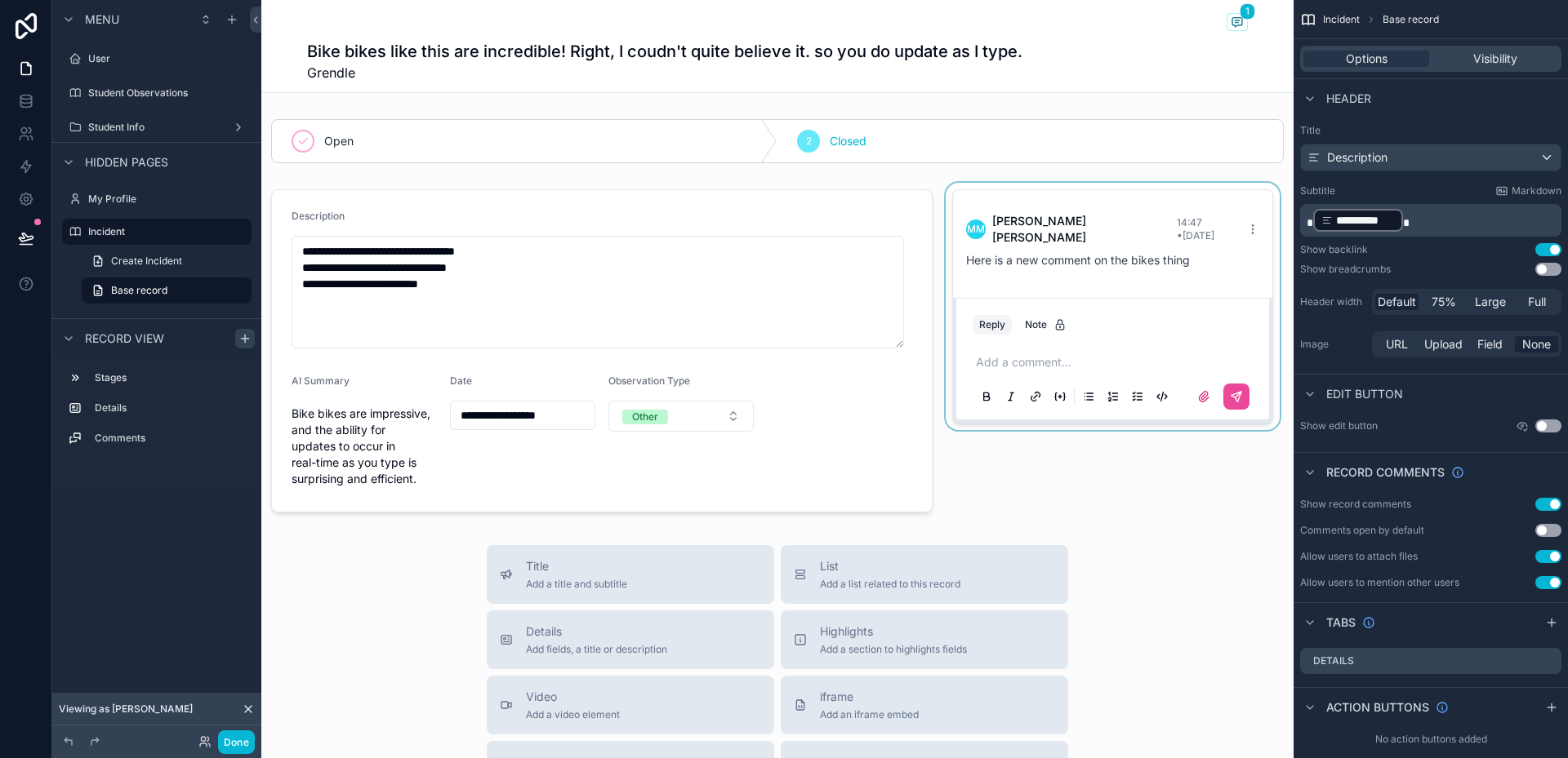
click at [1103, 306] on div "scrollable content" at bounding box center [1113, 351] width 340 height 336
